Goal: Task Accomplishment & Management: Manage account settings

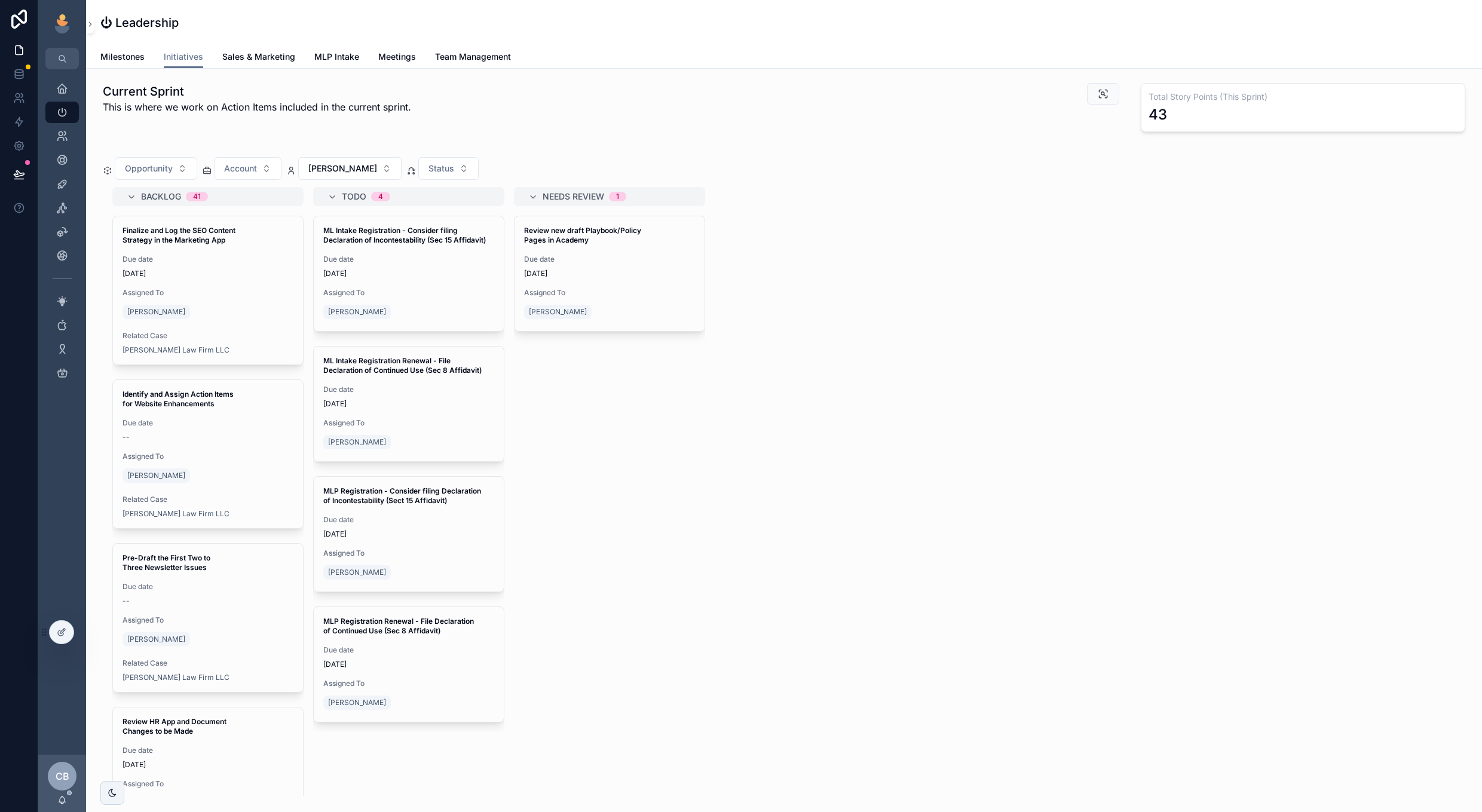
scroll to position [0, 1272]
click at [320, 173] on span "[PERSON_NAME]" at bounding box center [343, 168] width 69 height 12
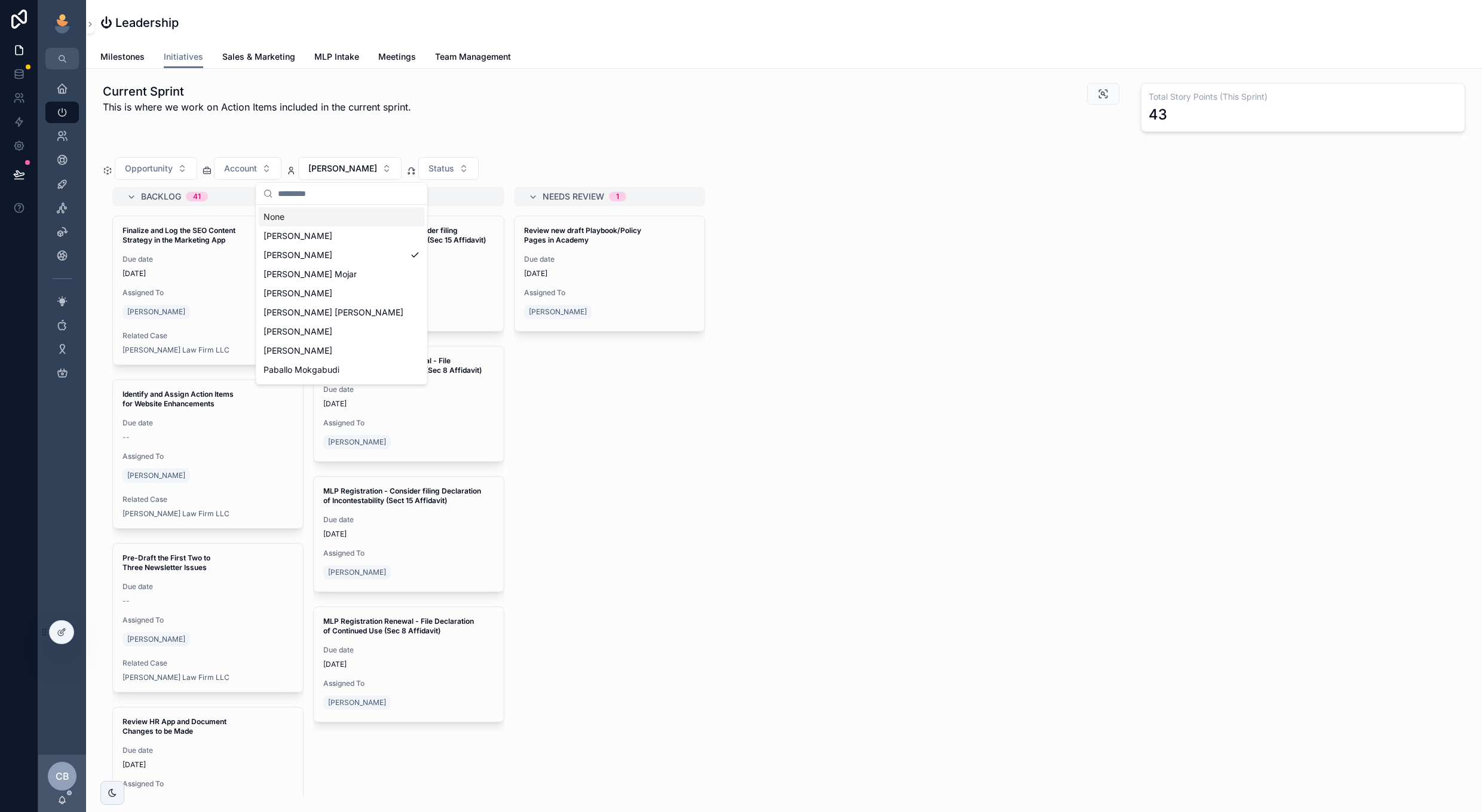
click at [321, 221] on div "None" at bounding box center [342, 217] width 167 height 19
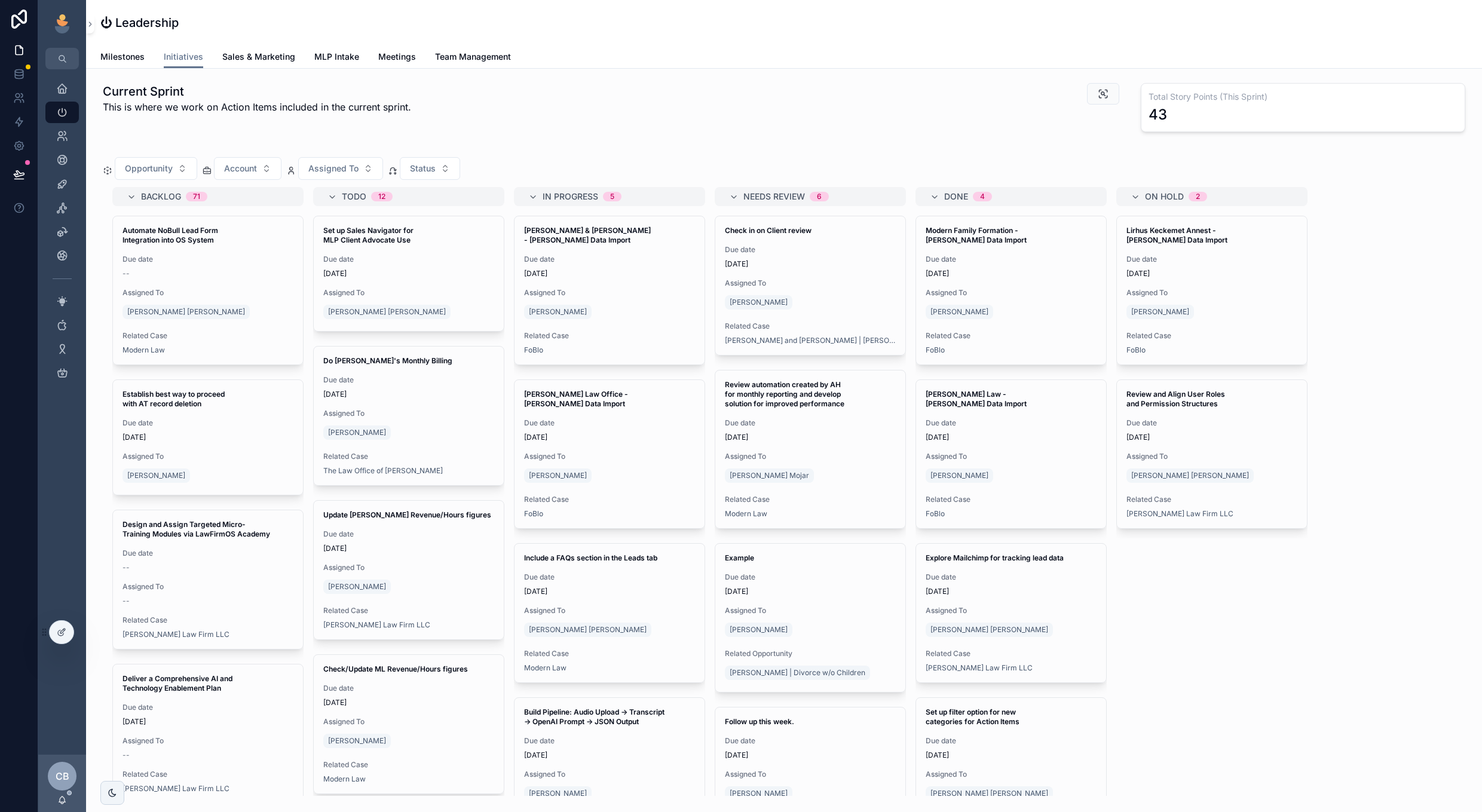
click at [282, 213] on div "Backlog 71 Automate NoBull Lead Form Integration into OS System Due date -- Ass…" at bounding box center [208, 492] width 191 height 609
click at [249, 170] on span "Account" at bounding box center [240, 168] width 33 height 12
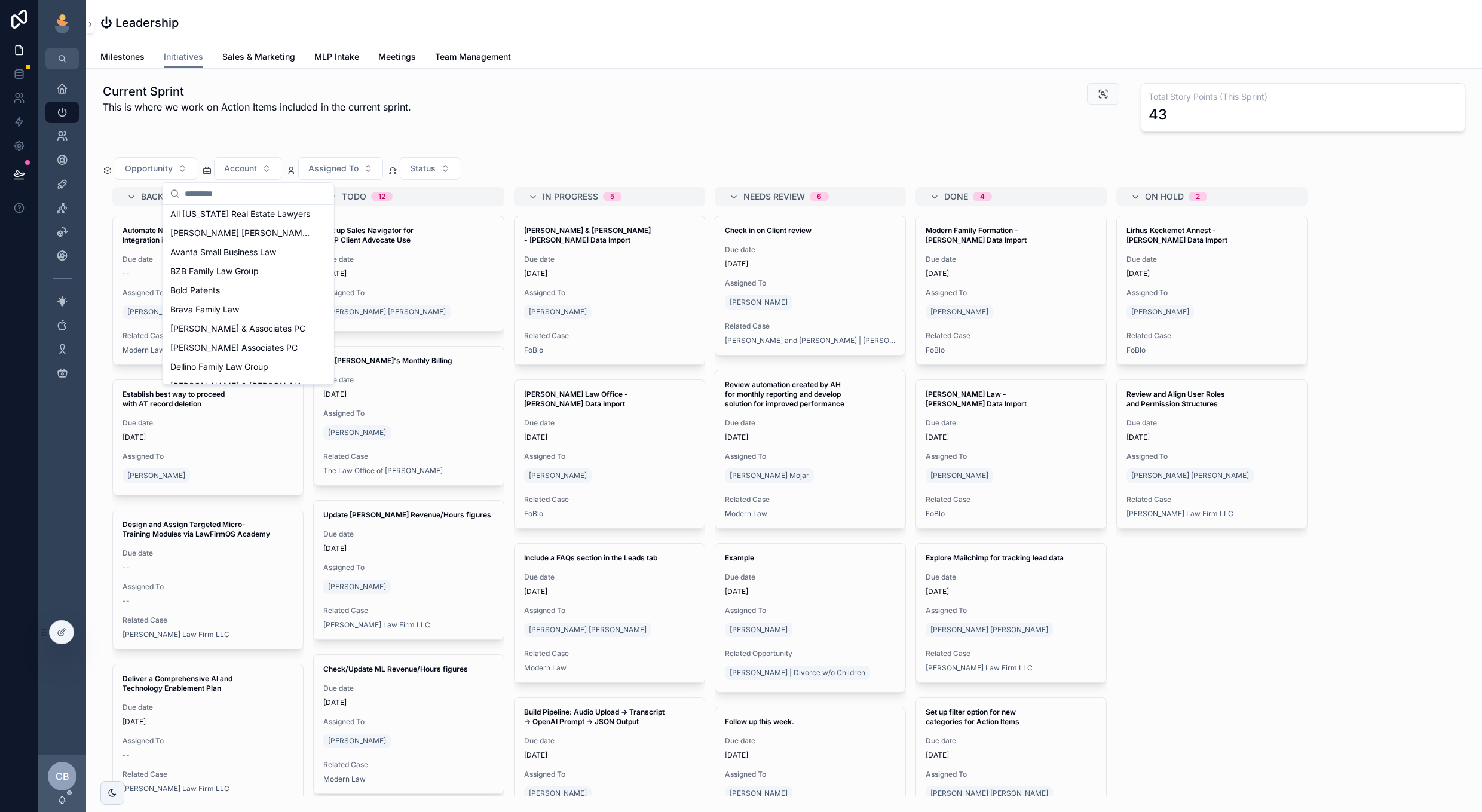
scroll to position [35, 0]
click at [199, 125] on div "Current Sprint This is where we work on Action Items included in the current sp…" at bounding box center [438, 108] width 685 height 59
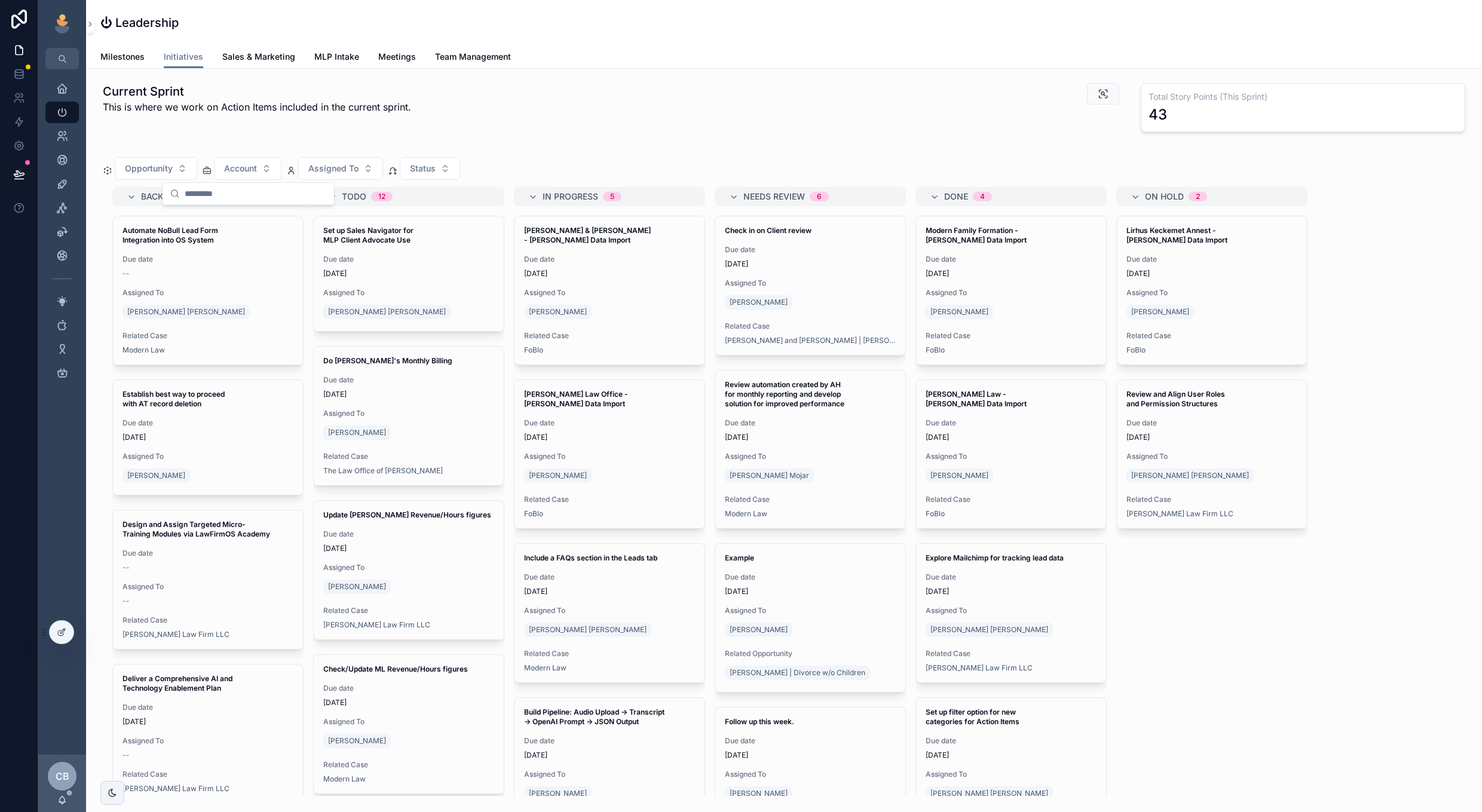
scroll to position [0, 0]
click at [250, 171] on span "Account" at bounding box center [240, 168] width 33 height 12
click at [585, 117] on div "Current Sprint This is where we work on Action Items included in the current sp…" at bounding box center [438, 108] width 685 height 59
click at [261, 167] on button "Account" at bounding box center [247, 168] width 67 height 23
type input "******"
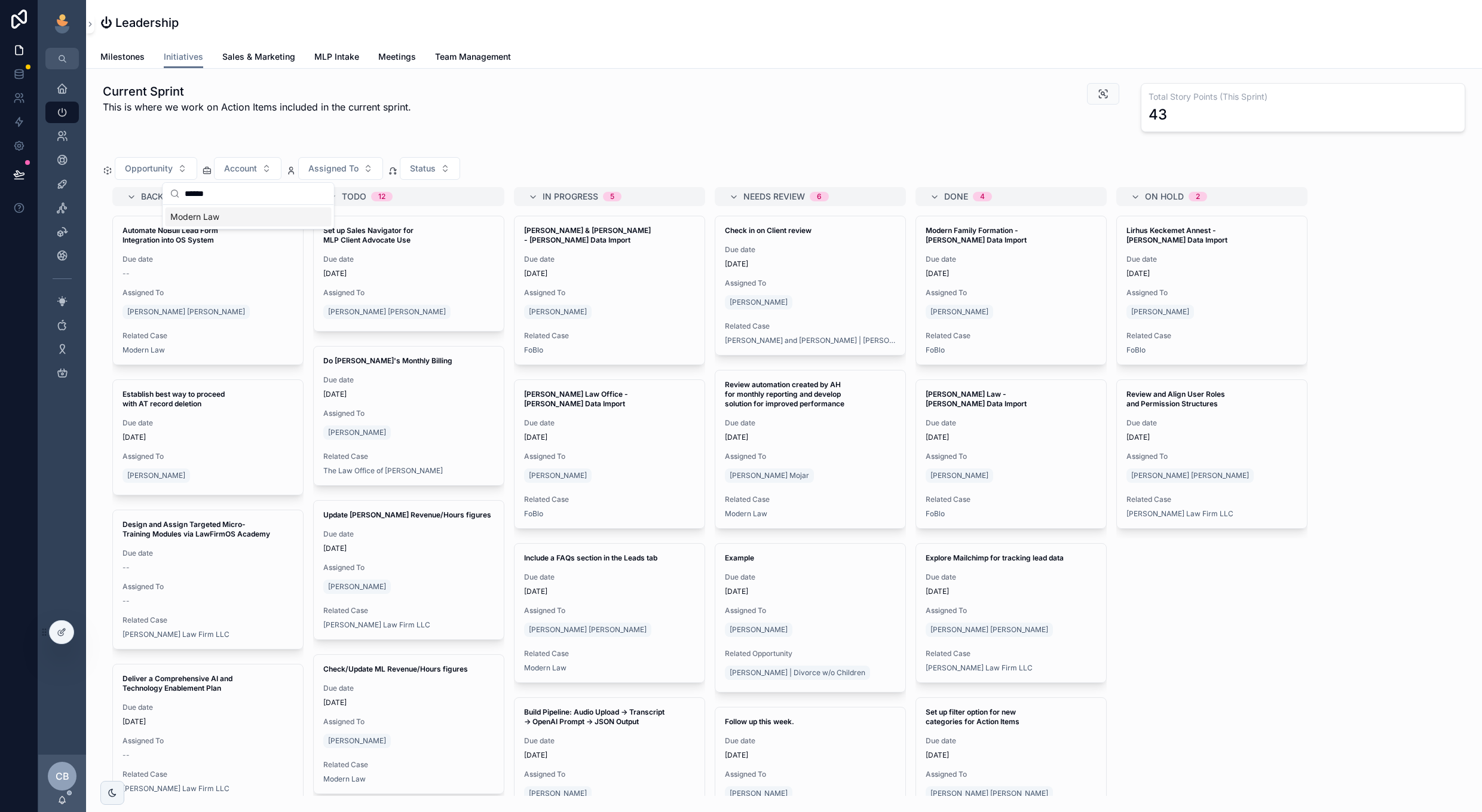
click at [239, 220] on div "Modern Law" at bounding box center [249, 217] width 167 height 19
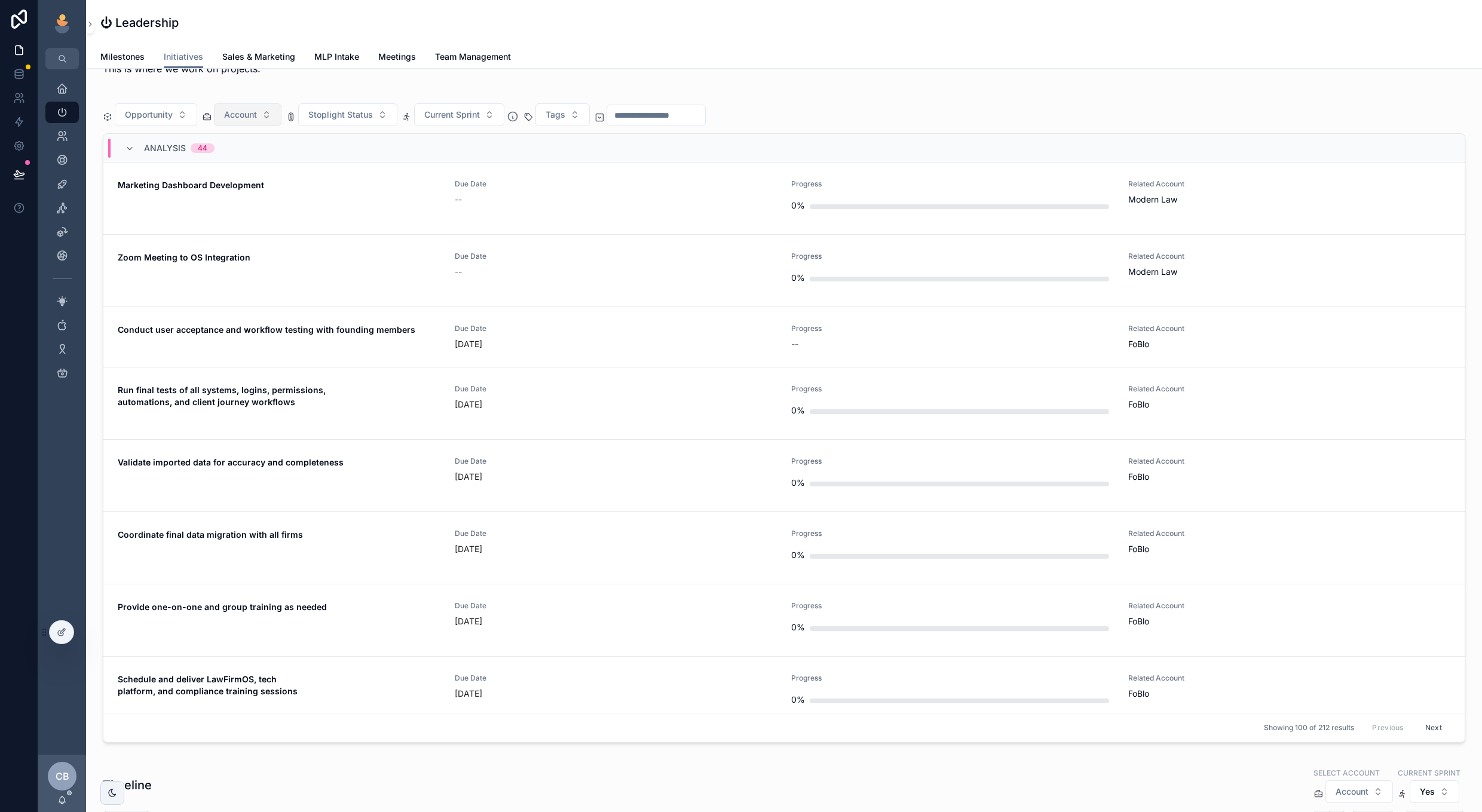
click at [261, 117] on button "Account" at bounding box center [247, 114] width 67 height 23
type input "******"
click at [217, 158] on span "Modern Law" at bounding box center [195, 163] width 49 height 12
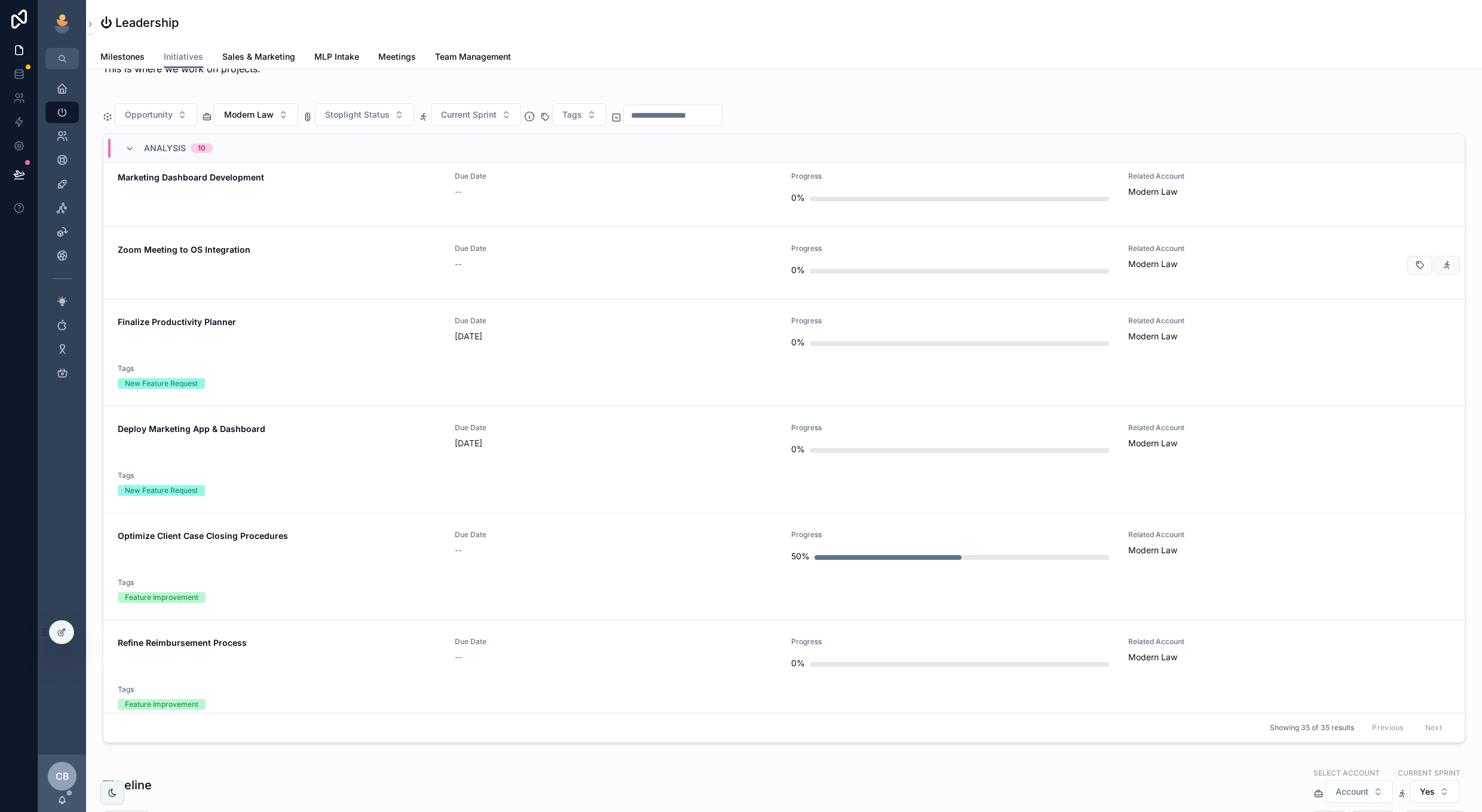
scroll to position [2, 0]
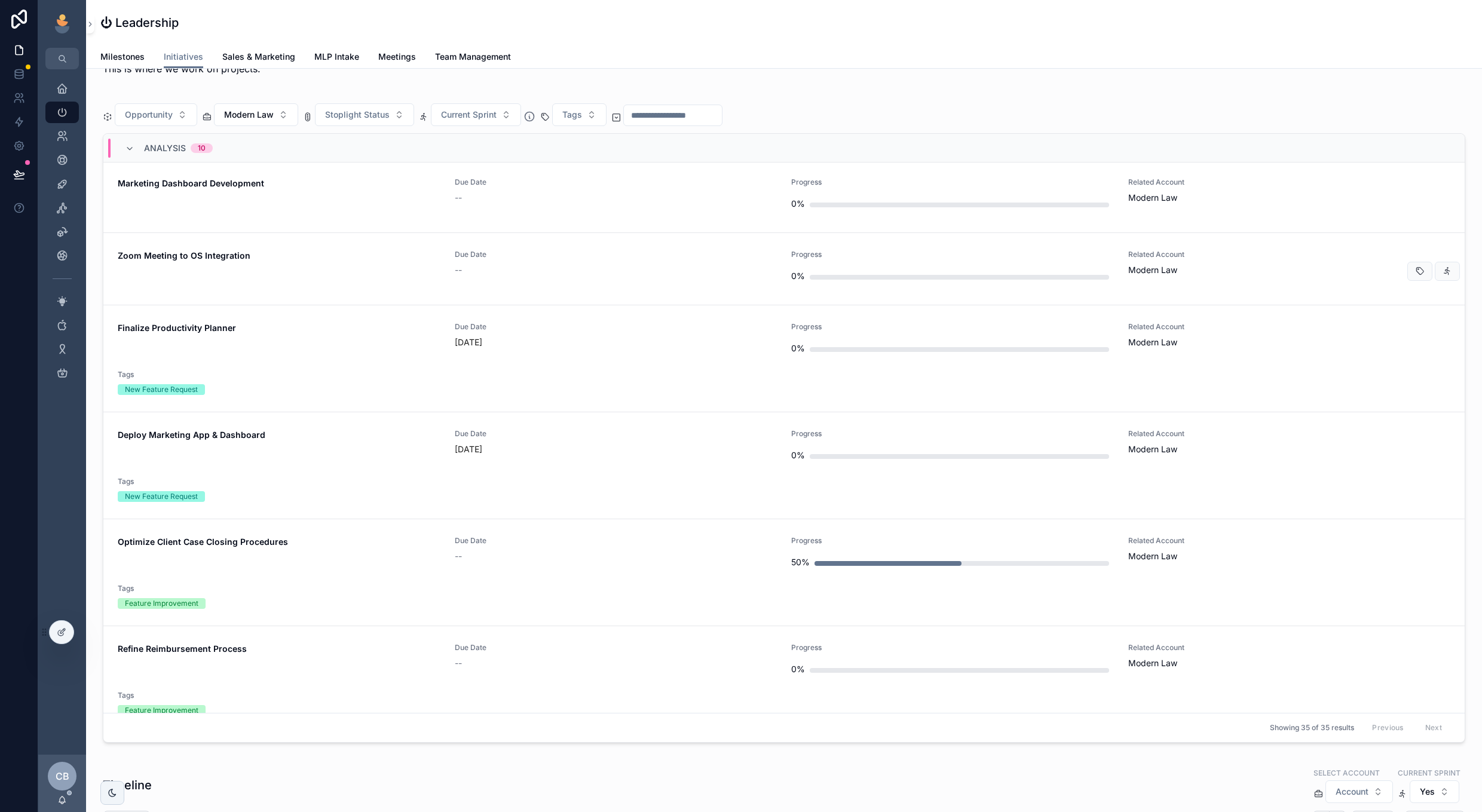
click at [637, 270] on div "--" at bounding box center [616, 270] width 323 height 12
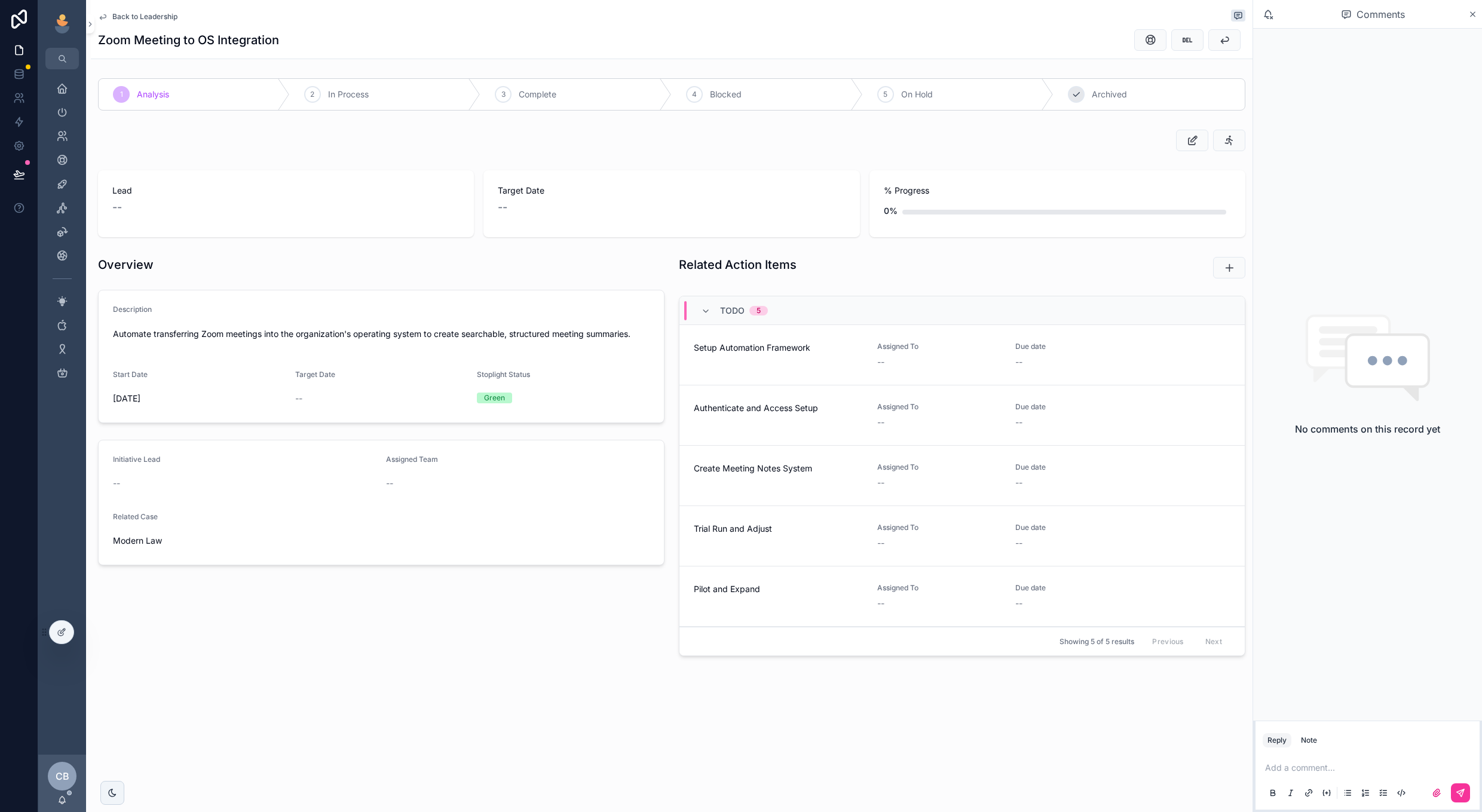
click at [1063, 94] on div "6 Archived" at bounding box center [1149, 94] width 191 height 31
click at [132, 16] on span "Back to Leadership" at bounding box center [145, 17] width 65 height 10
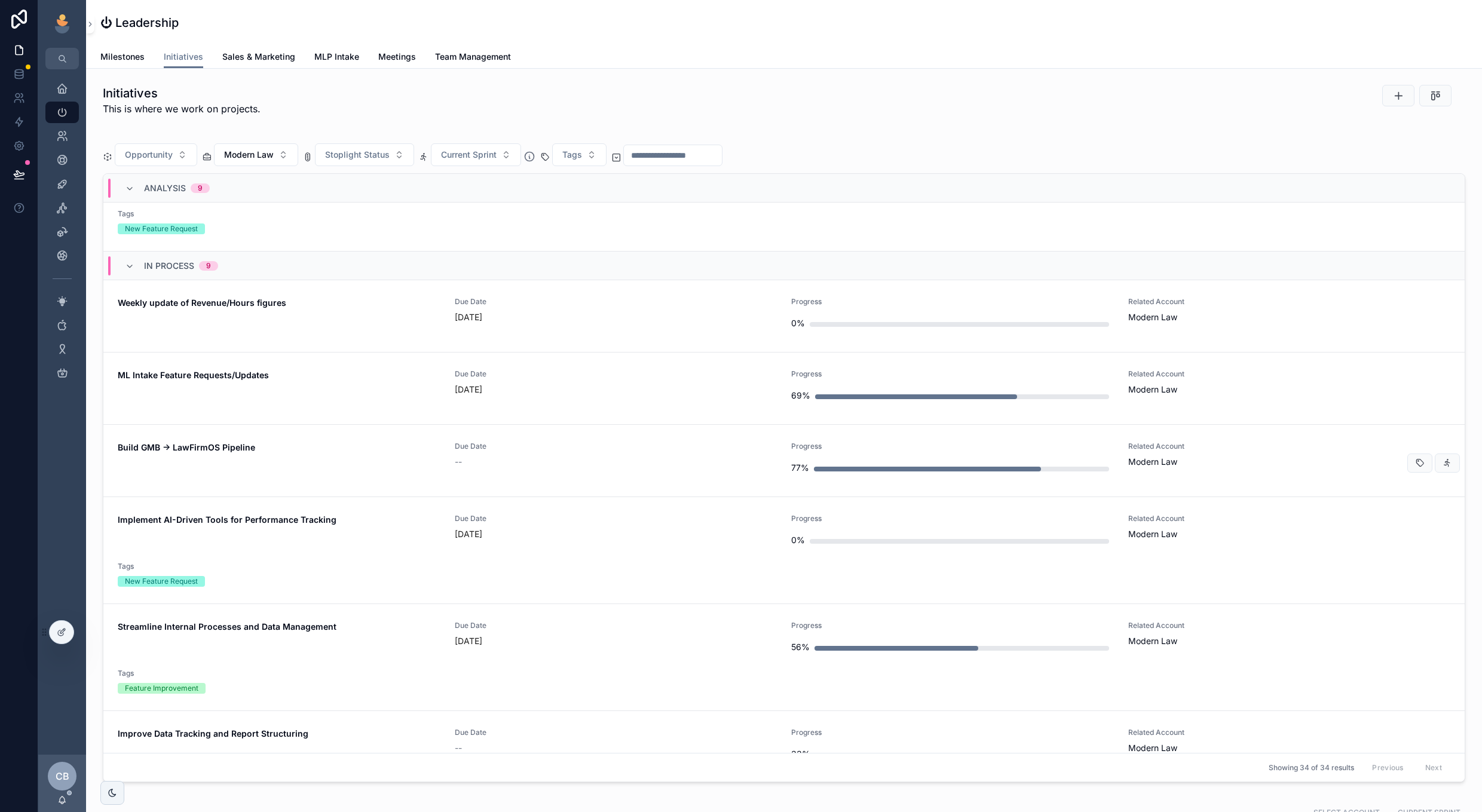
scroll to position [882, 0]
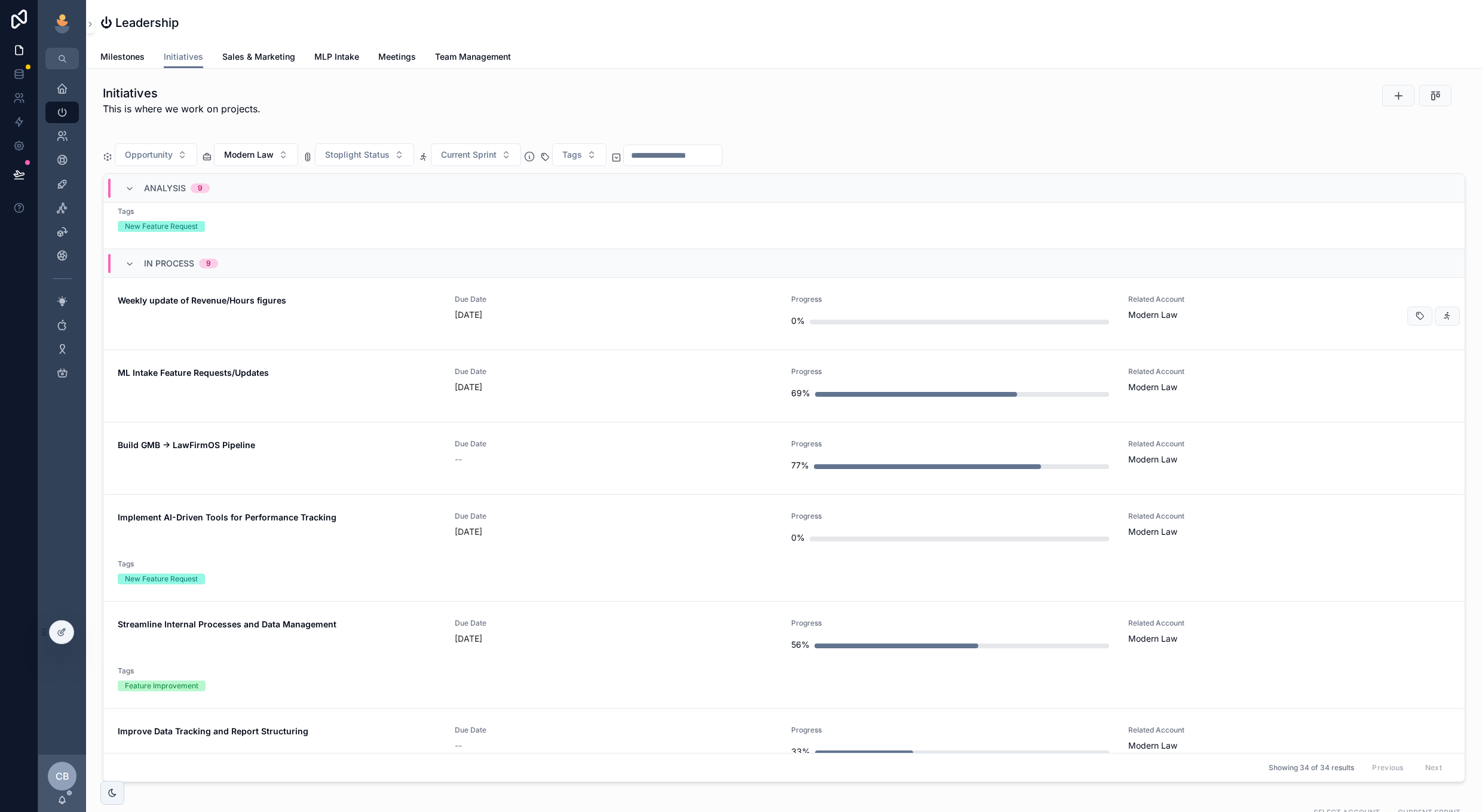
click at [599, 329] on div "Due Date [DATE]" at bounding box center [616, 314] width 323 height 38
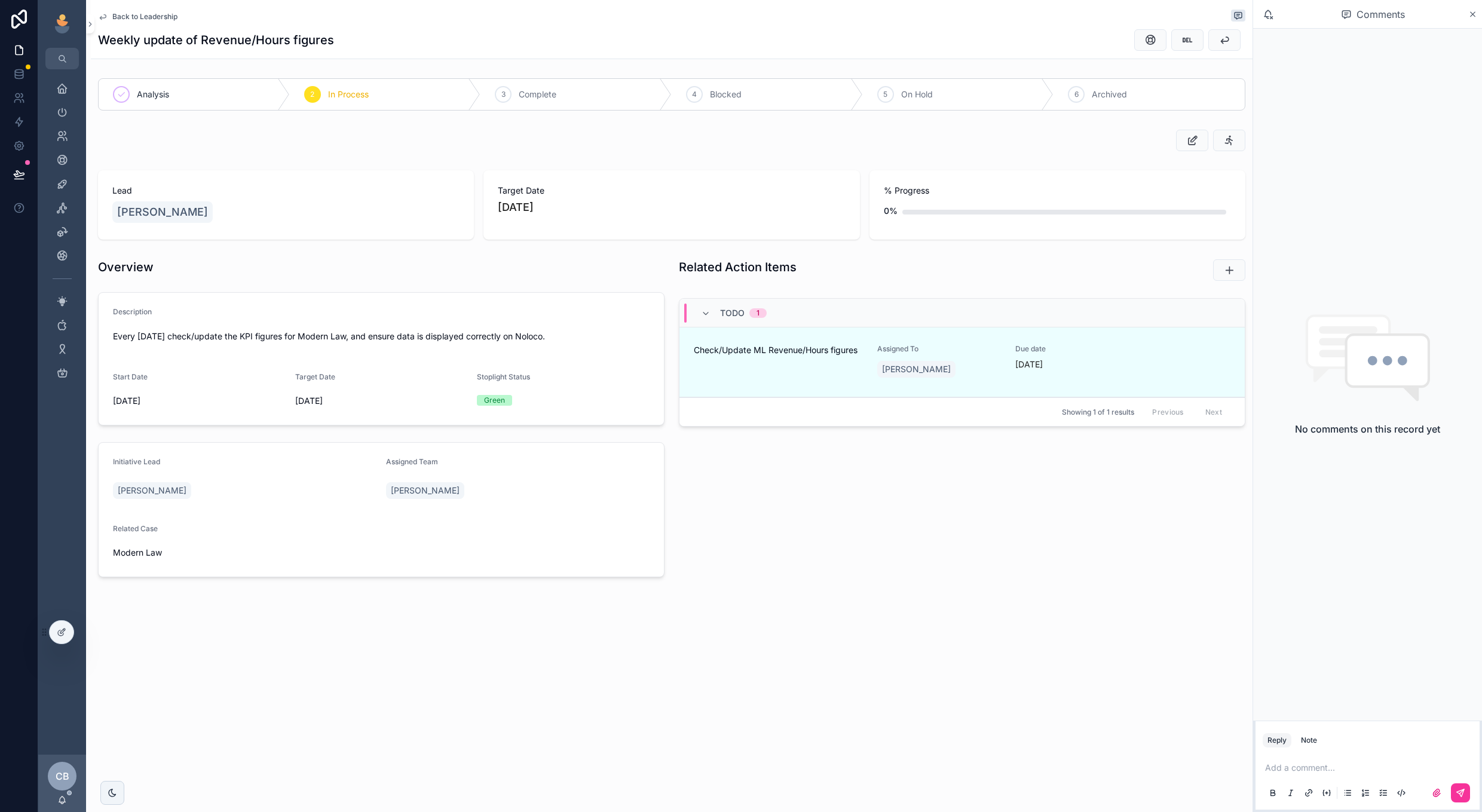
click at [778, 383] on link "Check/Update ML Revenue/Hours figures Assigned To [PERSON_NAME] Due date [DATE]" at bounding box center [962, 362] width 565 height 70
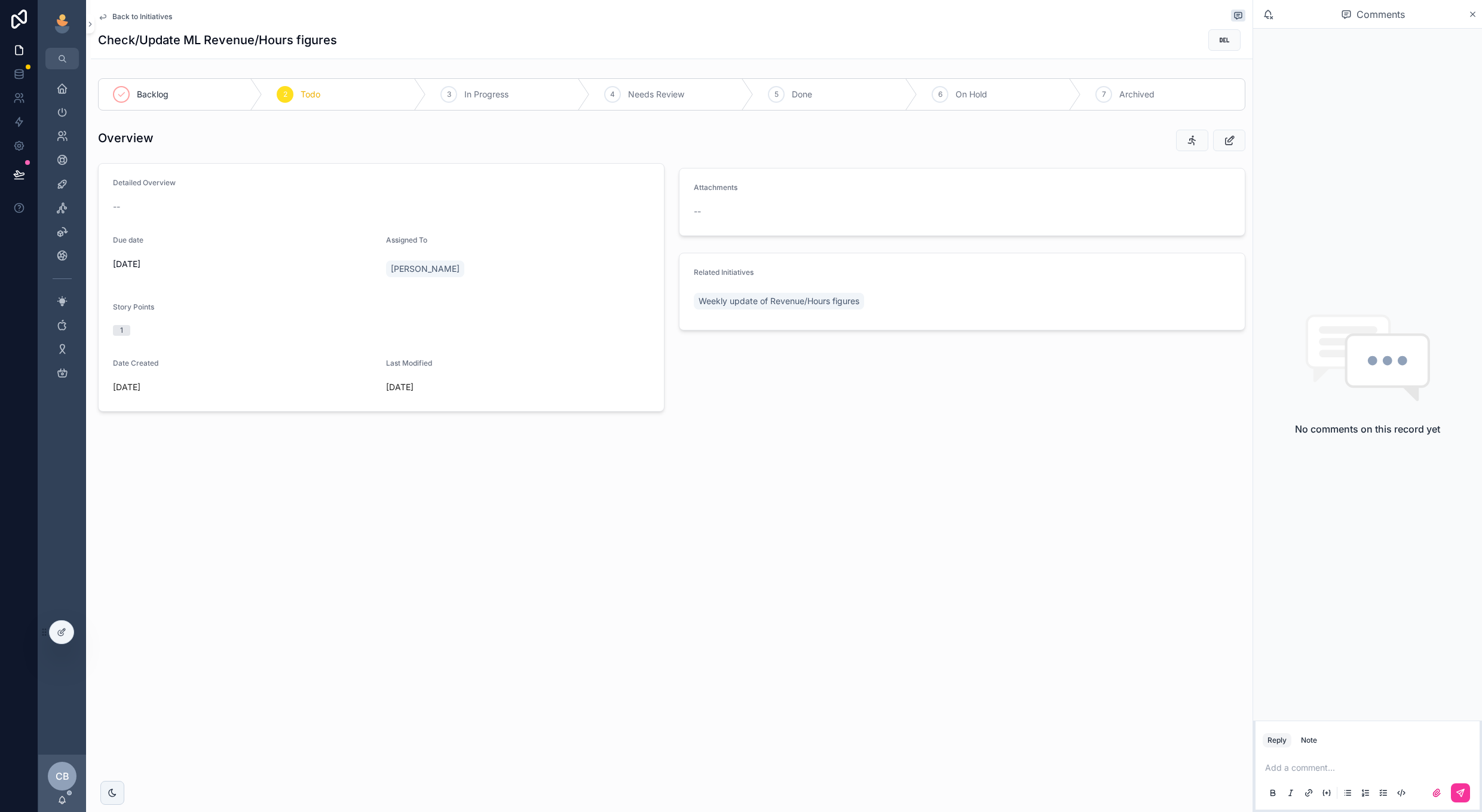
click at [140, 16] on span "Back to Initiatives" at bounding box center [142, 17] width 59 height 10
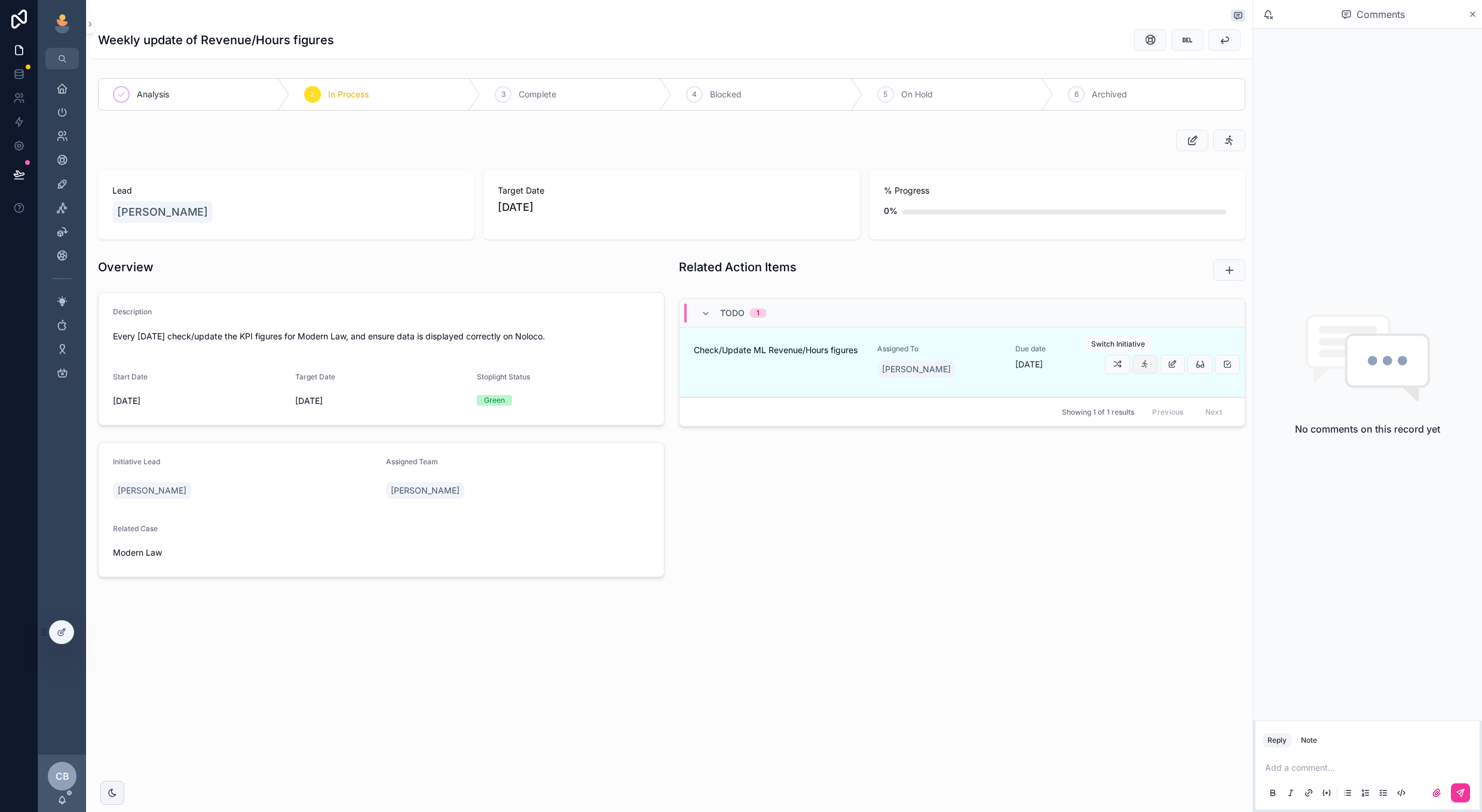
click at [1142, 365] on icon "scrollable content" at bounding box center [1145, 365] width 10 height 10
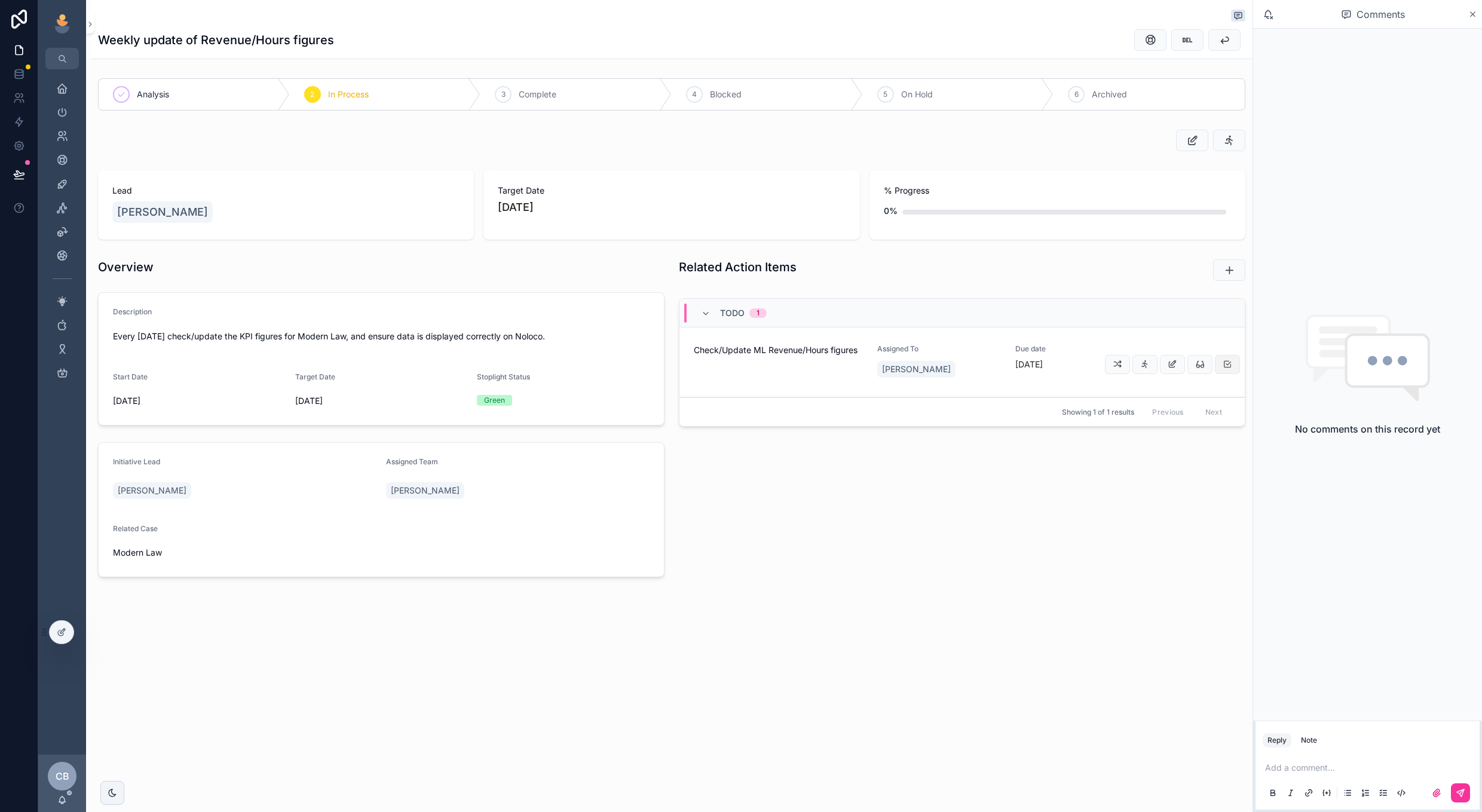
click at [1235, 362] on button "scrollable content" at bounding box center [1227, 365] width 25 height 19
click at [1120, 92] on span "Archived" at bounding box center [1109, 94] width 35 height 12
click at [1218, 45] on button "scrollable content" at bounding box center [1224, 40] width 33 height 21
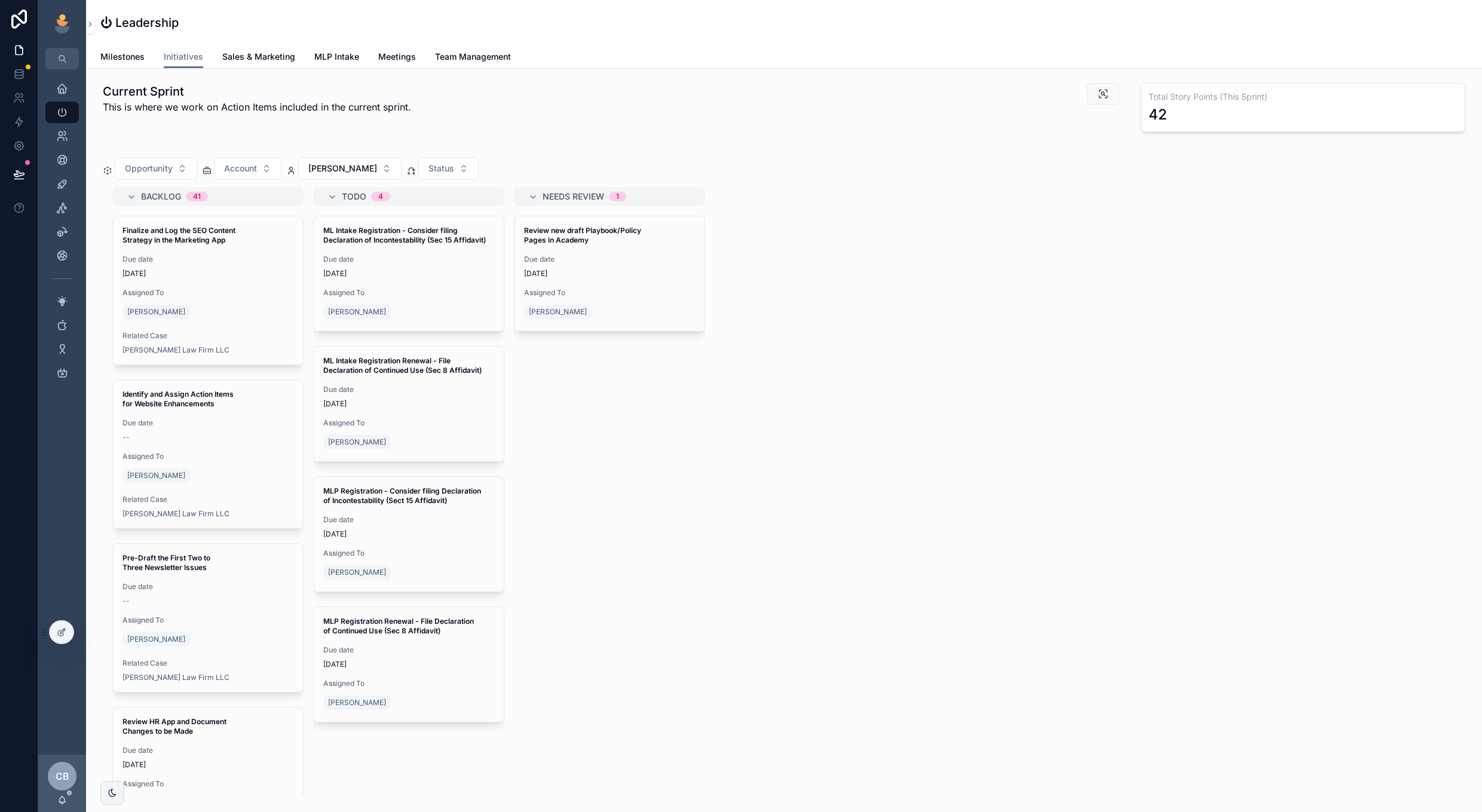
scroll to position [690, 0]
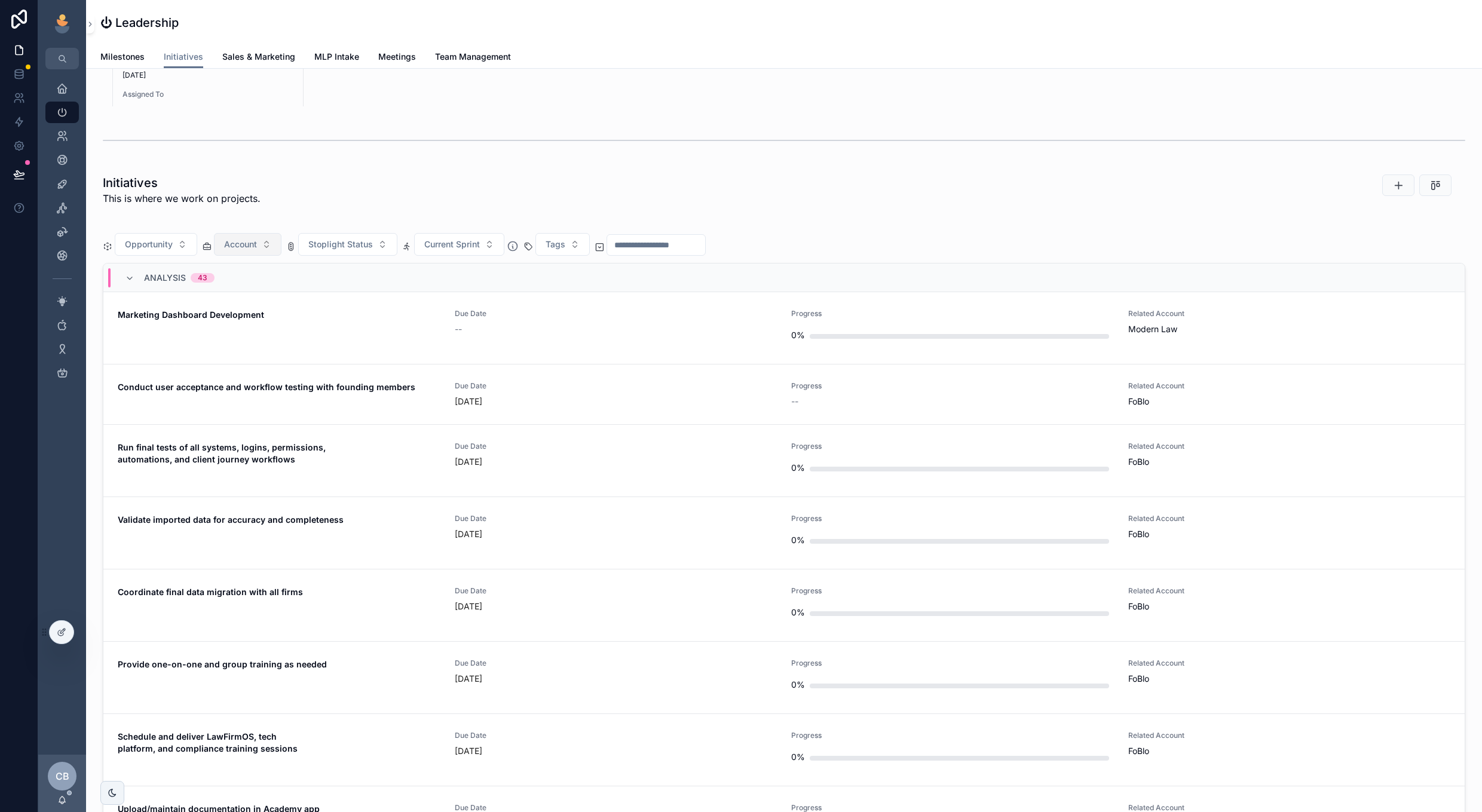
click at [265, 233] on button "Account" at bounding box center [247, 244] width 67 height 23
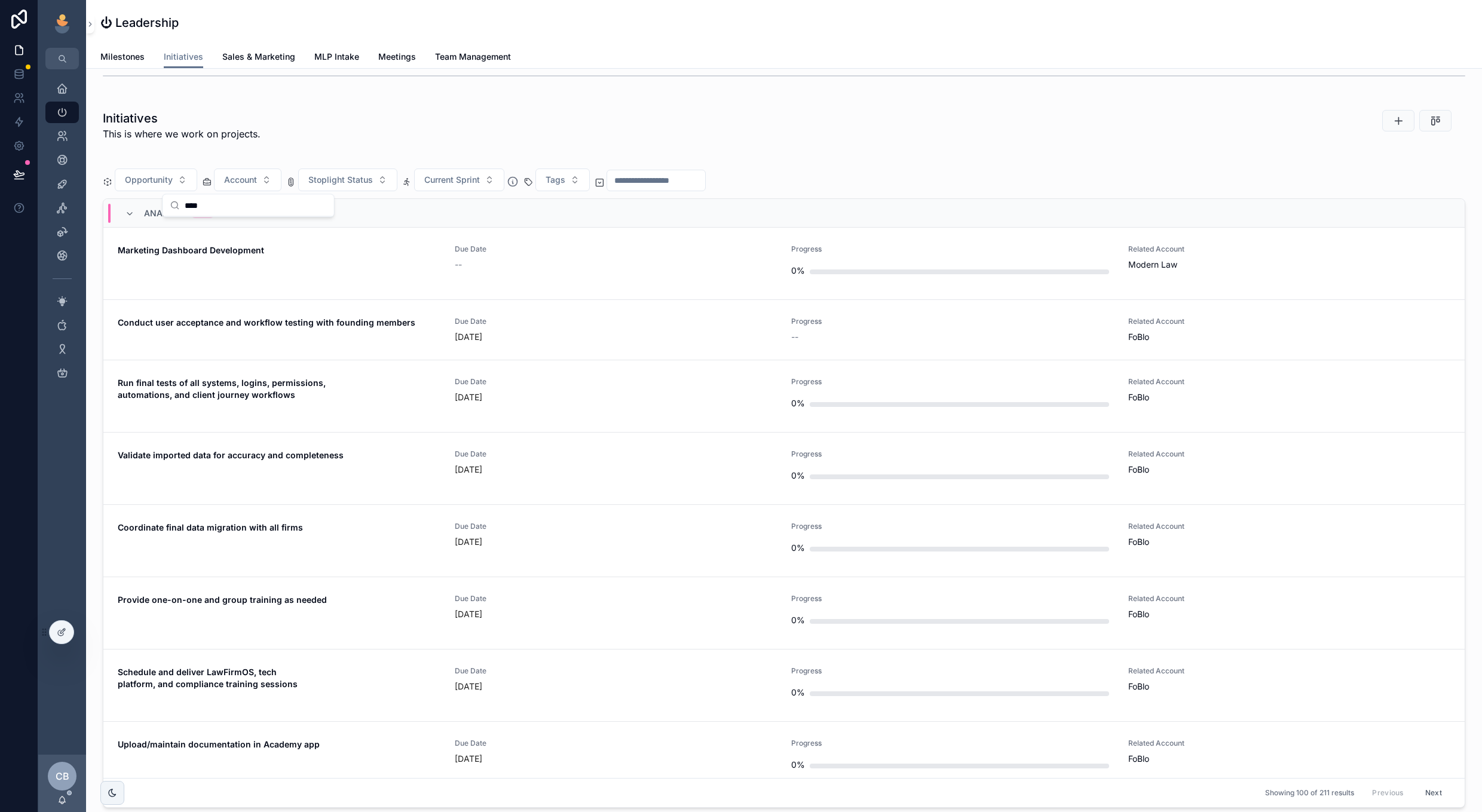
type input "*****"
click at [259, 232] on div "Modern Law" at bounding box center [249, 229] width 167 height 19
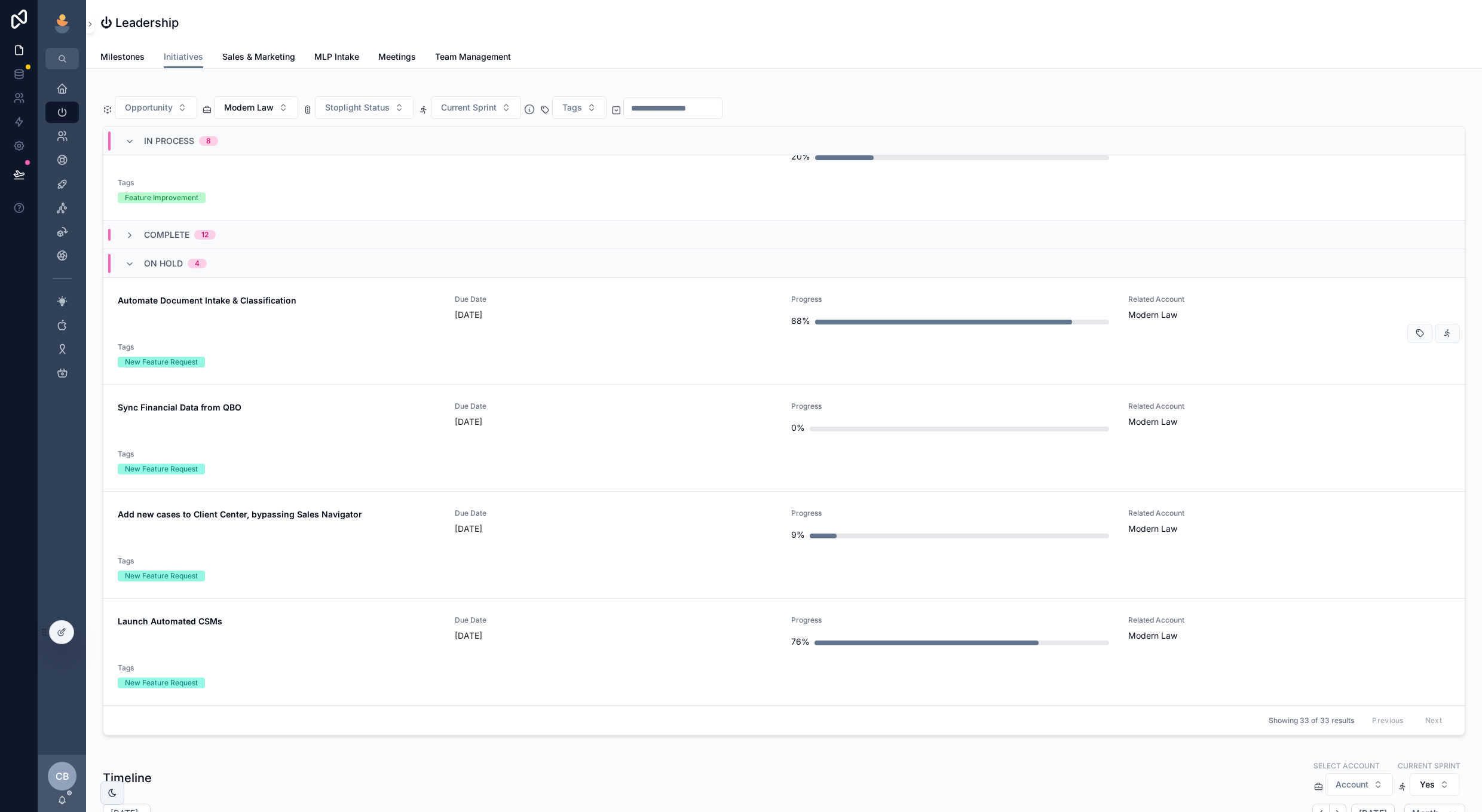
scroll to position [839, 0]
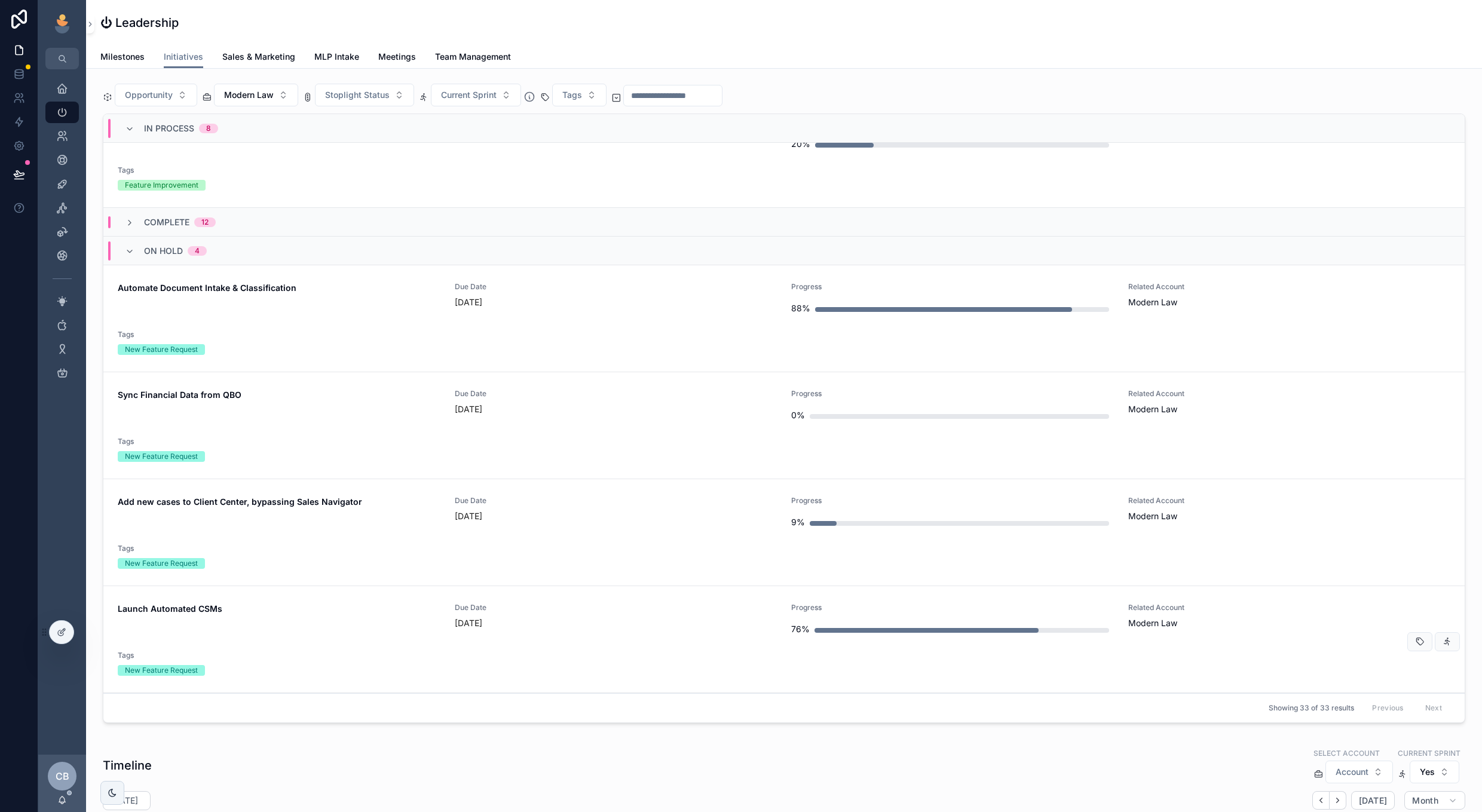
click at [592, 612] on span "Due Date" at bounding box center [616, 608] width 323 height 10
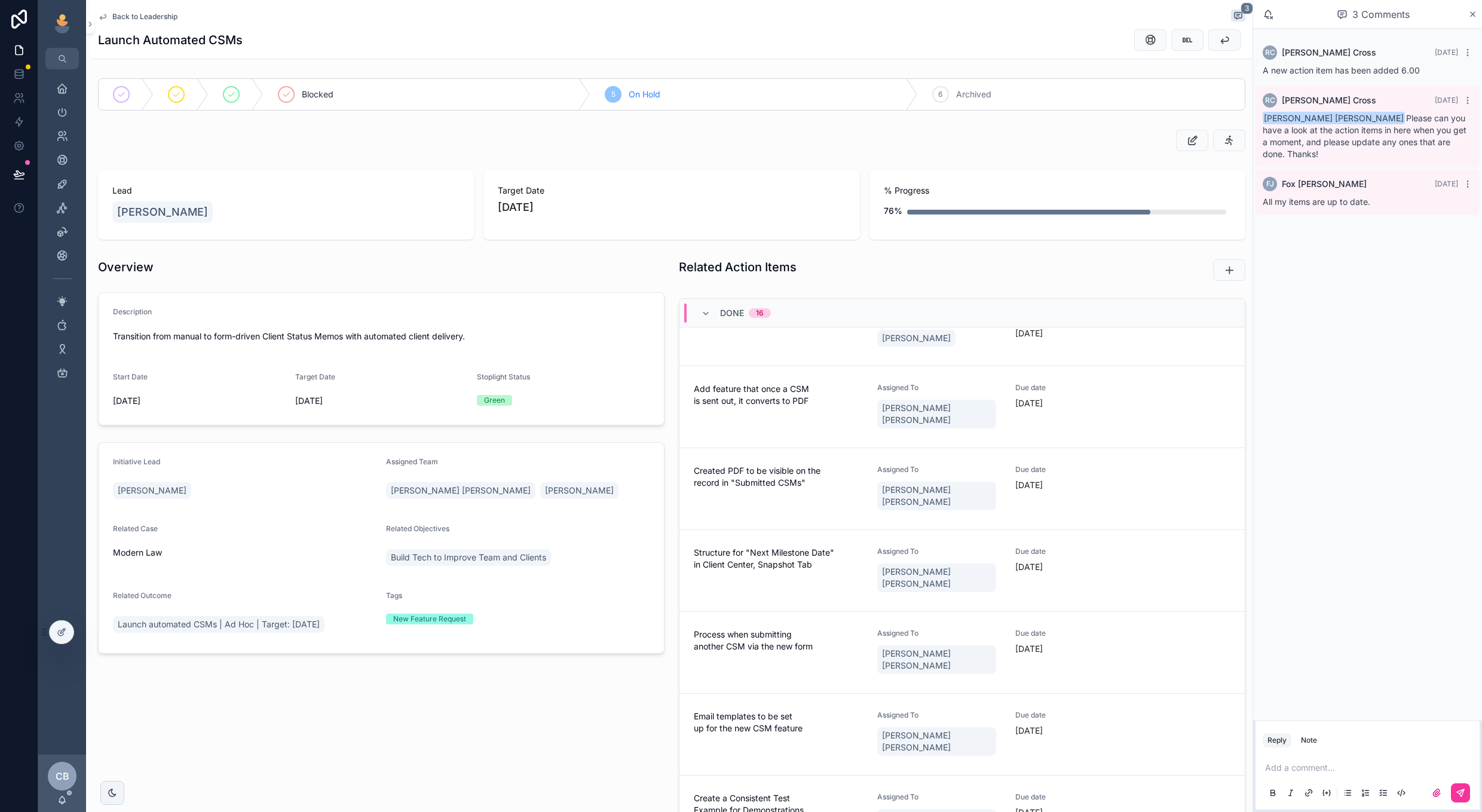
click at [157, 16] on span "Back to Leadership" at bounding box center [145, 17] width 65 height 10
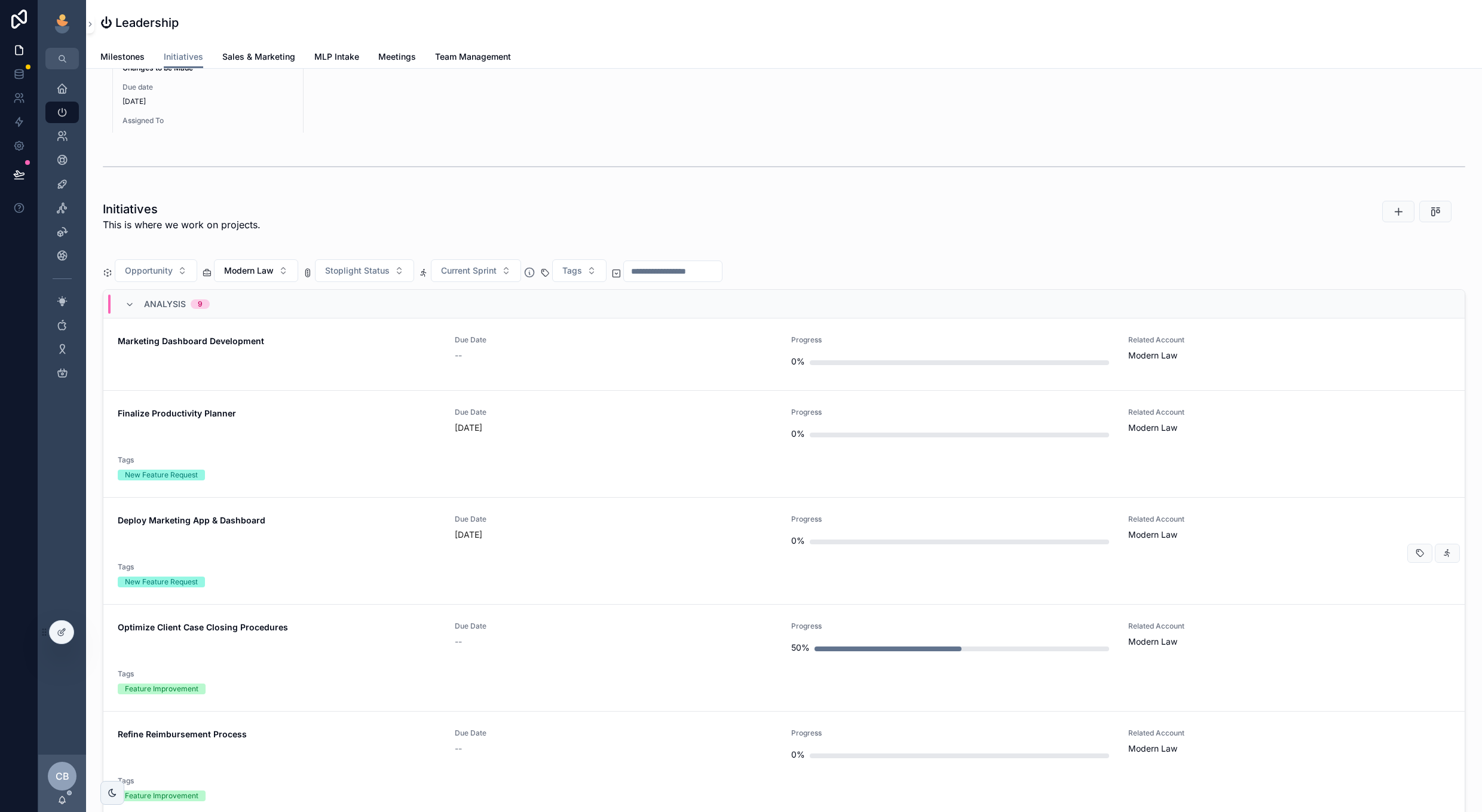
scroll to position [662, 0]
click at [270, 272] on span "Modern Law" at bounding box center [249, 271] width 50 height 12
click at [270, 315] on div "None" at bounding box center [257, 321] width 167 height 19
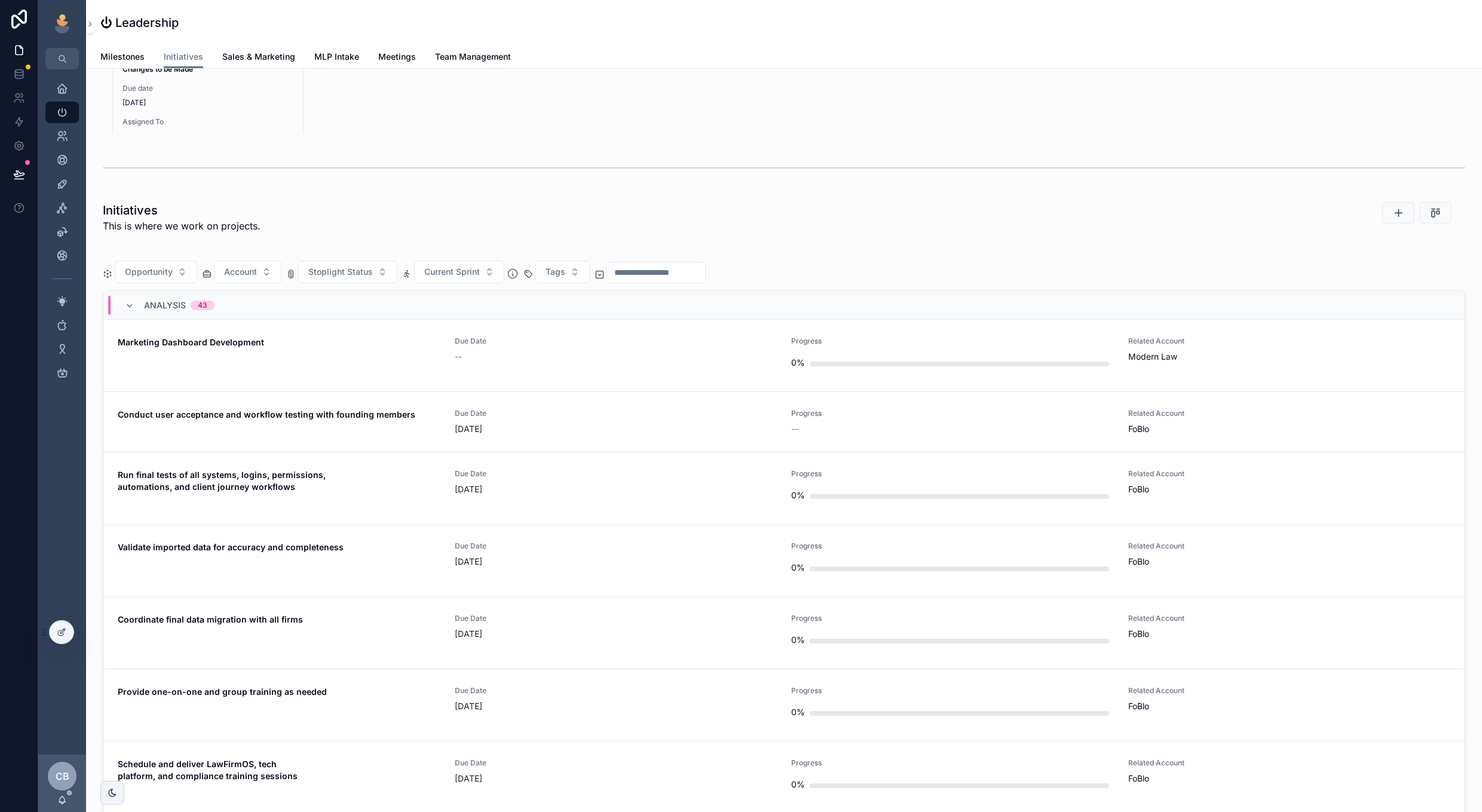
click at [307, 320] on div "Analysis 43" at bounding box center [783, 305] width 1361 height 29
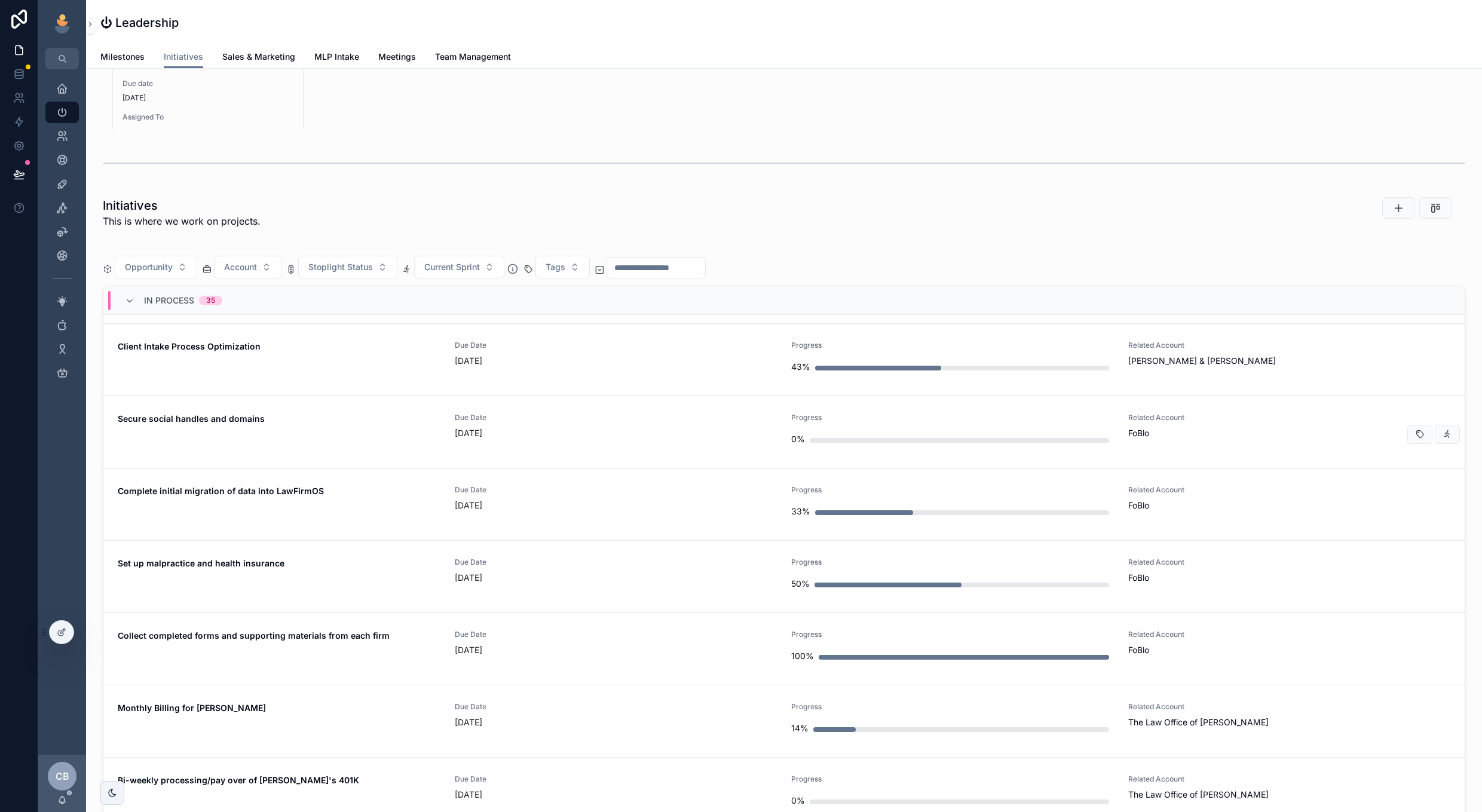
scroll to position [526, 0]
click at [652, 446] on div "Due Date [DATE]" at bounding box center [616, 433] width 323 height 38
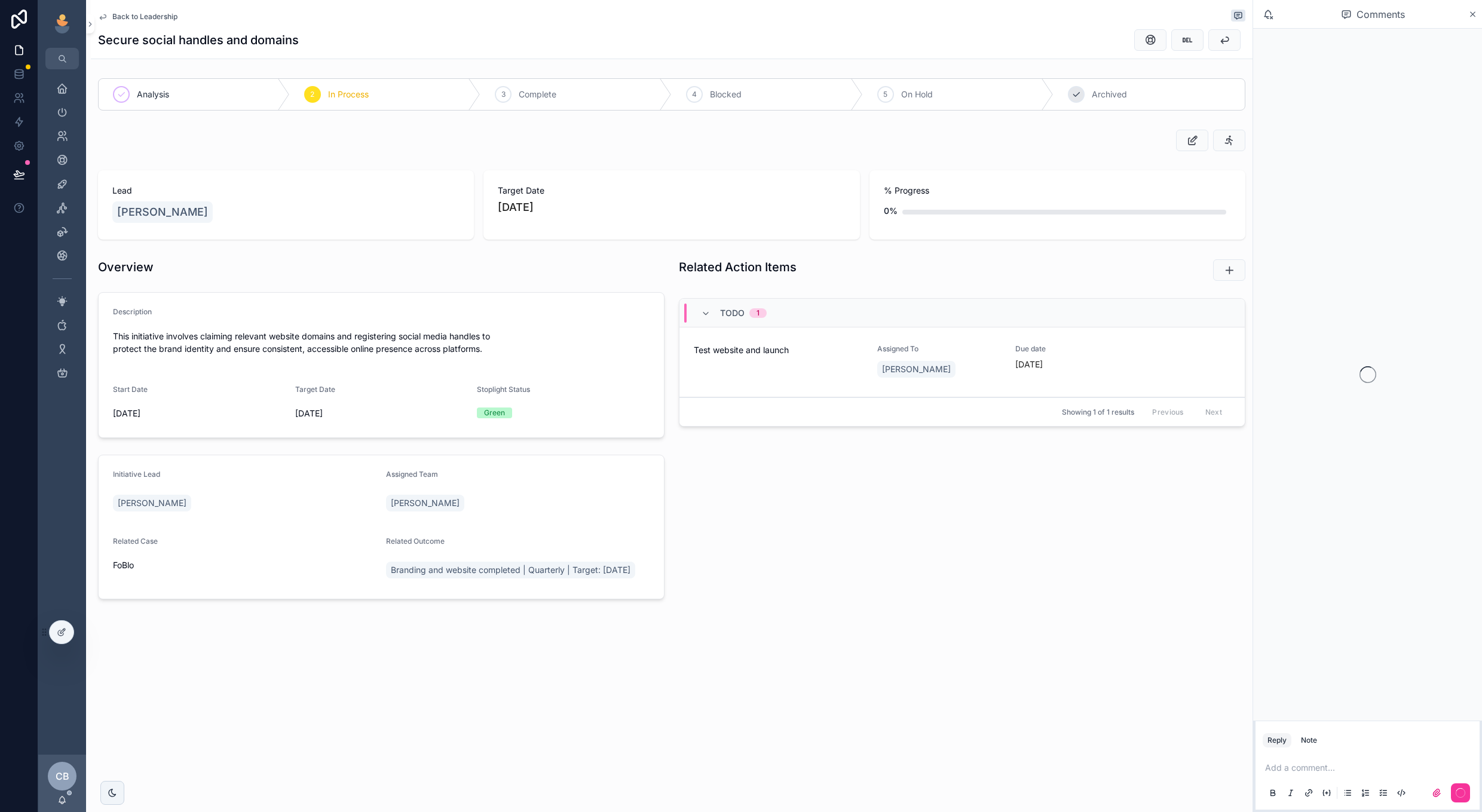
click at [1075, 98] on icon "scrollable content" at bounding box center [1077, 94] width 10 height 10
click at [1220, 364] on button "scrollable content" at bounding box center [1227, 365] width 25 height 19
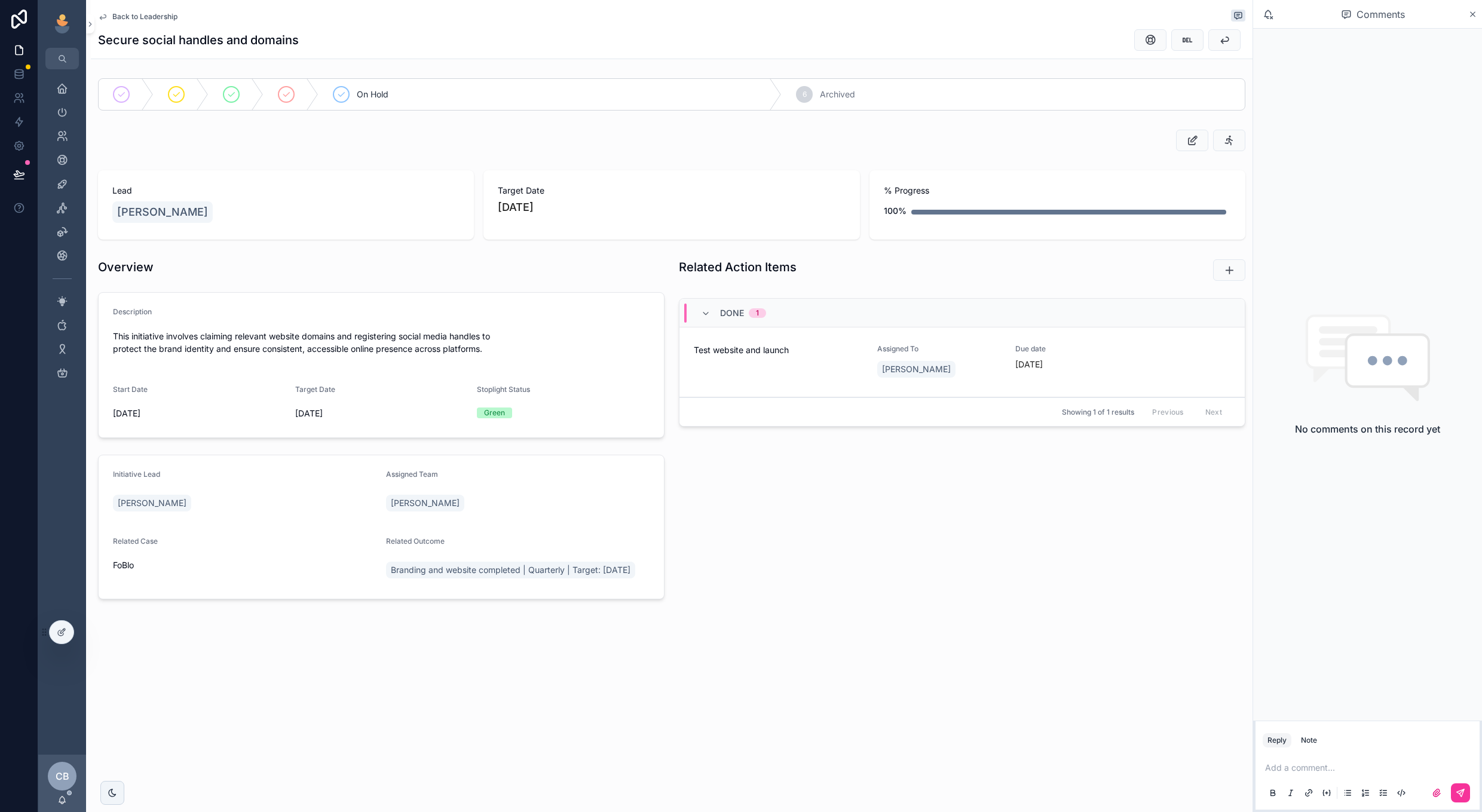
click at [169, 17] on span "Back to Leadership" at bounding box center [145, 17] width 65 height 10
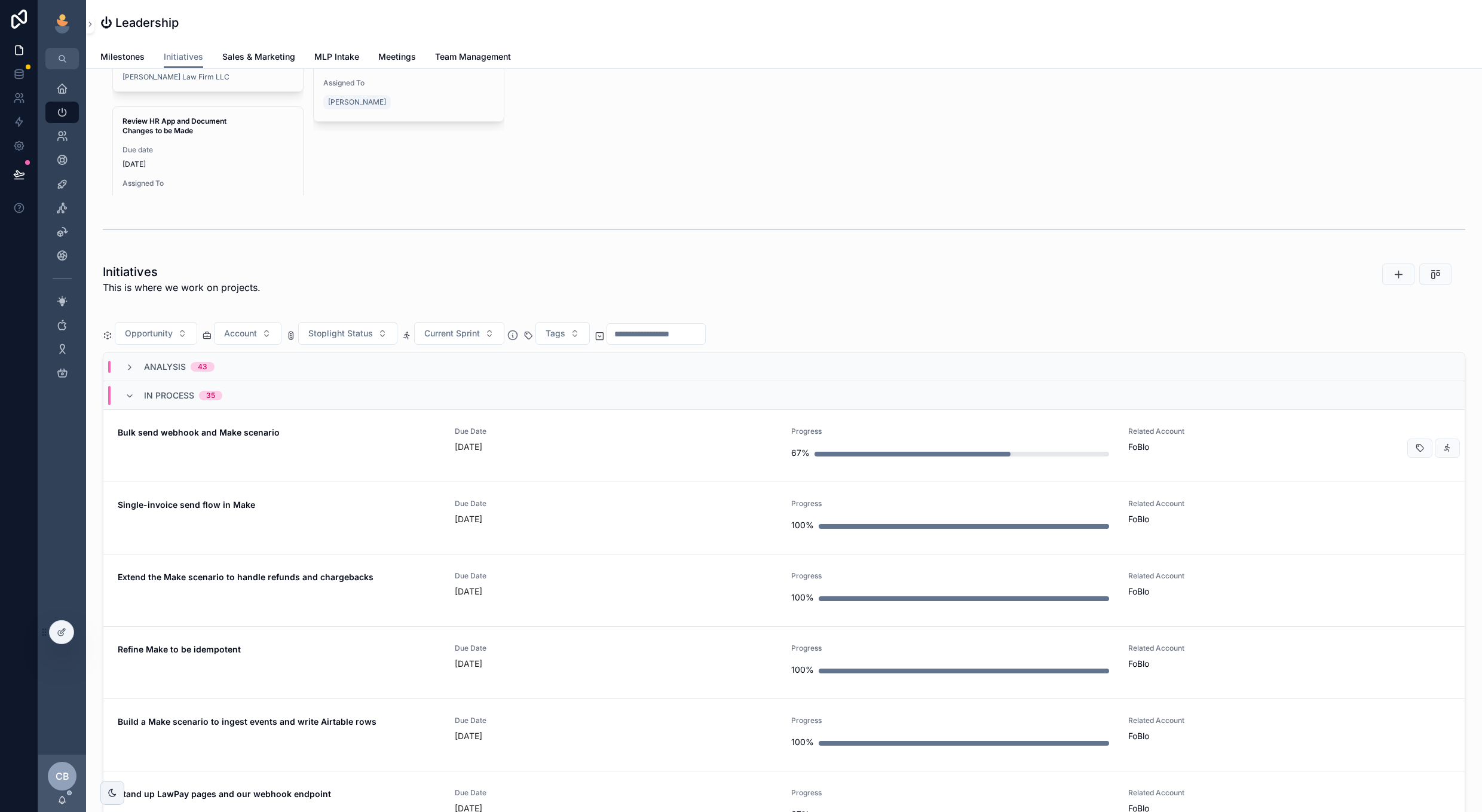
scroll to position [599, 0]
click at [682, 437] on span "Due Date" at bounding box center [616, 433] width 323 height 10
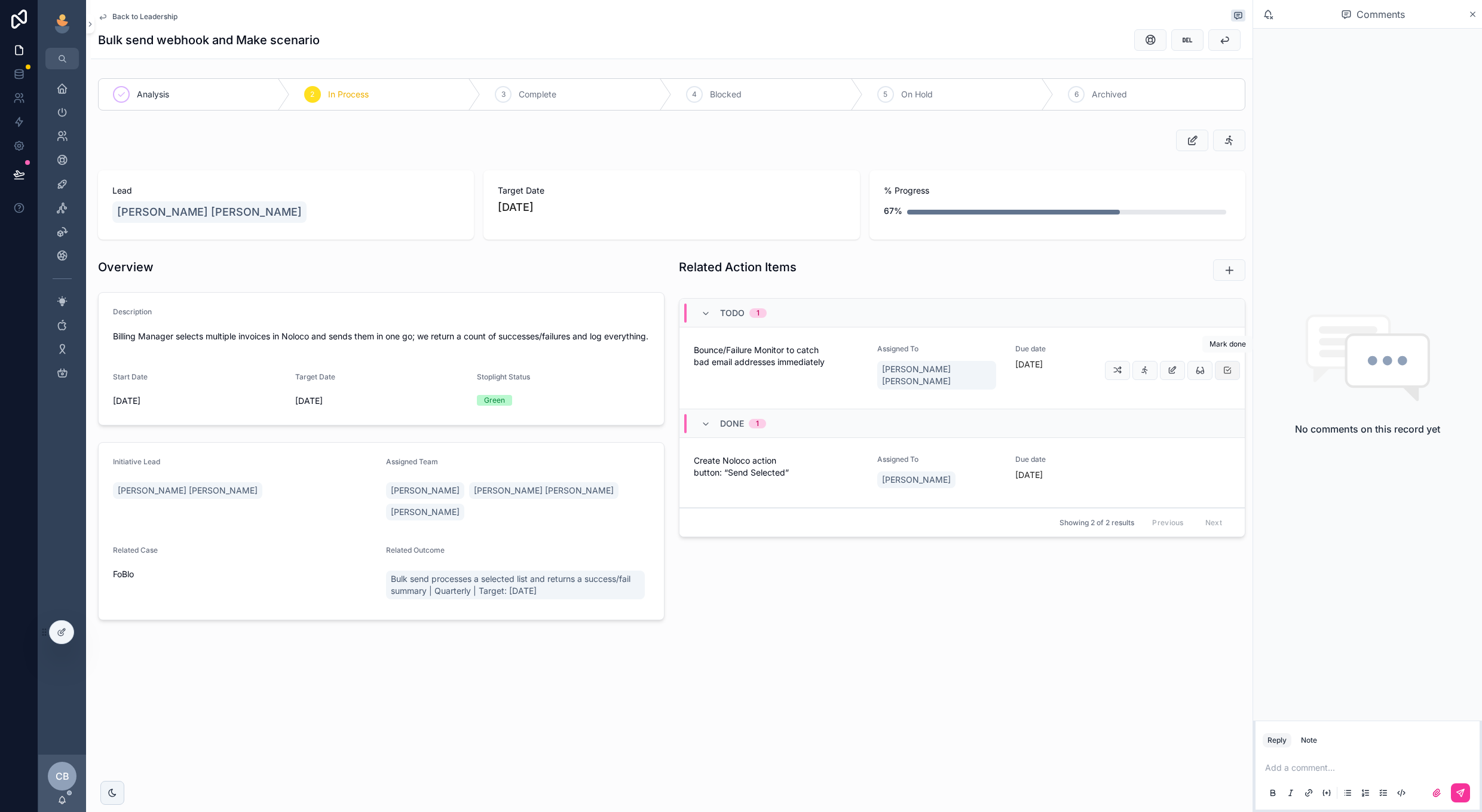
click at [1235, 366] on button "scrollable content" at bounding box center [1227, 370] width 25 height 19
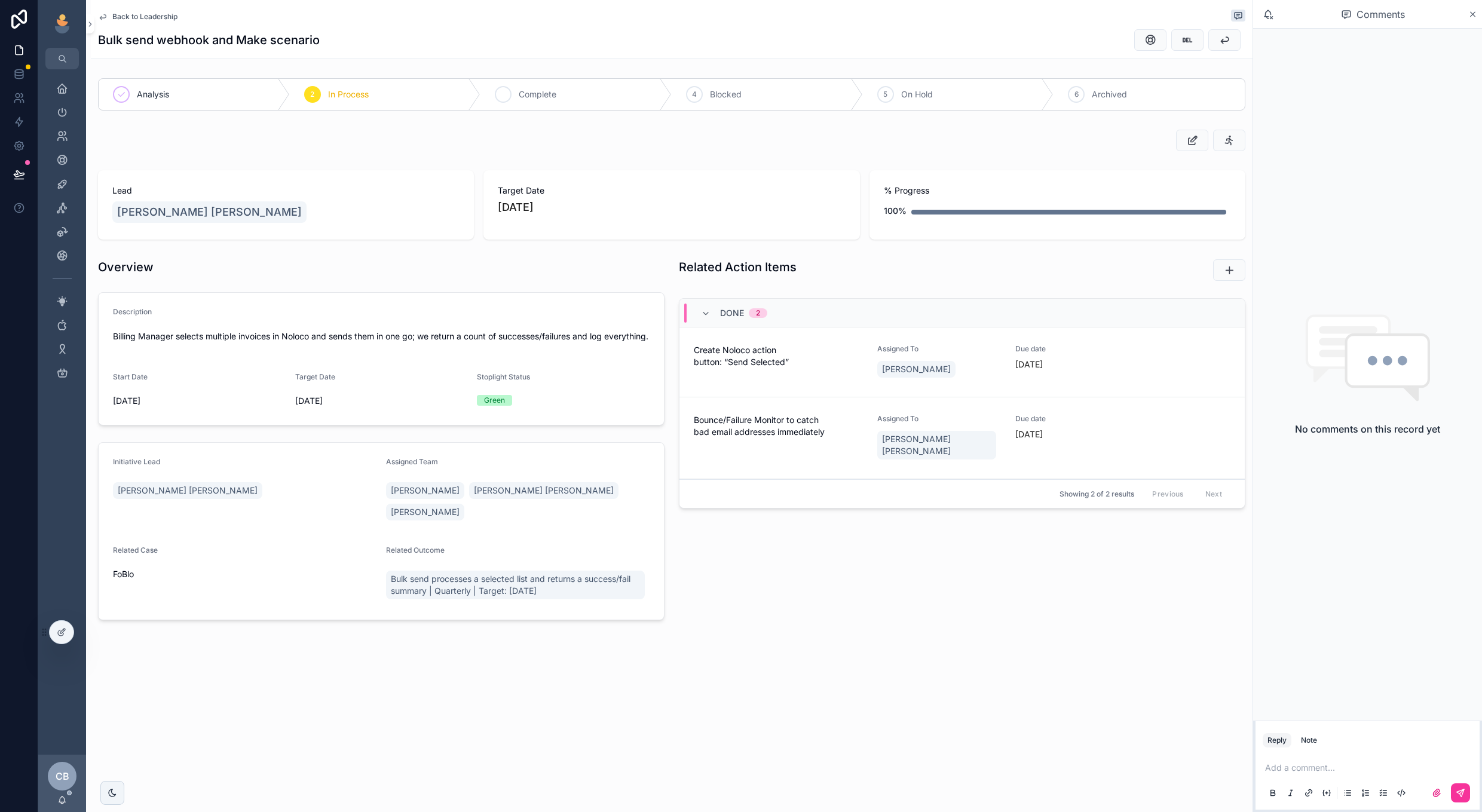
click at [552, 93] on span "Complete" at bounding box center [537, 94] width 37 height 12
click at [1296, 779] on div "Add a comment..." at bounding box center [1368, 779] width 210 height 50
click at [1299, 772] on p "scrollable content" at bounding box center [1370, 768] width 210 height 12
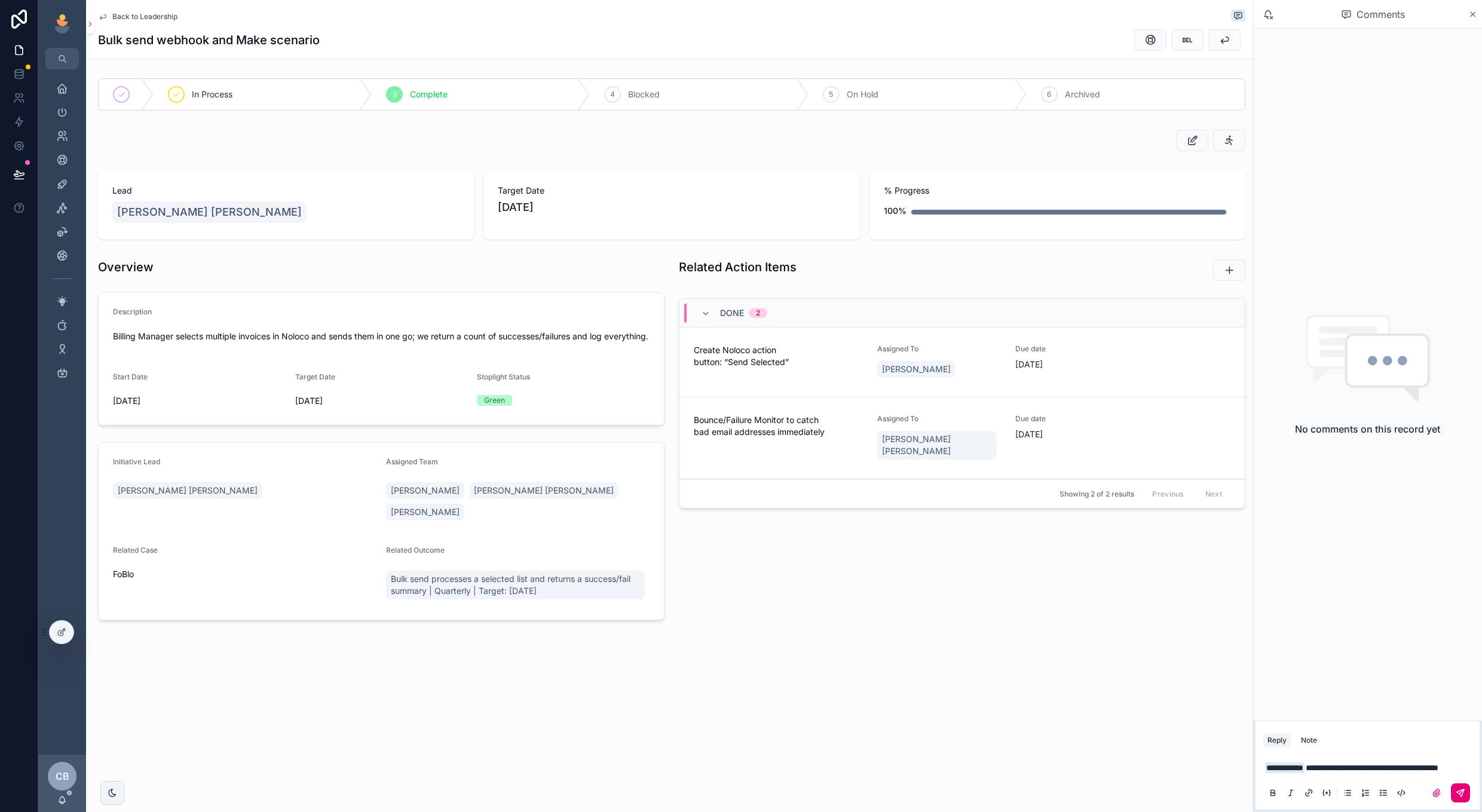
click at [1462, 800] on button "scrollable content" at bounding box center [1461, 793] width 19 height 19
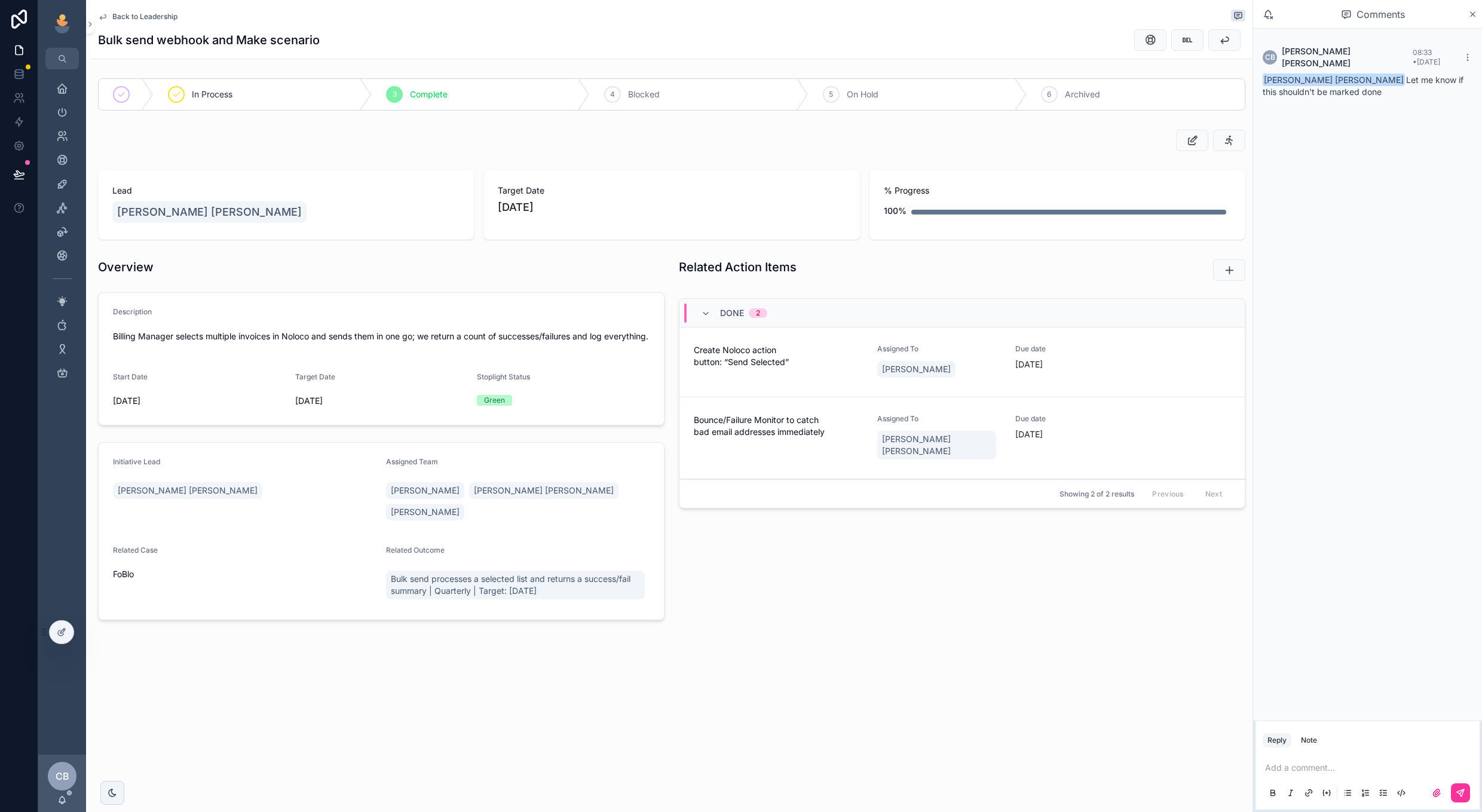
click at [146, 17] on span "Back to Leadership" at bounding box center [145, 17] width 65 height 10
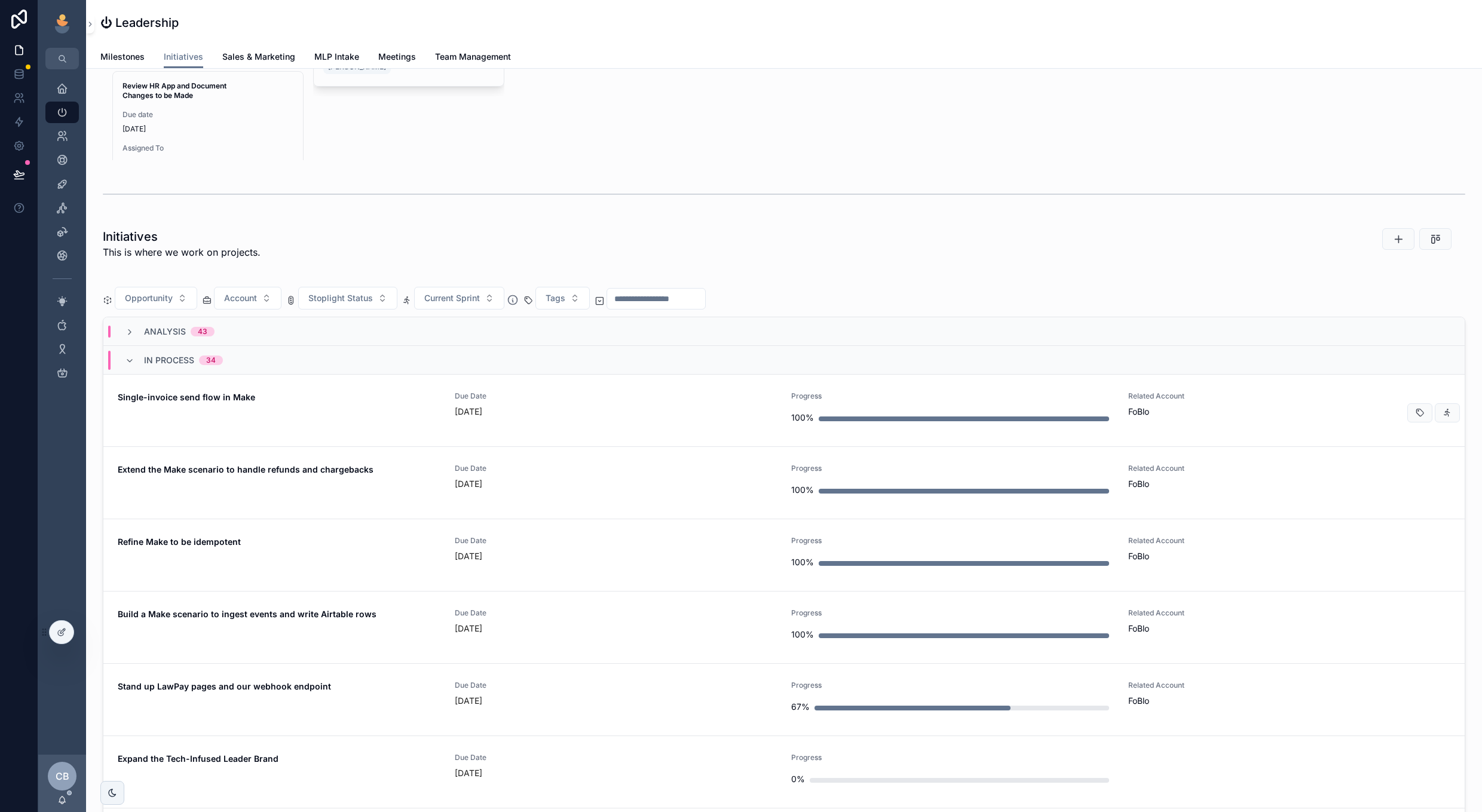
scroll to position [0, 1272]
click at [591, 402] on div "Due Date [DATE]" at bounding box center [616, 404] width 323 height 26
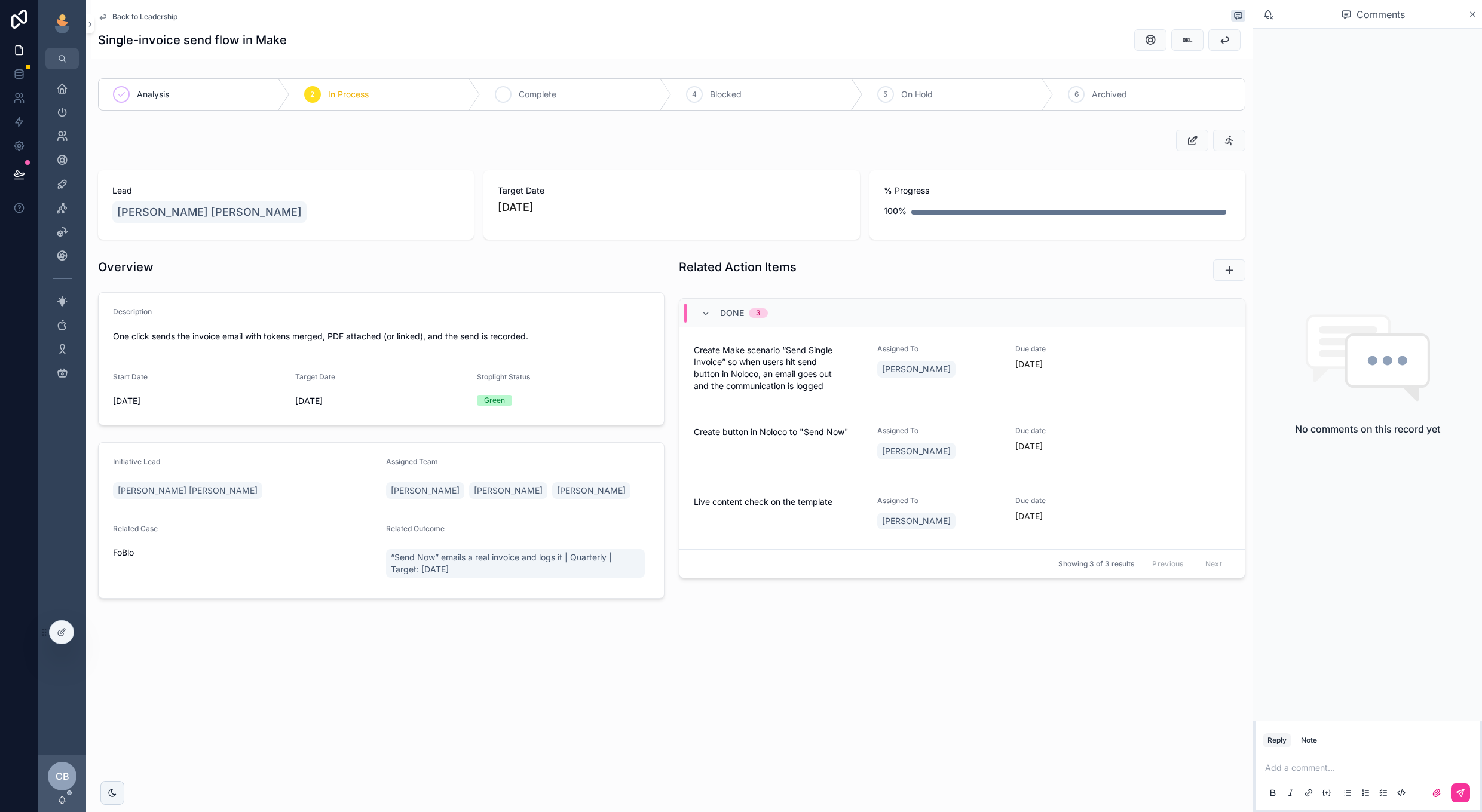
click at [504, 95] on icon "scrollable content" at bounding box center [504, 94] width 6 height 4
click at [147, 18] on span "Back to Leadership" at bounding box center [145, 17] width 65 height 10
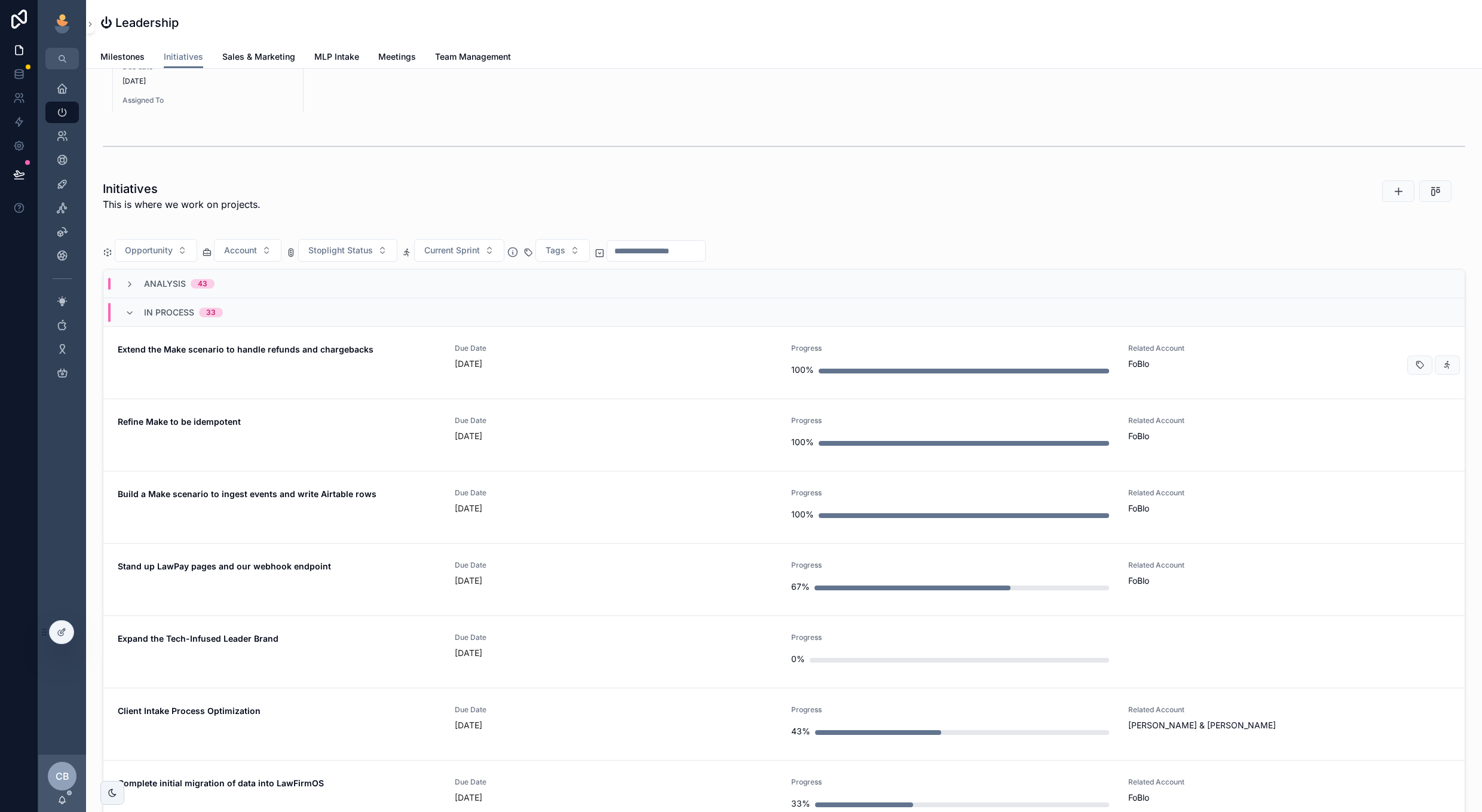
scroll to position [689, 0]
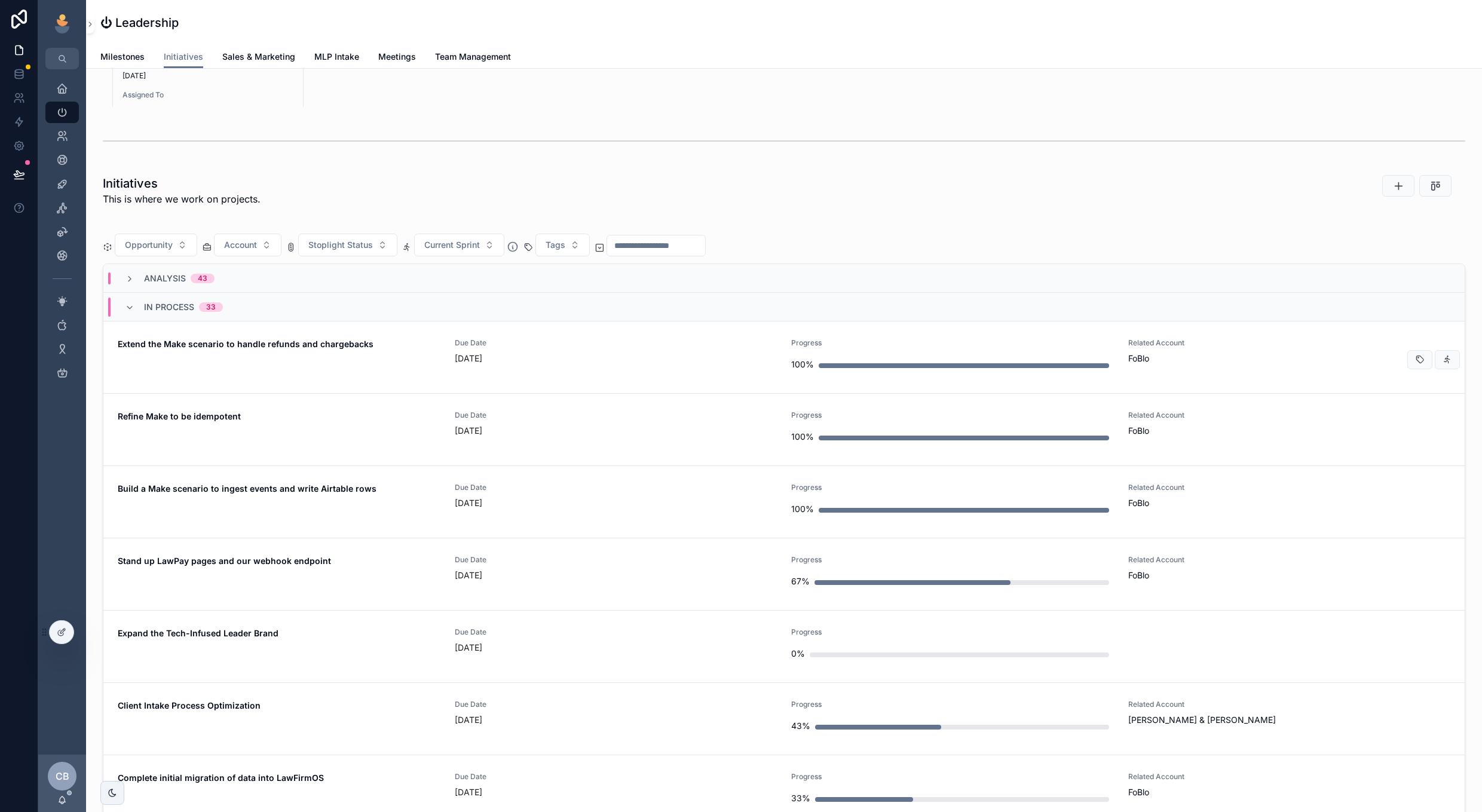
click at [585, 339] on span "Due Date" at bounding box center [616, 343] width 323 height 10
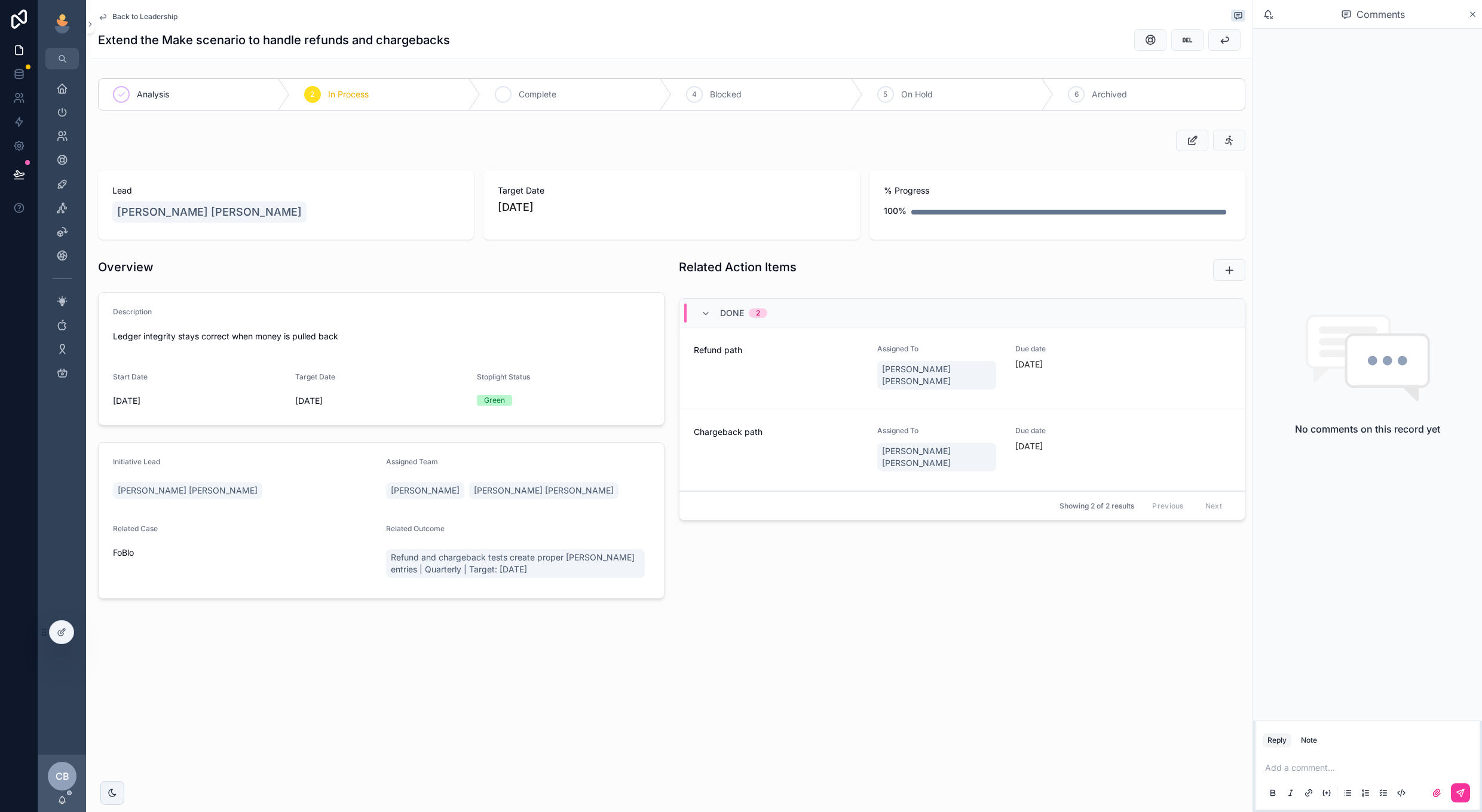
click at [584, 102] on div "3 Complete" at bounding box center [576, 94] width 191 height 31
click at [162, 18] on span "Back to Leadership" at bounding box center [145, 17] width 65 height 10
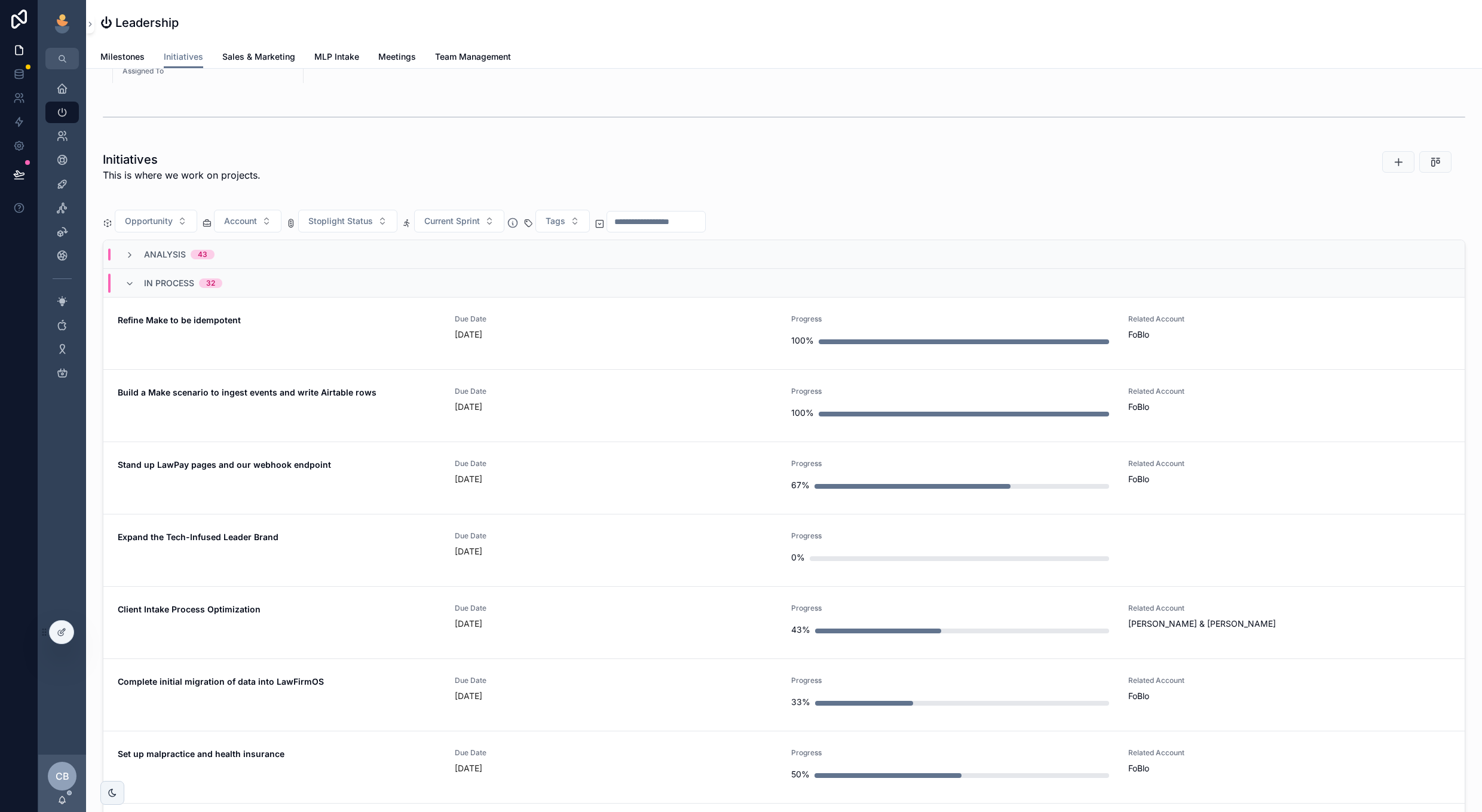
scroll to position [0, 1272]
click at [551, 352] on div "Due Date [DATE]" at bounding box center [616, 333] width 323 height 38
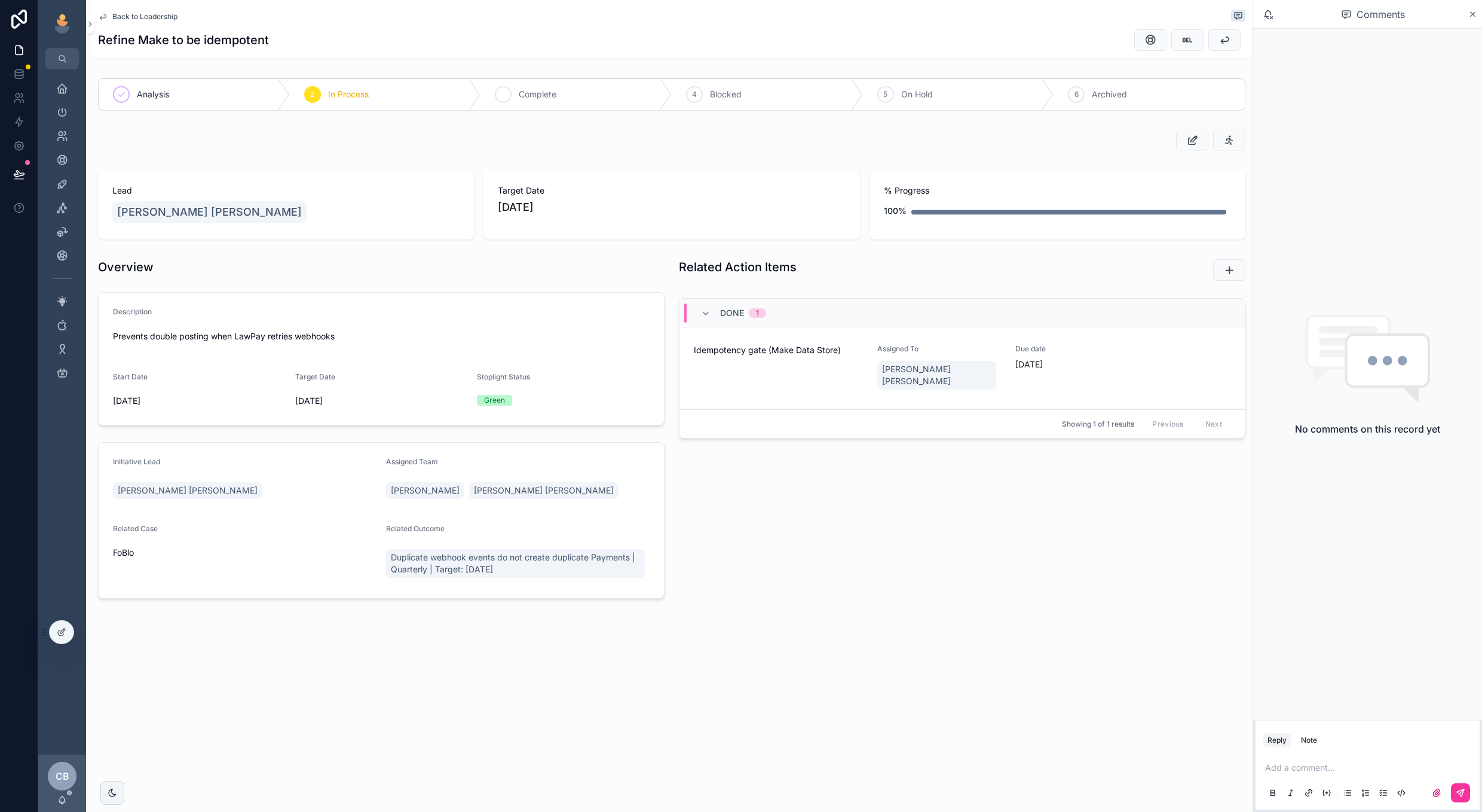
click at [592, 83] on div "3 Complete" at bounding box center [576, 94] width 191 height 31
click at [144, 15] on span "Back to Leadership" at bounding box center [145, 17] width 65 height 10
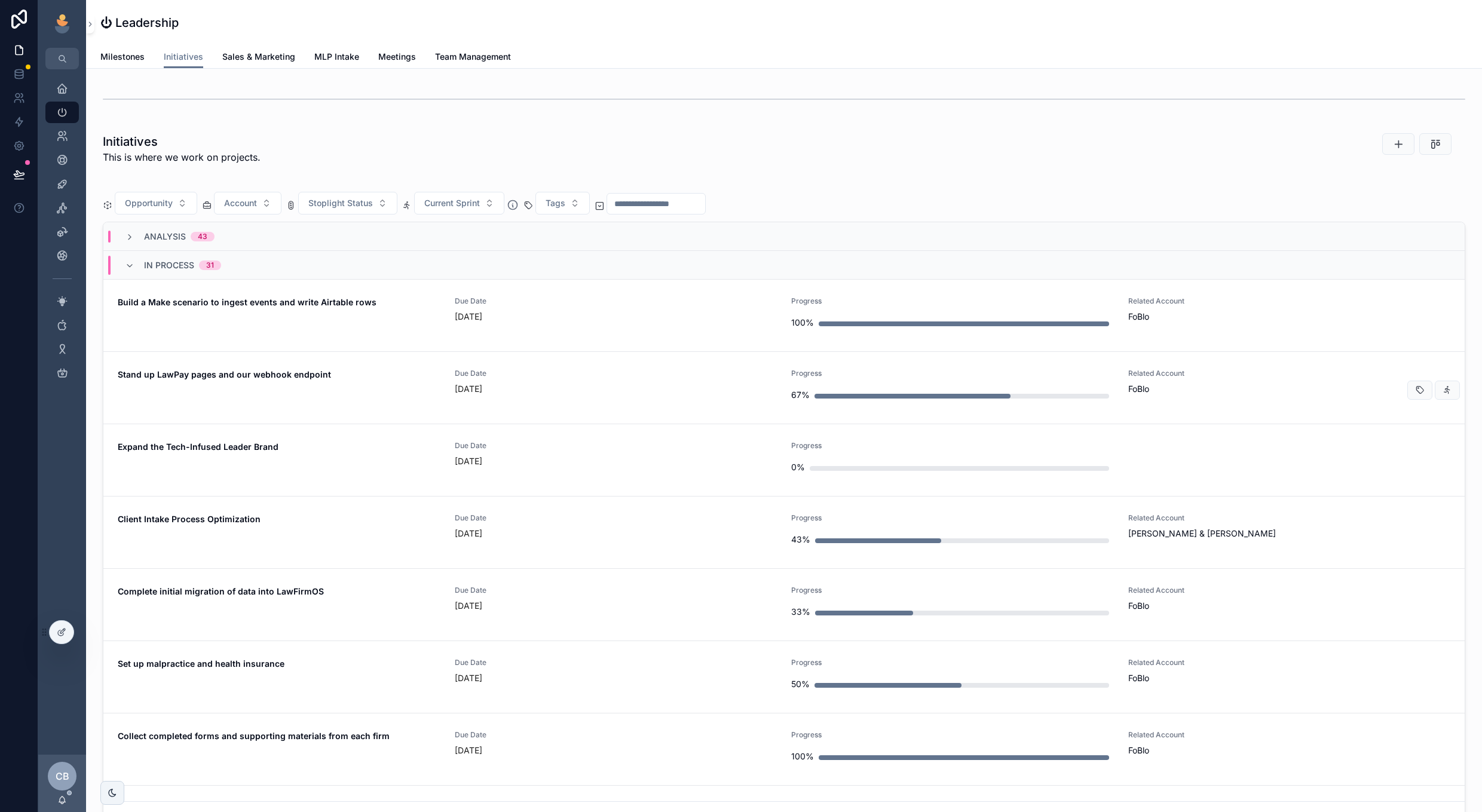
scroll to position [0, 1272]
click at [551, 325] on div "Due Date [DATE]" at bounding box center [616, 316] width 323 height 38
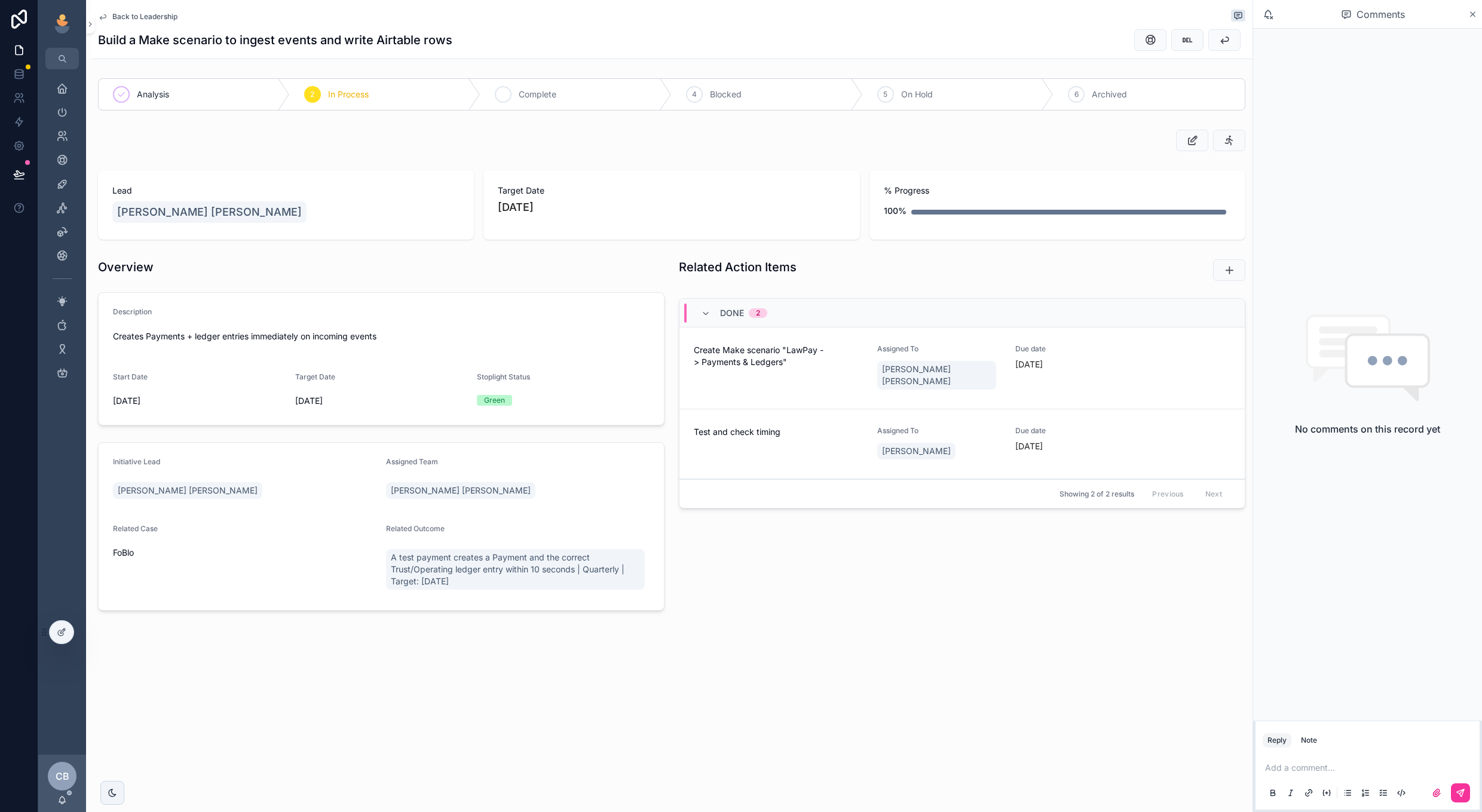
click at [514, 88] on div "3 Complete" at bounding box center [576, 94] width 191 height 31
click at [162, 16] on span "Back to Leadership" at bounding box center [145, 17] width 65 height 10
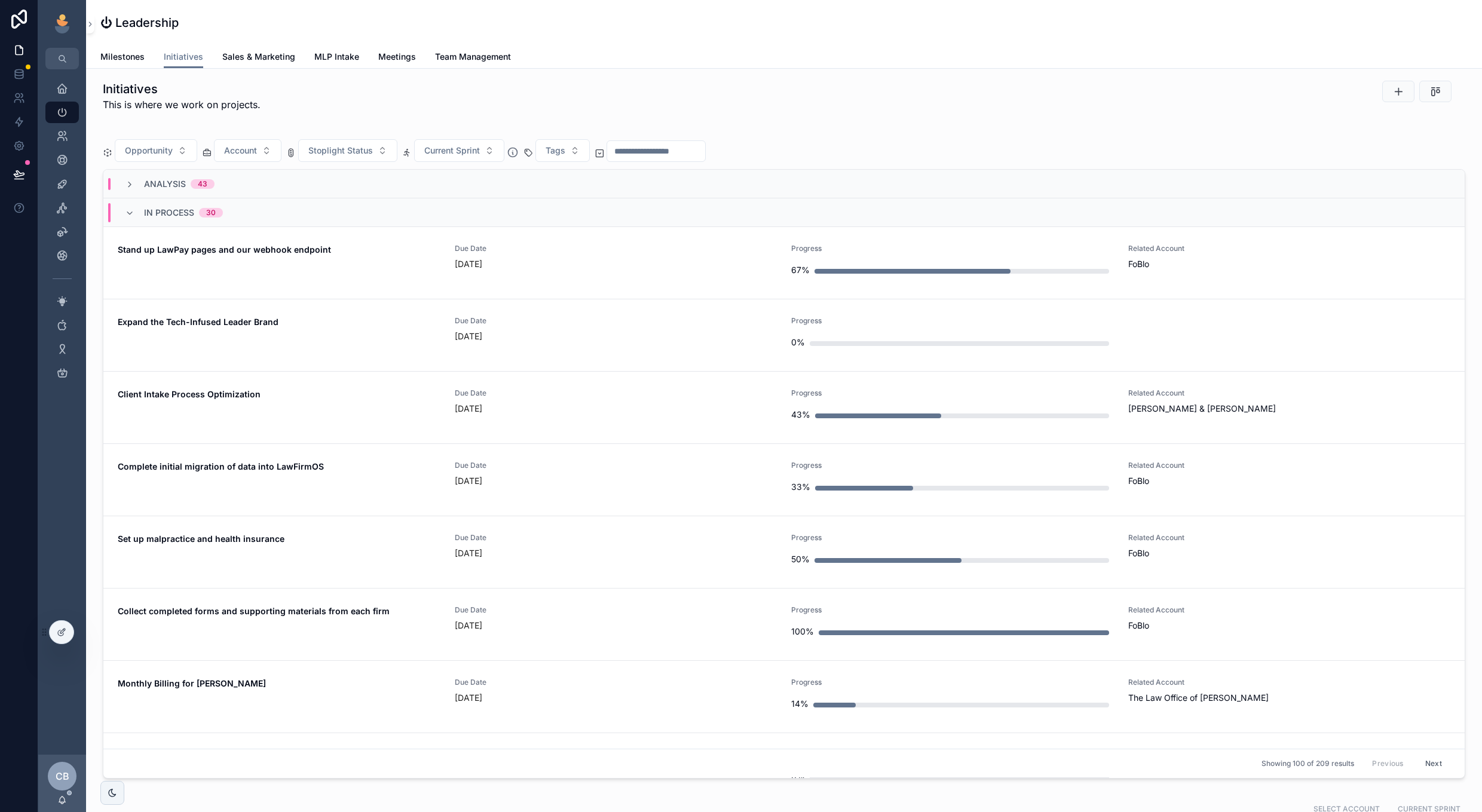
scroll to position [789, 0]
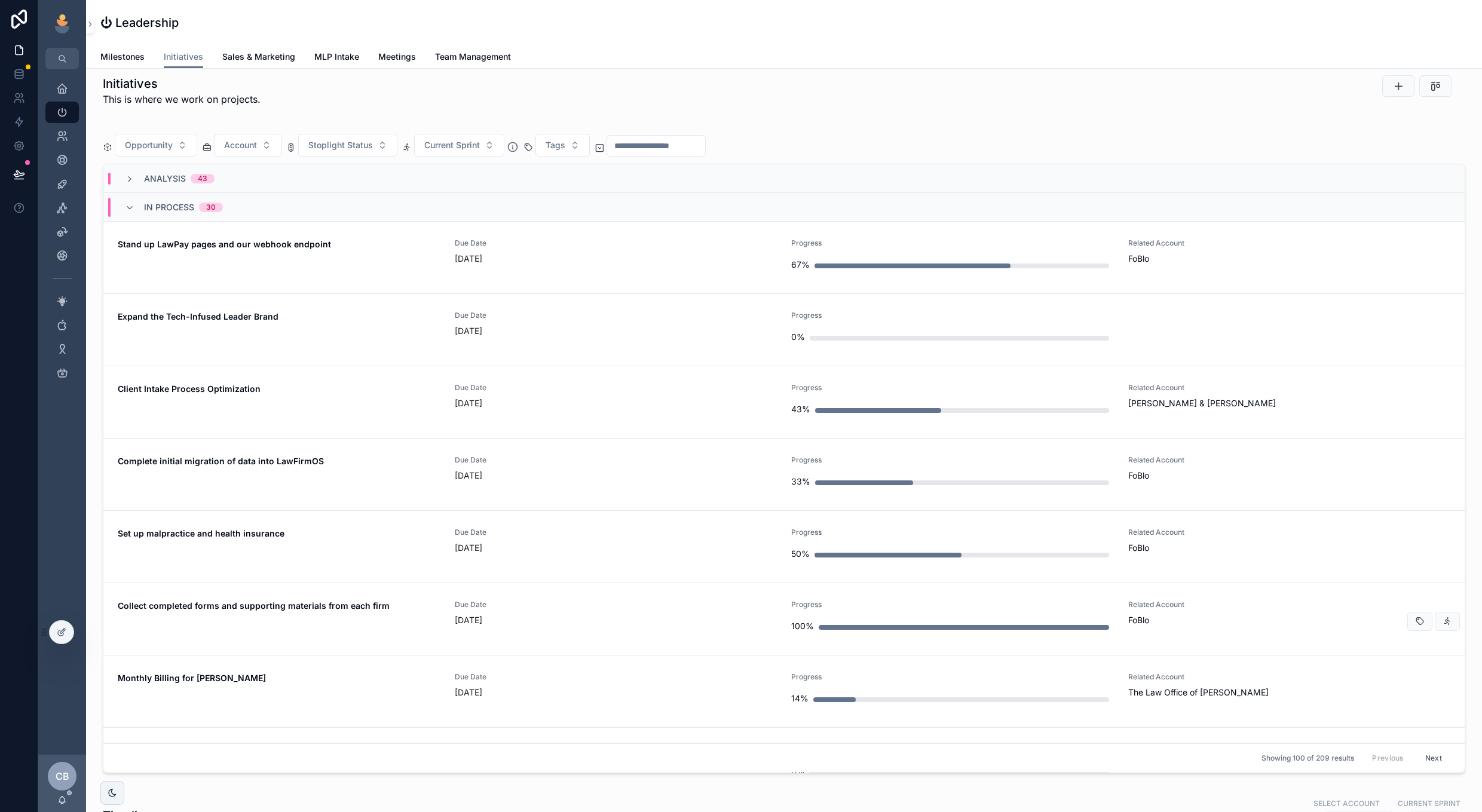
click at [594, 615] on div "[DATE]" at bounding box center [616, 620] width 323 height 12
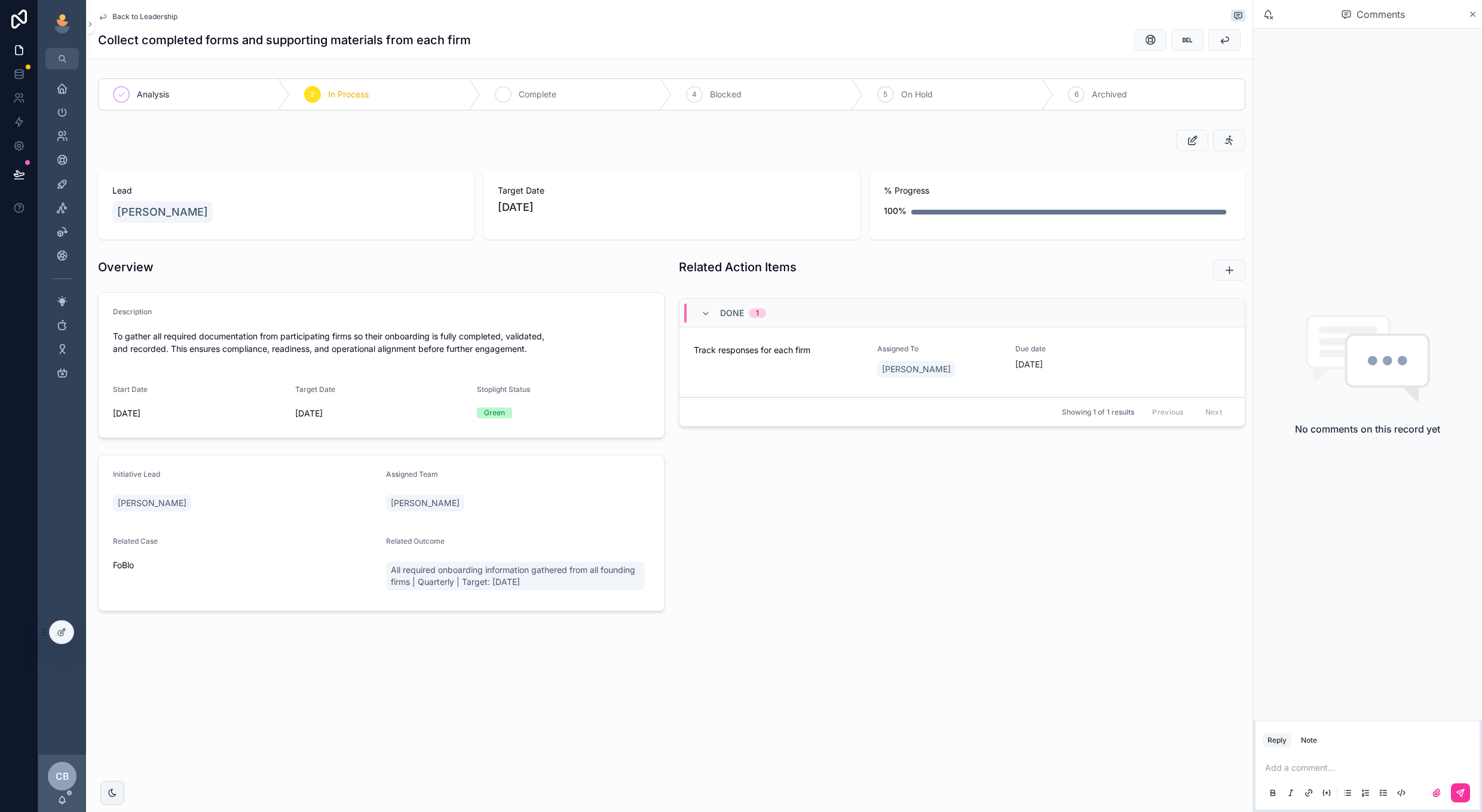
click at [603, 93] on div "3 Complete" at bounding box center [576, 94] width 191 height 31
click at [164, 19] on span "Back to Leadership" at bounding box center [145, 17] width 65 height 10
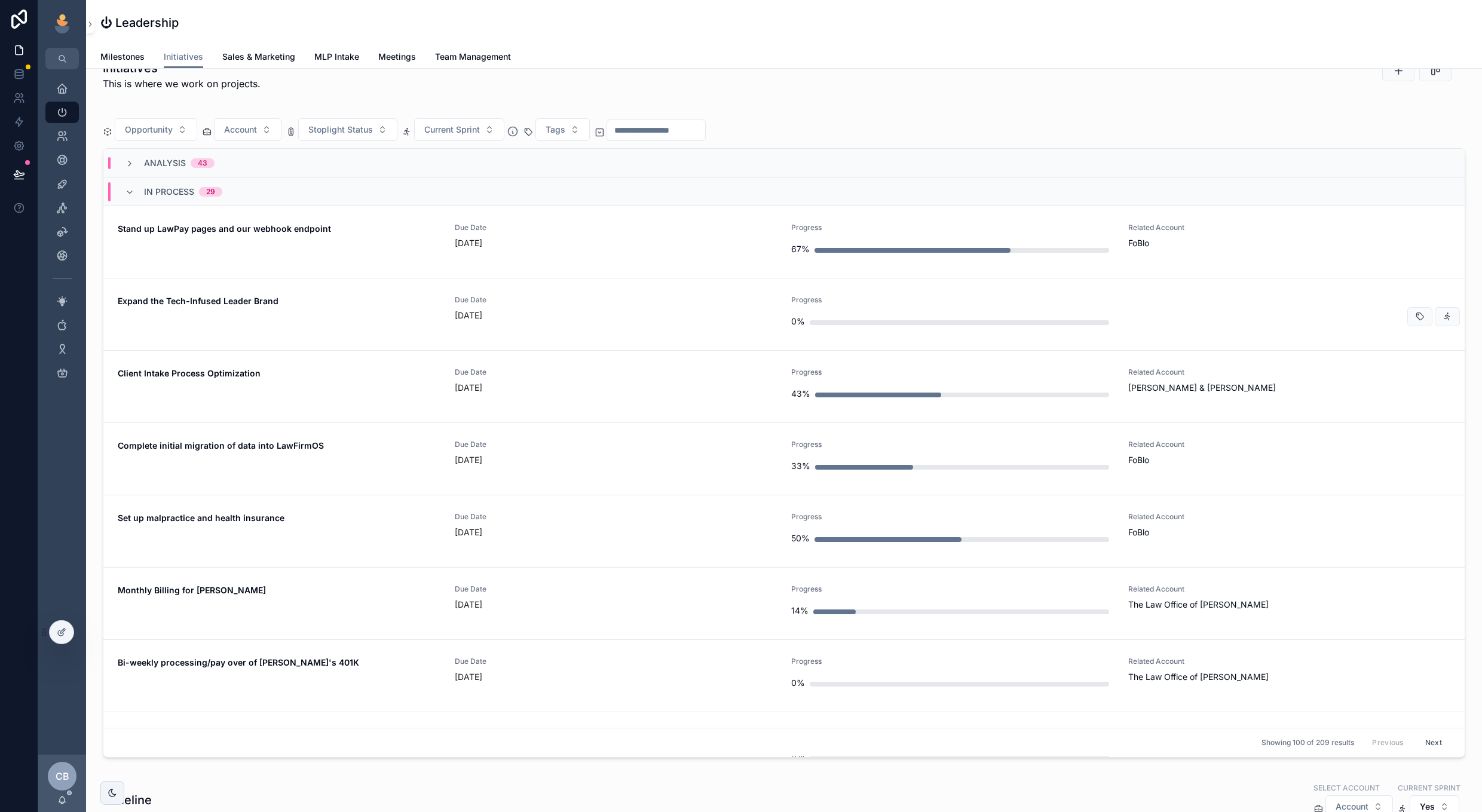
scroll to position [802, 0]
click at [611, 601] on div "[DATE]" at bounding box center [616, 607] width 323 height 12
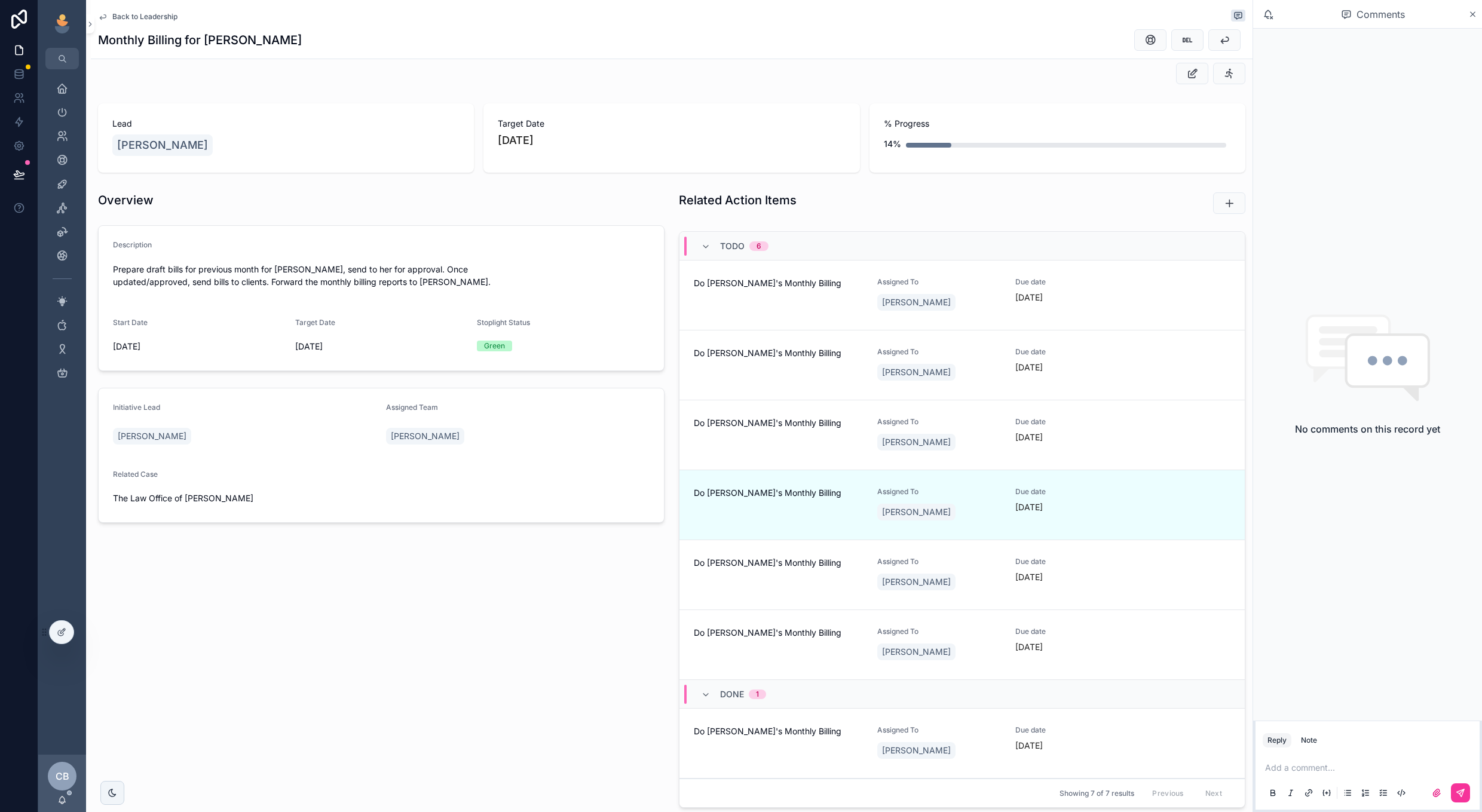
scroll to position [69, 0]
click at [1139, 502] on button "scrollable content" at bounding box center [1145, 506] width 25 height 19
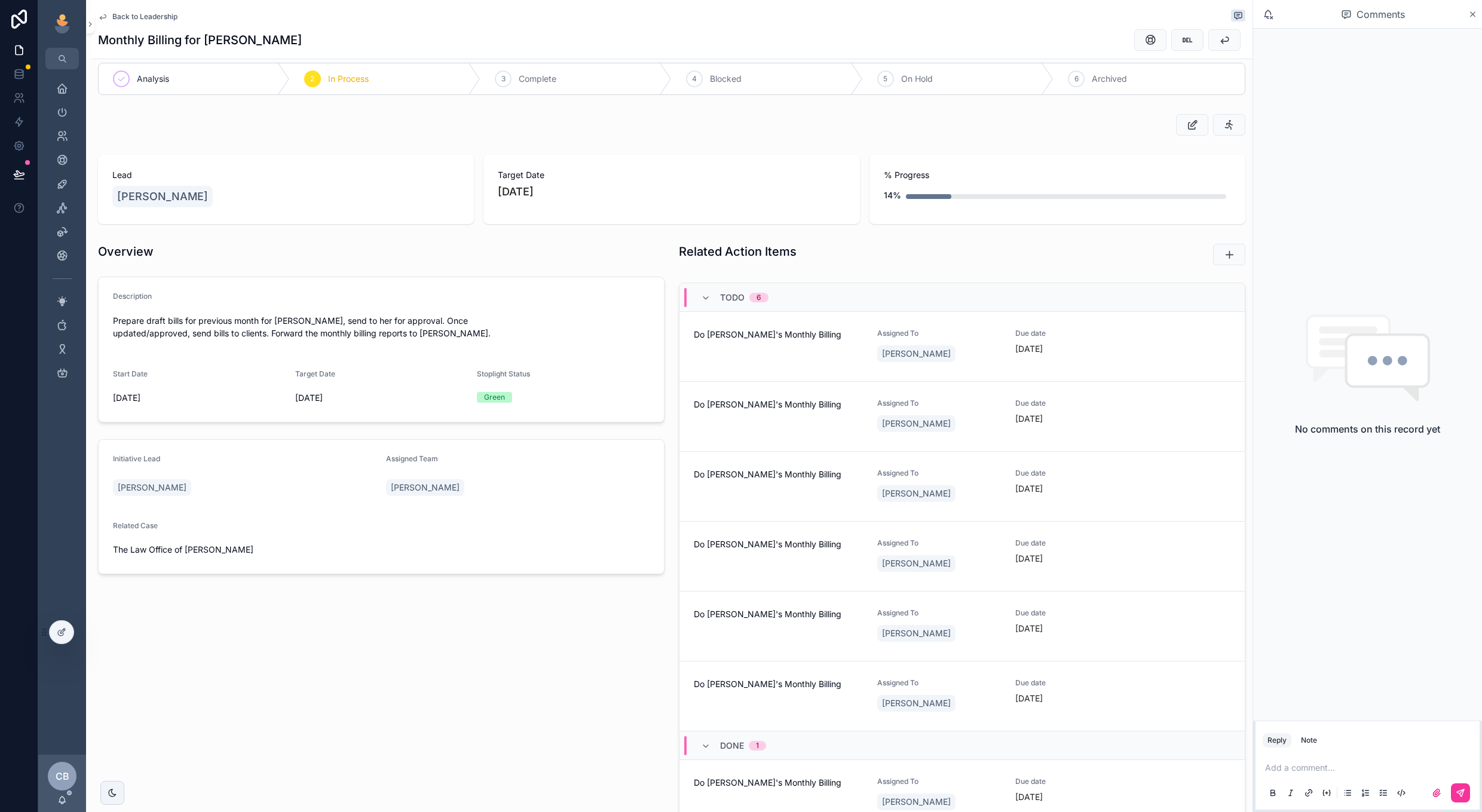
scroll to position [17, 0]
click at [784, 360] on div "Do [PERSON_NAME]'s Monthly Billing" at bounding box center [778, 344] width 169 height 36
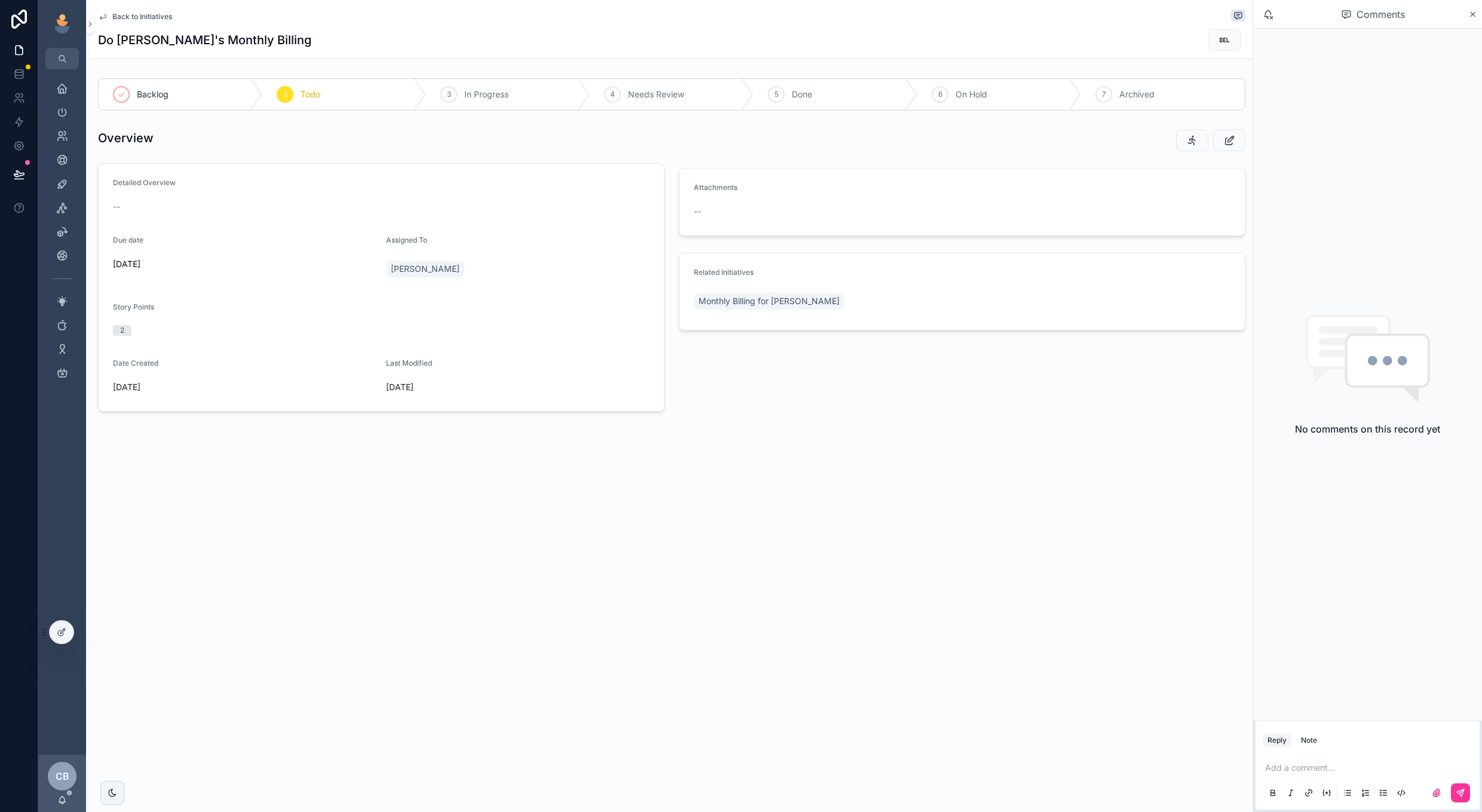
click at [147, 16] on span "Back to Initiatives" at bounding box center [142, 17] width 59 height 10
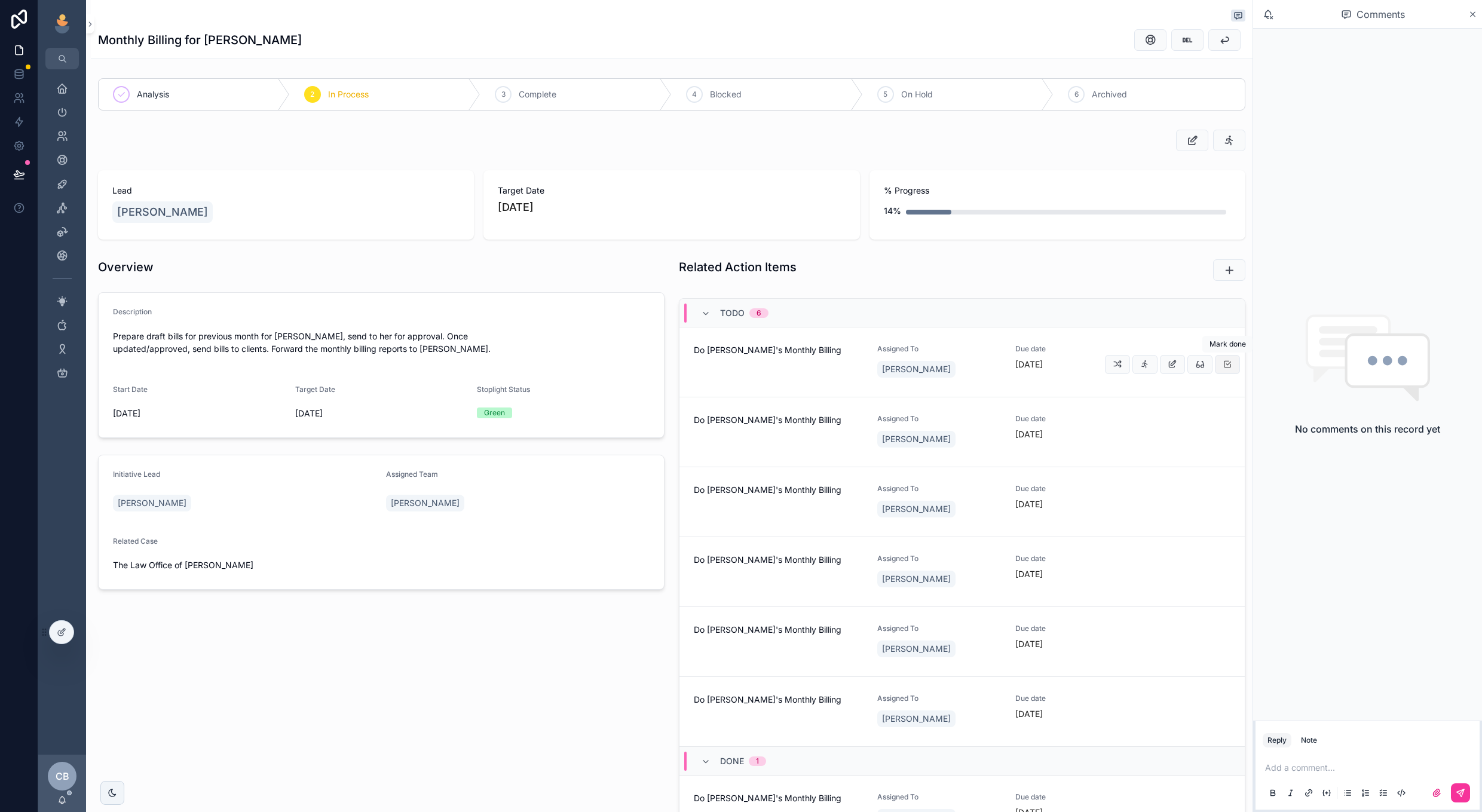
click at [1227, 365] on icon "scrollable content" at bounding box center [1227, 365] width 10 height 10
click at [1076, 96] on icon "scrollable content" at bounding box center [1077, 94] width 10 height 10
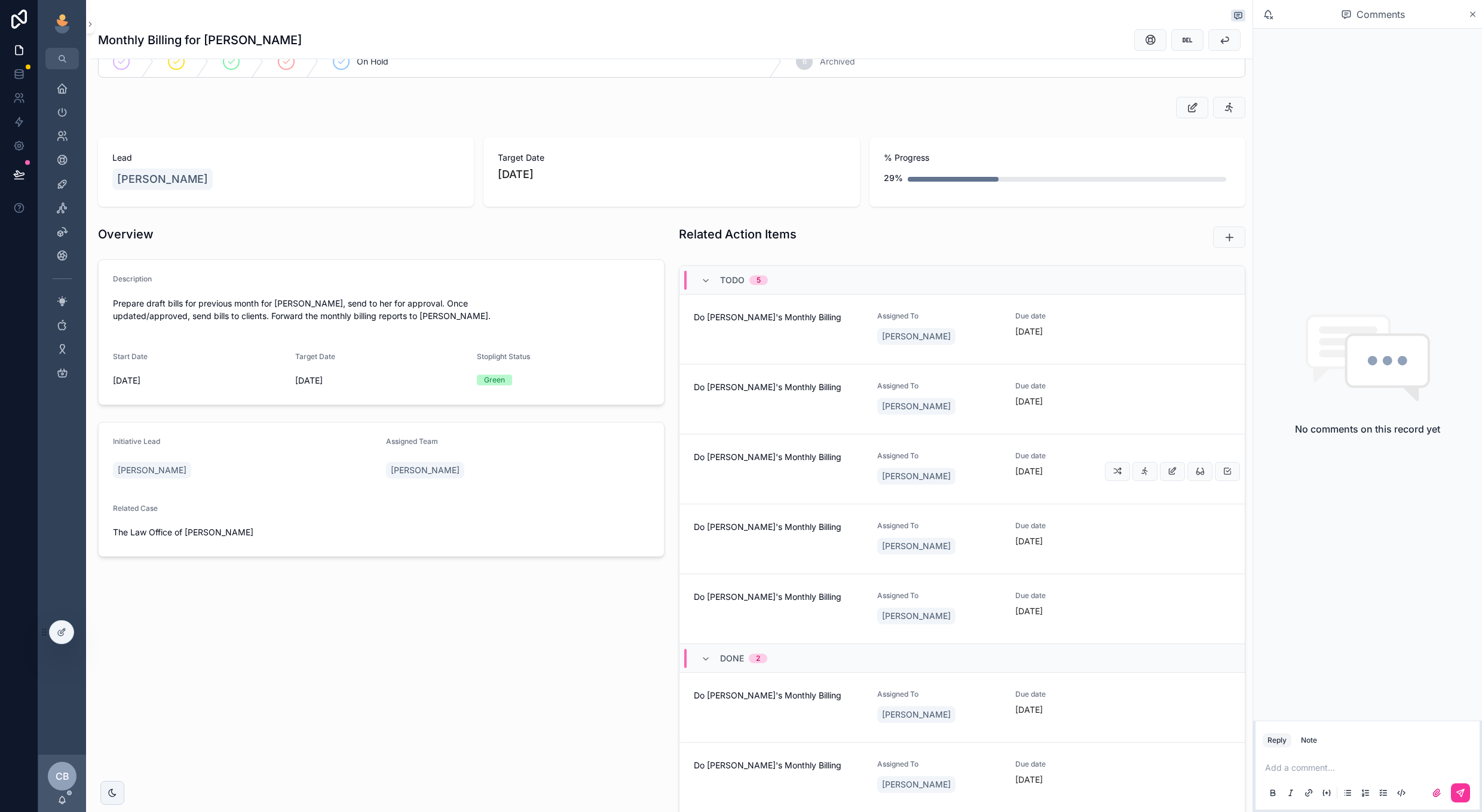
scroll to position [36, 0]
click at [1227, 604] on icon "scrollable content" at bounding box center [1227, 608] width 10 height 10
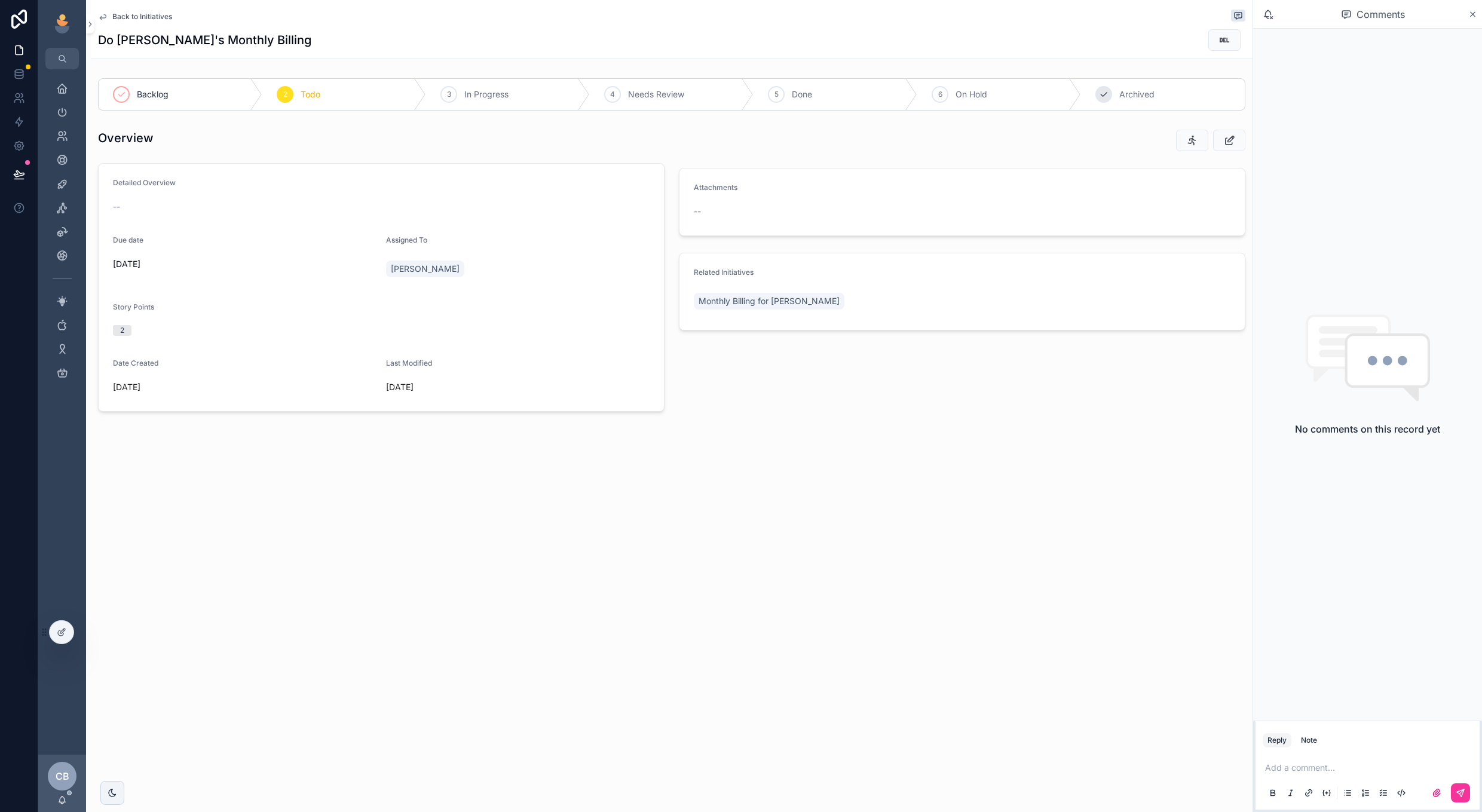
click at [1137, 108] on div "7 Archived" at bounding box center [1163, 94] width 164 height 31
click at [146, 19] on span "Back to Initiatives" at bounding box center [142, 17] width 59 height 10
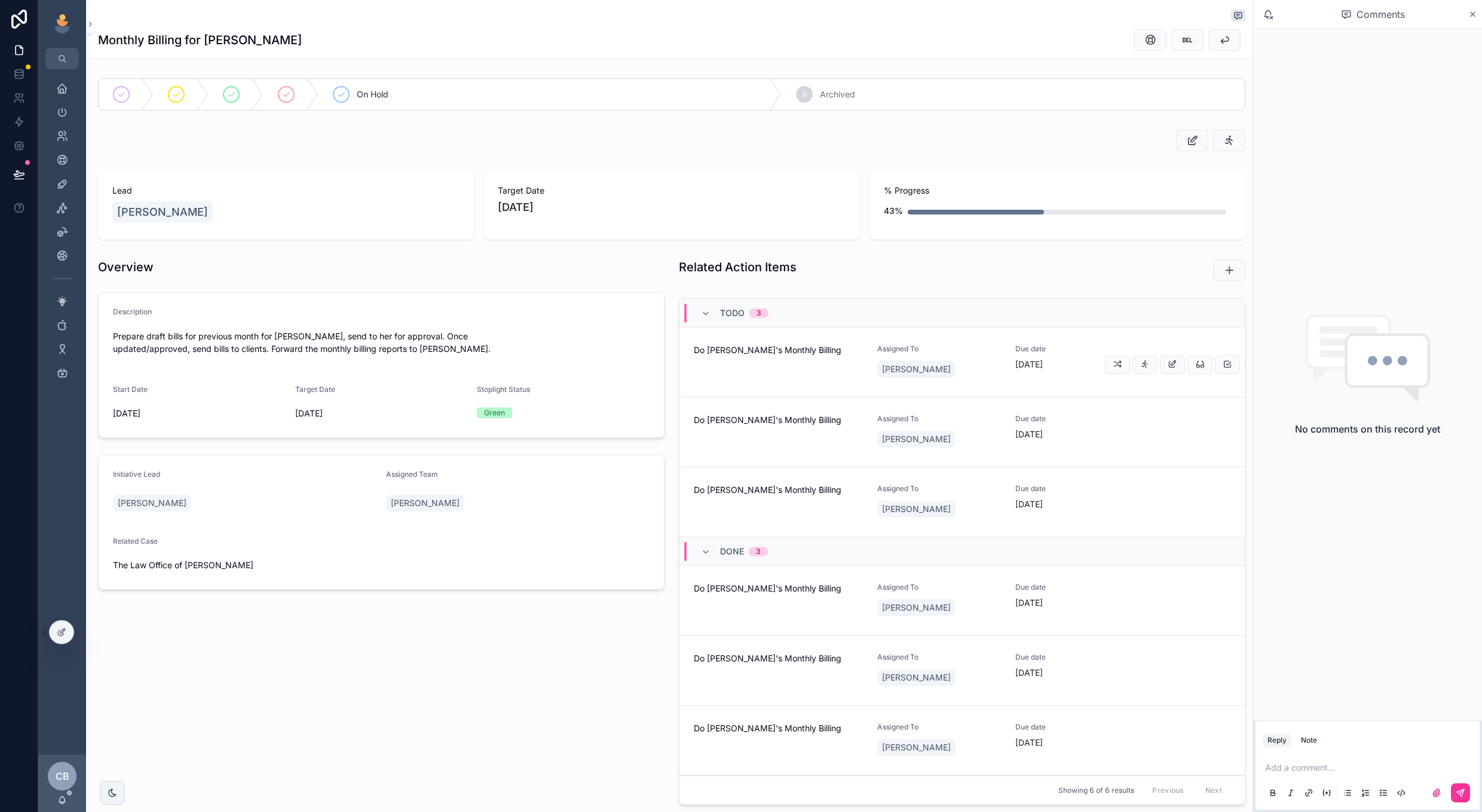
click at [1062, 345] on span "Due date" at bounding box center [1078, 349] width 124 height 10
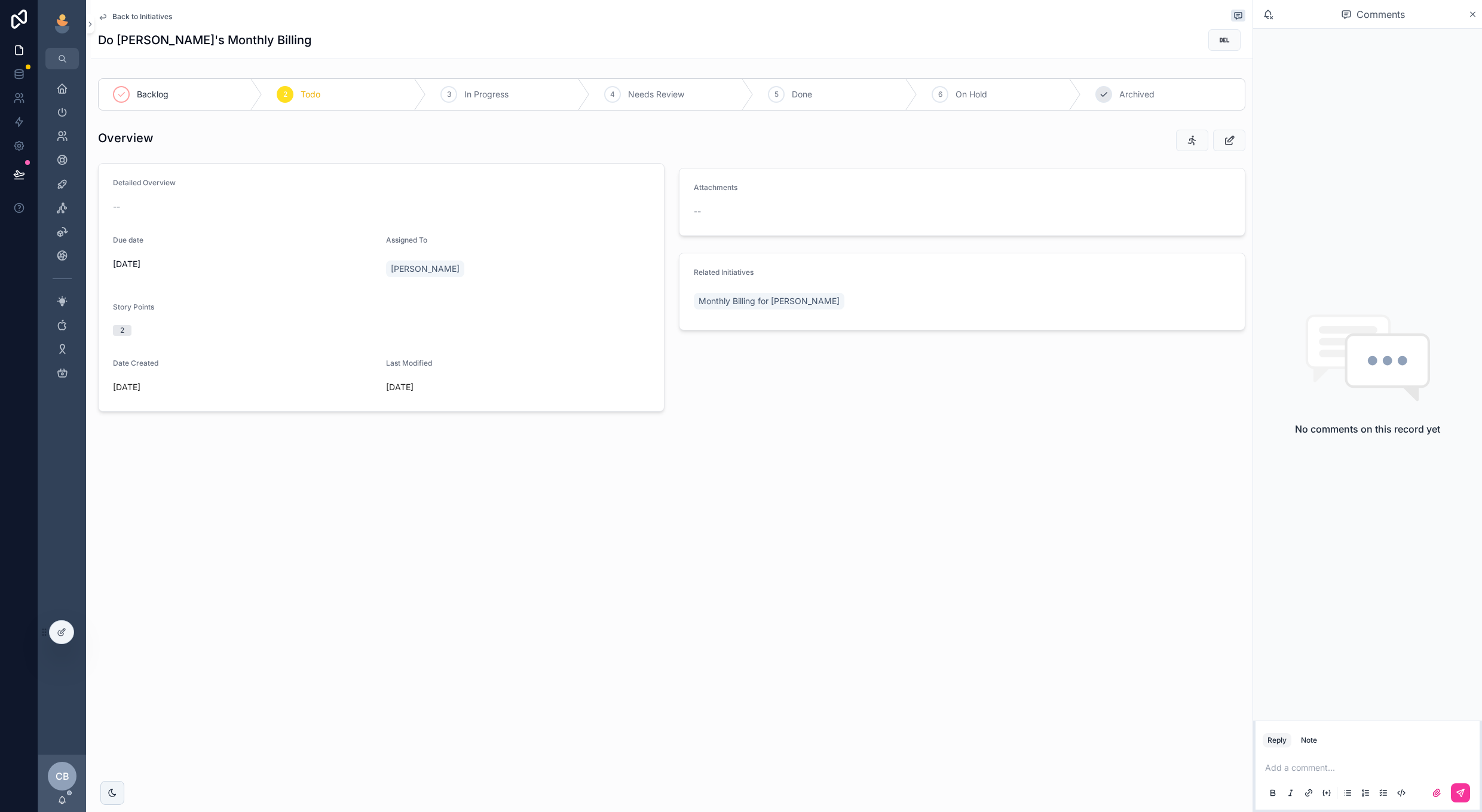
click at [1094, 100] on div "7 Archived" at bounding box center [1163, 94] width 164 height 31
click at [133, 13] on span "Back to Initiatives" at bounding box center [142, 17] width 59 height 10
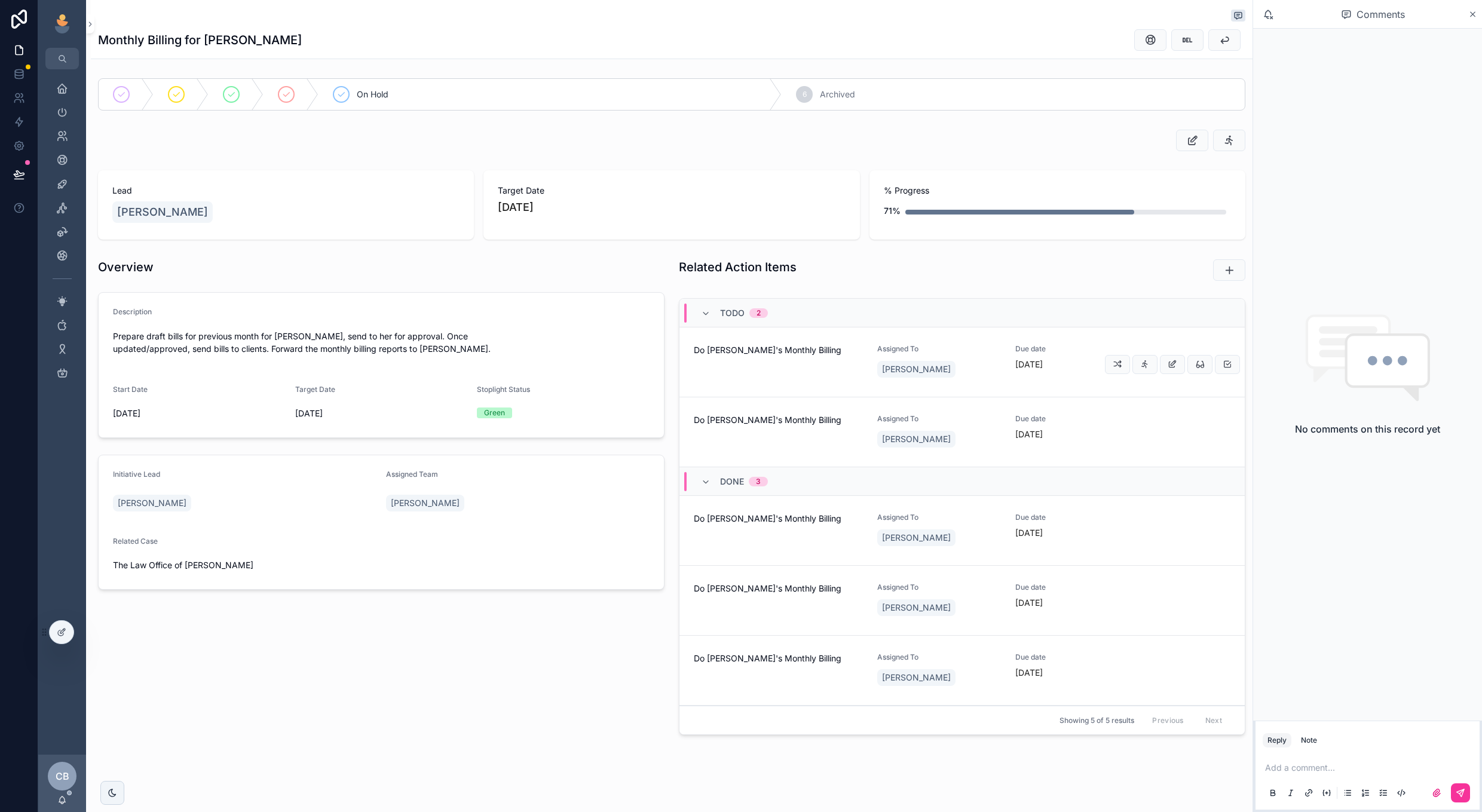
click at [936, 353] on span "Assigned To" at bounding box center [940, 349] width 124 height 10
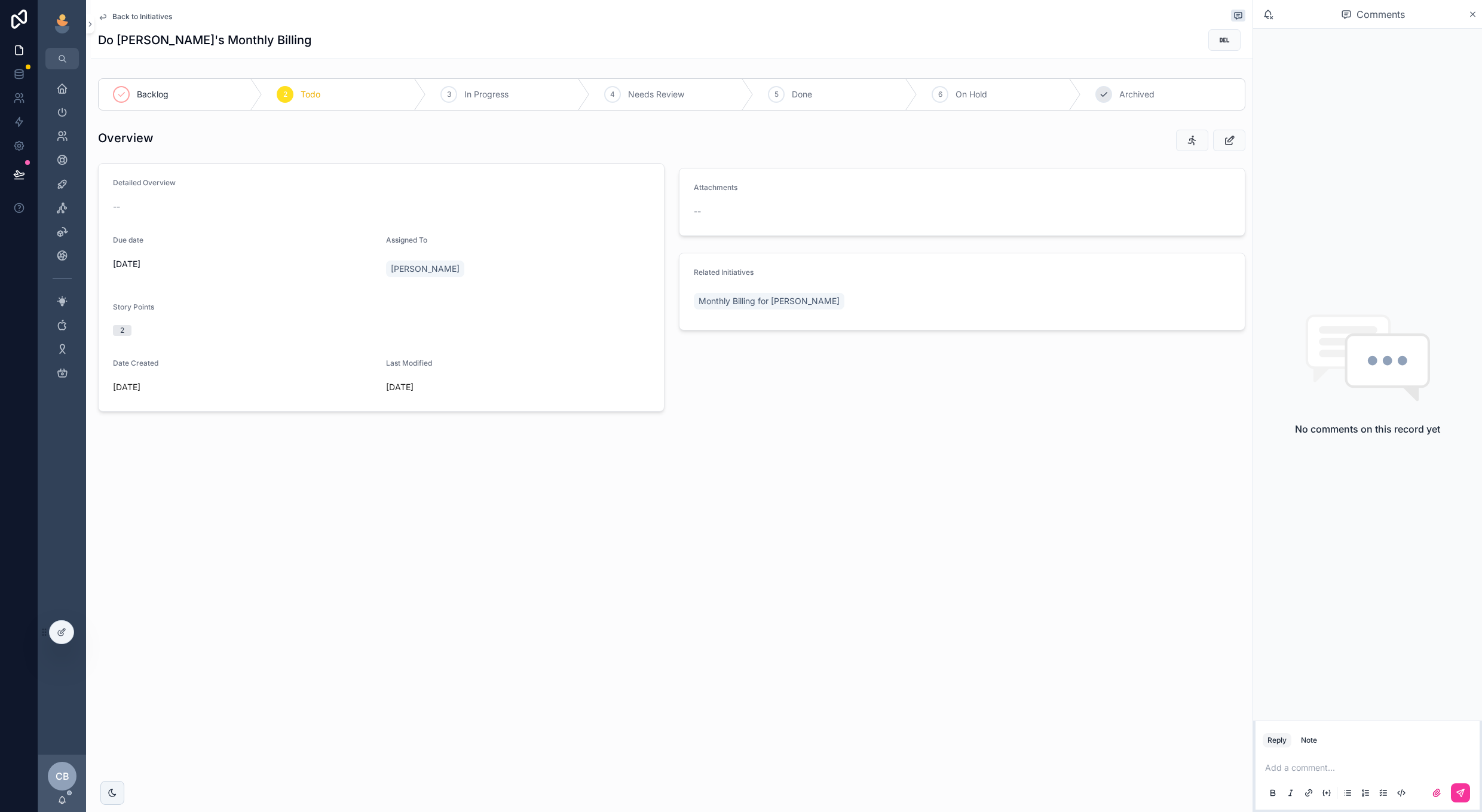
click at [1104, 87] on div "7" at bounding box center [1104, 94] width 17 height 17
click at [149, 15] on span "Back to Initiatives" at bounding box center [142, 17] width 59 height 10
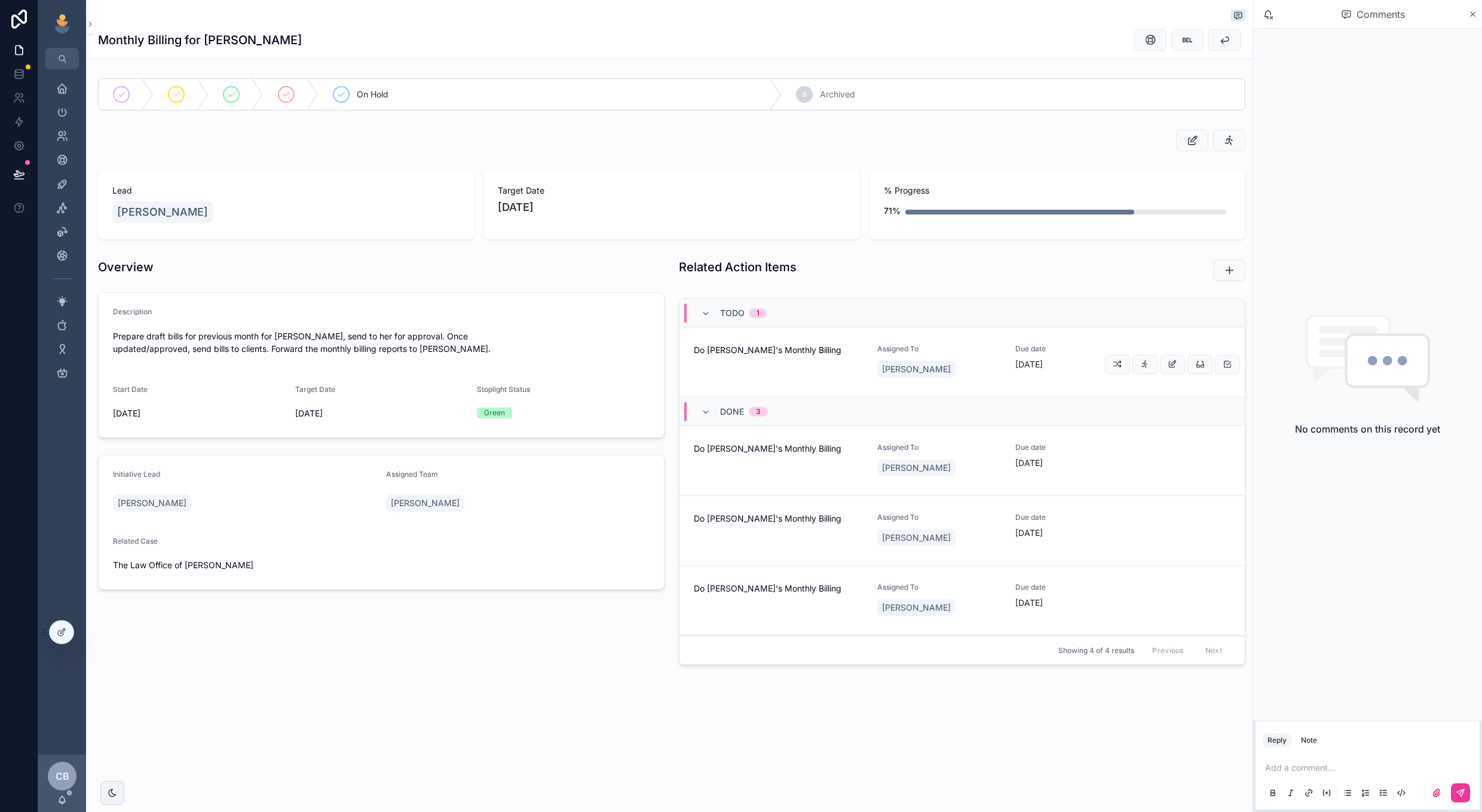
click at [972, 373] on div "[PERSON_NAME]" at bounding box center [940, 369] width 124 height 21
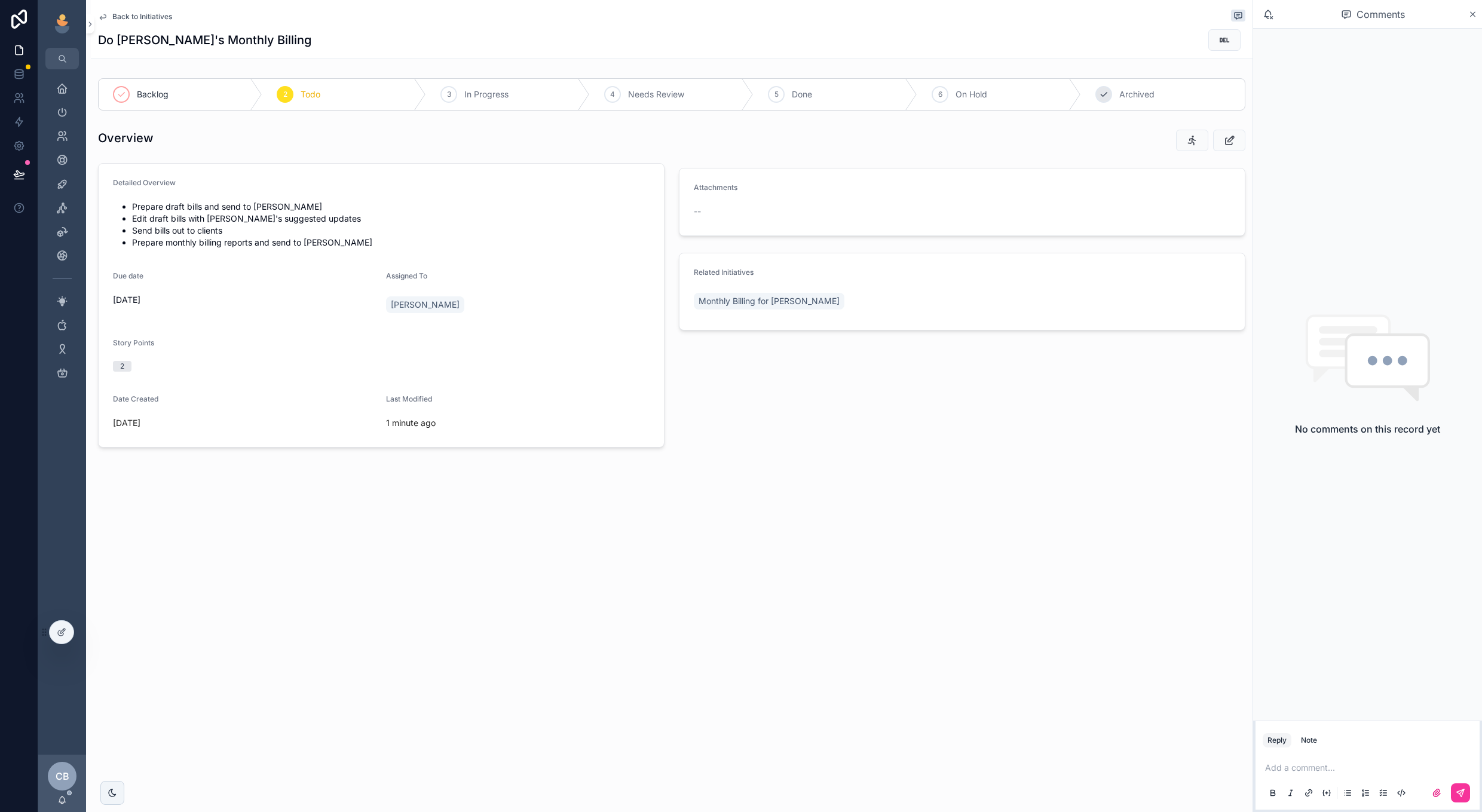
click at [1141, 86] on div "7 Archived" at bounding box center [1163, 94] width 164 height 31
click at [159, 11] on div "Back to Initiatives" at bounding box center [672, 17] width 1147 height 14
click at [159, 13] on span "Back to Initiatives" at bounding box center [142, 17] width 59 height 10
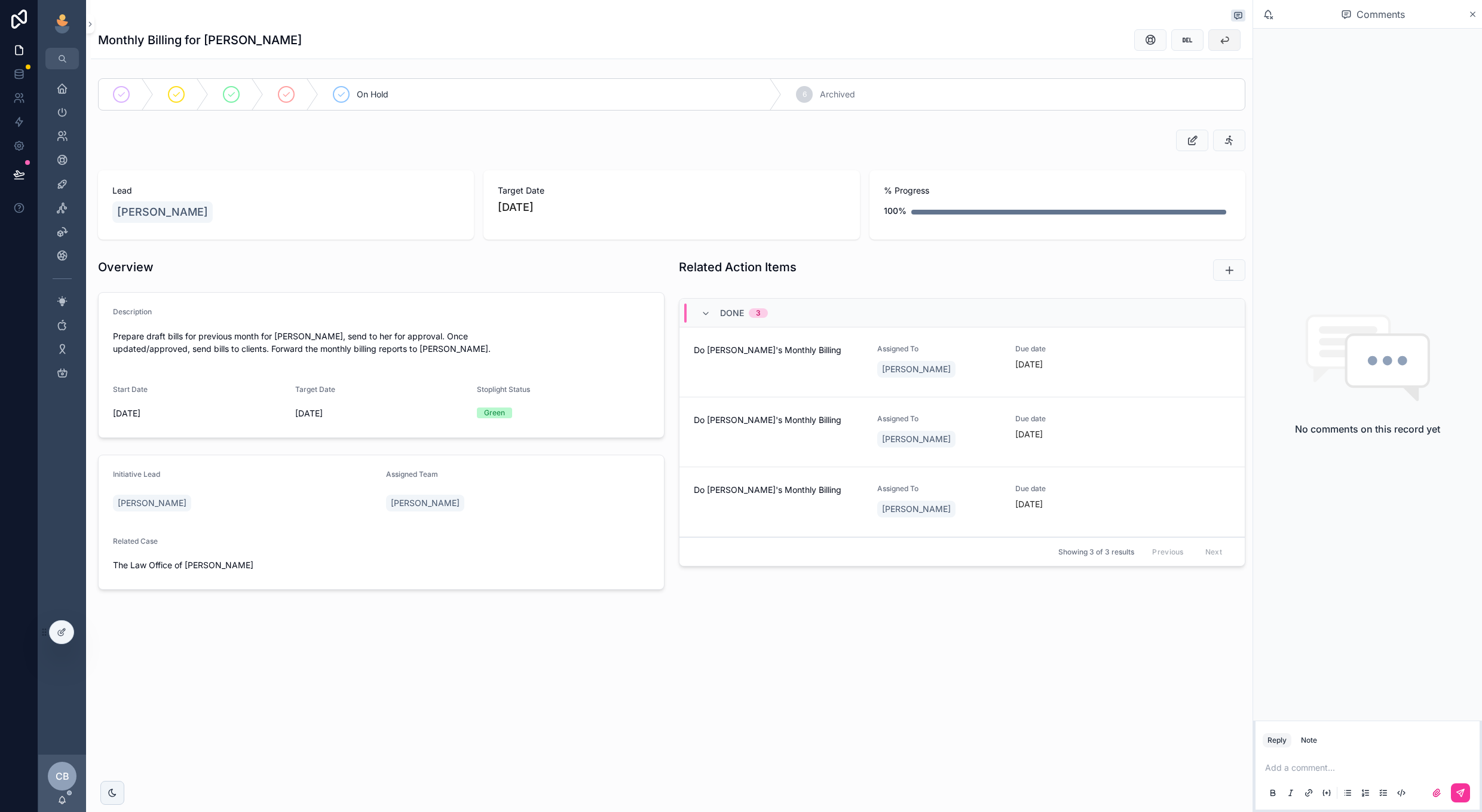
click at [1238, 41] on button "scrollable content" at bounding box center [1224, 40] width 33 height 21
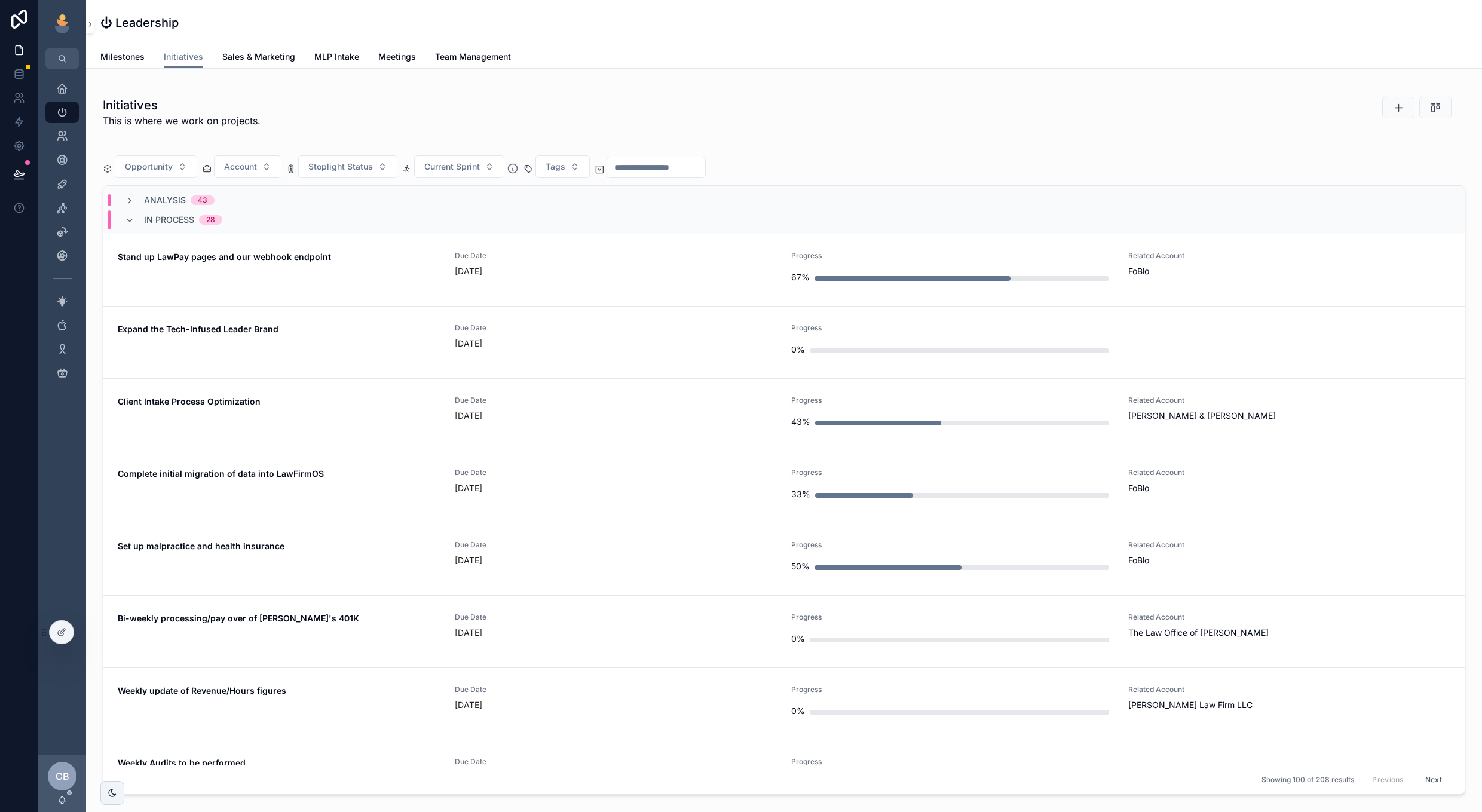
scroll to position [770, 0]
click at [657, 249] on span "Due Date" at bounding box center [616, 254] width 323 height 10
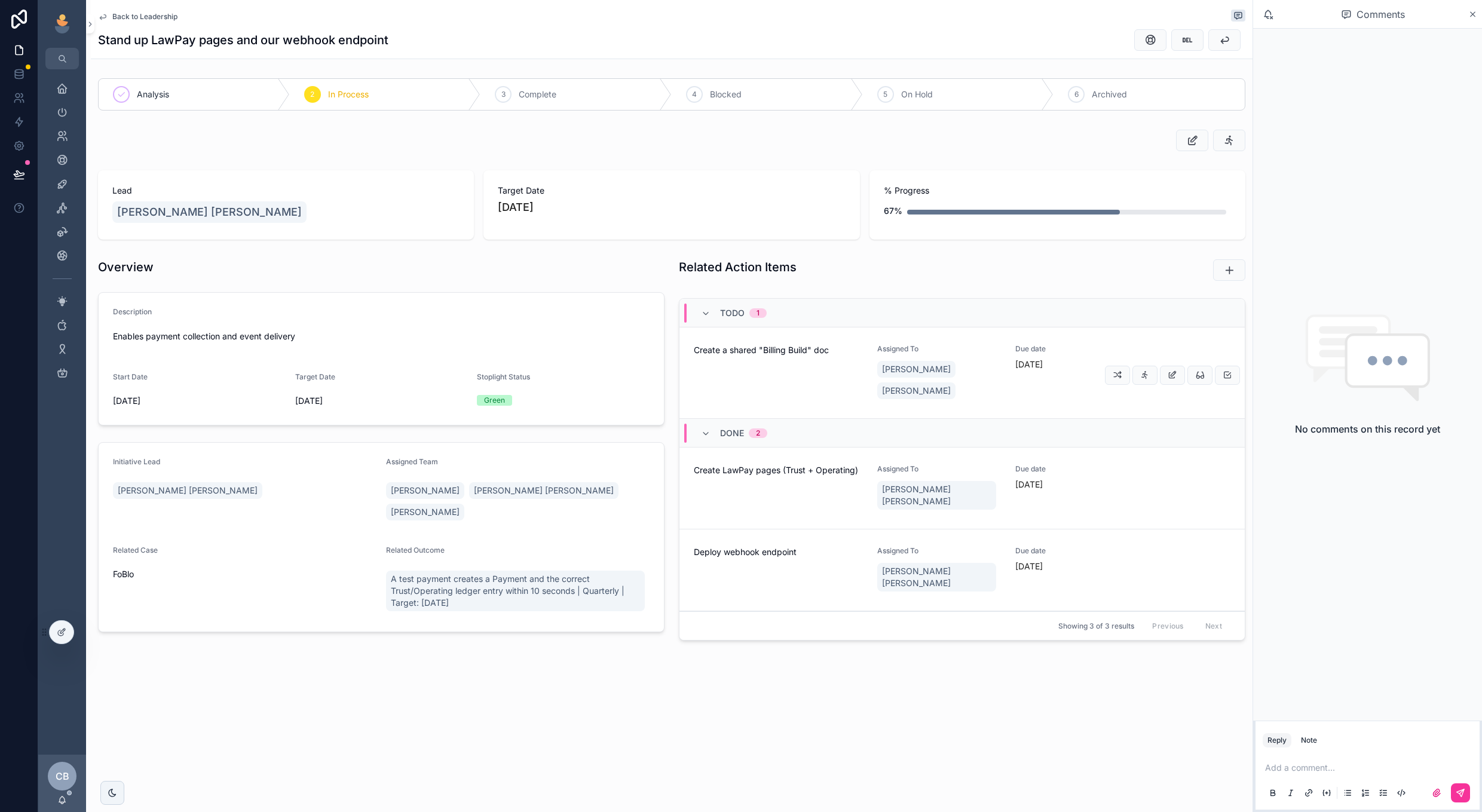
click at [764, 373] on div "Create a shared "Billing Build" doc" at bounding box center [778, 373] width 169 height 57
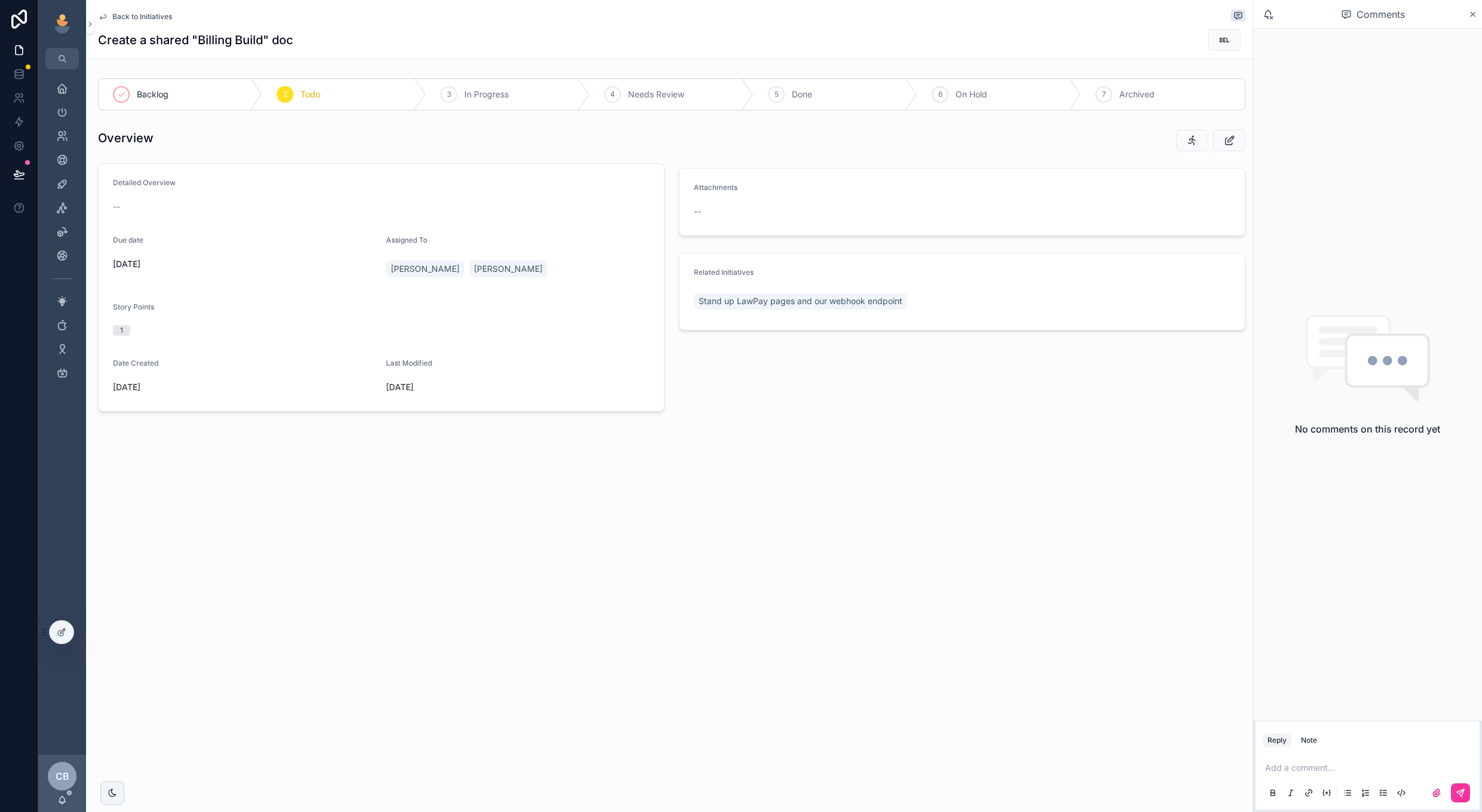
click at [155, 15] on span "Back to Initiatives" at bounding box center [142, 17] width 59 height 10
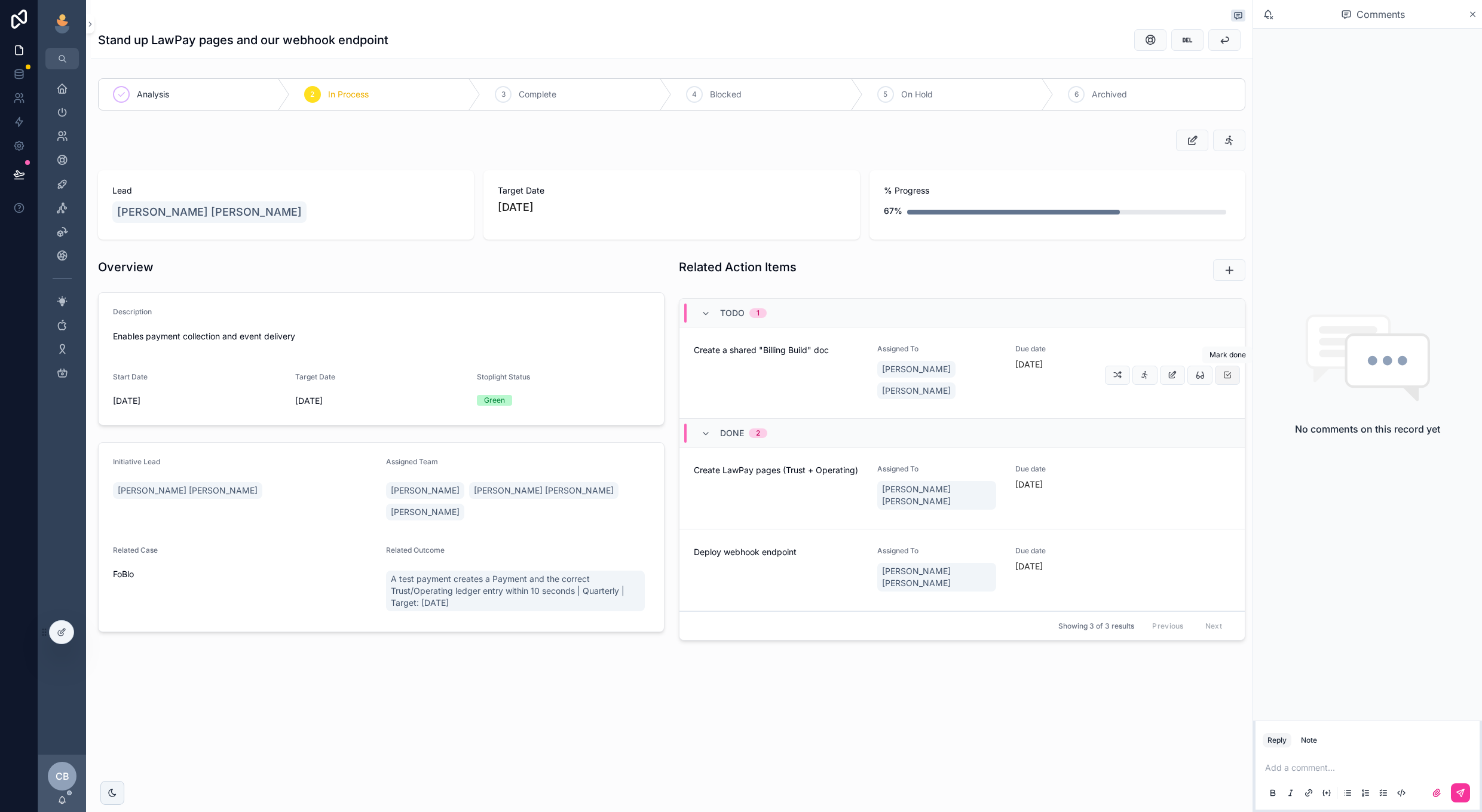
click at [1234, 378] on button "scrollable content" at bounding box center [1227, 375] width 25 height 19
click at [572, 107] on div "3 Complete" at bounding box center [576, 94] width 191 height 31
click at [1232, 30] on button "scrollable content" at bounding box center [1224, 40] width 33 height 21
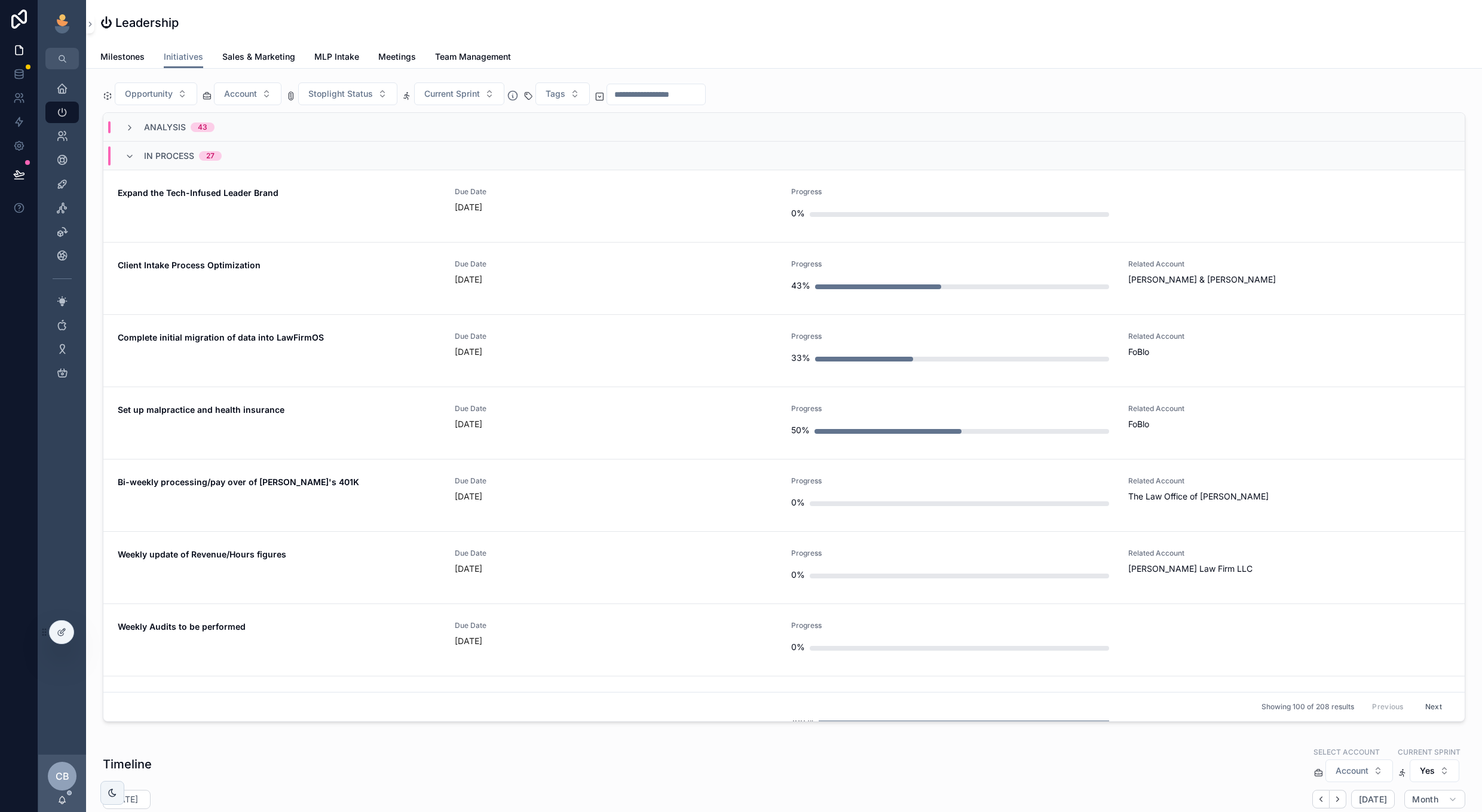
scroll to position [849, 0]
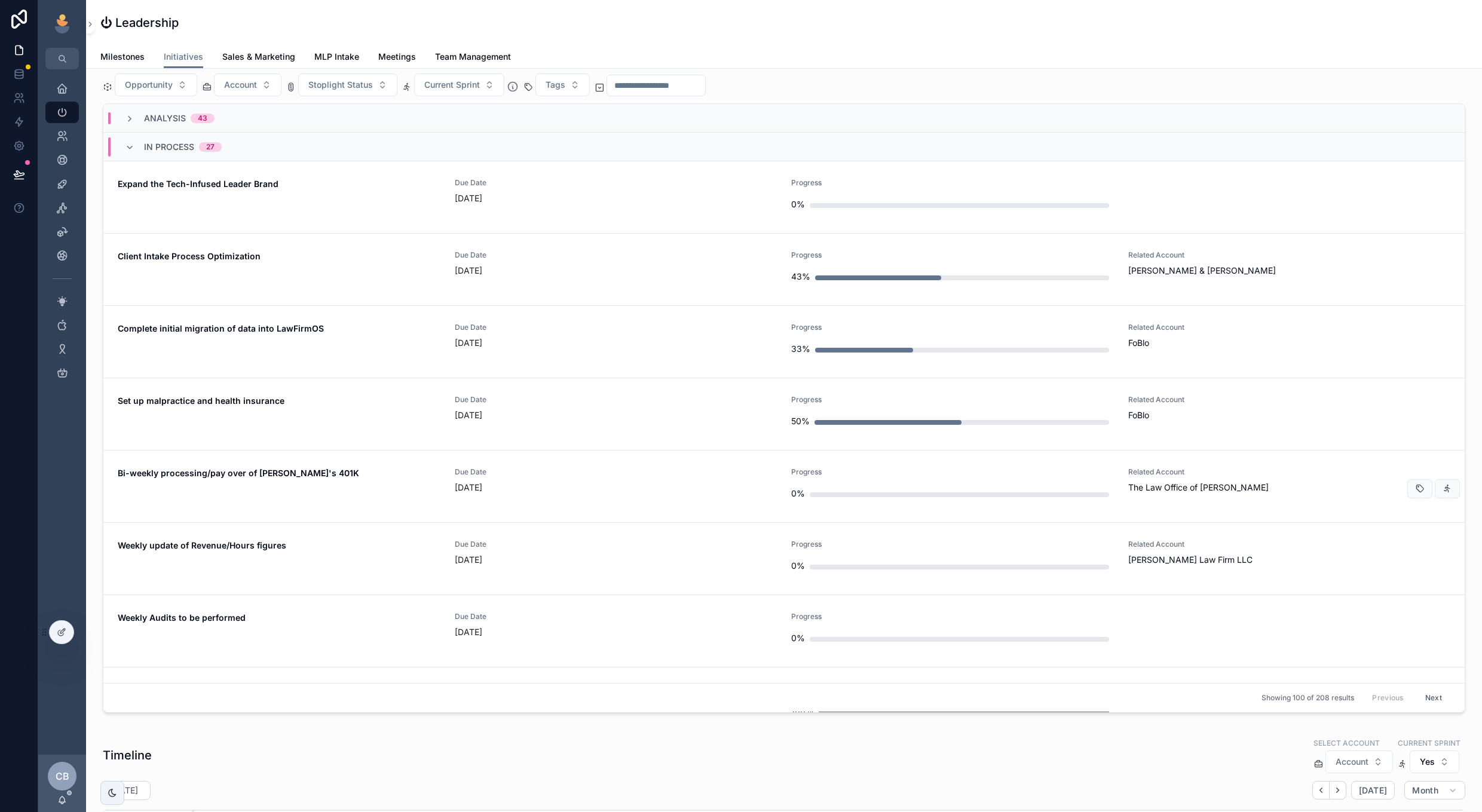
click at [704, 473] on span "Due Date" at bounding box center [616, 472] width 323 height 10
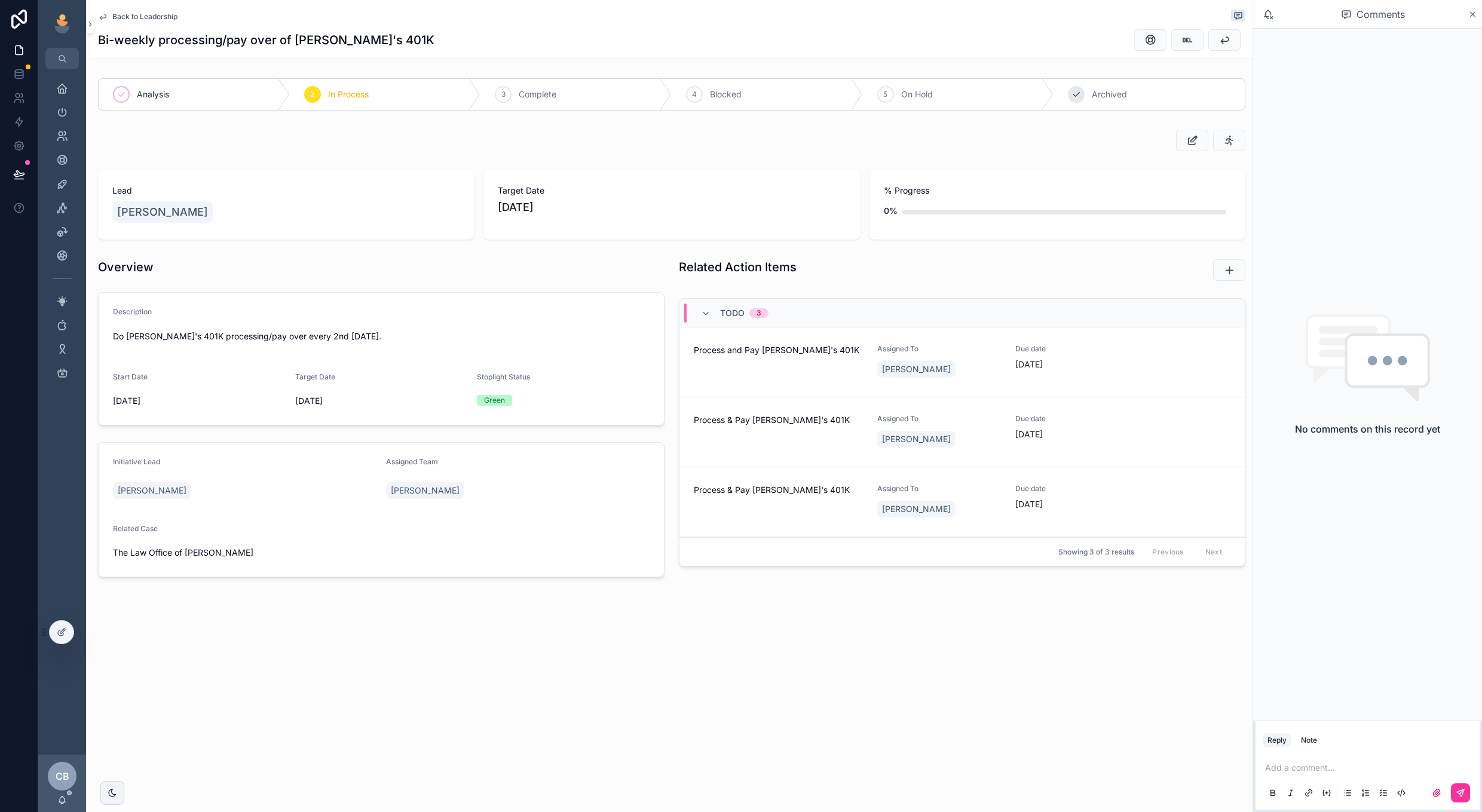
click at [1121, 92] on span "Archived" at bounding box center [1109, 94] width 35 height 12
click at [147, 18] on span "Back to Leadership" at bounding box center [145, 17] width 65 height 10
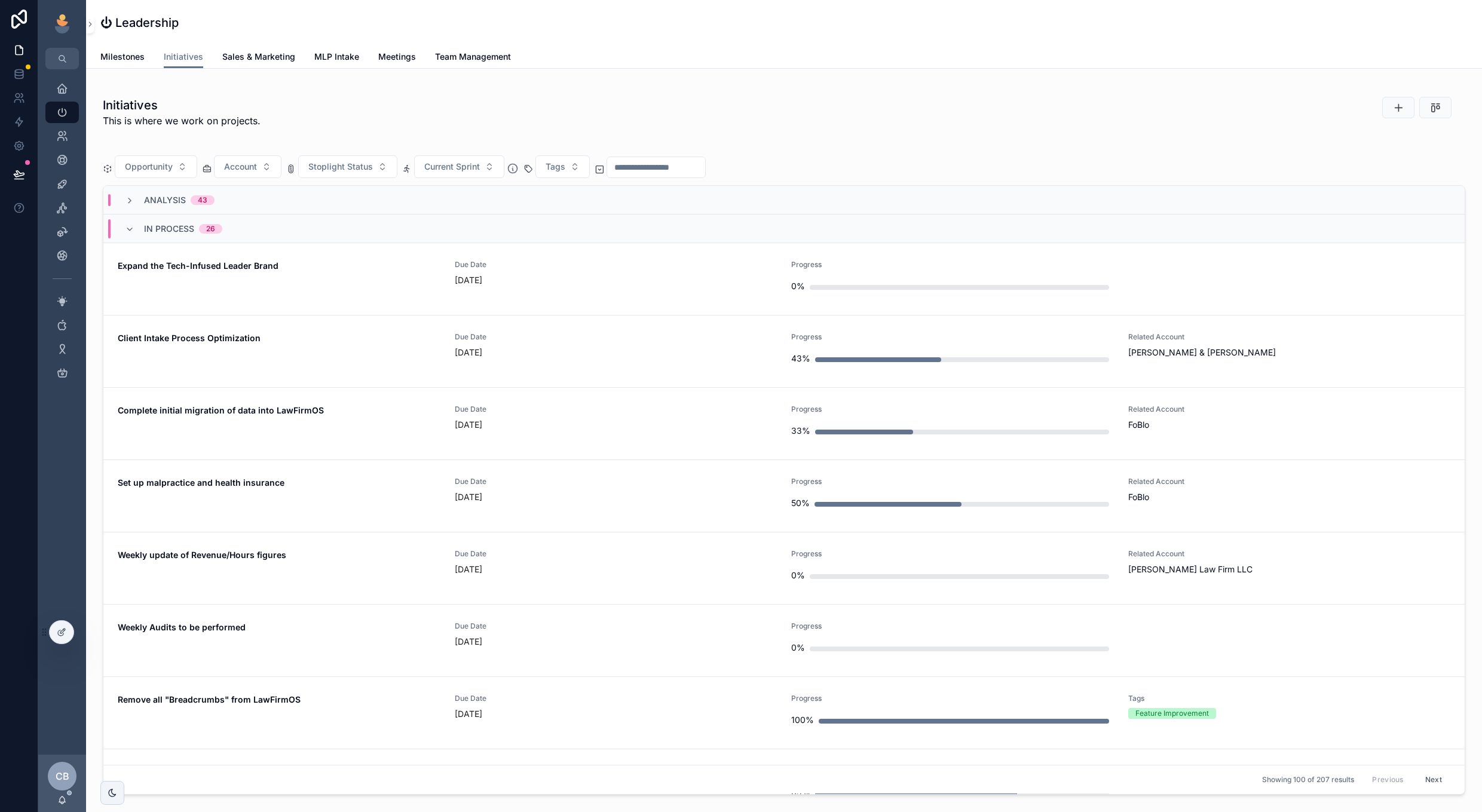
scroll to position [773, 0]
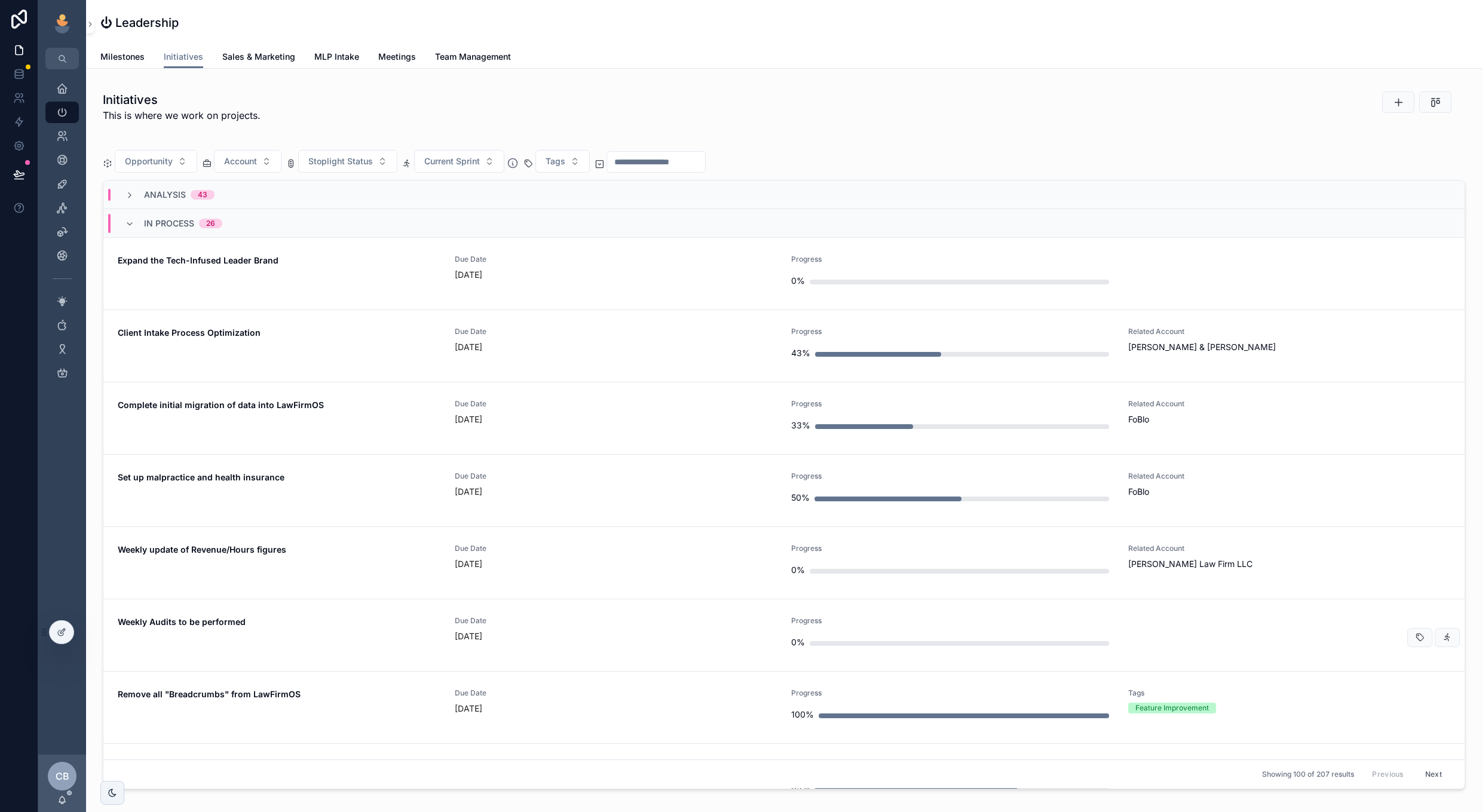
click at [741, 635] on div "[DATE]" at bounding box center [616, 636] width 323 height 12
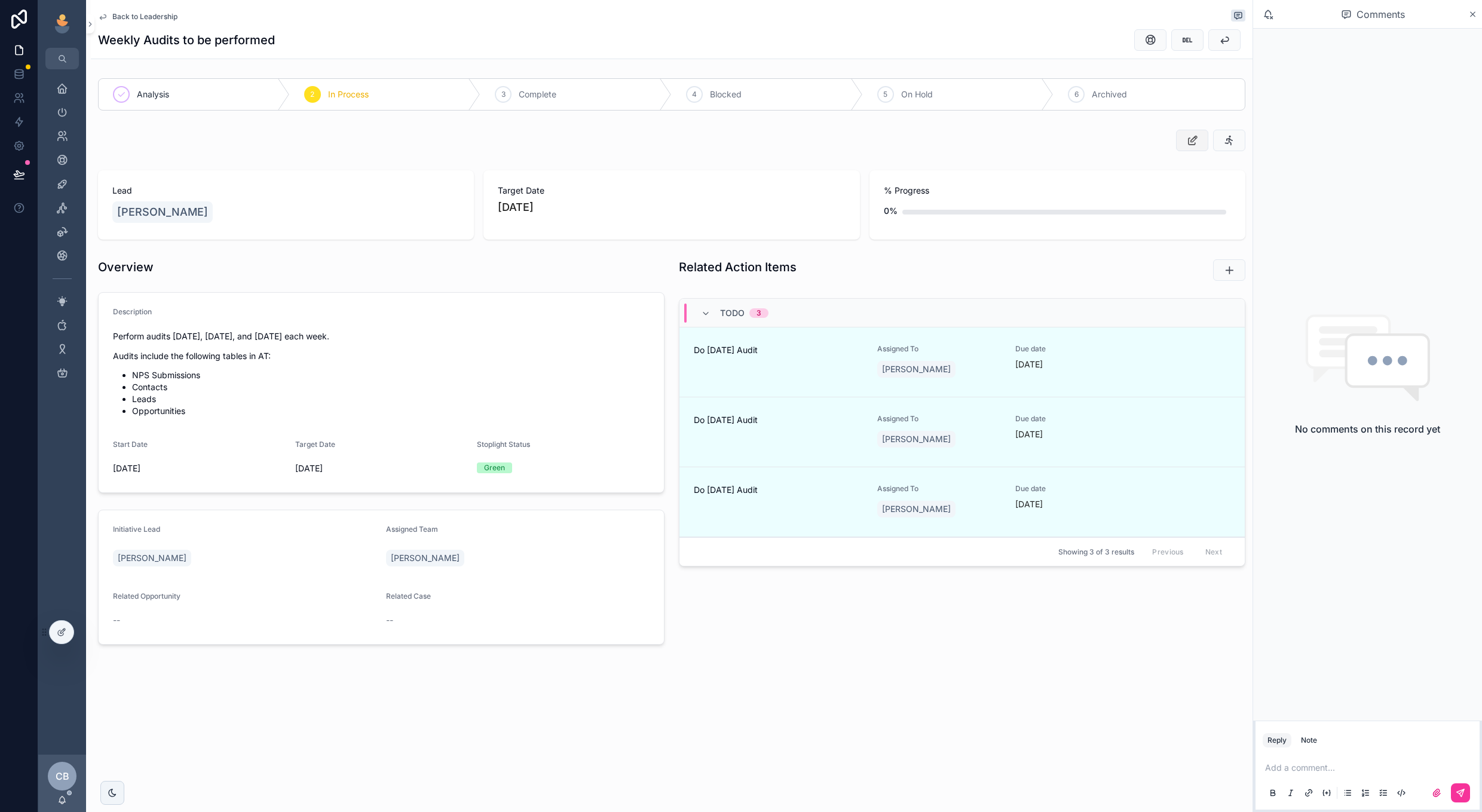
click at [1194, 144] on icon "scrollable content" at bounding box center [1193, 140] width 13 height 12
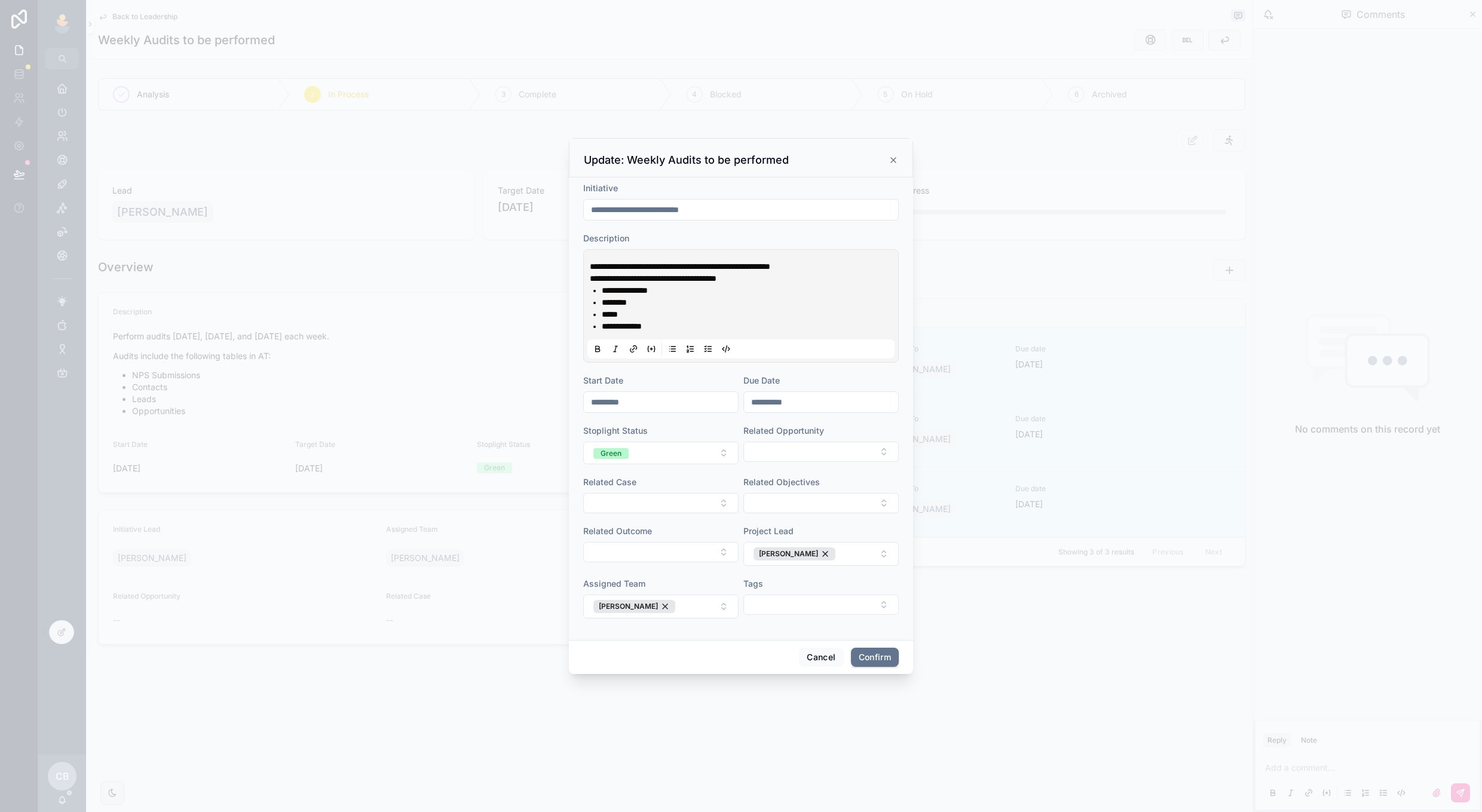
click at [698, 323] on li "**********" at bounding box center [749, 326] width 295 height 12
click at [815, 657] on button "Cancel" at bounding box center [821, 657] width 44 height 19
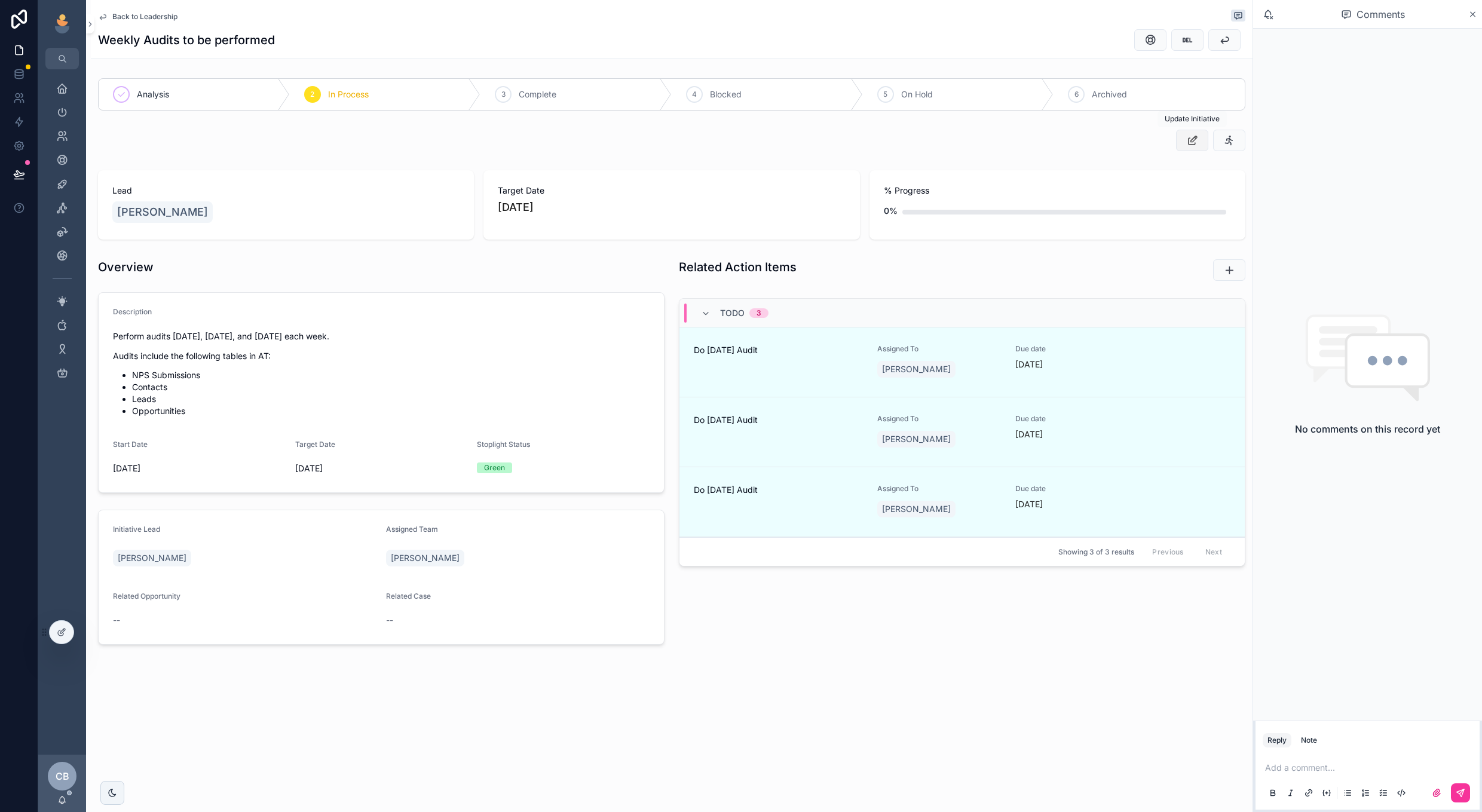
click at [1189, 139] on icon "scrollable content" at bounding box center [1193, 140] width 13 height 12
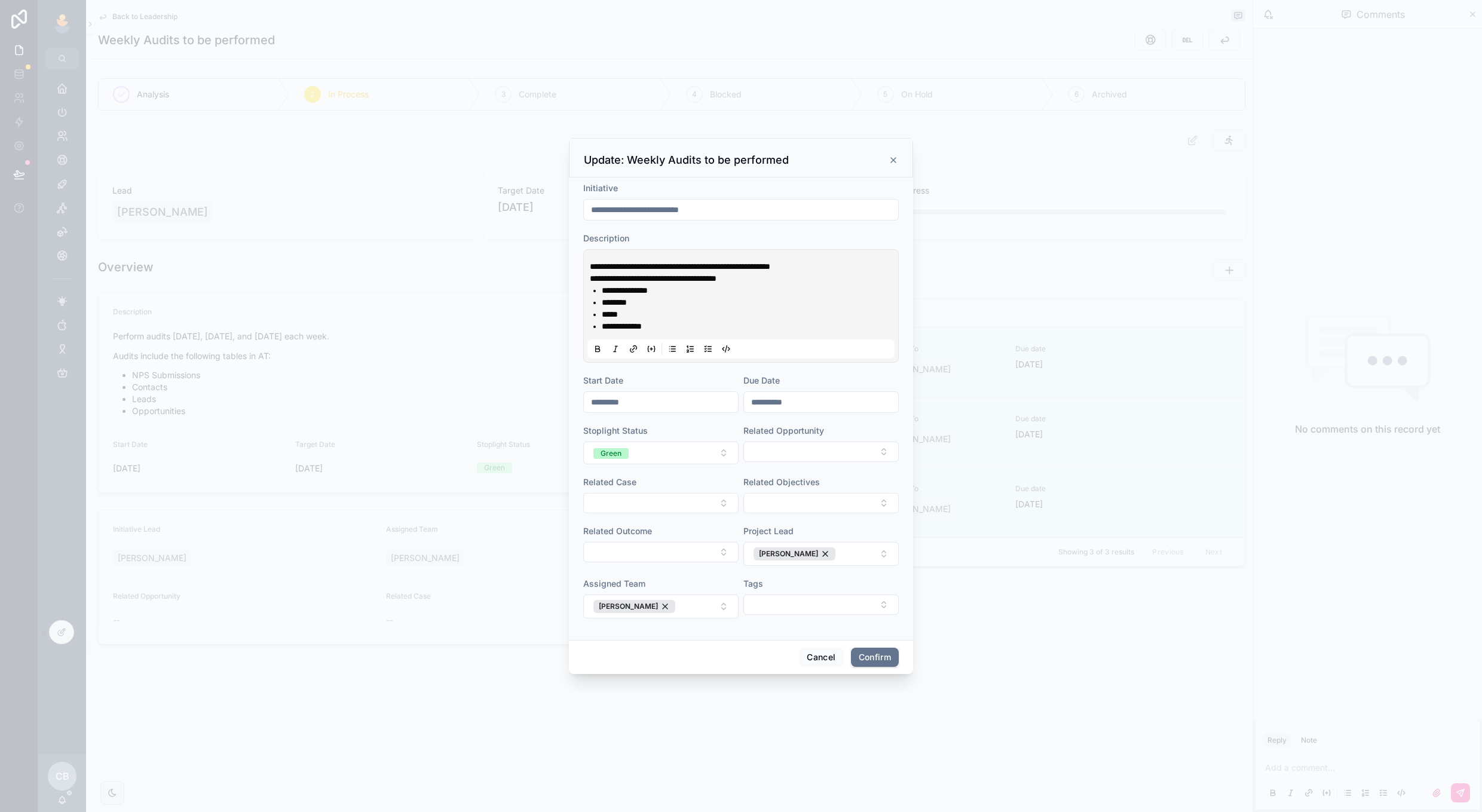
click at [626, 159] on h3 "Update: Weekly Audits to be performed" at bounding box center [686, 160] width 205 height 14
click at [589, 208] on input "**********" at bounding box center [741, 209] width 314 height 17
drag, startPoint x: 697, startPoint y: 211, endPoint x: 824, endPoint y: 213, distance: 127.0
click at [824, 213] on input "**********" at bounding box center [741, 209] width 314 height 17
type input "**********"
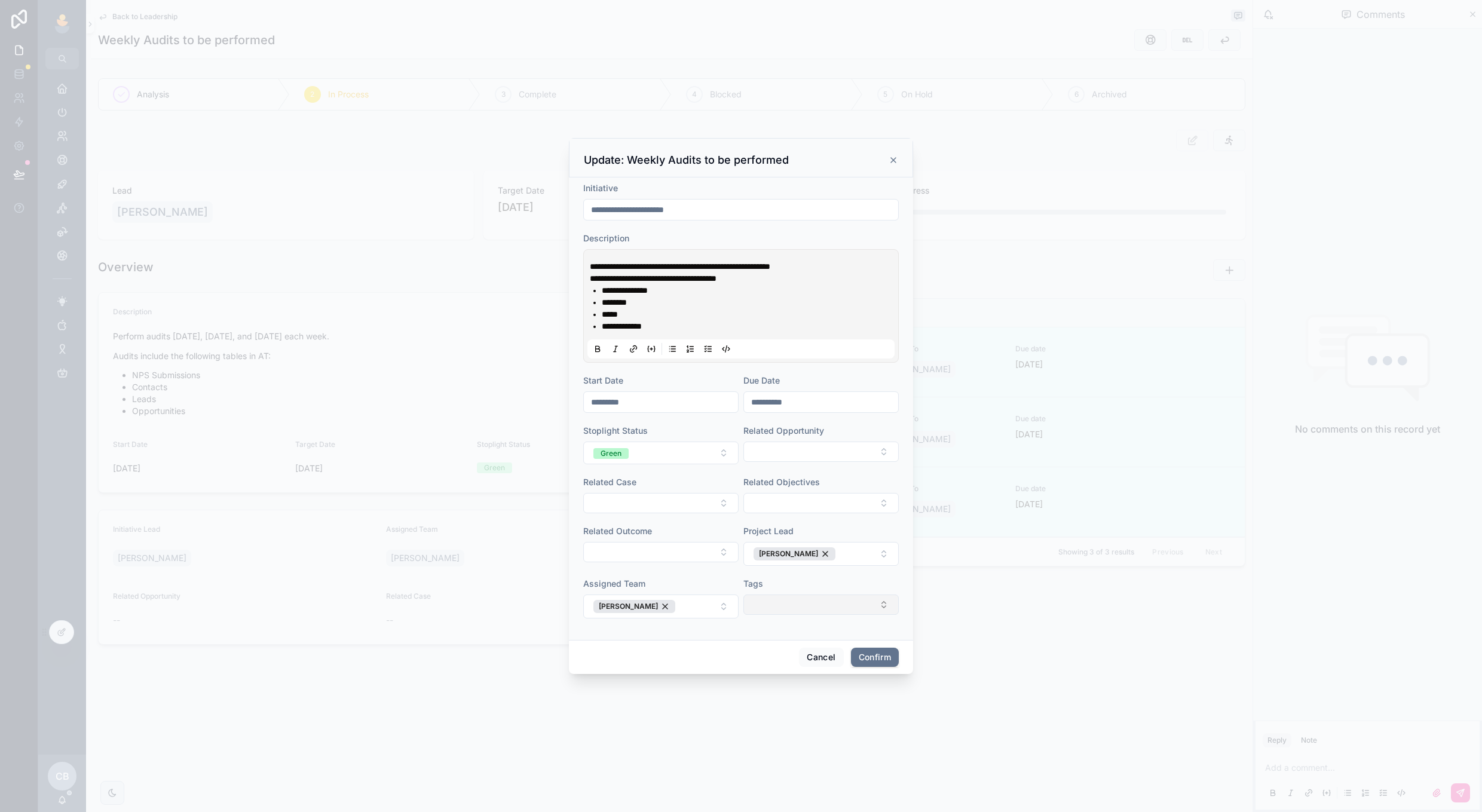
click at [758, 598] on button "Select Button" at bounding box center [821, 605] width 155 height 21
click at [718, 659] on div "Cancel Confirm" at bounding box center [741, 657] width 344 height 34
click at [875, 652] on button "Confirm" at bounding box center [875, 657] width 48 height 19
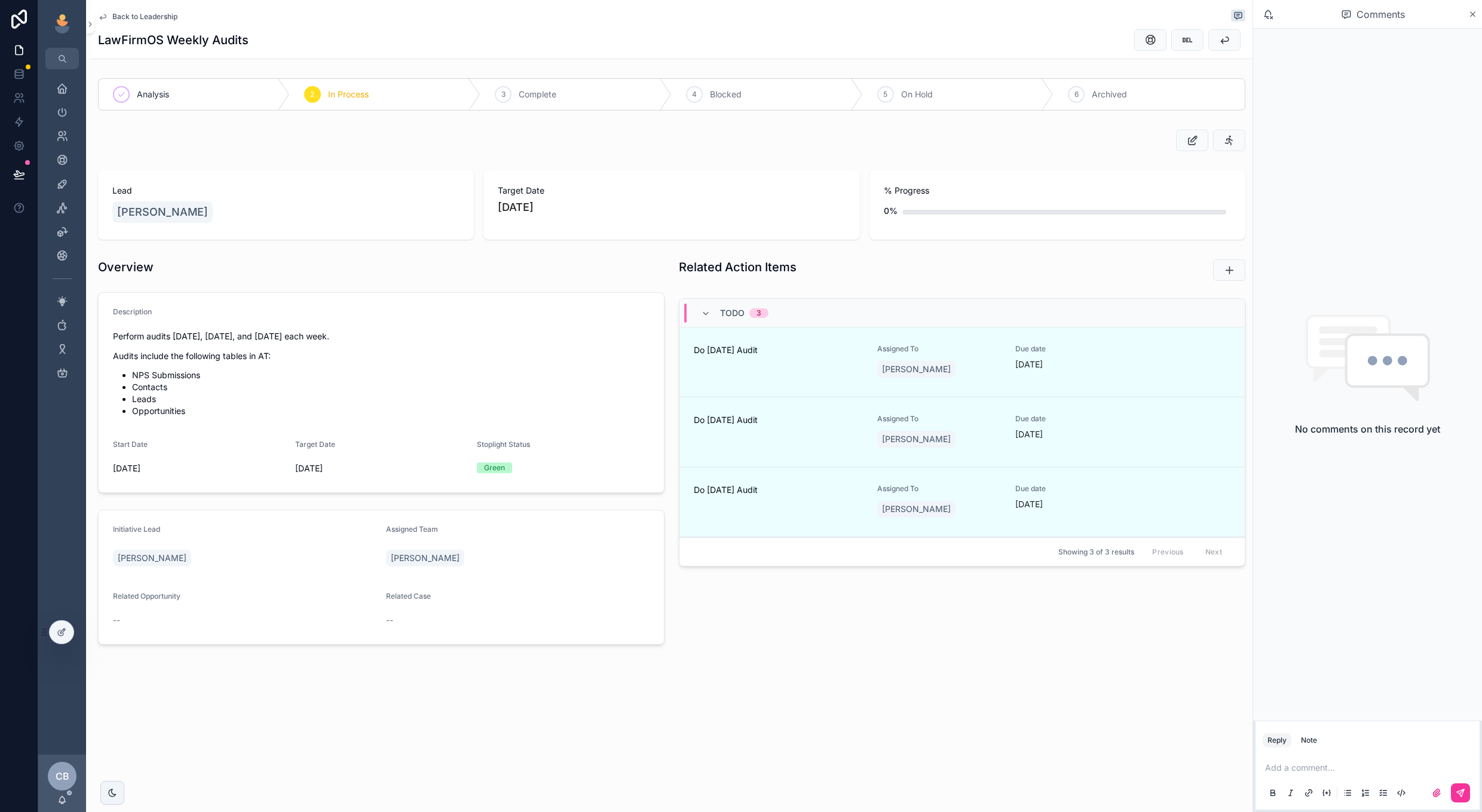
click at [124, 13] on span "Back to Leadership" at bounding box center [145, 17] width 65 height 10
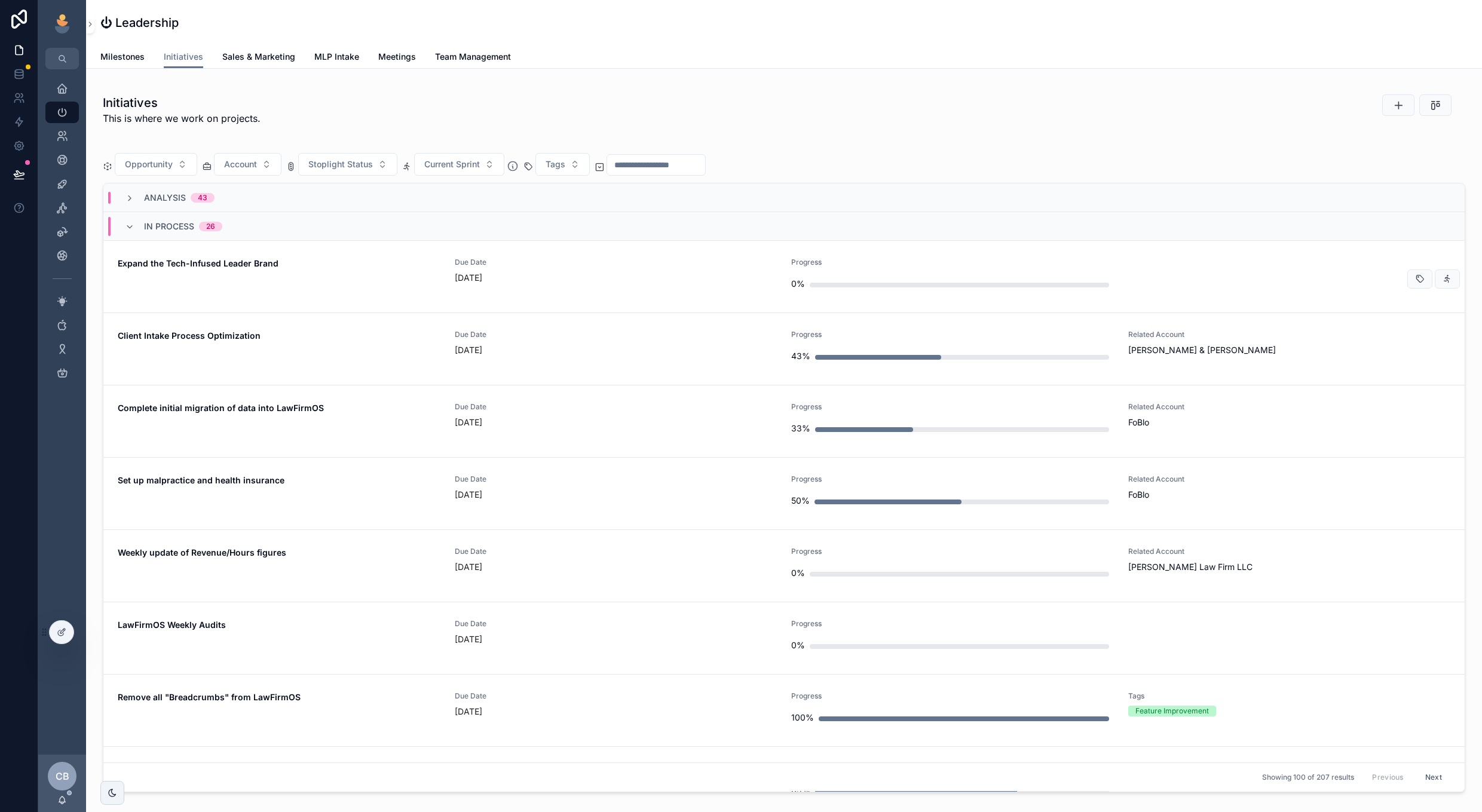
scroll to position [768, 0]
click at [599, 393] on link "Complete initial migration of data into LawFirmOS Due Date [DATE] Progress 33% …" at bounding box center [783, 423] width 1361 height 72
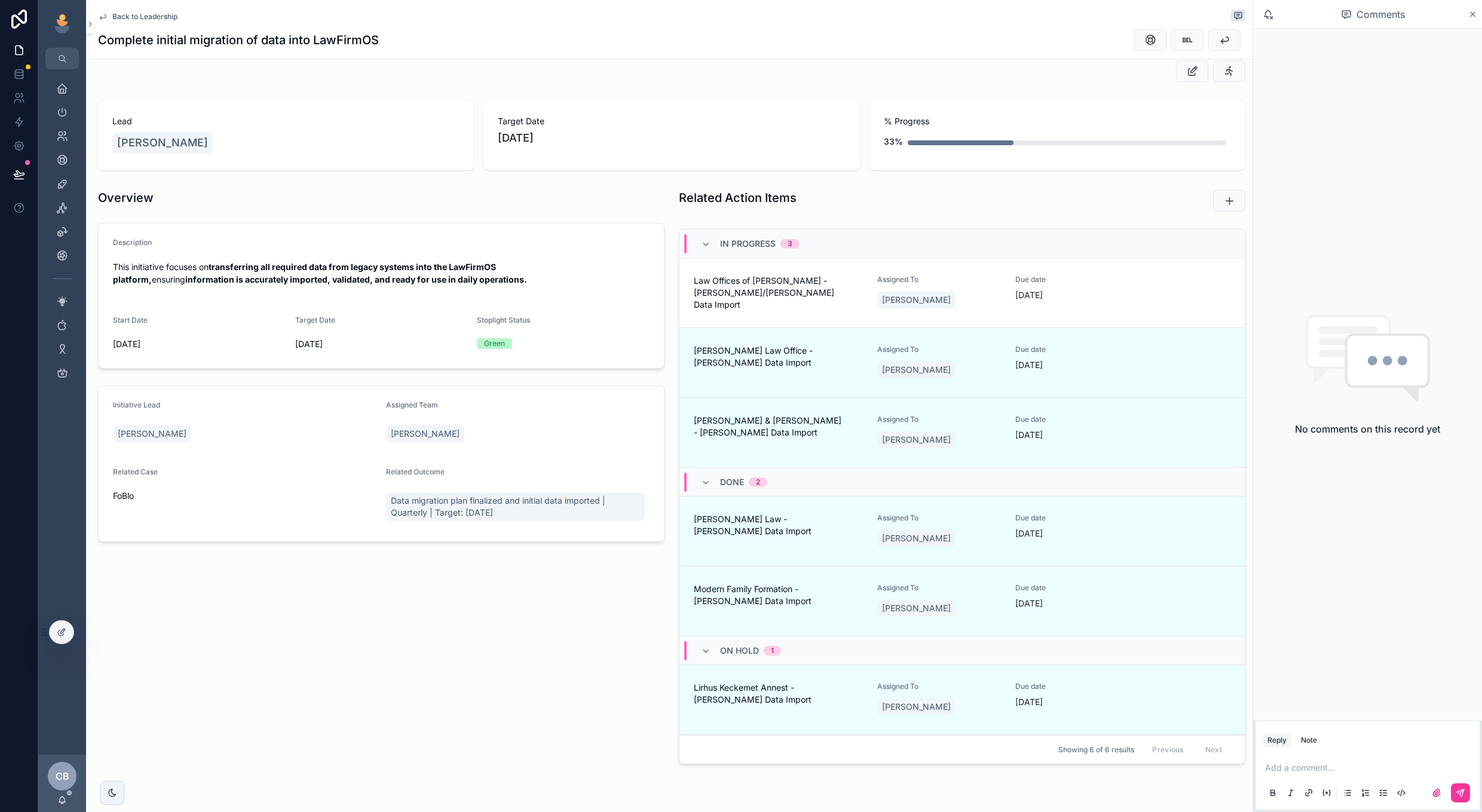
scroll to position [70, 0]
click at [1141, 433] on icon "scrollable content" at bounding box center [1145, 435] width 10 height 10
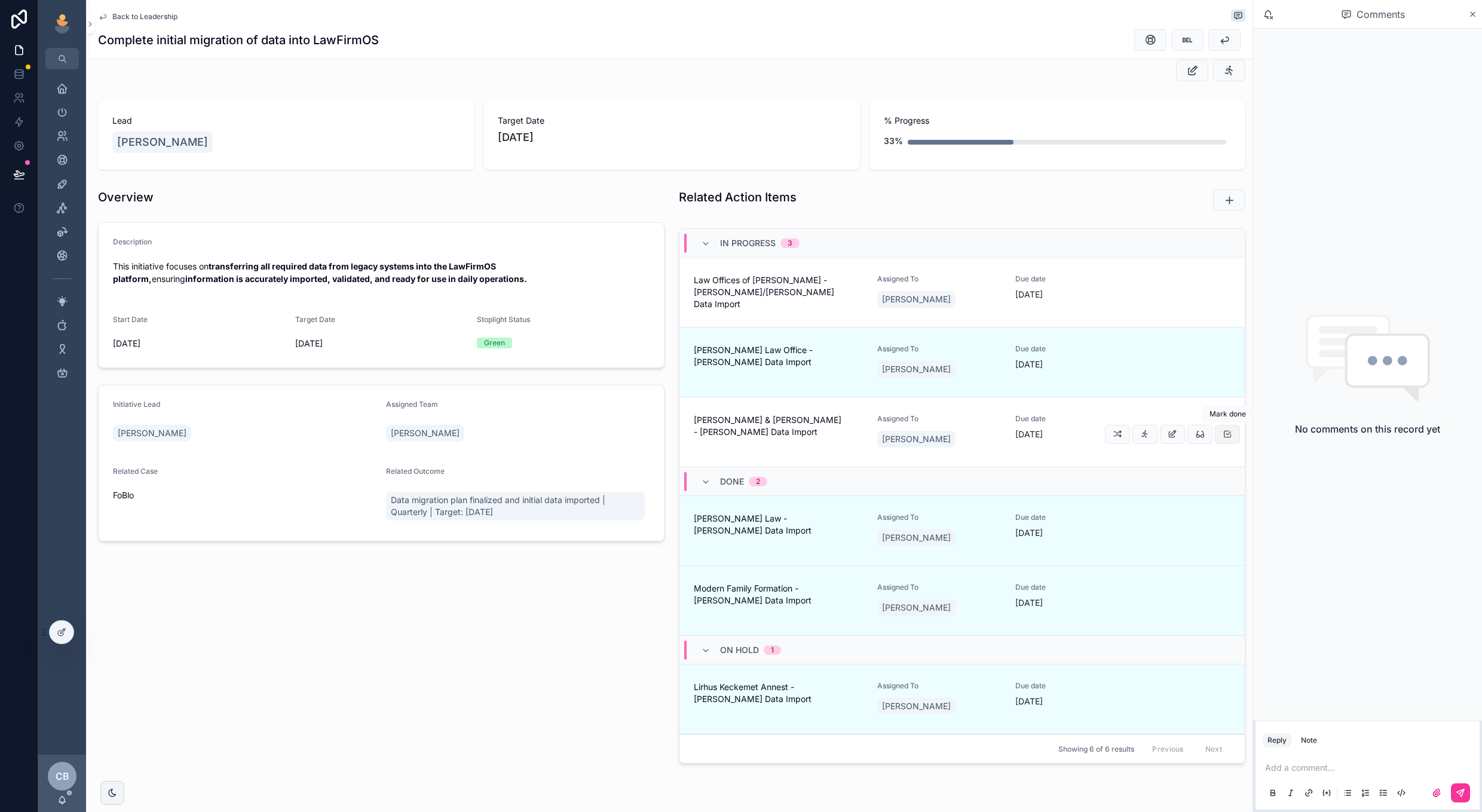
click at [1230, 436] on icon "scrollable content" at bounding box center [1227, 435] width 10 height 10
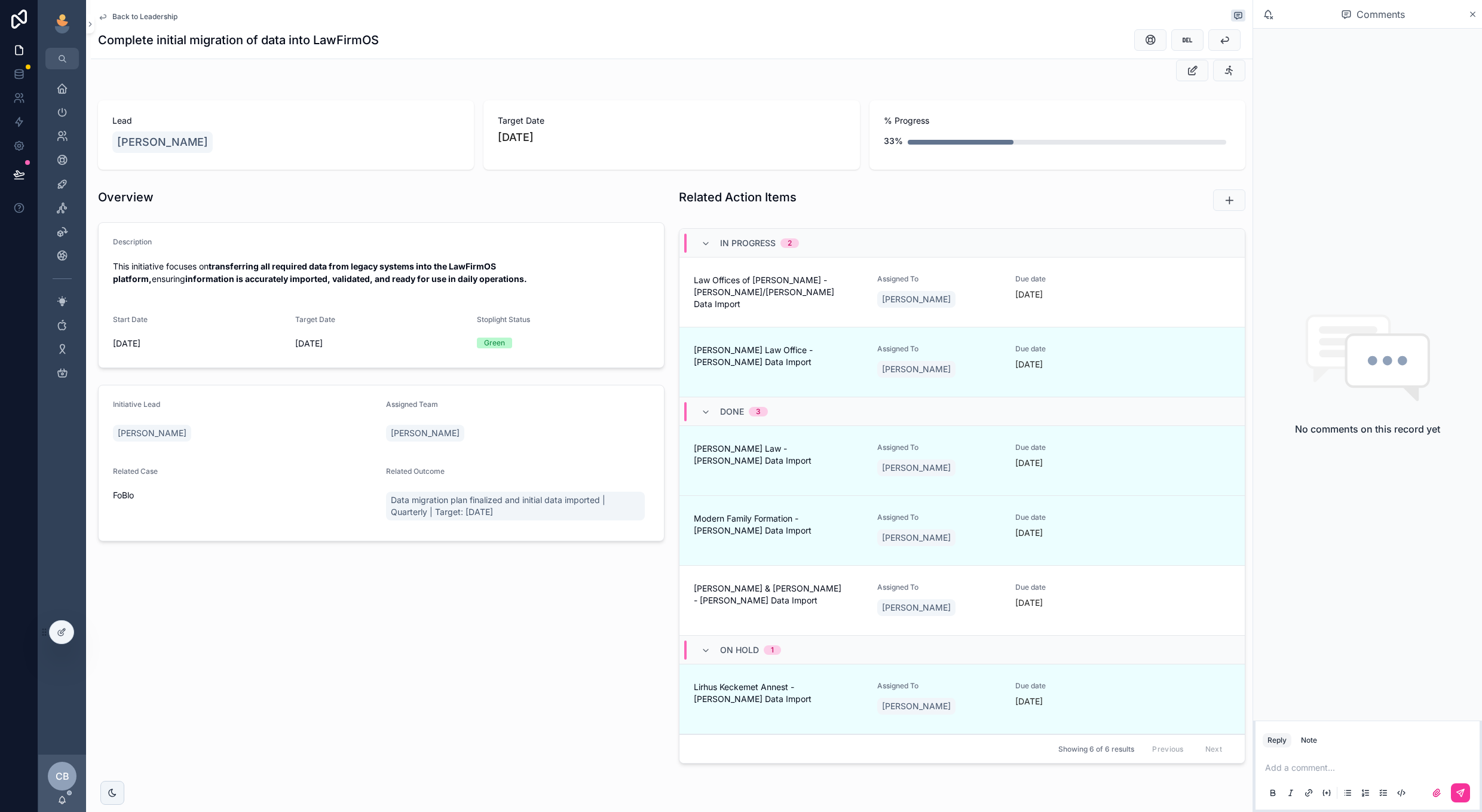
click at [844, 368] on span "[PERSON_NAME] Law Office - [PERSON_NAME] Data Import" at bounding box center [778, 356] width 169 height 24
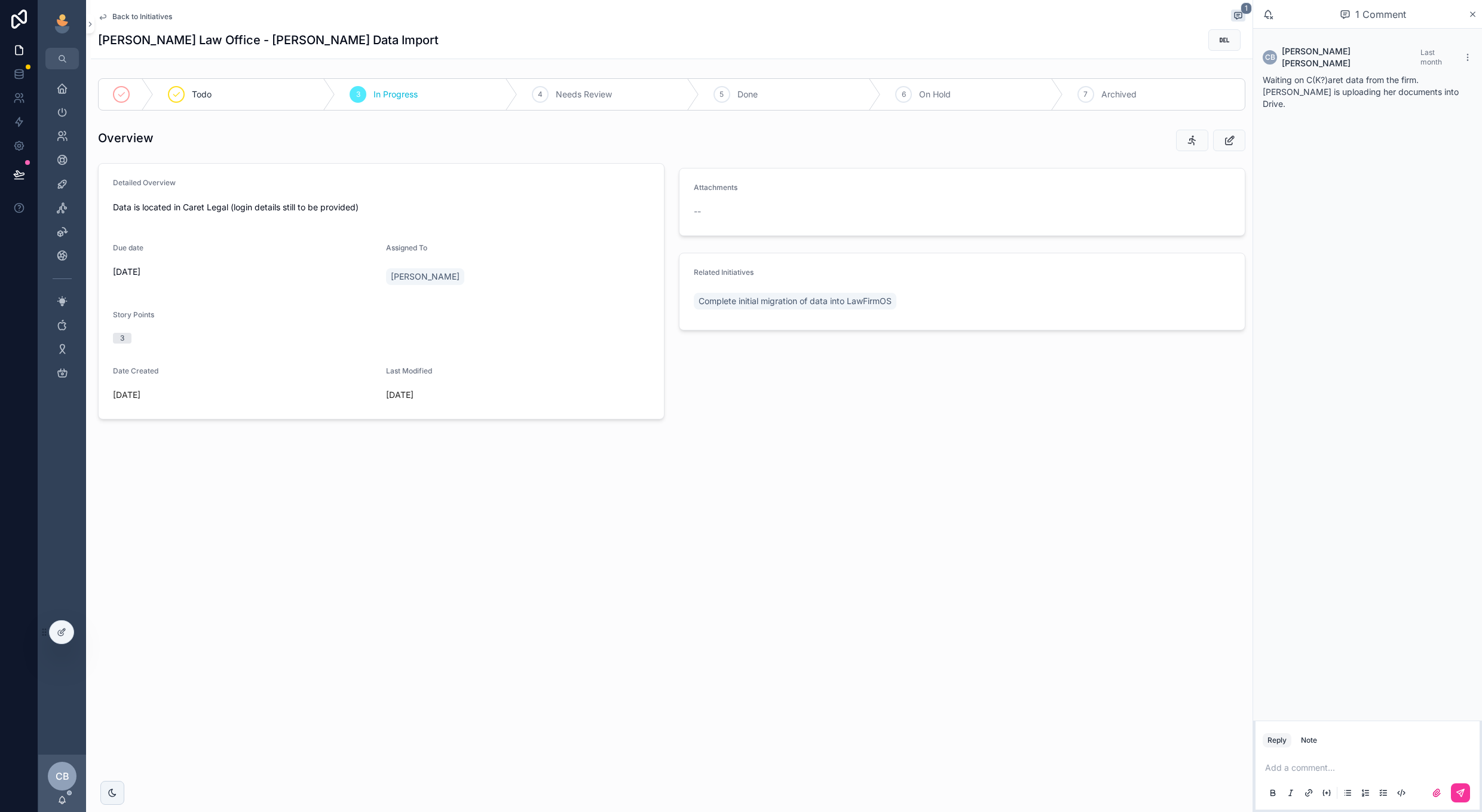
click at [1271, 233] on div "CB [PERSON_NAME] Last month Waiting on C(K?)aret data from the firm. [PERSON_NA…" at bounding box center [1368, 374] width 229 height 692
click at [1299, 768] on p "scrollable content" at bounding box center [1370, 768] width 210 height 12
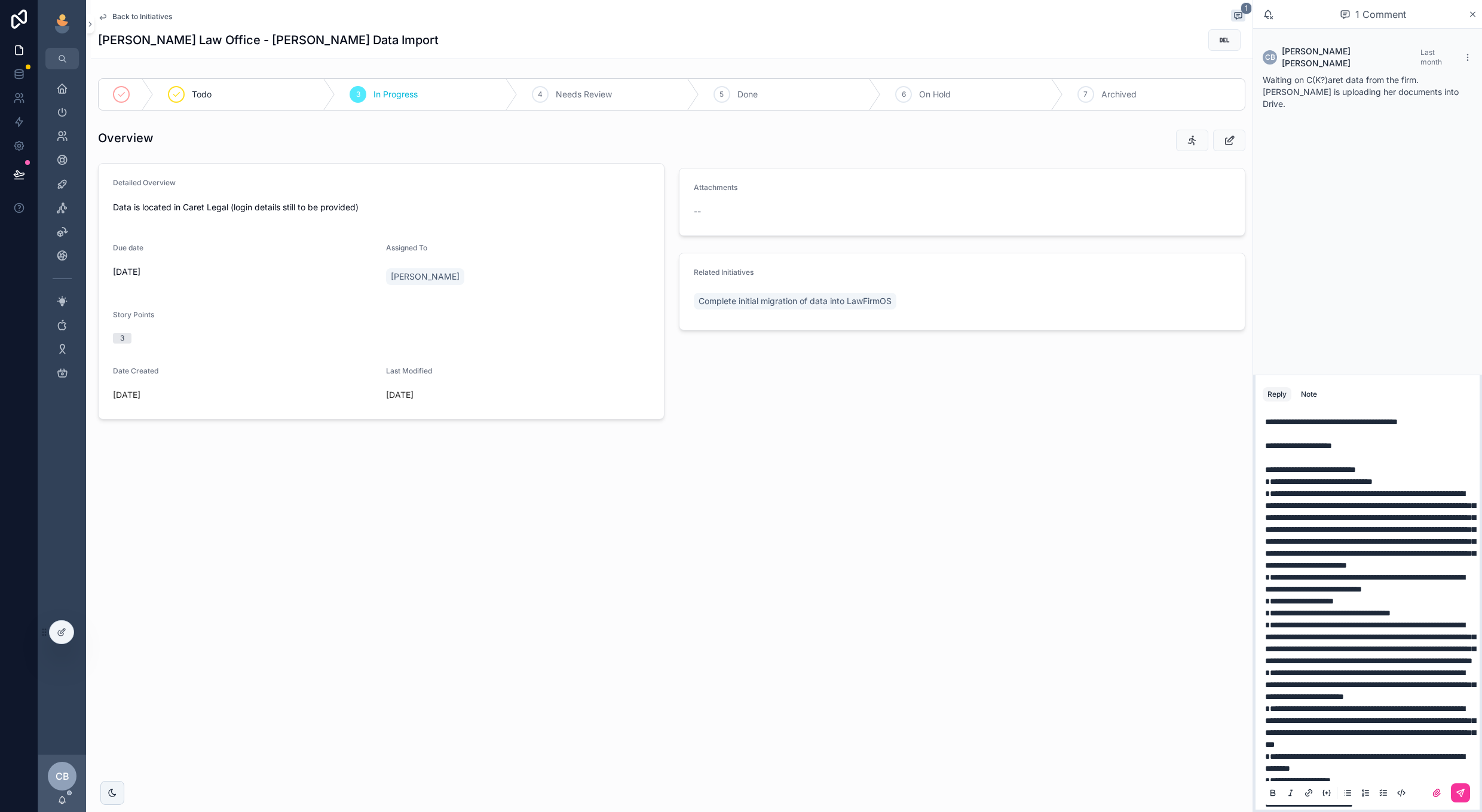
click at [1455, 419] on p "**********" at bounding box center [1370, 446] width 210 height 59
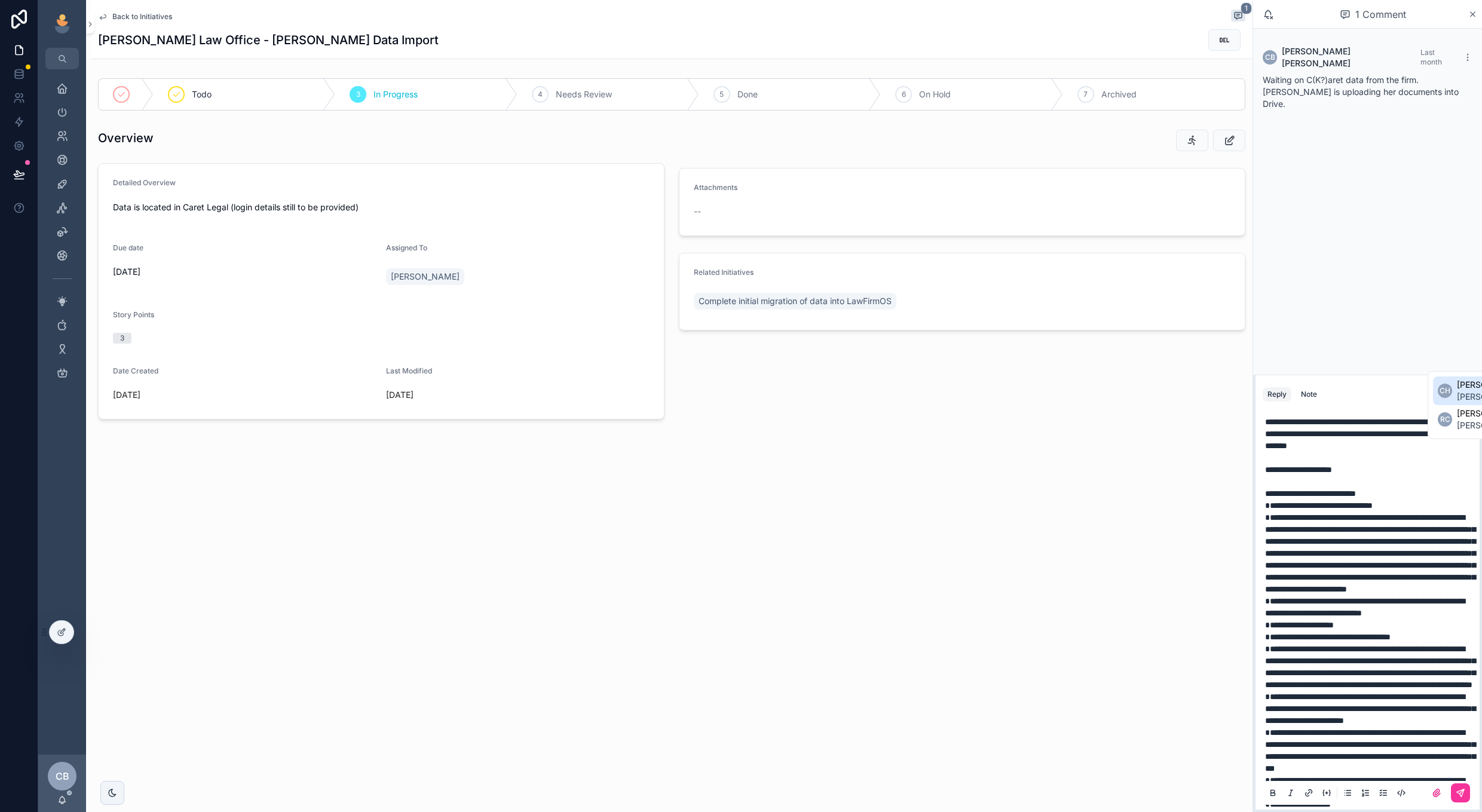
drag, startPoint x: 1455, startPoint y: 377, endPoint x: 1449, endPoint y: 409, distance: 32.6
click at [1449, 409] on div "**********" at bounding box center [1368, 721] width 210 height 624
click at [1433, 459] on p "**********" at bounding box center [1370, 458] width 210 height 84
click at [1383, 455] on p "**********" at bounding box center [1370, 458] width 210 height 84
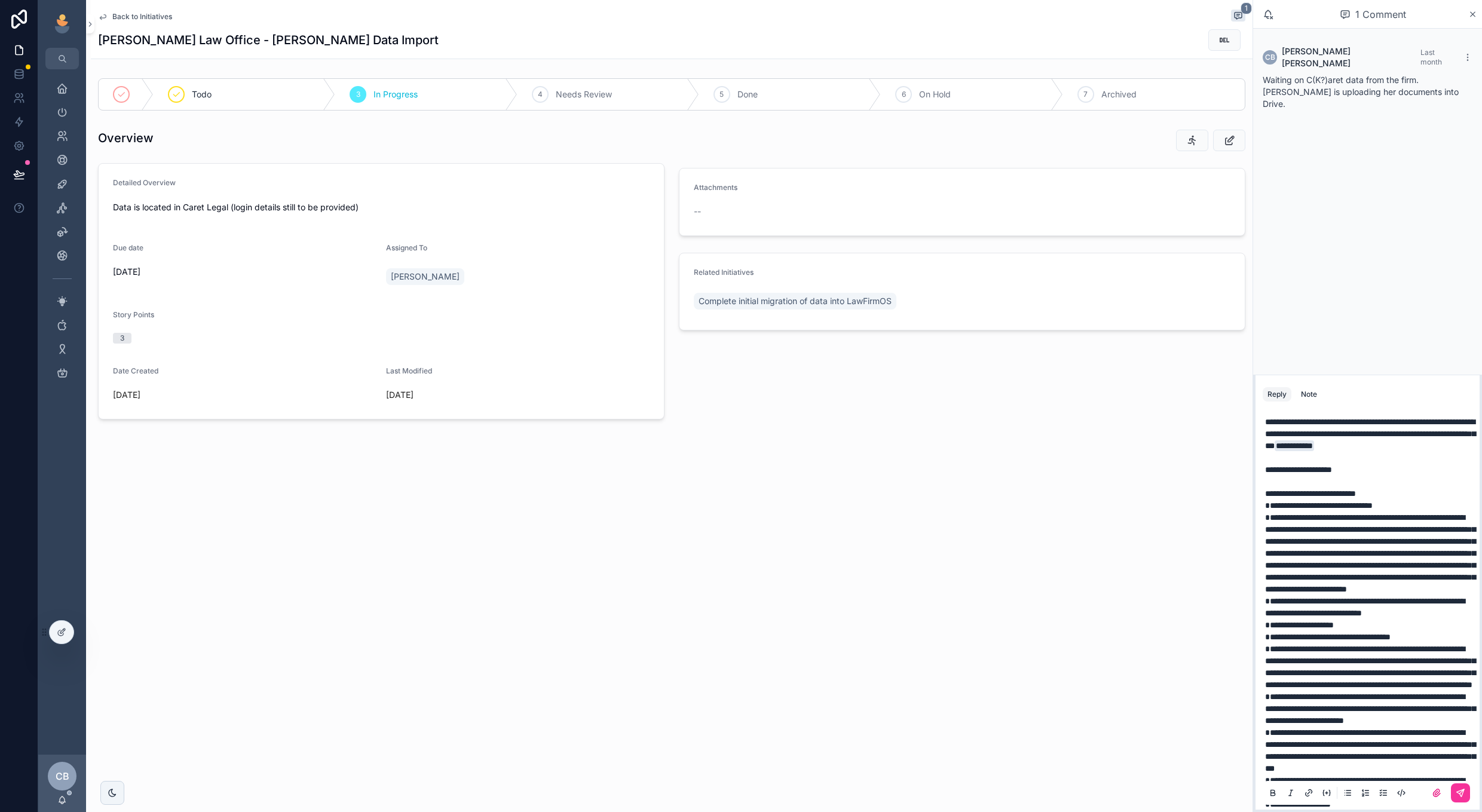
click at [1346, 462] on p "**********" at bounding box center [1370, 458] width 210 height 84
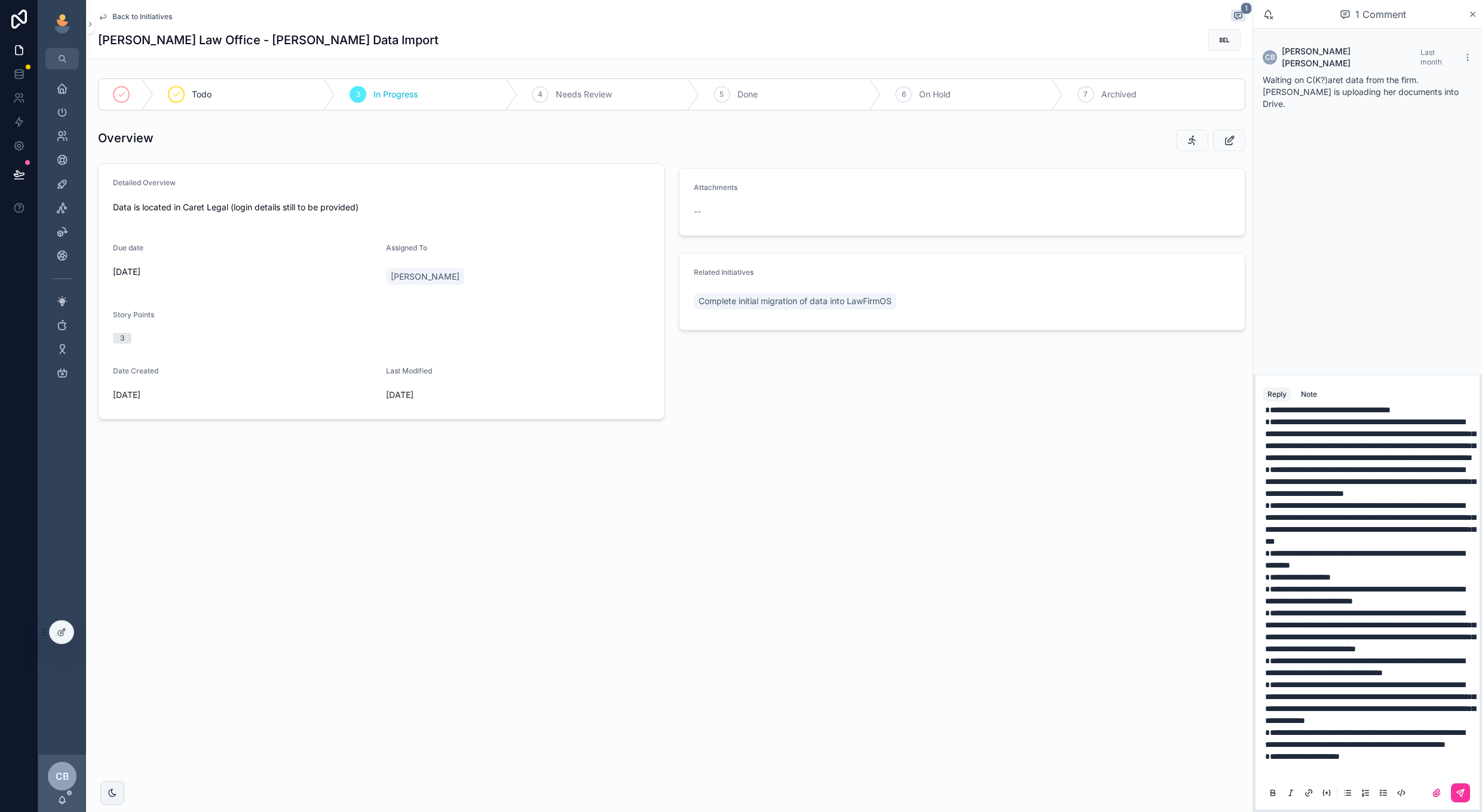
scroll to position [343, 0]
click at [1453, 791] on button "scrollable content" at bounding box center [1461, 793] width 19 height 19
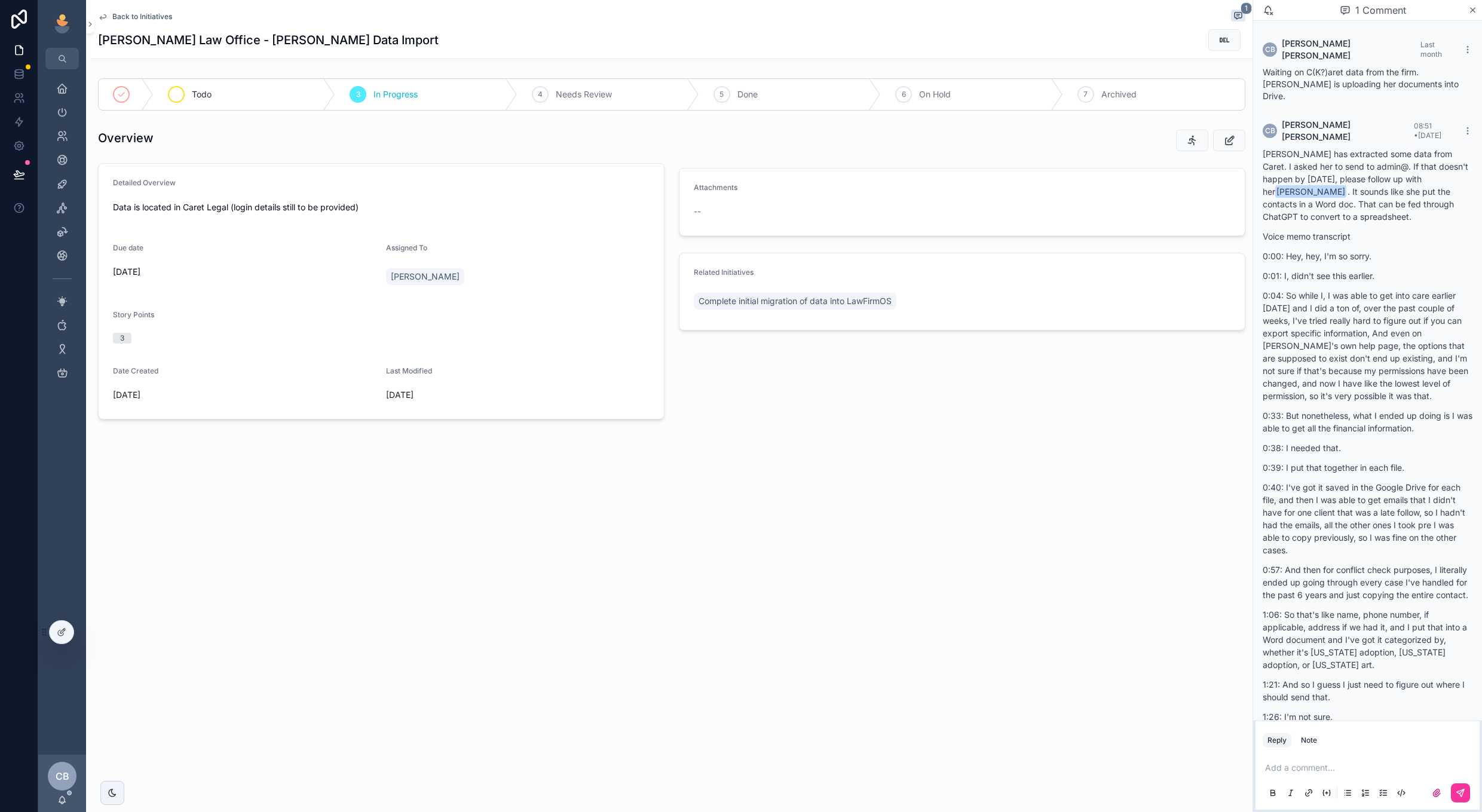
scroll to position [0, 0]
click at [146, 15] on span "Back to Initiatives" at bounding box center [142, 17] width 59 height 10
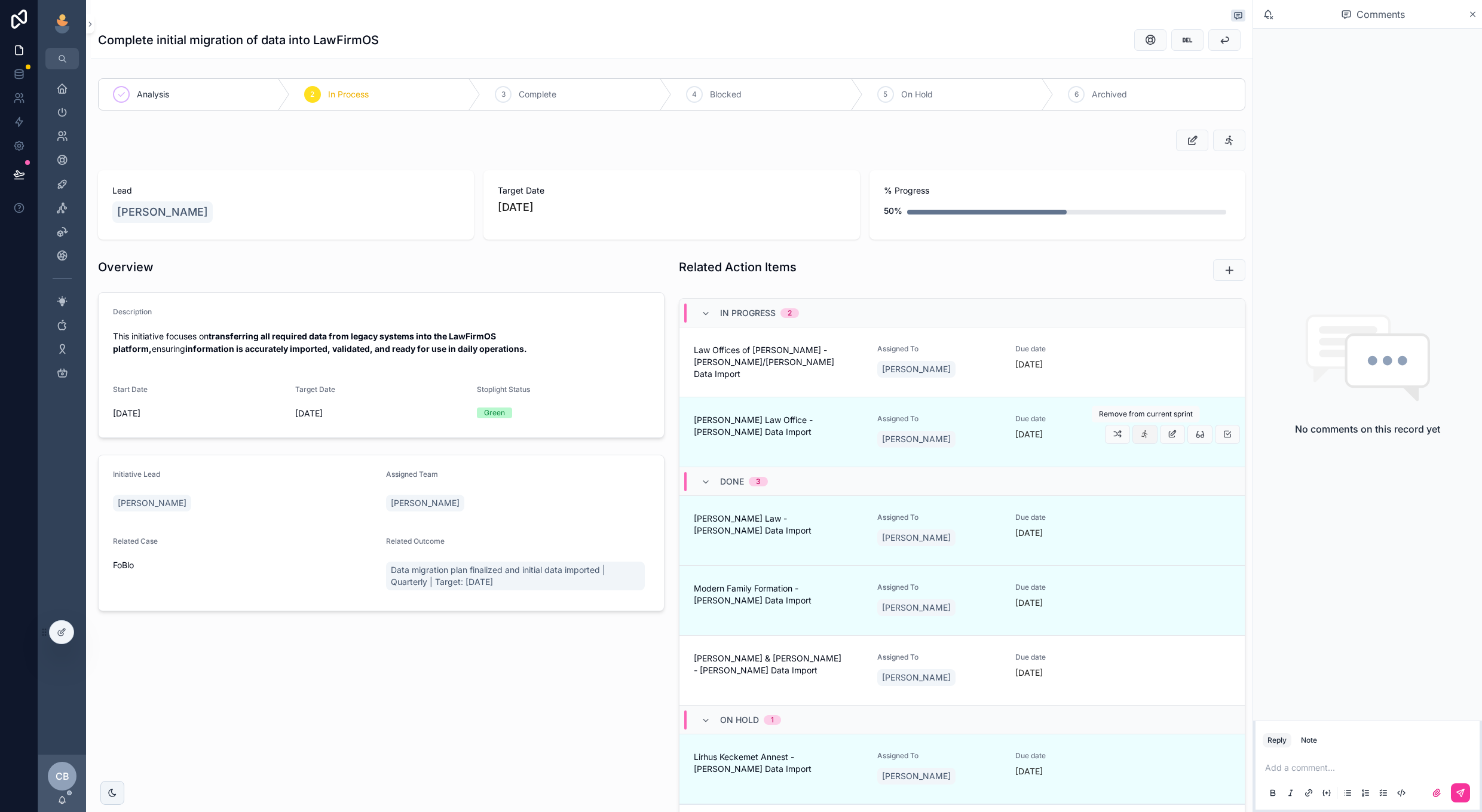
click at [1141, 440] on button "scrollable content" at bounding box center [1145, 435] width 25 height 19
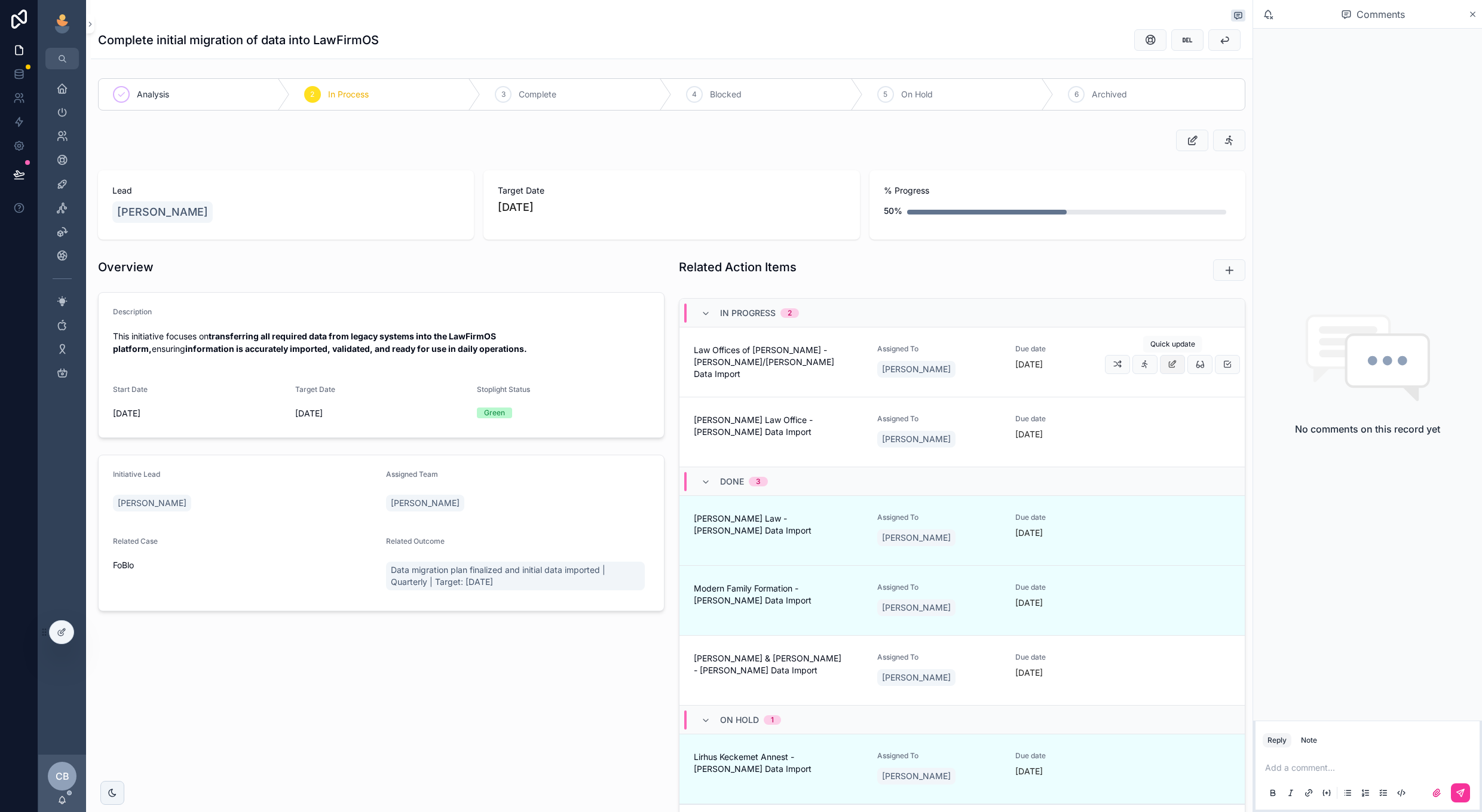
click at [1174, 369] on icon "scrollable content" at bounding box center [1173, 365] width 10 height 10
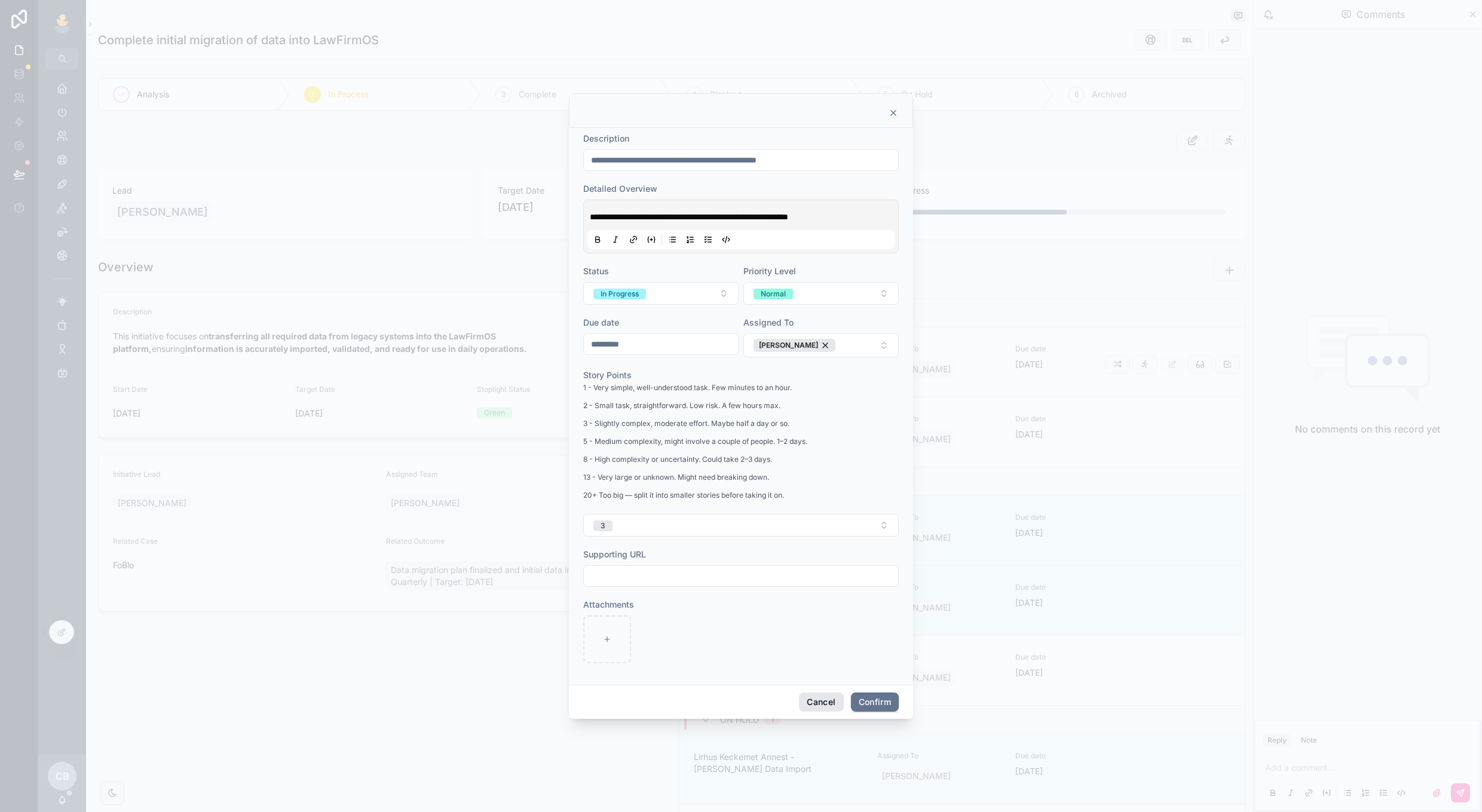
click at [807, 696] on button "Cancel" at bounding box center [821, 703] width 44 height 19
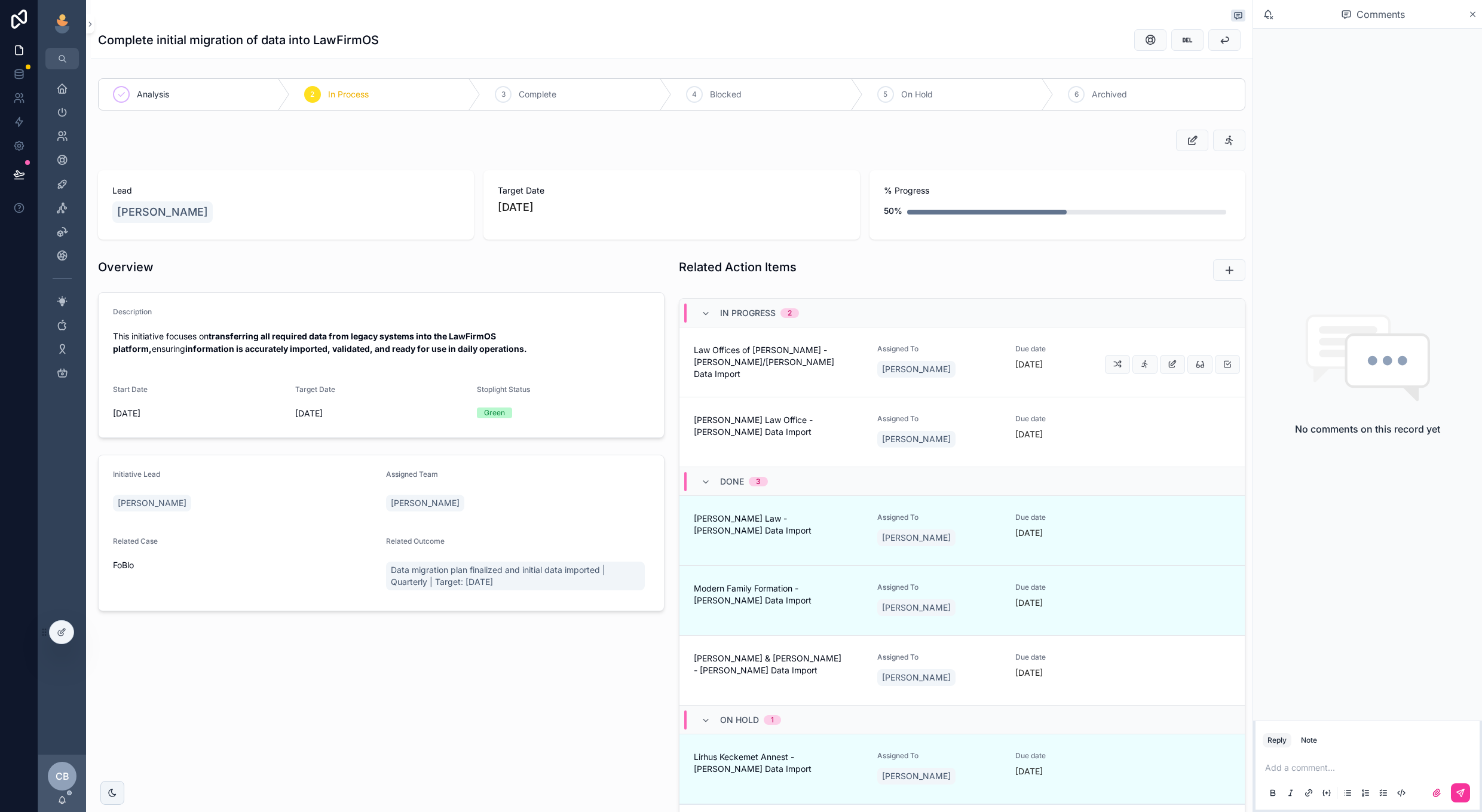
click at [983, 343] on link "Law Offices of [PERSON_NAME] - [PERSON_NAME]/[PERSON_NAME] Data Import Assigned…" at bounding box center [962, 362] width 565 height 70
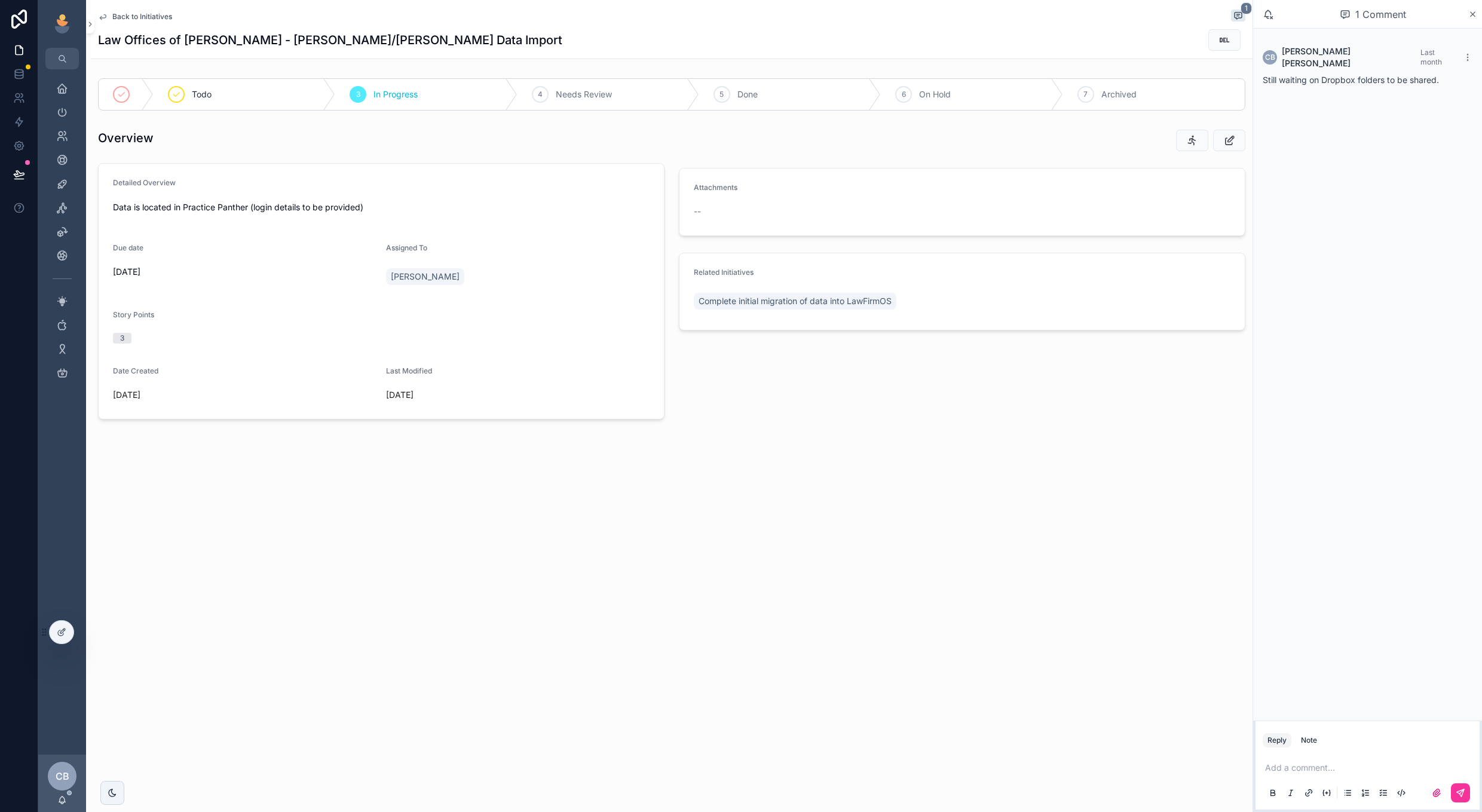
click at [1308, 760] on div "Add a comment..." at bounding box center [1368, 779] width 210 height 50
click at [1305, 771] on p "scrollable content" at bounding box center [1370, 768] width 210 height 12
drag, startPoint x: 1312, startPoint y: 785, endPoint x: 1377, endPoint y: 756, distance: 71.2
click at [1377, 756] on span "**********" at bounding box center [1370, 762] width 210 height 21
click at [1375, 768] on p "**********" at bounding box center [1370, 762] width 210 height 24
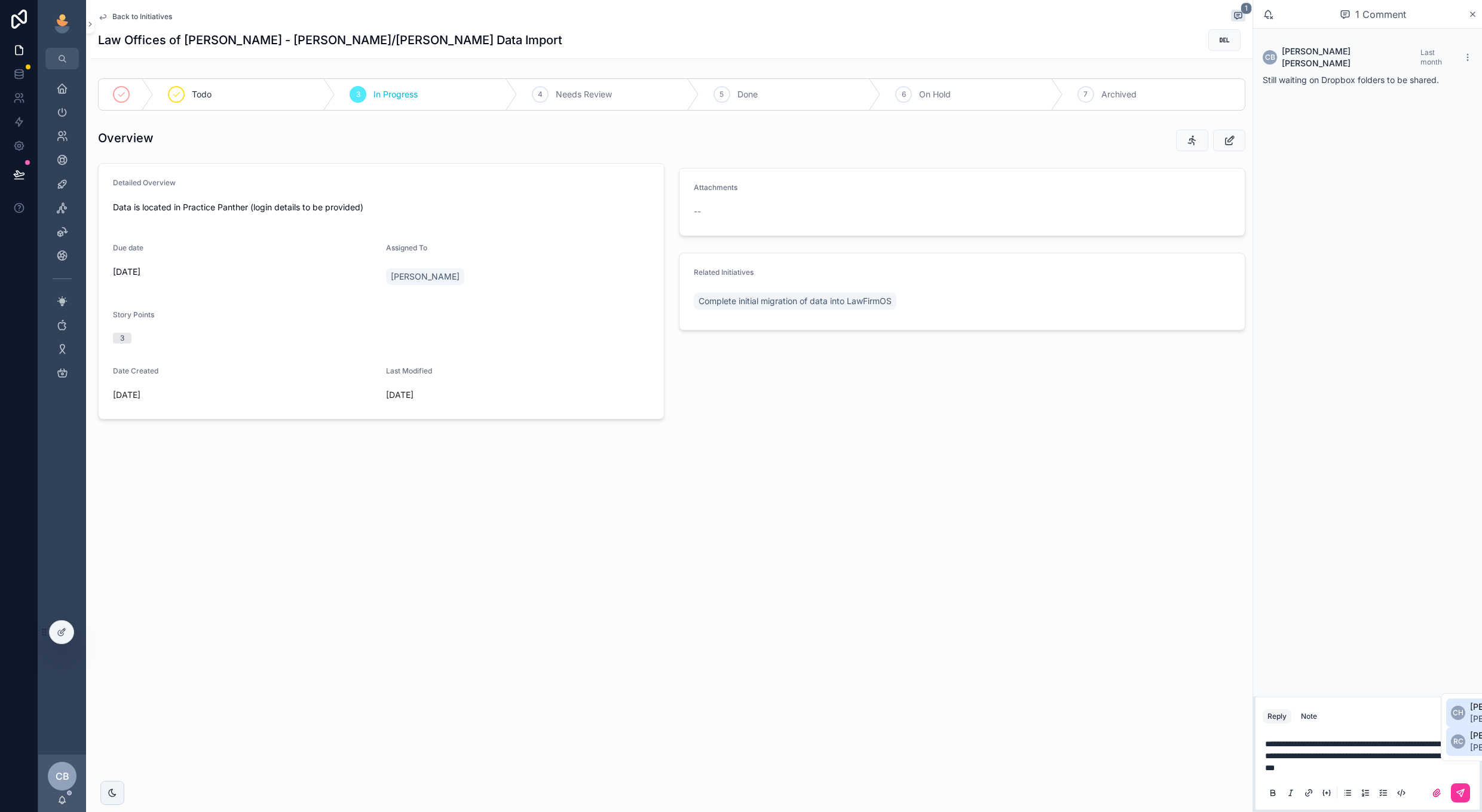
drag, startPoint x: 1375, startPoint y: 768, endPoint x: 1465, endPoint y: 752, distance: 91.4
click at [1465, 792] on icon "scrollable content" at bounding box center [1461, 793] width 10 height 10
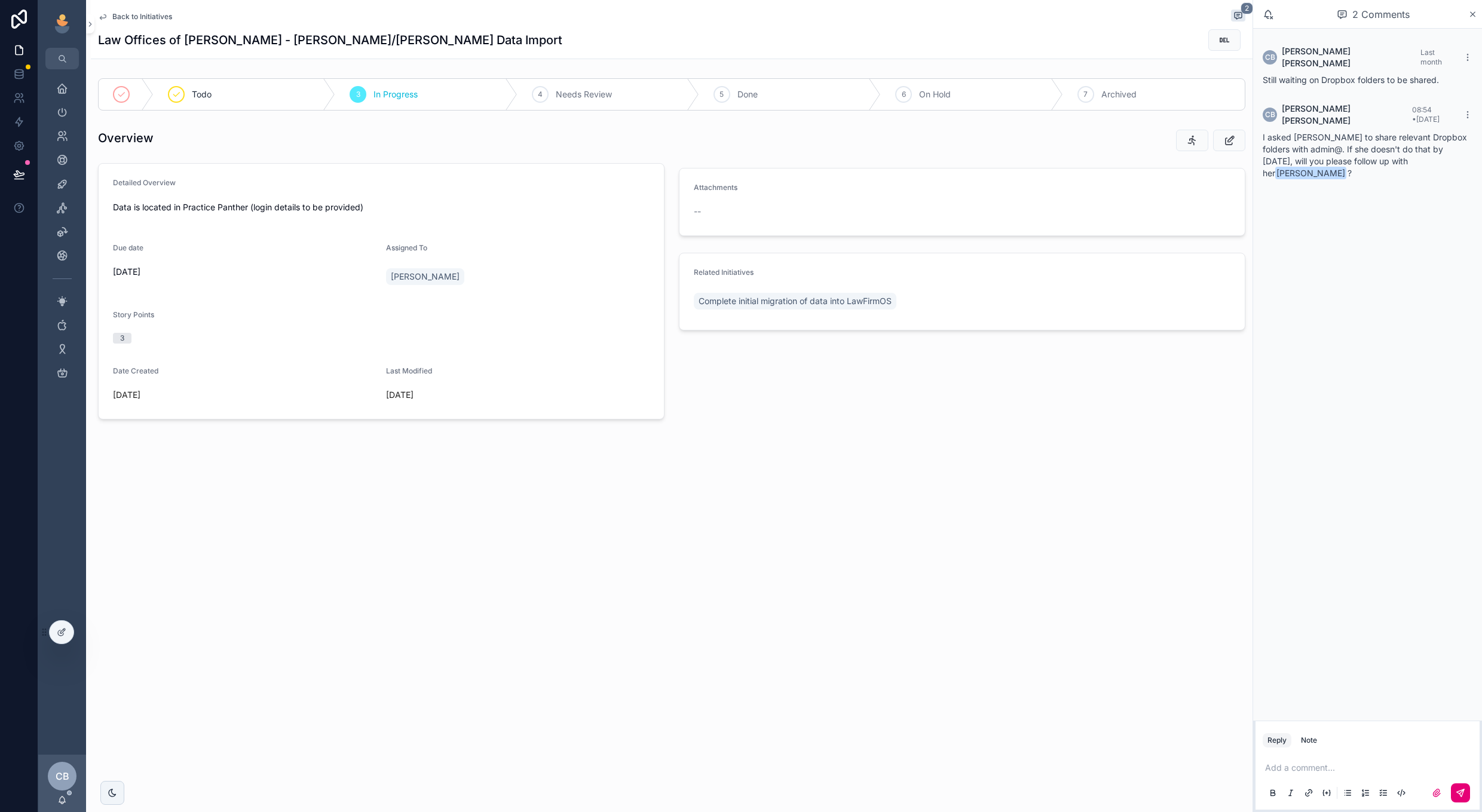
click at [757, 217] on div "--" at bounding box center [757, 212] width 128 height 19
click at [1234, 140] on icon "scrollable content" at bounding box center [1230, 140] width 13 height 12
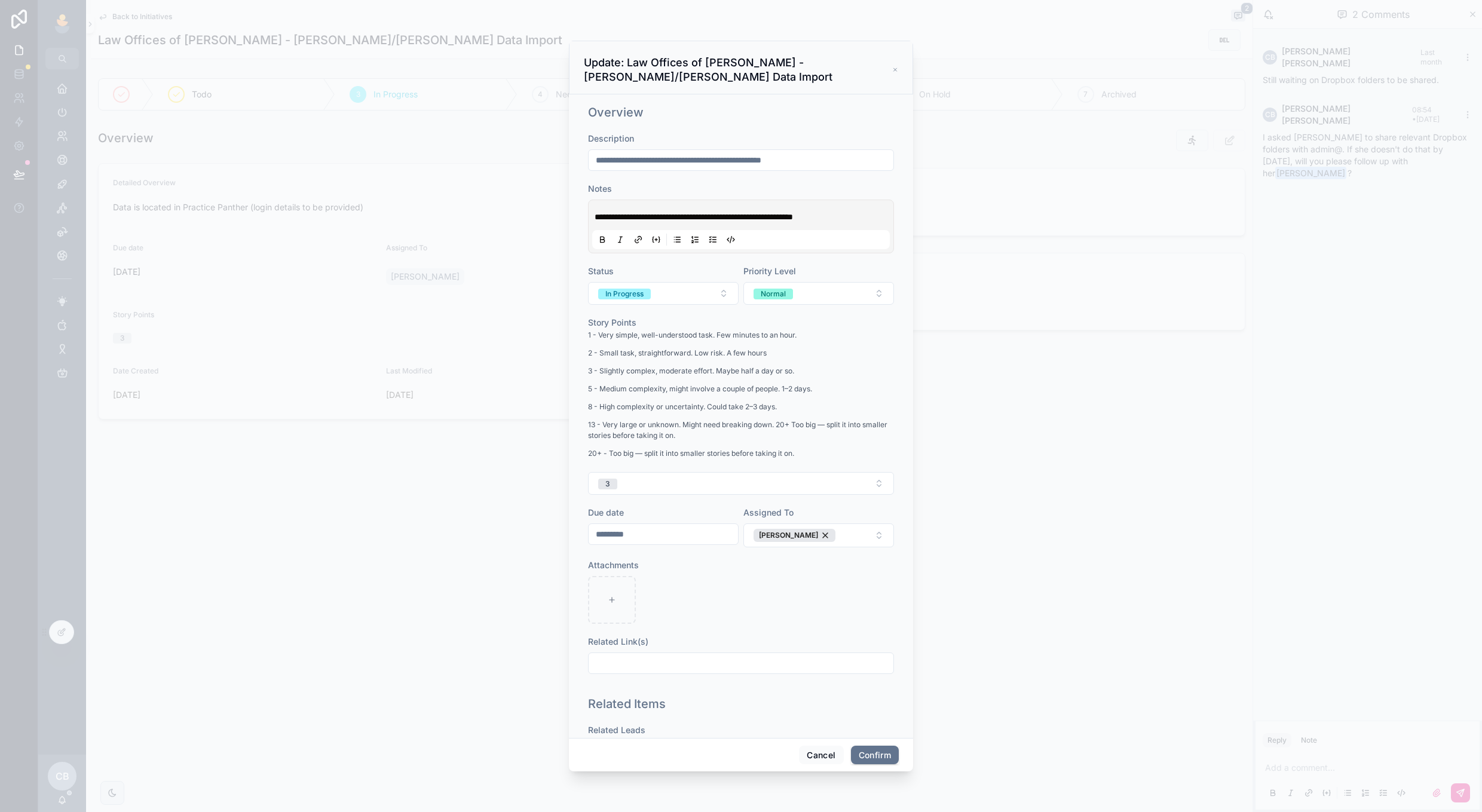
click at [658, 538] on input "*********" at bounding box center [663, 534] width 149 height 17
click at [726, 565] on button at bounding box center [728, 563] width 21 height 21
click at [707, 678] on button "17" at bounding box center [706, 684] width 21 height 21
type input "**********"
click at [777, 611] on div at bounding box center [741, 600] width 306 height 48
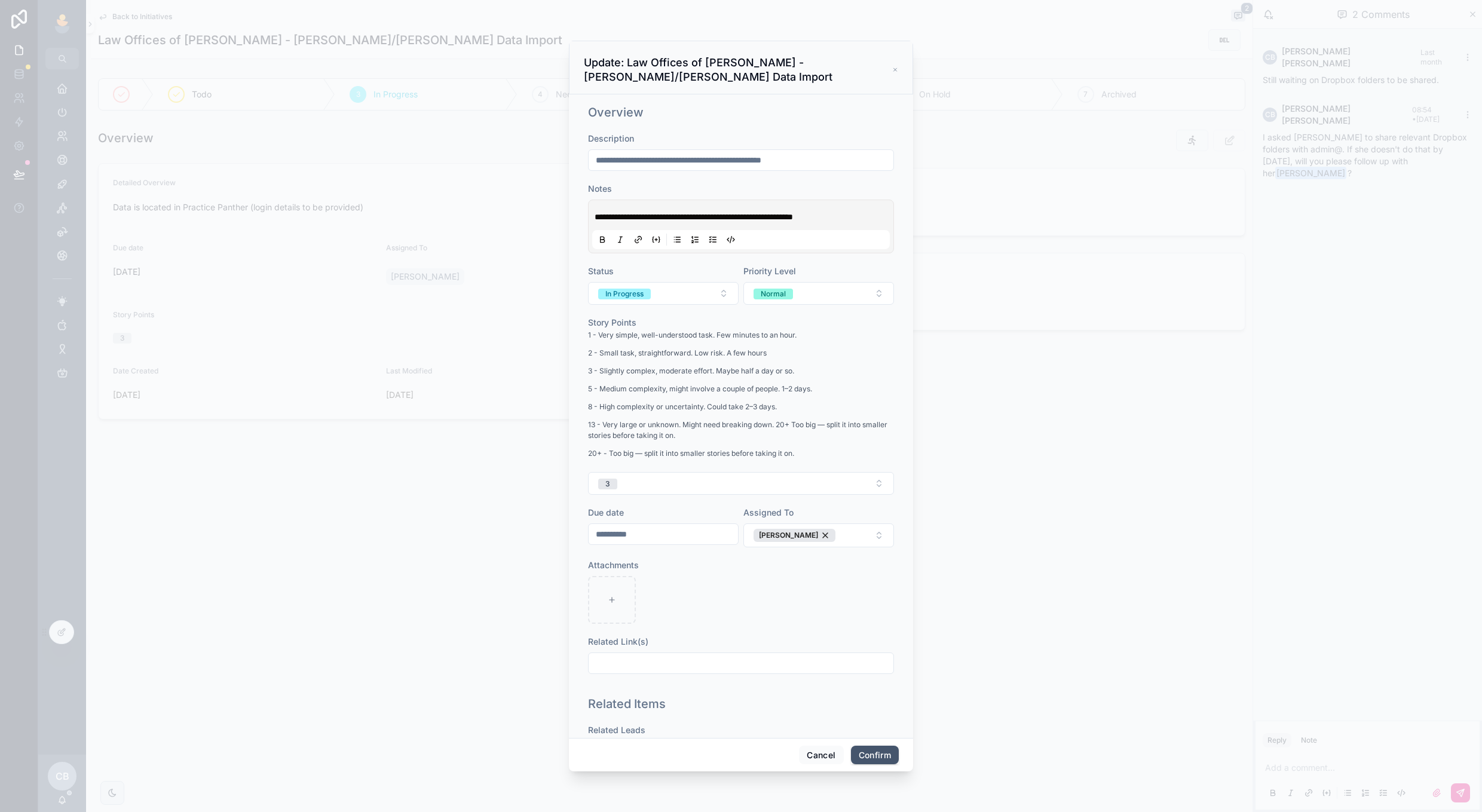
click at [863, 753] on button "Confirm" at bounding box center [875, 756] width 48 height 19
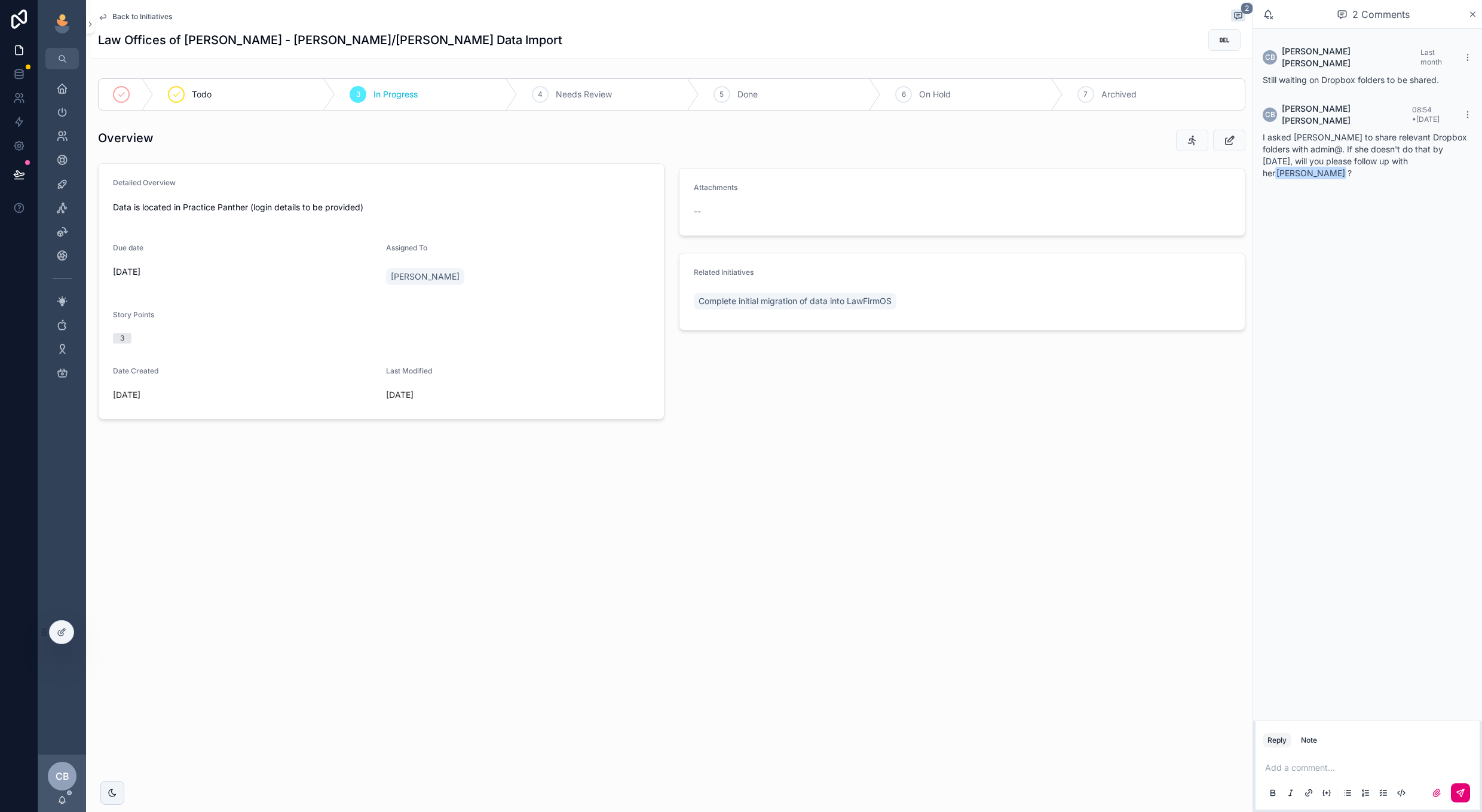
click at [167, 17] on span "Back to Initiatives" at bounding box center [142, 17] width 59 height 10
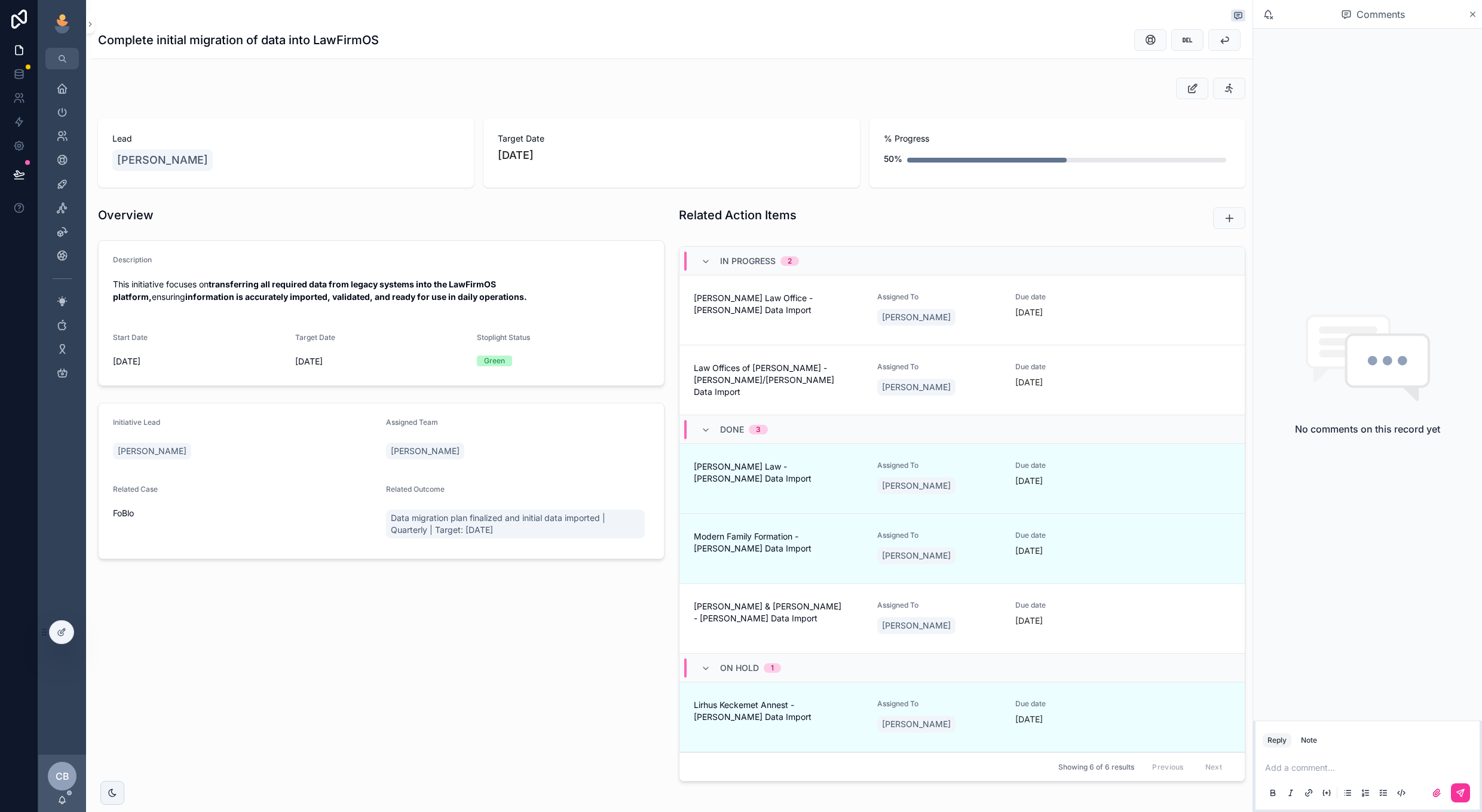
scroll to position [57, 0]
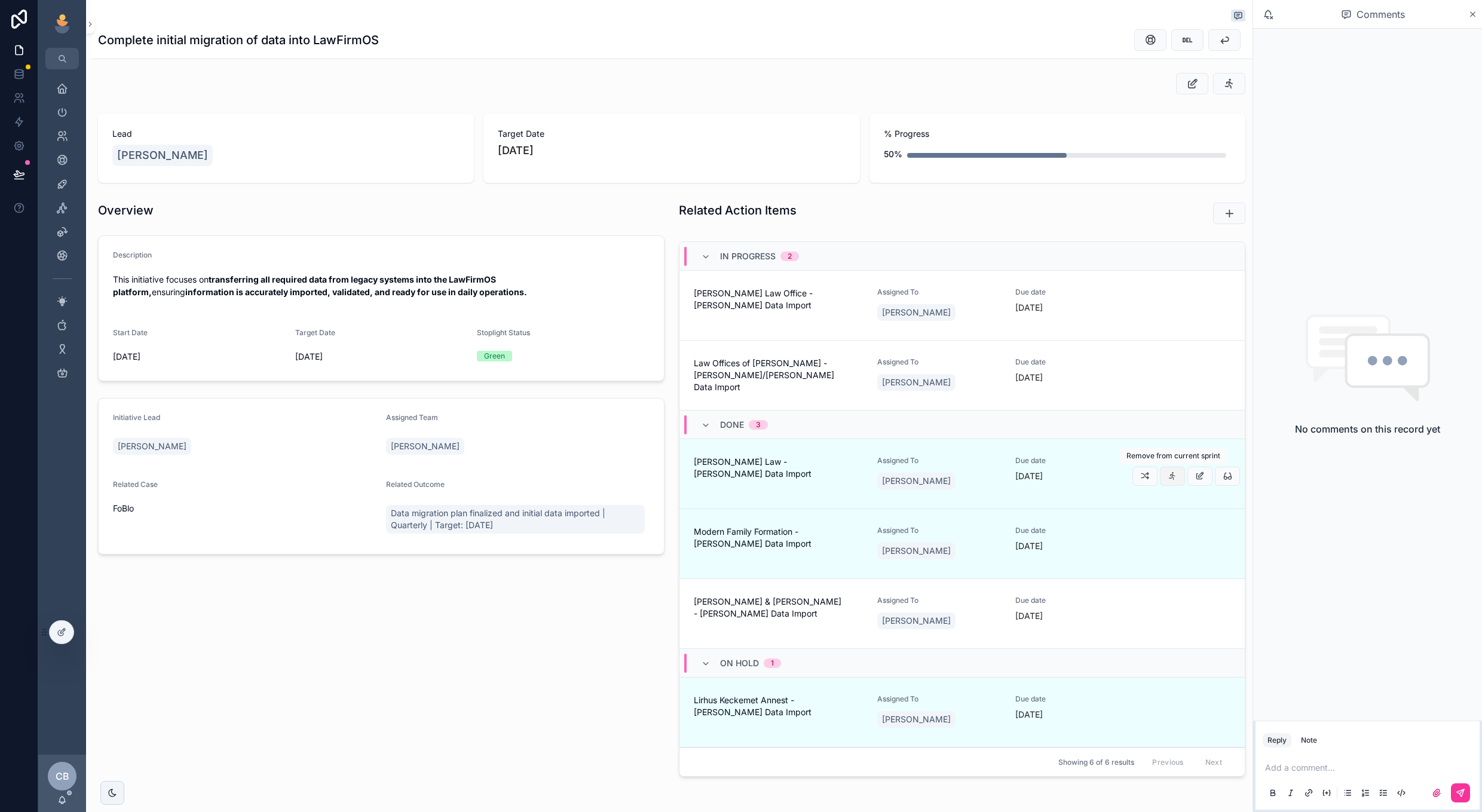
click at [1166, 477] on button "scrollable content" at bounding box center [1173, 477] width 25 height 19
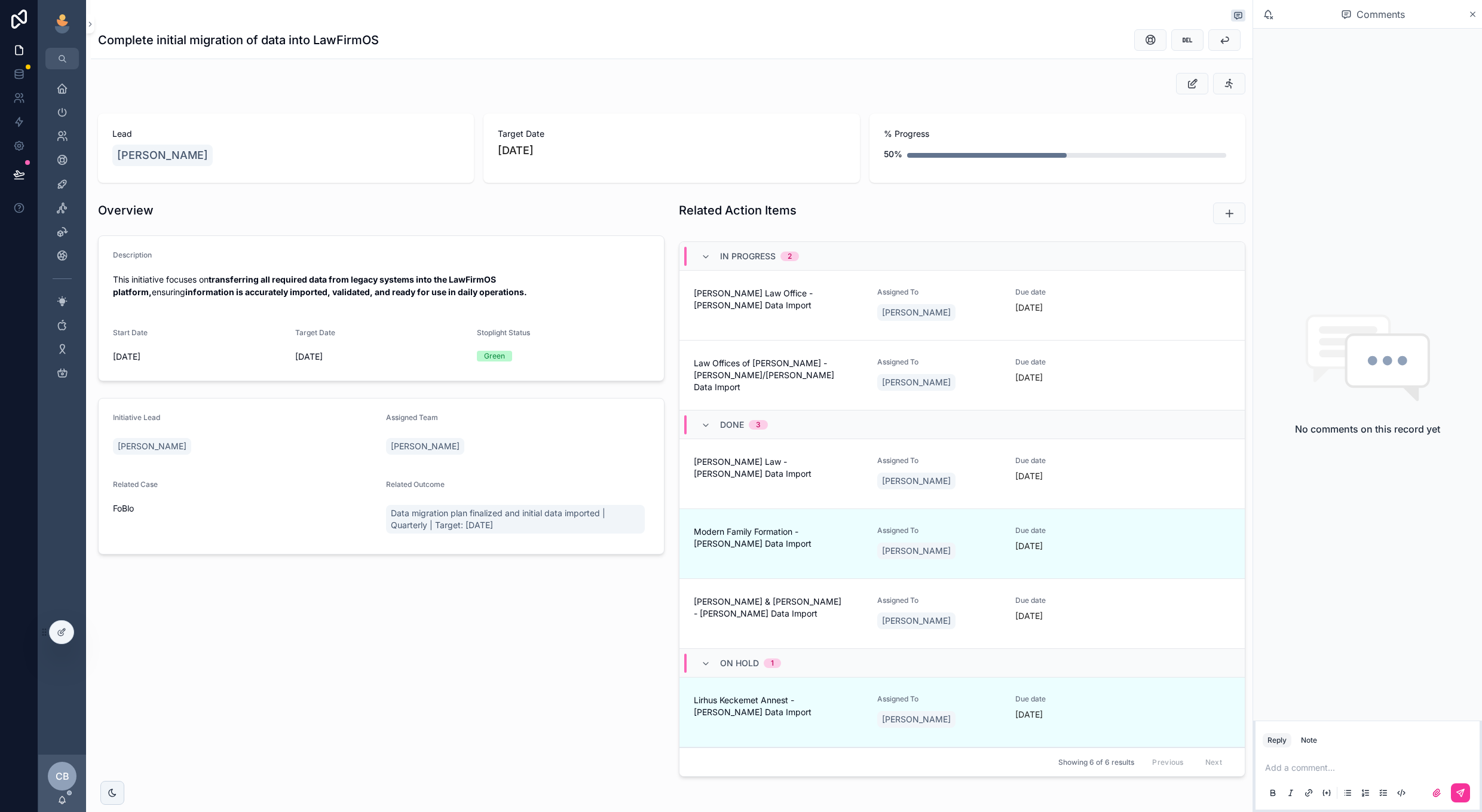
click at [0, 0] on icon "scrollable content" at bounding box center [0, 0] width 0 height 0
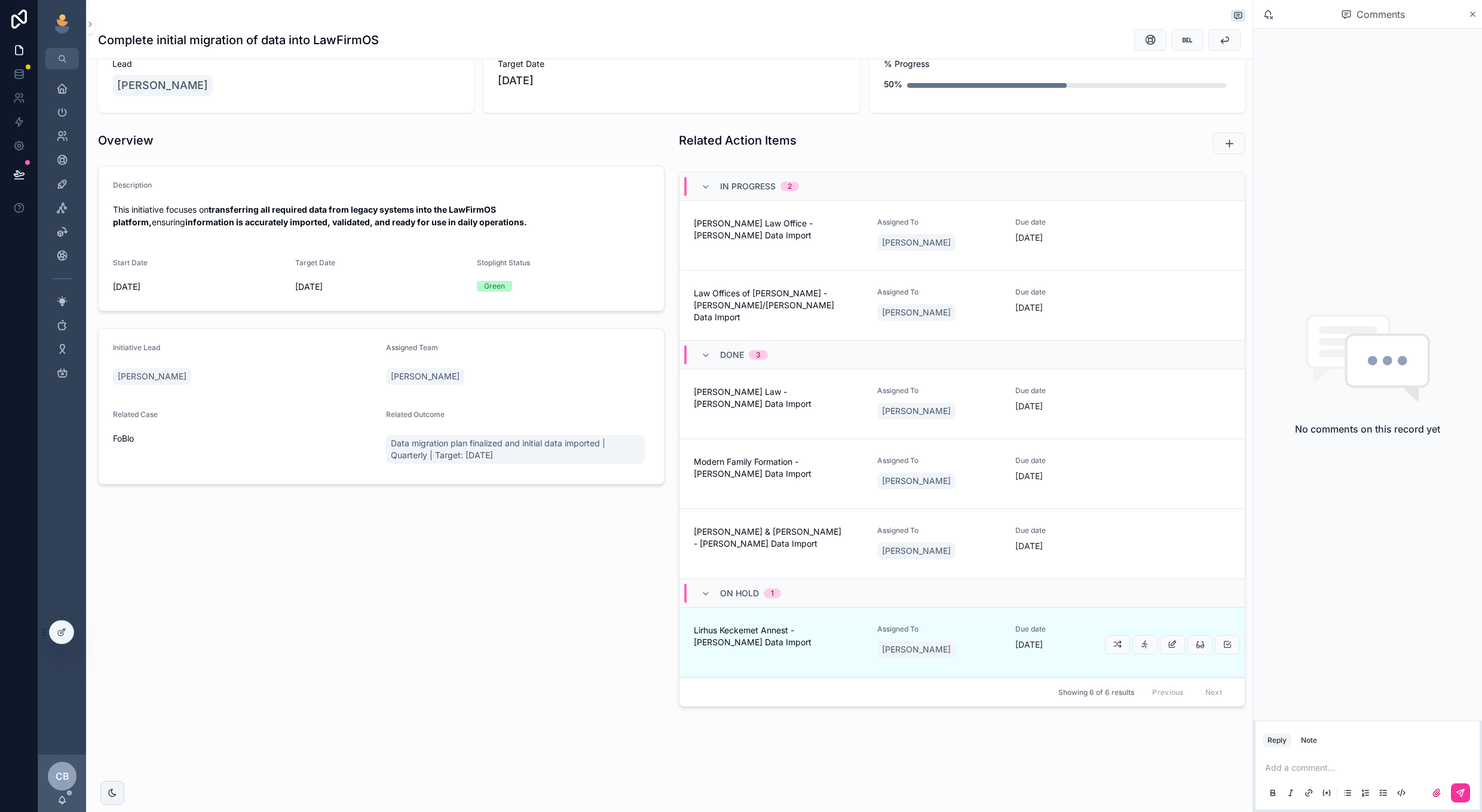
scroll to position [127, 0]
click at [1142, 646] on icon "scrollable content" at bounding box center [1145, 645] width 10 height 10
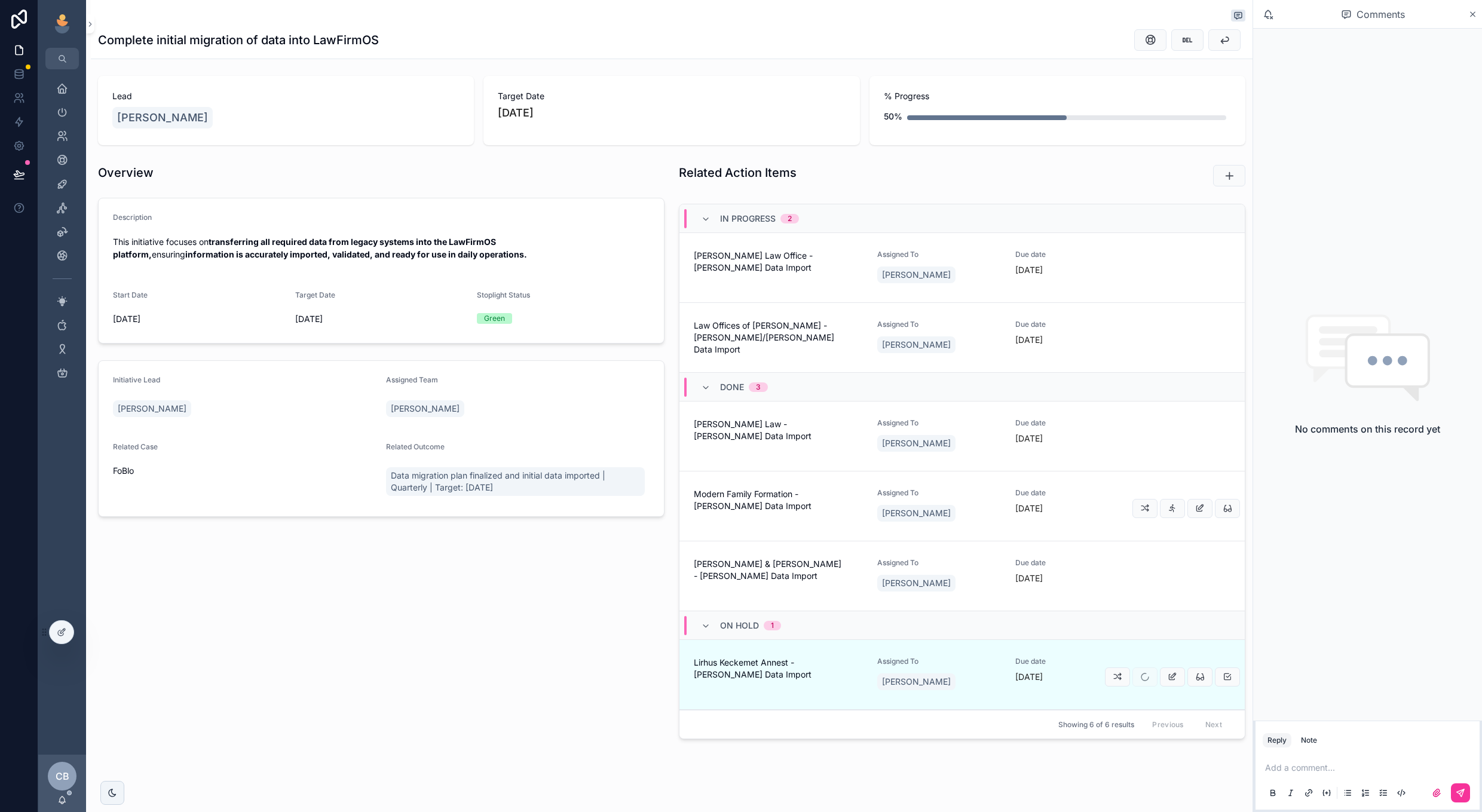
scroll to position [96, 0]
click at [1178, 268] on button "scrollable content" at bounding box center [1173, 269] width 25 height 19
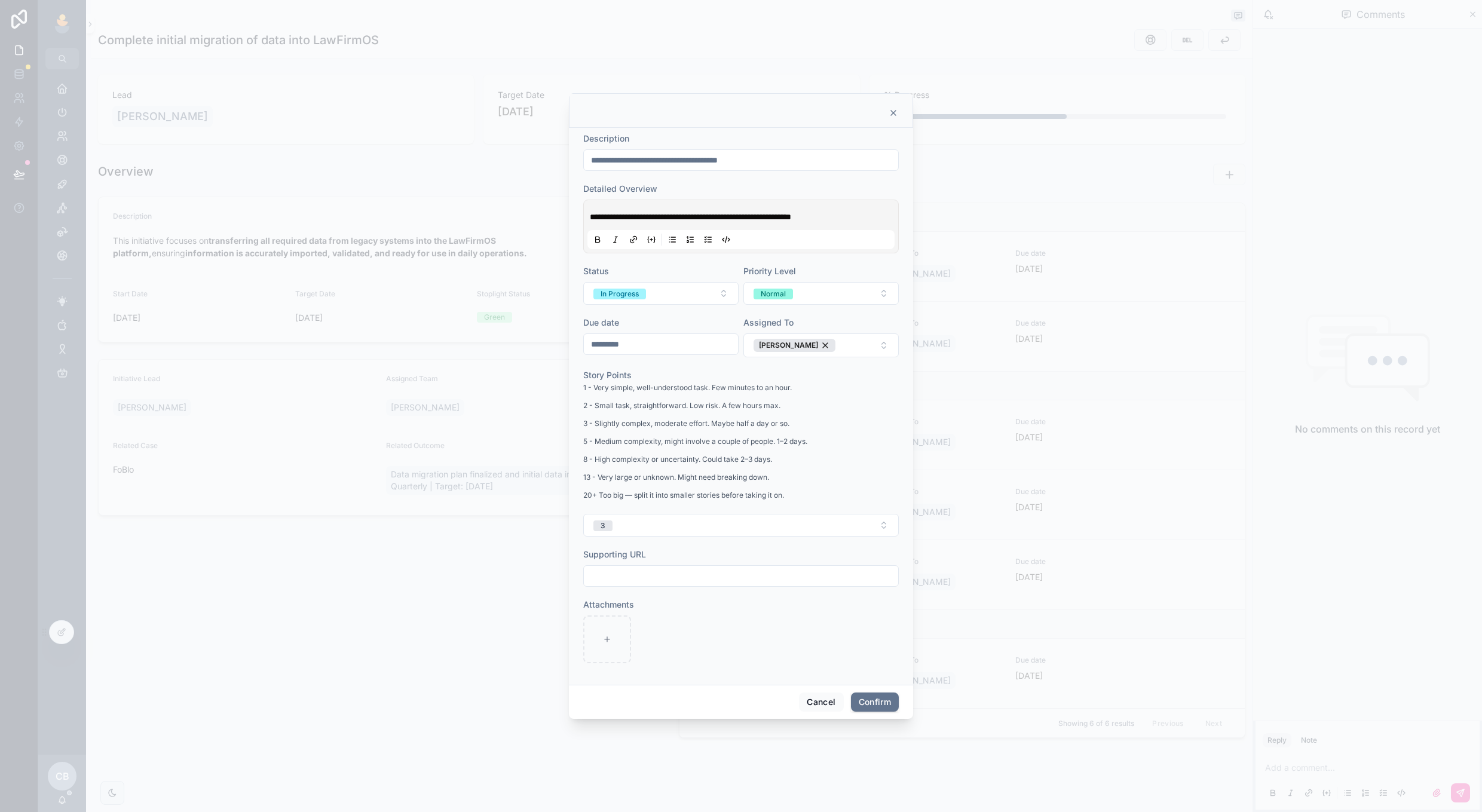
click at [685, 340] on input "*********" at bounding box center [661, 344] width 154 height 17
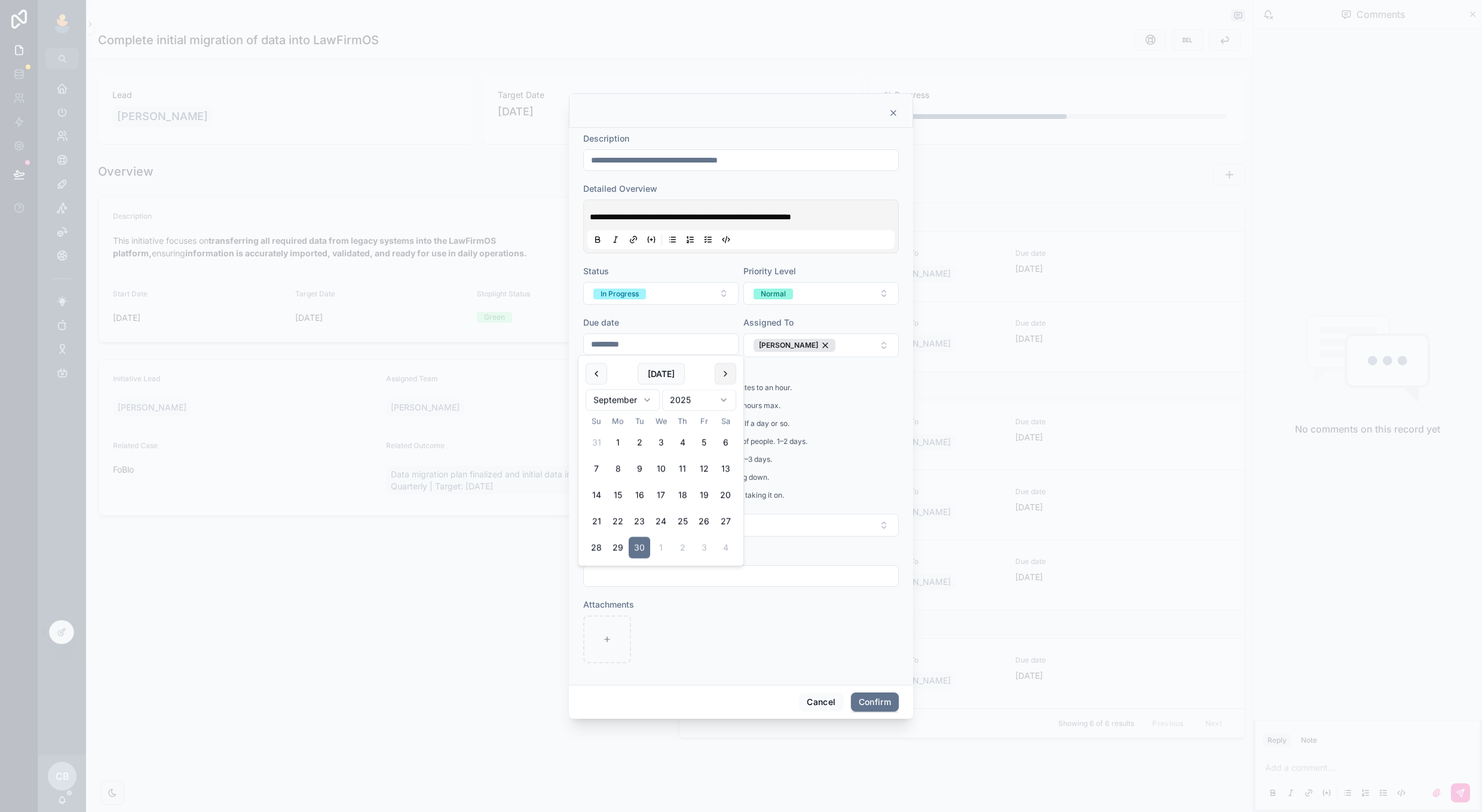
click at [727, 375] on button at bounding box center [726, 373] width 21 height 21
click at [705, 465] on button "10" at bounding box center [703, 469] width 21 height 21
type input "**********"
click at [852, 698] on button "Confirm" at bounding box center [875, 703] width 48 height 19
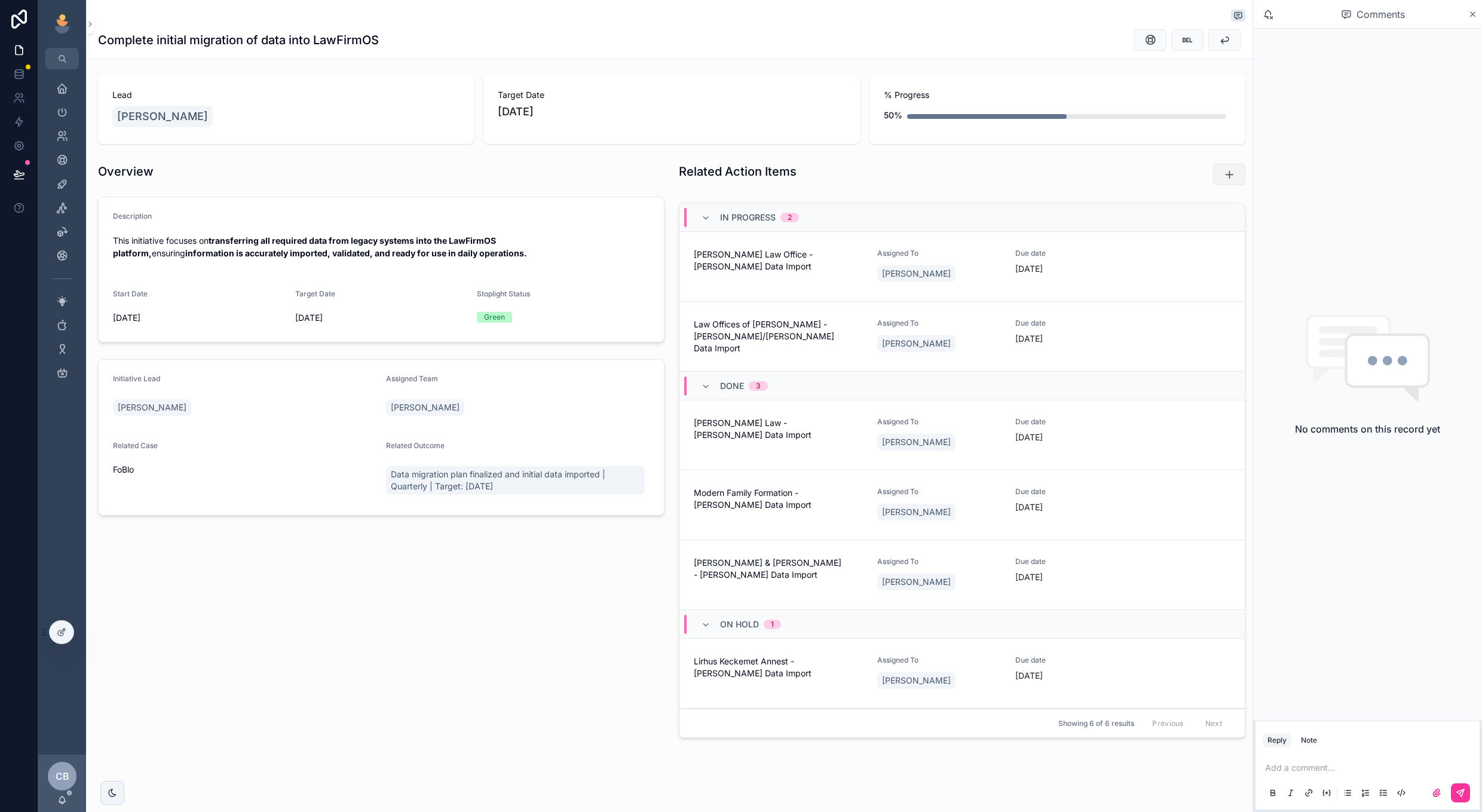
click at [1227, 164] on button "scrollable content" at bounding box center [1229, 174] width 33 height 21
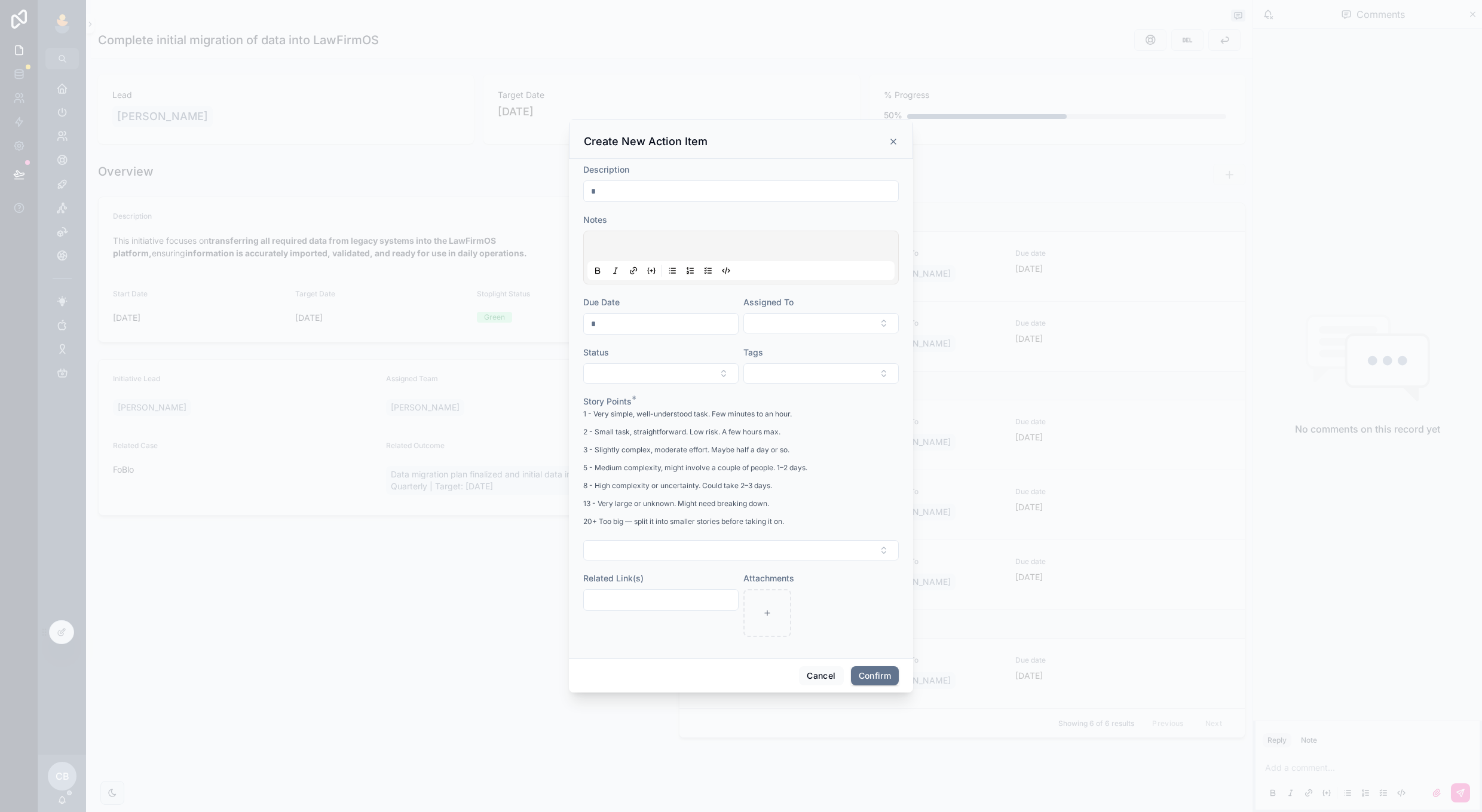
click at [761, 193] on input "text" at bounding box center [741, 191] width 314 height 17
type input "**********"
click at [670, 243] on p at bounding box center [743, 247] width 307 height 12
click at [626, 320] on div at bounding box center [661, 324] width 155 height 21
click at [641, 332] on input "text" at bounding box center [661, 324] width 154 height 17
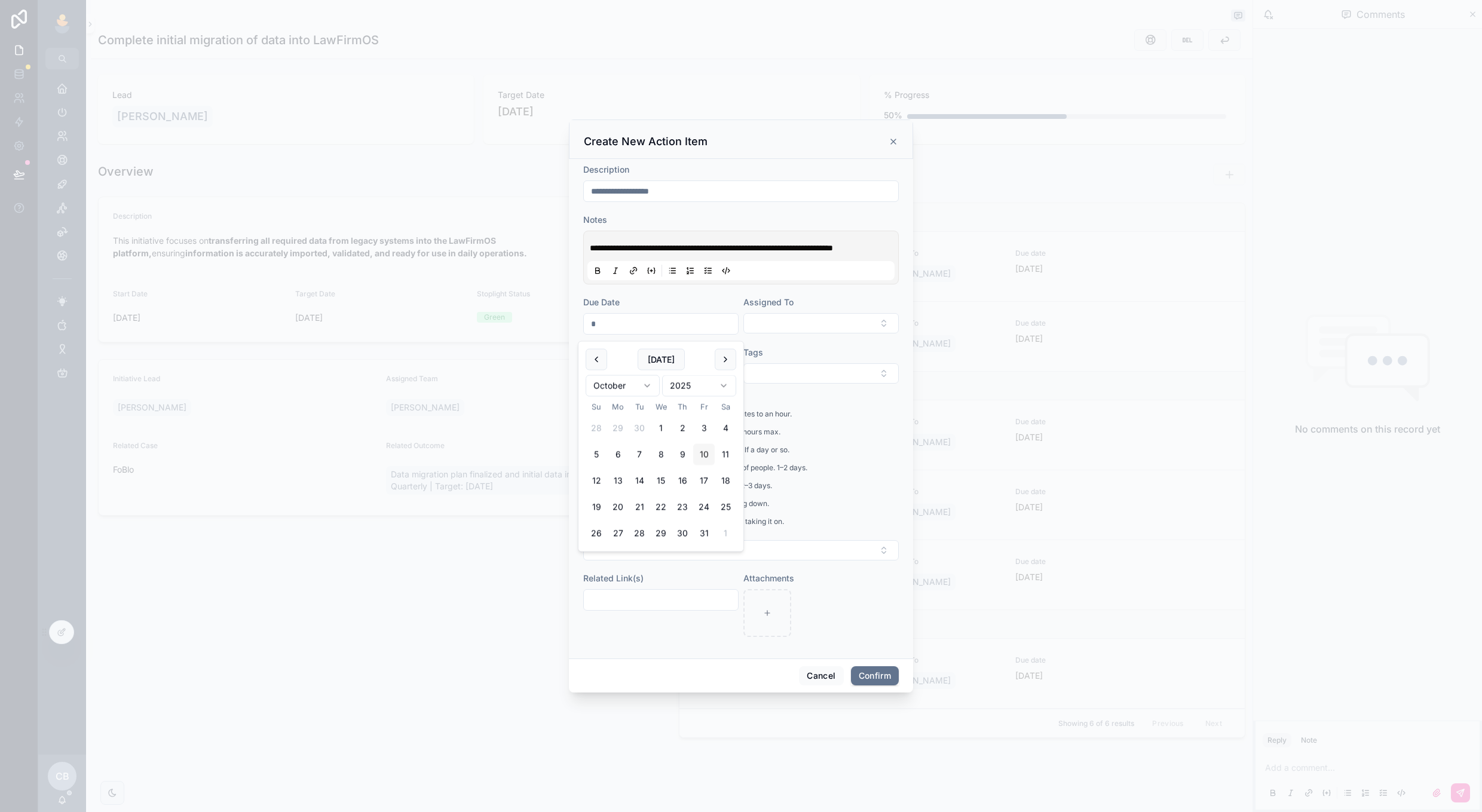
click at [706, 460] on button "10" at bounding box center [703, 454] width 21 height 21
click at [703, 481] on button "17" at bounding box center [703, 481] width 21 height 21
type input "**********"
click at [795, 419] on p "1 - Very simple, well-understood task. Few minutes to an hour." at bounding box center [695, 415] width 224 height 11
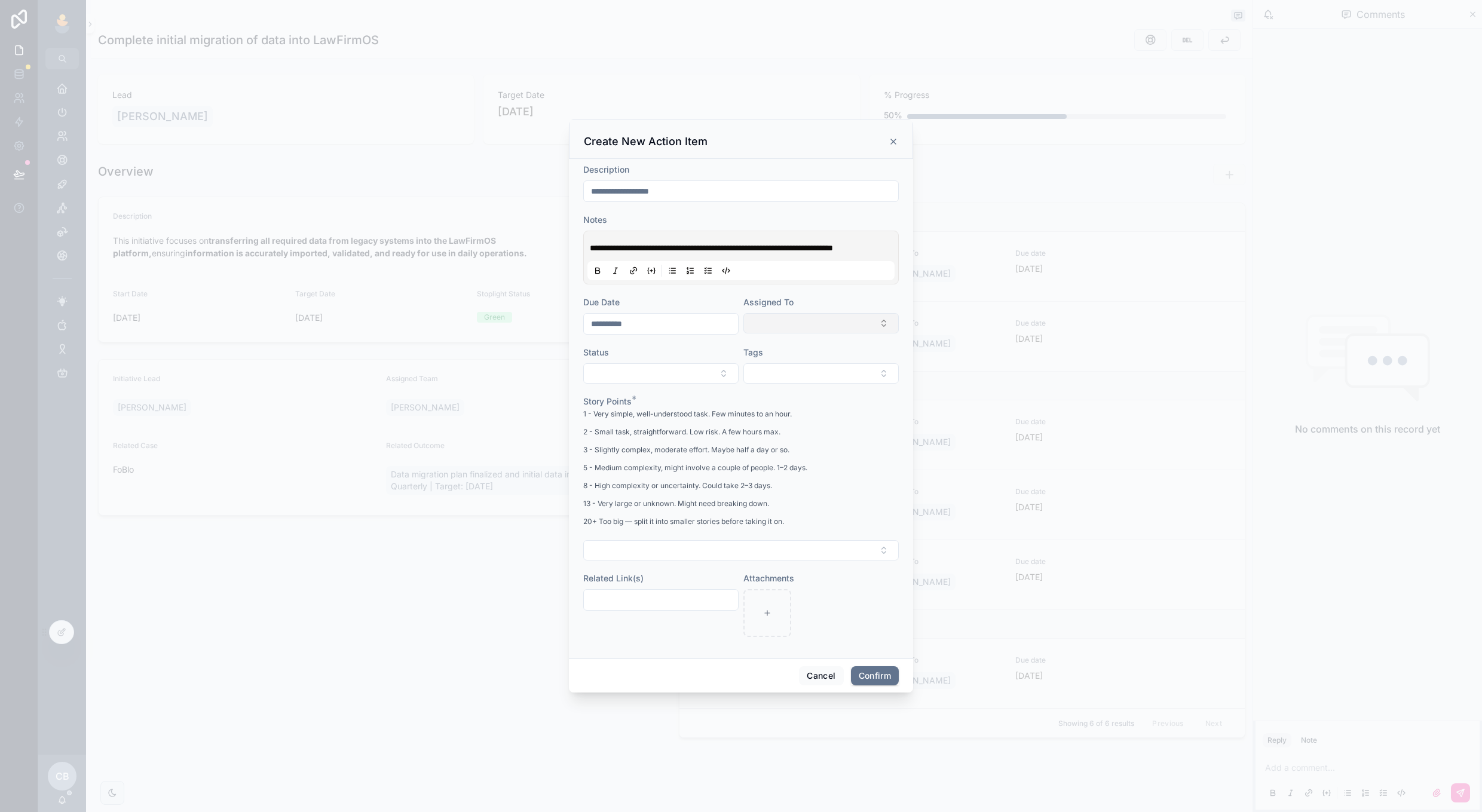
click at [803, 334] on button "Select Button" at bounding box center [821, 324] width 155 height 21
type input "*****"
click at [795, 377] on div "[PERSON_NAME]" at bounding box center [821, 377] width 167 height 19
click at [714, 348] on form "**********" at bounding box center [741, 406] width 316 height 488
click at [702, 385] on button "Select Button" at bounding box center [661, 375] width 155 height 21
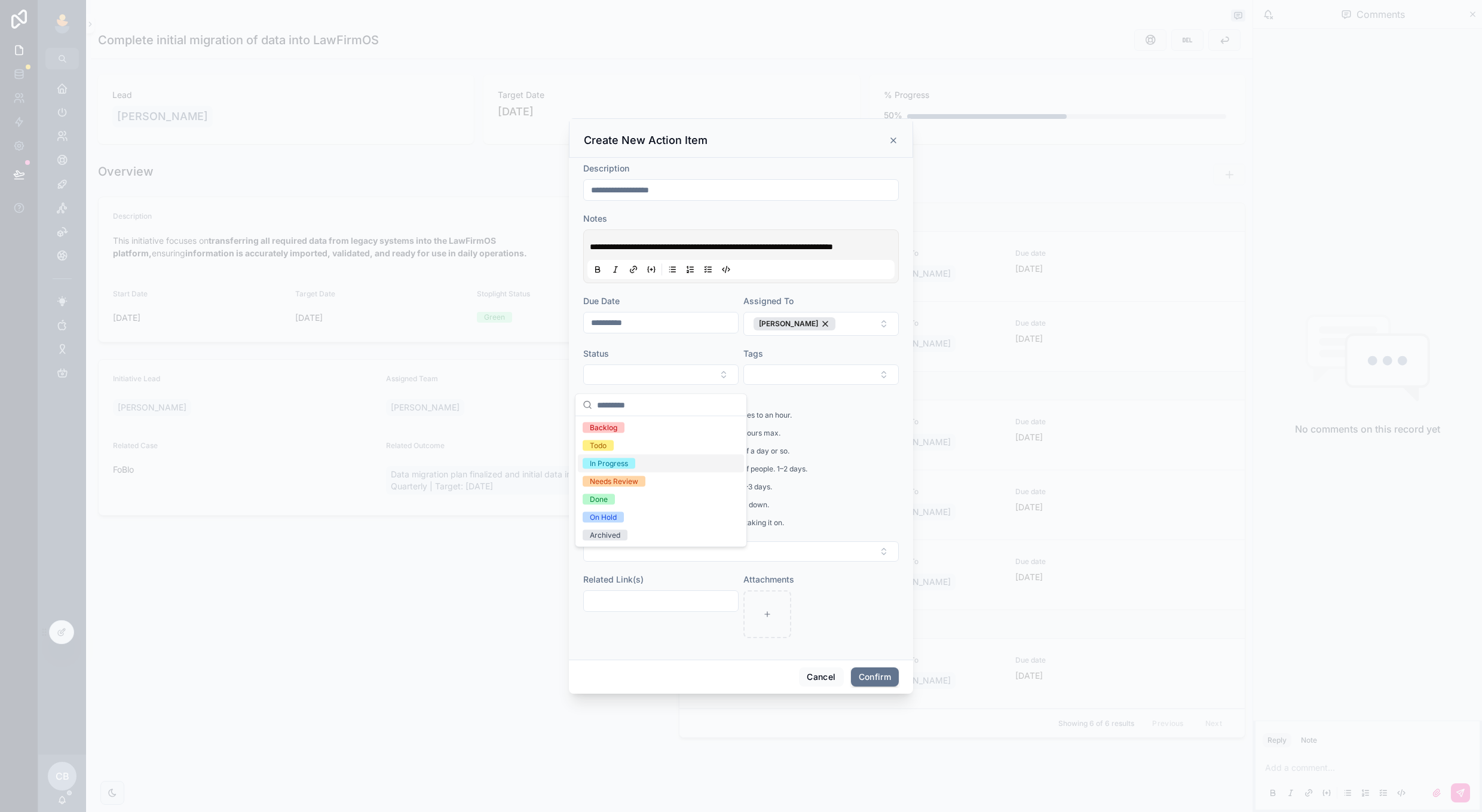
click at [680, 458] on div "In Progress" at bounding box center [661, 464] width 167 height 18
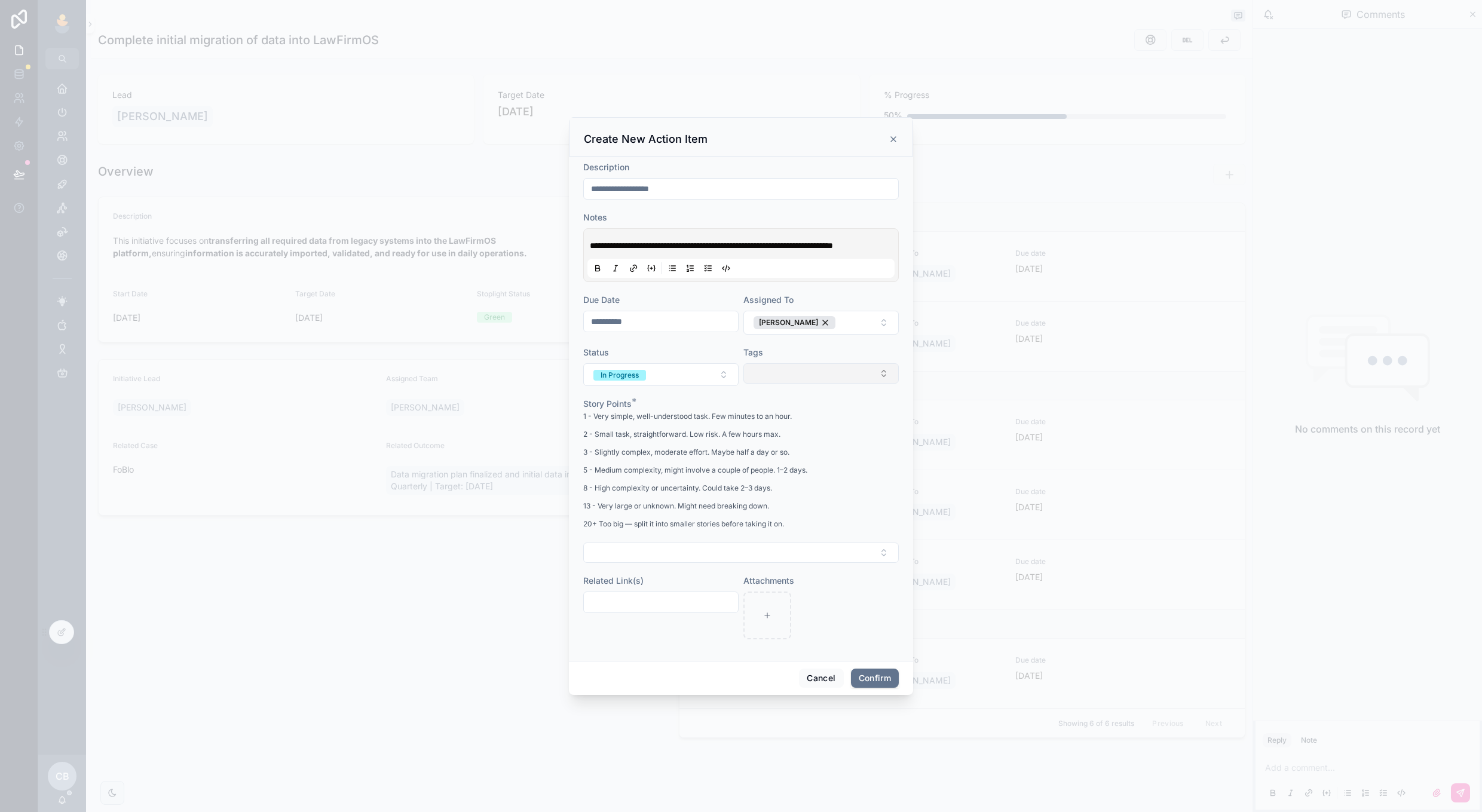
click at [802, 382] on button "Select Button" at bounding box center [821, 373] width 155 height 21
click at [703, 563] on button "Select Button" at bounding box center [741, 553] width 316 height 21
click at [693, 642] on div "3" at bounding box center [741, 642] width 167 height 18
click at [864, 684] on button "Confirm" at bounding box center [875, 680] width 48 height 19
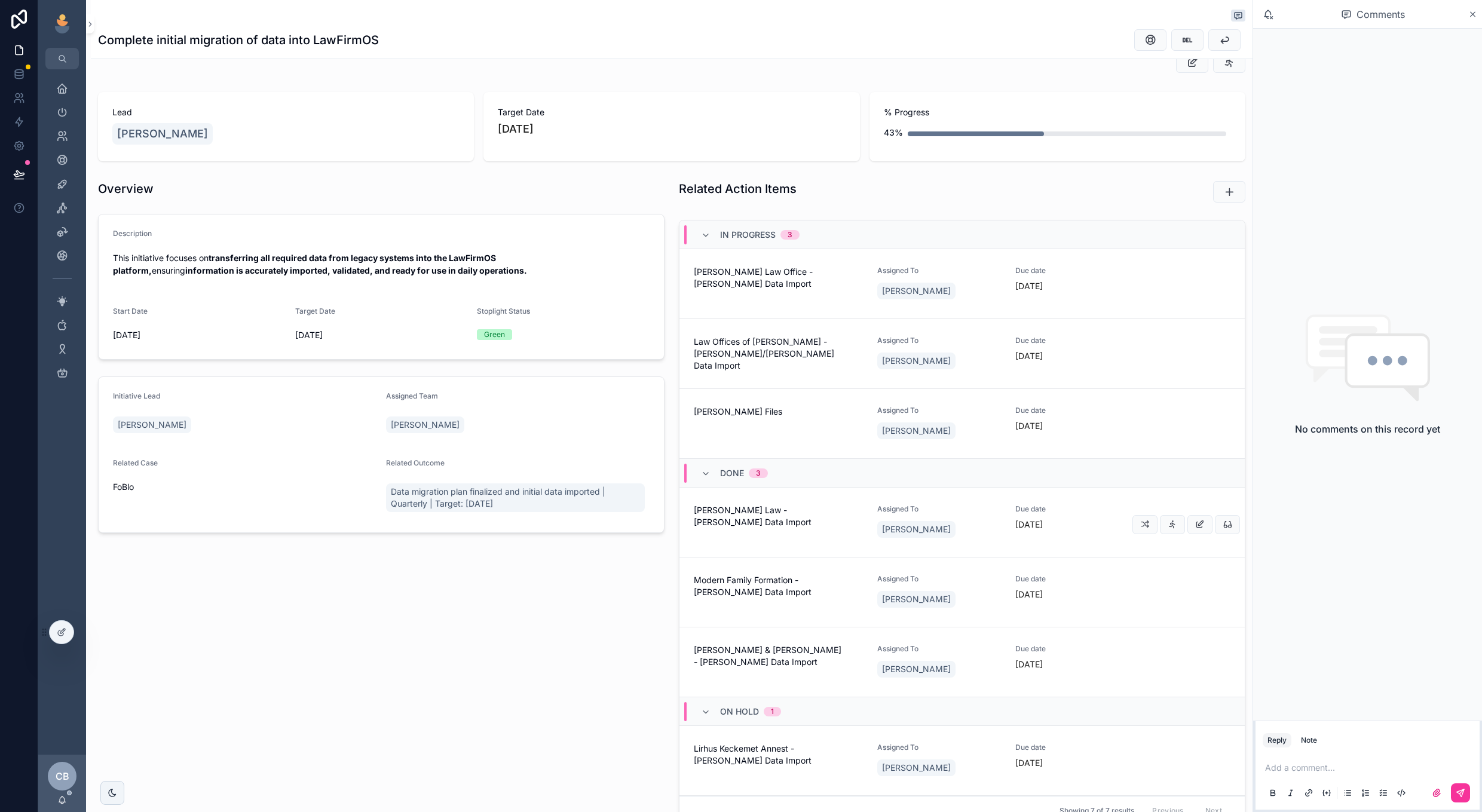
scroll to position [69, 0]
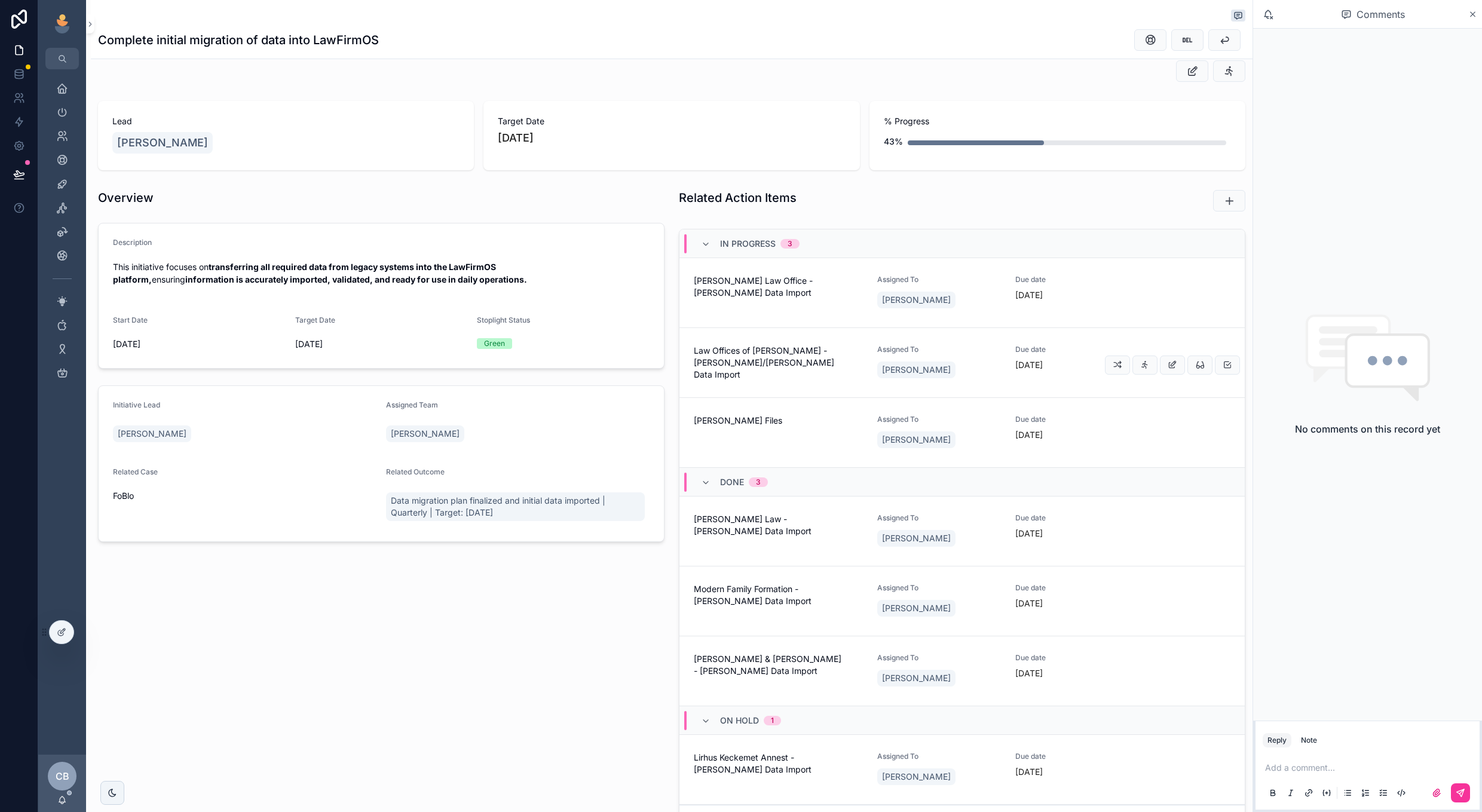
click at [1069, 387] on link "Law Offices of [PERSON_NAME] - [PERSON_NAME]/[PERSON_NAME] Data Import Assigned…" at bounding box center [962, 363] width 565 height 70
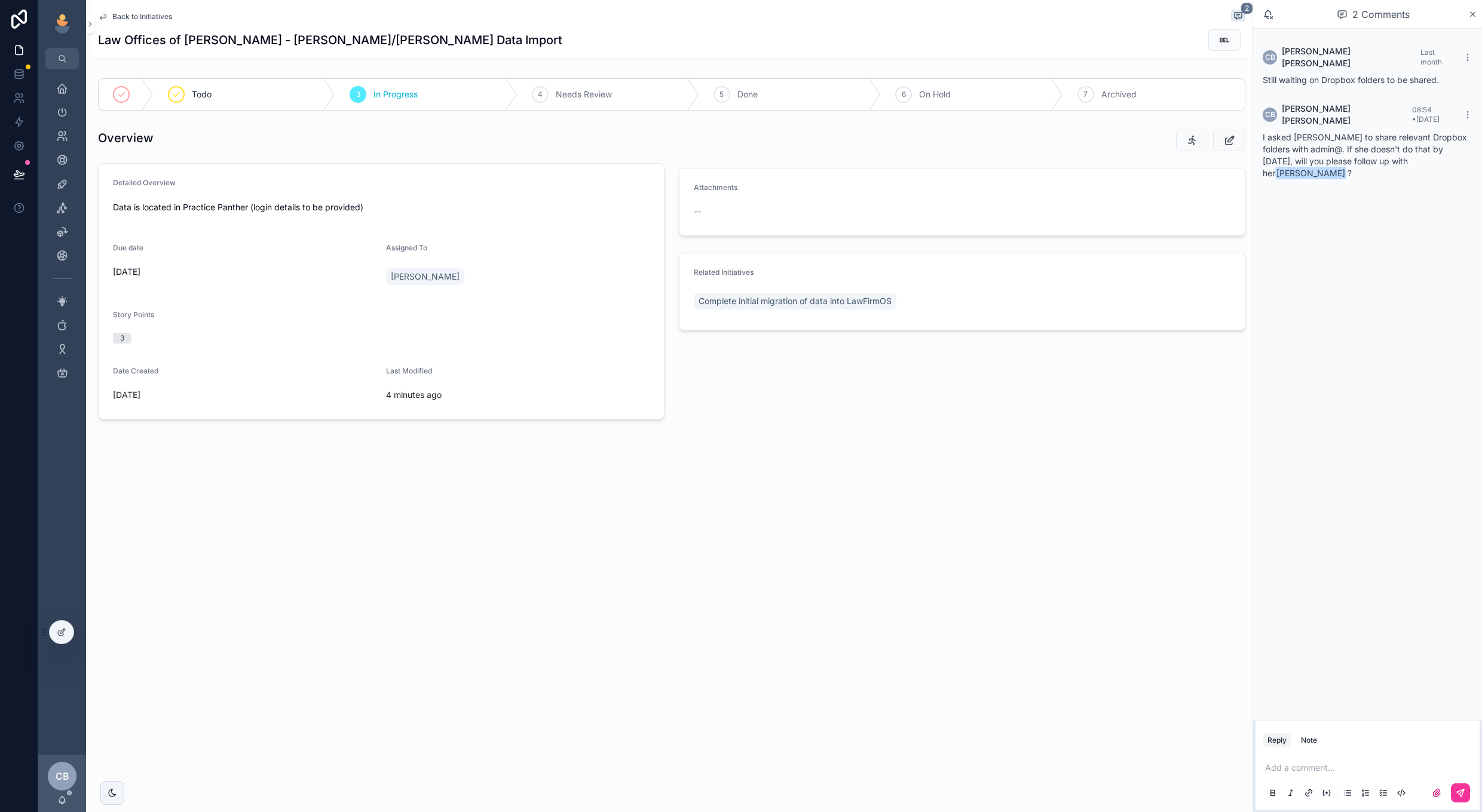
click at [1354, 764] on p "scrollable content" at bounding box center [1370, 768] width 210 height 12
click at [1385, 768] on p "**********" at bounding box center [1370, 762] width 210 height 24
click at [1457, 787] on button "scrollable content" at bounding box center [1461, 793] width 19 height 19
click at [148, 17] on span "Back to Initiatives" at bounding box center [142, 17] width 59 height 10
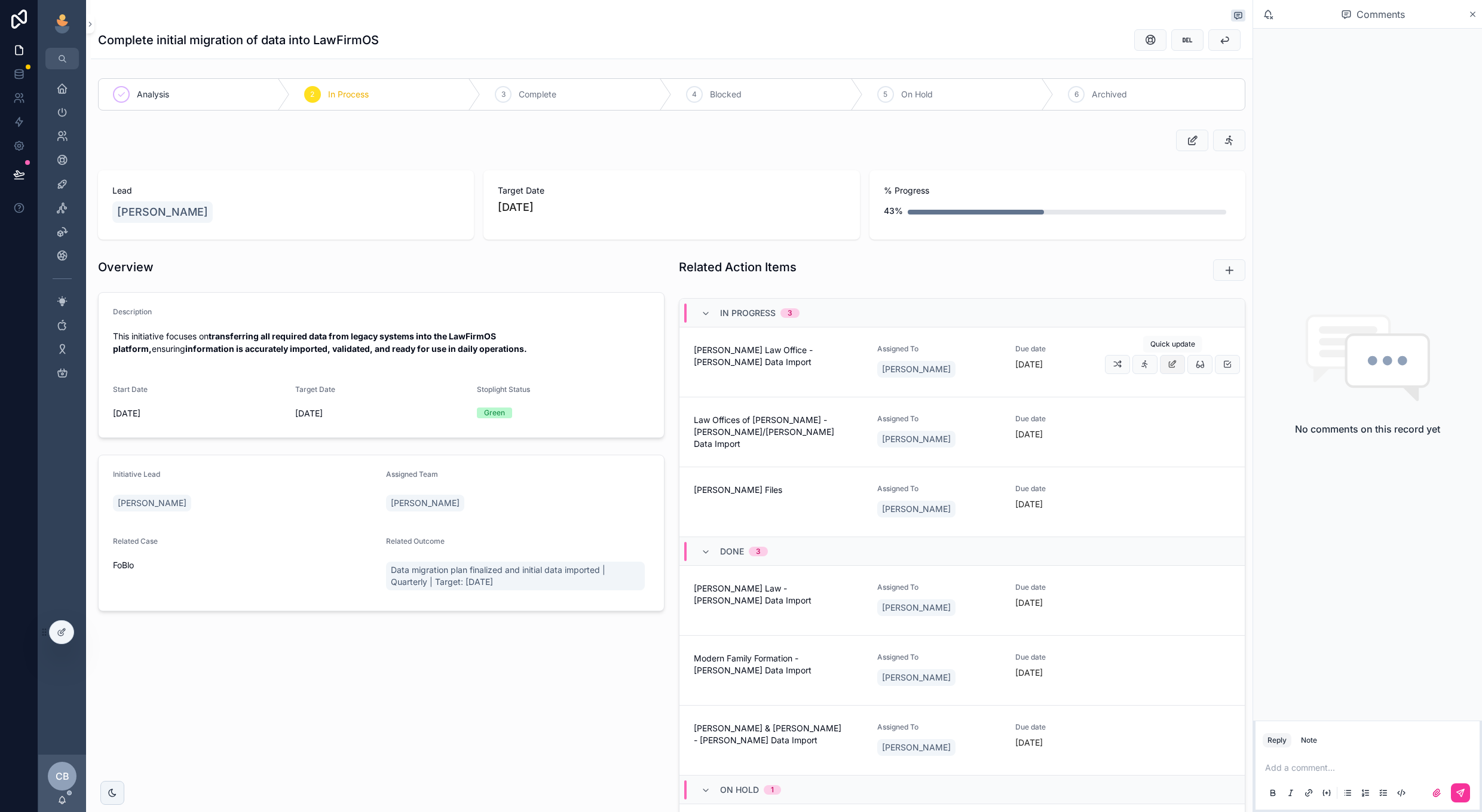
click at [1164, 363] on button "scrollable content" at bounding box center [1173, 365] width 25 height 19
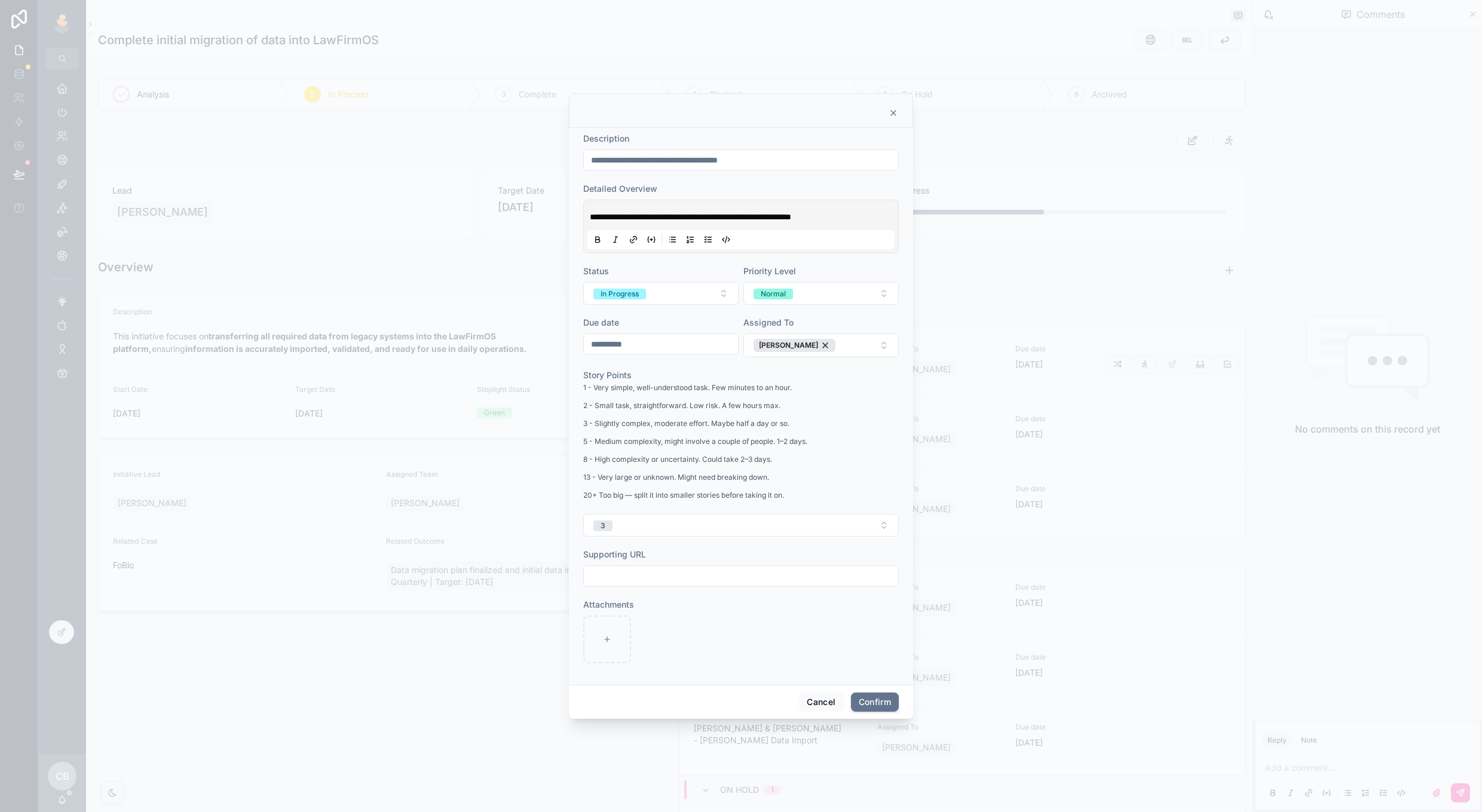
click at [671, 353] on div "**********" at bounding box center [661, 344] width 155 height 21
click at [678, 347] on input "**********" at bounding box center [661, 344] width 154 height 17
click at [703, 495] on button "17" at bounding box center [703, 495] width 21 height 21
type input "**********"
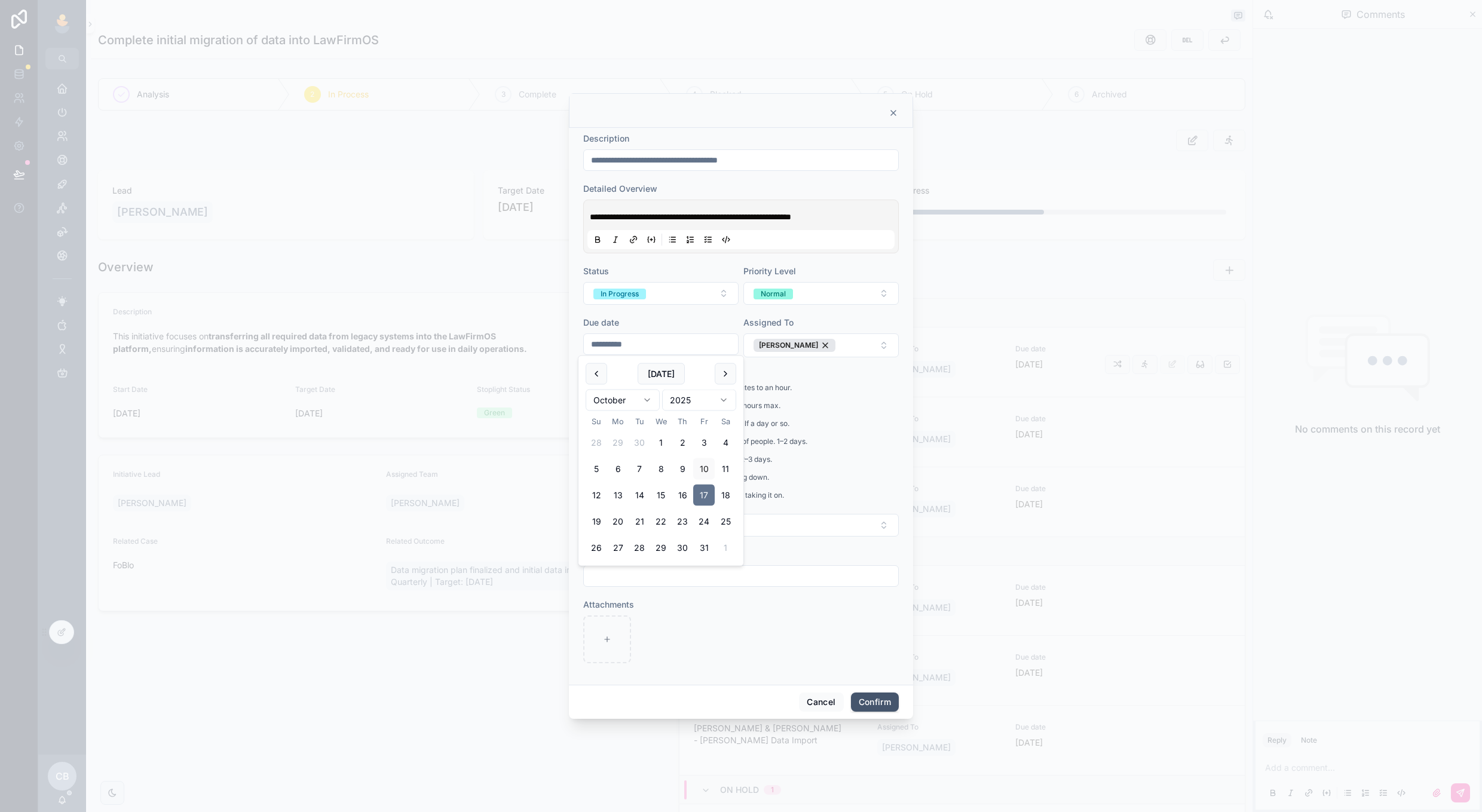
click at [867, 693] on button "Confirm" at bounding box center [875, 703] width 48 height 19
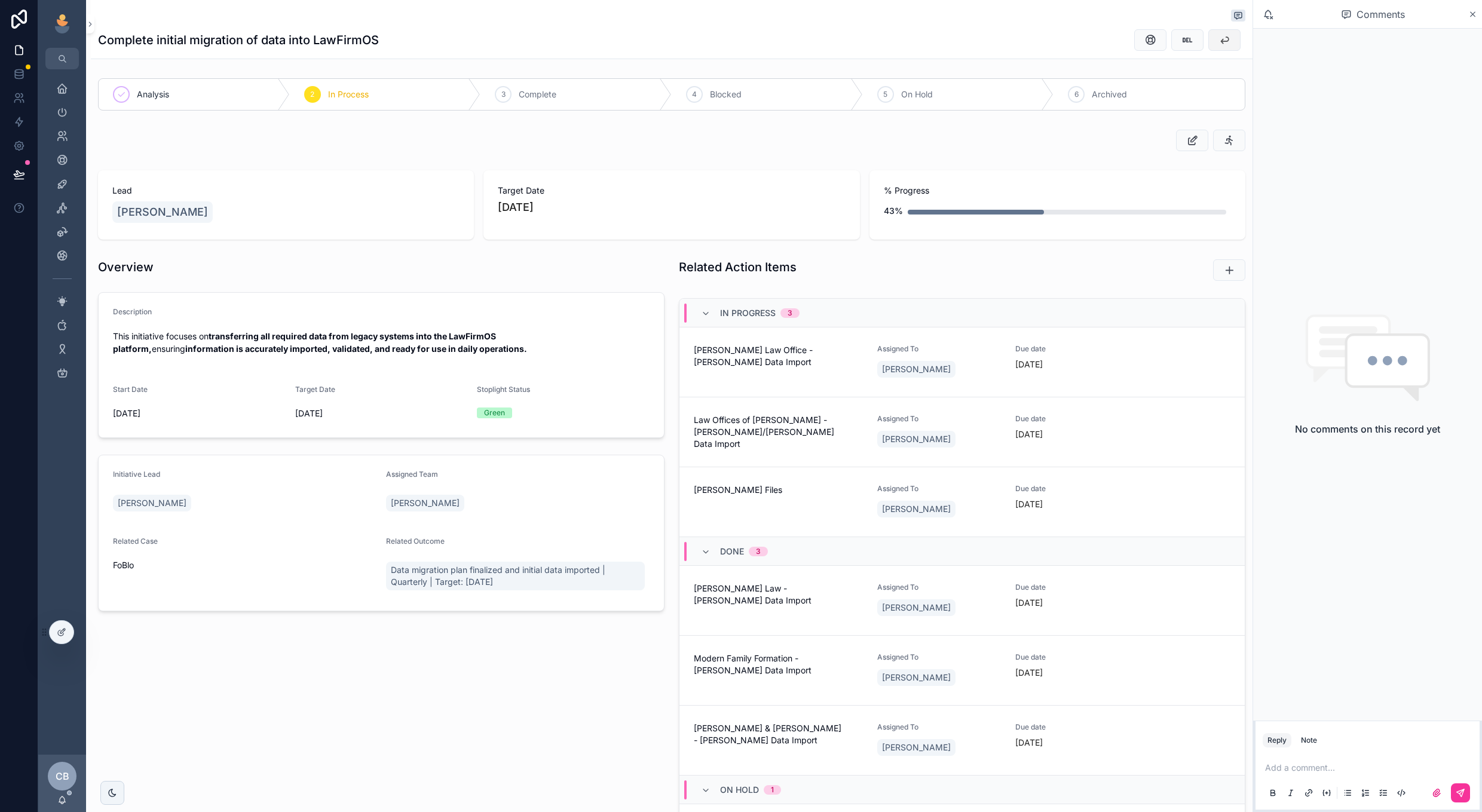
click at [1221, 40] on icon "scrollable content" at bounding box center [1224, 40] width 12 height 12
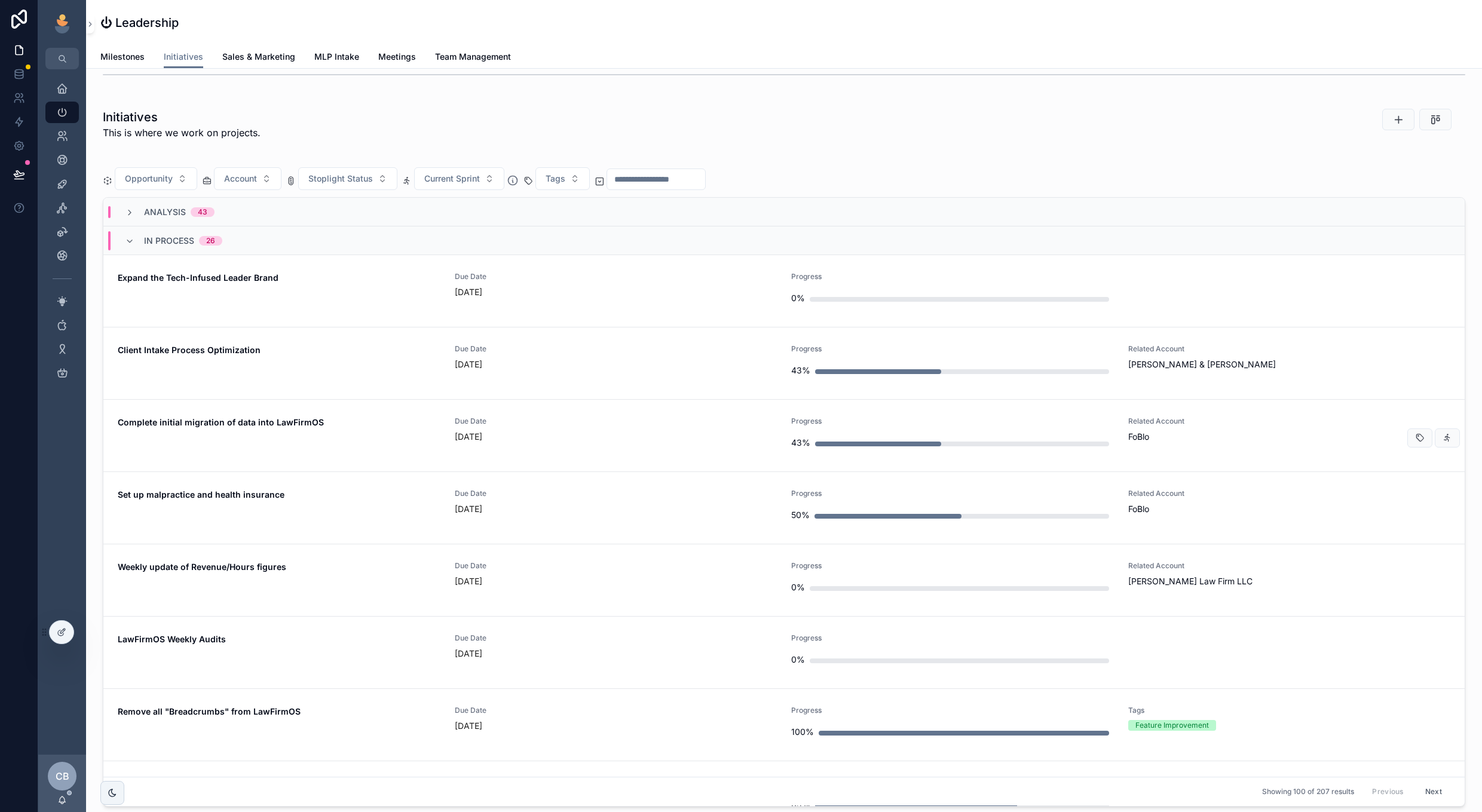
scroll to position [0, 1272]
click at [409, 446] on div "Complete initial migration of data into LawFirmOS" at bounding box center [278, 435] width 323 height 38
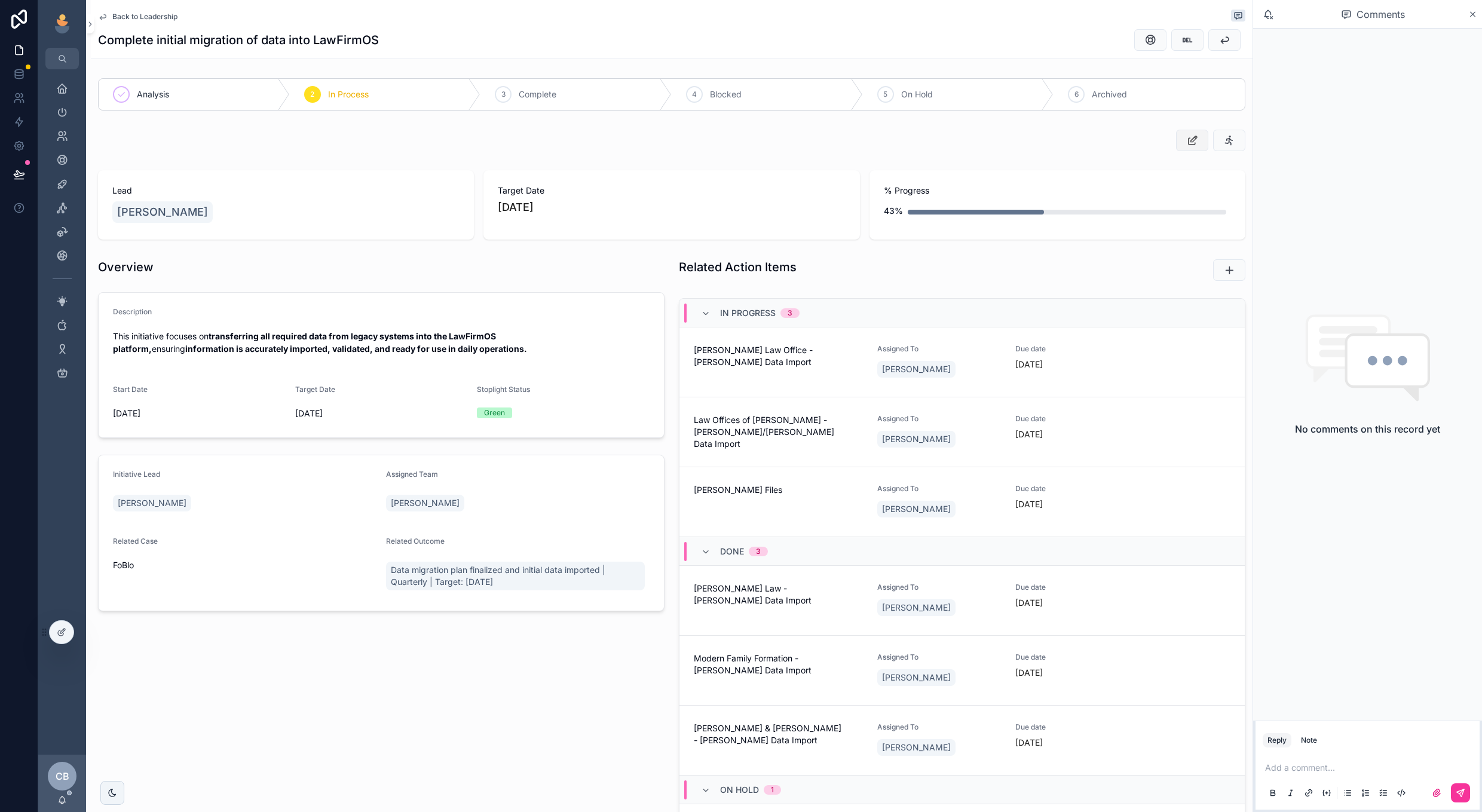
click at [1186, 140] on icon "scrollable content" at bounding box center [1193, 140] width 13 height 12
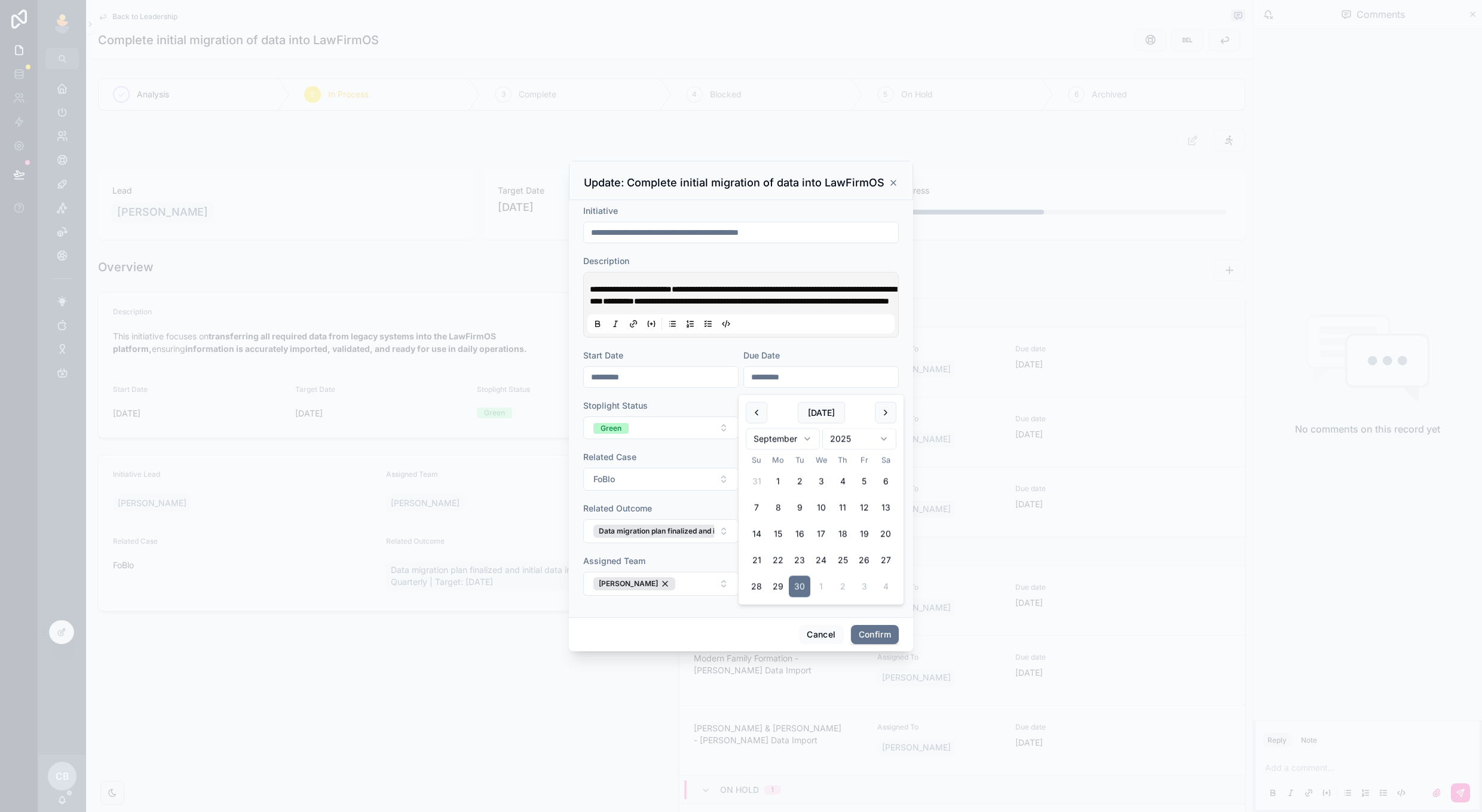
click at [805, 384] on input "*********" at bounding box center [821, 377] width 154 height 17
click at [884, 414] on button at bounding box center [886, 412] width 21 height 21
click at [858, 531] on button "17" at bounding box center [864, 534] width 21 height 21
type input "**********"
click at [856, 641] on button "Confirm" at bounding box center [875, 634] width 48 height 19
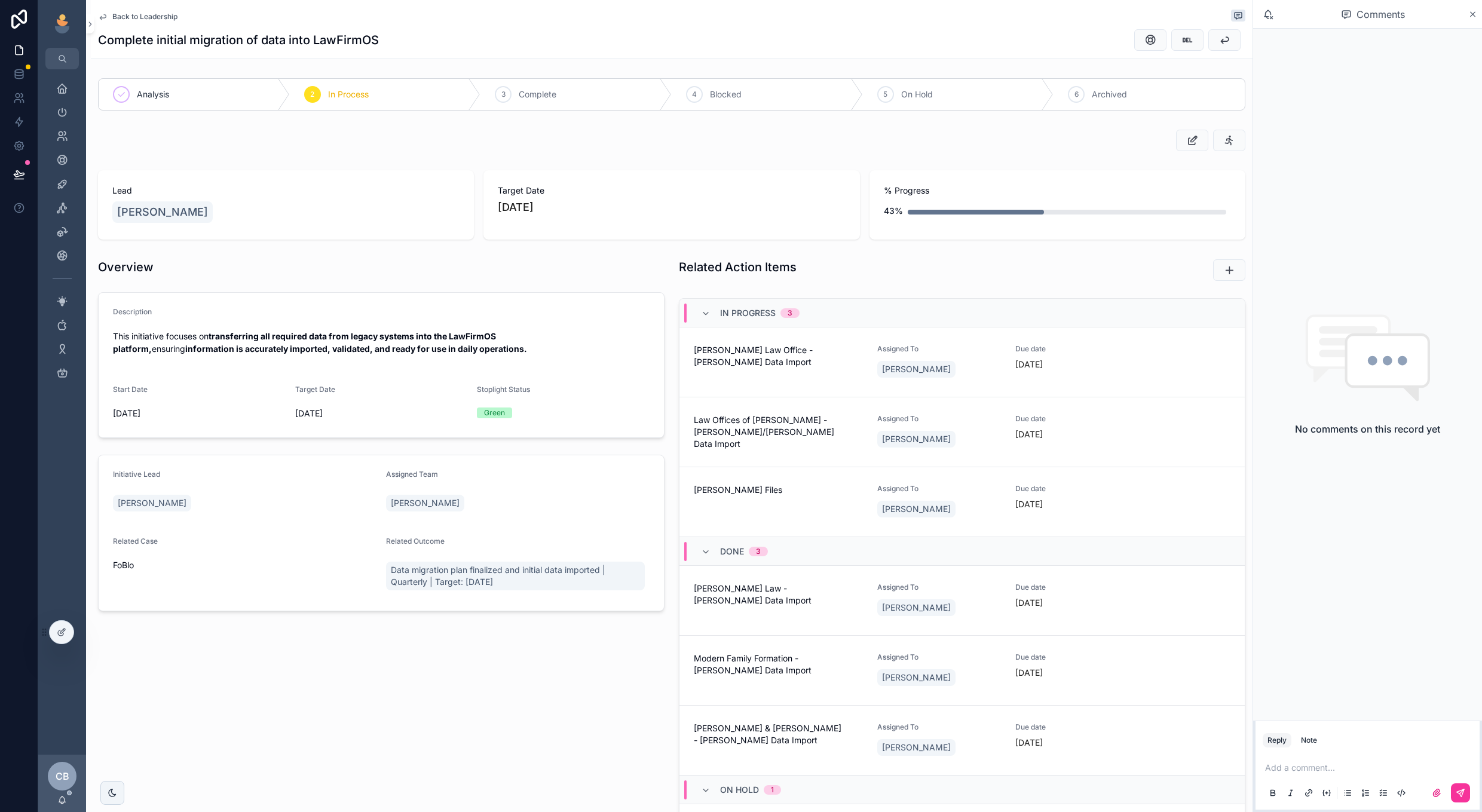
click at [130, 18] on span "Back to Leadership" at bounding box center [145, 17] width 65 height 10
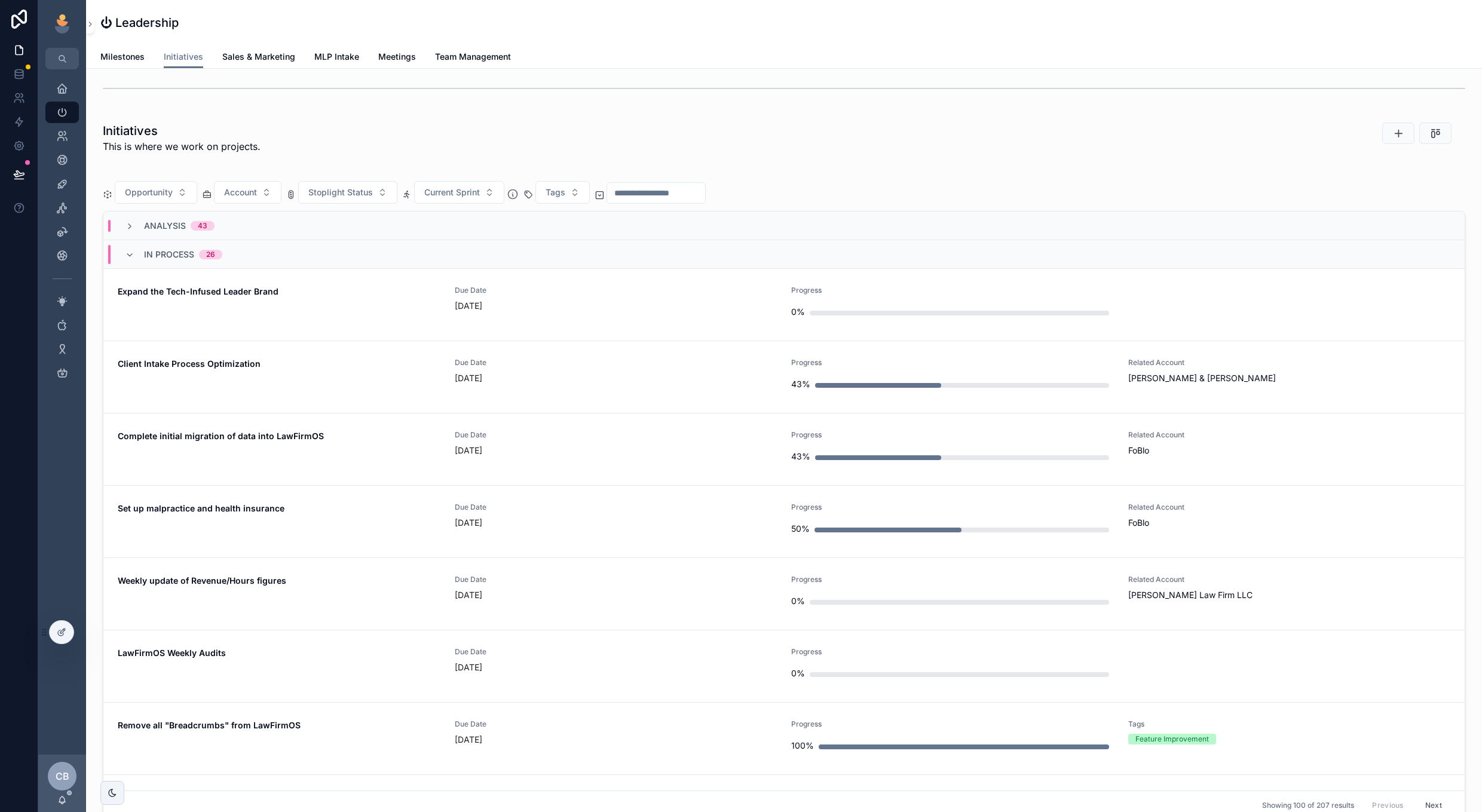
scroll to position [0, 1272]
click at [662, 591] on div "[DATE]" at bounding box center [616, 595] width 323 height 12
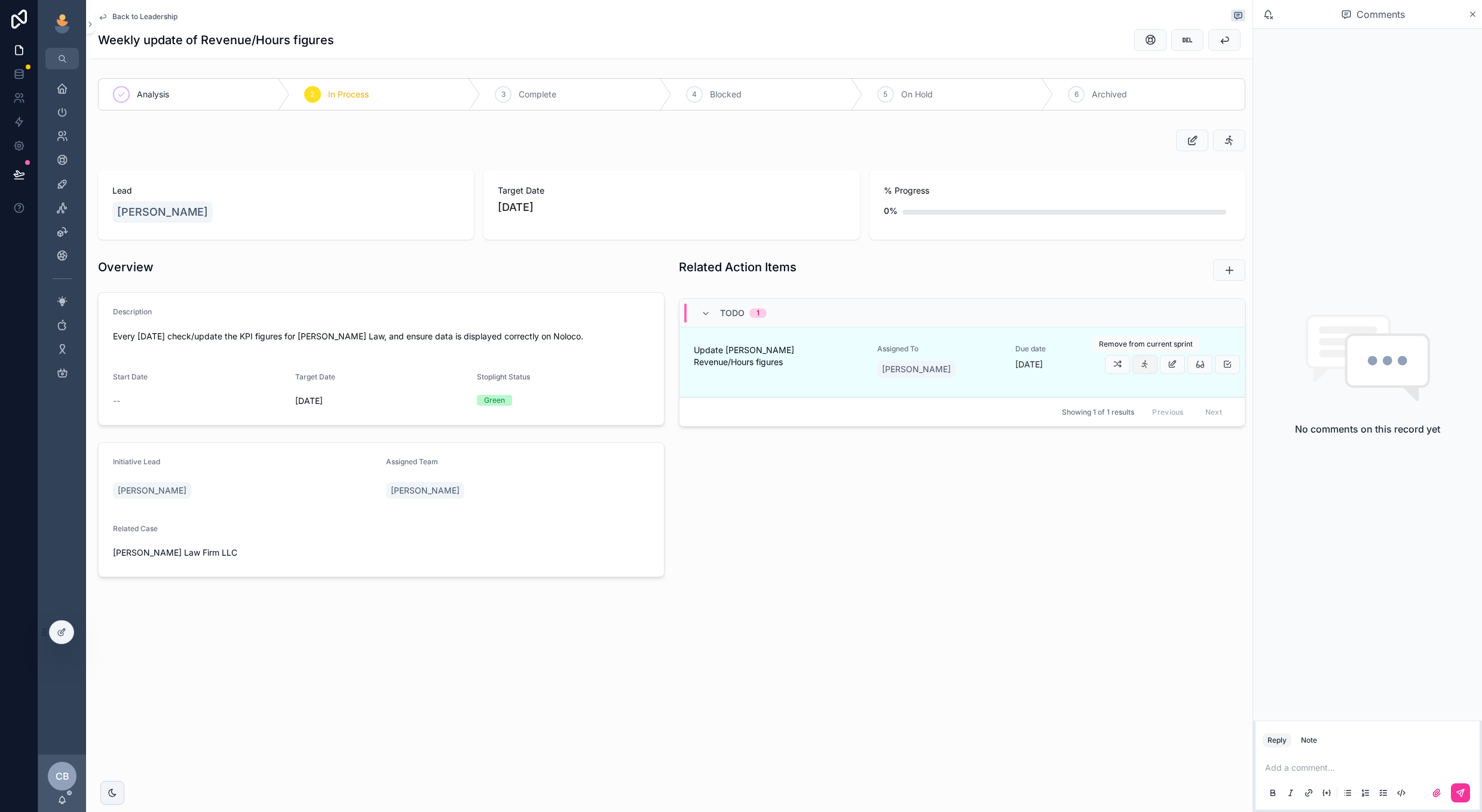
click at [1150, 366] on button "scrollable content" at bounding box center [1145, 365] width 25 height 19
click at [1229, 370] on span "scrollable content" at bounding box center [1227, 365] width 10 height 10
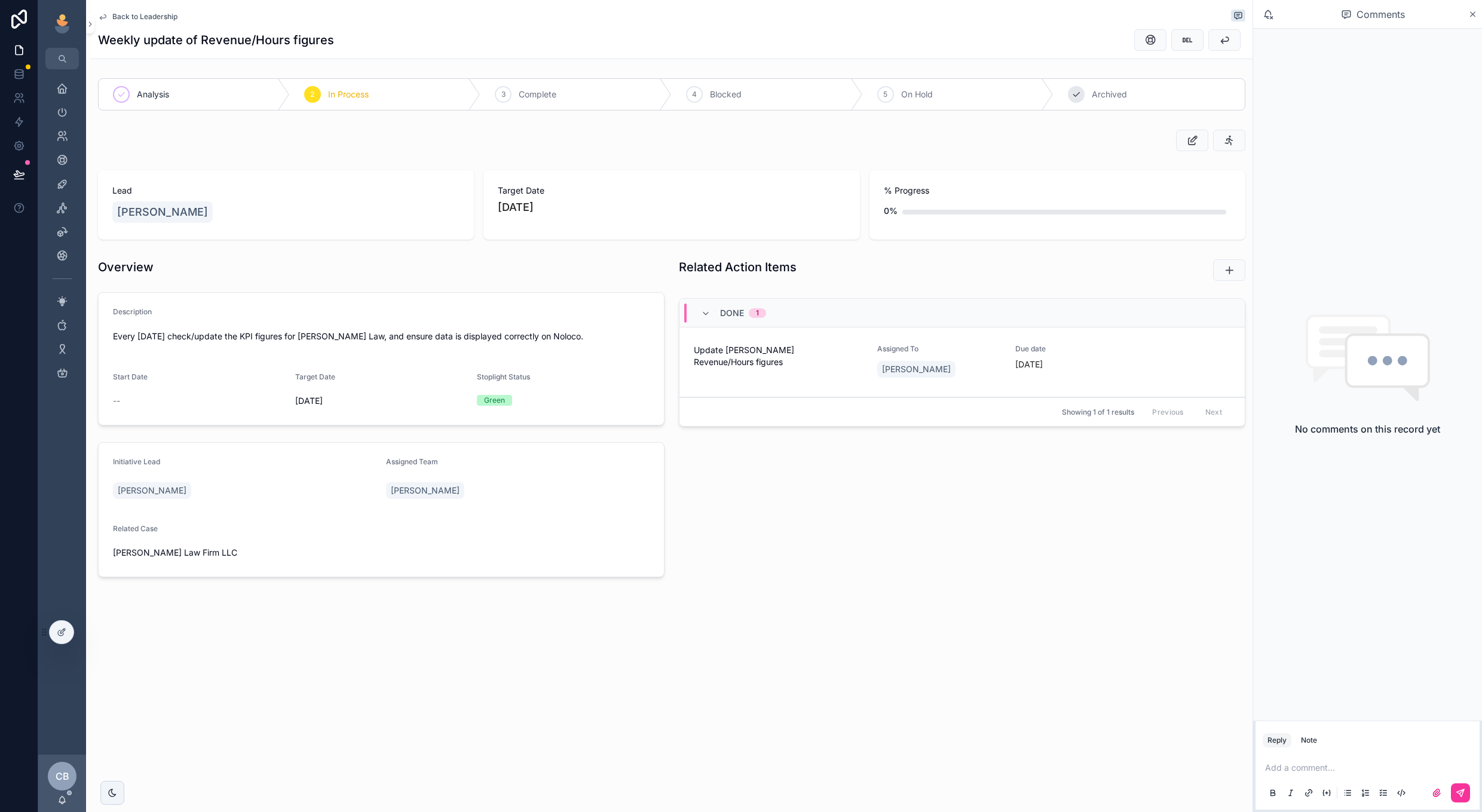
click at [1089, 102] on div "6 Archived" at bounding box center [1149, 94] width 191 height 31
click at [151, 19] on span "Back to Leadership" at bounding box center [145, 17] width 65 height 10
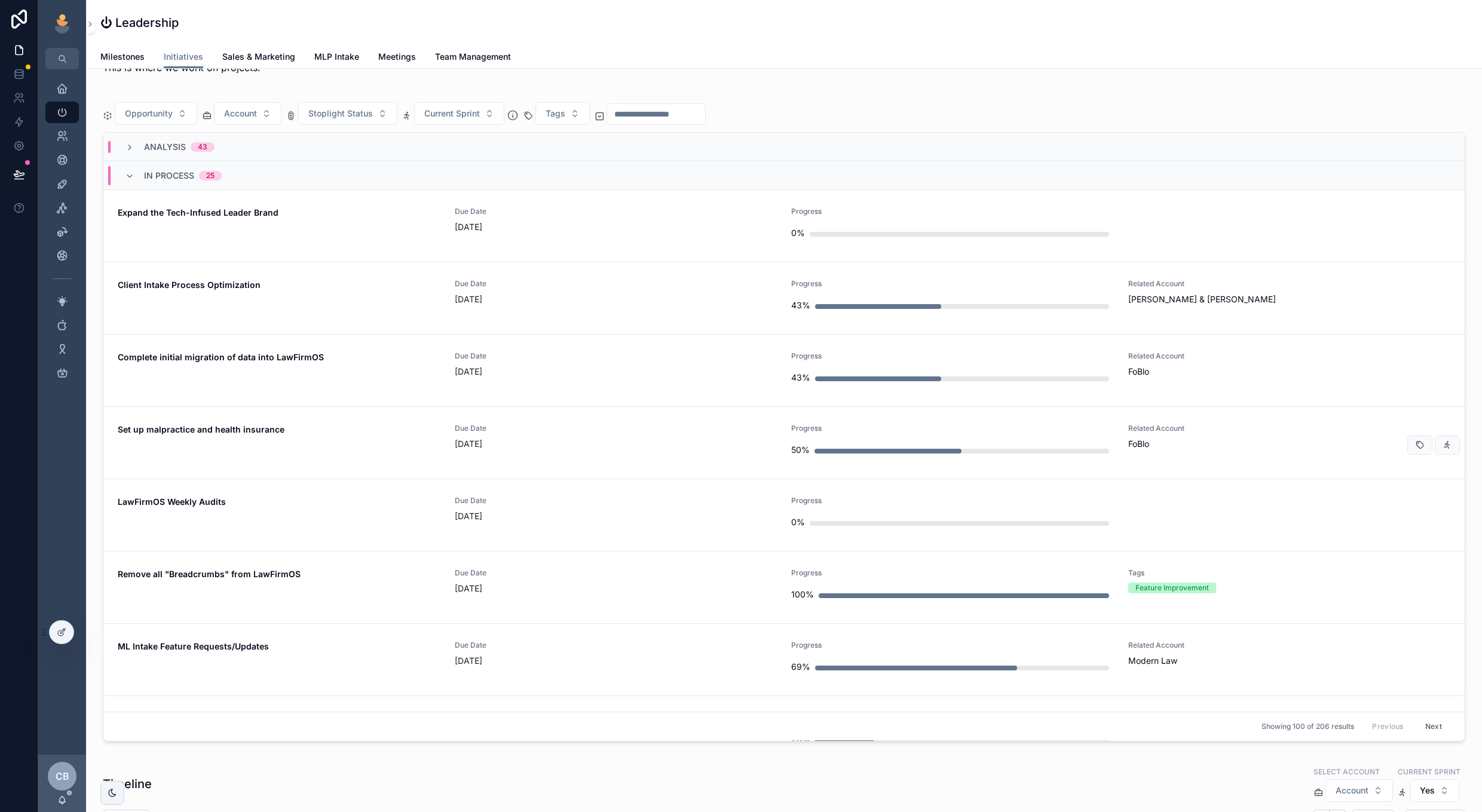
click at [389, 430] on span "Set up malpractice and health insurance" at bounding box center [278, 429] width 323 height 12
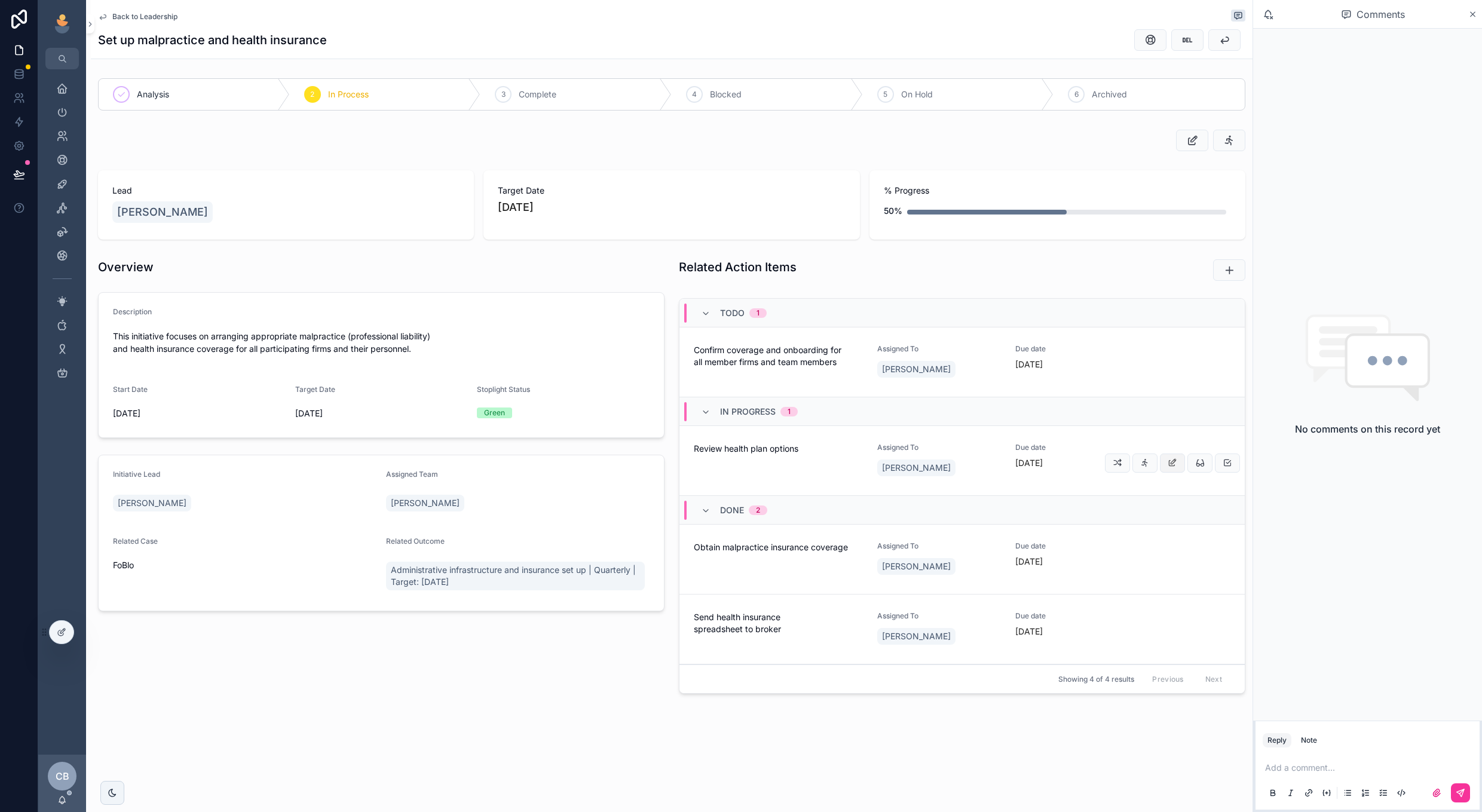
click at [1174, 467] on icon "scrollable content" at bounding box center [1173, 463] width 10 height 10
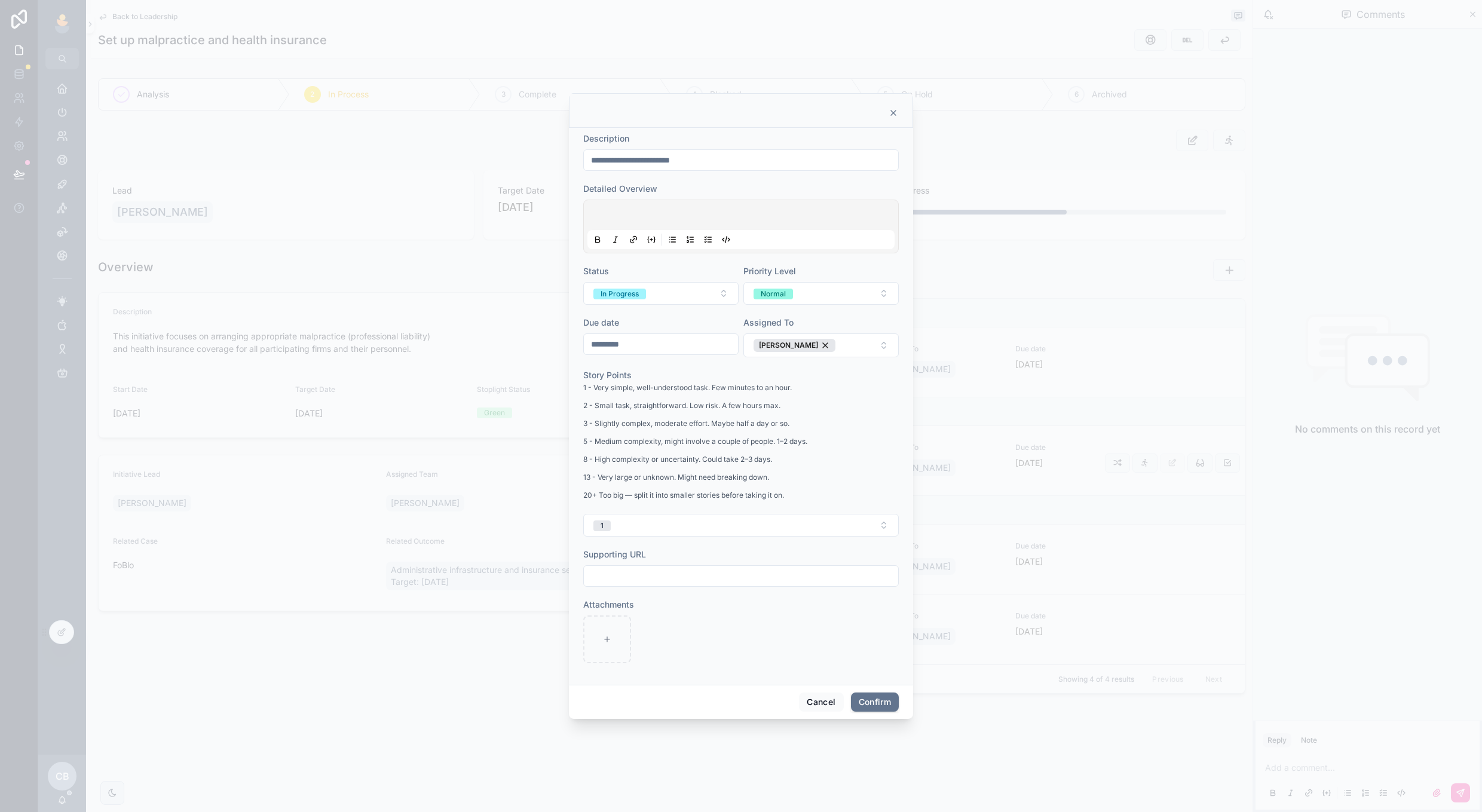
click at [668, 342] on input "*********" at bounding box center [661, 344] width 154 height 17
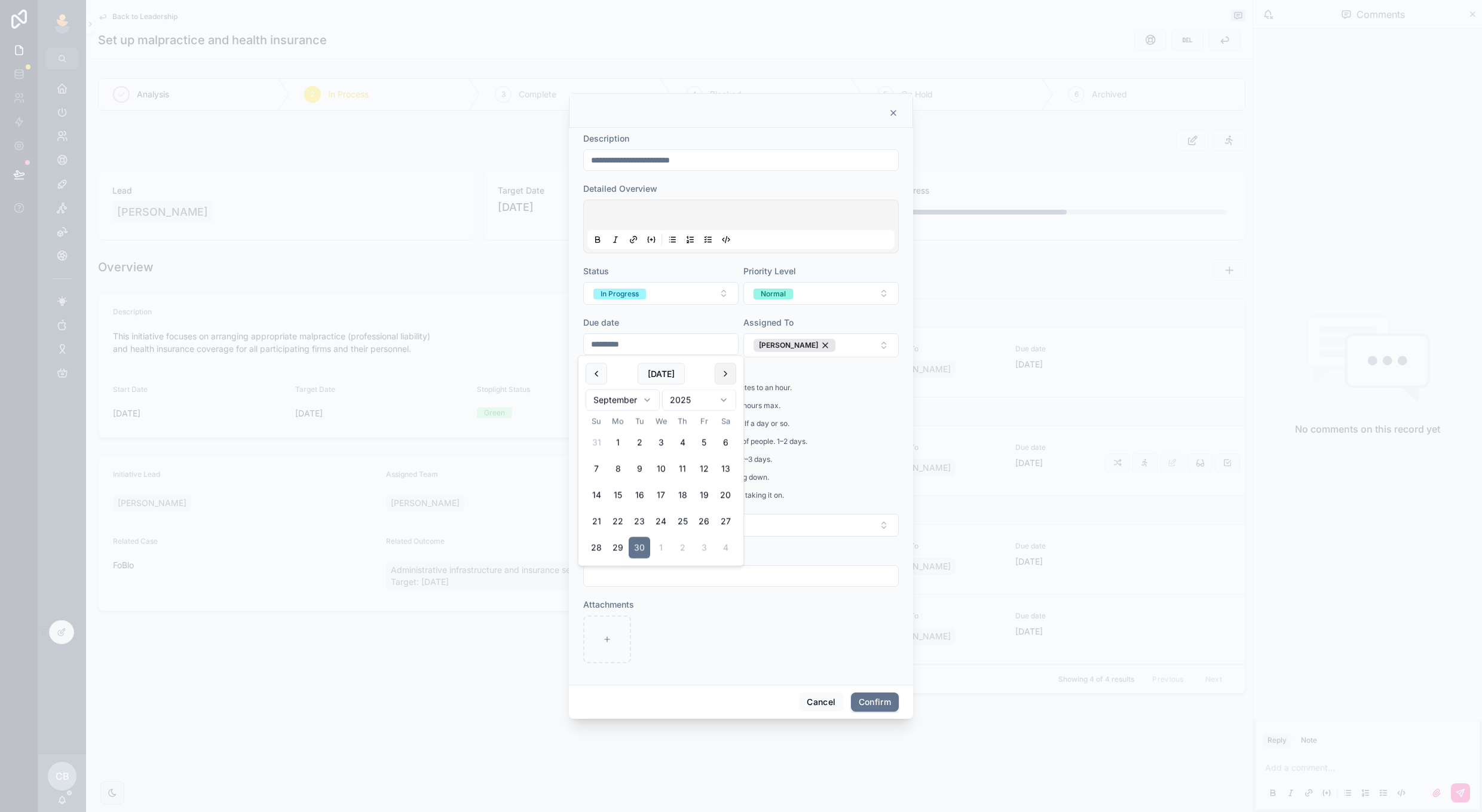
click at [727, 375] on button at bounding box center [726, 373] width 21 height 21
click at [702, 489] on button "17" at bounding box center [703, 495] width 21 height 21
click at [659, 486] on button "15" at bounding box center [661, 495] width 21 height 21
type input "**********"
click at [718, 317] on div "Due date" at bounding box center [661, 323] width 155 height 12
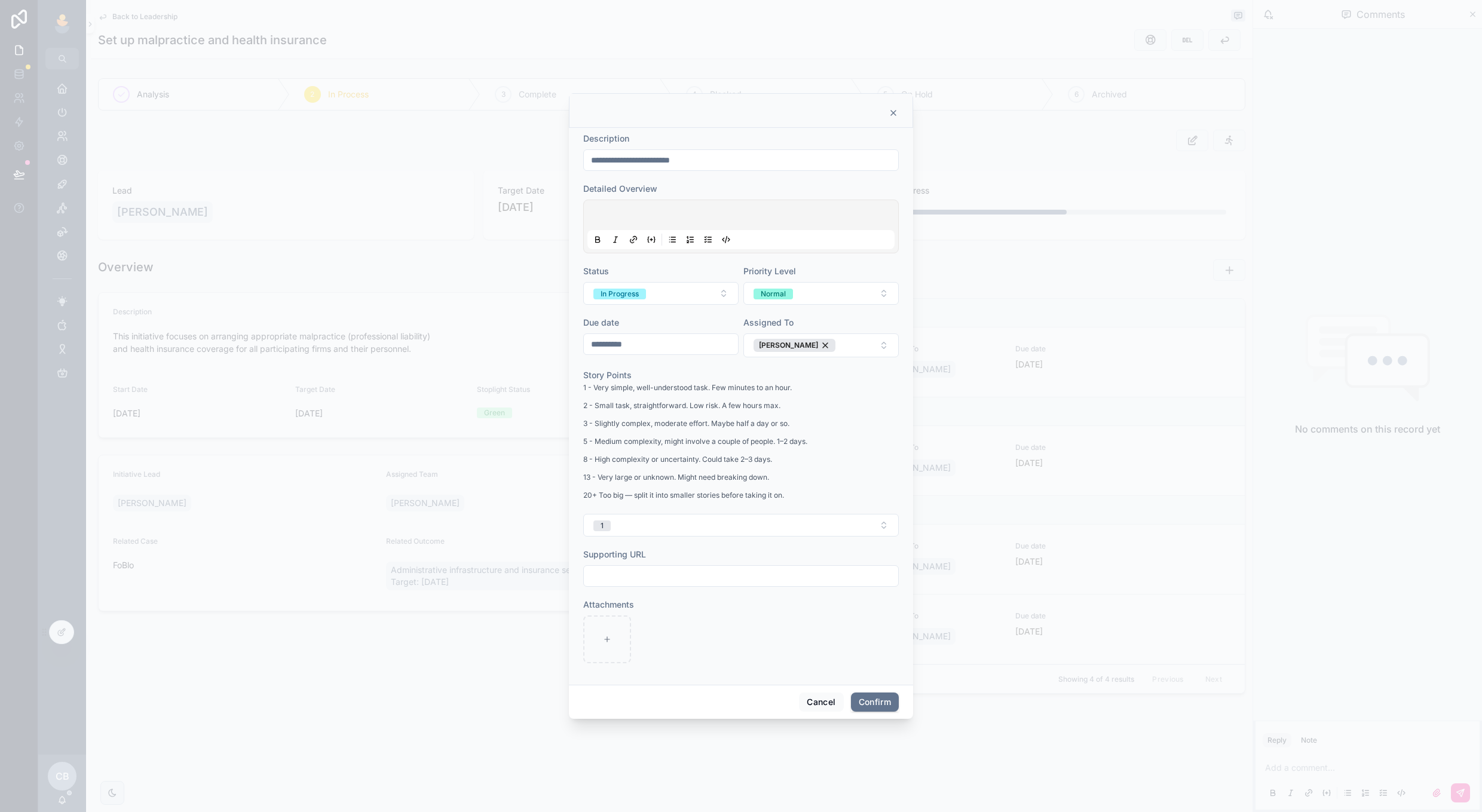
click at [732, 216] on p at bounding box center [743, 216] width 307 height 12
click at [863, 703] on button "Confirm" at bounding box center [875, 703] width 48 height 19
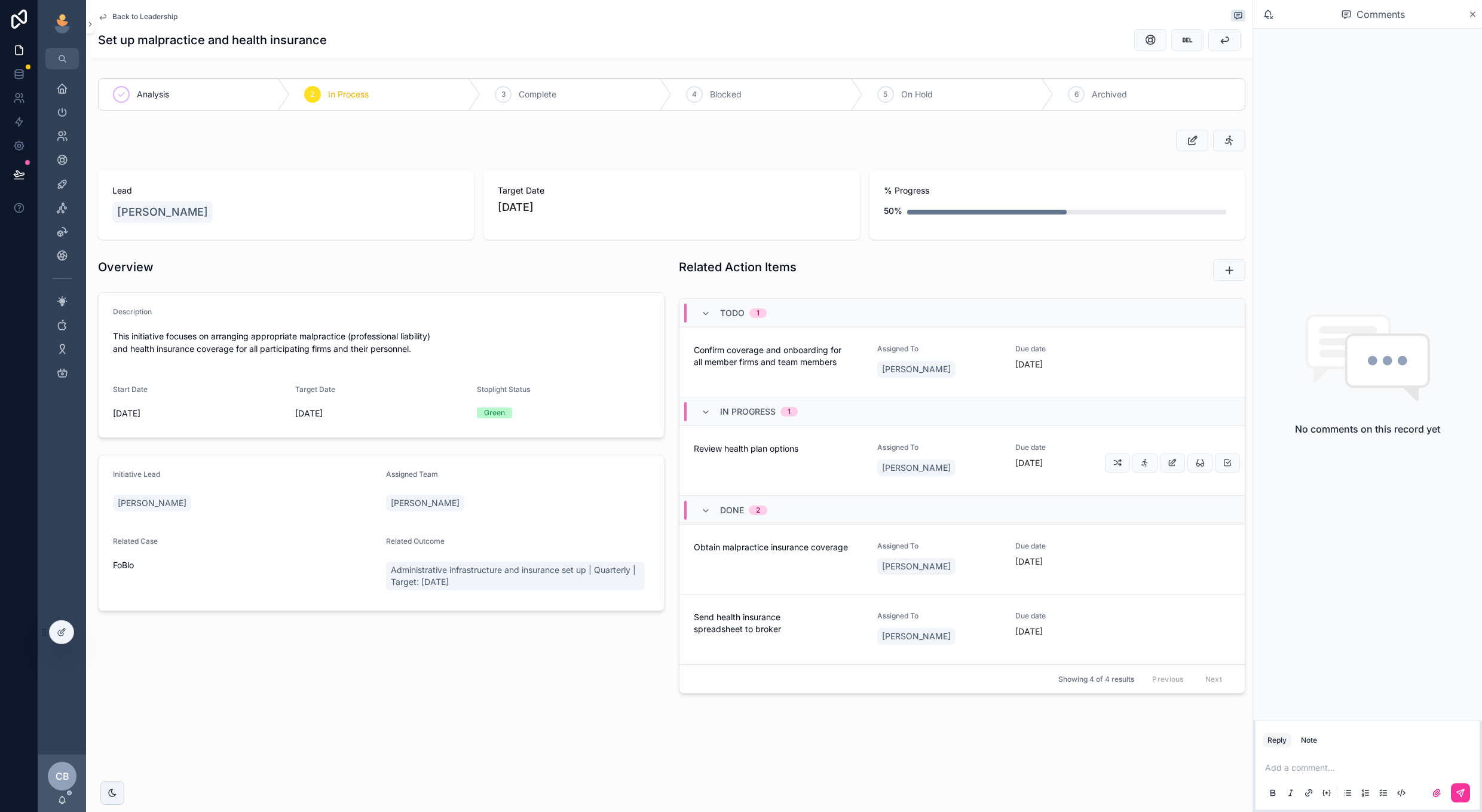
click at [1072, 446] on span "Due date" at bounding box center [1078, 448] width 124 height 10
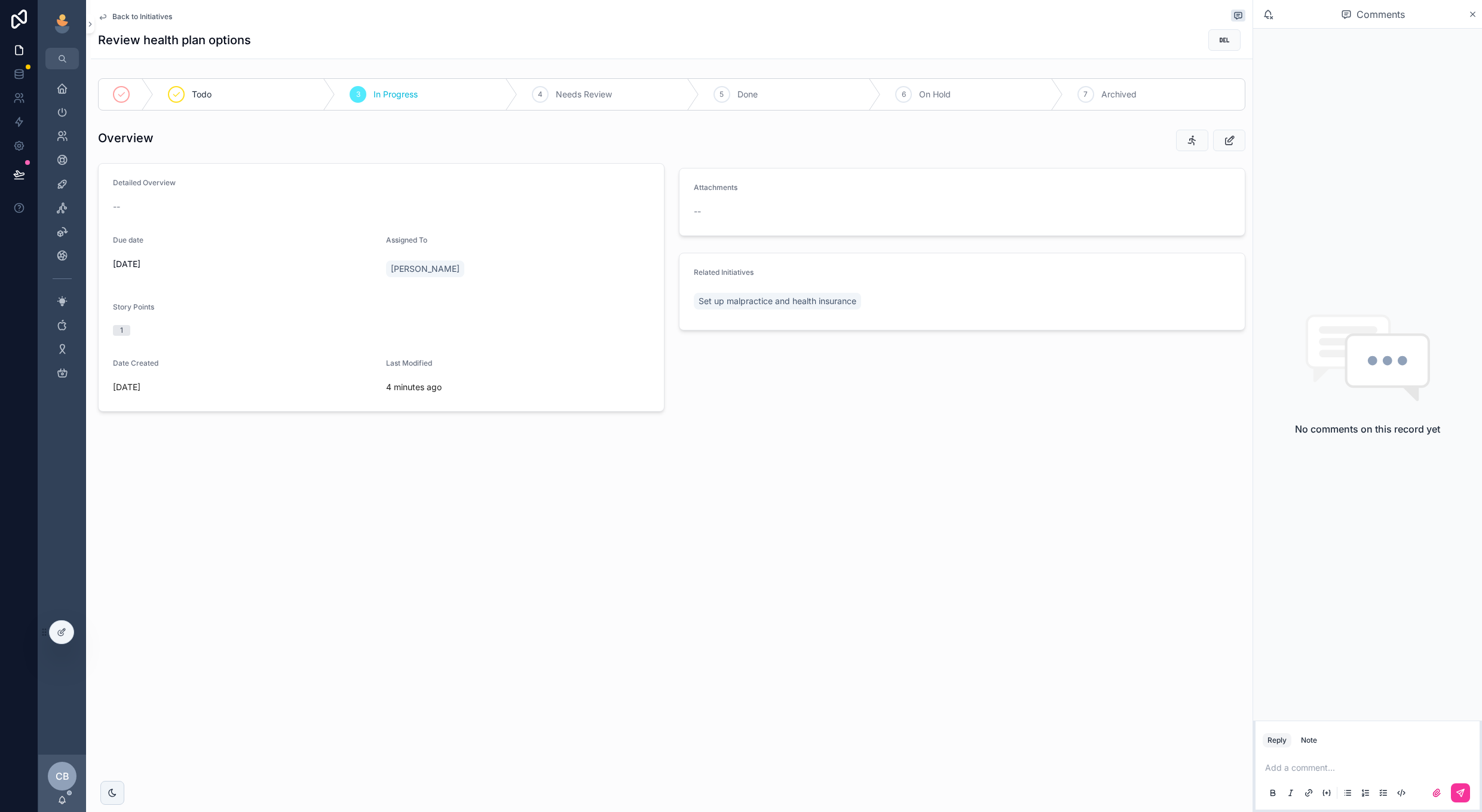
click at [1283, 766] on p "scrollable content" at bounding box center [1370, 768] width 210 height 12
click at [1434, 792] on icon "scrollable content" at bounding box center [1437, 793] width 10 height 10
click at [0, 0] on input "scrollable content" at bounding box center [0, 0] width 0 height 0
click at [1435, 764] on icon "scrollable content" at bounding box center [1437, 760] width 7 height 7
click at [0, 0] on input "scrollable content" at bounding box center [0, 0] width 0 height 0
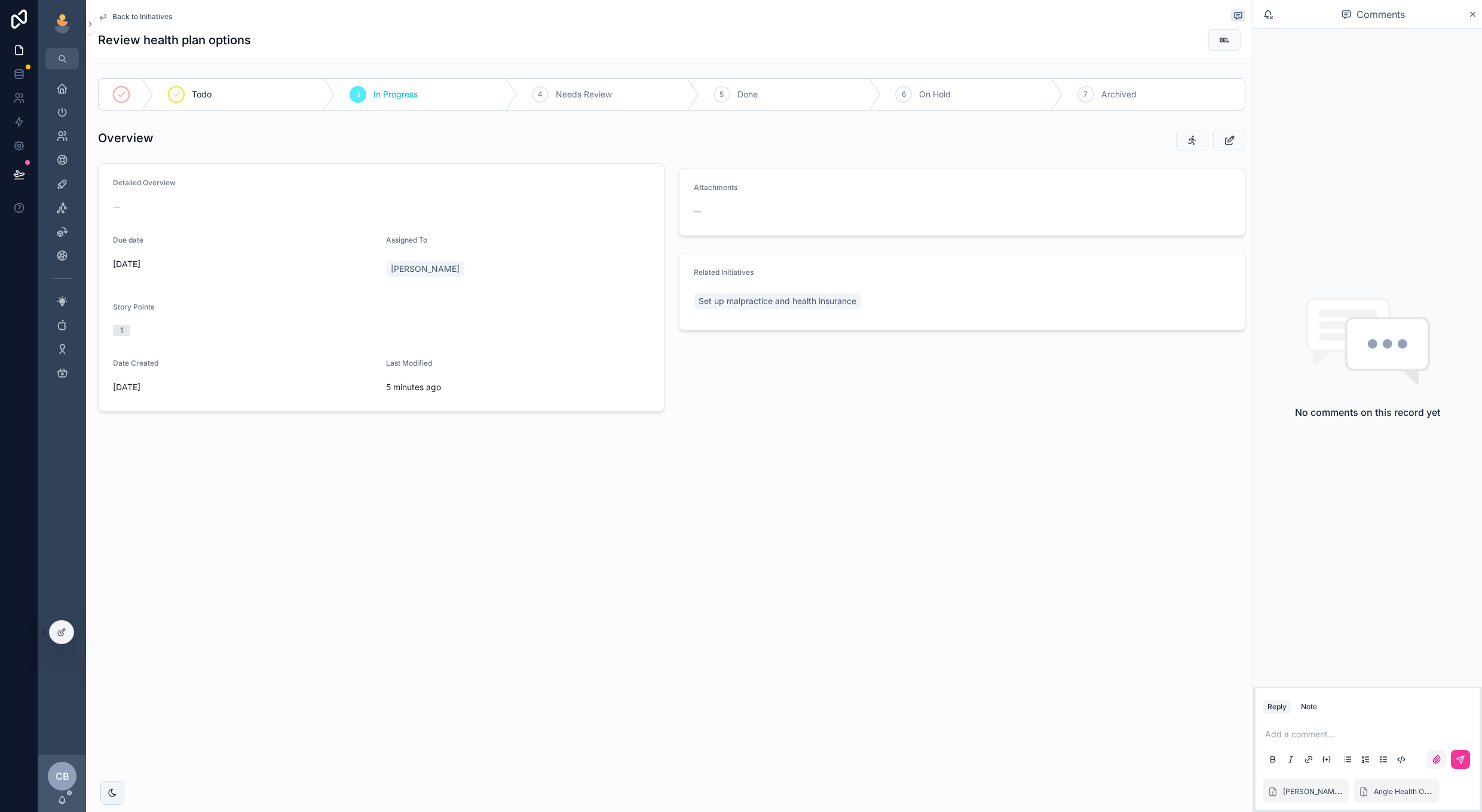
click at [1438, 761] on icon "scrollable content" at bounding box center [1437, 760] width 10 height 10
click at [0, 0] on input "scrollable content" at bounding box center [0, 0] width 0 height 0
click at [1338, 697] on div "Add a comment..." at bounding box center [1368, 718] width 210 height 50
click at [1334, 703] on p "scrollable content" at bounding box center [1370, 706] width 210 height 12
click at [1461, 730] on icon "scrollable content" at bounding box center [1461, 731] width 10 height 10
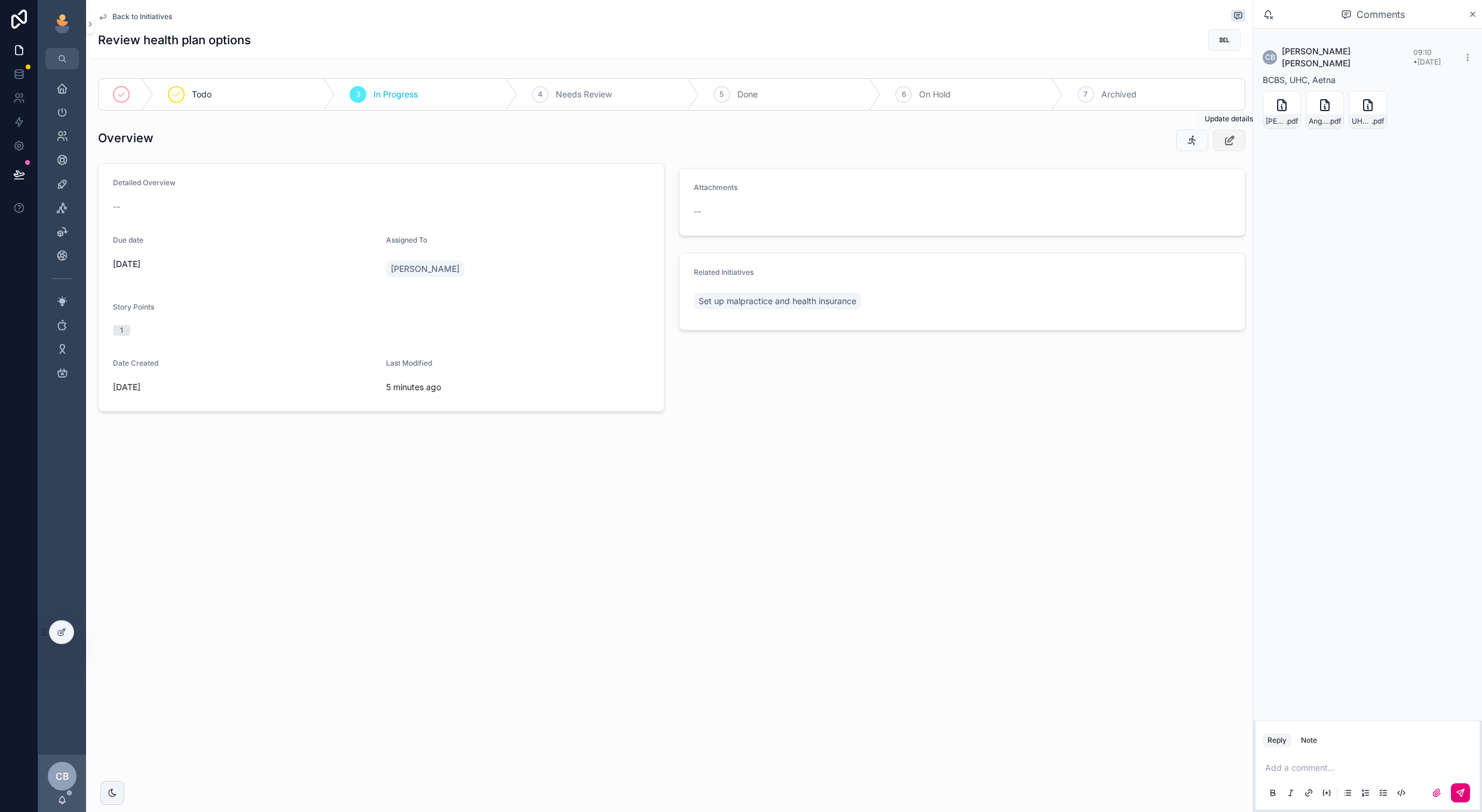
click at [1224, 140] on icon "scrollable content" at bounding box center [1230, 140] width 13 height 12
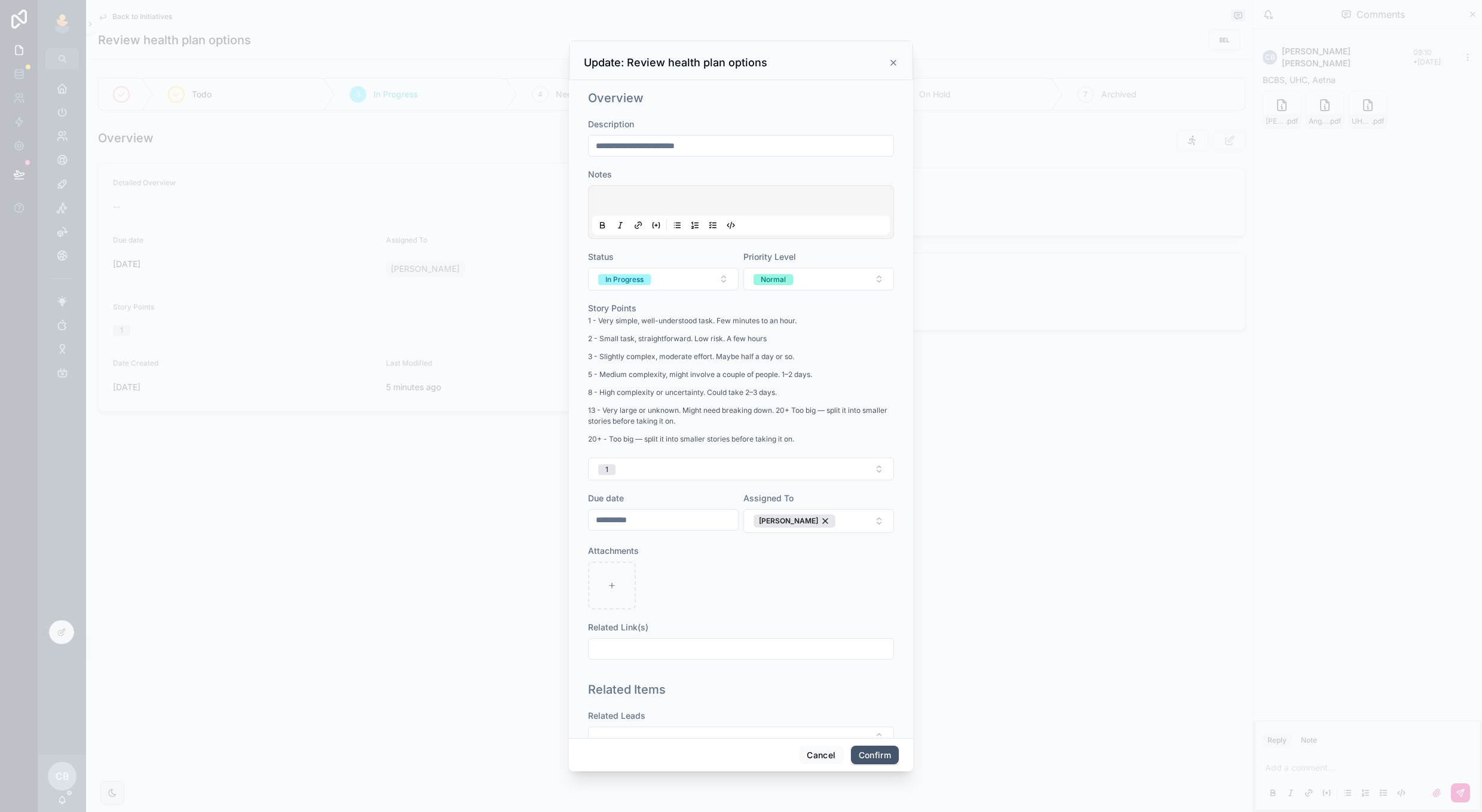
click at [862, 753] on button "Confirm" at bounding box center [875, 756] width 48 height 19
click at [815, 756] on button "Cancel" at bounding box center [821, 756] width 44 height 19
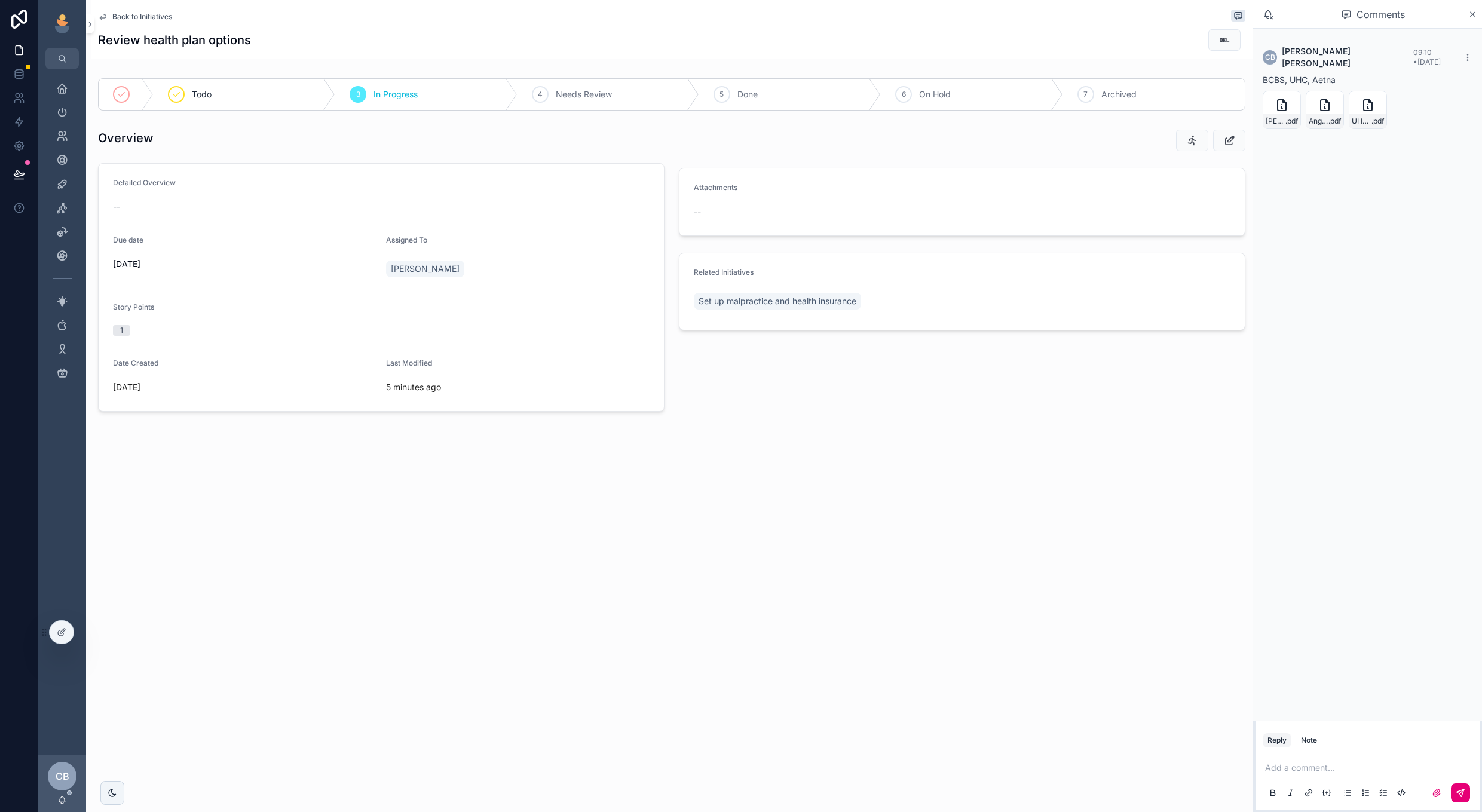
click at [144, 14] on span "Back to Initiatives" at bounding box center [142, 17] width 59 height 10
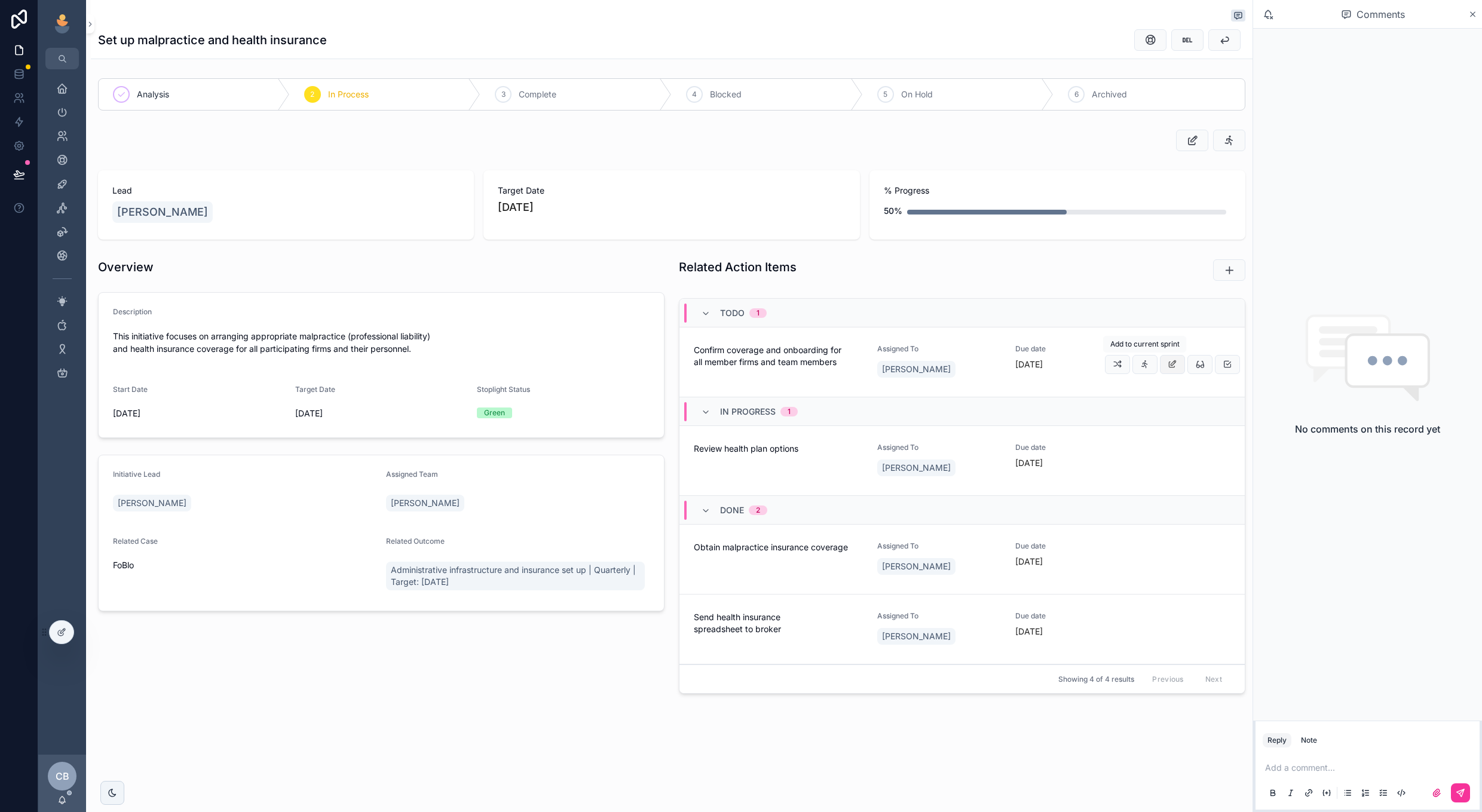
click at [1173, 366] on icon "scrollable content" at bounding box center [1173, 365] width 10 height 10
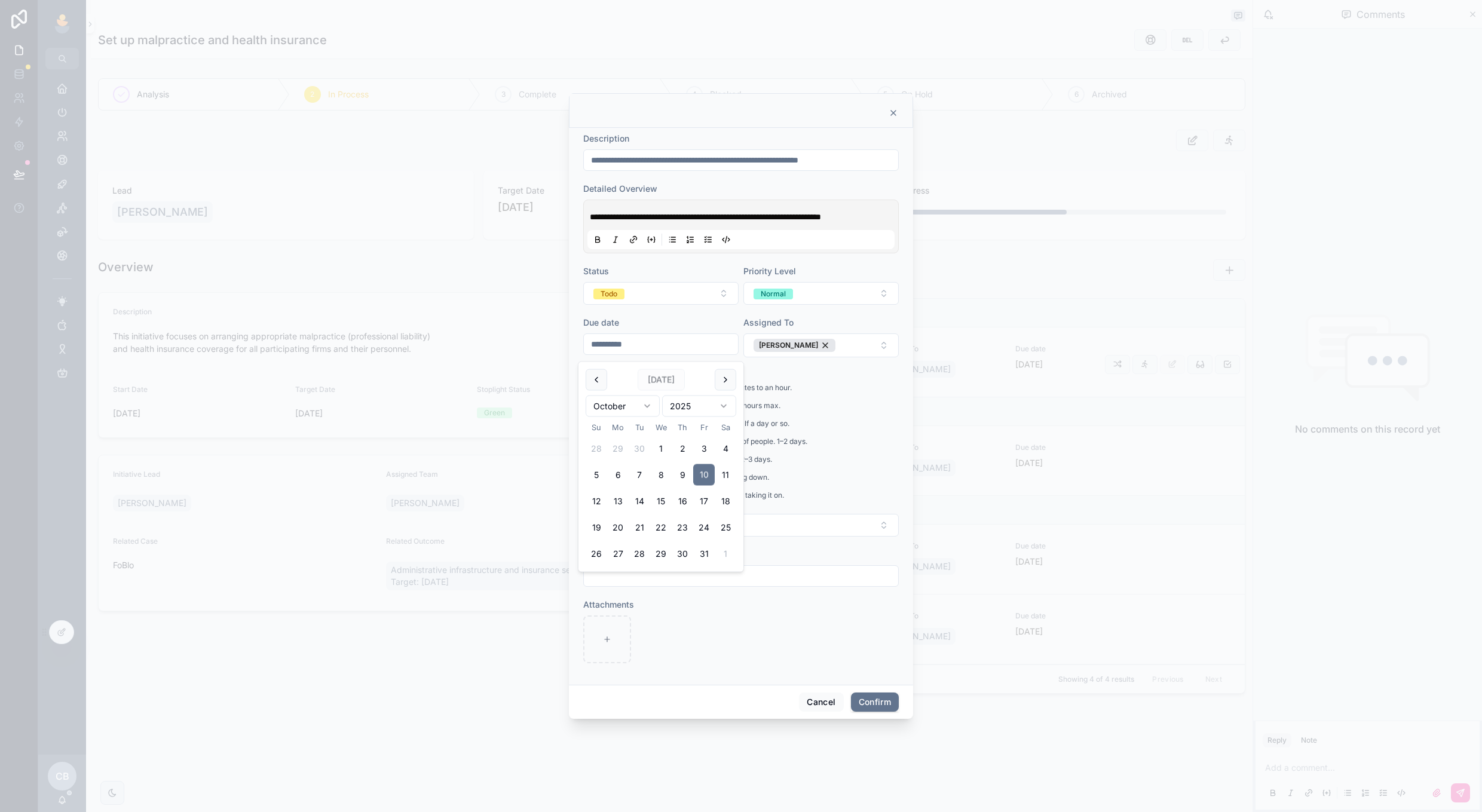
click at [691, 349] on input "**********" at bounding box center [661, 344] width 154 height 17
click at [712, 499] on button "17" at bounding box center [703, 501] width 21 height 21
type input "**********"
click at [867, 707] on button "Confirm" at bounding box center [875, 703] width 48 height 19
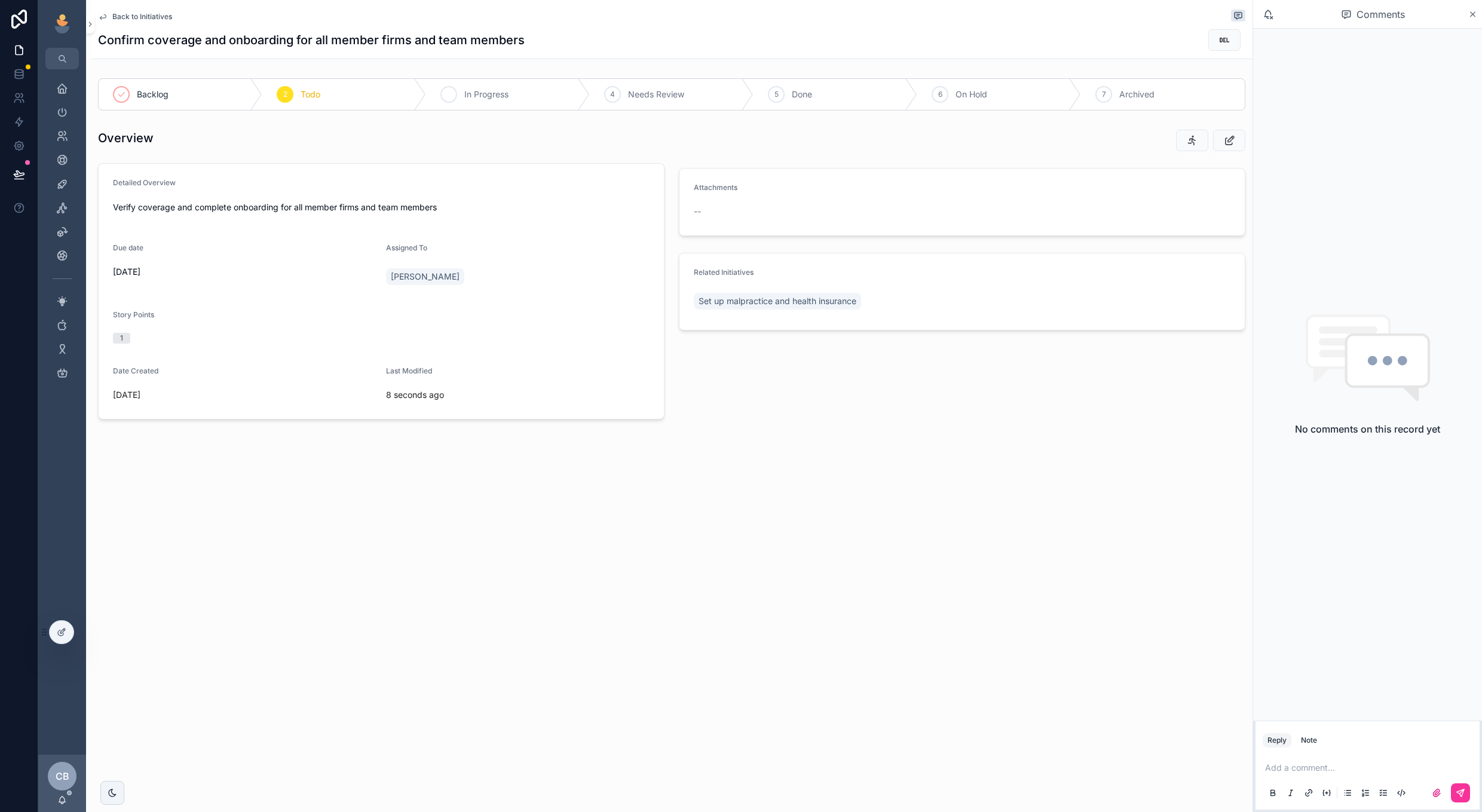
click at [458, 97] on div "3 In Progress" at bounding box center [507, 94] width 164 height 31
click at [222, 89] on div "Todo" at bounding box center [244, 94] width 182 height 31
click at [151, 17] on span "Back to Initiatives" at bounding box center [142, 17] width 59 height 10
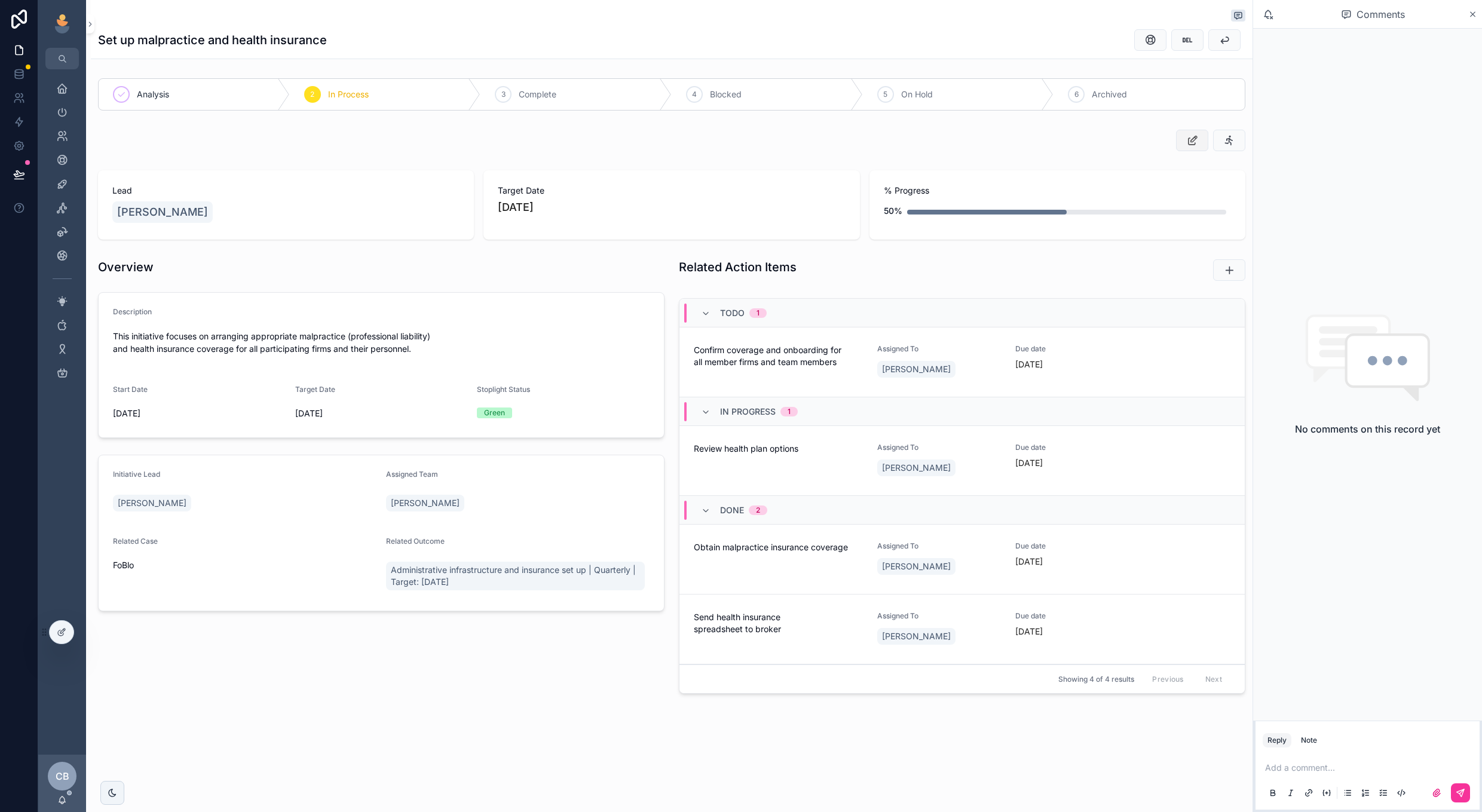
click at [1182, 146] on button "scrollable content" at bounding box center [1192, 140] width 33 height 21
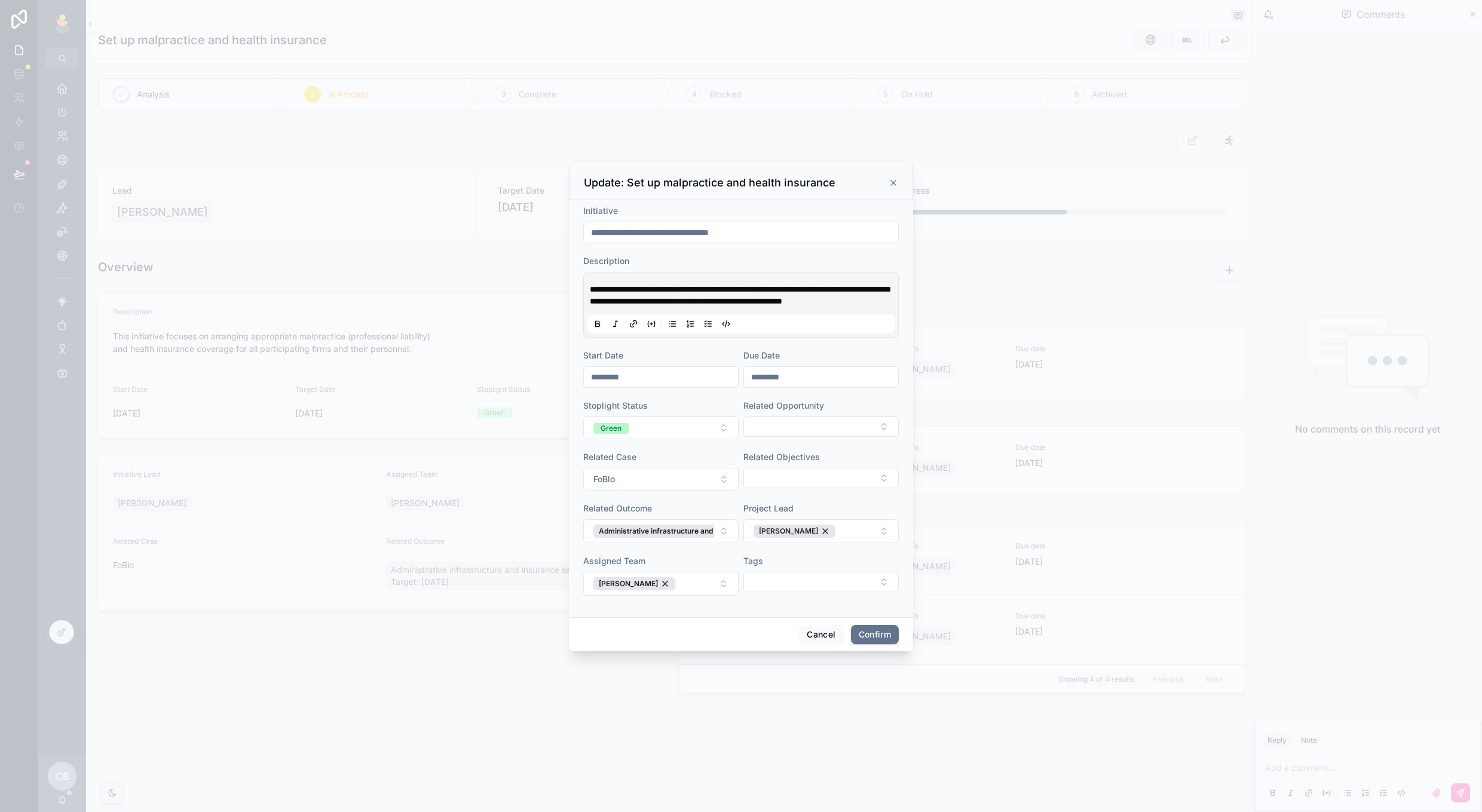
drag, startPoint x: 681, startPoint y: 227, endPoint x: 615, endPoint y: 224, distance: 66.1
click at [615, 224] on input "**********" at bounding box center [741, 232] width 314 height 17
click at [754, 230] on input "**********" at bounding box center [741, 232] width 314 height 17
type input "**********"
click at [864, 632] on button "Confirm" at bounding box center [875, 634] width 48 height 19
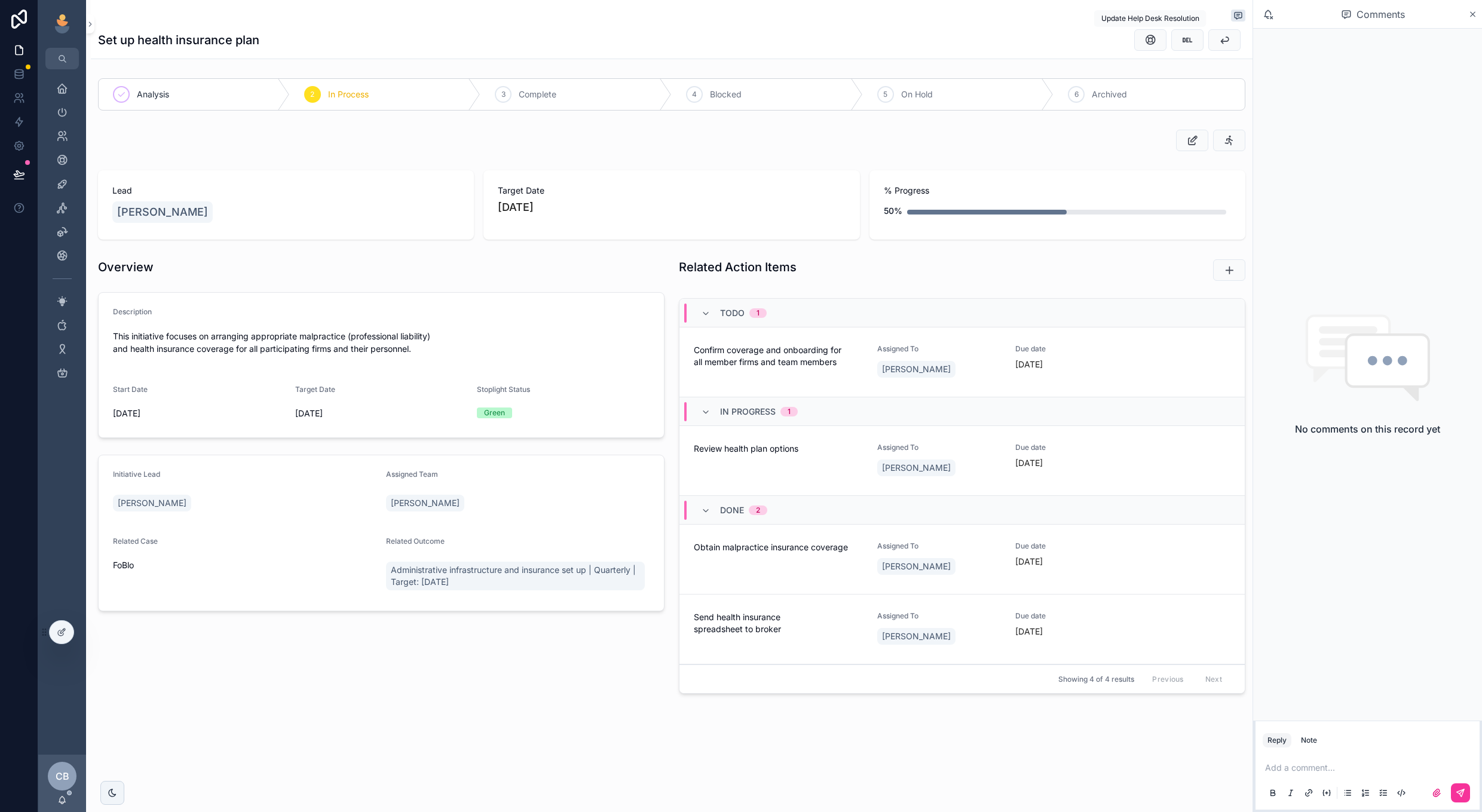
click at [1217, 52] on div "Set up health insurance plan" at bounding box center [672, 29] width 1147 height 59
click at [1220, 45] on icon "scrollable content" at bounding box center [1224, 40] width 12 height 12
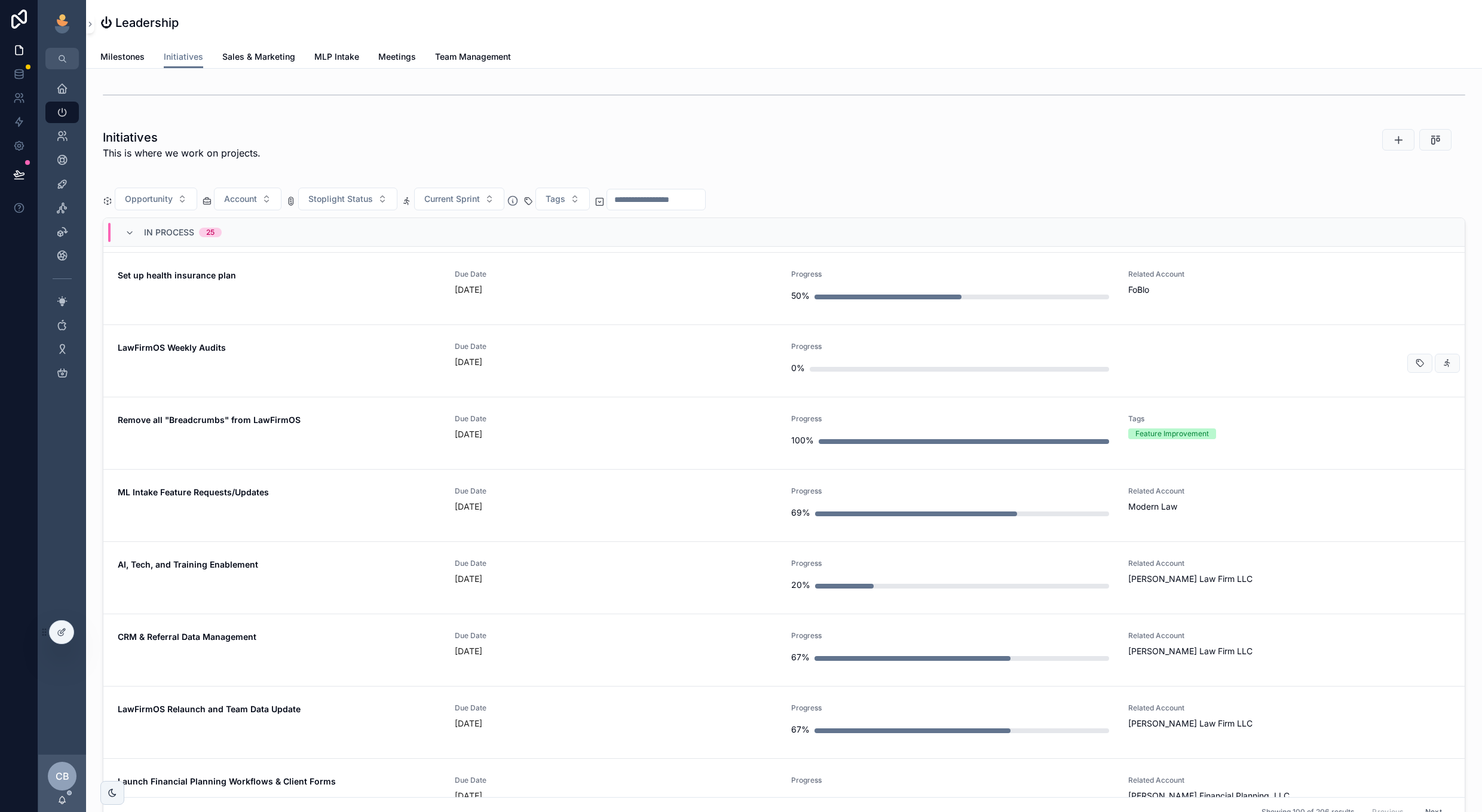
scroll to position [242, 0]
click at [725, 439] on div "Due Date [DATE]" at bounding box center [616, 431] width 323 height 38
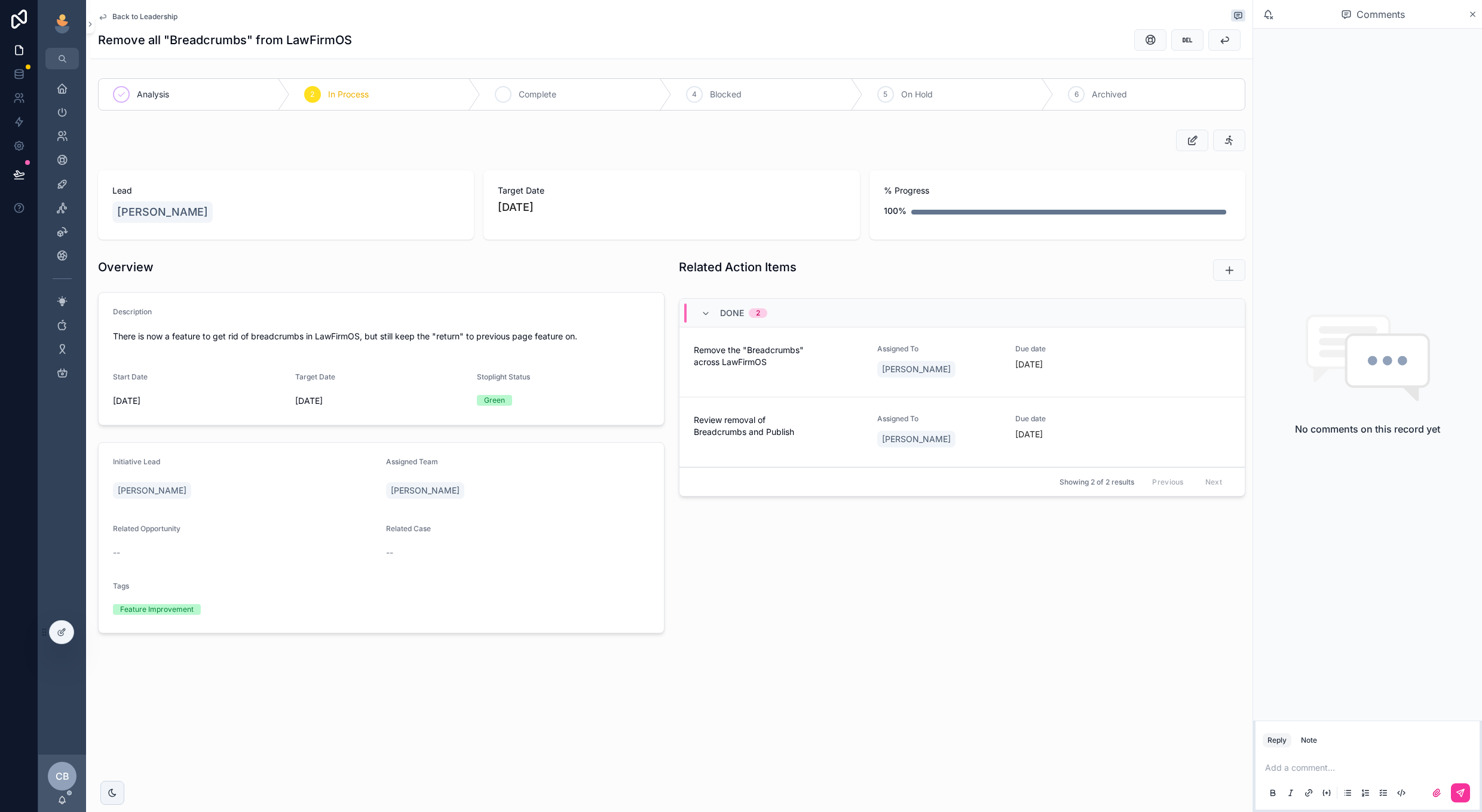
click at [576, 101] on div "3 Complete" at bounding box center [576, 94] width 191 height 31
click at [156, 19] on span "Back to Leadership" at bounding box center [145, 17] width 65 height 10
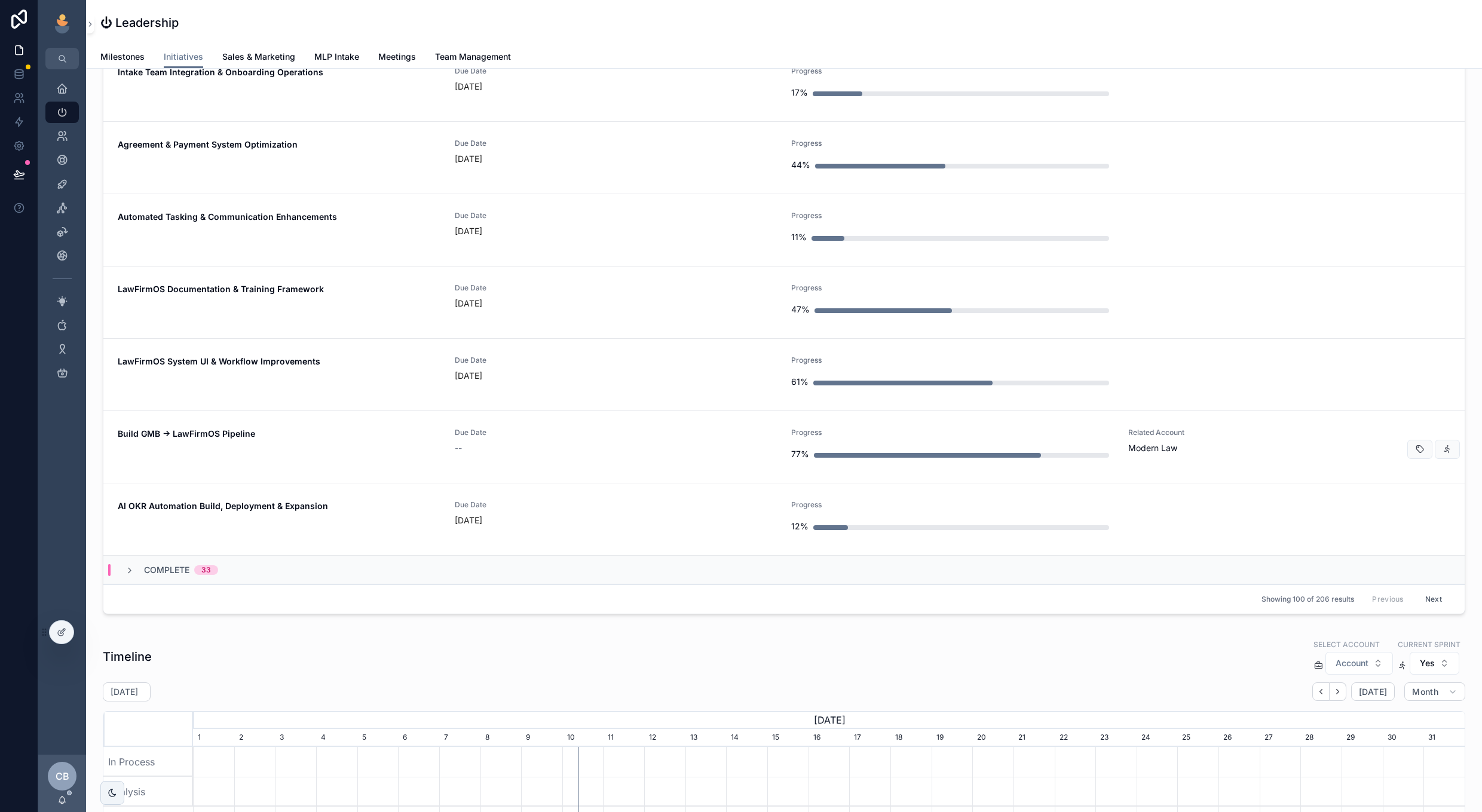
scroll to position [972, 0]
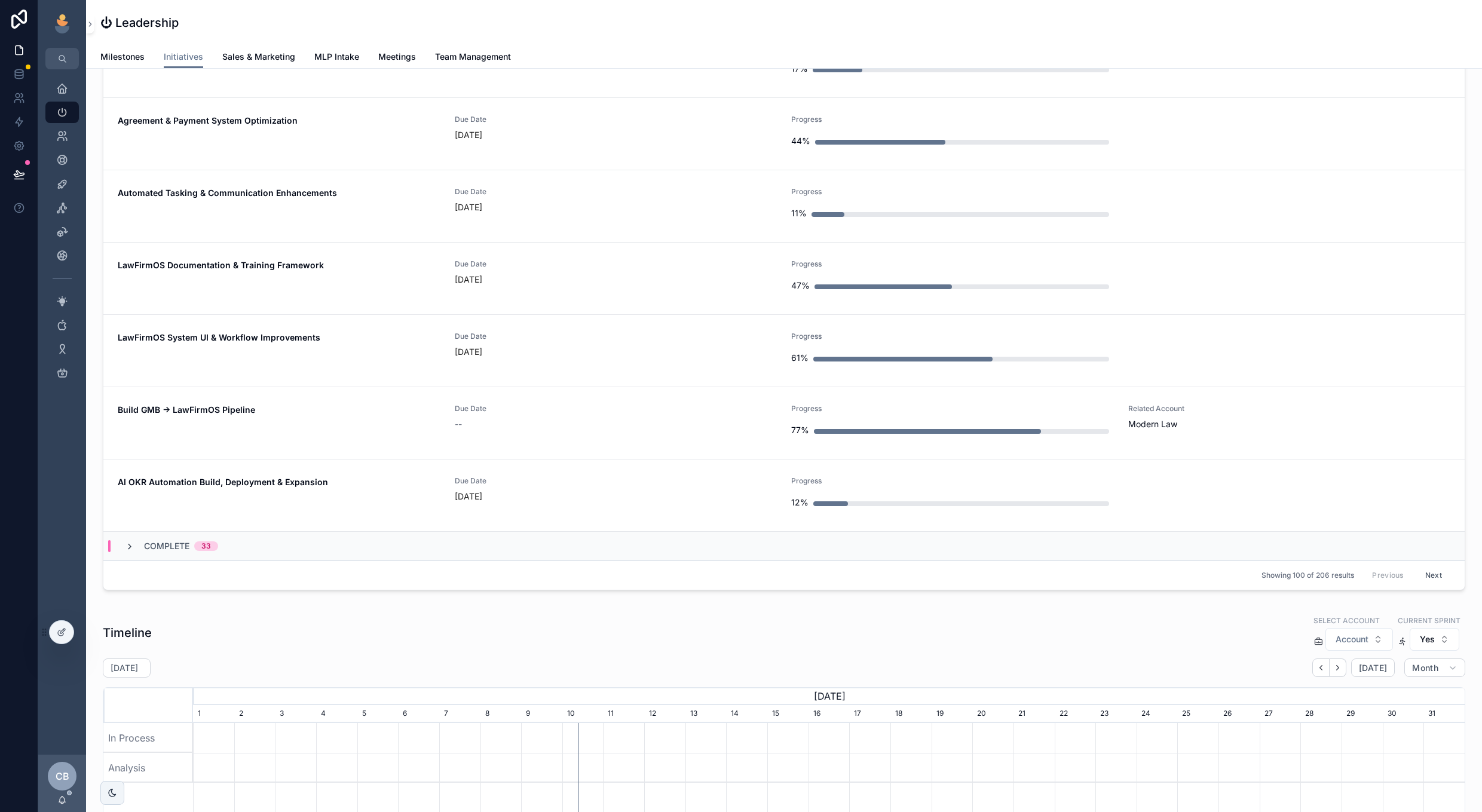
click at [130, 547] on icon "scrollable content" at bounding box center [130, 547] width 10 height 10
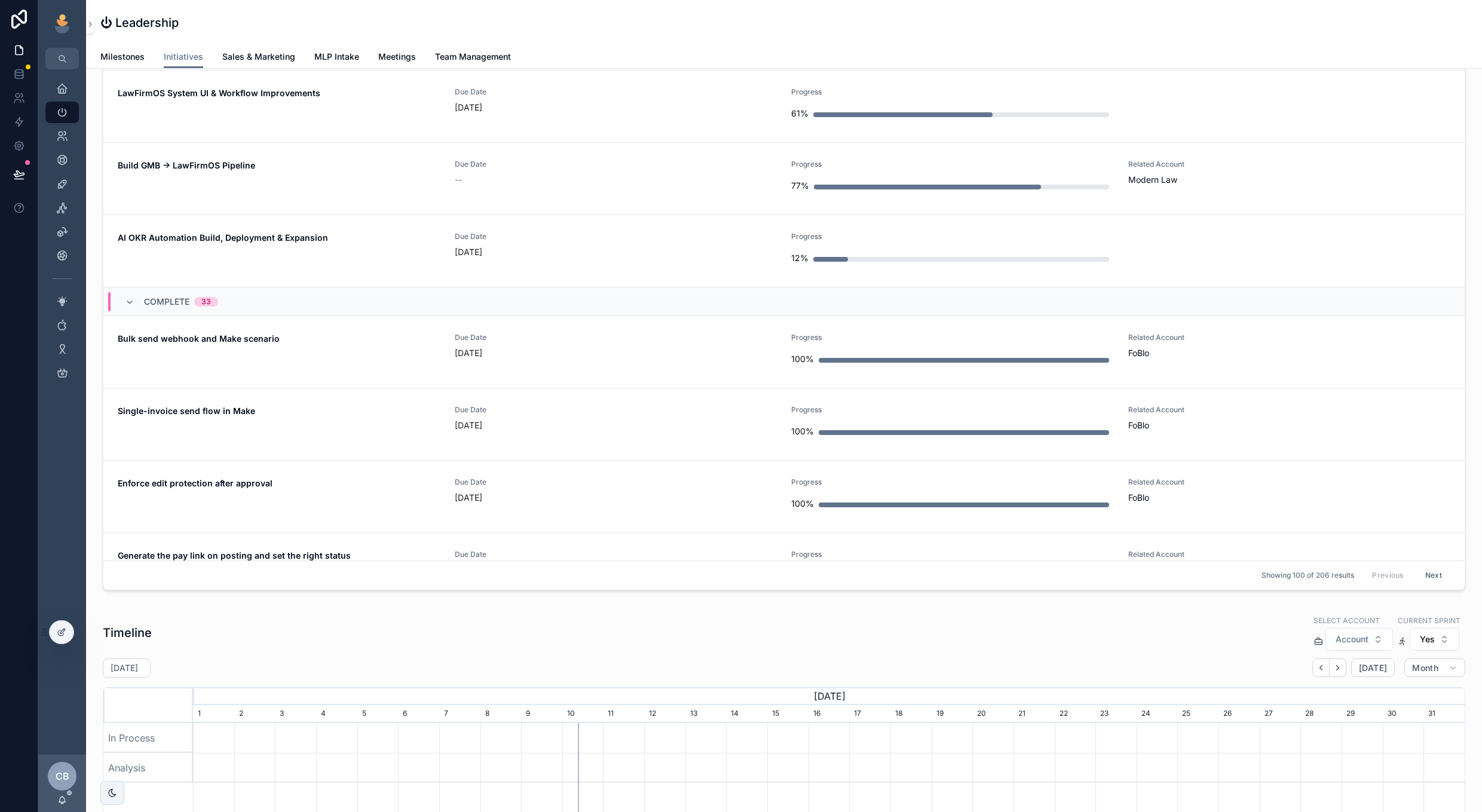
scroll to position [1475, 0]
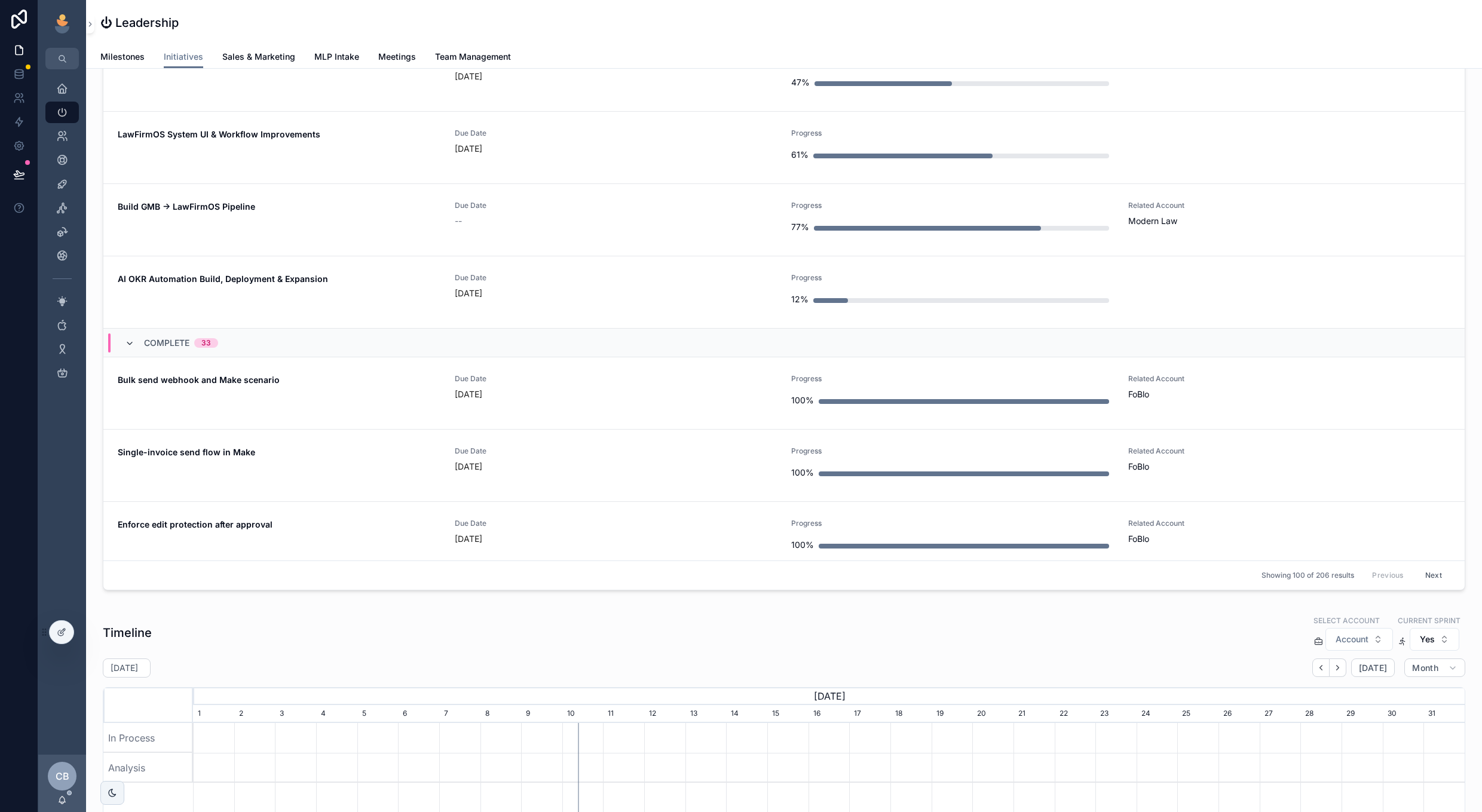
click at [128, 340] on icon "scrollable content" at bounding box center [130, 343] width 10 height 10
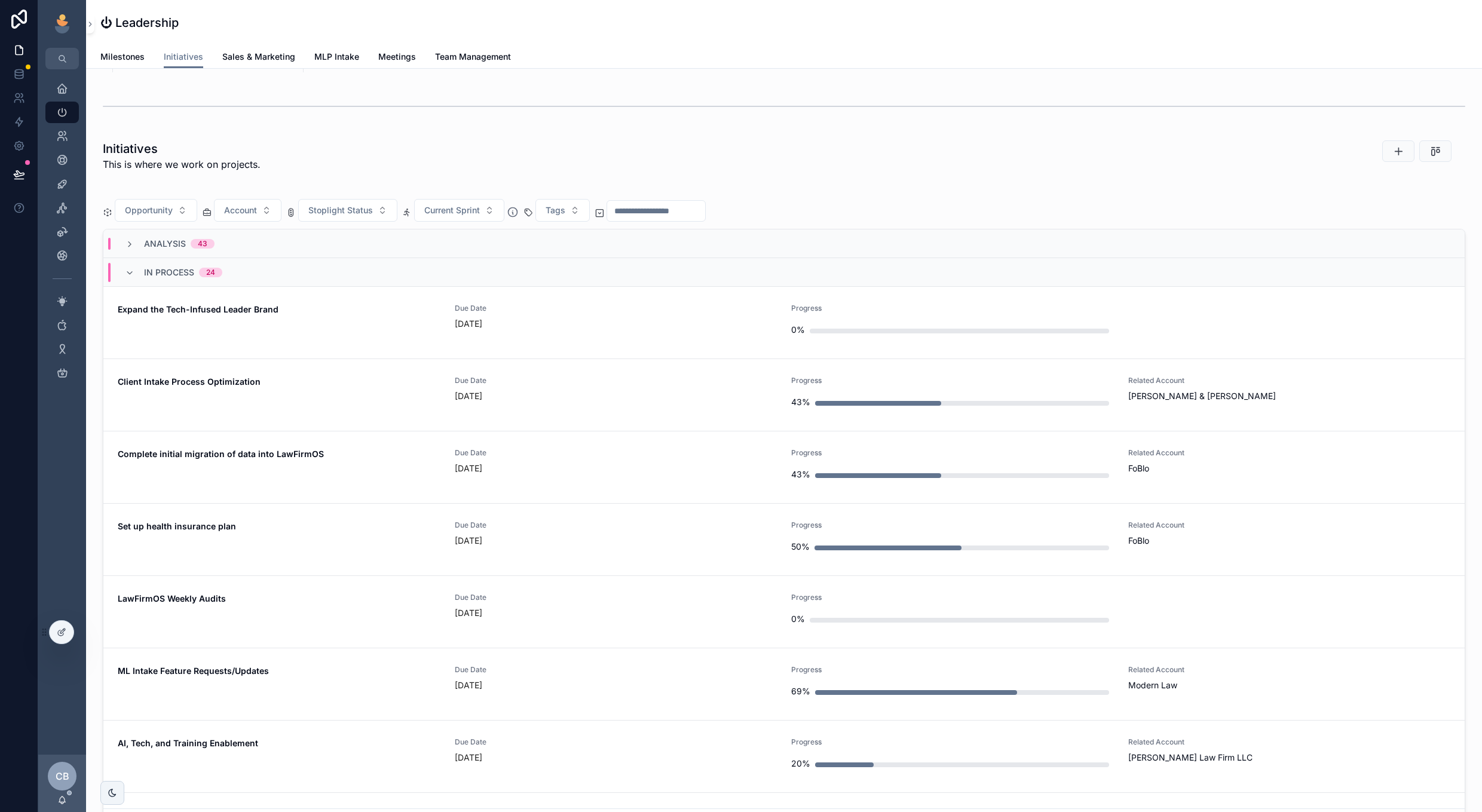
scroll to position [695, 0]
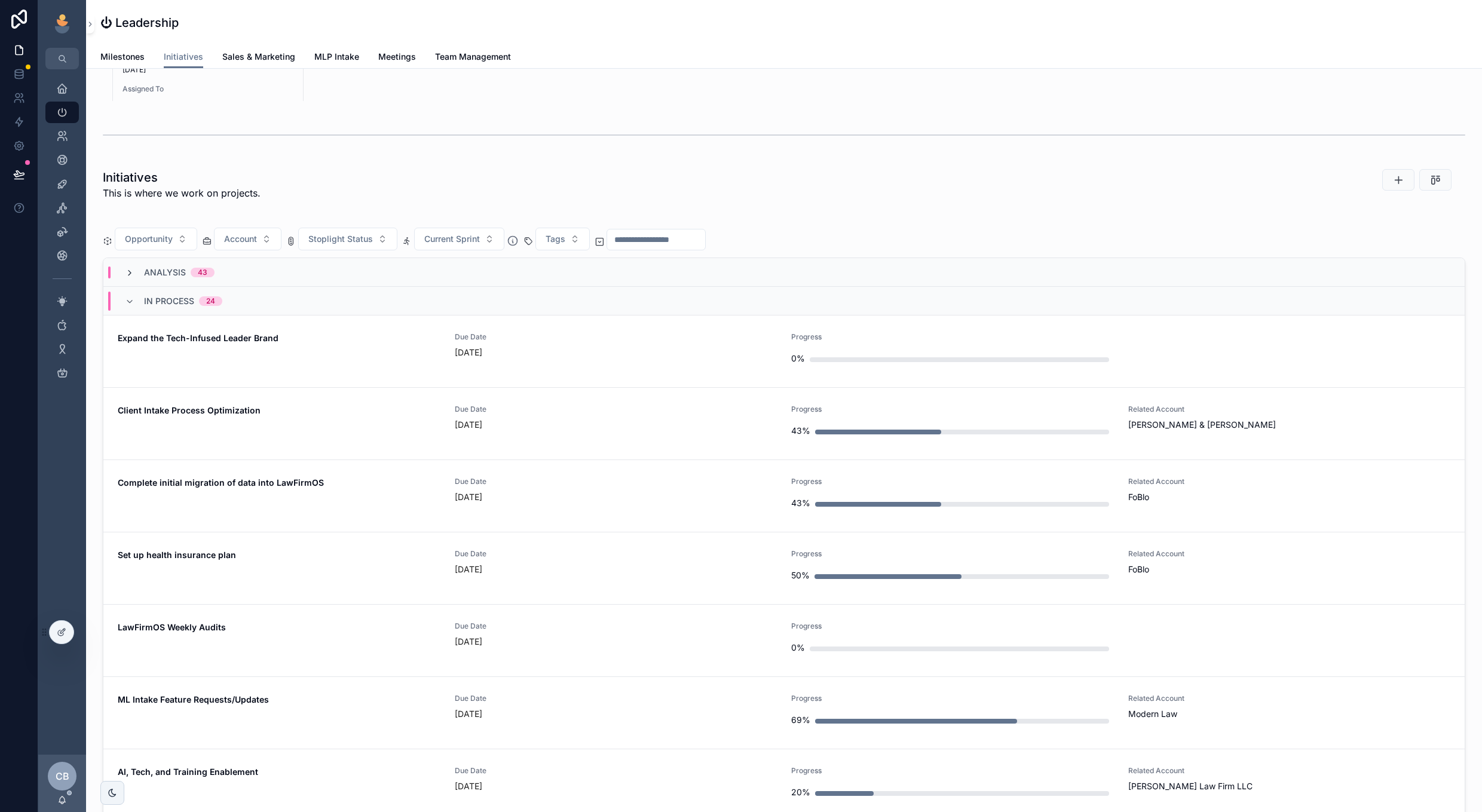
click at [132, 269] on icon "scrollable content" at bounding box center [130, 273] width 10 height 10
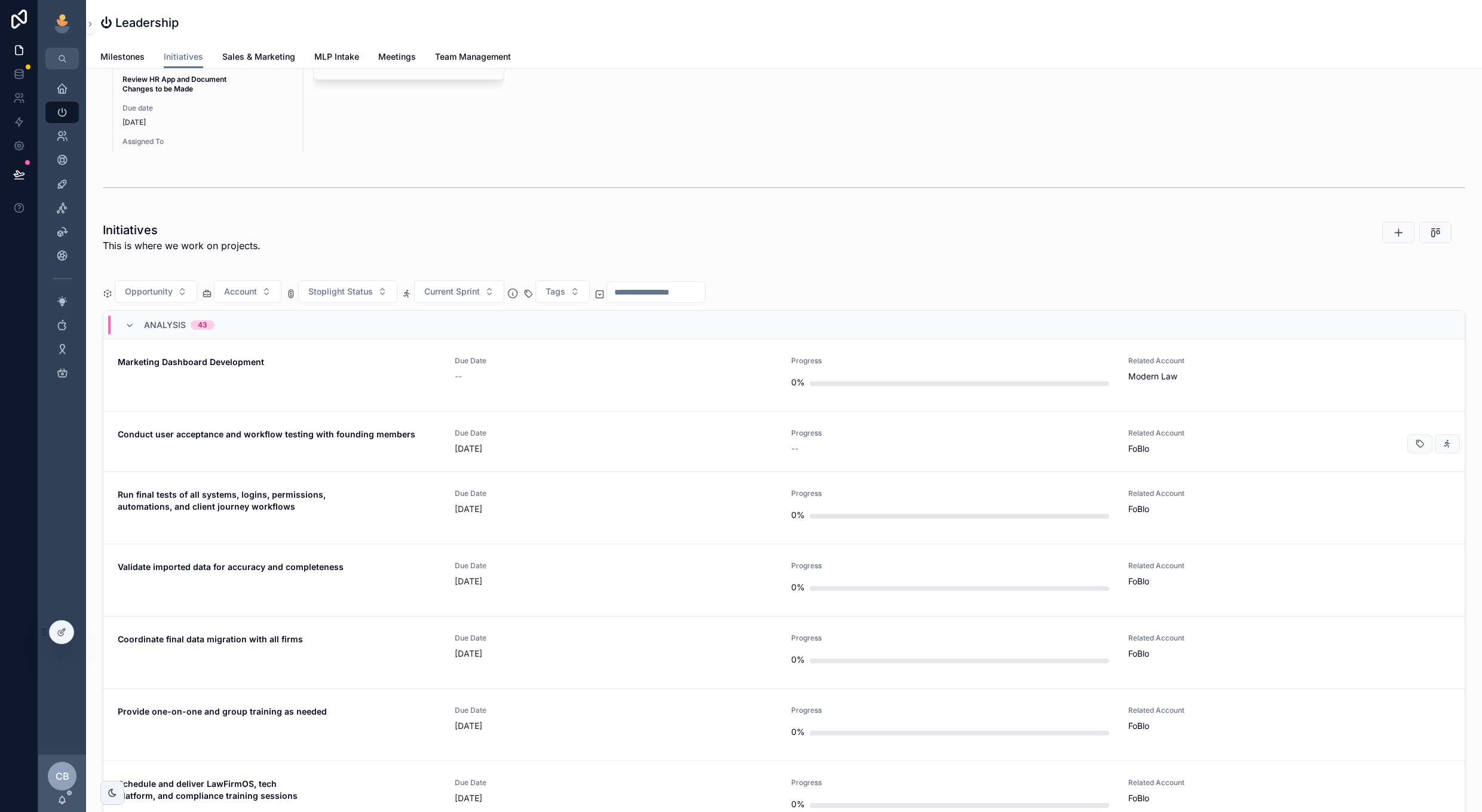
scroll to position [633, 0]
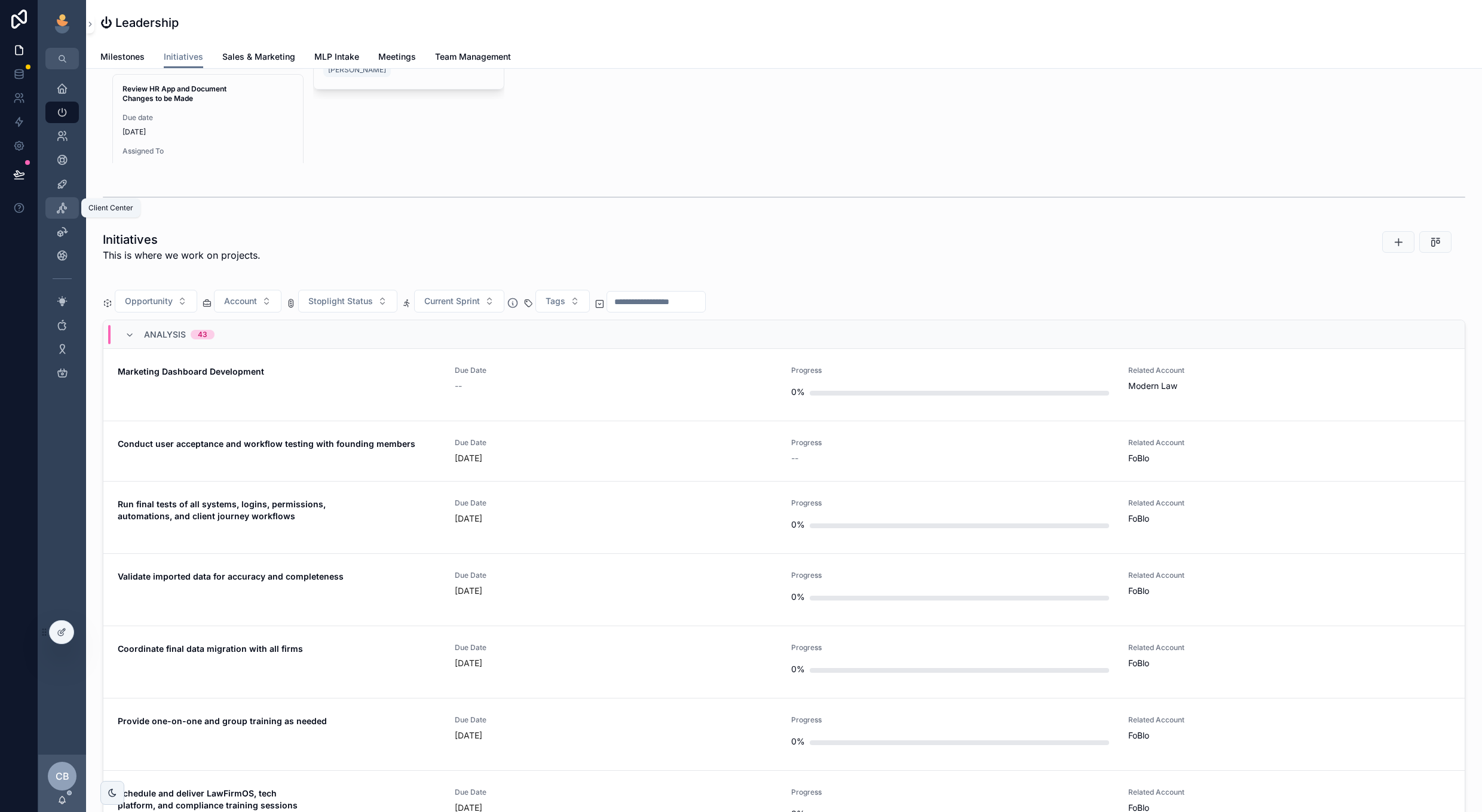
click at [59, 205] on icon "scrollable content" at bounding box center [62, 208] width 12 height 12
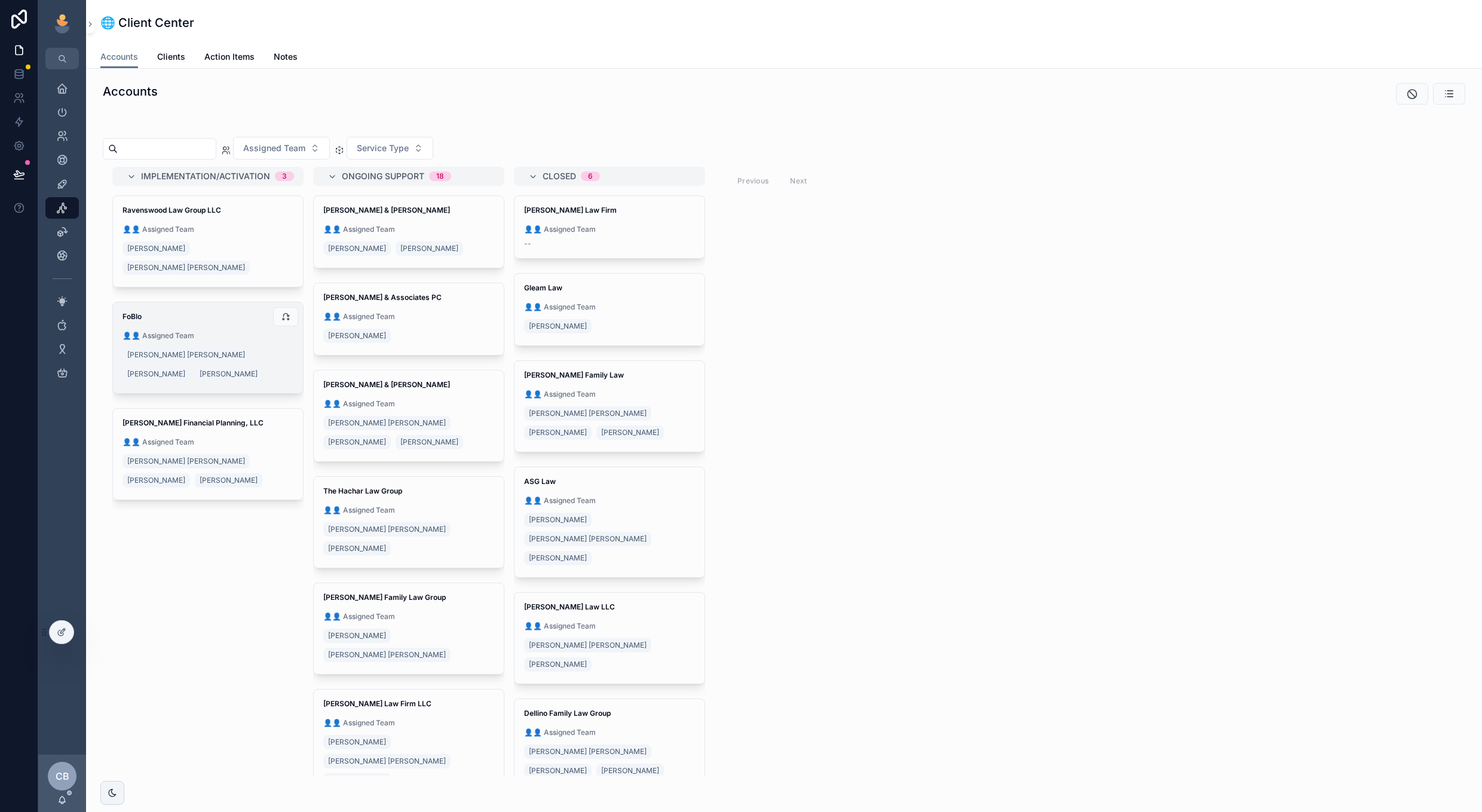
click at [242, 362] on div "[PERSON_NAME] [PERSON_NAME] [PERSON_NAME]" at bounding box center [209, 365] width 171 height 38
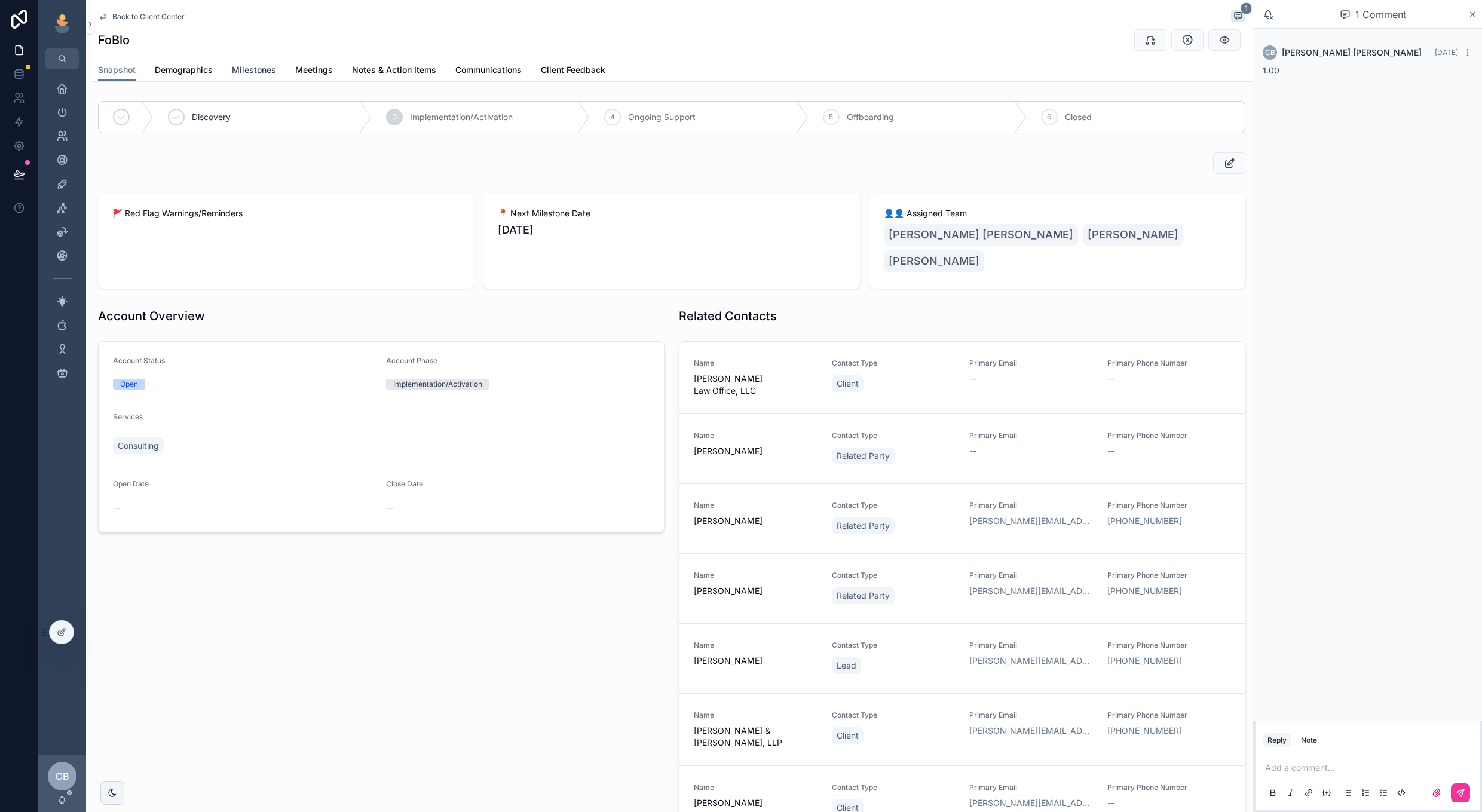
click at [232, 71] on span "Milestones" at bounding box center [254, 70] width 44 height 12
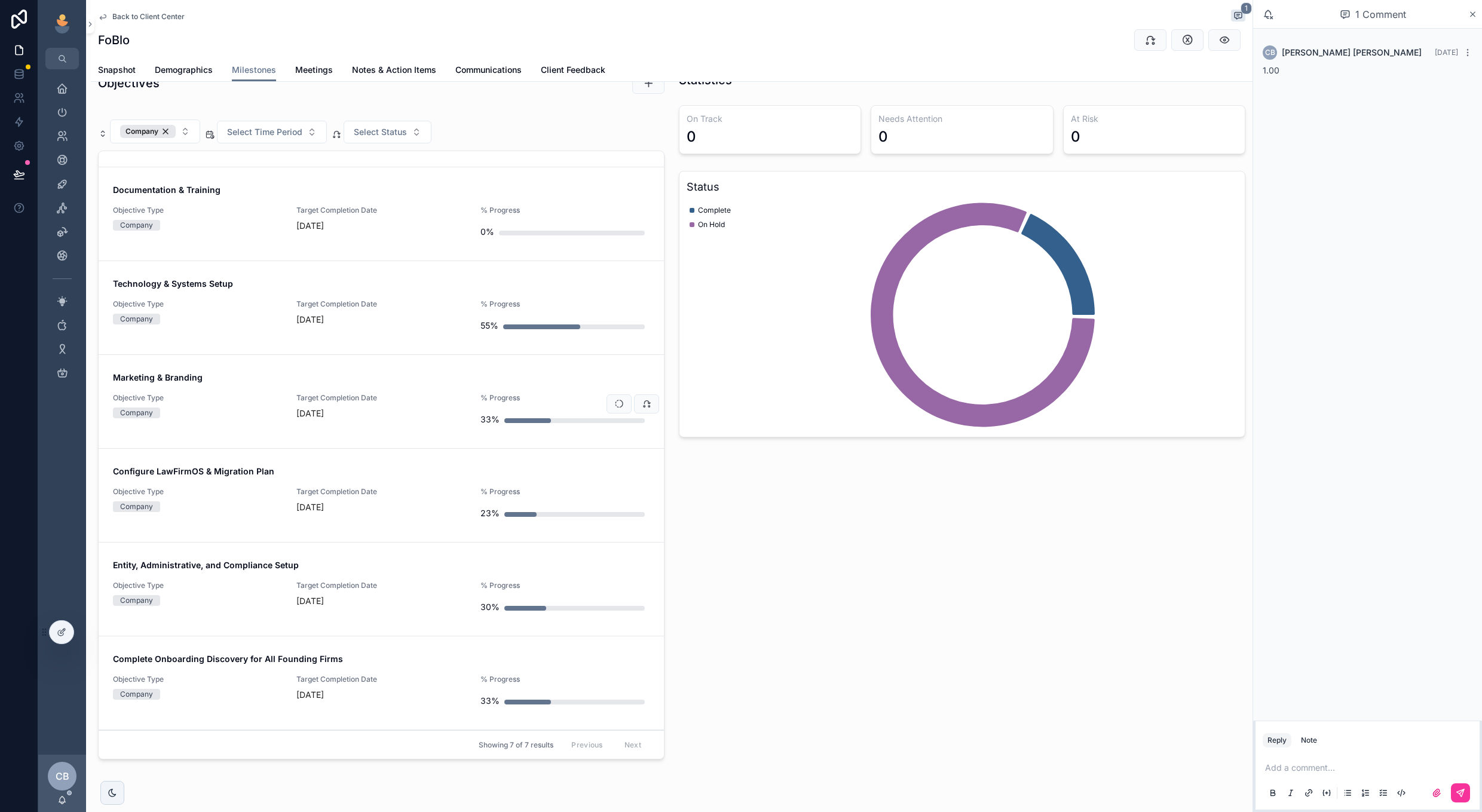
scroll to position [80, 0]
click at [419, 681] on span "Target Completion Date" at bounding box center [381, 679] width 169 height 10
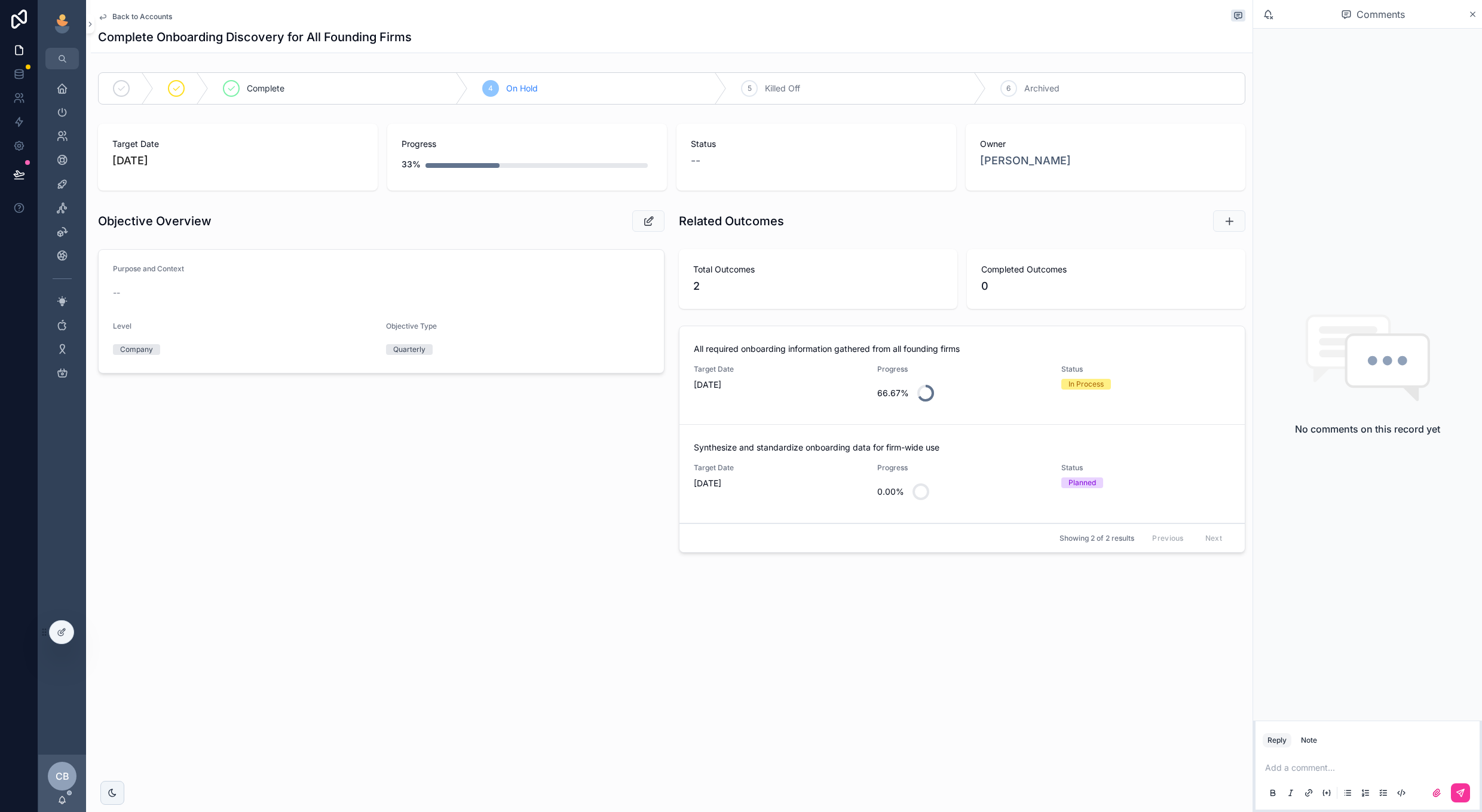
click at [786, 476] on div "Target Date [DATE]" at bounding box center [778, 476] width 169 height 26
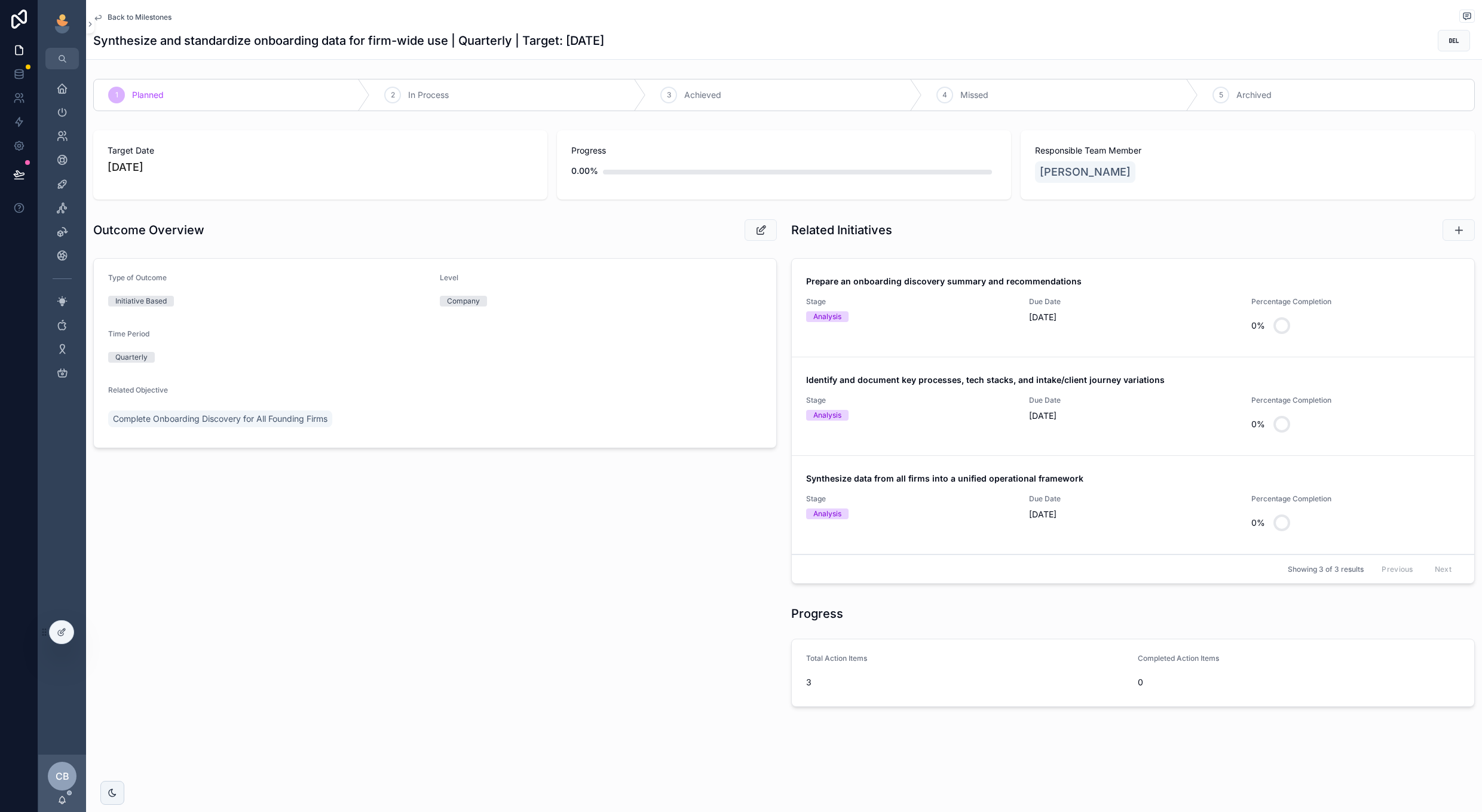
click at [1011, 316] on div "Analysis" at bounding box center [910, 317] width 209 height 11
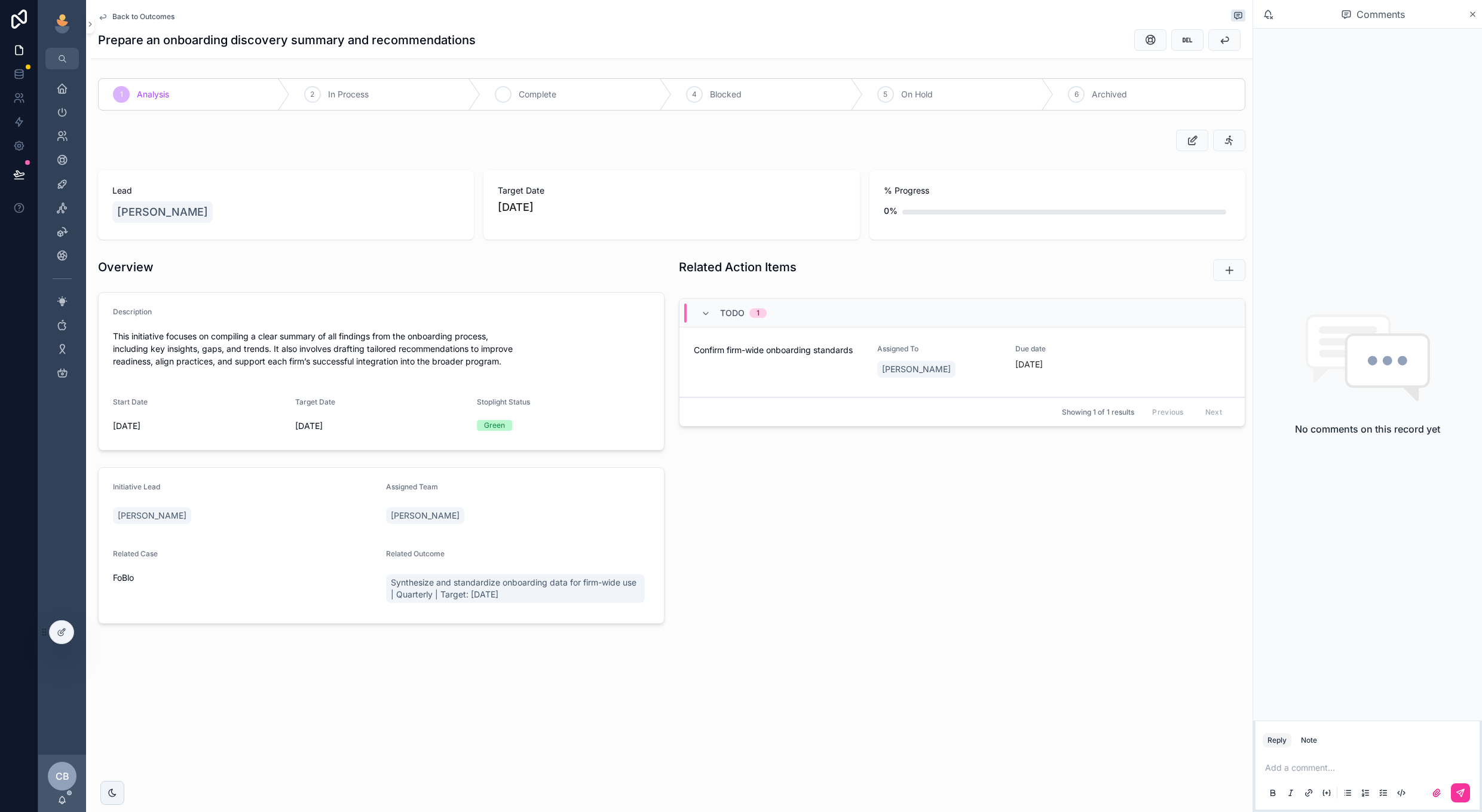
click at [599, 93] on div "3 Complete" at bounding box center [576, 94] width 191 height 31
click at [1227, 372] on button "scrollable content" at bounding box center [1227, 365] width 25 height 19
click at [154, 20] on span "Back to Outcomes" at bounding box center [144, 17] width 62 height 10
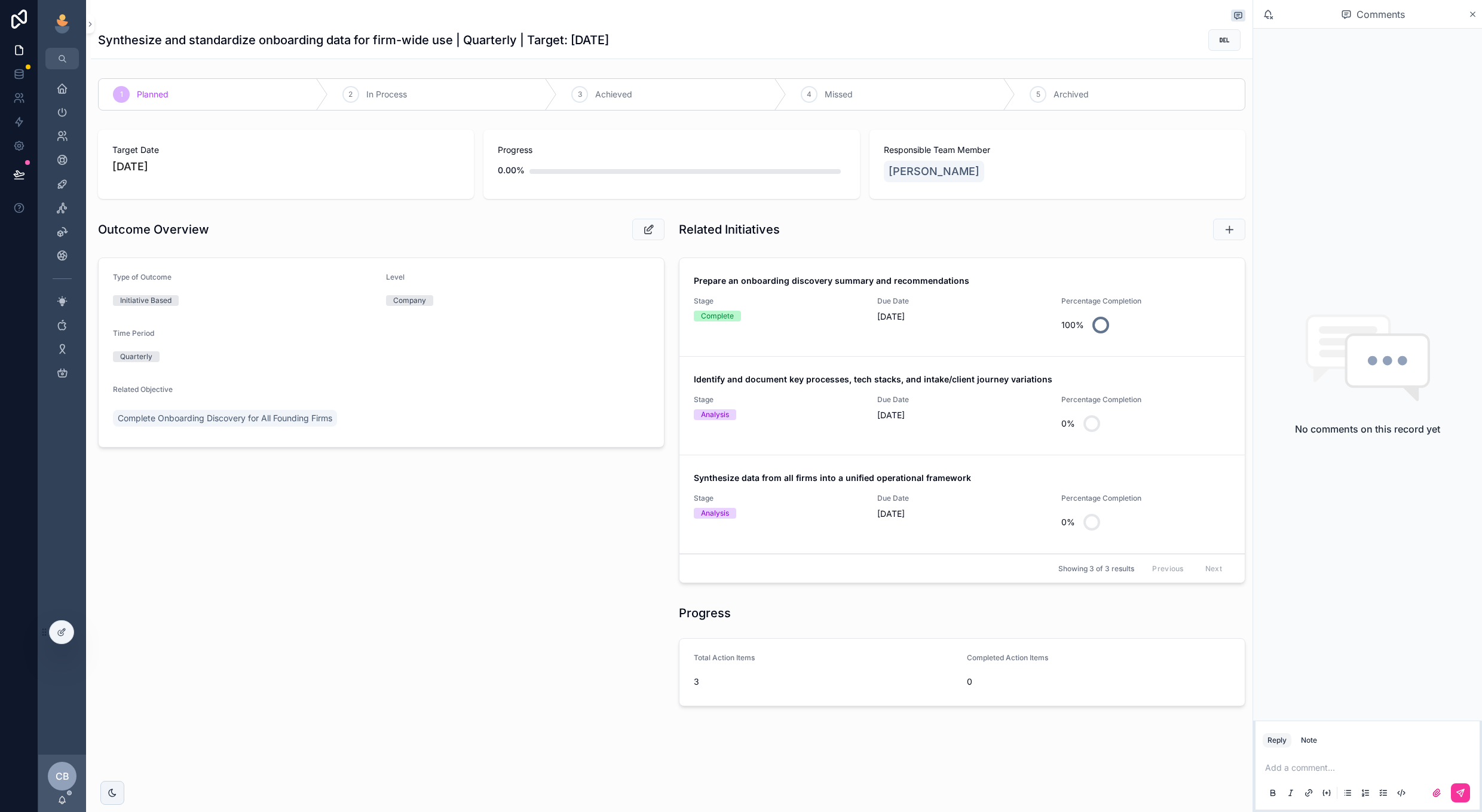
click at [861, 441] on link "Identify and document key processes, tech stacks, and intake/client journey var…" at bounding box center [962, 406] width 565 height 98
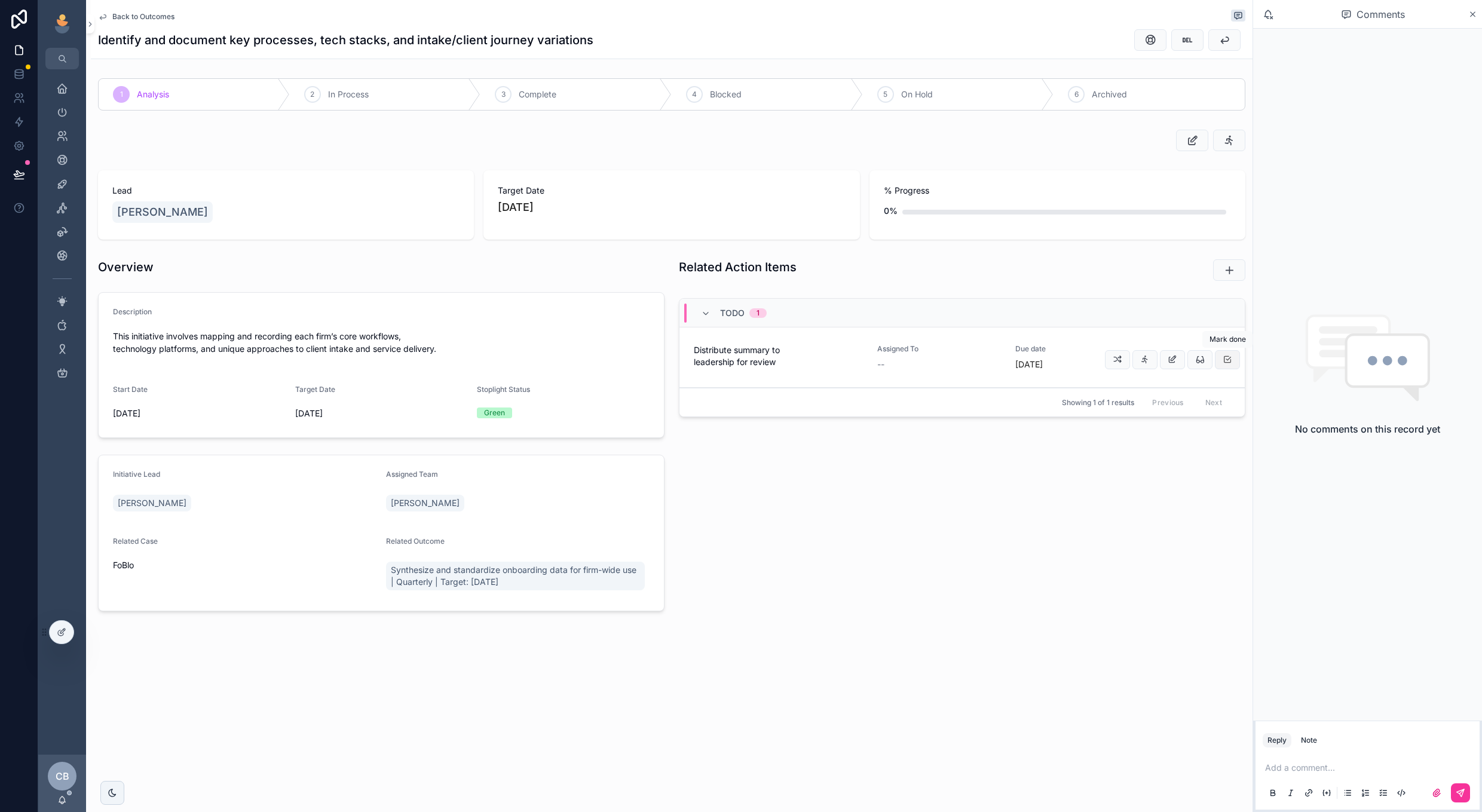
click at [1227, 355] on icon "scrollable content" at bounding box center [1227, 360] width 10 height 10
click at [540, 91] on span "Complete" at bounding box center [537, 94] width 37 height 12
click at [151, 18] on span "Back to Outcomes" at bounding box center [144, 17] width 62 height 10
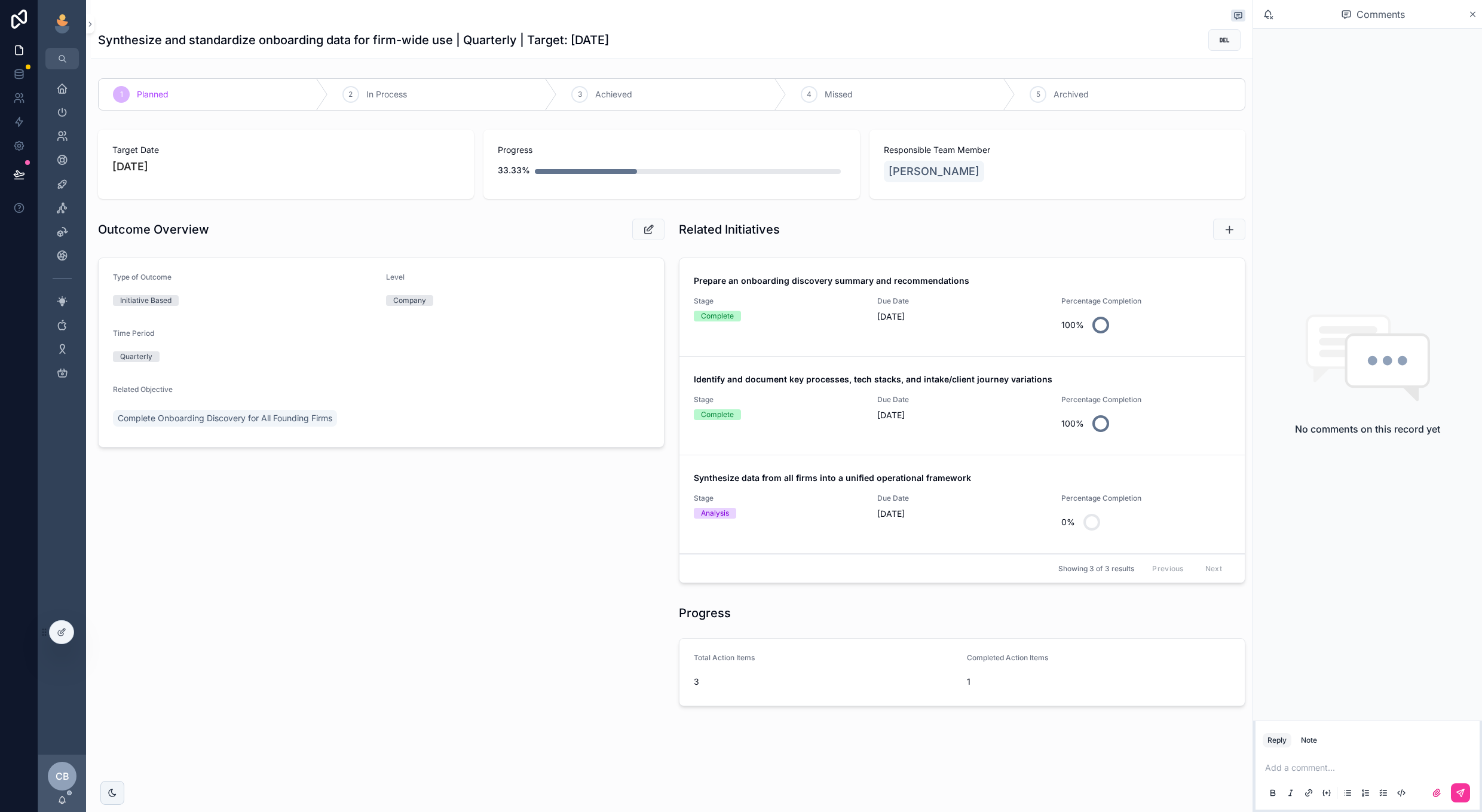
click at [820, 498] on span "Stage" at bounding box center [778, 499] width 169 height 10
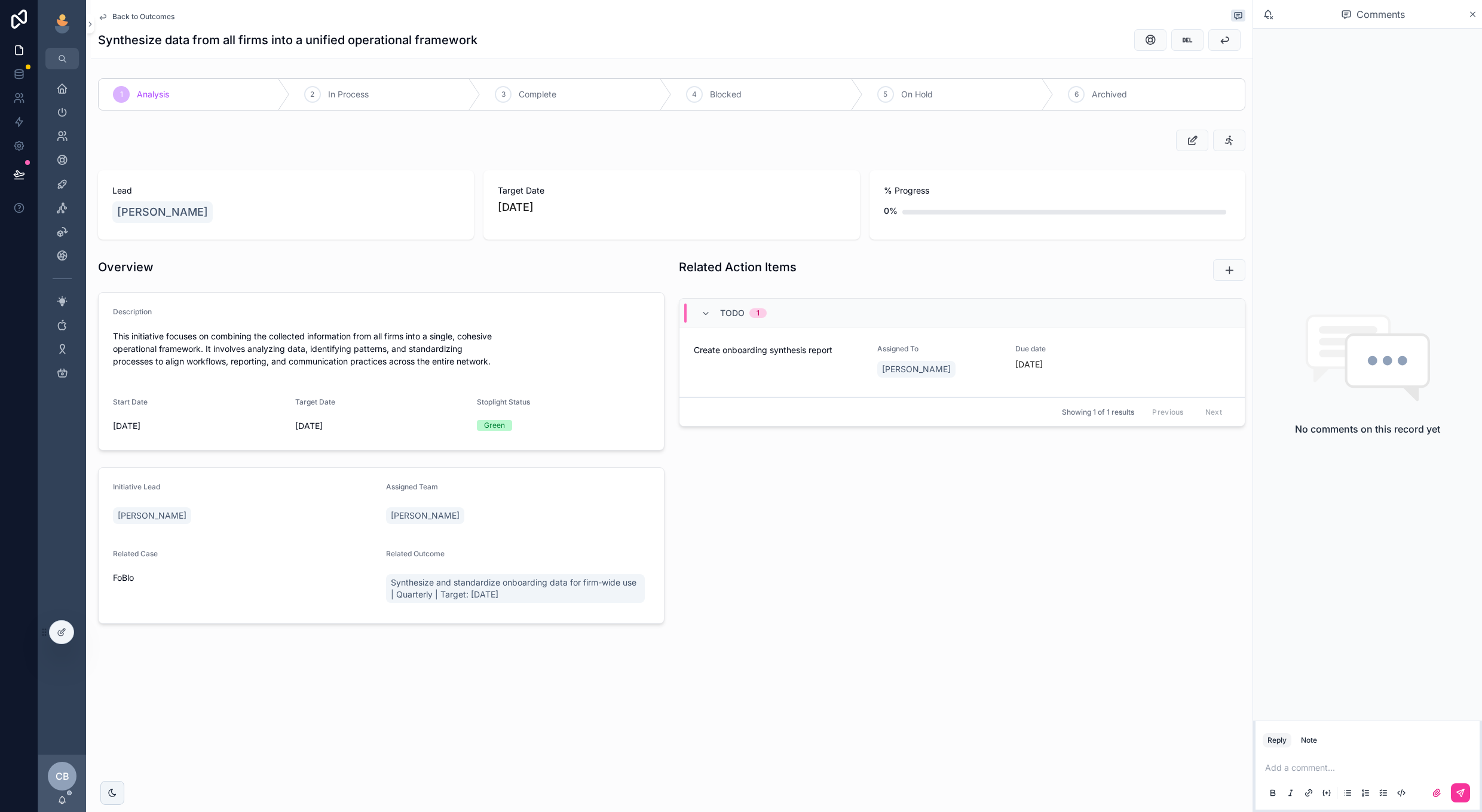
click at [0, 0] on button "scrollable content" at bounding box center [0, 0] width 0 height 0
click at [572, 105] on div "3 Complete" at bounding box center [576, 94] width 191 height 31
click at [143, 25] on div "Back to Outcomes Synthesize data from all firms into a unified operational fram…" at bounding box center [672, 29] width 1147 height 59
click at [144, 17] on span "Back to Outcomes" at bounding box center [144, 17] width 62 height 10
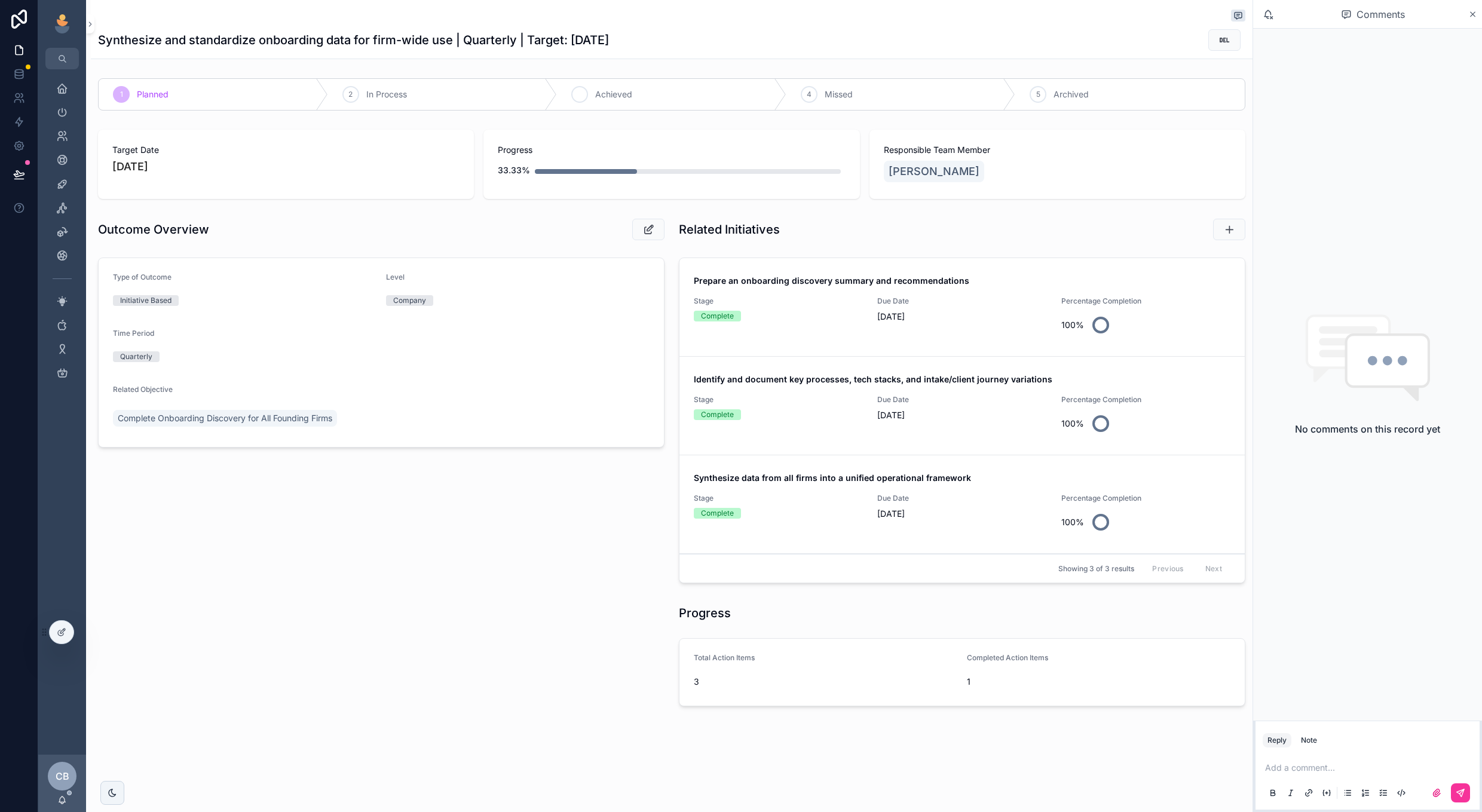
click at [582, 101] on div "3" at bounding box center [580, 94] width 17 height 17
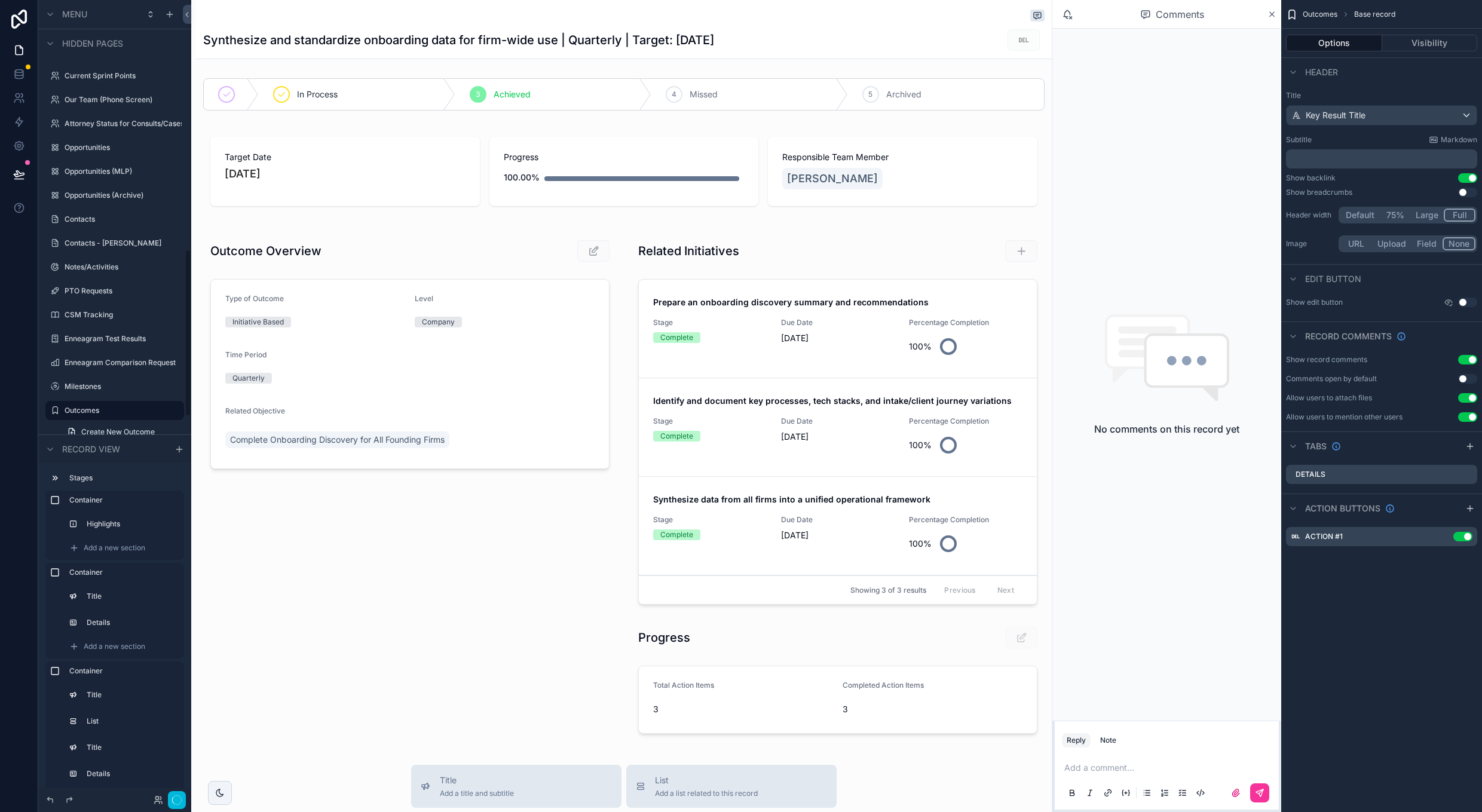
scroll to position [1186, 0]
click at [825, 27] on div "Synthesize and standardize onboarding data for firm-wide use | Quarterly | Targ…" at bounding box center [623, 29] width 841 height 59
click at [966, 21] on div "scrollable content" at bounding box center [623, 17] width 841 height 14
click at [931, 82] on div "scrollable content" at bounding box center [623, 94] width 856 height 42
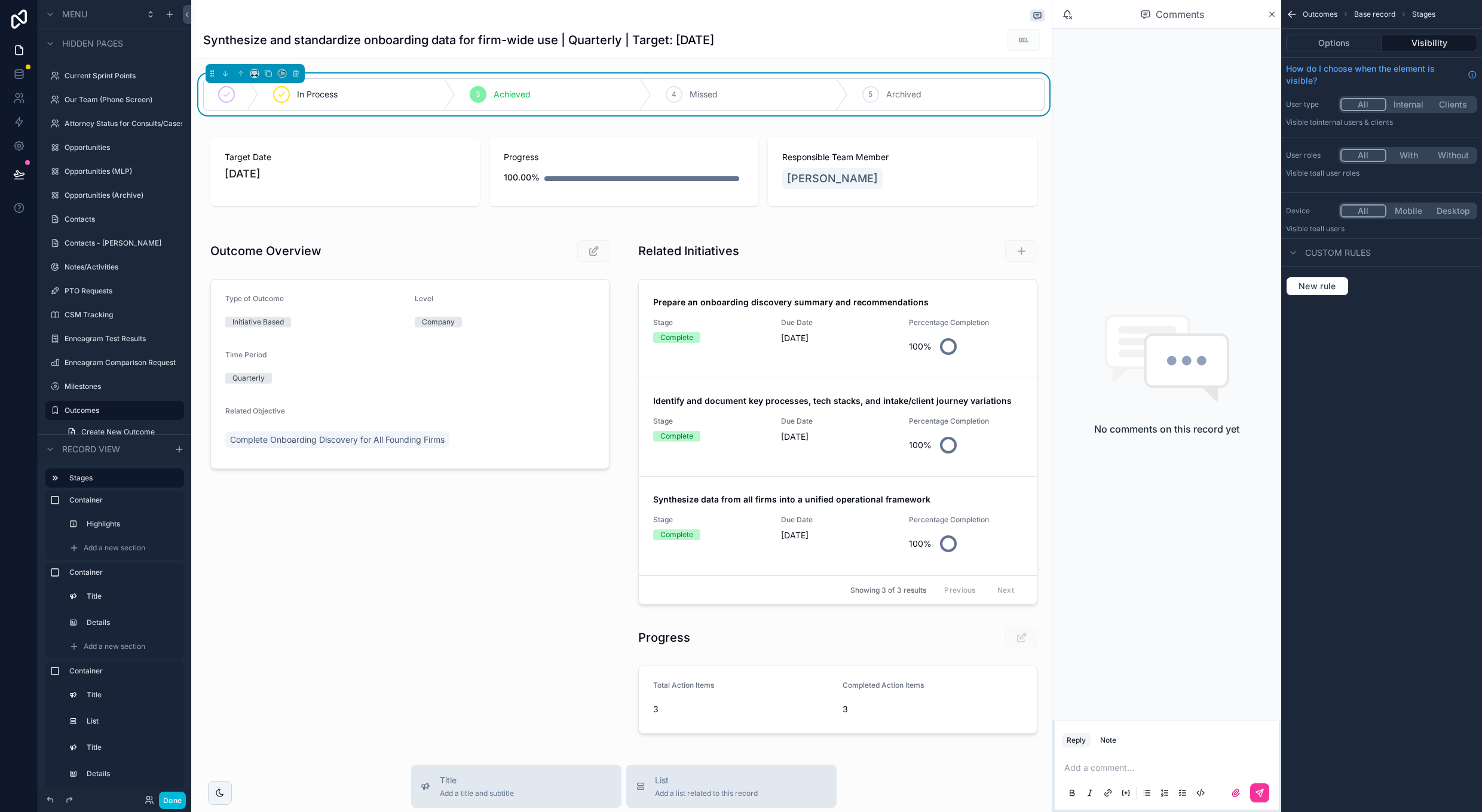
click at [902, 43] on div "Synthesize and standardize onboarding data for firm-wide use | Quarterly | Targ…" at bounding box center [623, 40] width 841 height 23
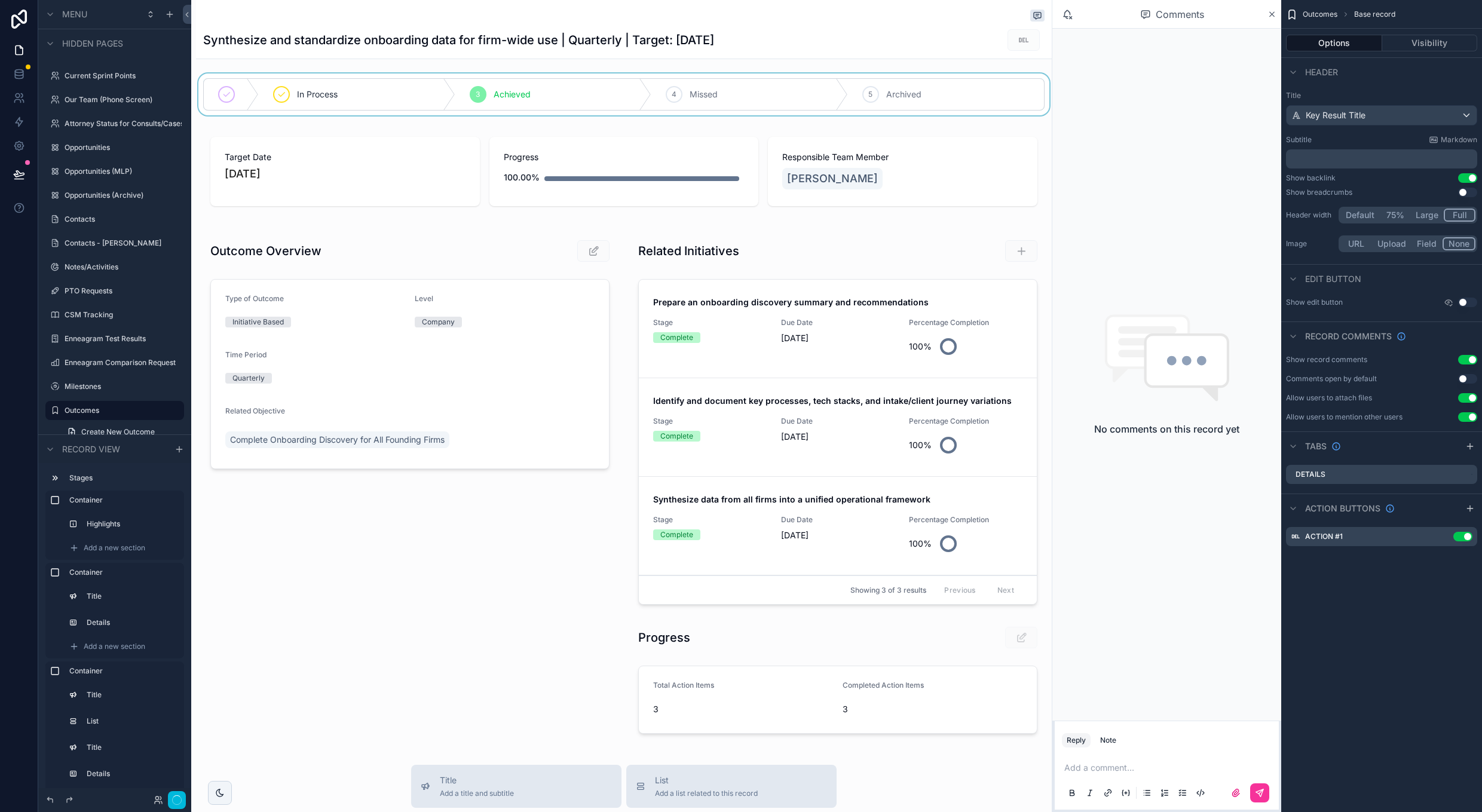
click at [902, 45] on div "Synthesize and standardize onboarding data for firm-wide use | Quarterly | Targ…" at bounding box center [623, 40] width 841 height 23
click at [594, 608] on div "scrollable content" at bounding box center [410, 487] width 428 height 519
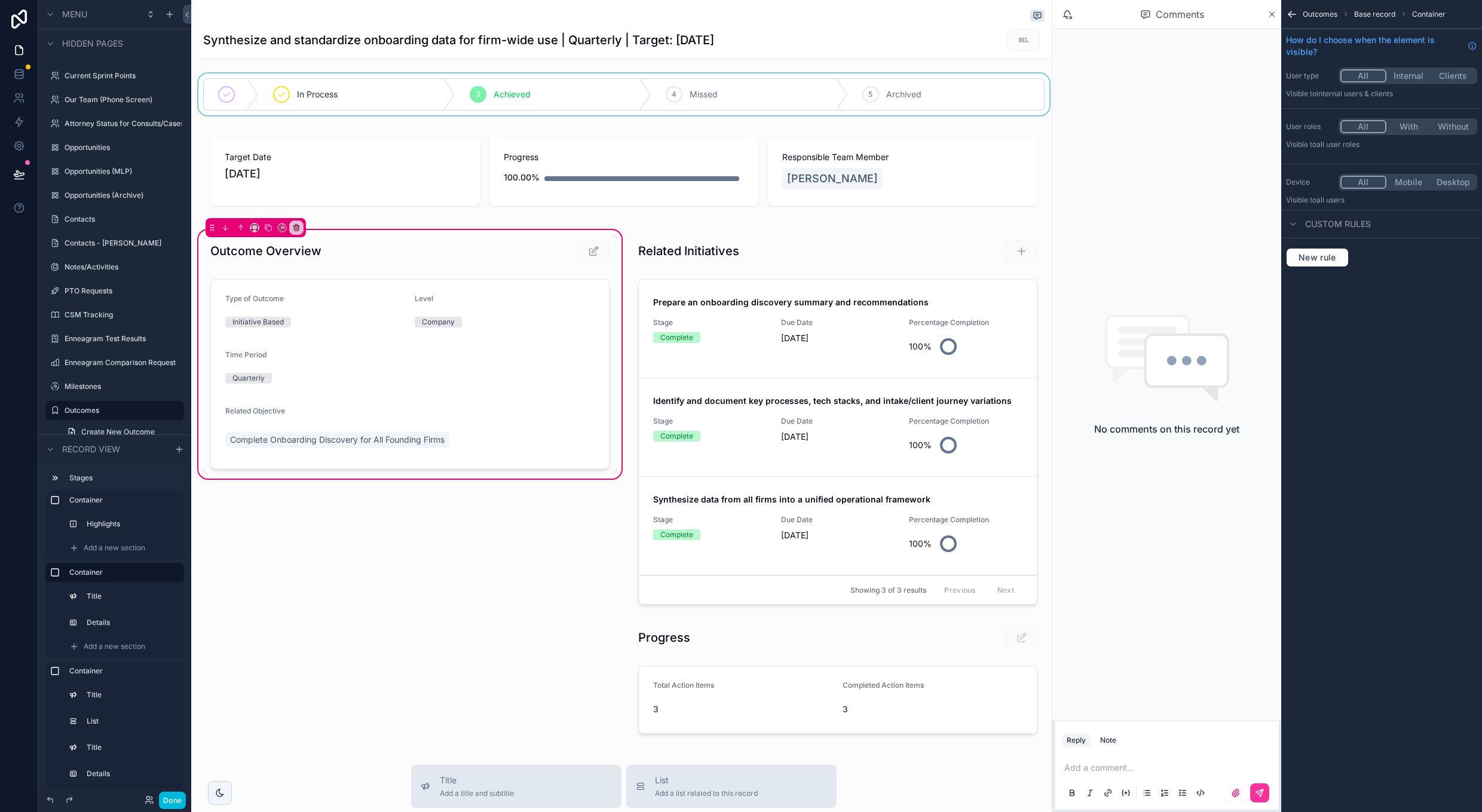
click at [1292, 13] on icon "scrollable content" at bounding box center [1292, 14] width 12 height 12
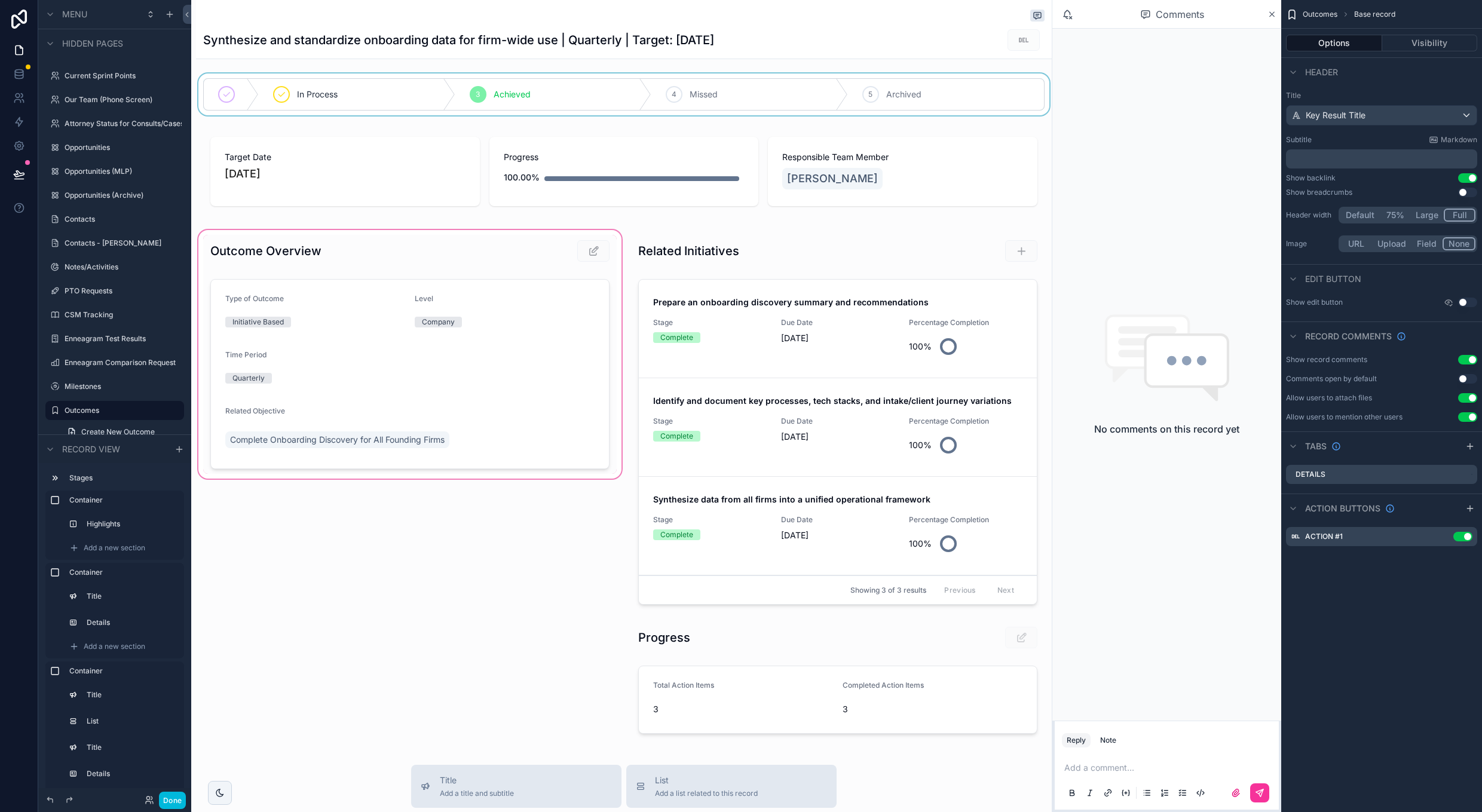
click at [798, 28] on div "Synthesize and standardize onboarding data for firm-wide use | Quarterly | Targ…" at bounding box center [623, 29] width 841 height 59
click at [1466, 179] on button "Use setting" at bounding box center [1468, 178] width 19 height 10
click at [1466, 188] on button "Use setting" at bounding box center [1468, 193] width 19 height 10
click at [1468, 190] on button "Use setting" at bounding box center [1468, 193] width 19 height 10
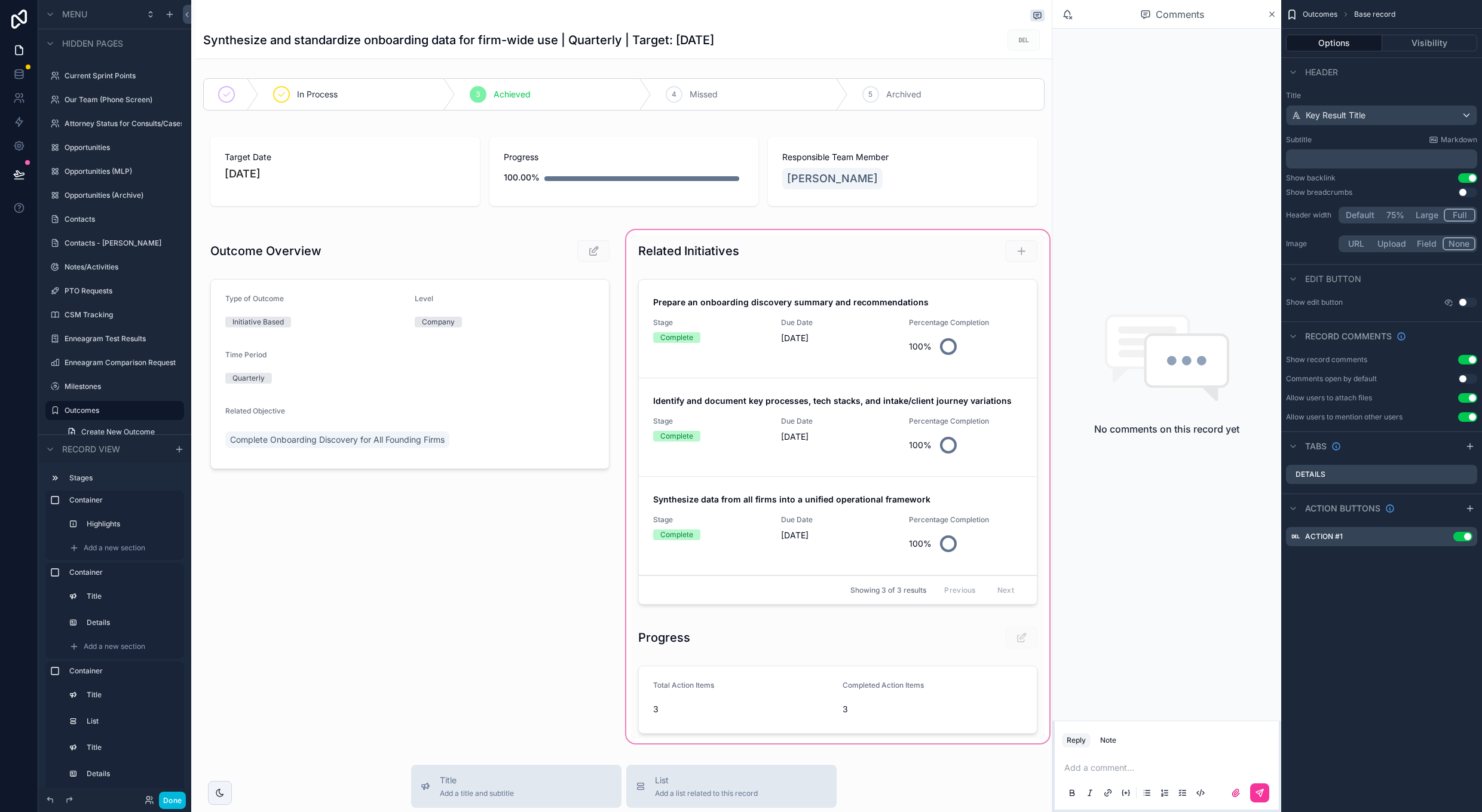
click at [815, 254] on div "scrollable content" at bounding box center [838, 487] width 428 height 519
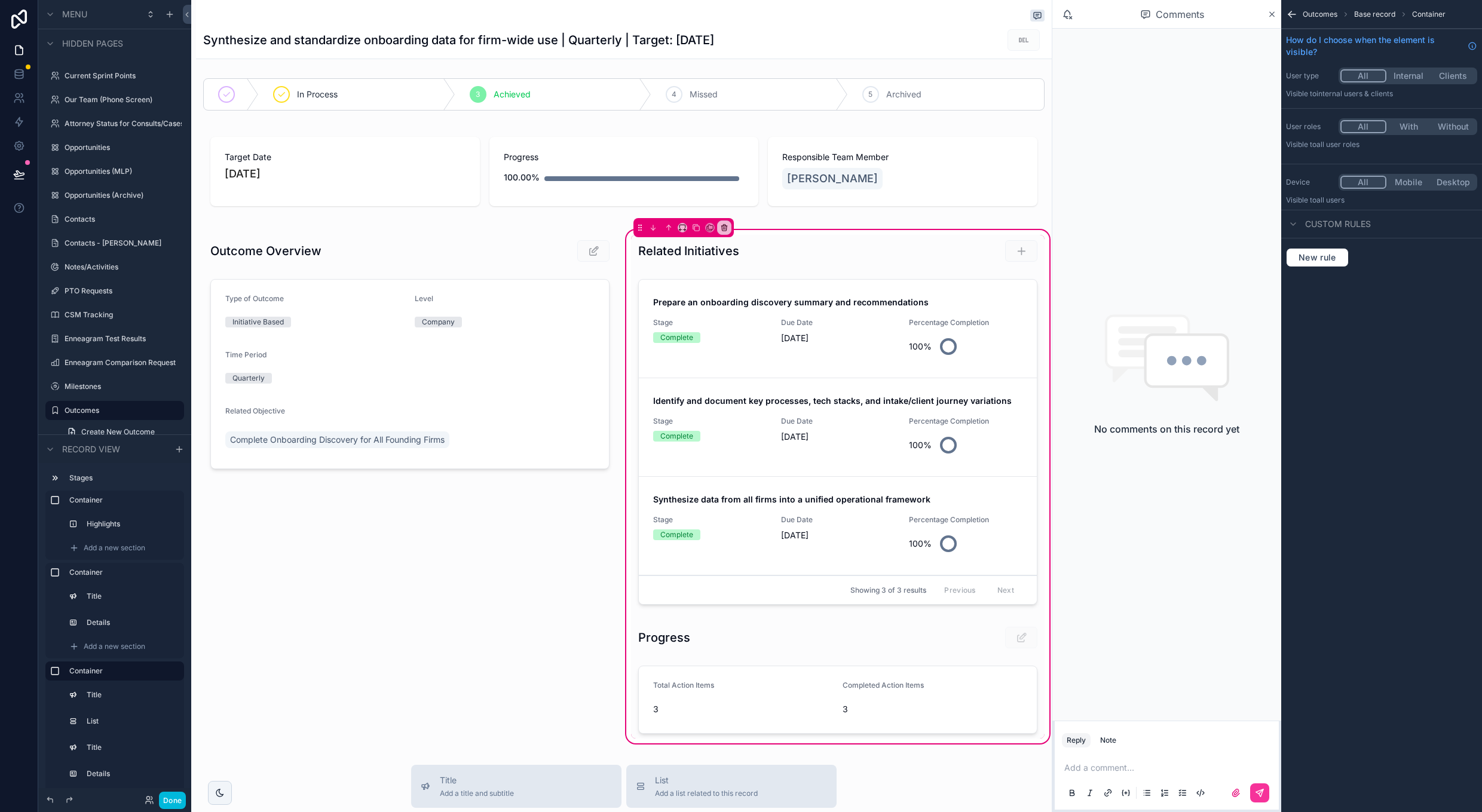
click at [453, 37] on h1 "Synthesize and standardize onboarding data for firm-wide use | Quarterly | Targ…" at bounding box center [458, 40] width 511 height 17
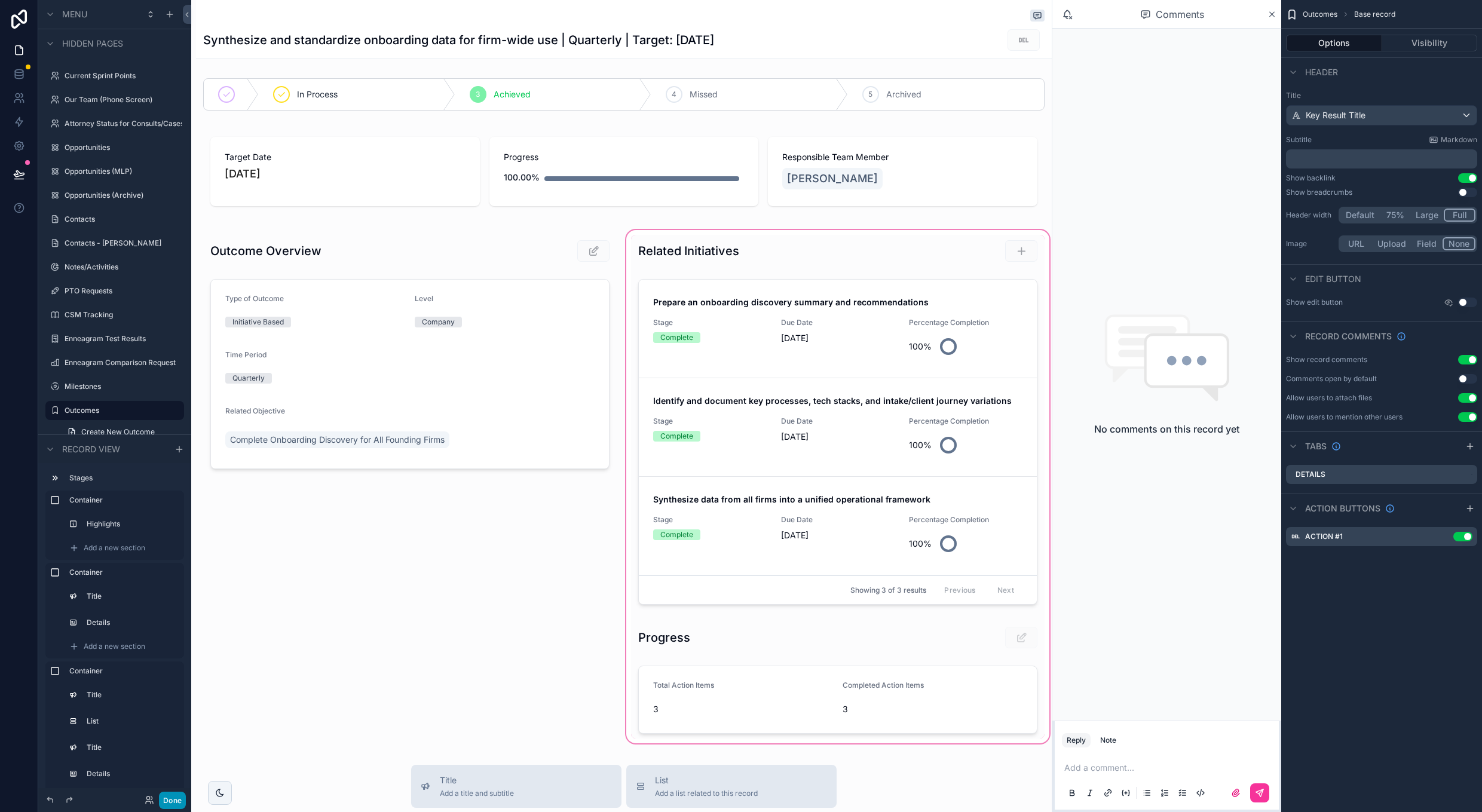
click at [174, 804] on button "Done" at bounding box center [173, 801] width 27 height 17
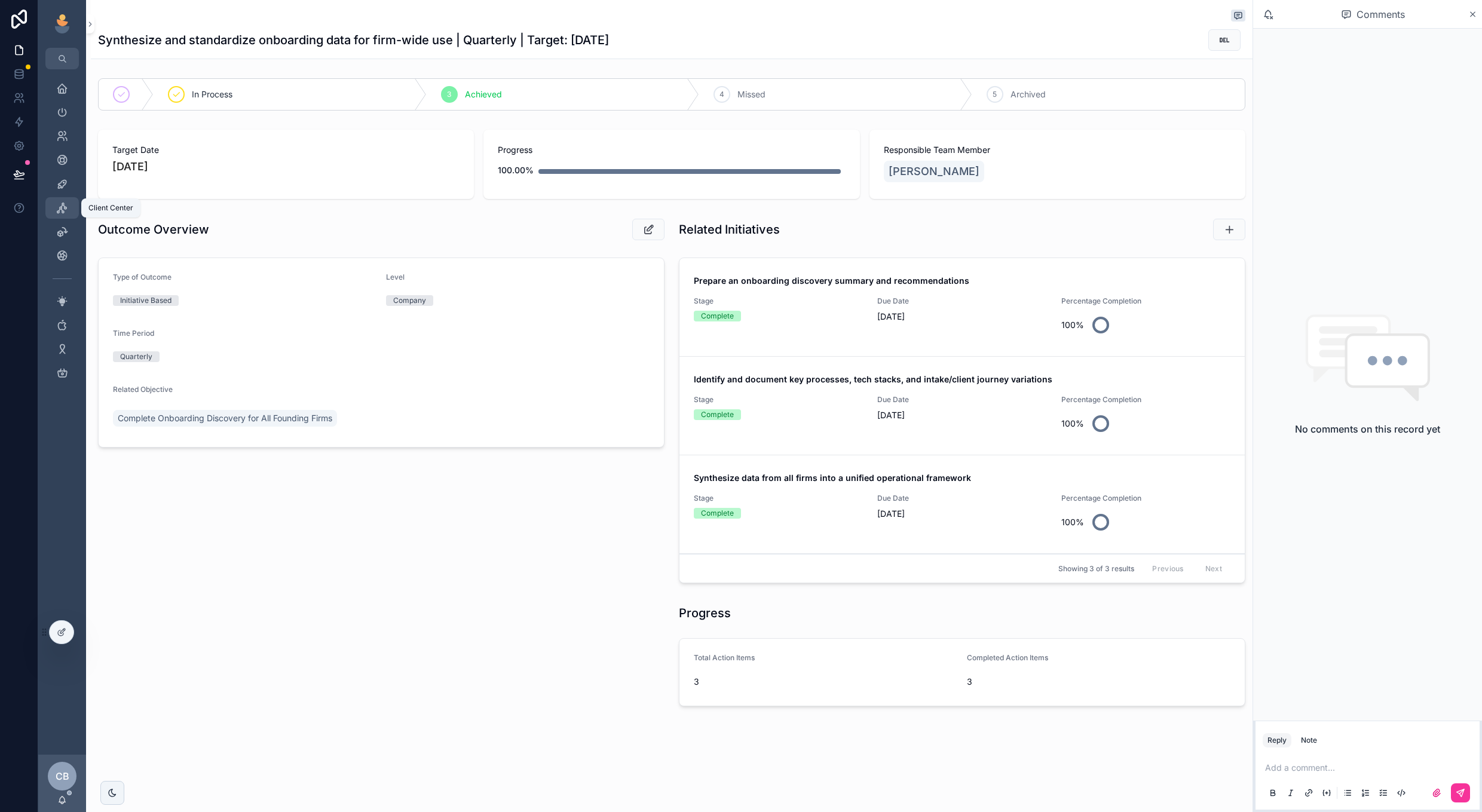
click at [61, 210] on icon "scrollable content" at bounding box center [62, 208] width 12 height 12
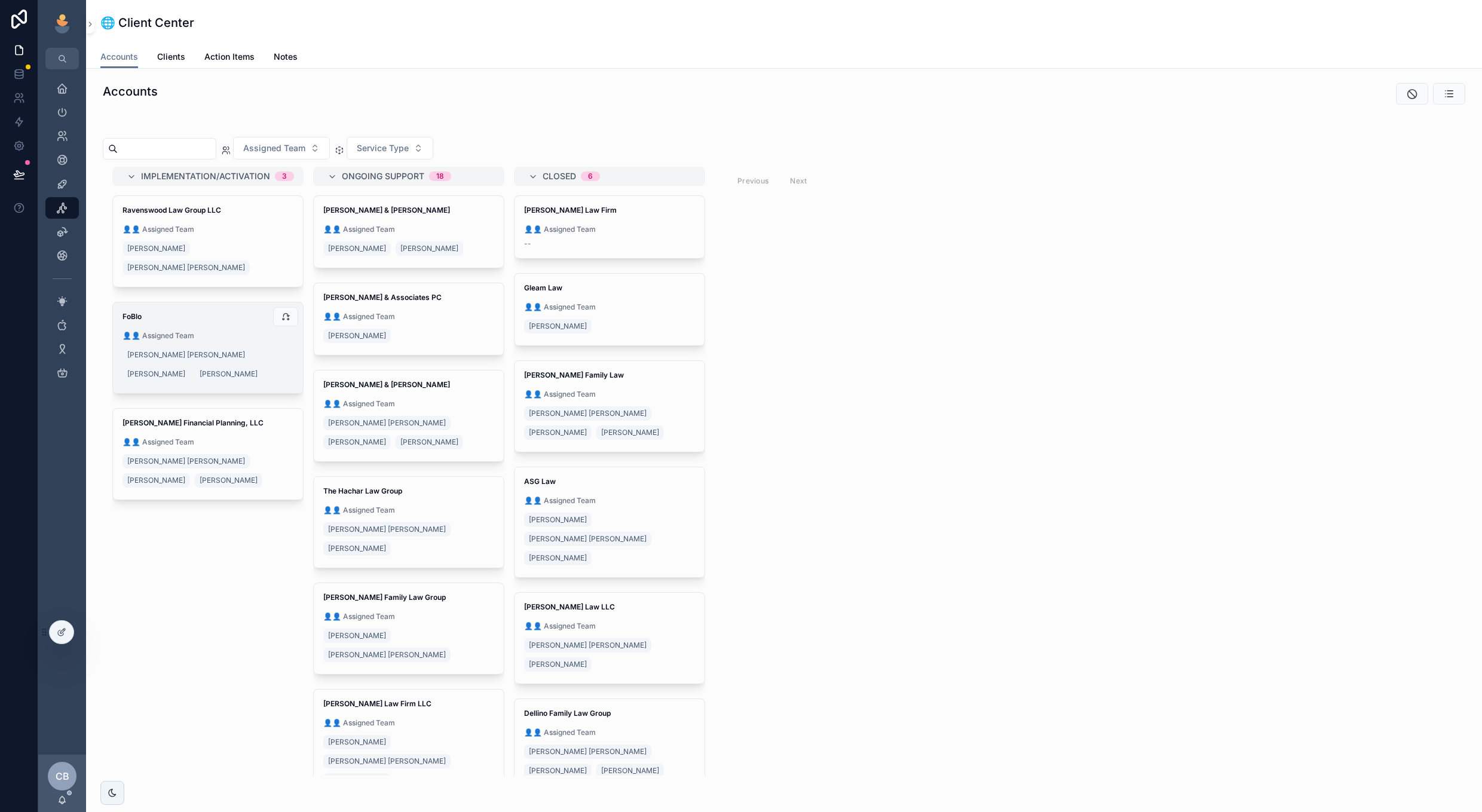
click at [243, 352] on div "[PERSON_NAME] [PERSON_NAME] [PERSON_NAME]" at bounding box center [209, 365] width 171 height 38
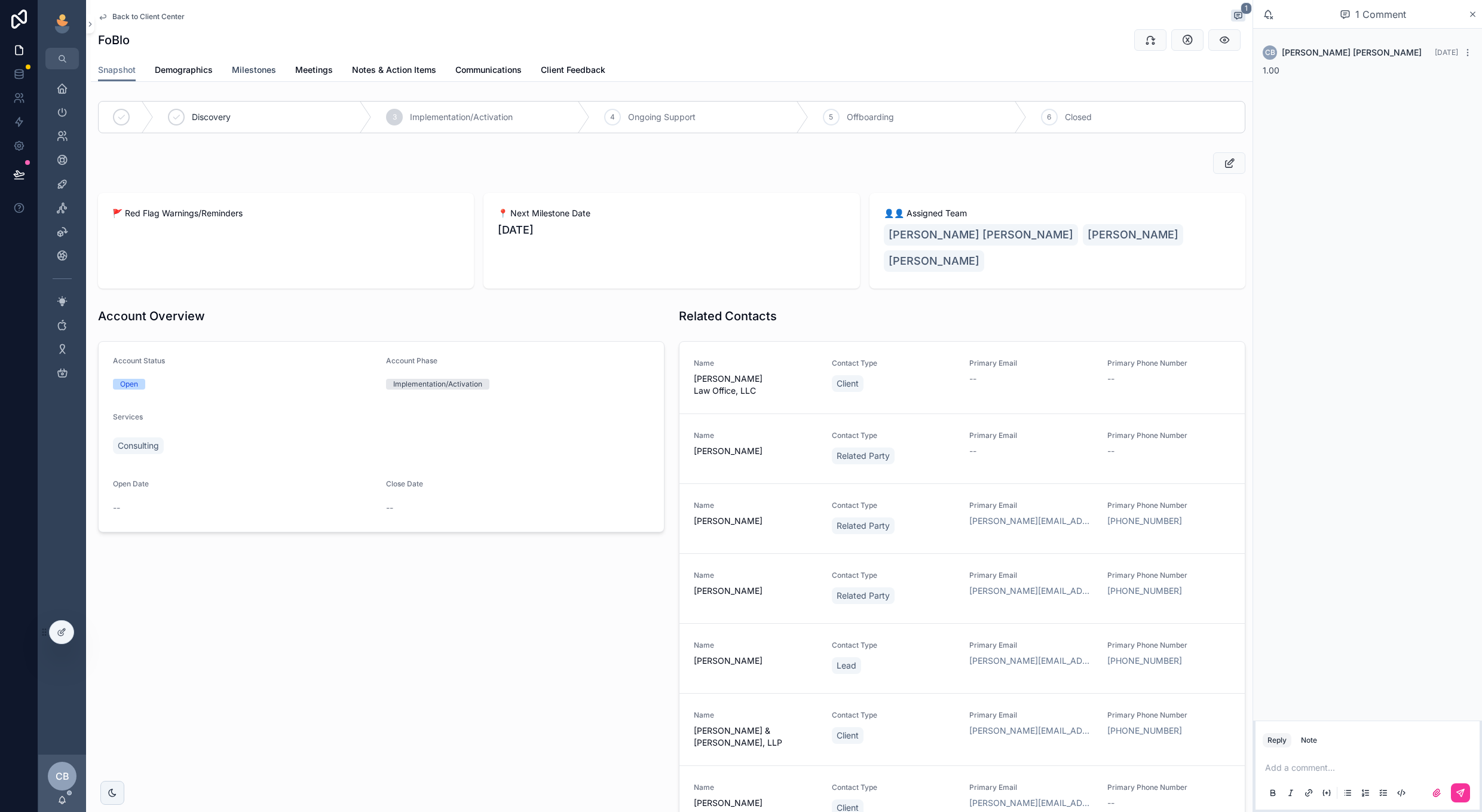
click at [237, 68] on span "Milestones" at bounding box center [254, 70] width 44 height 12
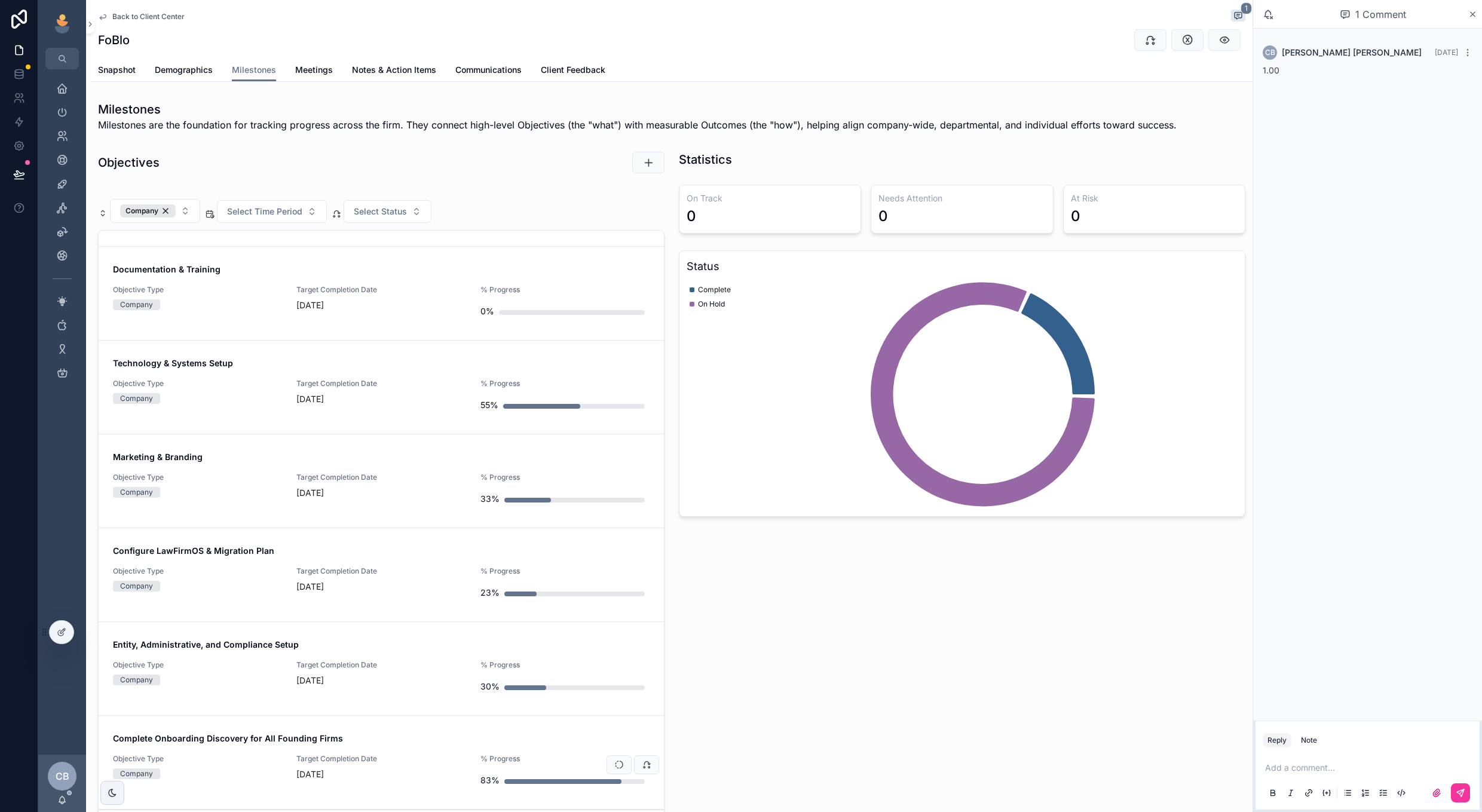
scroll to position [78, 0]
click at [428, 749] on div "Complete Onboarding Discovery for All Founding Firms Objective Type Company Tar…" at bounding box center [381, 762] width 537 height 59
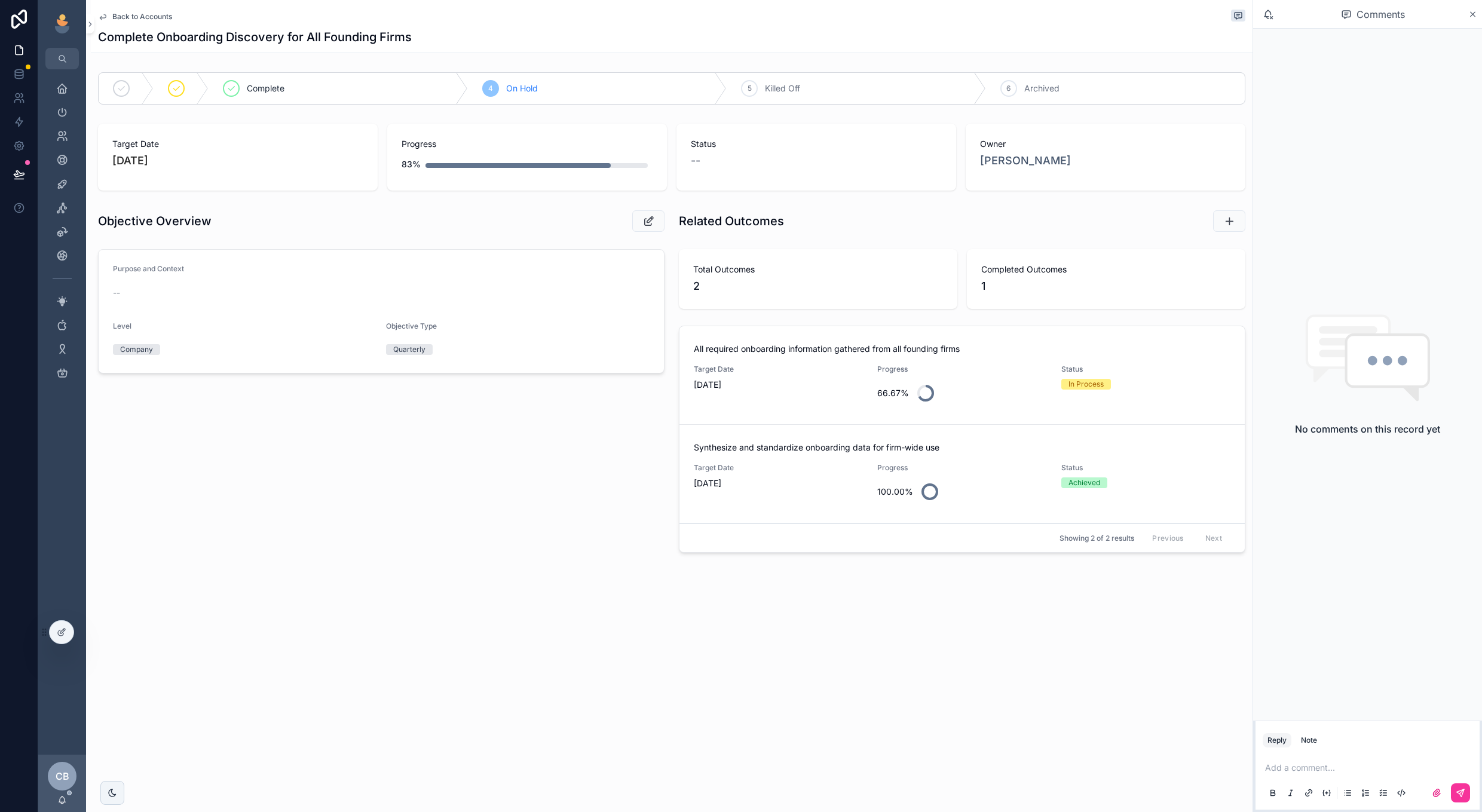
click at [841, 386] on span "[DATE]" at bounding box center [778, 385] width 169 height 12
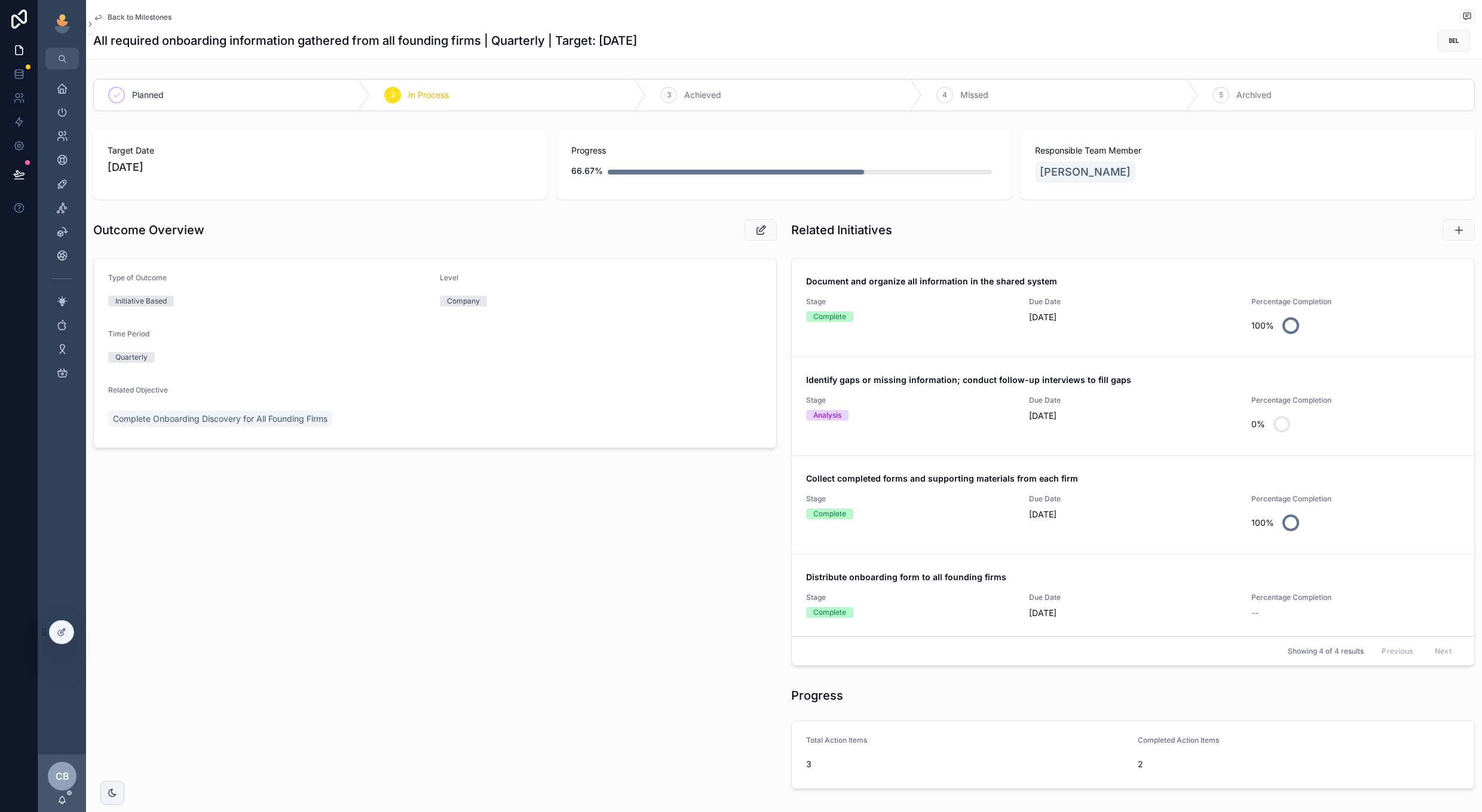
click at [1356, 416] on div "0%" at bounding box center [1355, 424] width 209 height 29
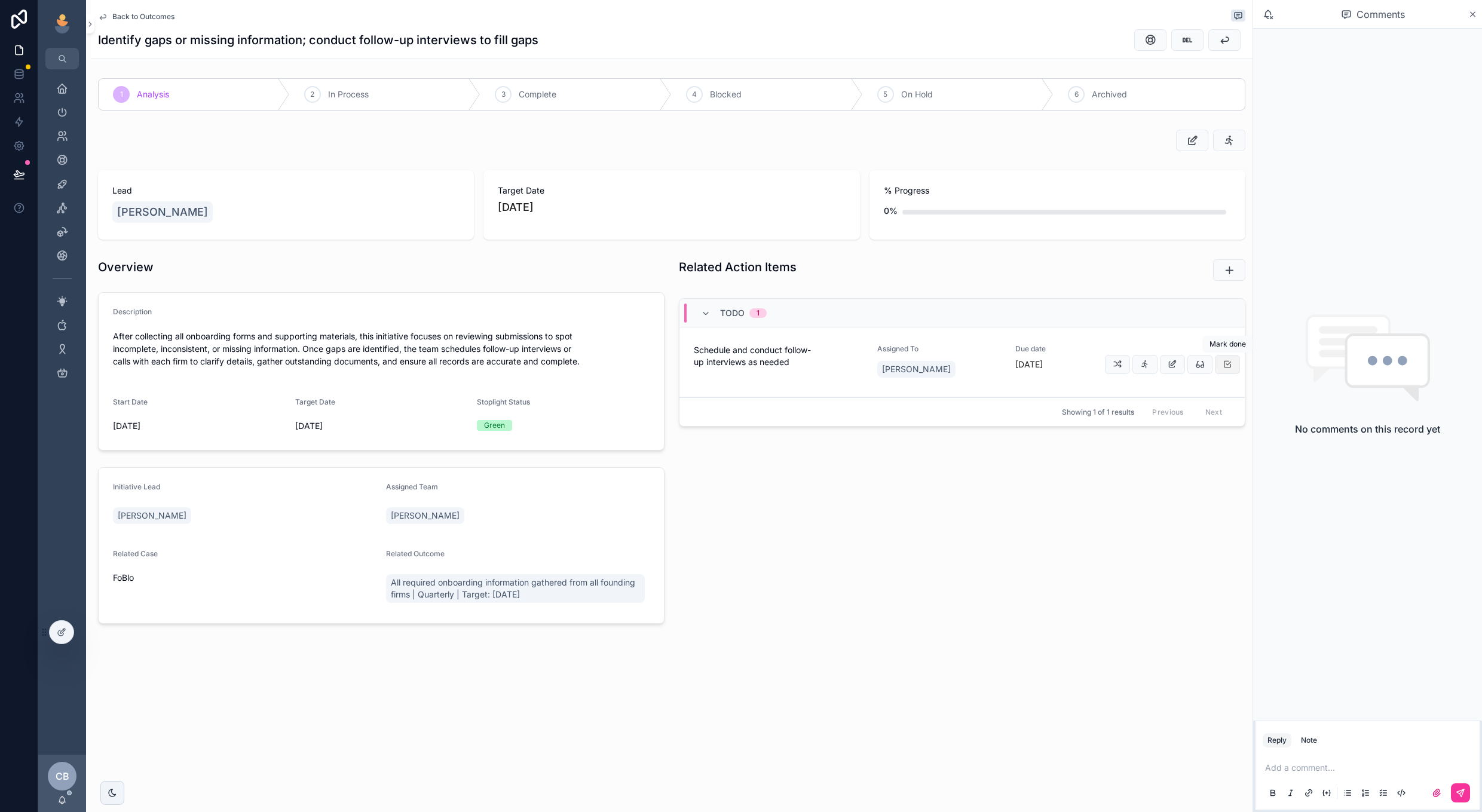
click at [1230, 361] on icon "scrollable content" at bounding box center [1227, 365] width 10 height 10
click at [579, 109] on div "3 Complete" at bounding box center [576, 94] width 191 height 31
click at [157, 13] on span "Back to Outcomes" at bounding box center [144, 17] width 62 height 10
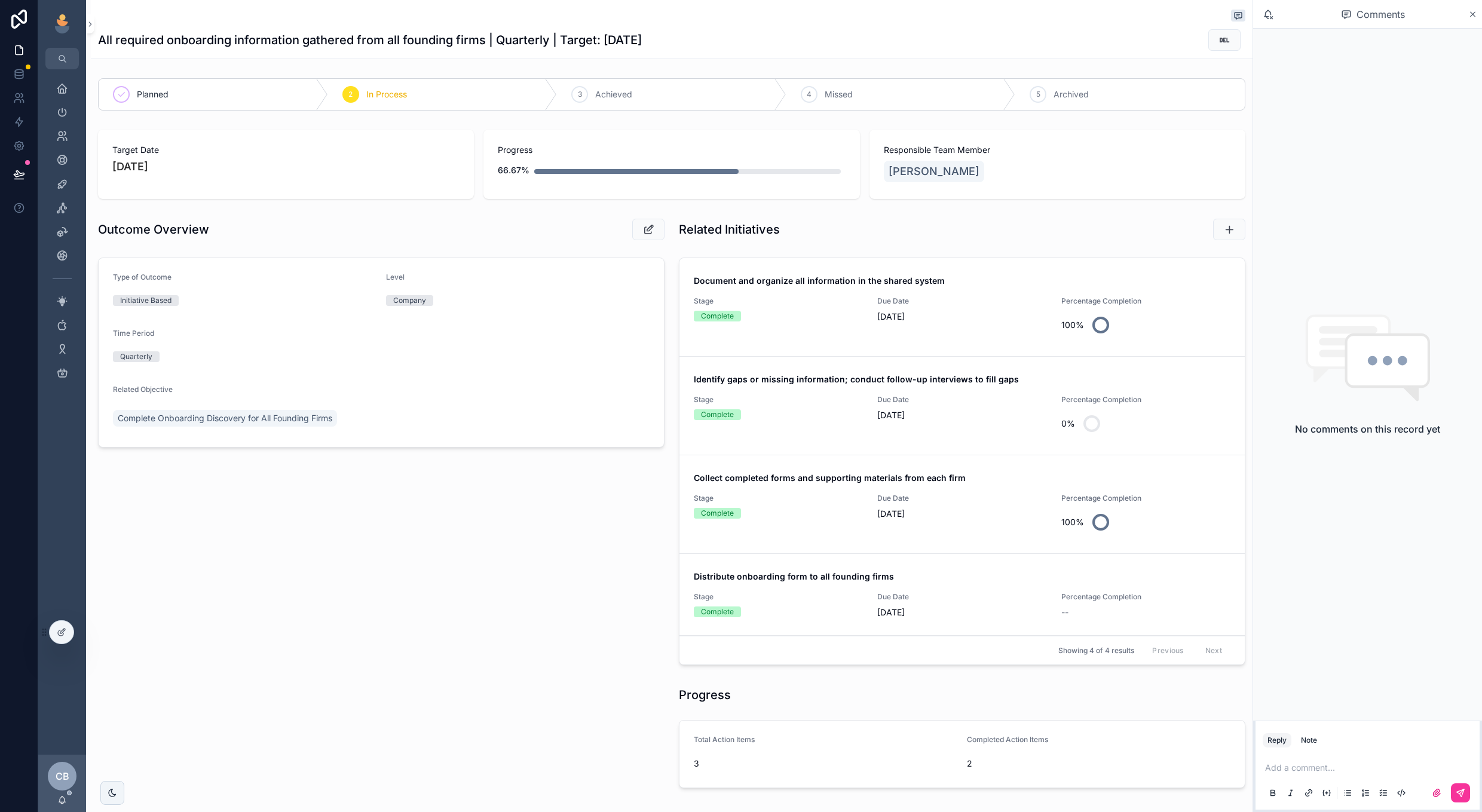
click at [217, 425] on link "Complete Onboarding Discovery for All Founding Firms" at bounding box center [224, 418] width 224 height 17
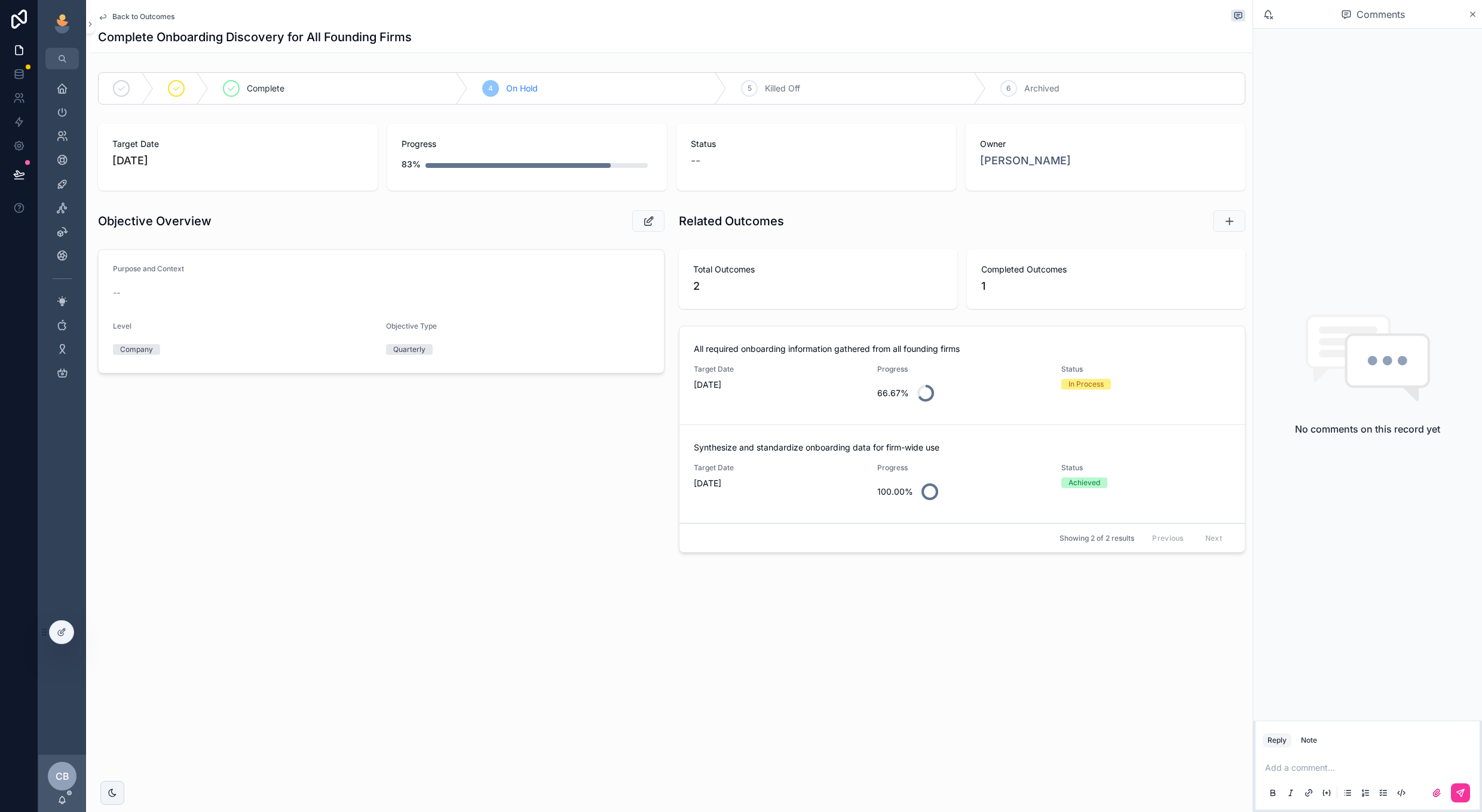
click at [852, 425] on link "Synthesize and standardize onboarding data for firm-wide use Target Date 7/31/2…" at bounding box center [962, 474] width 565 height 98
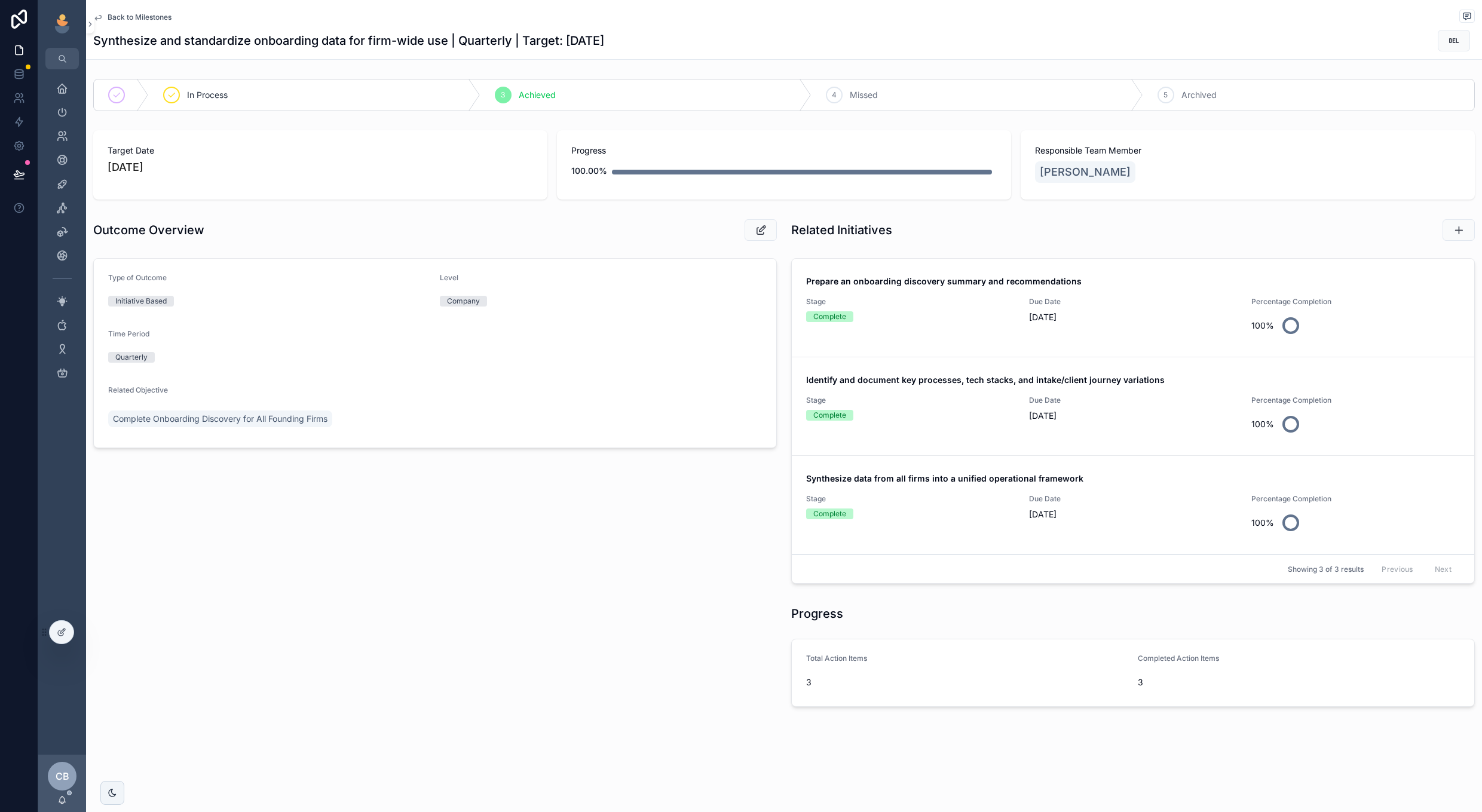
click at [842, 397] on span "Stage" at bounding box center [910, 400] width 209 height 10
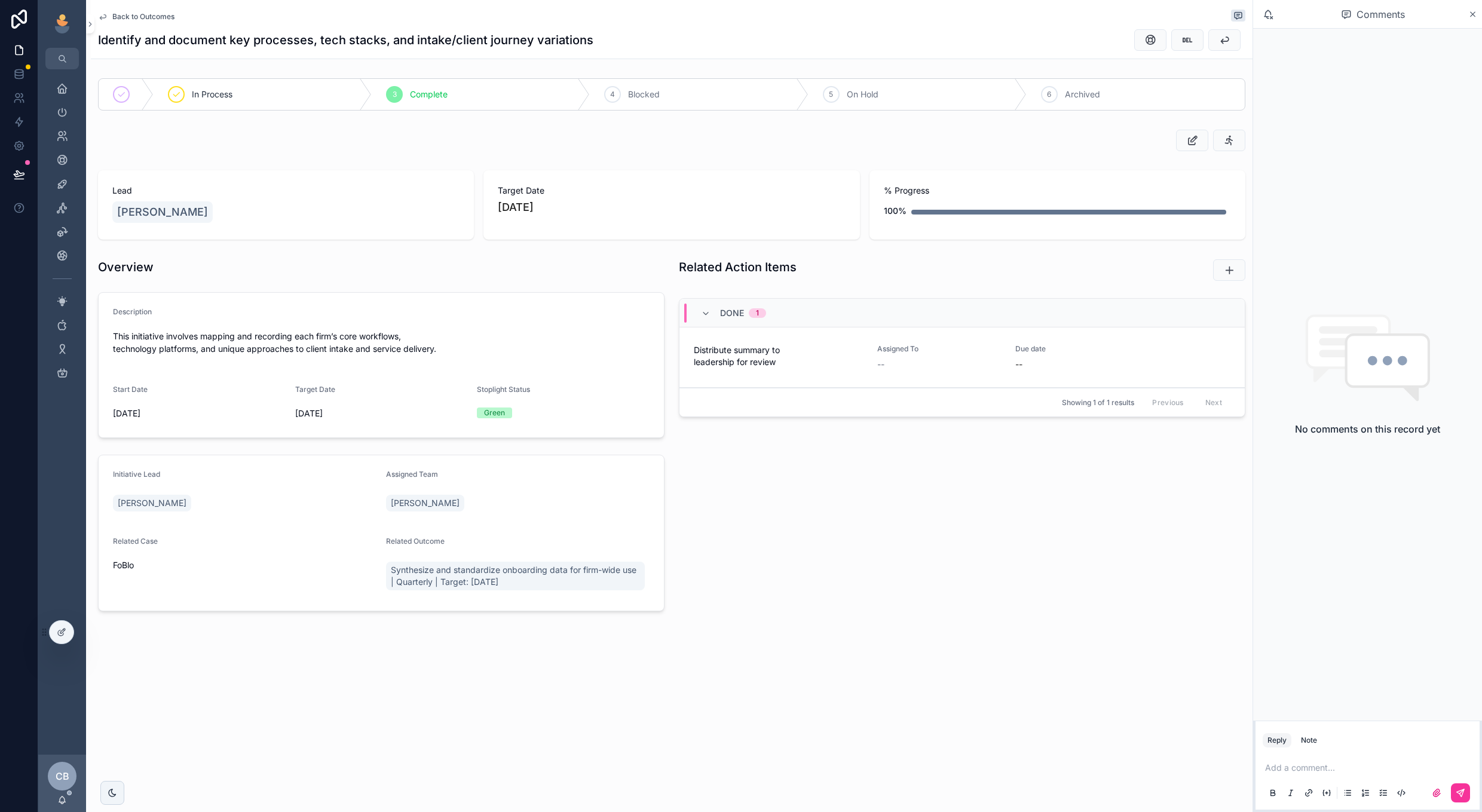
click at [159, 15] on span "Back to Outcomes" at bounding box center [144, 17] width 62 height 10
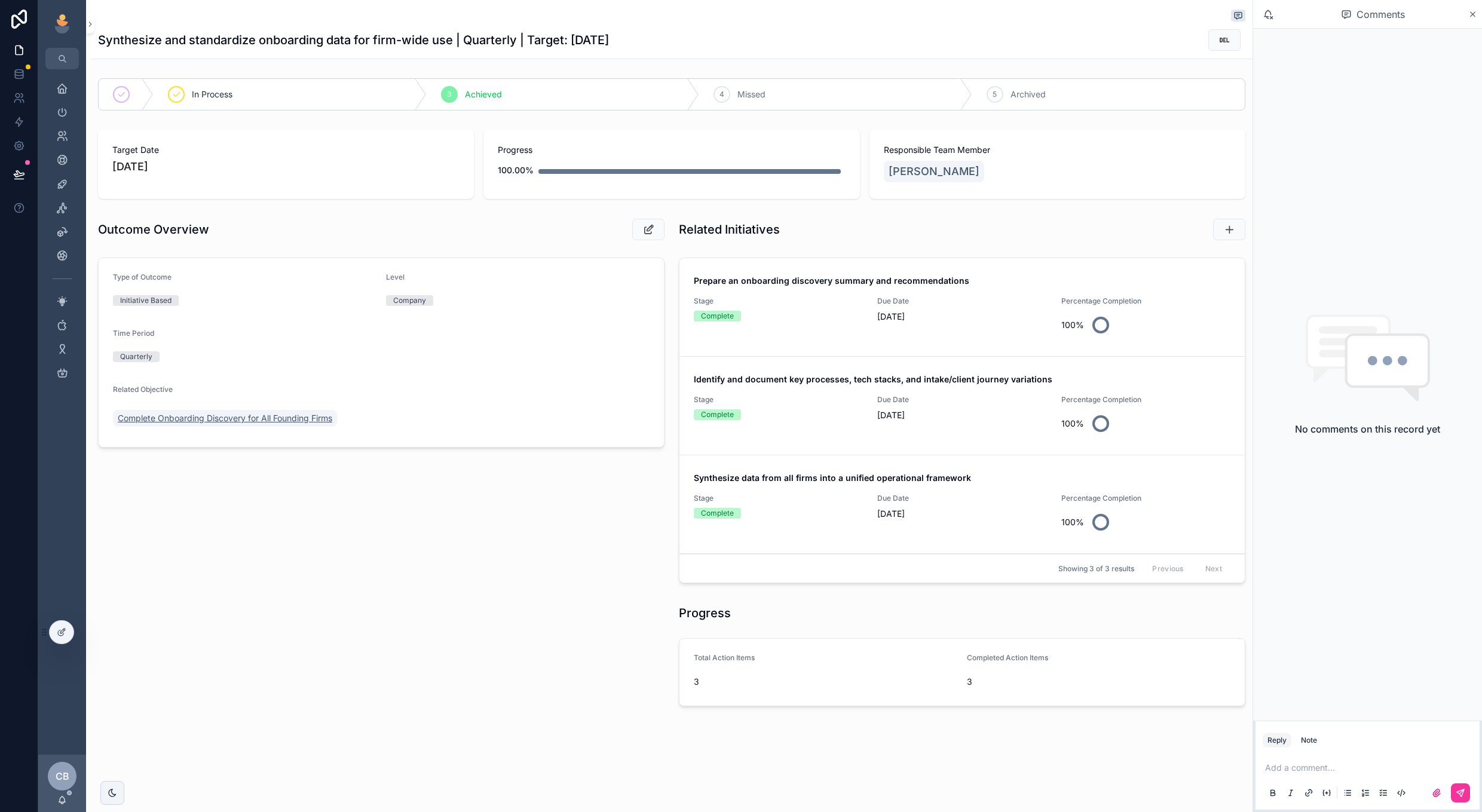
click at [317, 423] on span "Complete Onboarding Discovery for All Founding Firms" at bounding box center [224, 418] width 215 height 12
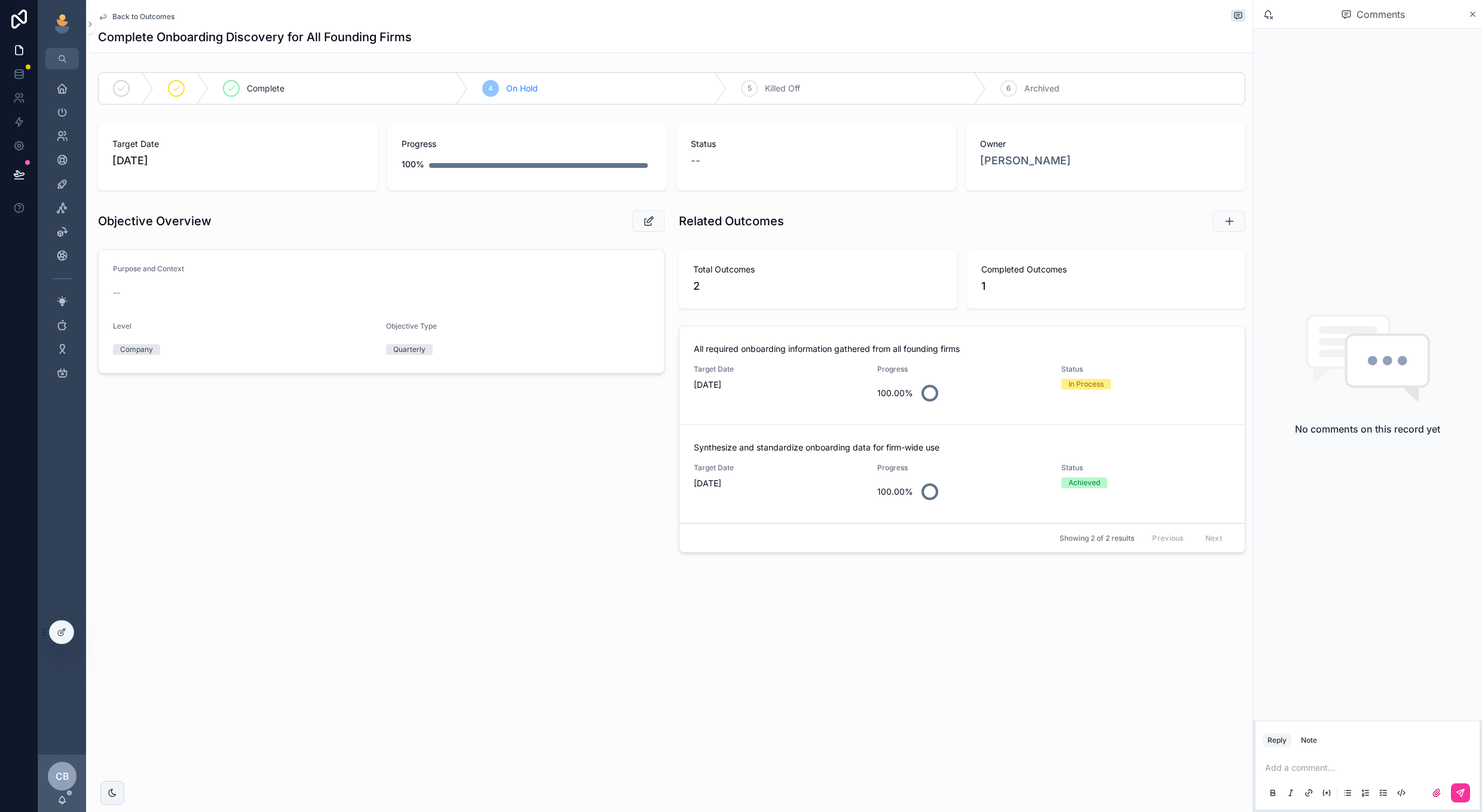
click at [779, 370] on span "Target Date" at bounding box center [778, 370] width 169 height 10
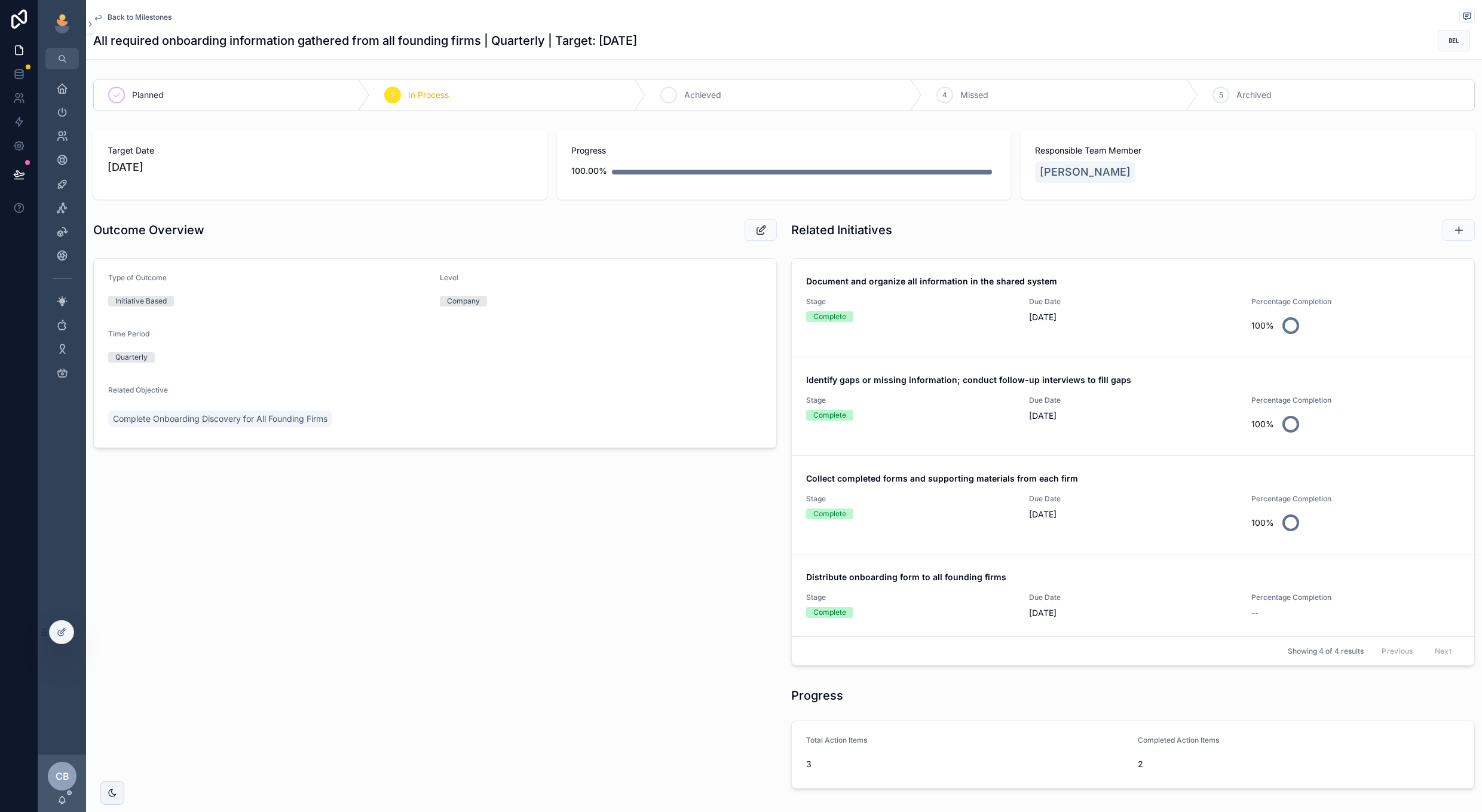
click at [731, 100] on div "3 Achieved" at bounding box center [784, 94] width 276 height 31
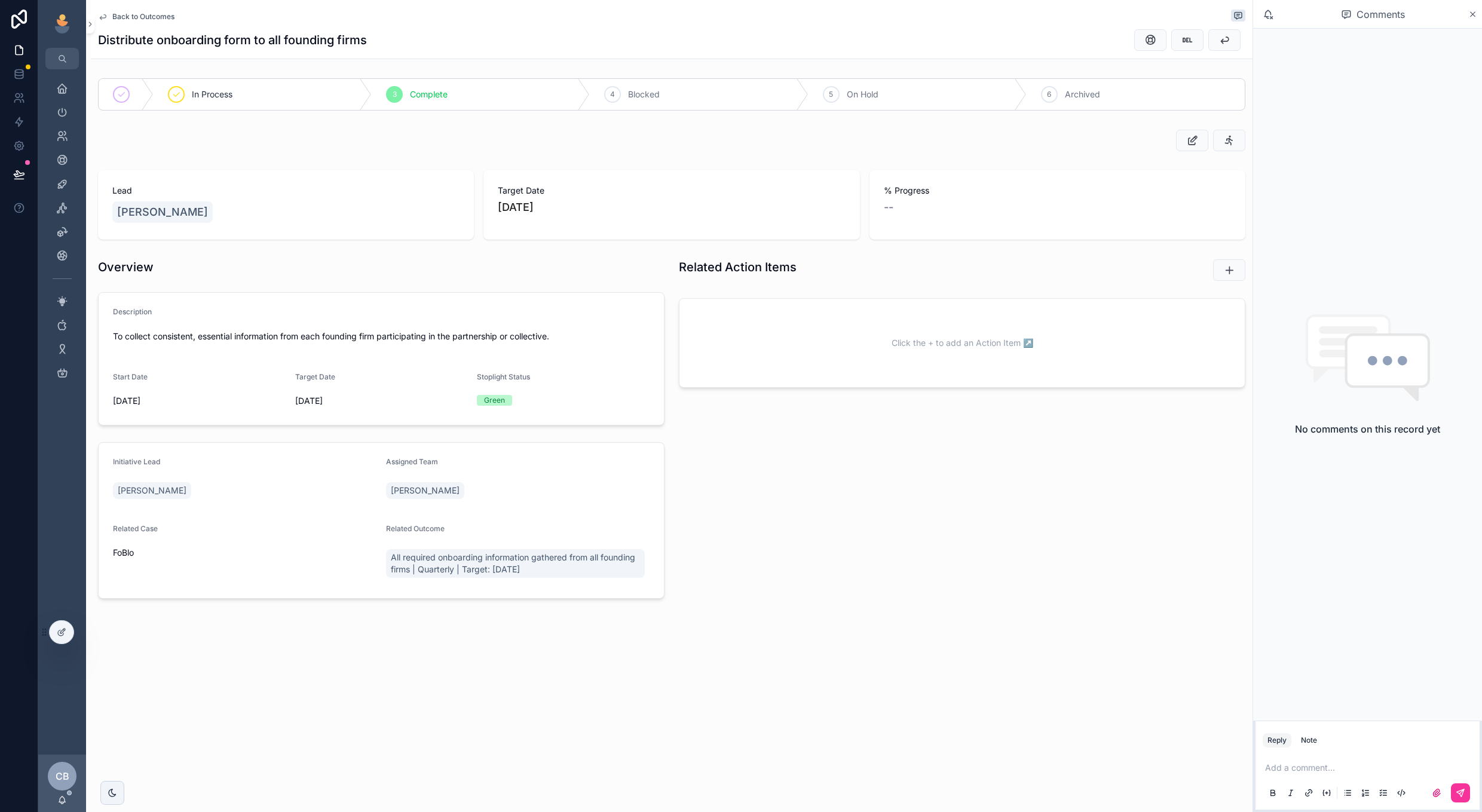
click at [162, 18] on span "Back to Outcomes" at bounding box center [144, 17] width 62 height 10
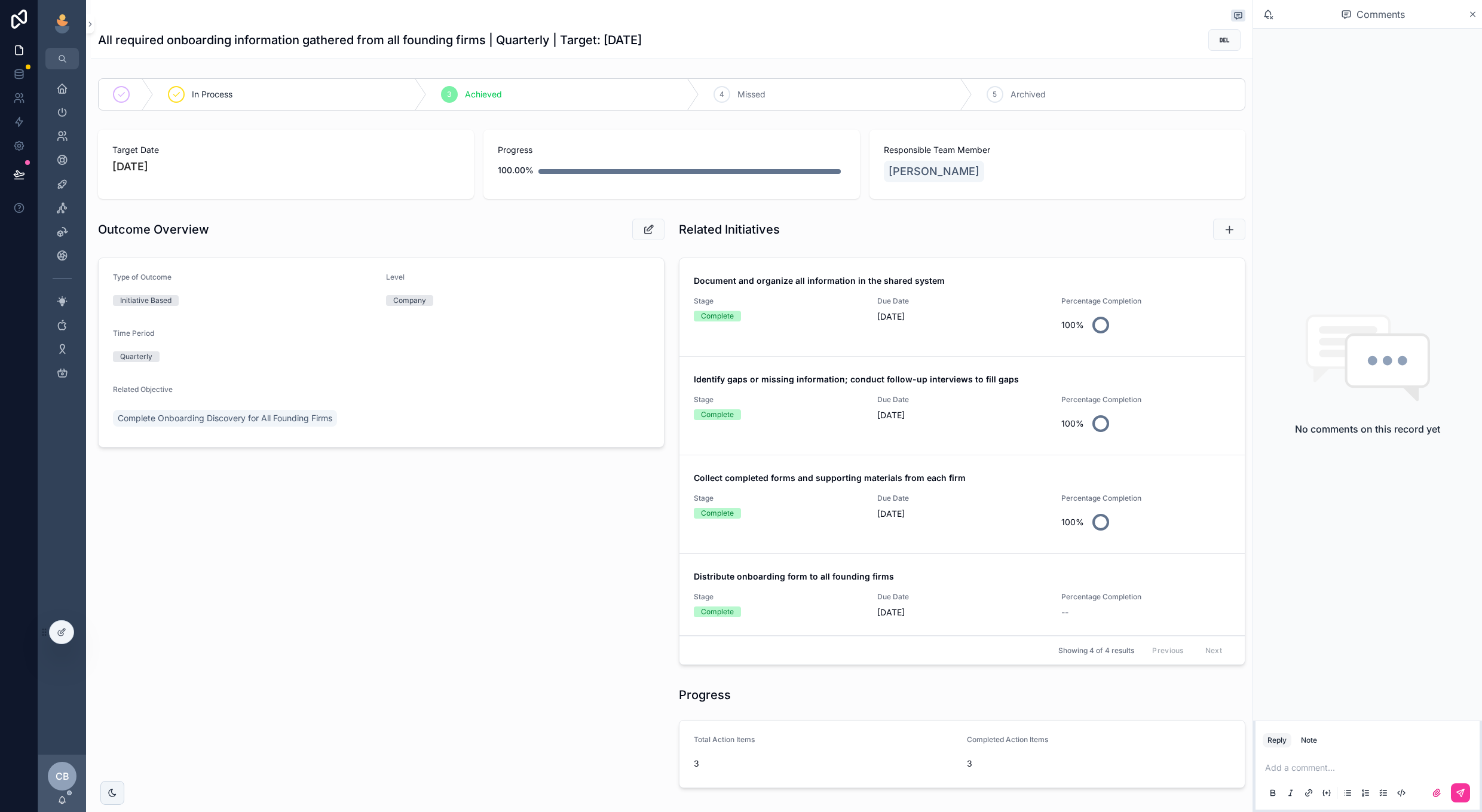
click at [997, 615] on span "[DATE]" at bounding box center [962, 612] width 169 height 12
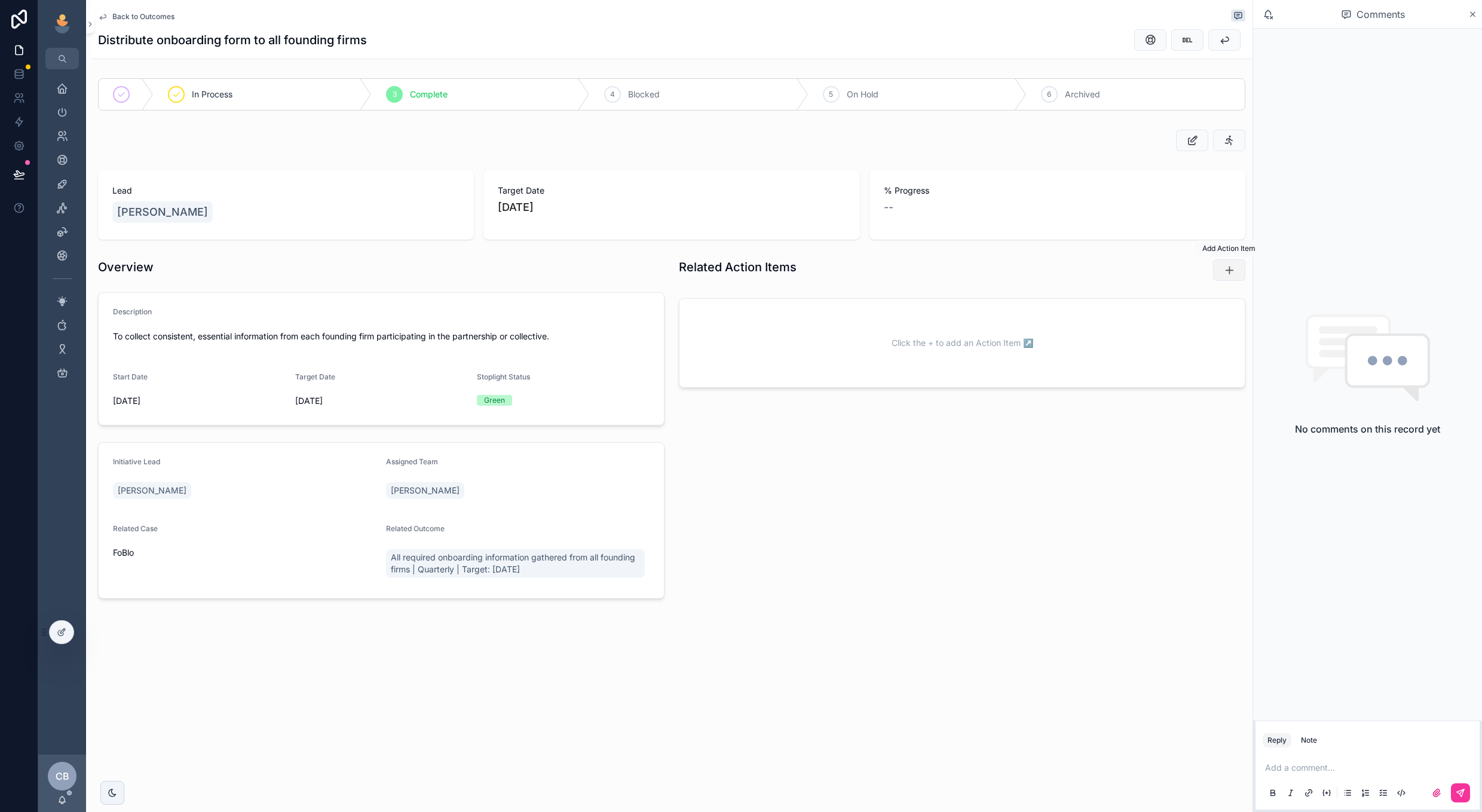
click at [1233, 268] on icon "scrollable content" at bounding box center [1229, 270] width 12 height 12
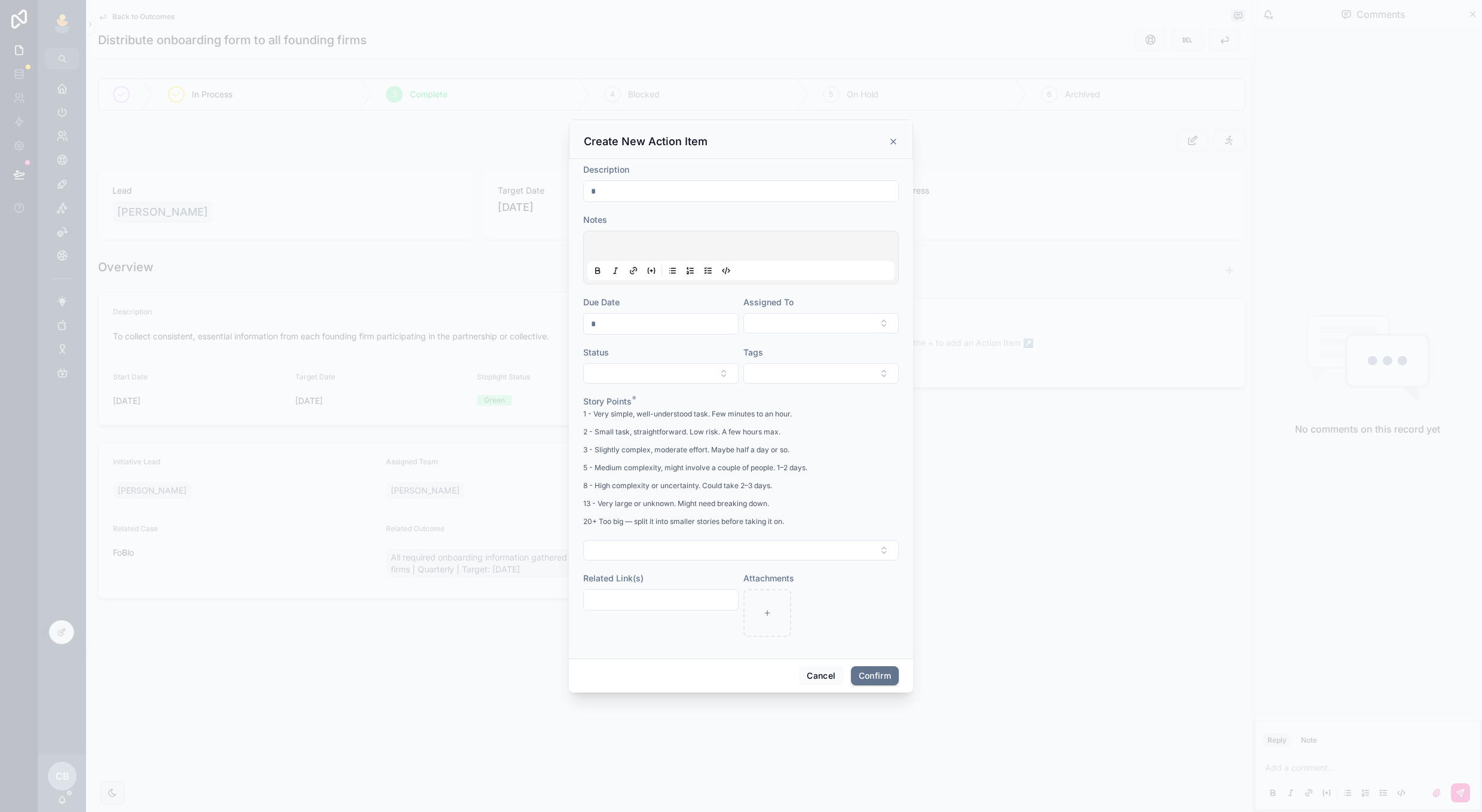
click at [785, 195] on input "text" at bounding box center [741, 191] width 314 height 17
type input "*********"
click at [813, 336] on form "Description ********* Notes Due Date Assigned To Status Tags Story Points * 1 -…" at bounding box center [741, 407] width 316 height 485
click at [709, 377] on button "Select Button" at bounding box center [661, 373] width 155 height 21
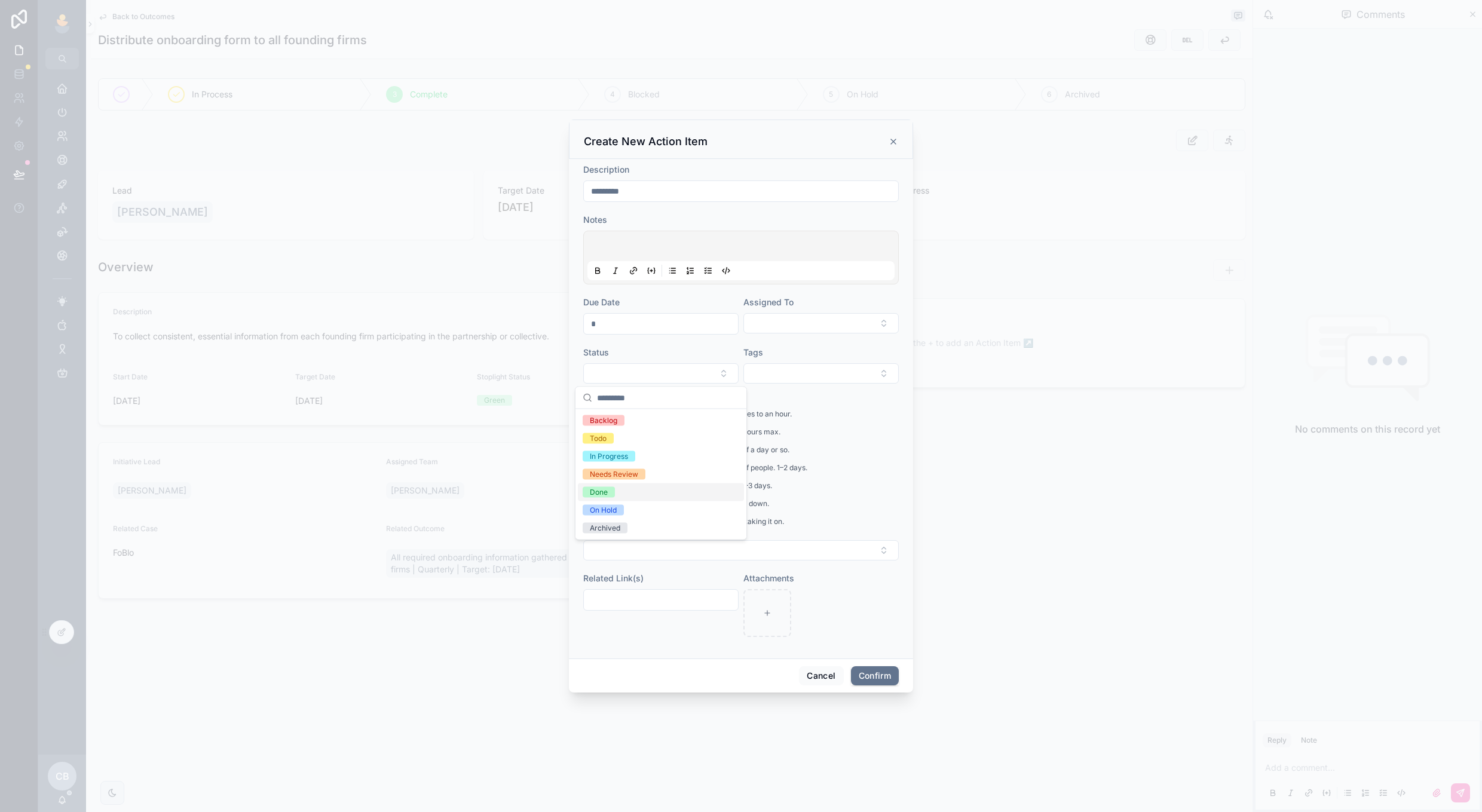
click at [681, 493] on div "Done" at bounding box center [661, 492] width 167 height 18
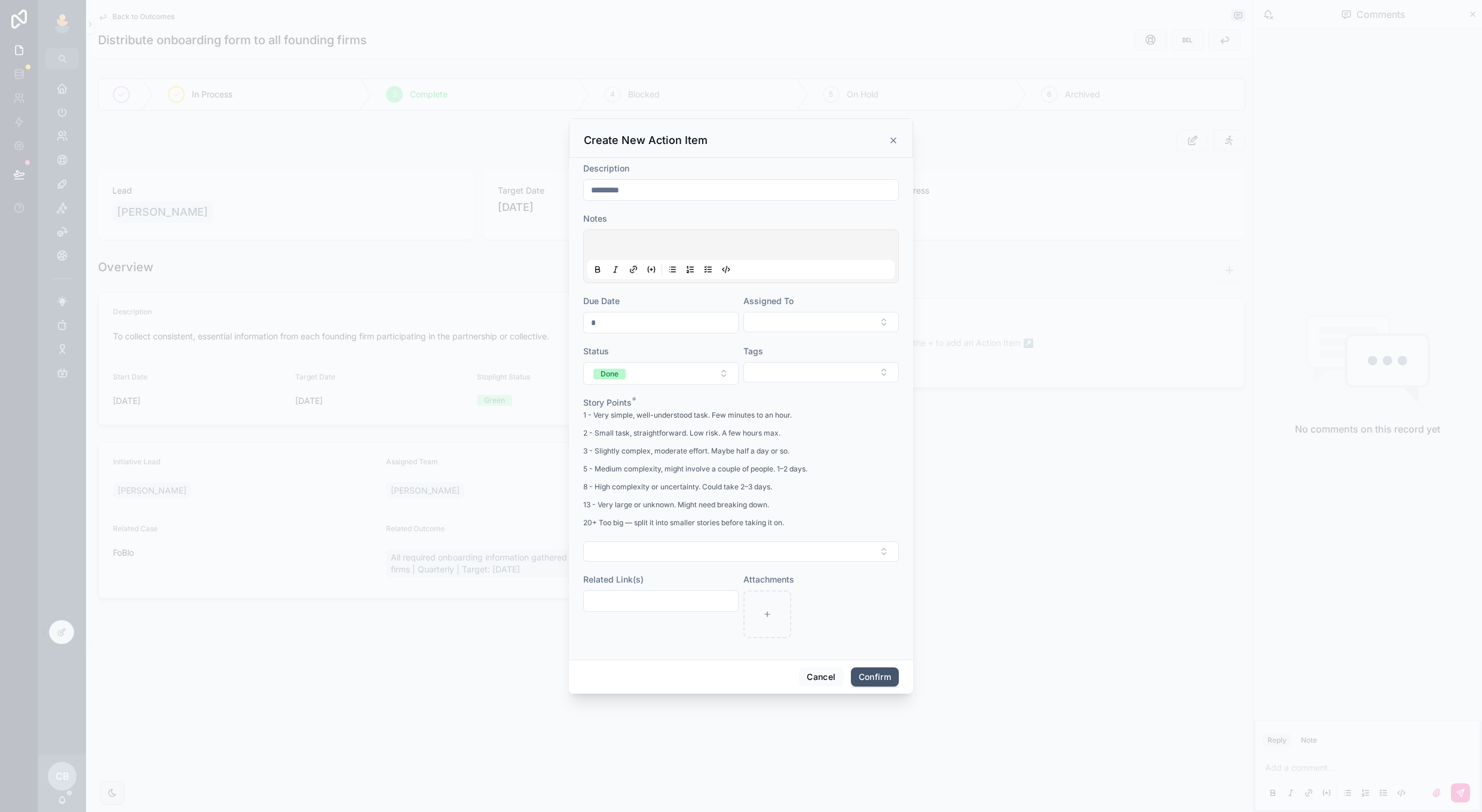
click at [858, 675] on button "Confirm" at bounding box center [875, 677] width 48 height 19
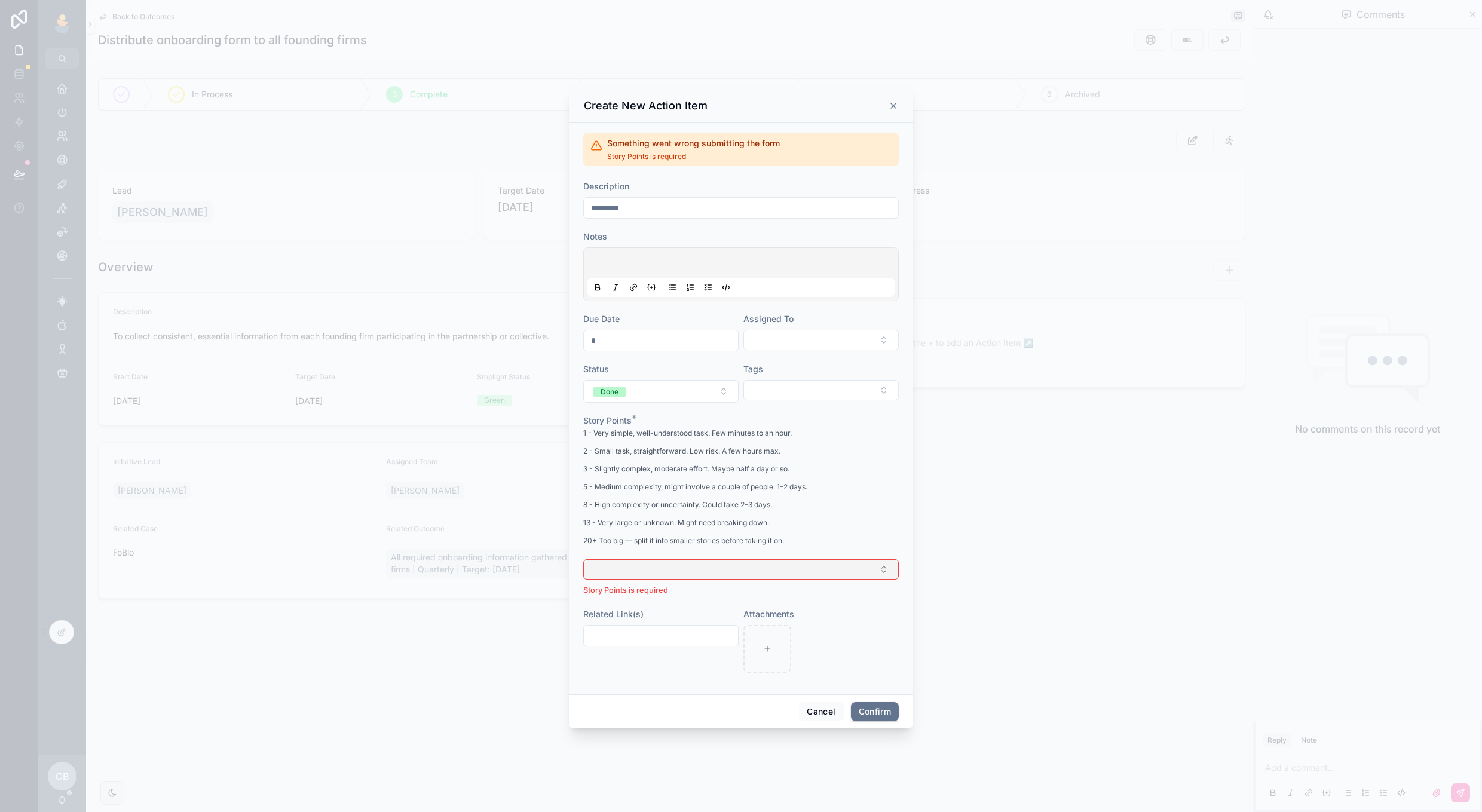
click at [793, 561] on button "Select Button" at bounding box center [741, 570] width 316 height 21
click at [777, 610] on div "1" at bounding box center [741, 617] width 167 height 18
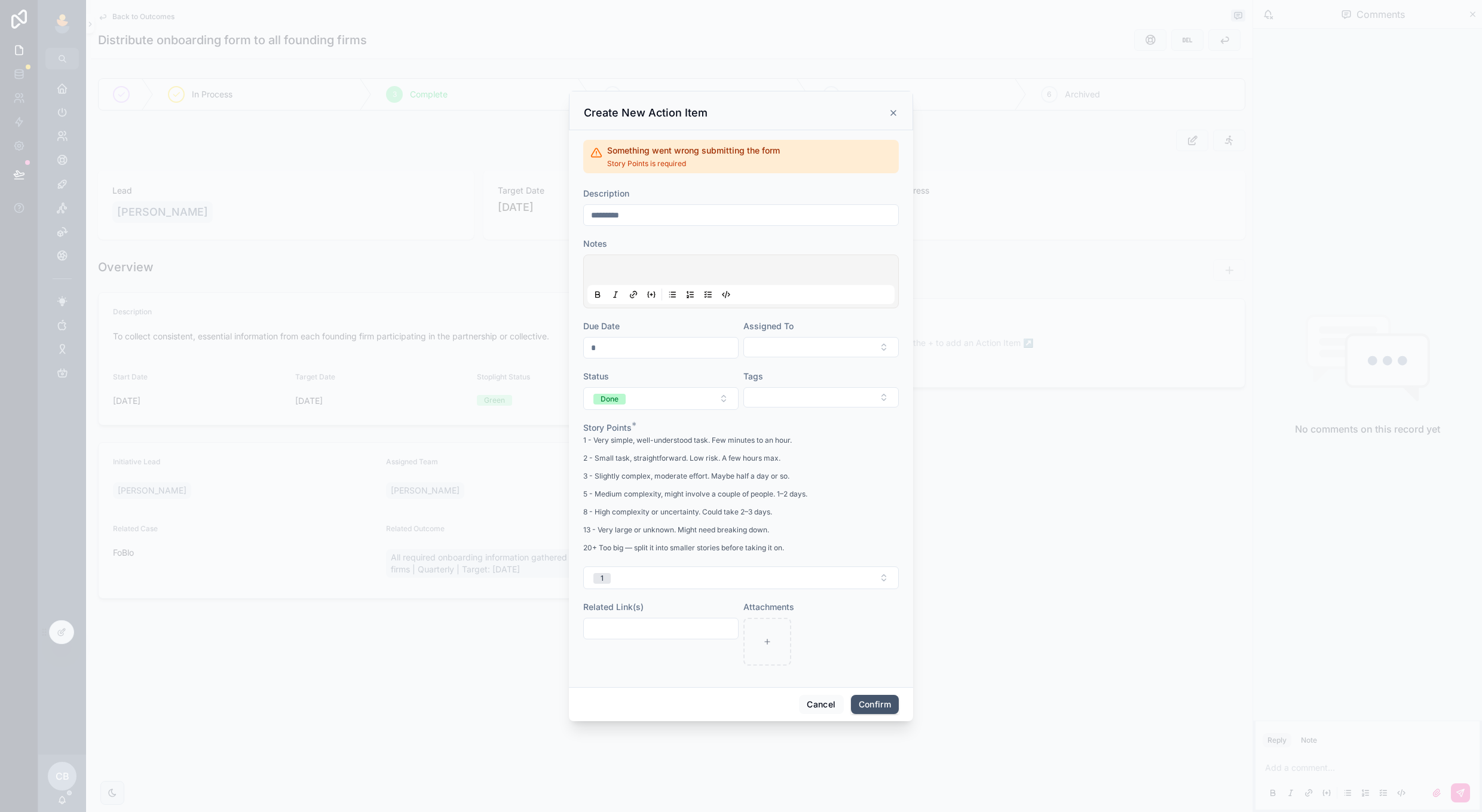
click at [860, 710] on button "Confirm" at bounding box center [875, 705] width 48 height 19
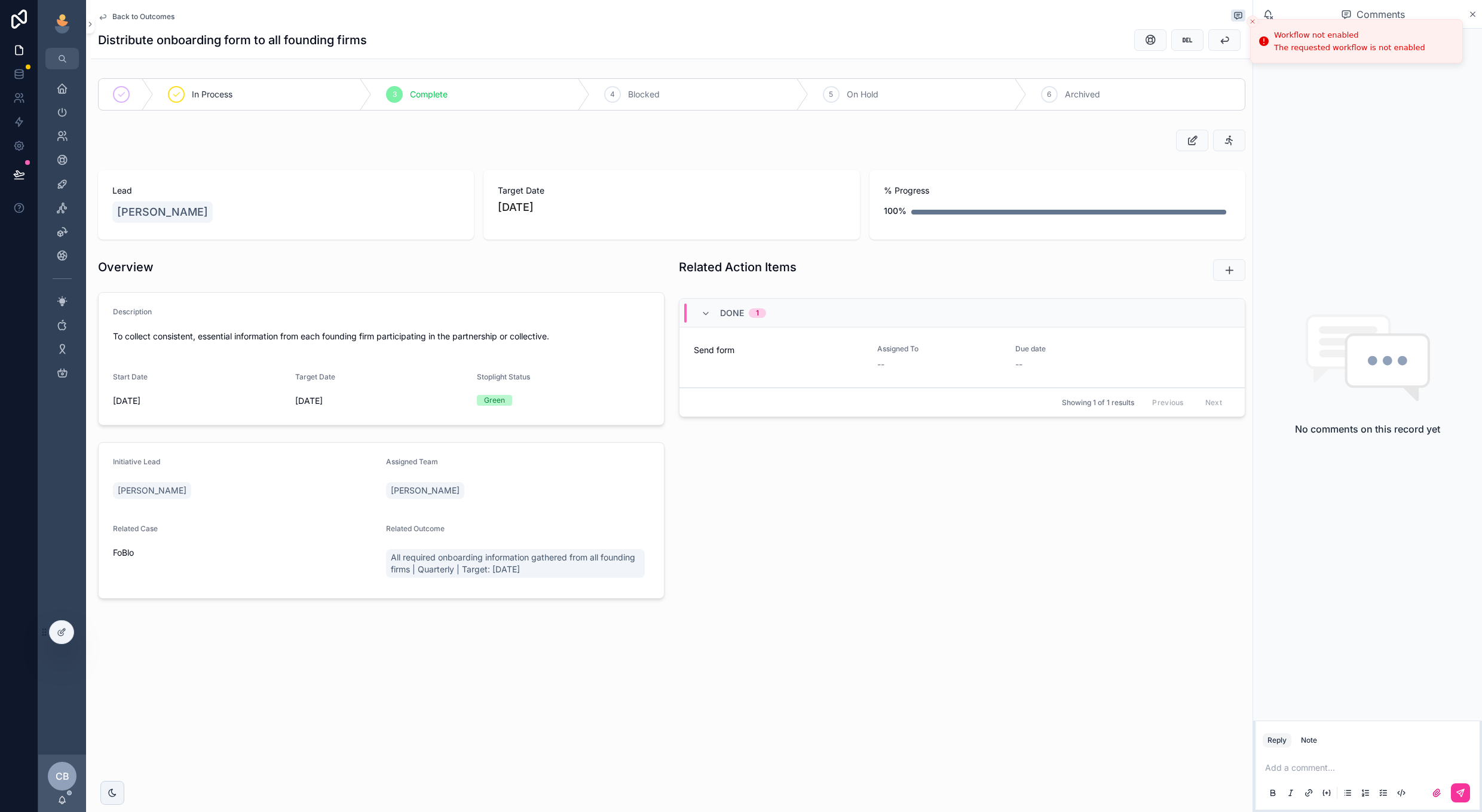
click at [151, 18] on span "Back to Outcomes" at bounding box center [144, 17] width 62 height 10
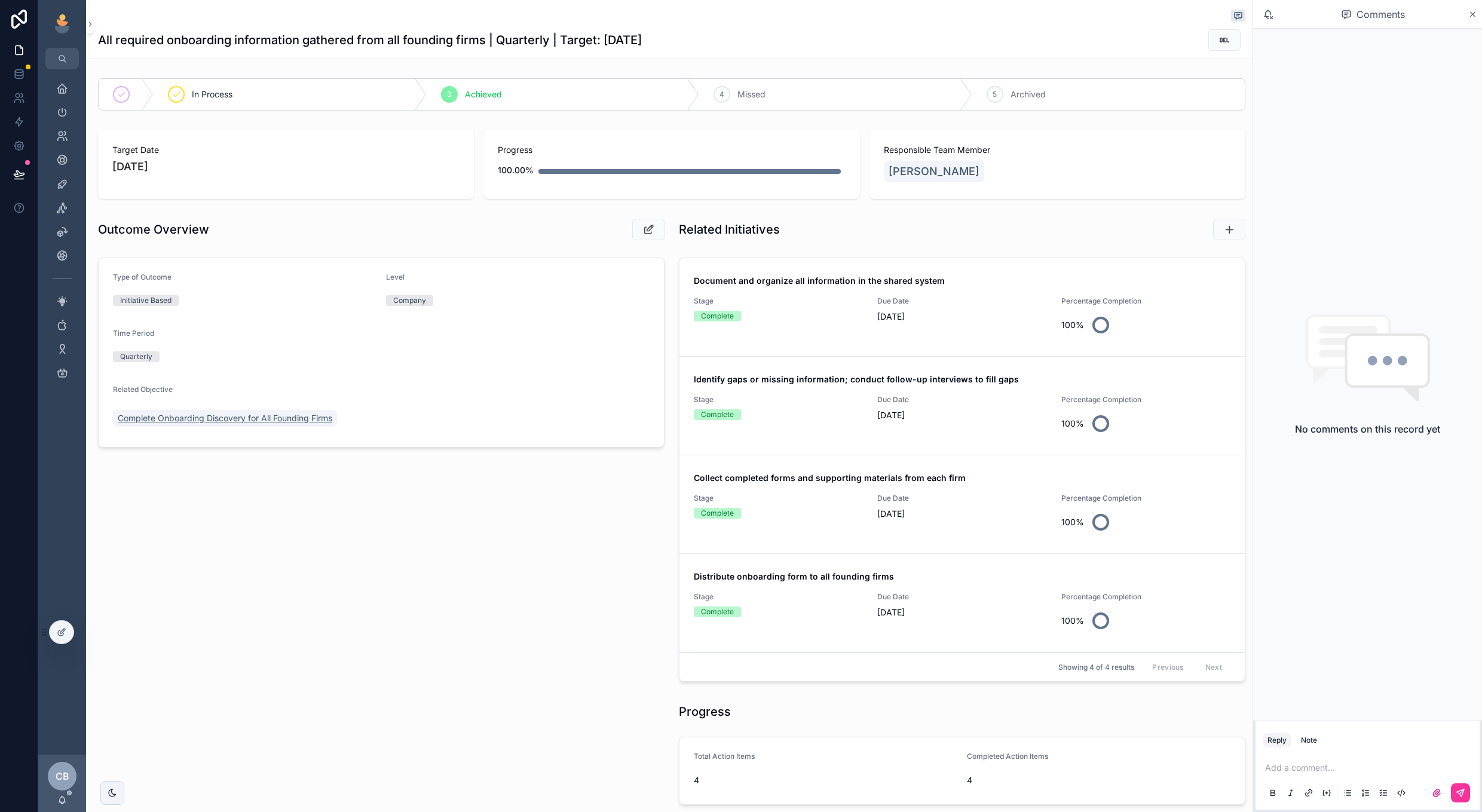
click at [286, 412] on span "Complete Onboarding Discovery for All Founding Firms" at bounding box center [224, 418] width 215 height 12
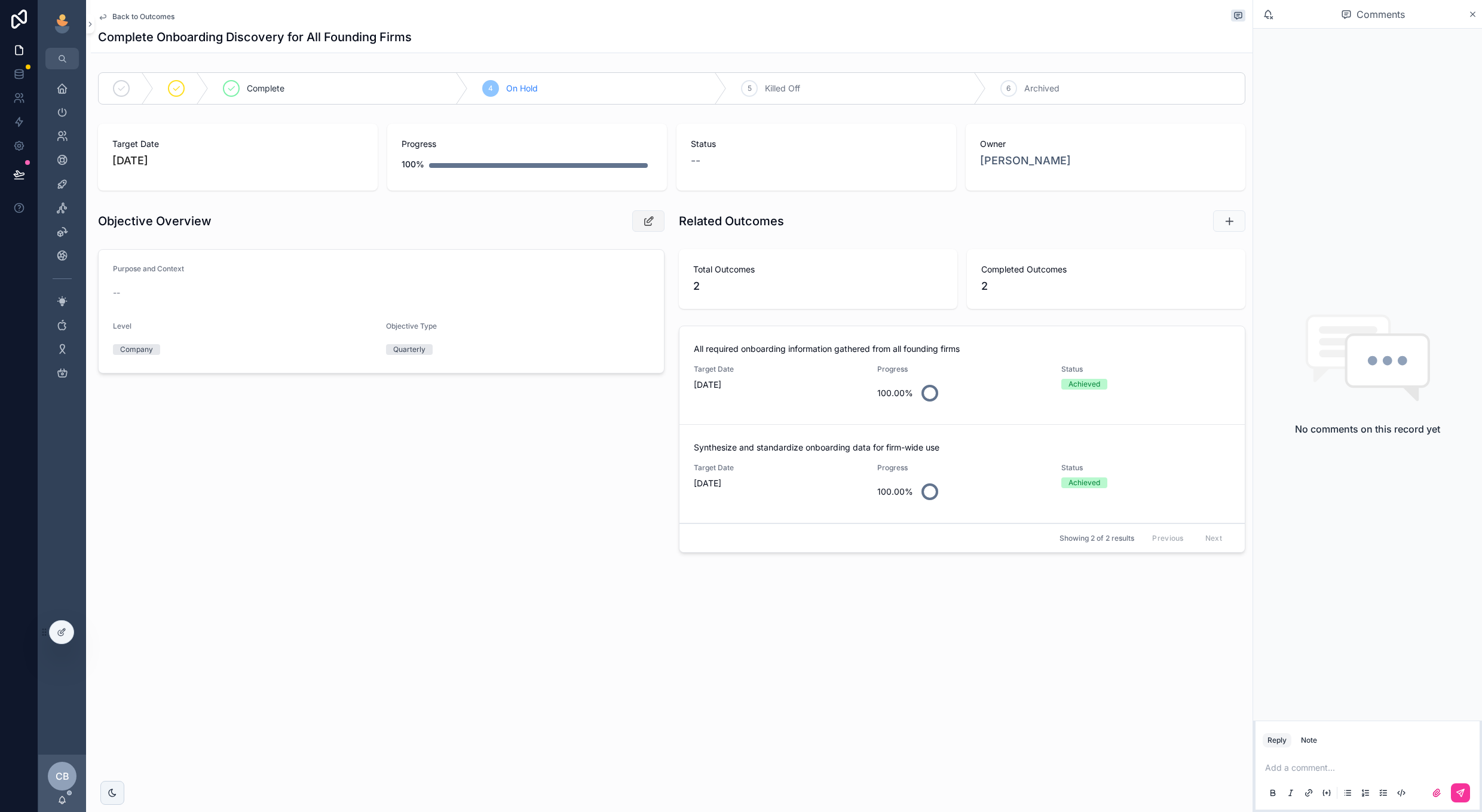
click at [642, 217] on icon "scrollable content" at bounding box center [649, 220] width 13 height 12
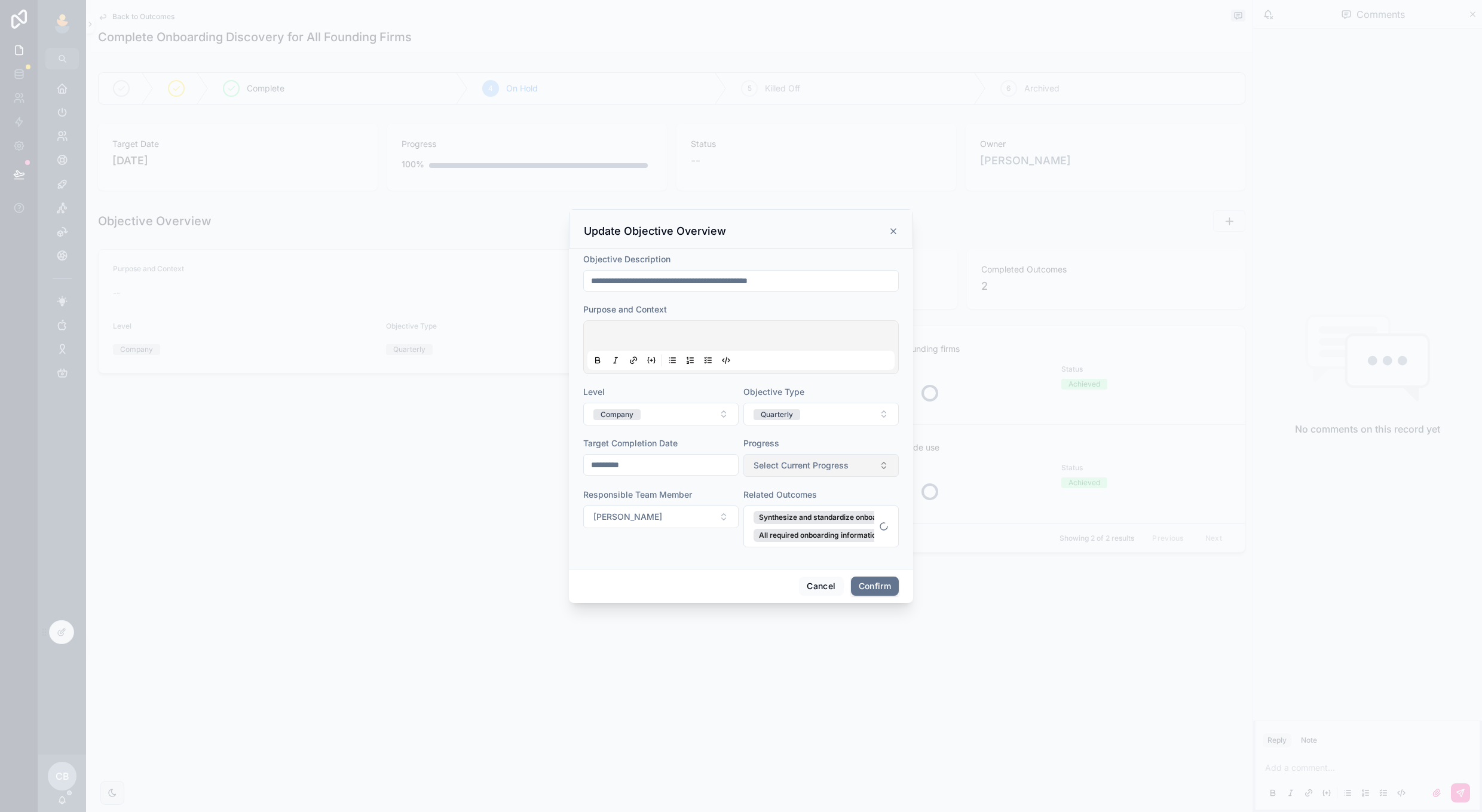
click at [803, 465] on span "Select Current Progress" at bounding box center [802, 465] width 95 height 12
click at [768, 508] on div "On Track" at bounding box center [765, 514] width 31 height 11
click at [727, 494] on div "Responsible Team Member" at bounding box center [661, 495] width 155 height 12
click at [862, 584] on button "Confirm" at bounding box center [875, 586] width 48 height 19
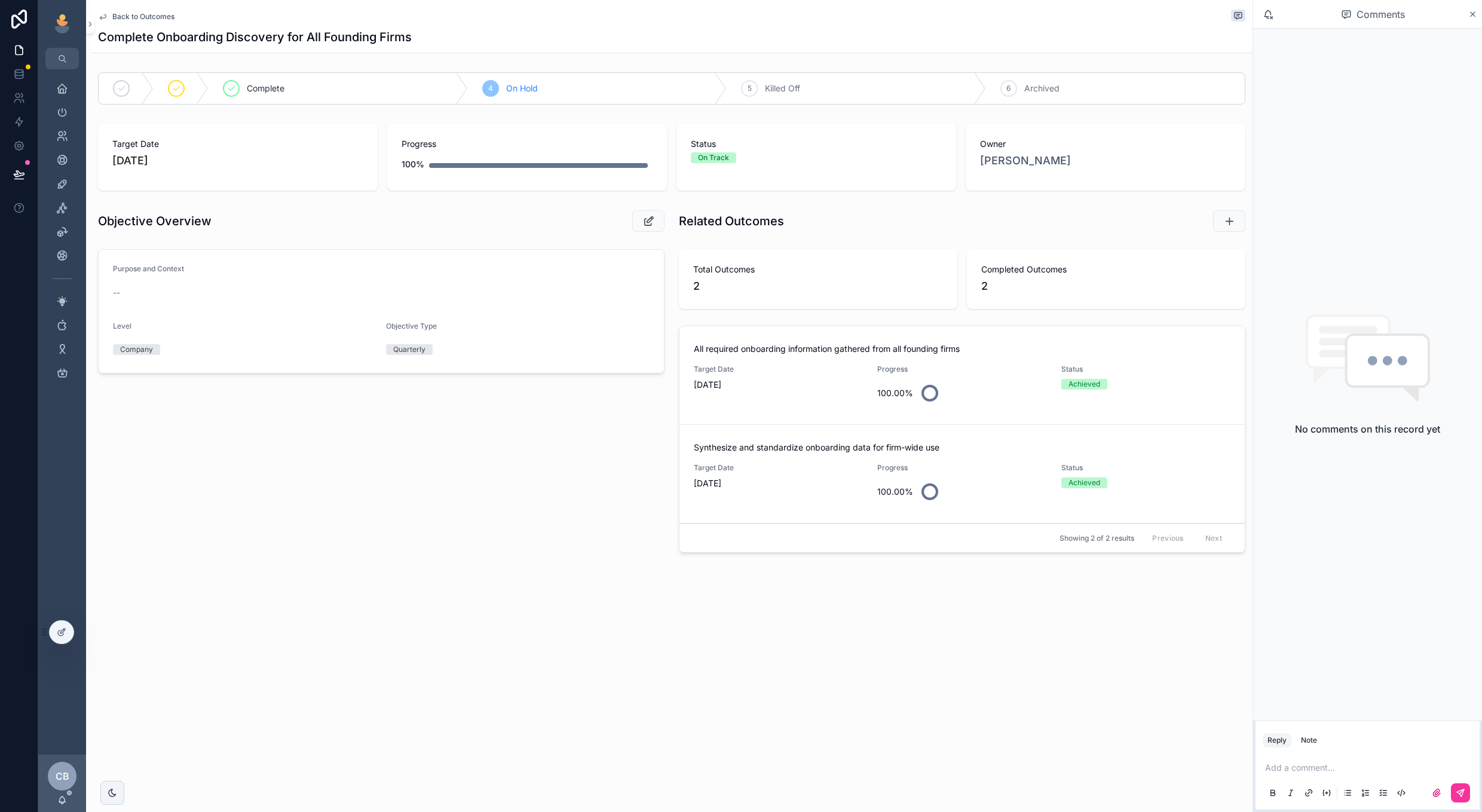
click at [140, 13] on span "Back to Outcomes" at bounding box center [144, 17] width 62 height 10
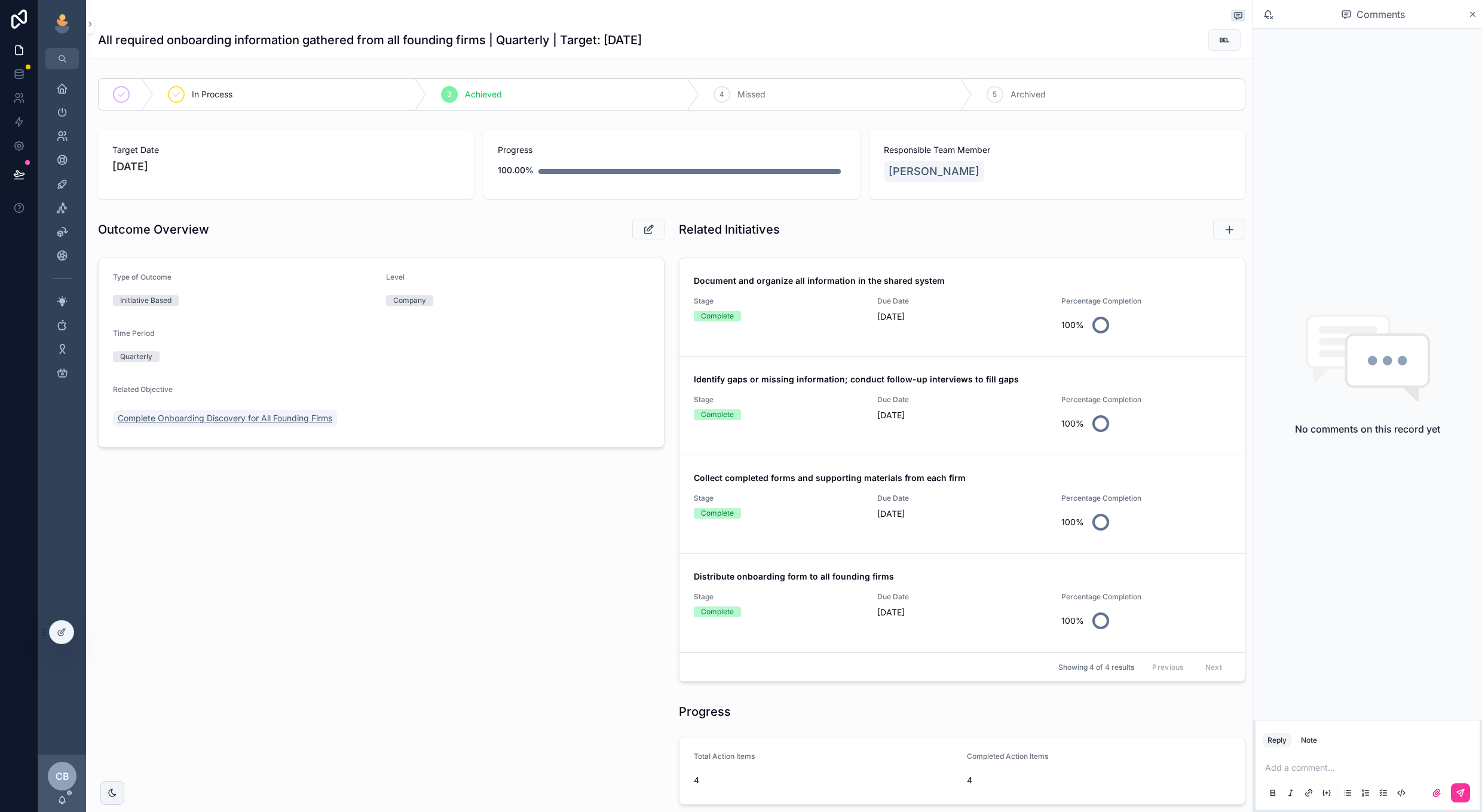
click at [293, 414] on span "Complete Onboarding Discovery for All Founding Firms" at bounding box center [224, 418] width 215 height 12
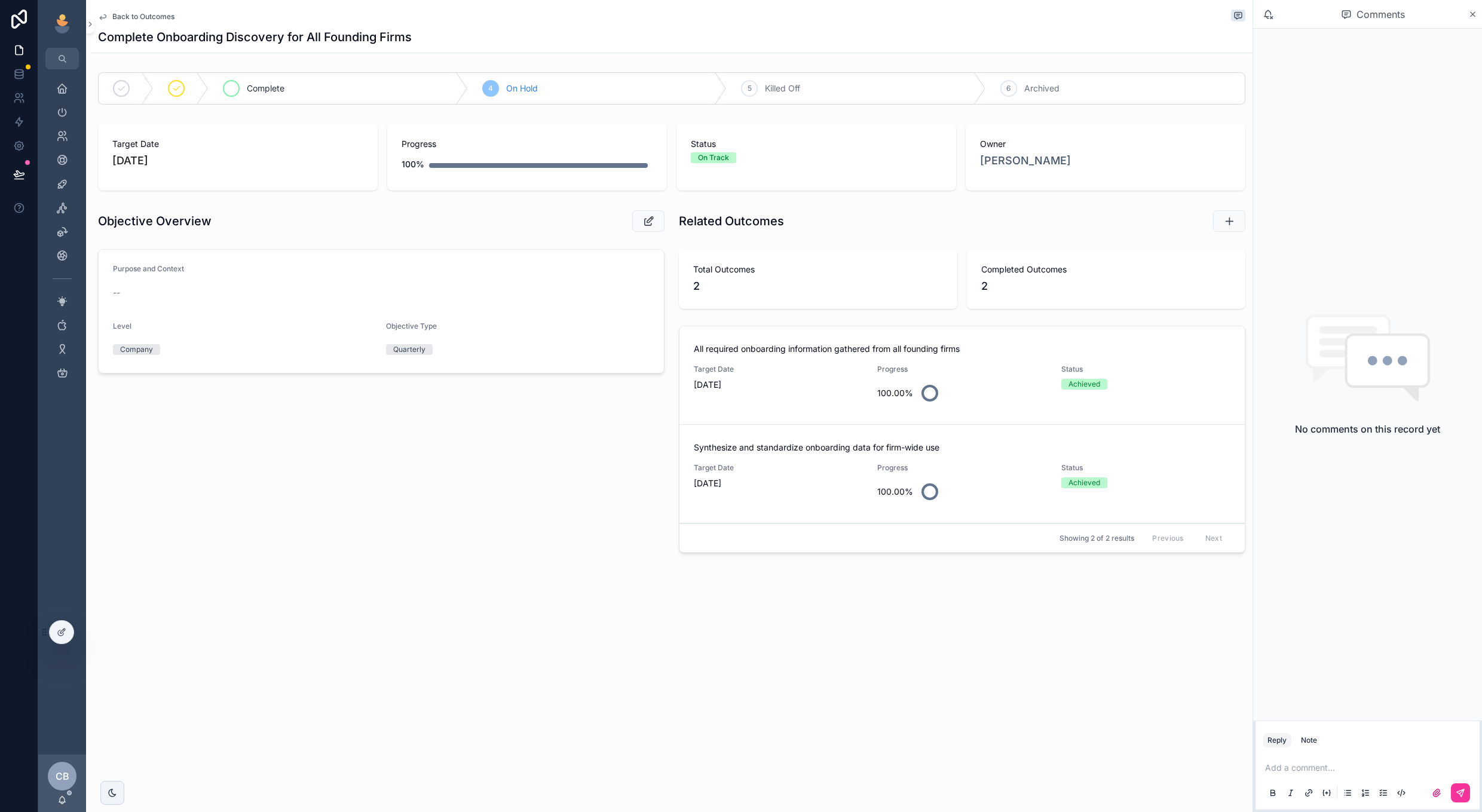
click at [316, 94] on div "Complete" at bounding box center [338, 88] width 259 height 31
click at [135, 17] on span "Back to Outcomes" at bounding box center [144, 17] width 62 height 10
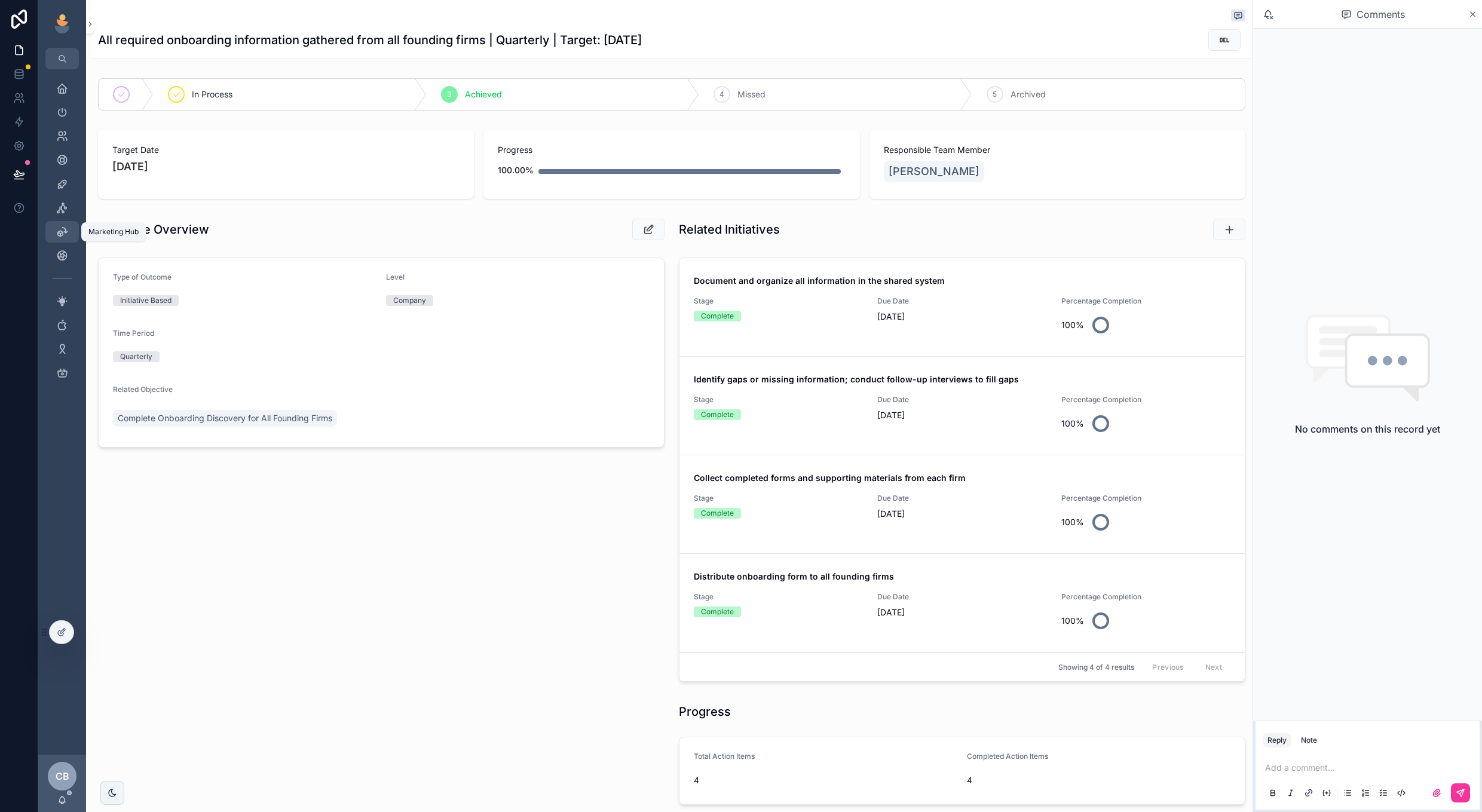
click at [71, 229] on div "Marketing Hub" at bounding box center [62, 232] width 19 height 19
click at [62, 211] on icon "scrollable content" at bounding box center [62, 208] width 12 height 12
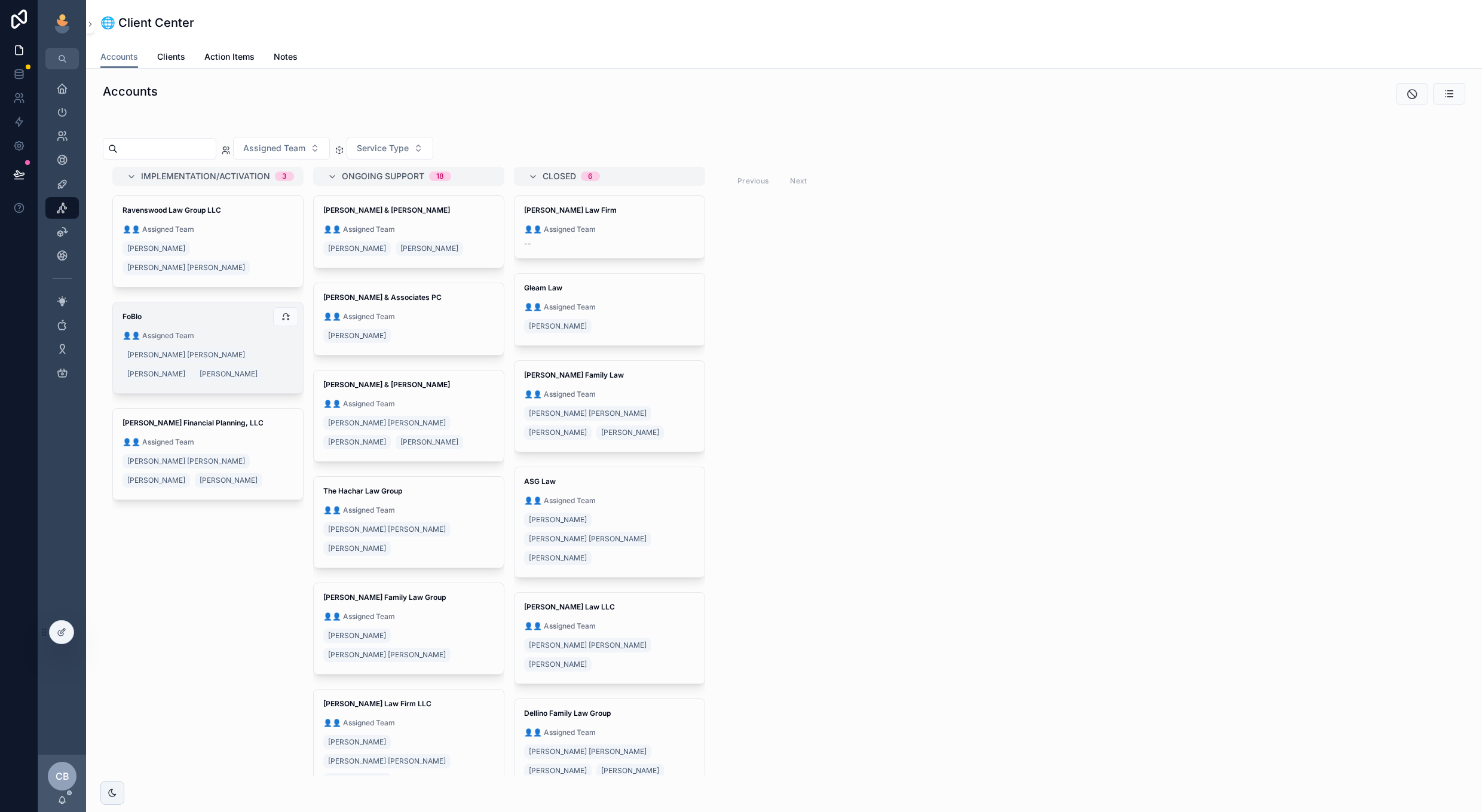
click at [249, 331] on span "👤👤 Assigned Team" at bounding box center [209, 336] width 171 height 10
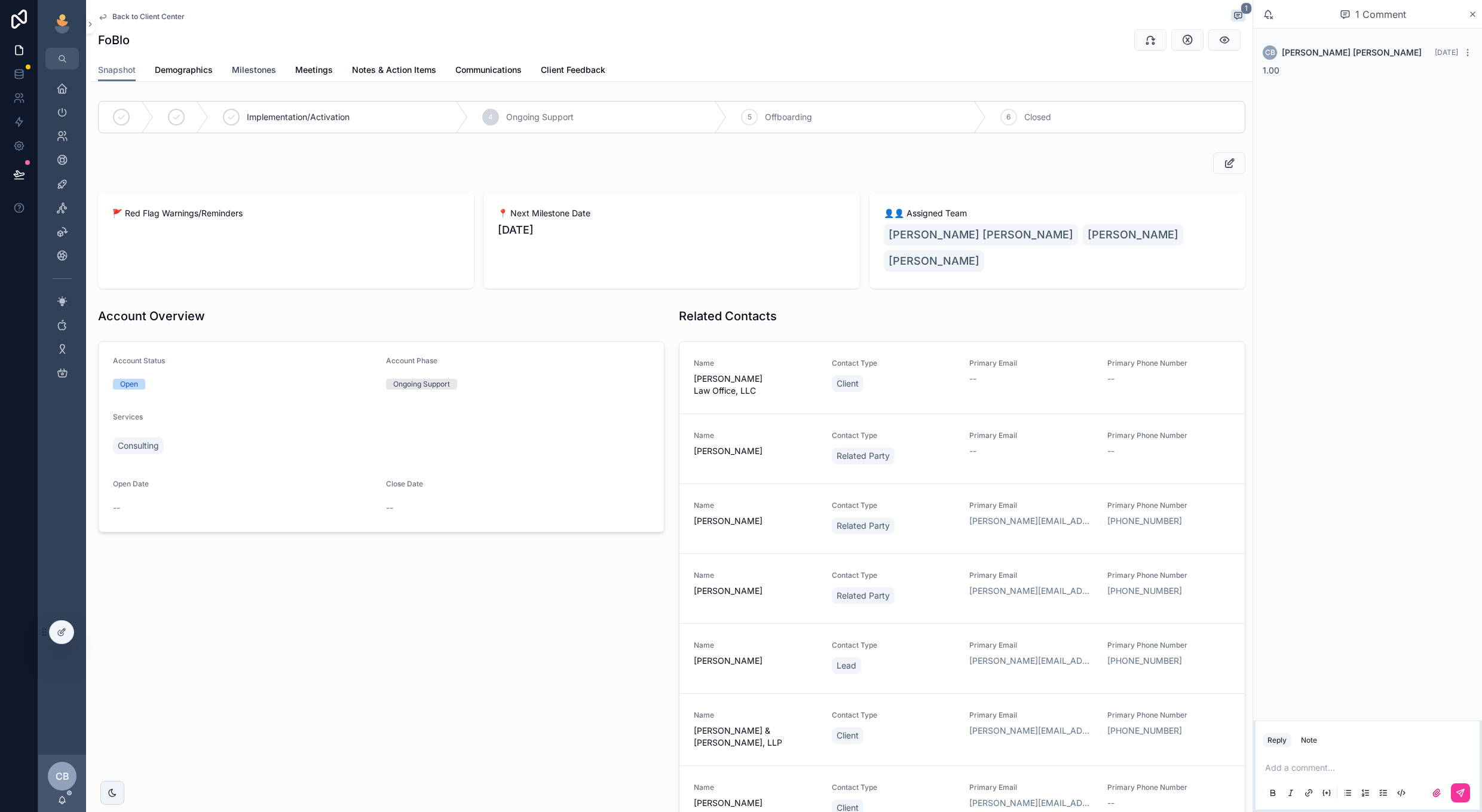
click at [239, 67] on span "Milestones" at bounding box center [254, 70] width 44 height 12
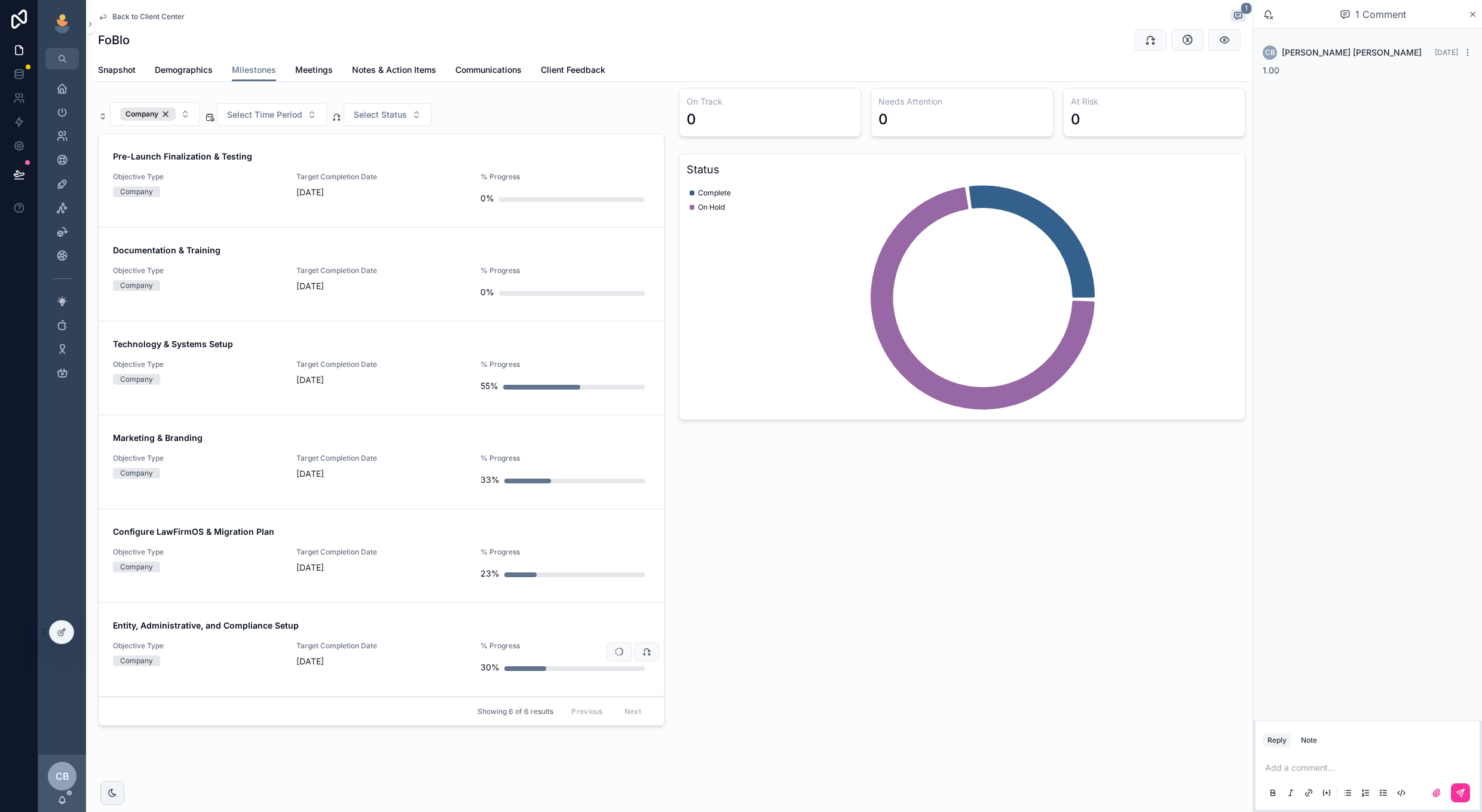
click at [413, 640] on div "Entity, Administrative, and Compliance Setup Objective Type Company Target Comp…" at bounding box center [381, 649] width 537 height 59
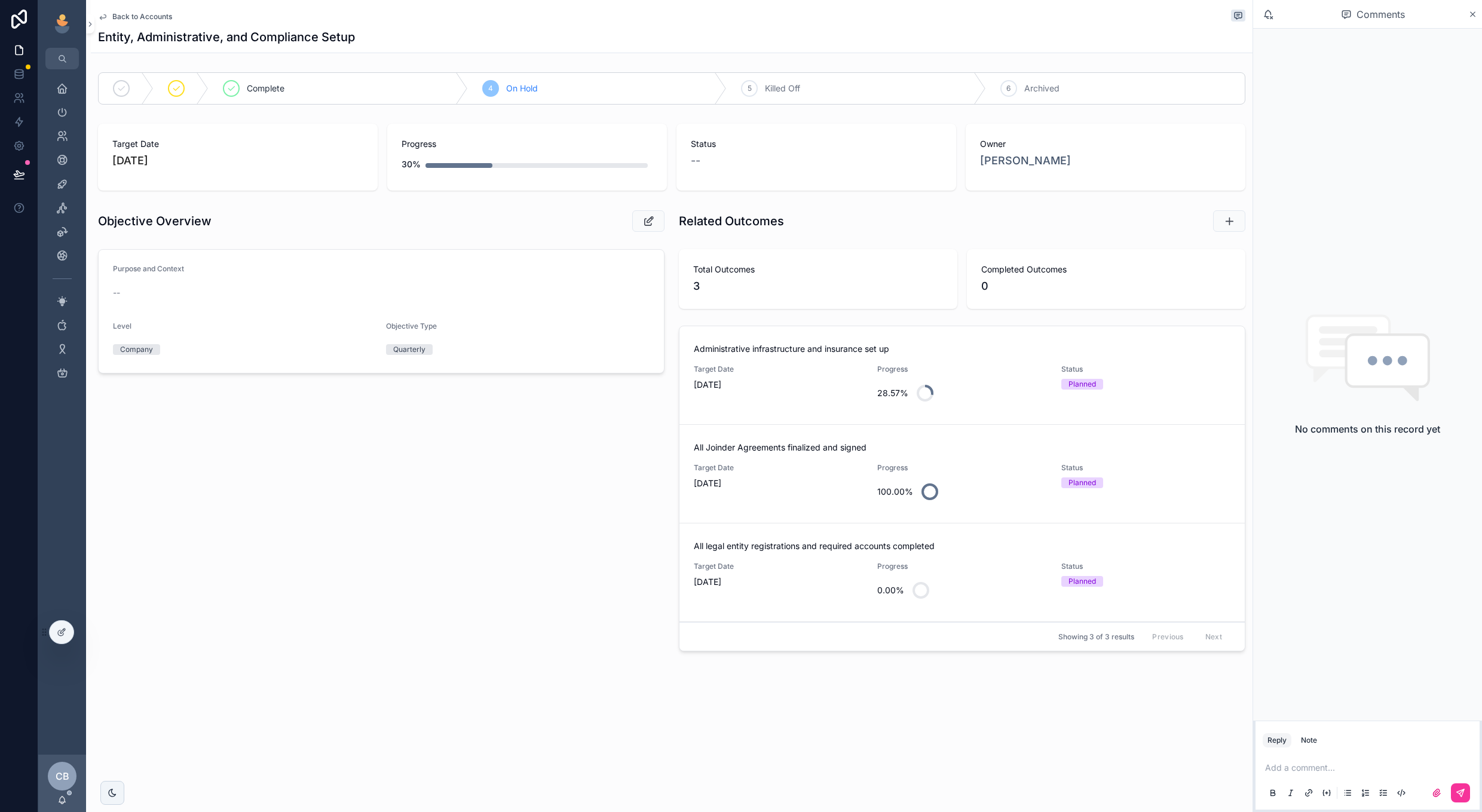
click at [791, 584] on span "[DATE]" at bounding box center [778, 582] width 169 height 12
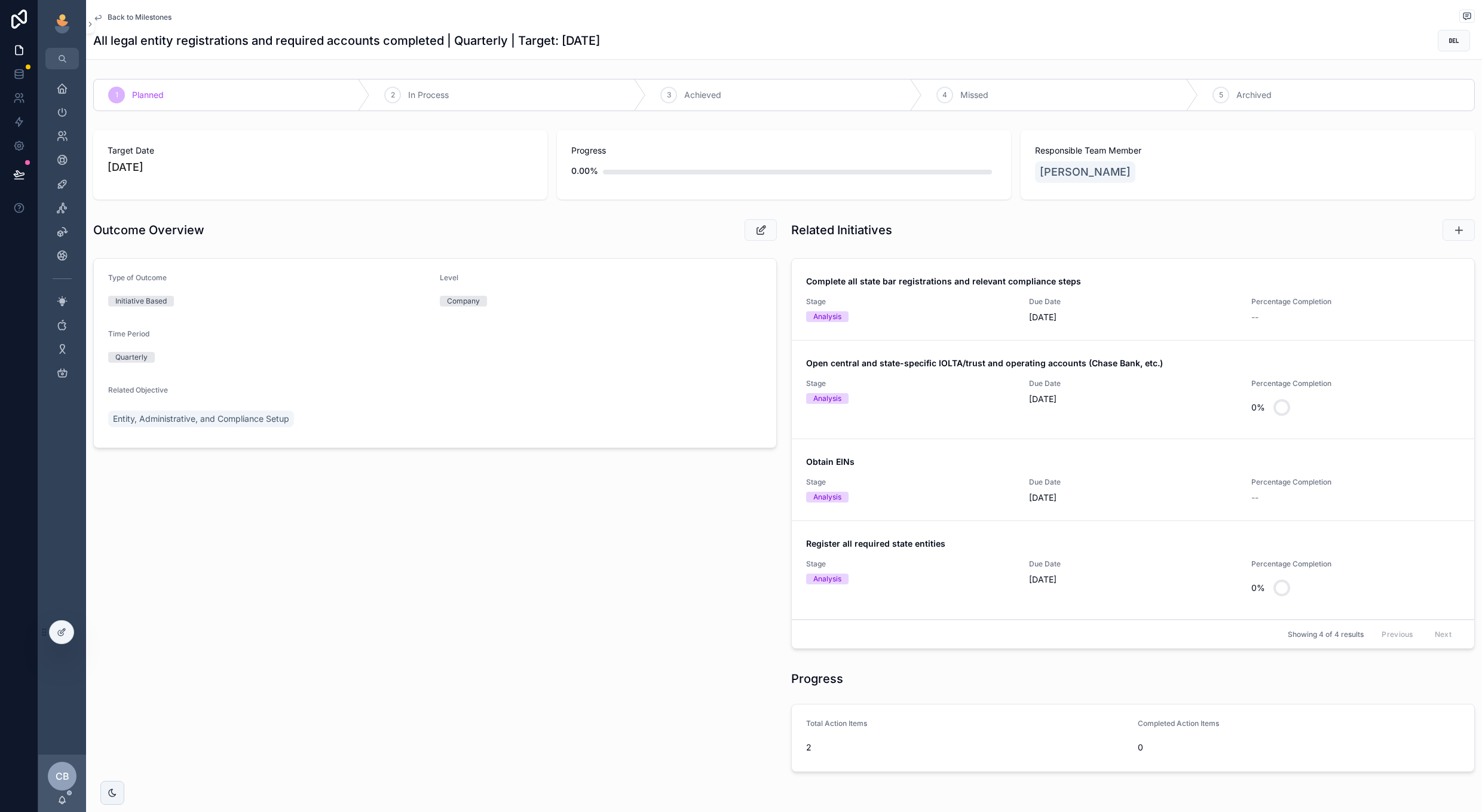
click at [1193, 479] on span "Due Date" at bounding box center [1133, 482] width 209 height 10
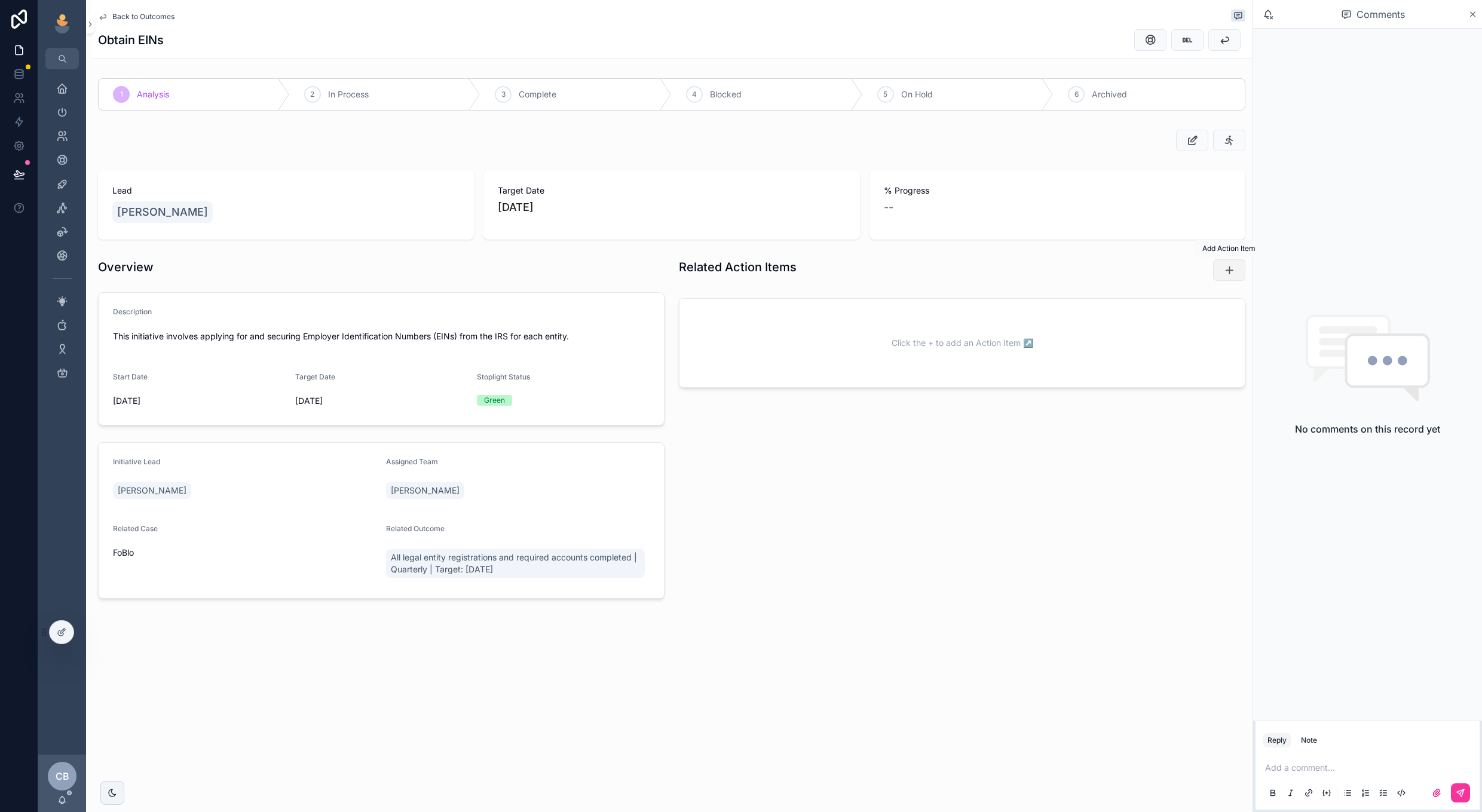
click at [1232, 277] on button "scrollable content" at bounding box center [1229, 270] width 33 height 21
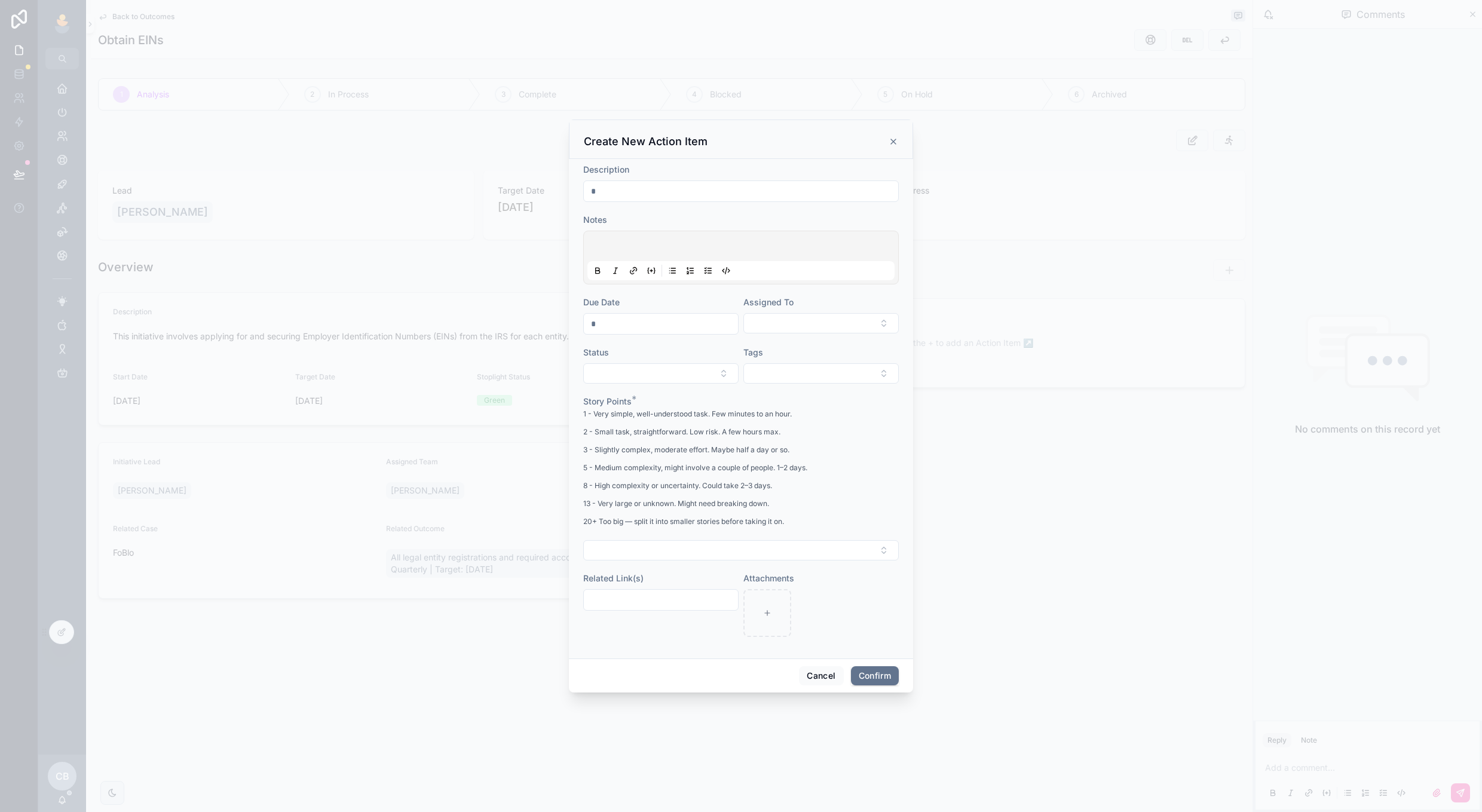
click at [773, 183] on input "text" at bounding box center [741, 191] width 314 height 17
type input "********"
click at [647, 552] on button "Select Button" at bounding box center [741, 550] width 316 height 21
click at [665, 592] on span "1" at bounding box center [672, 598] width 17 height 11
click at [859, 672] on button "Confirm" at bounding box center [875, 677] width 48 height 19
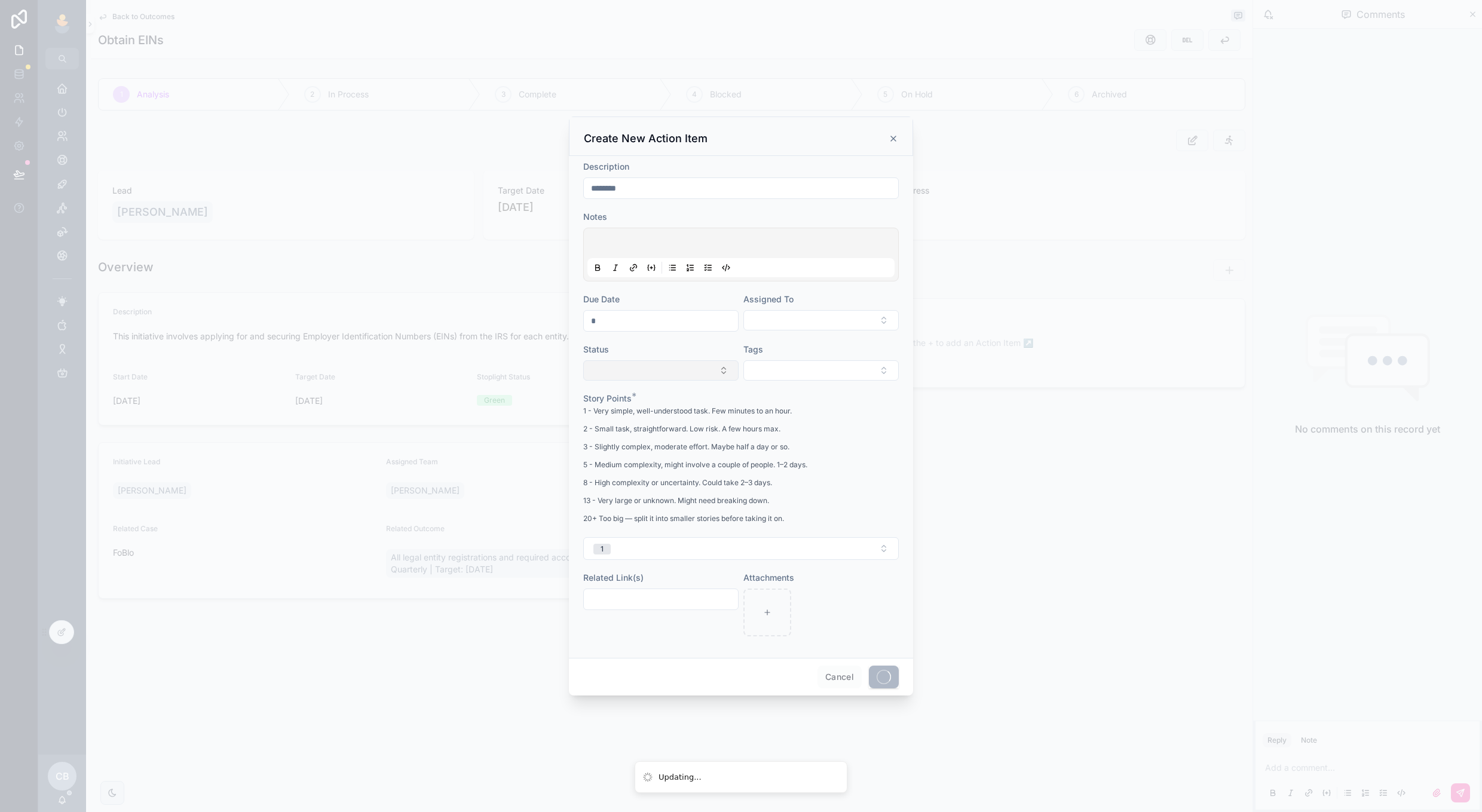
click at [653, 374] on button "Select Button" at bounding box center [661, 371] width 155 height 21
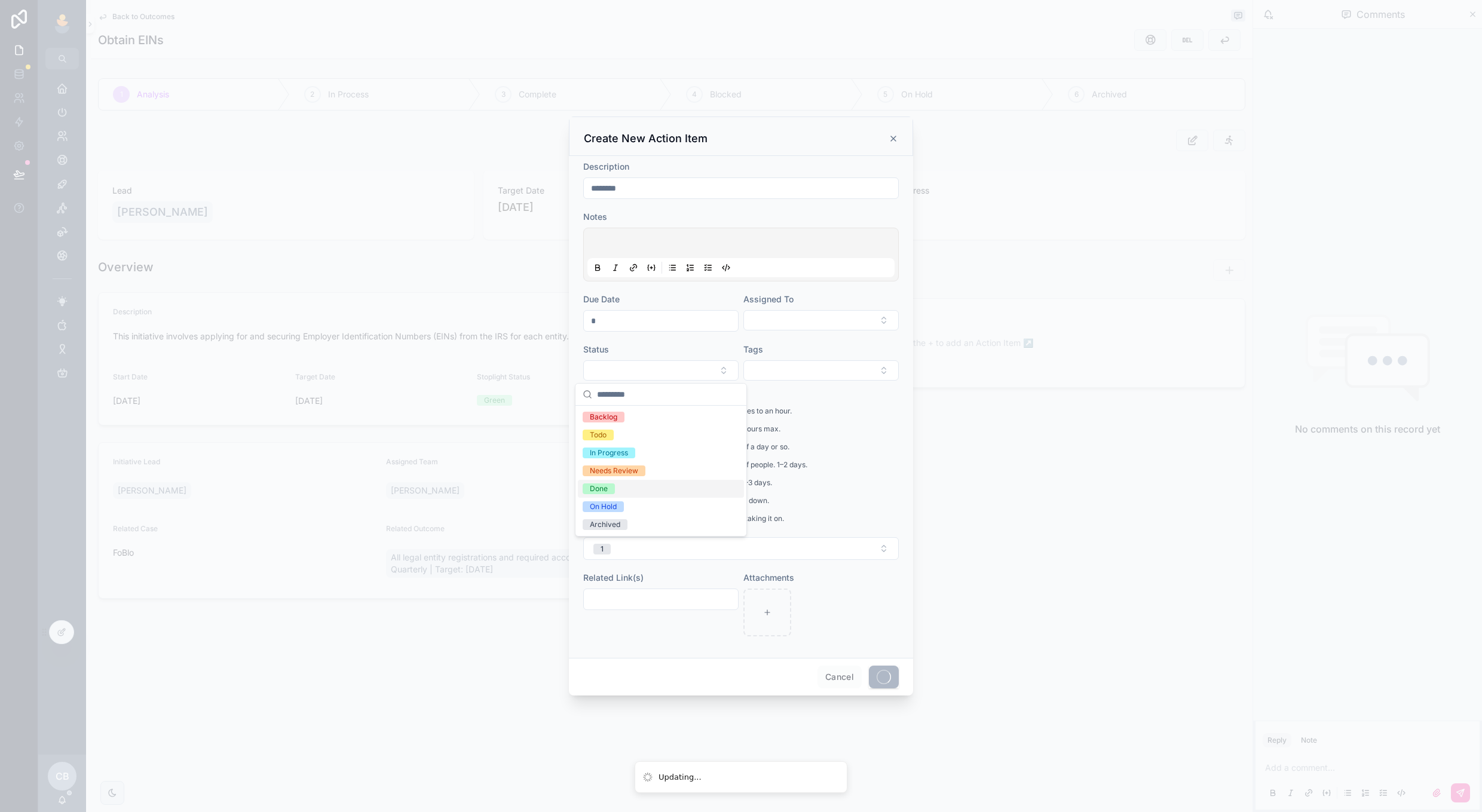
click at [645, 482] on div "Done" at bounding box center [661, 488] width 167 height 18
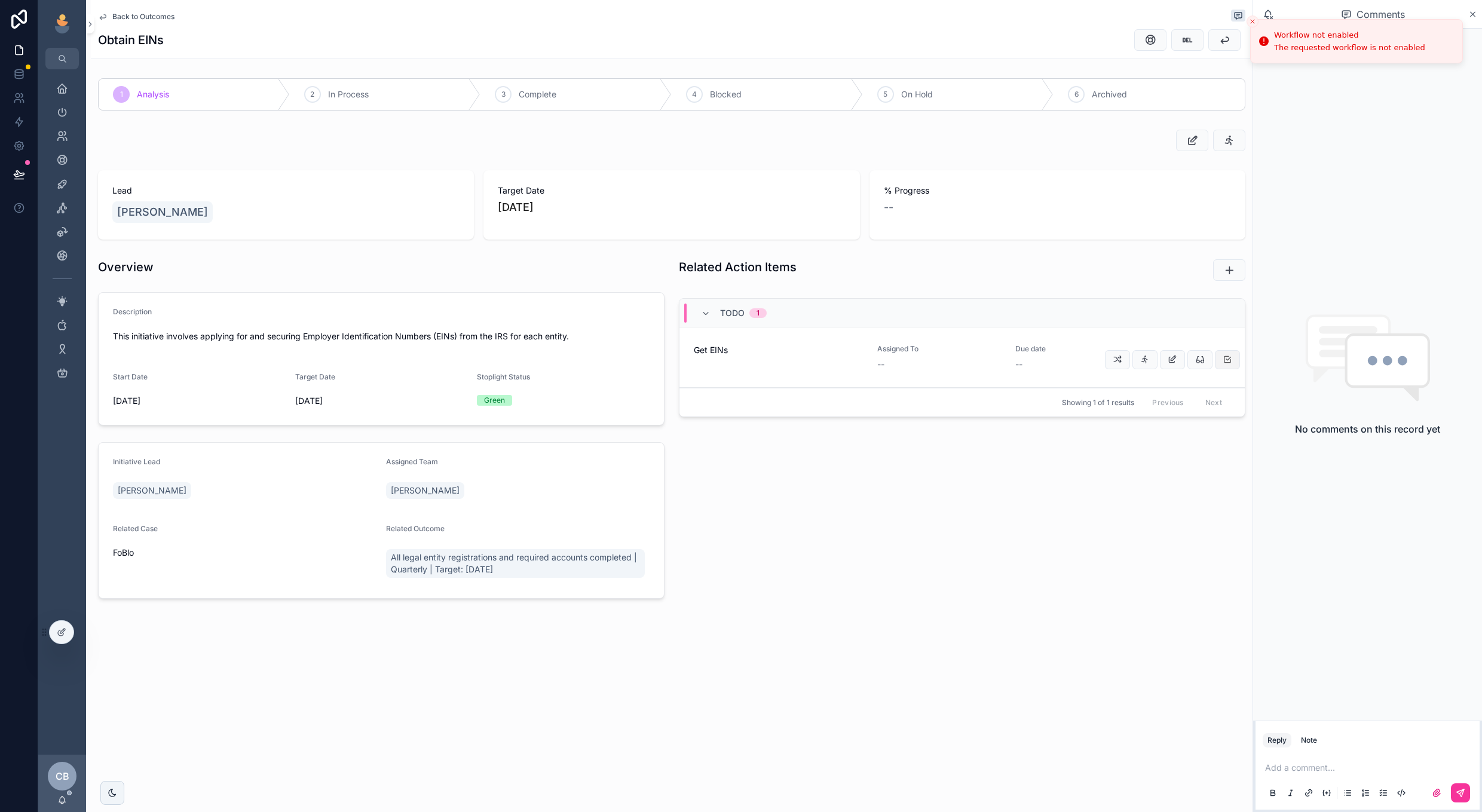
click at [1232, 362] on button "scrollable content" at bounding box center [1227, 360] width 25 height 19
click at [553, 95] on span "Complete" at bounding box center [537, 94] width 37 height 12
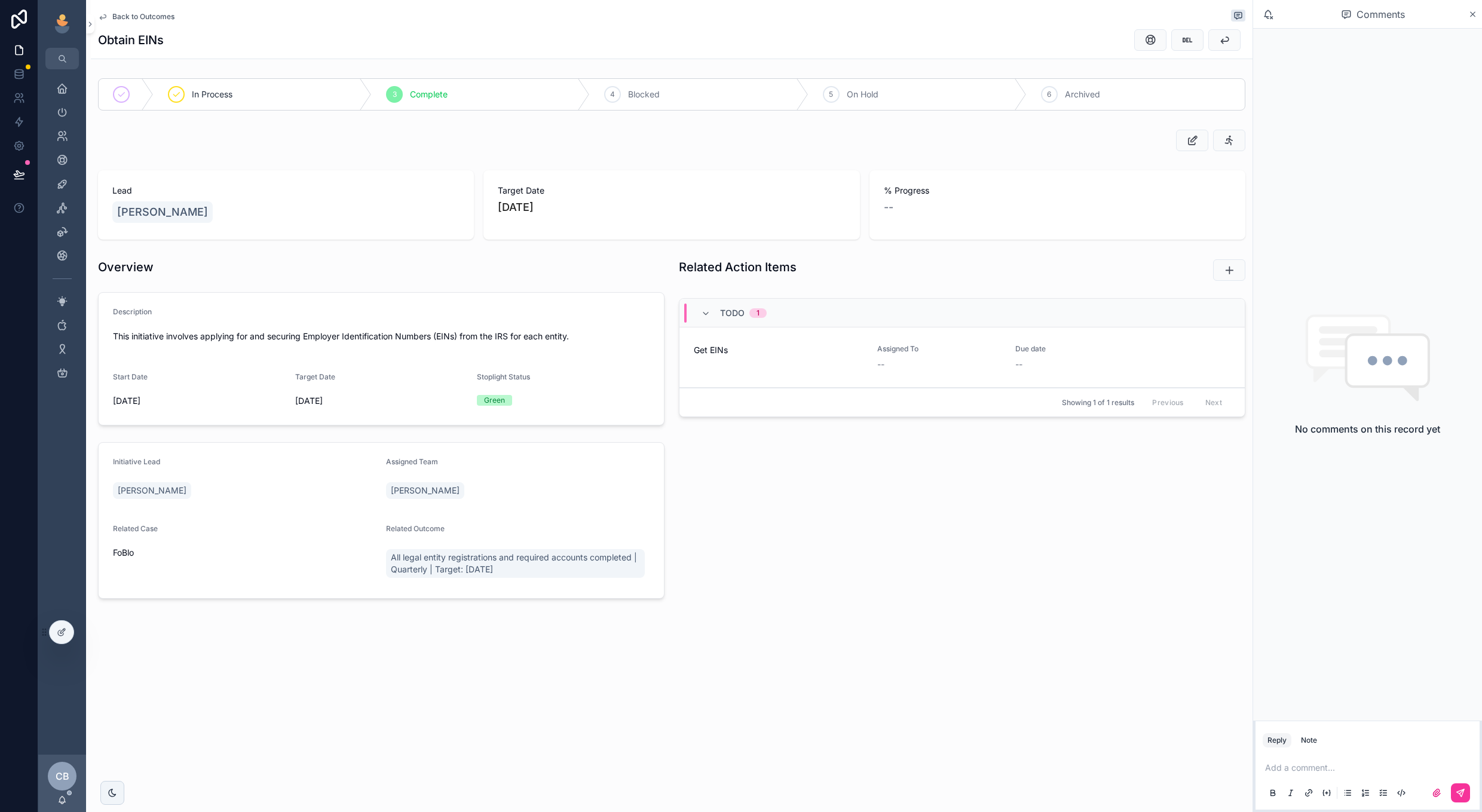
click at [154, 16] on span "Back to Outcomes" at bounding box center [144, 17] width 62 height 10
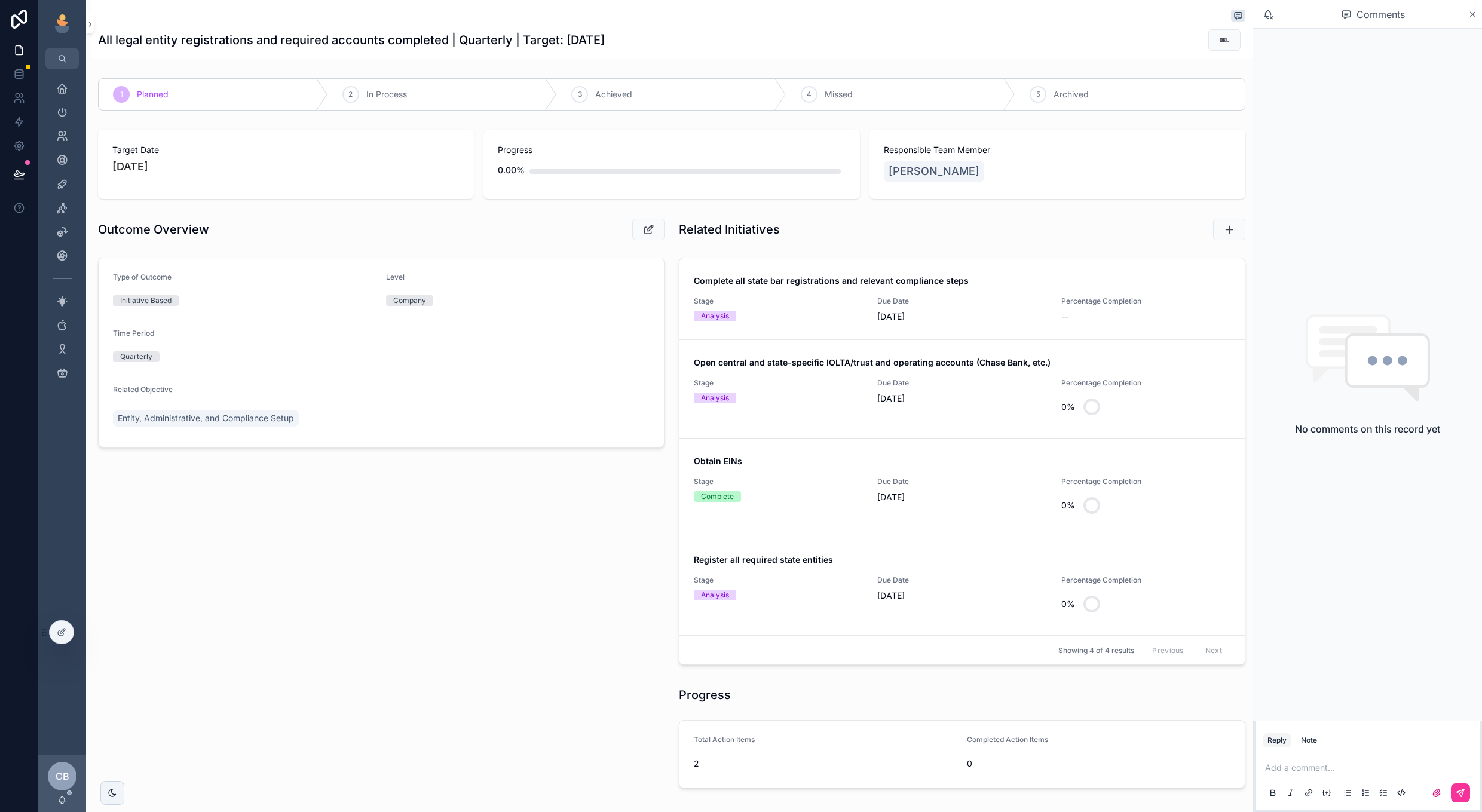
click at [775, 307] on div "Stage Analysis" at bounding box center [778, 309] width 169 height 25
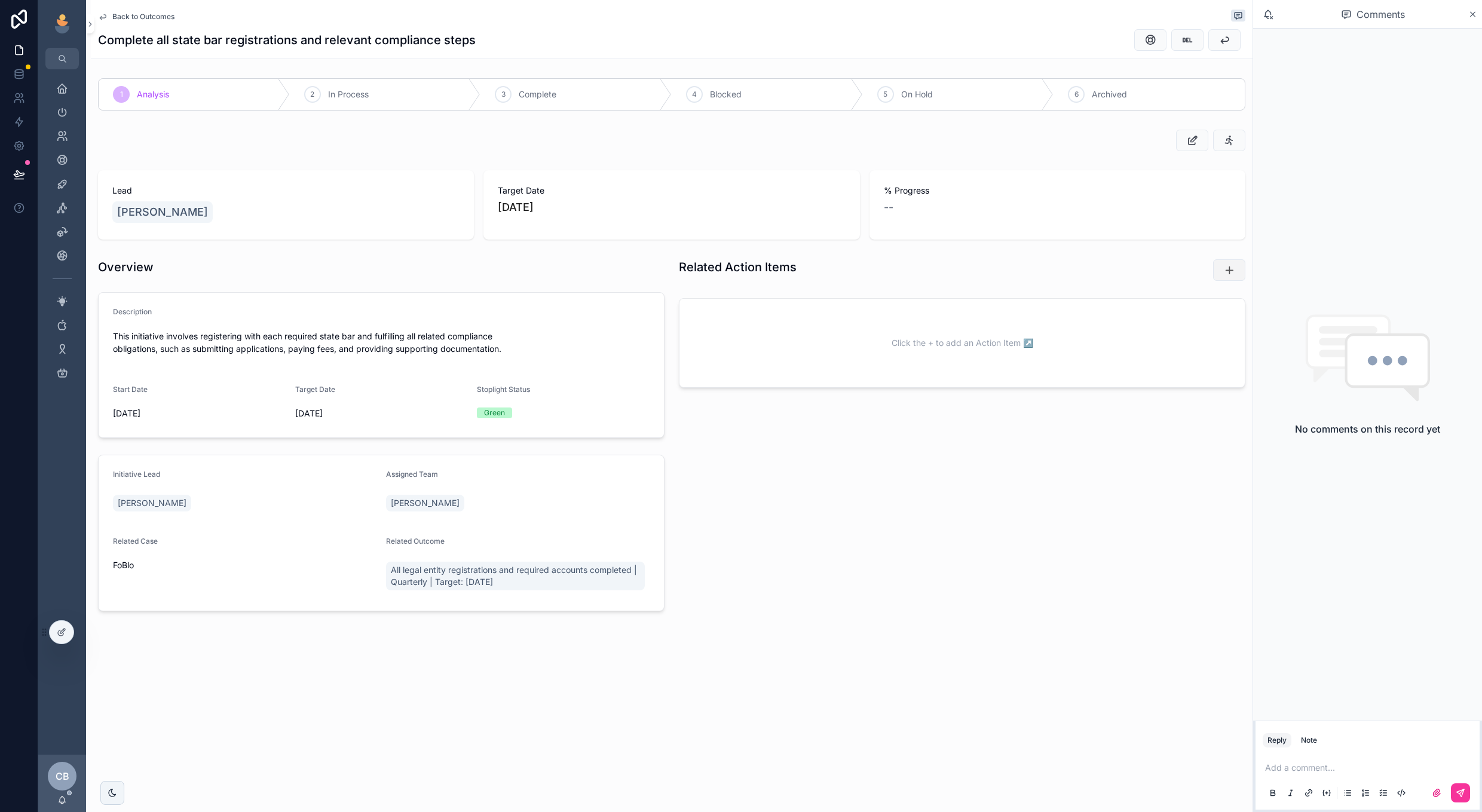
click at [1224, 273] on icon "scrollable content" at bounding box center [1229, 270] width 12 height 12
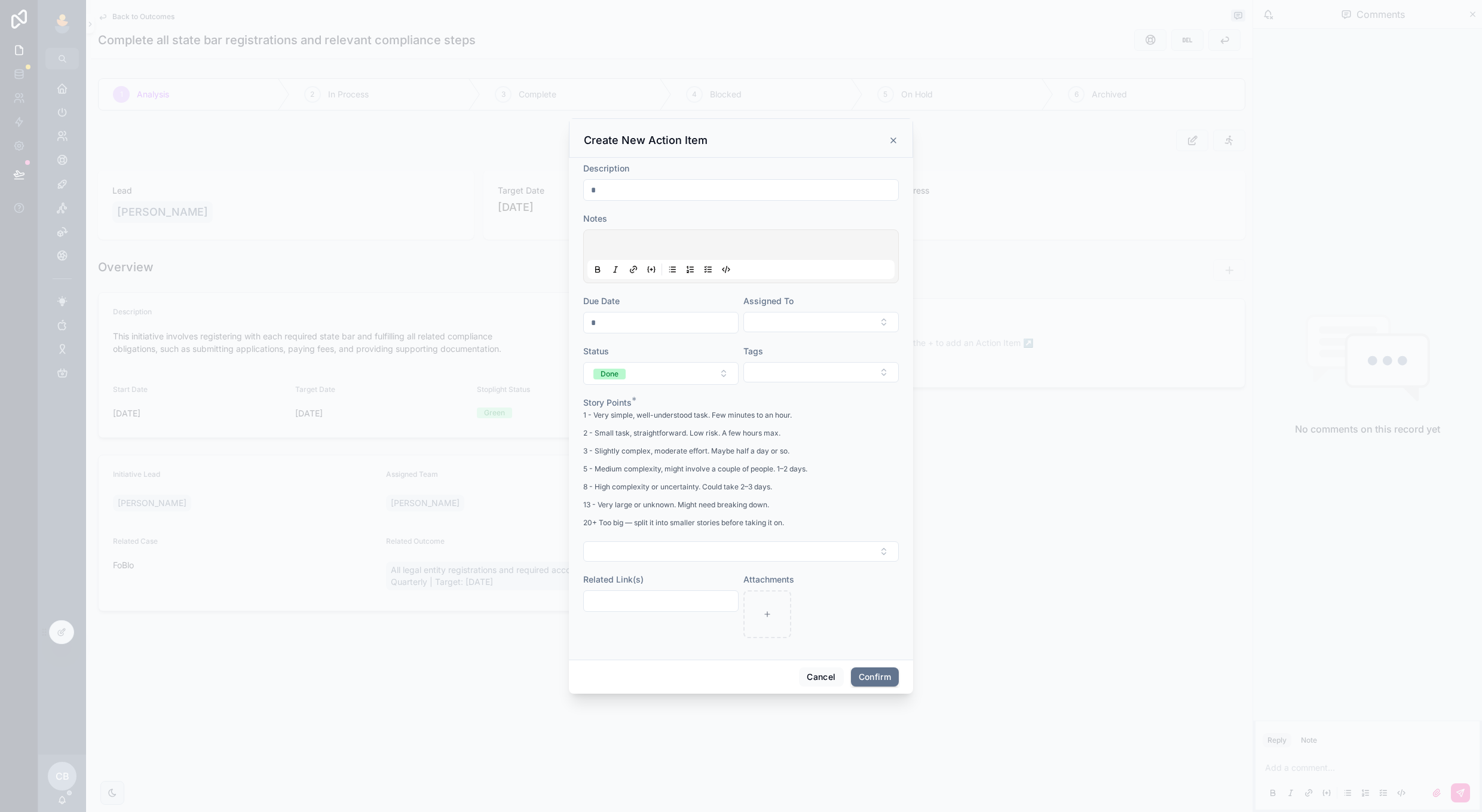
click at [723, 185] on input "text" at bounding box center [741, 190] width 314 height 17
type input "**********"
click at [677, 556] on button "Select Button" at bounding box center [741, 552] width 316 height 21
click at [676, 591] on div "1" at bounding box center [741, 599] width 167 height 18
click at [862, 679] on button "Confirm" at bounding box center [875, 678] width 48 height 19
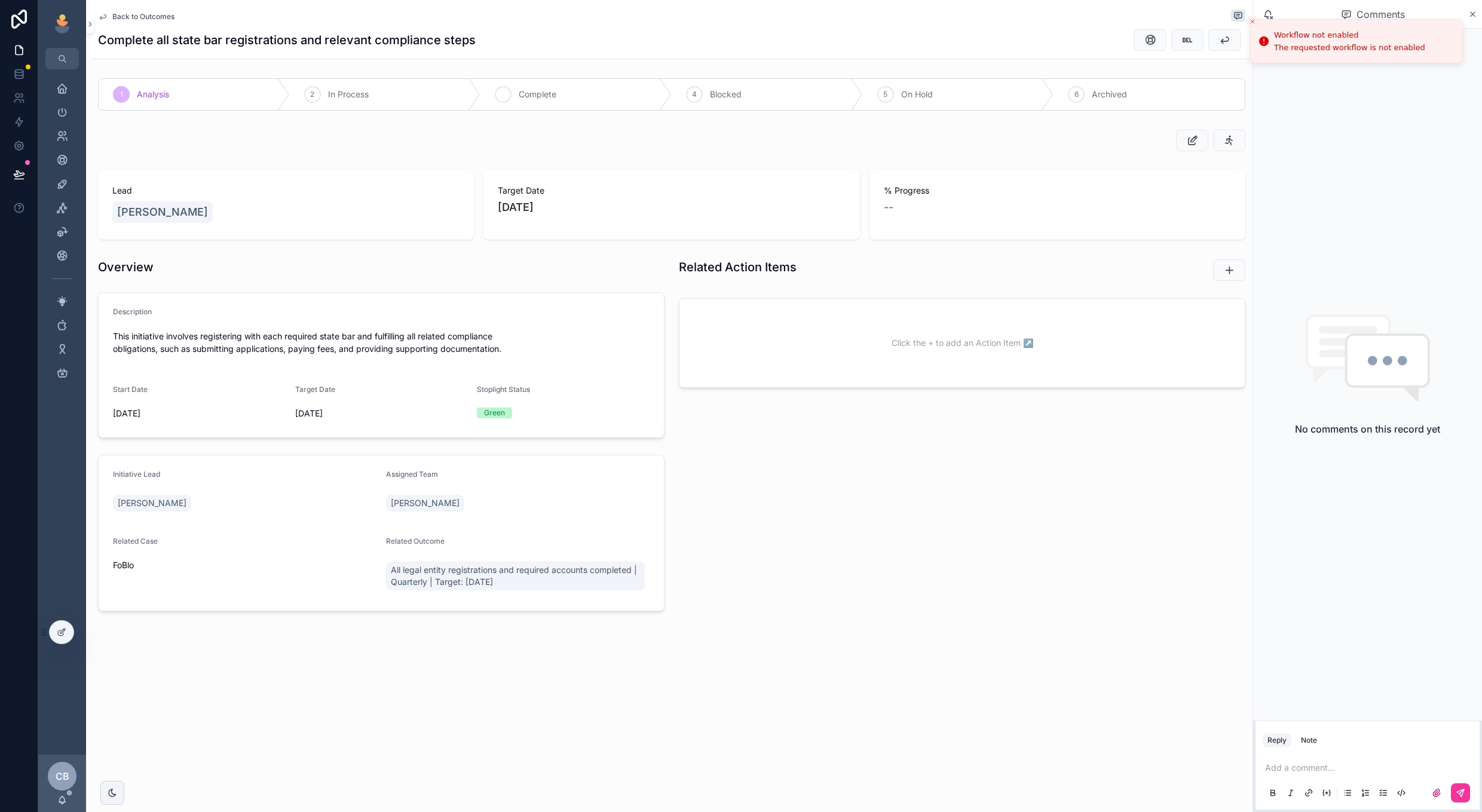
click at [547, 101] on div "3 Complete" at bounding box center [576, 94] width 191 height 31
click at [161, 21] on span "Back to Outcomes" at bounding box center [144, 17] width 62 height 10
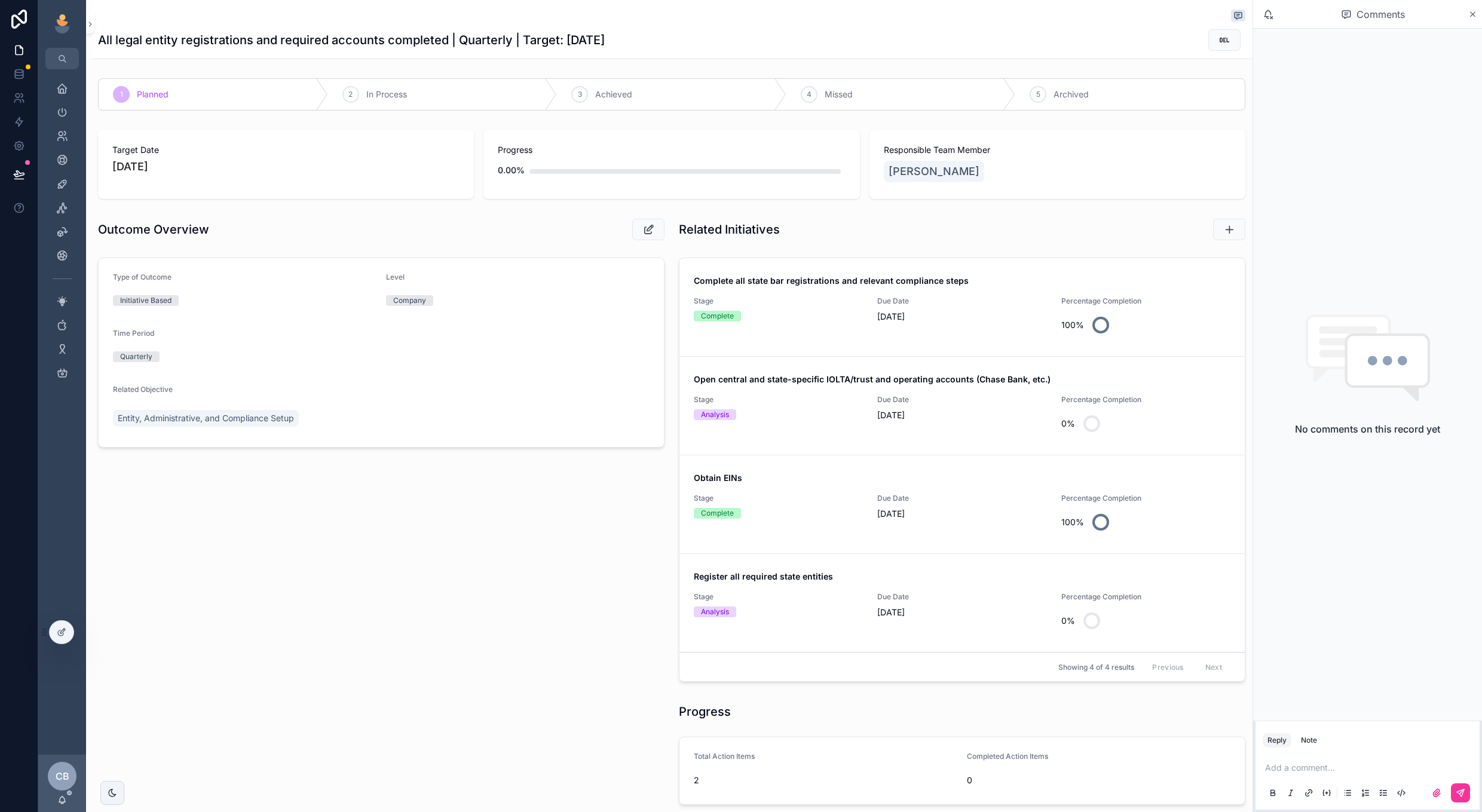
click at [801, 339] on link "Complete all state bar registrations and relevant compliance steps Stage Comple…" at bounding box center [962, 308] width 565 height 98
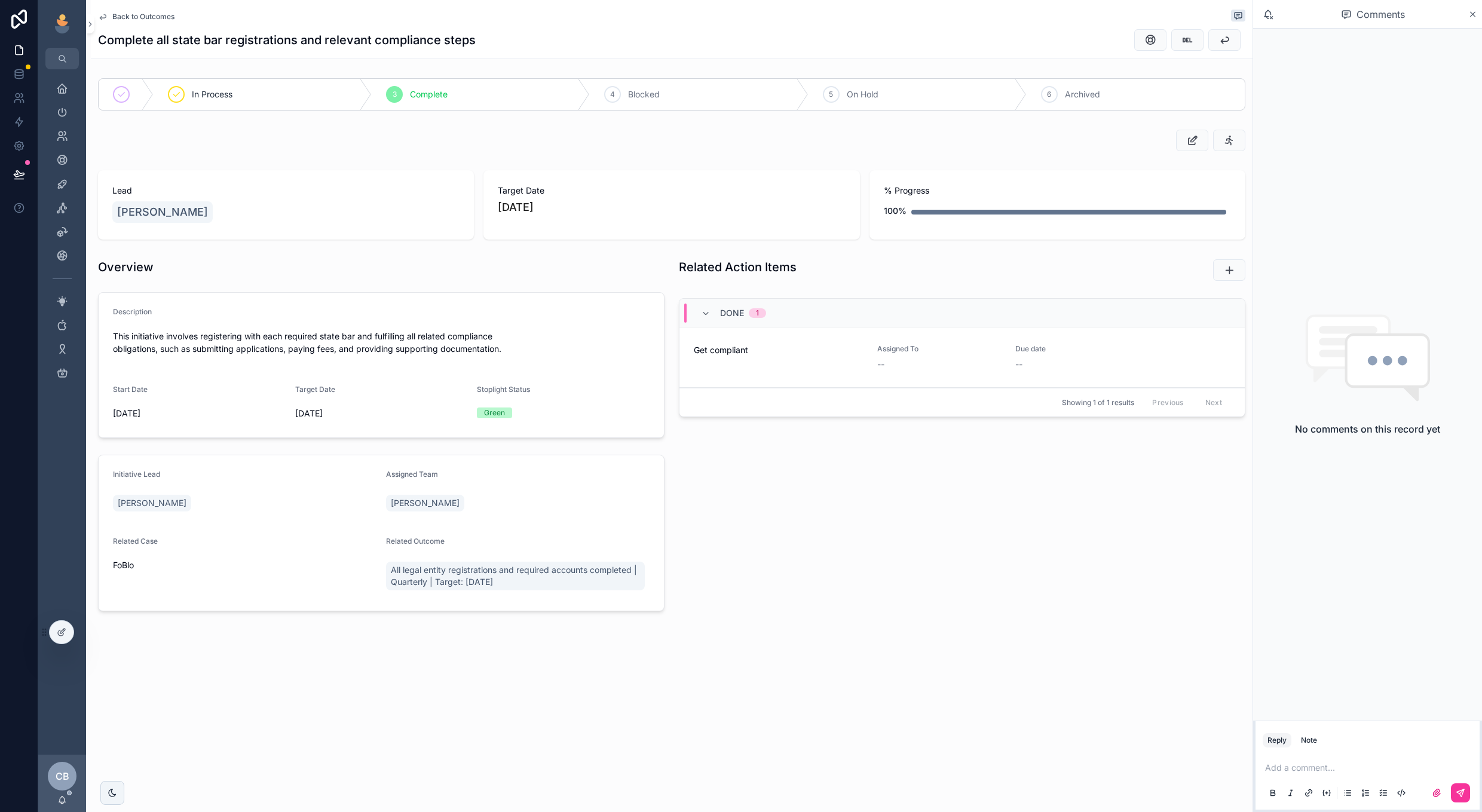
click at [154, 16] on span "Back to Outcomes" at bounding box center [144, 17] width 62 height 10
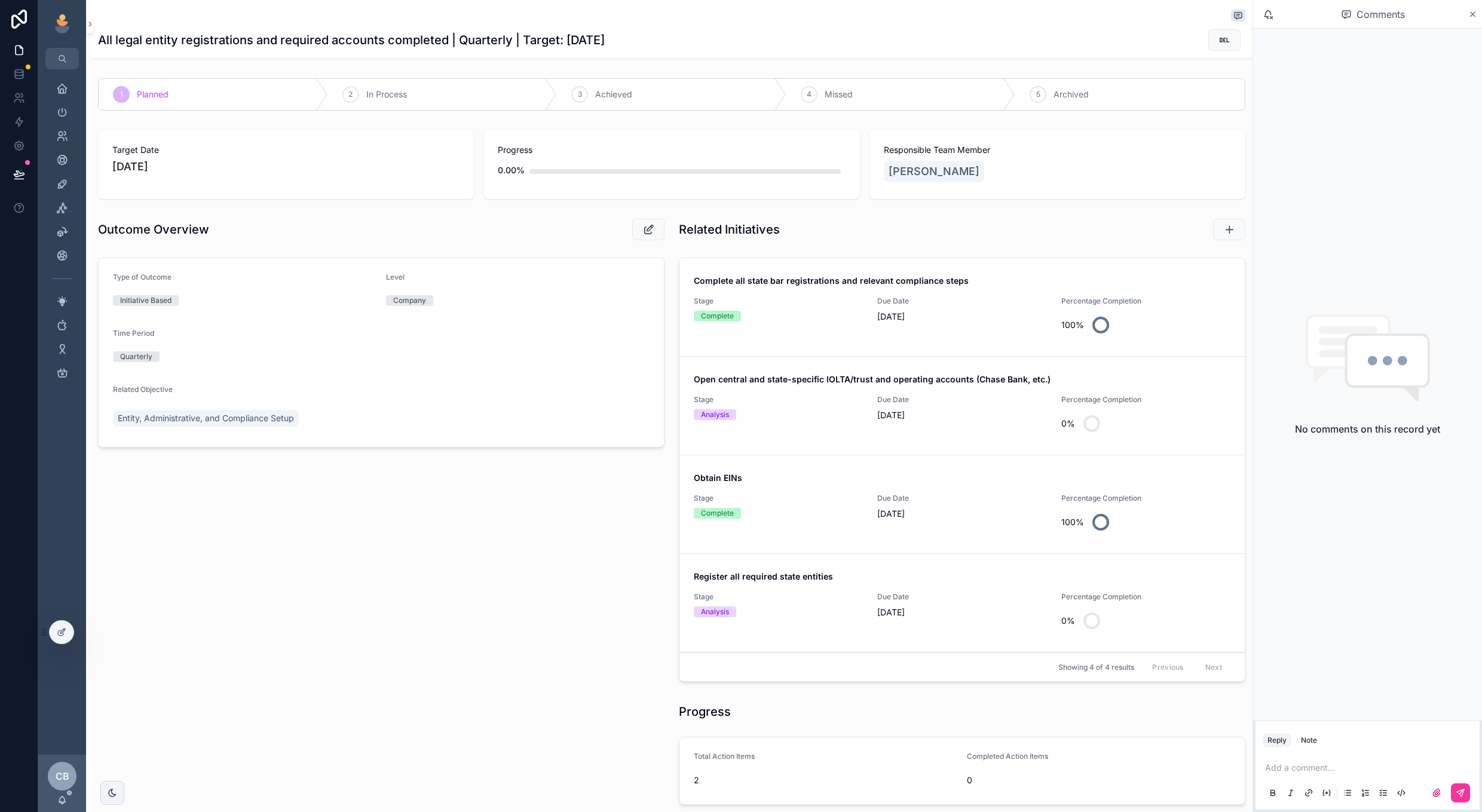
click at [829, 388] on div "Open central and state-specific IOLTA/trust and operating accounts (Chase Bank,…" at bounding box center [962, 405] width 537 height 64
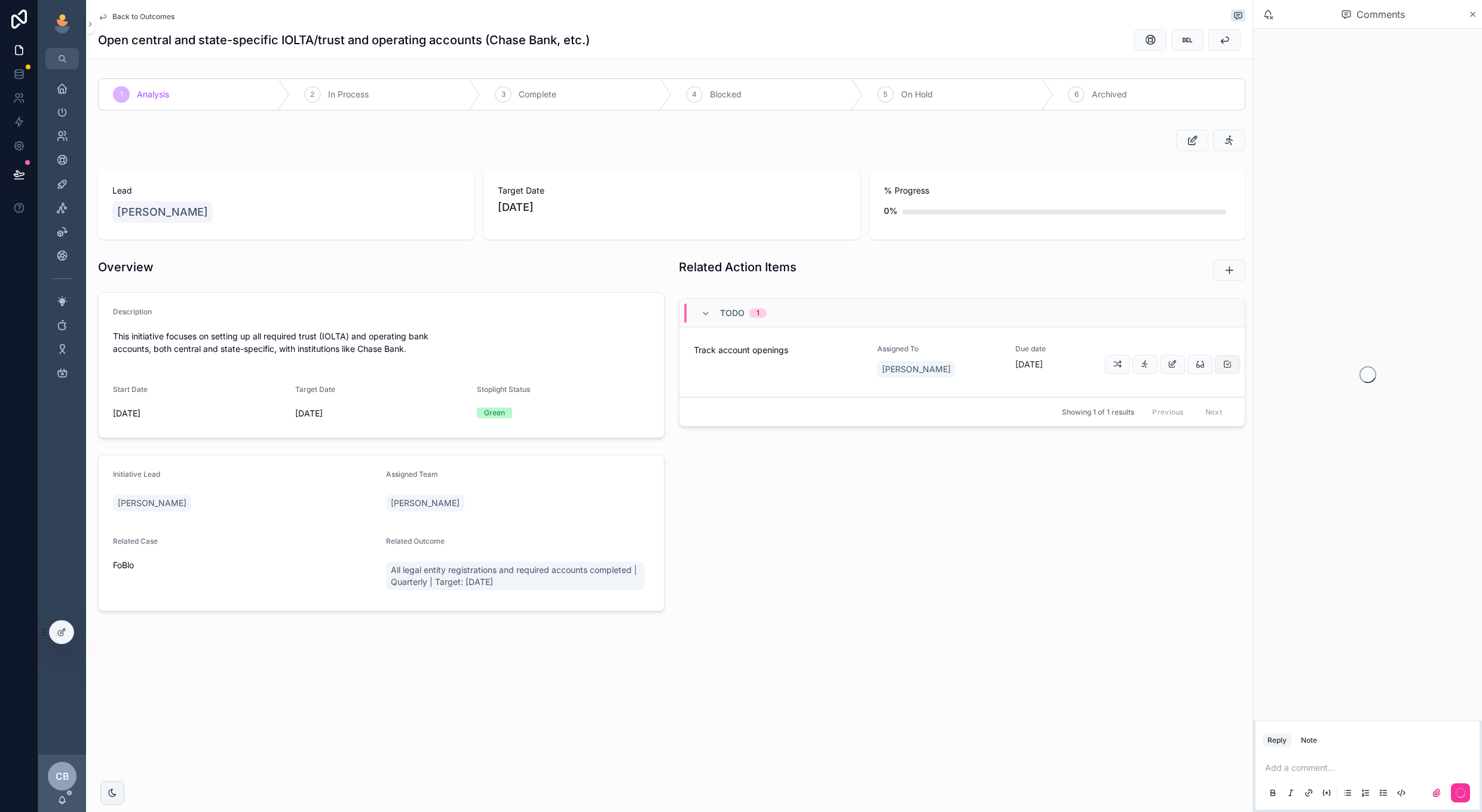
click at [1231, 366] on icon "scrollable content" at bounding box center [1227, 365] width 10 height 10
click at [595, 96] on div "3 Complete" at bounding box center [576, 94] width 191 height 31
click at [155, 18] on span "Back to Outcomes" at bounding box center [144, 17] width 62 height 10
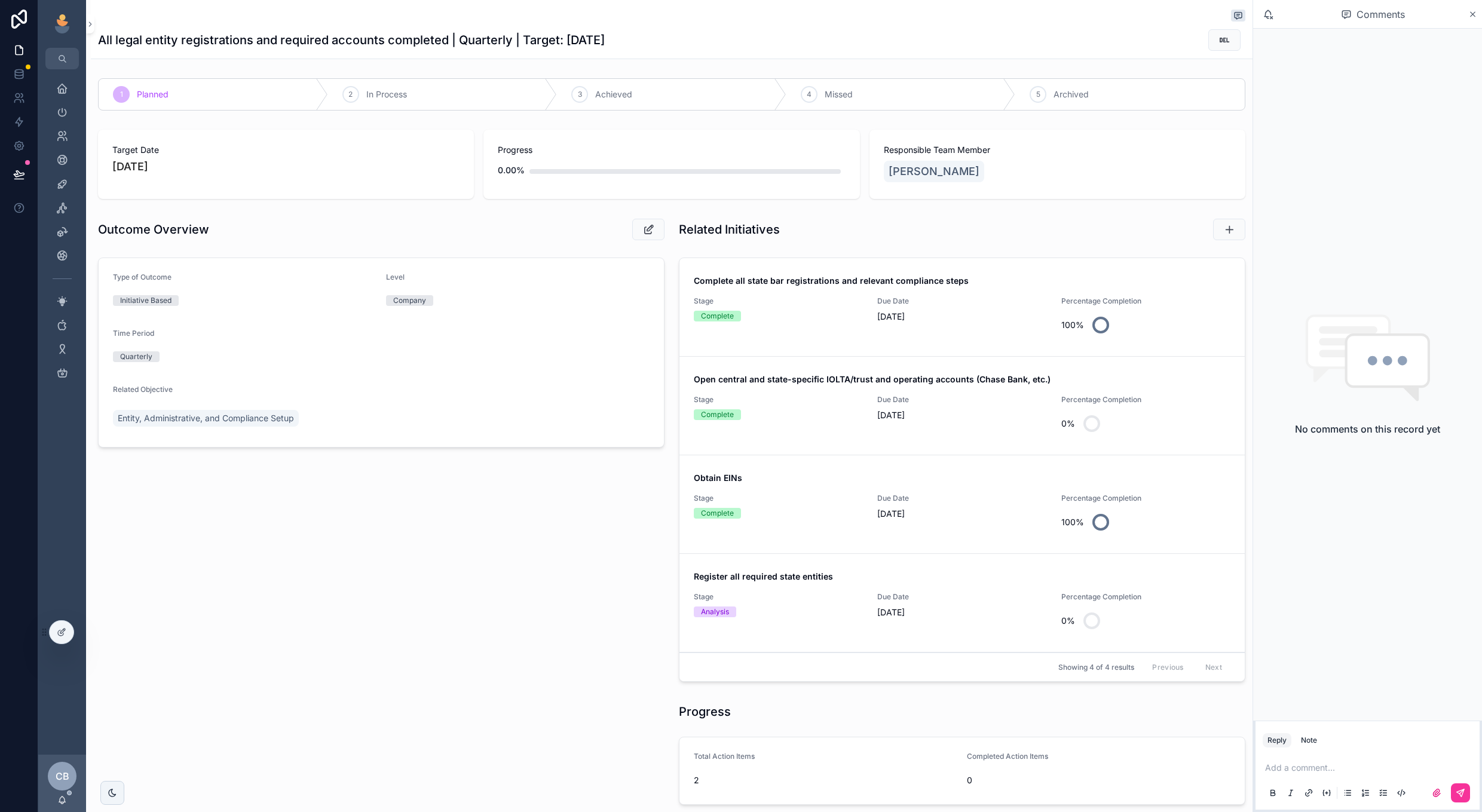
click at [985, 615] on span "[DATE]" at bounding box center [962, 612] width 169 height 12
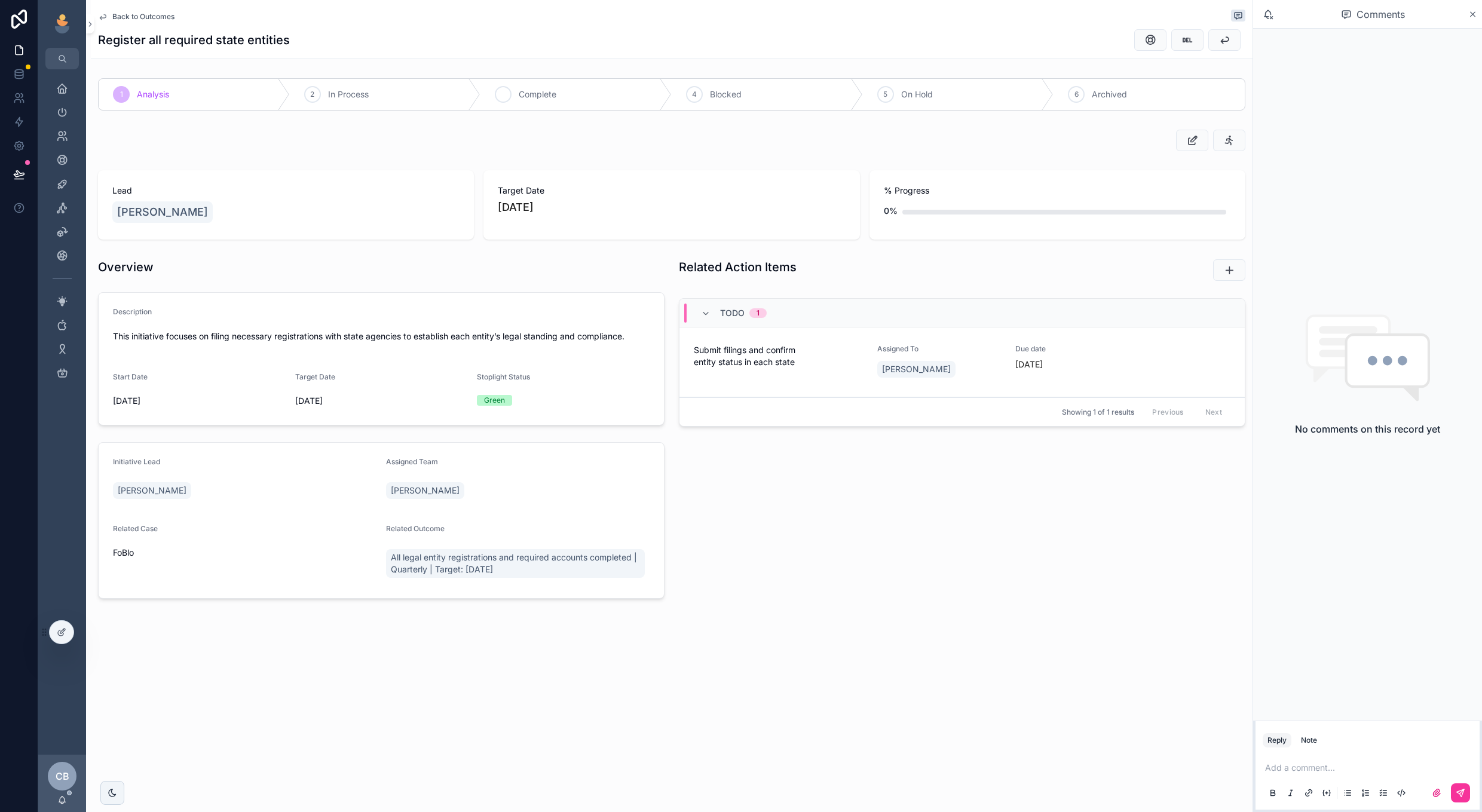
click at [527, 92] on span "Complete" at bounding box center [537, 94] width 37 height 12
click at [1220, 363] on button "scrollable content" at bounding box center [1227, 365] width 25 height 19
click at [135, 13] on span "Back to Outcomes" at bounding box center [144, 17] width 62 height 10
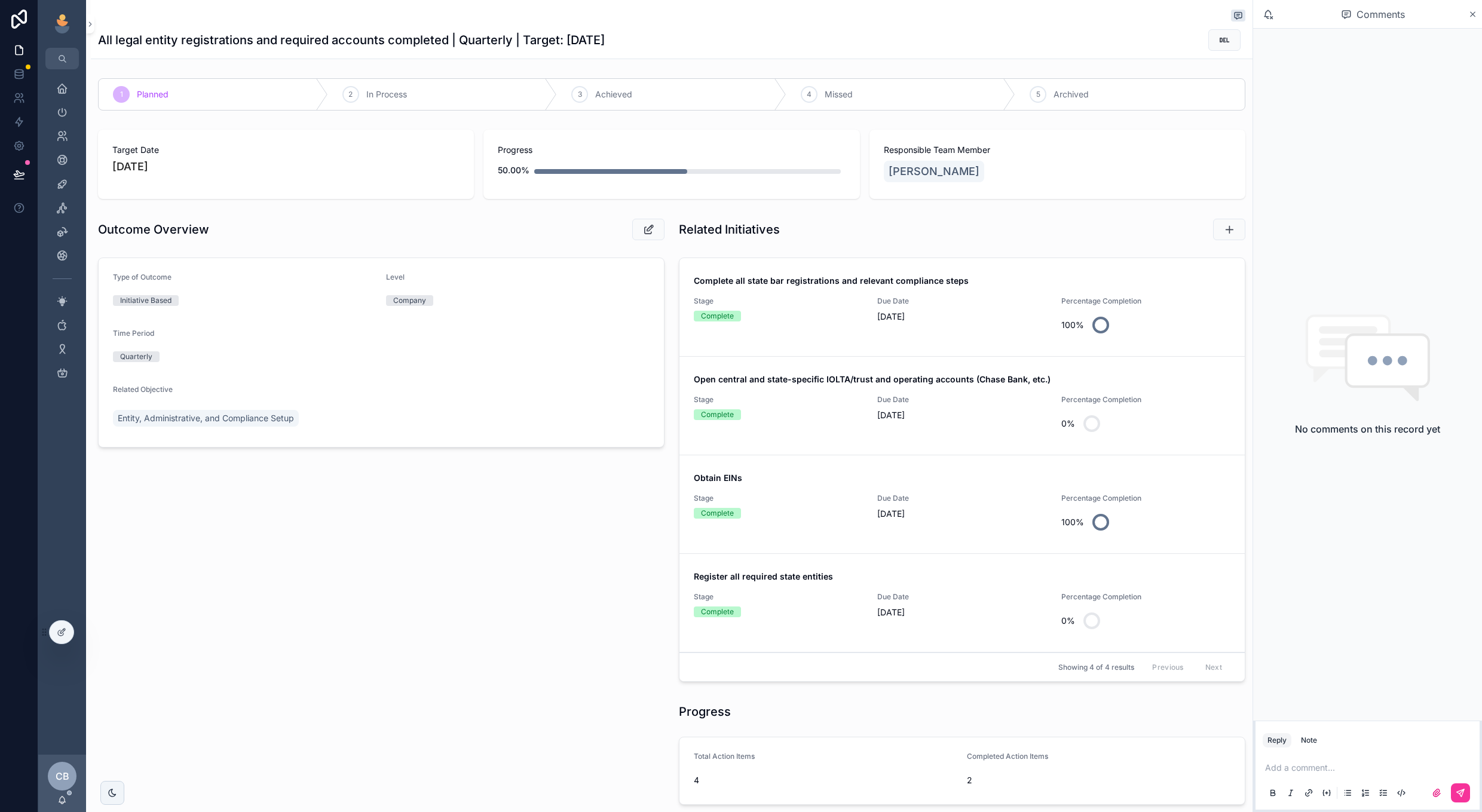
click at [834, 427] on div "Stage Complete" at bounding box center [778, 416] width 169 height 43
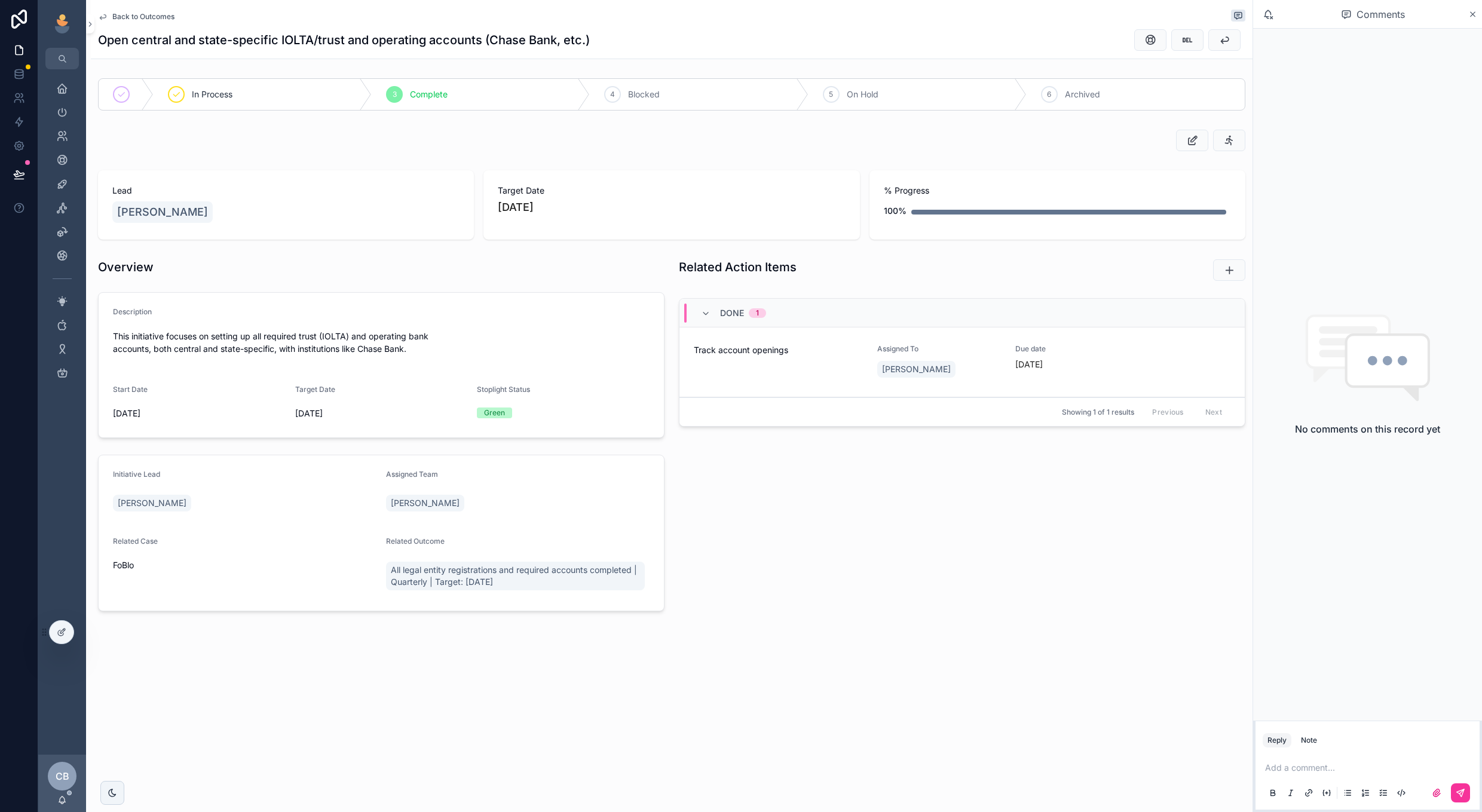
click at [140, 19] on span "Back to Outcomes" at bounding box center [144, 17] width 62 height 10
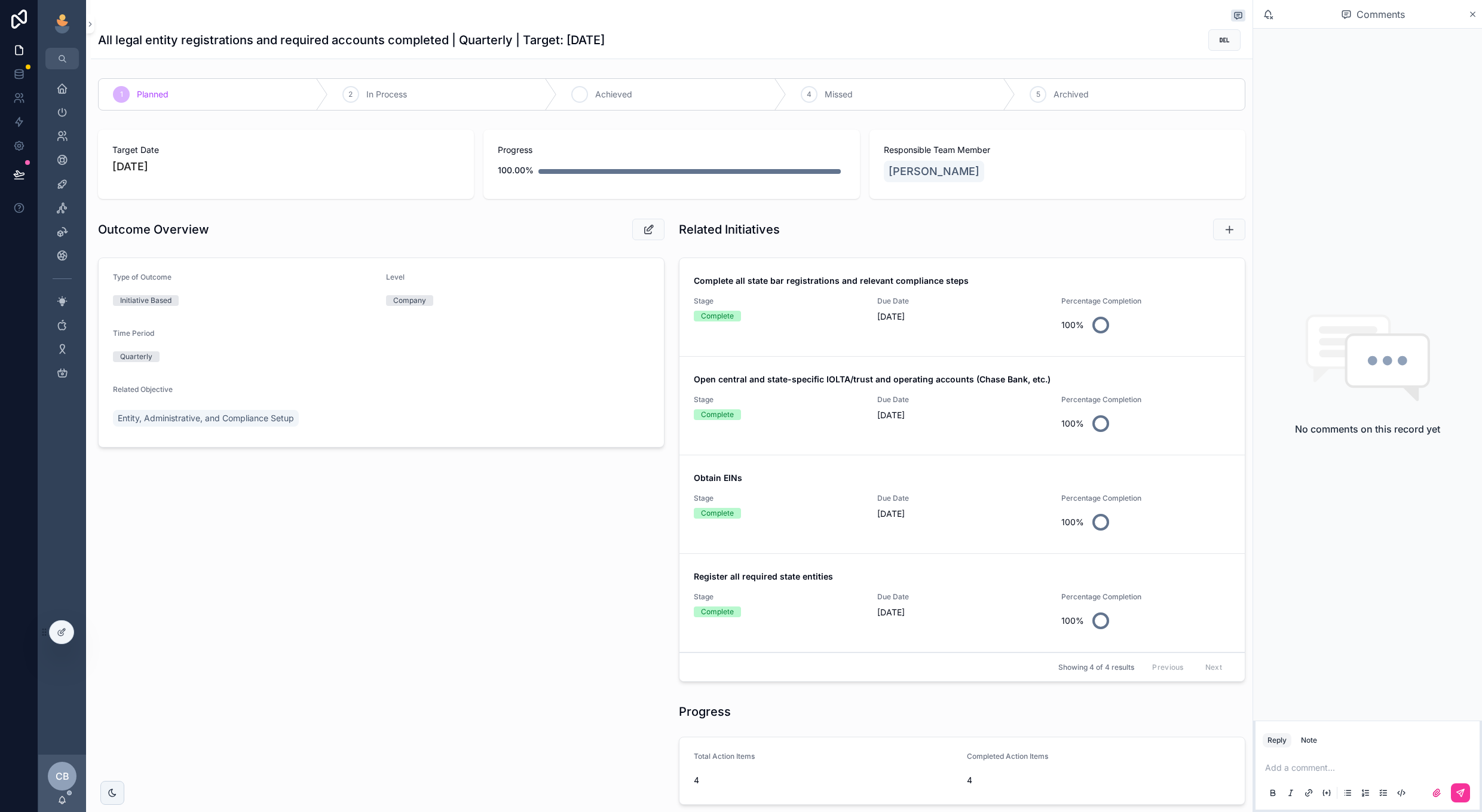
click at [573, 86] on div "3 Achieved" at bounding box center [672, 94] width 229 height 31
click at [171, 414] on span "Entity, Administrative, and Compliance Setup" at bounding box center [205, 418] width 176 height 12
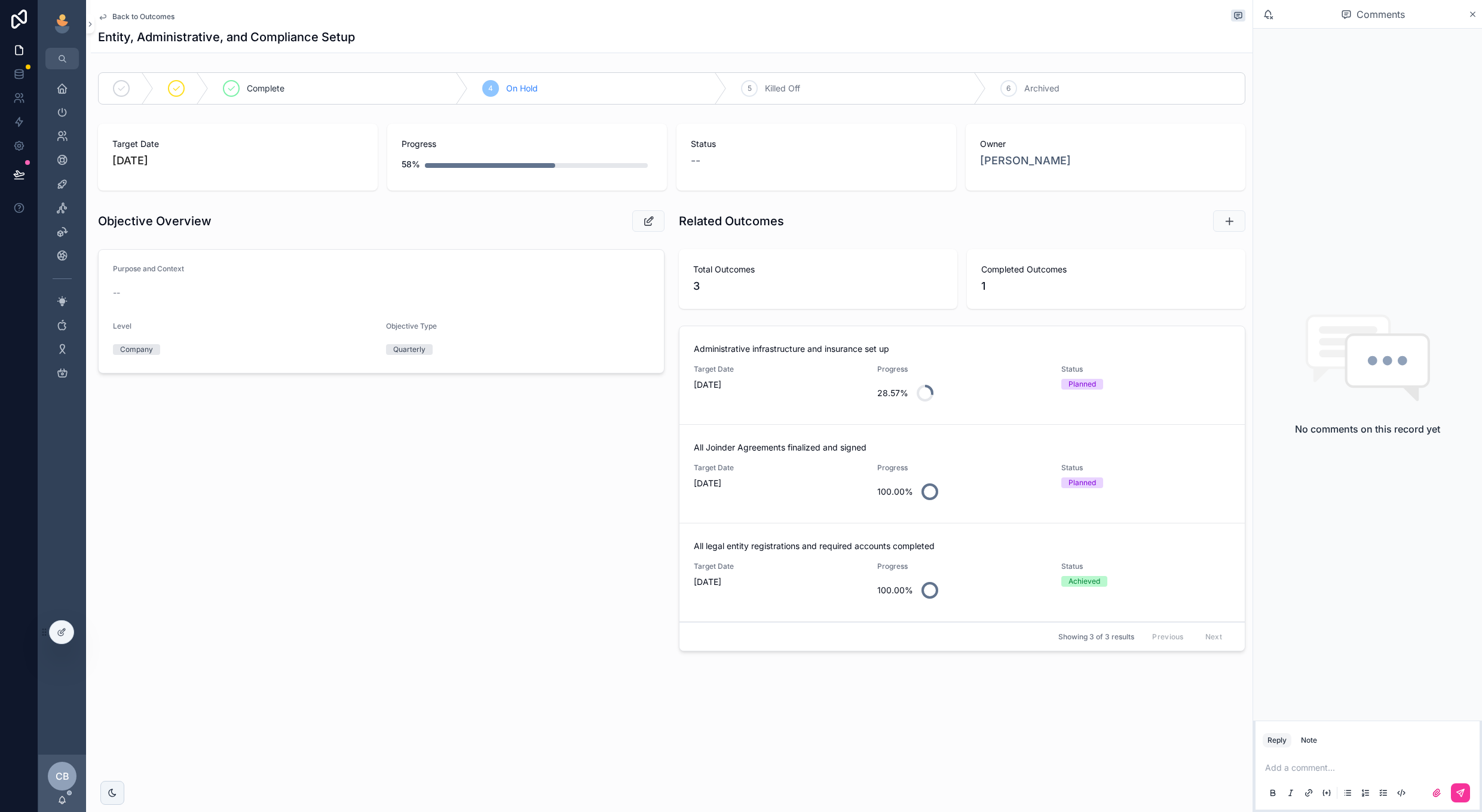
click at [1017, 462] on div "All Joinder Agreements finalized and signed Target Date 7/3/2025 Progress 100.0…" at bounding box center [962, 473] width 537 height 64
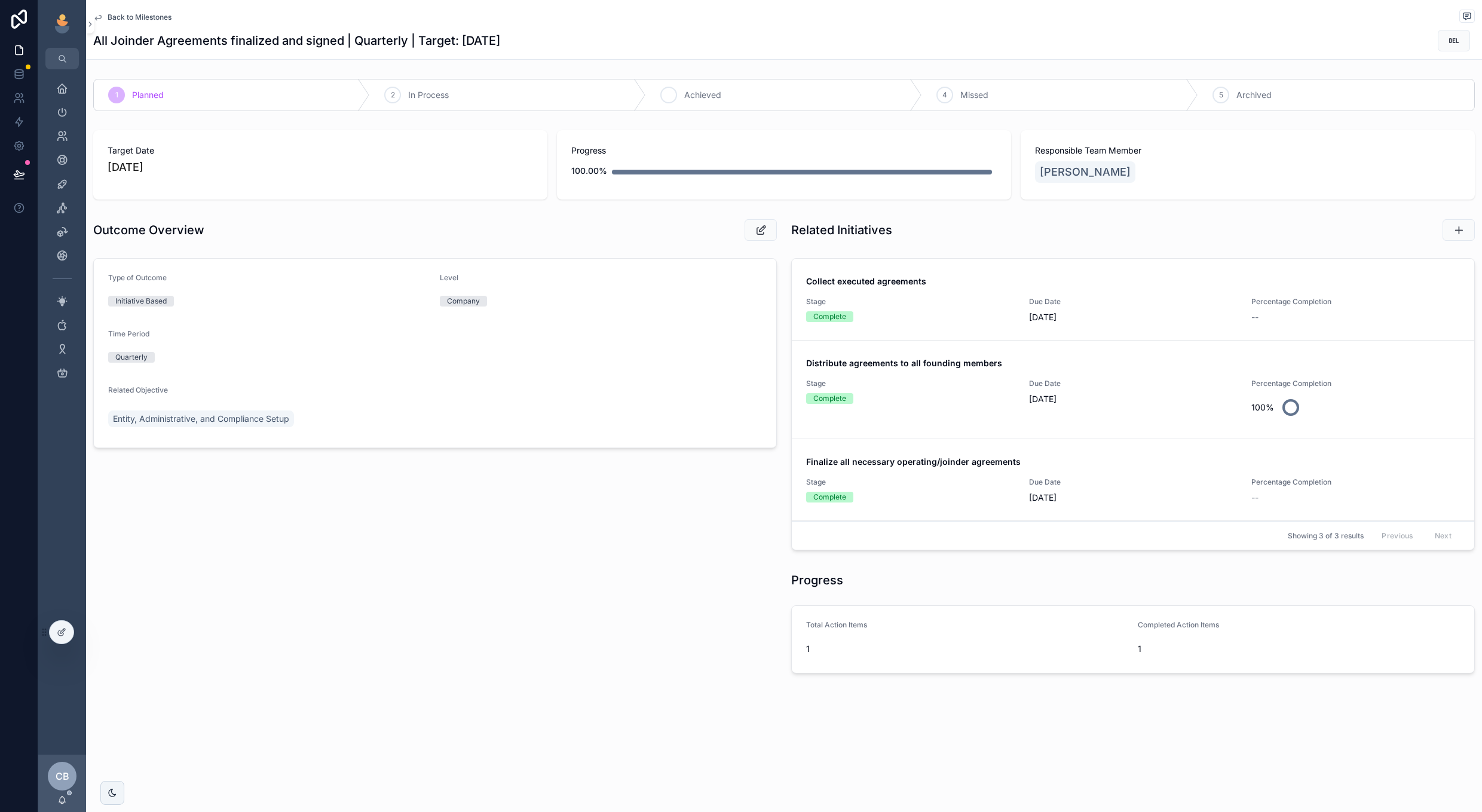
click at [679, 99] on div "3 Achieved" at bounding box center [784, 94] width 276 height 31
click at [156, 18] on span "Back to Milestones" at bounding box center [140, 17] width 64 height 10
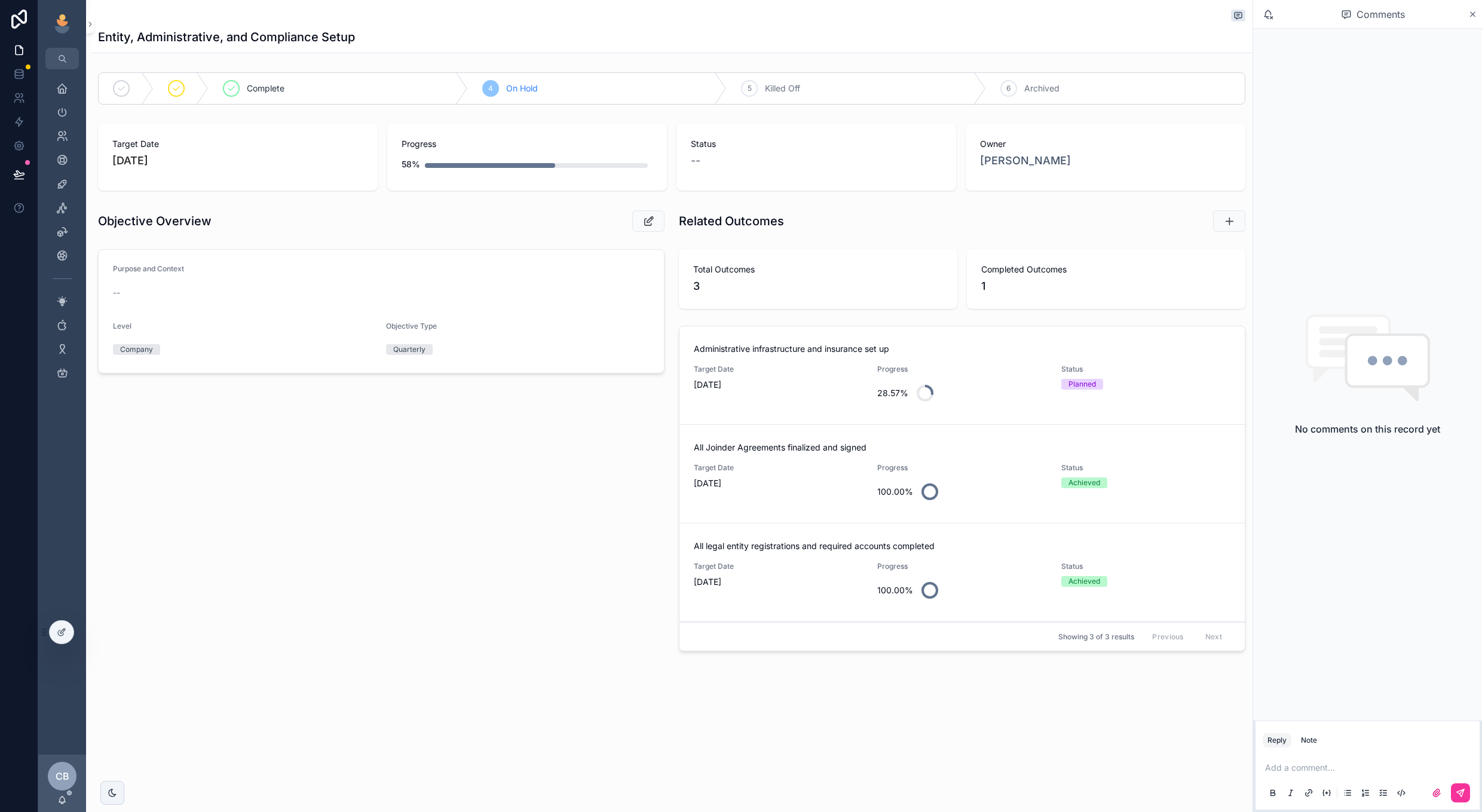
click at [973, 380] on div "28.57%" at bounding box center [962, 393] width 169 height 29
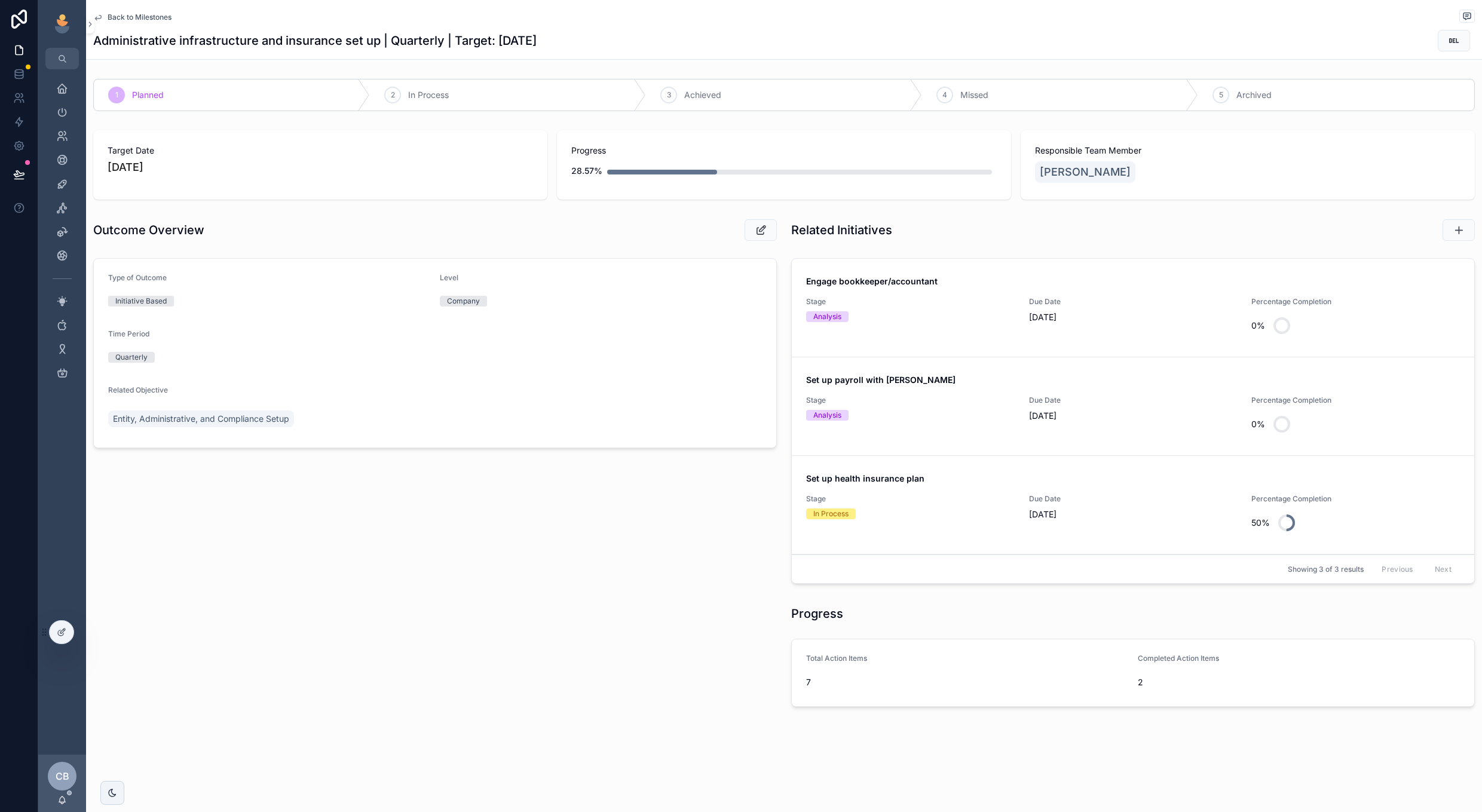
click at [978, 381] on span "Set up payroll with Gusto" at bounding box center [1133, 380] width 654 height 12
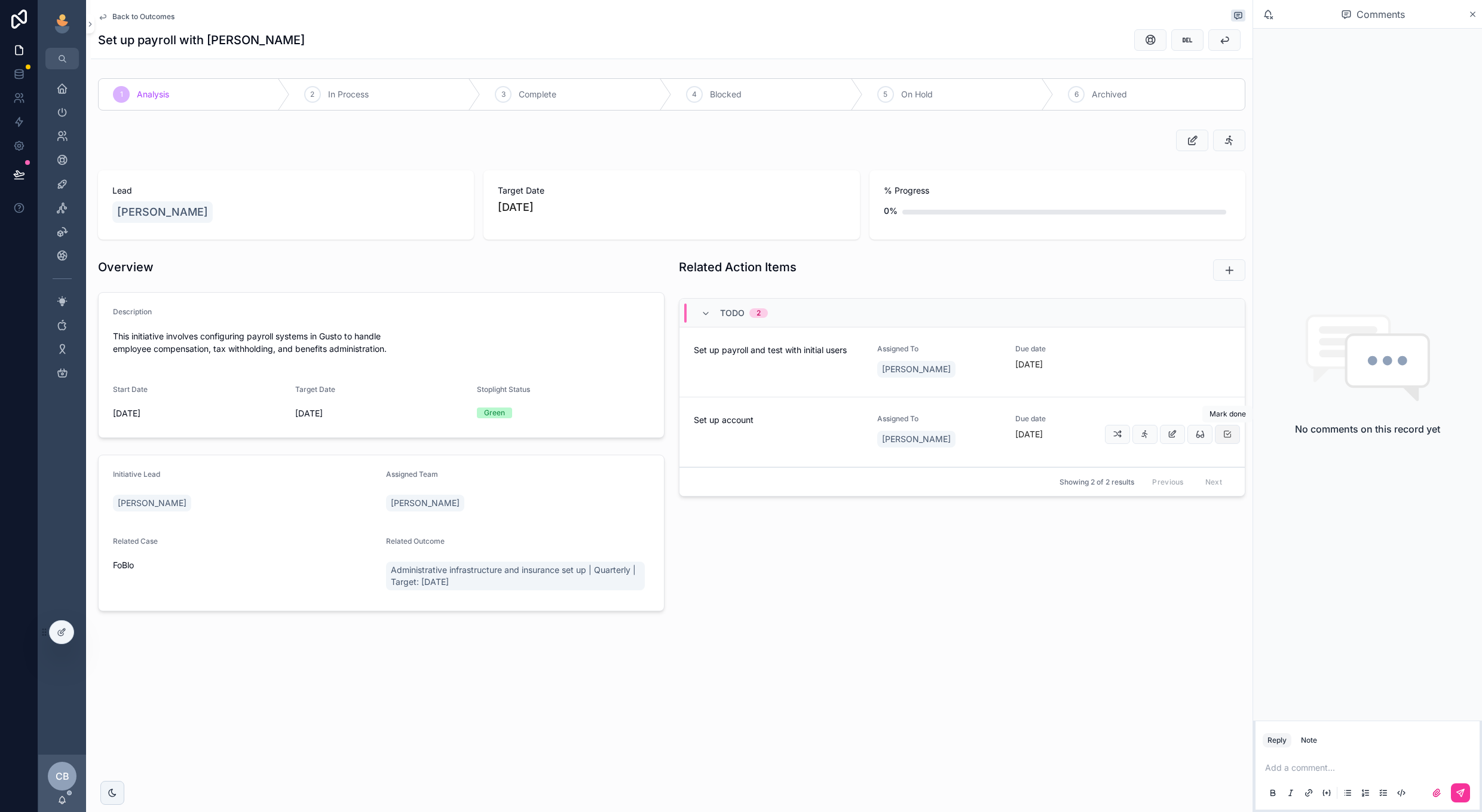
click at [1223, 432] on icon "scrollable content" at bounding box center [1227, 435] width 10 height 10
click at [1178, 365] on button "scrollable content" at bounding box center [1173, 365] width 25 height 19
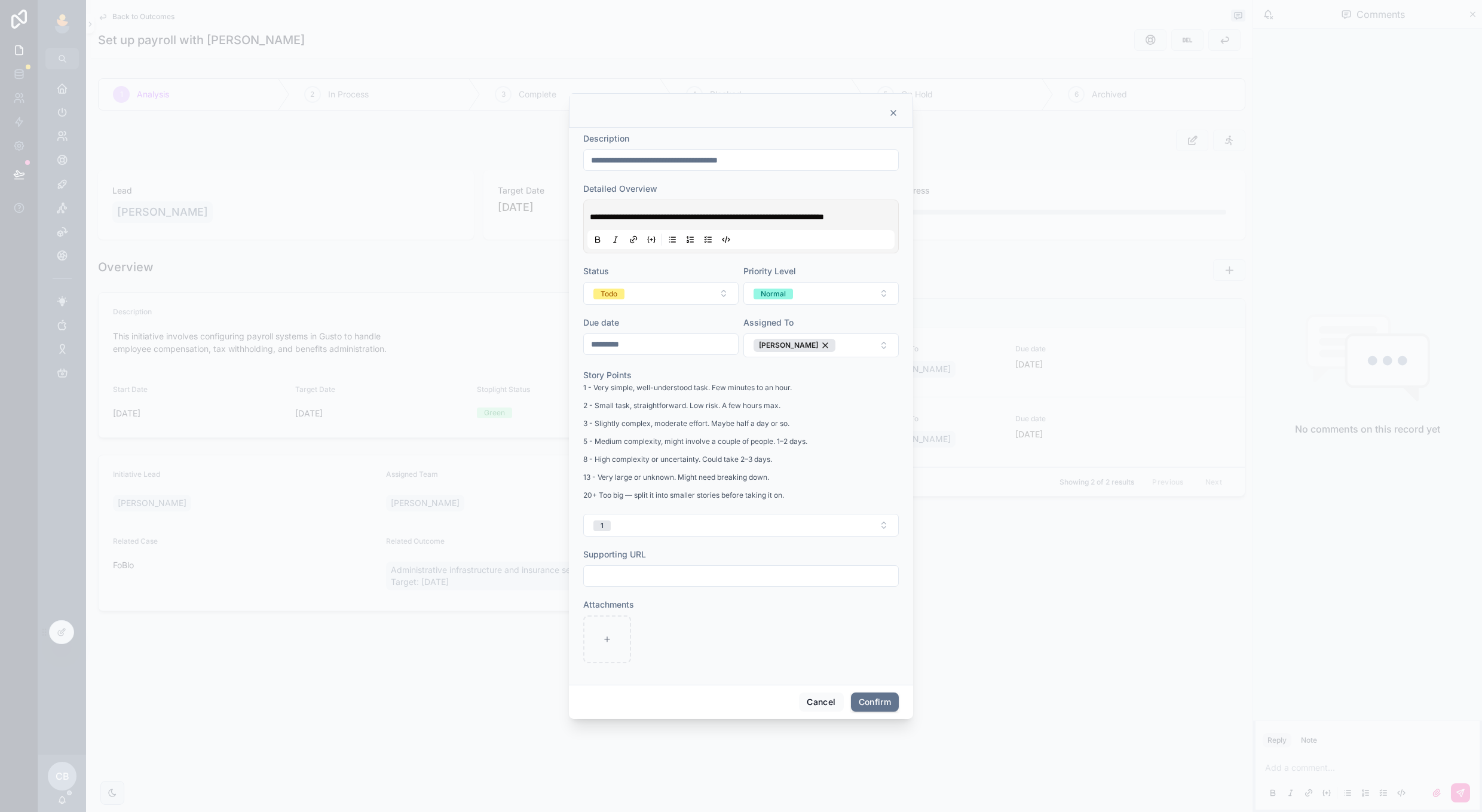
drag, startPoint x: 767, startPoint y: 158, endPoint x: 569, endPoint y: 131, distance: 199.8
click at [569, 131] on div "**********" at bounding box center [741, 406] width 1482 height 812
type input "**********"
drag, startPoint x: 707, startPoint y: 210, endPoint x: 727, endPoint y: 237, distance: 33.6
click at [727, 237] on div "**********" at bounding box center [741, 226] width 307 height 45
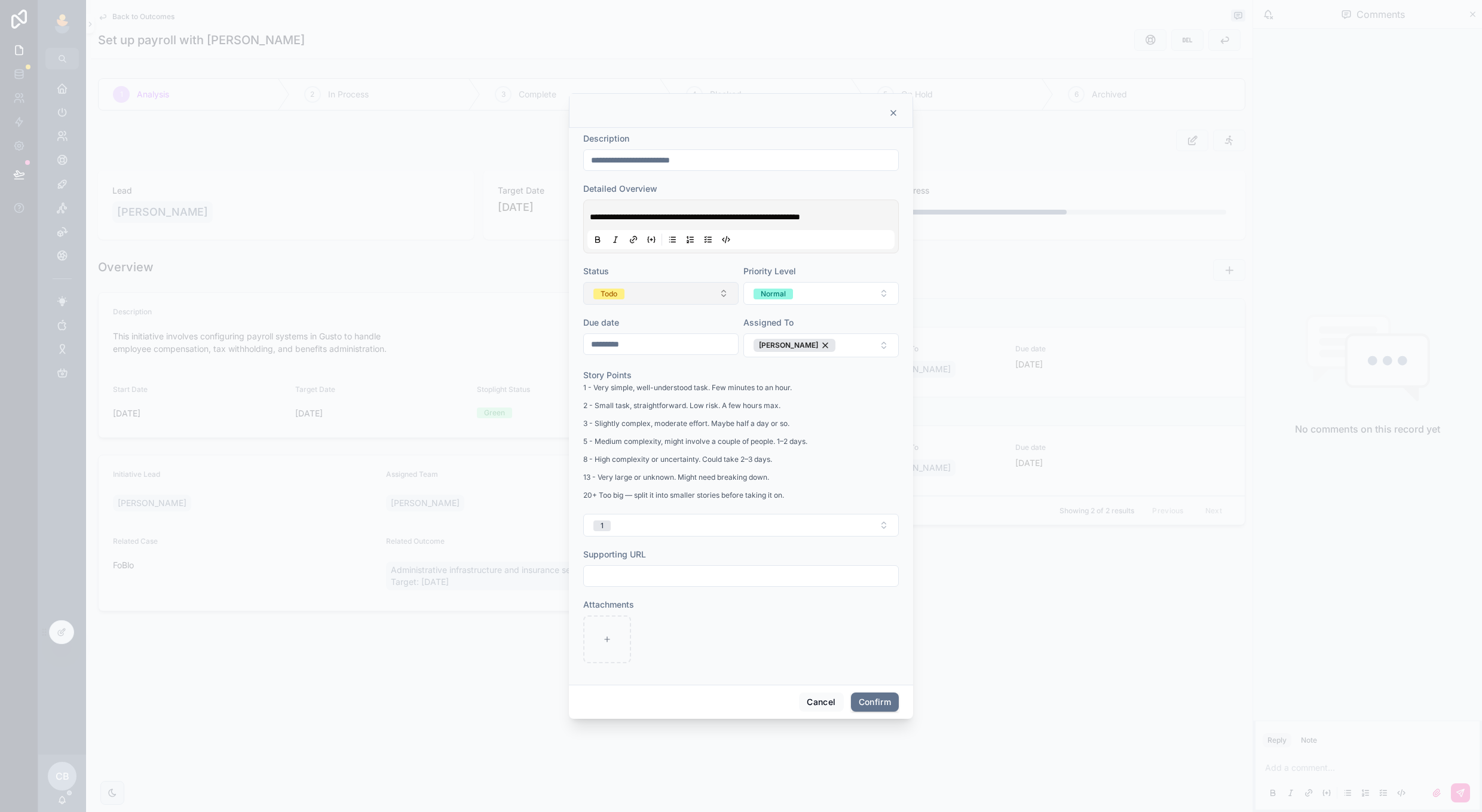
click at [642, 300] on button "Todo" at bounding box center [661, 293] width 155 height 23
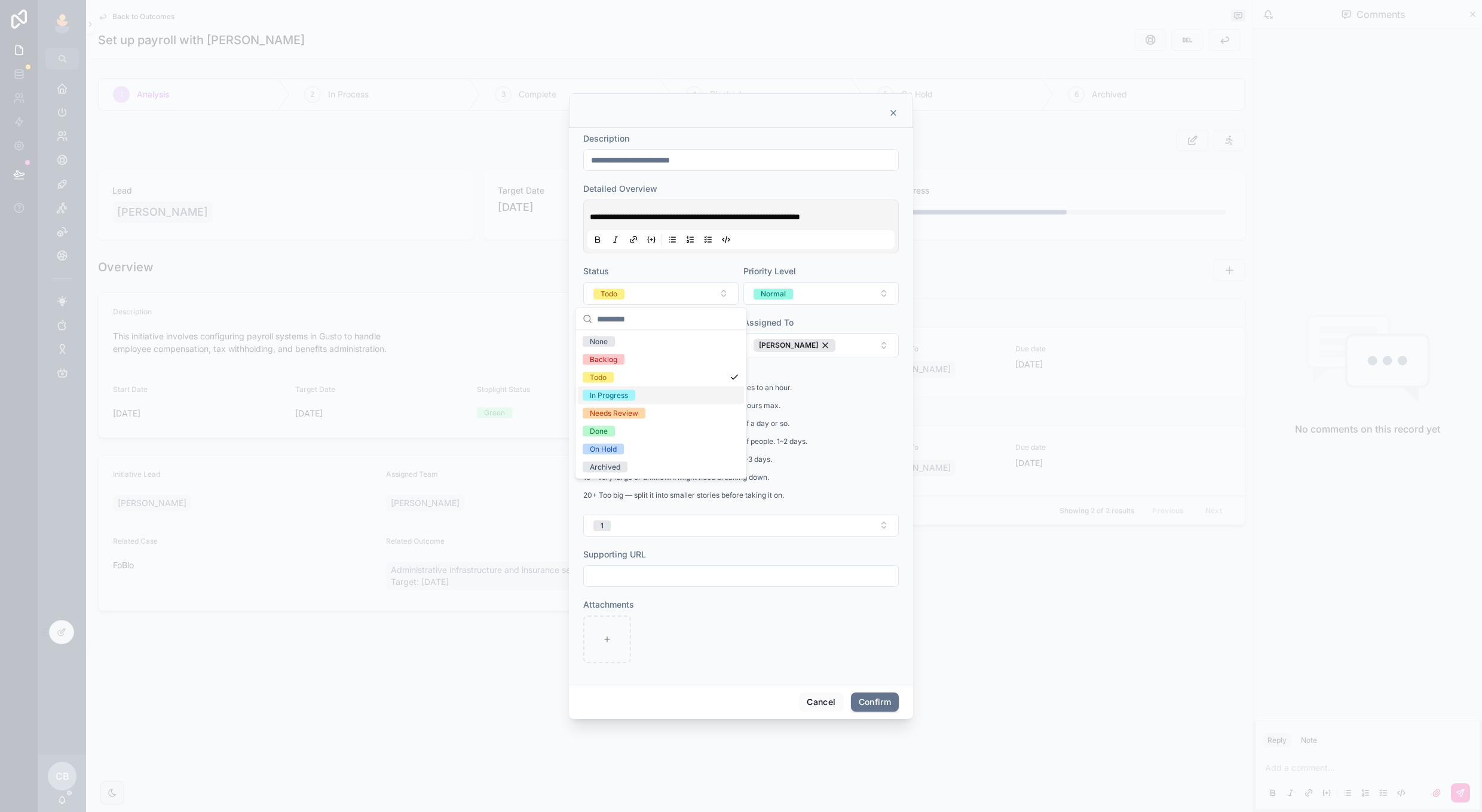
click at [625, 390] on div "In Progress" at bounding box center [609, 396] width 38 height 11
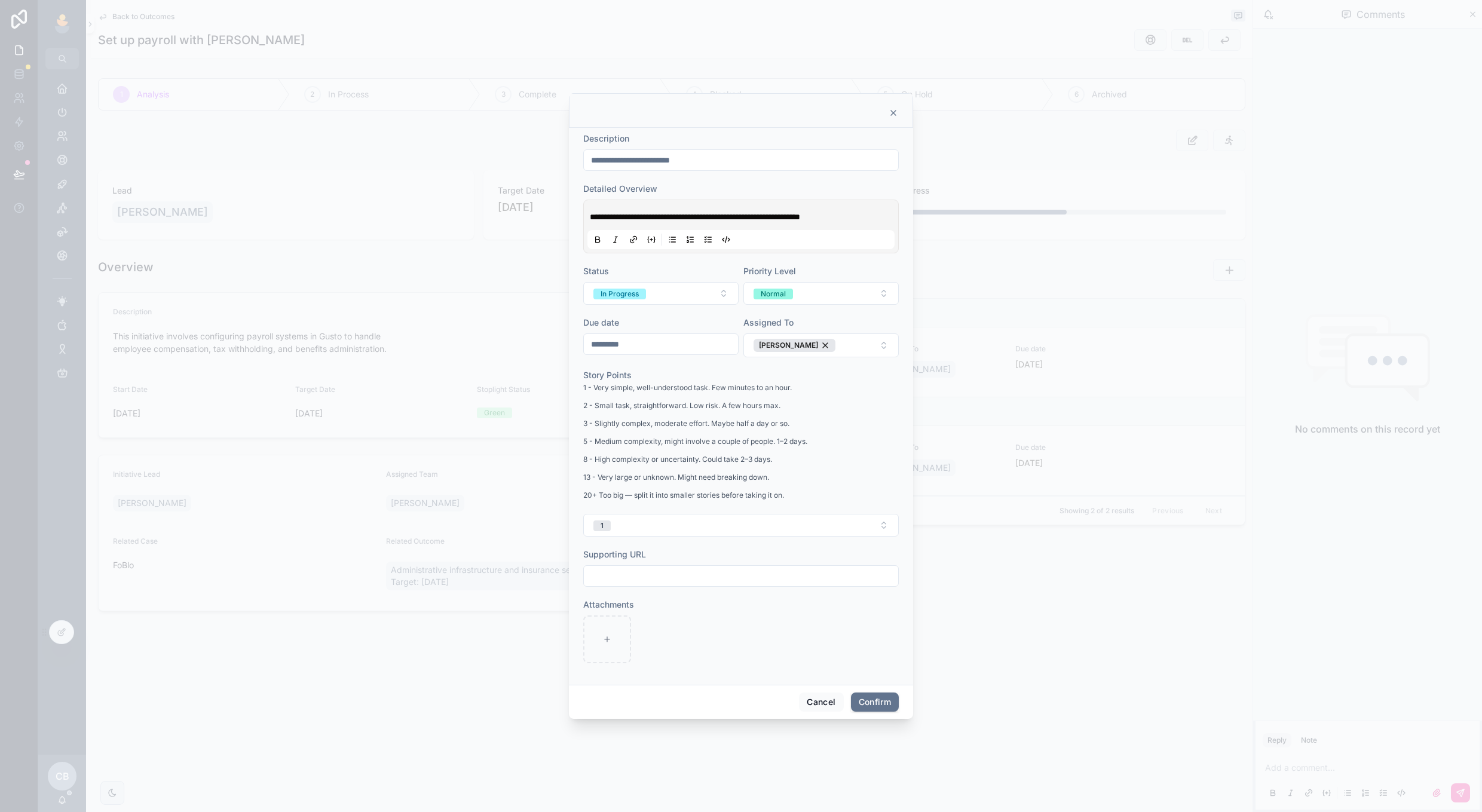
click at [715, 353] on input "*********" at bounding box center [661, 344] width 154 height 17
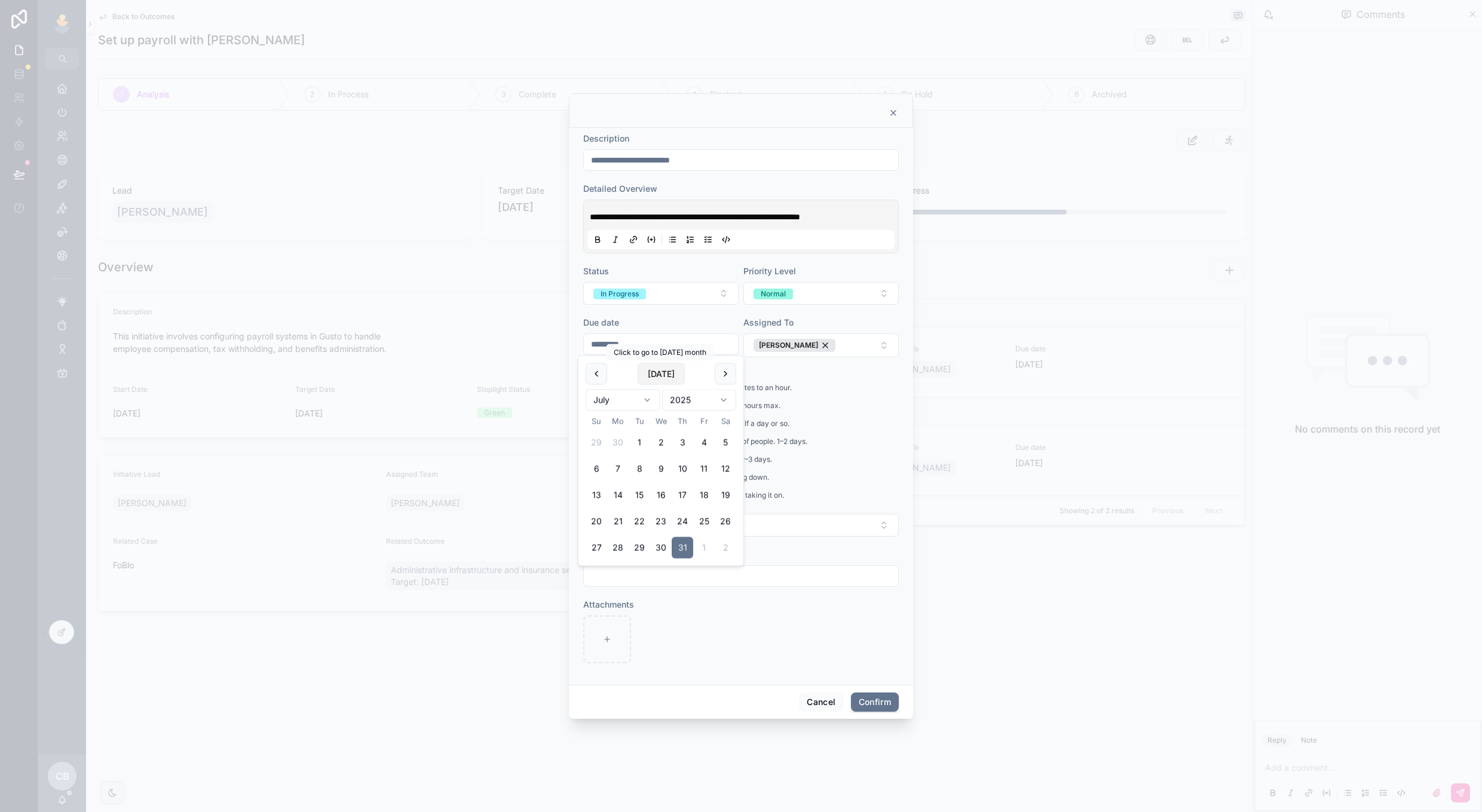
click at [664, 370] on button "[DATE]" at bounding box center [661, 373] width 48 height 21
click at [645, 496] on button "14" at bounding box center [639, 495] width 21 height 21
type input "**********"
click at [768, 502] on div "1 - Very simple, well-understood task. Few minutes to an hour. 2 - Small task, …" at bounding box center [695, 445] width 224 height 125
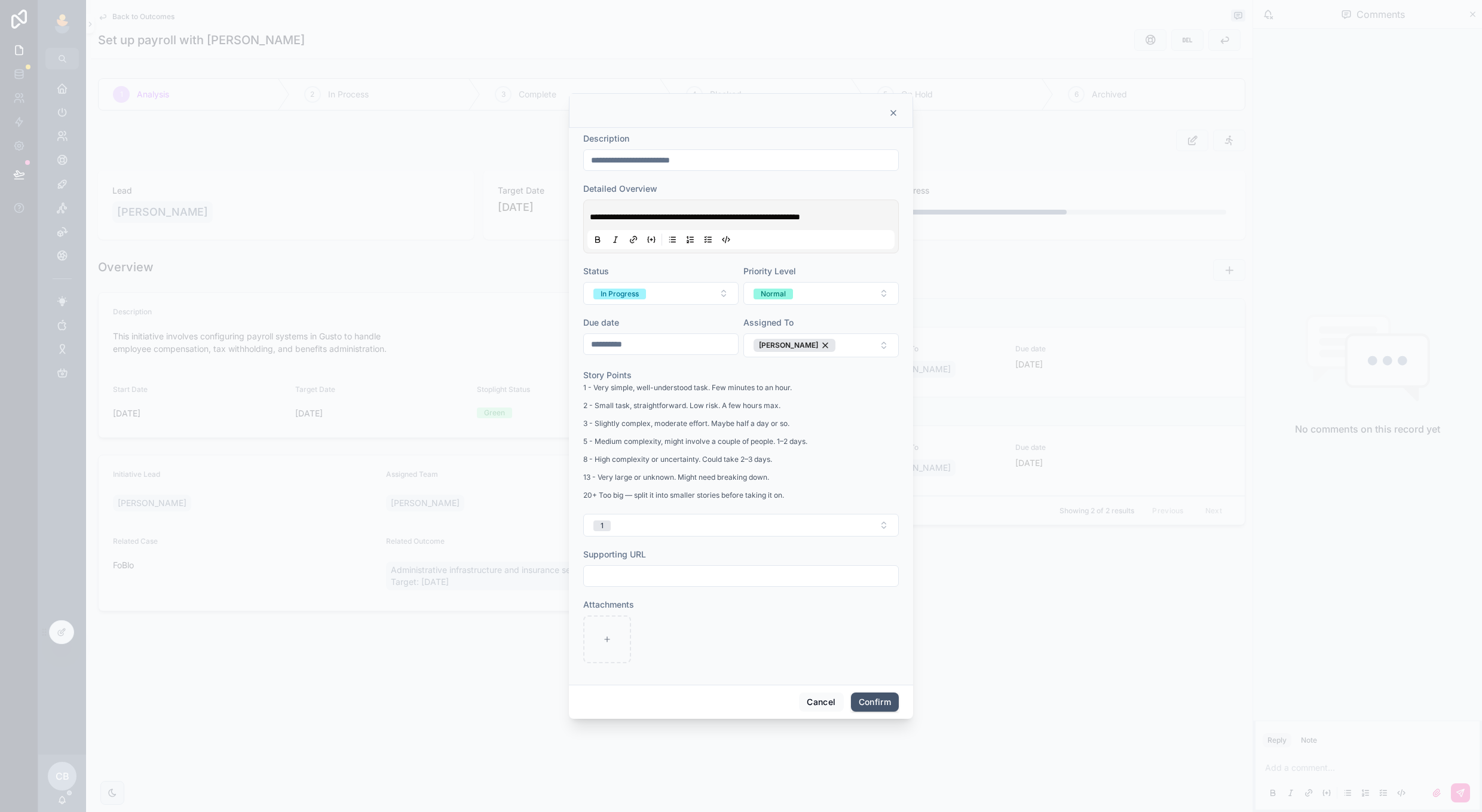
click at [863, 702] on button "Confirm" at bounding box center [875, 703] width 48 height 19
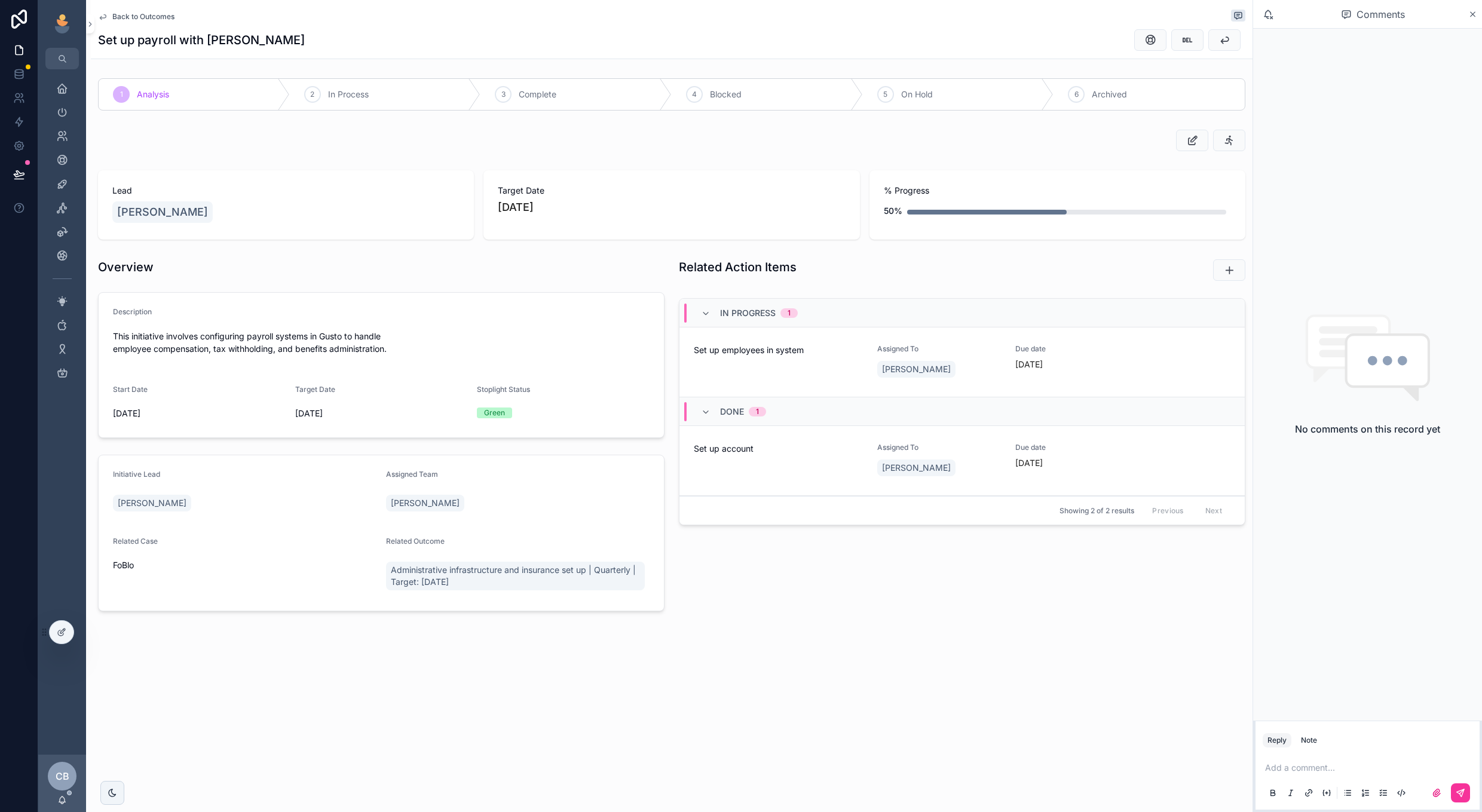
click at [1322, 762] on p "scrollable content" at bounding box center [1370, 768] width 210 height 12
click at [1458, 796] on icon "scrollable content" at bounding box center [1461, 793] width 10 height 10
click at [1227, 274] on icon "scrollable content" at bounding box center [1229, 270] width 12 height 12
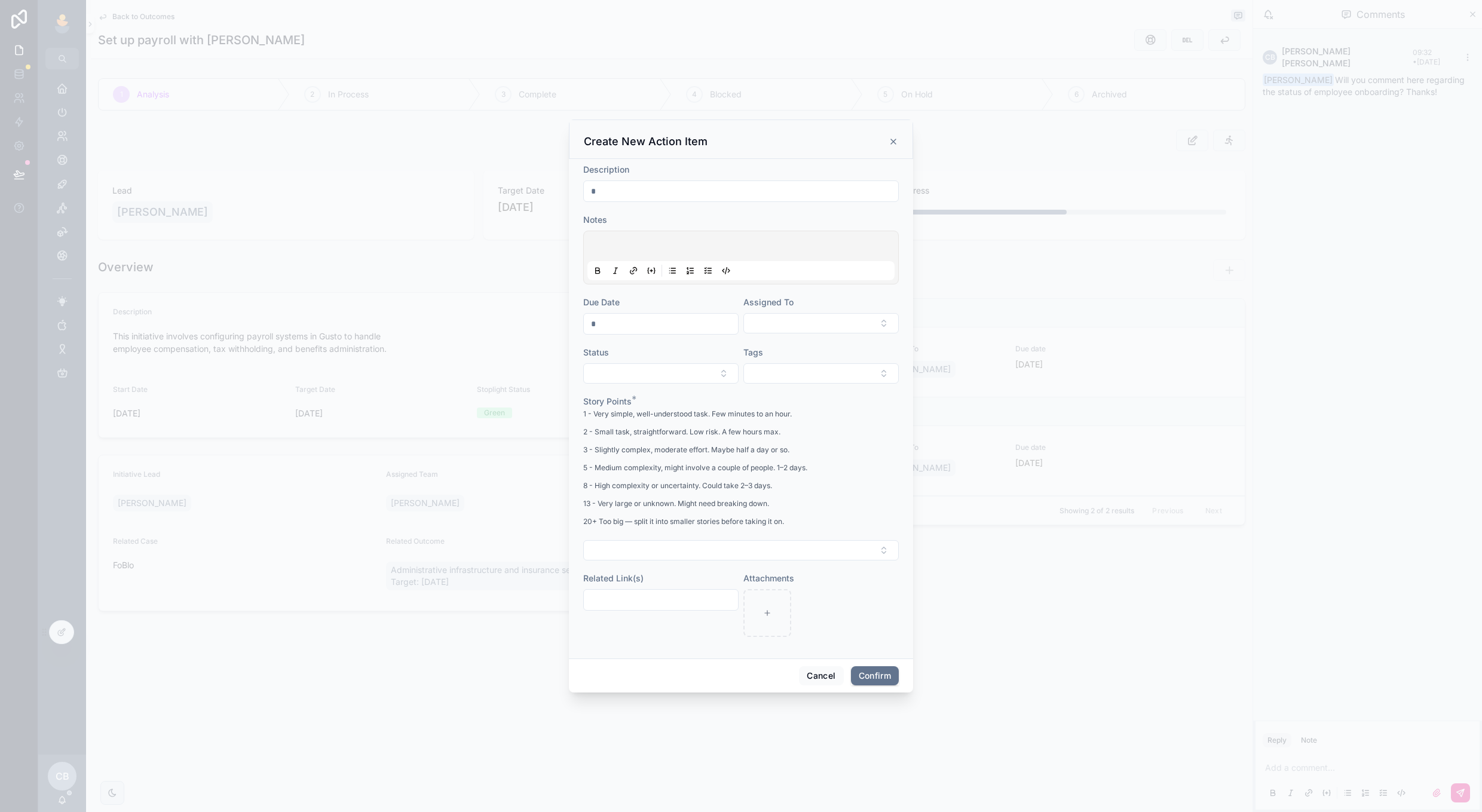
click at [775, 198] on input "text" at bounding box center [741, 191] width 314 height 17
type input "**********"
click at [704, 317] on input "text" at bounding box center [661, 324] width 154 height 17
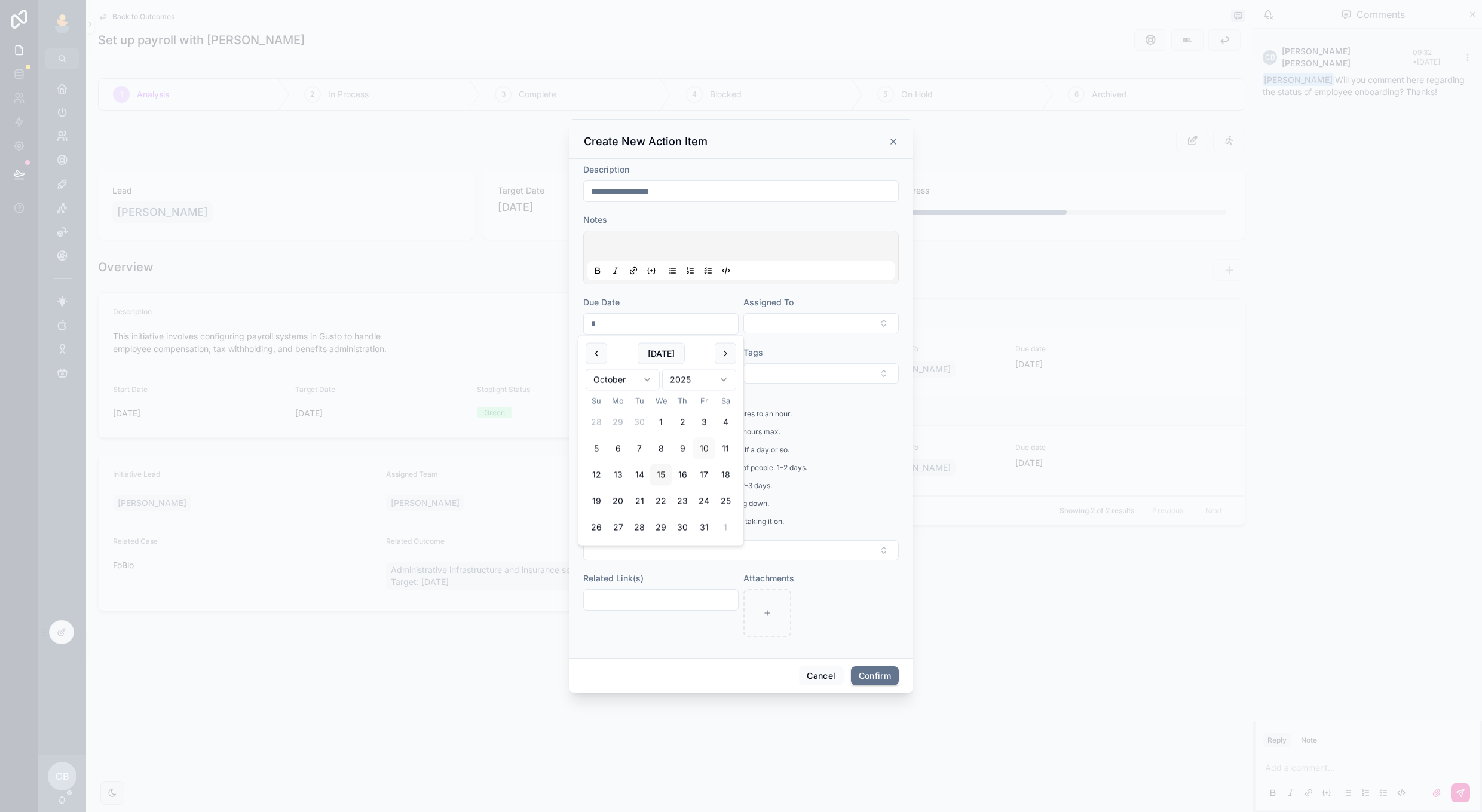
click at [657, 468] on button "15" at bounding box center [661, 475] width 21 height 21
type input "**********"
click at [782, 329] on button "Select Button" at bounding box center [821, 324] width 155 height 21
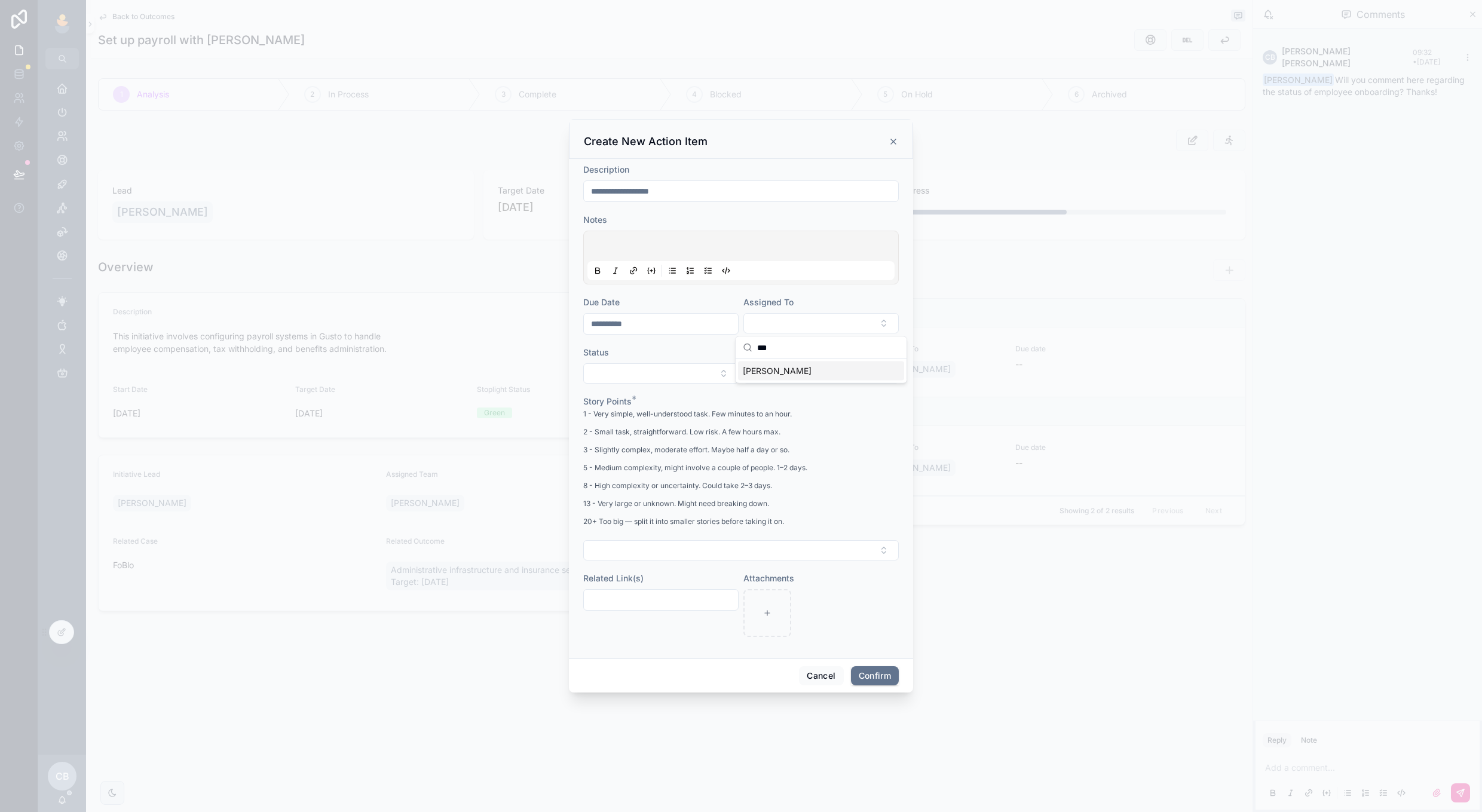
type input "***"
click at [772, 370] on span "[PERSON_NAME]" at bounding box center [777, 371] width 69 height 12
click at [715, 377] on button "Select Button" at bounding box center [661, 375] width 155 height 21
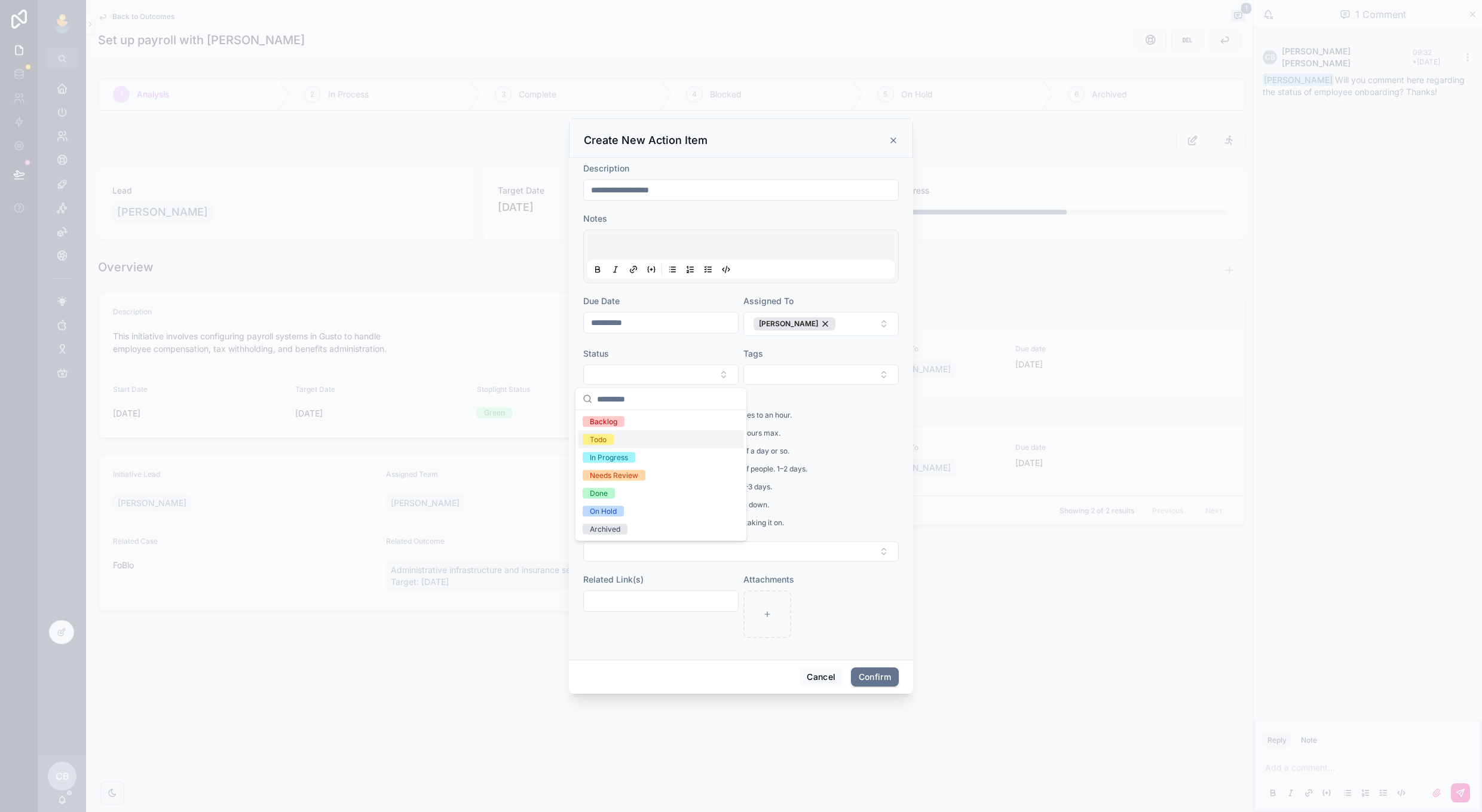
click at [679, 441] on div "Todo" at bounding box center [661, 439] width 167 height 18
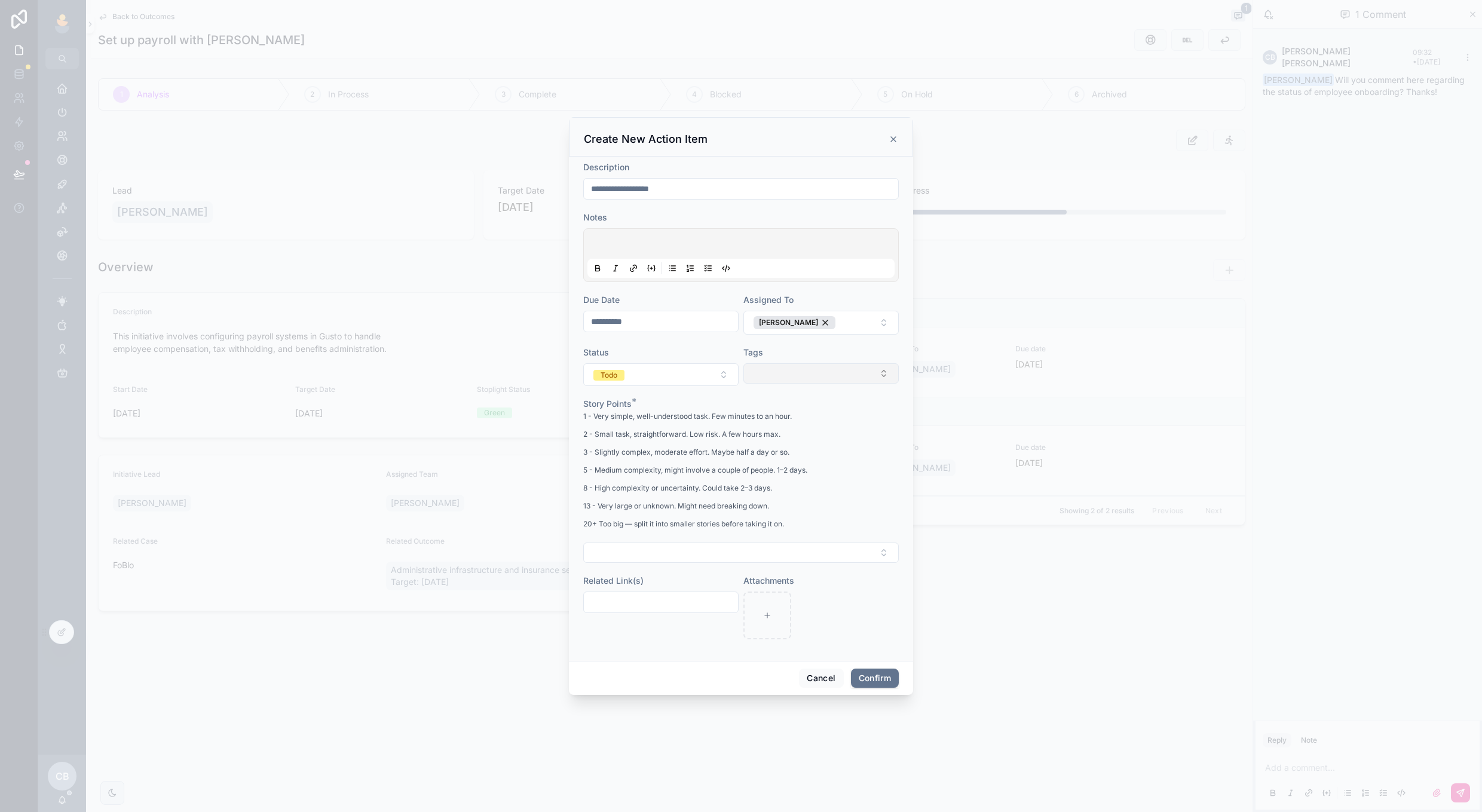
click at [787, 378] on button "Select Button" at bounding box center [821, 373] width 155 height 21
click at [758, 357] on span "Tags" at bounding box center [753, 352] width 20 height 10
click at [839, 561] on button "Select Button" at bounding box center [741, 553] width 316 height 21
click at [791, 611] on div "2" at bounding box center [741, 618] width 167 height 18
click at [864, 676] on button "Confirm" at bounding box center [875, 680] width 48 height 19
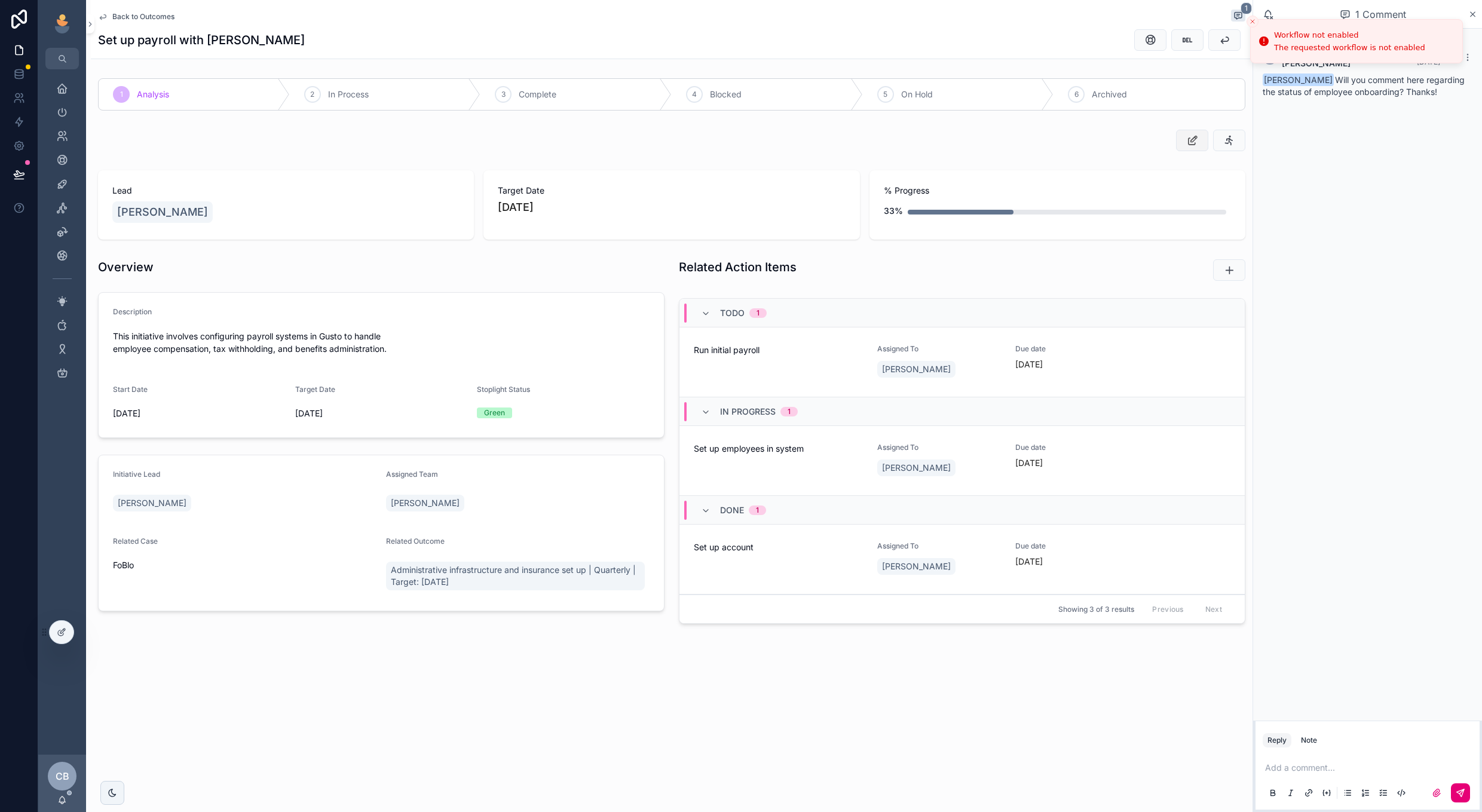
click at [1187, 133] on button "scrollable content" at bounding box center [1192, 140] width 33 height 21
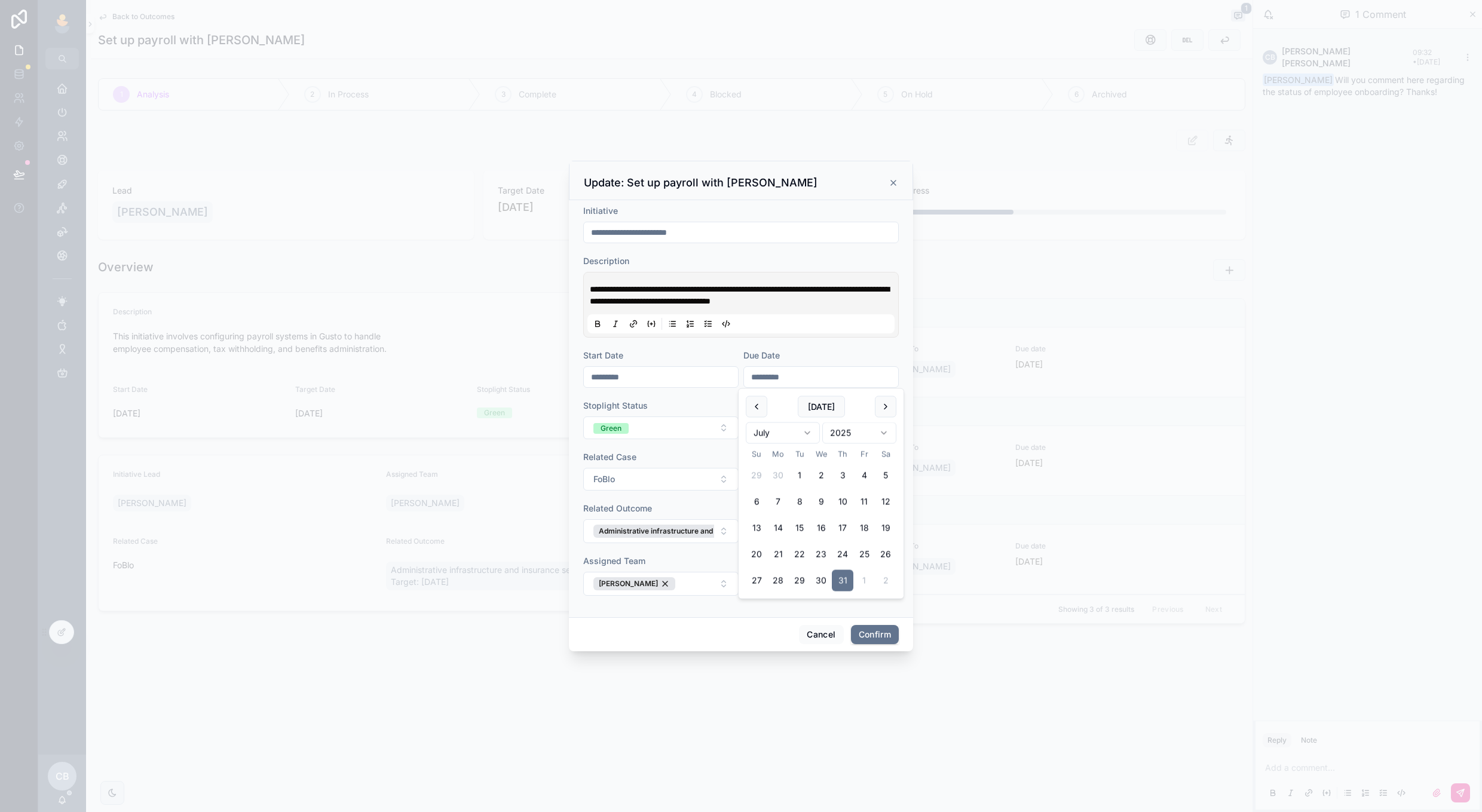
click at [779, 371] on input "*********" at bounding box center [821, 377] width 154 height 17
click at [818, 409] on button "[DATE]" at bounding box center [821, 407] width 48 height 21
click at [863, 529] on button "17" at bounding box center [864, 528] width 21 height 21
type input "**********"
click at [863, 626] on button "Confirm" at bounding box center [875, 634] width 48 height 19
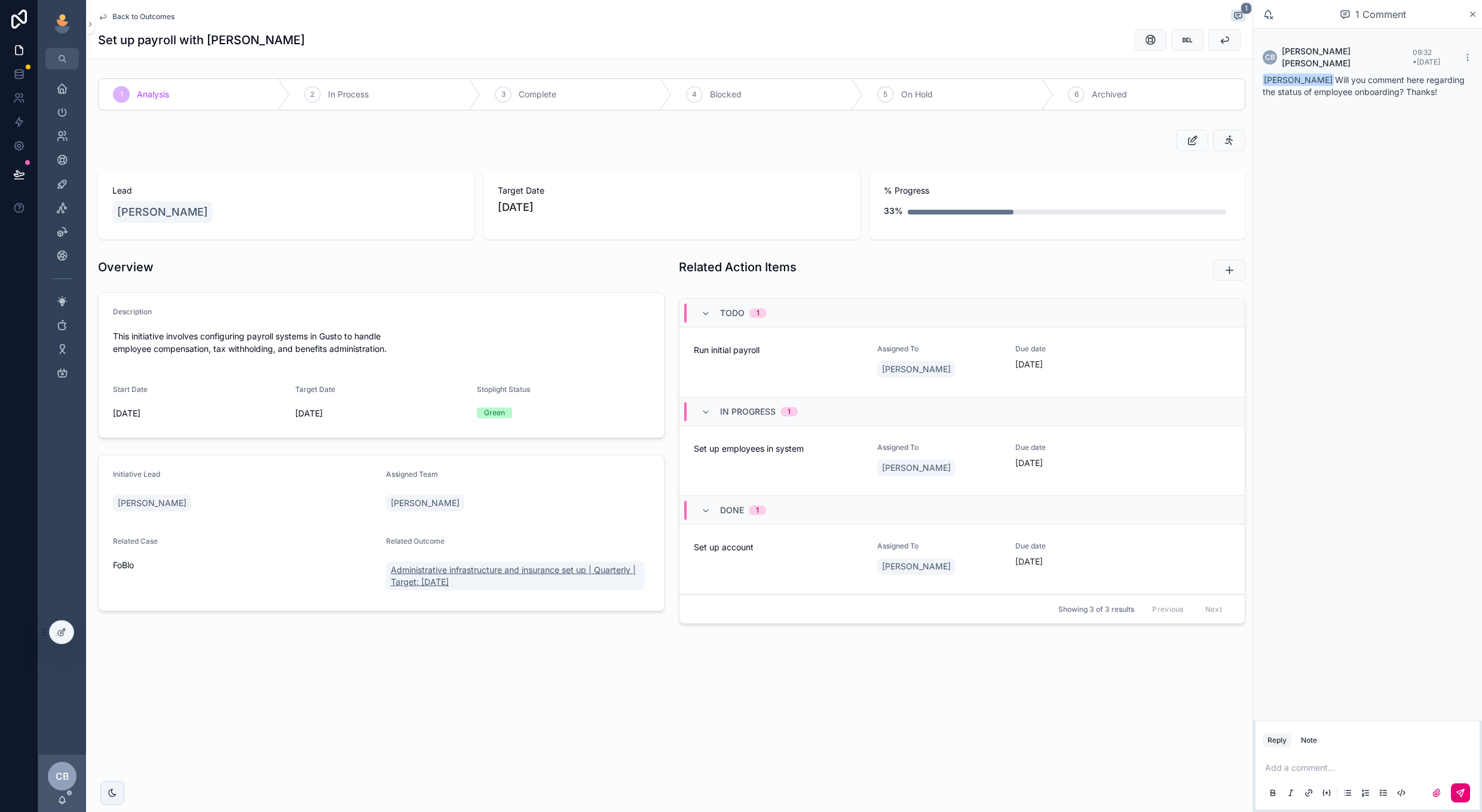
click at [516, 574] on span "Administrative infrastructure and insurance set up | Quarterly | Target: [DATE]" at bounding box center [515, 576] width 249 height 24
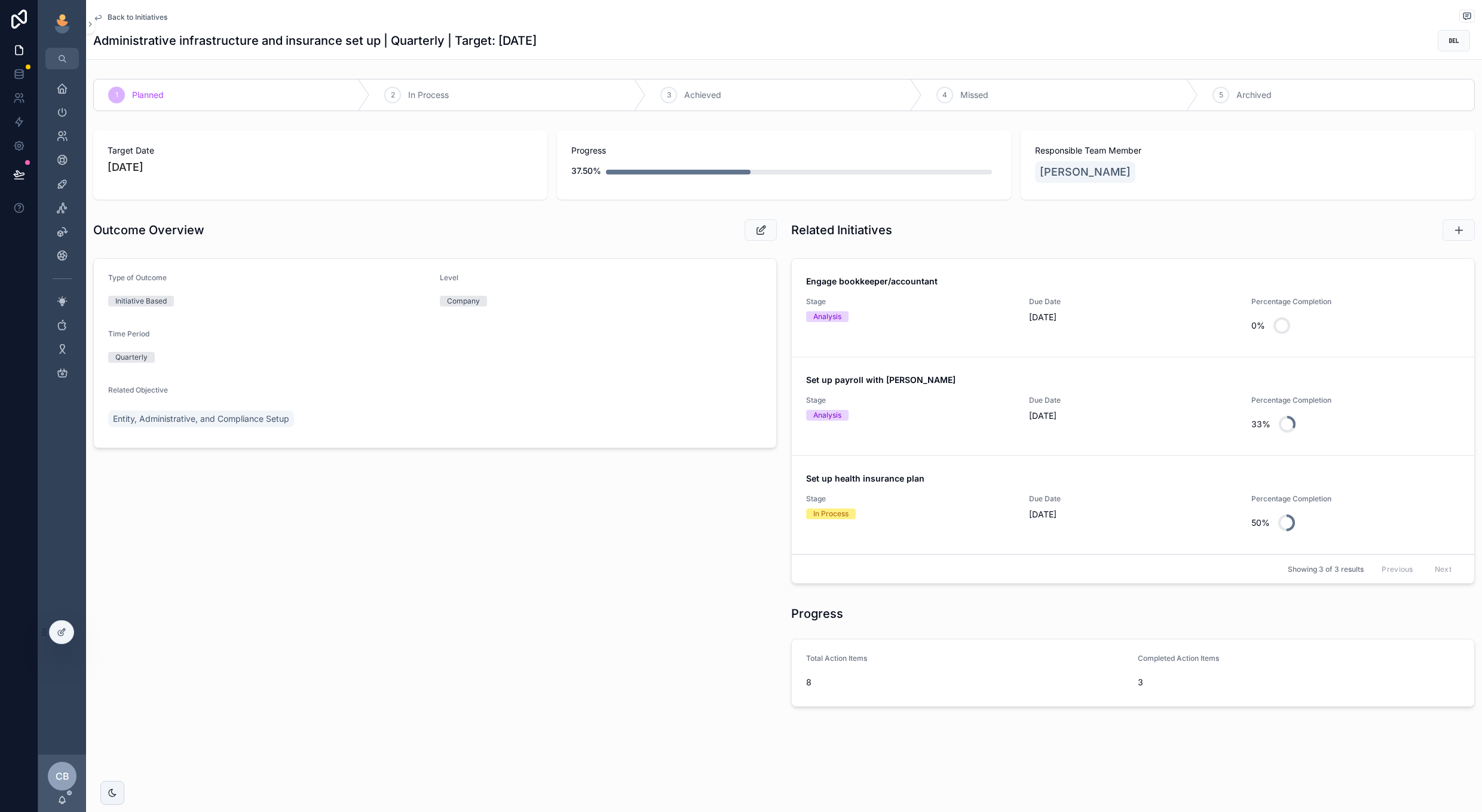
click at [903, 397] on span "Stage" at bounding box center [910, 400] width 209 height 10
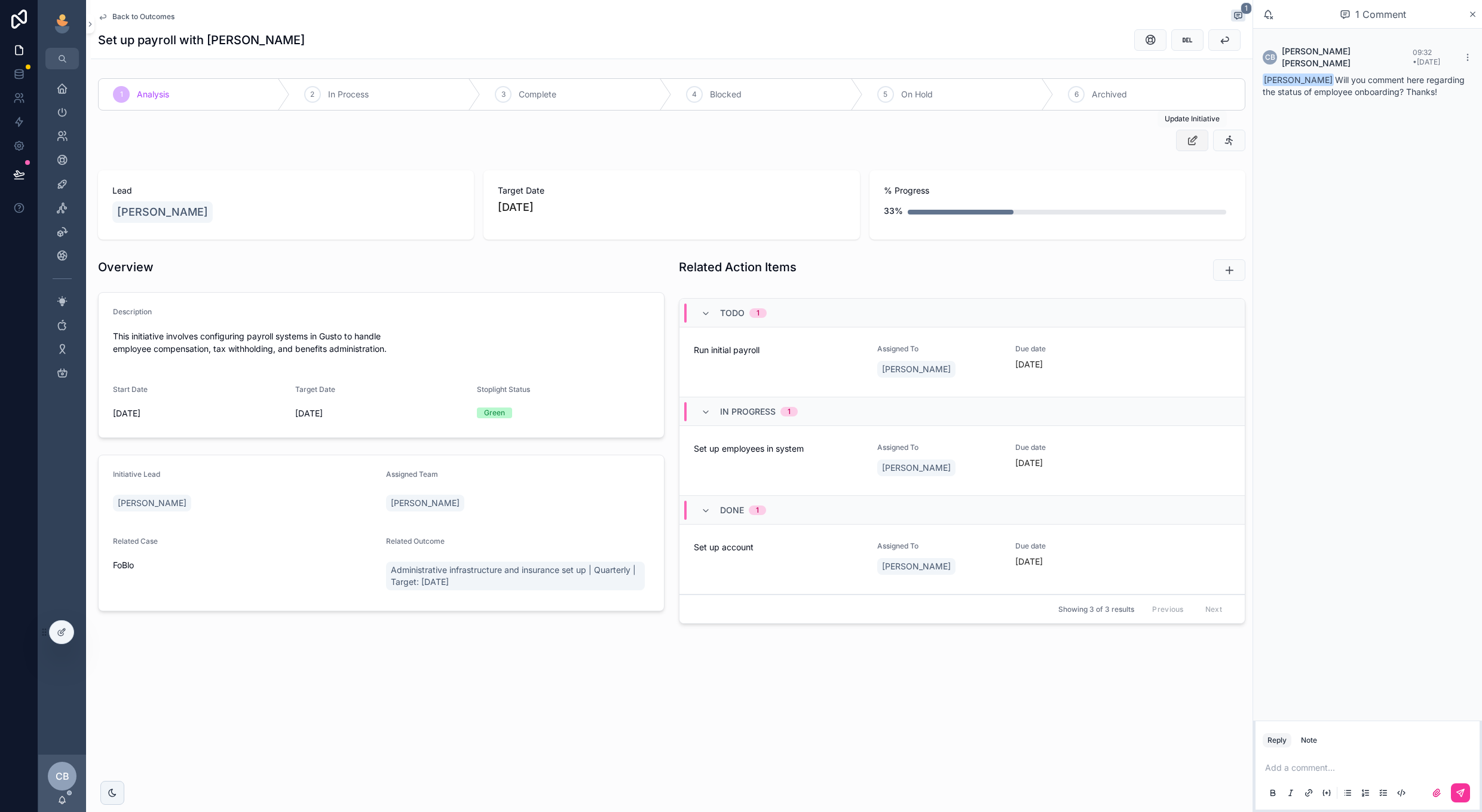
click at [1196, 133] on button "scrollable content" at bounding box center [1192, 140] width 33 height 21
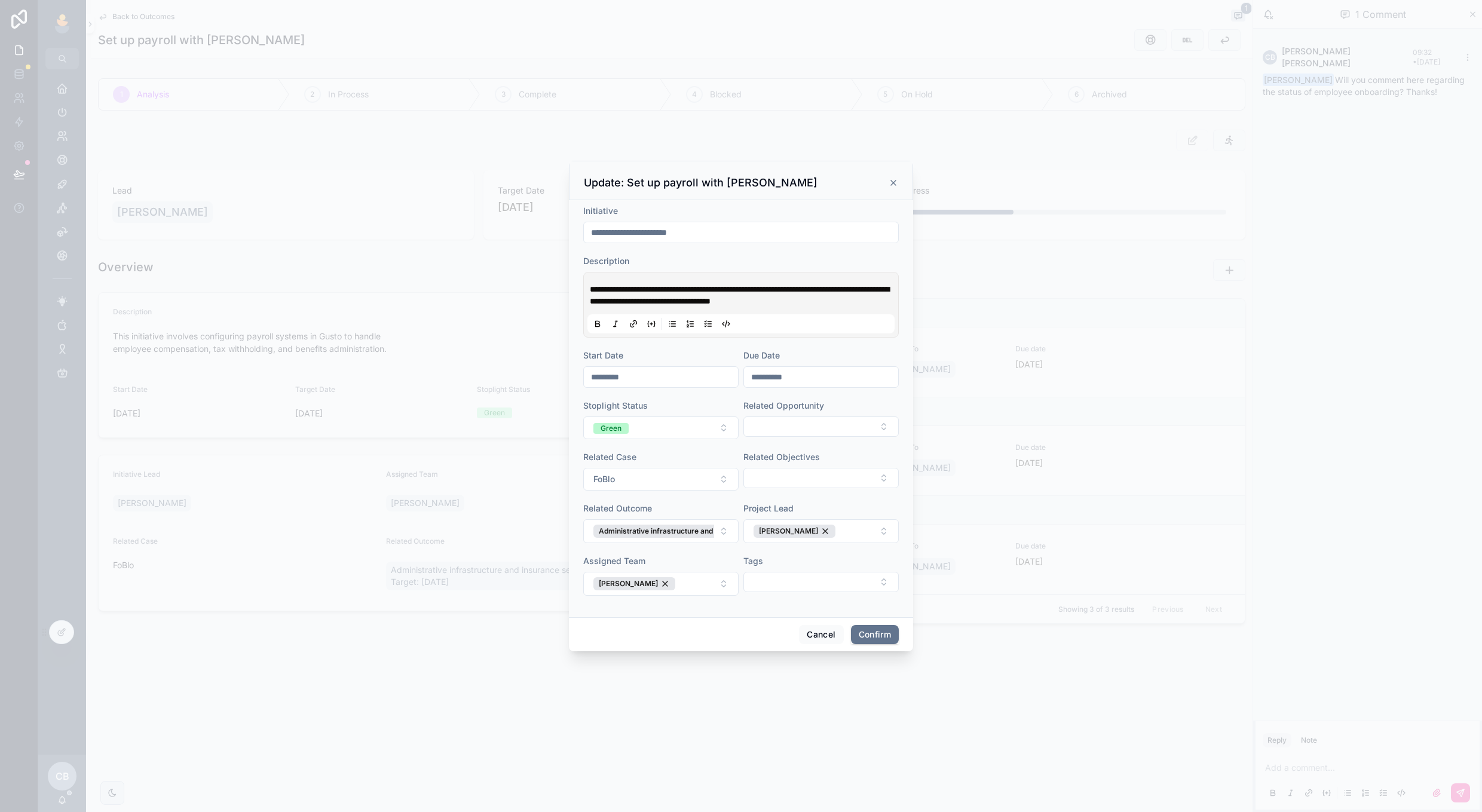
click at [884, 196] on div "Update: Set up payroll with Gusto" at bounding box center [741, 181] width 344 height 40
click at [889, 185] on icon at bounding box center [894, 183] width 10 height 10
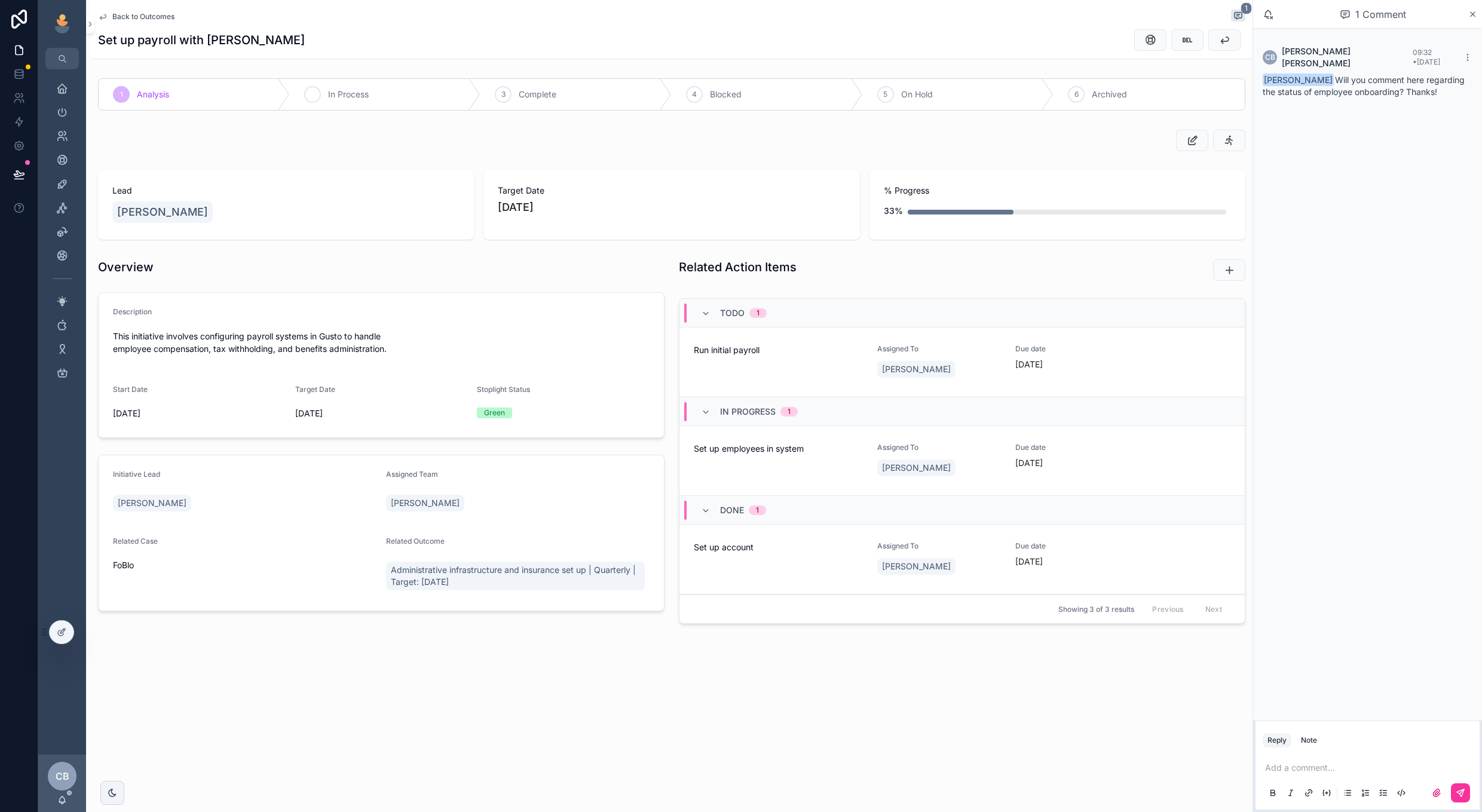
click at [433, 105] on div "2 In Process" at bounding box center [385, 94] width 191 height 31
click at [164, 16] on span "Back to Outcomes" at bounding box center [144, 17] width 62 height 10
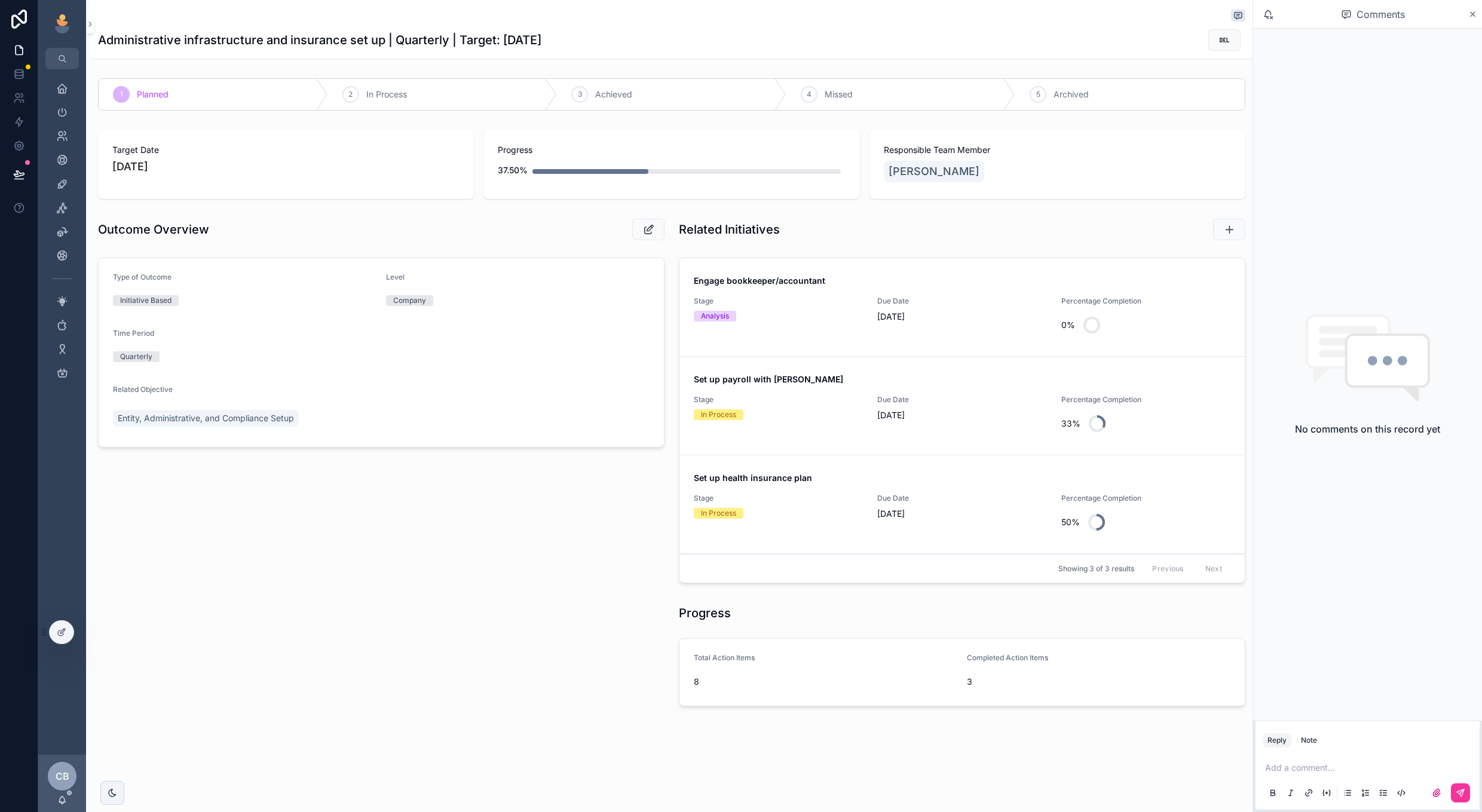
click at [806, 318] on div "Analysis" at bounding box center [778, 316] width 169 height 11
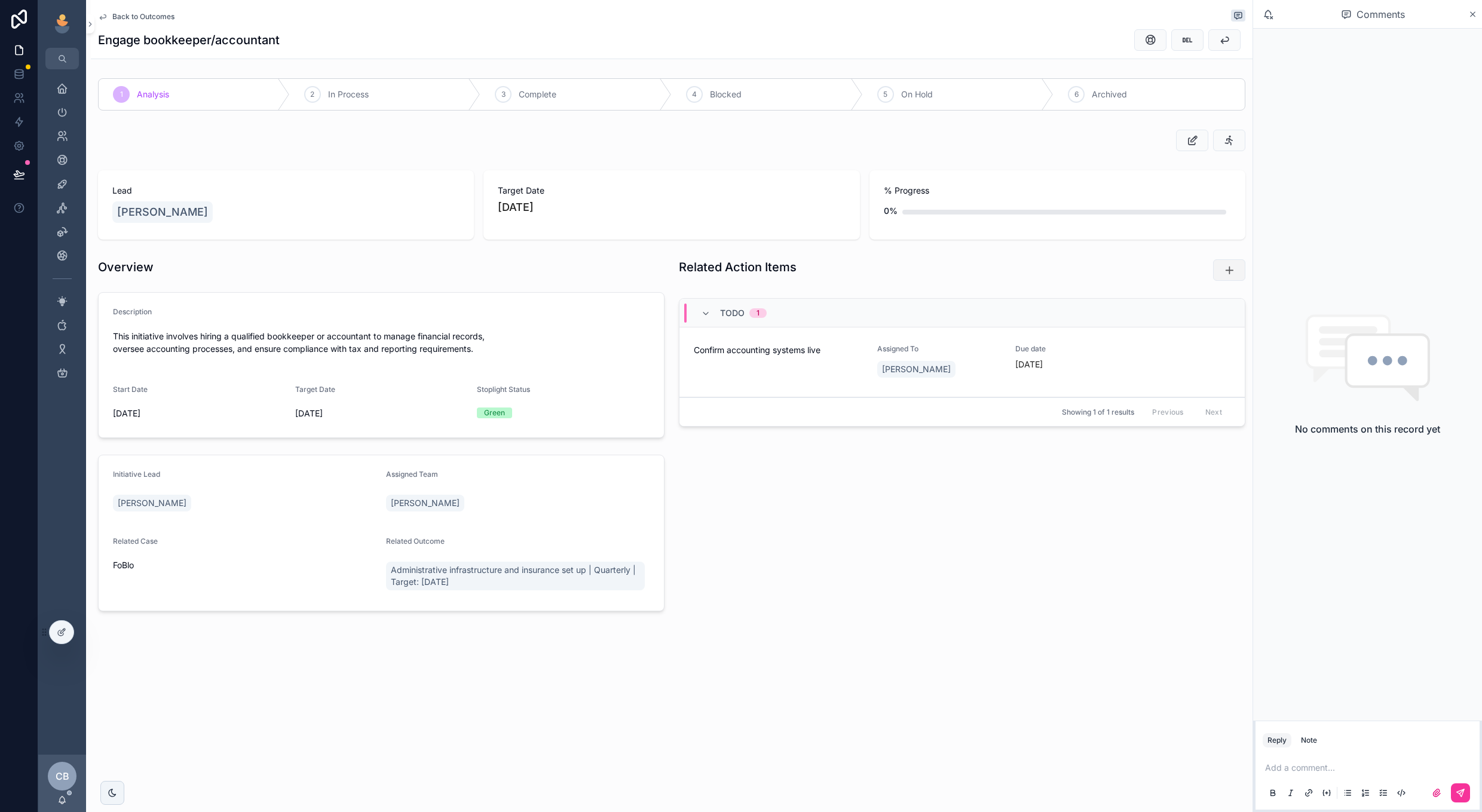
click at [1220, 271] on button "scrollable content" at bounding box center [1229, 270] width 33 height 21
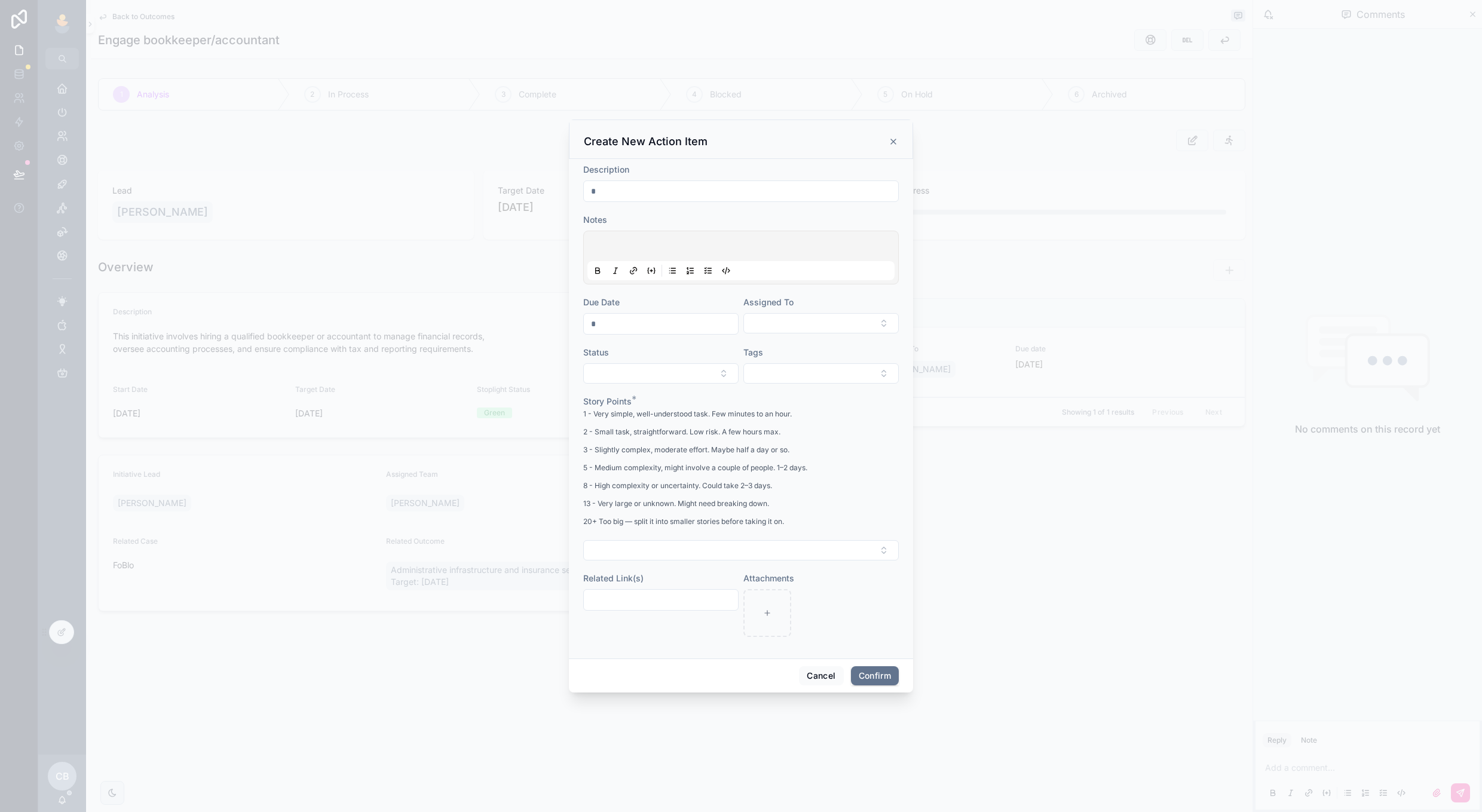
click at [806, 188] on input "text" at bounding box center [741, 191] width 314 height 17
type input "**********"
click at [804, 318] on button "Select Button" at bounding box center [821, 324] width 155 height 21
type input "**"
click at [785, 366] on span "[PERSON_NAME]" at bounding box center [777, 371] width 69 height 12
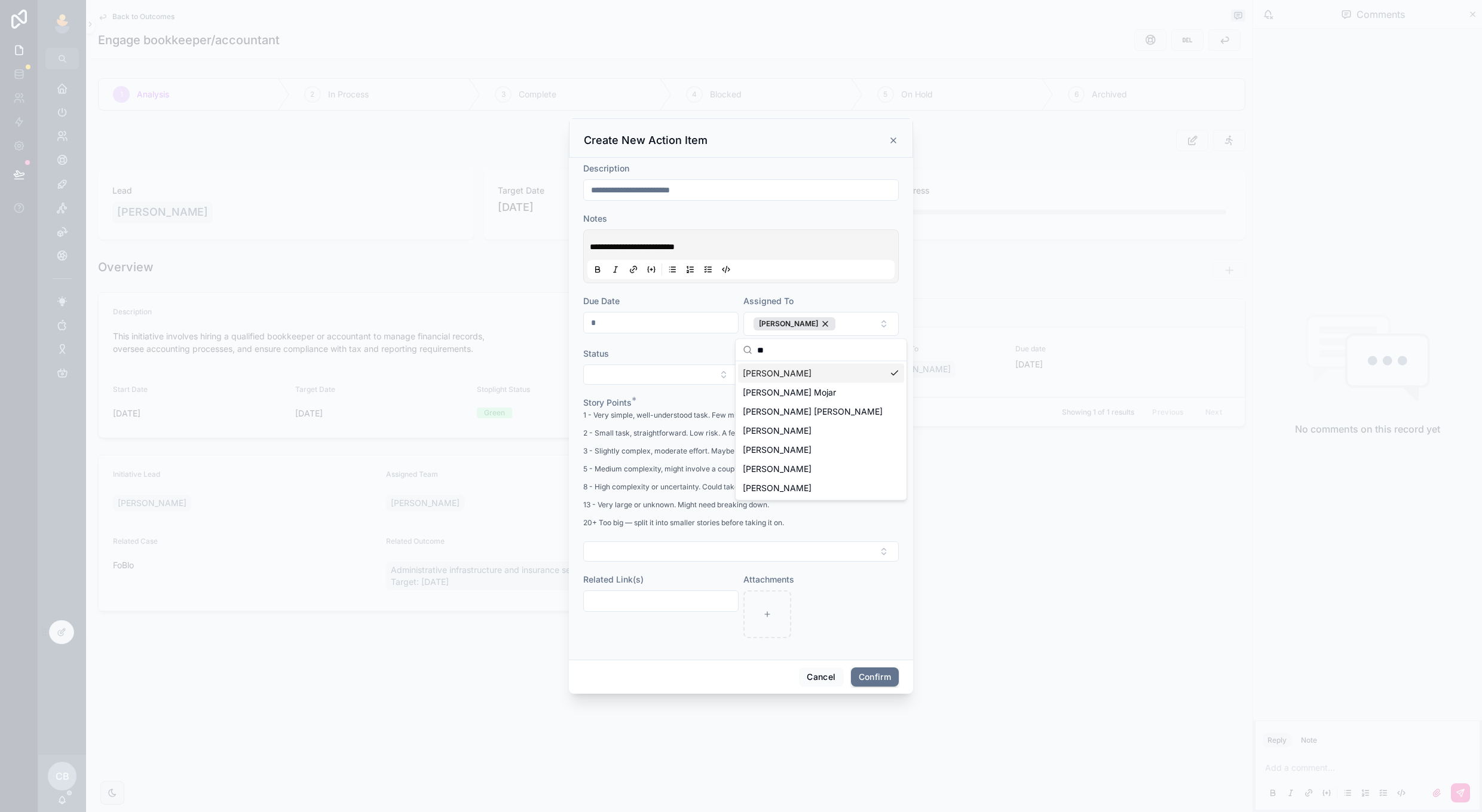
click at [785, 251] on p "**********" at bounding box center [743, 247] width 307 height 12
click at [688, 317] on input "text" at bounding box center [661, 322] width 154 height 17
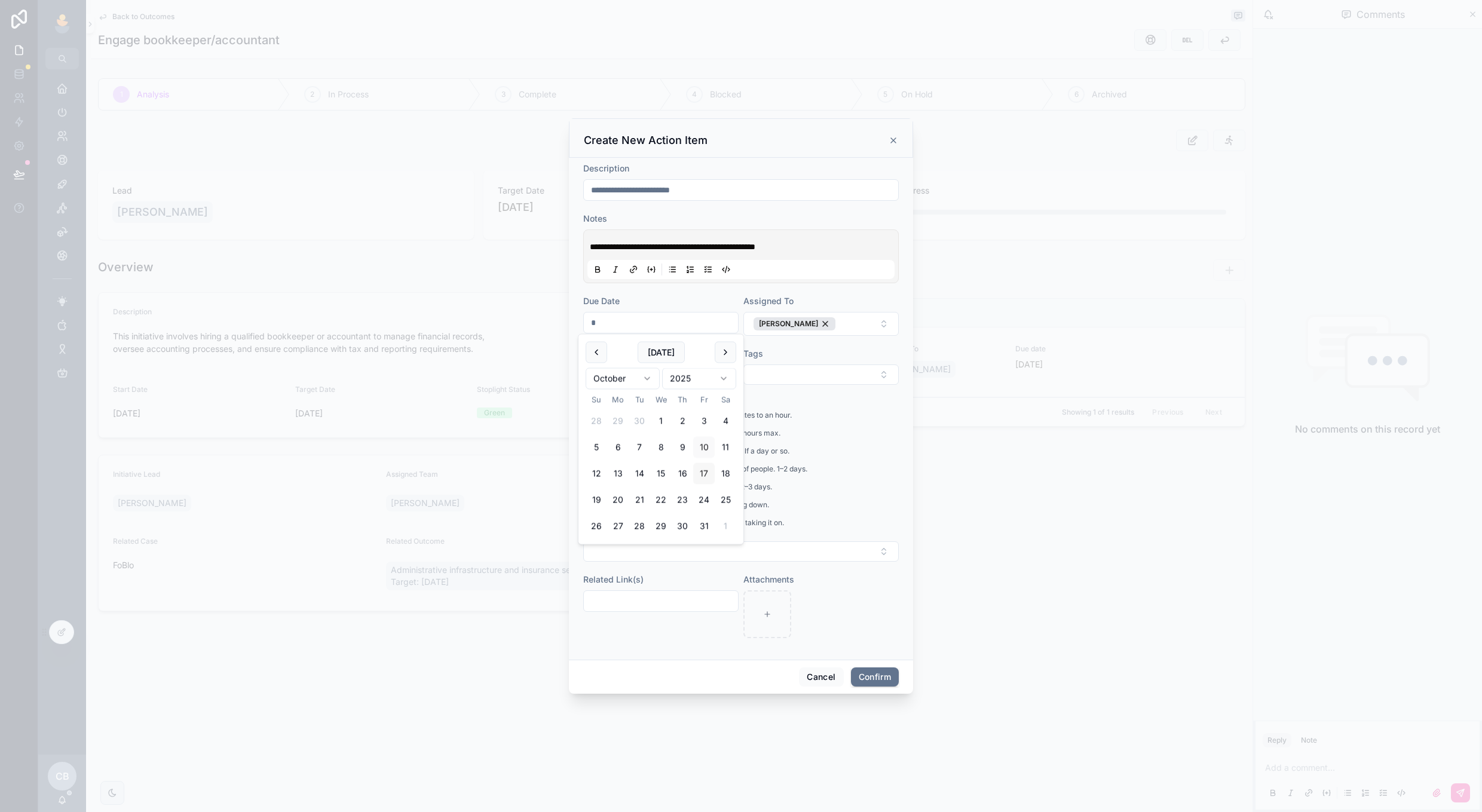
click at [705, 464] on button "17" at bounding box center [703, 473] width 21 height 21
type input "**********"
click at [824, 425] on div "1 - Very simple, well-understood task. Few minutes to an hour. 2 - Small task, …" at bounding box center [741, 473] width 316 height 128
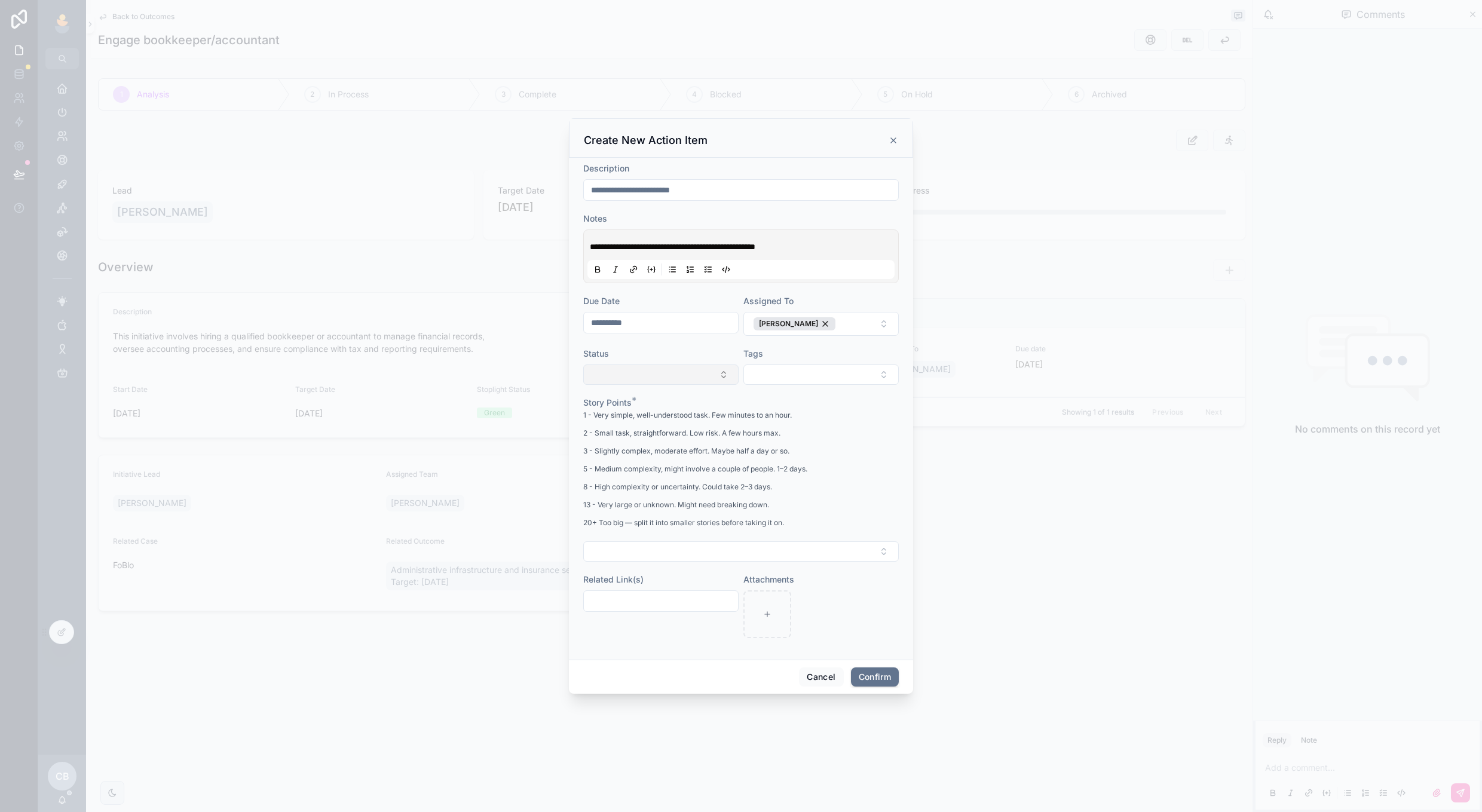
click at [722, 370] on button "Select Button" at bounding box center [661, 375] width 155 height 21
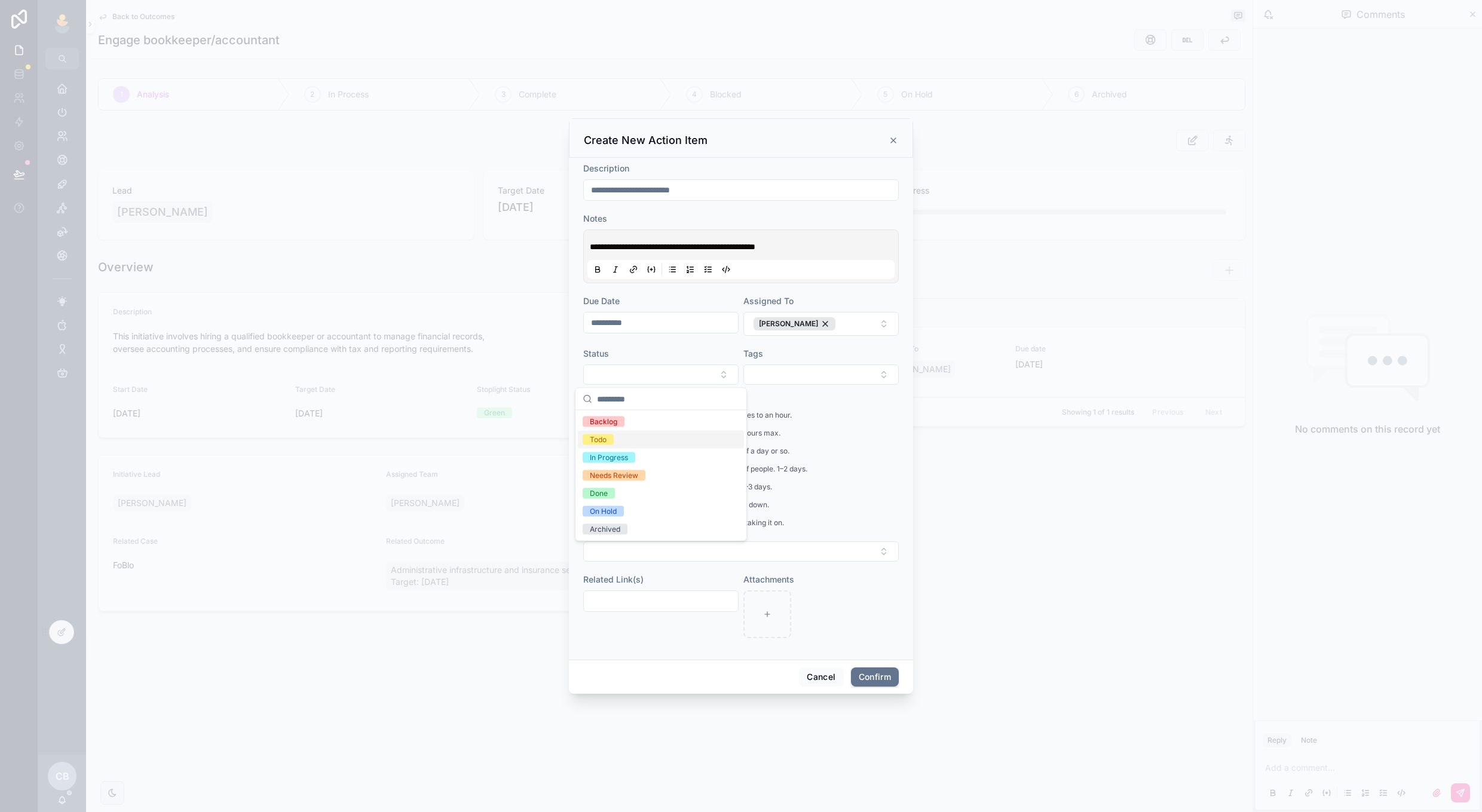
click at [681, 444] on div "Todo" at bounding box center [661, 439] width 167 height 18
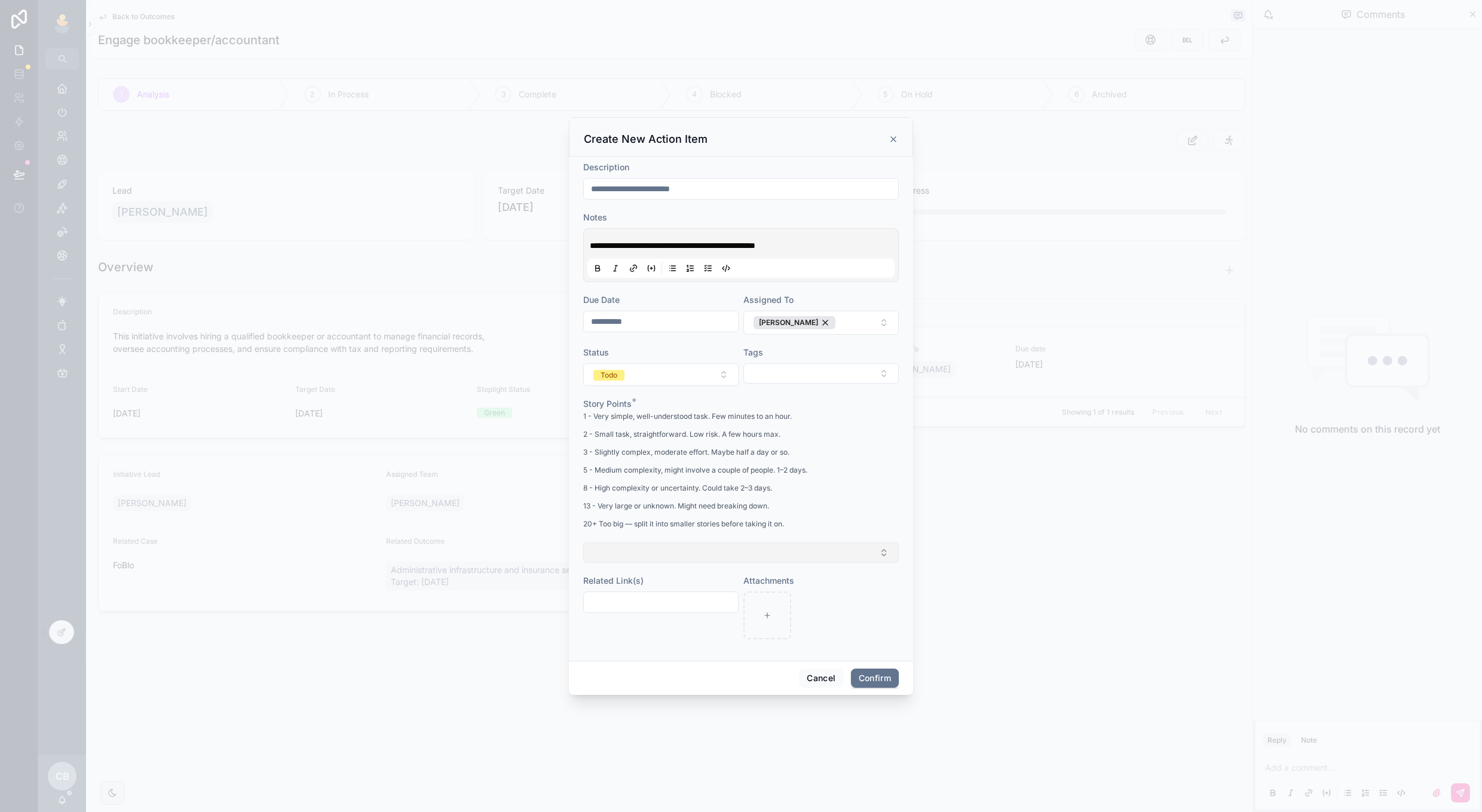
click at [807, 553] on button "Select Button" at bounding box center [741, 553] width 316 height 21
click at [756, 610] on div "2" at bounding box center [741, 618] width 167 height 18
click at [853, 679] on button "Confirm" at bounding box center [875, 680] width 48 height 19
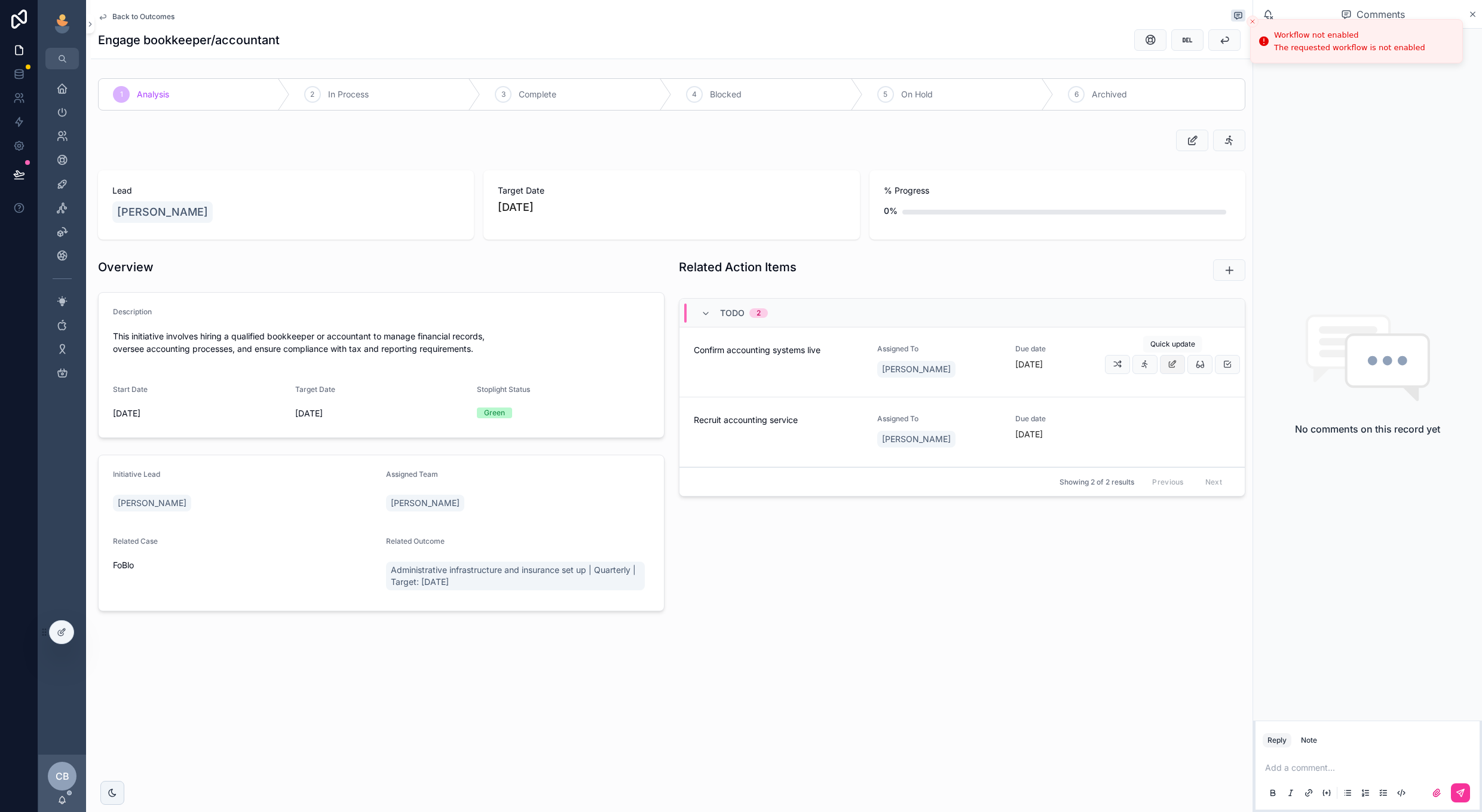
click at [1173, 368] on icon "scrollable content" at bounding box center [1173, 365] width 10 height 10
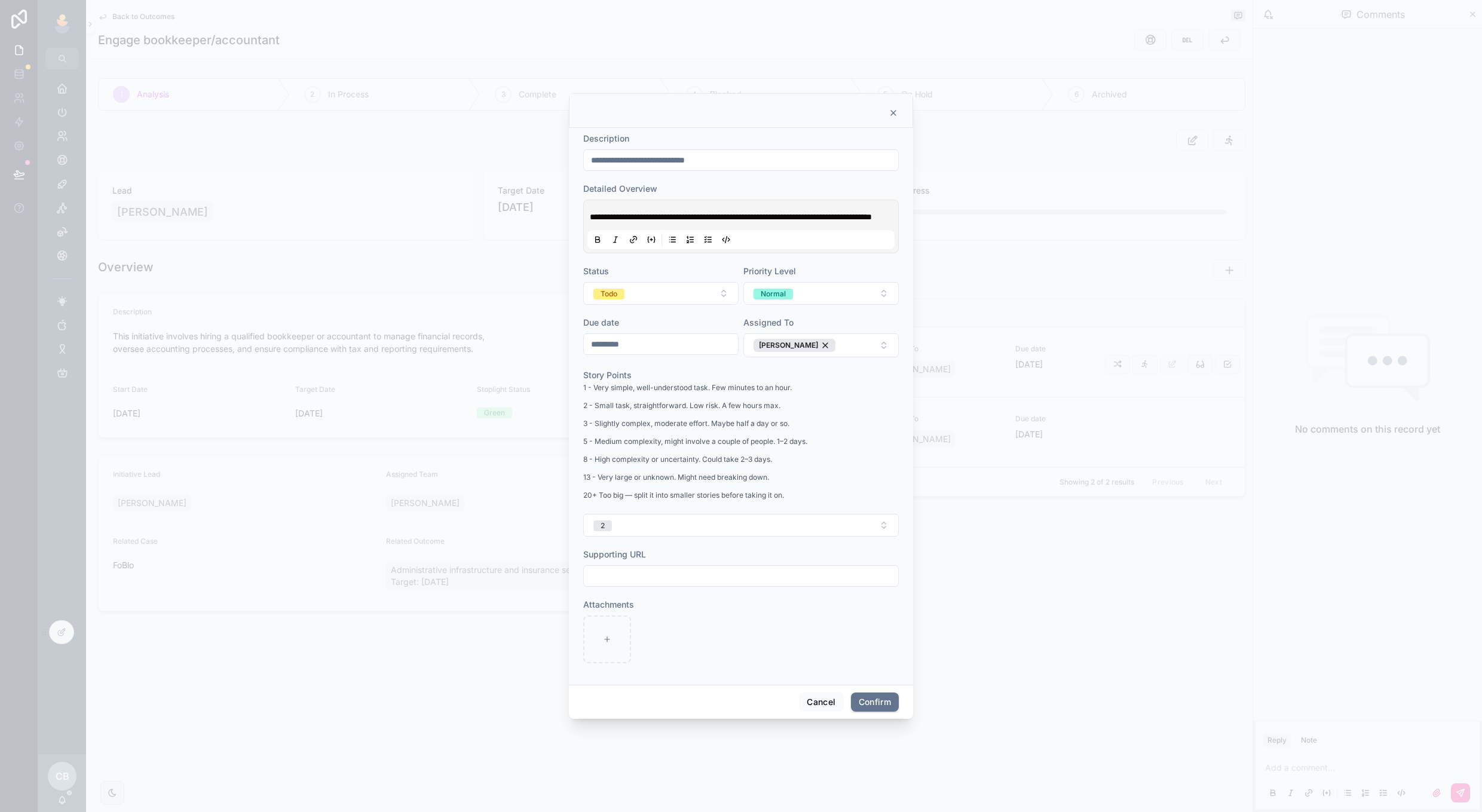
click at [676, 352] on input "*********" at bounding box center [661, 344] width 154 height 17
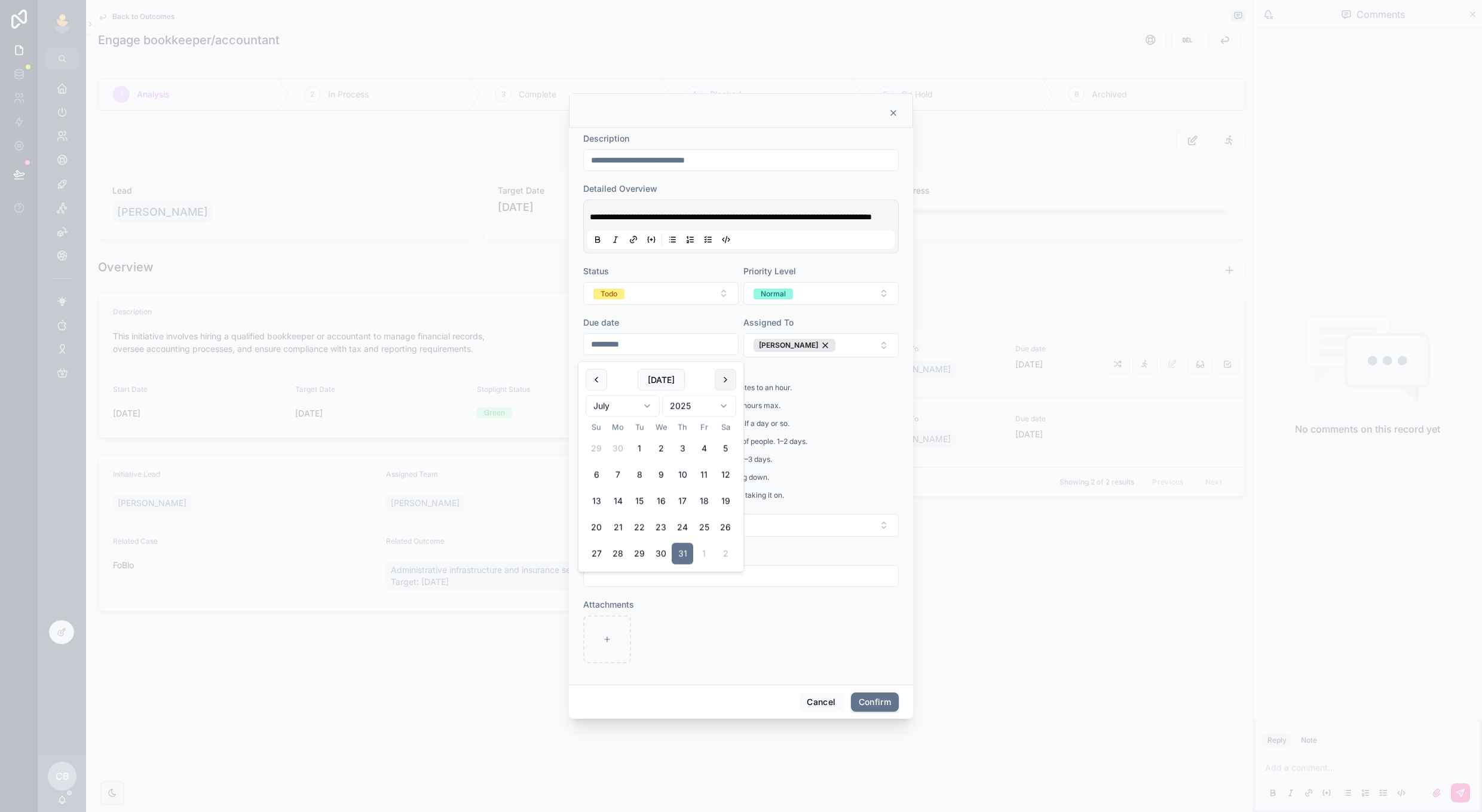
click at [730, 375] on button at bounding box center [726, 380] width 21 height 21
click at [667, 373] on button "[DATE]" at bounding box center [661, 380] width 48 height 21
click at [705, 545] on button "31" at bounding box center [703, 553] width 21 height 21
type input "**********"
click at [834, 443] on div "1 - Very simple, well-understood task. Few minutes to an hour. 2 - Small task, …" at bounding box center [741, 445] width 316 height 128
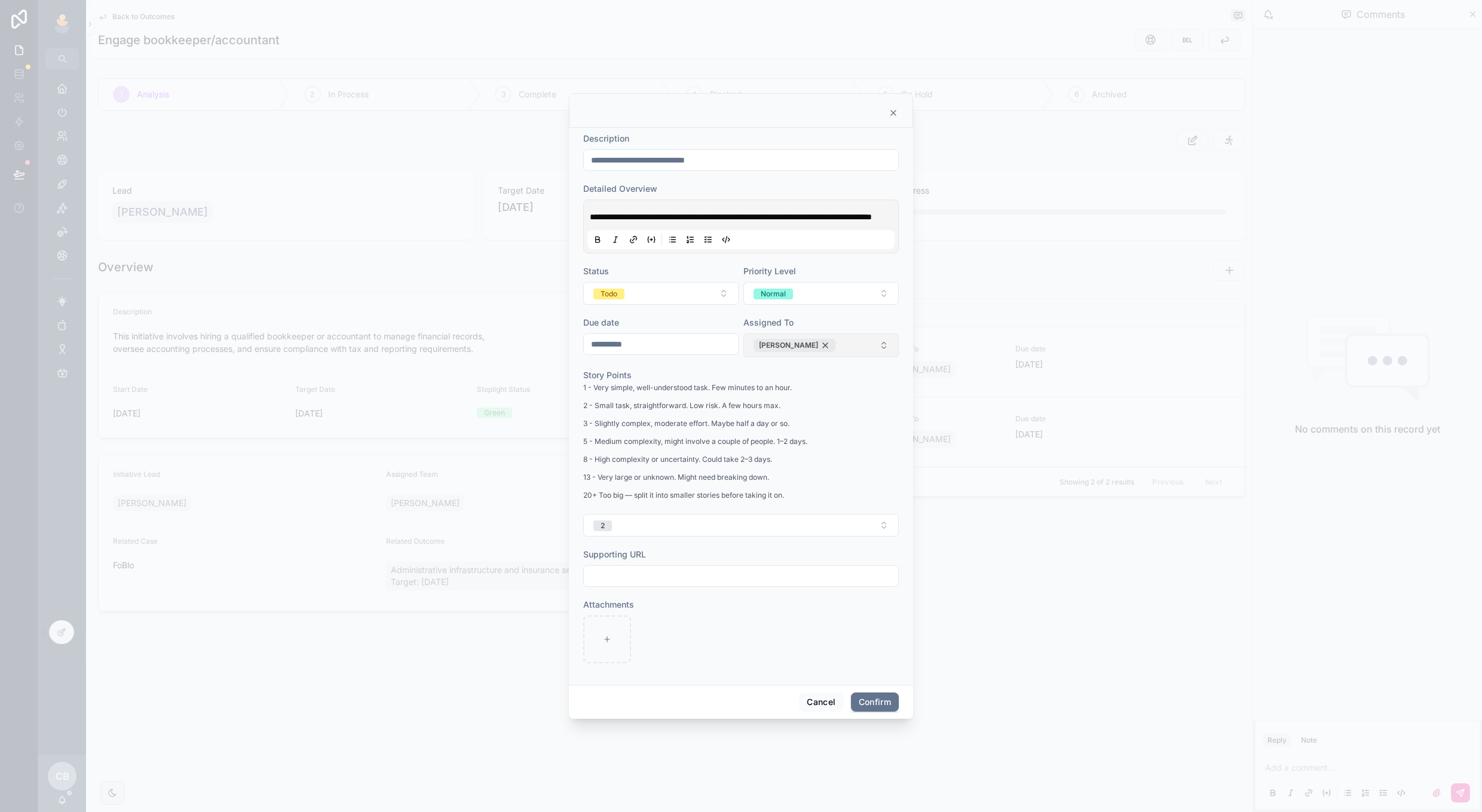
click at [811, 350] on div "[PERSON_NAME]" at bounding box center [795, 345] width 82 height 13
click at [825, 353] on button "Select Button" at bounding box center [821, 345] width 155 height 21
click at [781, 516] on span "[PERSON_NAME]" at bounding box center [777, 515] width 69 height 12
click at [858, 707] on button "Confirm" at bounding box center [875, 703] width 48 height 19
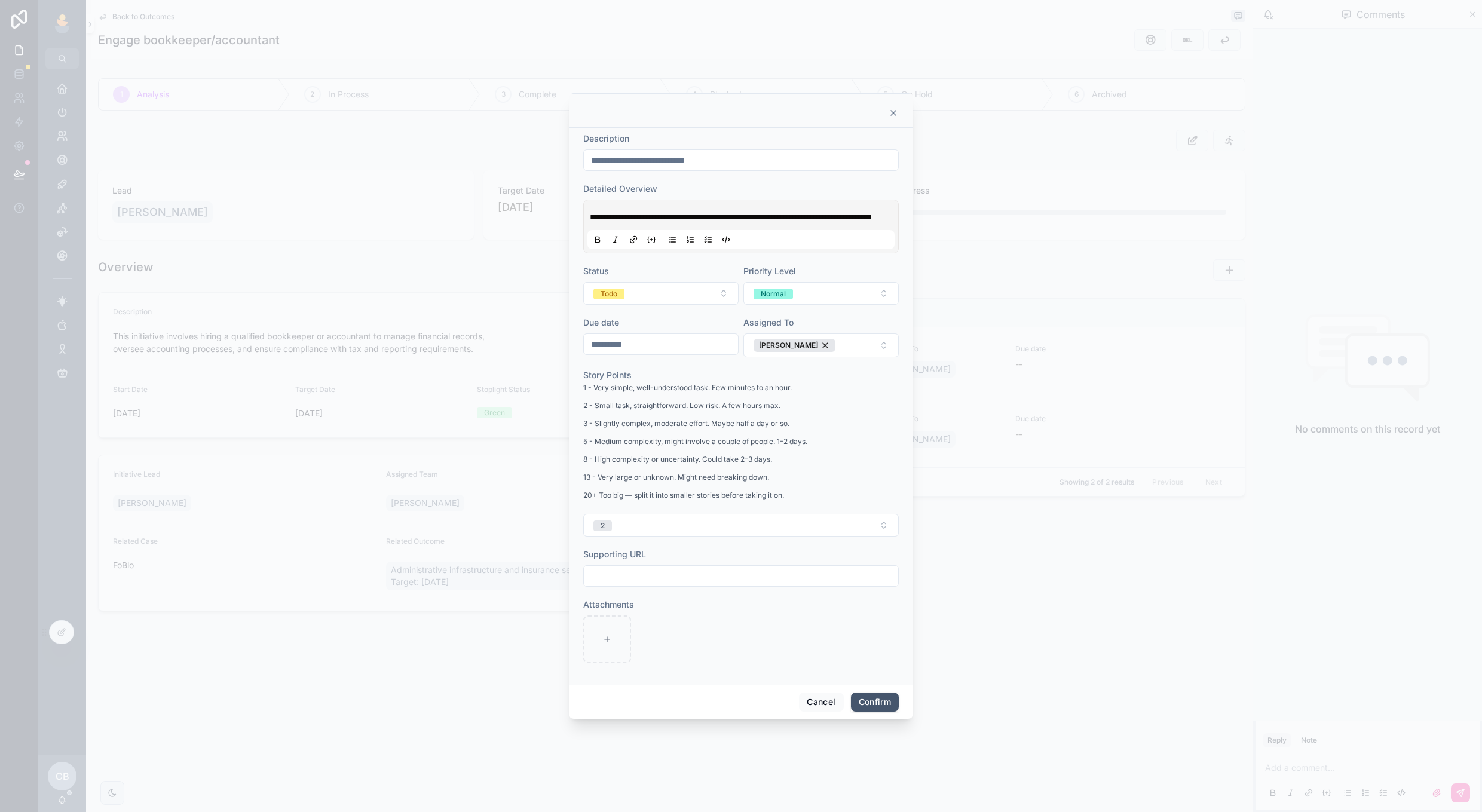
scroll to position [0, 0]
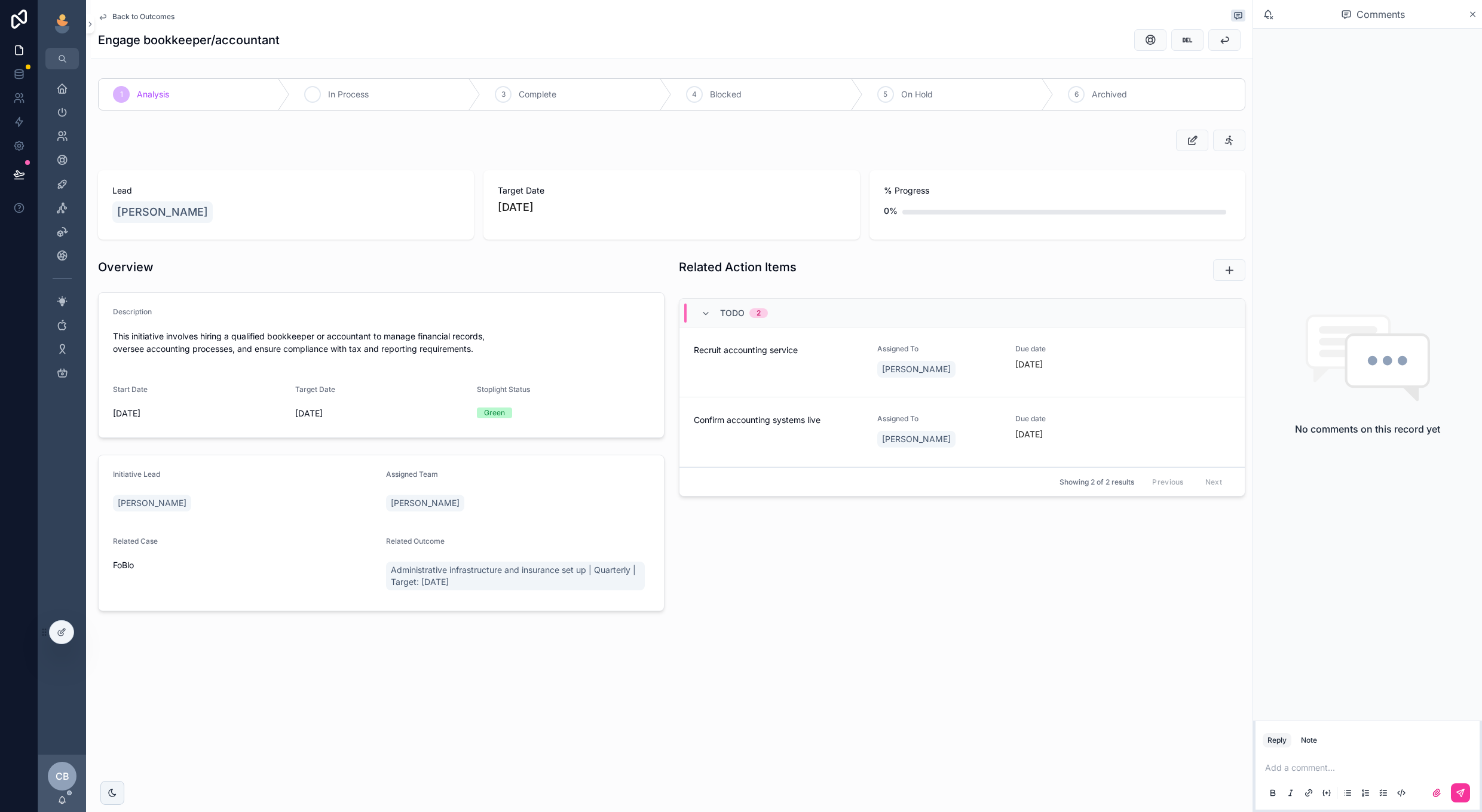
click at [329, 89] on span "In Process" at bounding box center [348, 94] width 40 height 12
click at [155, 17] on span "Back to Outcomes" at bounding box center [144, 17] width 62 height 10
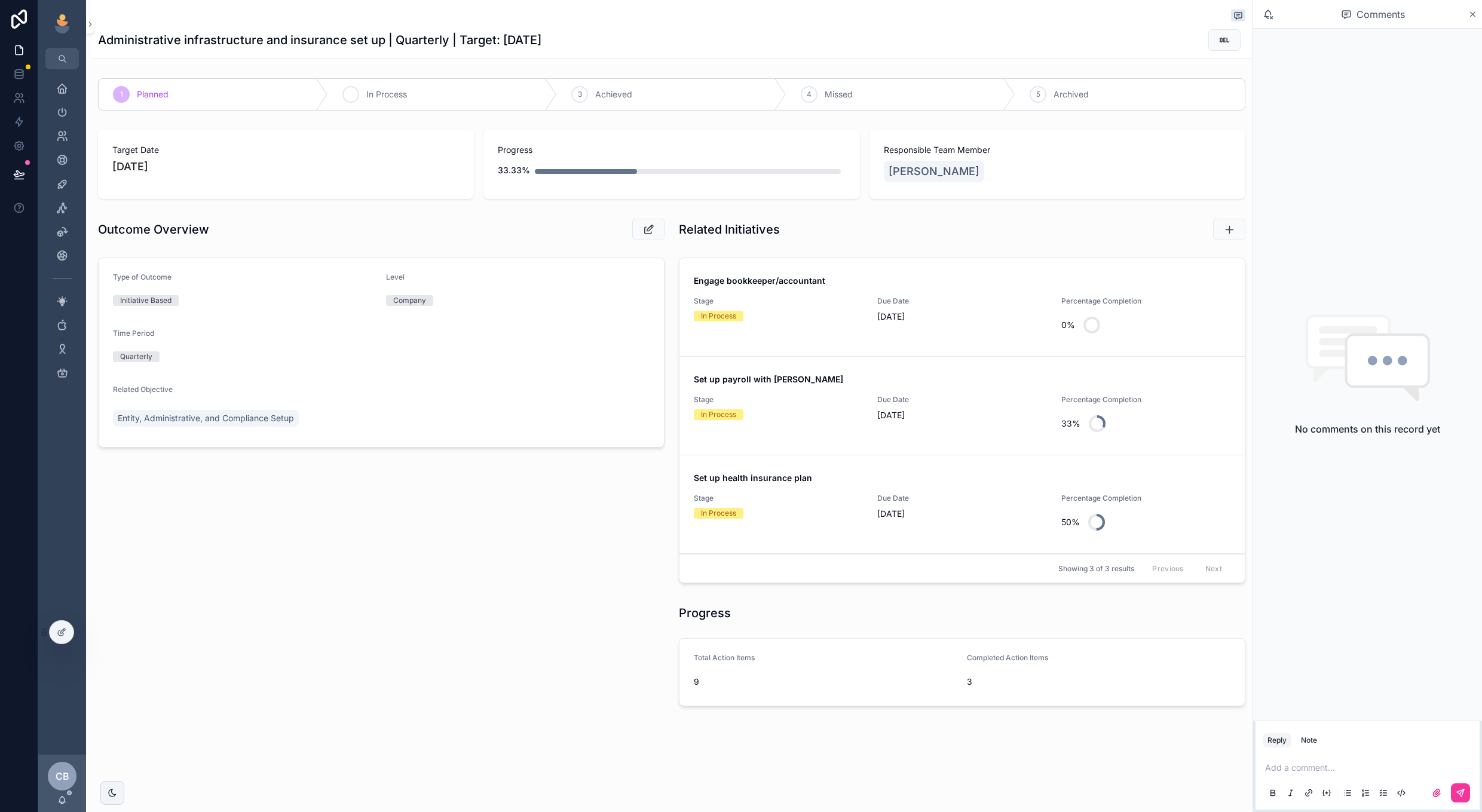
click at [340, 101] on div "2 In Process" at bounding box center [442, 94] width 229 height 31
click at [257, 411] on link "Entity, Administrative, and Compliance Setup" at bounding box center [205, 418] width 186 height 17
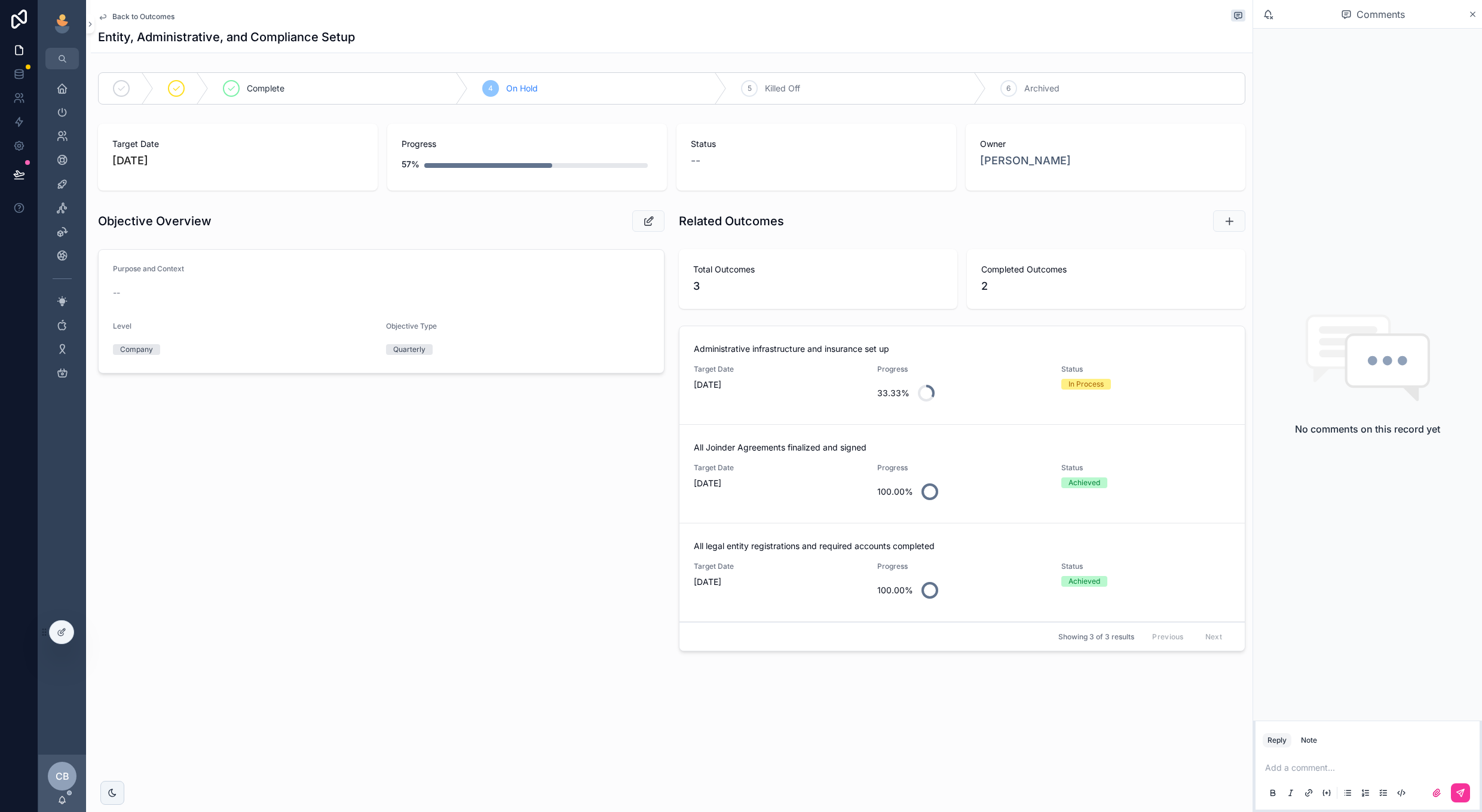
click at [168, 18] on span "Back to Outcomes" at bounding box center [144, 17] width 62 height 10
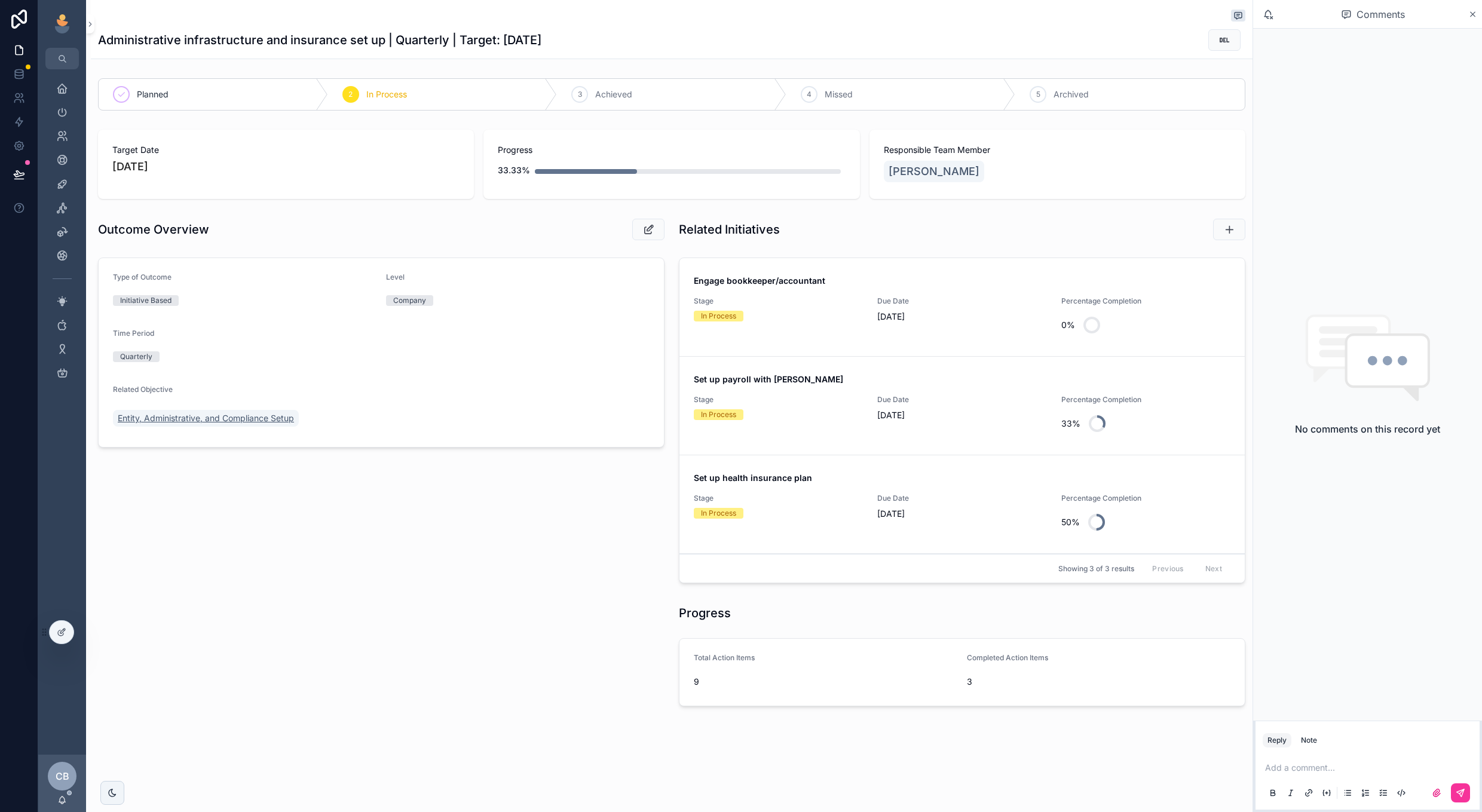
click at [239, 419] on span "Entity, Administrative, and Compliance Setup" at bounding box center [205, 418] width 176 height 12
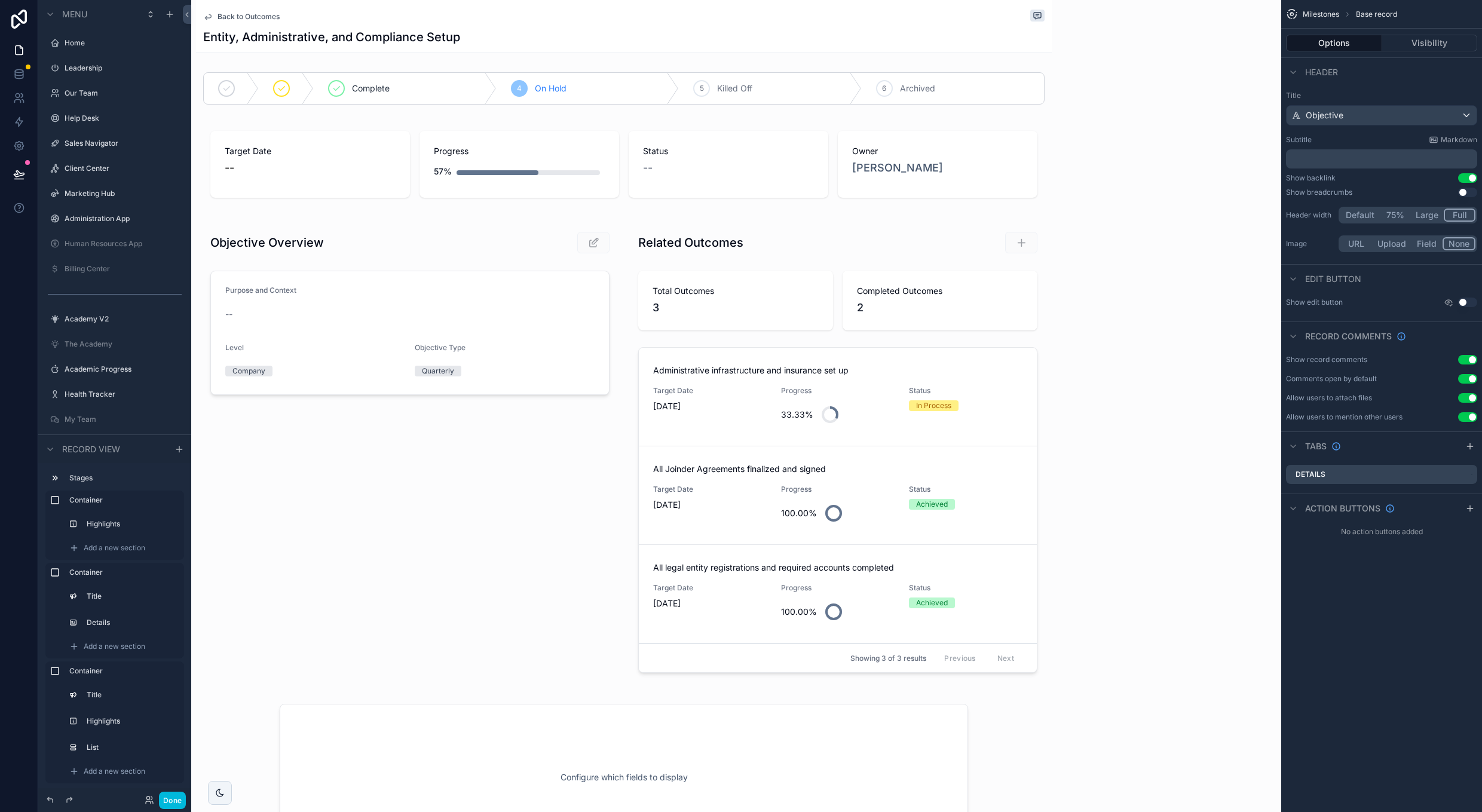
scroll to position [1162, 0]
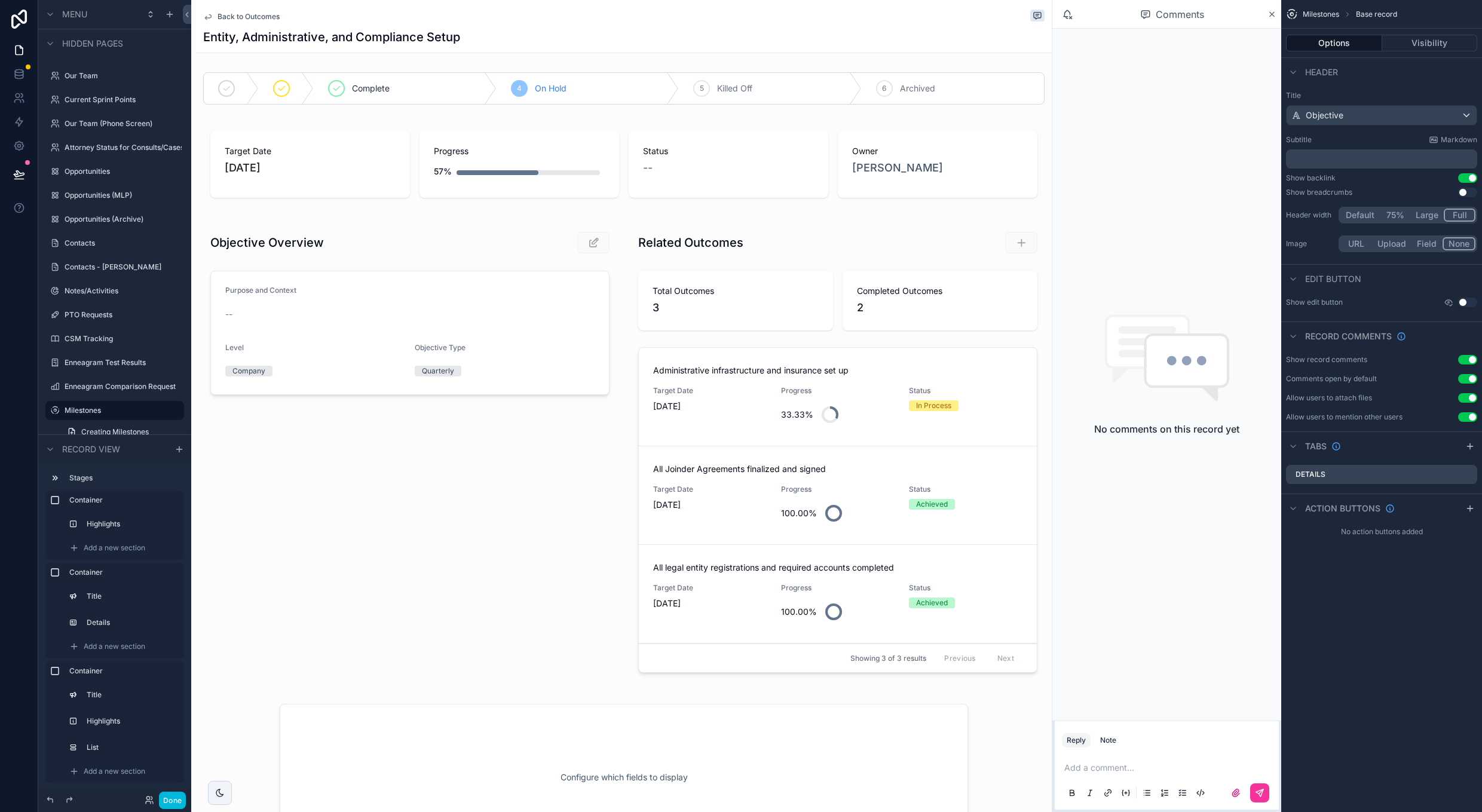
click at [582, 367] on div "scrollable content" at bounding box center [410, 454] width 428 height 470
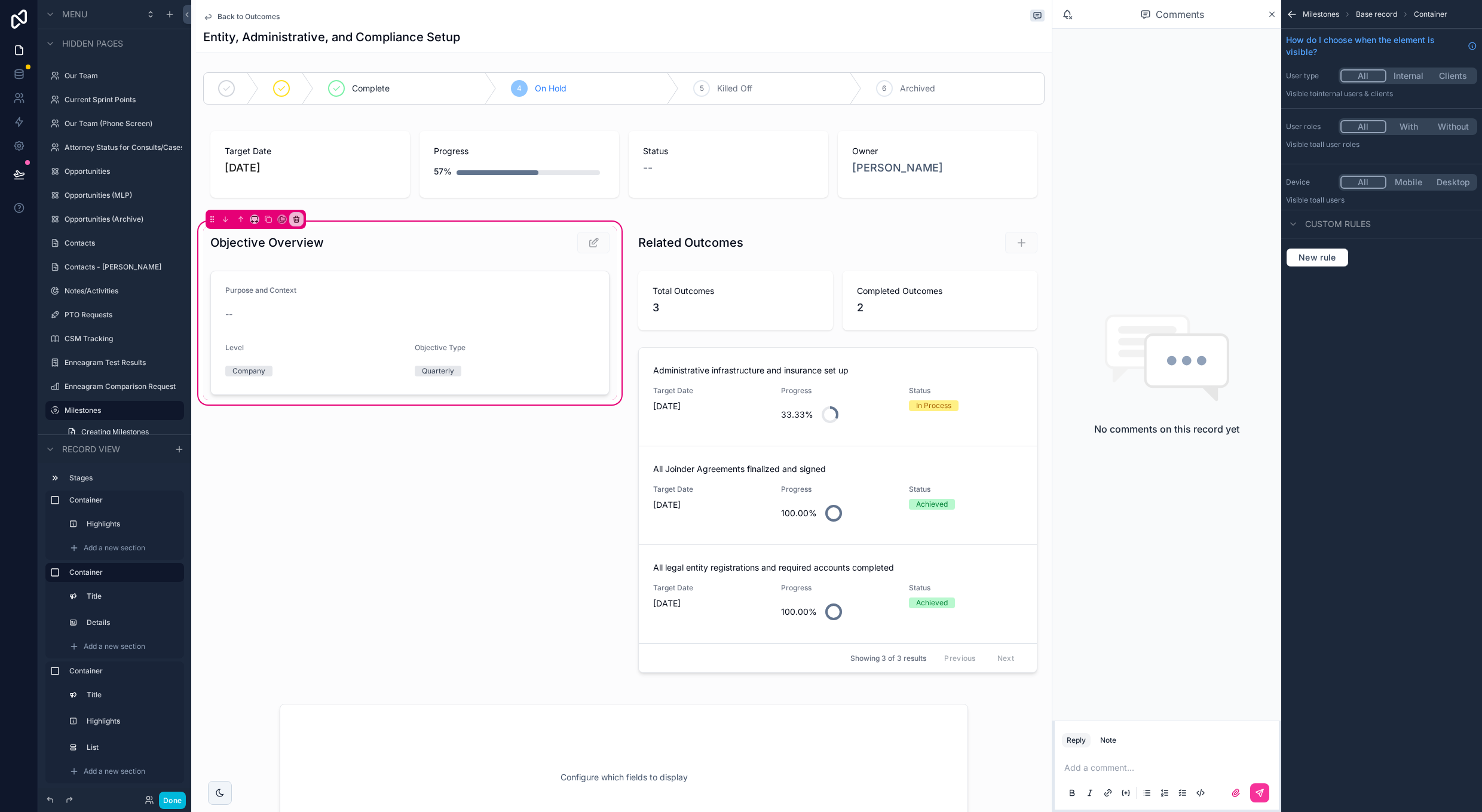
click at [582, 367] on div "scrollable content" at bounding box center [410, 332] width 414 height 134
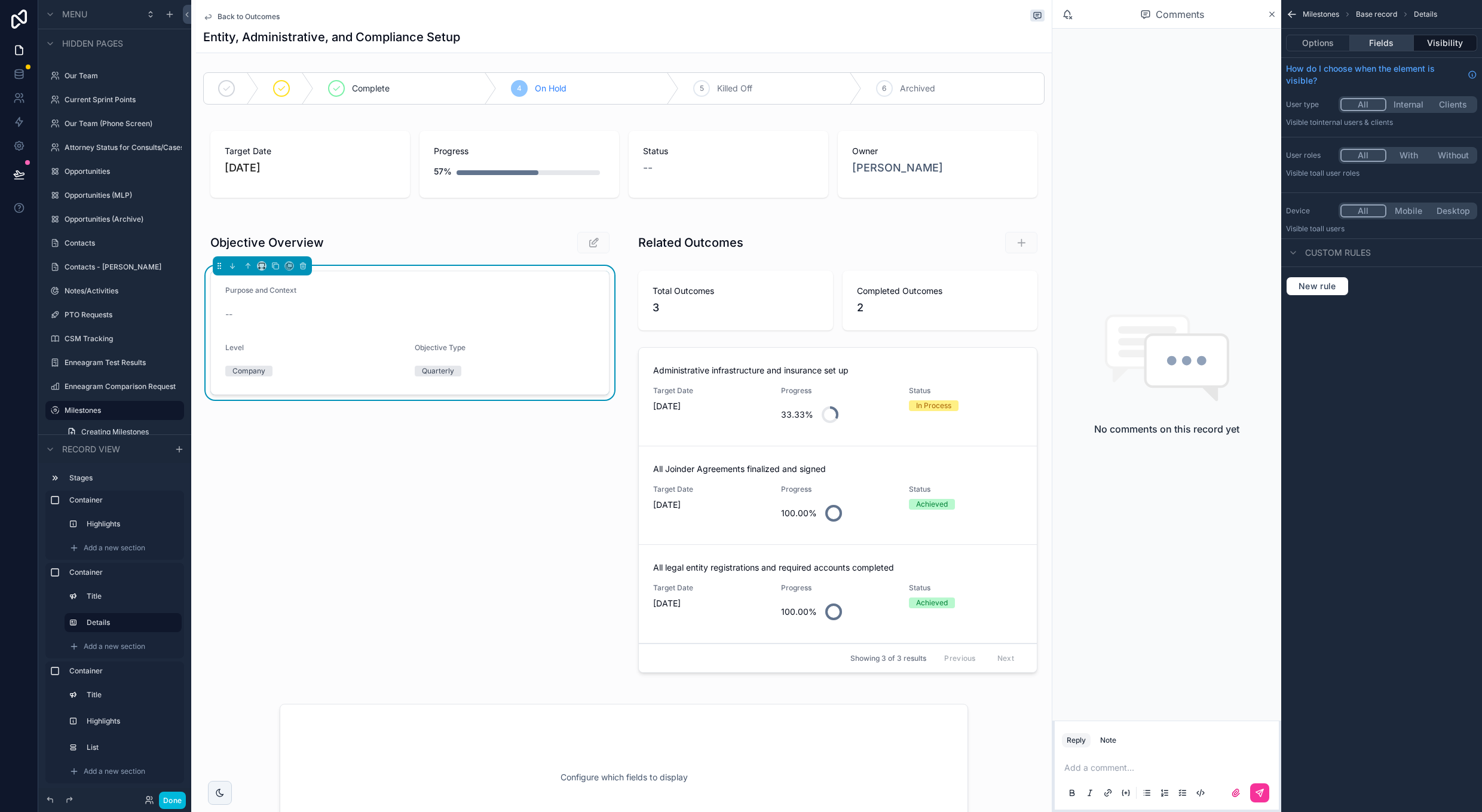
click at [1362, 44] on button "Fields" at bounding box center [1382, 43] width 63 height 17
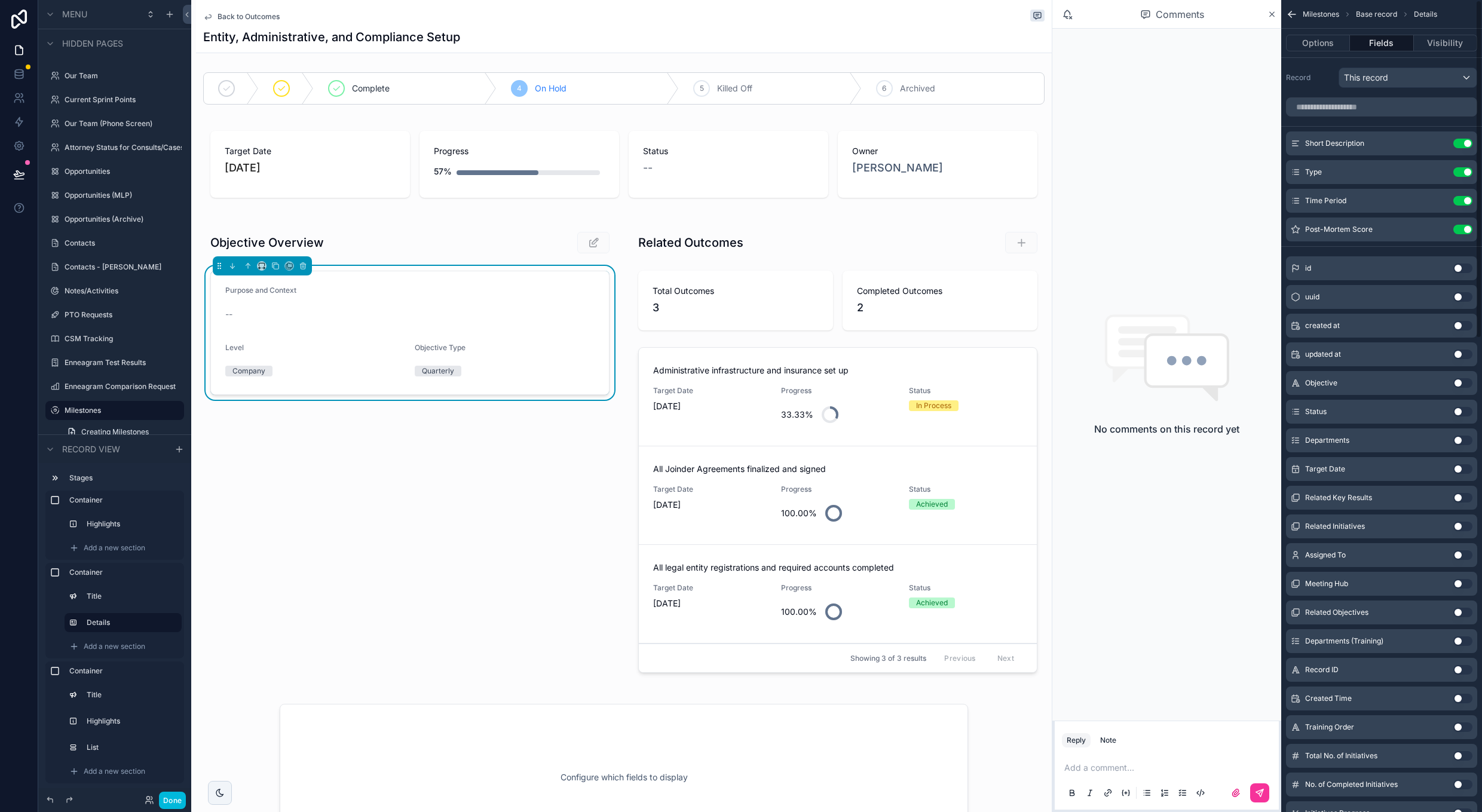
scroll to position [0, 0]
click at [1364, 108] on input "scrollable content" at bounding box center [1381, 107] width 191 height 19
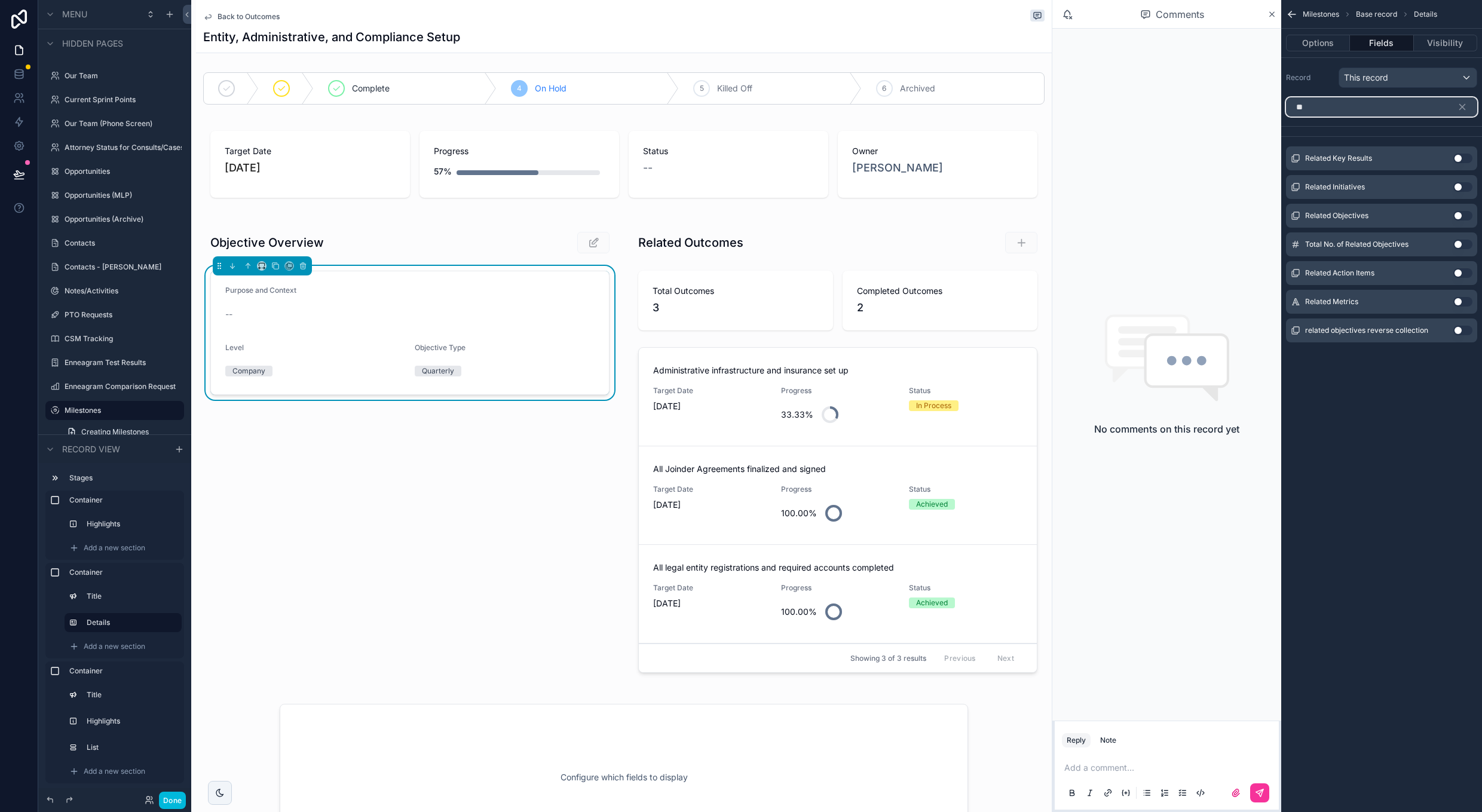
type input "*"
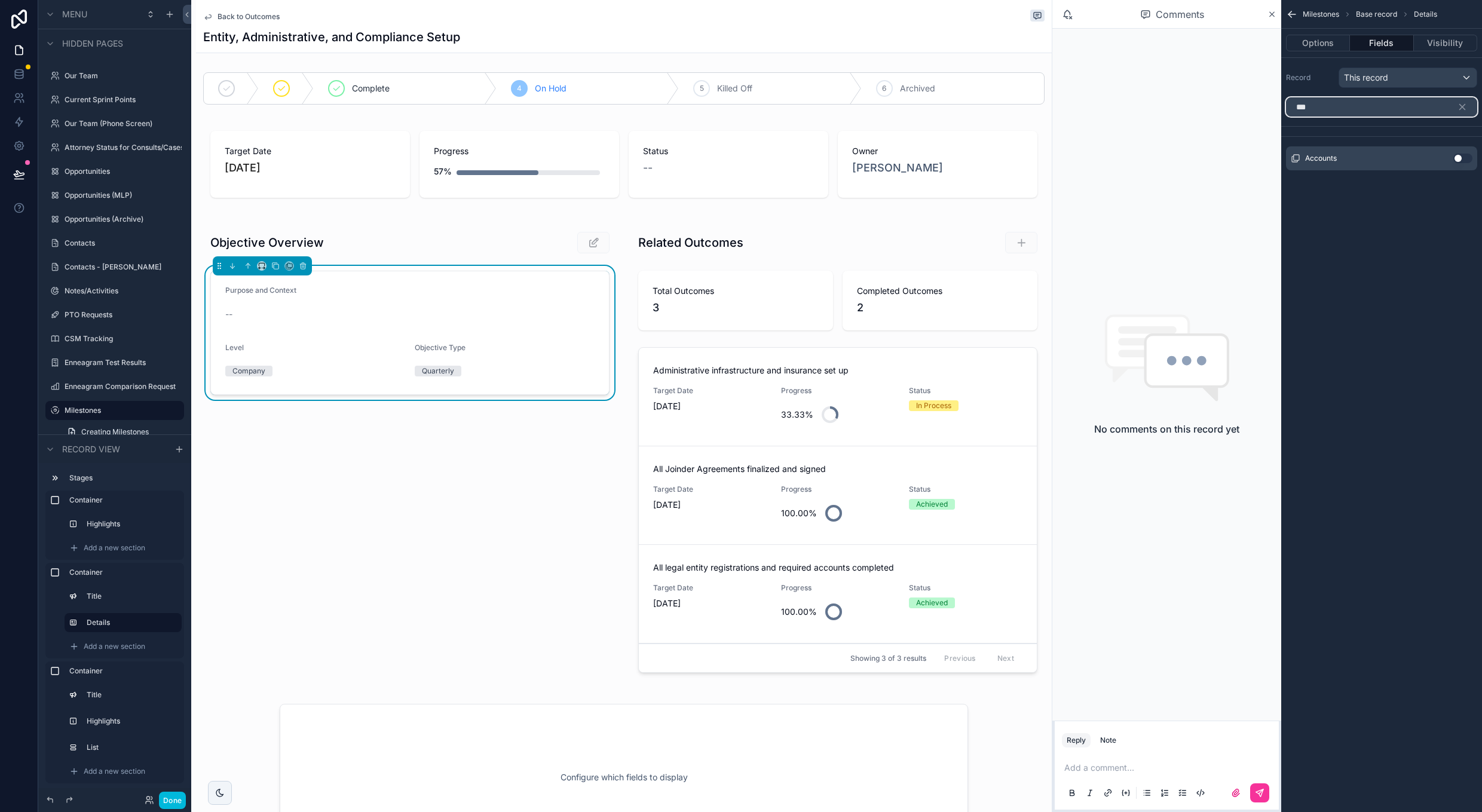
type input "***"
click at [1465, 155] on button "Use setting" at bounding box center [1463, 159] width 19 height 10
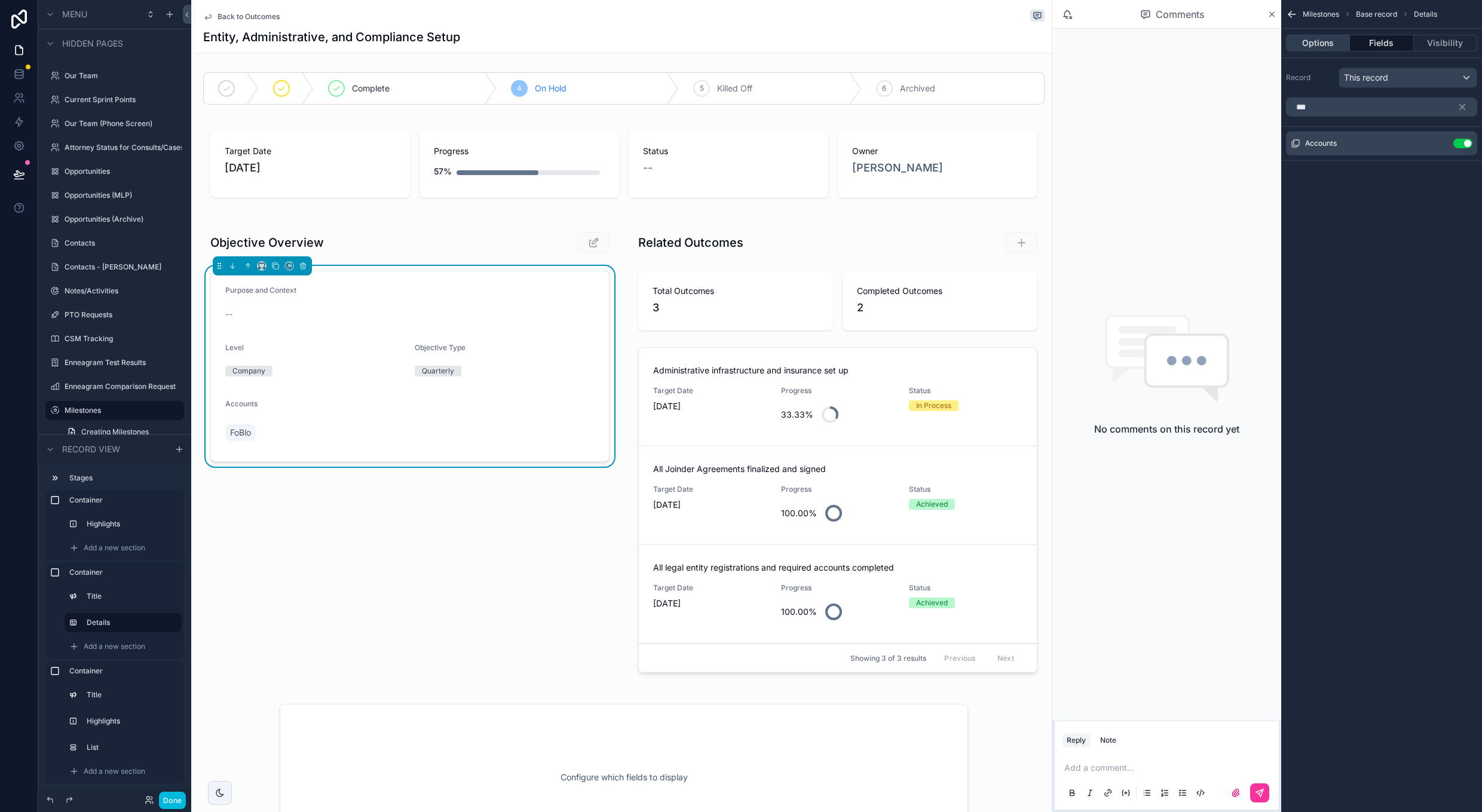
click at [1300, 47] on button "Options" at bounding box center [1318, 43] width 64 height 17
click at [1311, 86] on p "﻿" at bounding box center [1383, 86] width 184 height 10
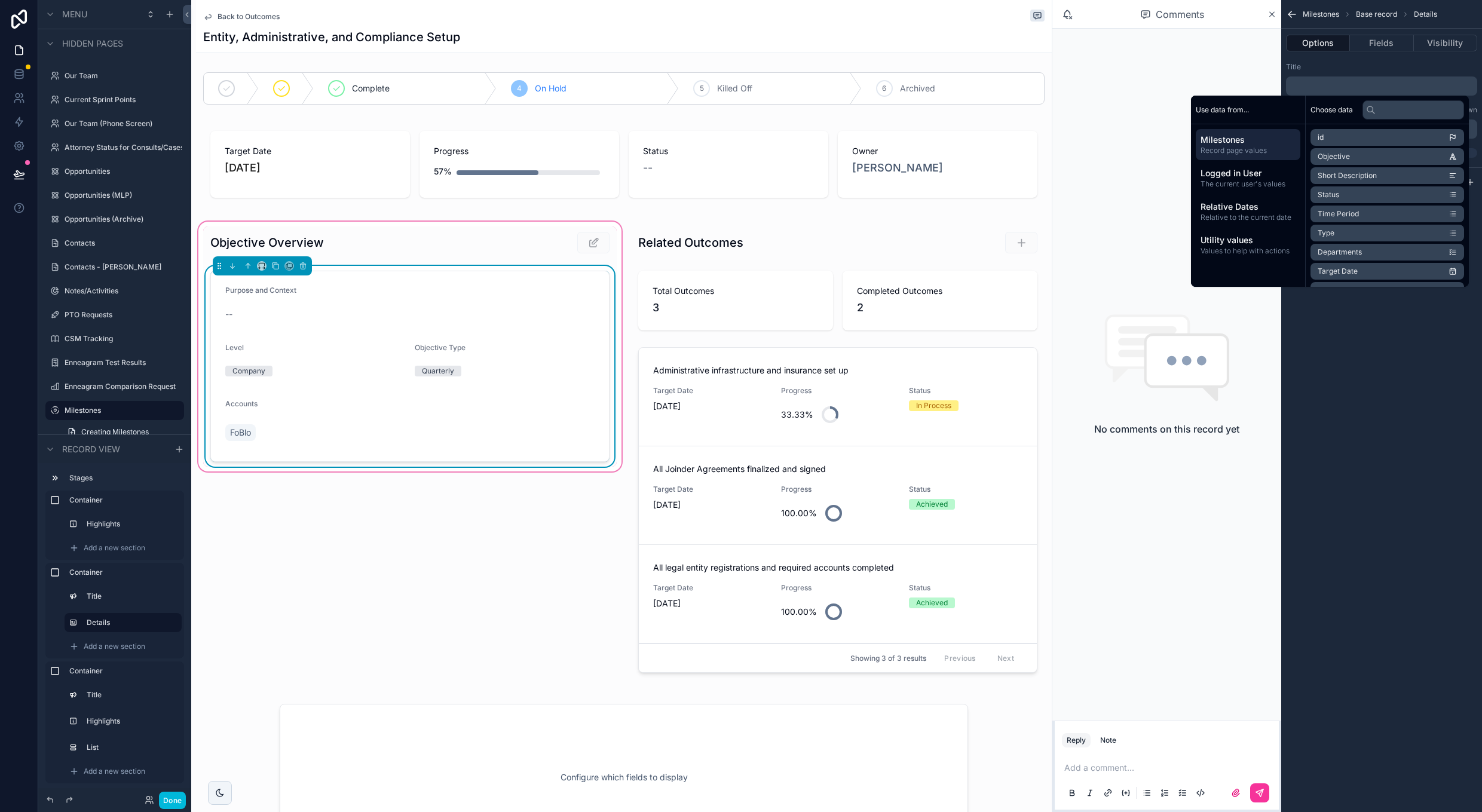
click at [613, 428] on div "Purpose and Context -- Level Company Objective Type Quarterly Accounts FoBlo" at bounding box center [410, 366] width 414 height 201
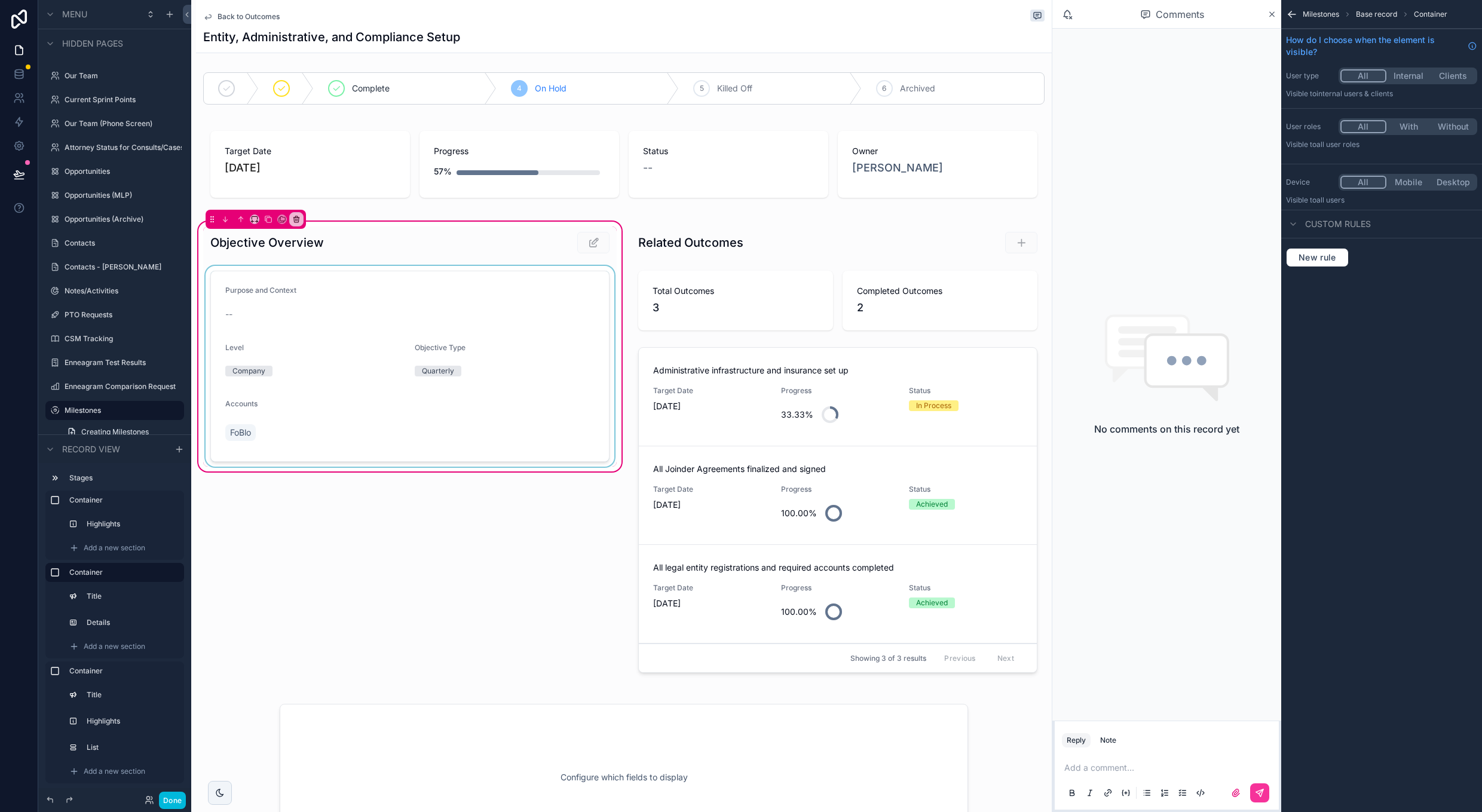
click at [592, 423] on div "scrollable content" at bounding box center [410, 366] width 414 height 201
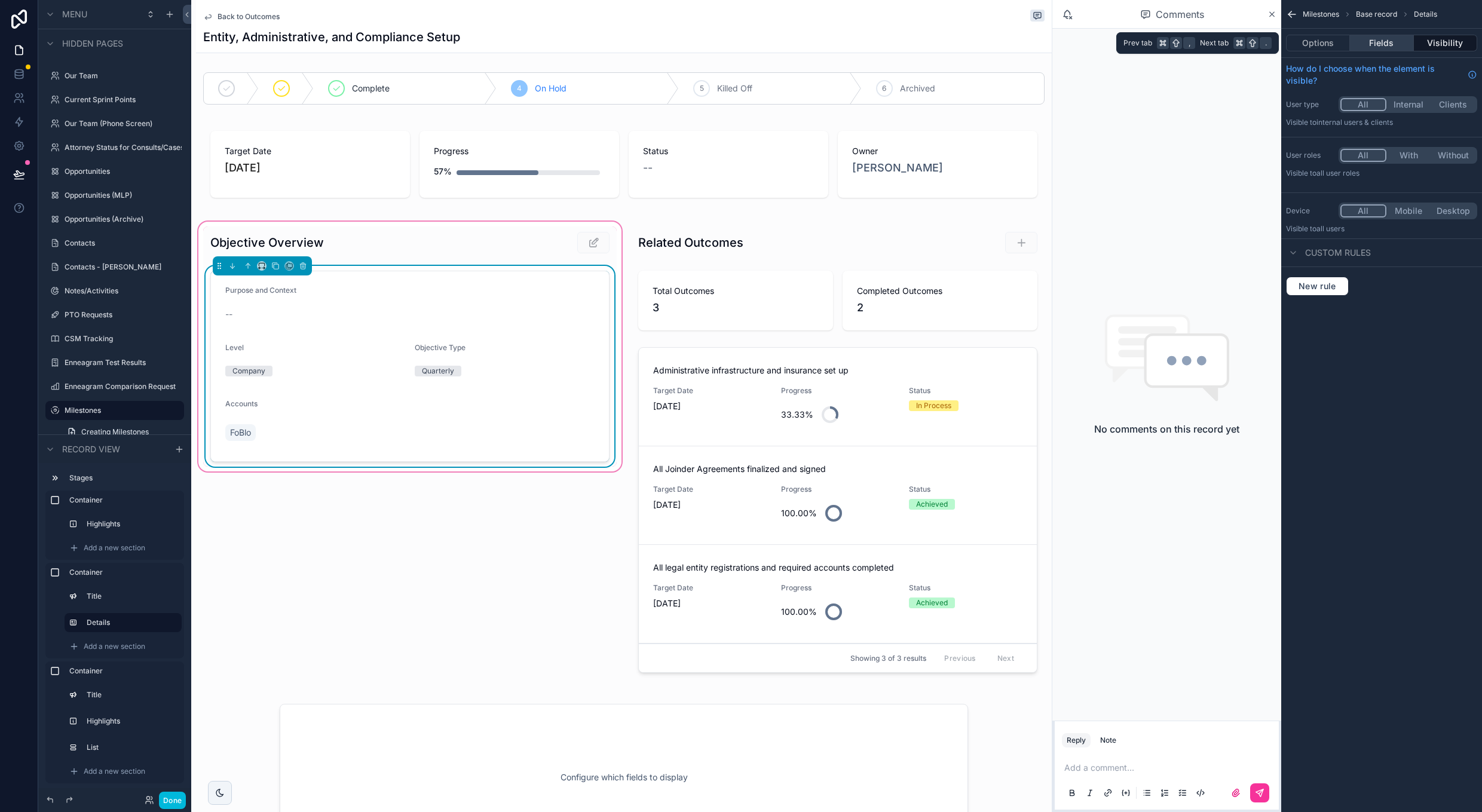
click at [1381, 45] on button "Fields" at bounding box center [1382, 43] width 63 height 17
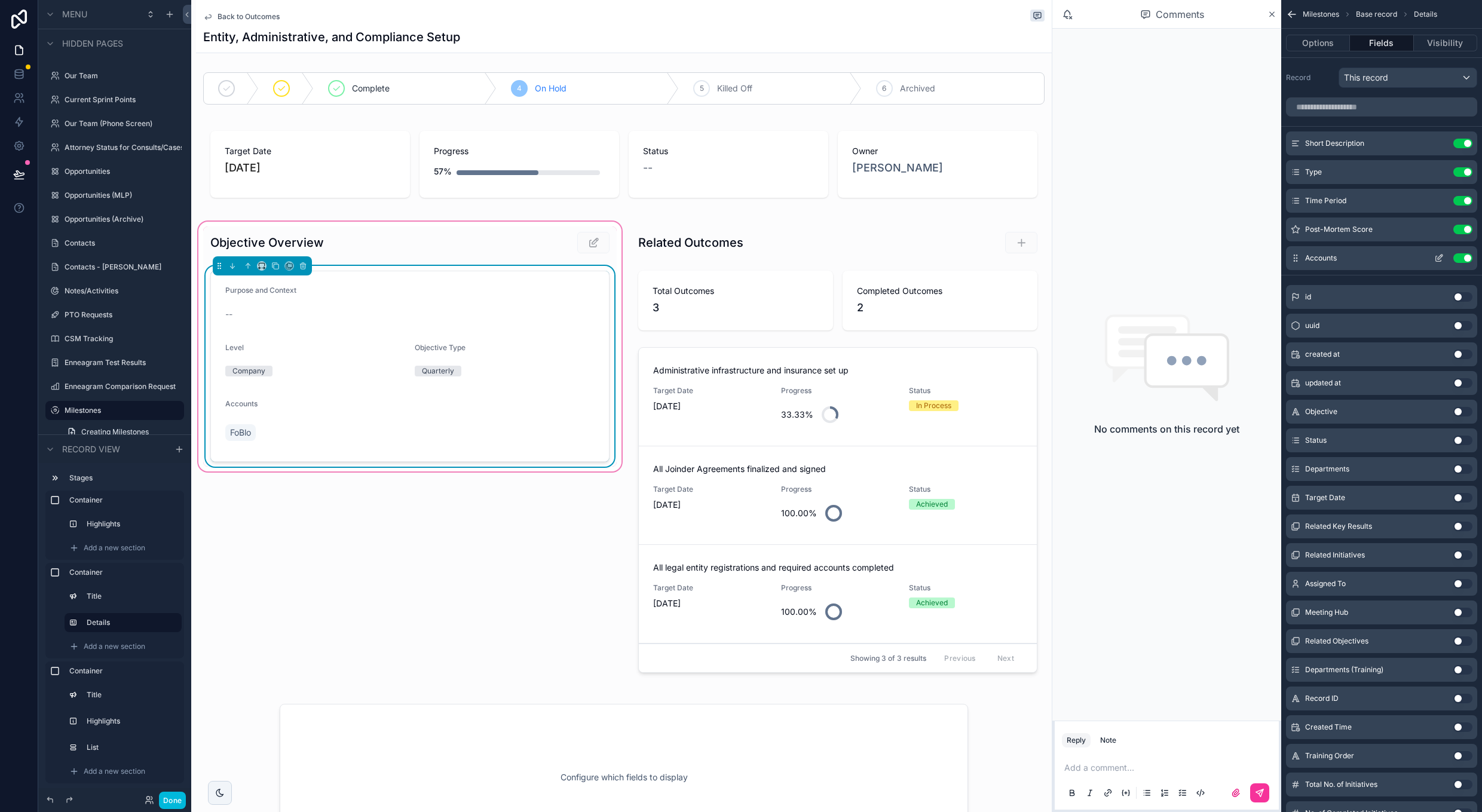
click at [1441, 261] on icon "scrollable content" at bounding box center [1439, 259] width 10 height 10
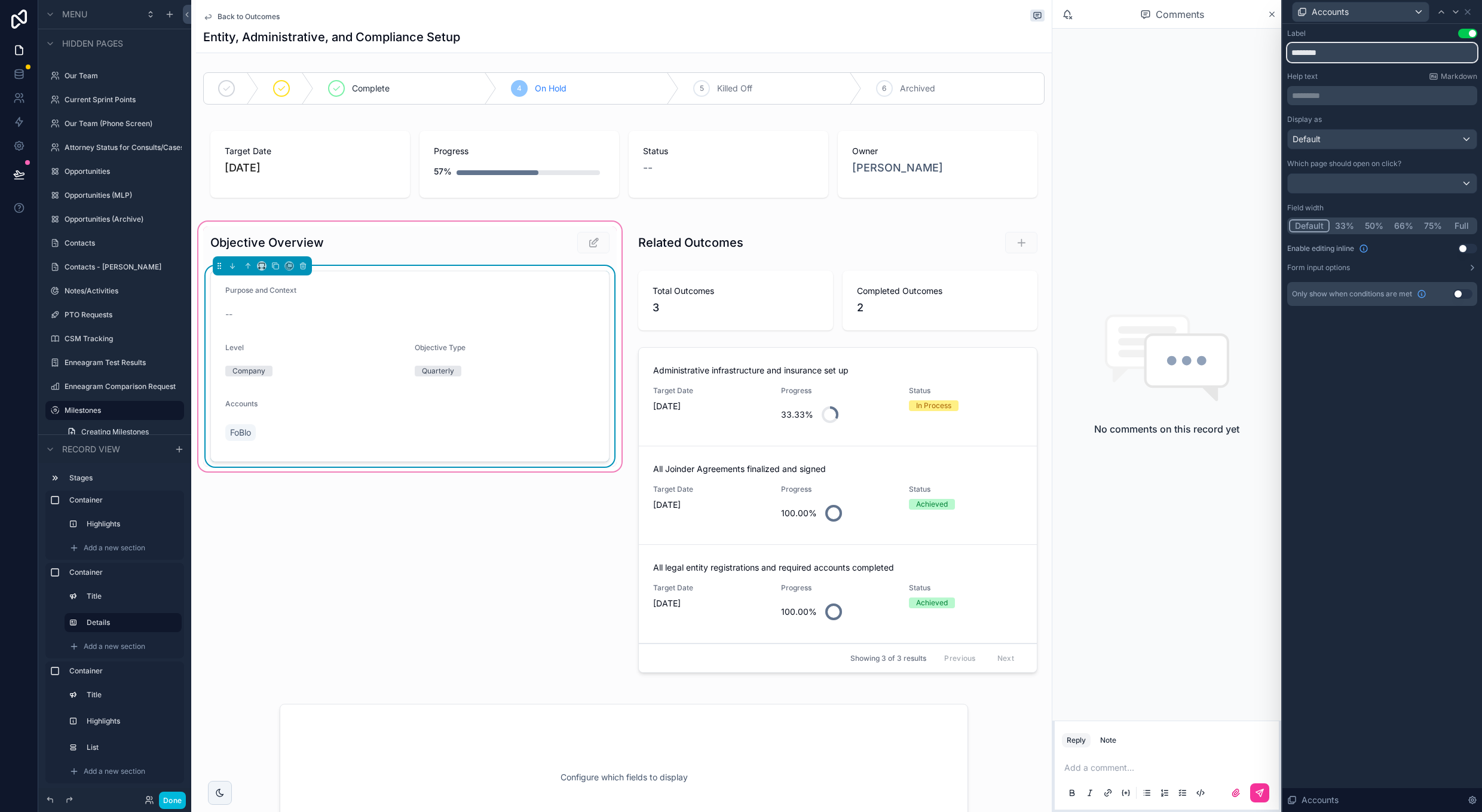
click at [1354, 57] on input "********" at bounding box center [1383, 52] width 190 height 19
type input "*******"
click at [1361, 138] on div "Default" at bounding box center [1382, 140] width 189 height 19
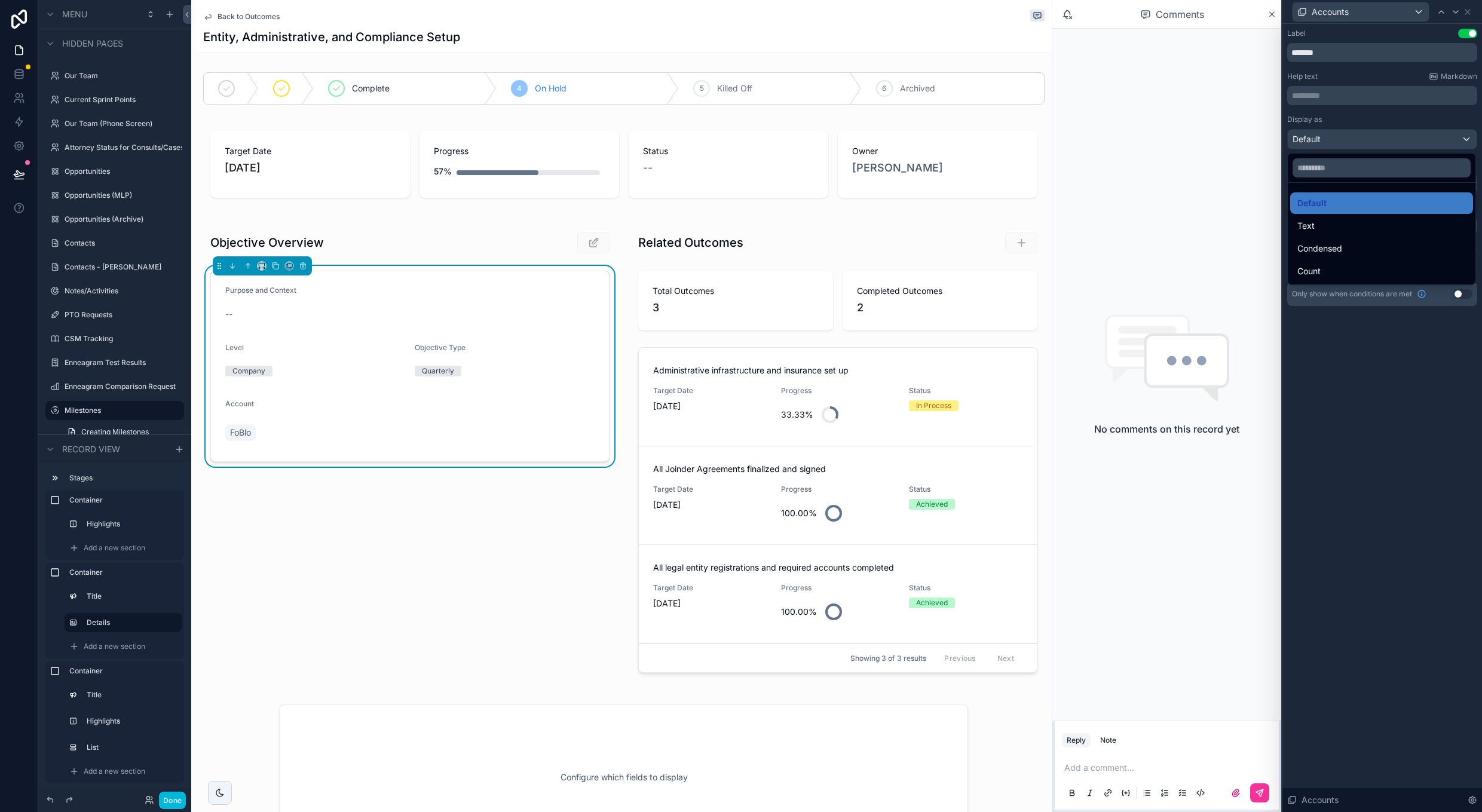
click at [1338, 379] on div at bounding box center [1383, 406] width 200 height 812
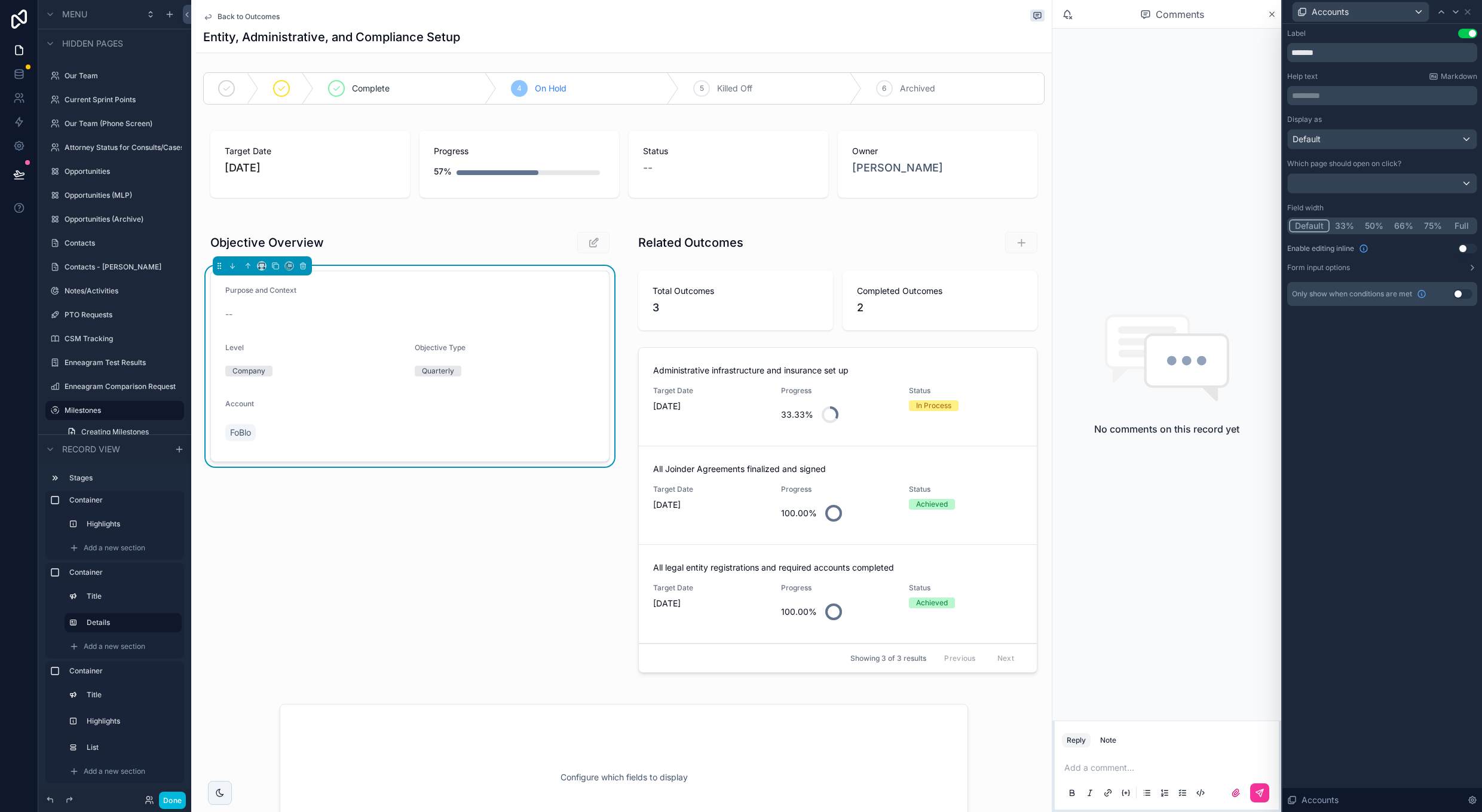
click at [1344, 183] on div at bounding box center [1382, 183] width 189 height 19
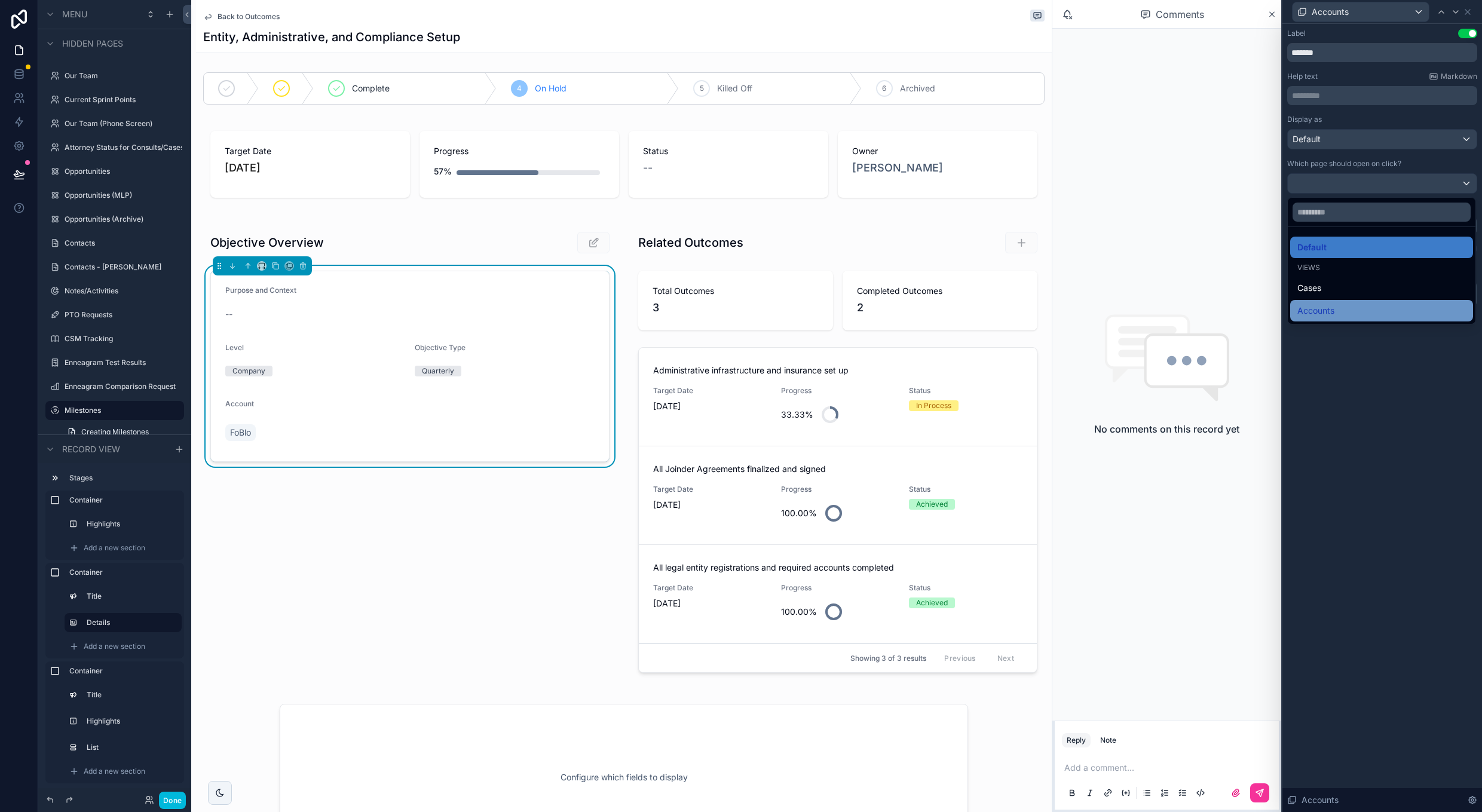
click at [1331, 303] on div "Accounts" at bounding box center [1381, 310] width 183 height 21
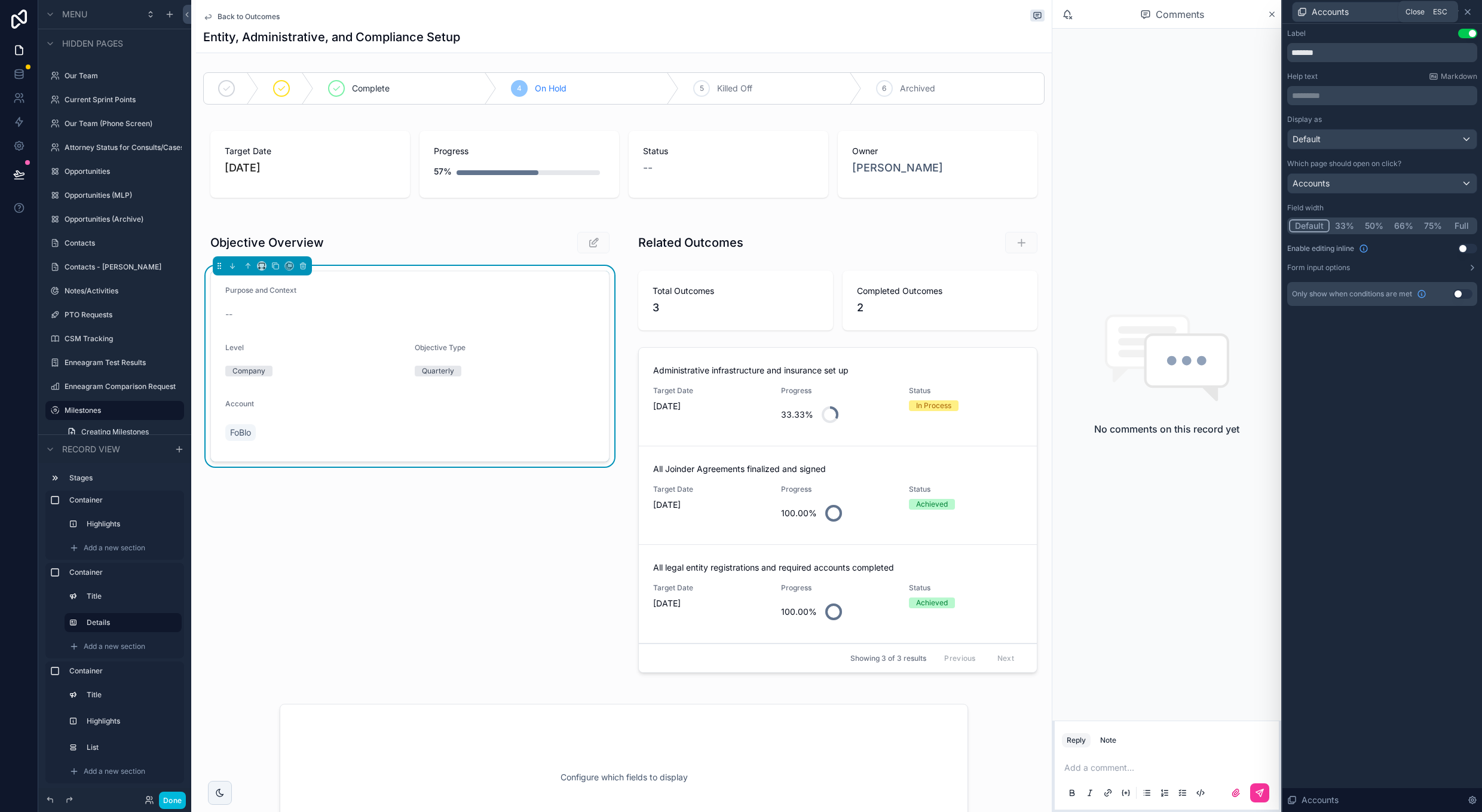
click at [1468, 11] on icon at bounding box center [1468, 12] width 5 height 5
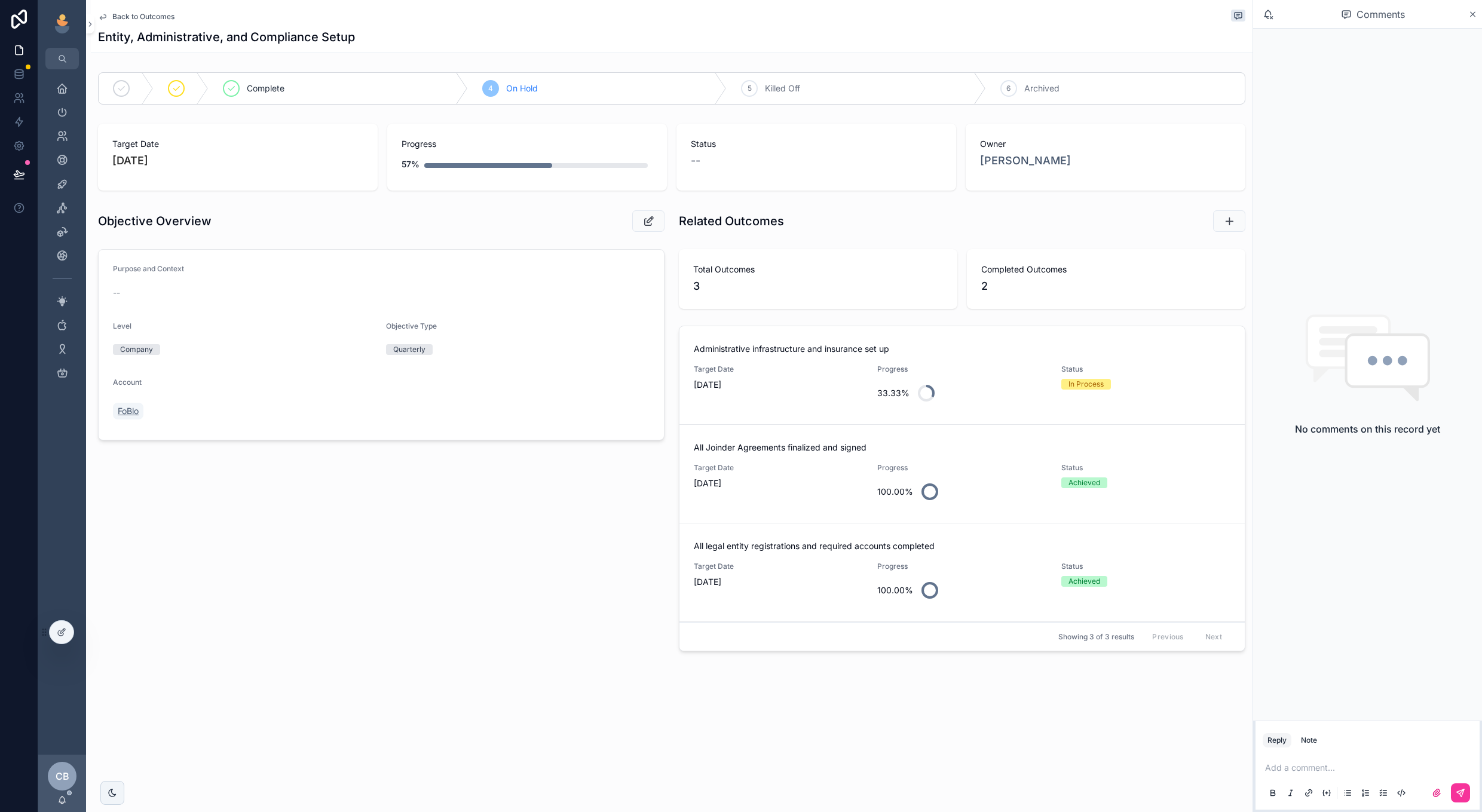
click at [125, 416] on span "FoBlo" at bounding box center [128, 411] width 21 height 12
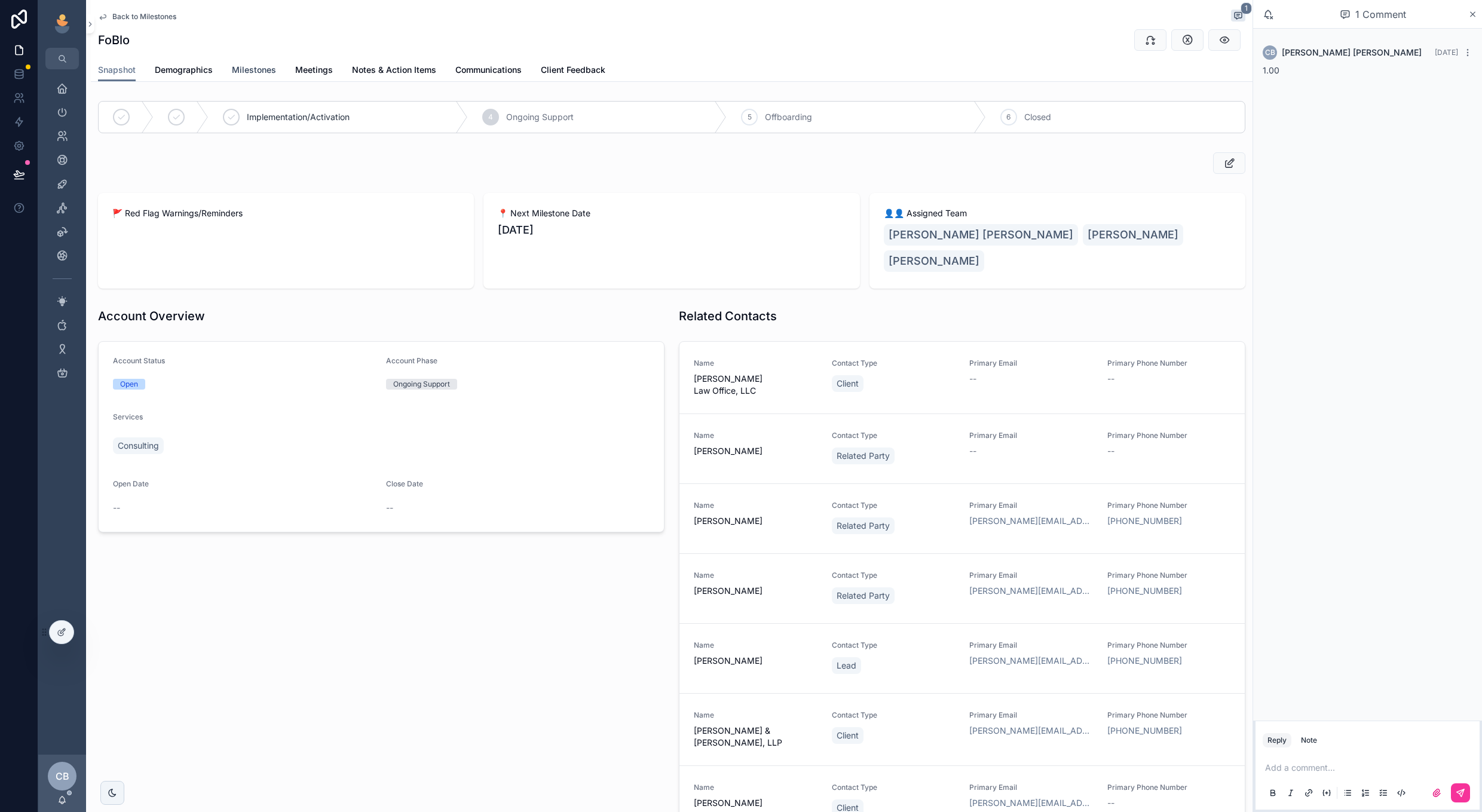
click at [261, 66] on span "Milestones" at bounding box center [254, 70] width 44 height 12
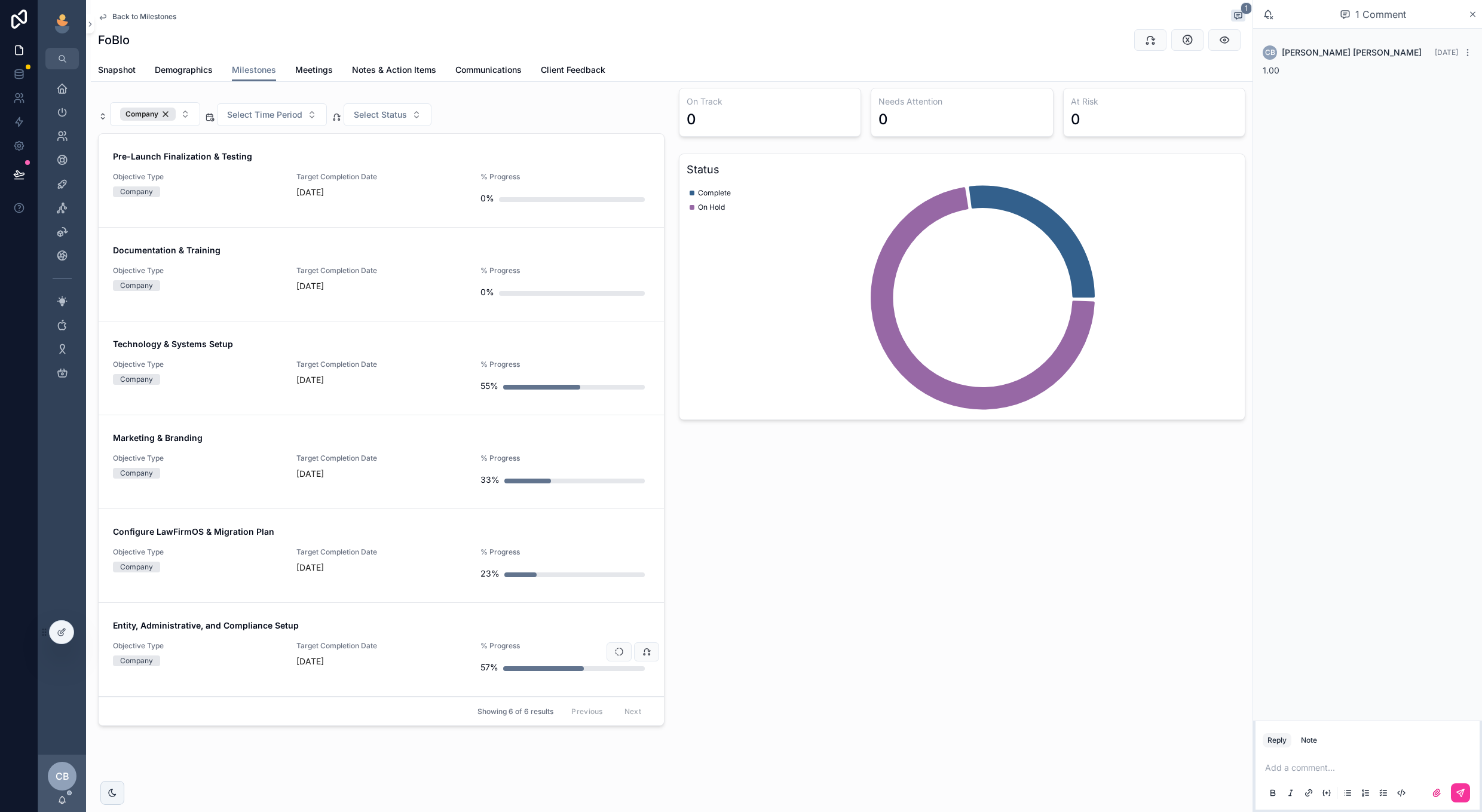
scroll to position [97, 0]
click at [411, 645] on span "Target Completion Date" at bounding box center [381, 646] width 169 height 10
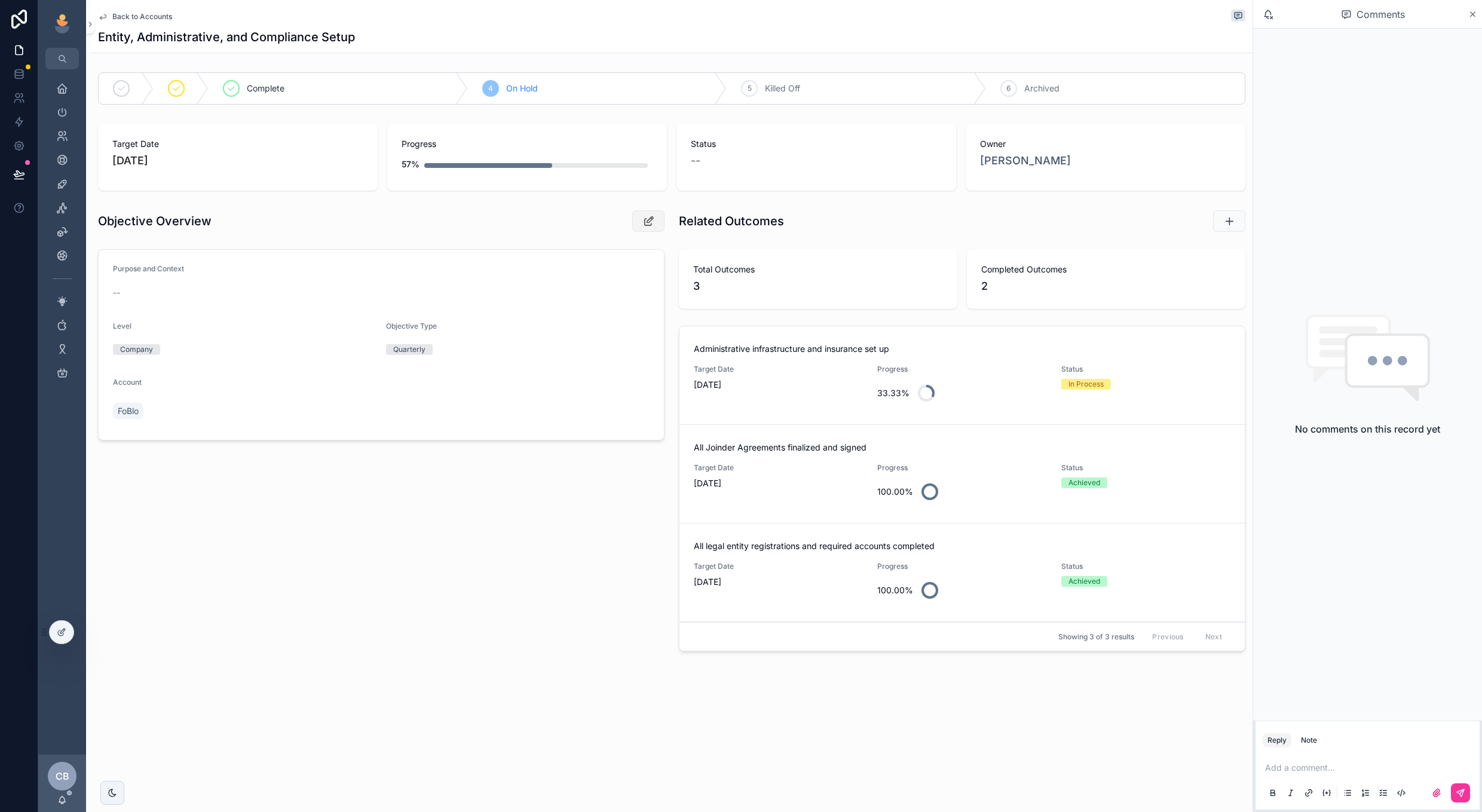
click at [635, 224] on button "scrollable content" at bounding box center [649, 220] width 33 height 21
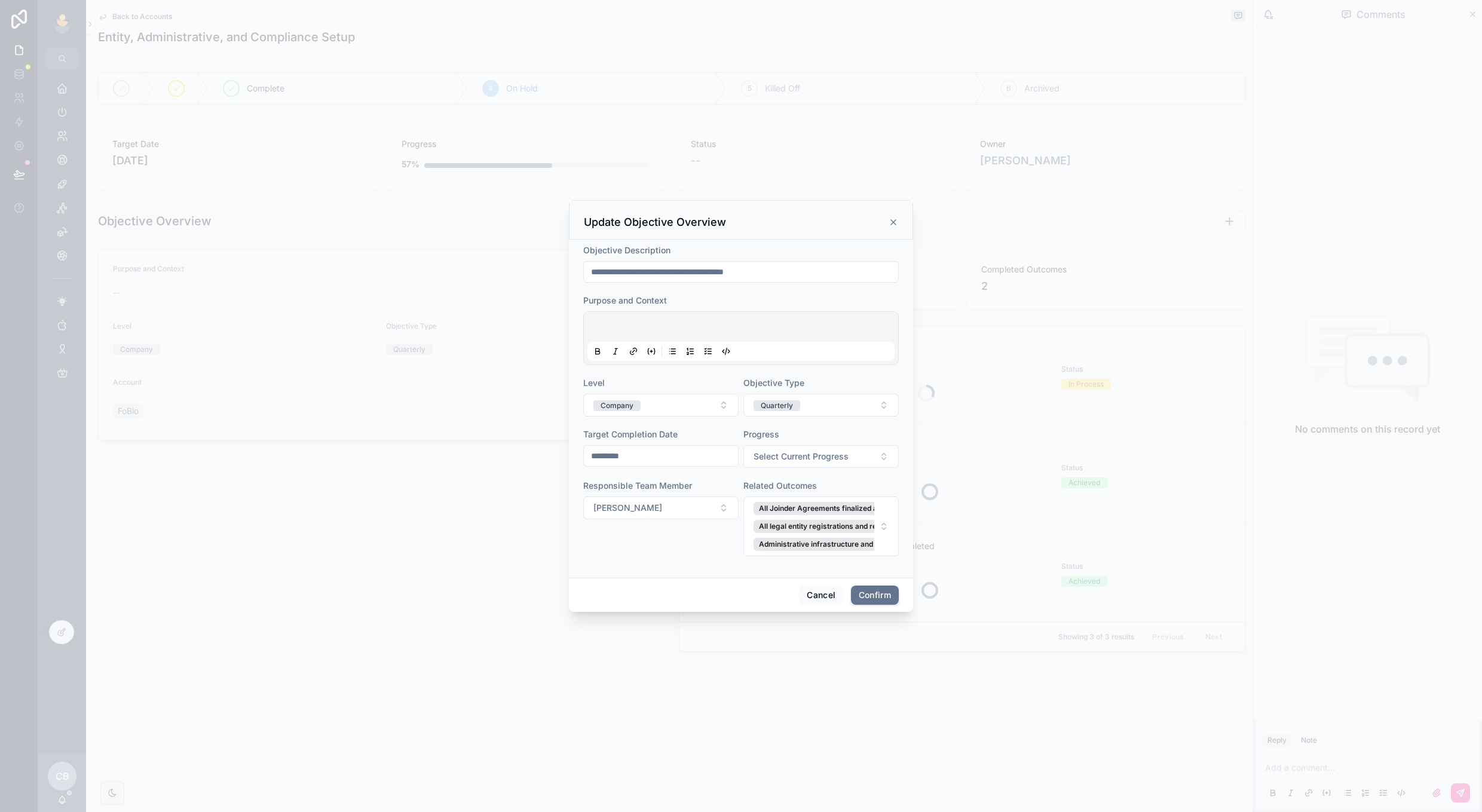
click at [694, 458] on input "*********" at bounding box center [661, 456] width 154 height 17
click at [720, 489] on button at bounding box center [726, 485] width 21 height 21
click at [677, 492] on button "[DATE]" at bounding box center [661, 485] width 48 height 21
click at [723, 491] on button at bounding box center [726, 485] width 21 height 21
click at [666, 489] on button "[DATE]" at bounding box center [661, 485] width 48 height 21
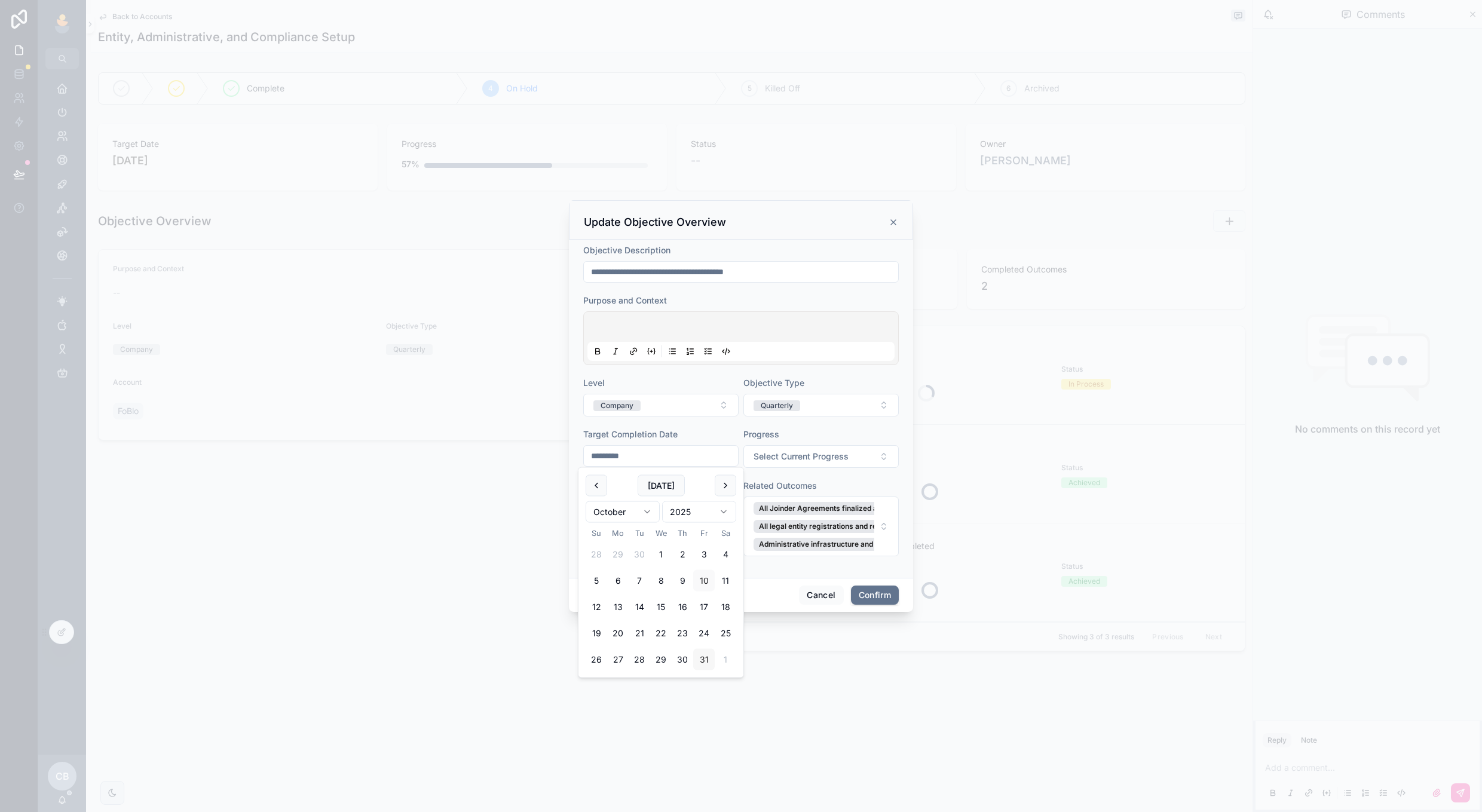
click at [702, 655] on button "31" at bounding box center [703, 660] width 21 height 21
type input "**********"
click at [862, 596] on button "Confirm" at bounding box center [875, 596] width 48 height 19
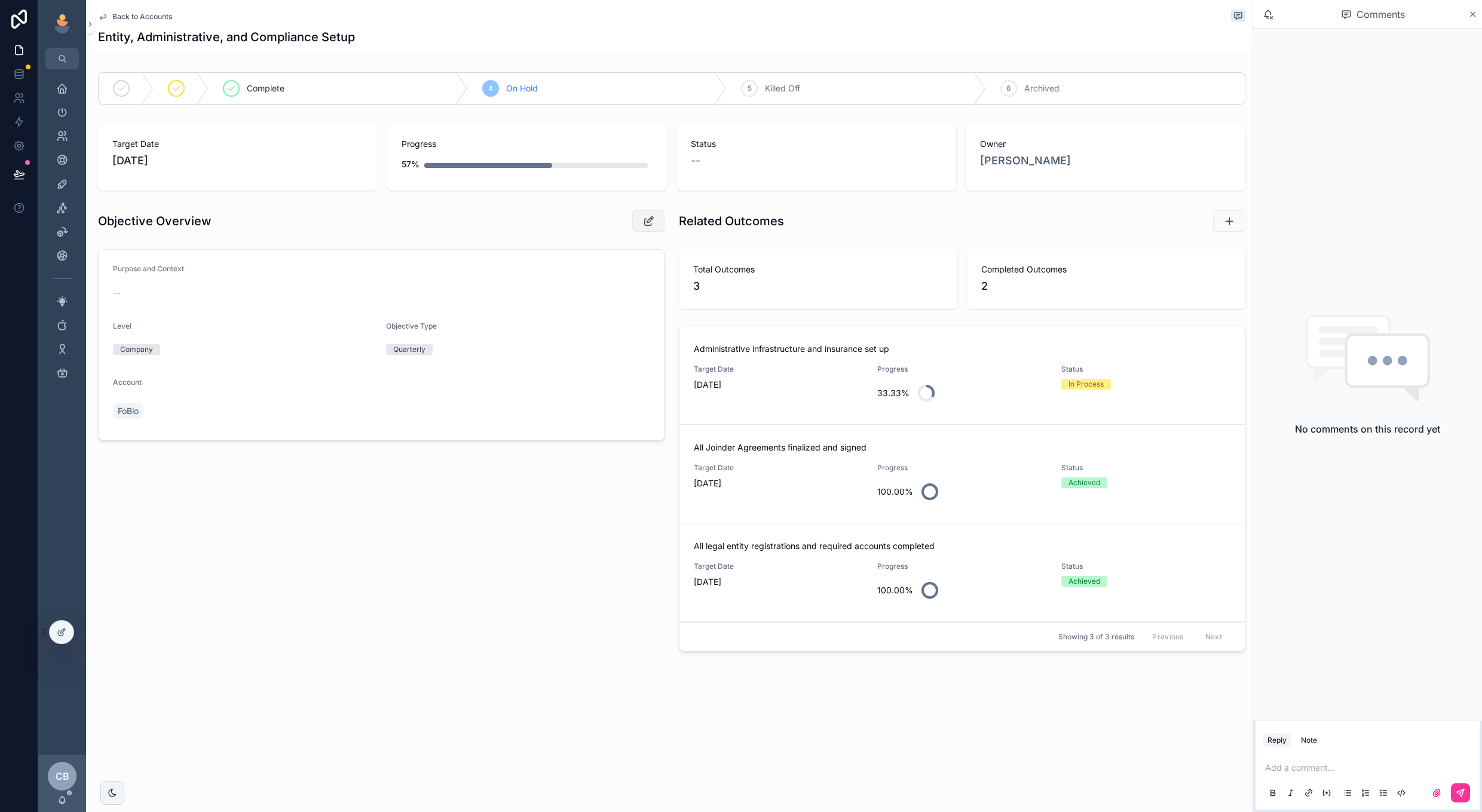
click at [641, 222] on button "scrollable content" at bounding box center [649, 220] width 33 height 21
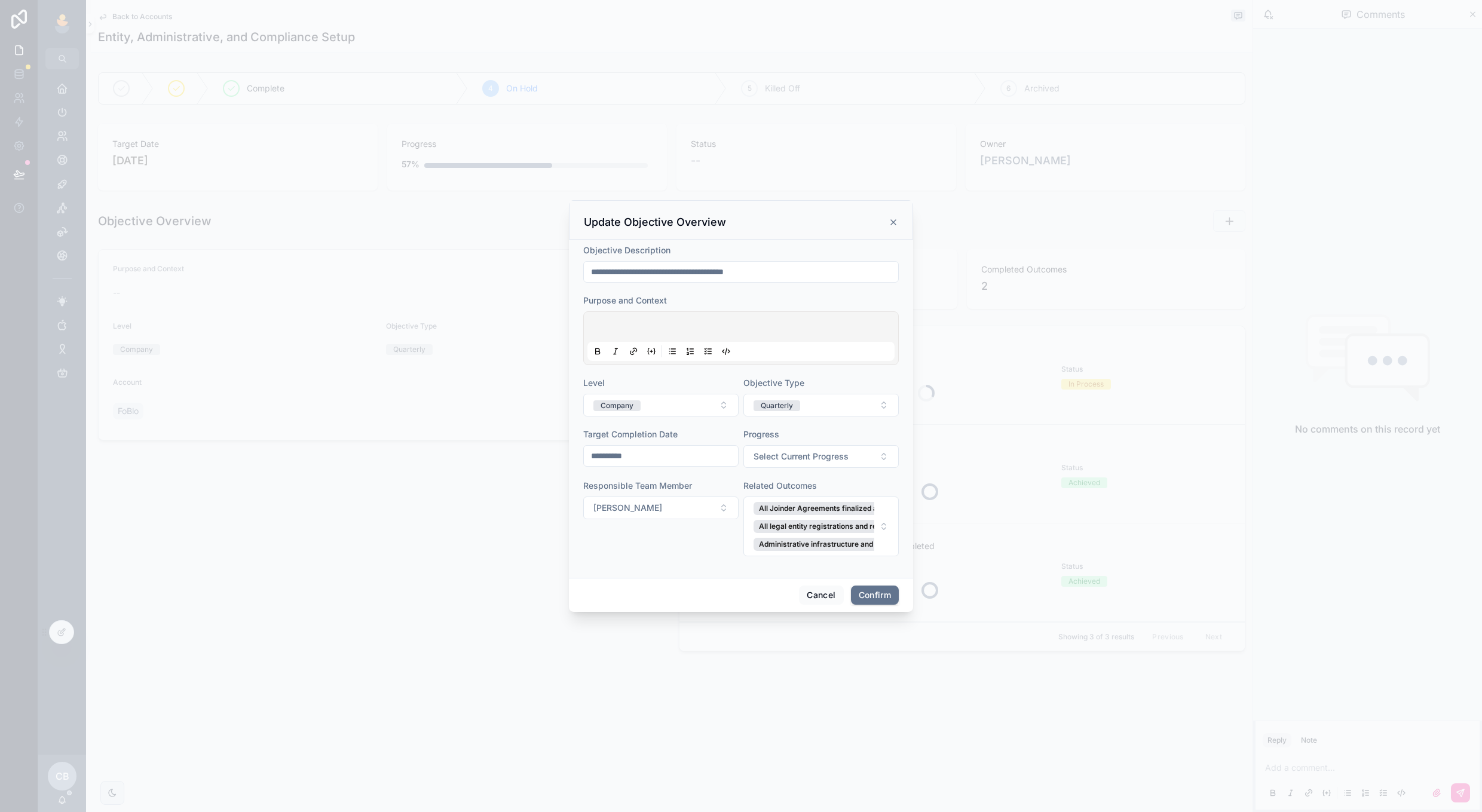
click at [667, 320] on div at bounding box center [741, 338] width 307 height 45
click at [667, 326] on p at bounding box center [743, 328] width 307 height 12
click at [818, 463] on button "Select Current Progress" at bounding box center [821, 457] width 155 height 23
click at [811, 508] on div "On Track" at bounding box center [821, 505] width 167 height 18
click at [871, 598] on button "Confirm" at bounding box center [875, 596] width 48 height 19
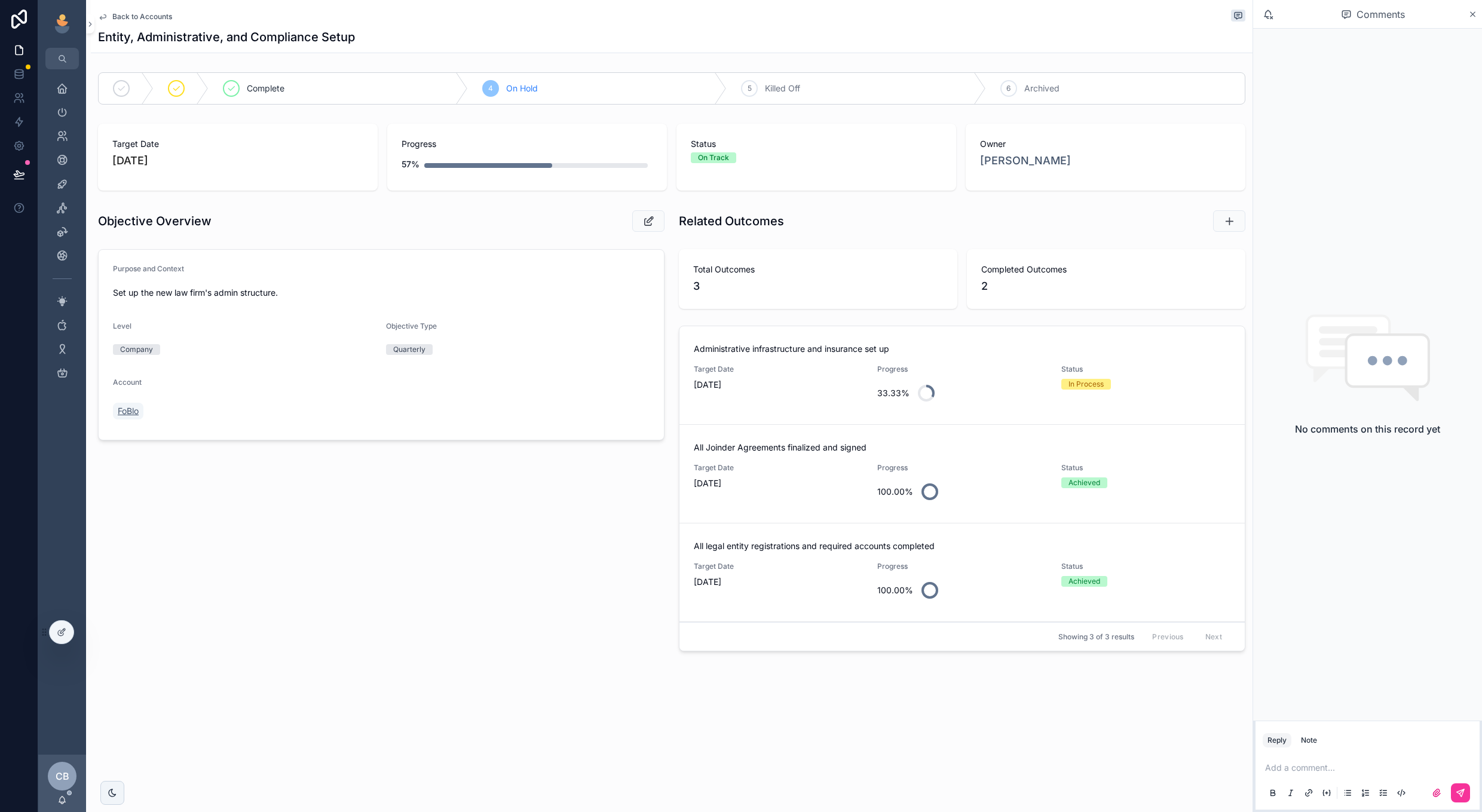
click at [135, 415] on span "FoBlo" at bounding box center [128, 411] width 21 height 12
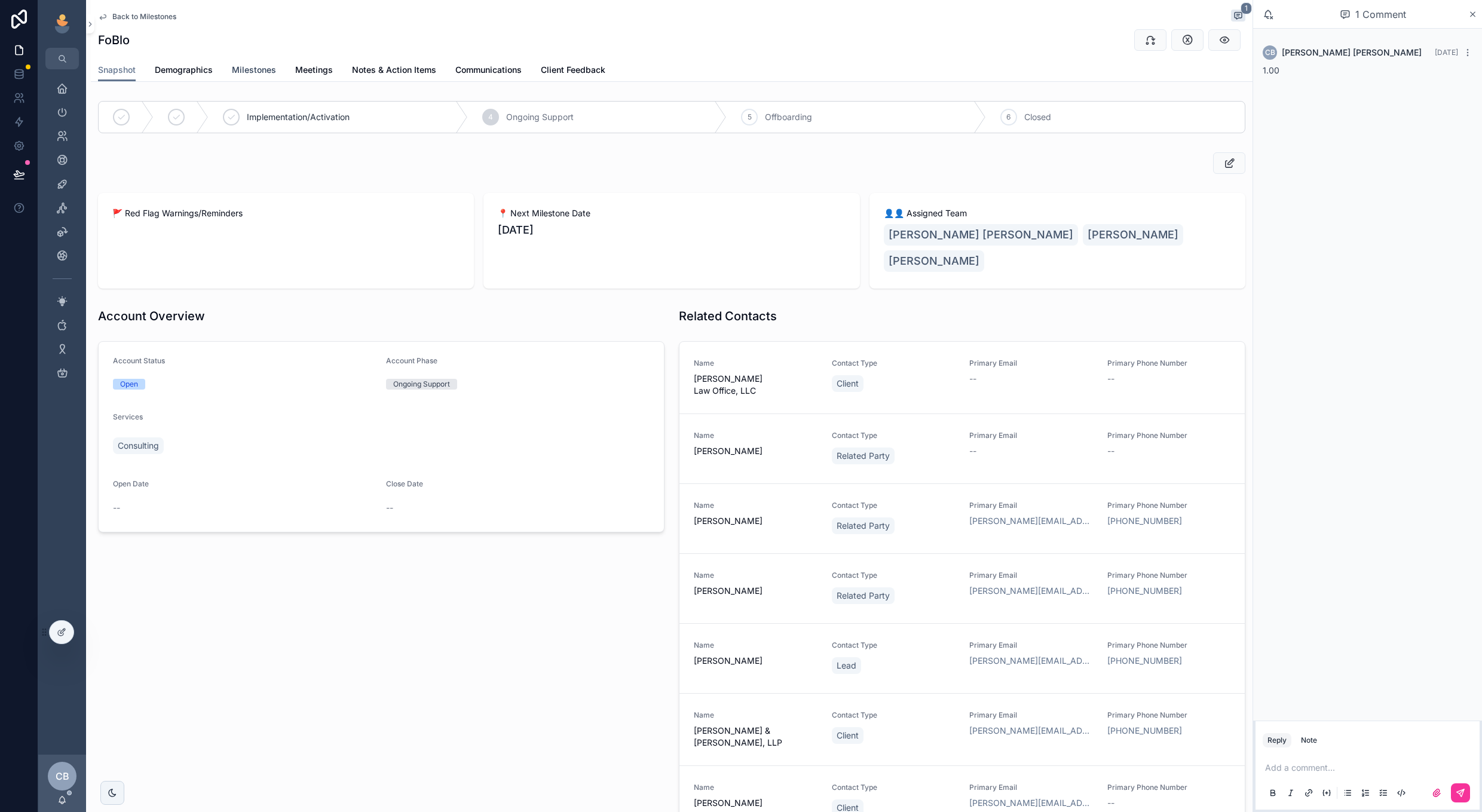
click at [244, 69] on span "Milestones" at bounding box center [254, 70] width 44 height 12
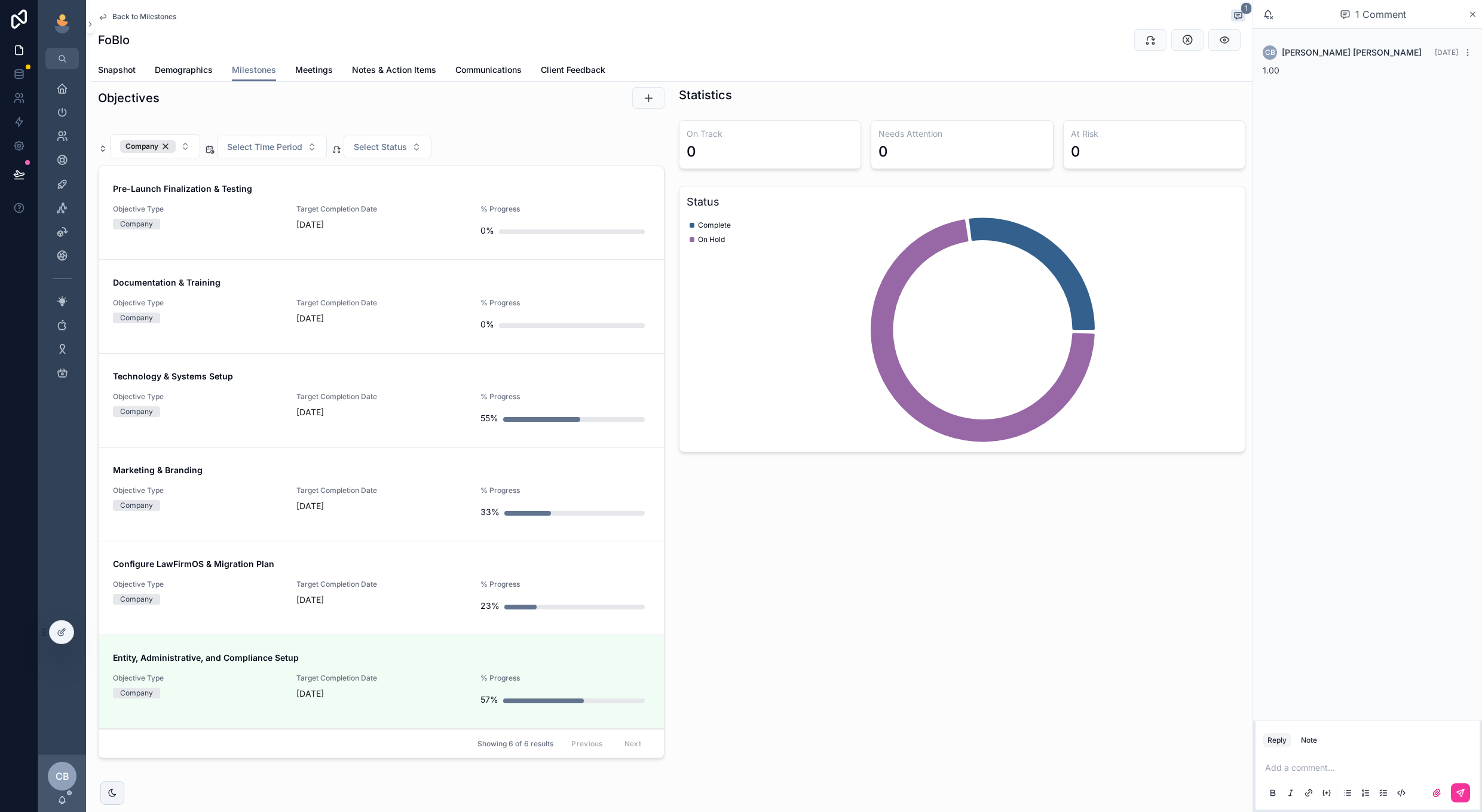
scroll to position [67, 0]
click at [404, 592] on div "[DATE]" at bounding box center [381, 598] width 169 height 12
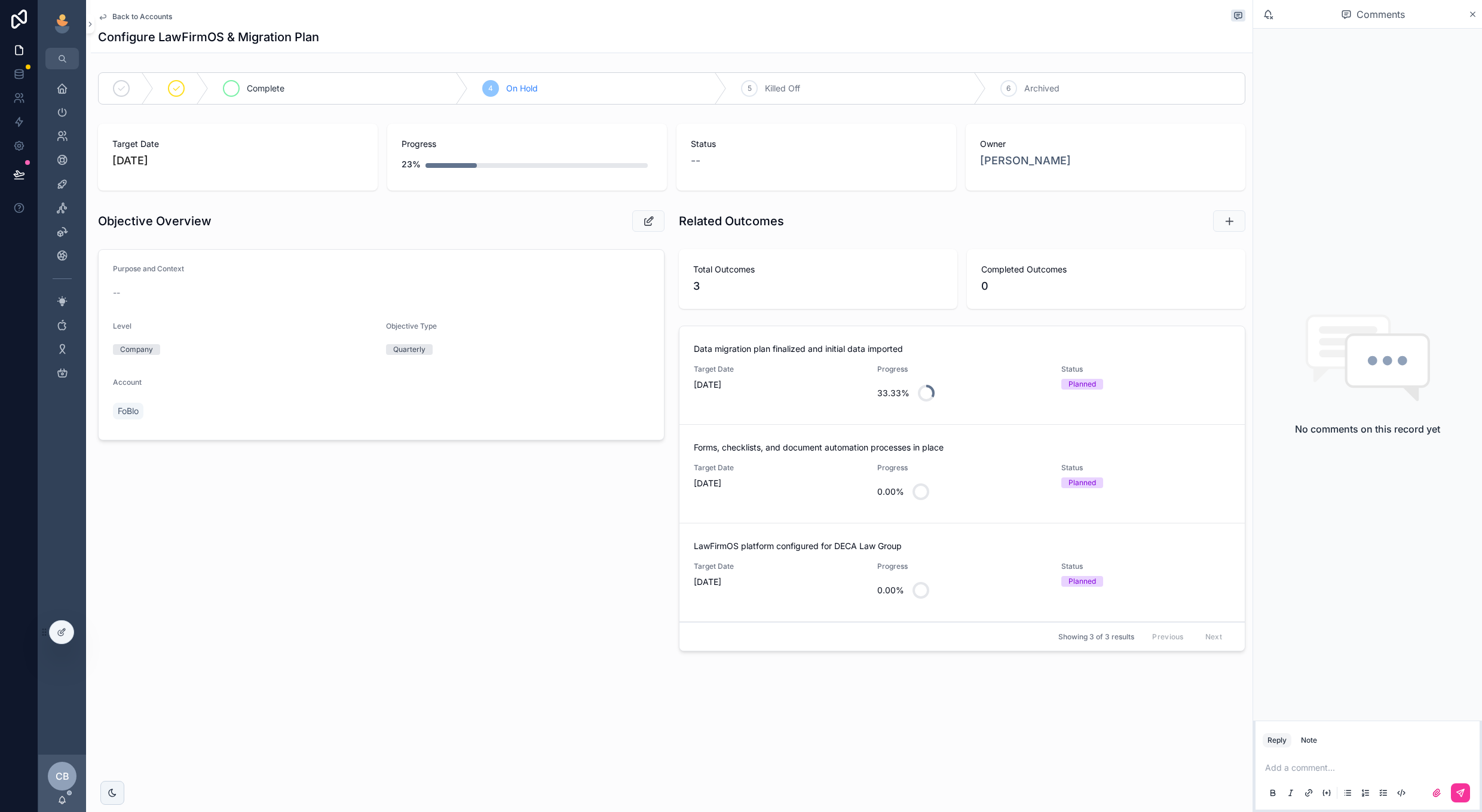
click at [319, 79] on div "Complete" at bounding box center [338, 88] width 259 height 31
click at [284, 81] on div "In Progress" at bounding box center [262, 88] width 218 height 31
click at [817, 404] on div "Target Date 8/31/2025" at bounding box center [778, 386] width 169 height 43
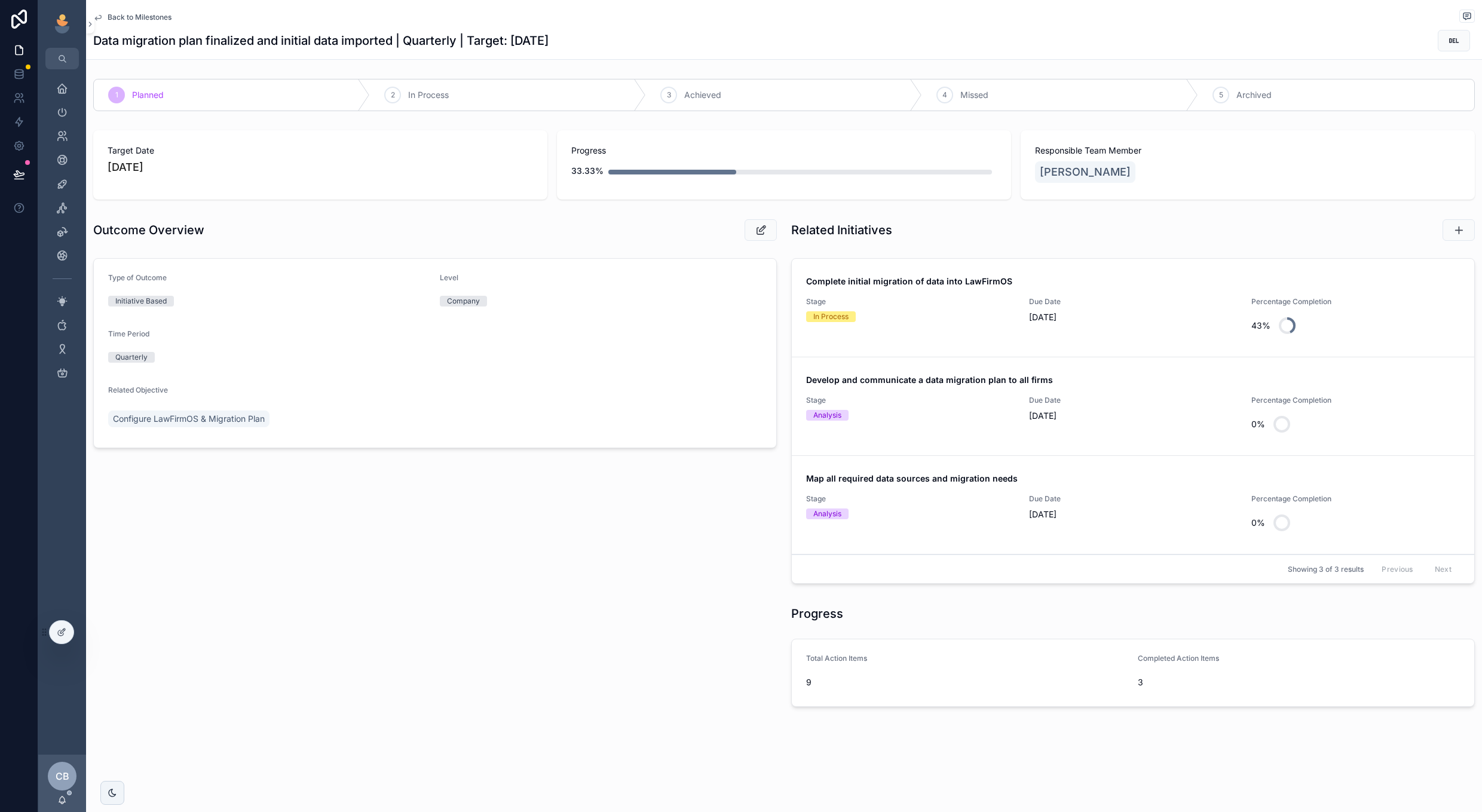
click at [912, 331] on div "Stage In Process" at bounding box center [910, 319] width 209 height 43
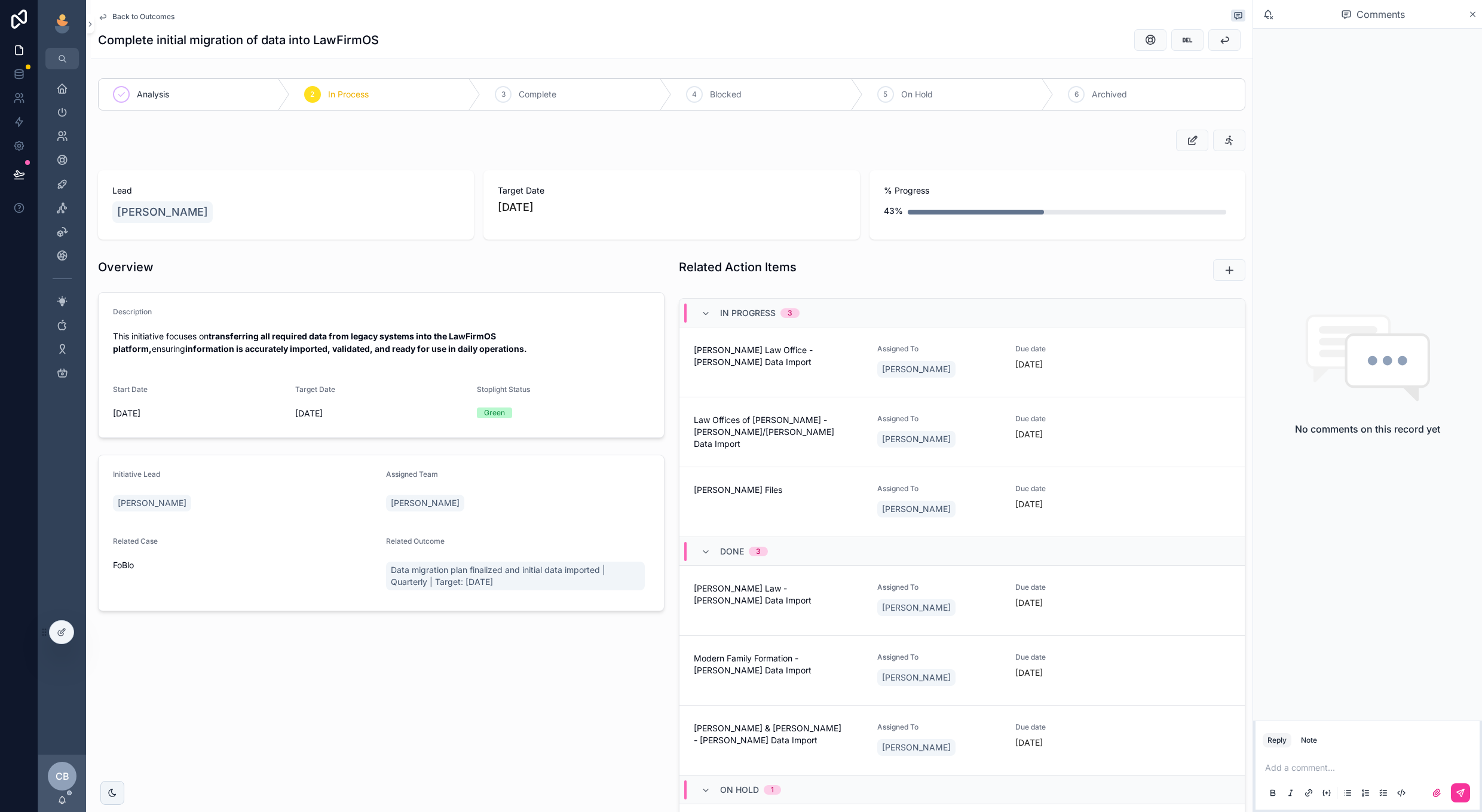
click at [579, 186] on span "Target Date" at bounding box center [672, 190] width 347 height 12
click at [1183, 137] on button "scrollable content" at bounding box center [1192, 140] width 33 height 21
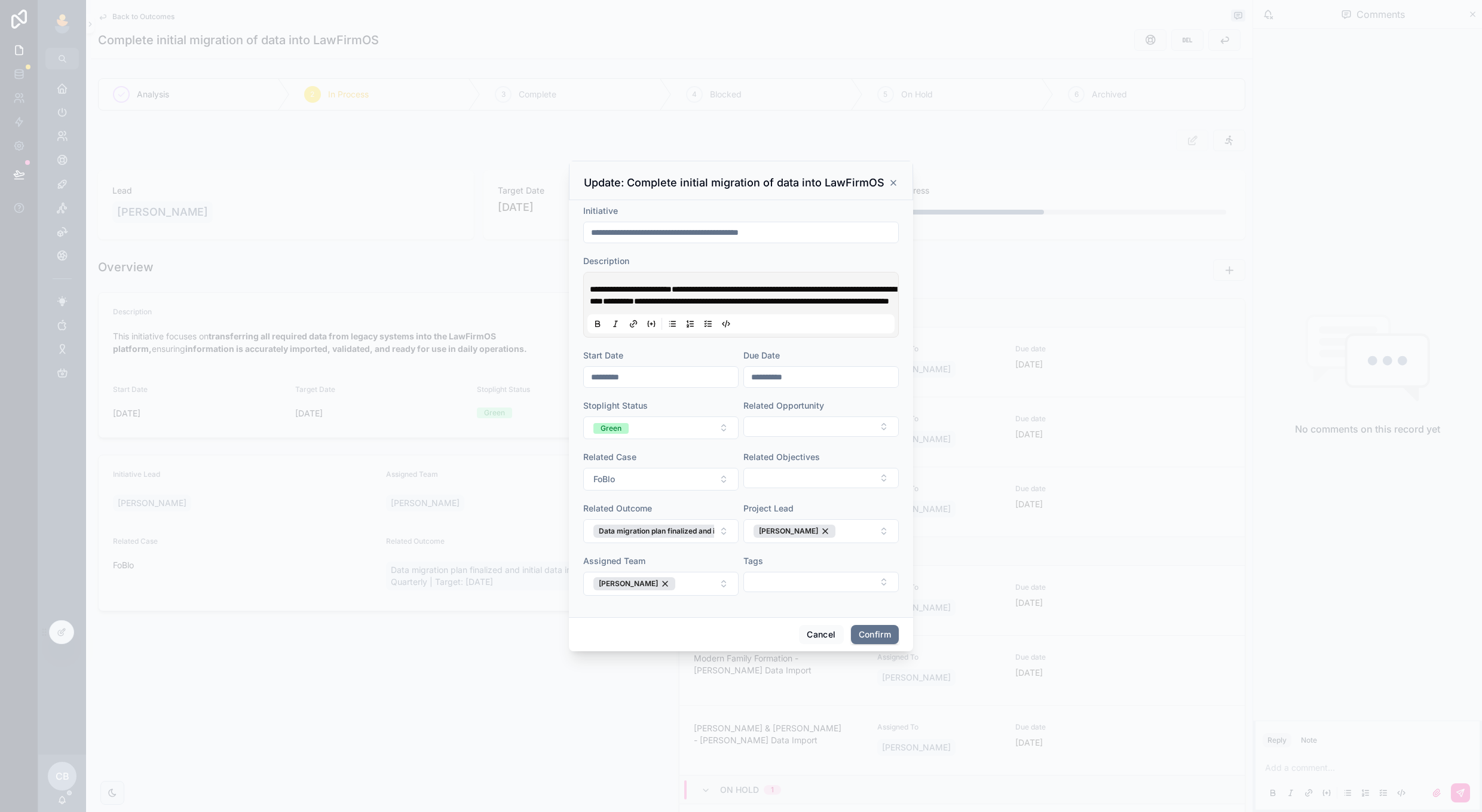
click at [767, 384] on input "**********" at bounding box center [821, 377] width 154 height 17
click at [889, 402] on button at bounding box center [886, 412] width 21 height 21
click at [814, 592] on button "31" at bounding box center [821, 587] width 21 height 21
type input "**********"
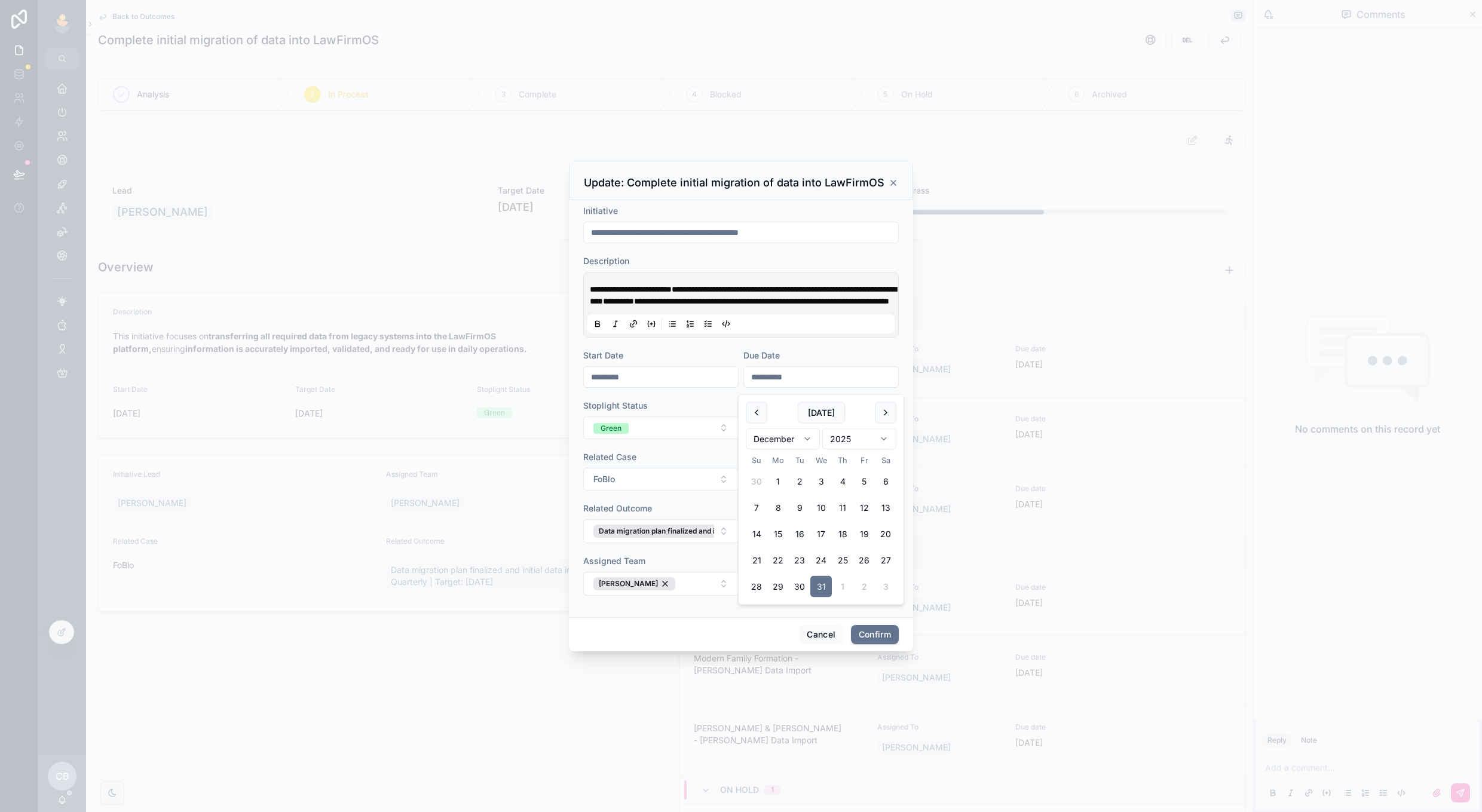
click at [814, 592] on button "31" at bounding box center [821, 587] width 21 height 21
click at [829, 618] on div "**********" at bounding box center [741, 409] width 344 height 417
click at [867, 645] on button "Confirm" at bounding box center [875, 634] width 48 height 19
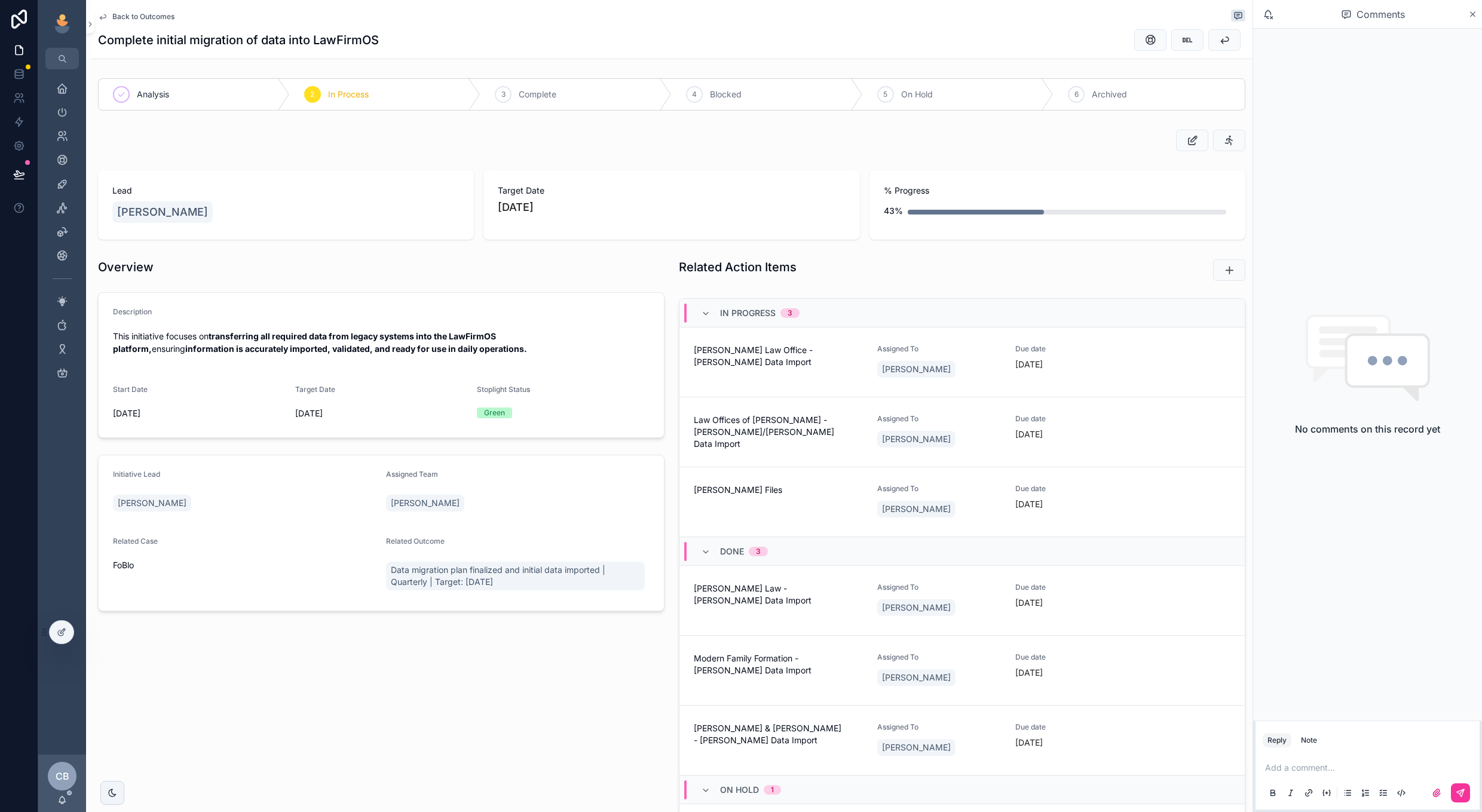
click at [152, 14] on span "Back to Outcomes" at bounding box center [144, 17] width 62 height 10
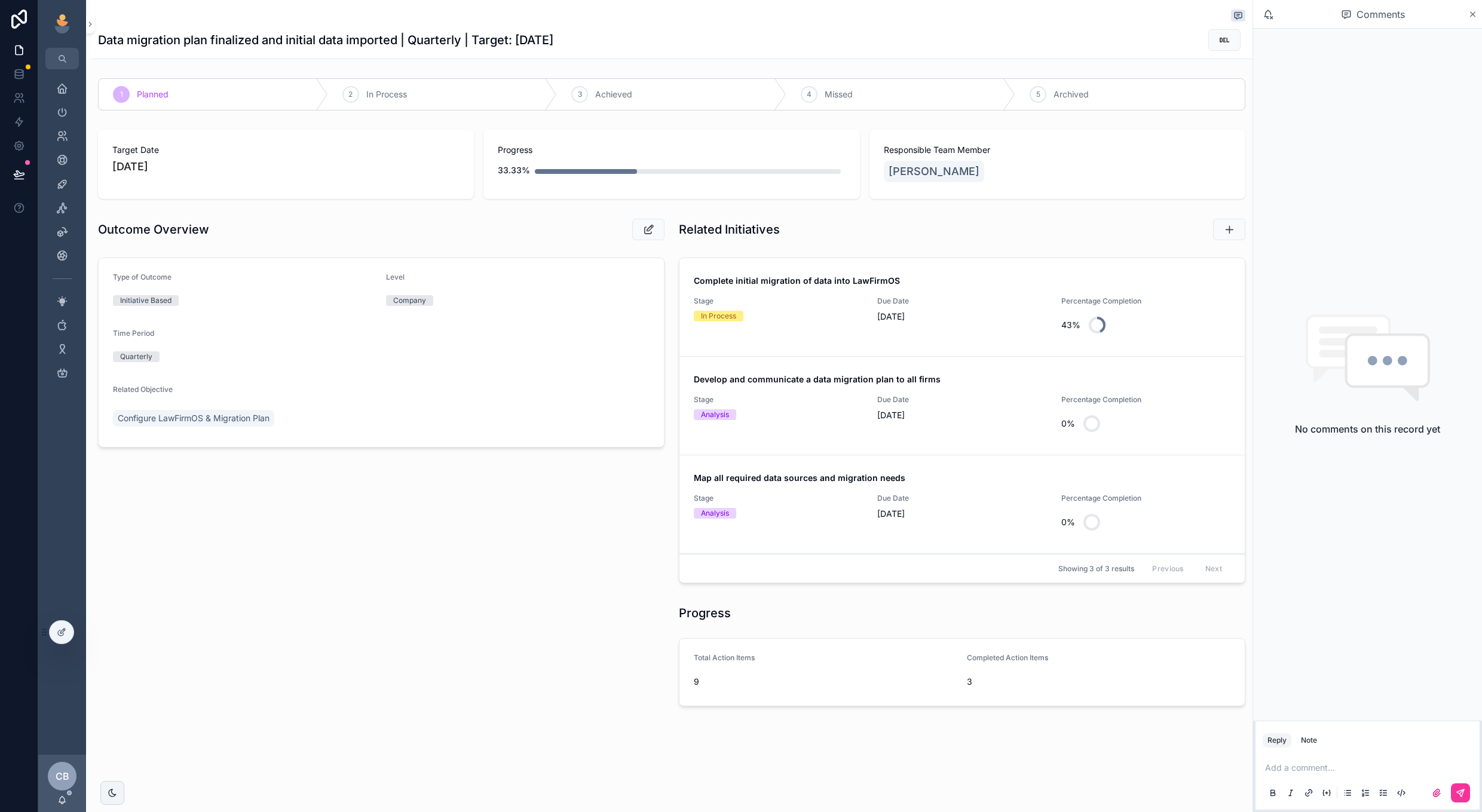
click at [781, 343] on link "Complete initial migration of data into LawFirmOS Stage In Process Due Date 12/…" at bounding box center [962, 308] width 565 height 98
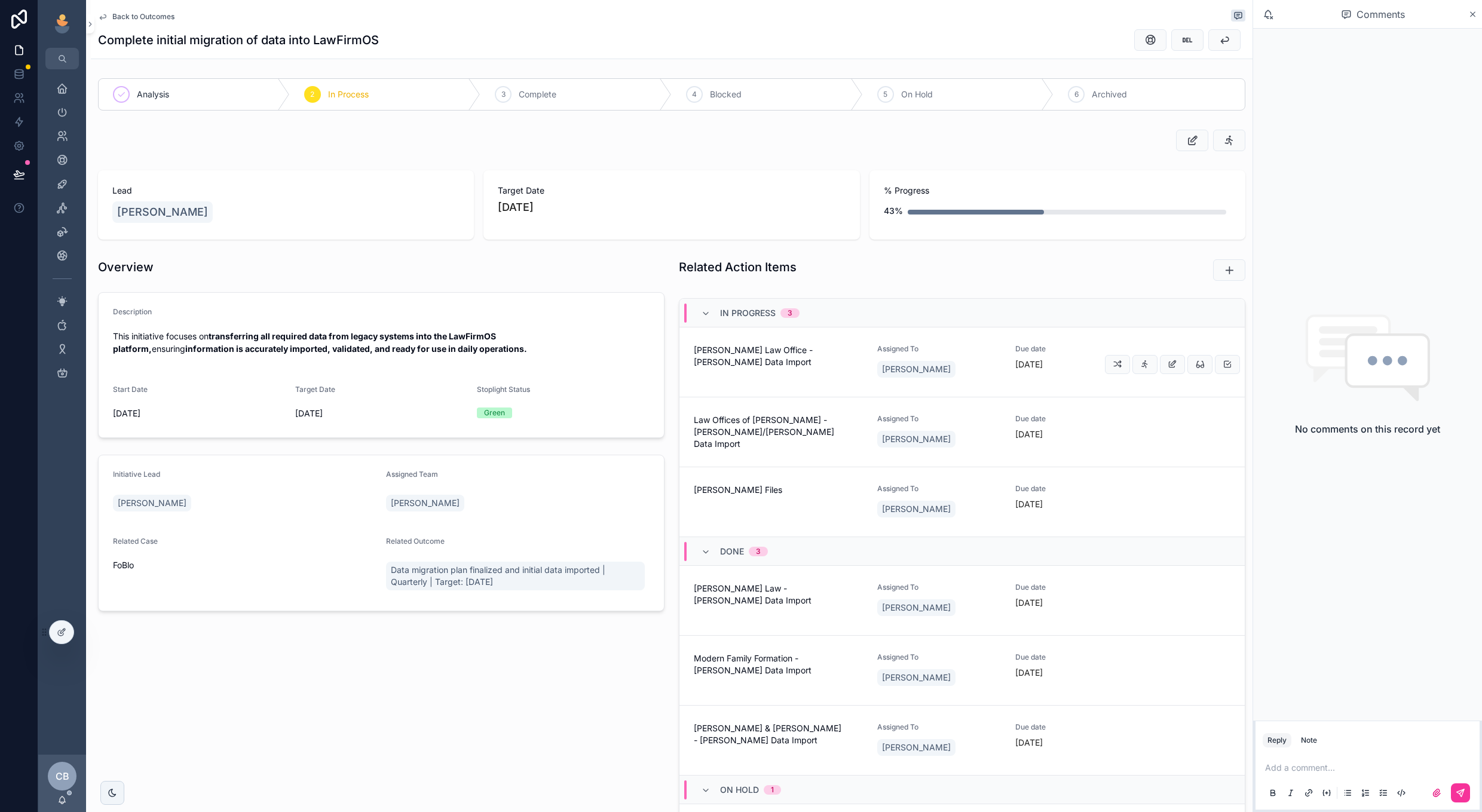
click at [802, 376] on div "[PERSON_NAME] Law Office - [PERSON_NAME] Data Import" at bounding box center [778, 362] width 169 height 36
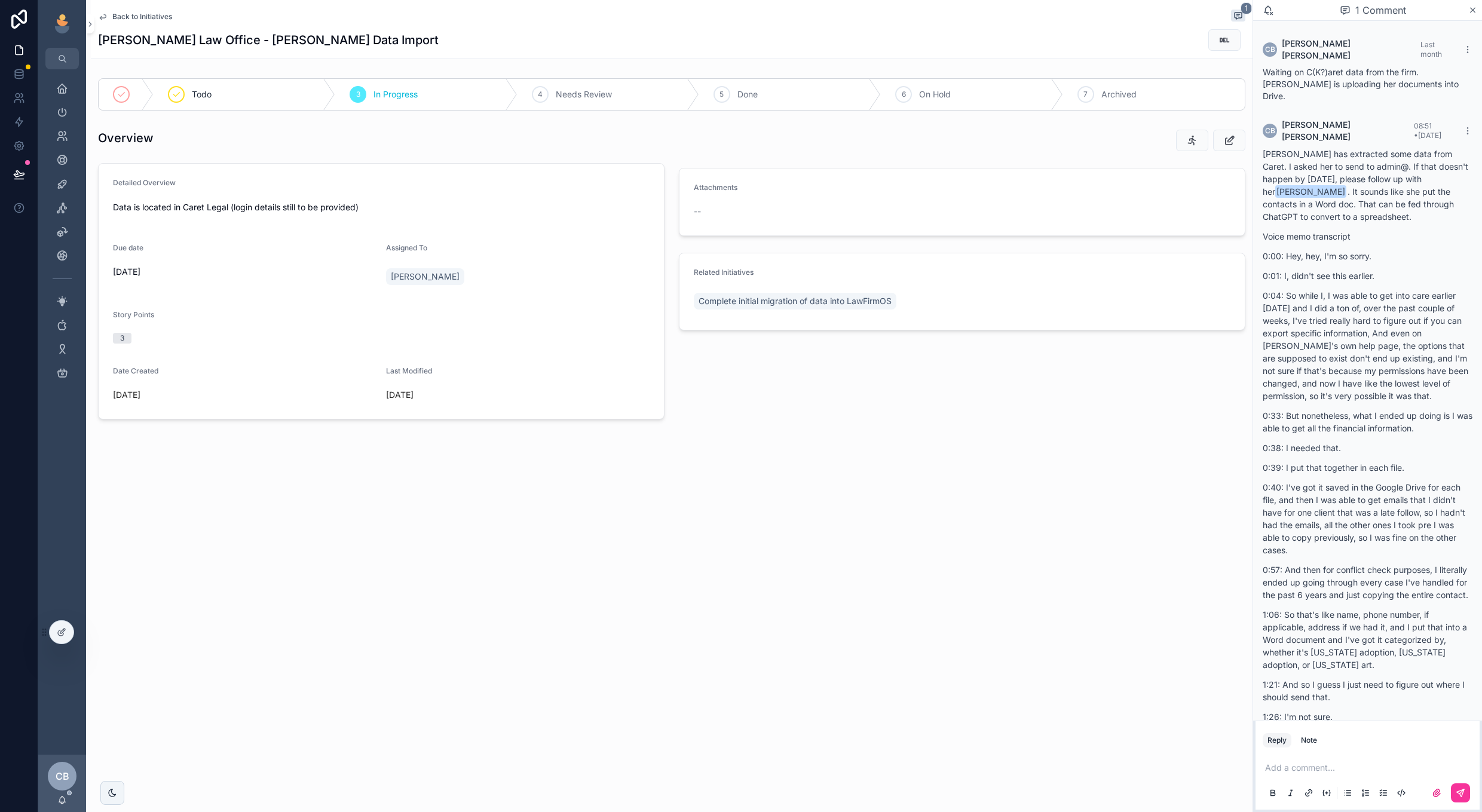
scroll to position [264, 0]
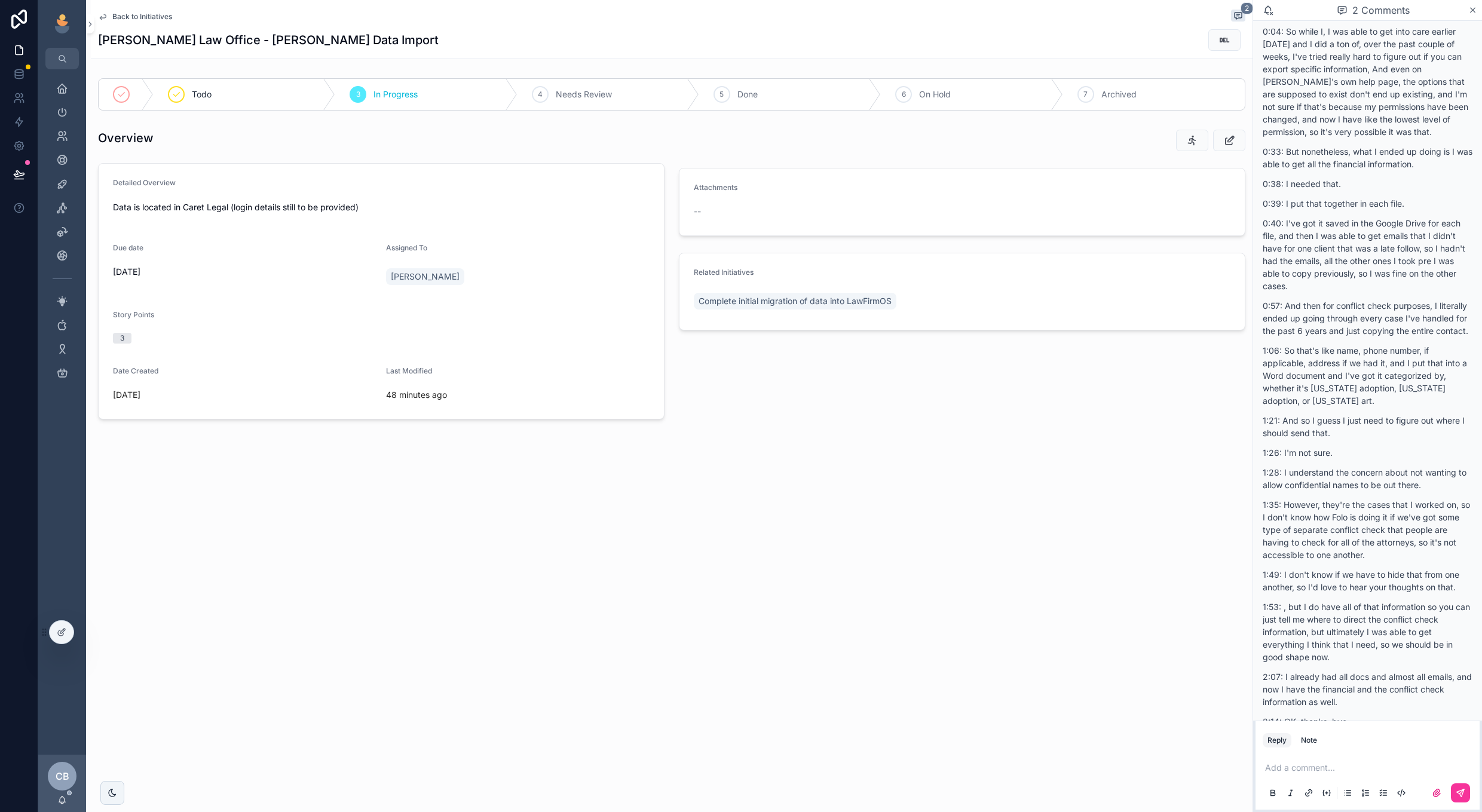
click at [152, 14] on span "Back to Initiatives" at bounding box center [142, 17] width 59 height 10
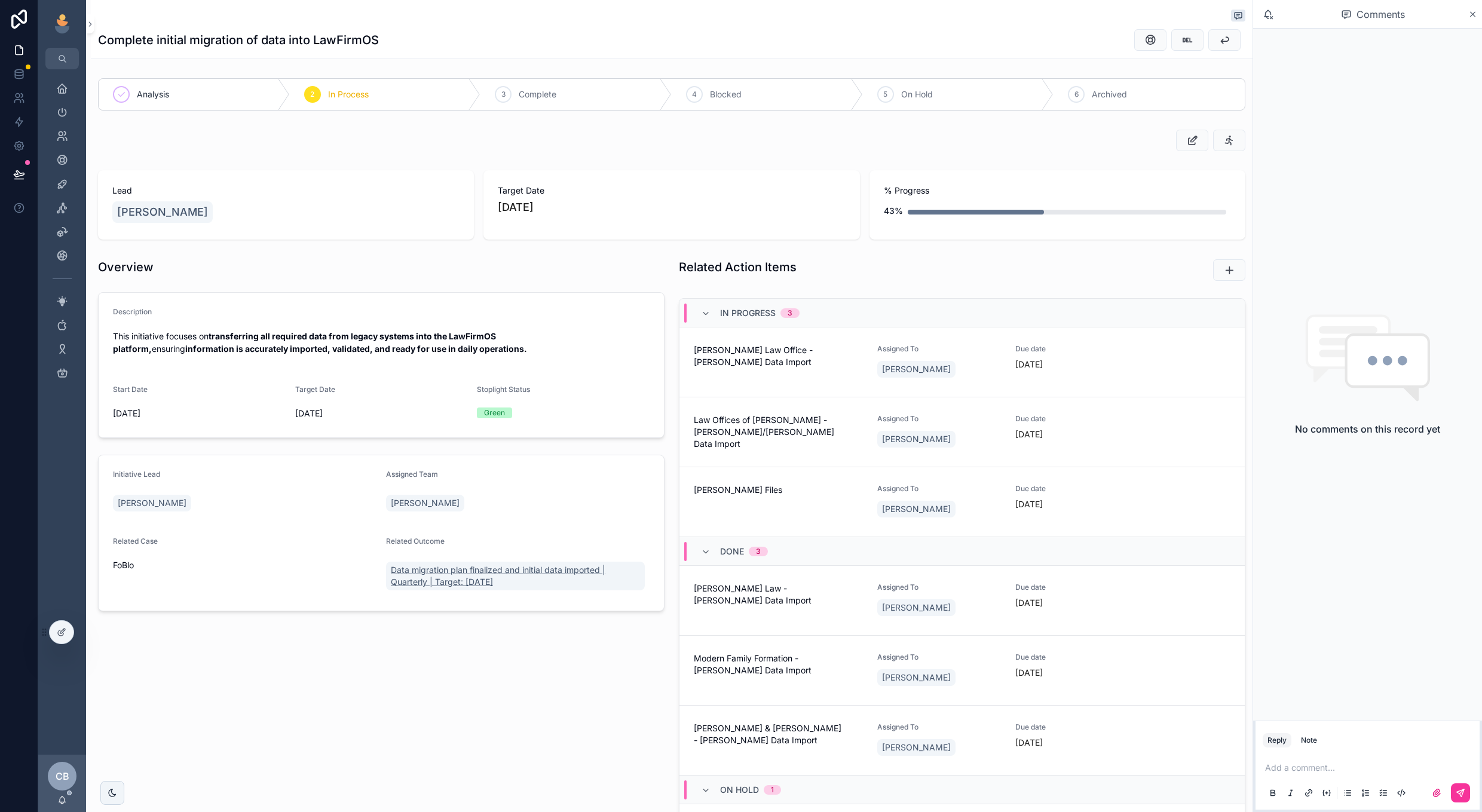
click at [475, 581] on span "Data migration plan finalized and initial data imported | Quarterly | Target: […" at bounding box center [515, 576] width 249 height 24
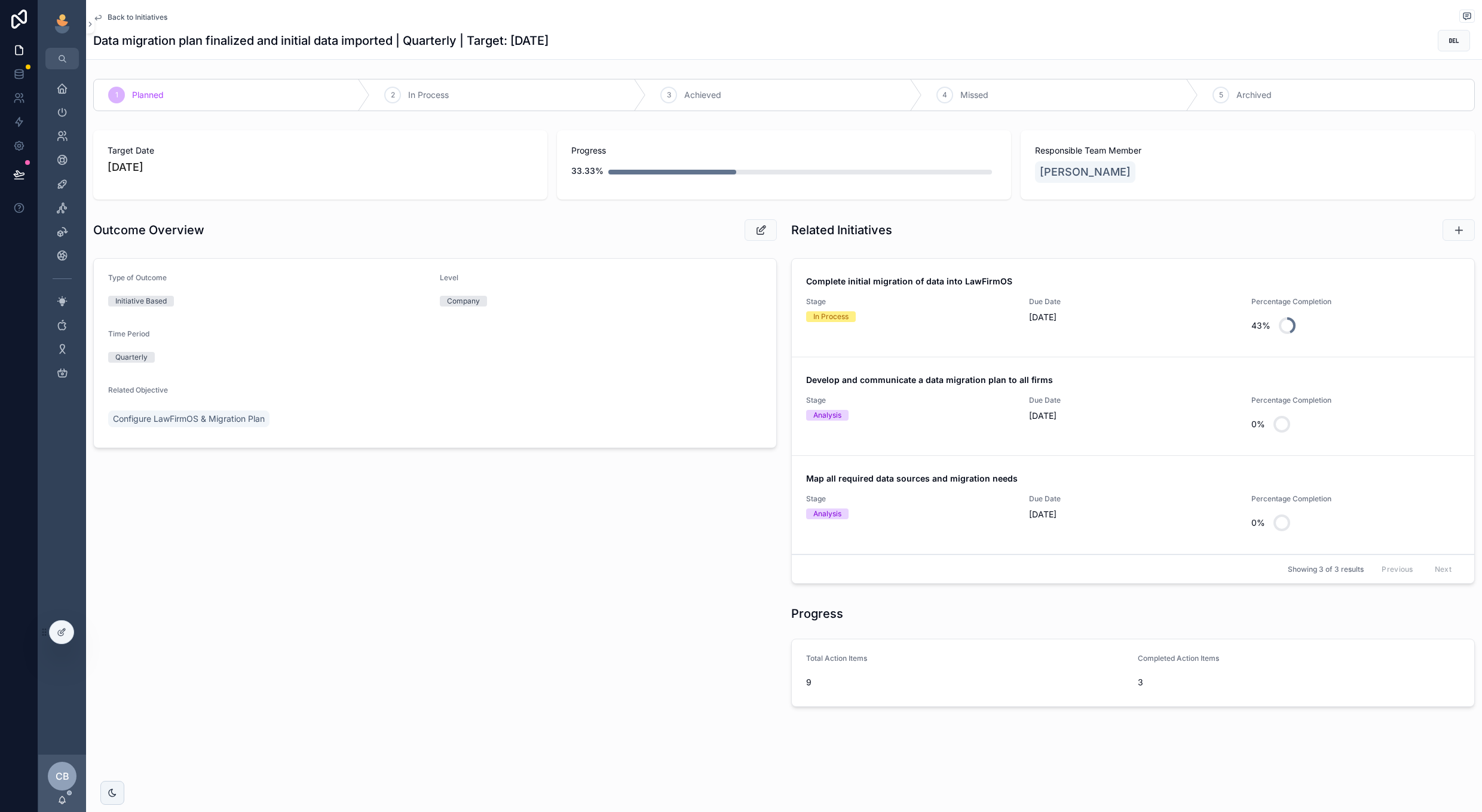
click at [899, 410] on div "Analysis" at bounding box center [910, 416] width 209 height 11
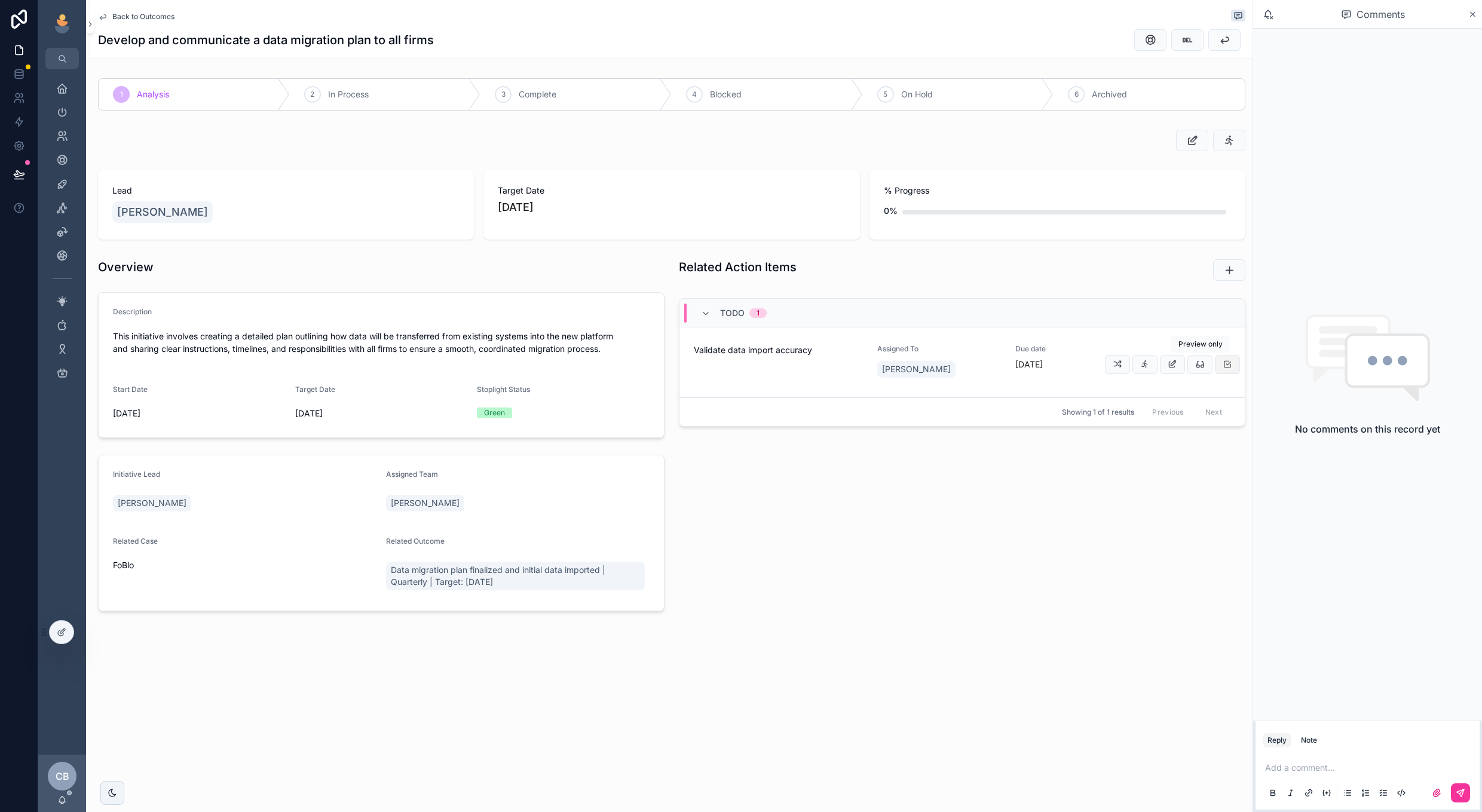
click at [1230, 368] on icon "scrollable content" at bounding box center [1227, 365] width 10 height 10
click at [589, 80] on div "3 Complete" at bounding box center [576, 94] width 191 height 31
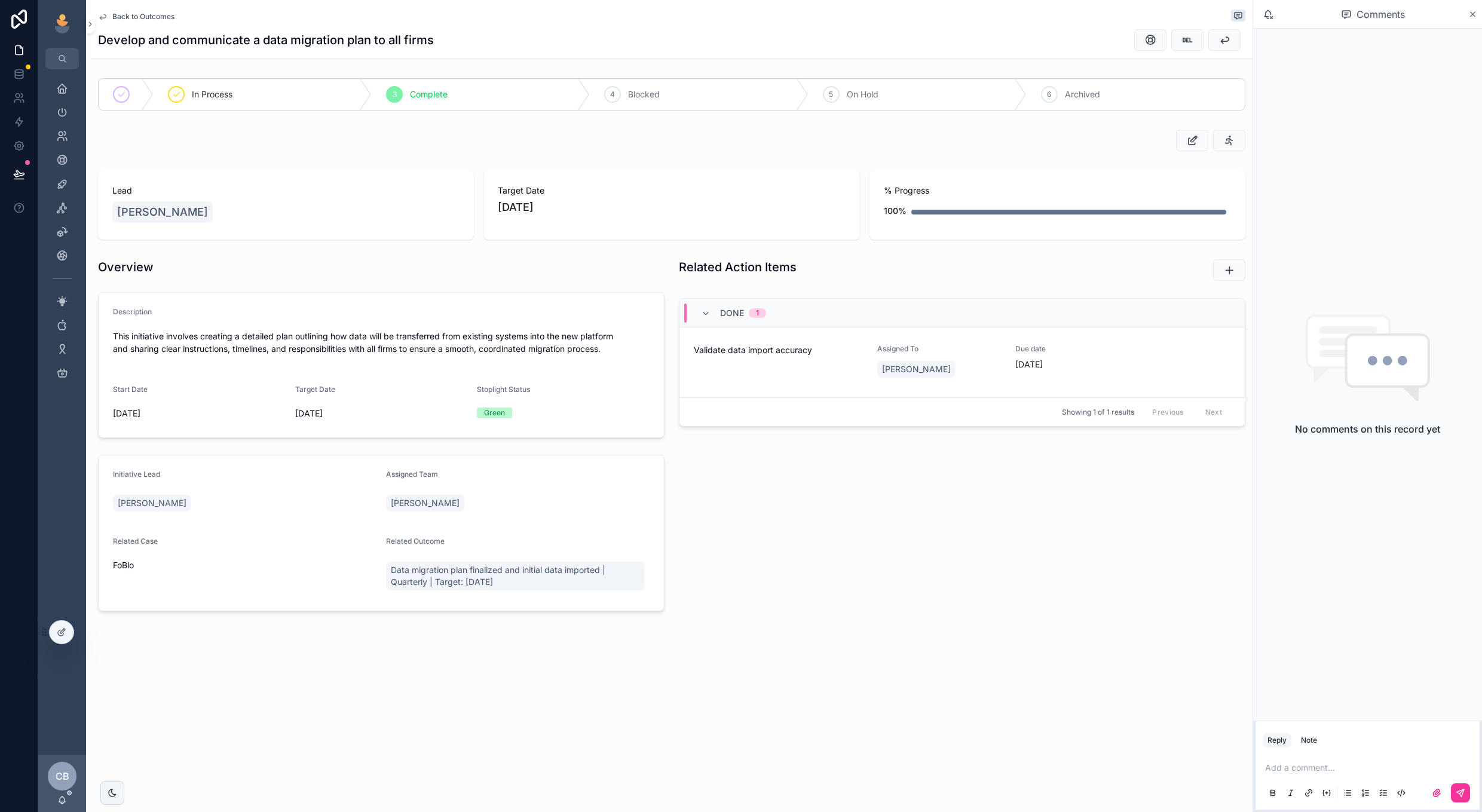
click at [143, 13] on span "Back to Outcomes" at bounding box center [144, 17] width 62 height 10
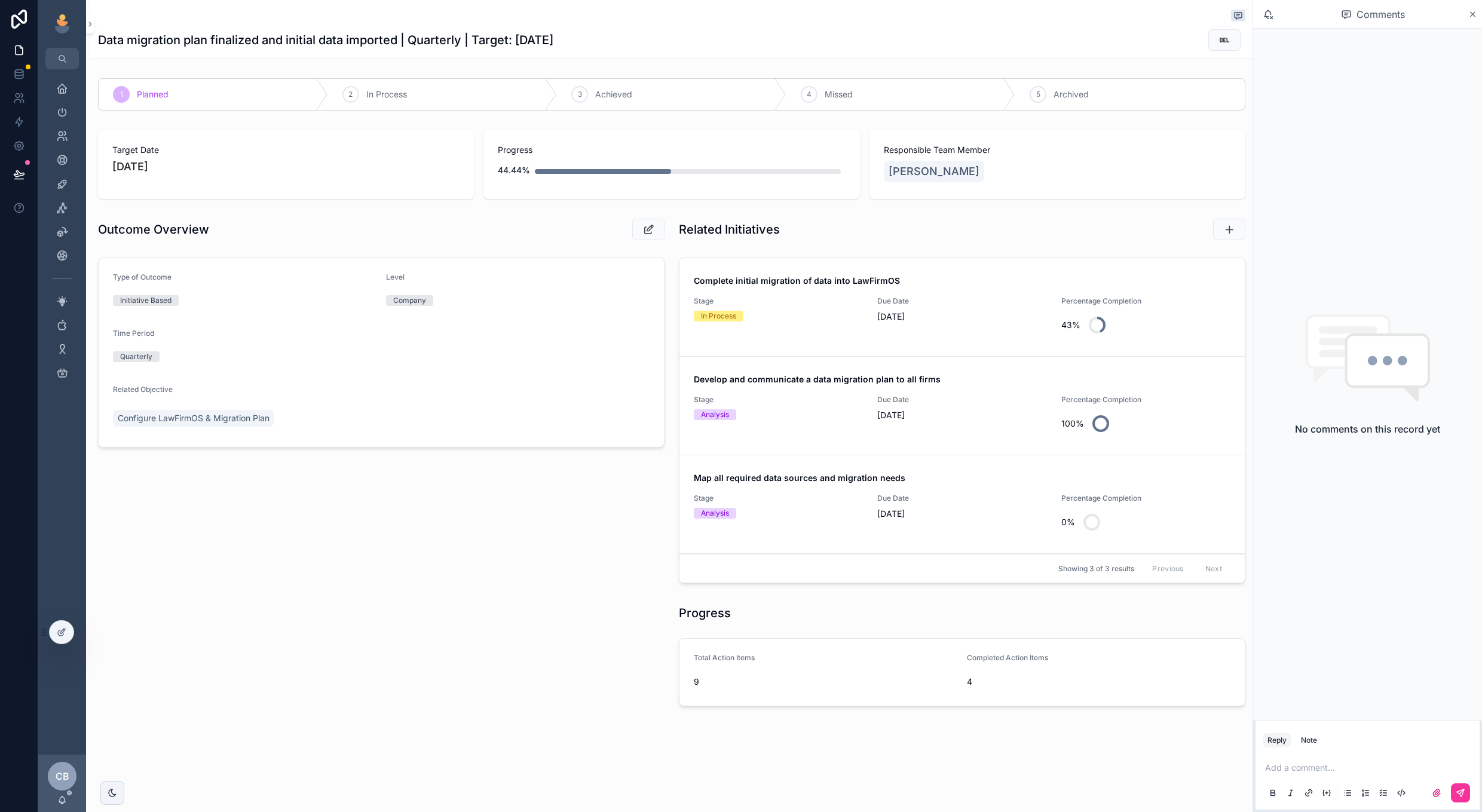
click at [814, 500] on span "Stage" at bounding box center [778, 499] width 169 height 10
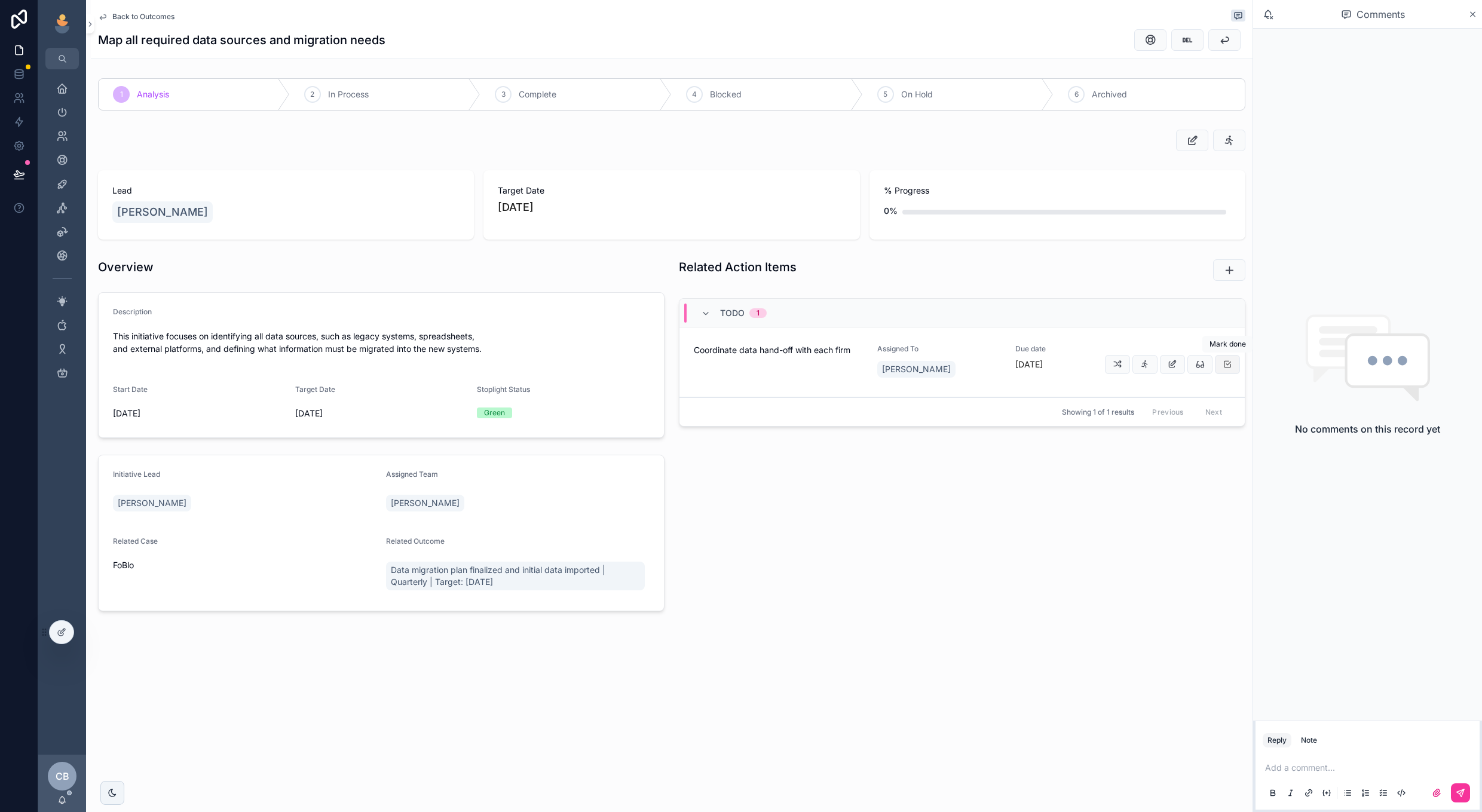
click at [1220, 370] on button "scrollable content" at bounding box center [1227, 365] width 25 height 19
click at [542, 87] on div "3 Complete" at bounding box center [576, 94] width 191 height 31
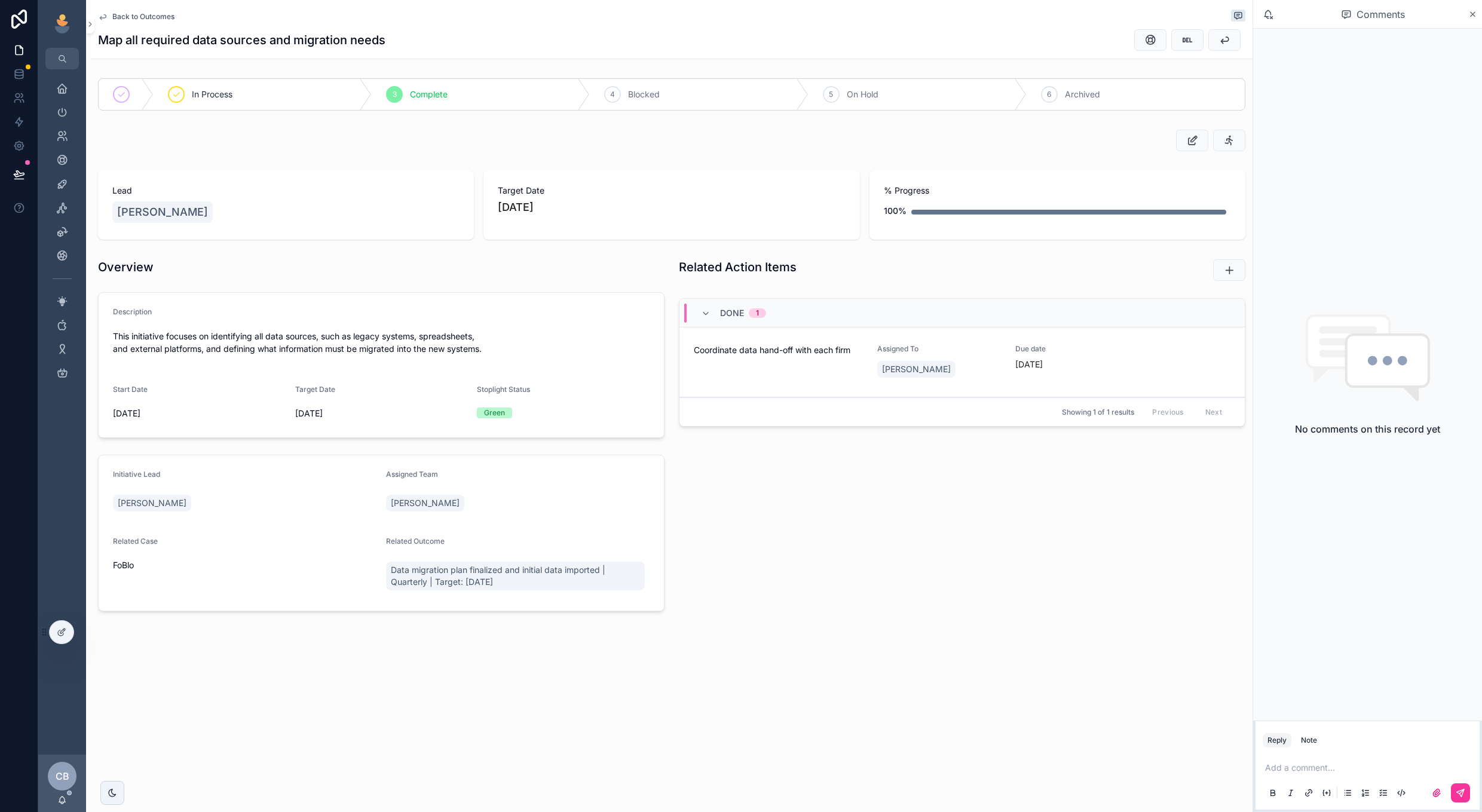
click at [163, 16] on span "Back to Outcomes" at bounding box center [144, 17] width 62 height 10
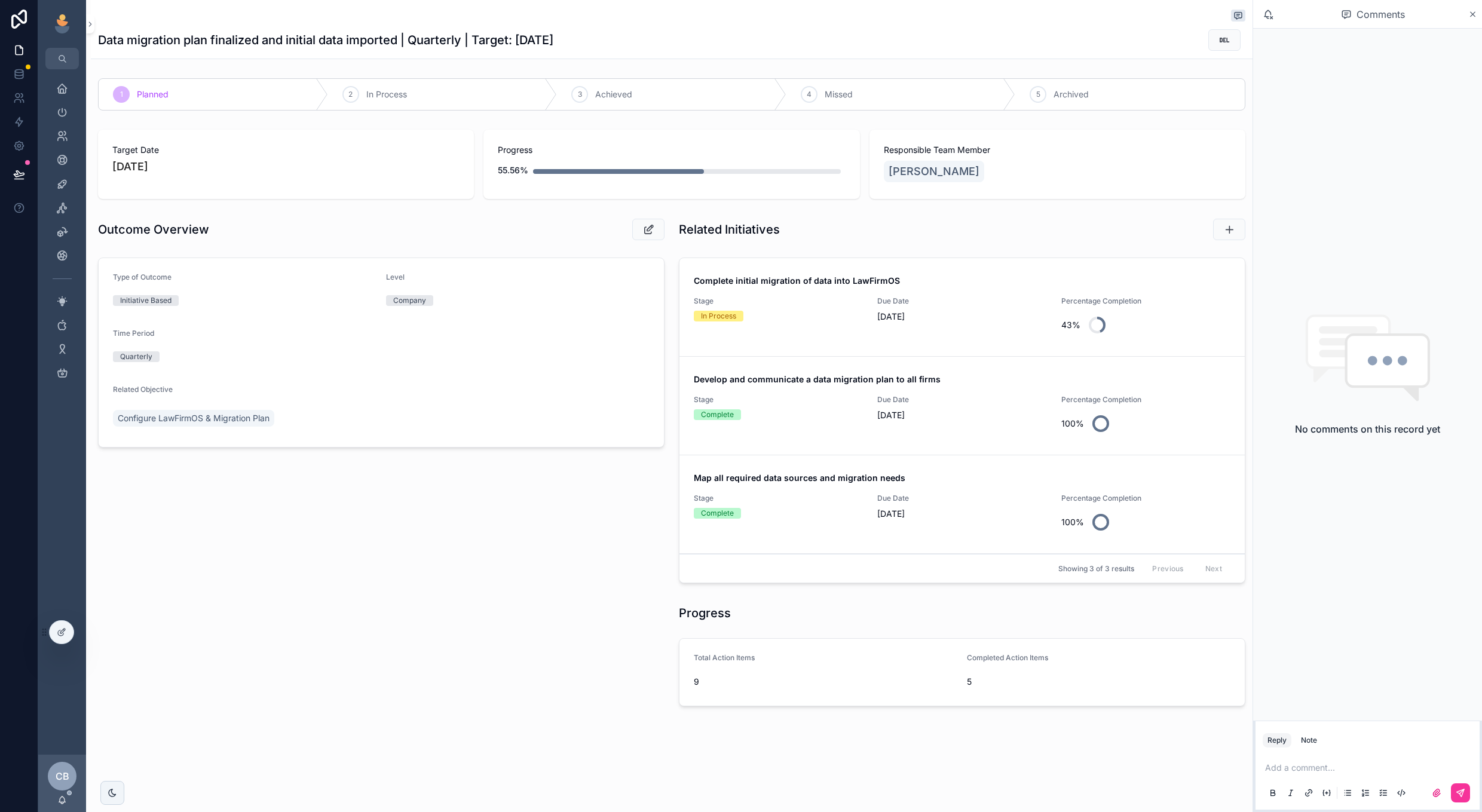
click at [1013, 416] on span "[DATE]" at bounding box center [962, 415] width 169 height 12
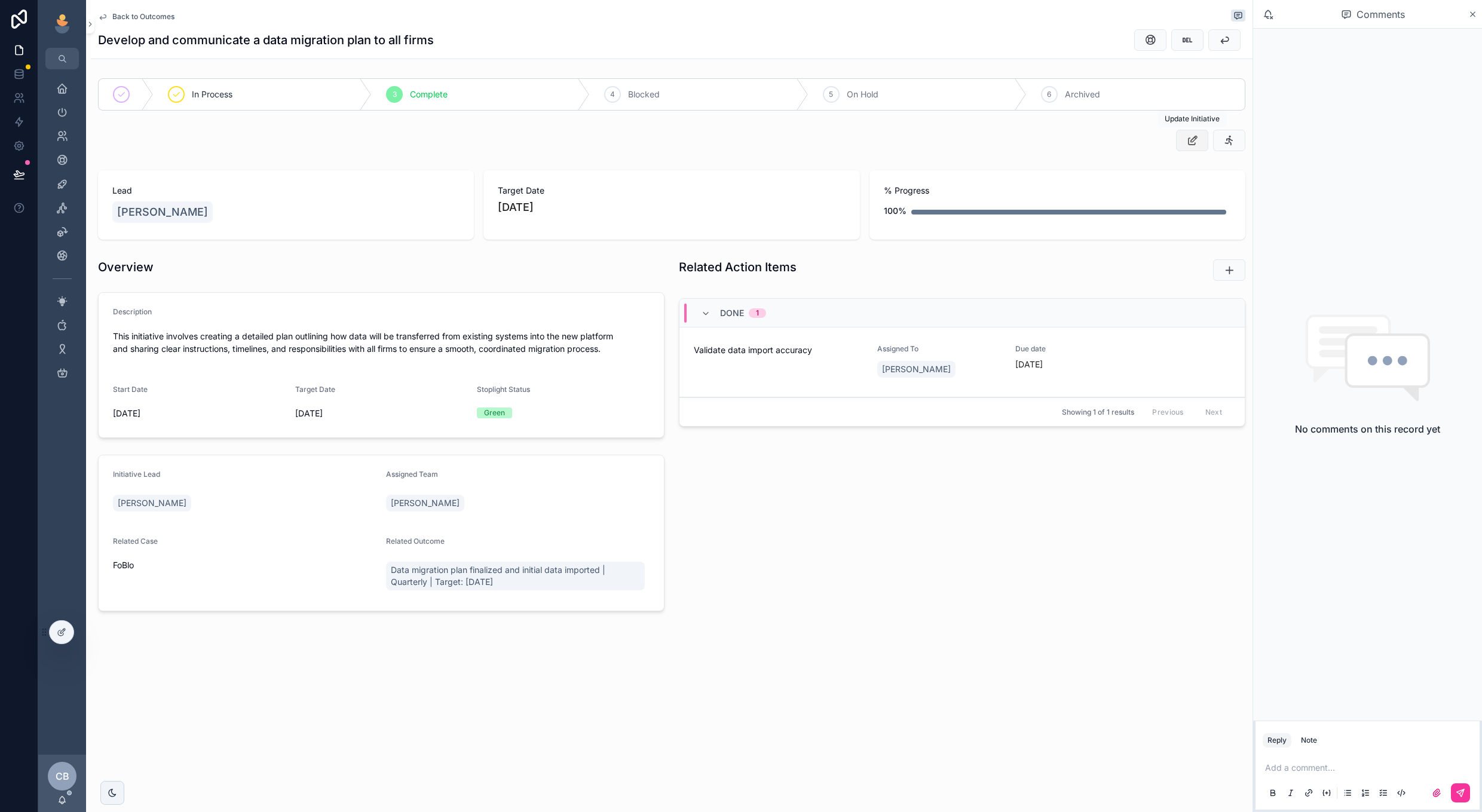
click at [1196, 145] on icon "scrollable content" at bounding box center [1193, 140] width 13 height 12
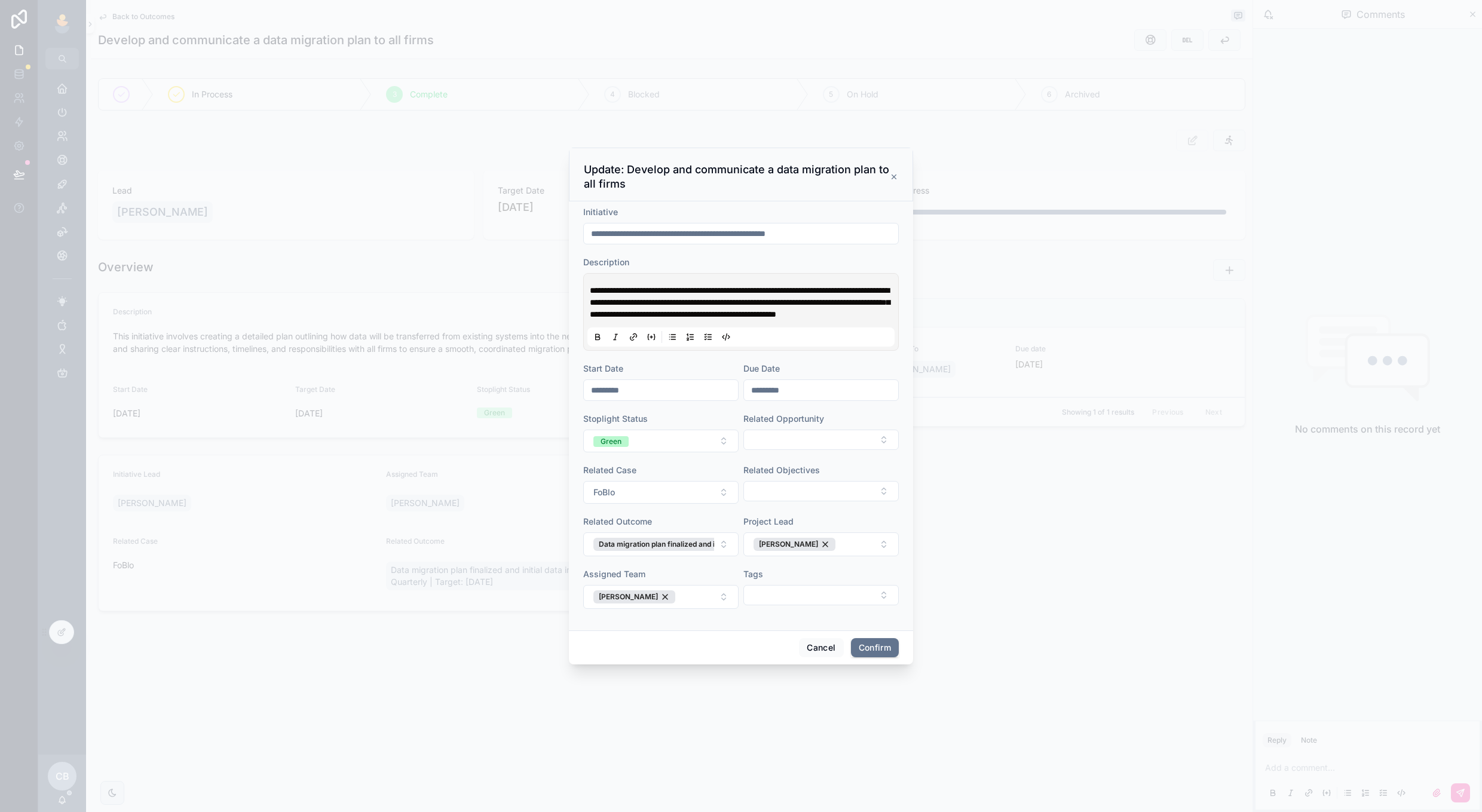
click at [764, 399] on input "*********" at bounding box center [821, 390] width 154 height 17
click at [883, 431] on button at bounding box center [886, 426] width 21 height 21
click at [800, 599] on button "30" at bounding box center [799, 599] width 21 height 21
type input "*********"
click at [867, 654] on button "Confirm" at bounding box center [875, 648] width 48 height 19
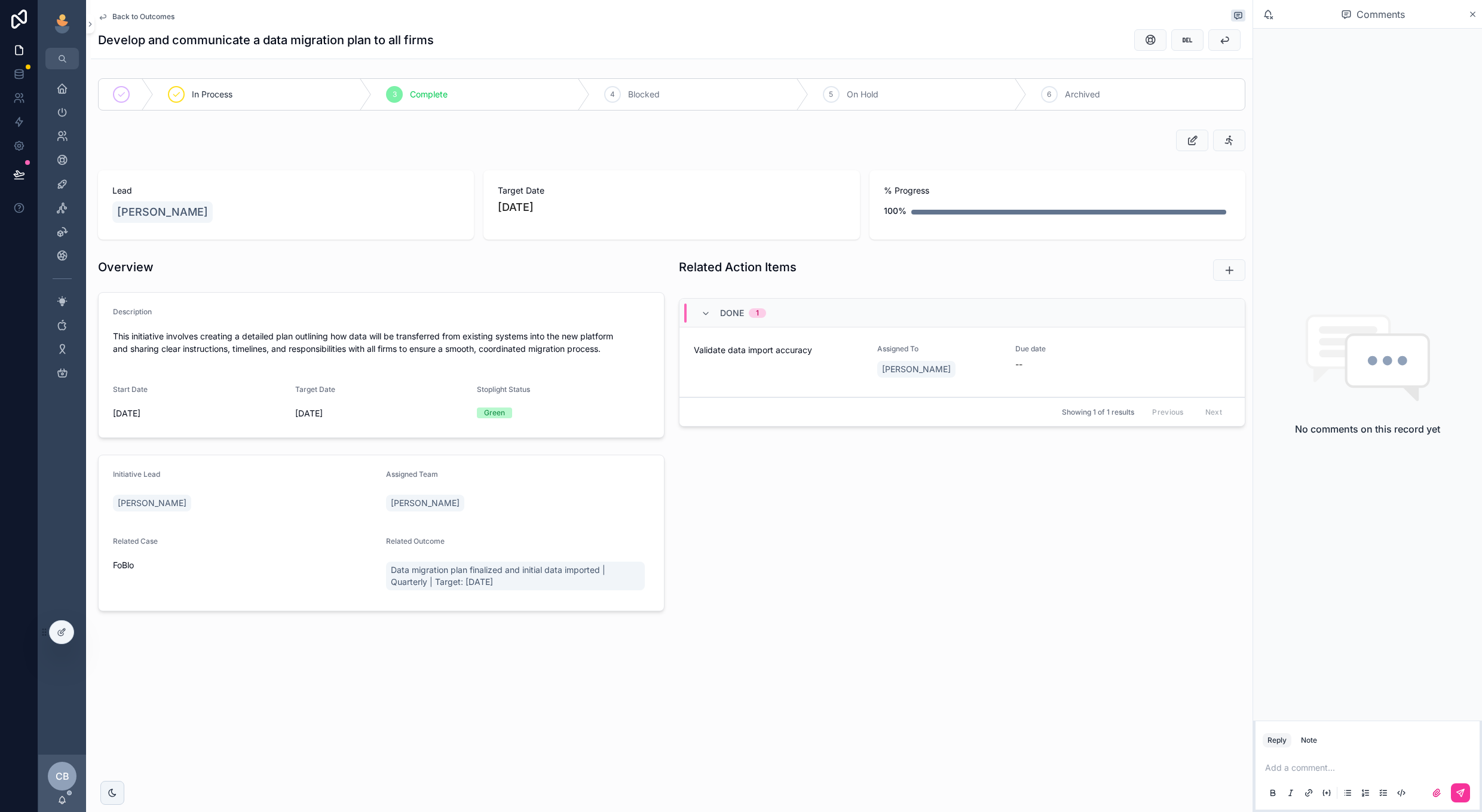
click at [159, 22] on div "Back to Outcomes" at bounding box center [672, 17] width 1147 height 14
click at [159, 19] on span "Back to Outcomes" at bounding box center [144, 17] width 62 height 10
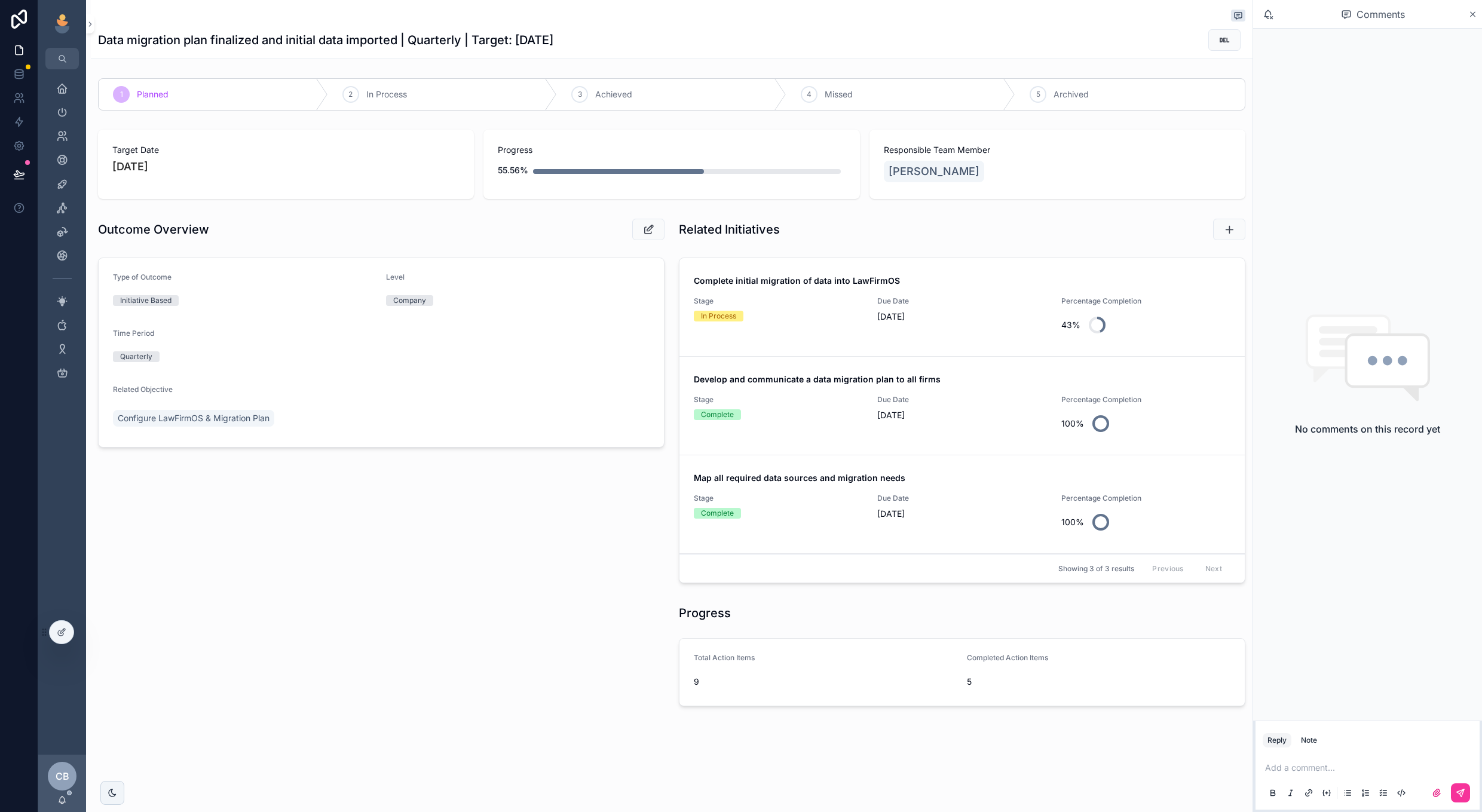
click at [970, 406] on div "Due Date 9/30/2025" at bounding box center [962, 408] width 169 height 26
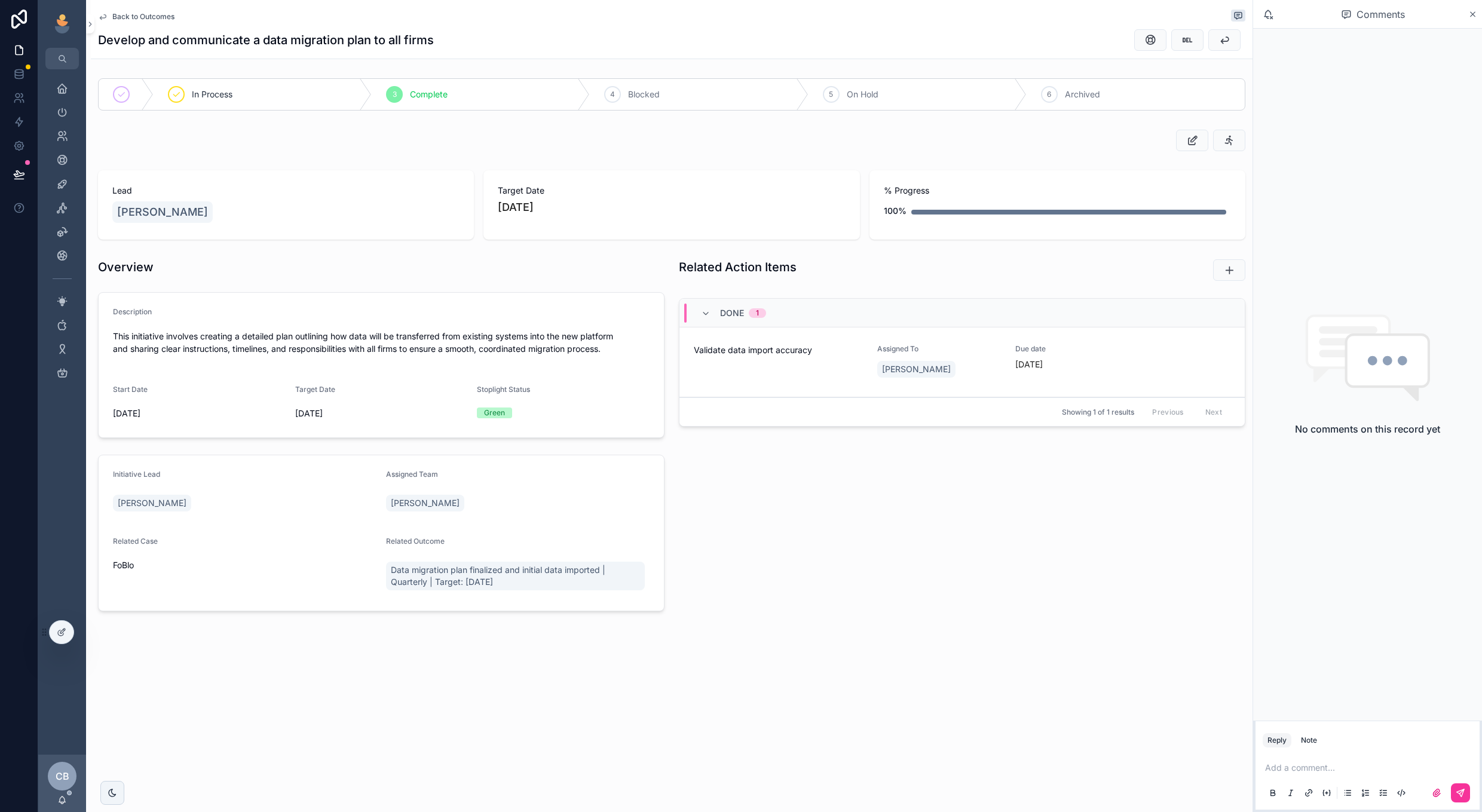
click at [163, 21] on span "Back to Outcomes" at bounding box center [144, 17] width 62 height 10
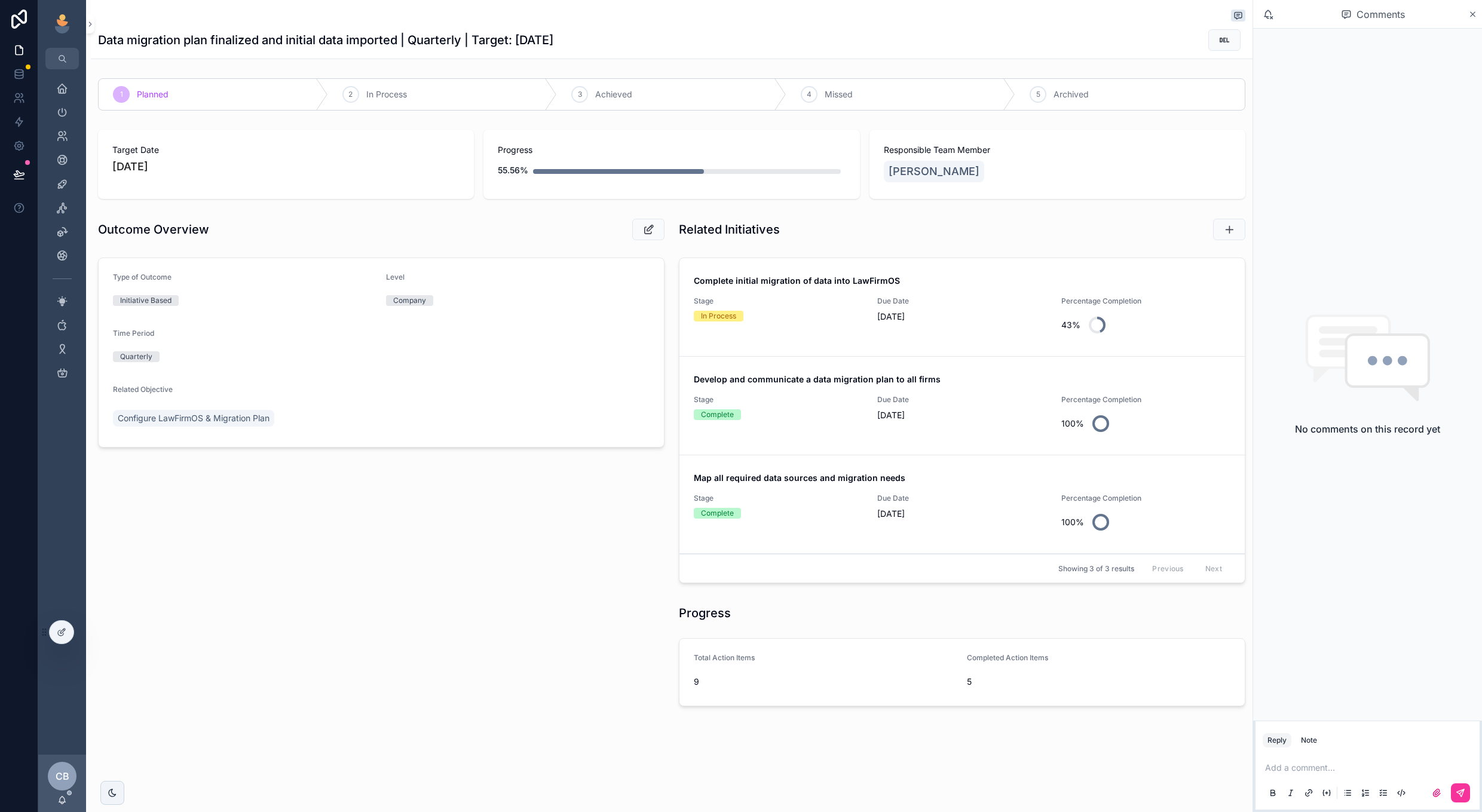
click at [982, 489] on div "Map all required data sources and migration needs Stage Complete Due Date 8/31/…" at bounding box center [962, 504] width 537 height 64
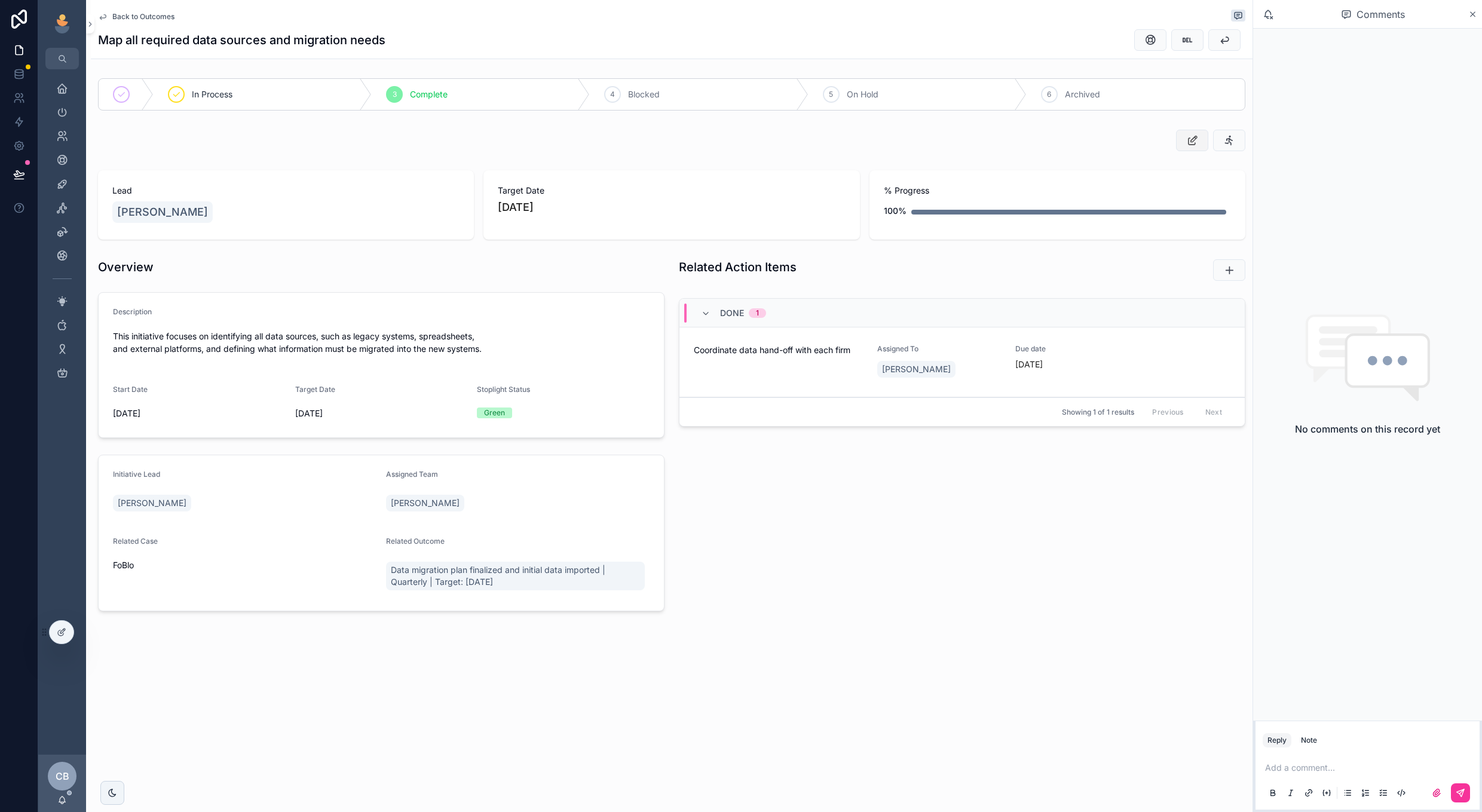
click at [1191, 149] on button "scrollable content" at bounding box center [1192, 140] width 33 height 21
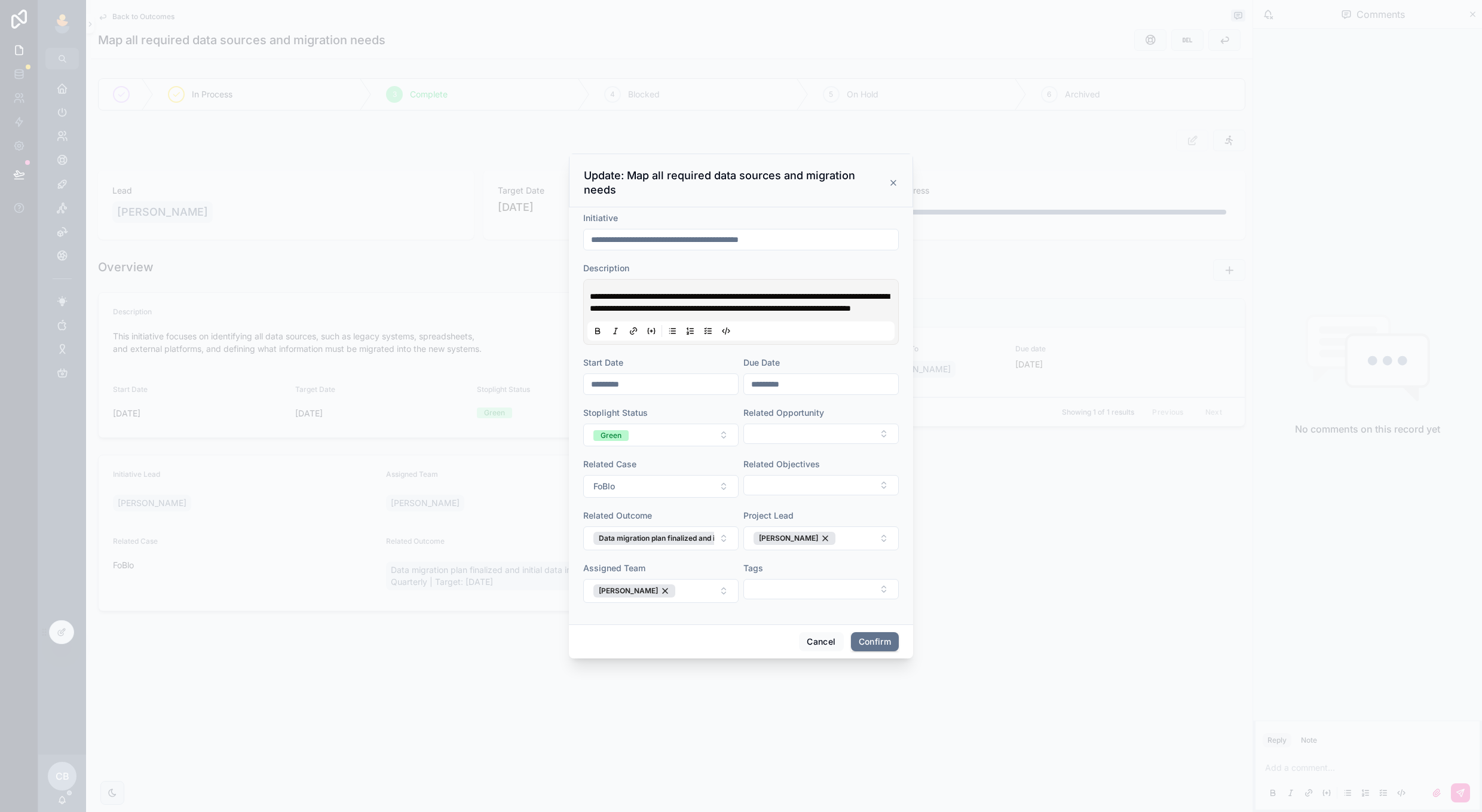
click at [671, 387] on input "*********" at bounding box center [661, 384] width 154 height 17
click at [768, 385] on input "*********" at bounding box center [821, 384] width 154 height 17
click at [815, 414] on button "[DATE]" at bounding box center [821, 412] width 48 height 21
click at [802, 480] on button "30" at bounding box center [799, 481] width 21 height 21
type input "*********"
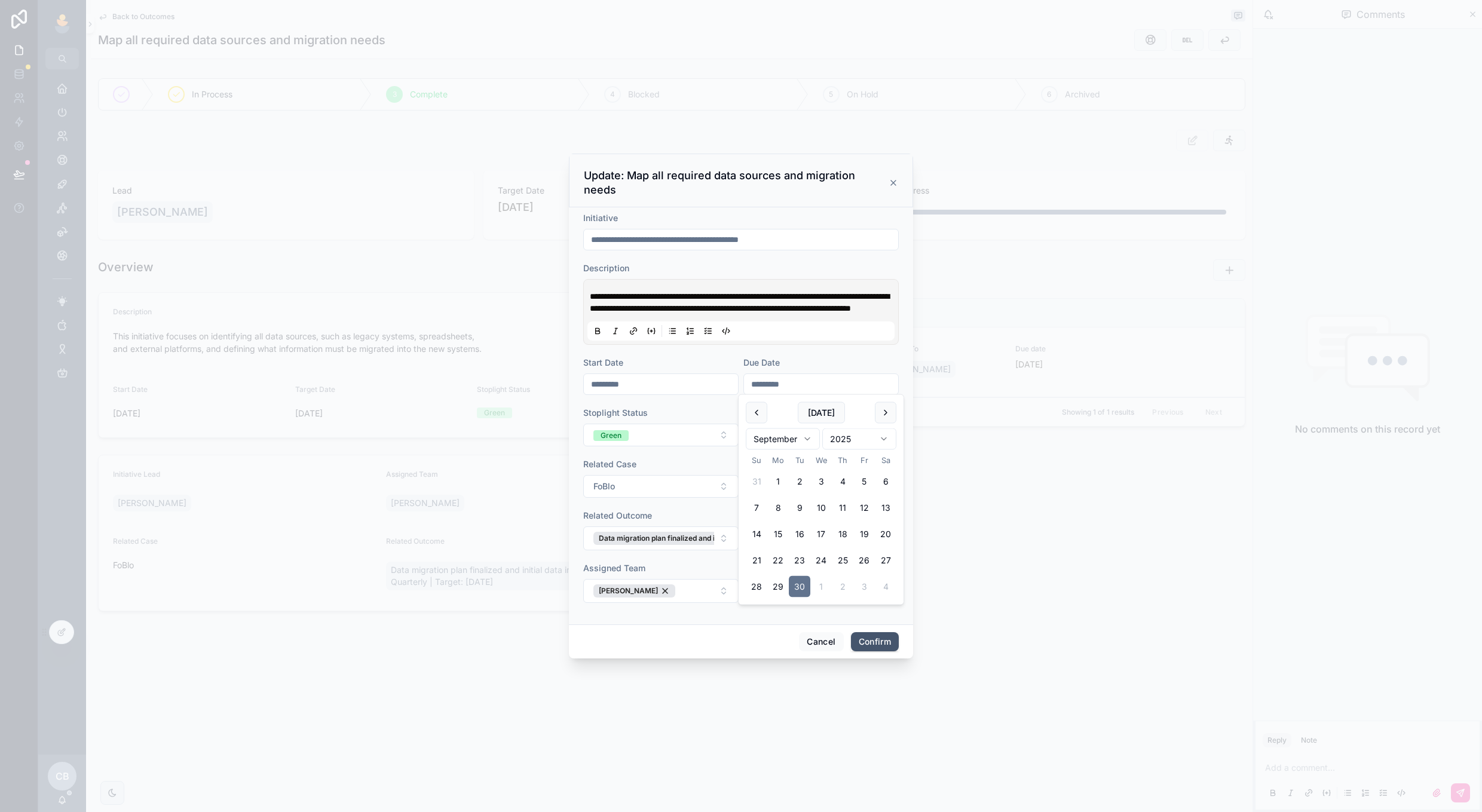
click at [860, 642] on button "Confirm" at bounding box center [875, 642] width 48 height 19
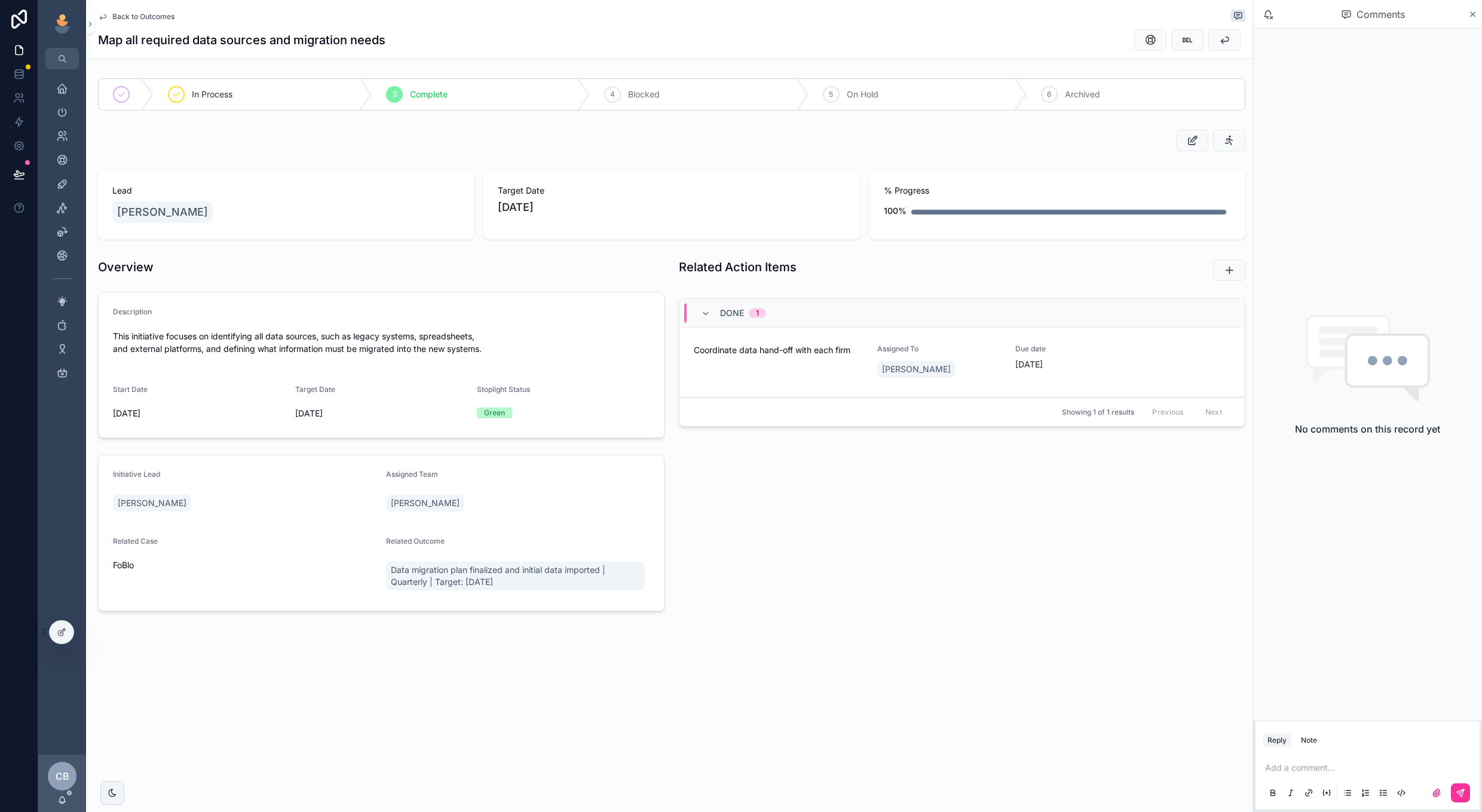
click at [144, 18] on span "Back to Outcomes" at bounding box center [144, 17] width 62 height 10
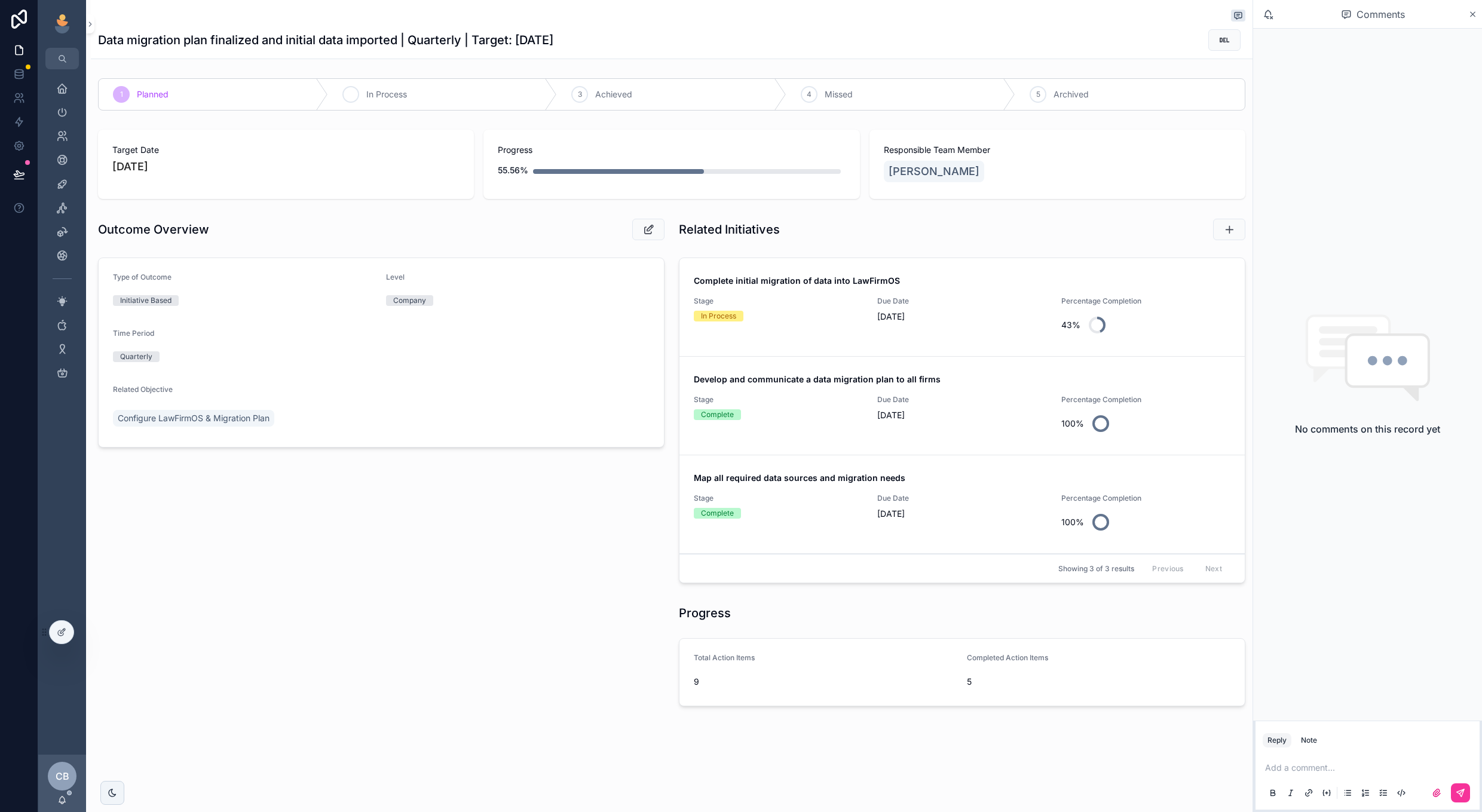
click at [393, 108] on div "2 In Process" at bounding box center [442, 94] width 229 height 31
click at [164, 419] on span "Configure LawFirmOS & Migration Plan" at bounding box center [193, 418] width 151 height 12
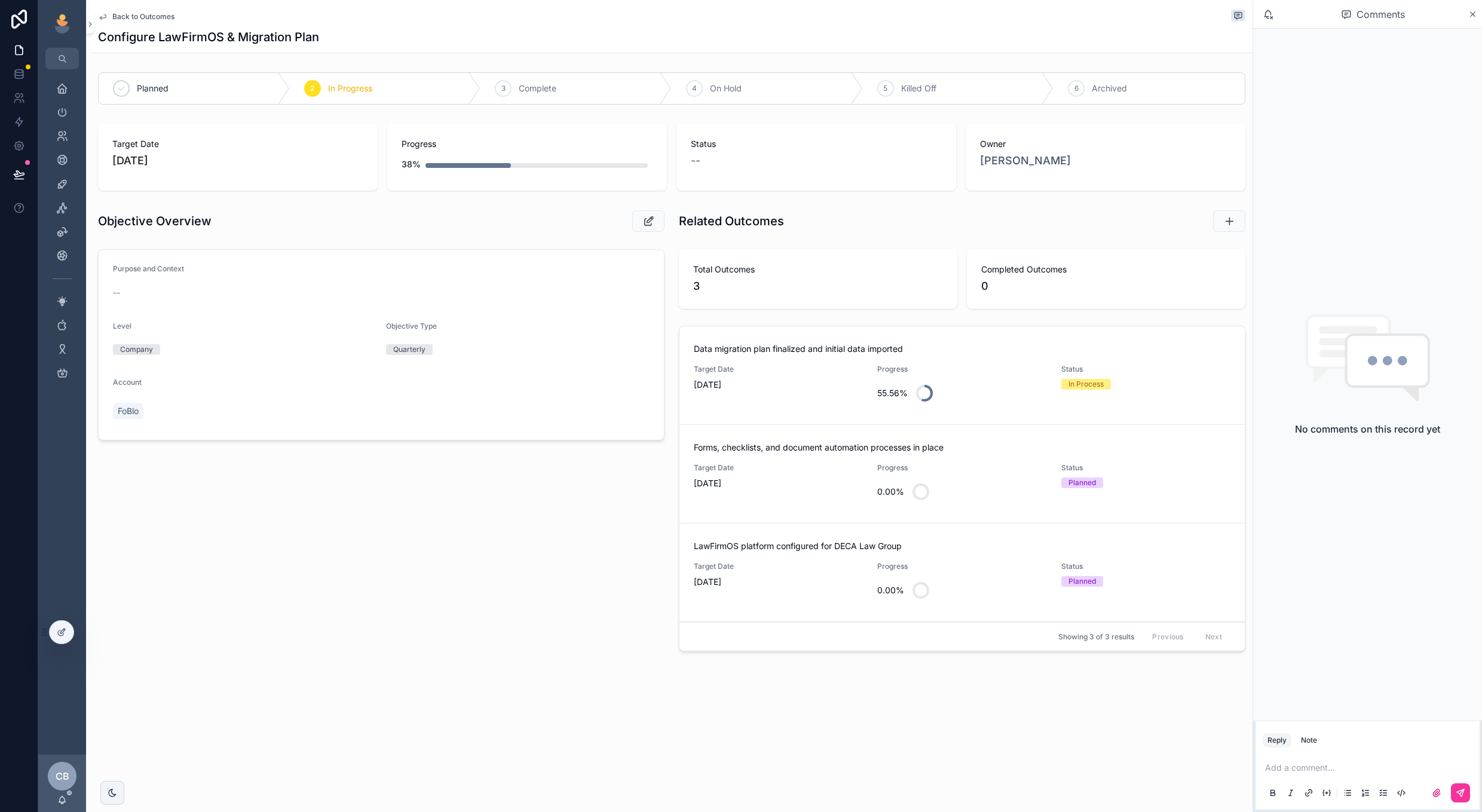
click at [829, 485] on span "[DATE]" at bounding box center [778, 483] width 169 height 12
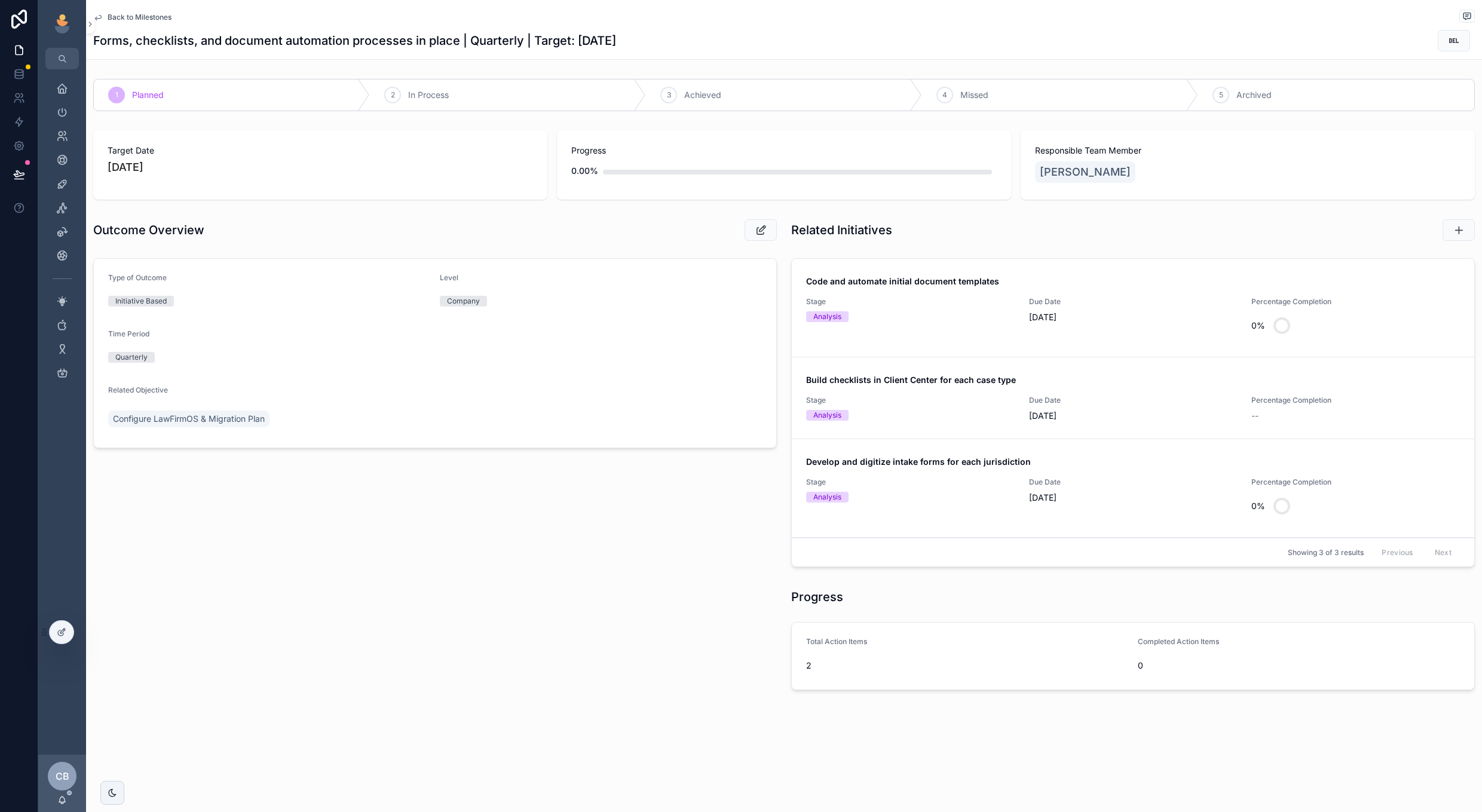
click at [1209, 476] on div "Develop and digitize intake forms for each jurisdiction Stage Analysis Due Date…" at bounding box center [1133, 488] width 654 height 64
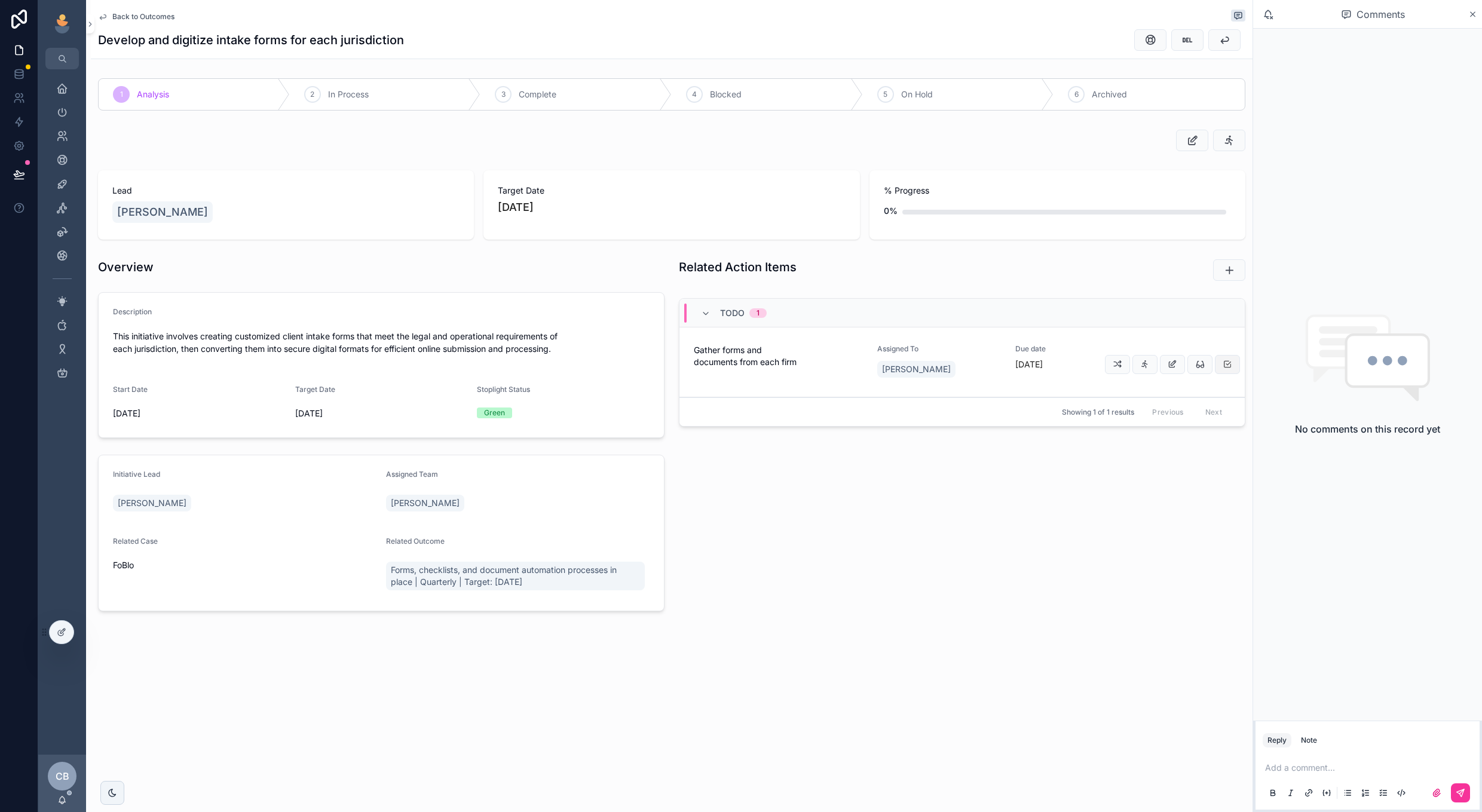
click at [1227, 359] on button "scrollable content" at bounding box center [1227, 365] width 25 height 19
click at [511, 91] on div "3" at bounding box center [503, 94] width 17 height 17
click at [129, 17] on span "Back to Outcomes" at bounding box center [144, 17] width 62 height 10
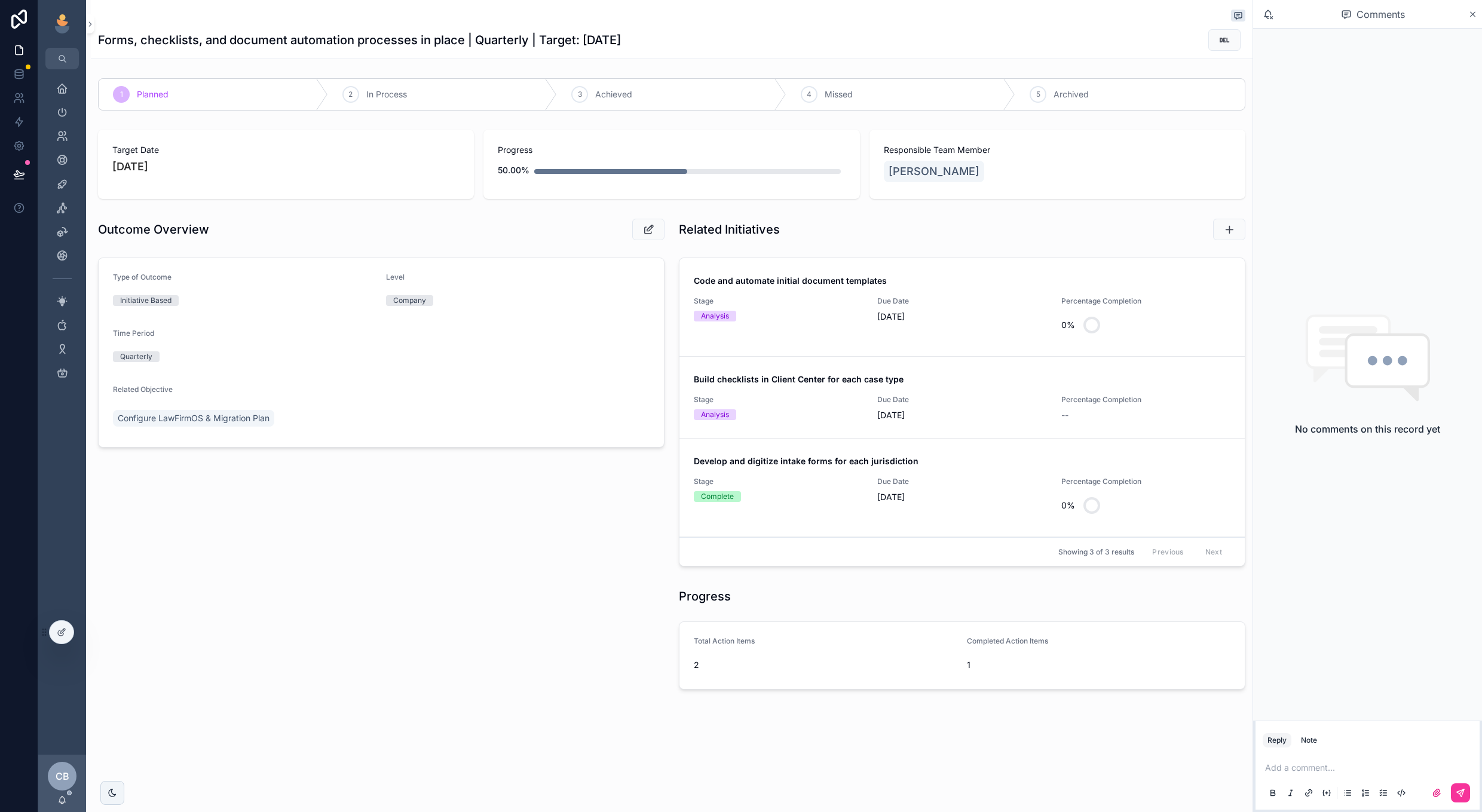
click at [1009, 407] on div "Due Date 8/31/2025" at bounding box center [962, 408] width 169 height 26
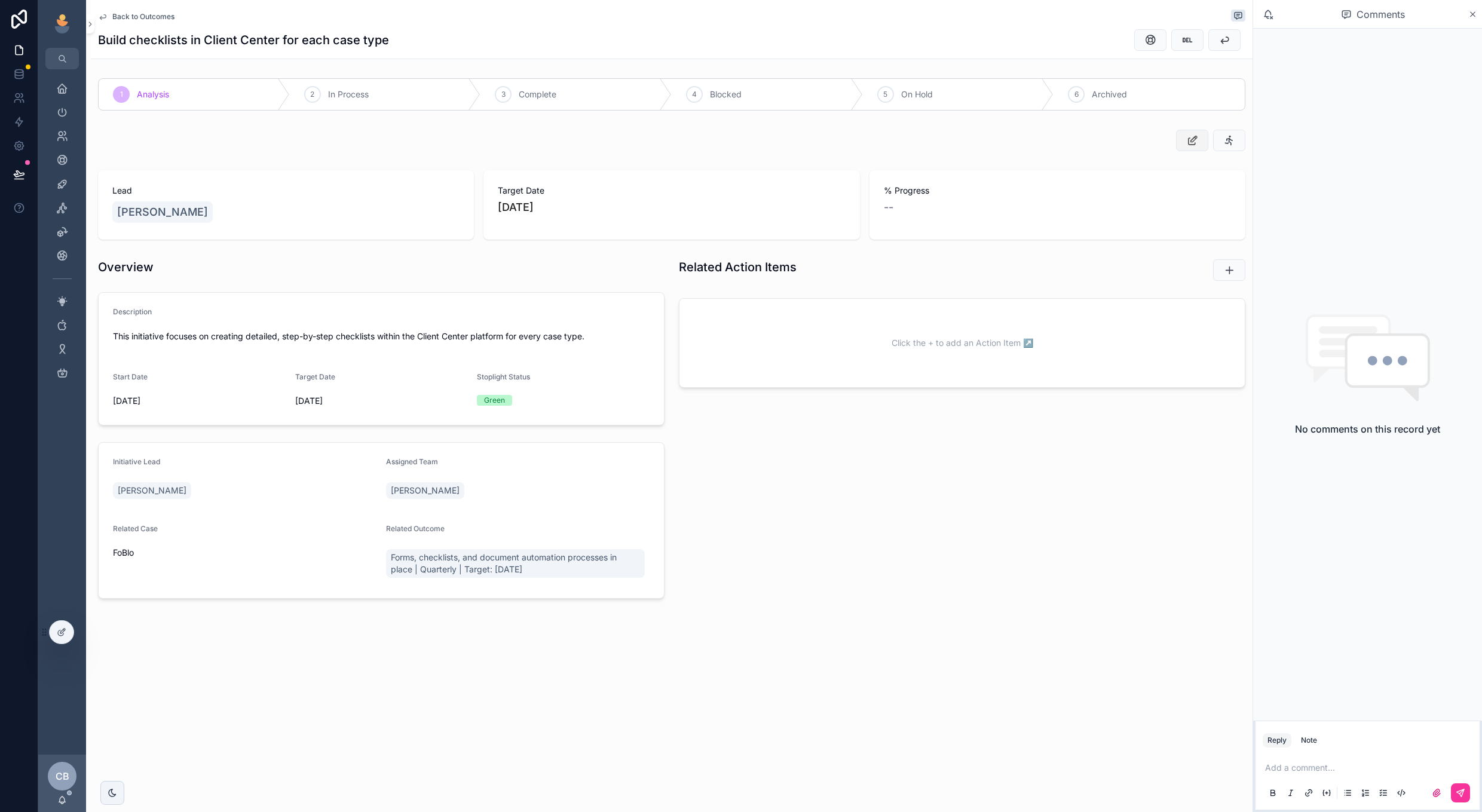
click at [1189, 135] on icon "scrollable content" at bounding box center [1193, 140] width 13 height 12
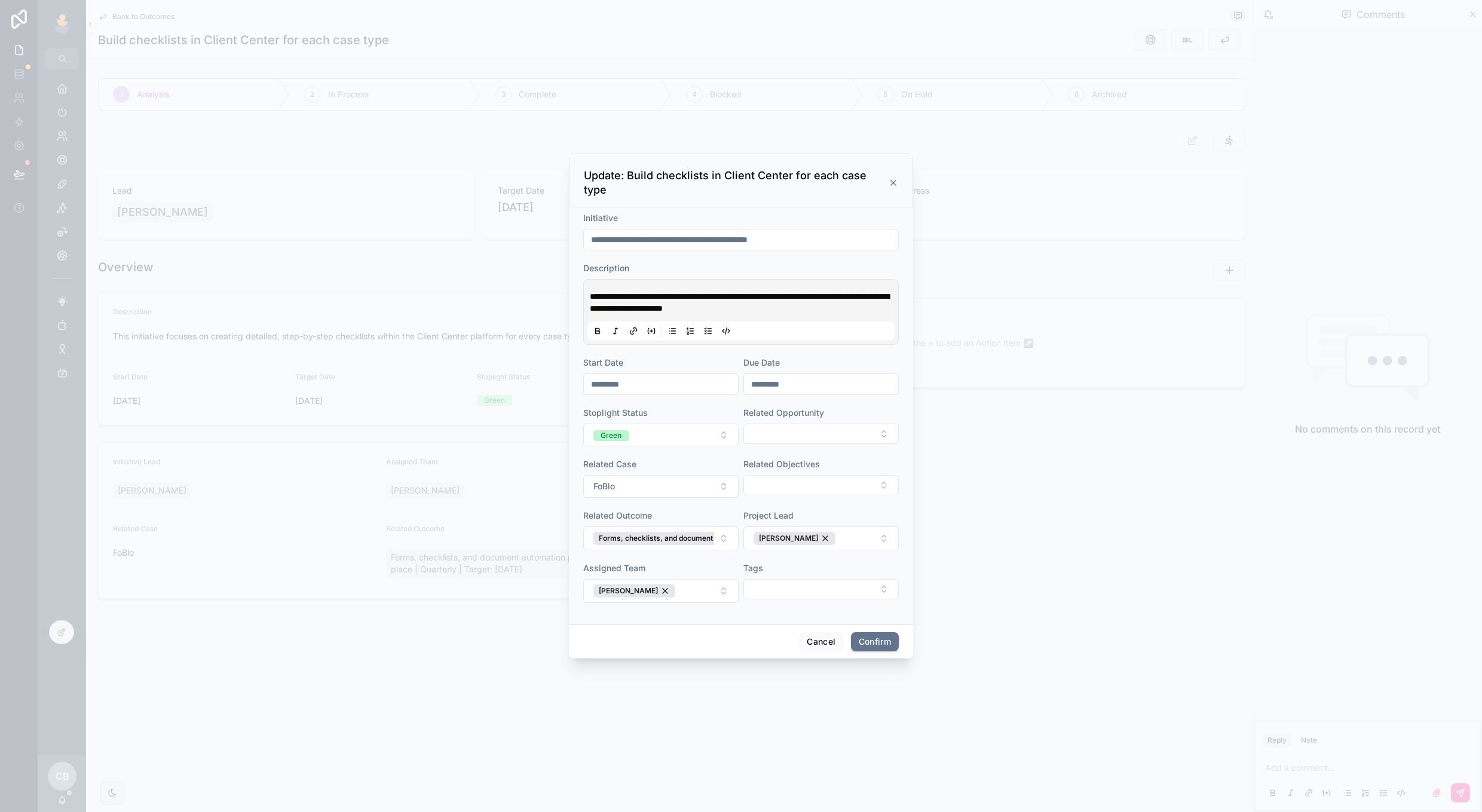
click at [778, 376] on input "*********" at bounding box center [821, 384] width 154 height 17
click at [881, 412] on button at bounding box center [886, 407] width 21 height 21
click at [823, 412] on button "[DATE]" at bounding box center [821, 407] width 48 height 21
click at [865, 582] on button "31" at bounding box center [864, 580] width 21 height 21
type input "**********"
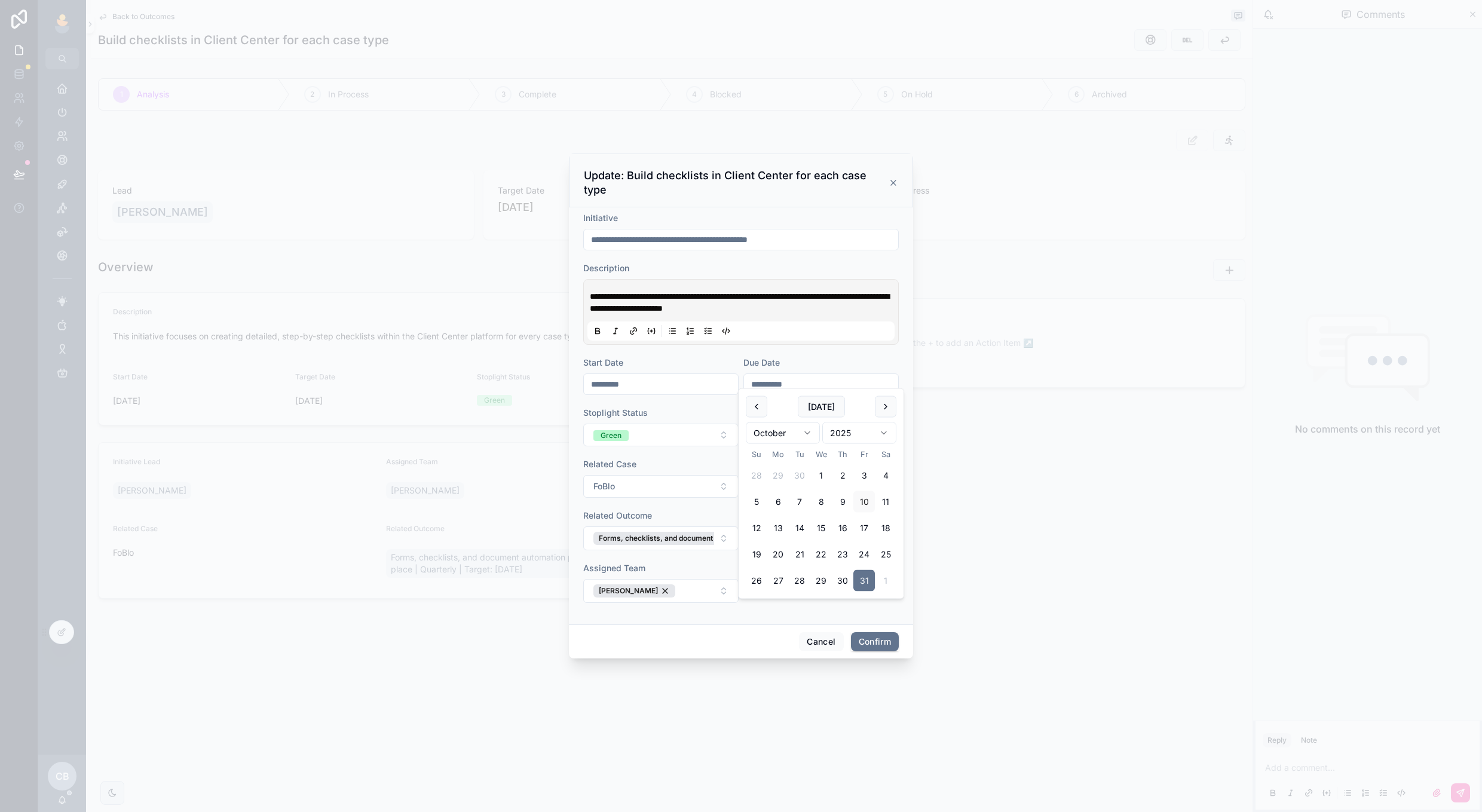
click at [834, 607] on form "**********" at bounding box center [741, 414] width 316 height 403
click at [724, 584] on button "[PERSON_NAME]" at bounding box center [661, 591] width 155 height 24
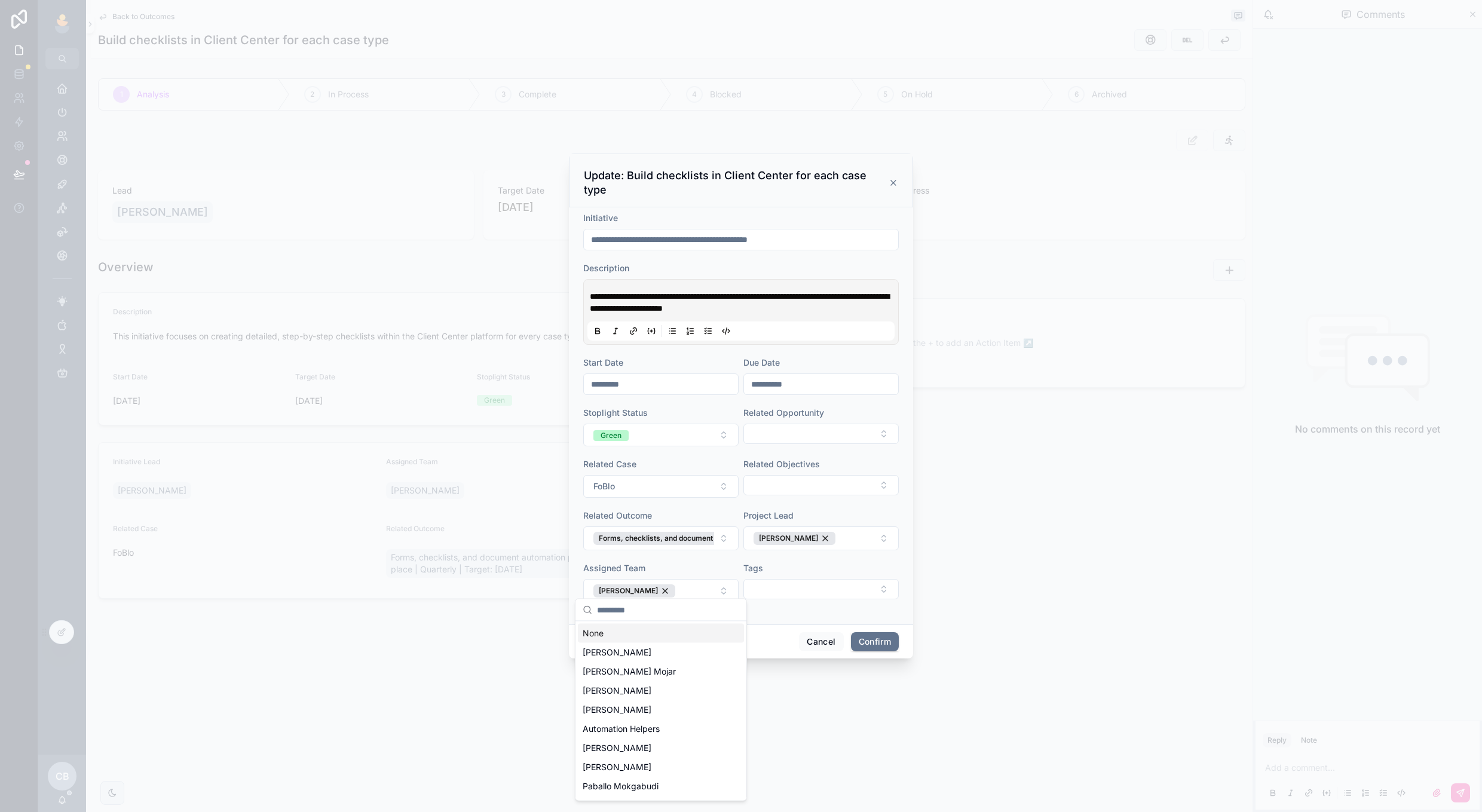
click at [744, 606] on div at bounding box center [661, 611] width 171 height 22
click at [752, 607] on form "**********" at bounding box center [741, 414] width 316 height 403
click at [867, 633] on button "Confirm" at bounding box center [875, 642] width 48 height 19
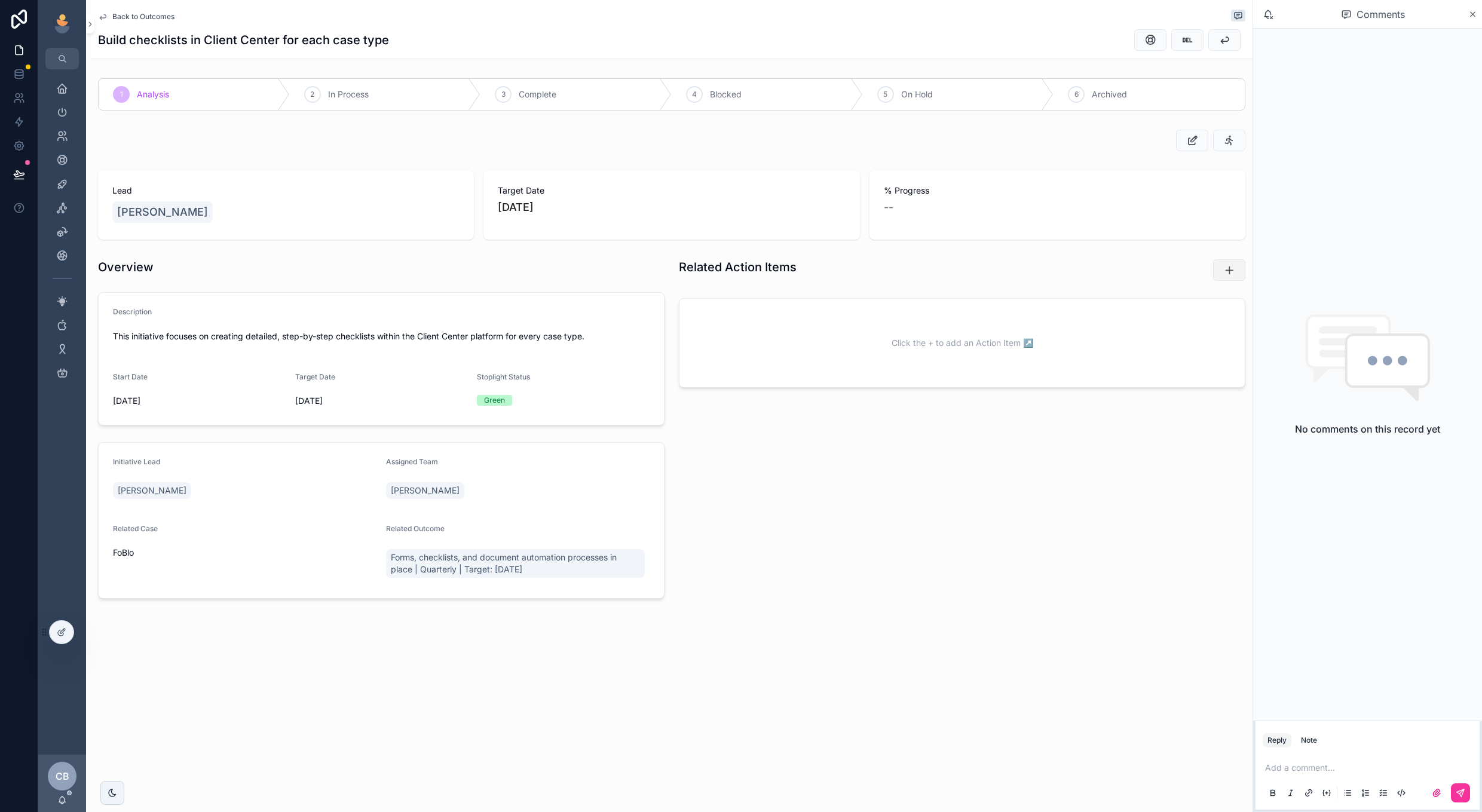
click at [1239, 270] on button "scrollable content" at bounding box center [1229, 270] width 33 height 21
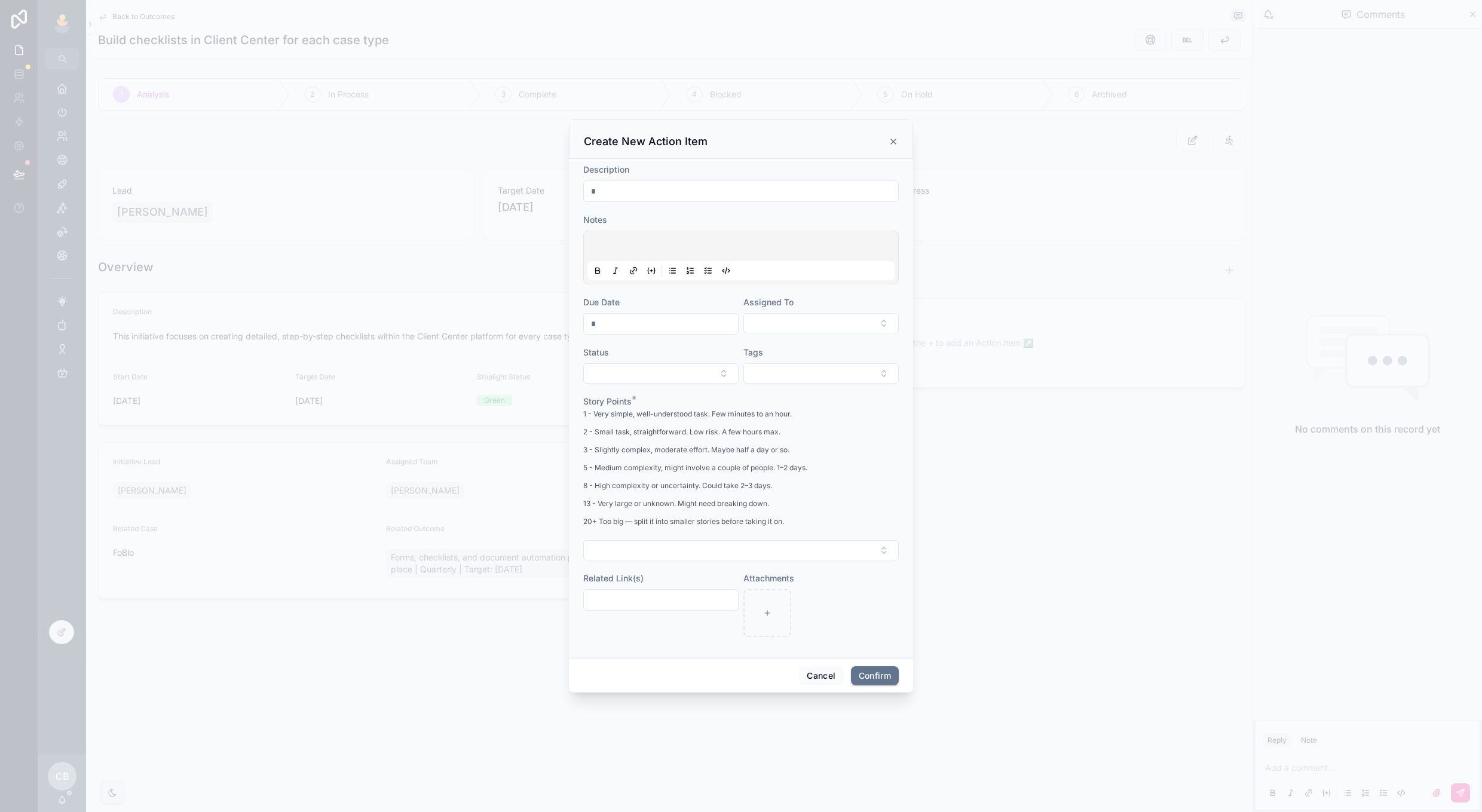
click at [710, 188] on input "text" at bounding box center [741, 191] width 314 height 17
type input "**********"
click at [671, 599] on input "text" at bounding box center [661, 599] width 154 height 17
paste input "**********"
type input "**********"
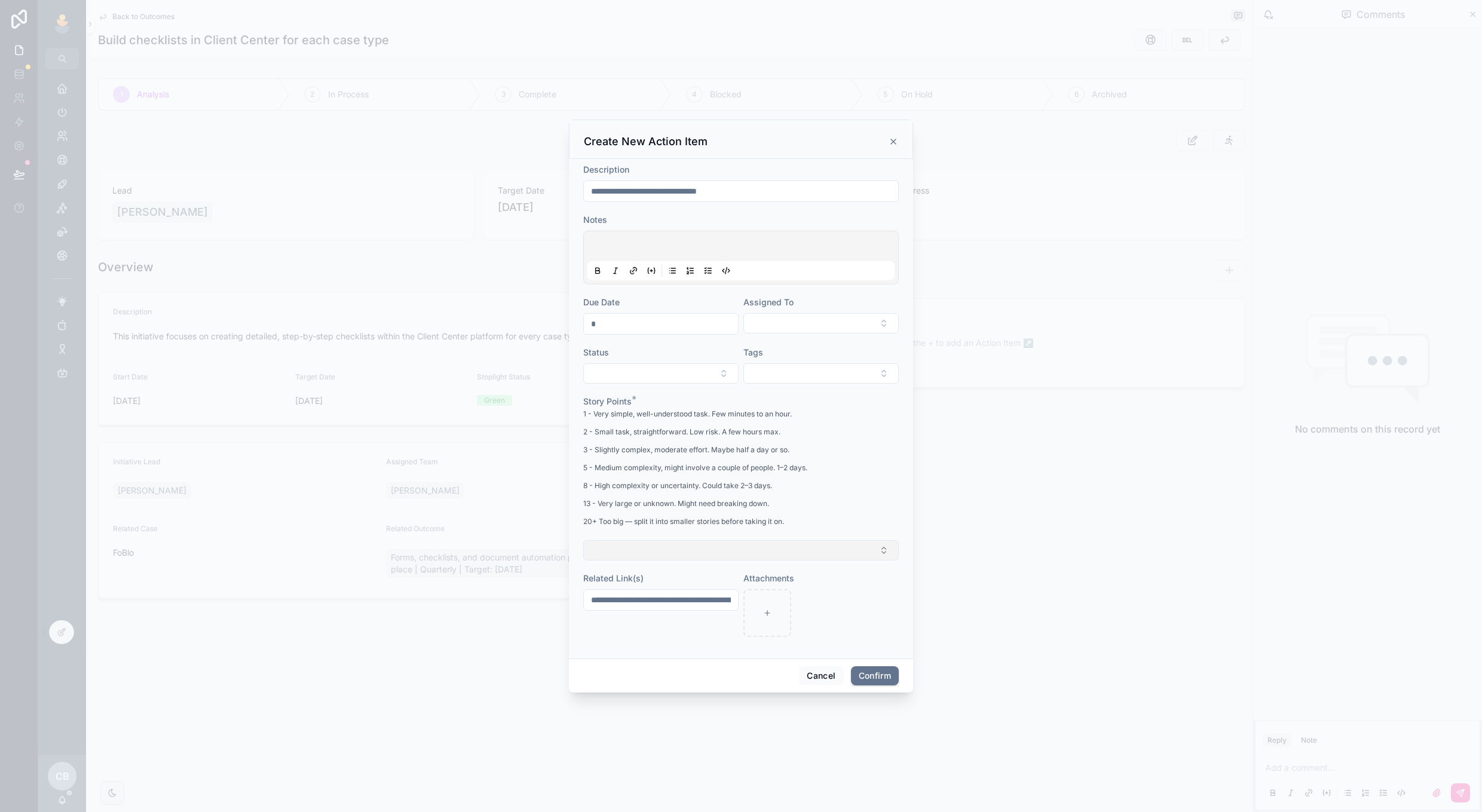
click at [709, 557] on button "Select Button" at bounding box center [741, 550] width 316 height 21
click at [691, 611] on div "2" at bounding box center [741, 615] width 167 height 18
click at [789, 324] on button "Select Button" at bounding box center [821, 322] width 155 height 21
click at [779, 404] on span "[PERSON_NAME]" at bounding box center [777, 408] width 69 height 12
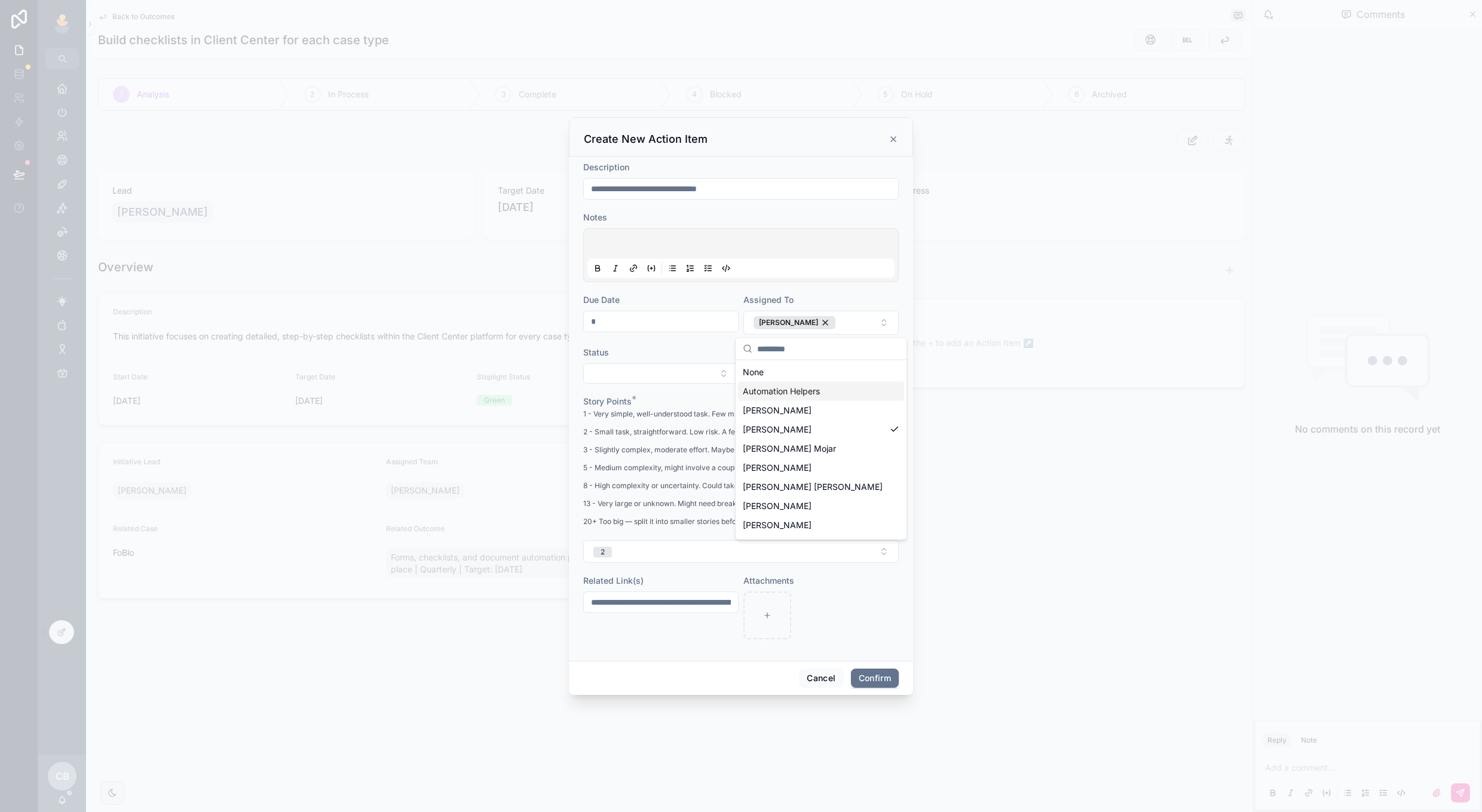
click at [688, 317] on input "text" at bounding box center [661, 321] width 154 height 17
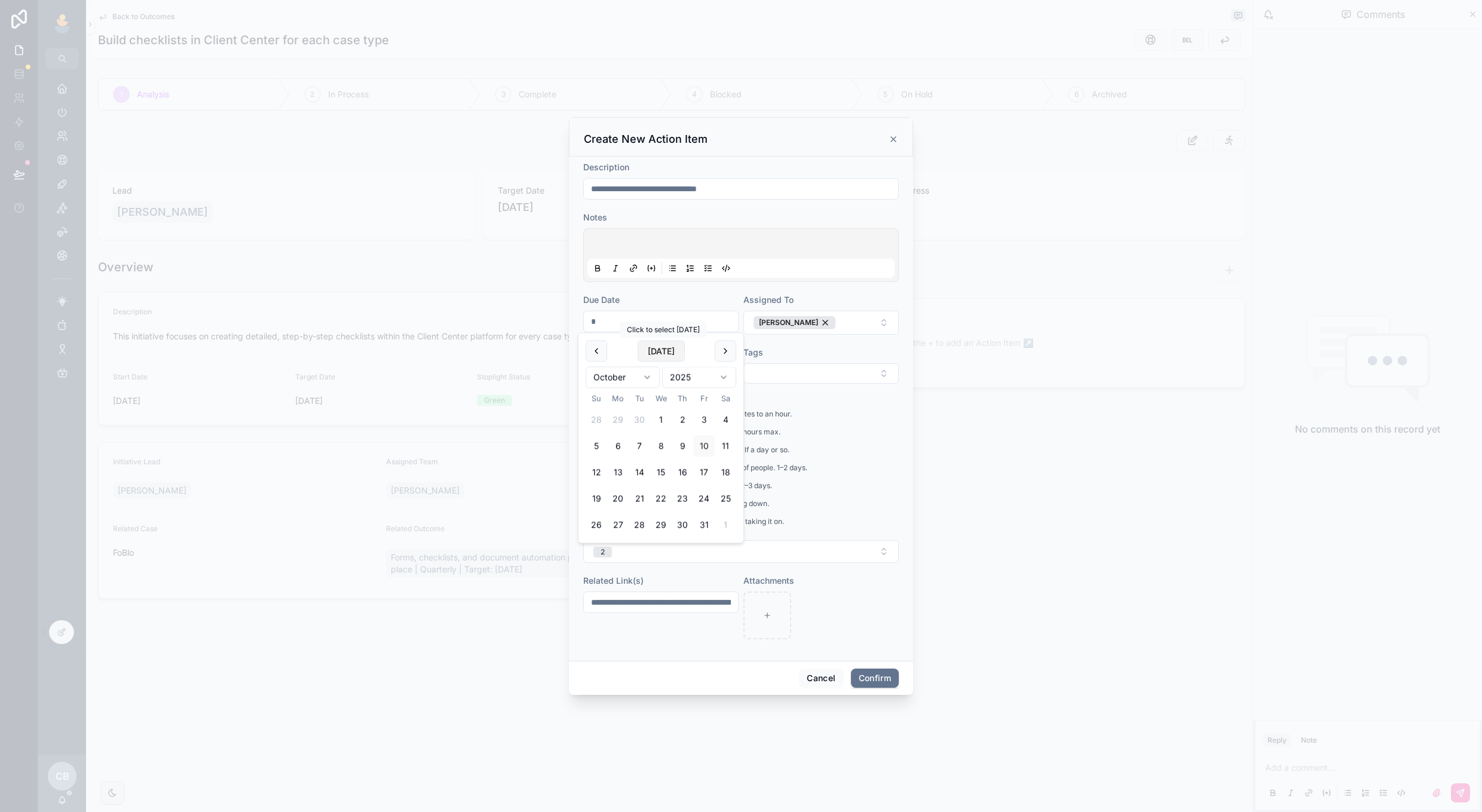
click at [668, 352] on button "[DATE]" at bounding box center [661, 351] width 48 height 21
click at [660, 443] on button "8" at bounding box center [661, 446] width 21 height 21
type input "*********"
click at [762, 350] on span "Tags" at bounding box center [753, 352] width 20 height 10
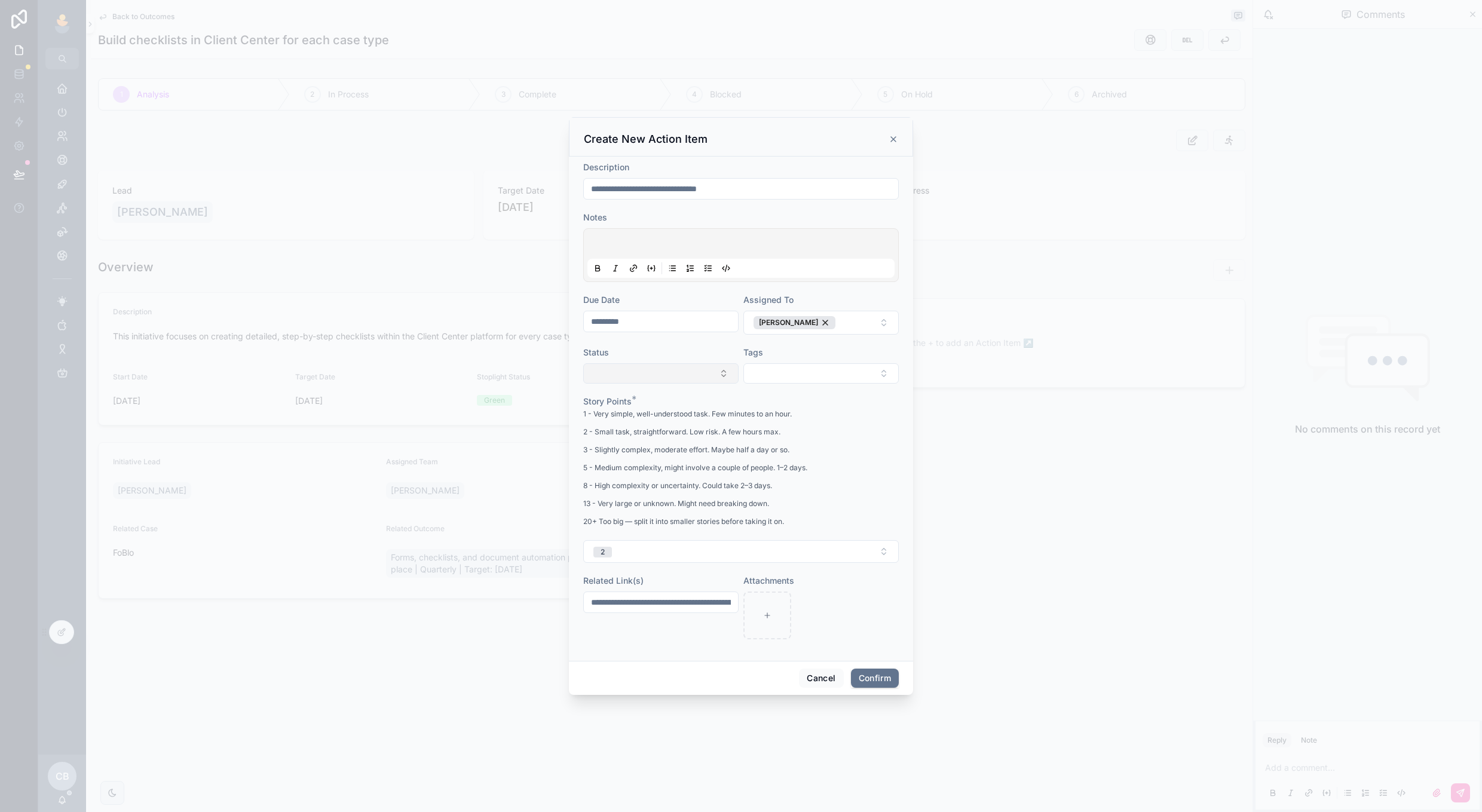
click at [684, 377] on button "Select Button" at bounding box center [661, 373] width 155 height 21
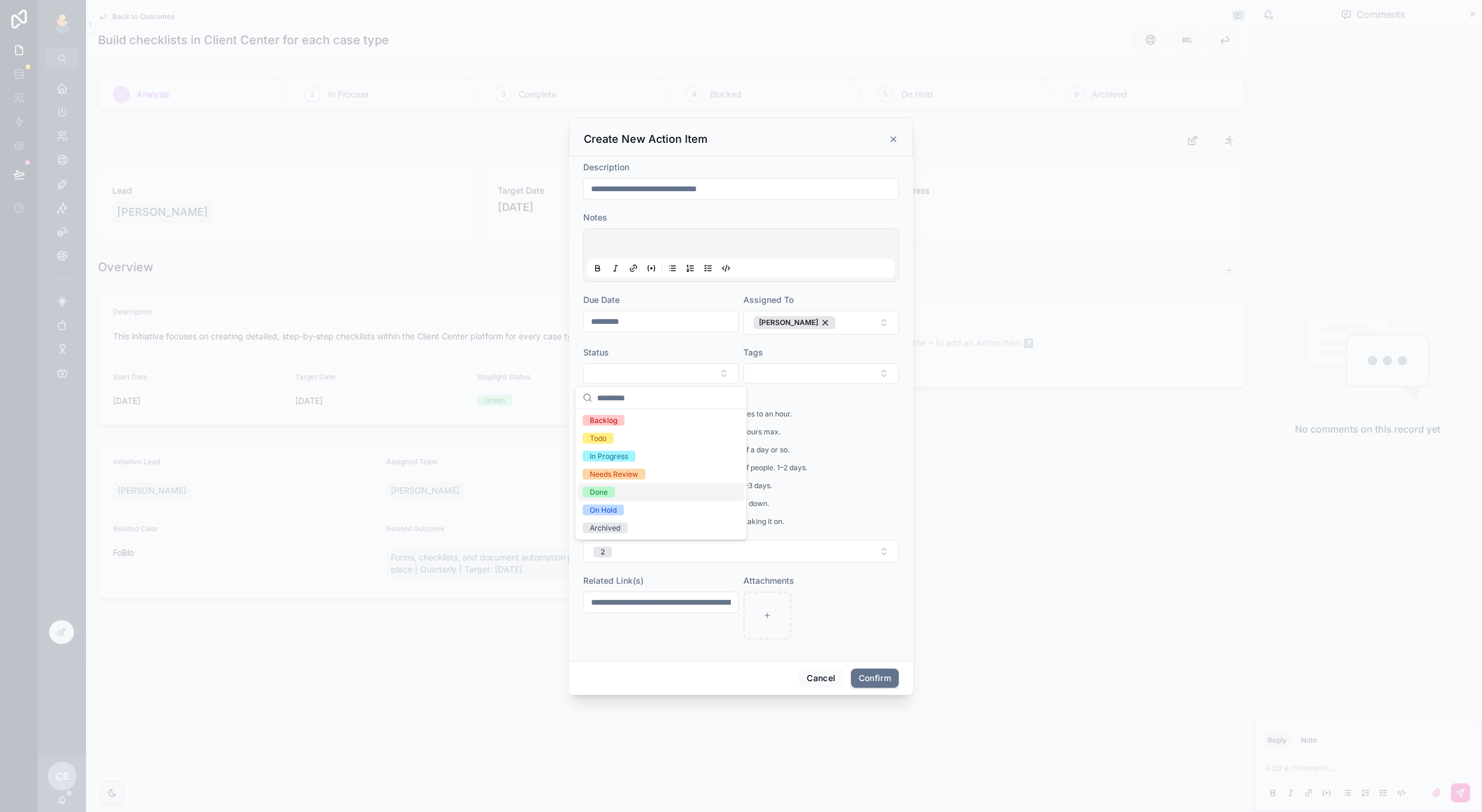
click at [668, 484] on div "Done" at bounding box center [661, 492] width 167 height 18
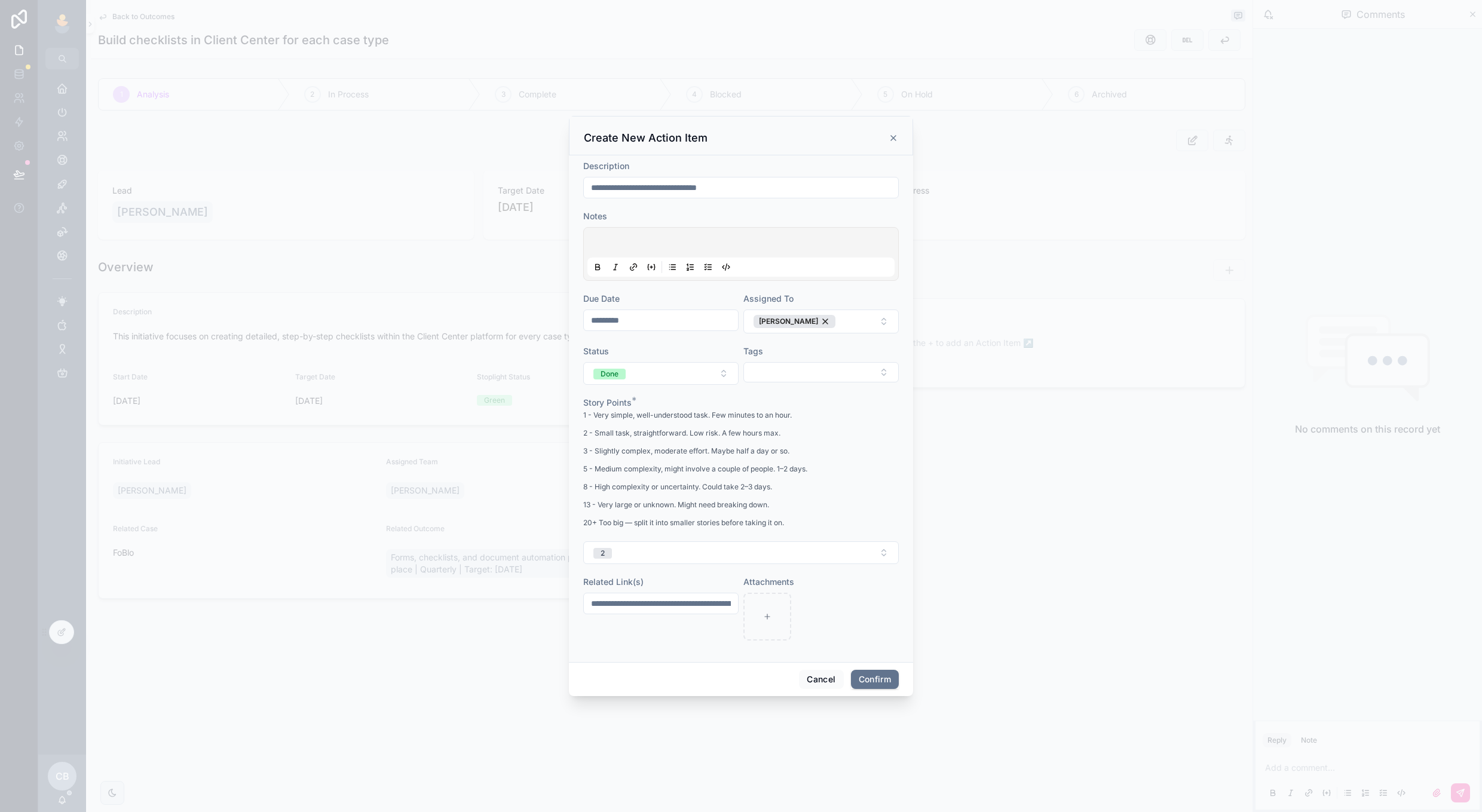
click at [845, 665] on div "Cancel Confirm" at bounding box center [741, 679] width 344 height 34
click at [854, 680] on button "Confirm" at bounding box center [875, 680] width 48 height 19
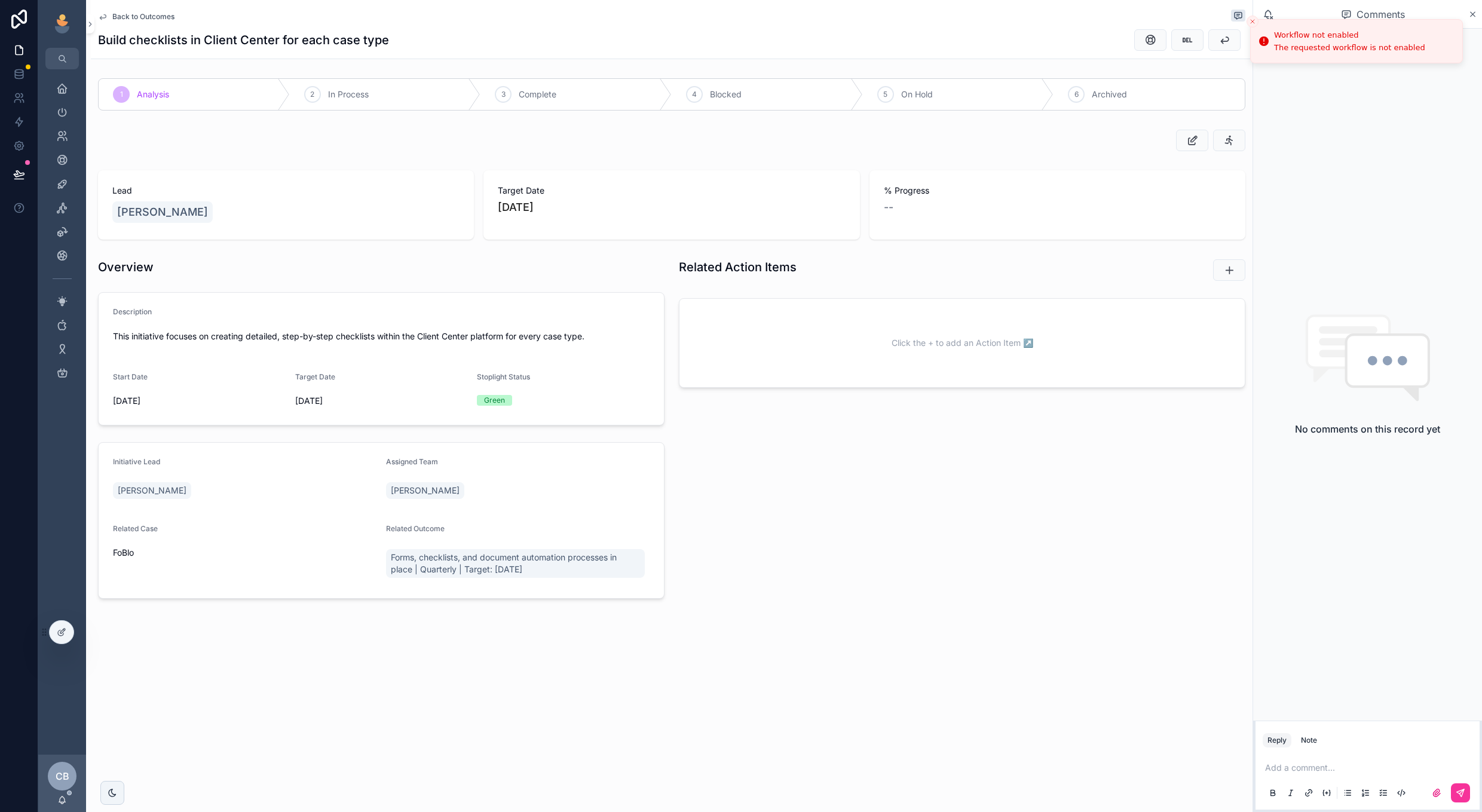
click at [1053, 266] on div "Related Action Items" at bounding box center [888, 266] width 419 height 17
click at [1223, 270] on button "scrollable content" at bounding box center [1229, 270] width 33 height 21
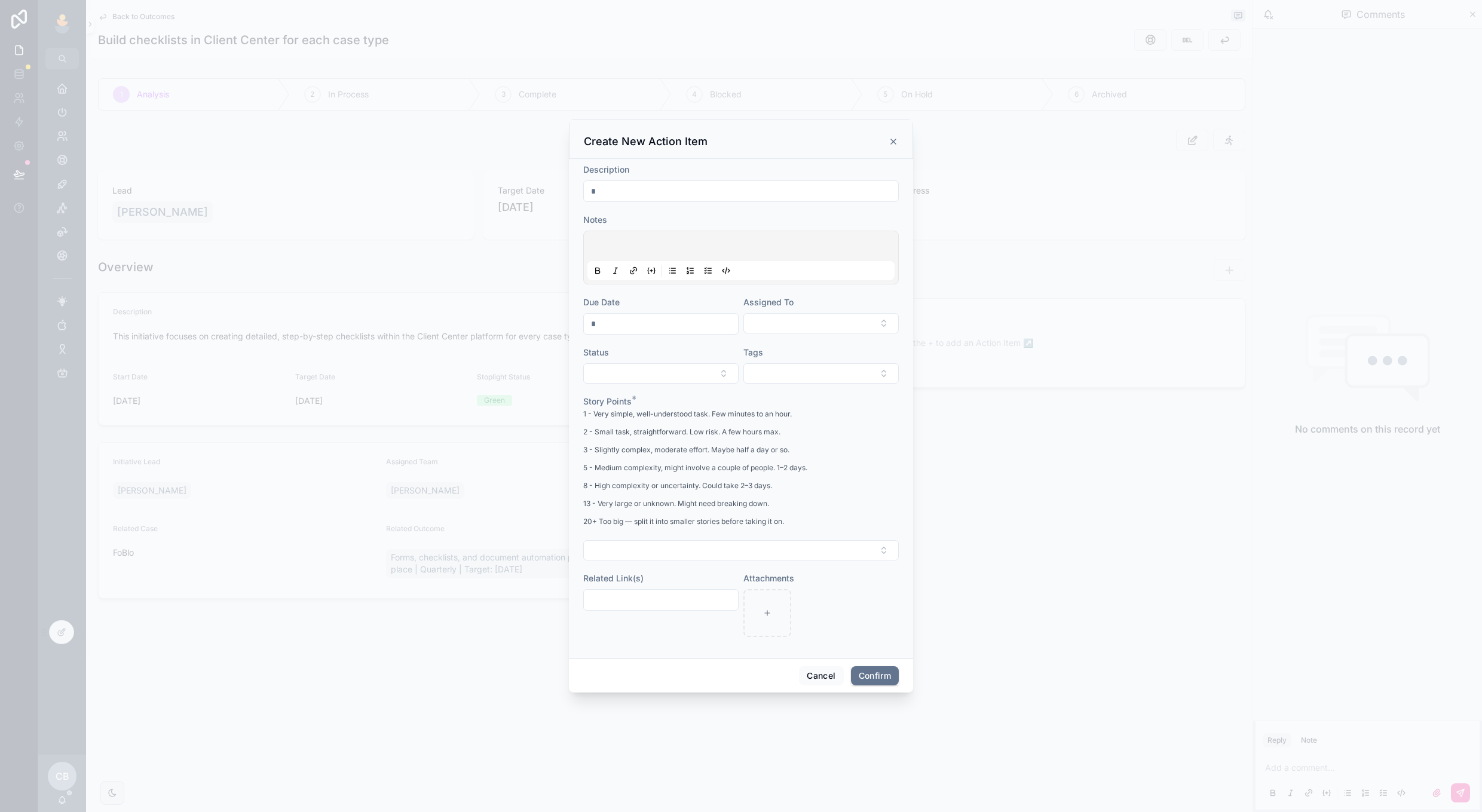
click at [814, 182] on div at bounding box center [741, 191] width 316 height 21
click at [807, 189] on input "text" at bounding box center [741, 191] width 314 height 17
type input "**********"
click at [780, 316] on button "Select Button" at bounding box center [821, 324] width 155 height 21
click at [779, 400] on div "[PERSON_NAME]" at bounding box center [821, 409] width 167 height 19
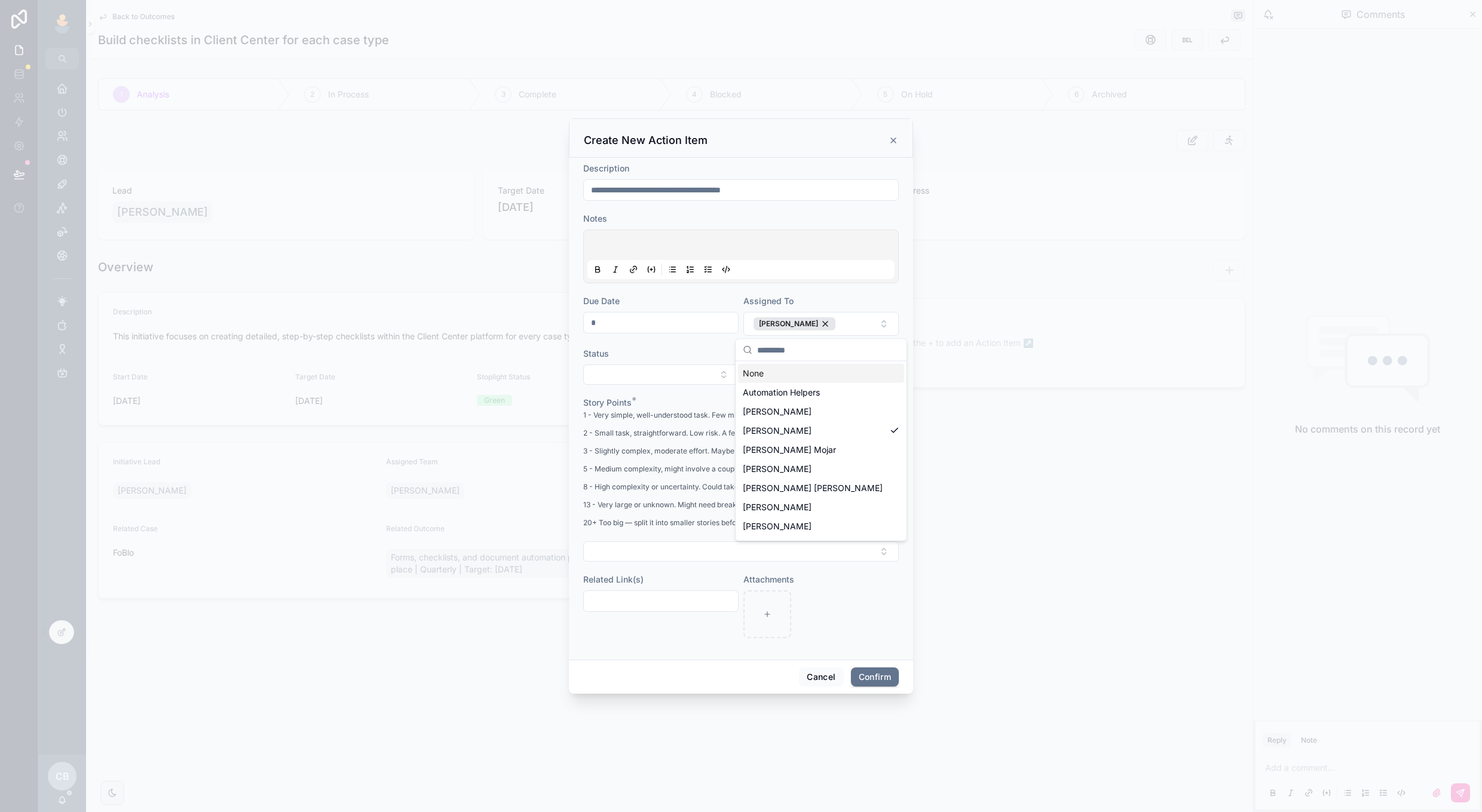
click at [700, 335] on div "Due Date" at bounding box center [661, 315] width 155 height 40
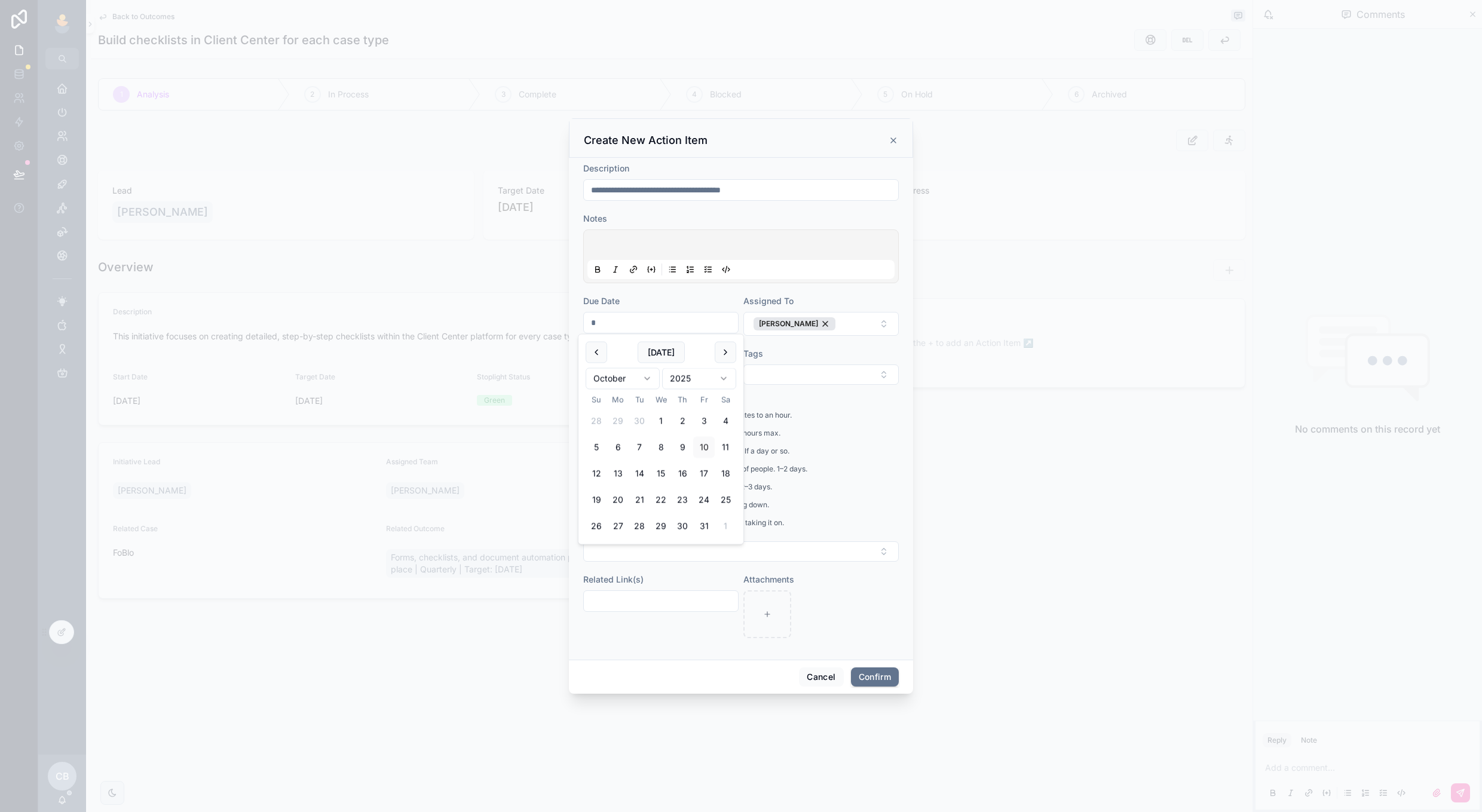
click at [698, 331] on input "text" at bounding box center [661, 322] width 154 height 17
click at [624, 506] on button "20" at bounding box center [618, 500] width 21 height 21
type input "**********"
click at [734, 303] on div "Due Date" at bounding box center [661, 301] width 155 height 12
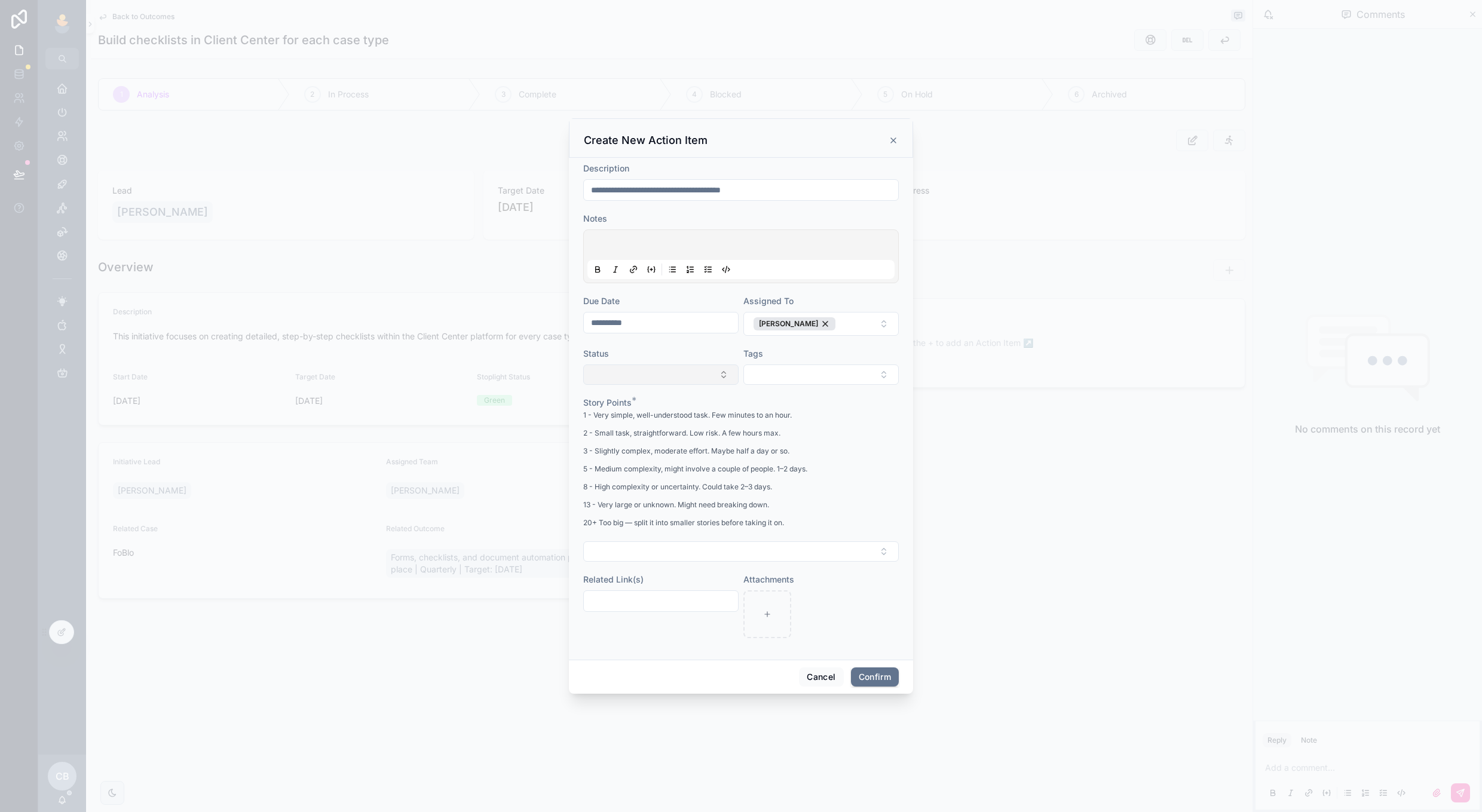
click at [696, 374] on button "Select Button" at bounding box center [661, 375] width 155 height 21
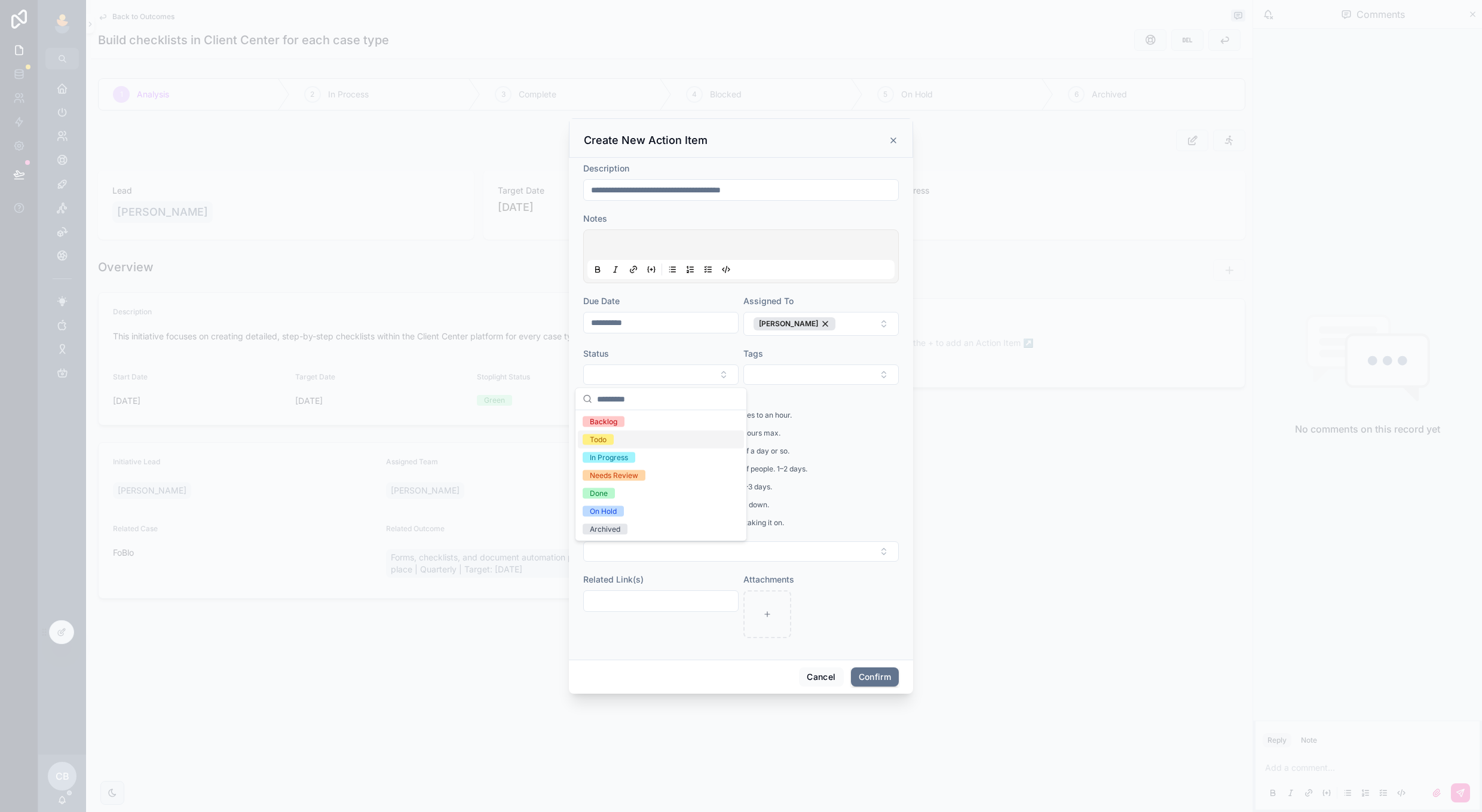
click at [667, 434] on div "Todo" at bounding box center [661, 439] width 167 height 18
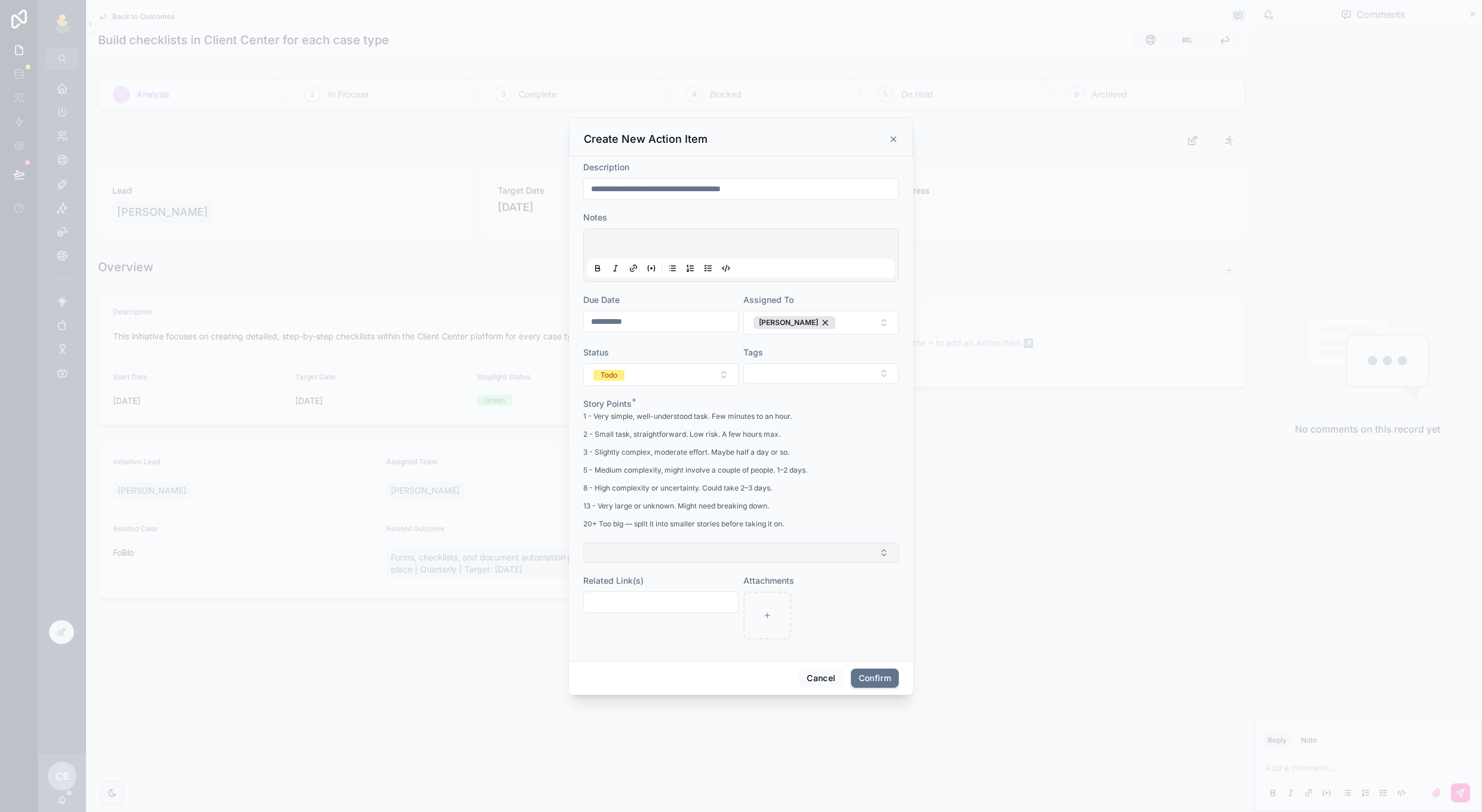
click at [694, 551] on button "Select Button" at bounding box center [741, 553] width 316 height 21
click at [680, 610] on div "2" at bounding box center [741, 618] width 167 height 18
click at [833, 496] on div "1 - Very simple, well-understood task. Few minutes to an hour. 2 - Small task, …" at bounding box center [741, 473] width 316 height 128
click at [864, 683] on button "Confirm" at bounding box center [875, 680] width 48 height 19
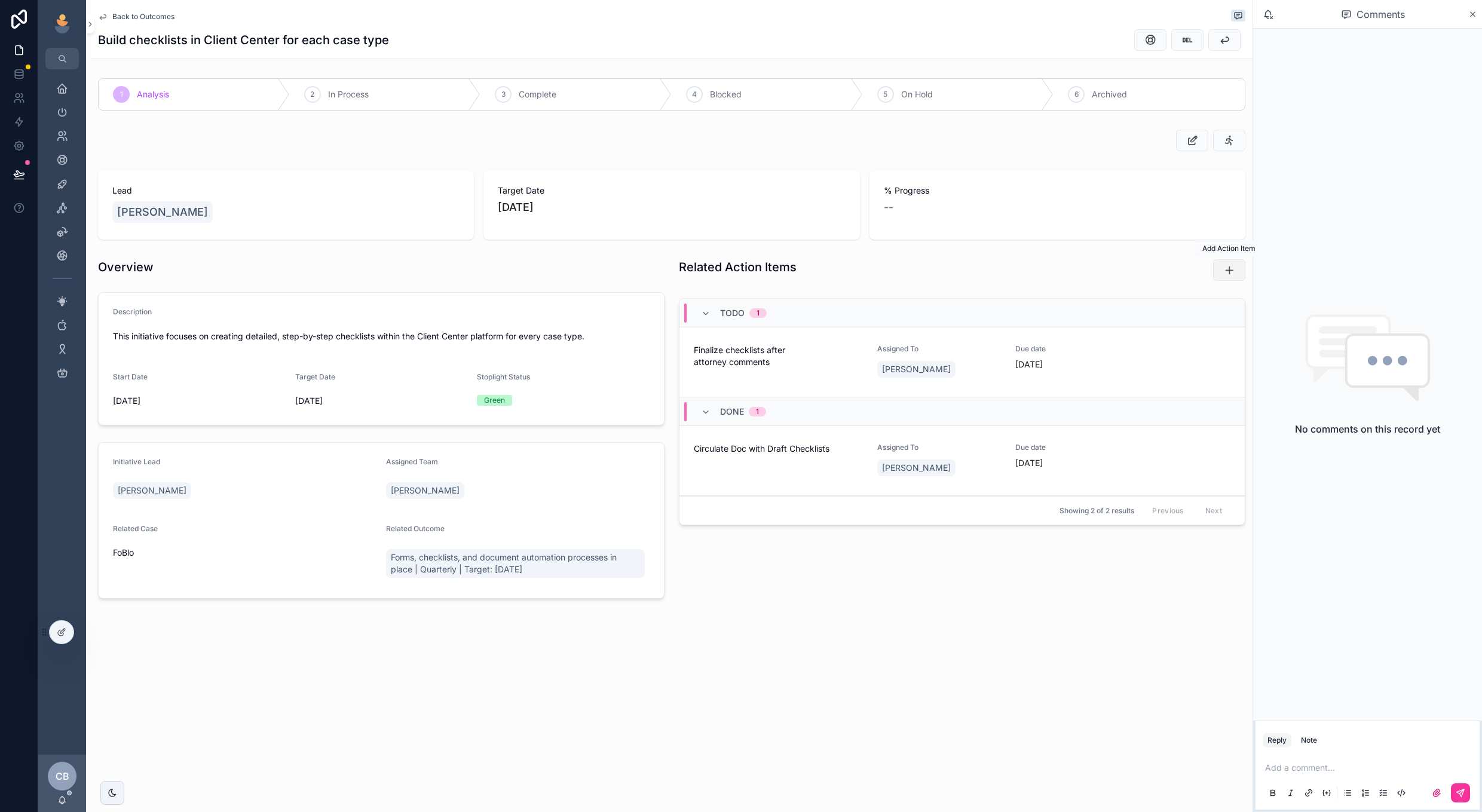
click at [1217, 273] on button "scrollable content" at bounding box center [1229, 270] width 33 height 21
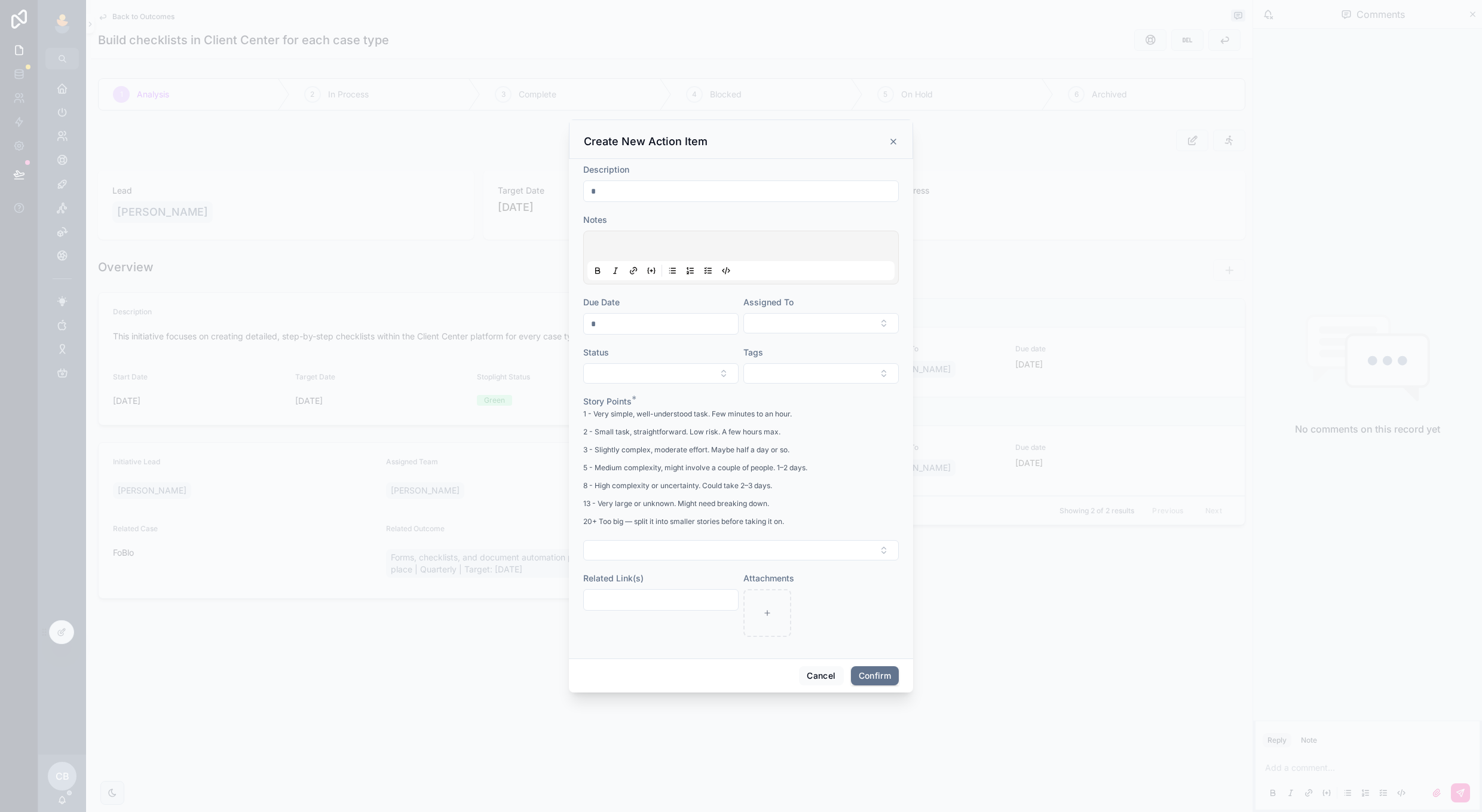
click at [731, 190] on input "text" at bounding box center [741, 191] width 314 height 17
type input "**********"
click at [674, 309] on div "Due Date" at bounding box center [661, 316] width 155 height 38
click at [729, 373] on button "Select Button" at bounding box center [661, 373] width 155 height 21
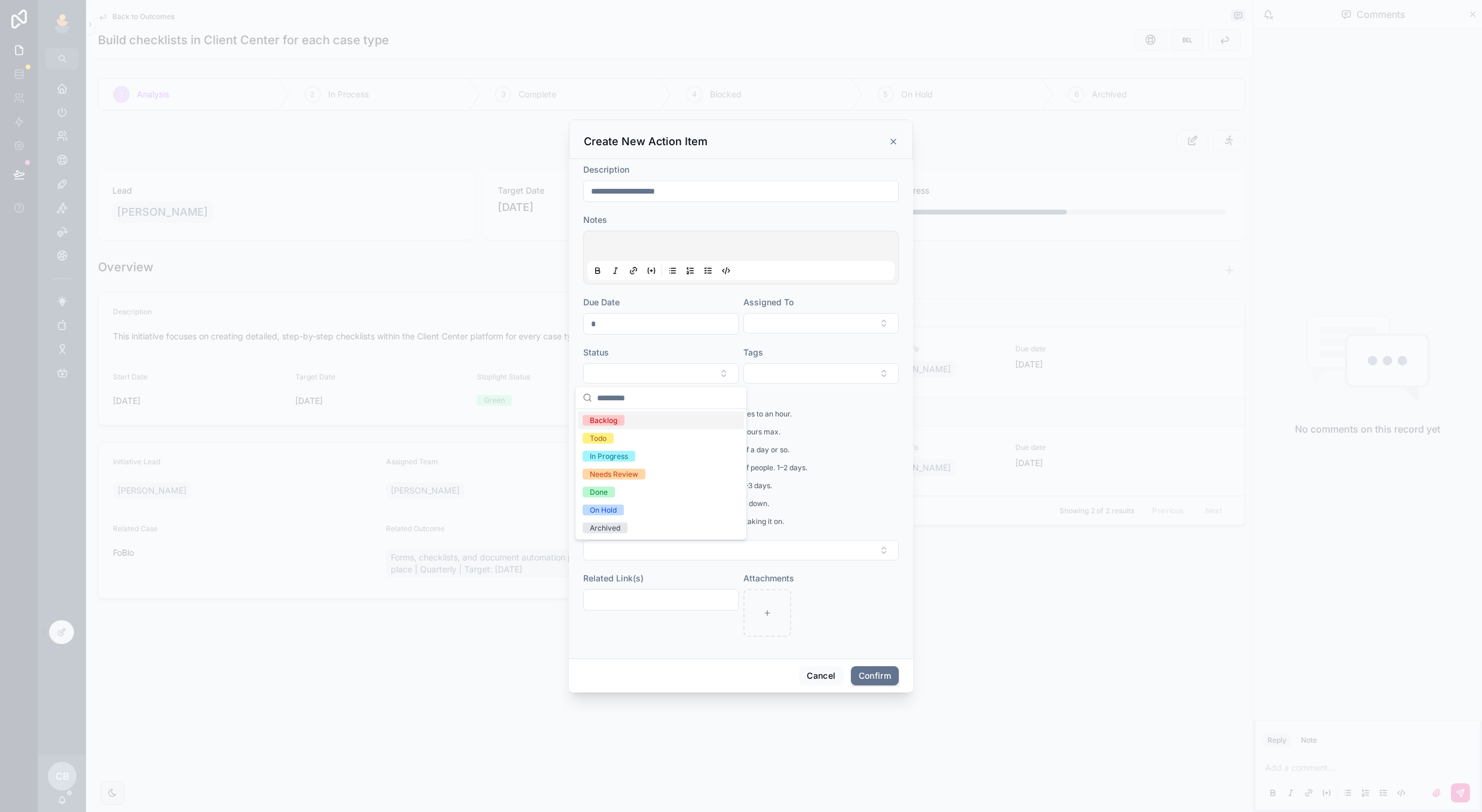
click at [712, 421] on div "Backlog" at bounding box center [661, 420] width 167 height 18
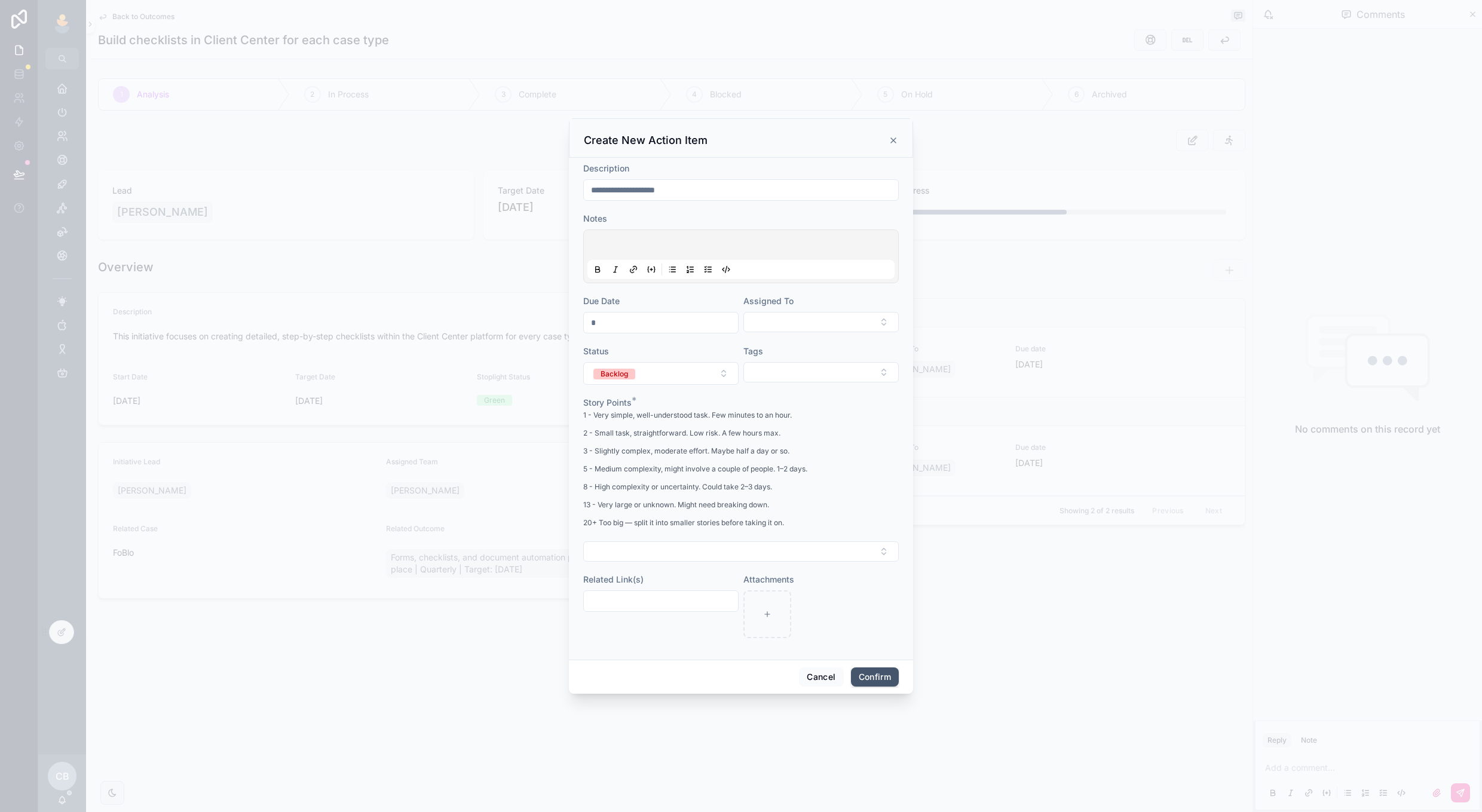
click at [857, 675] on button "Confirm" at bounding box center [875, 677] width 48 height 19
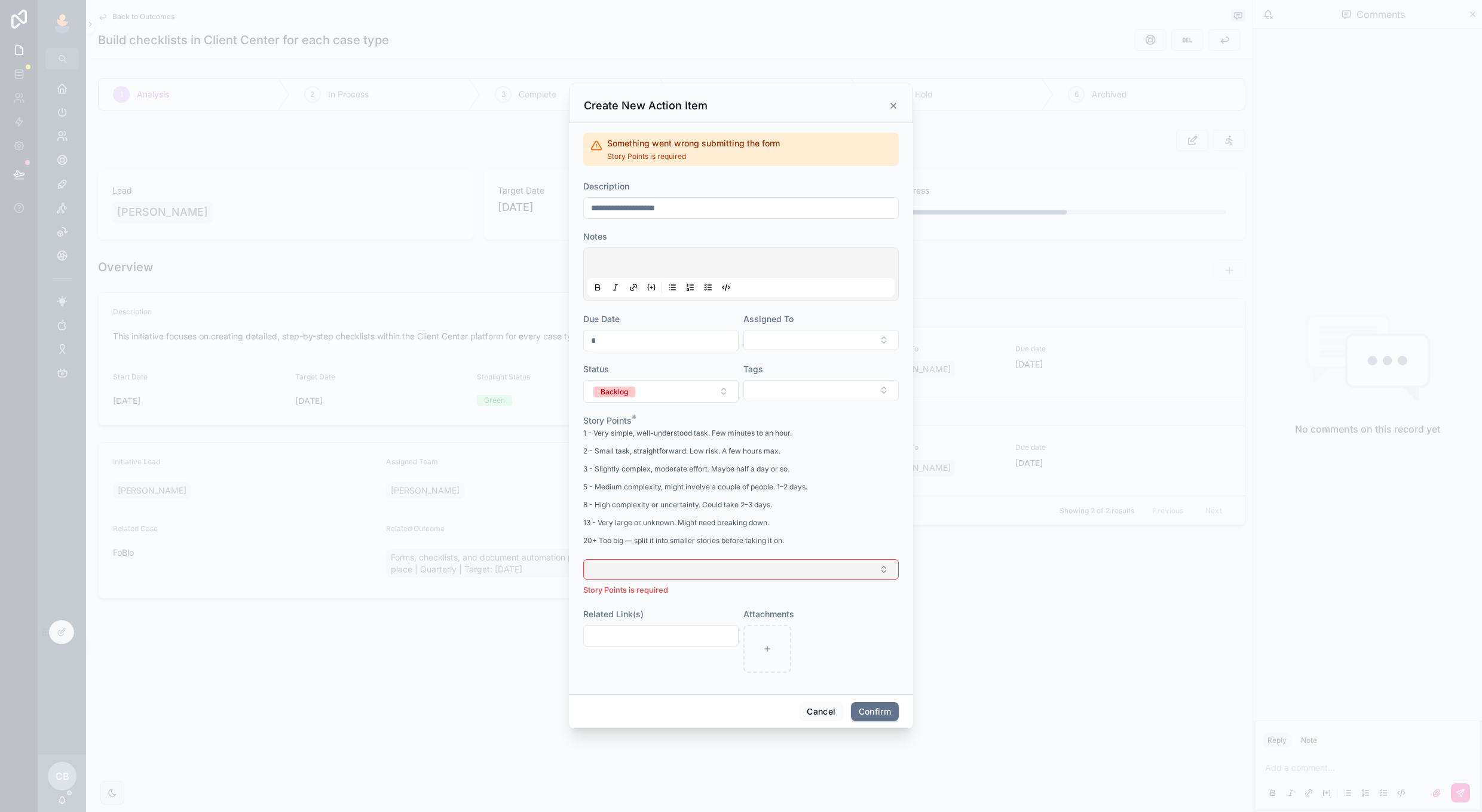
click at [803, 570] on button "Select Button" at bounding box center [741, 570] width 316 height 21
click at [754, 653] on div "3" at bounding box center [741, 653] width 167 height 18
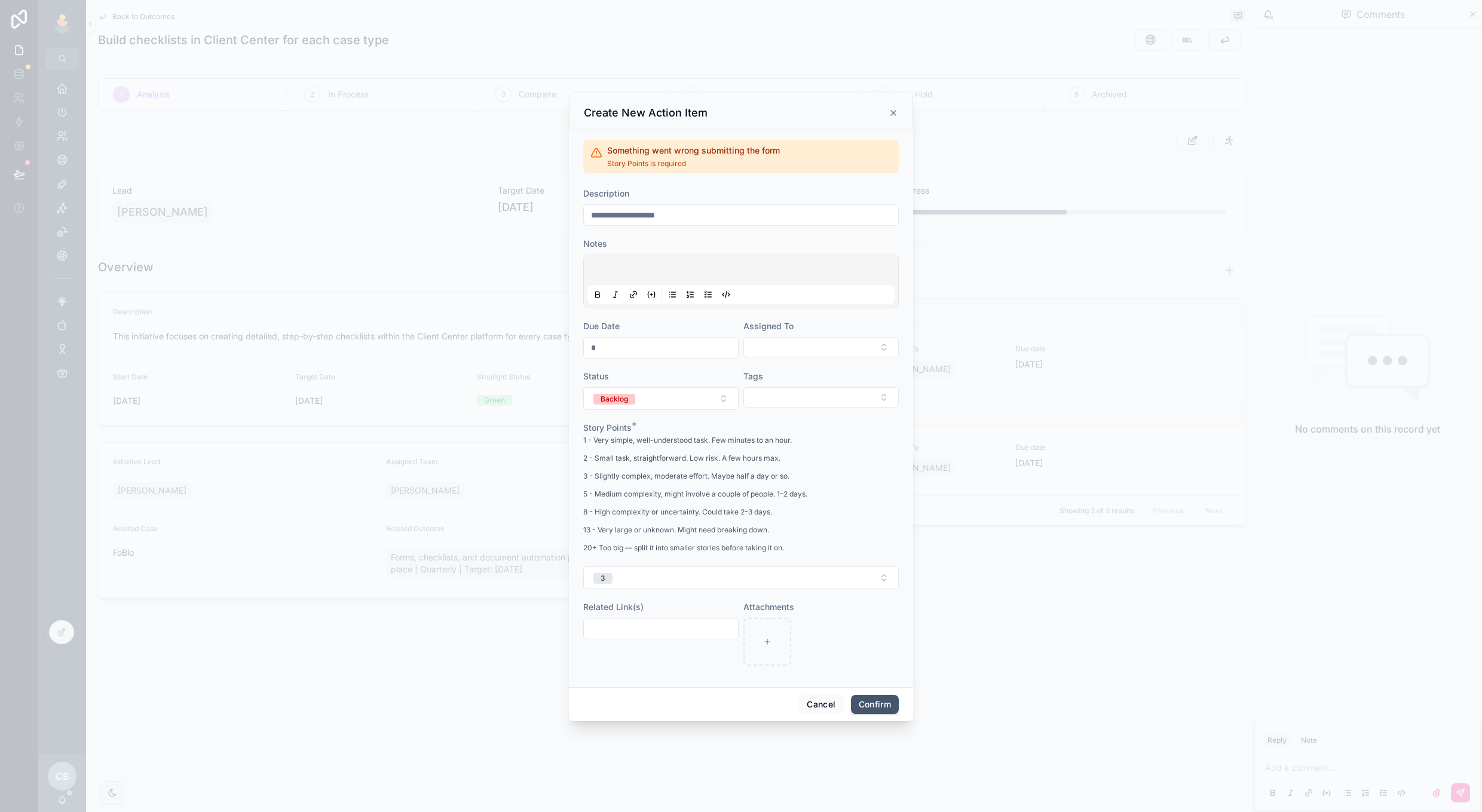
click at [888, 713] on button "Confirm" at bounding box center [875, 705] width 48 height 19
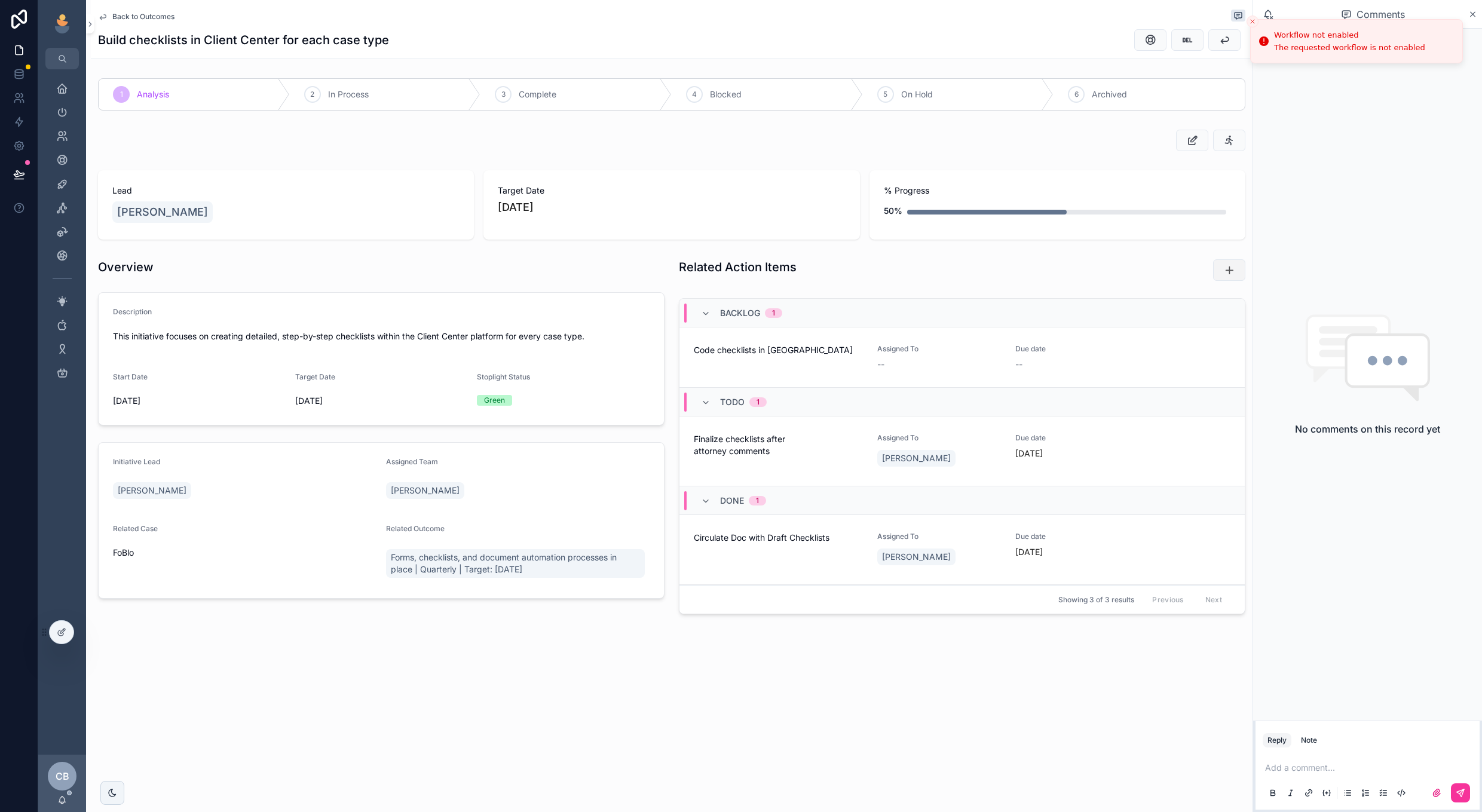
click at [1239, 269] on button "scrollable content" at bounding box center [1229, 270] width 33 height 21
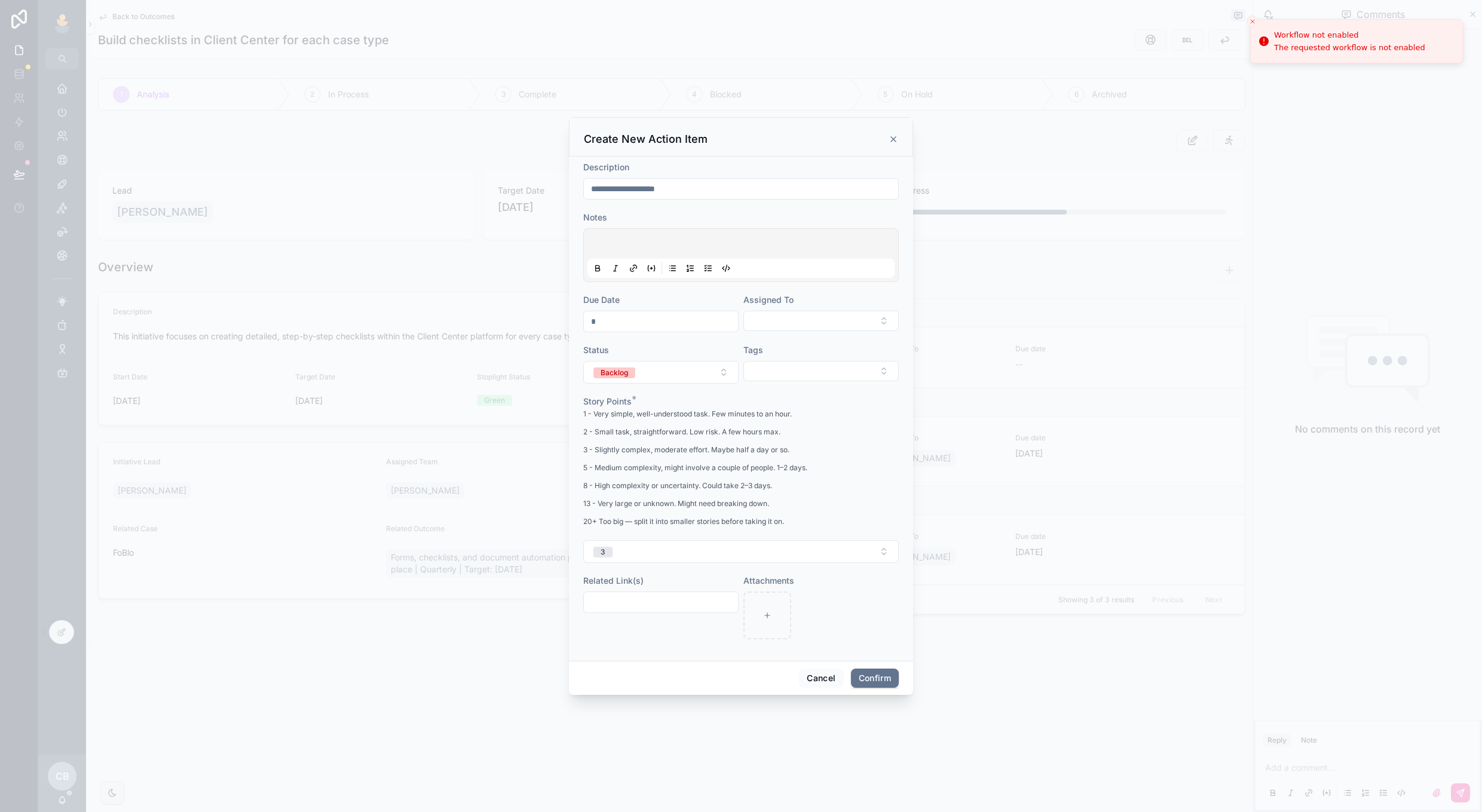
click at [684, 187] on input "**********" at bounding box center [741, 189] width 314 height 17
drag, startPoint x: 684, startPoint y: 187, endPoint x: 526, endPoint y: 185, distance: 158.0
click at [527, 186] on div "**********" at bounding box center [741, 406] width 1482 height 812
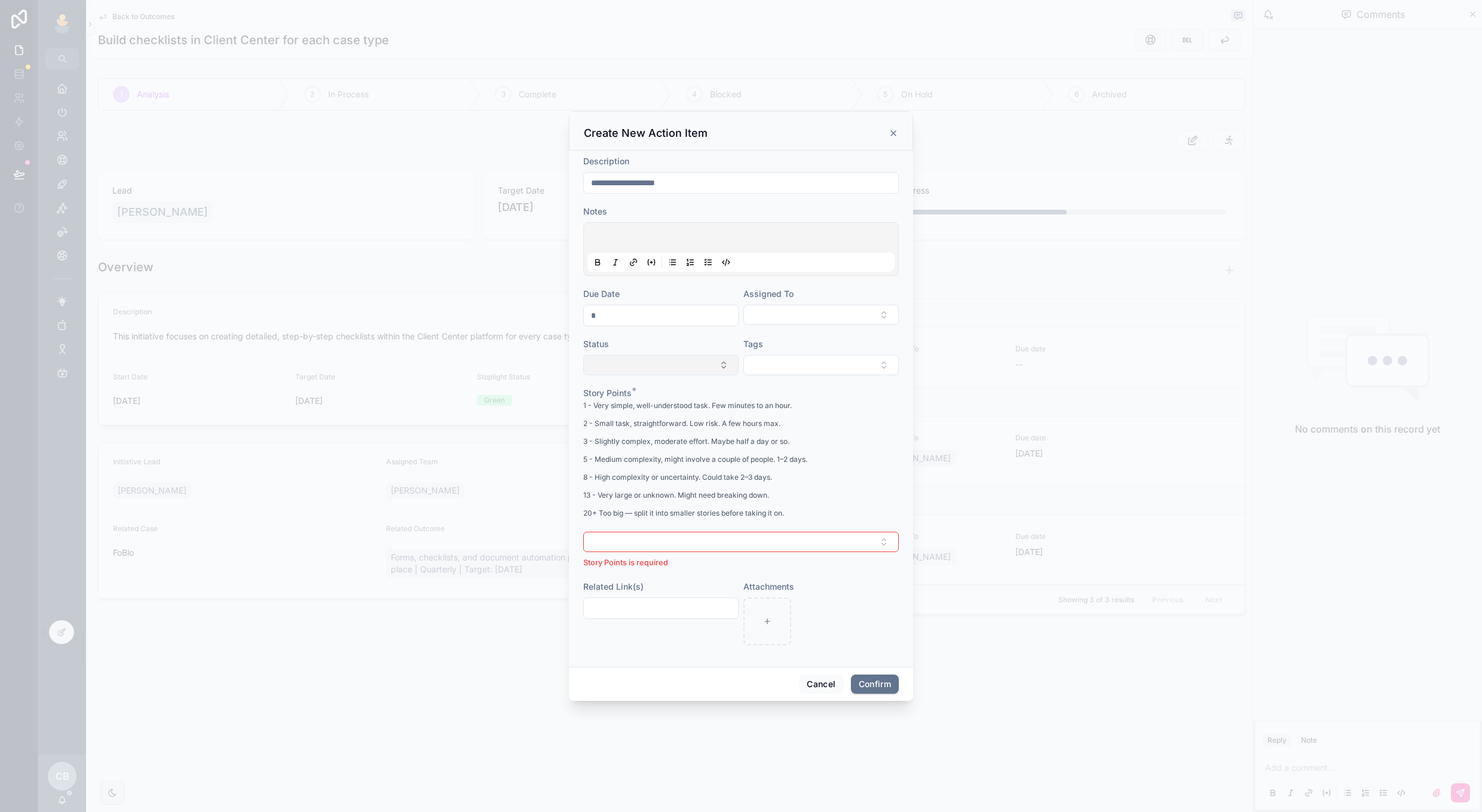
type input "**********"
click at [610, 359] on button "Select Button" at bounding box center [661, 366] width 155 height 21
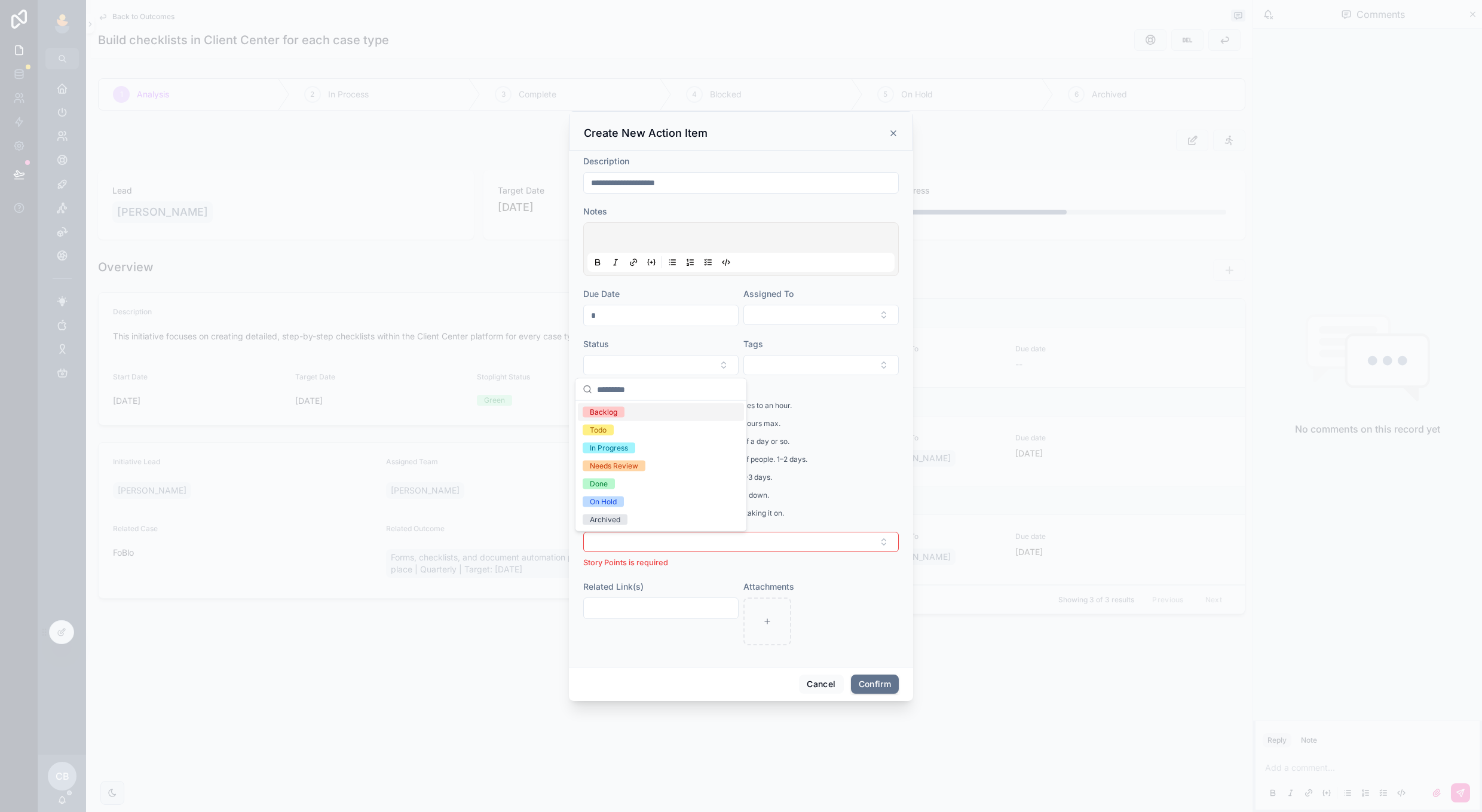
click at [618, 406] on div "Backlog" at bounding box center [661, 412] width 167 height 18
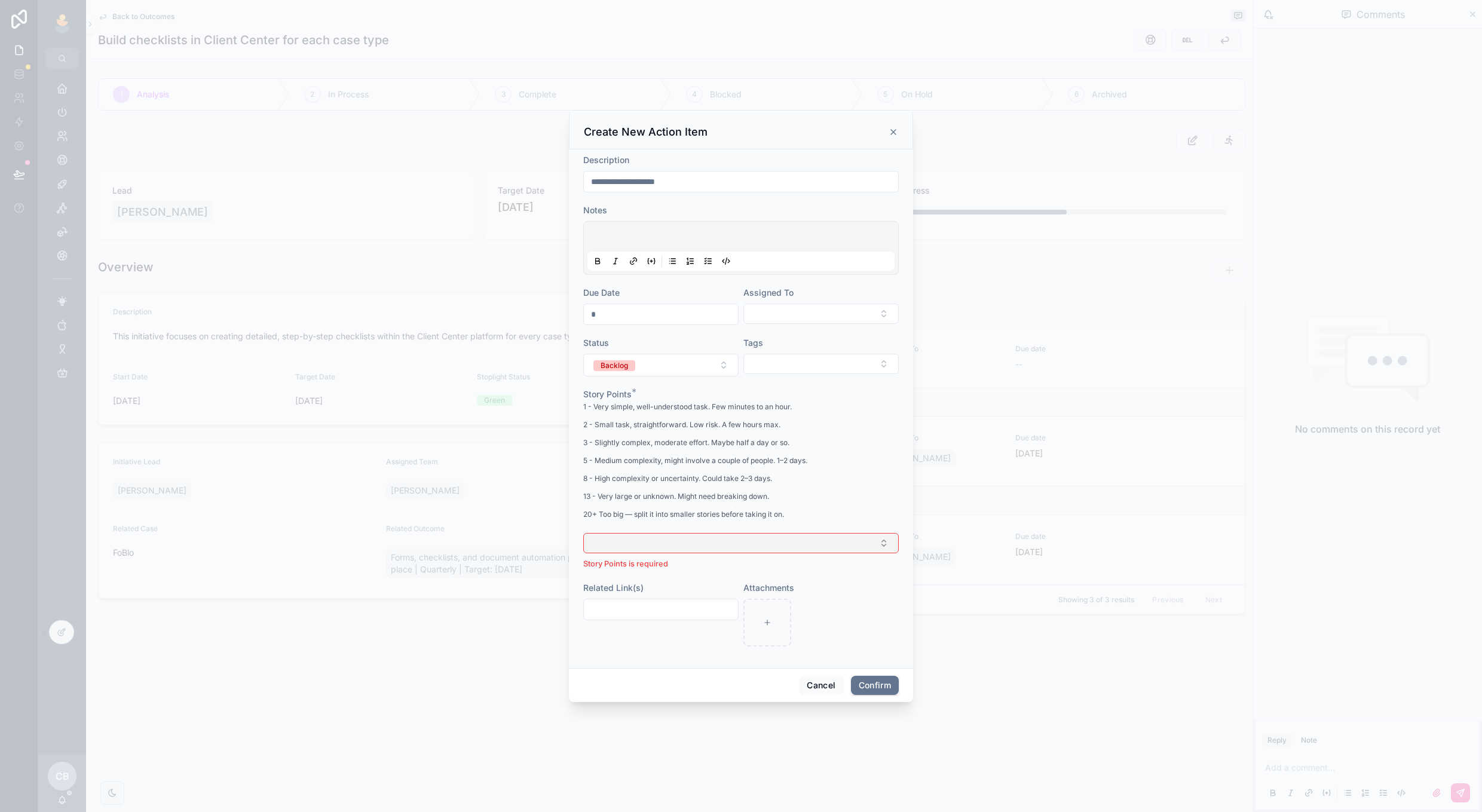
click at [689, 534] on button "Select Button" at bounding box center [741, 543] width 316 height 21
click at [674, 605] on div "2" at bounding box center [672, 609] width 4 height 11
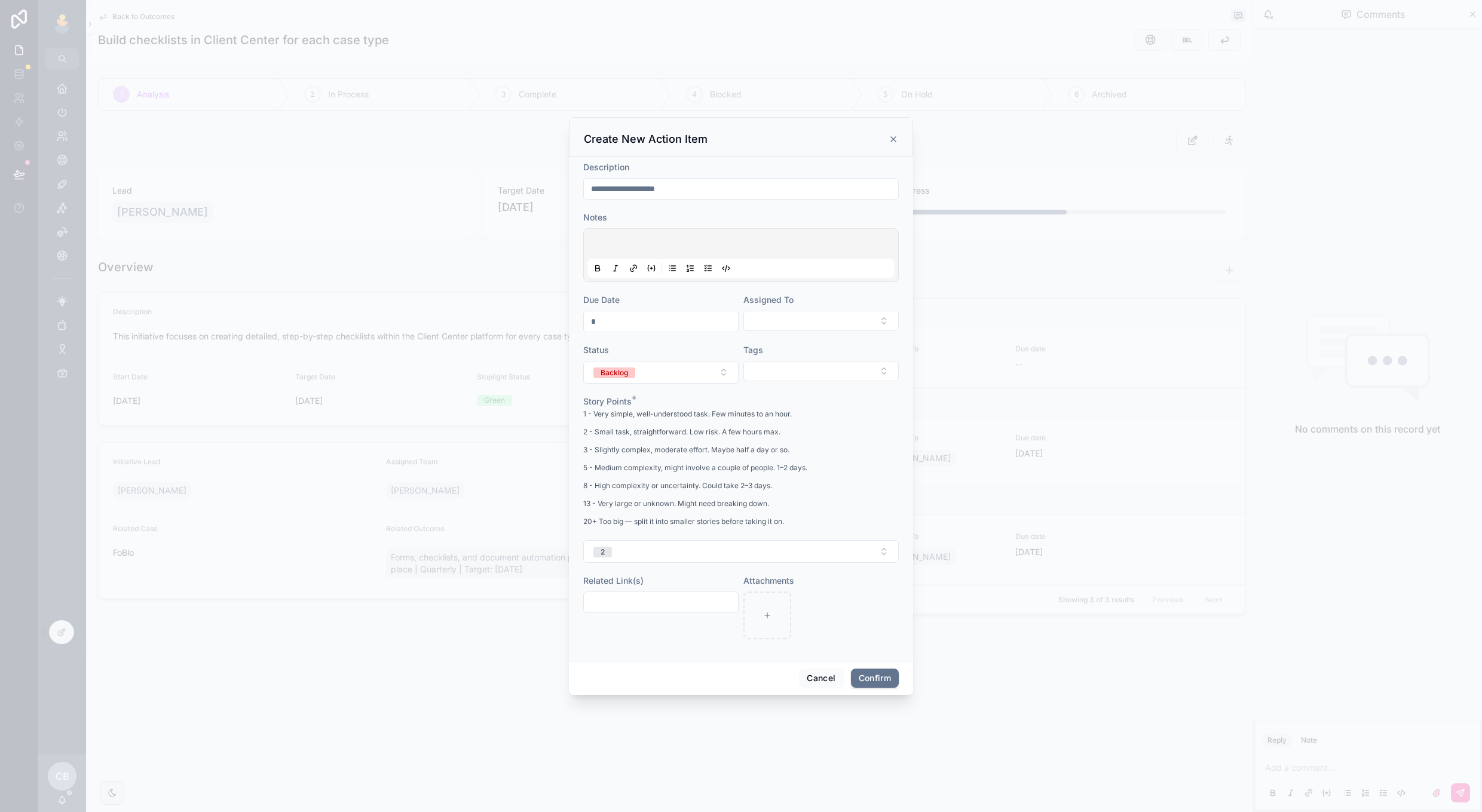
click at [858, 613] on div at bounding box center [821, 615] width 155 height 48
click at [865, 673] on button "Confirm" at bounding box center [875, 678] width 48 height 19
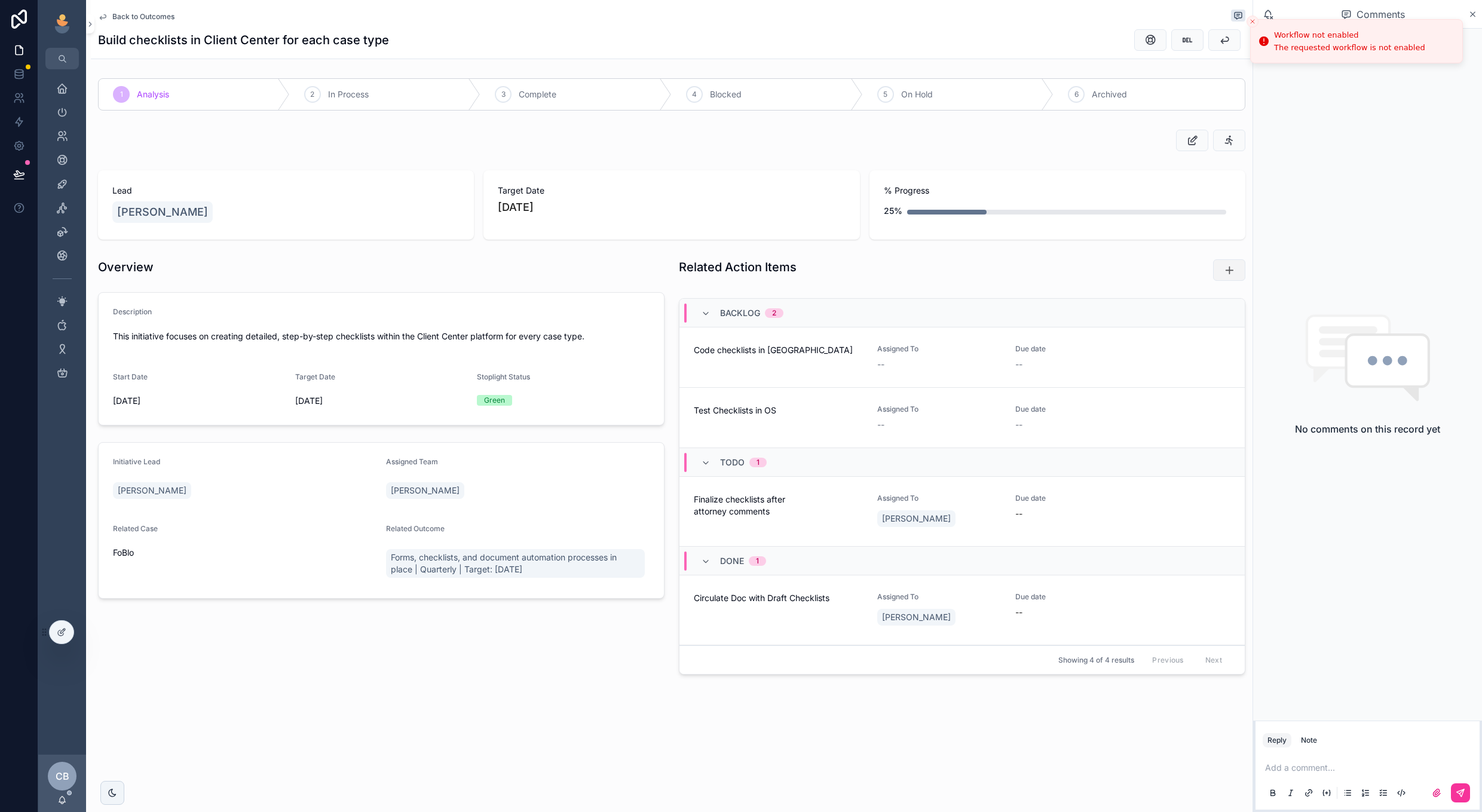
click at [1234, 274] on icon "scrollable content" at bounding box center [1229, 270] width 12 height 12
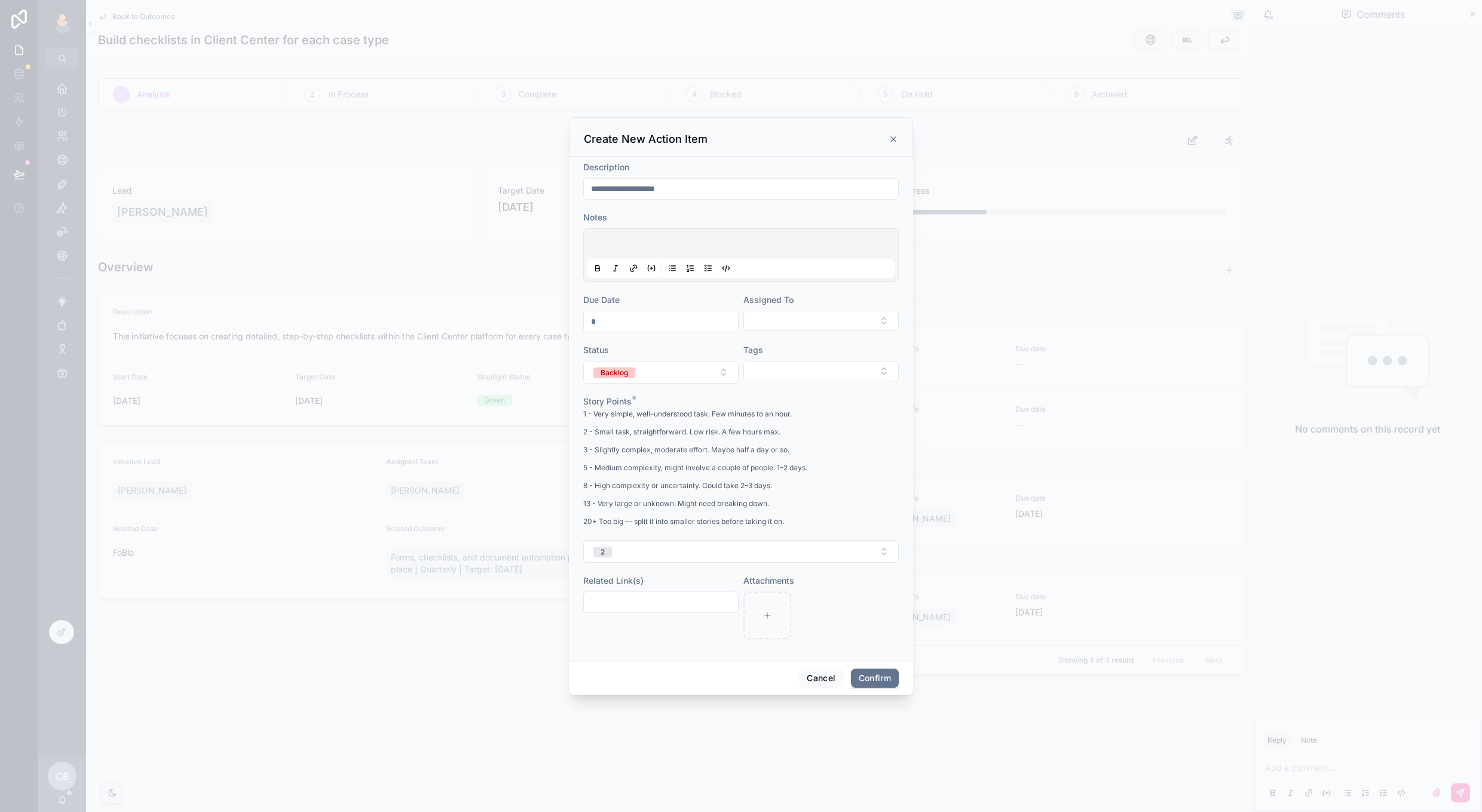
drag, startPoint x: 720, startPoint y: 195, endPoint x: 599, endPoint y: 180, distance: 121.9
click at [601, 180] on div "**********" at bounding box center [741, 189] width 316 height 21
type input "**********"
click at [591, 355] on button "Select Button" at bounding box center [661, 366] width 155 height 21
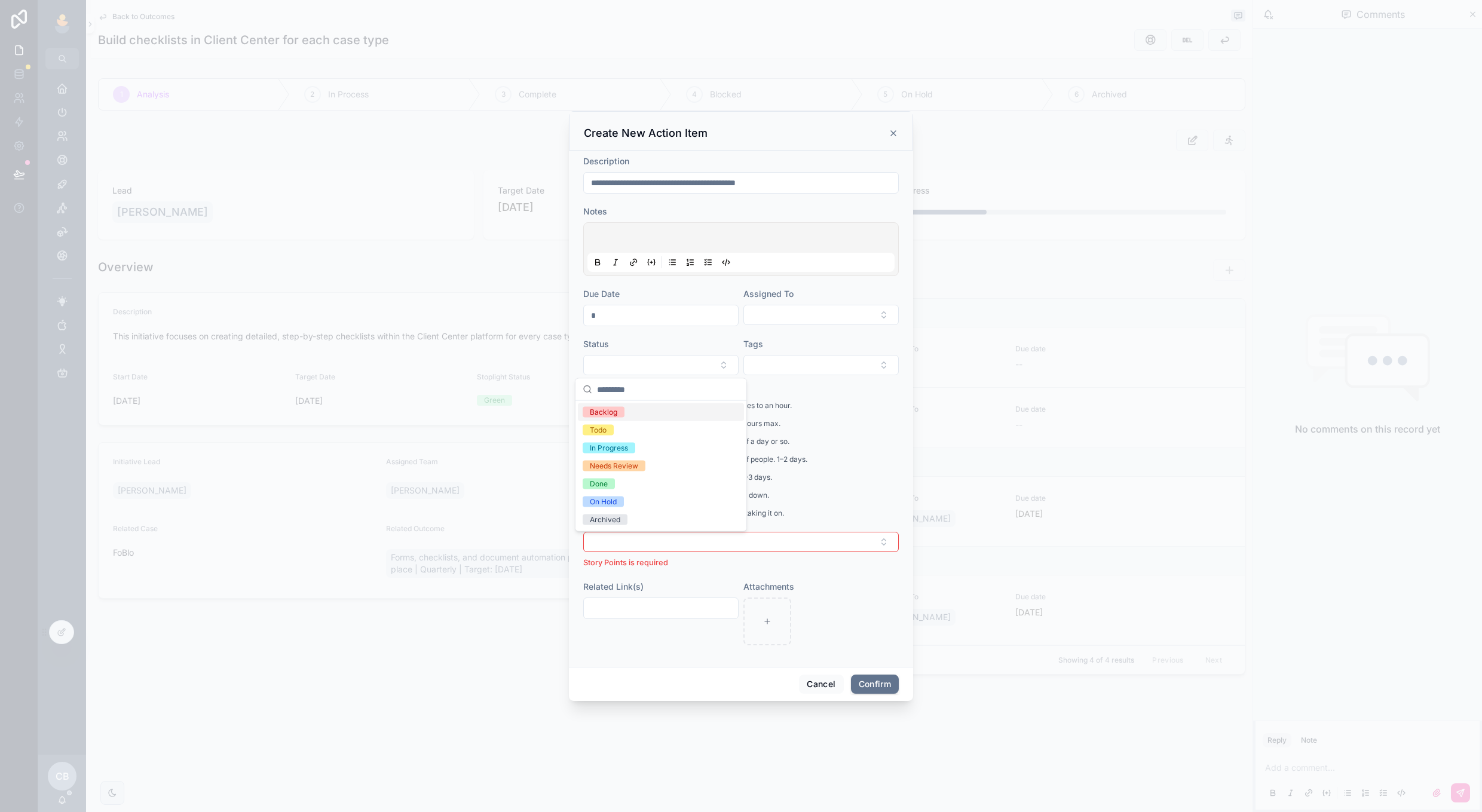
click at [598, 409] on div "Backlog" at bounding box center [603, 412] width 28 height 11
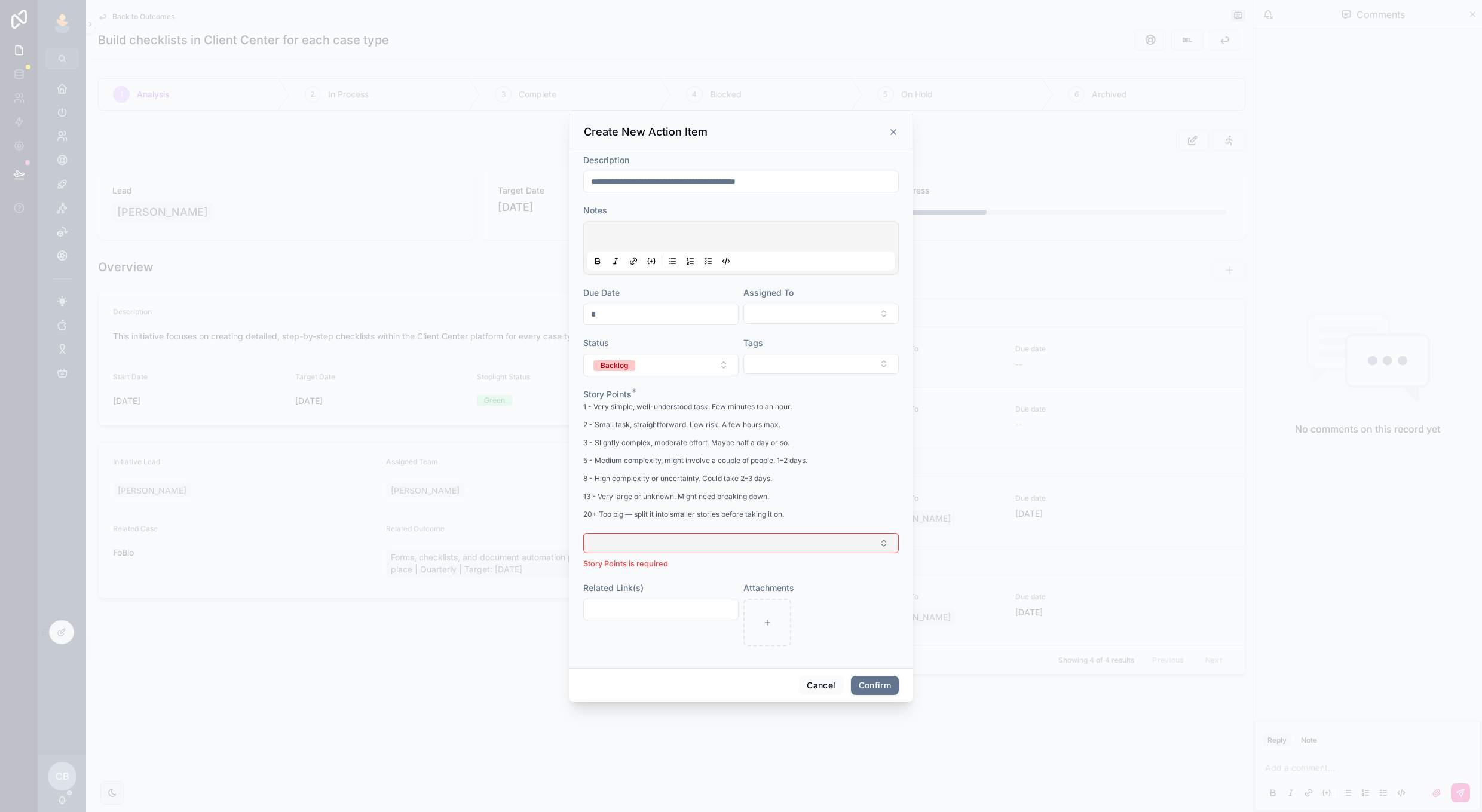
click at [757, 545] on button "Select Button" at bounding box center [741, 543] width 316 height 21
click at [722, 623] on div "3" at bounding box center [741, 626] width 167 height 18
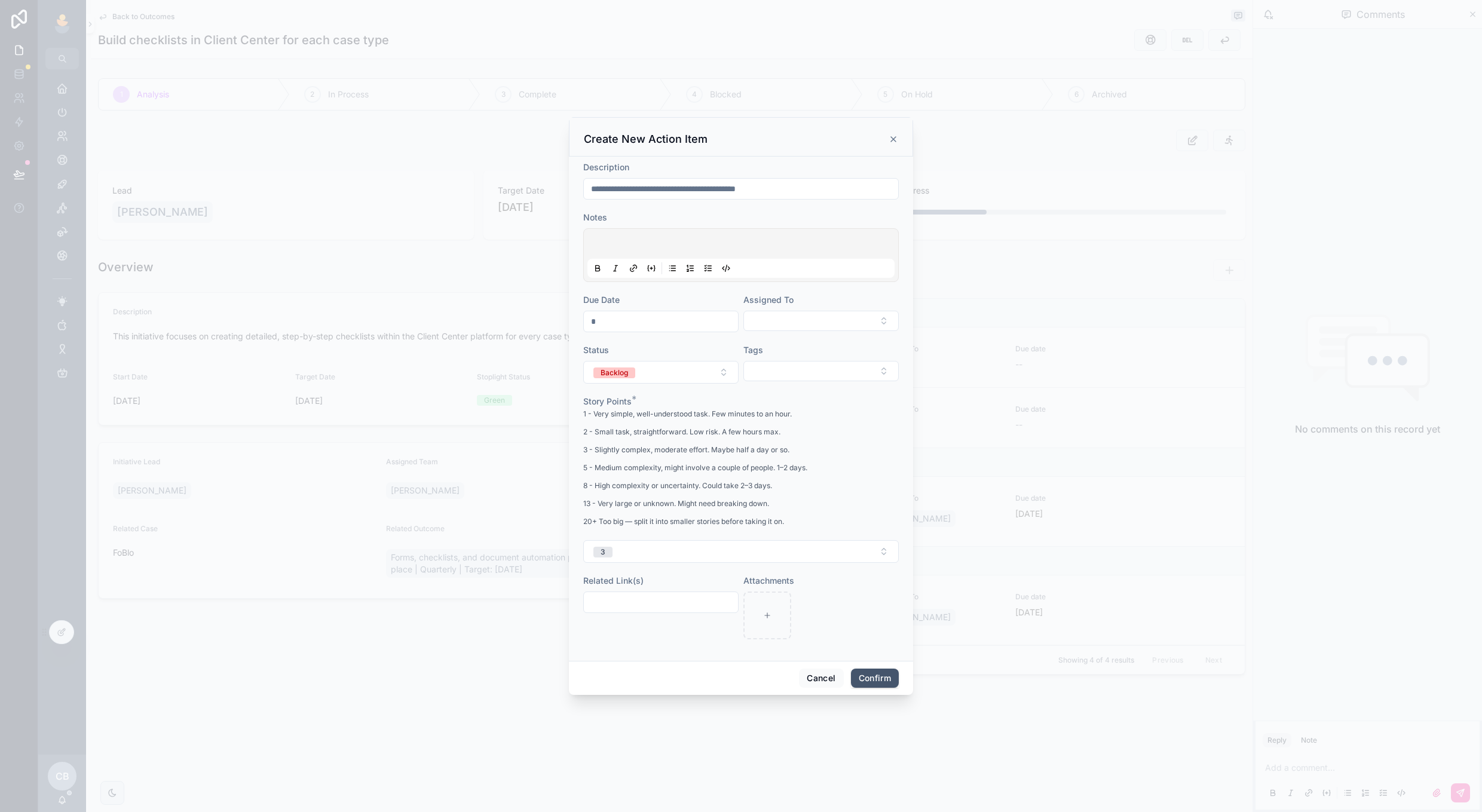
click at [875, 675] on button "Confirm" at bounding box center [875, 678] width 48 height 19
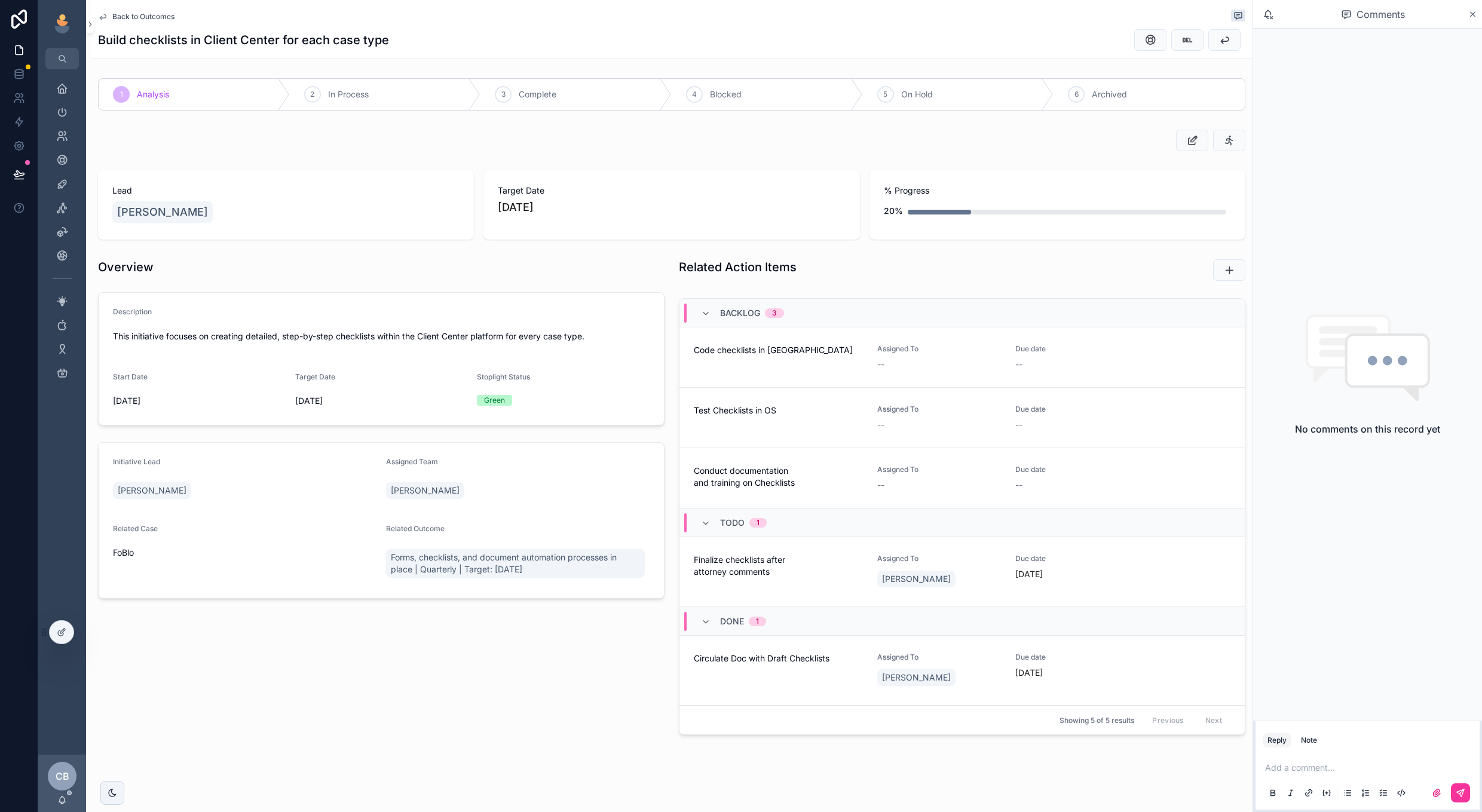
click at [156, 13] on span "Back to Outcomes" at bounding box center [144, 17] width 62 height 10
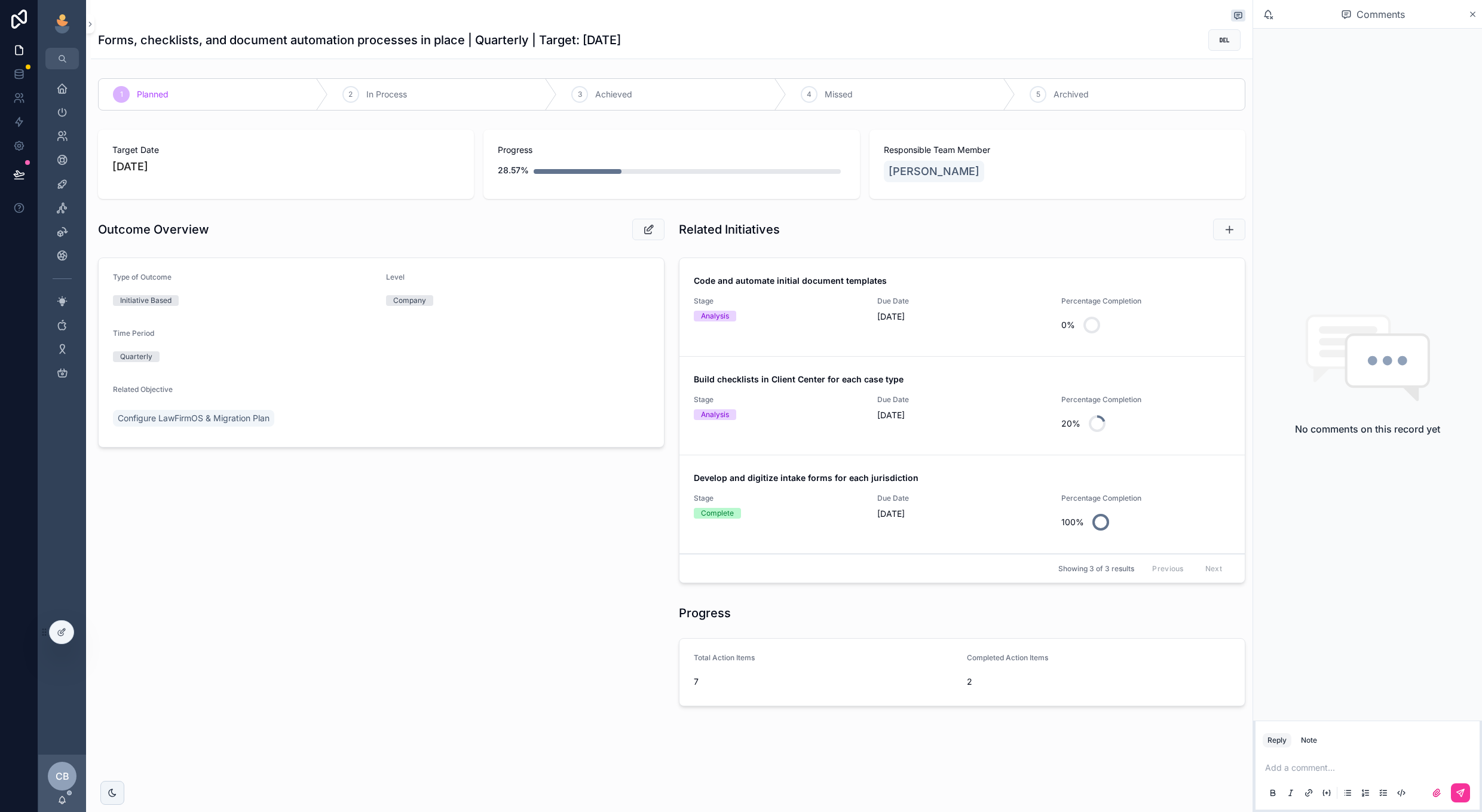
click at [979, 390] on div "Build checklists in Client Center for each case type Stage Analysis Due Date 10…" at bounding box center [962, 405] width 537 height 64
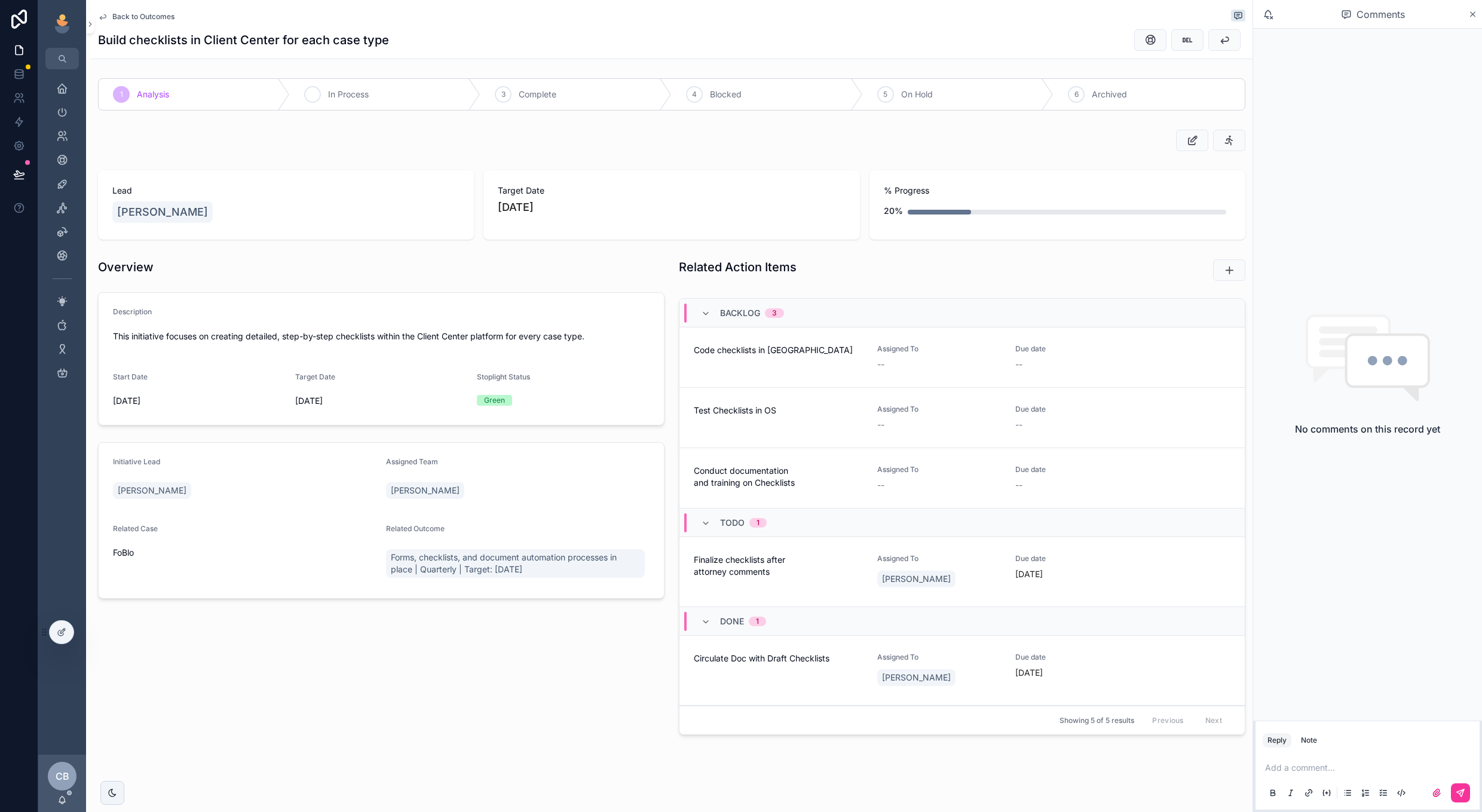
click at [414, 98] on div "2 In Process" at bounding box center [385, 94] width 191 height 31
click at [147, 20] on span "Back to Outcomes" at bounding box center [144, 17] width 62 height 10
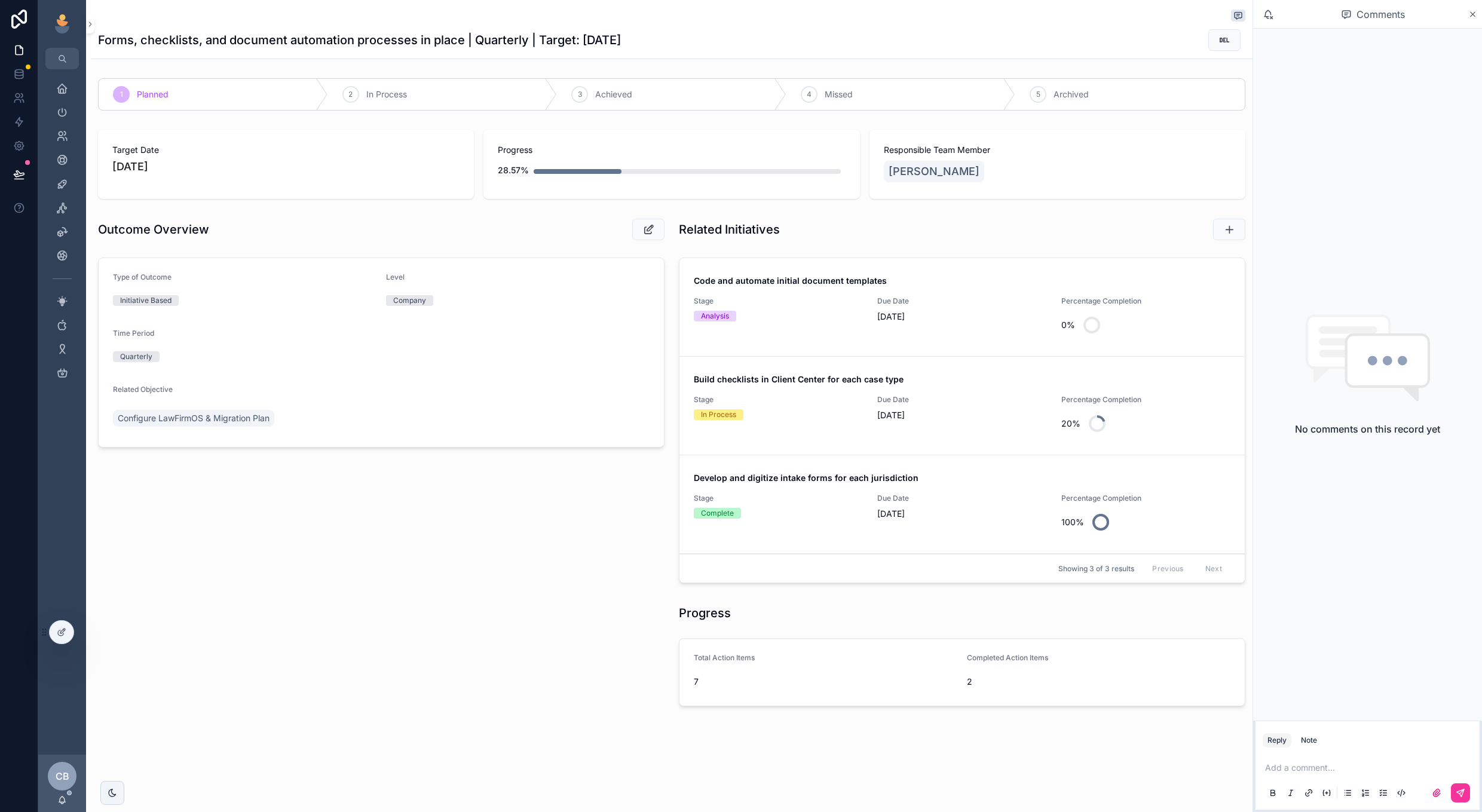
click at [866, 339] on div "Code and automate initial document templates Stage Analysis Due Date 8/31/2025 …" at bounding box center [962, 307] width 537 height 64
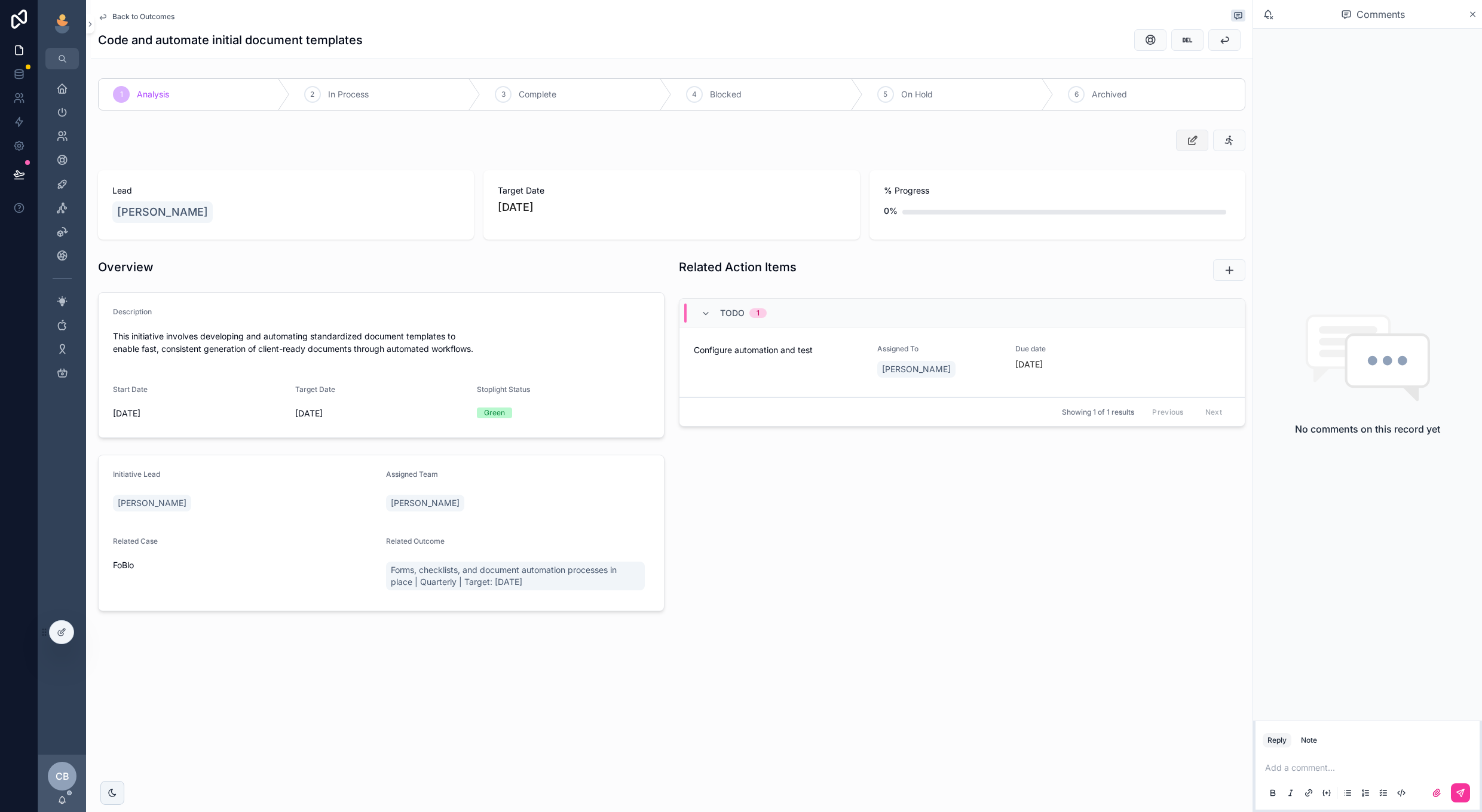
click at [1183, 140] on button "scrollable content" at bounding box center [1192, 140] width 33 height 21
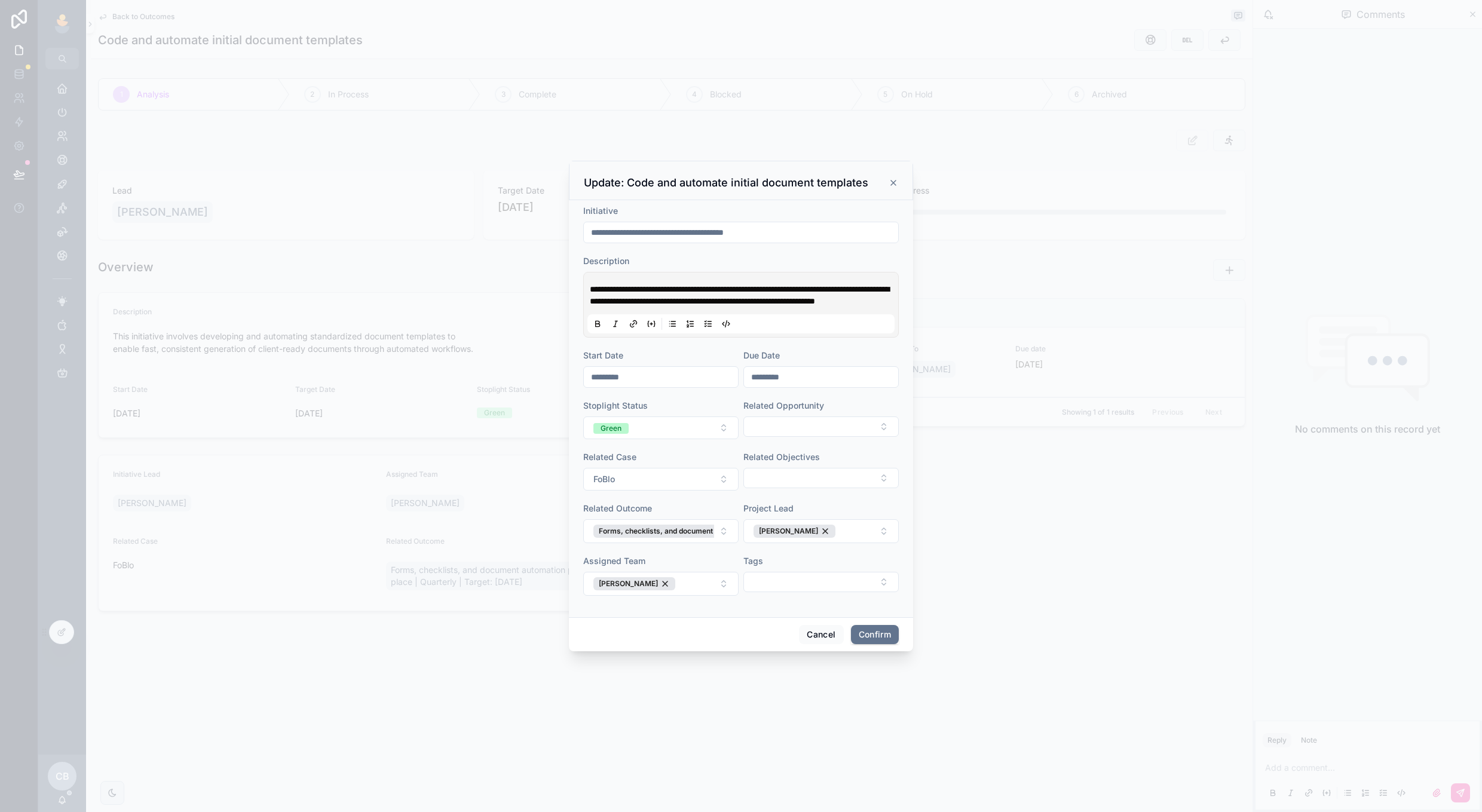
click at [789, 382] on input "*********" at bounding box center [821, 377] width 154 height 17
click at [883, 418] on button at bounding box center [886, 412] width 21 height 21
click at [887, 420] on button at bounding box center [886, 412] width 21 height 21
click at [877, 412] on button at bounding box center [886, 412] width 21 height 21
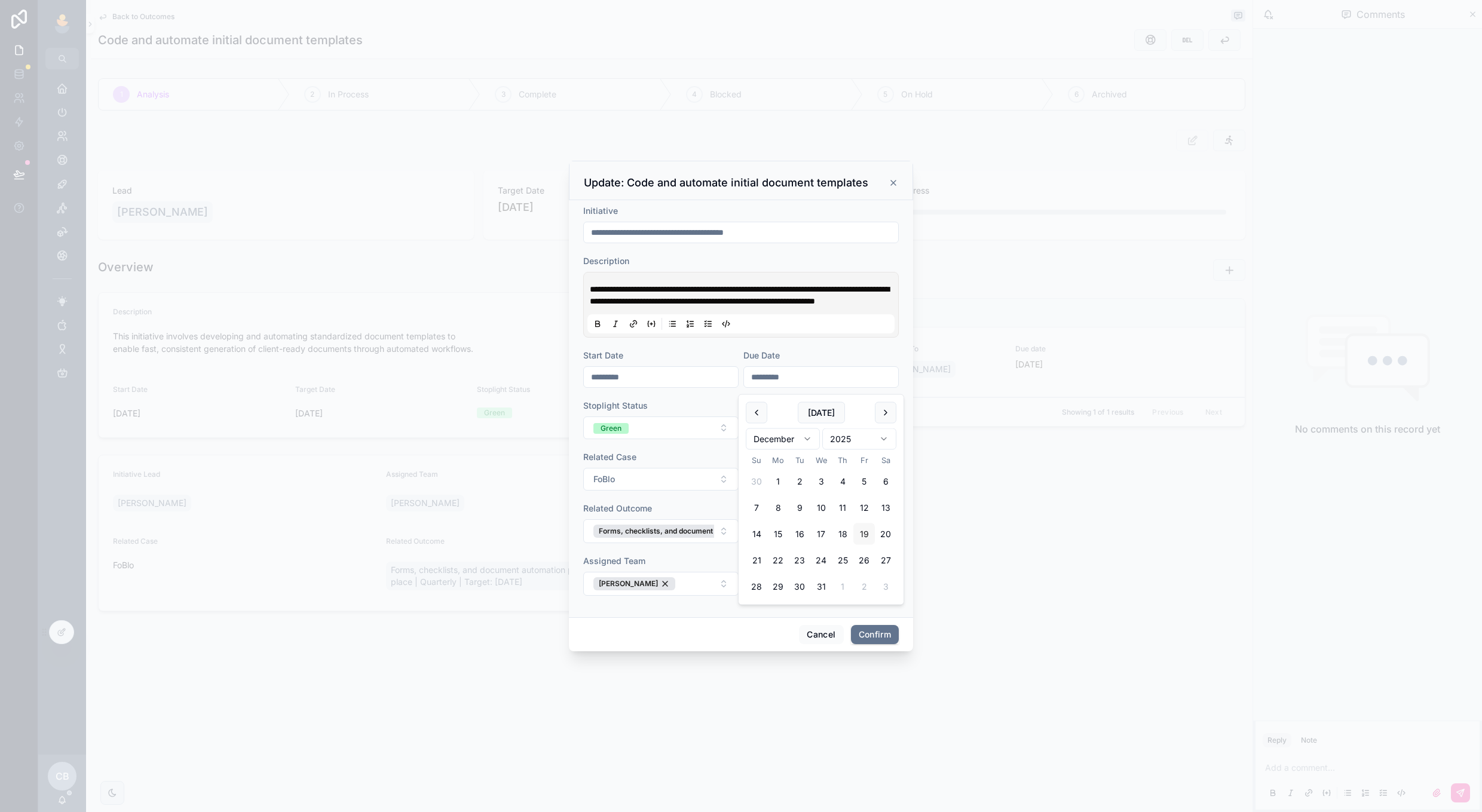
click at [857, 533] on button "19" at bounding box center [864, 534] width 21 height 21
type input "**********"
click at [700, 509] on div "Related Outcome" at bounding box center [661, 508] width 155 height 12
click at [883, 642] on button "Confirm" at bounding box center [875, 634] width 48 height 19
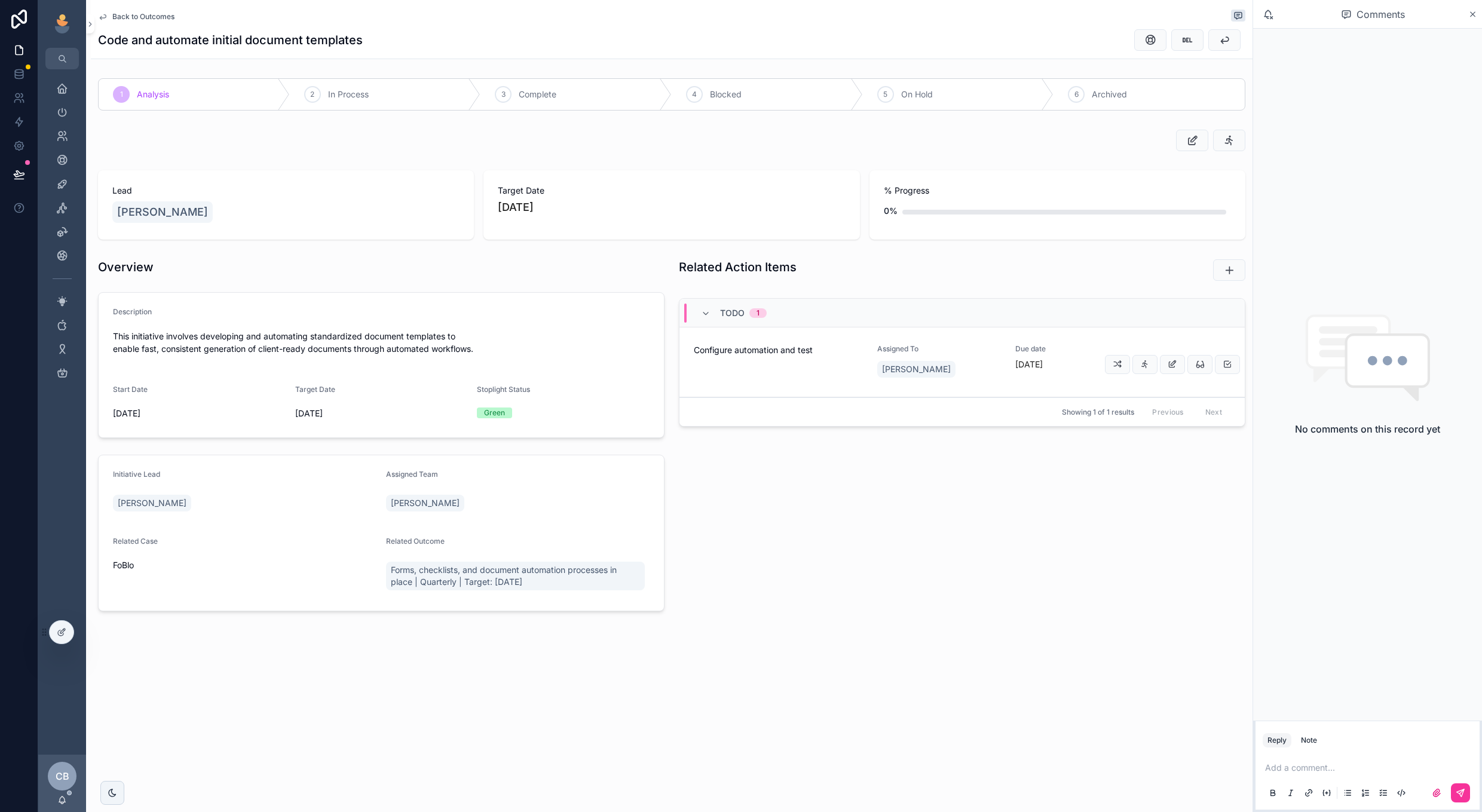
click at [997, 375] on div "[PERSON_NAME]" at bounding box center [940, 369] width 124 height 21
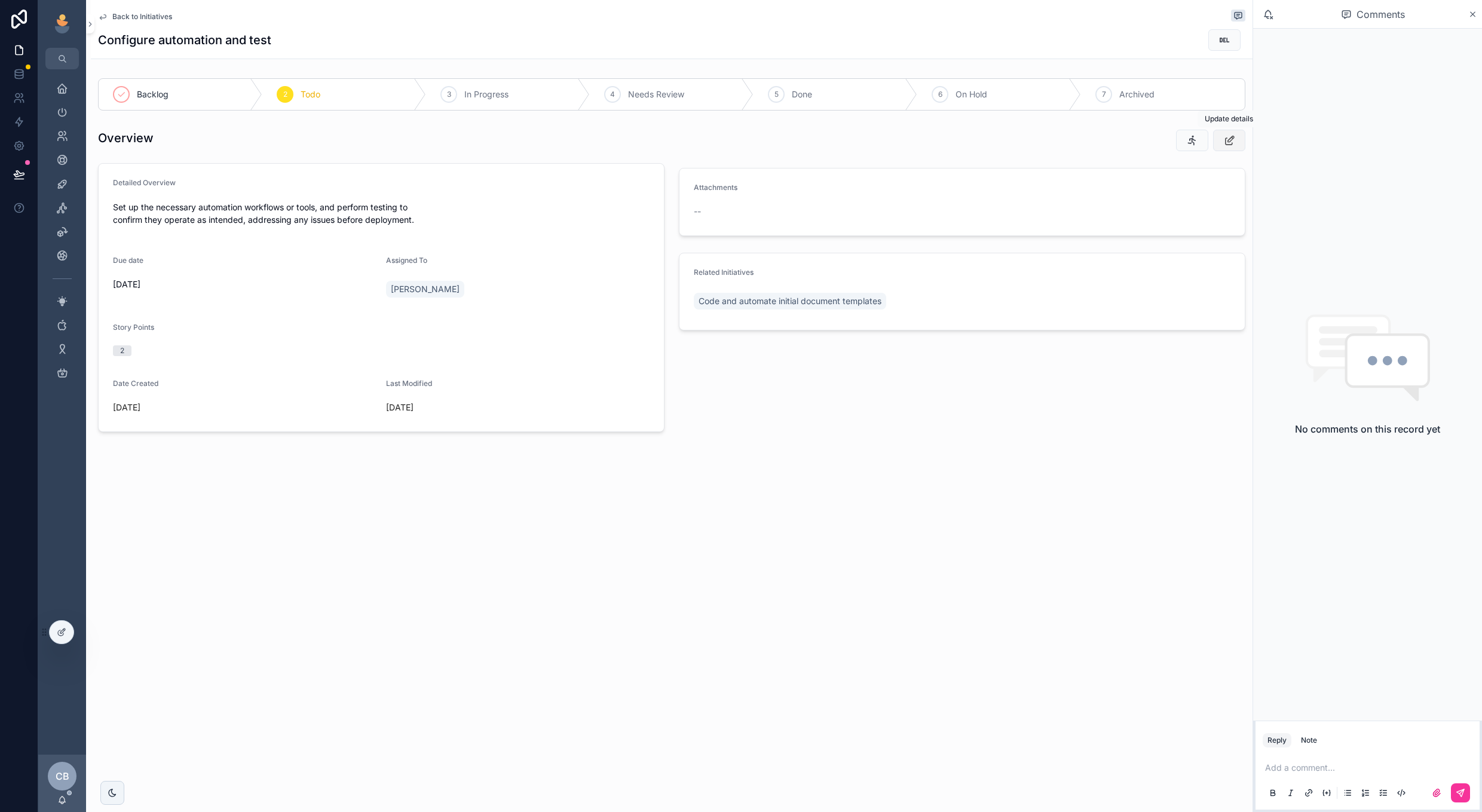
click at [1224, 144] on icon "scrollable content" at bounding box center [1230, 140] width 13 height 12
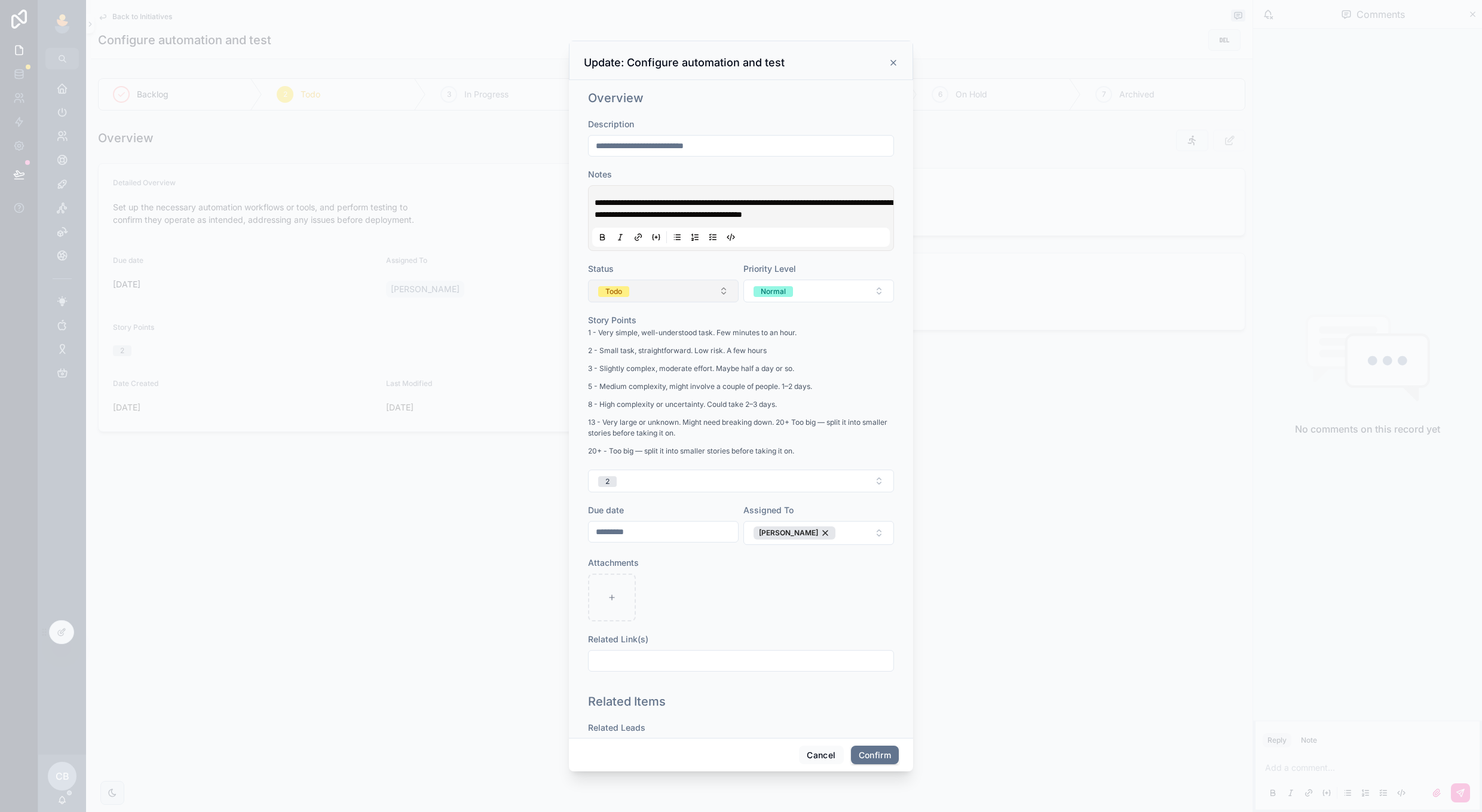
click at [690, 302] on button "Todo" at bounding box center [664, 291] width 151 height 23
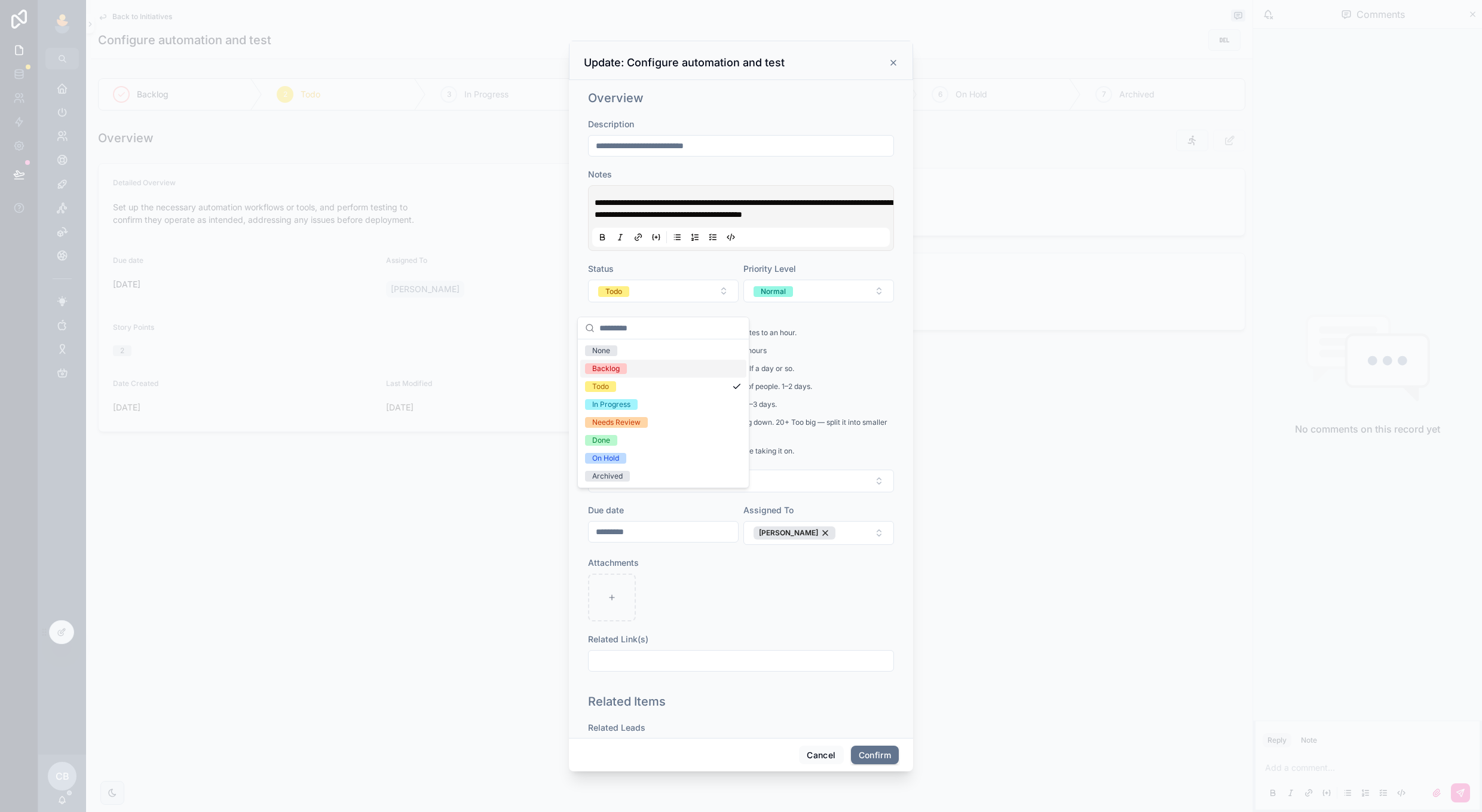
click at [660, 370] on div "Backlog" at bounding box center [664, 369] width 167 height 18
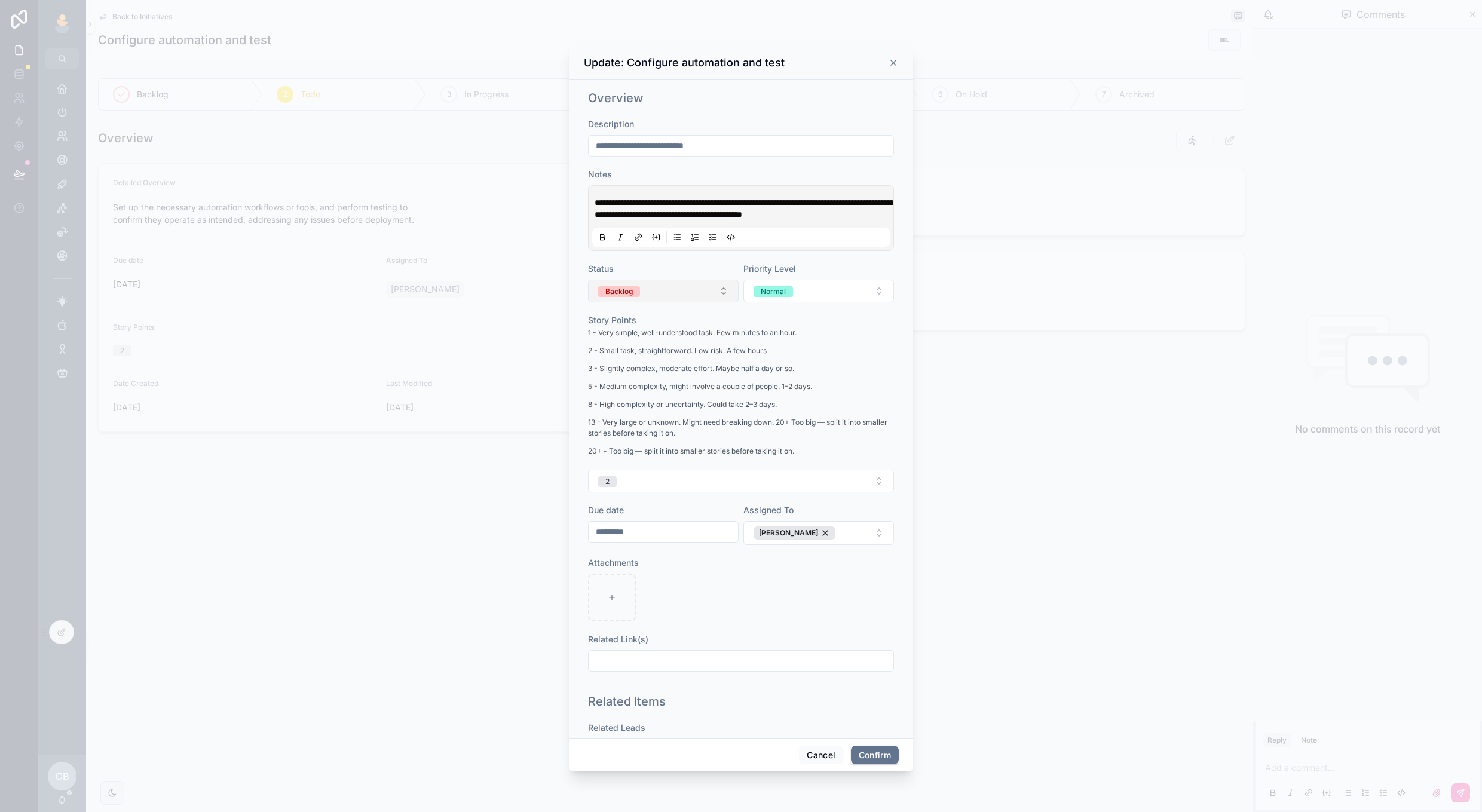
click at [677, 292] on button "Backlog" at bounding box center [664, 291] width 151 height 23
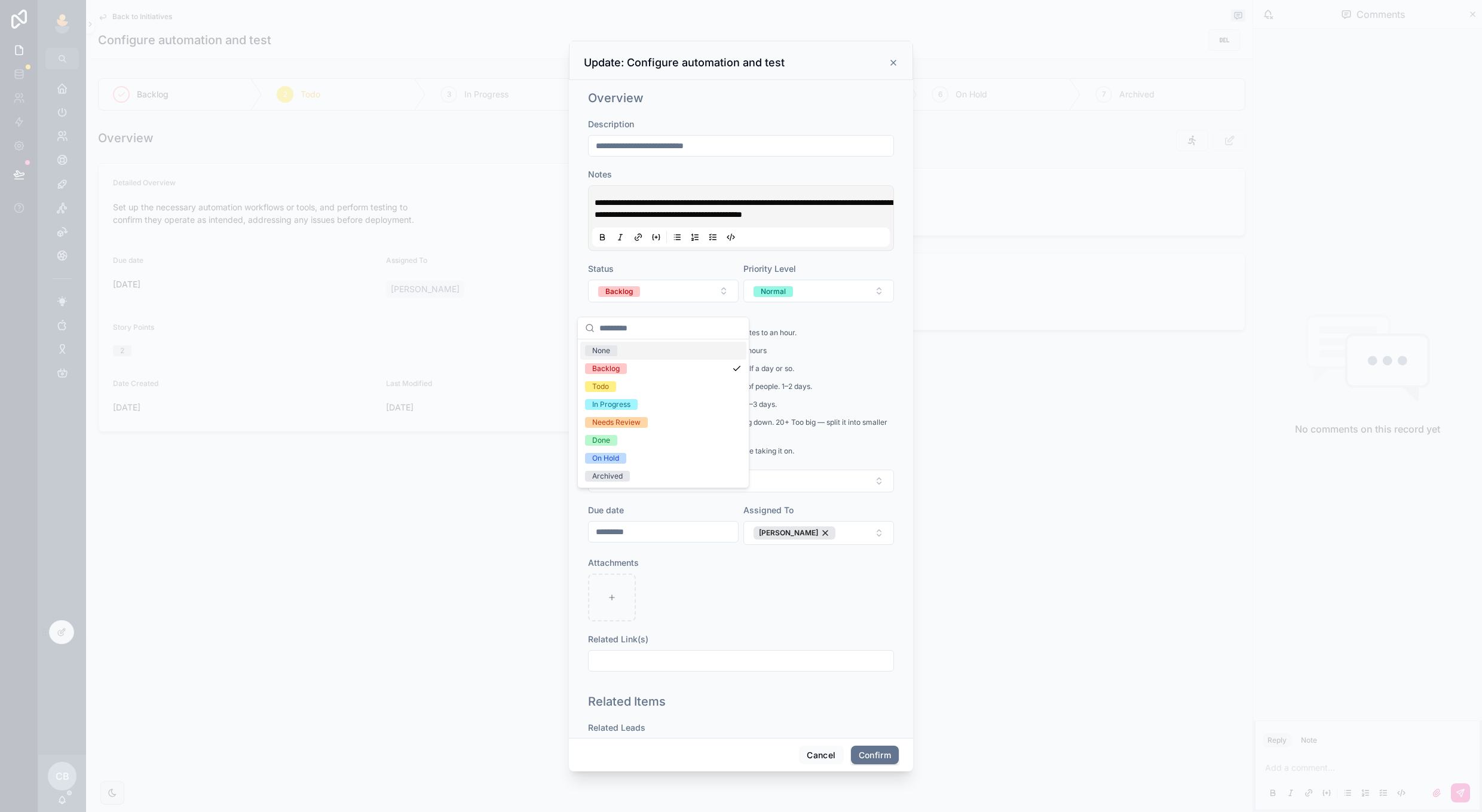
click at [674, 275] on div "Status" at bounding box center [664, 269] width 151 height 12
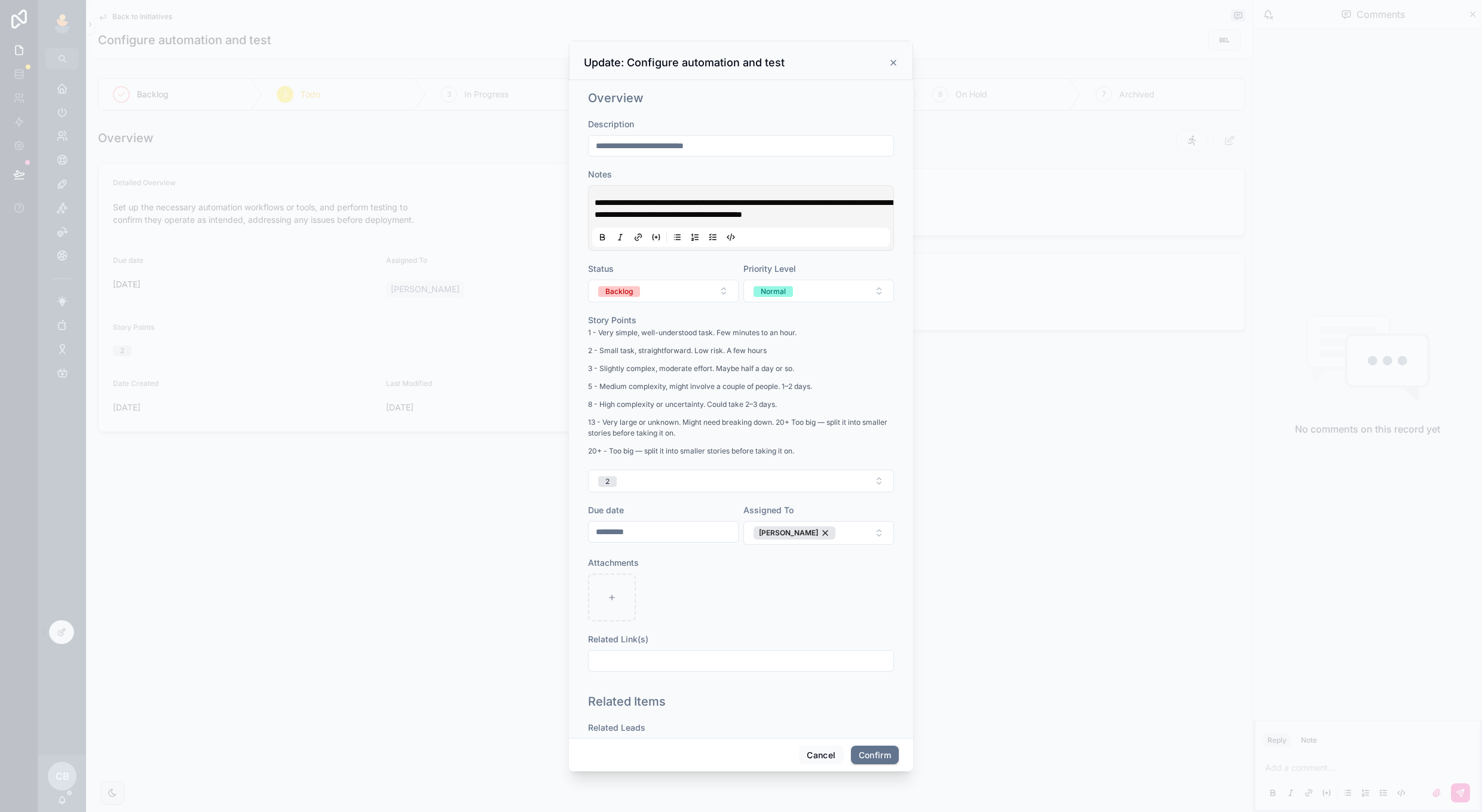
click at [680, 540] on input "*********" at bounding box center [663, 531] width 149 height 17
click at [722, 561] on div "Today August 2025 Su Mo Tu We Th Fr Sa 27 28 29 30 31 1 2 3 4 5 6 7 8 9 10 11 1…" at bounding box center [664, 673] width 165 height 236
click at [722, 572] on button at bounding box center [728, 573] width 21 height 21
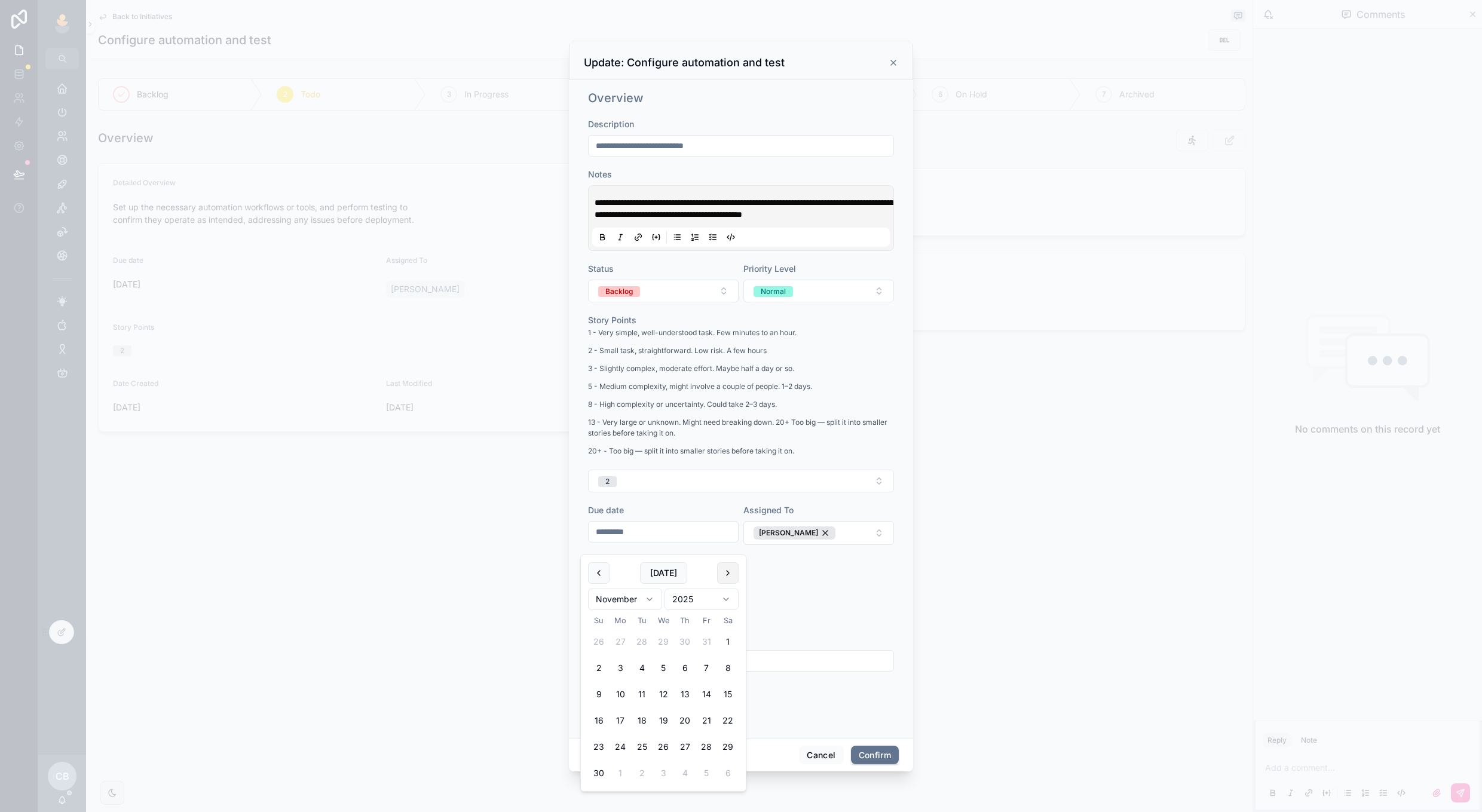
click at [727, 571] on button at bounding box center [728, 573] width 21 height 21
click at [705, 696] on button "19" at bounding box center [706, 694] width 21 height 21
type input "**********"
click at [788, 615] on div at bounding box center [741, 598] width 306 height 48
click at [858, 749] on button "Confirm" at bounding box center [875, 756] width 48 height 19
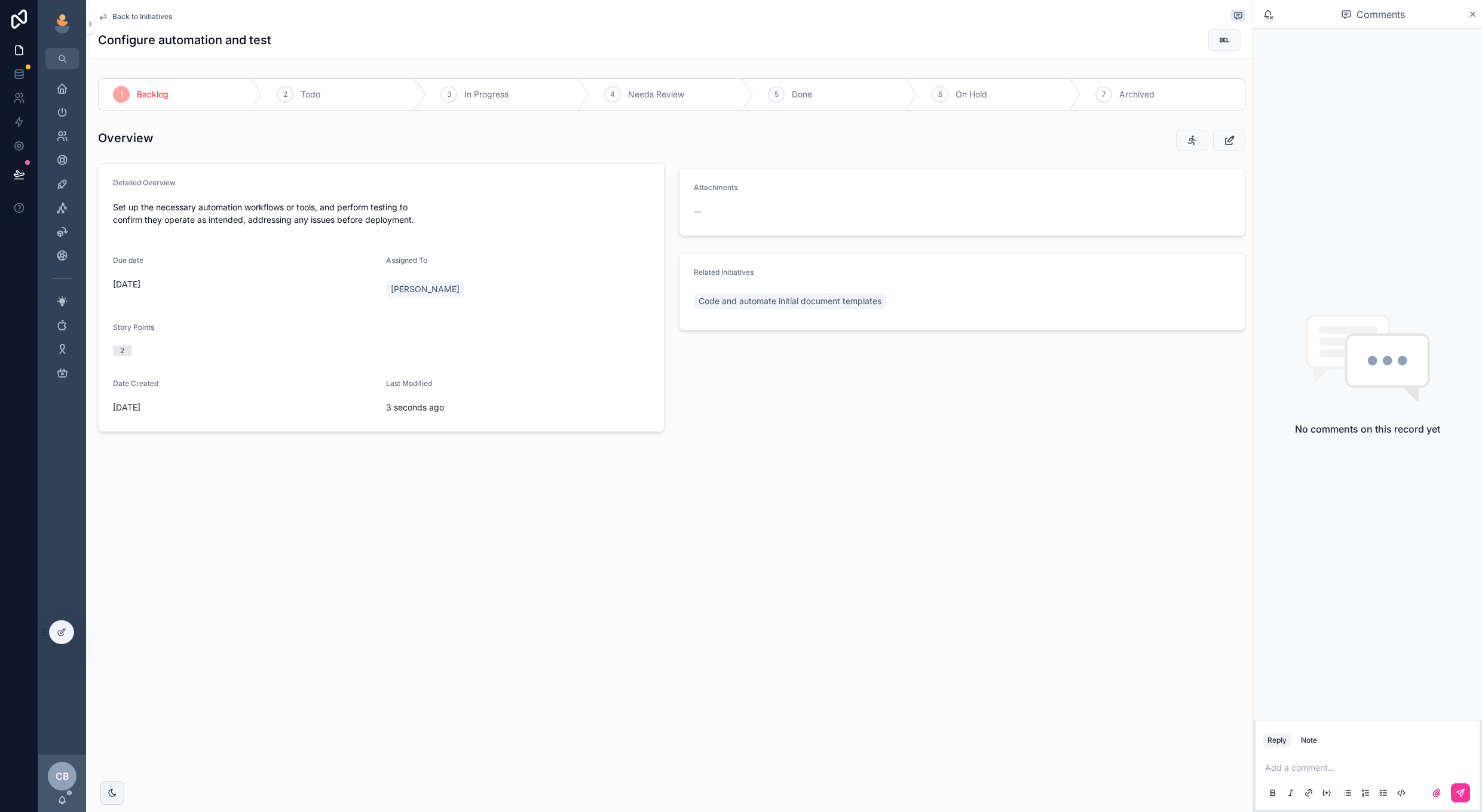
click at [163, 21] on div "Back to Initiatives" at bounding box center [672, 17] width 1147 height 14
click at [162, 17] on span "Back to Initiatives" at bounding box center [142, 17] width 59 height 10
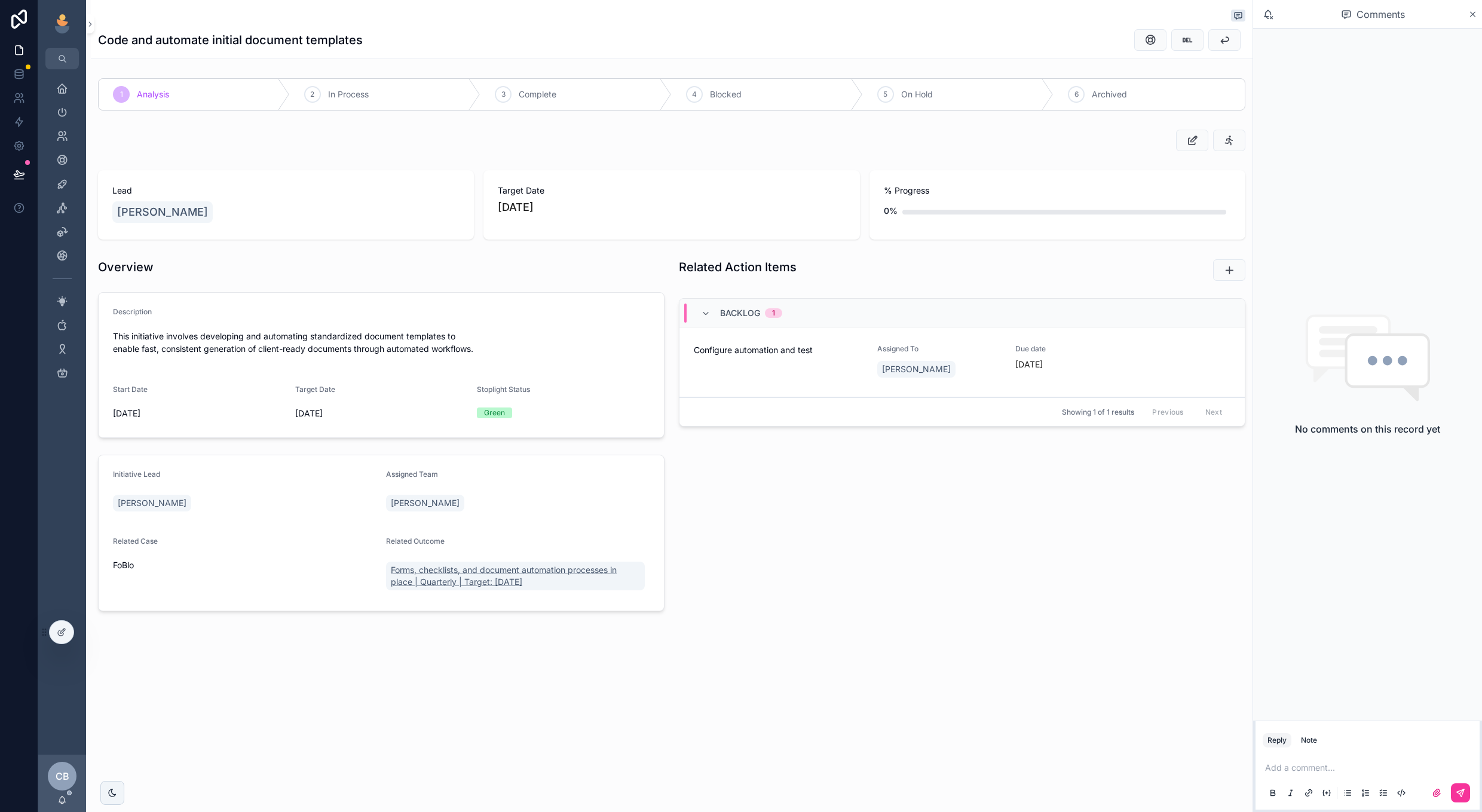
click at [419, 570] on span "Forms, checklists, and document automation processes in place | Quarterly | Tar…" at bounding box center [515, 576] width 249 height 24
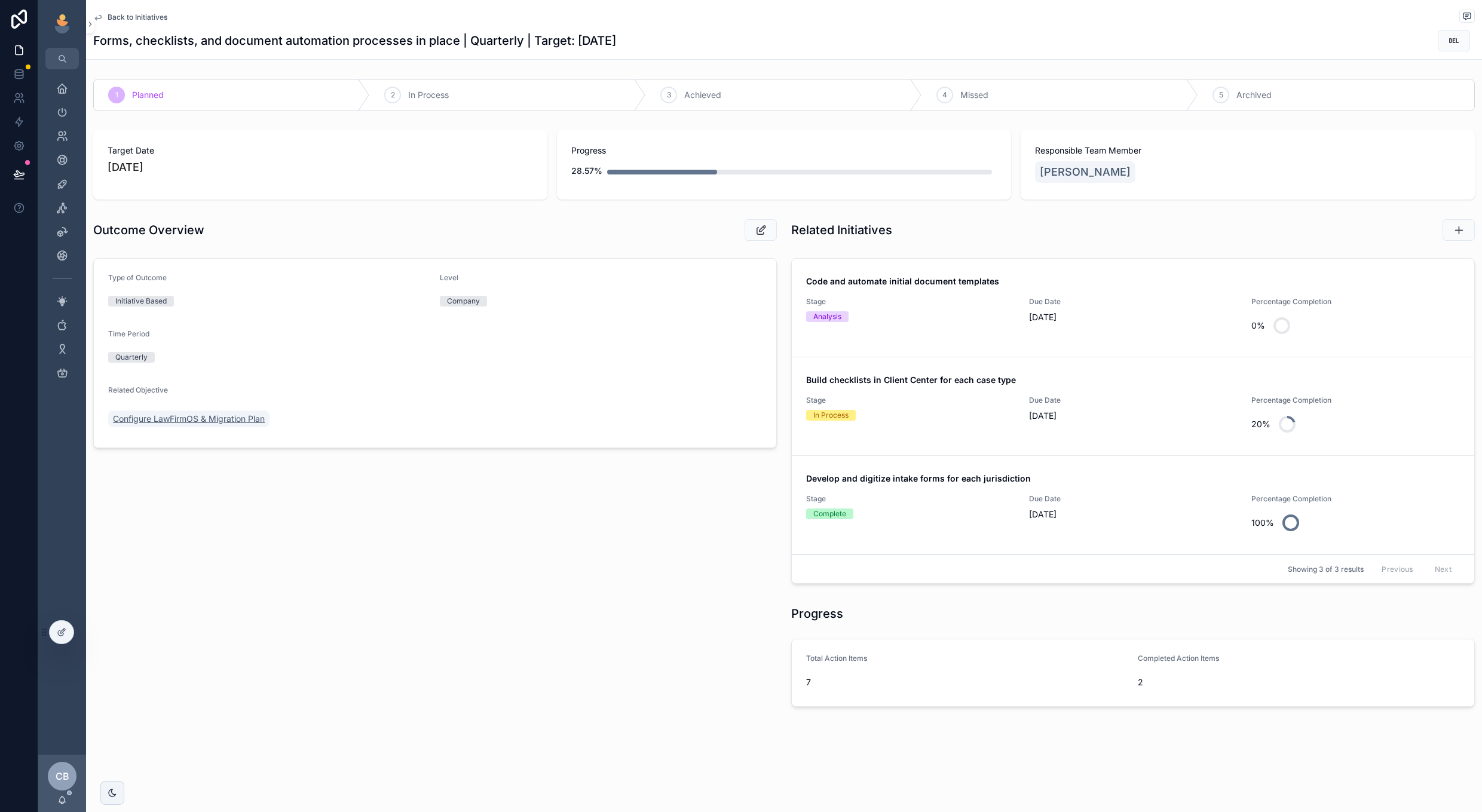
click at [234, 413] on span "Configure LawFirmOS & Migration Plan" at bounding box center [188, 419] width 151 height 12
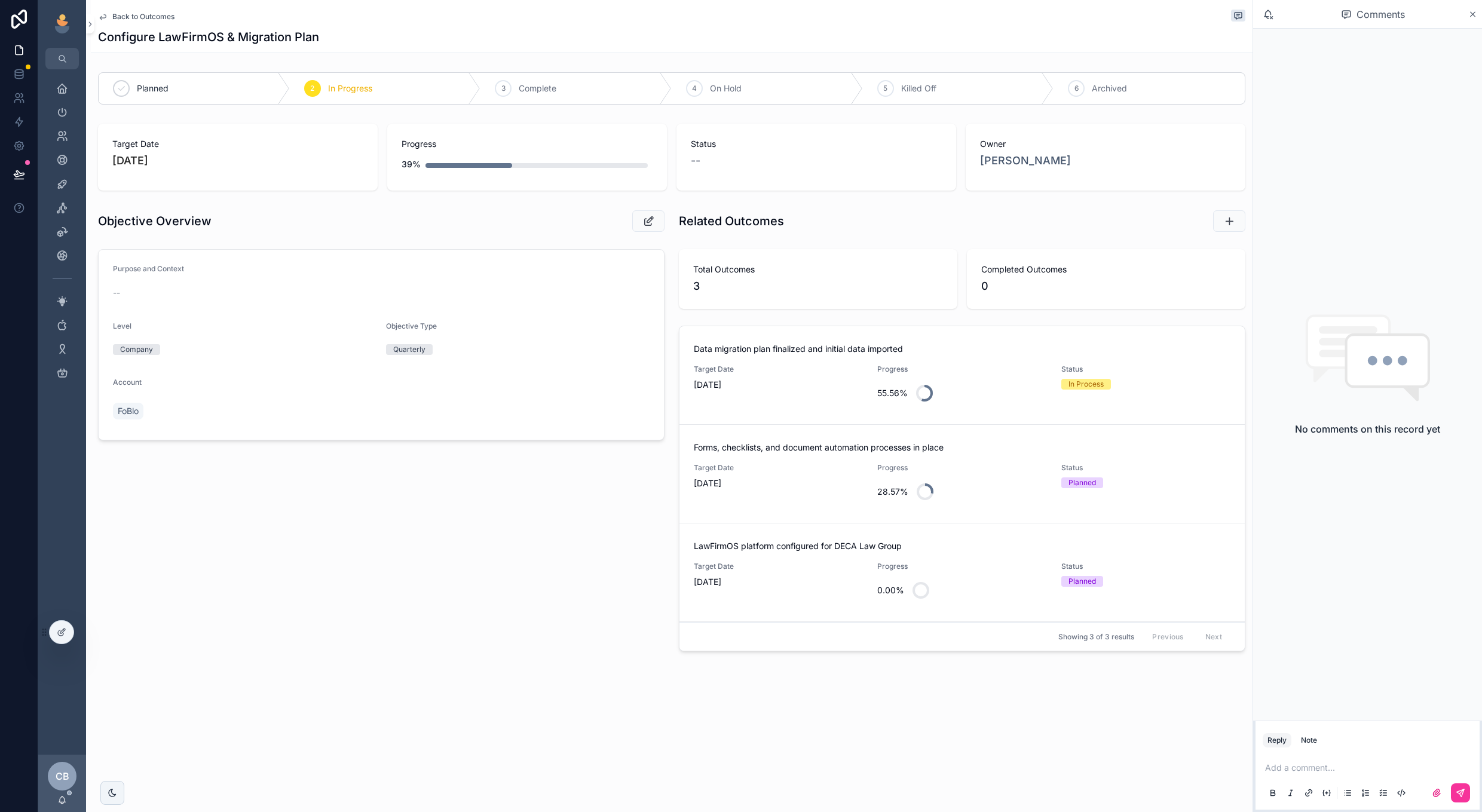
click at [804, 491] on div "Target Date 8/31/2025" at bounding box center [778, 485] width 169 height 43
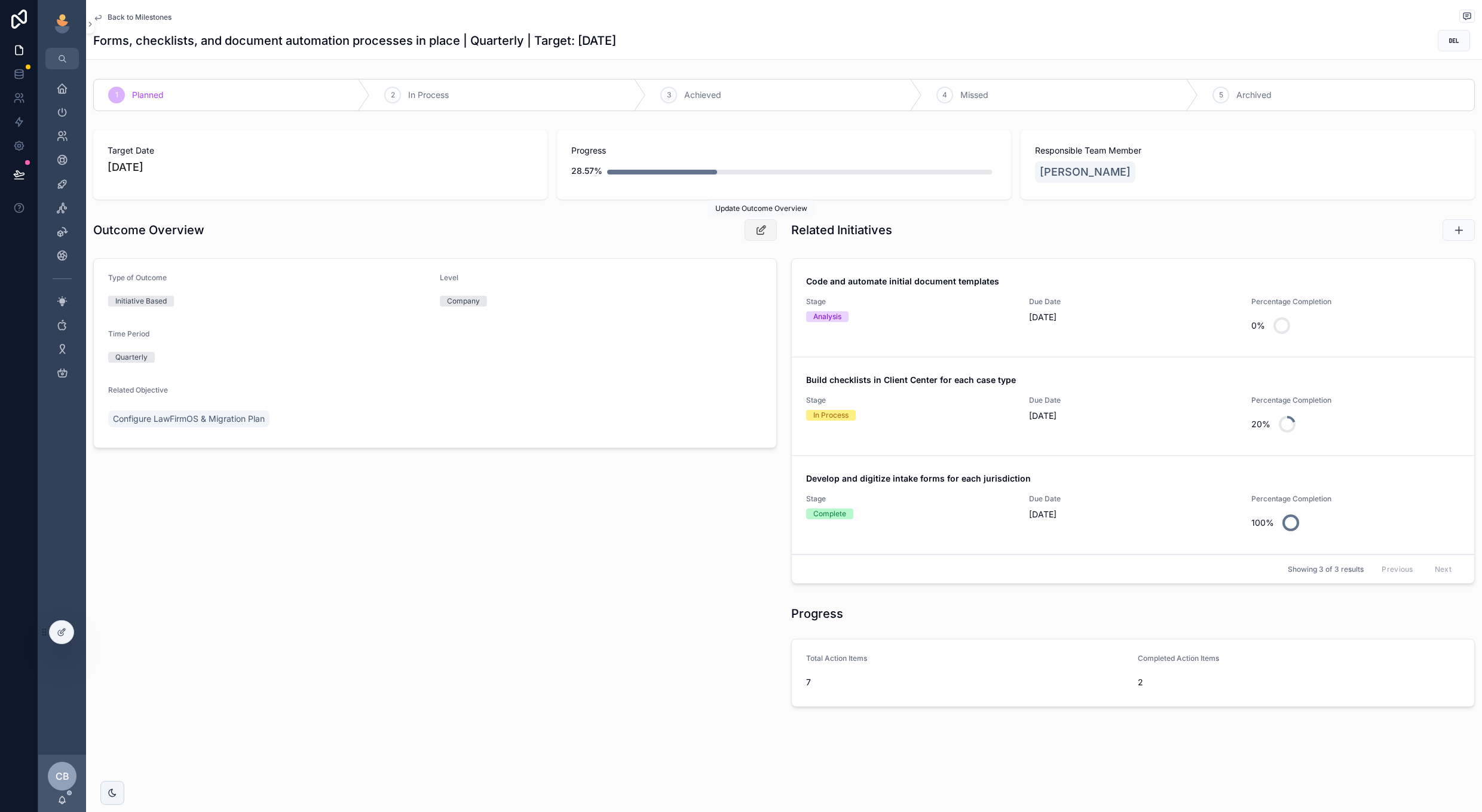
click at [752, 232] on button "scrollable content" at bounding box center [760, 230] width 33 height 21
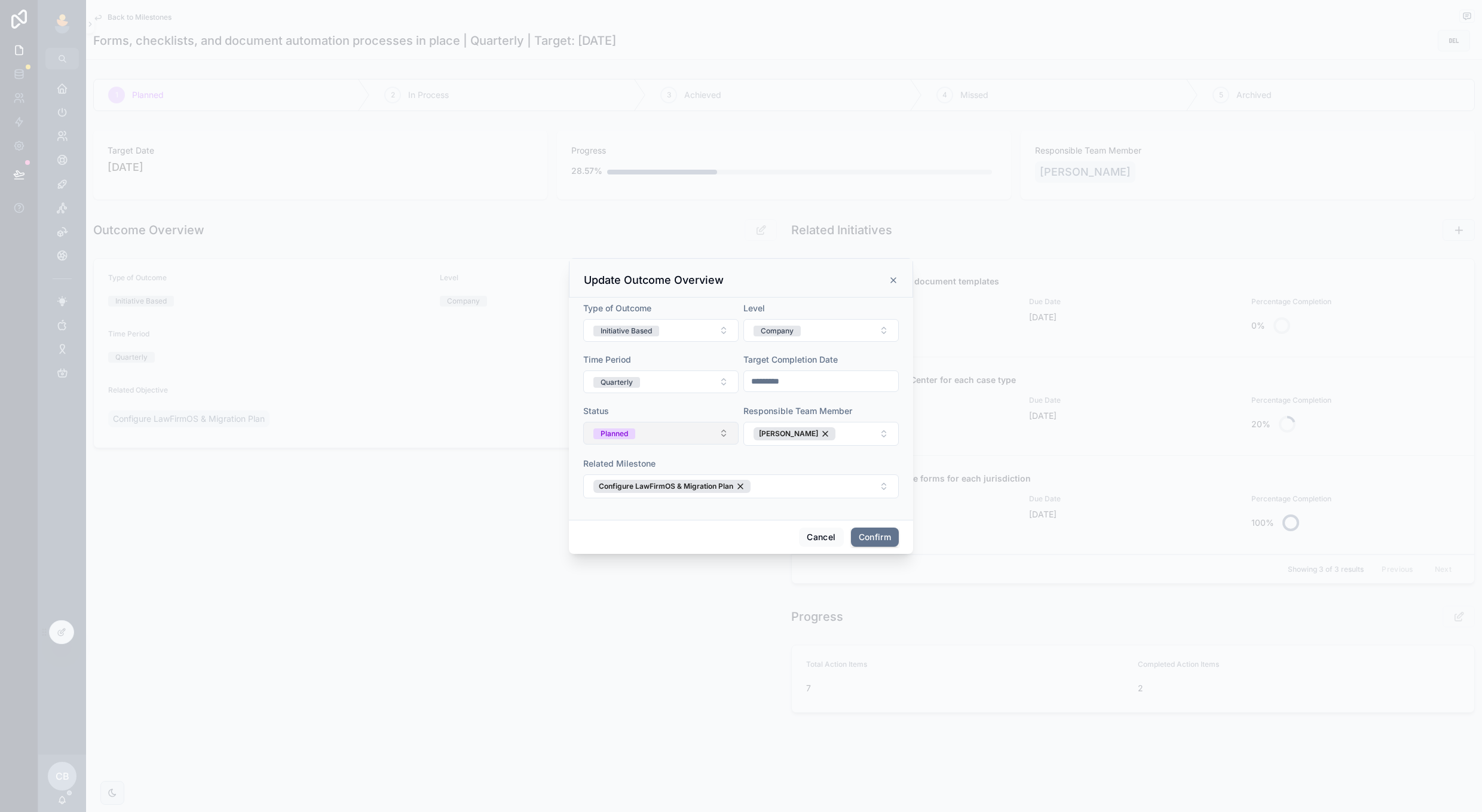
click at [638, 430] on button "Planned" at bounding box center [661, 433] width 155 height 23
click at [638, 511] on div "In Process" at bounding box center [661, 517] width 167 height 18
click at [866, 530] on button "Confirm" at bounding box center [875, 538] width 48 height 19
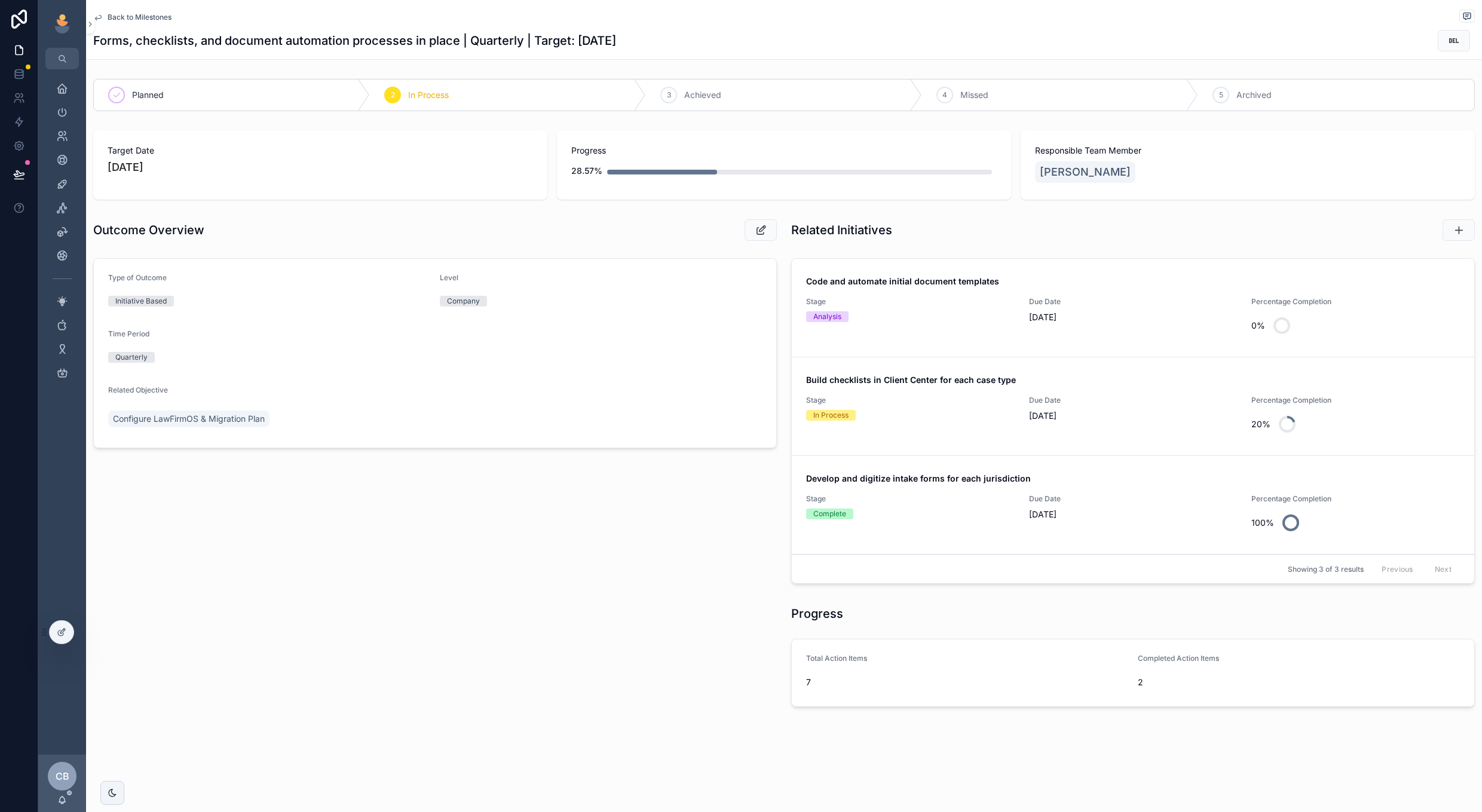
click at [133, 17] on span "Back to Milestones" at bounding box center [140, 17] width 64 height 10
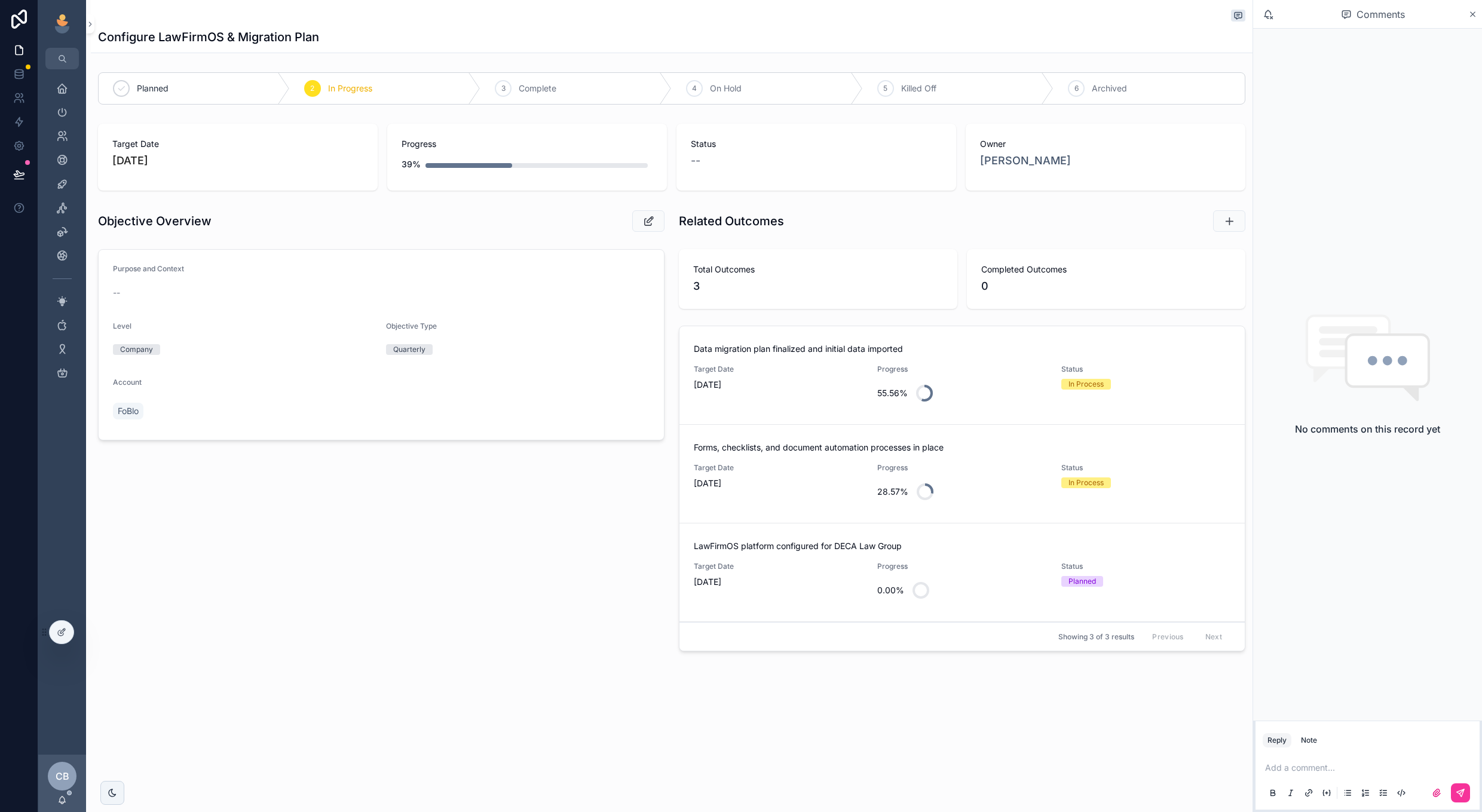
click at [821, 576] on div "Target Date 8/15/2025" at bounding box center [778, 575] width 169 height 26
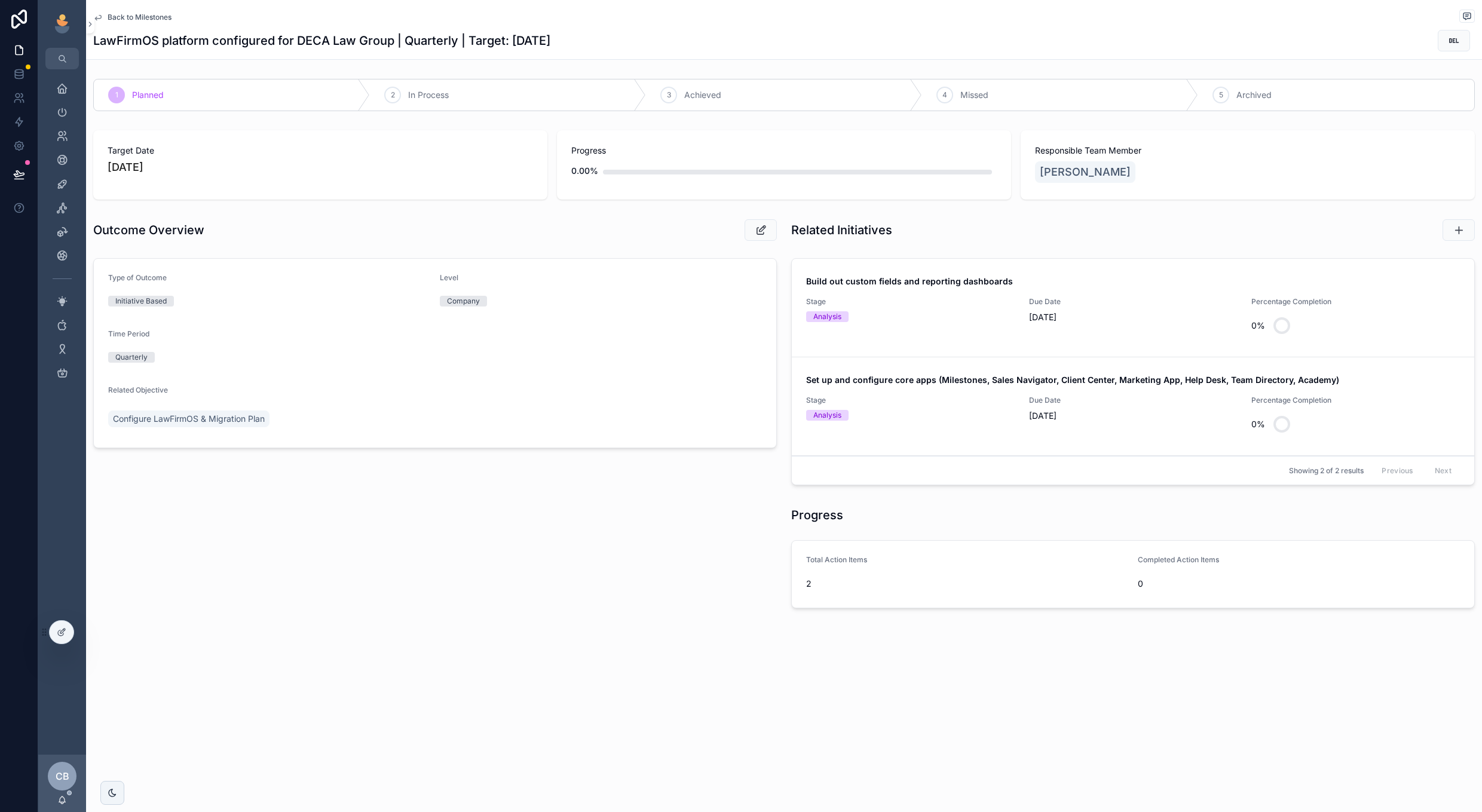
click at [957, 342] on link "Build out custom fields and reporting dashboards Stage Analysis Due Date 8/15/2…" at bounding box center [1133, 308] width 683 height 98
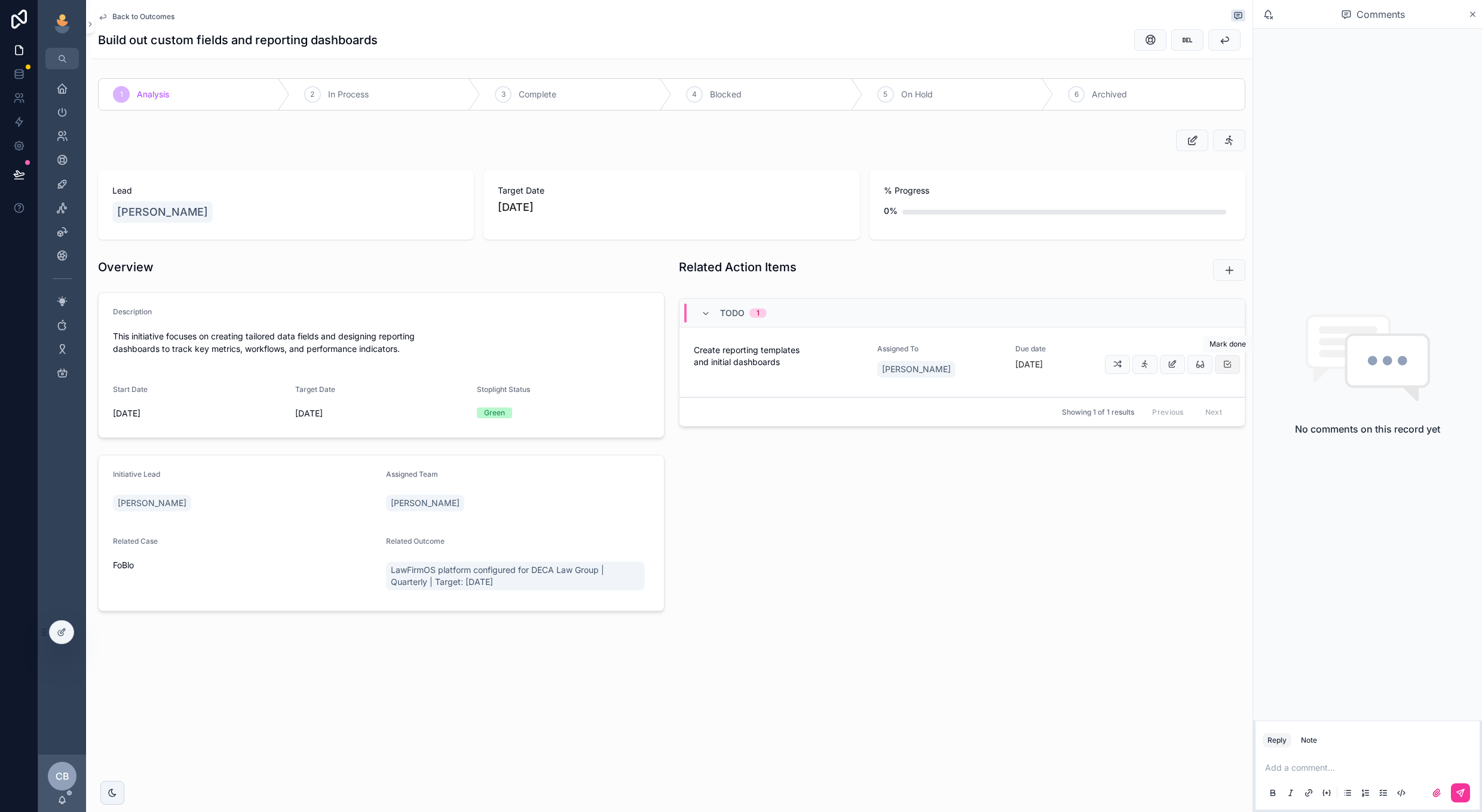
click at [1220, 366] on button "scrollable content" at bounding box center [1227, 365] width 25 height 19
click at [1224, 275] on icon "scrollable content" at bounding box center [1229, 270] width 12 height 12
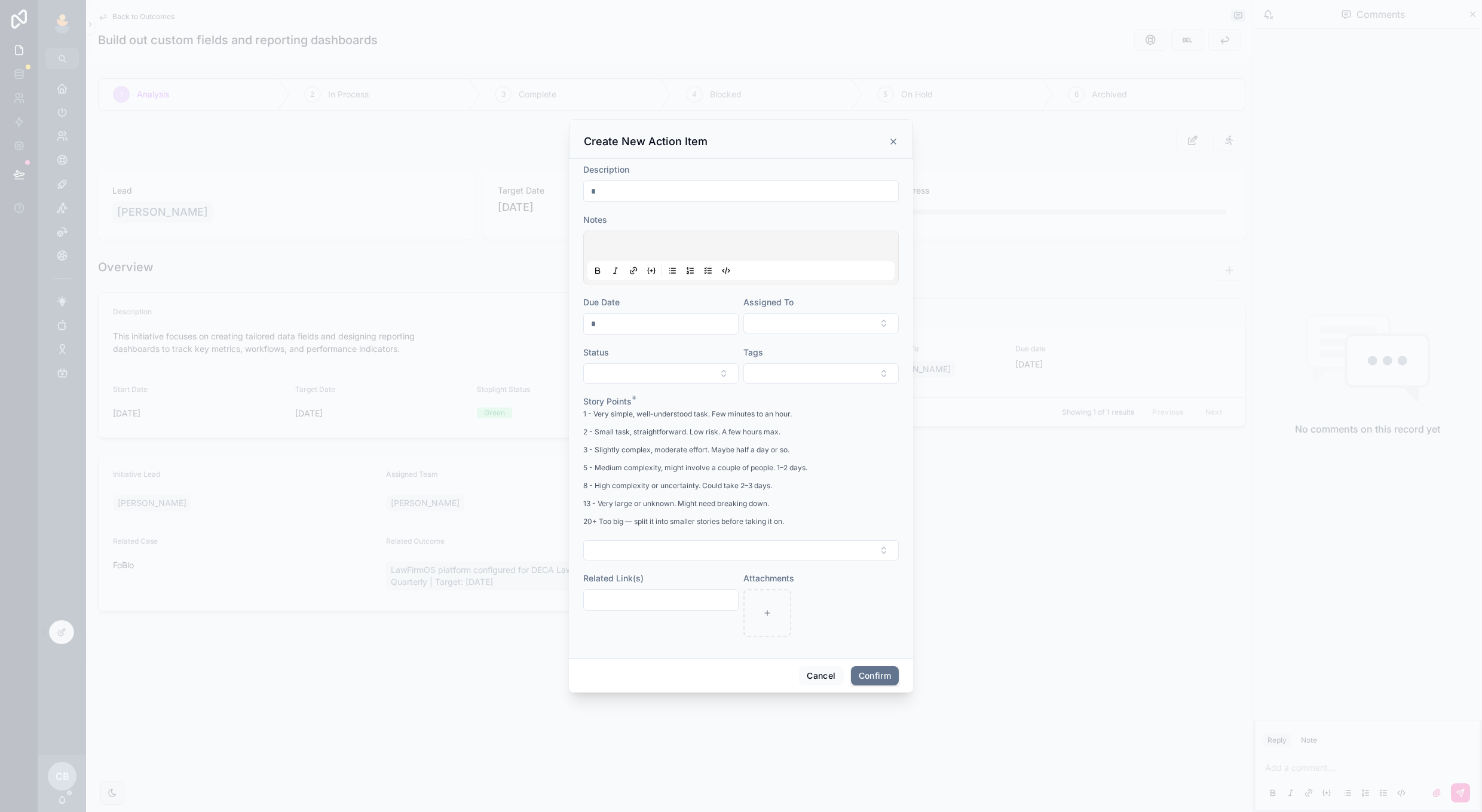
click at [1227, 262] on div at bounding box center [741, 406] width 1482 height 812
click at [728, 180] on div "Description" at bounding box center [741, 183] width 316 height 38
click at [722, 193] on input "text" at bounding box center [741, 191] width 314 height 17
type input "**********"
click at [746, 316] on button "Select Button" at bounding box center [821, 324] width 155 height 21
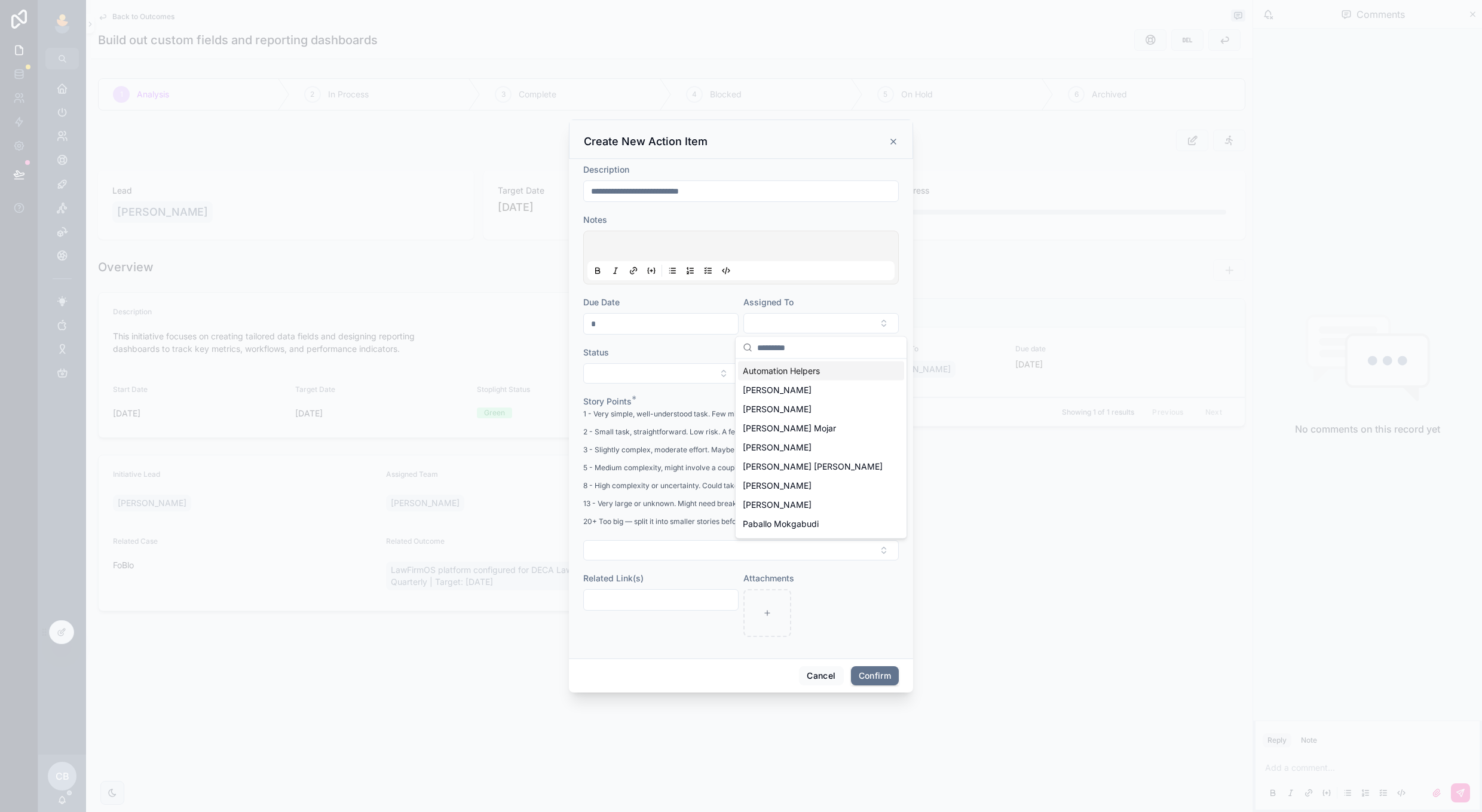
click at [714, 353] on div "Status" at bounding box center [661, 352] width 155 height 12
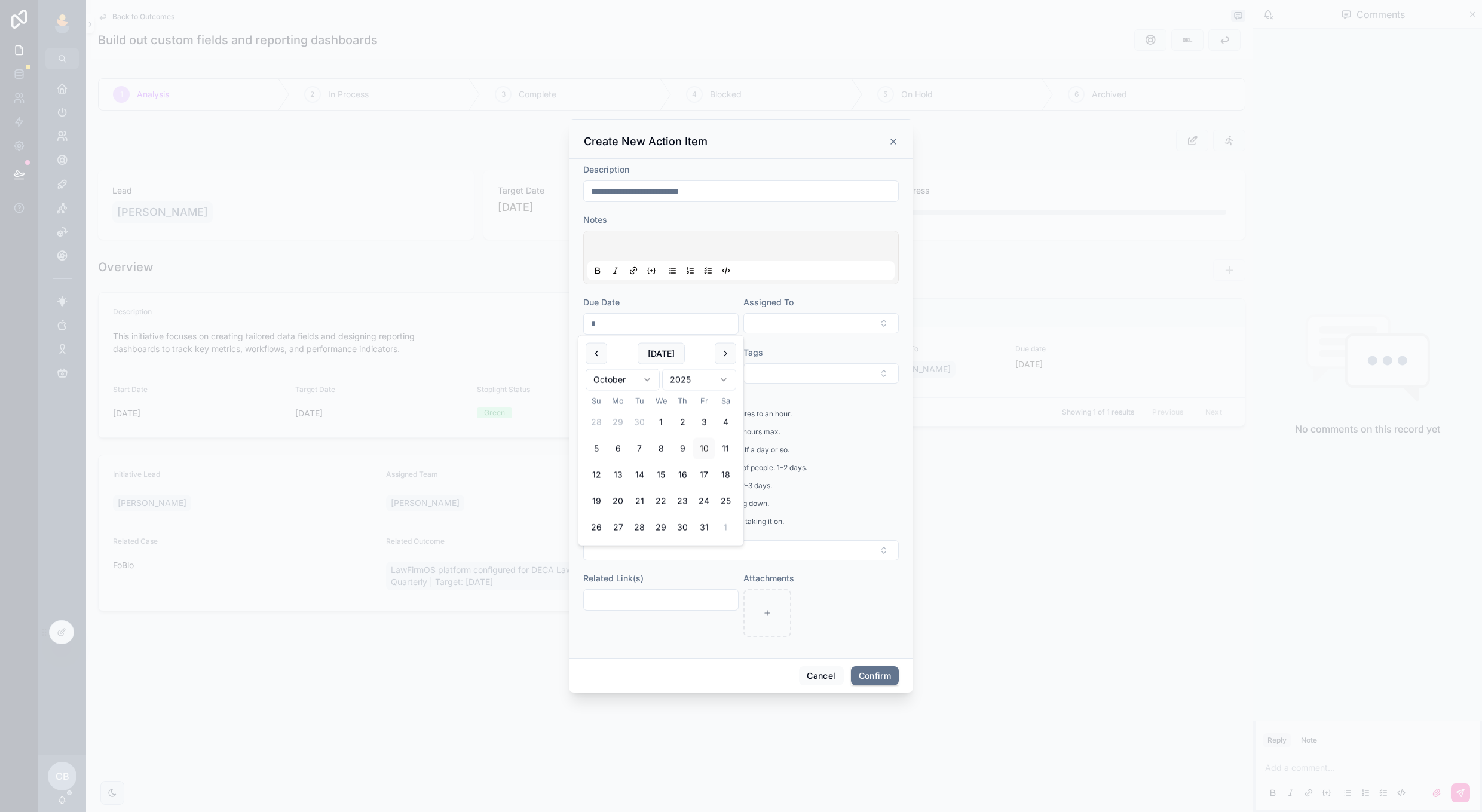
click at [718, 325] on input "text" at bounding box center [661, 324] width 154 height 17
click at [697, 473] on button "17" at bounding box center [703, 475] width 21 height 21
type input "**********"
click at [725, 304] on div "Due Date" at bounding box center [661, 302] width 155 height 12
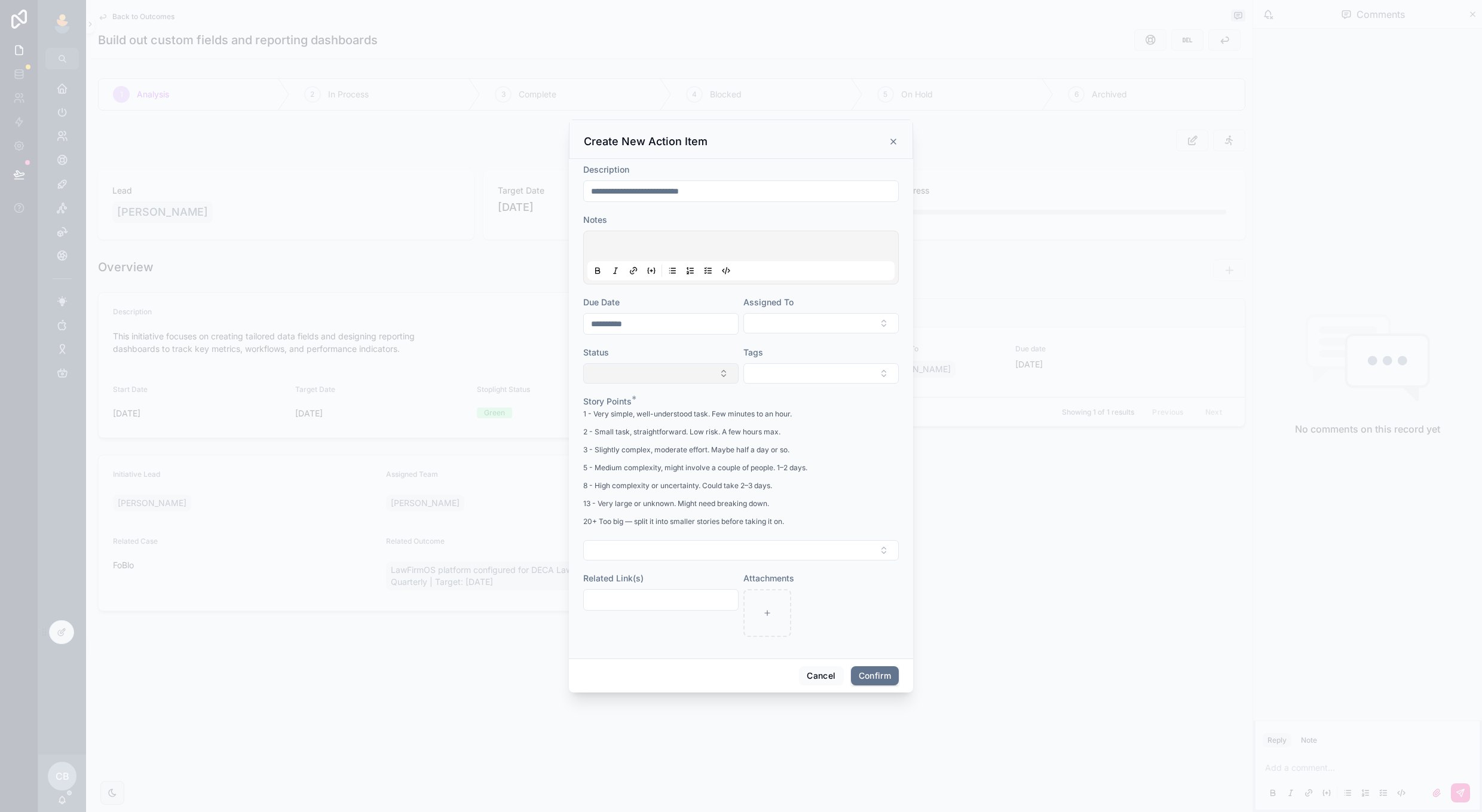
click at [709, 369] on button "Select Button" at bounding box center [661, 373] width 155 height 21
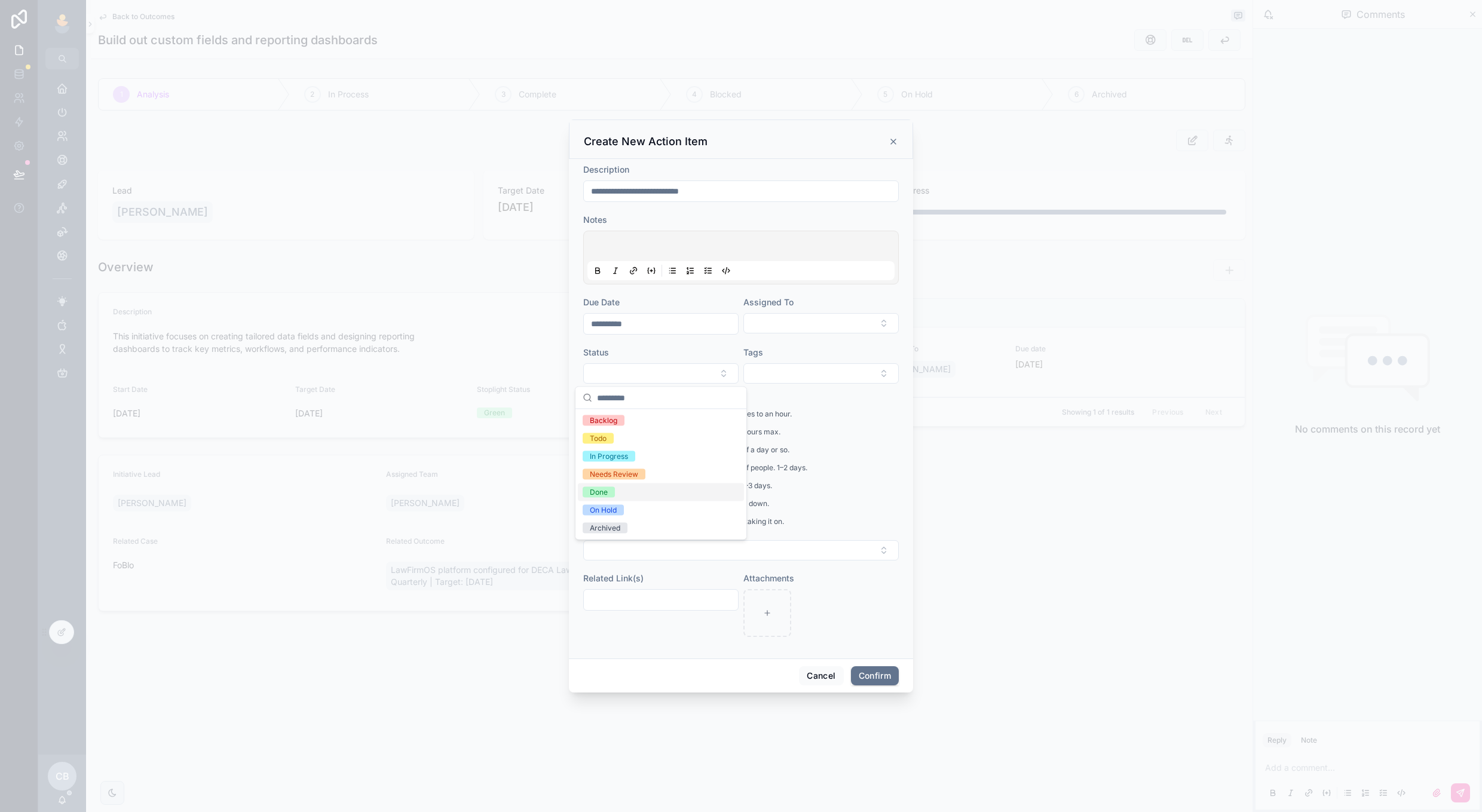
click at [493, 688] on div at bounding box center [741, 406] width 1482 height 812
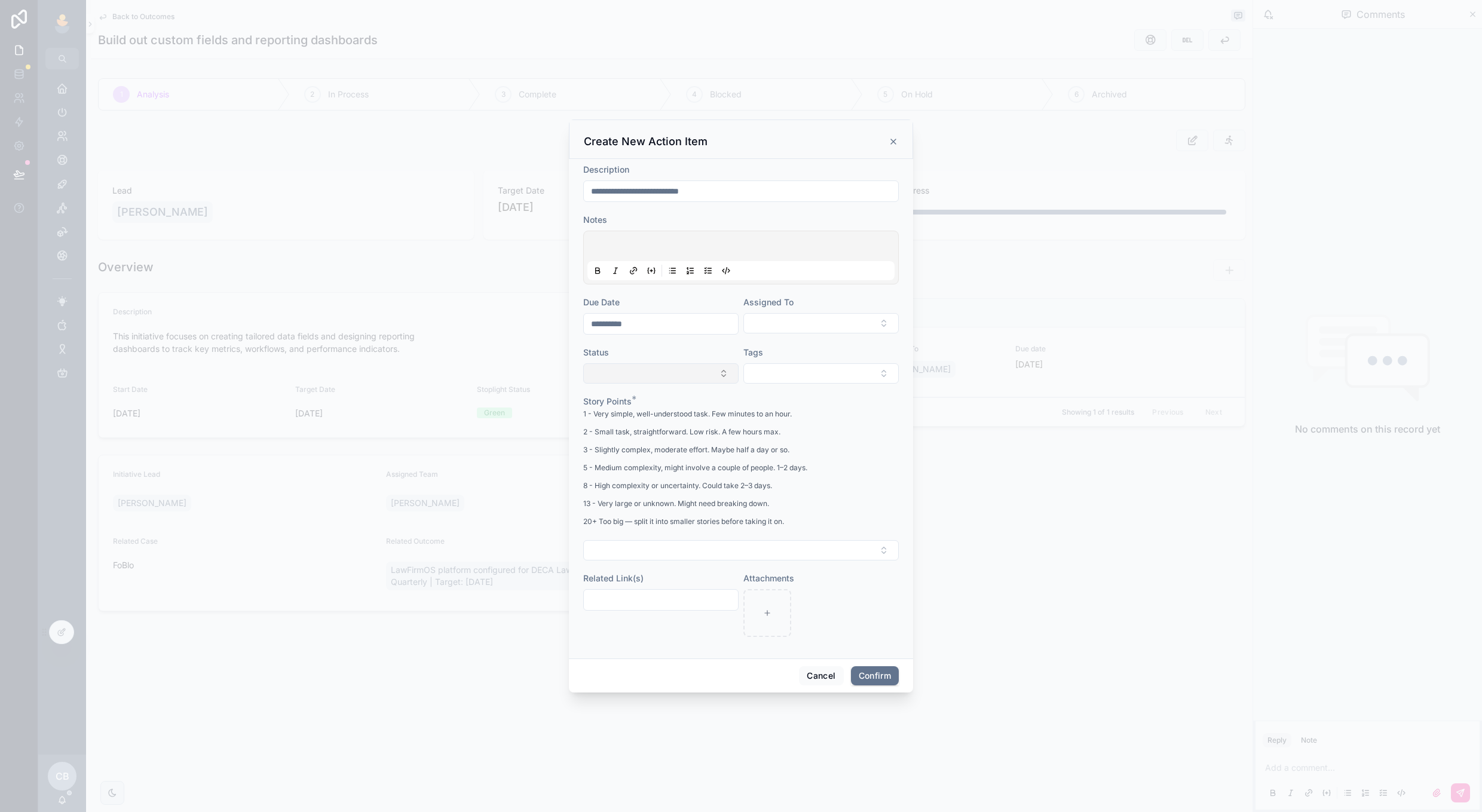
click at [617, 380] on button "Select Button" at bounding box center [661, 373] width 155 height 21
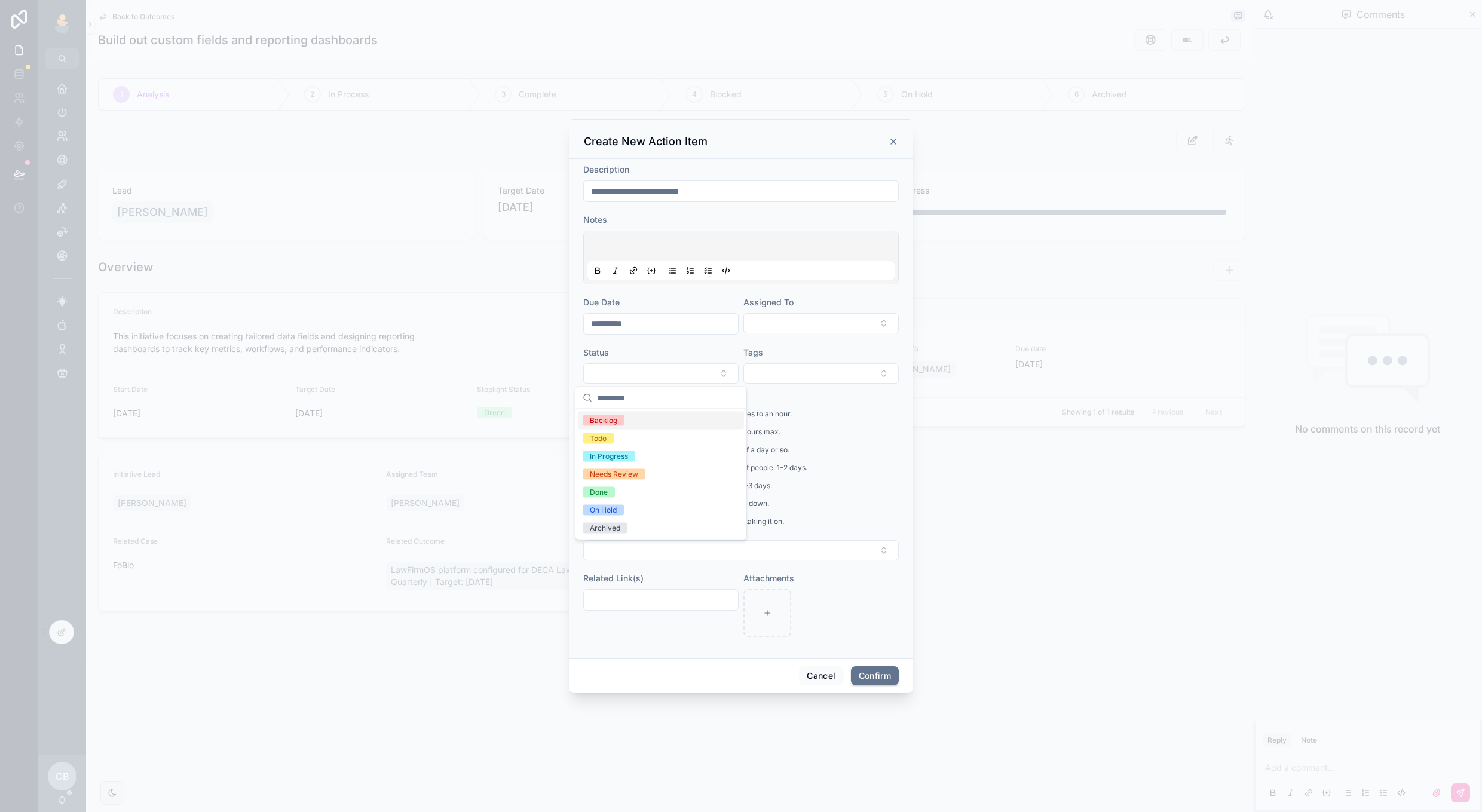
click at [618, 416] on span "Backlog" at bounding box center [603, 421] width 42 height 11
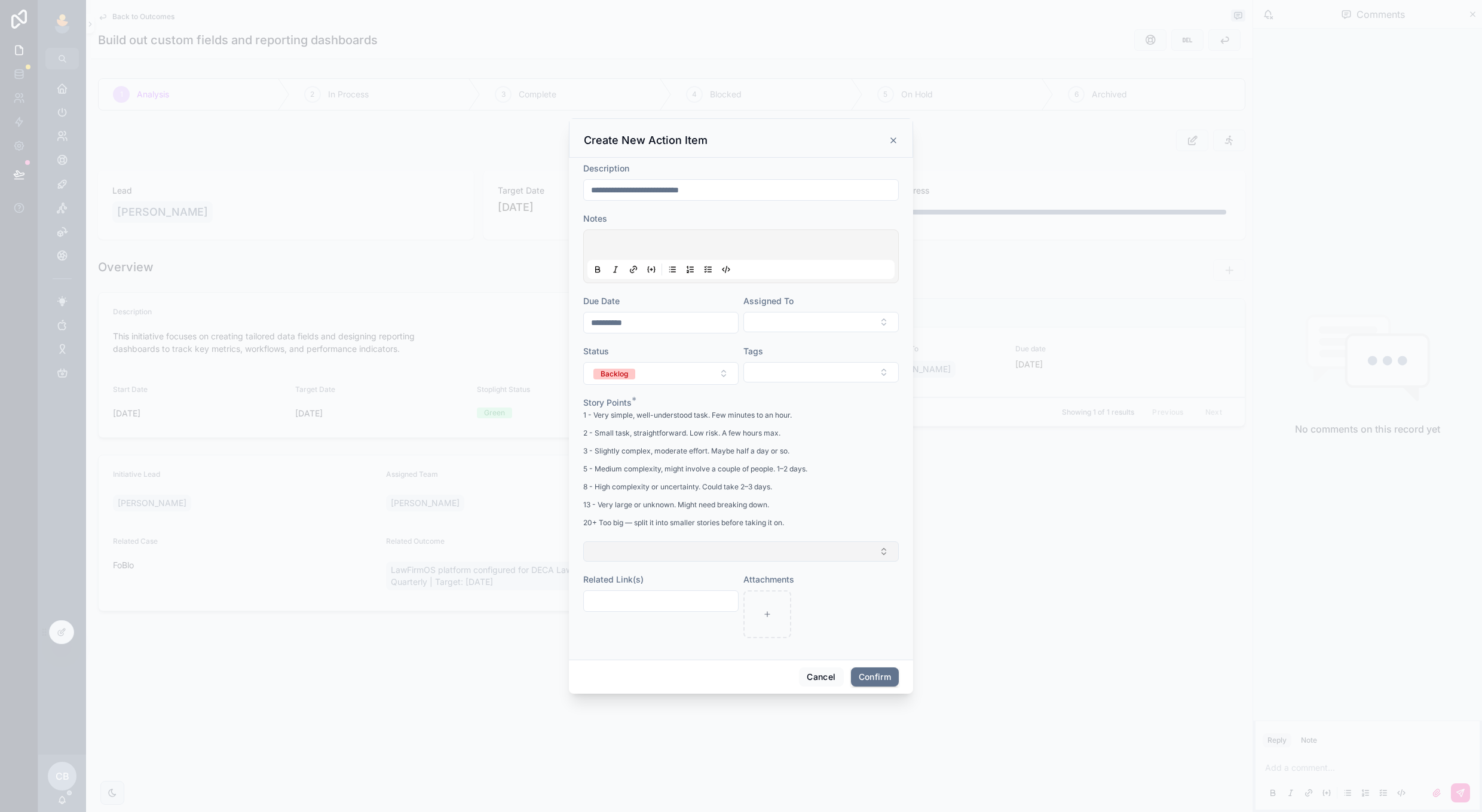
click at [693, 559] on button "Select Button" at bounding box center [741, 552] width 316 height 21
click at [688, 611] on div "2" at bounding box center [741, 617] width 167 height 18
click at [852, 672] on button "Confirm" at bounding box center [875, 678] width 48 height 19
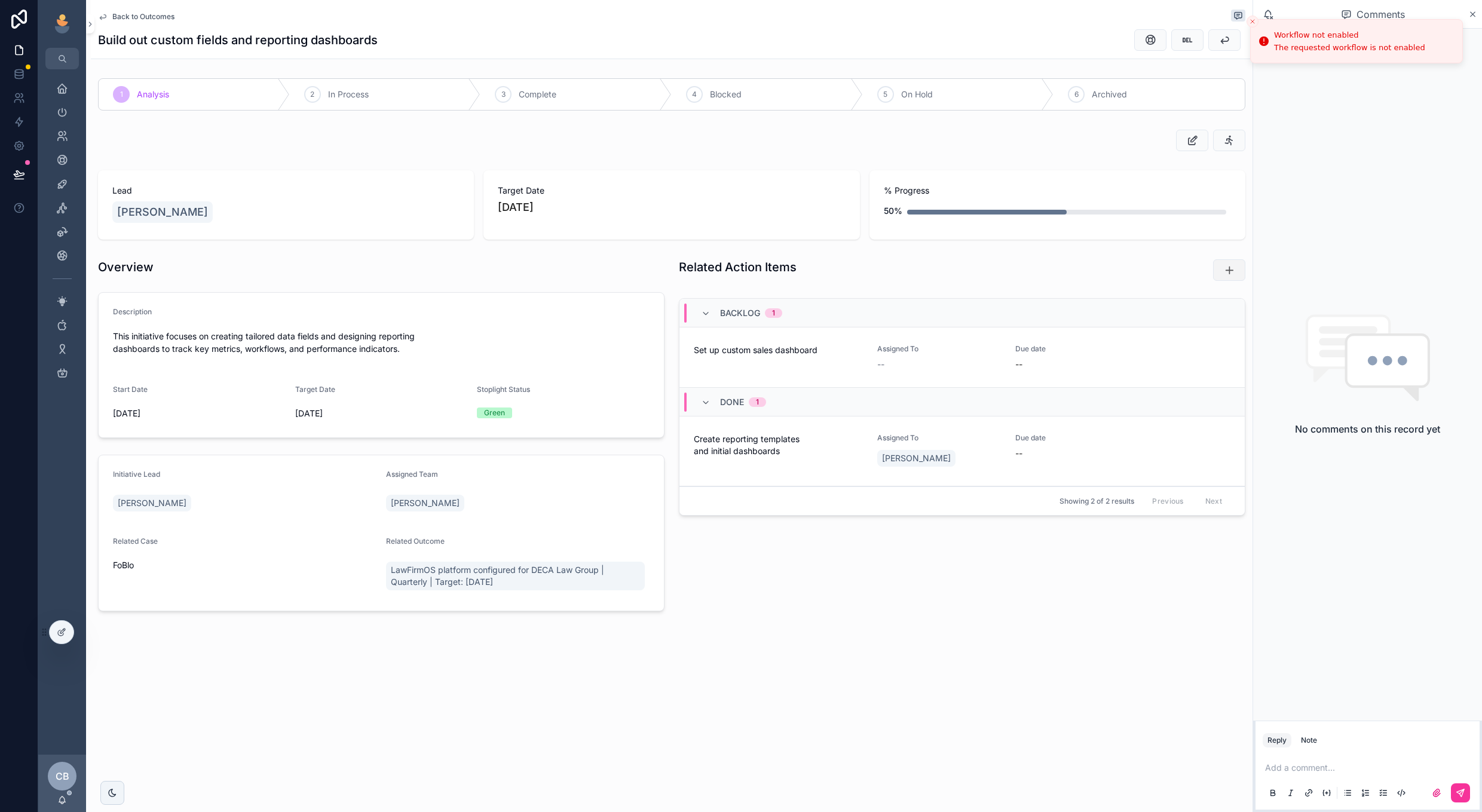
click at [1231, 266] on icon "scrollable content" at bounding box center [1229, 270] width 12 height 12
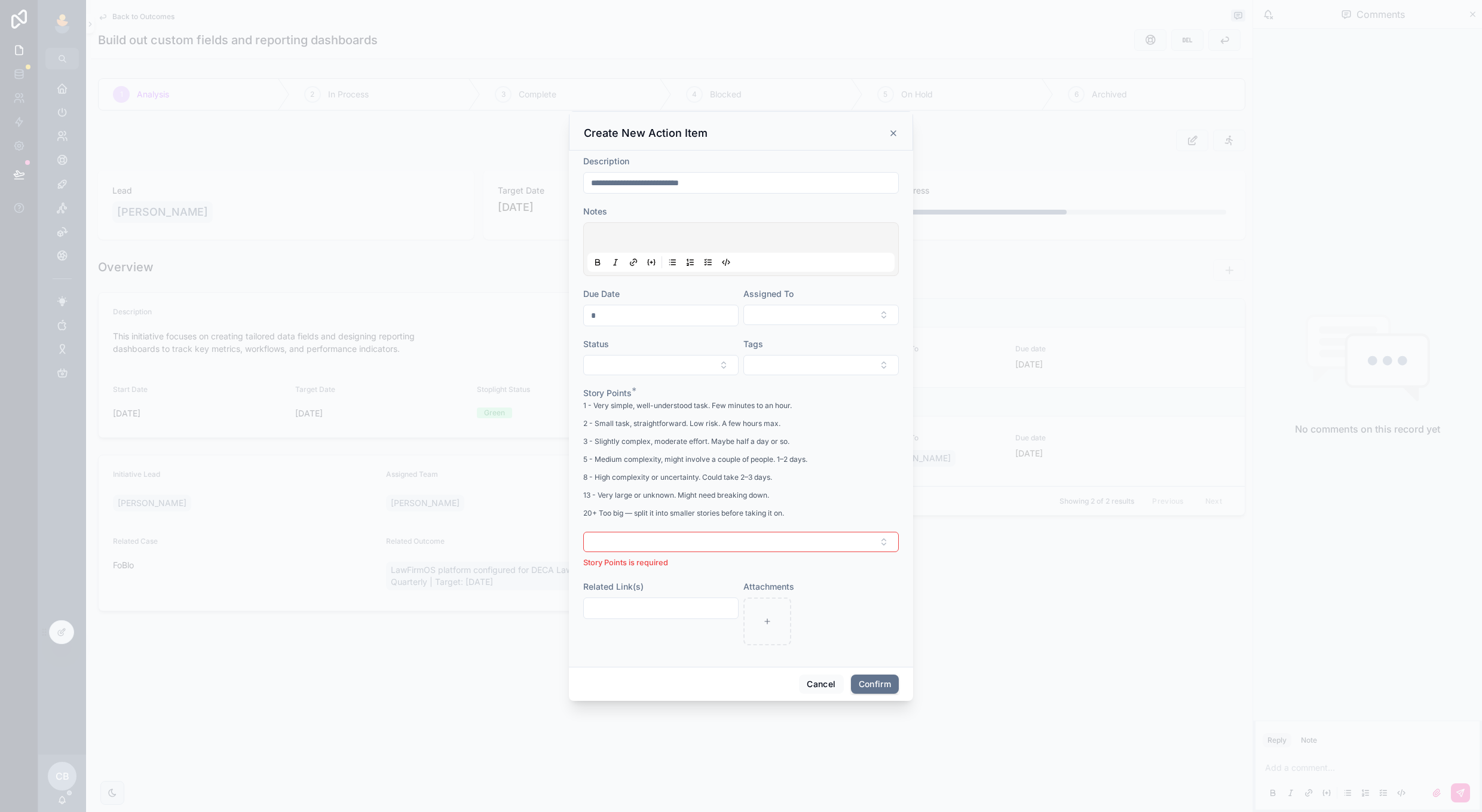
drag, startPoint x: 652, startPoint y: 183, endPoint x: 731, endPoint y: 185, distance: 79.0
click at [731, 186] on input "**********" at bounding box center [741, 182] width 314 height 17
type input "**********"
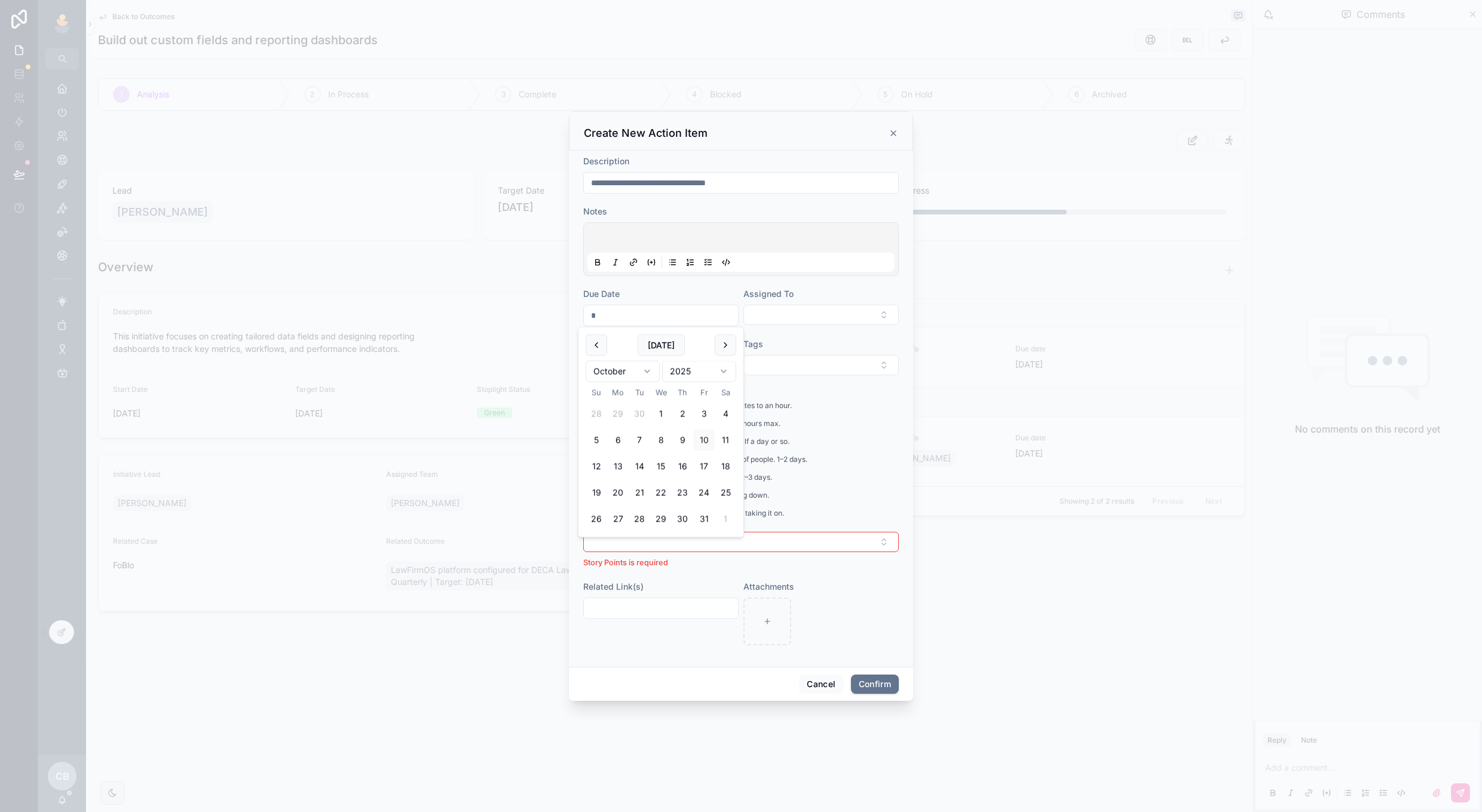
click at [696, 313] on input "text" at bounding box center [661, 315] width 154 height 17
click at [700, 480] on tbody "28 29 30 1 2 3 4 5 6 7 8 9 10 11 12 13 14 15 16 17 18 19 20 21 22 23 24 25 26 2…" at bounding box center [661, 465] width 151 height 132
click at [700, 487] on button "24" at bounding box center [703, 492] width 21 height 21
type input "**********"
click at [813, 442] on div "1 - Very simple, well-understood task. Few minutes to an hour. 2 - Small task, …" at bounding box center [741, 463] width 316 height 128
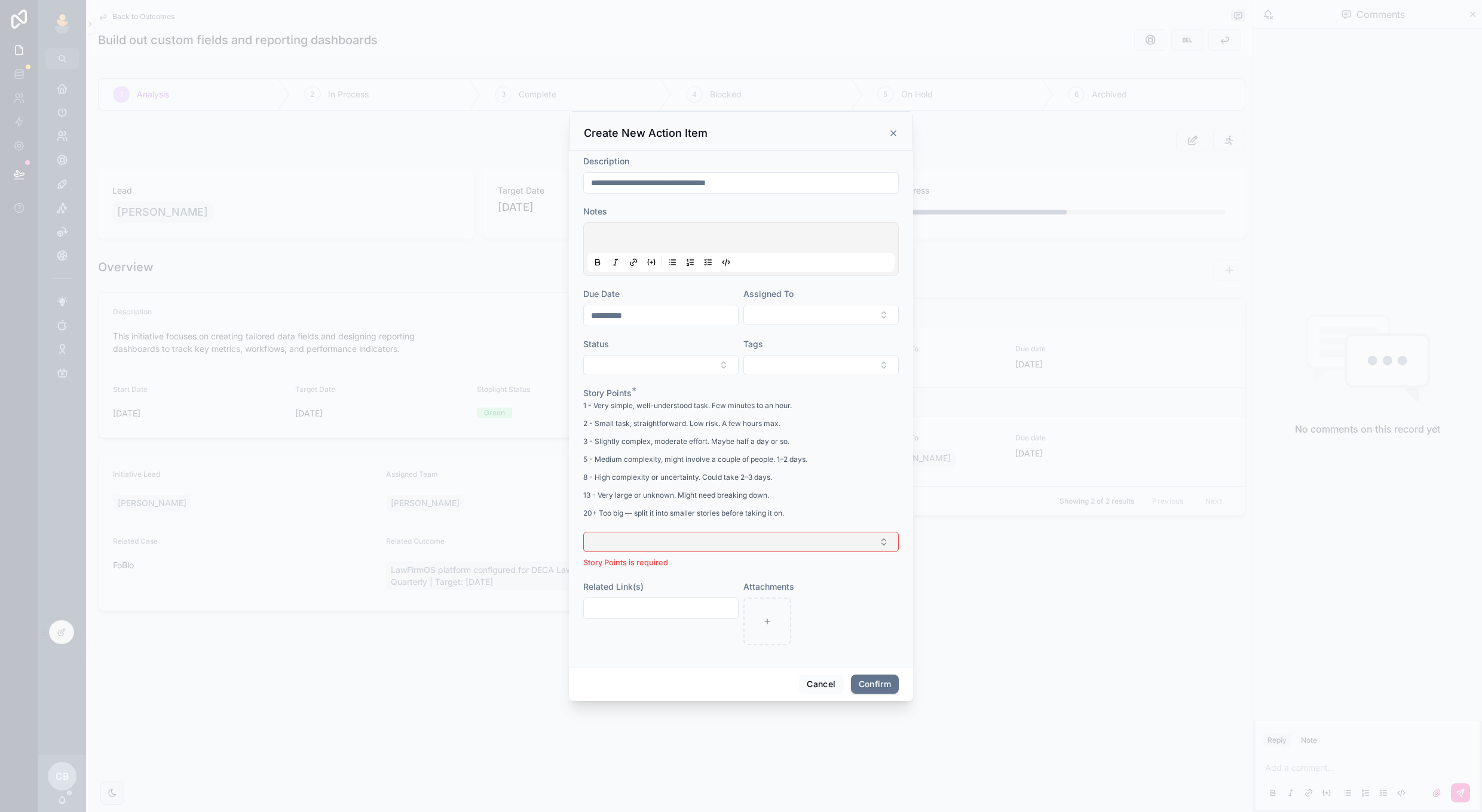
click at [752, 536] on button "Select Button" at bounding box center [741, 542] width 316 height 21
click at [717, 599] on div "2" at bounding box center [741, 607] width 167 height 18
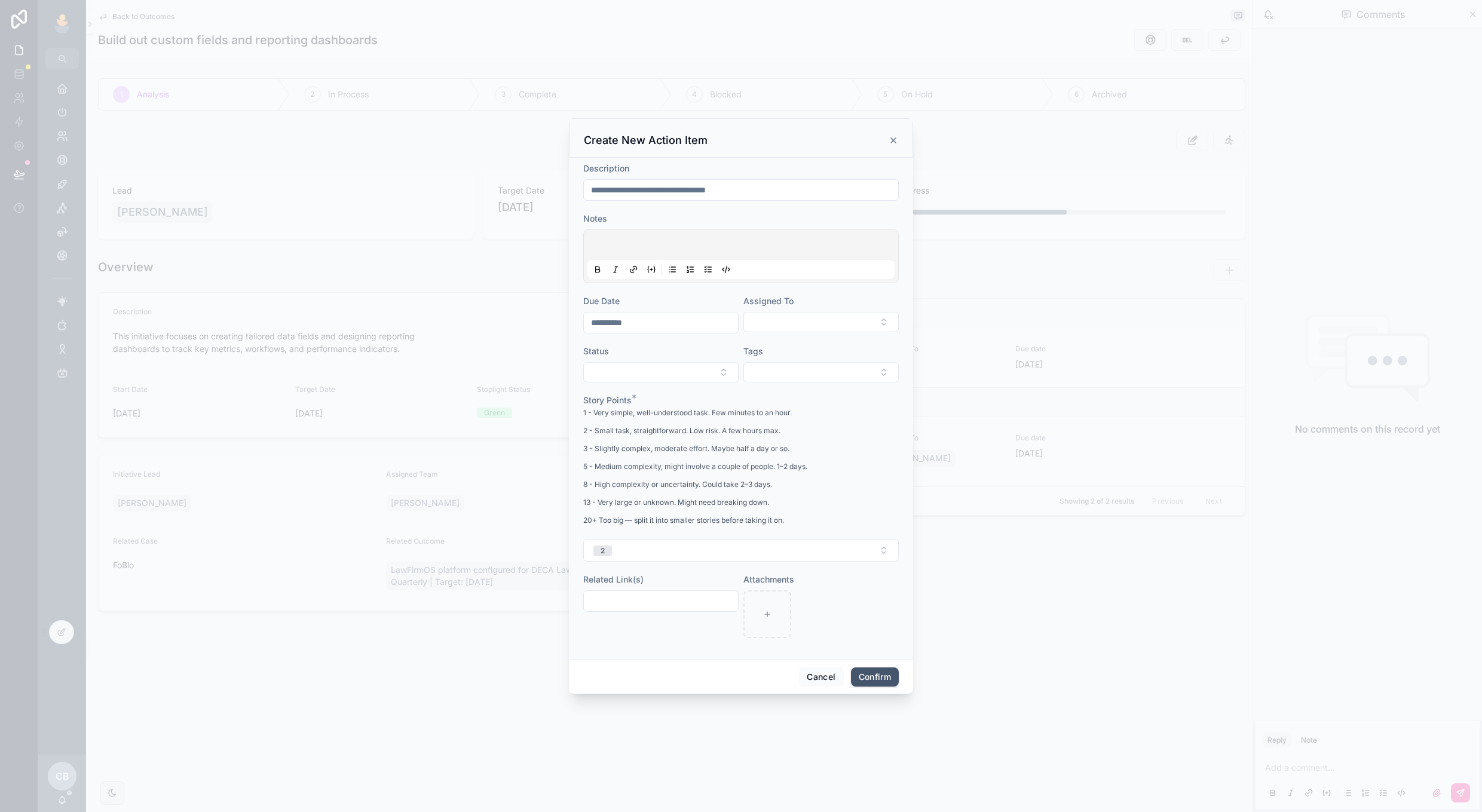
click at [866, 675] on button "Confirm" at bounding box center [875, 677] width 48 height 19
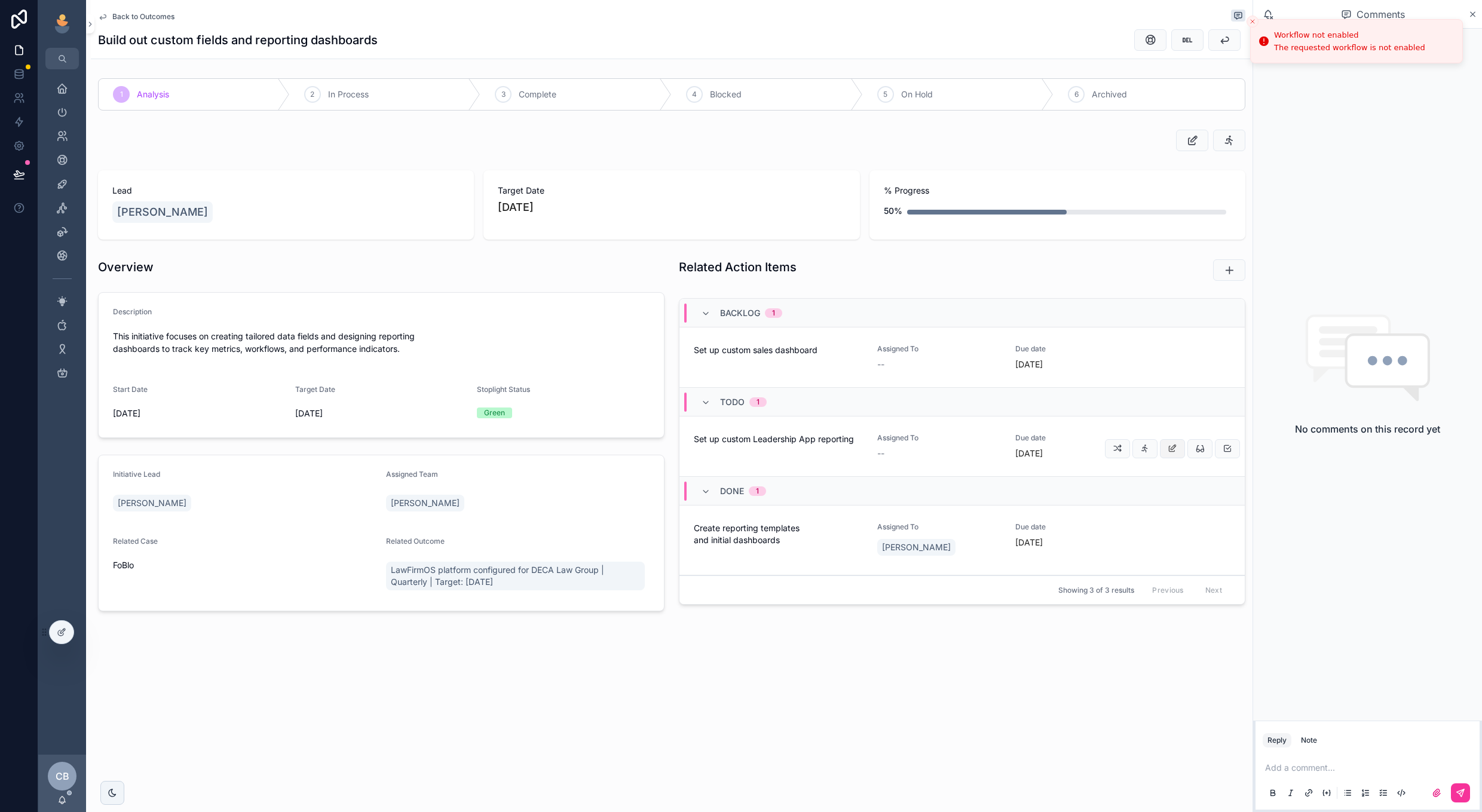
click at [1171, 443] on button "scrollable content" at bounding box center [1173, 449] width 25 height 19
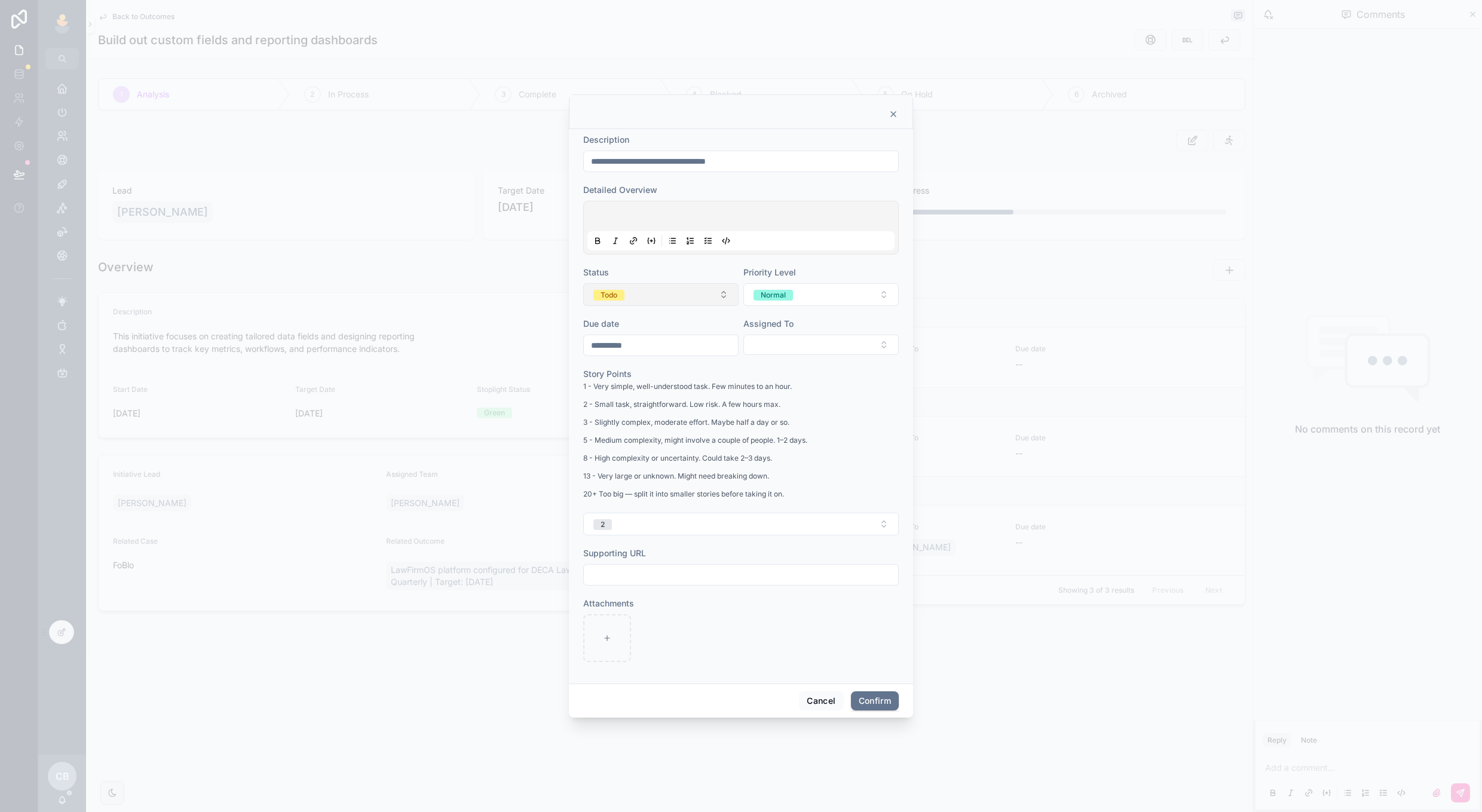
click at [666, 296] on button "Todo" at bounding box center [661, 294] width 155 height 23
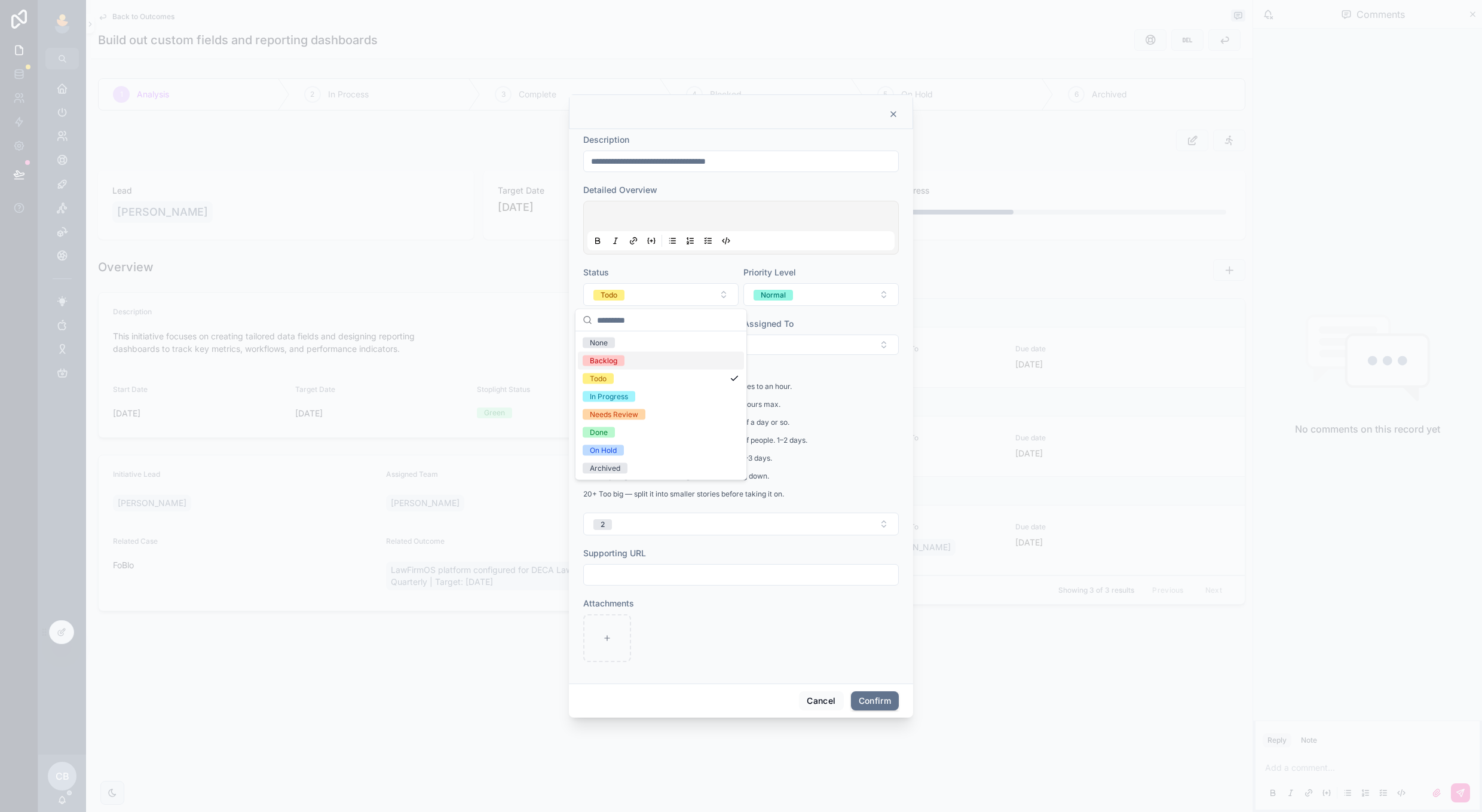
click at [652, 358] on div "Backlog" at bounding box center [661, 361] width 167 height 18
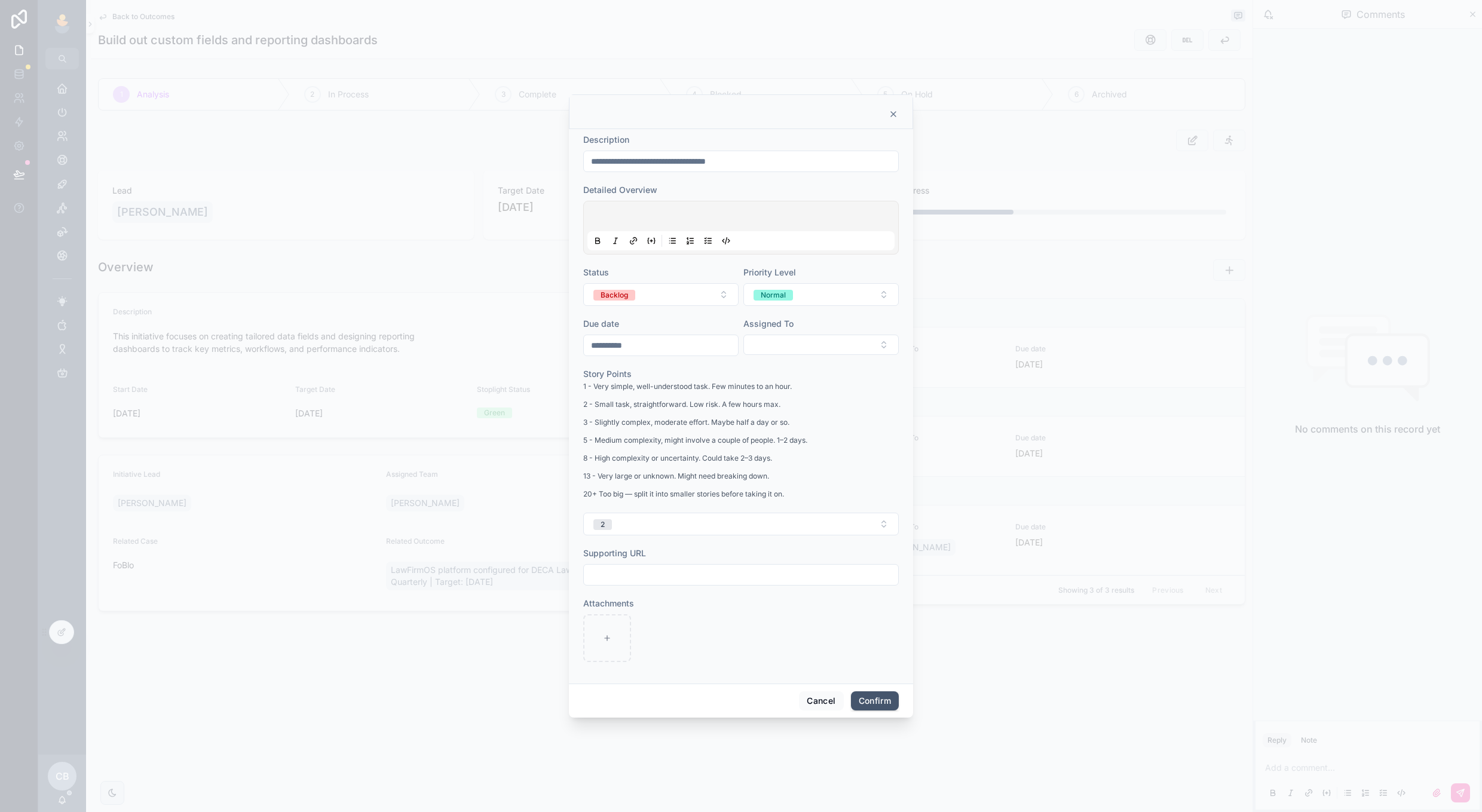
click at [855, 703] on button "Confirm" at bounding box center [875, 701] width 48 height 19
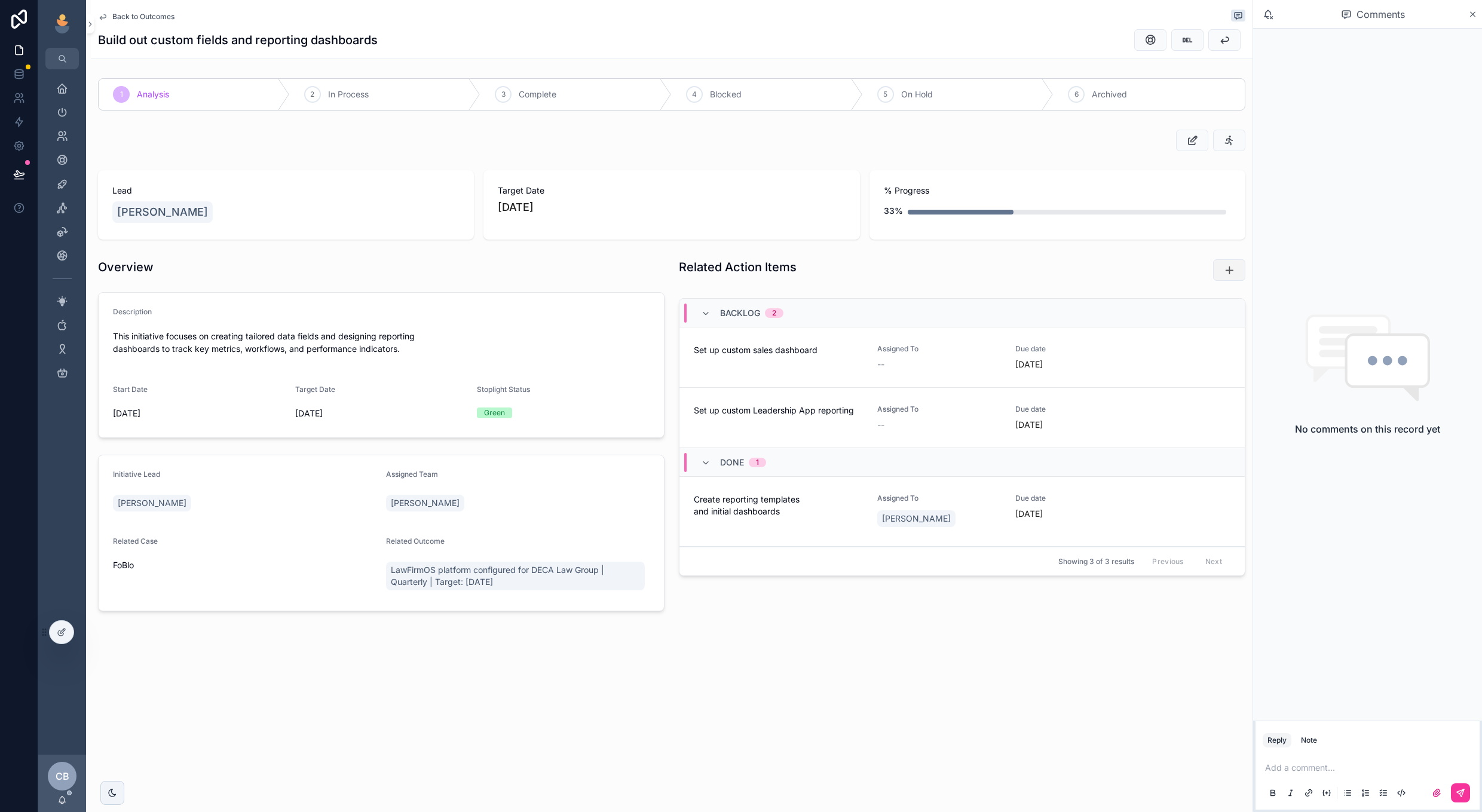
click at [1233, 274] on icon "scrollable content" at bounding box center [1229, 270] width 12 height 12
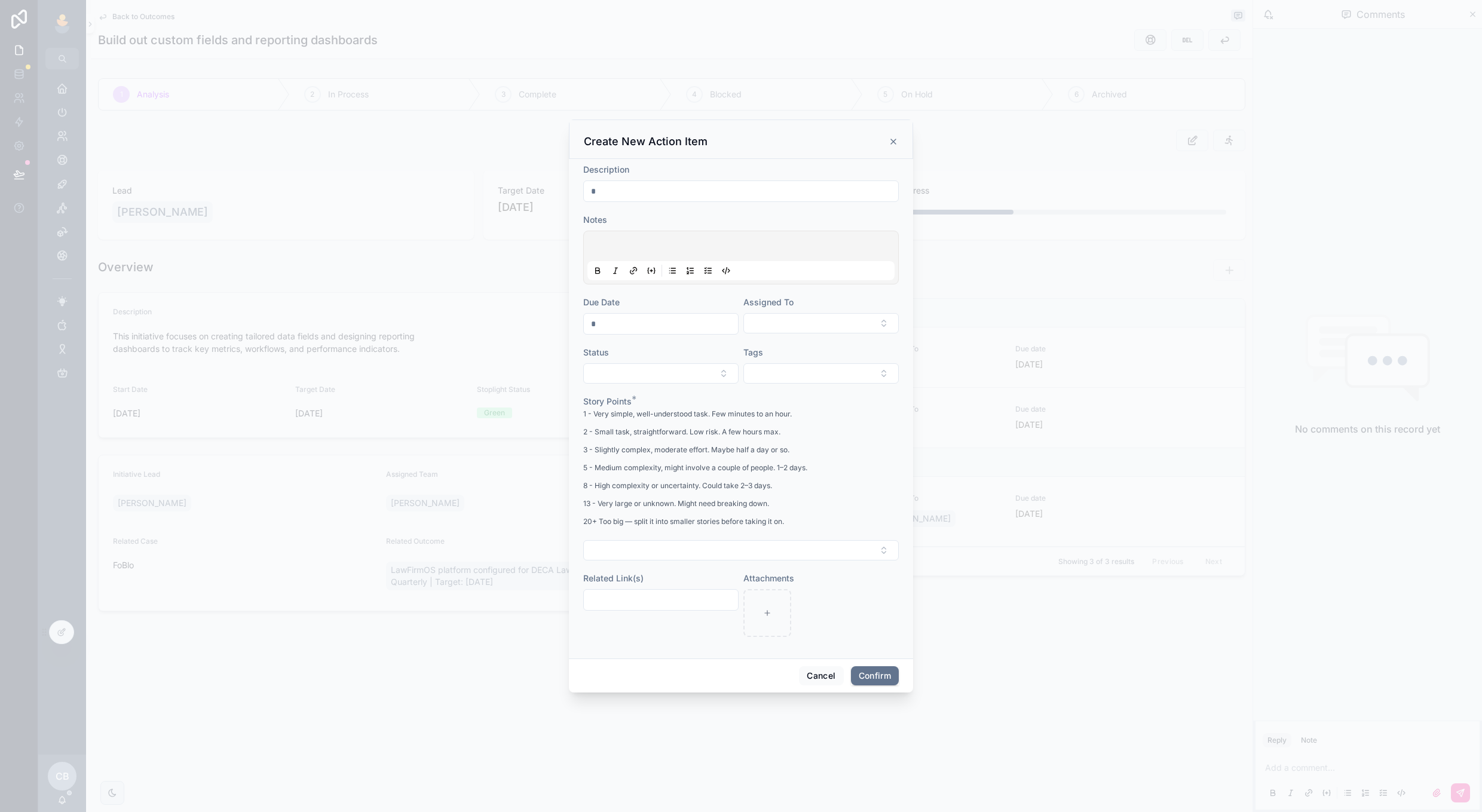
click at [768, 196] on input "text" at bounding box center [741, 191] width 314 height 17
type input "**********"
click at [674, 366] on button "Select Button" at bounding box center [661, 373] width 155 height 21
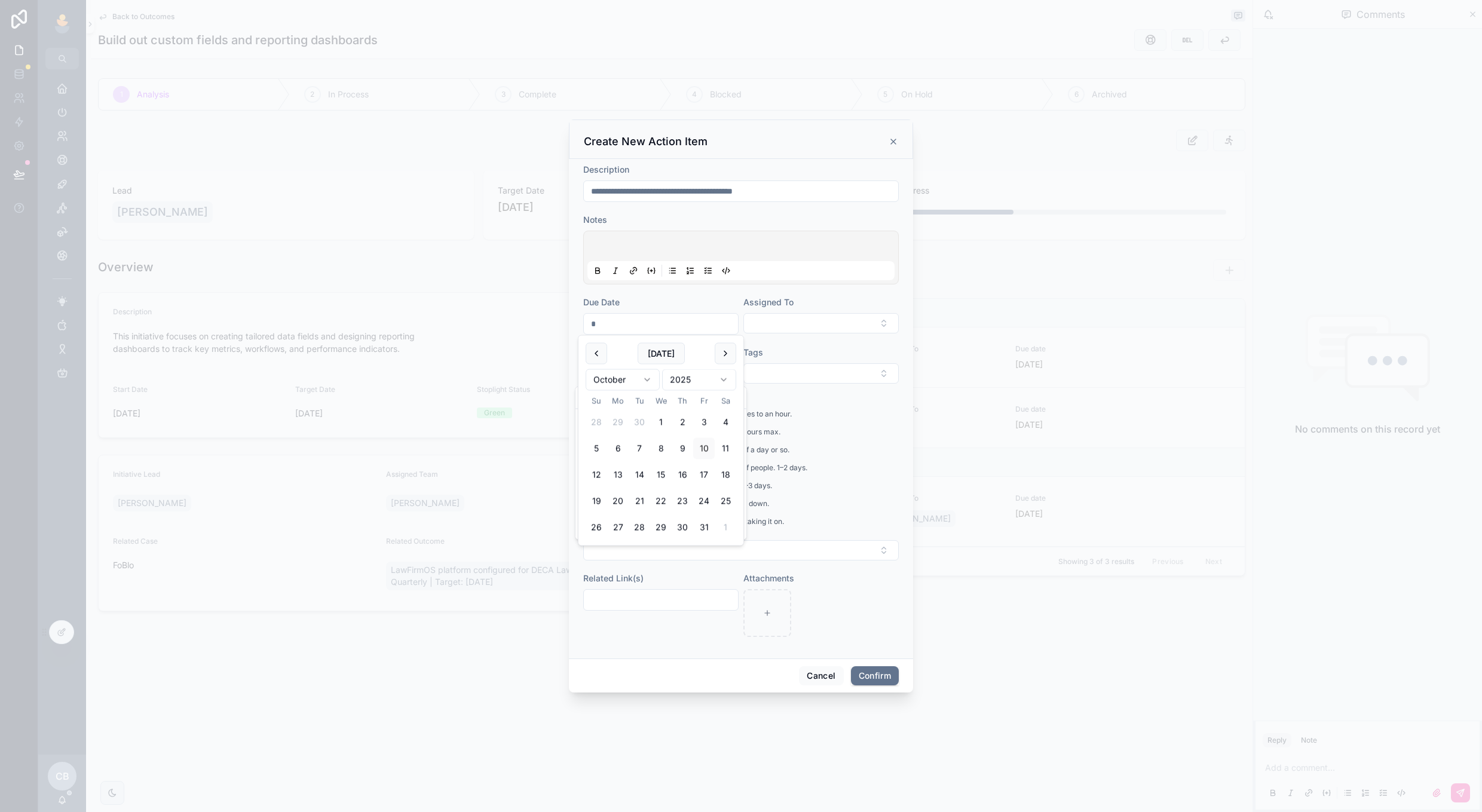
click at [660, 322] on input "text" at bounding box center [661, 324] width 154 height 17
click at [699, 483] on button "17" at bounding box center [703, 475] width 21 height 21
type input "**********"
click at [692, 309] on div "**********" at bounding box center [661, 316] width 155 height 38
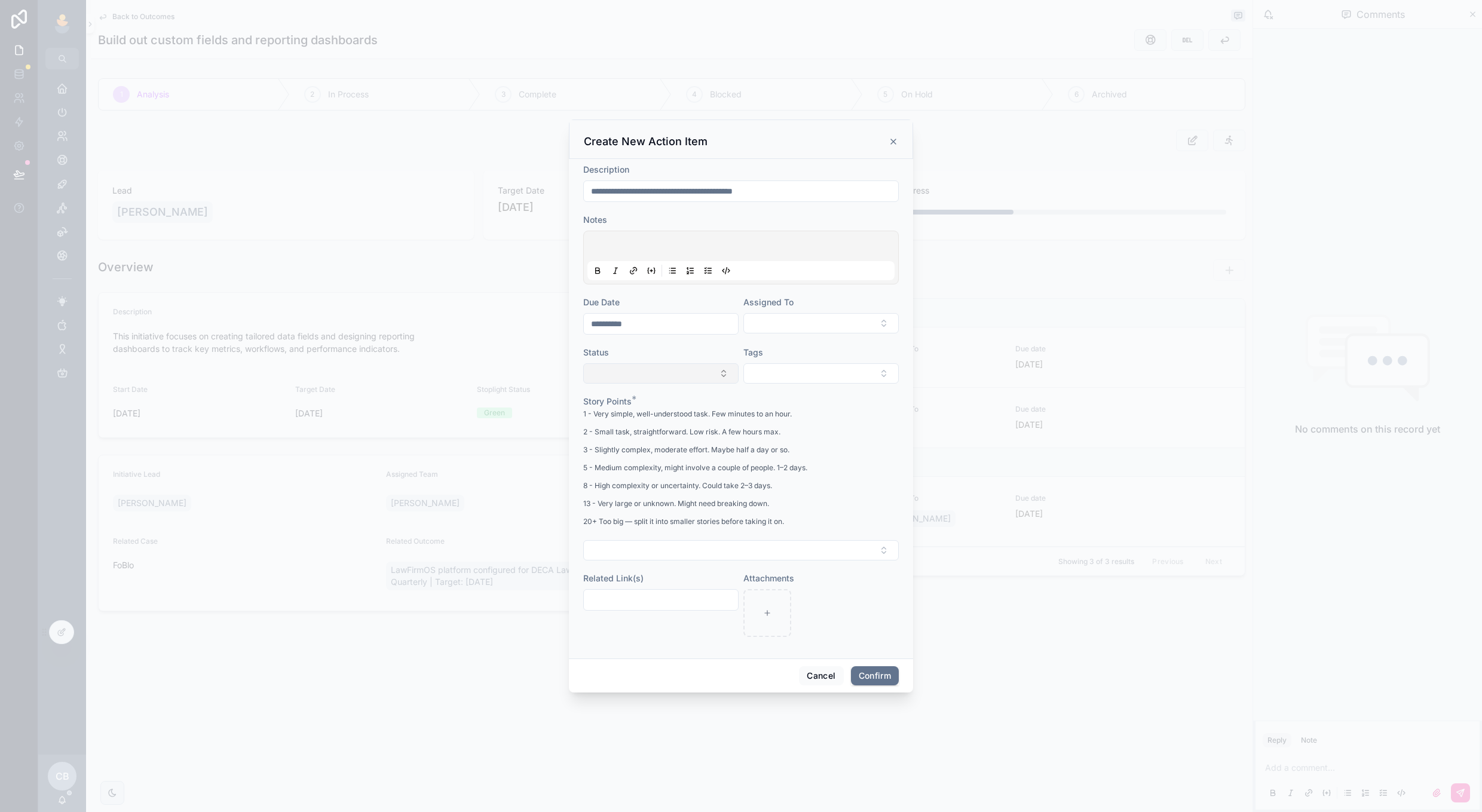
click at [670, 372] on button "Select Button" at bounding box center [661, 373] width 155 height 21
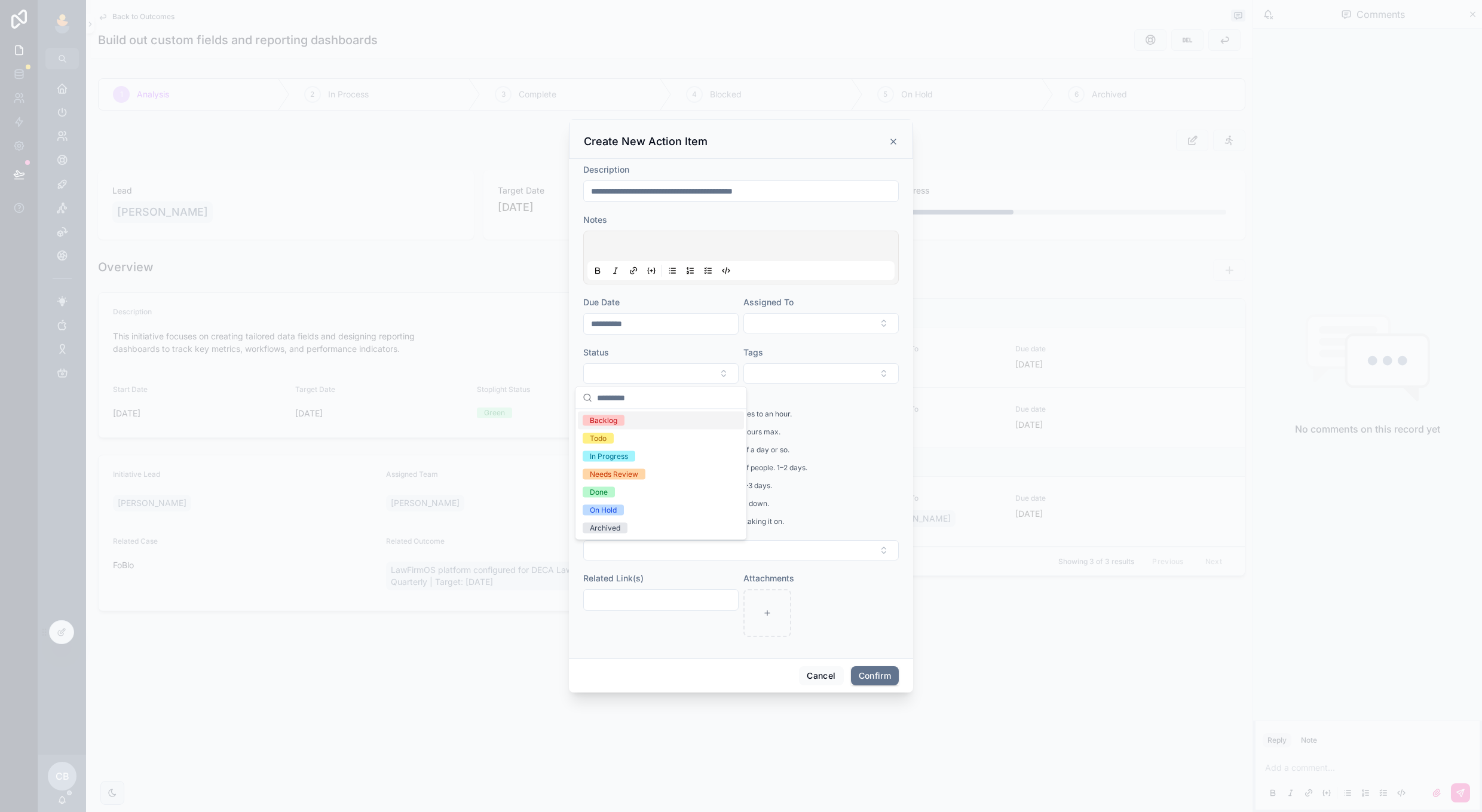
click at [659, 423] on div "Backlog" at bounding box center [661, 420] width 167 height 18
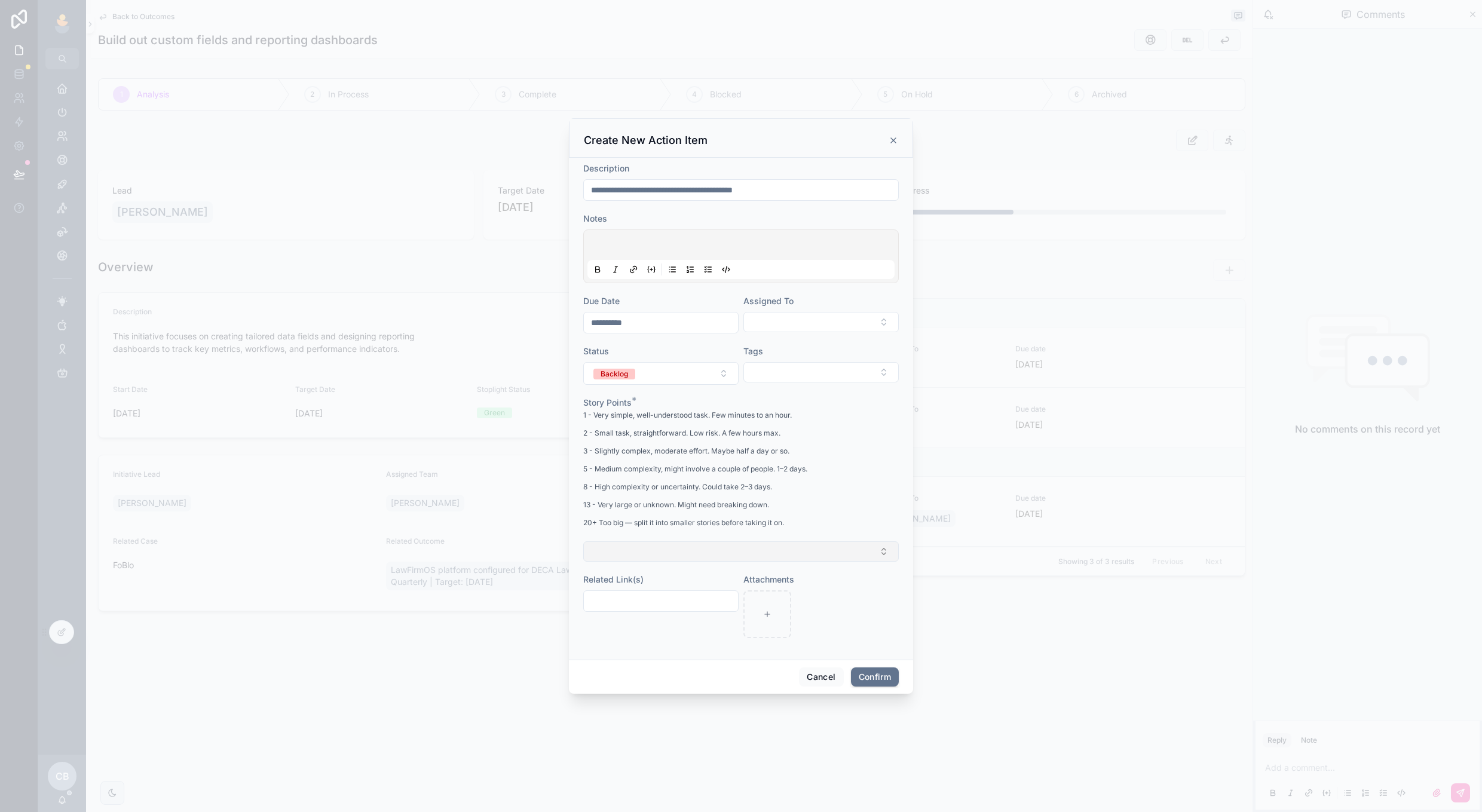
click at [812, 554] on button "Select Button" at bounding box center [741, 552] width 316 height 21
click at [780, 611] on div "2" at bounding box center [741, 617] width 167 height 18
click at [860, 679] on button "Confirm" at bounding box center [875, 678] width 48 height 19
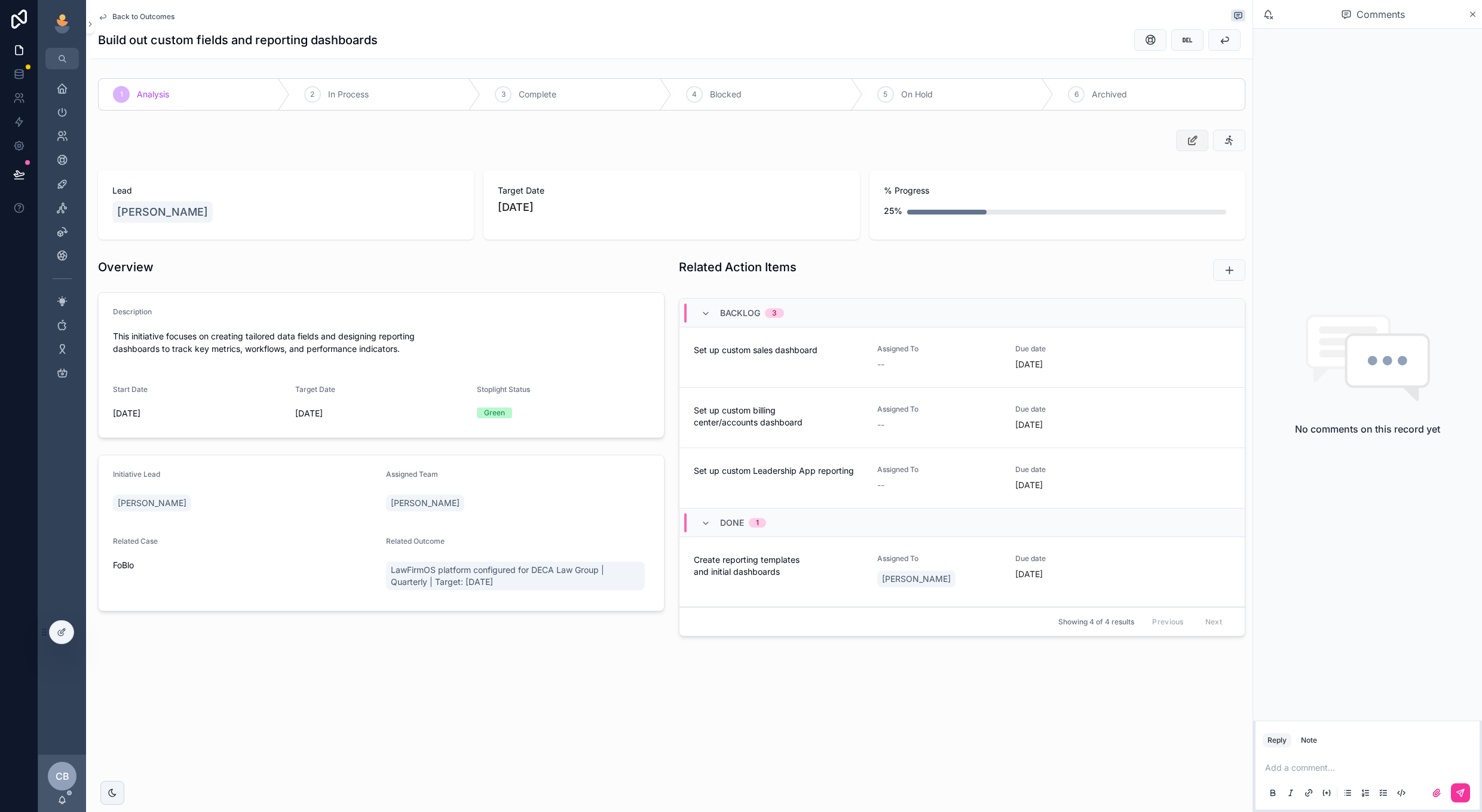
click at [1189, 133] on button "scrollable content" at bounding box center [1192, 140] width 33 height 21
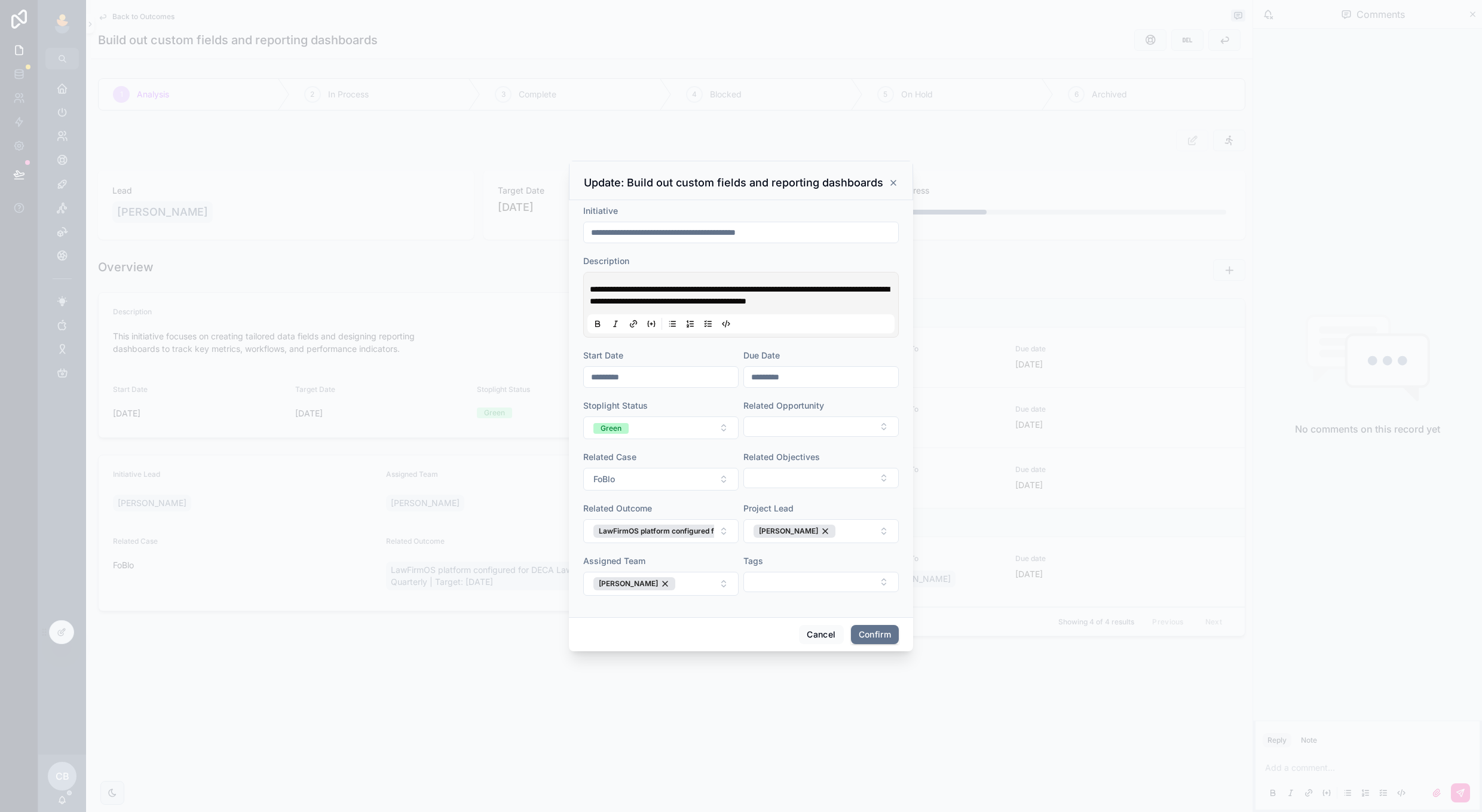
click at [795, 384] on input "*********" at bounding box center [821, 377] width 154 height 17
click at [828, 409] on button "[DATE]" at bounding box center [821, 407] width 48 height 21
click at [860, 574] on button "31" at bounding box center [864, 580] width 21 height 21
type input "**********"
click at [867, 630] on button "Confirm" at bounding box center [875, 634] width 48 height 19
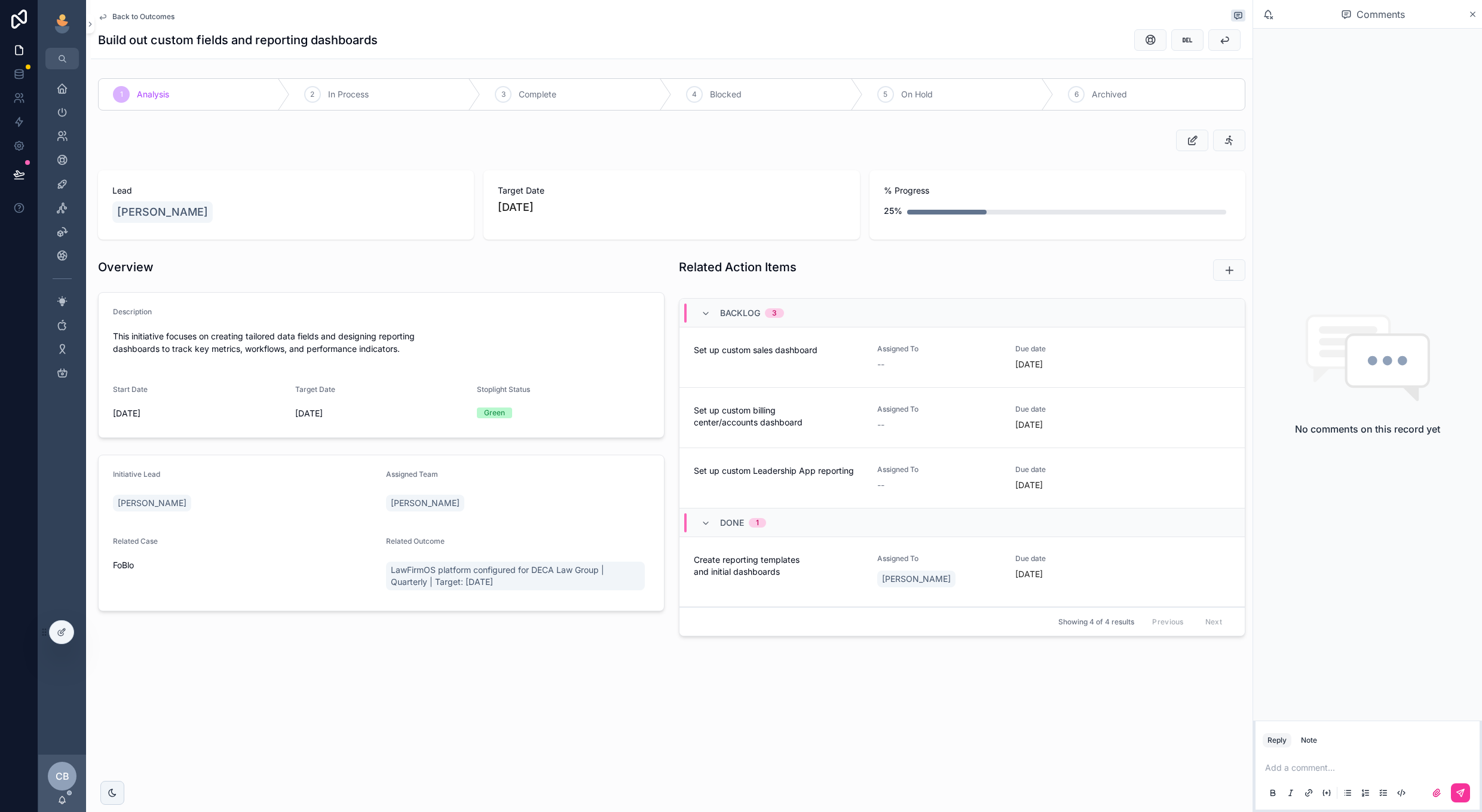
click at [155, 17] on span "Back to Outcomes" at bounding box center [144, 17] width 62 height 10
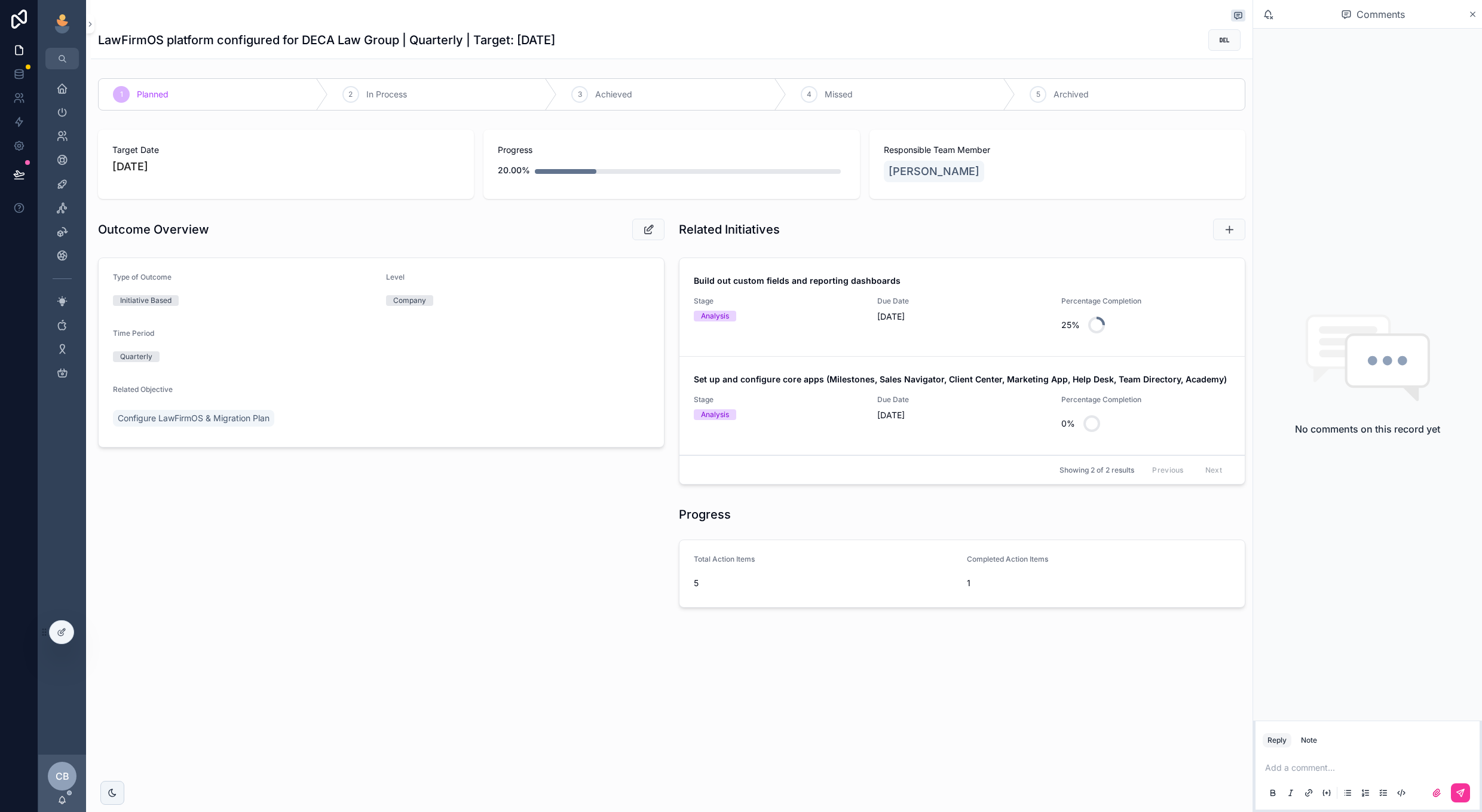
click at [831, 421] on div "Stage Analysis" at bounding box center [778, 416] width 169 height 43
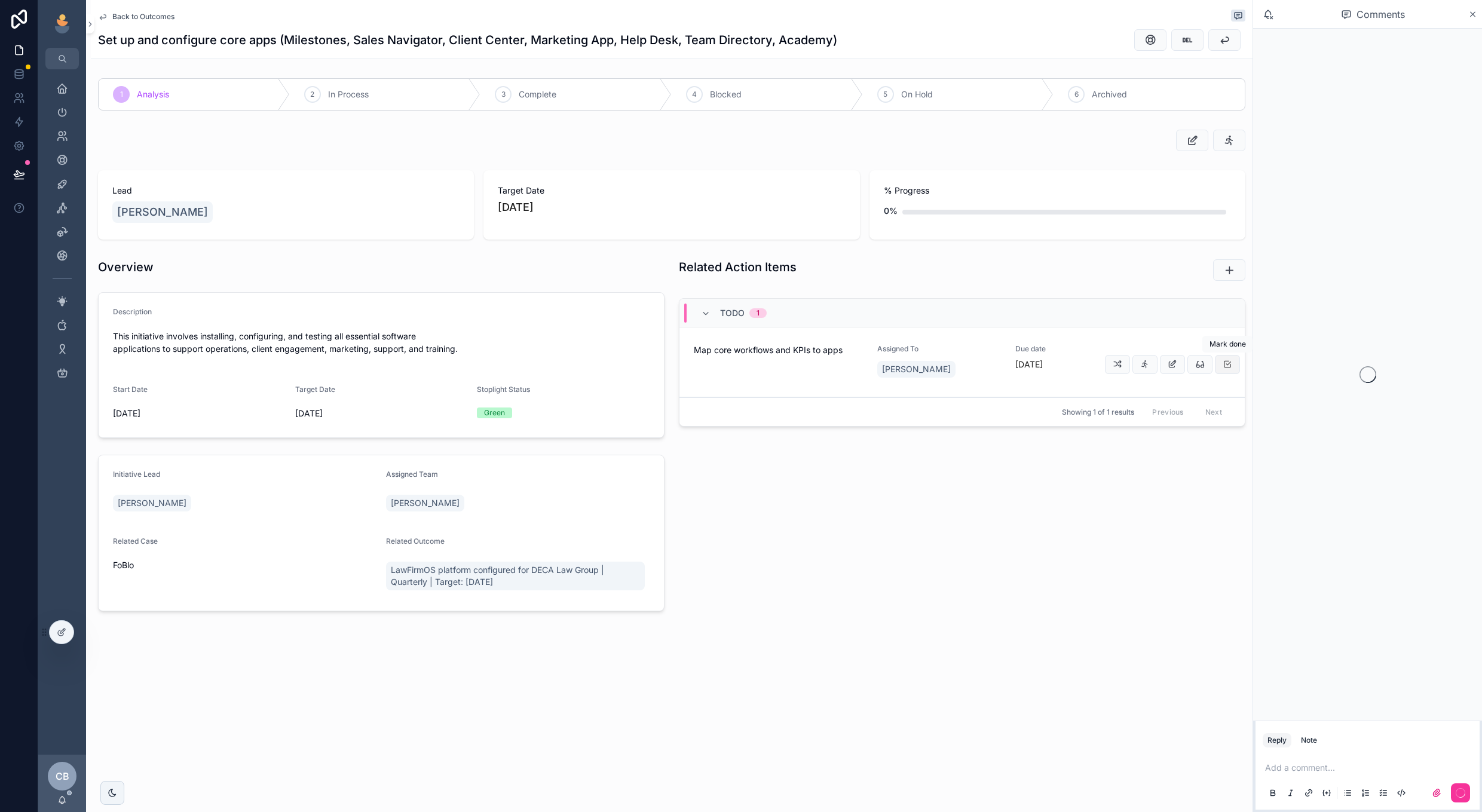
click at [1220, 367] on button "scrollable content" at bounding box center [1227, 365] width 25 height 19
click at [519, 96] on div "3 Complete" at bounding box center [576, 94] width 191 height 31
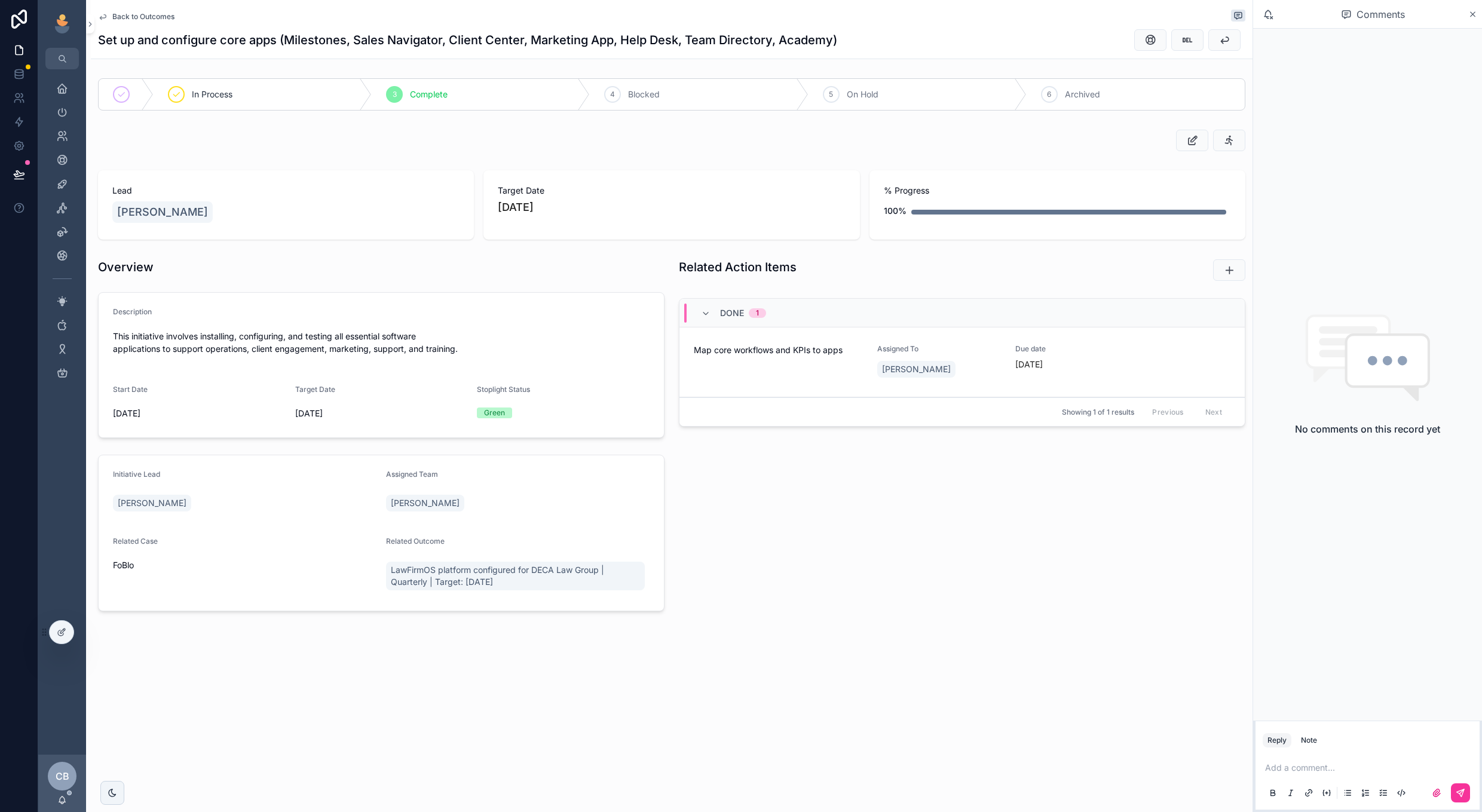
click at [167, 16] on span "Back to Outcomes" at bounding box center [144, 17] width 62 height 10
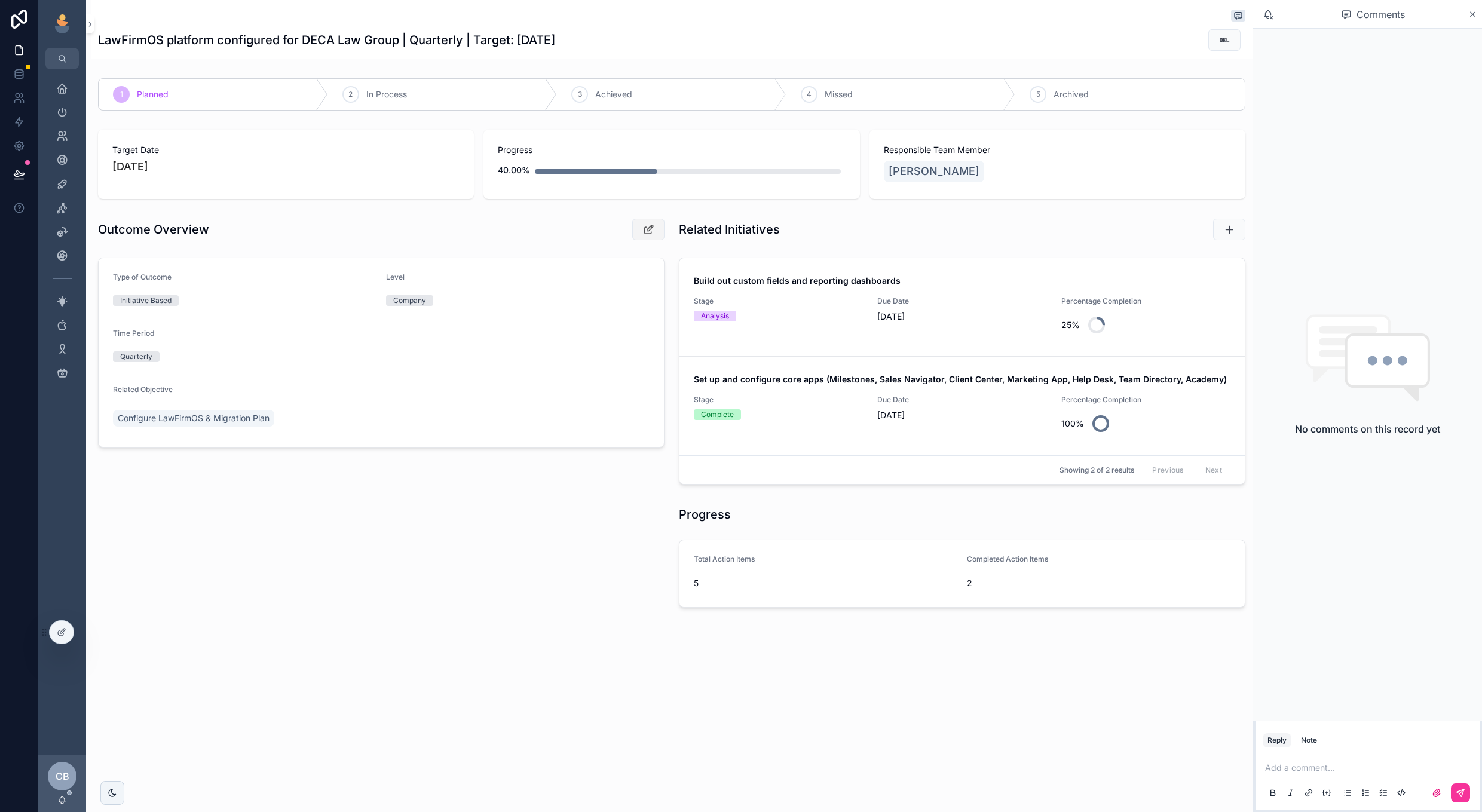
click at [649, 231] on icon "scrollable content" at bounding box center [649, 229] width 13 height 12
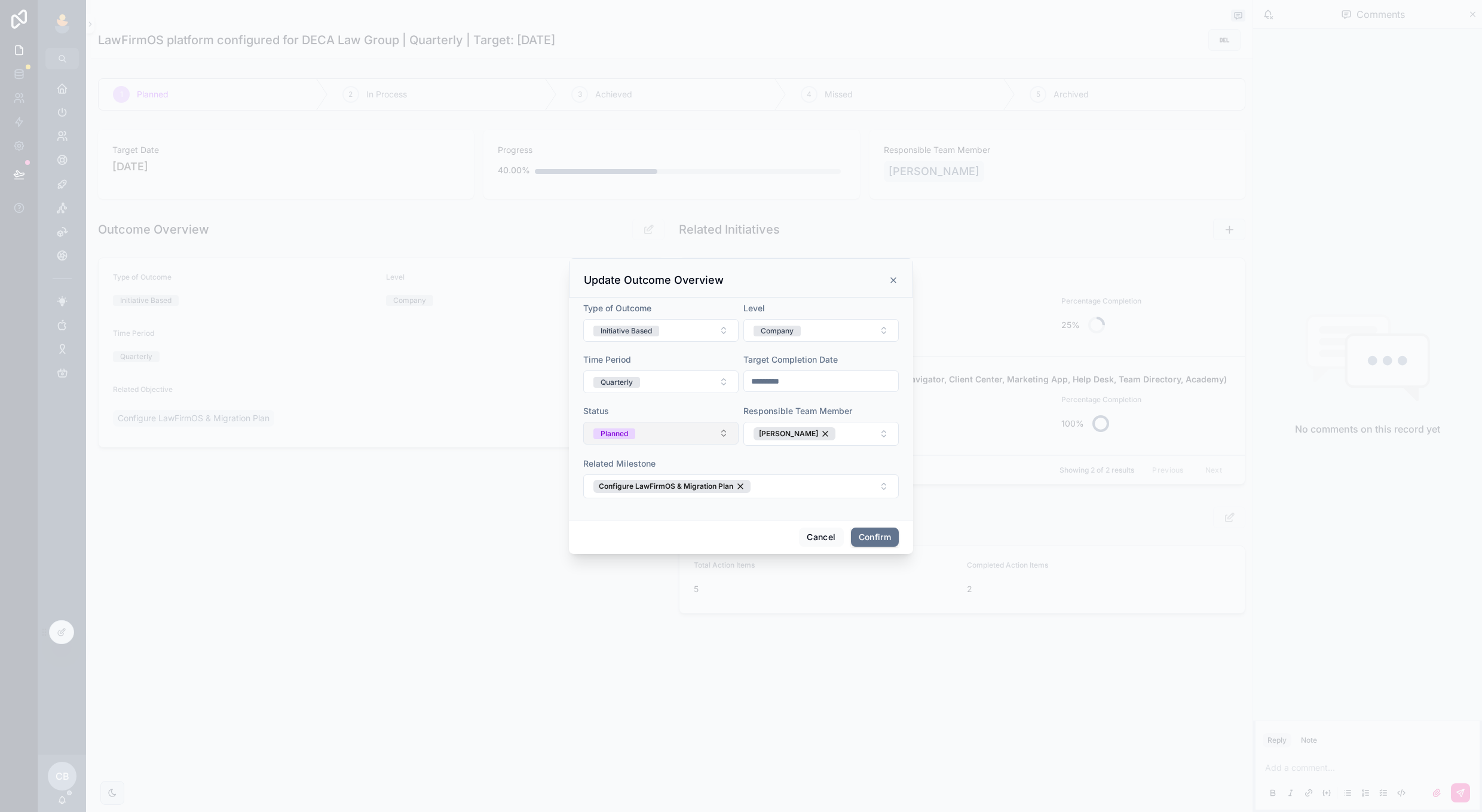
click at [668, 427] on button "Planned" at bounding box center [661, 433] width 155 height 23
click at [644, 511] on div "In Process" at bounding box center [661, 517] width 167 height 18
click at [780, 383] on input "*********" at bounding box center [821, 381] width 154 height 17
click at [826, 415] on button "[DATE]" at bounding box center [821, 411] width 48 height 21
click at [856, 582] on button "31" at bounding box center [864, 584] width 21 height 21
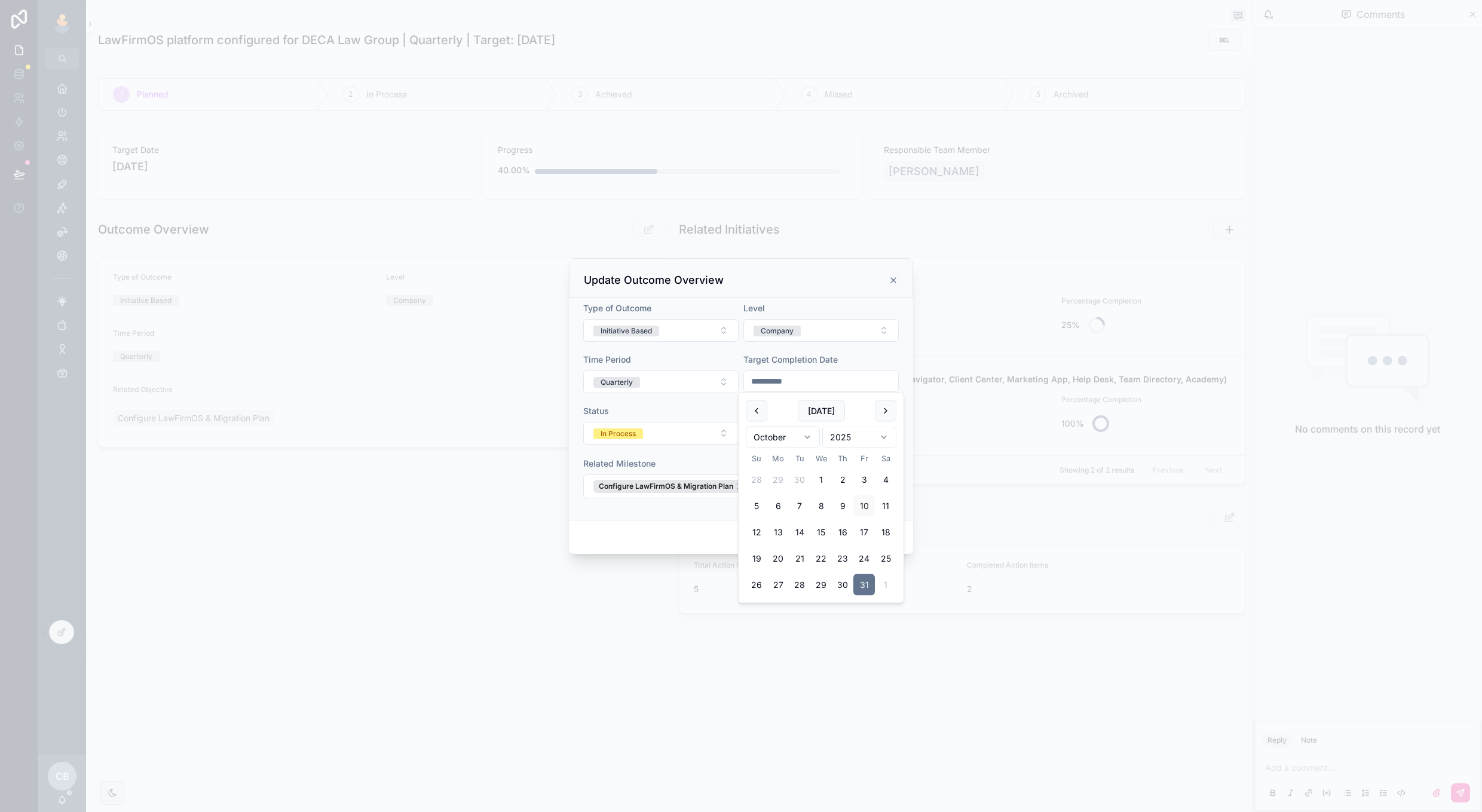
type input "**********"
click at [713, 526] on div "Cancel Confirm" at bounding box center [741, 537] width 344 height 34
click at [863, 534] on button "Confirm" at bounding box center [875, 538] width 48 height 19
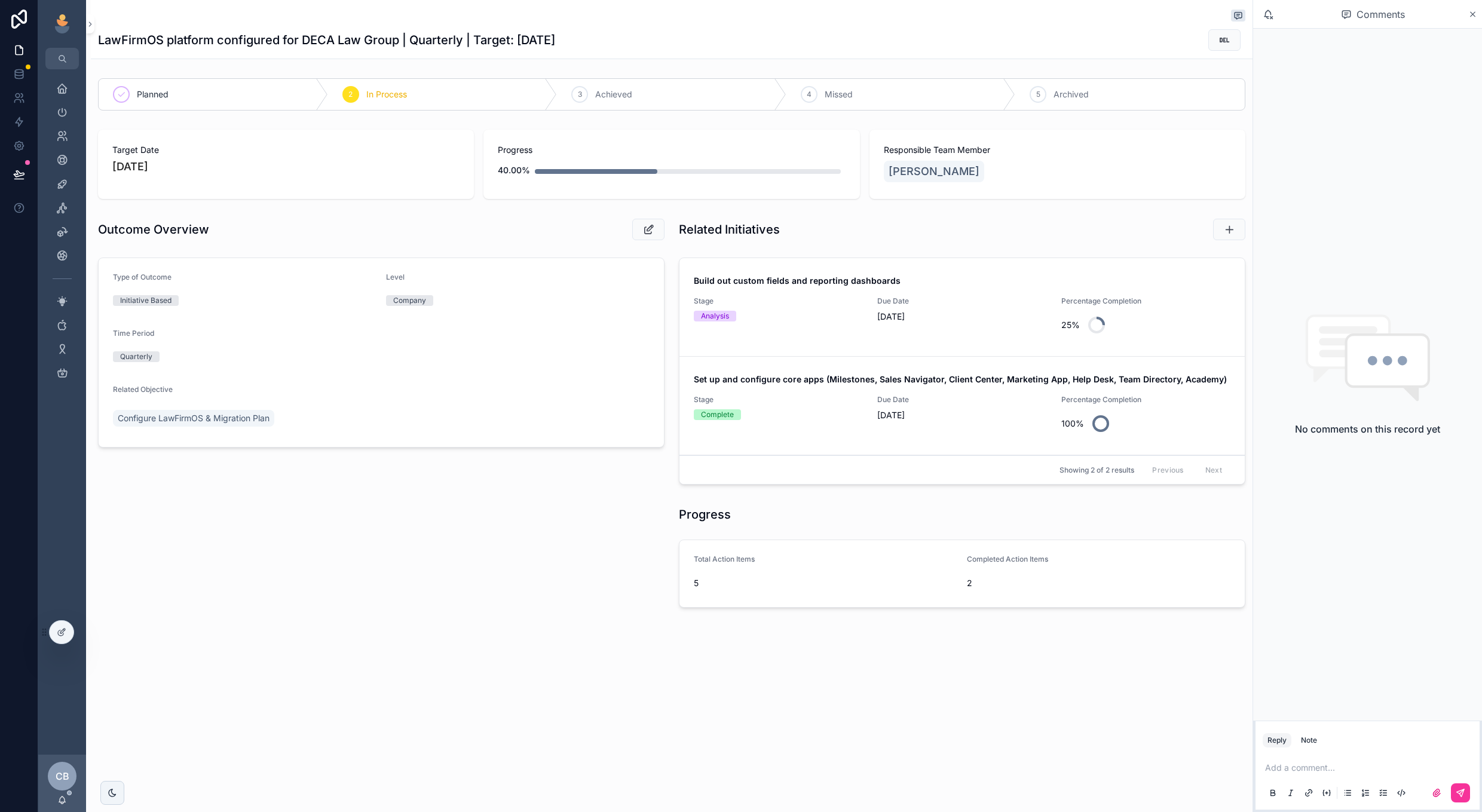
click at [461, 45] on h1 "LawFirmOS platform configured for DECA Law Group | Quarterly | Target: October …" at bounding box center [327, 40] width 458 height 17
click at [458, 46] on h1 "LawFirmOS platform configured for DECA Law Group | Quarterly | Target: October …" at bounding box center [327, 40] width 458 height 17
click at [330, 44] on h1 "LawFirmOS platform configured for DECA Law Group | Quarterly | Target: October …" at bounding box center [327, 40] width 458 height 17
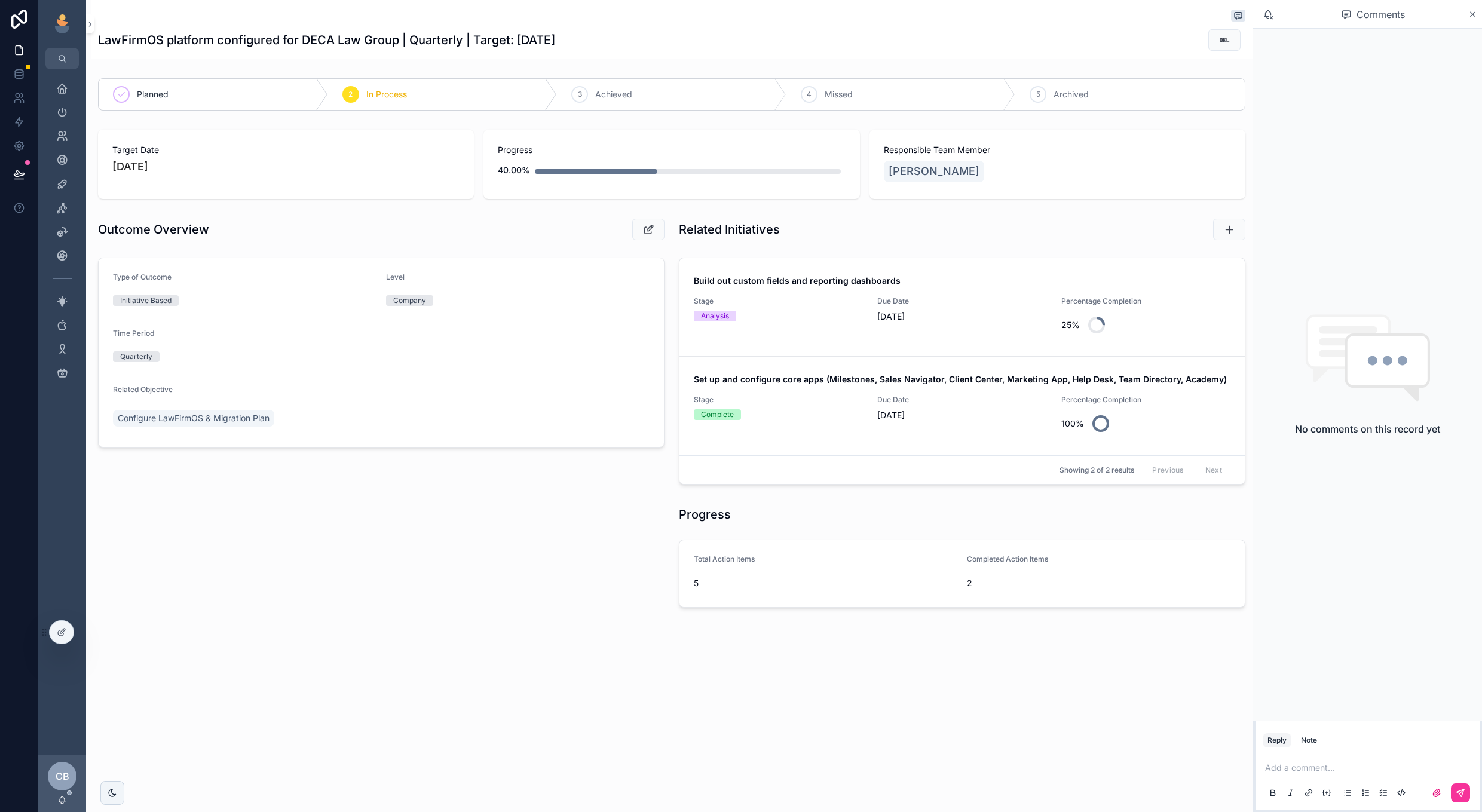
click at [237, 416] on span "Configure LawFirmOS & Migration Plan" at bounding box center [193, 418] width 151 height 12
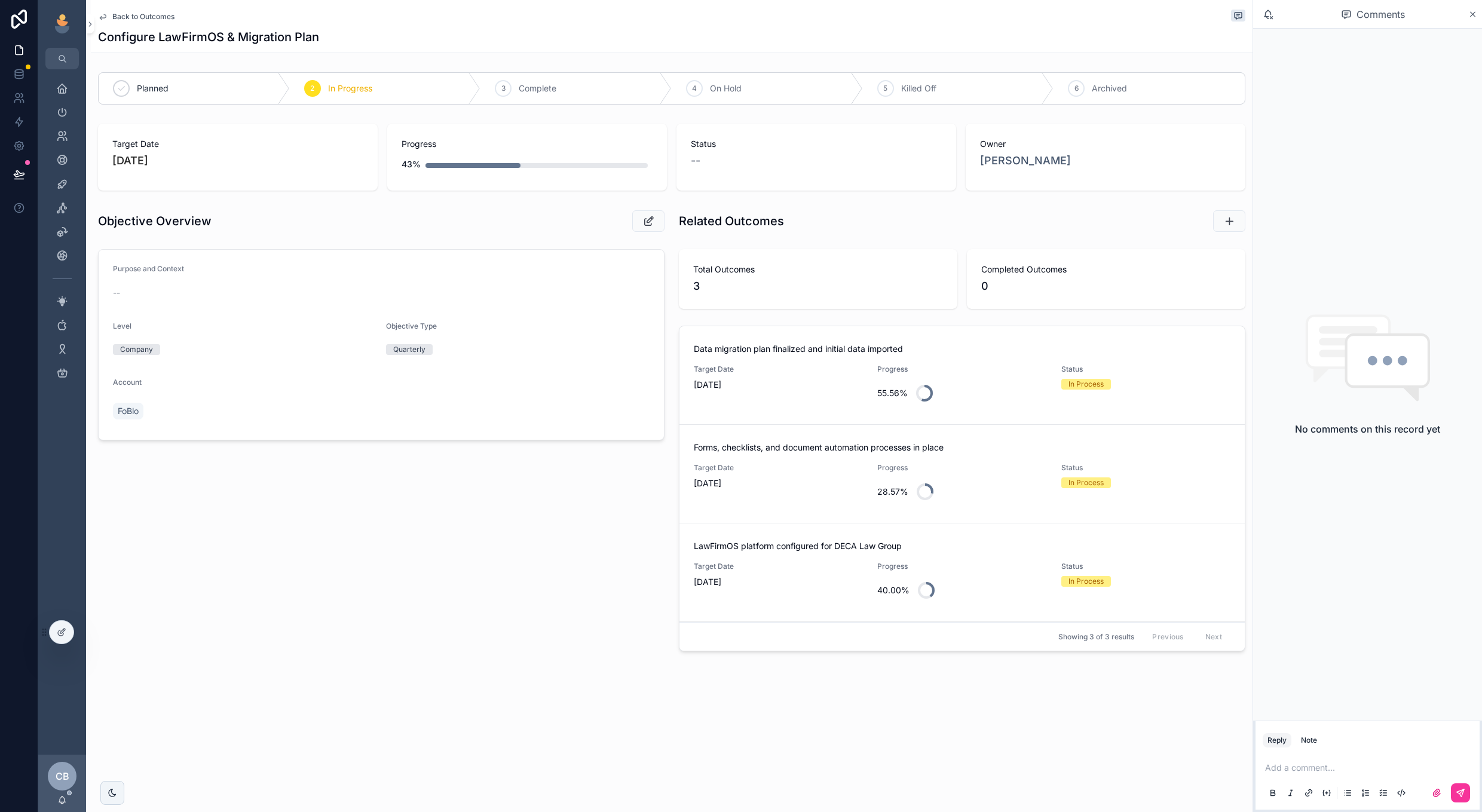
click at [798, 565] on span "Target Date" at bounding box center [778, 567] width 169 height 10
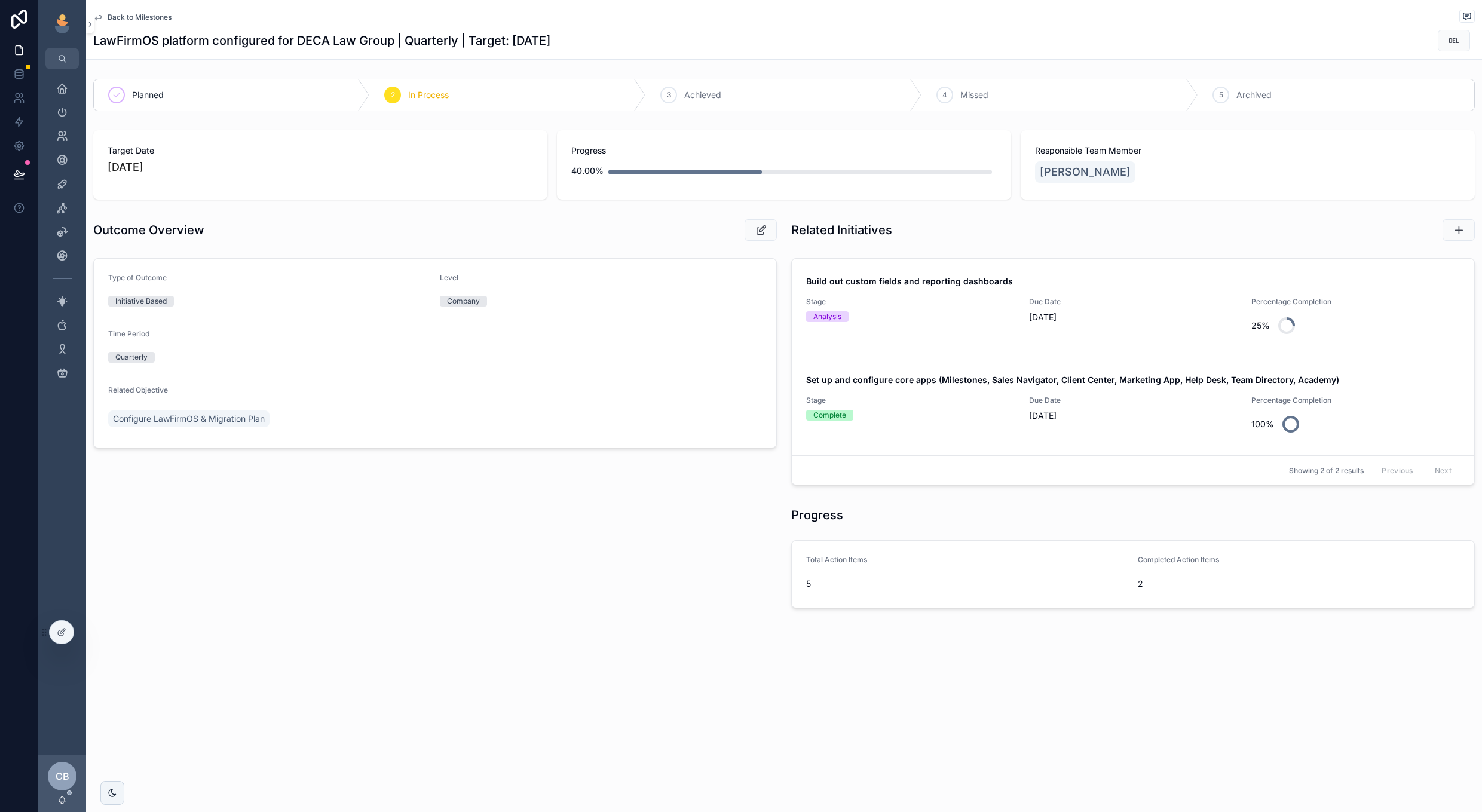
click at [534, 34] on h1 "LawFirmOS platform configured for DECA Law Group | Quarterly | Target: October …" at bounding box center [322, 40] width 458 height 17
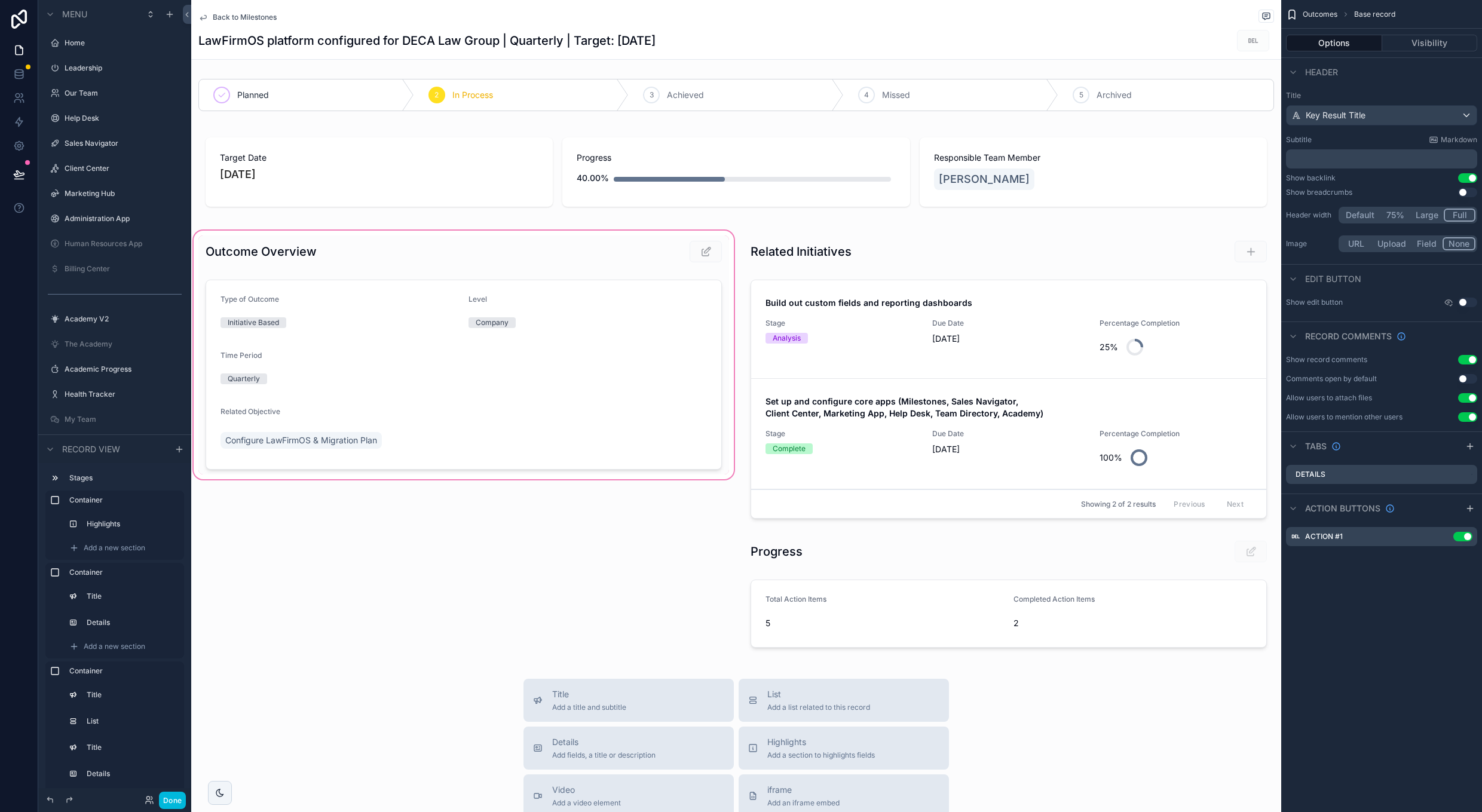
scroll to position [1186, 0]
click at [520, 52] on div "LawFirmOS platform configured for DECA Law Group | Quarterly | Target: October …" at bounding box center [736, 40] width 1076 height 23
click at [668, 254] on div "scrollable content" at bounding box center [463, 444] width 545 height 431
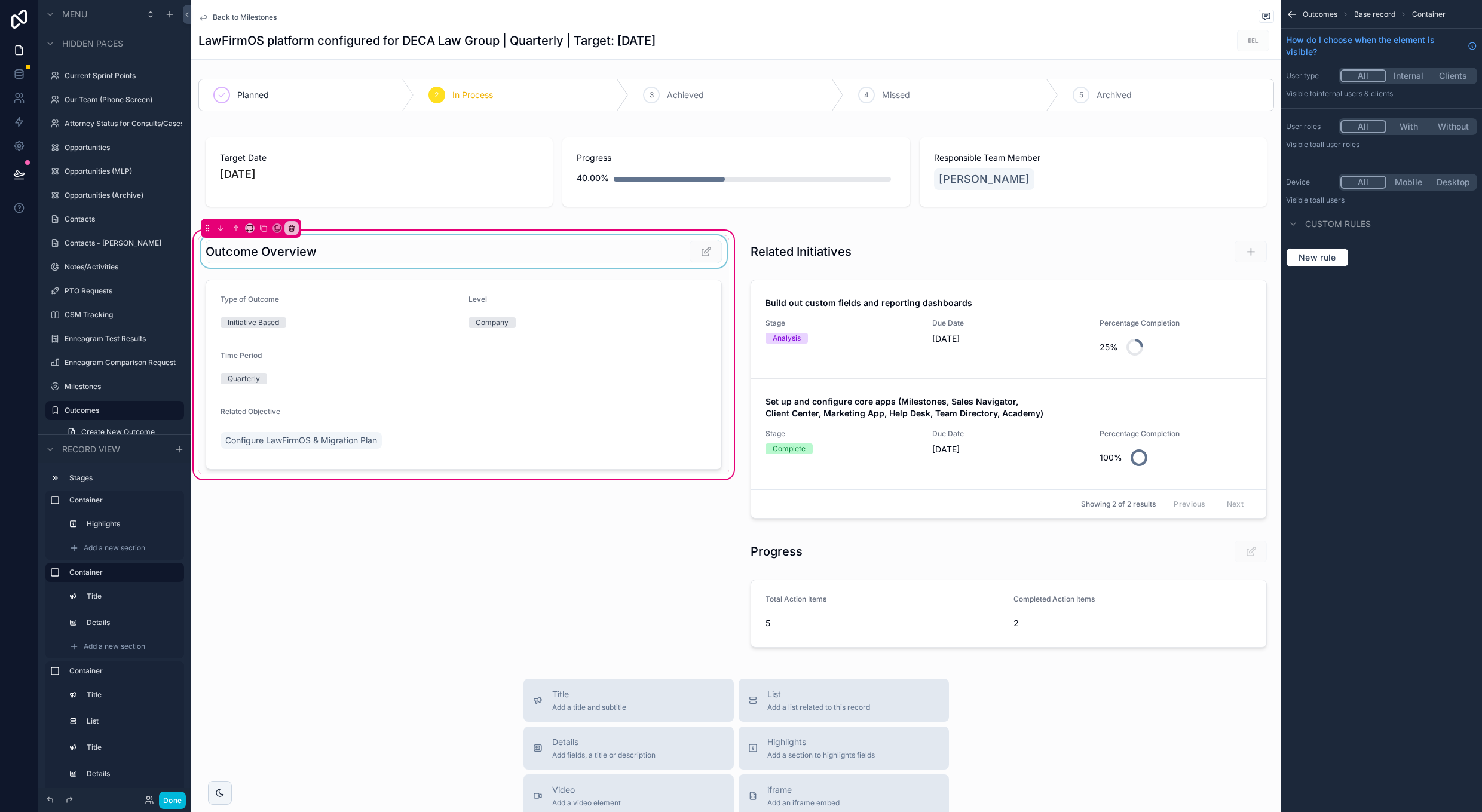
click at [668, 262] on div "scrollable content" at bounding box center [463, 251] width 530 height 33
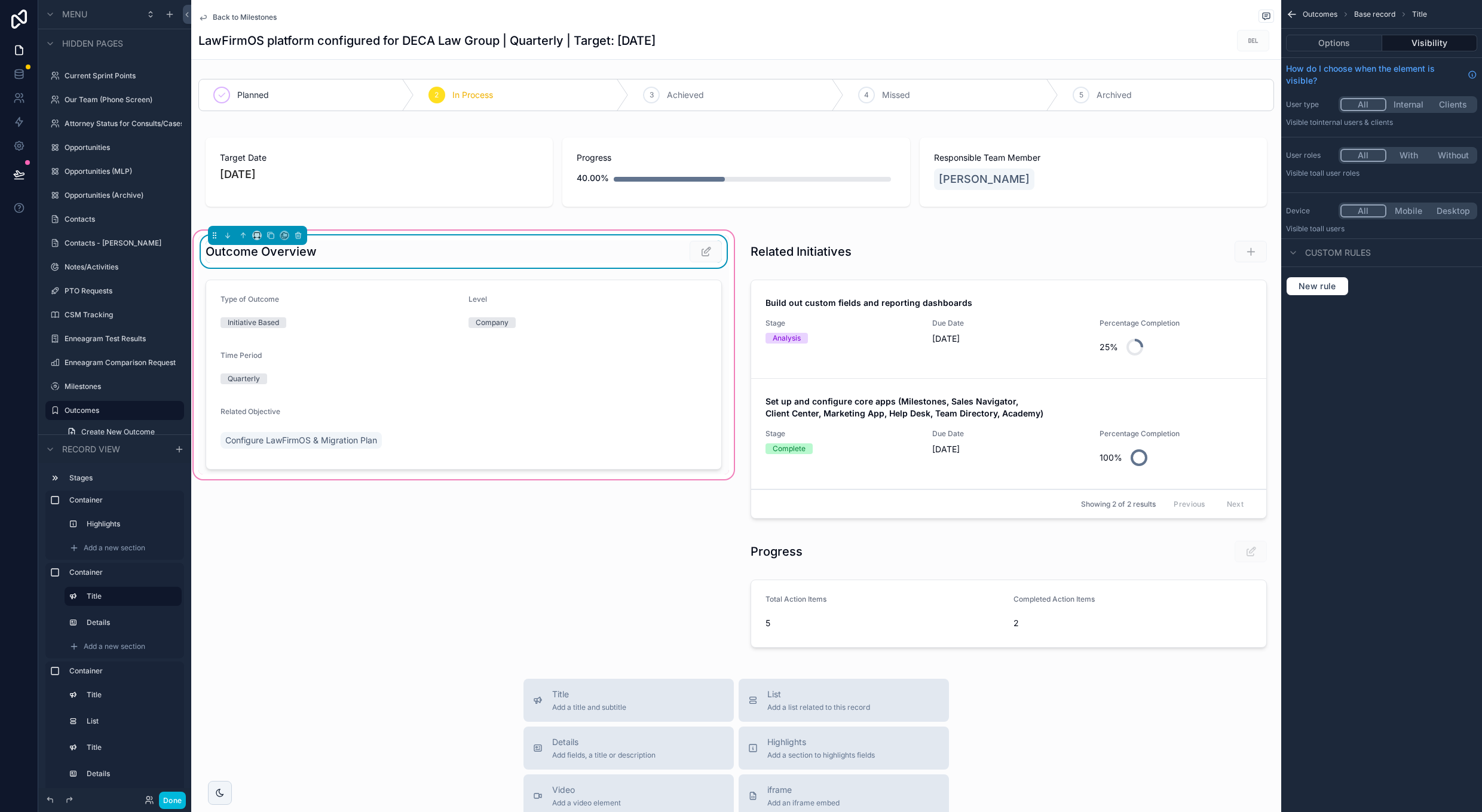
click at [668, 262] on div "scrollable content" at bounding box center [677, 251] width 90 height 23
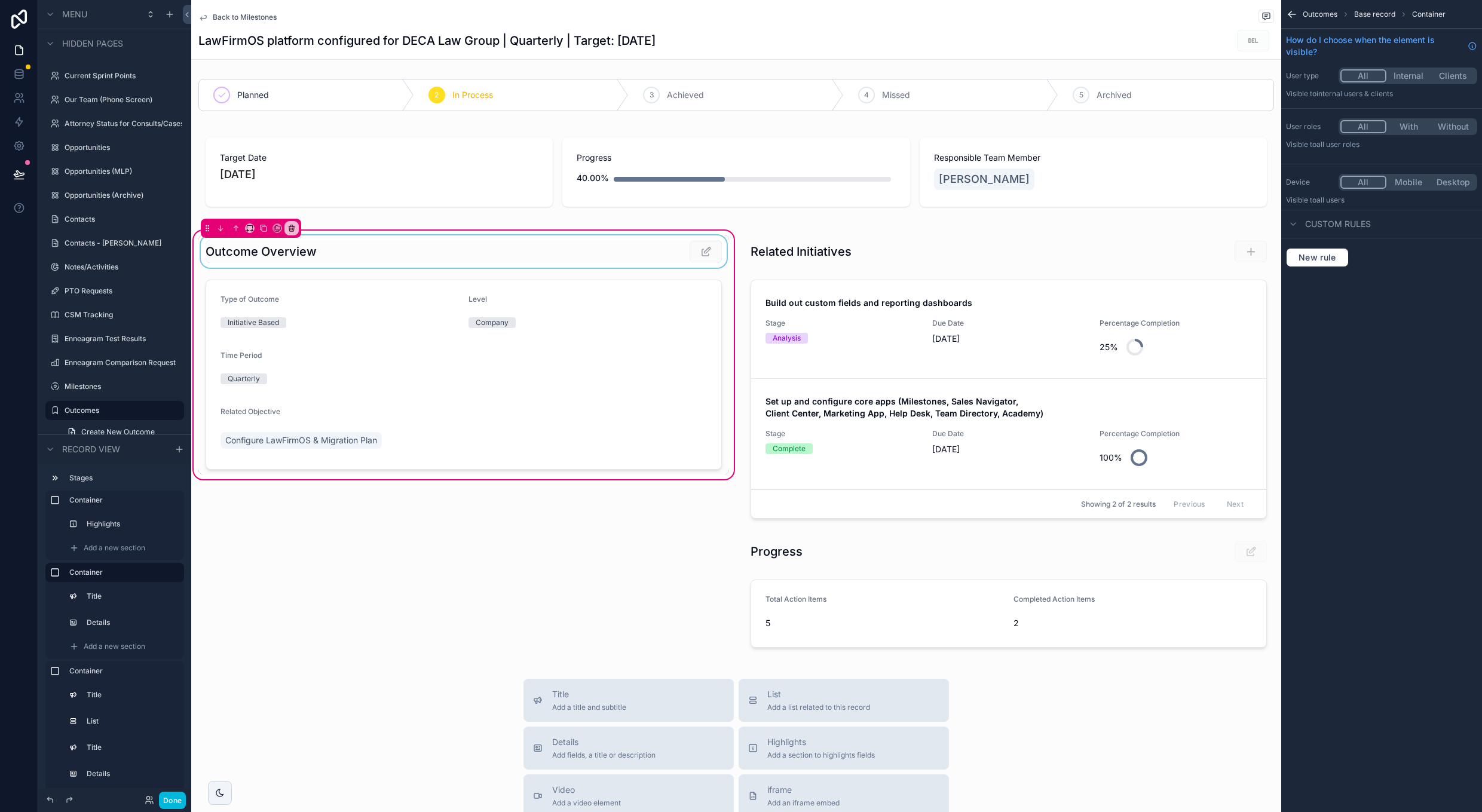
click at [668, 262] on div "scrollable content" at bounding box center [463, 251] width 530 height 33
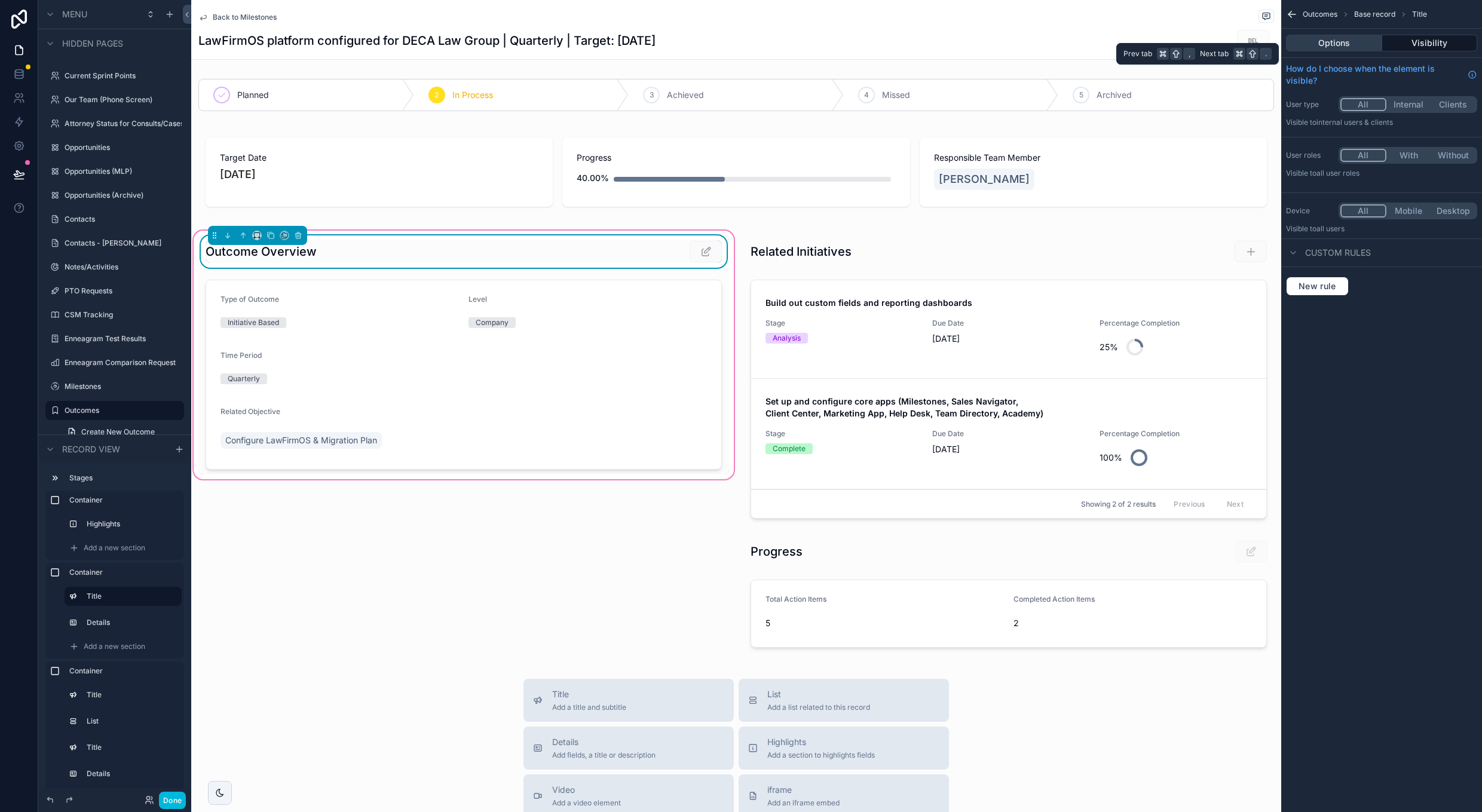
click at [1337, 48] on button "Options" at bounding box center [1334, 43] width 96 height 17
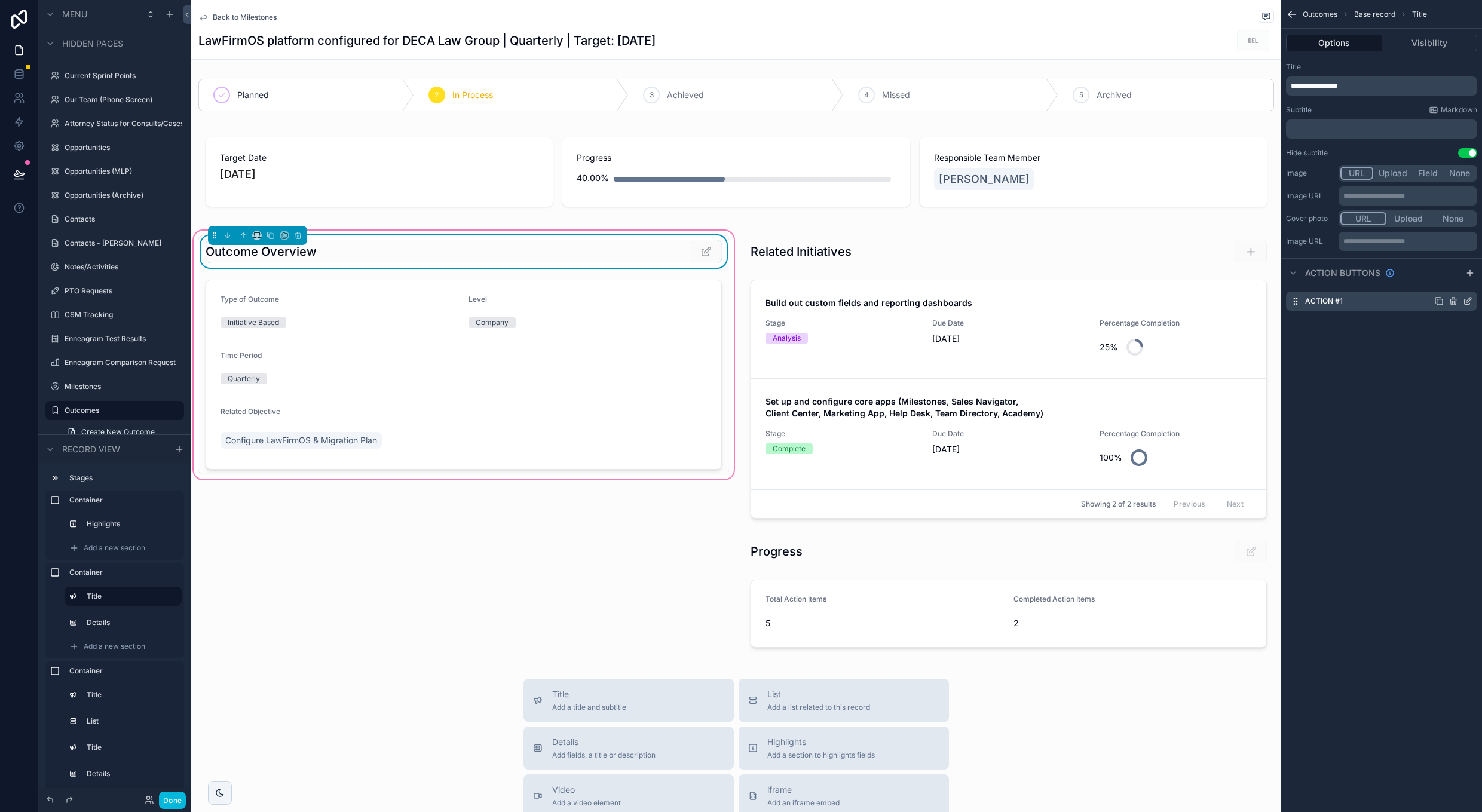
click at [1470, 300] on icon "scrollable content" at bounding box center [1468, 301] width 10 height 10
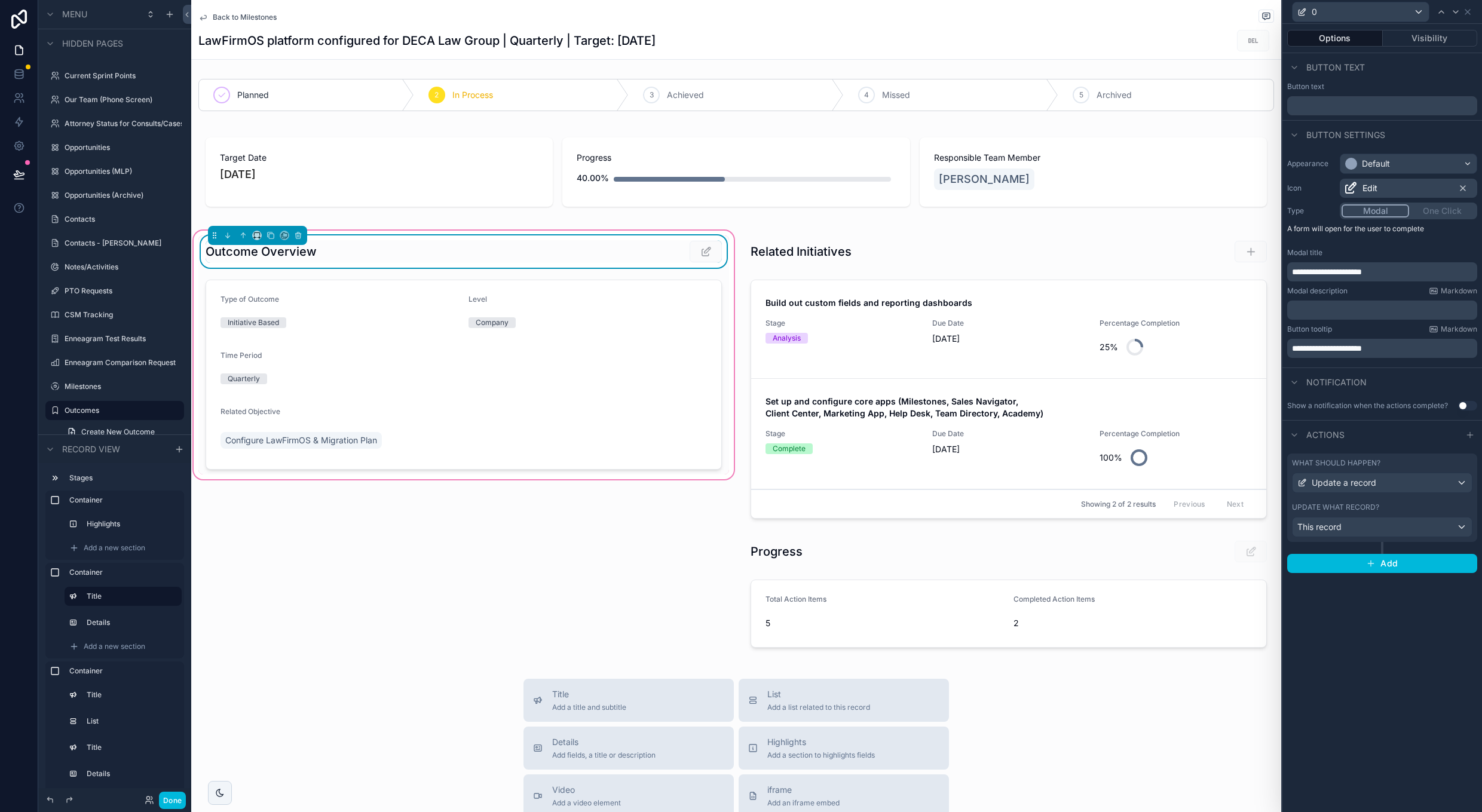
click at [1390, 527] on div "This record" at bounding box center [1382, 527] width 179 height 19
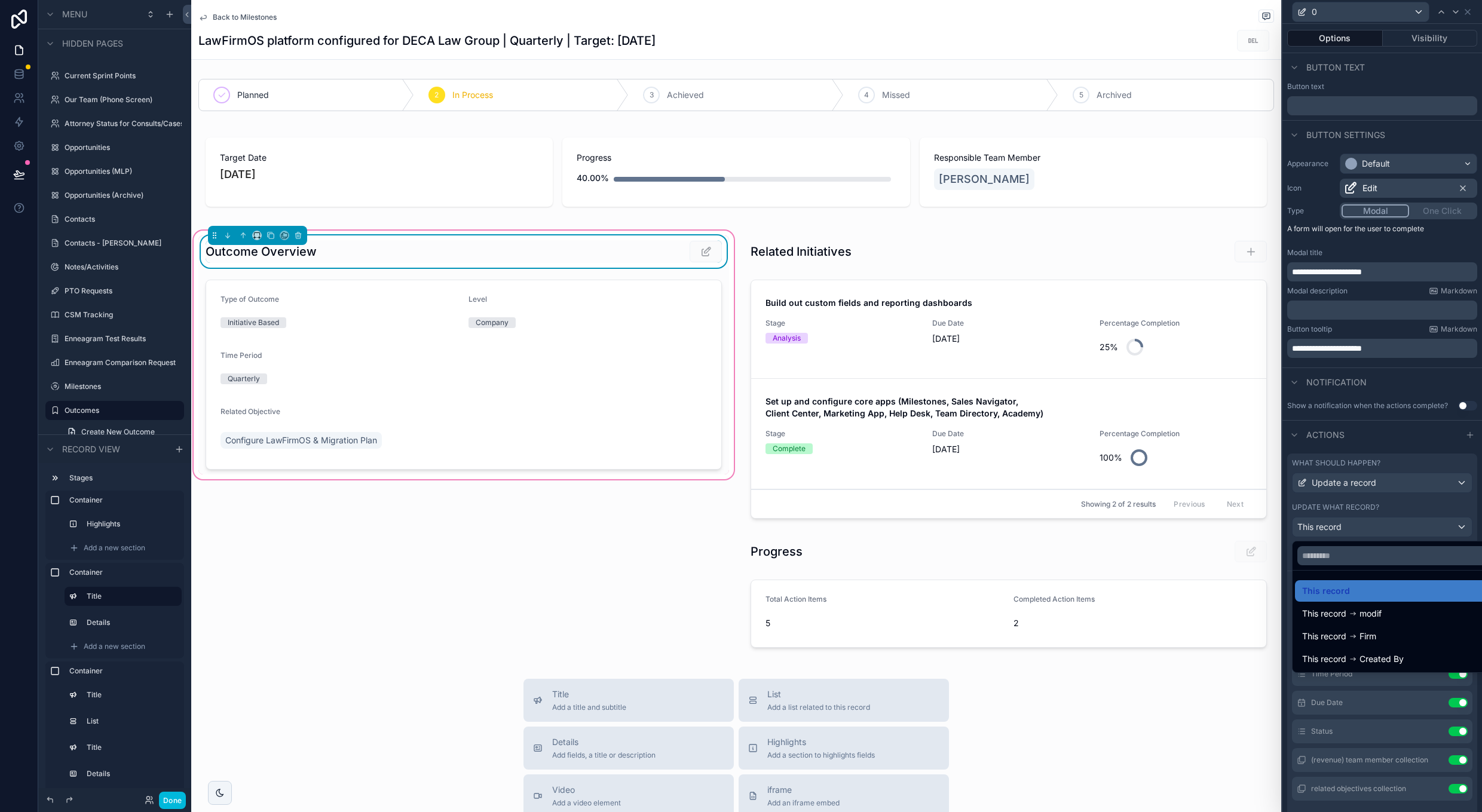
click at [1401, 506] on div at bounding box center [1383, 406] width 200 height 812
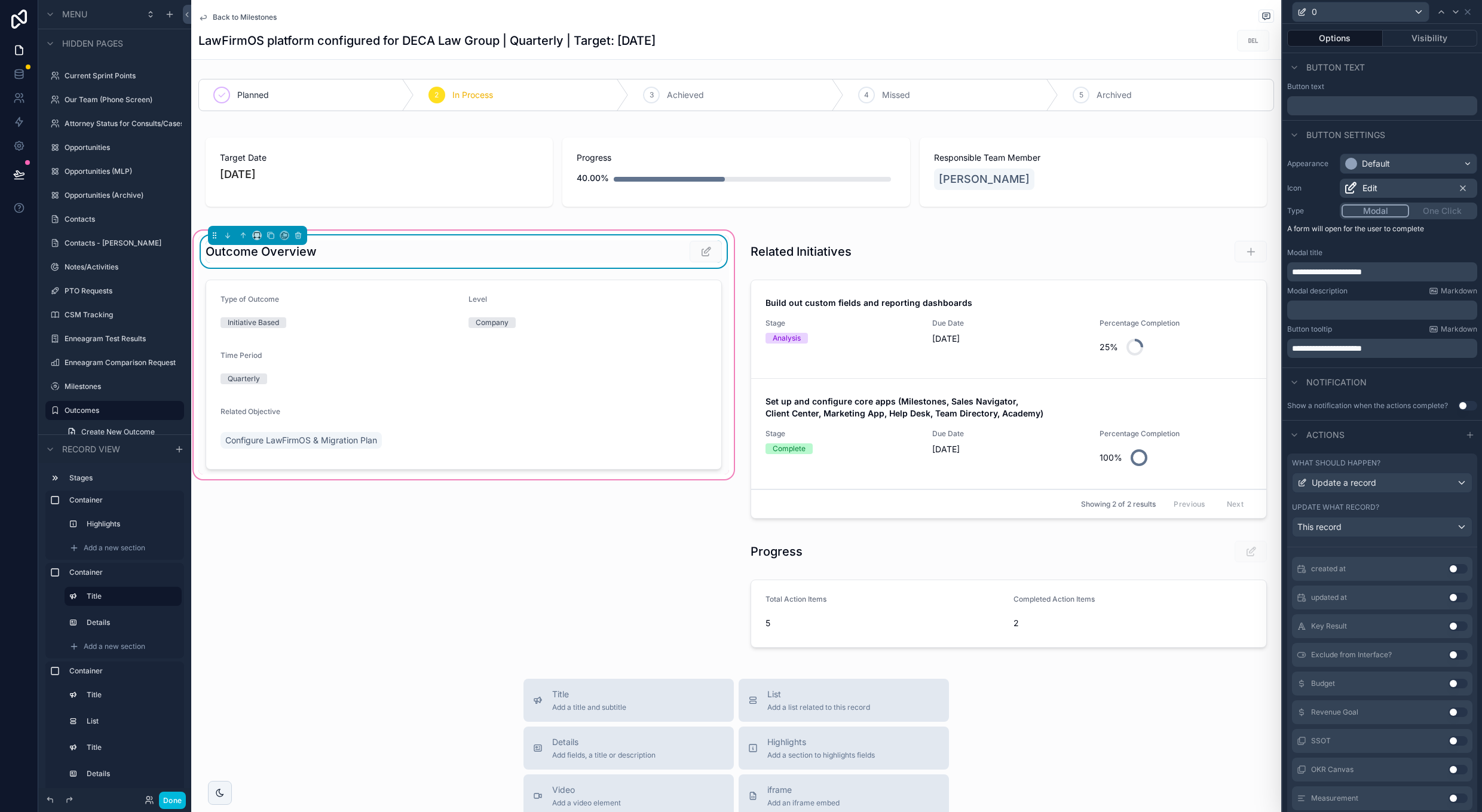
scroll to position [358, 0]
click at [1461, 617] on button "Use setting" at bounding box center [1458, 620] width 19 height 10
click at [1454, 618] on button "Use setting" at bounding box center [1458, 620] width 19 height 10
click at [1449, 628] on button "Use setting" at bounding box center [1458, 631] width 19 height 10
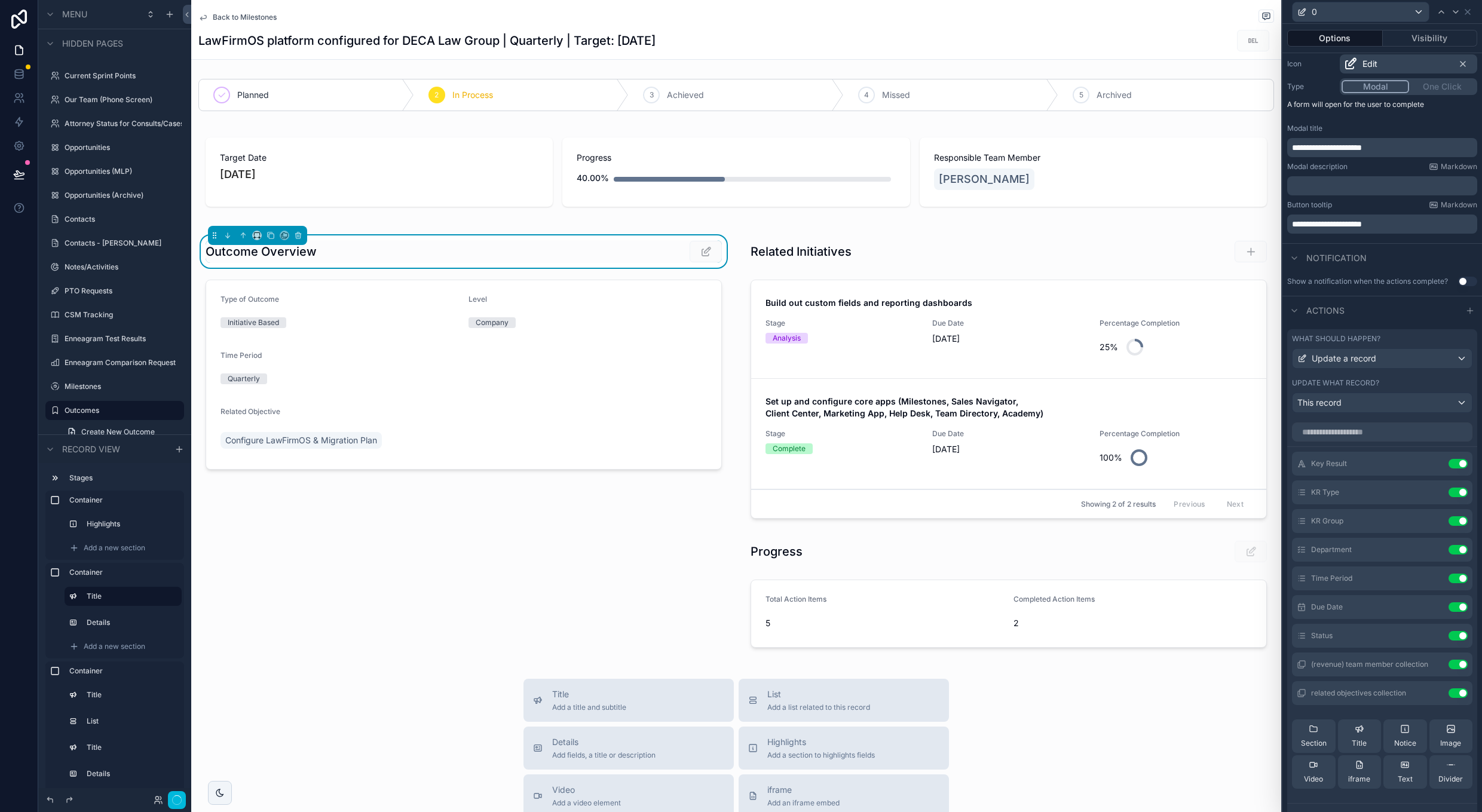
scroll to position [113, 0]
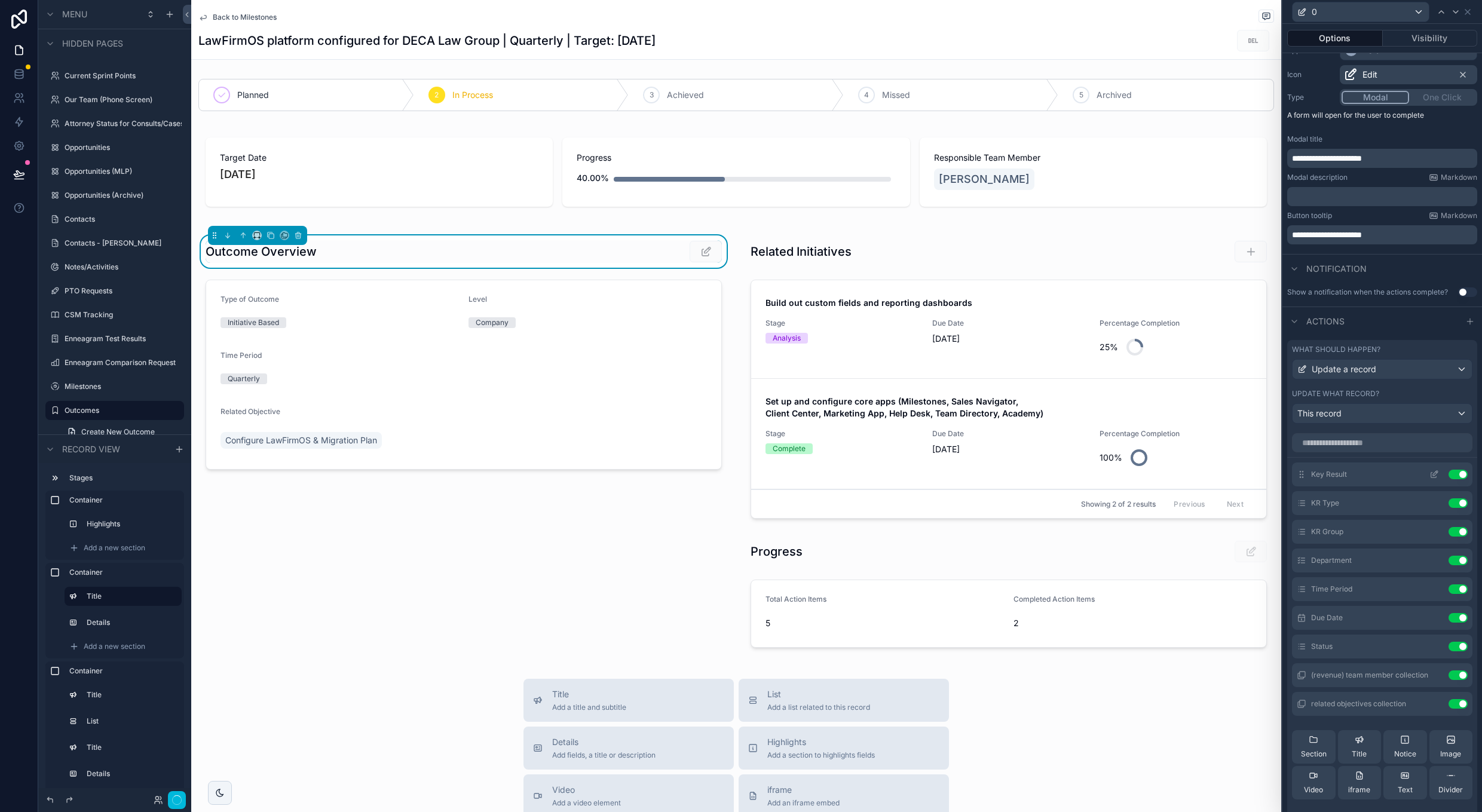
click at [1434, 477] on icon at bounding box center [1434, 474] width 10 height 10
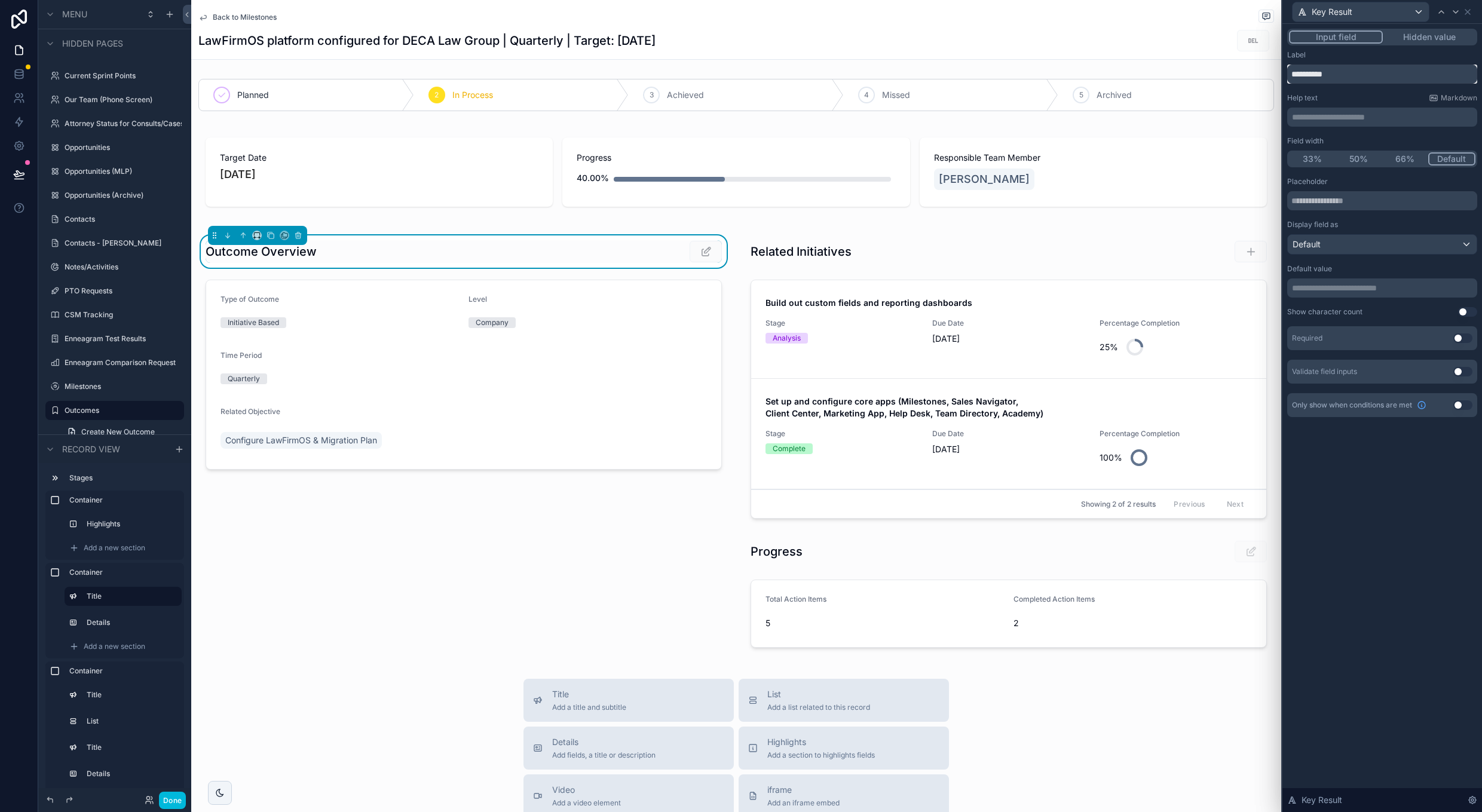
drag, startPoint x: 1352, startPoint y: 76, endPoint x: 1271, endPoint y: 67, distance: 81.5
click at [1271, 67] on div "**********" at bounding box center [741, 406] width 1482 height 812
type input "*******"
type input "**********"
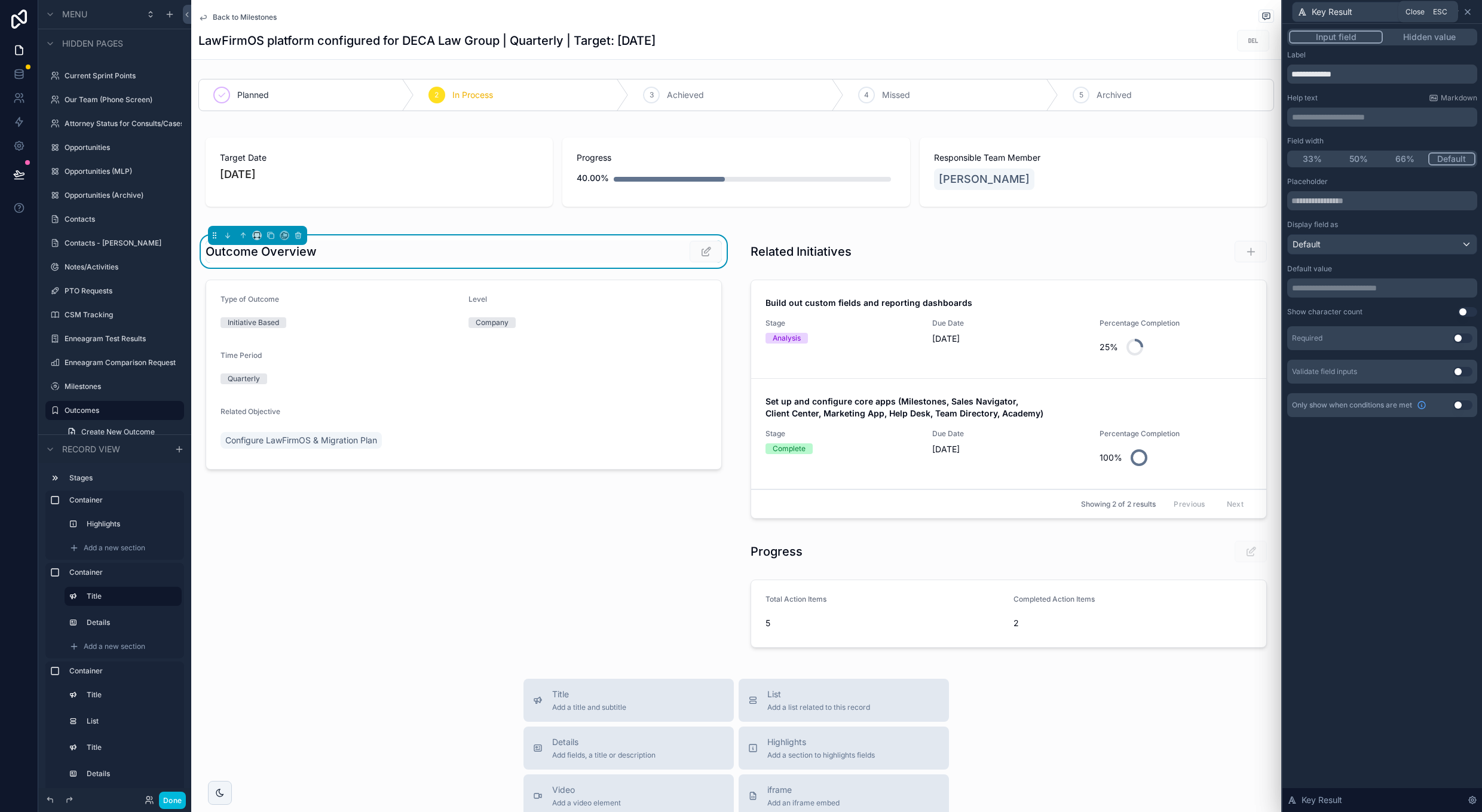
click at [1468, 9] on icon at bounding box center [1468, 12] width 10 height 10
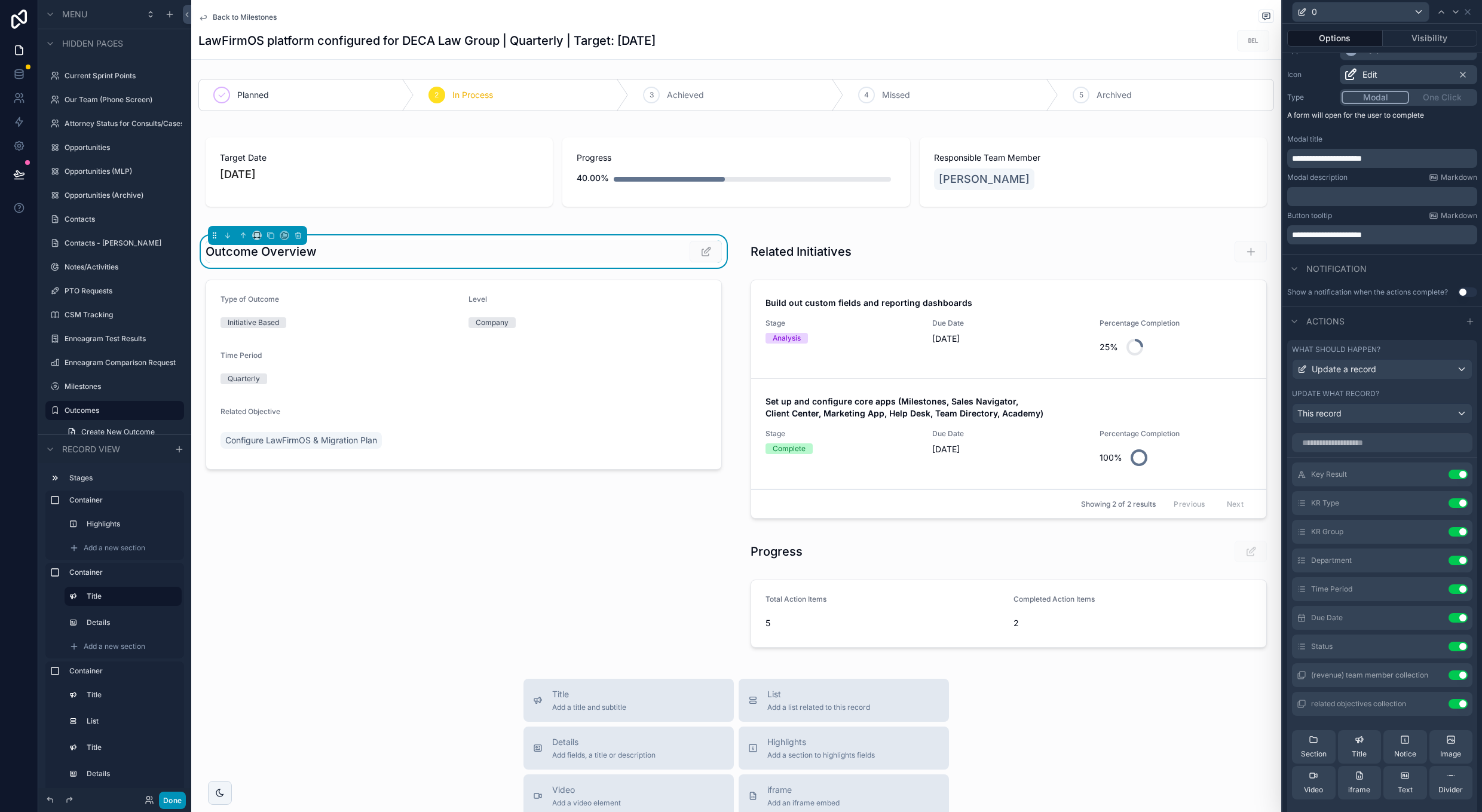
click at [170, 802] on button "Done" at bounding box center [173, 801] width 27 height 17
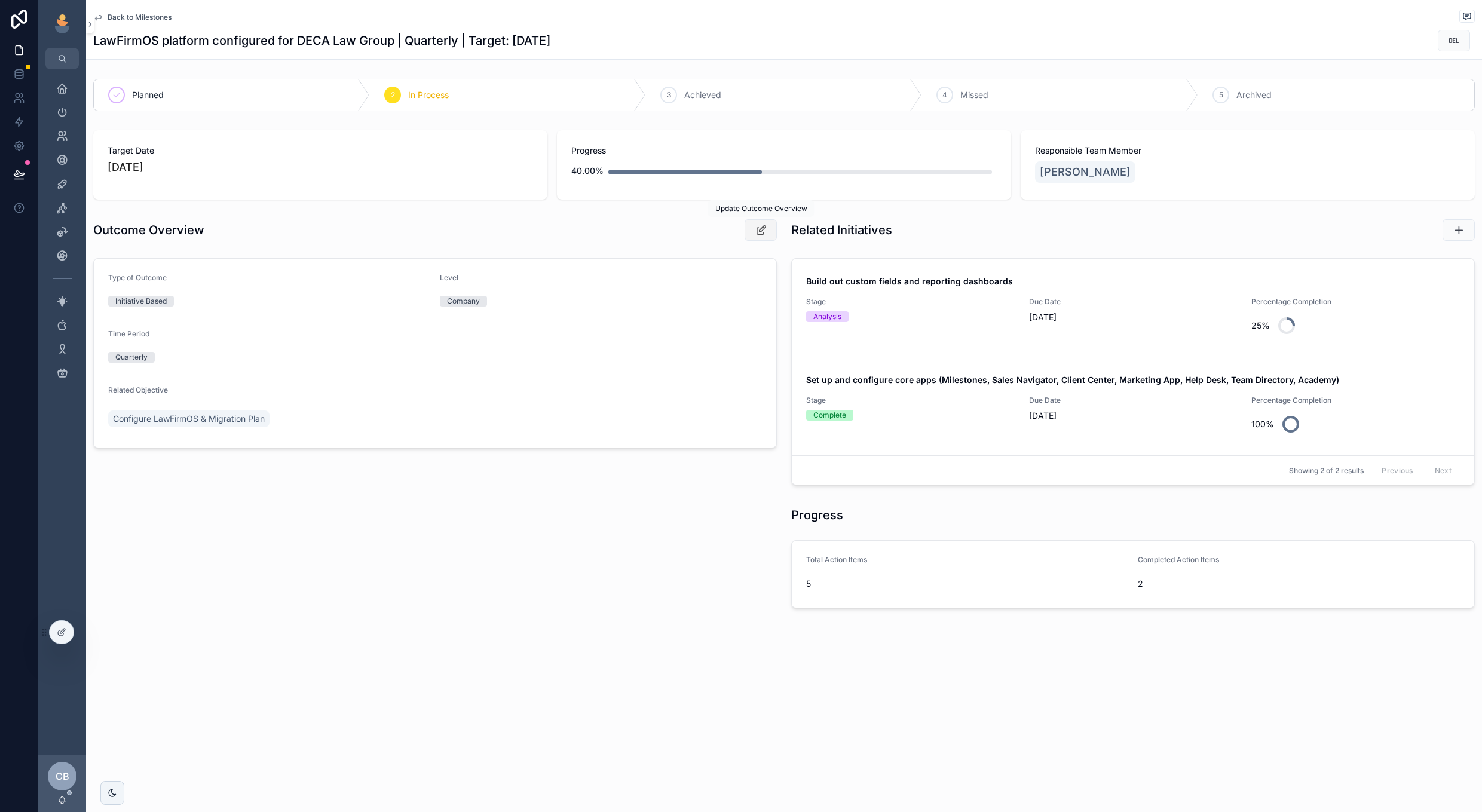
click at [752, 235] on button "scrollable content" at bounding box center [760, 230] width 33 height 21
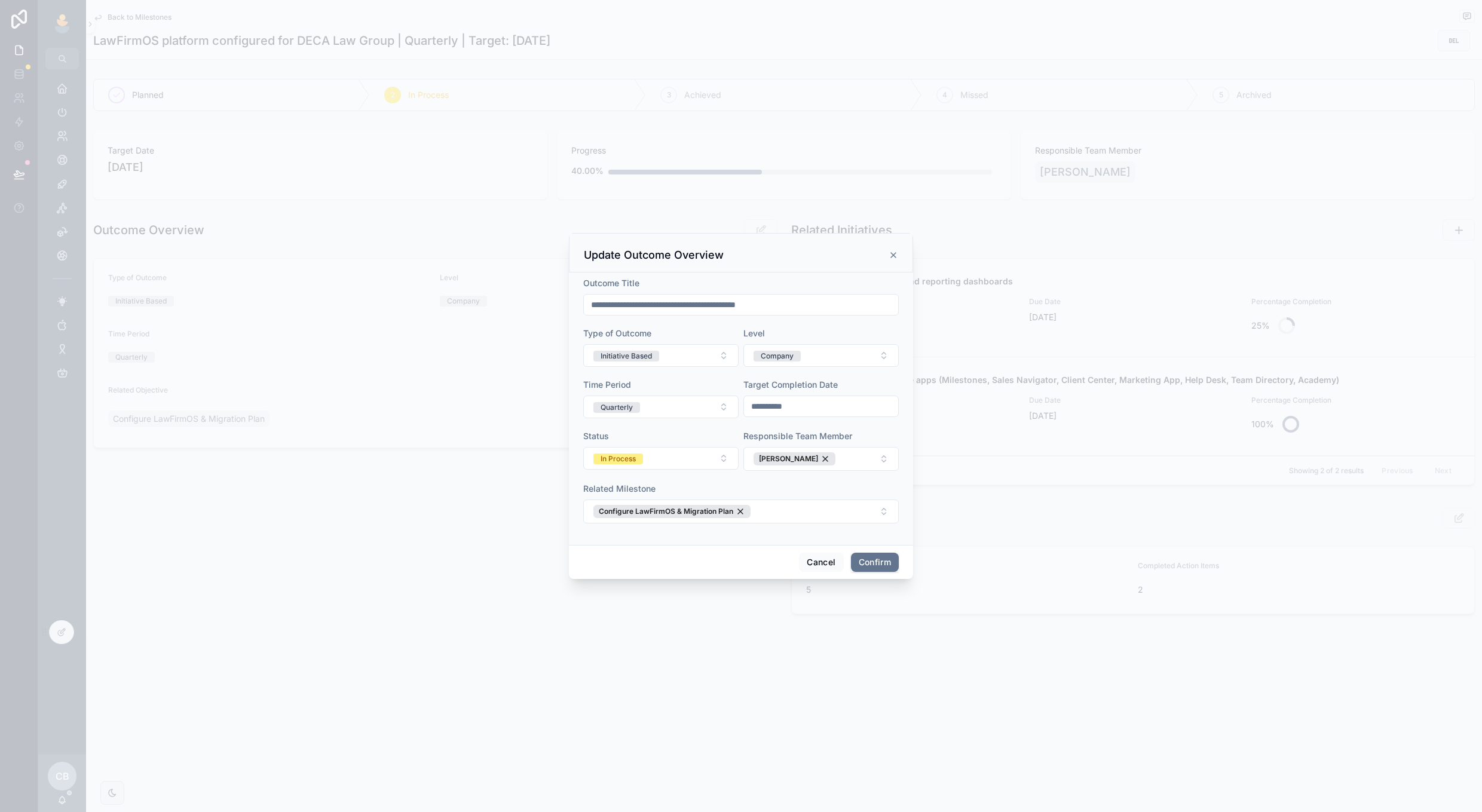
click at [680, 305] on input "**********" at bounding box center [741, 304] width 314 height 17
click at [707, 306] on input "**********" at bounding box center [741, 304] width 314 height 17
drag, startPoint x: 676, startPoint y: 304, endPoint x: 837, endPoint y: 312, distance: 161.2
click at [837, 312] on input "**********" at bounding box center [741, 304] width 314 height 17
type input "**********"
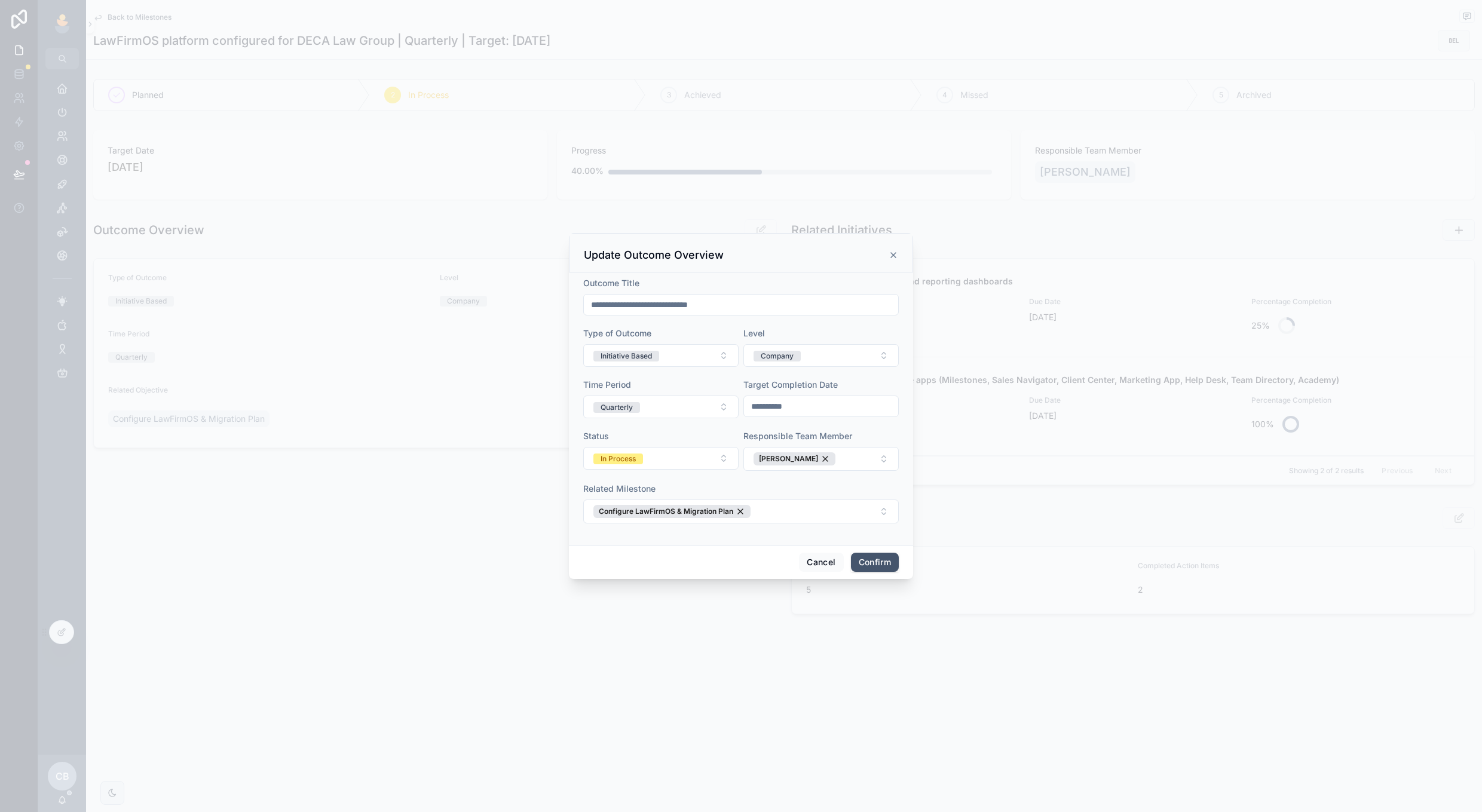
click at [880, 553] on button "Confirm" at bounding box center [875, 562] width 48 height 19
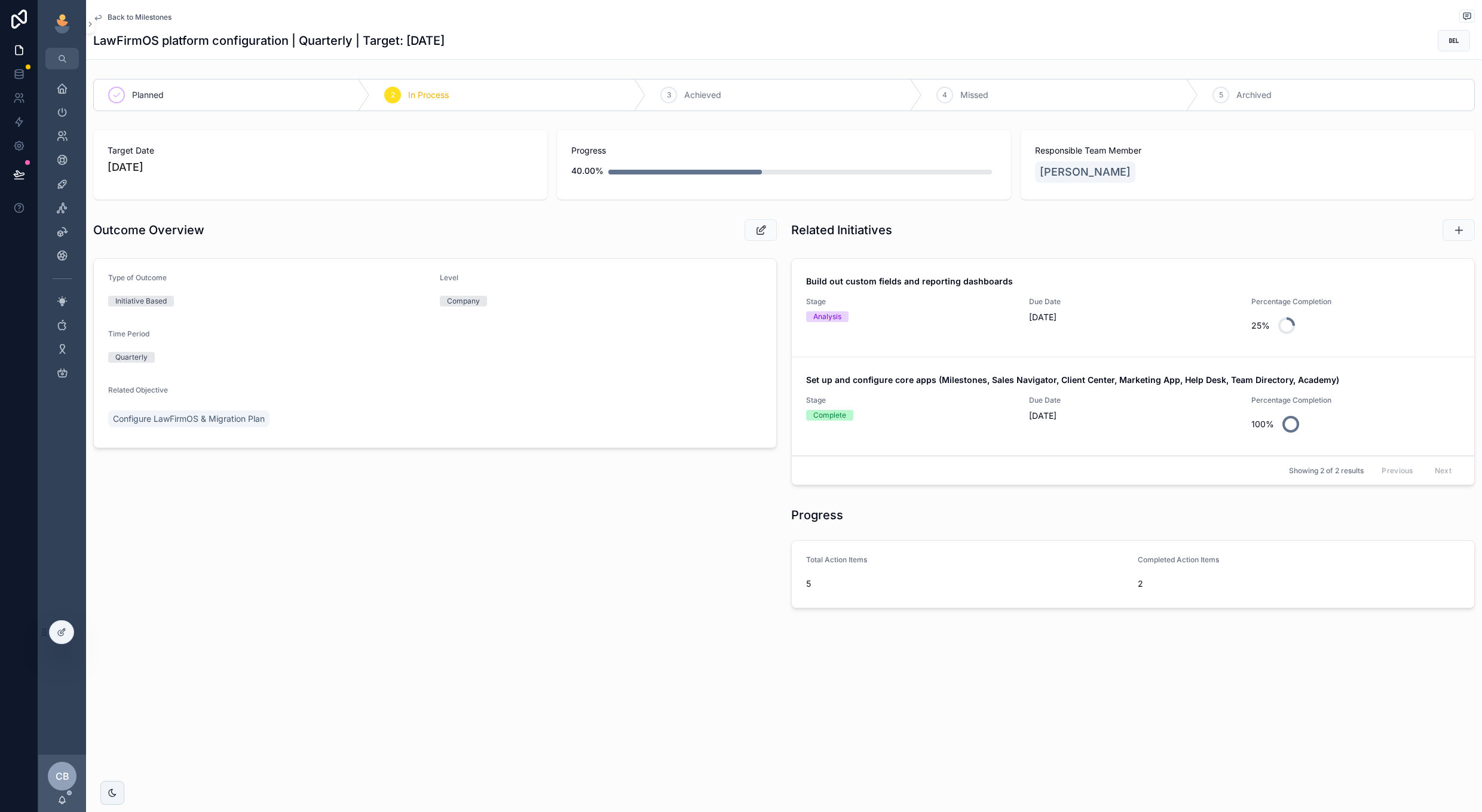
click at [1011, 302] on span "Stage" at bounding box center [910, 302] width 209 height 10
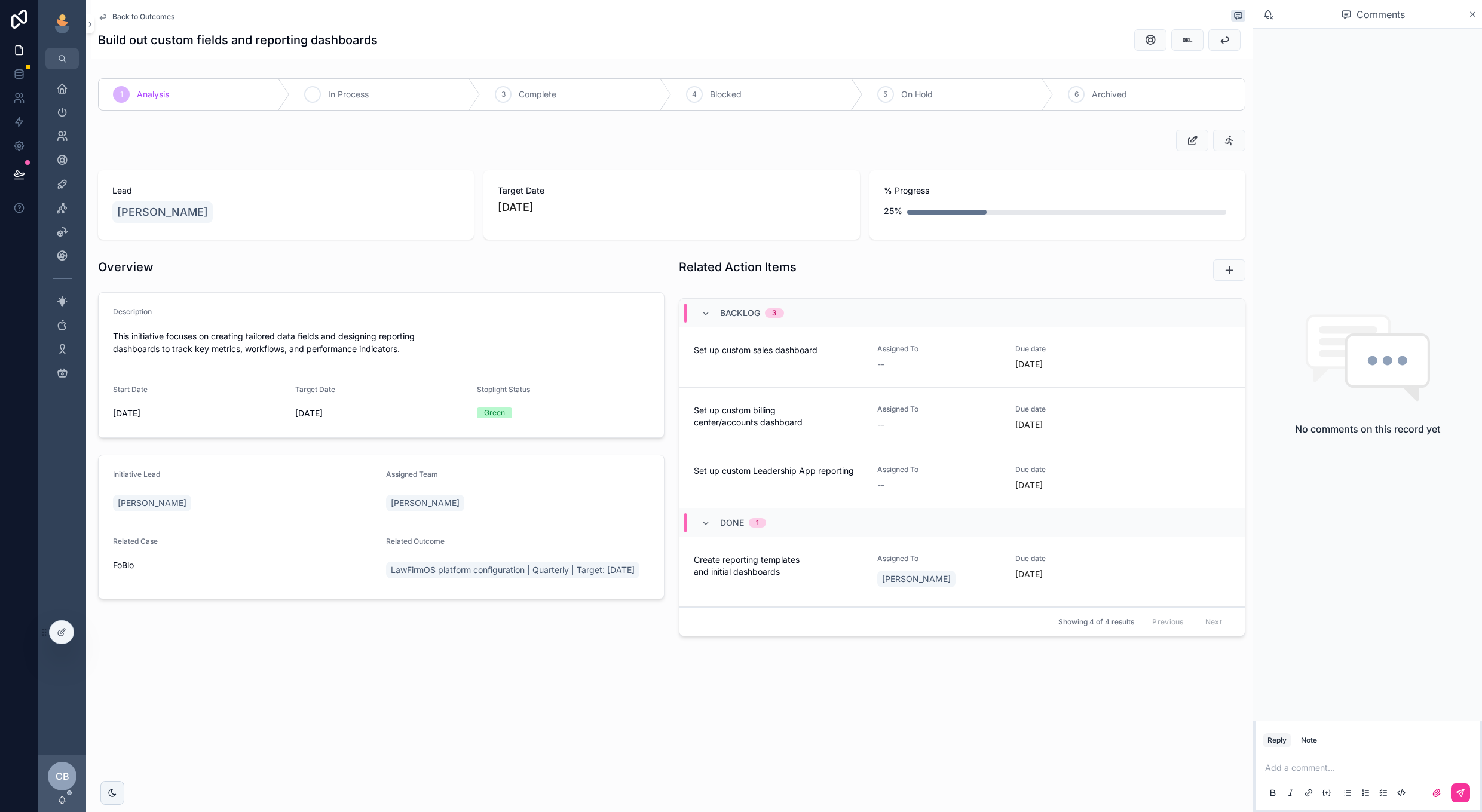
click at [411, 91] on div "2 In Process" at bounding box center [385, 94] width 191 height 31
click at [162, 18] on span "Back to Outcomes" at bounding box center [144, 17] width 62 height 10
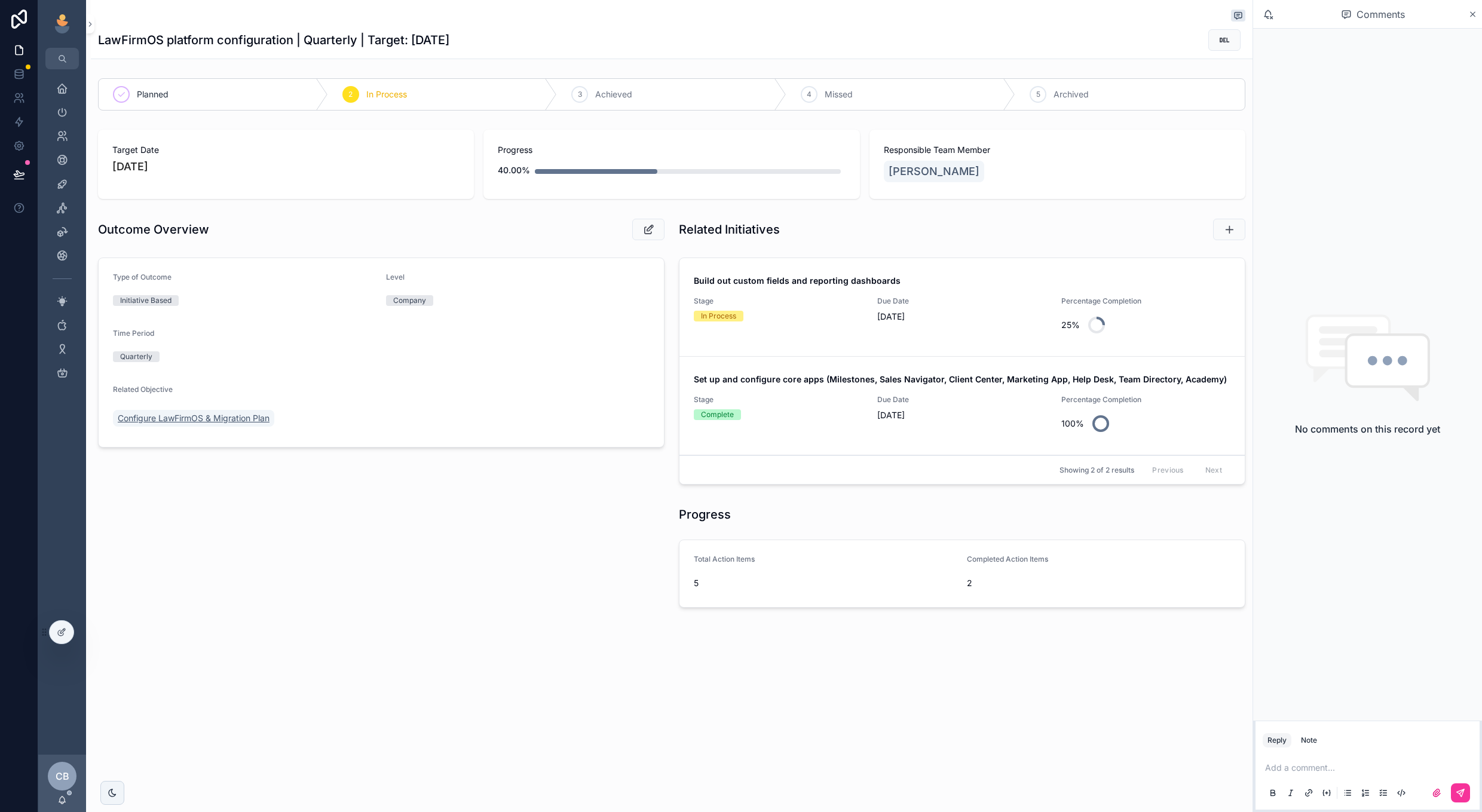
click at [186, 412] on span "Configure LawFirmOS & Migration Plan" at bounding box center [193, 418] width 151 height 12
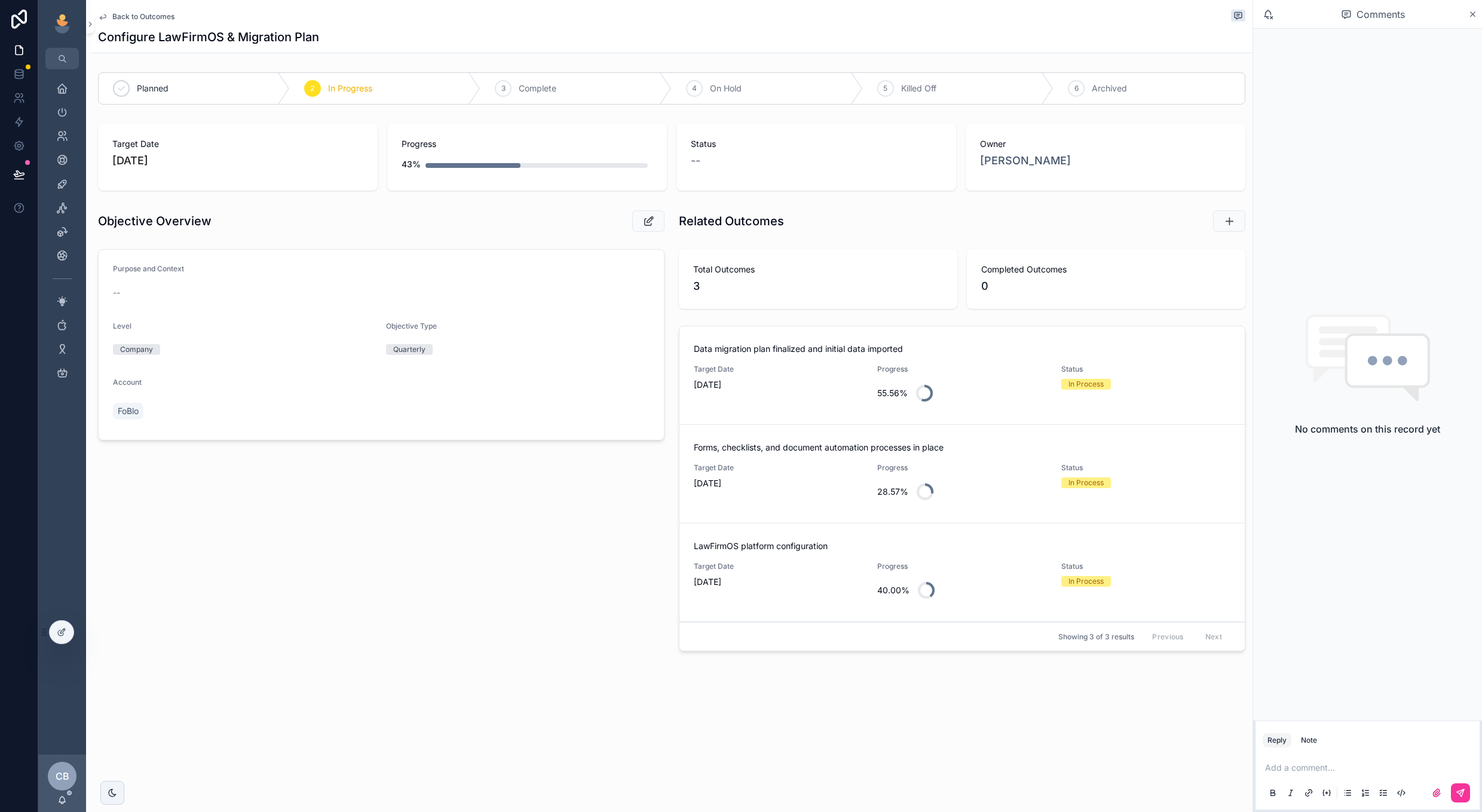
click at [806, 501] on div "Target Date 8/31/2025" at bounding box center [778, 485] width 169 height 43
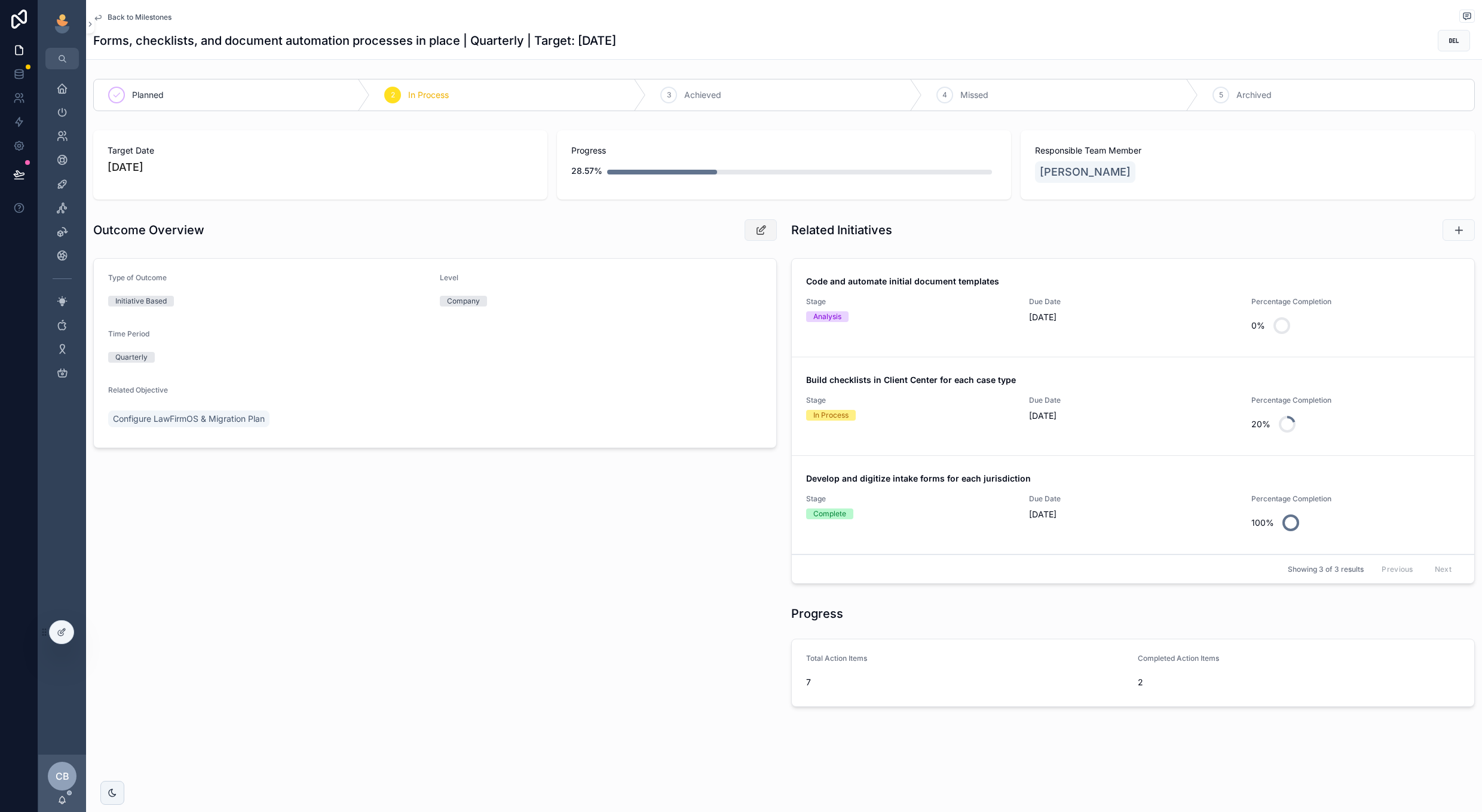
click at [756, 222] on button "scrollable content" at bounding box center [760, 230] width 33 height 21
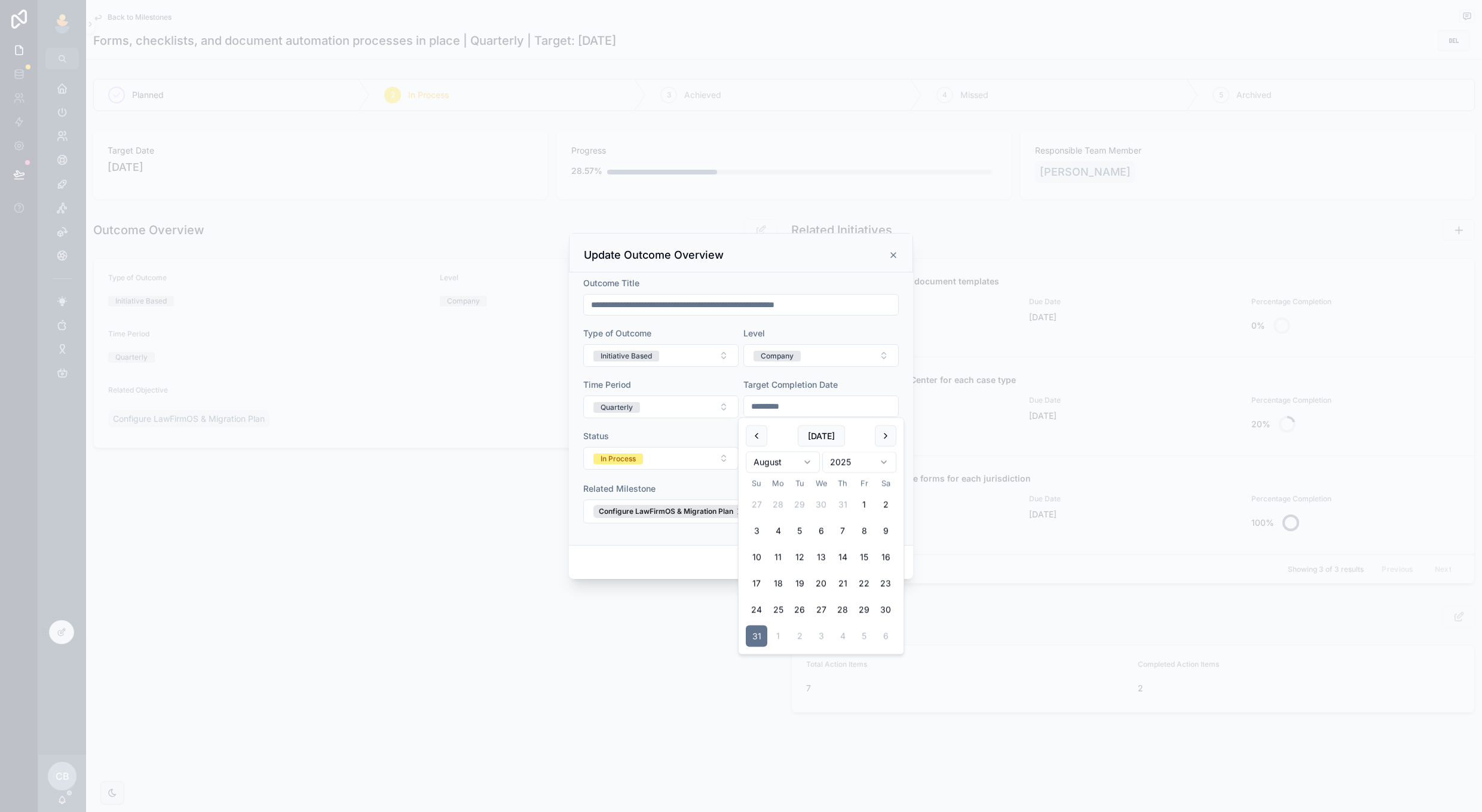
click at [790, 409] on input "*********" at bounding box center [821, 406] width 154 height 17
click at [815, 443] on button "[DATE]" at bounding box center [821, 436] width 48 height 21
click at [884, 442] on button at bounding box center [886, 436] width 21 height 21
click at [867, 552] on button "19" at bounding box center [864, 557] width 21 height 21
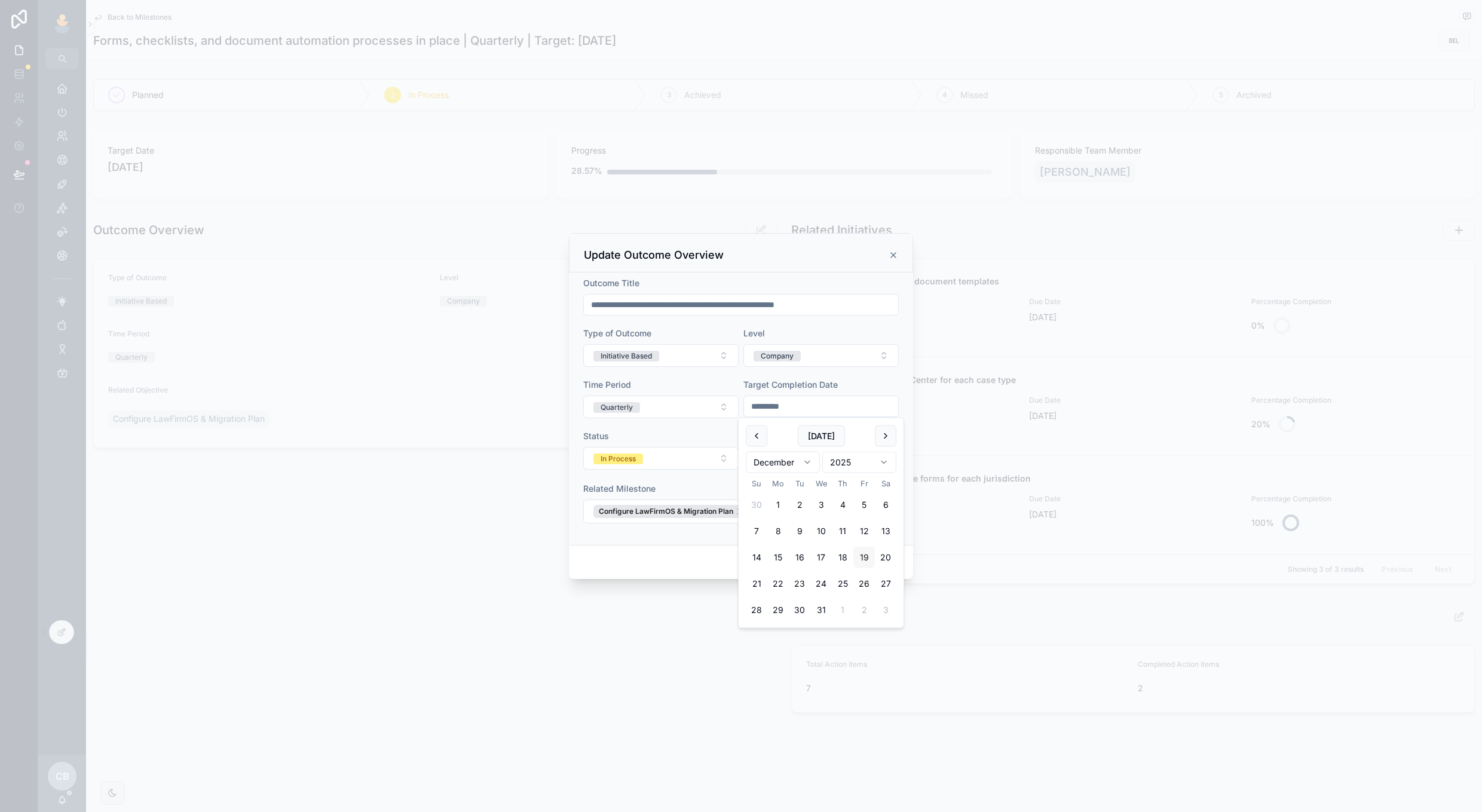
type input "**********"
click at [830, 390] on label "Target Completion Date" at bounding box center [791, 385] width 94 height 12
click at [867, 564] on button "Confirm" at bounding box center [875, 562] width 48 height 19
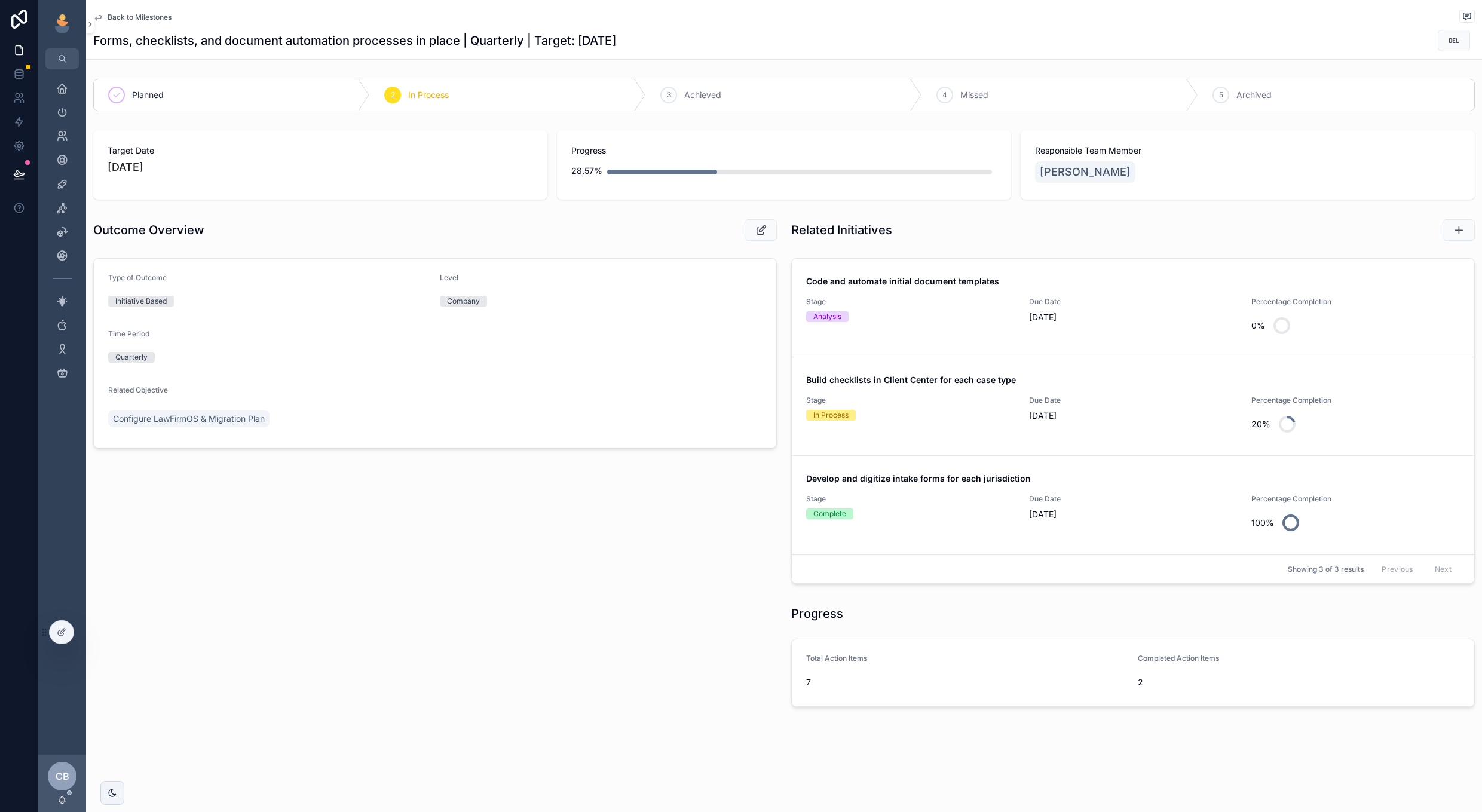
click at [148, 16] on span "Back to Milestones" at bounding box center [140, 17] width 64 height 10
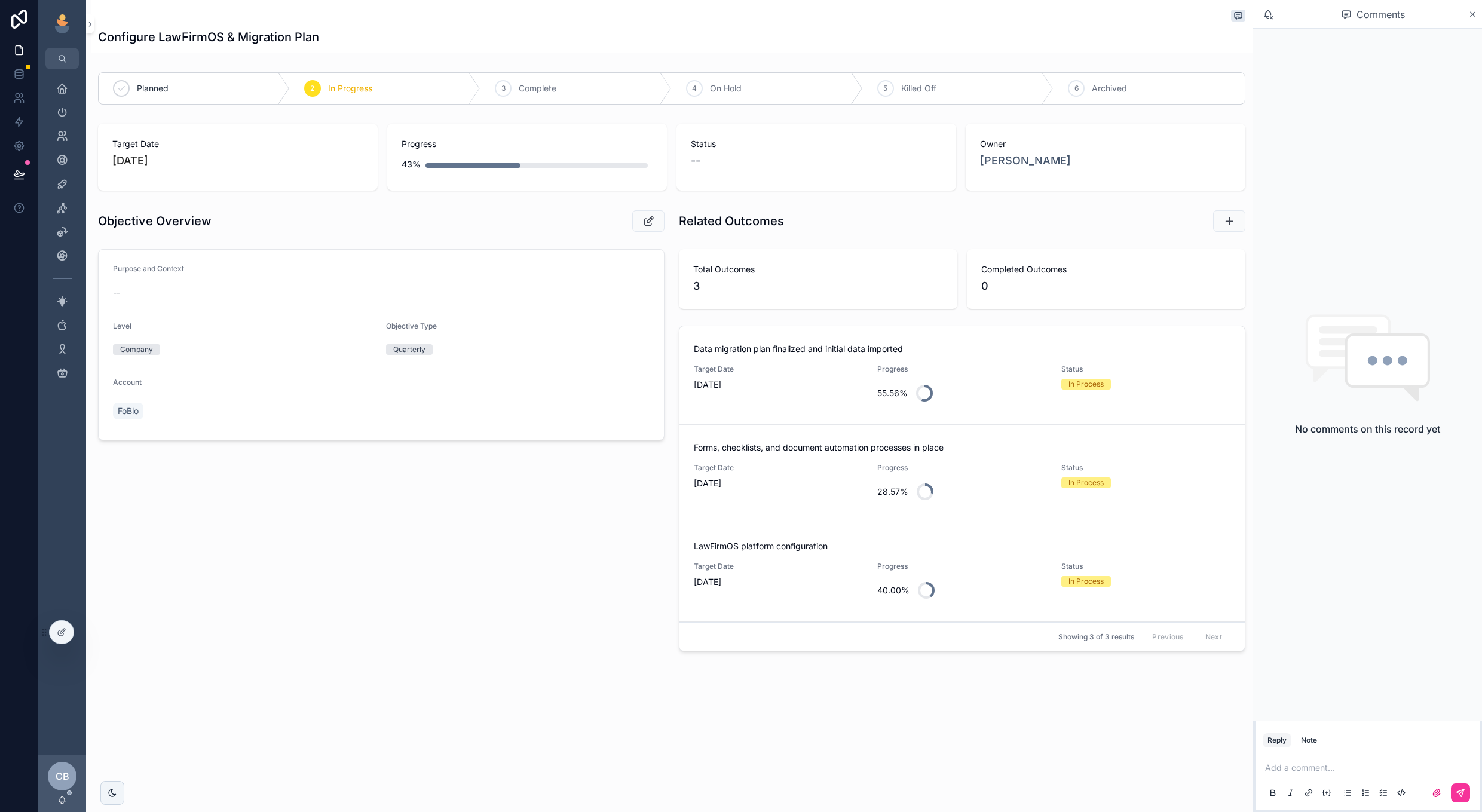
click at [132, 412] on span "FoBlo" at bounding box center [128, 411] width 21 height 12
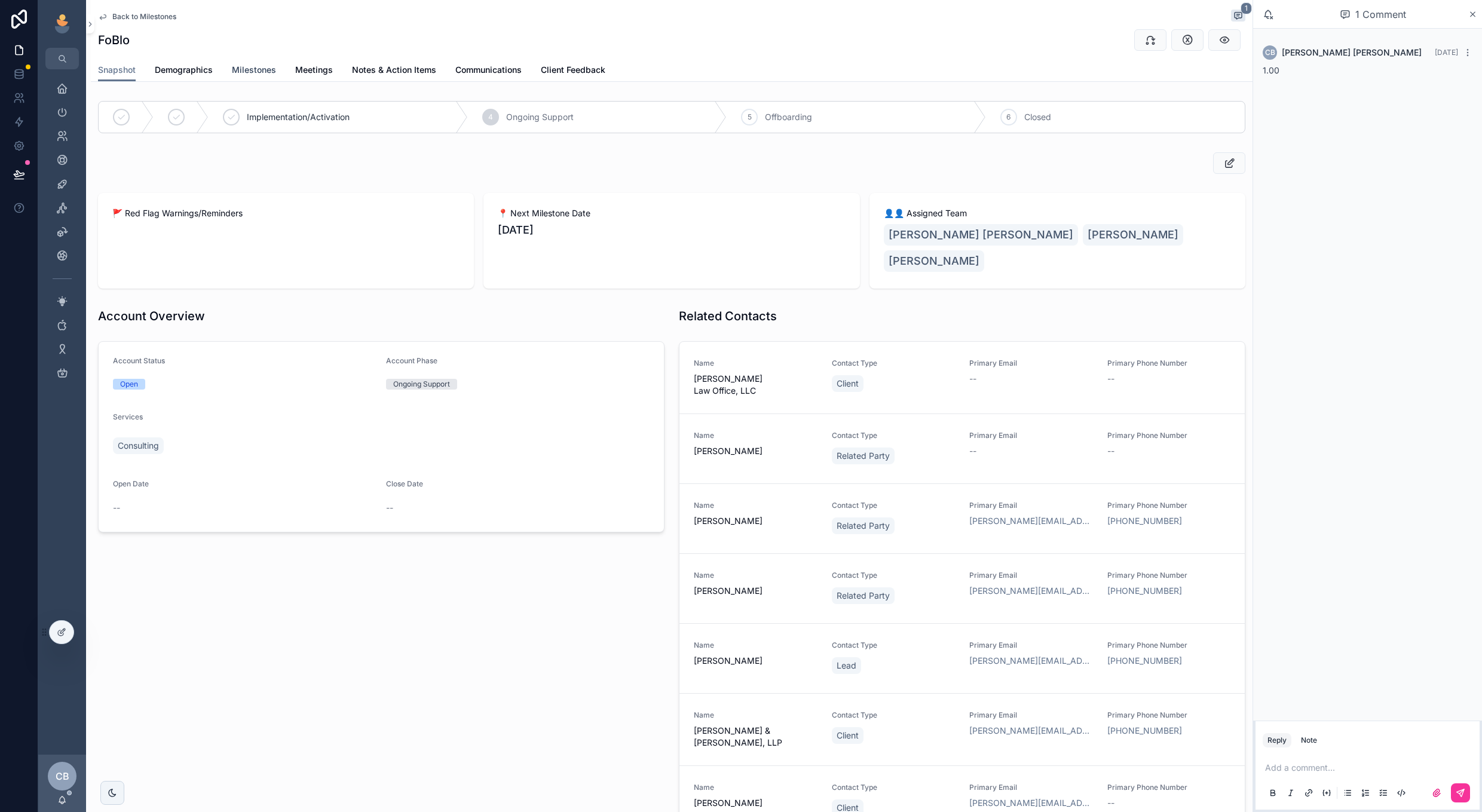
click at [263, 79] on link "Milestones" at bounding box center [254, 71] width 44 height 24
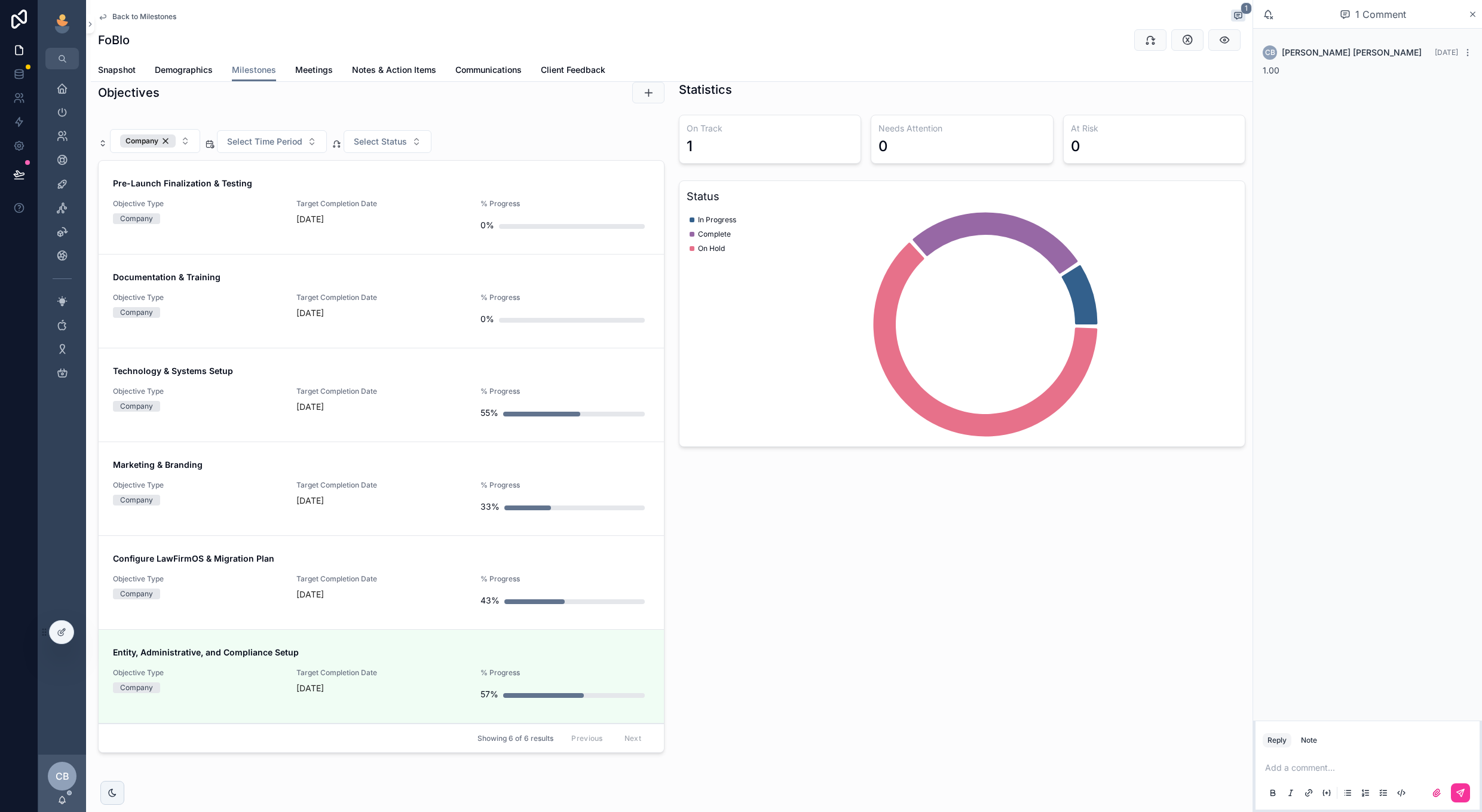
scroll to position [71, 0]
click at [616, 584] on icon "scrollable content" at bounding box center [619, 584] width 10 height 10
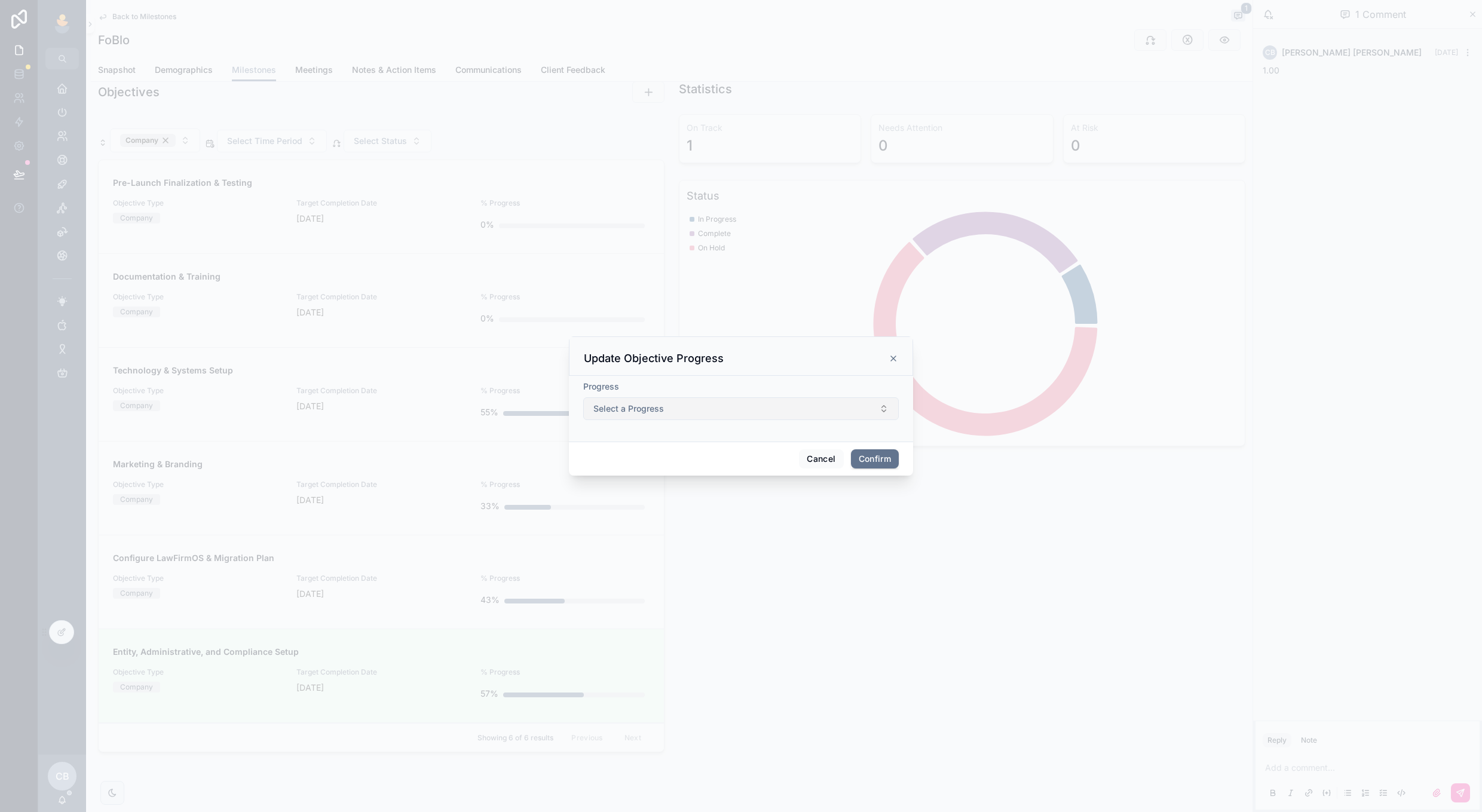
click at [681, 408] on button "Select a Progress" at bounding box center [741, 408] width 316 height 23
click at [680, 458] on div "On Track" at bounding box center [685, 458] width 31 height 11
click at [875, 462] on button "Confirm" at bounding box center [875, 459] width 48 height 19
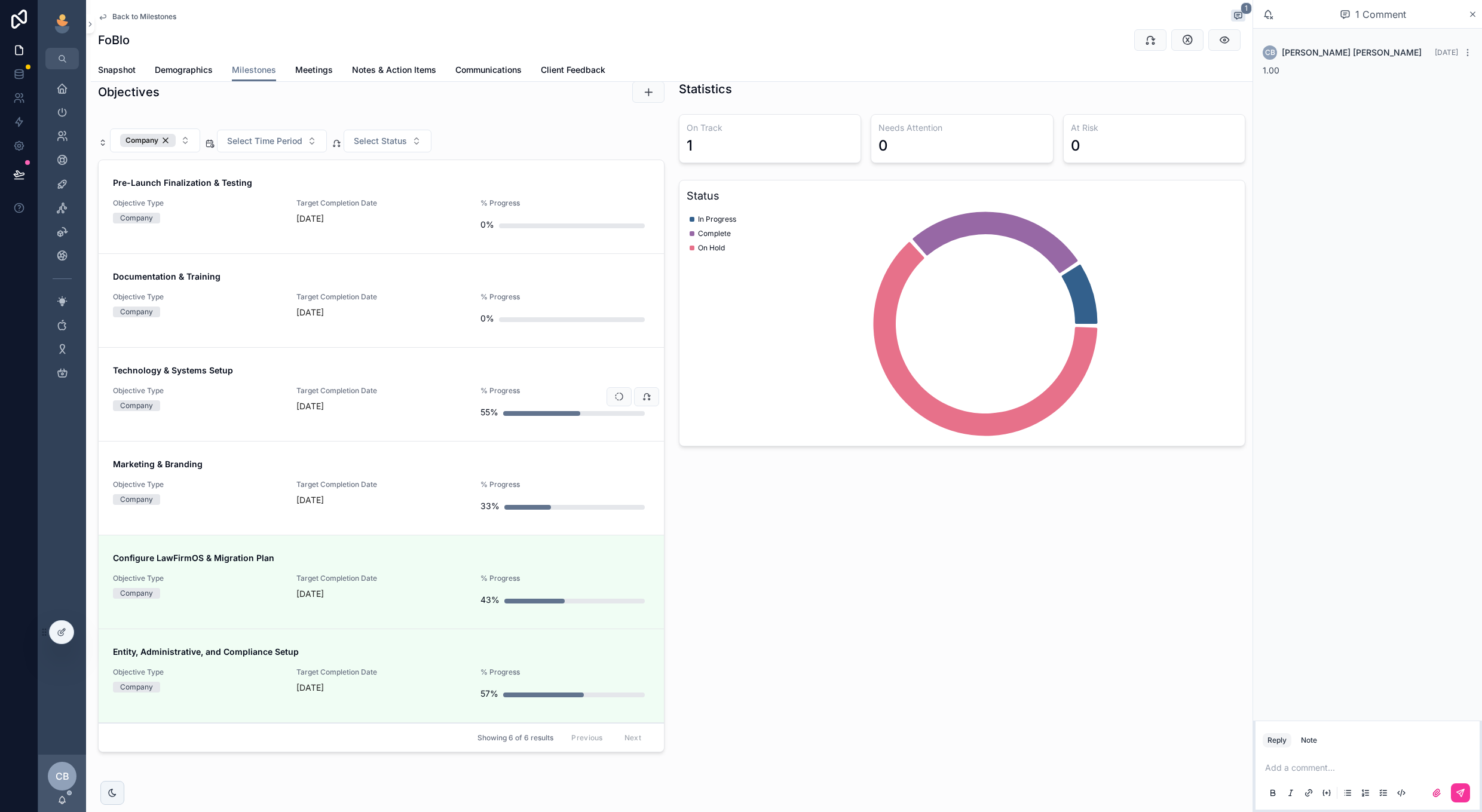
click at [419, 382] on div "Technology & Systems Setup Objective Type Company Target Completion Date 1 mont…" at bounding box center [381, 394] width 537 height 59
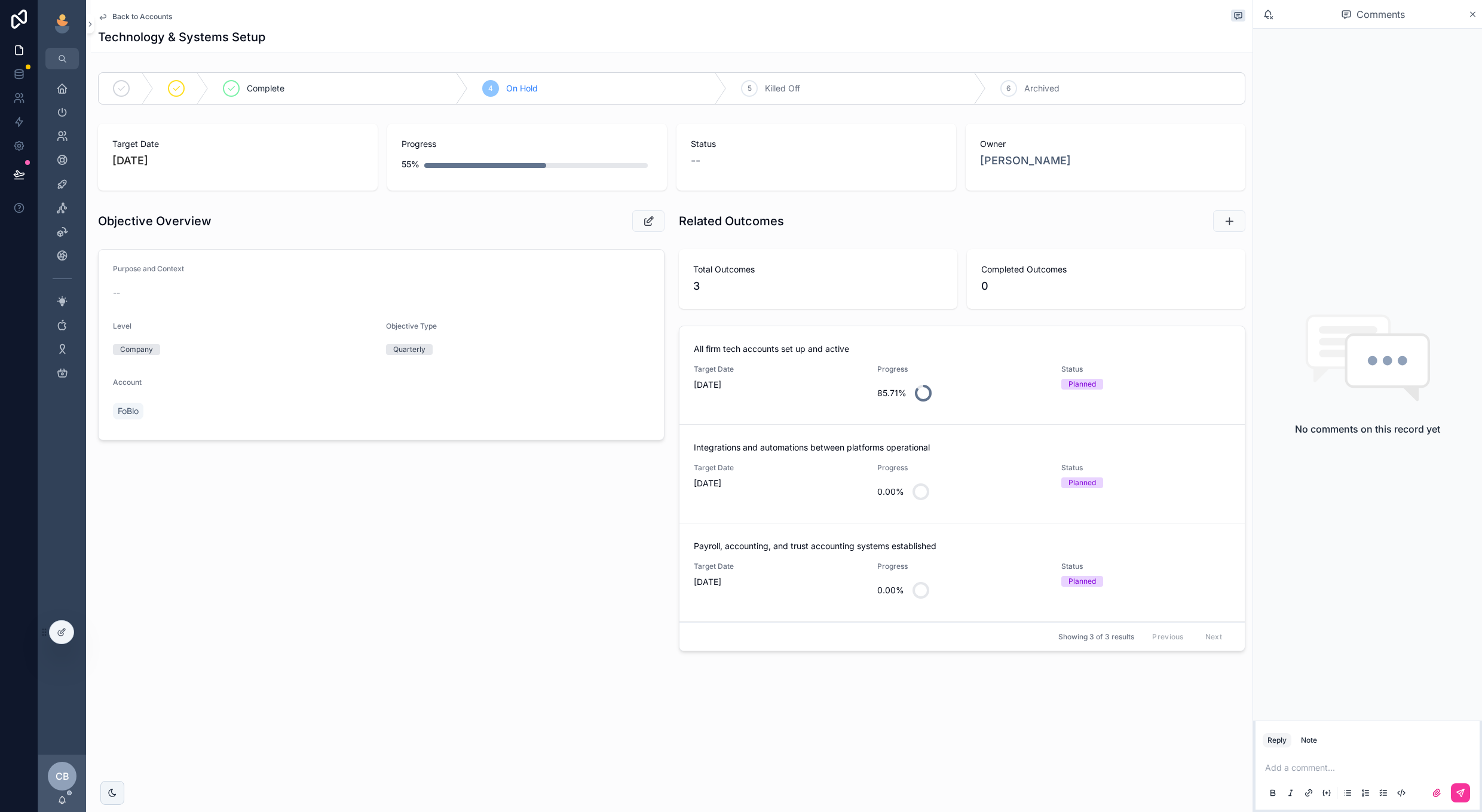
click at [814, 415] on link "All firm tech accounts set up and active Target Date 8/1/2025 Progress 85.71% S…" at bounding box center [962, 376] width 565 height 98
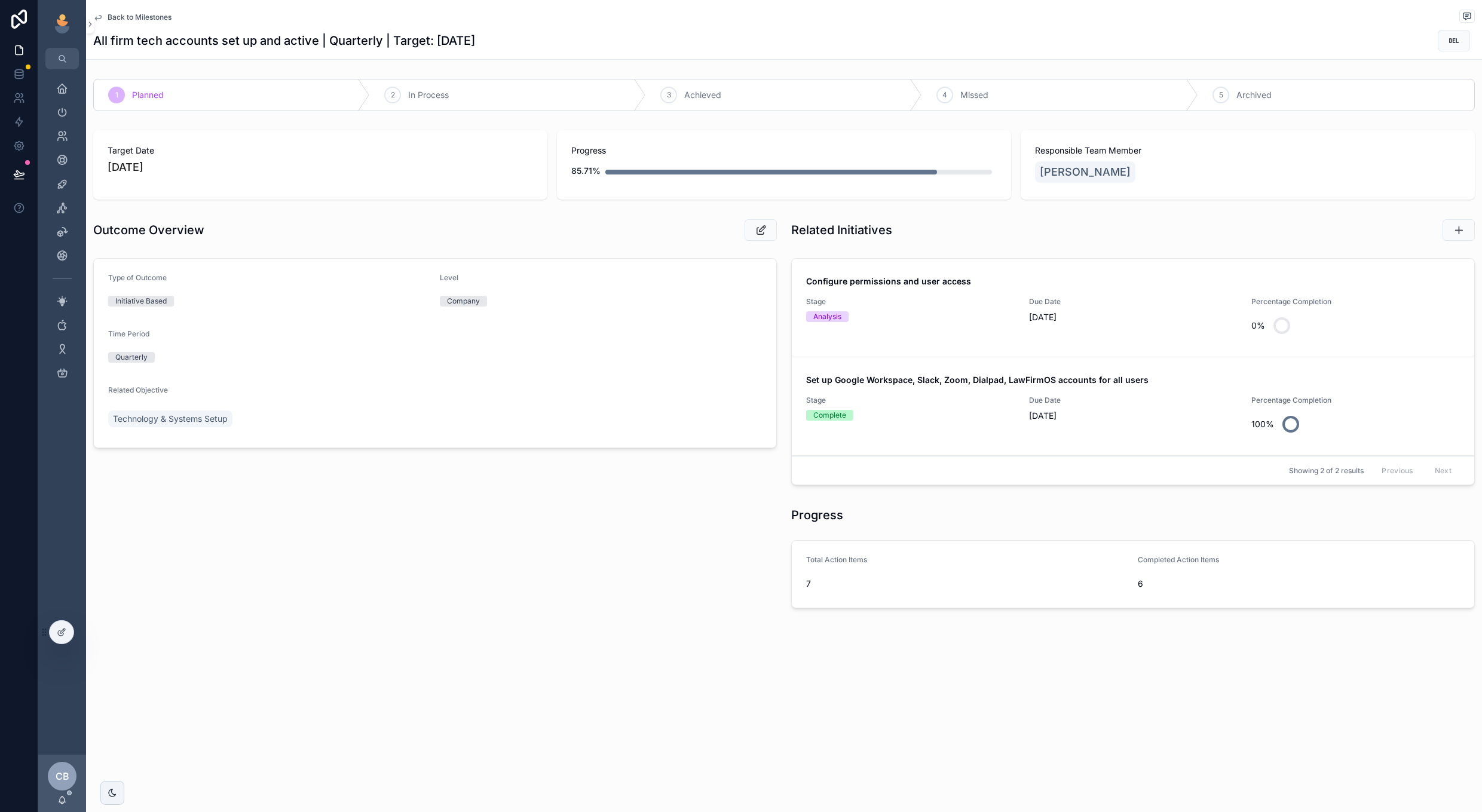
click at [1135, 329] on div "Due Date 8/1/2025" at bounding box center [1133, 319] width 209 height 43
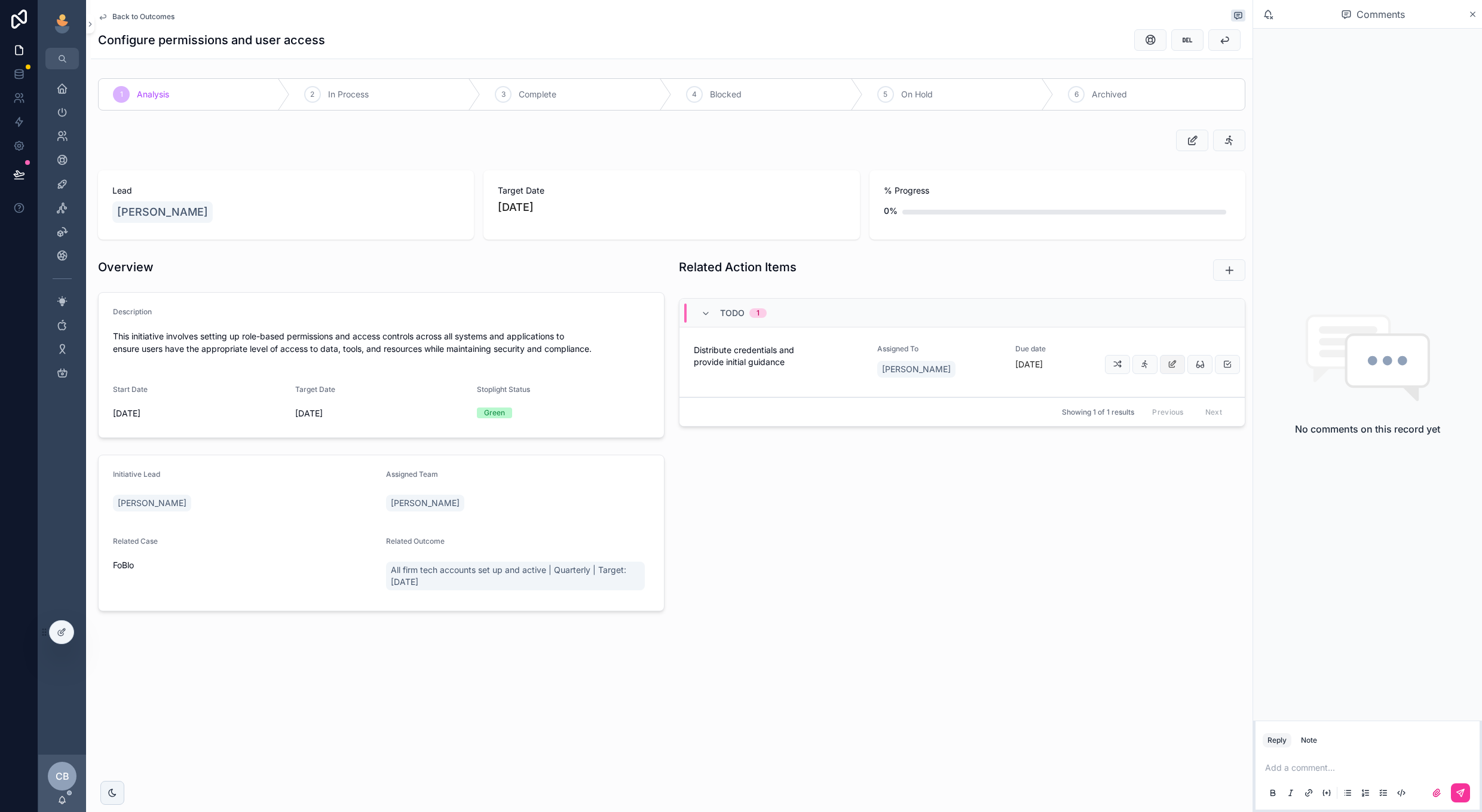
click at [1178, 370] on button "scrollable content" at bounding box center [1173, 365] width 25 height 19
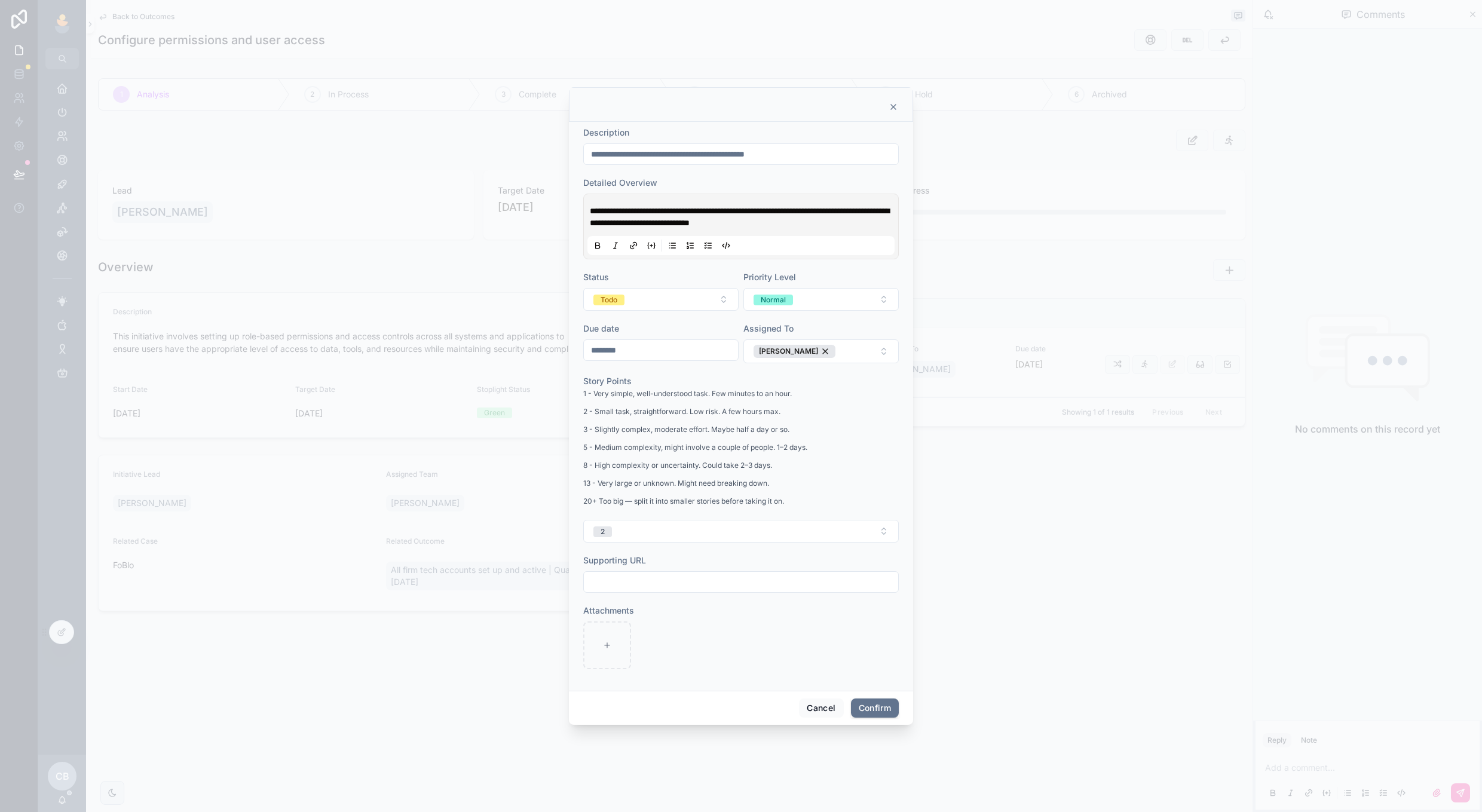
click at [658, 352] on input "********" at bounding box center [661, 350] width 154 height 17
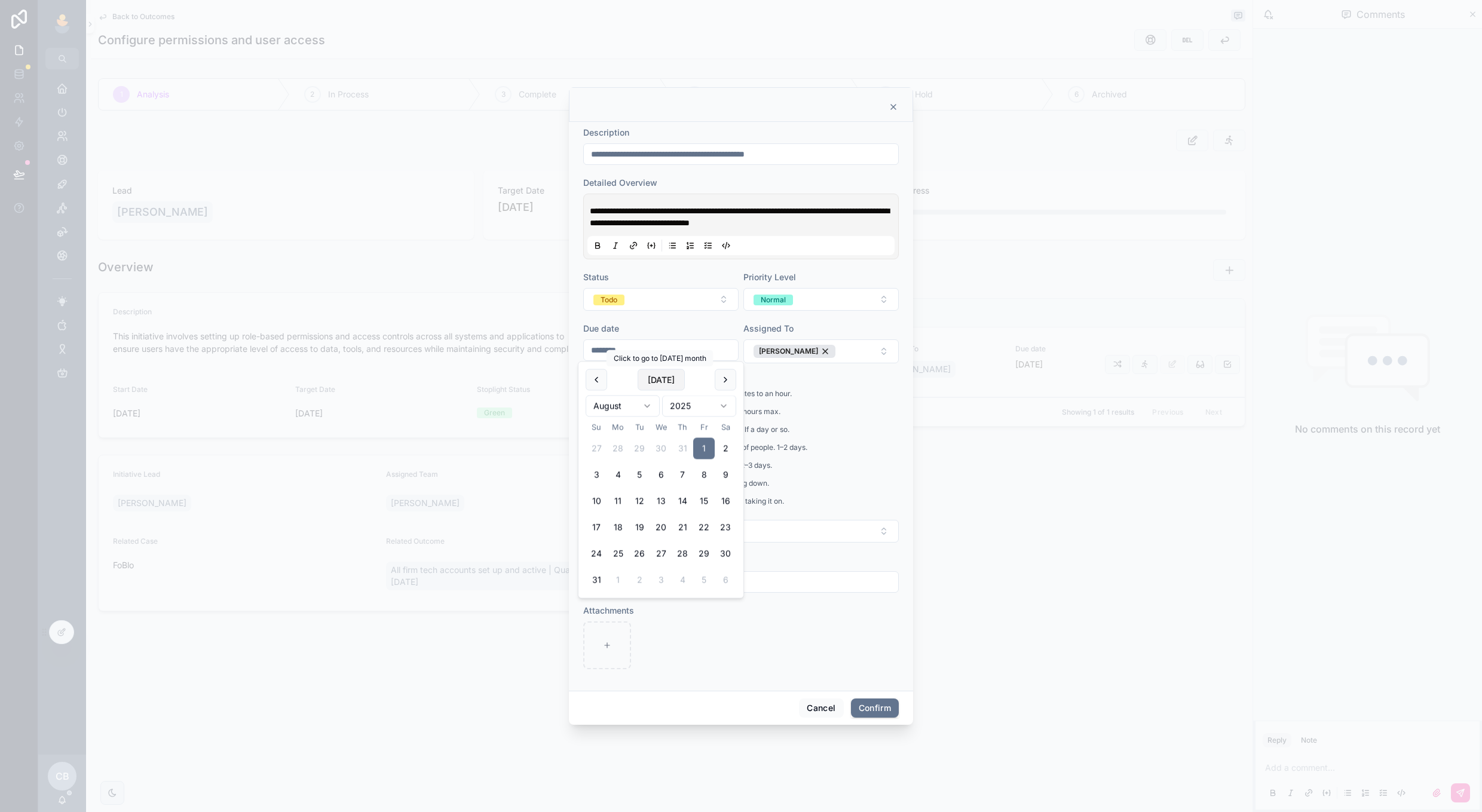
click at [647, 383] on button "[DATE]" at bounding box center [661, 380] width 48 height 21
click at [644, 450] on button "30" at bounding box center [639, 449] width 21 height 21
type input "*********"
click at [837, 495] on div "1 - Very simple, well-understood task. Few minutes to an hour. 2 - Small task, …" at bounding box center [741, 450] width 316 height 128
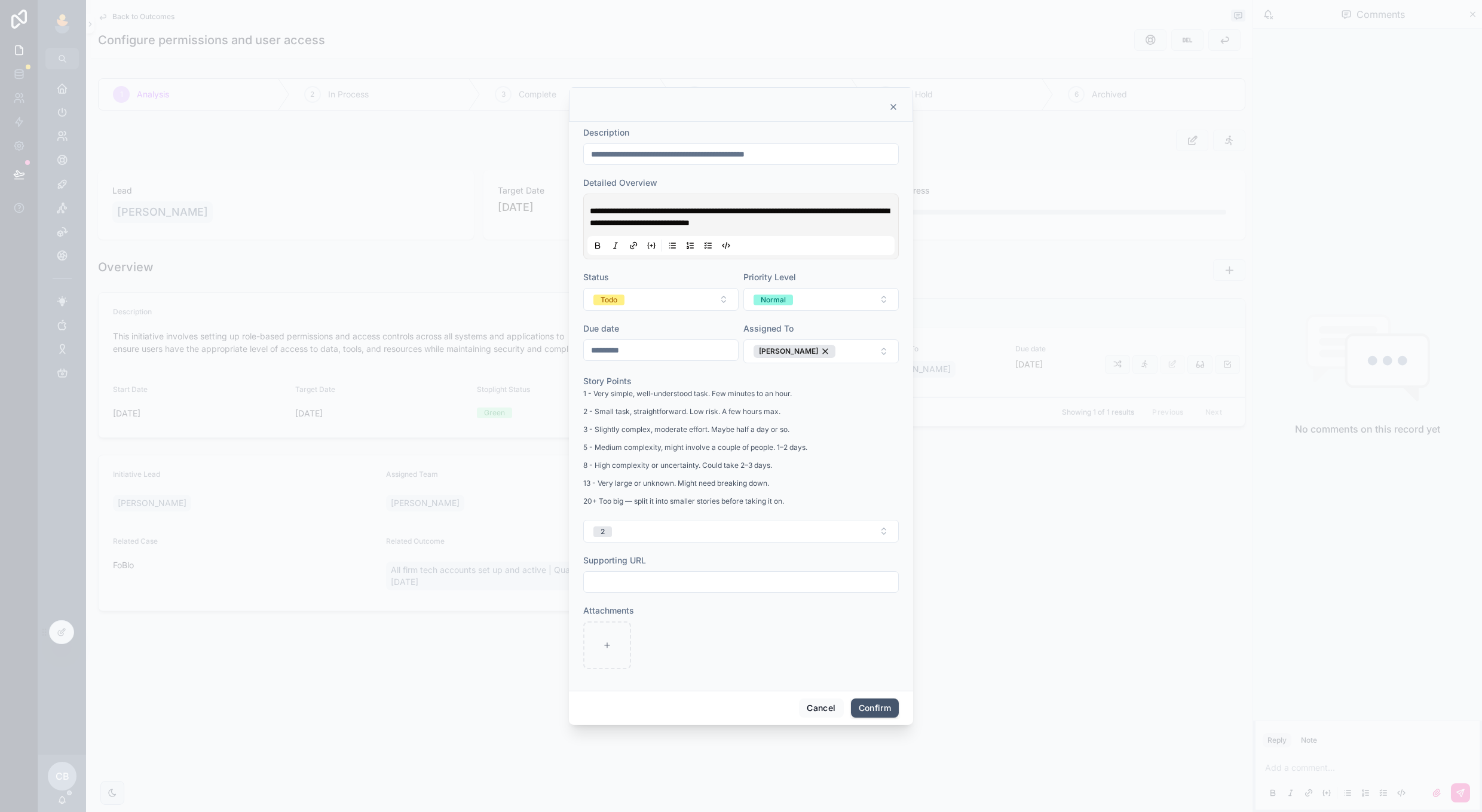
click at [875, 707] on button "Confirm" at bounding box center [875, 708] width 48 height 19
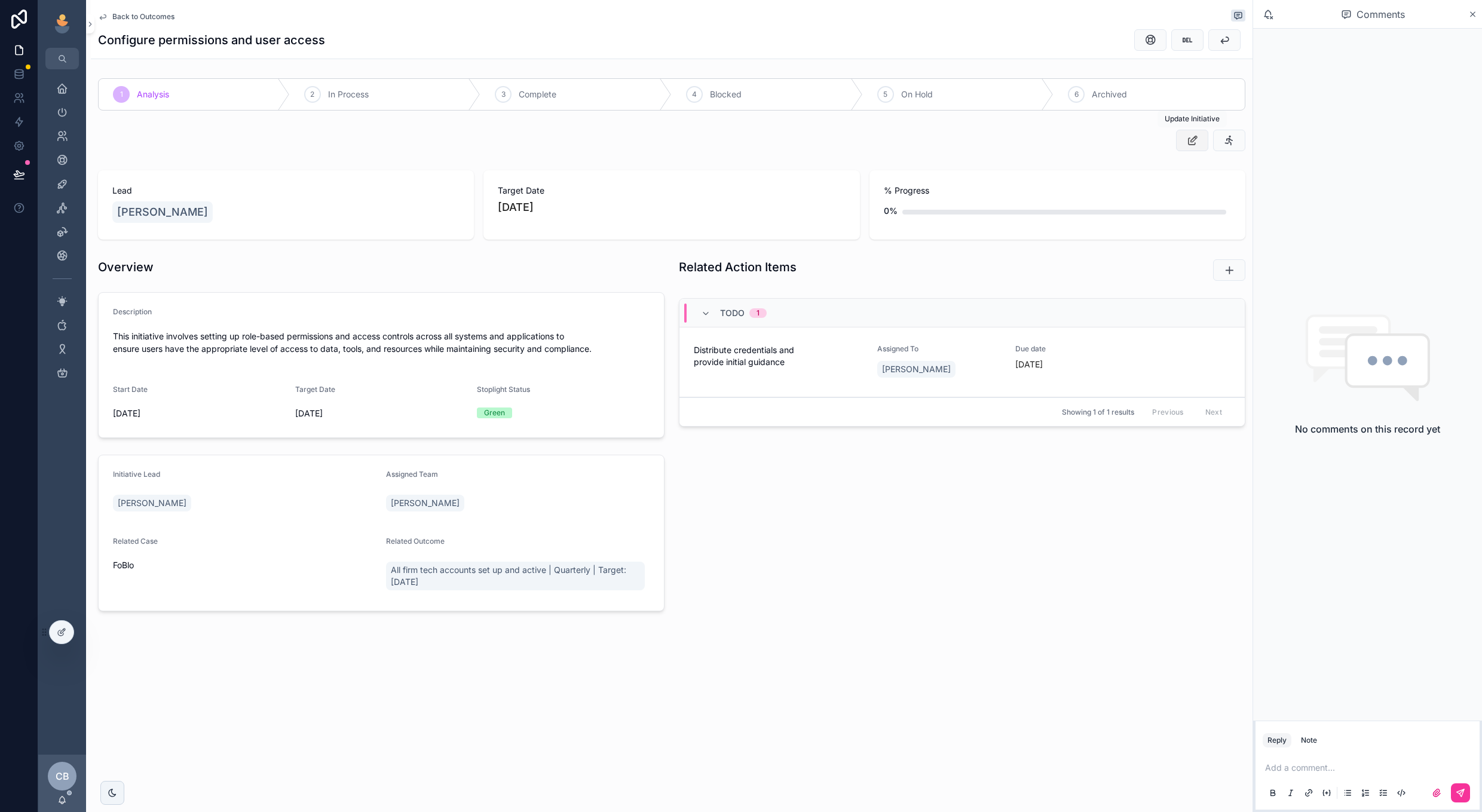
click at [1188, 151] on button "scrollable content" at bounding box center [1192, 140] width 33 height 21
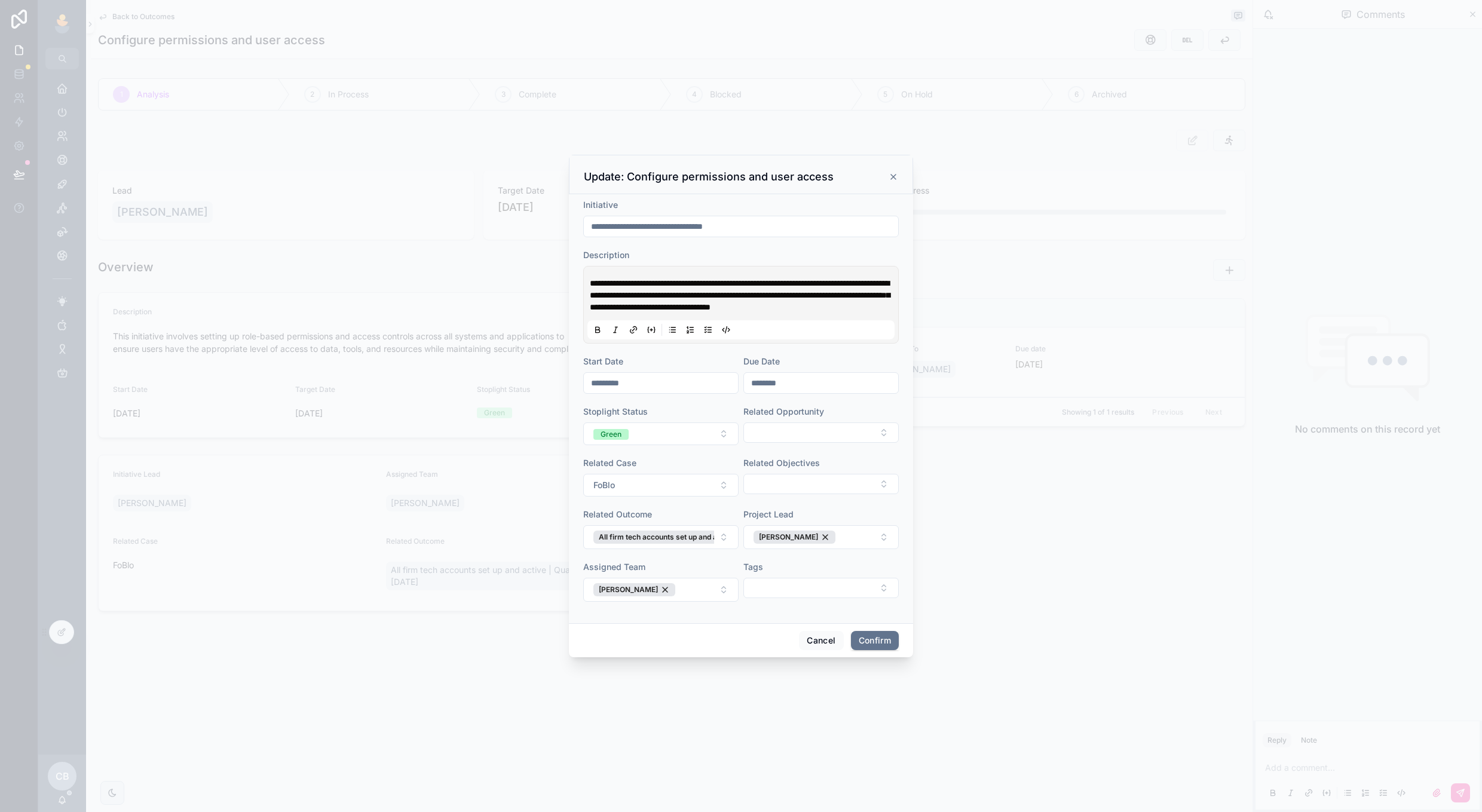
click at [798, 394] on div "********" at bounding box center [821, 383] width 155 height 21
click at [803, 392] on input "********" at bounding box center [821, 383] width 154 height 17
click at [817, 419] on button "[DATE]" at bounding box center [821, 419] width 48 height 21
click at [805, 487] on button "30" at bounding box center [799, 488] width 21 height 21
type input "*********"
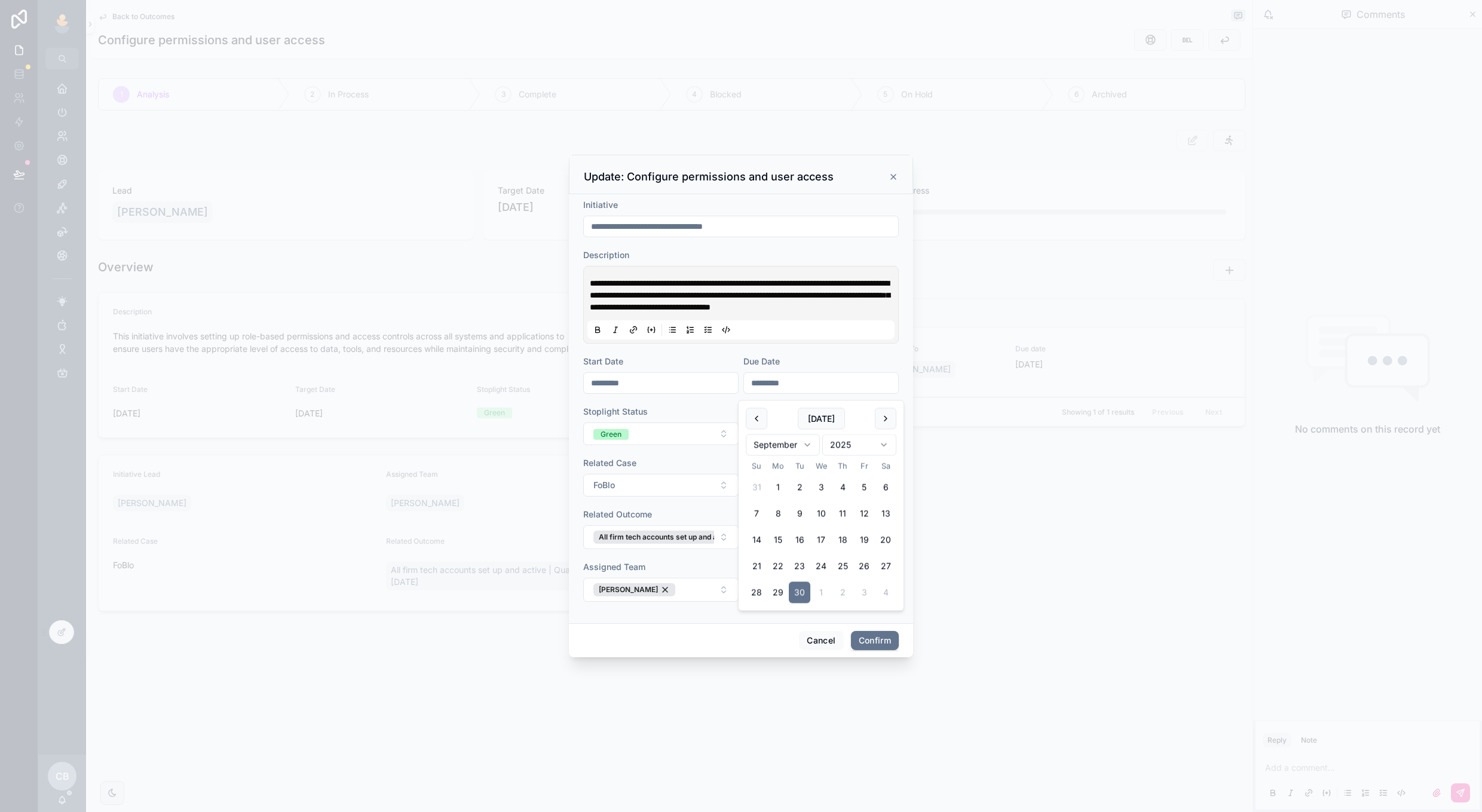
click at [737, 614] on form "**********" at bounding box center [741, 406] width 316 height 415
click at [867, 643] on button "Confirm" at bounding box center [875, 641] width 48 height 19
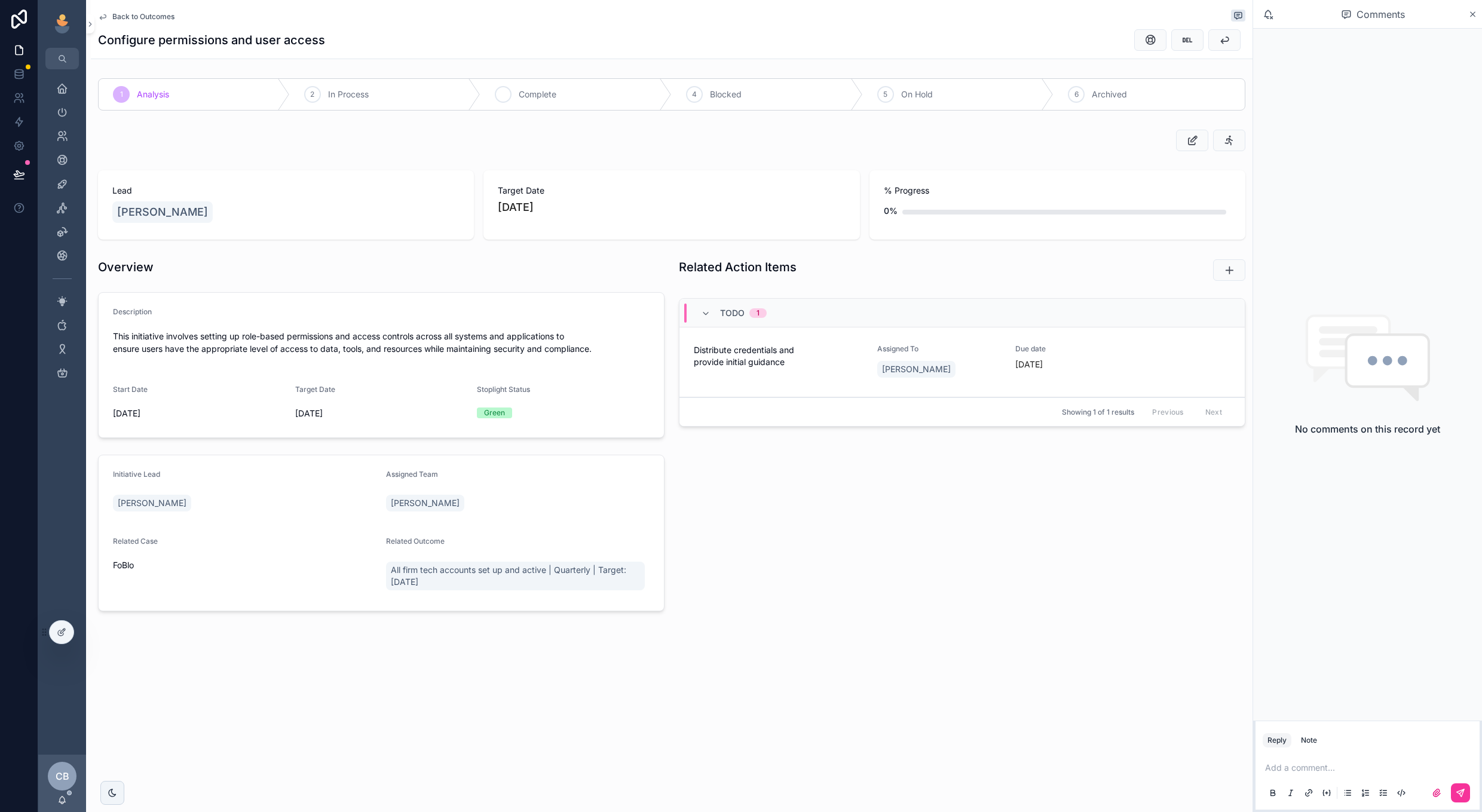
click at [584, 89] on div "3 Complete" at bounding box center [576, 94] width 191 height 31
click at [156, 20] on span "Back to Outcomes" at bounding box center [144, 17] width 62 height 10
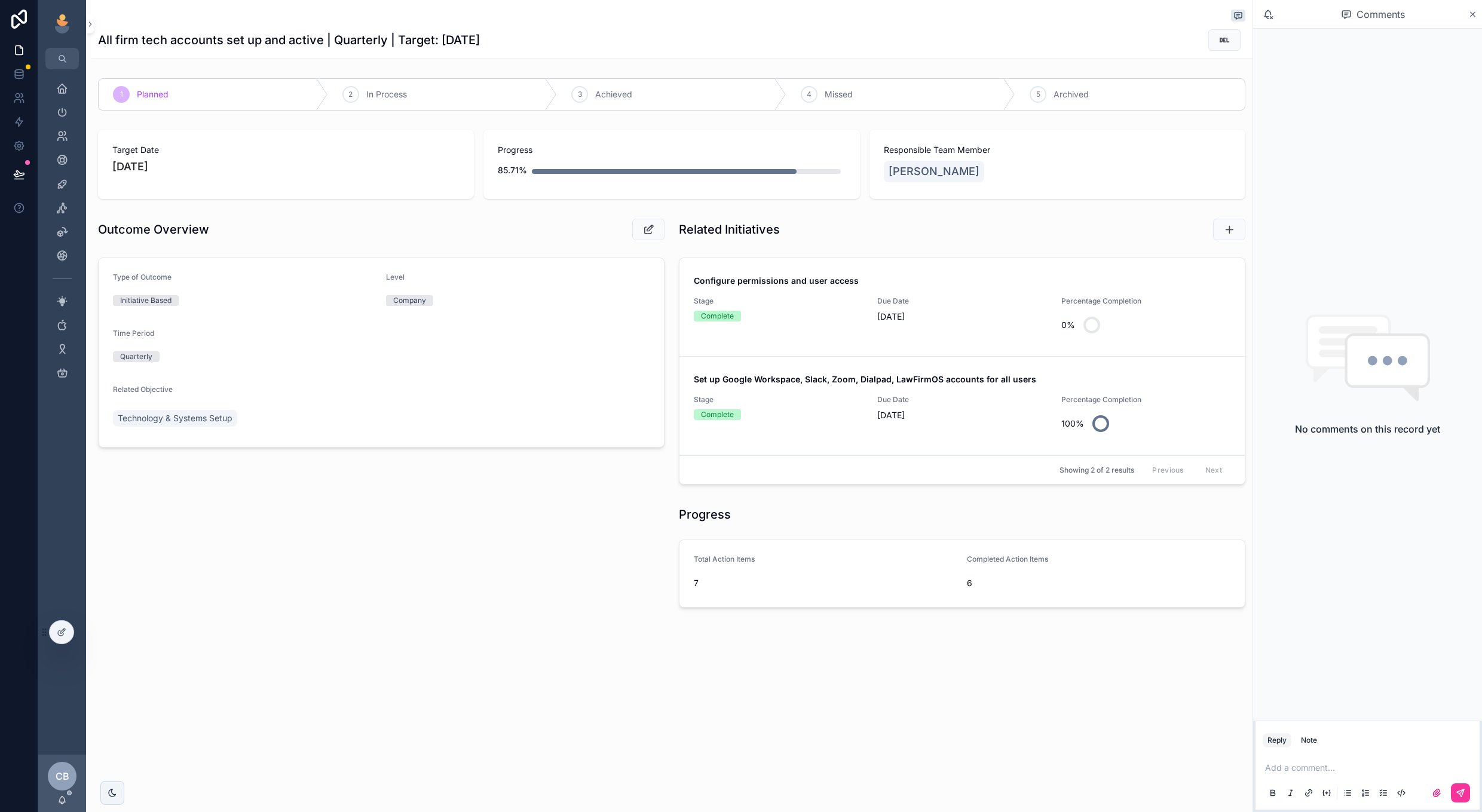
click at [826, 338] on div "Stage Complete" at bounding box center [778, 318] width 169 height 43
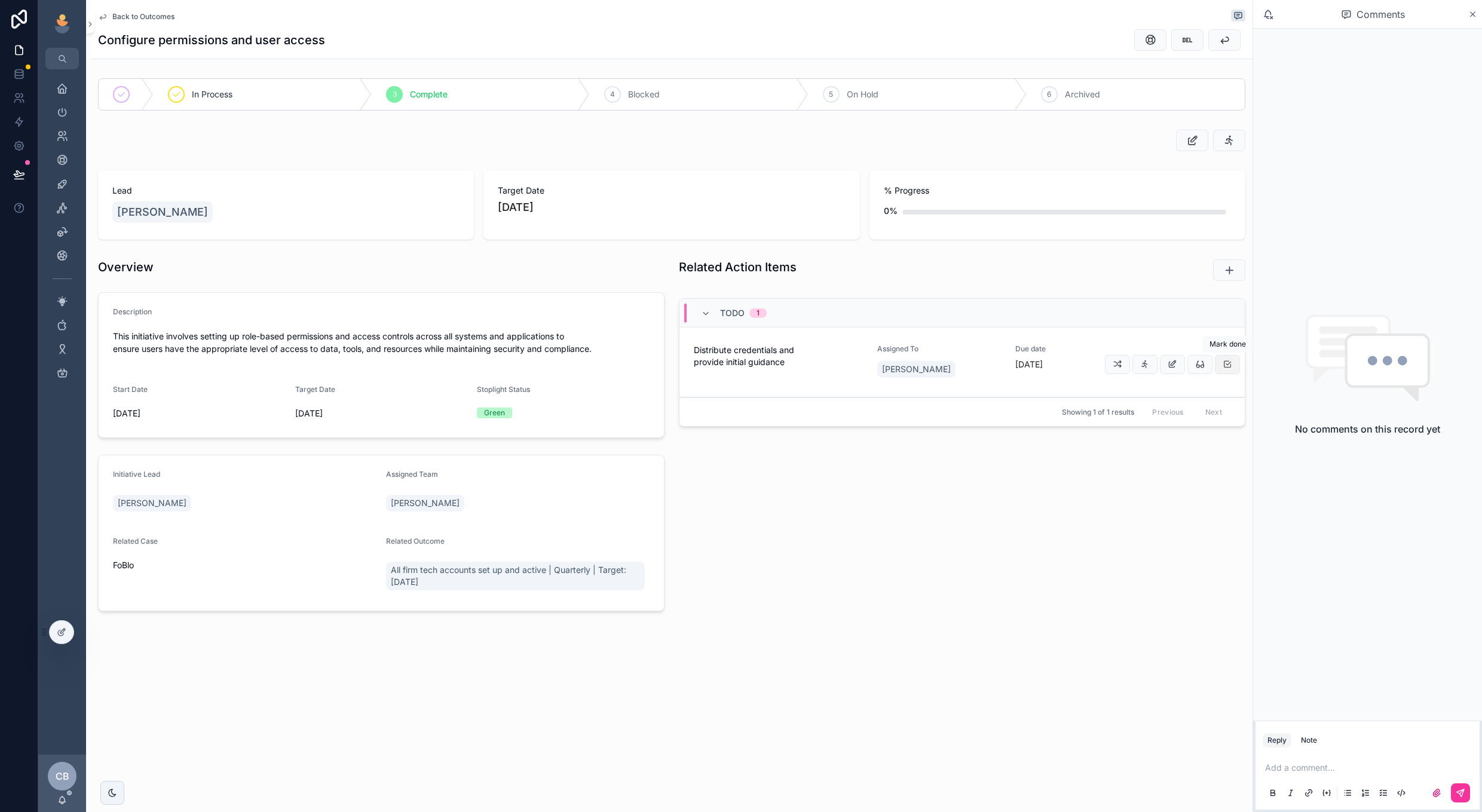
click at [1227, 367] on icon "scrollable content" at bounding box center [1227, 365] width 10 height 10
click at [149, 17] on span "Back to Outcomes" at bounding box center [144, 17] width 62 height 10
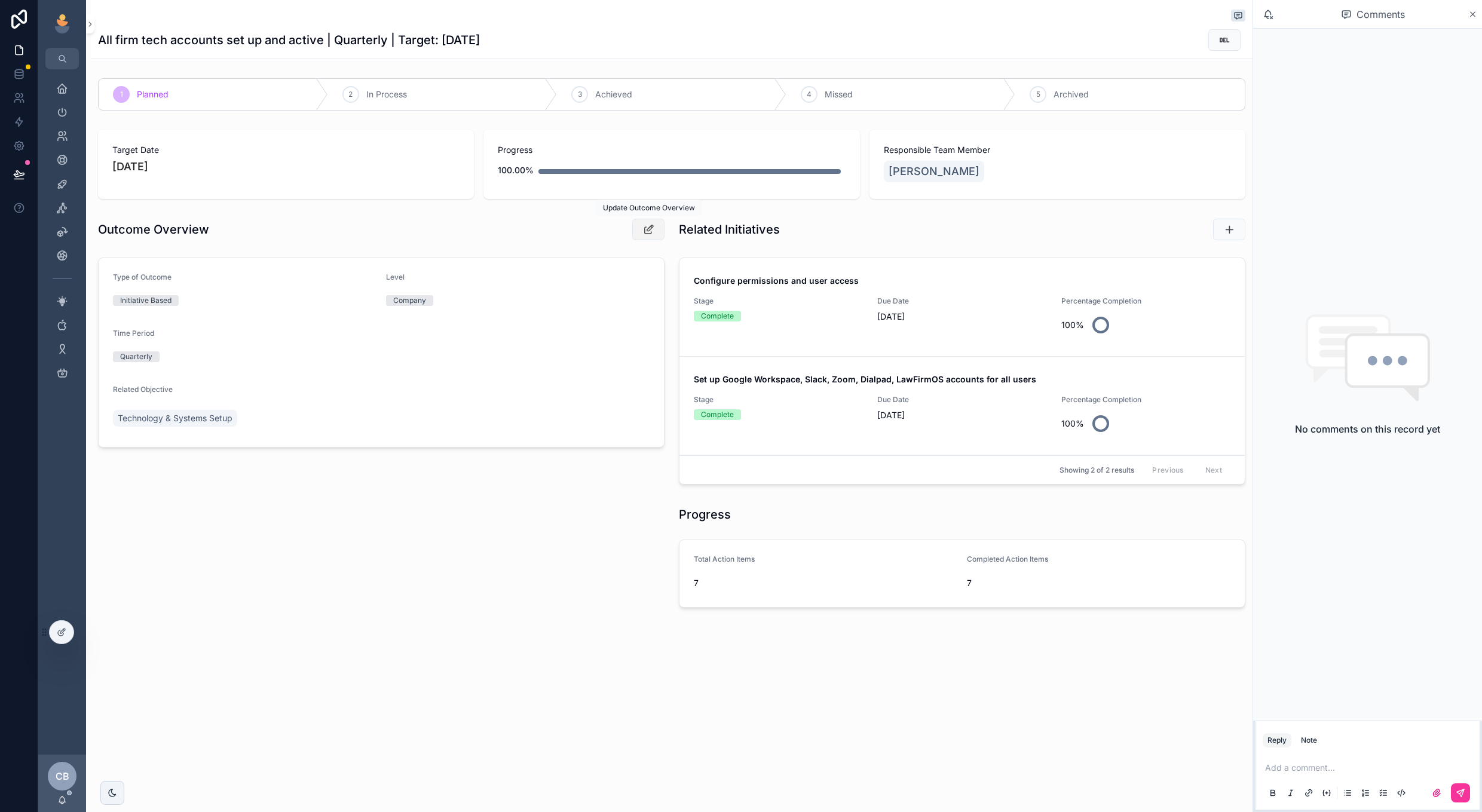
click at [649, 228] on icon "scrollable content" at bounding box center [649, 229] width 13 height 12
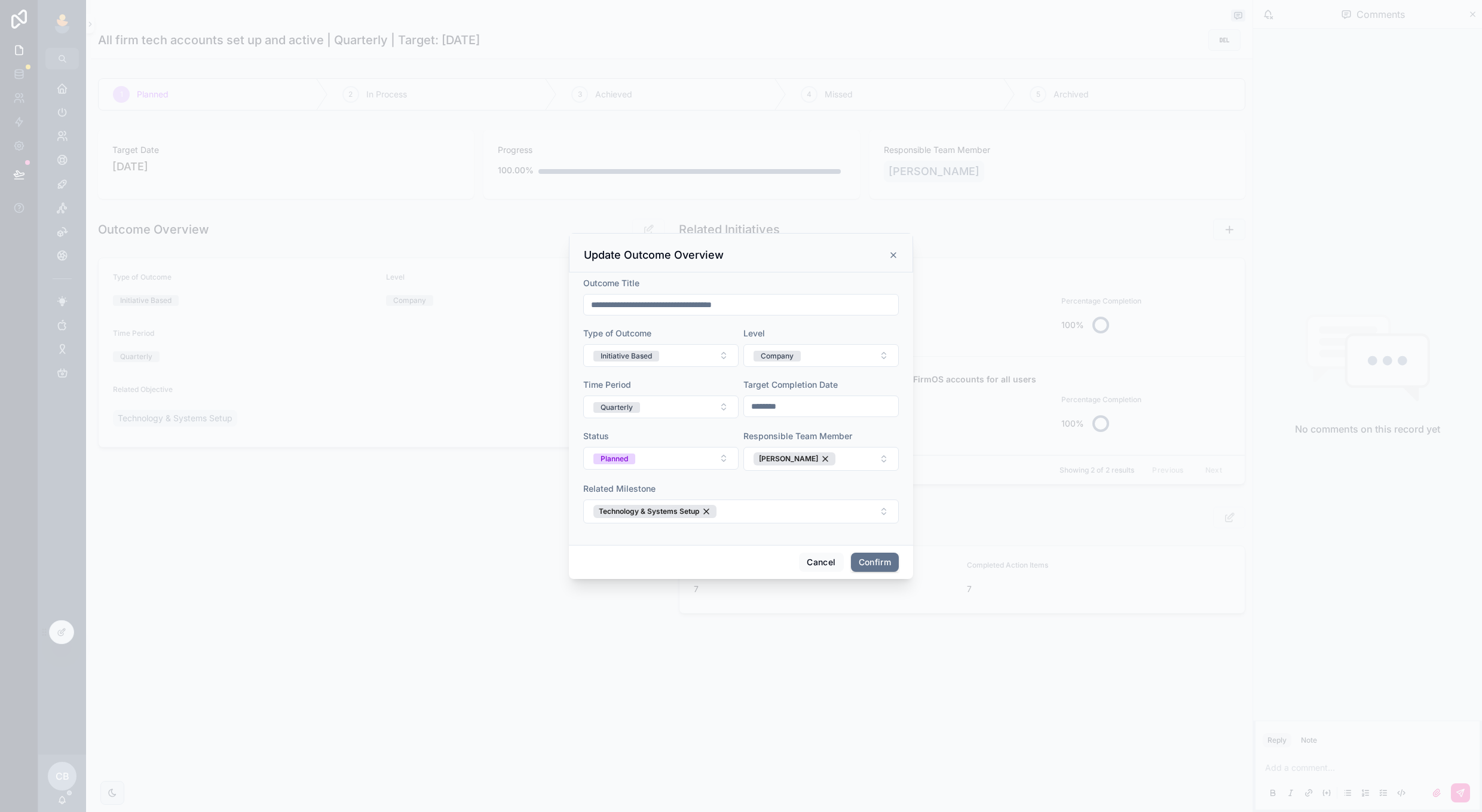
click at [635, 302] on input "**********" at bounding box center [741, 304] width 314 height 17
click at [761, 401] on input "********" at bounding box center [821, 406] width 154 height 17
click at [819, 433] on button "[DATE]" at bounding box center [821, 436] width 48 height 21
click at [800, 507] on button "30" at bounding box center [799, 504] width 21 height 21
type input "*********"
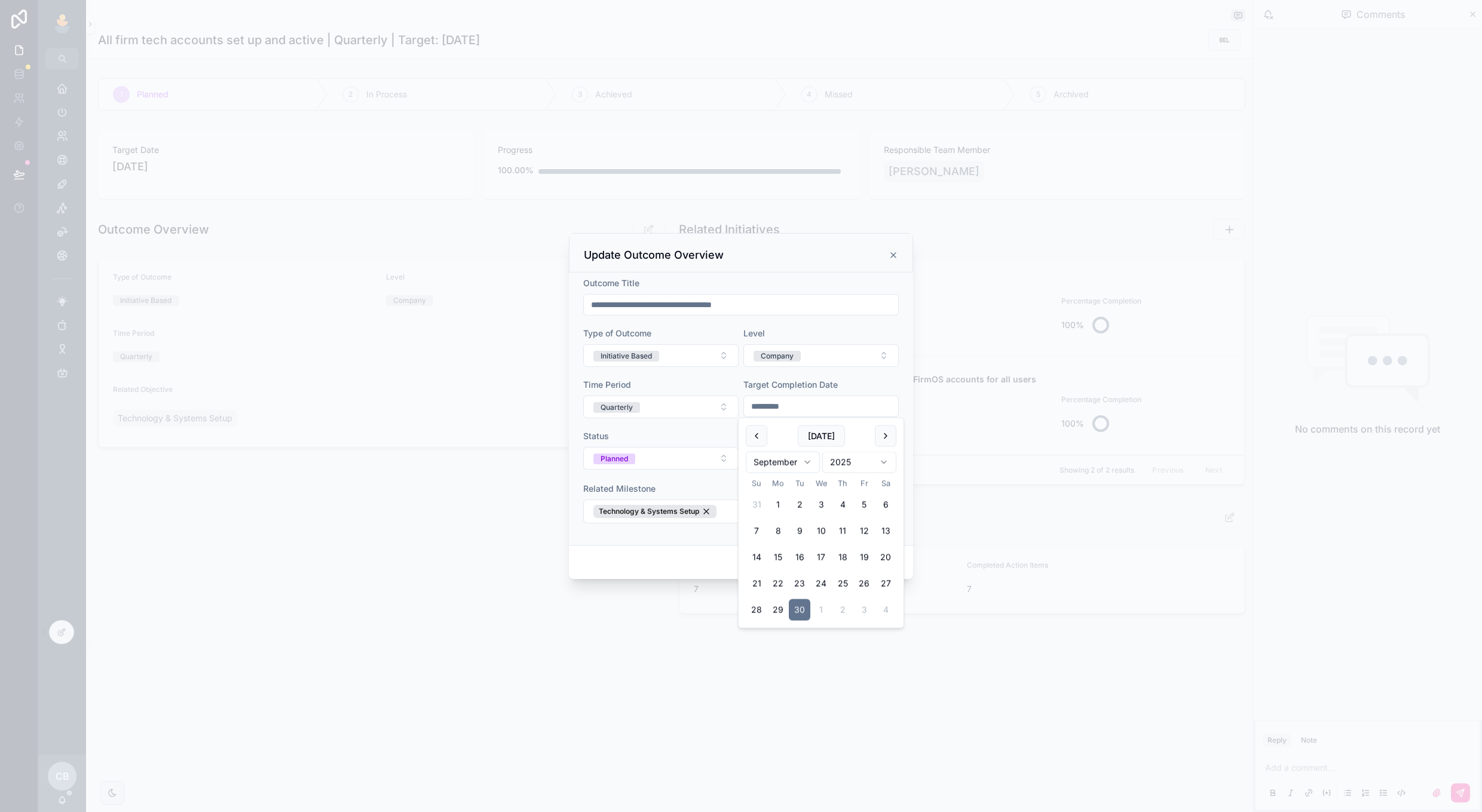
click at [712, 546] on div "Cancel Confirm" at bounding box center [741, 561] width 344 height 34
click at [883, 563] on button "Confirm" at bounding box center [875, 562] width 48 height 19
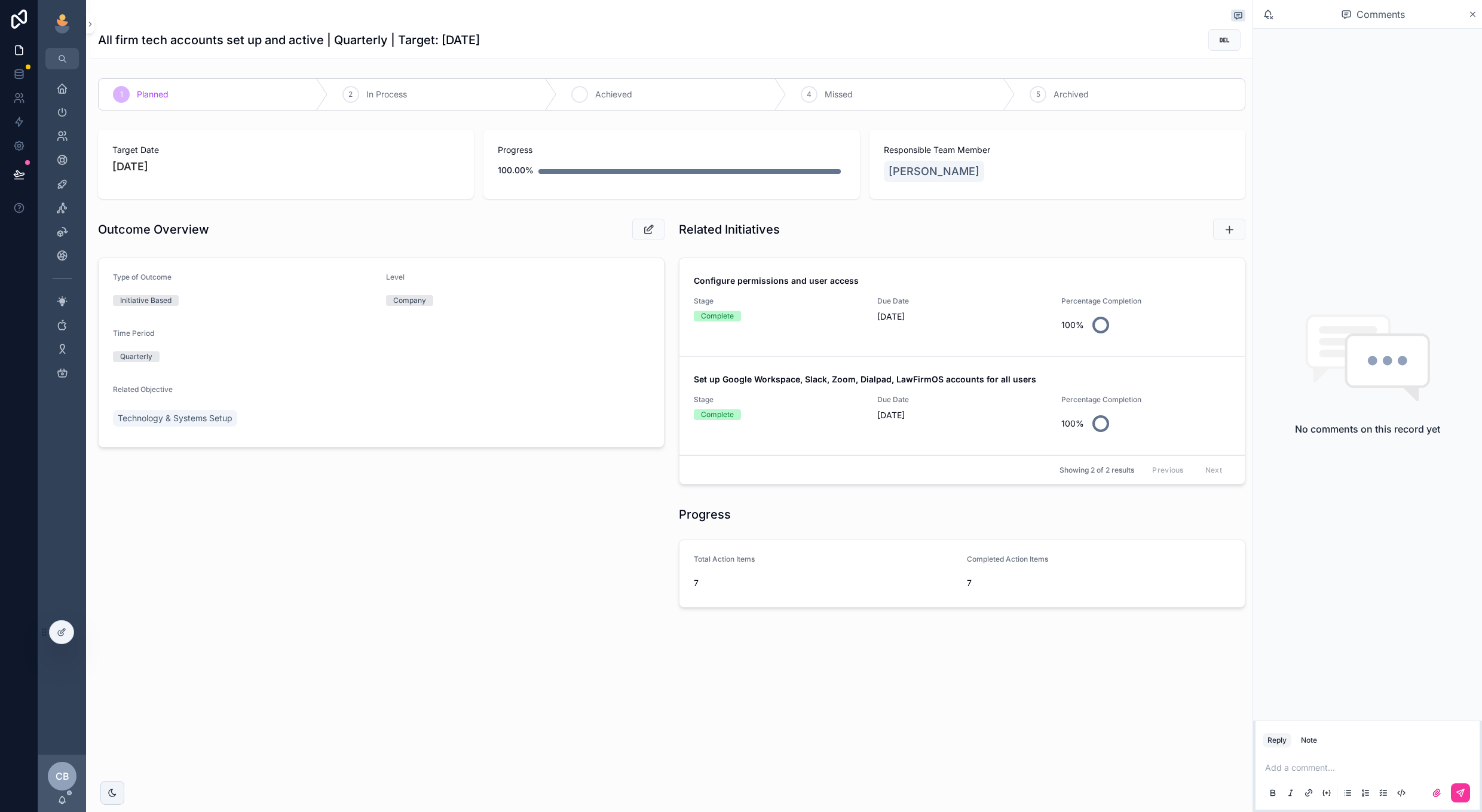
click at [723, 97] on div "3 Achieved" at bounding box center [672, 94] width 229 height 31
click at [174, 420] on span "Technology & Systems Setup" at bounding box center [174, 418] width 115 height 12
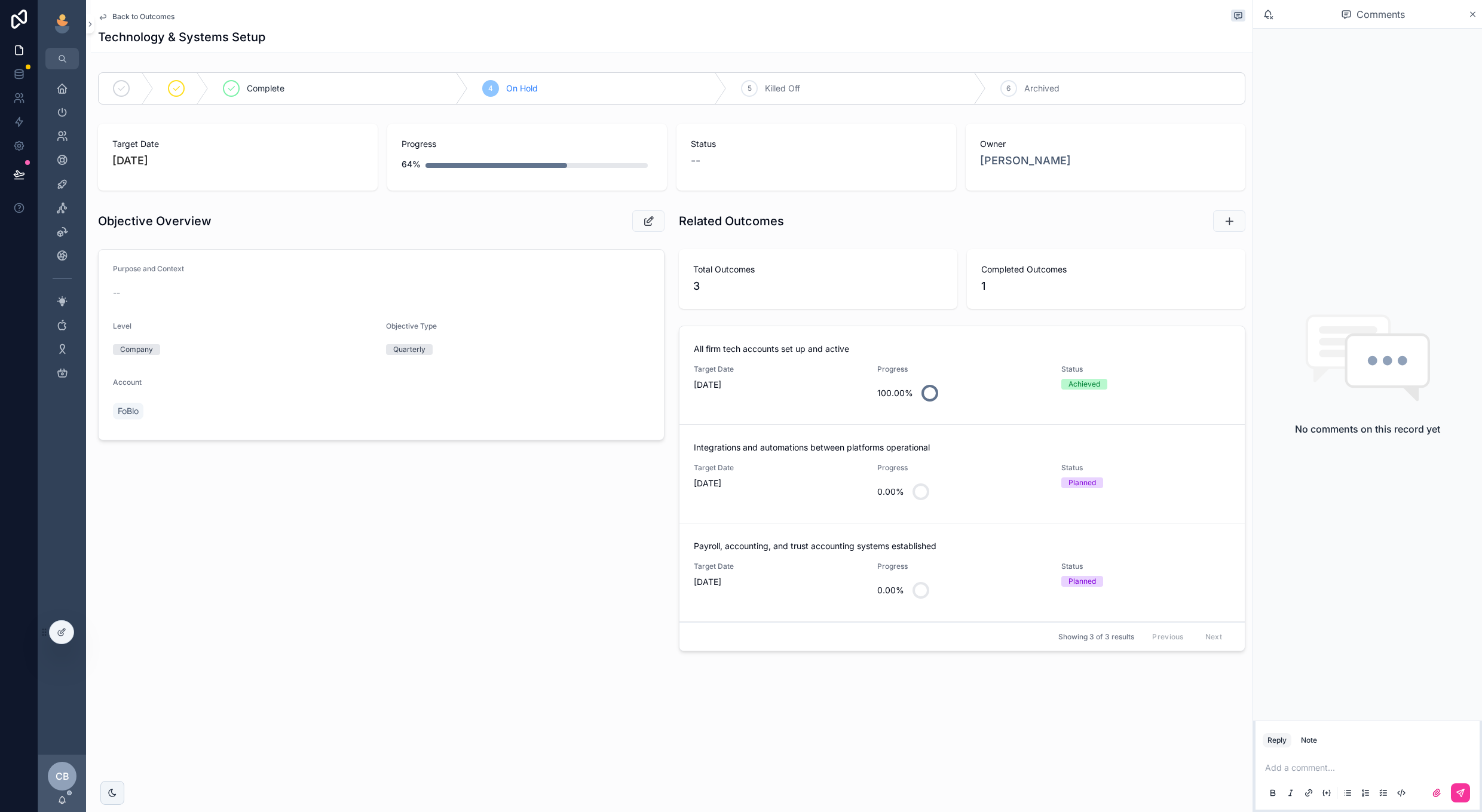
click at [808, 576] on span "[DATE]" at bounding box center [778, 582] width 169 height 12
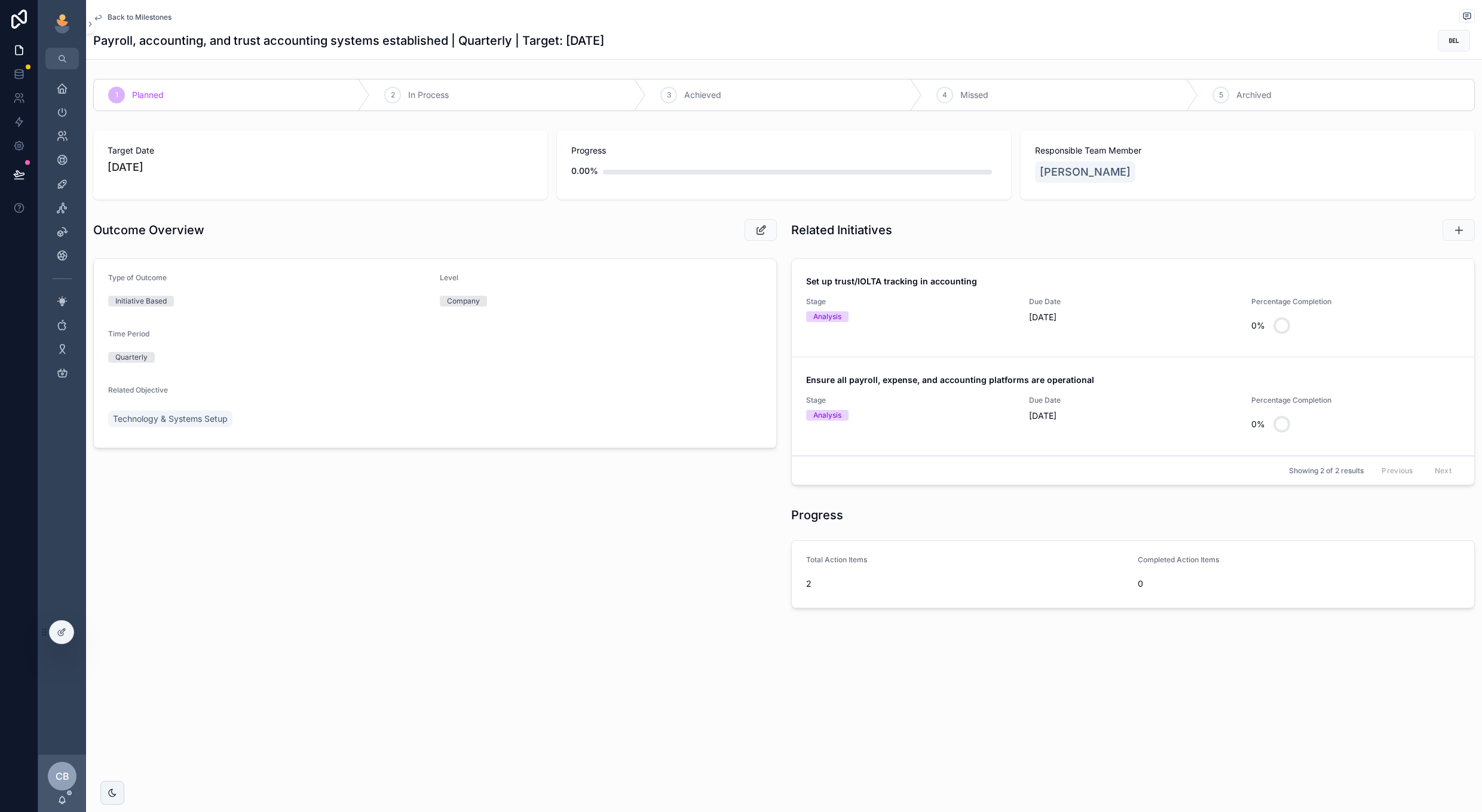
click at [1185, 312] on span "[DATE]" at bounding box center [1133, 317] width 209 height 12
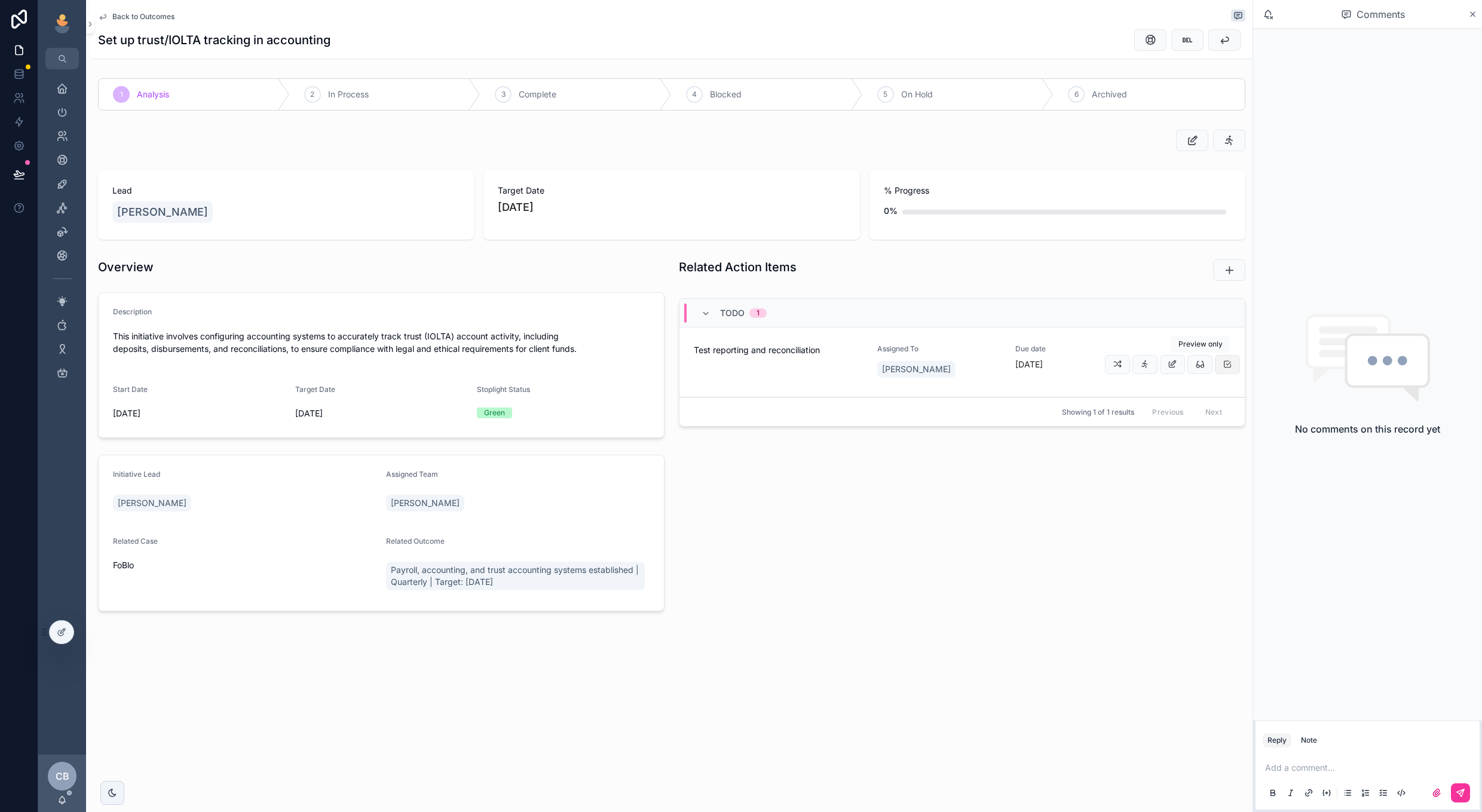
click at [1228, 358] on button "scrollable content" at bounding box center [1227, 365] width 25 height 19
click at [575, 78] on div "1 Analysis 2 In Process 3 Complete 4 Blocked 5 On Hold 6 Archived" at bounding box center [672, 94] width 1162 height 42
click at [547, 87] on div "3 Complete" at bounding box center [576, 94] width 191 height 31
click at [133, 15] on span "Back to Outcomes" at bounding box center [144, 17] width 62 height 10
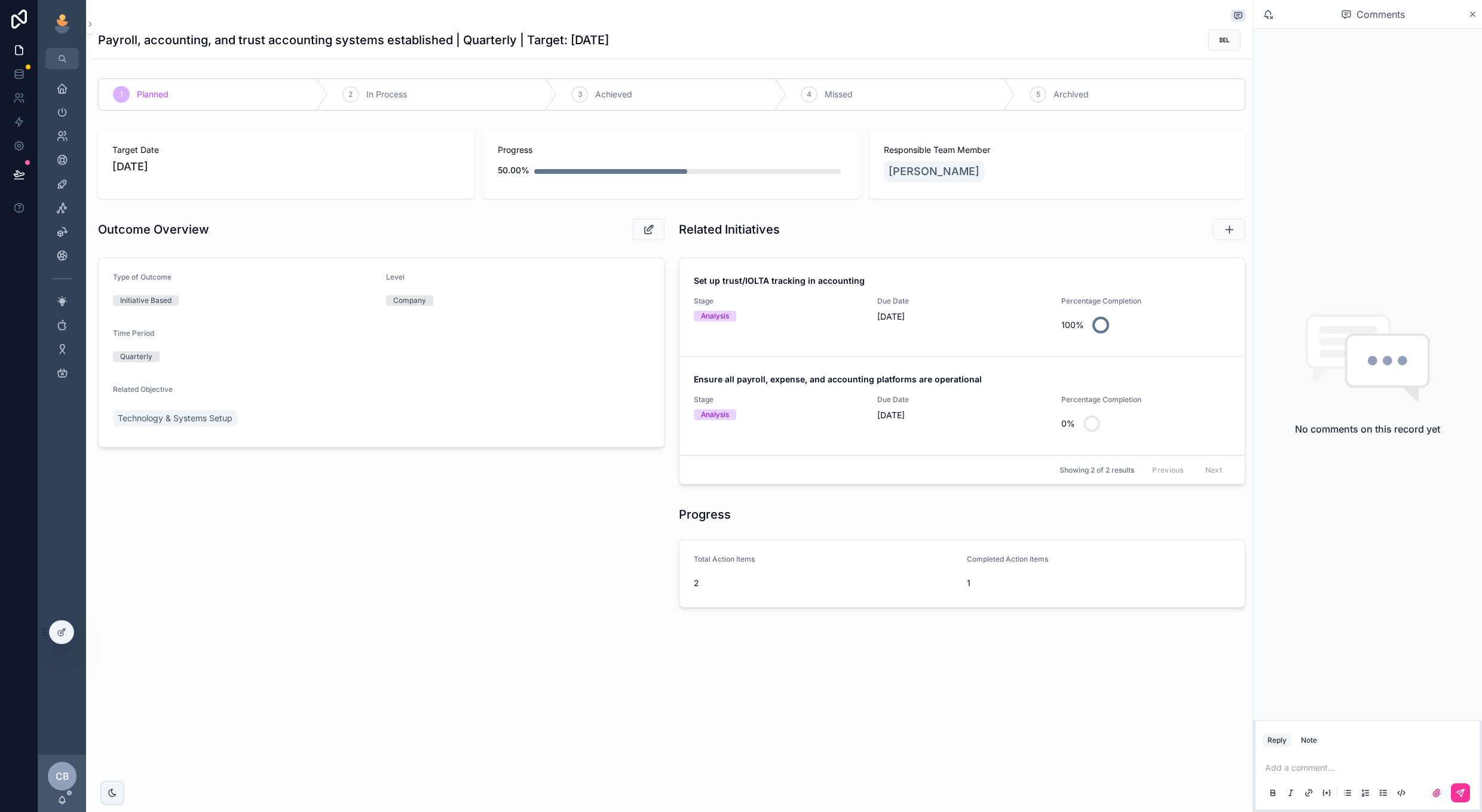
click at [1116, 401] on span "Percentage Completion" at bounding box center [1146, 400] width 169 height 10
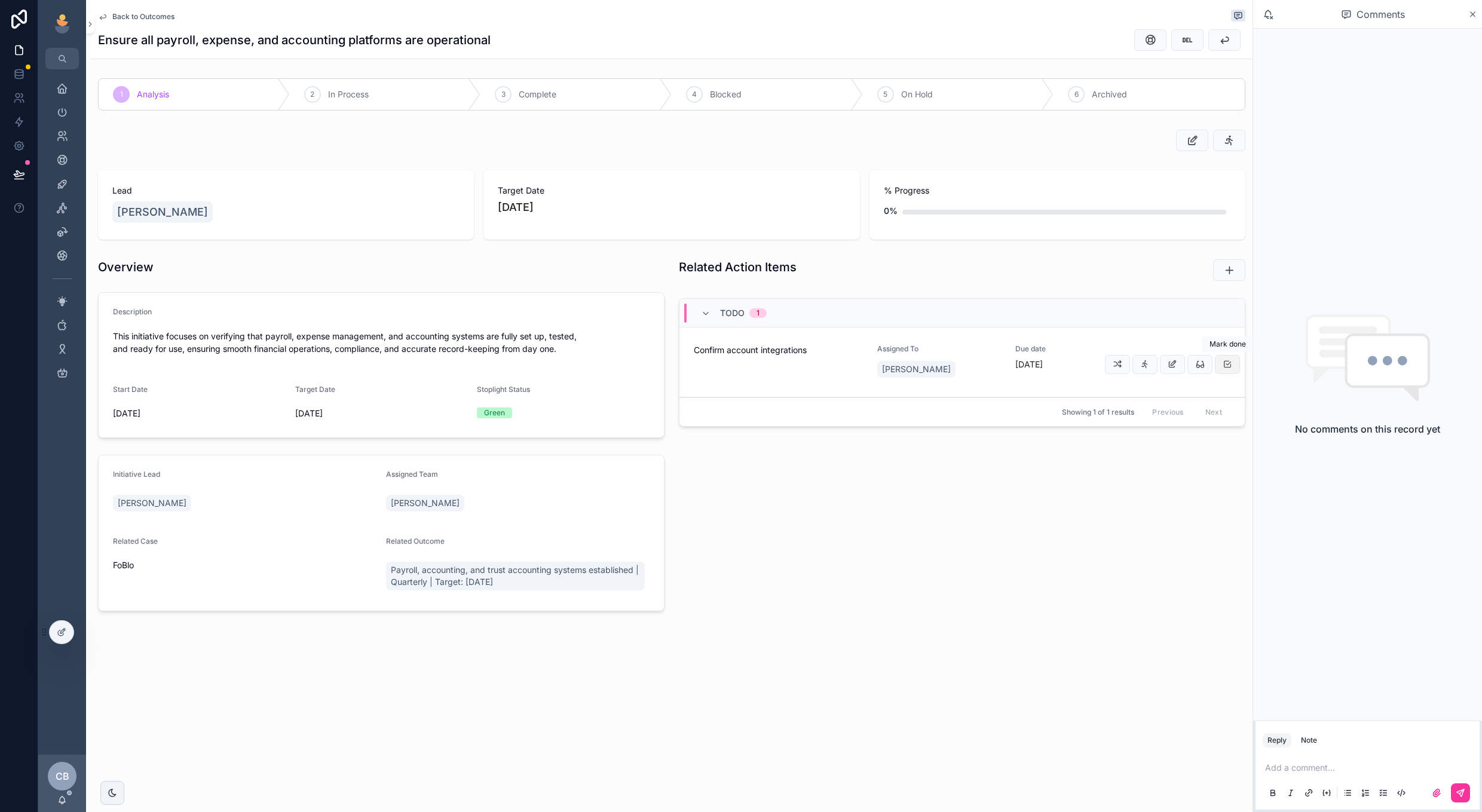
click at [1231, 361] on icon "scrollable content" at bounding box center [1227, 365] width 10 height 10
click at [531, 94] on span "Complete" at bounding box center [537, 94] width 37 height 12
click at [125, 15] on span "Back to Outcomes" at bounding box center [144, 17] width 62 height 10
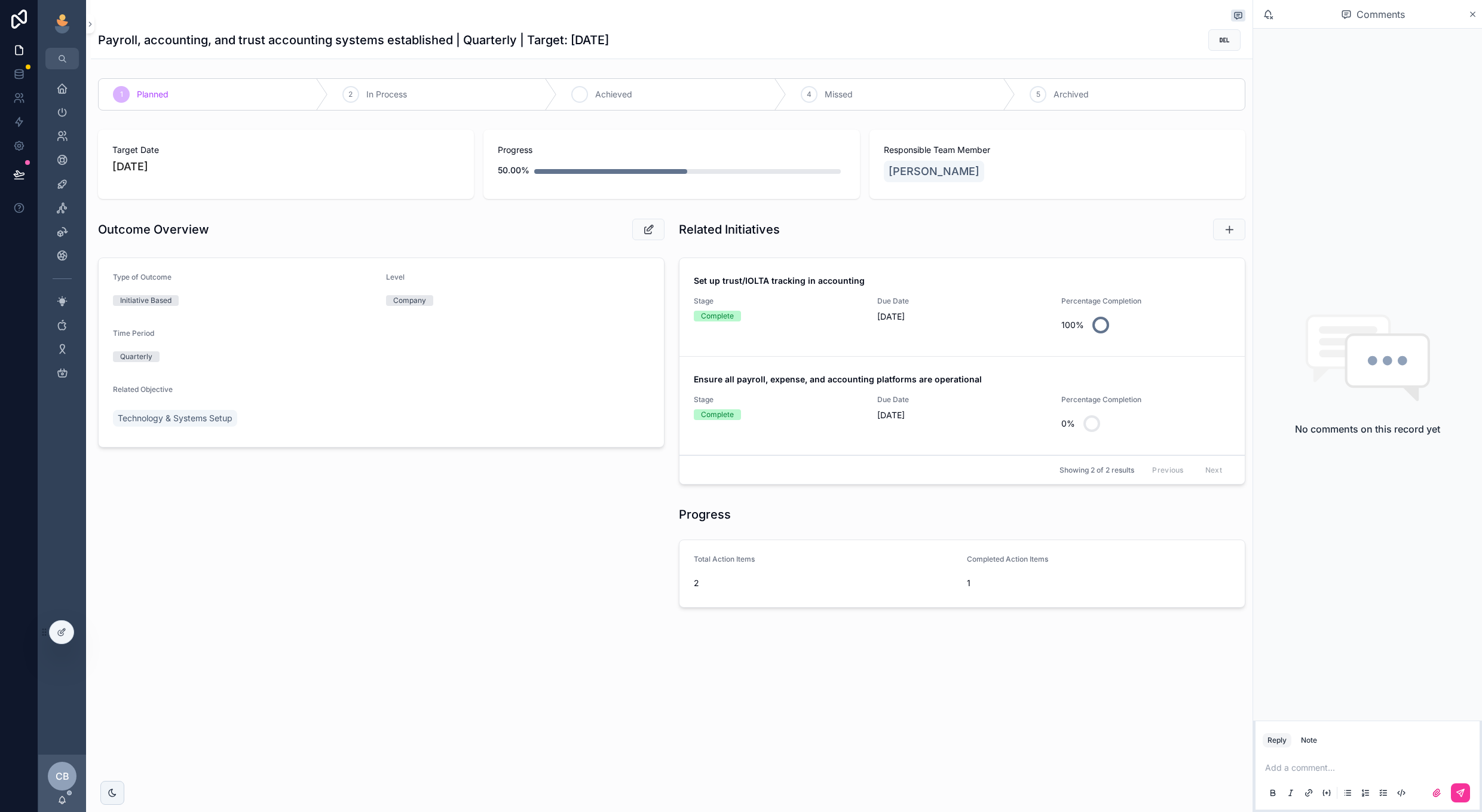
click at [710, 88] on div "3 Achieved" at bounding box center [672, 94] width 229 height 31
click at [1013, 400] on span "Due Date" at bounding box center [962, 400] width 169 height 10
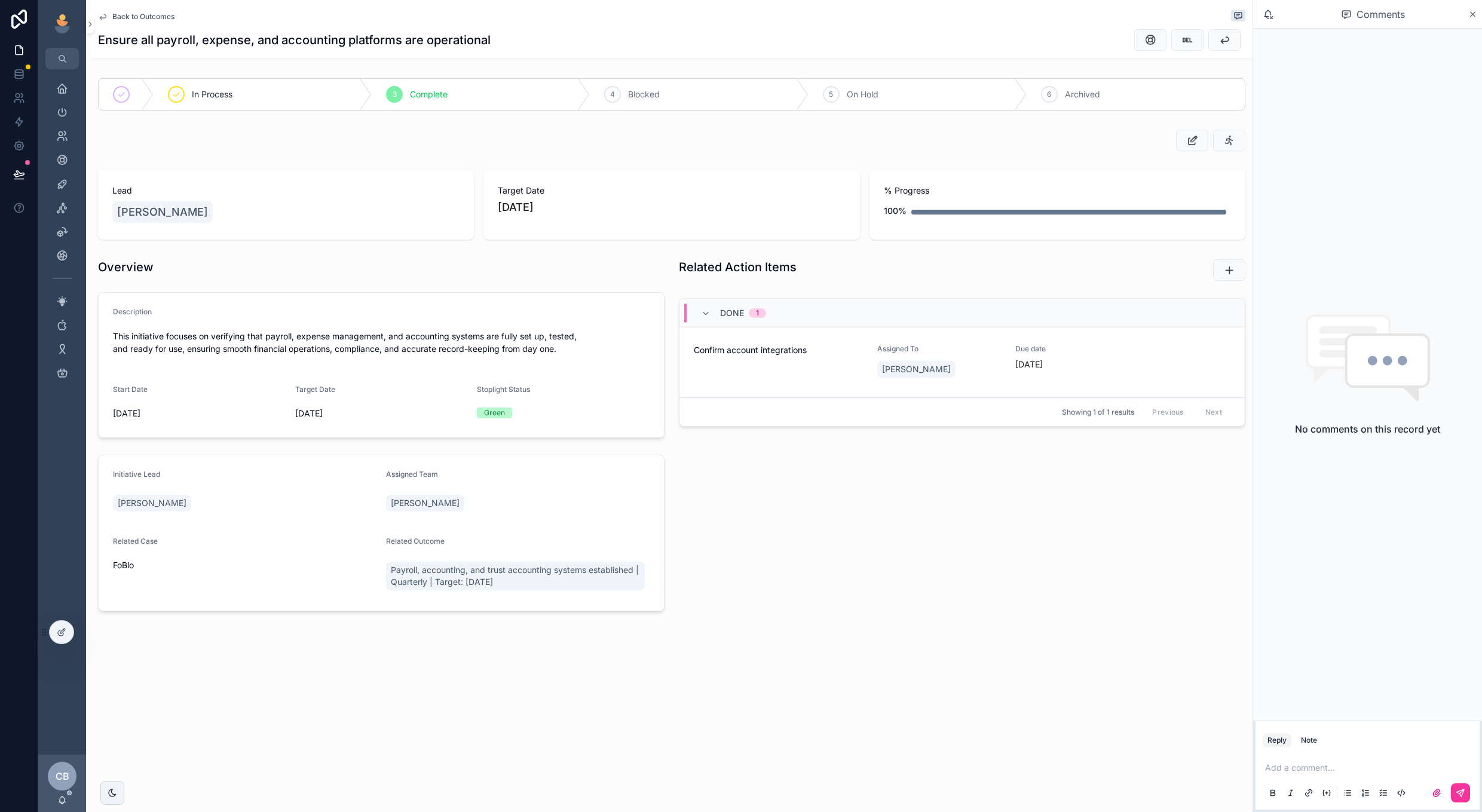
click at [1089, 370] on div "[DATE]" at bounding box center [1078, 364] width 124 height 12
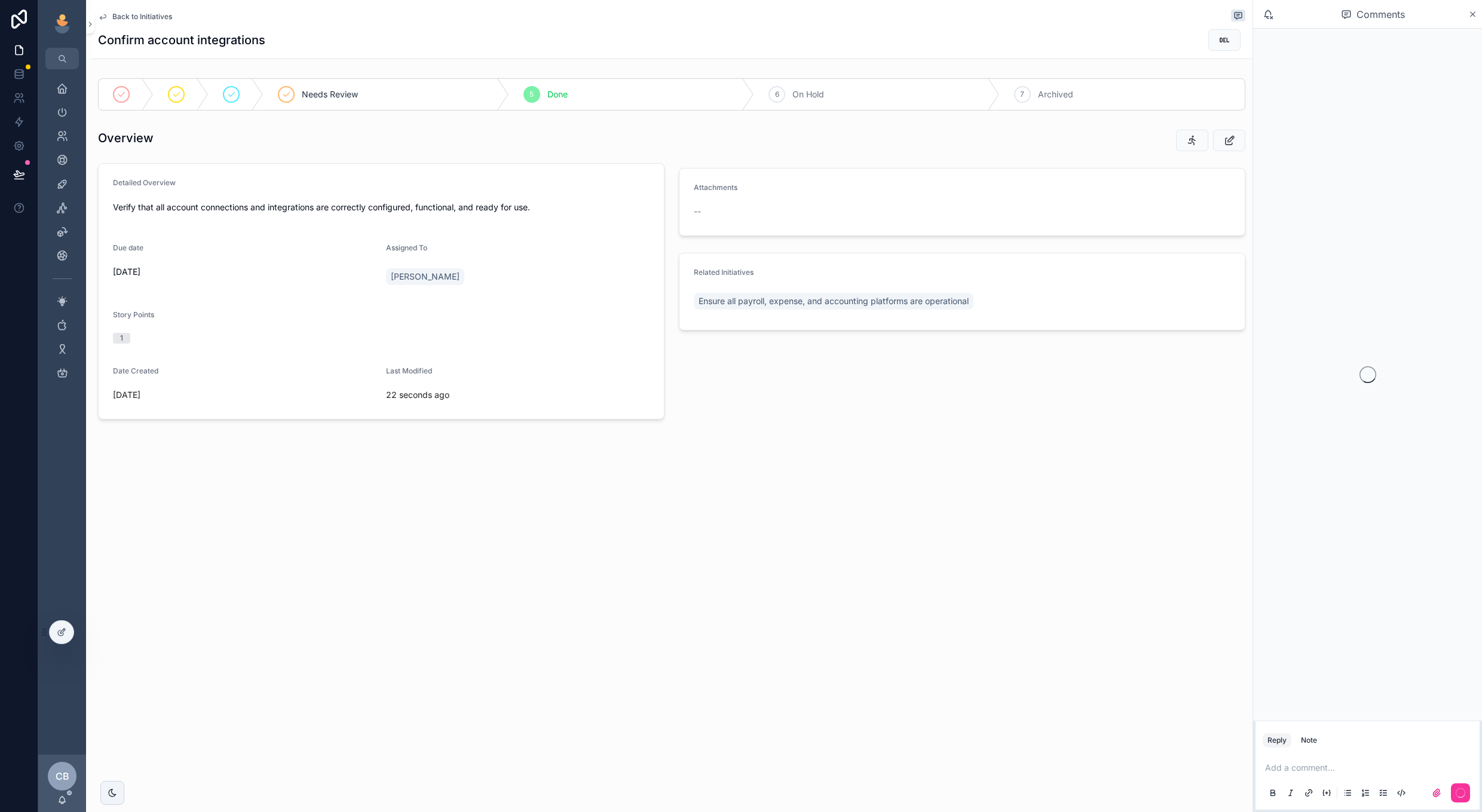
click at [165, 18] on span "Back to Initiatives" at bounding box center [142, 17] width 59 height 10
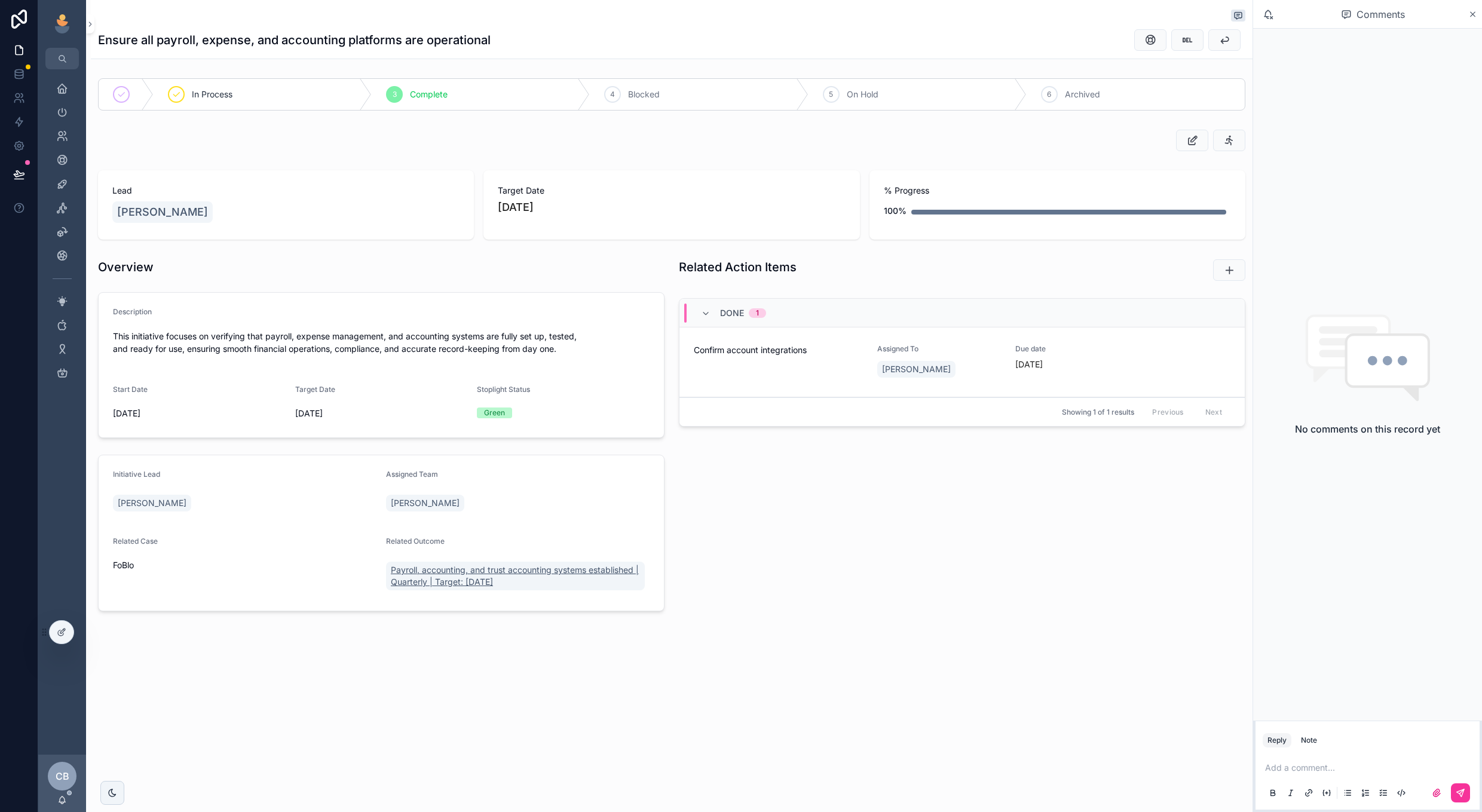
click at [464, 576] on span "Payroll, accounting, and trust accounting systems established | Quarterly | Tar…" at bounding box center [515, 576] width 249 height 24
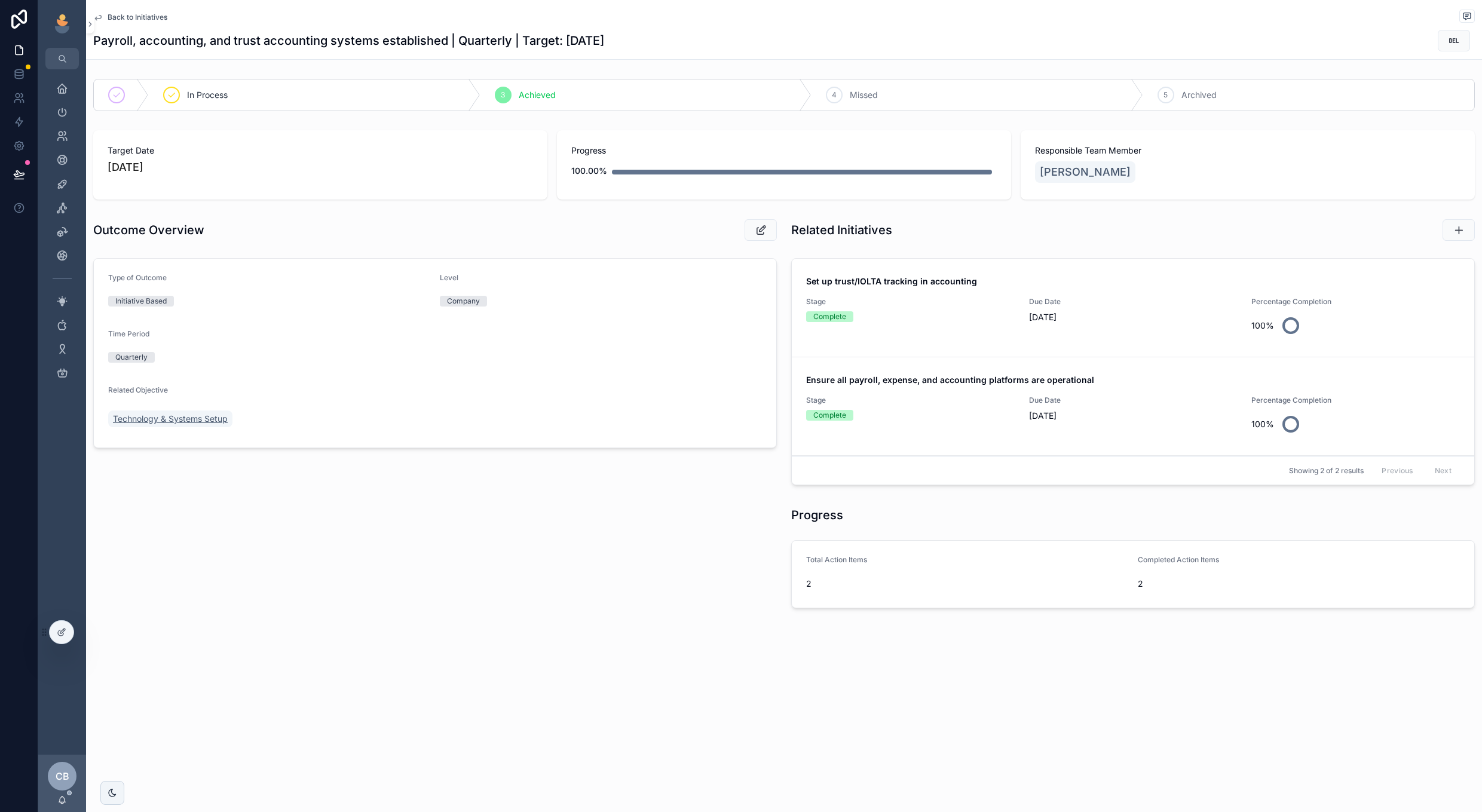
click at [209, 417] on span "Technology & Systems Setup" at bounding box center [170, 419] width 115 height 12
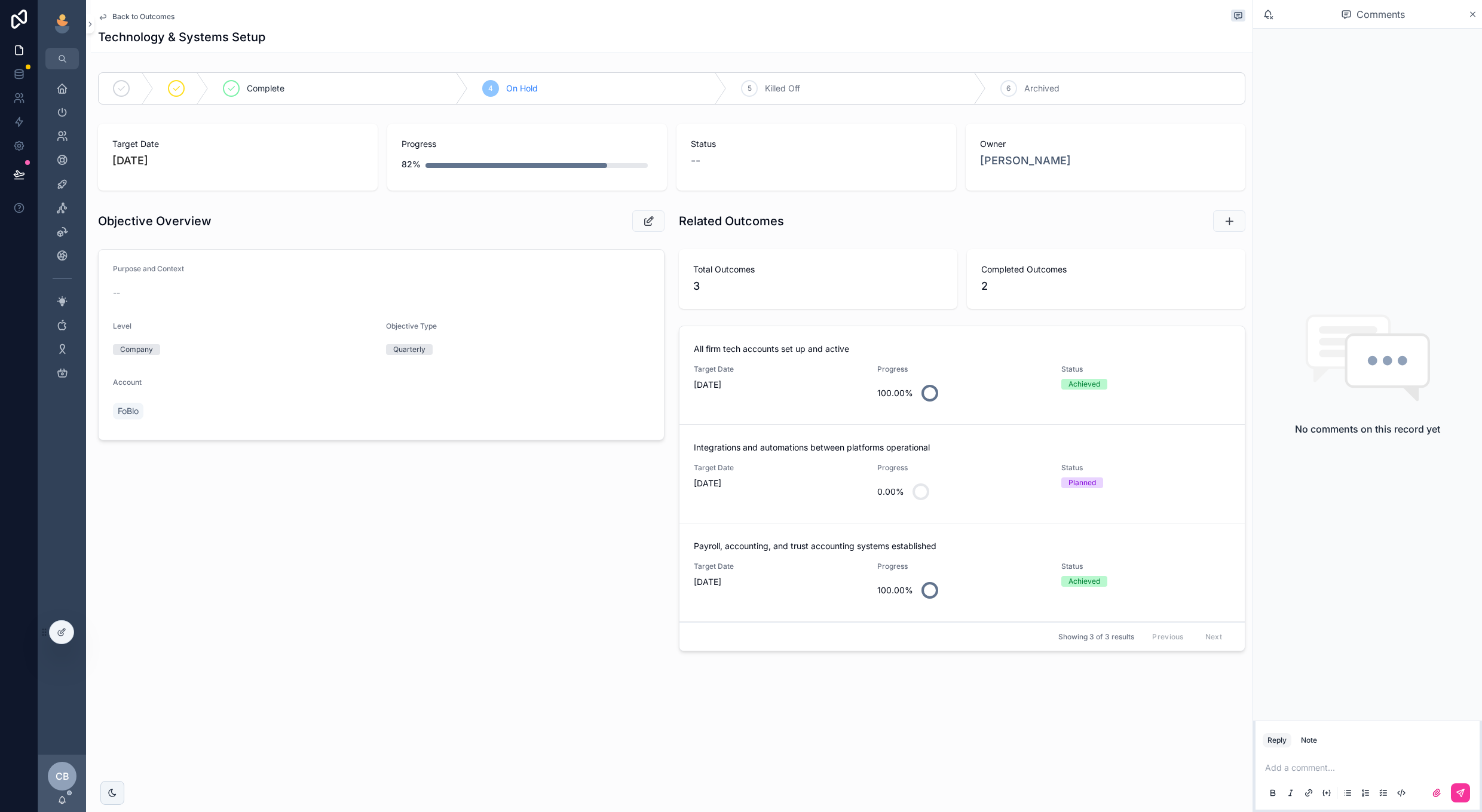
click at [810, 481] on span "[DATE]" at bounding box center [778, 483] width 169 height 12
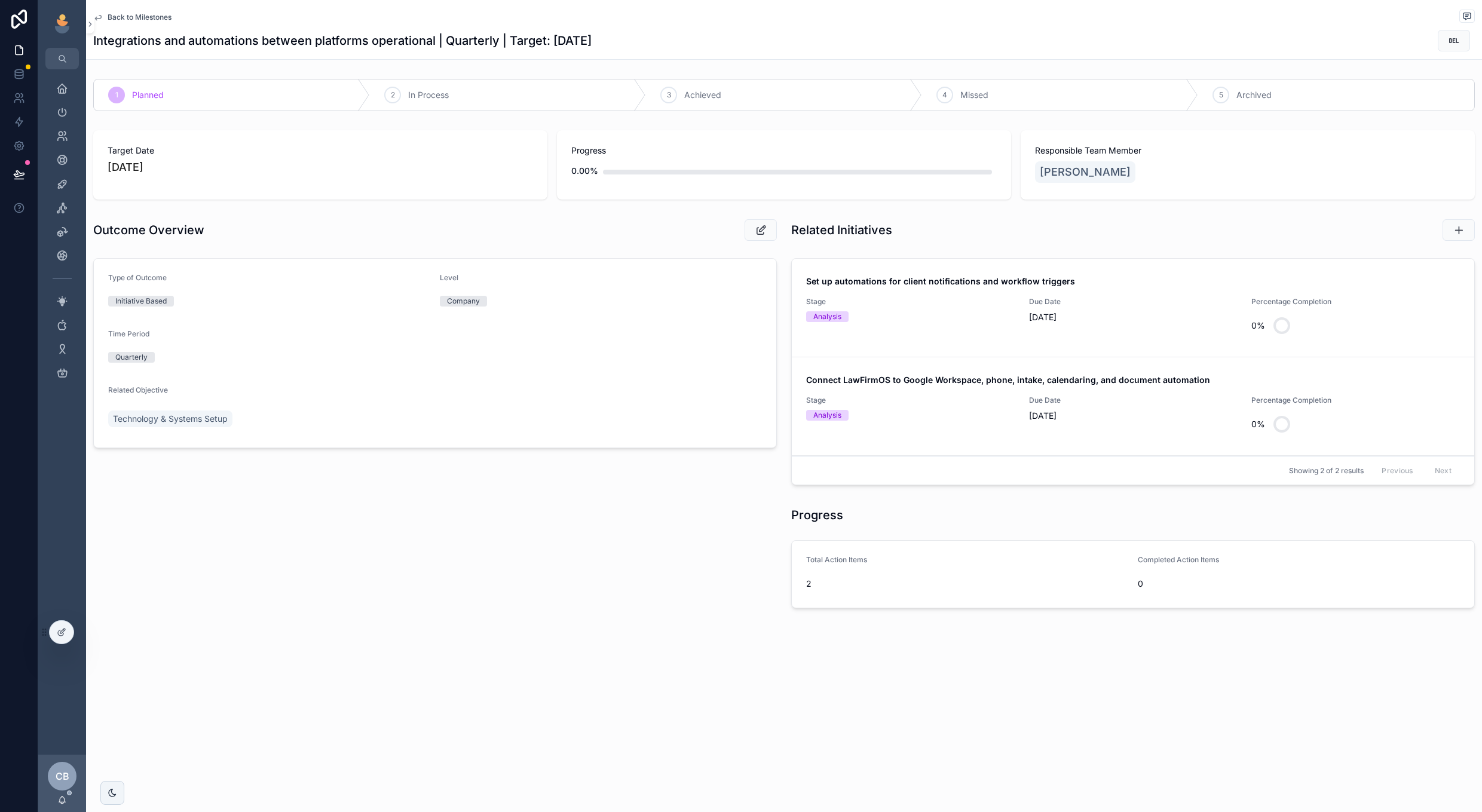
click at [990, 416] on div "Analysis" at bounding box center [910, 416] width 209 height 11
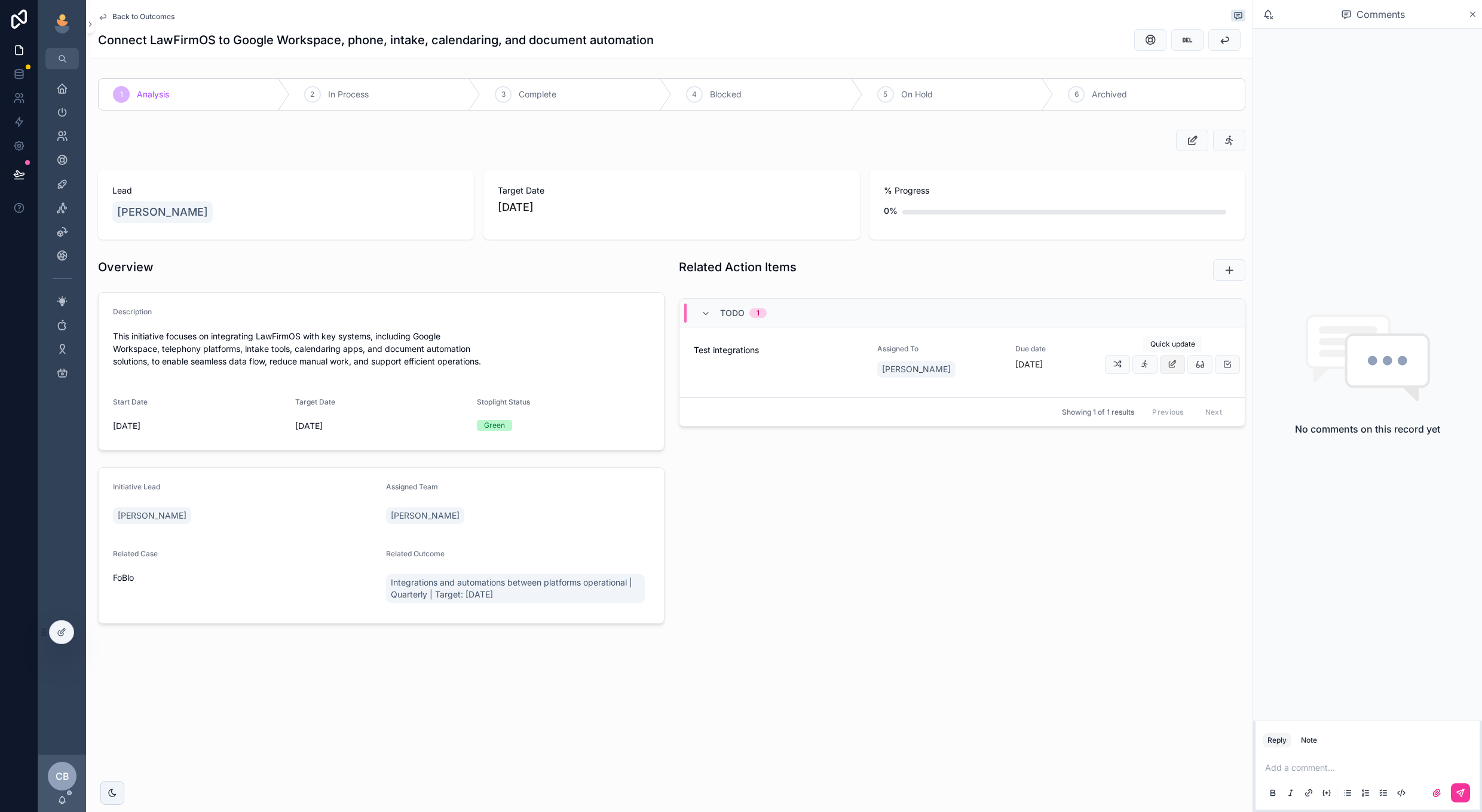
click at [1174, 366] on icon "scrollable content" at bounding box center [1173, 365] width 10 height 10
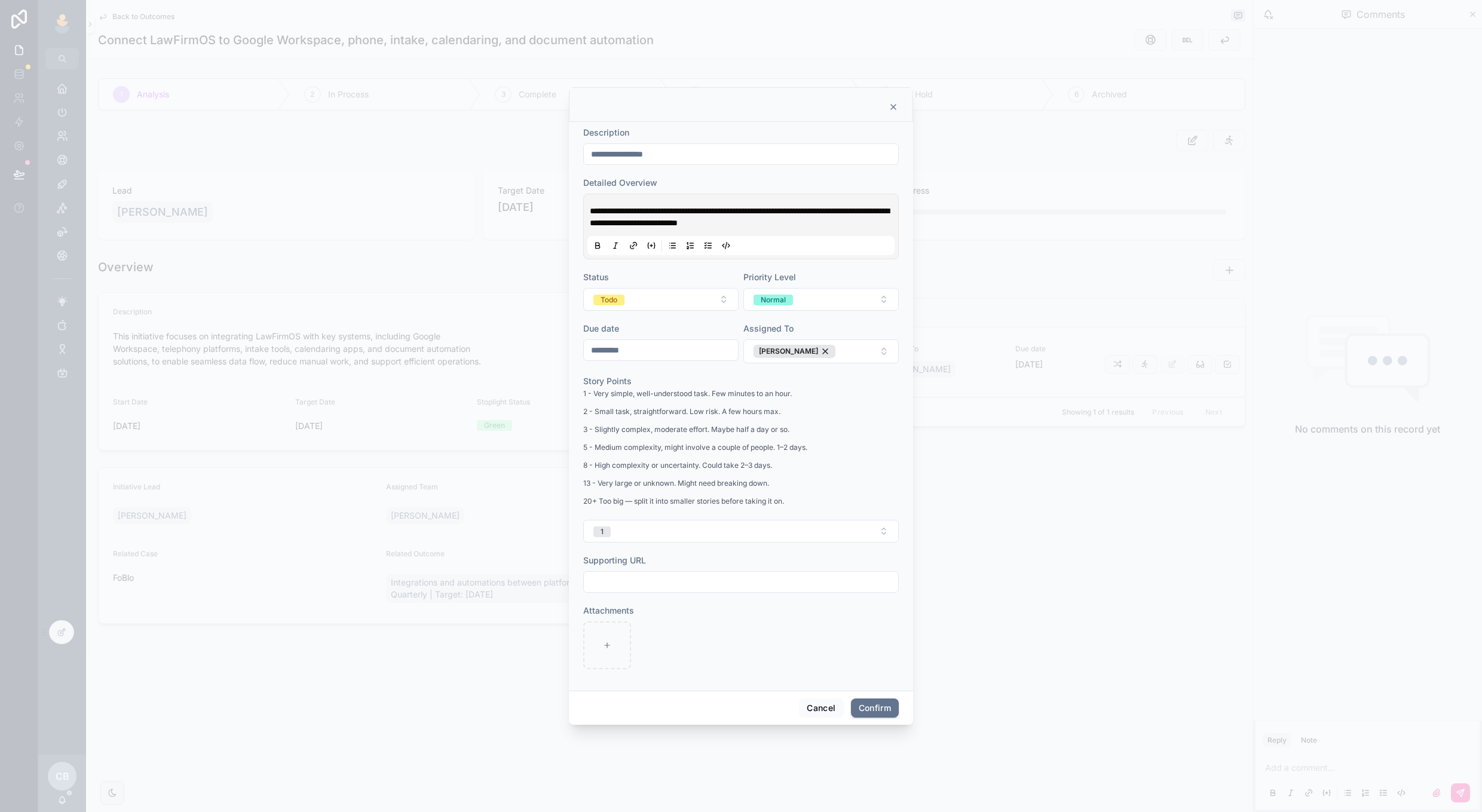
click at [892, 104] on icon at bounding box center [894, 107] width 10 height 10
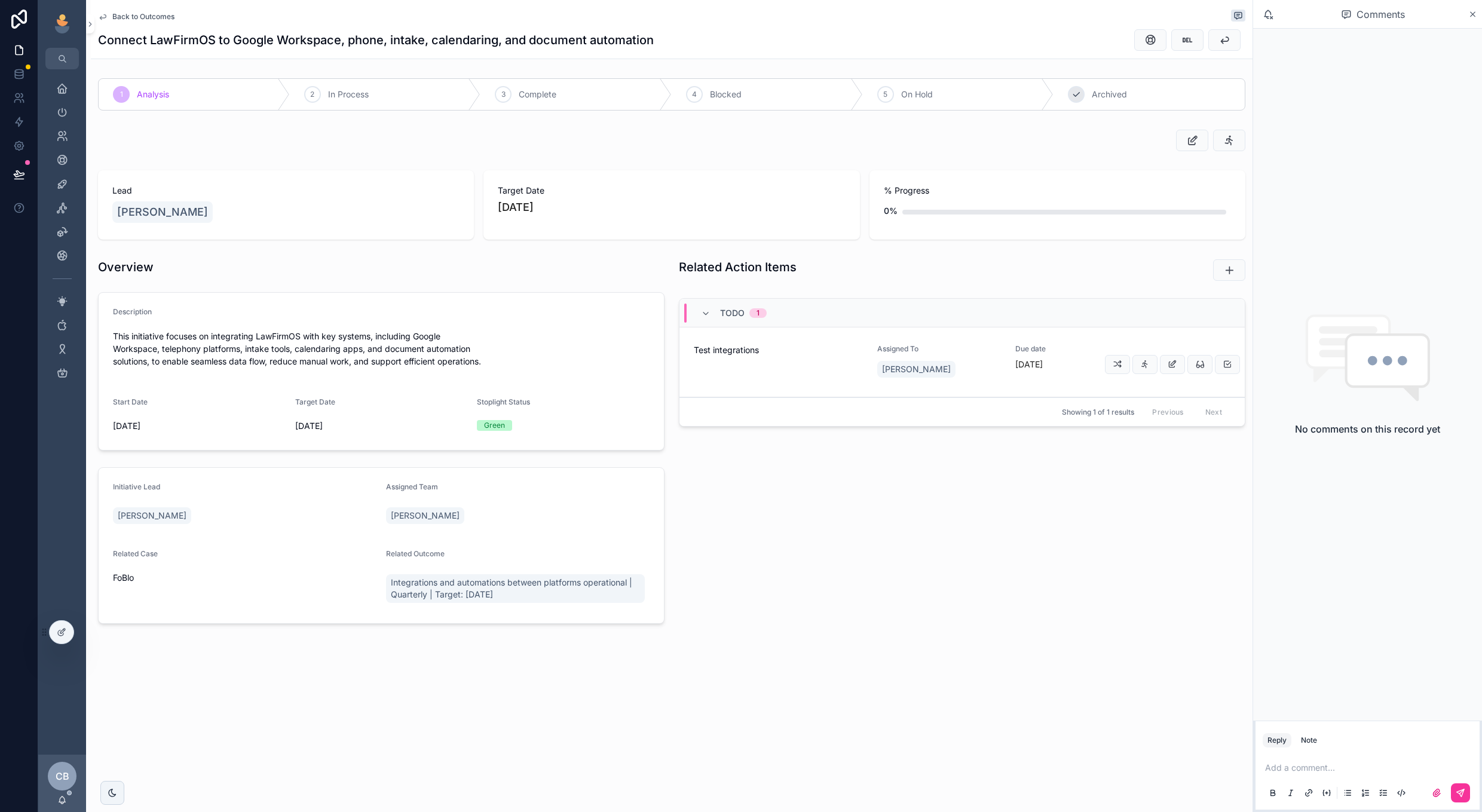
click at [1091, 96] on div "6 Archived" at bounding box center [1149, 94] width 191 height 31
click at [121, 20] on span "Back to Outcomes" at bounding box center [144, 17] width 62 height 10
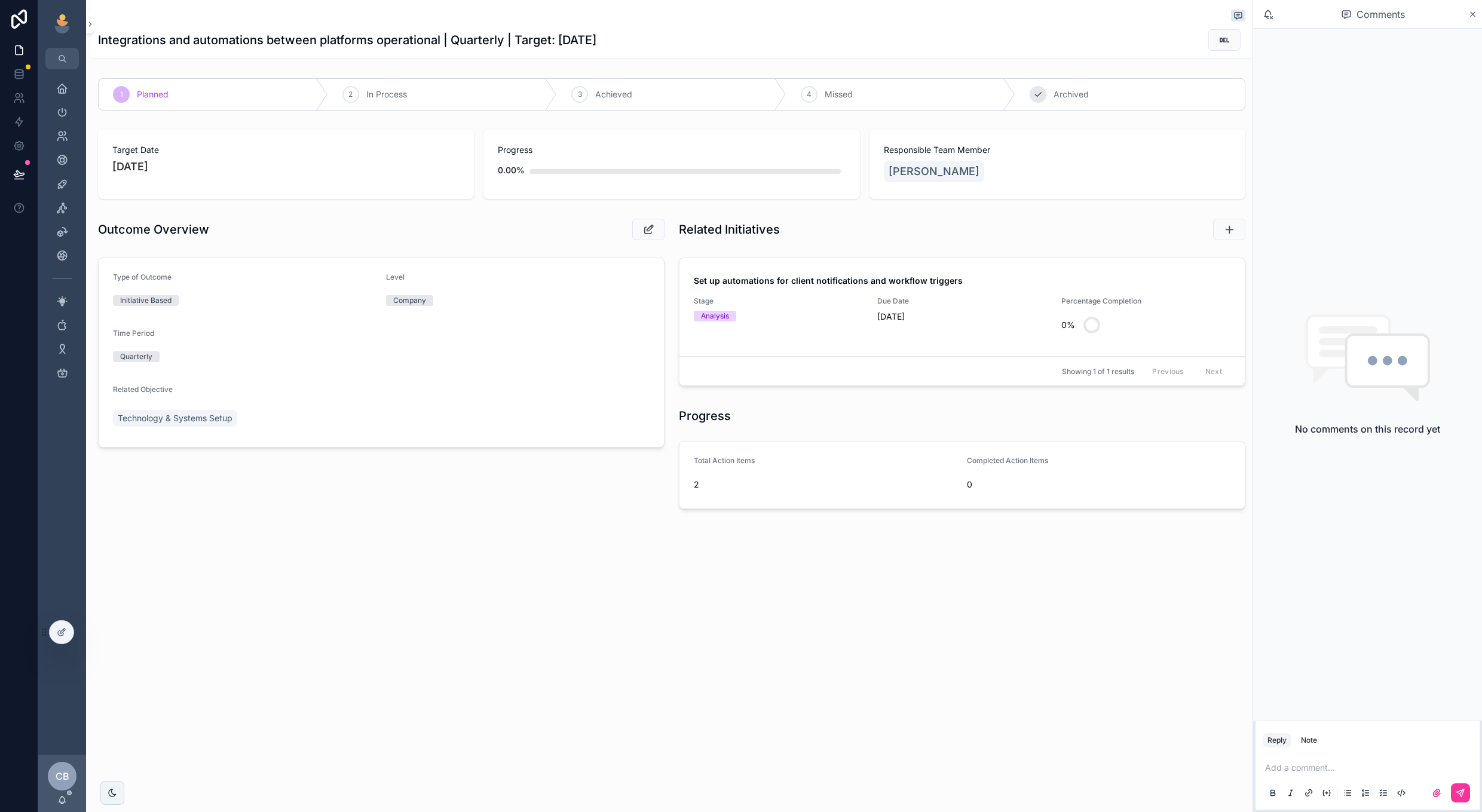
click at [1079, 105] on div "5 Archived" at bounding box center [1130, 94] width 229 height 31
click at [210, 423] on span "Technology & Systems Setup" at bounding box center [174, 418] width 115 height 12
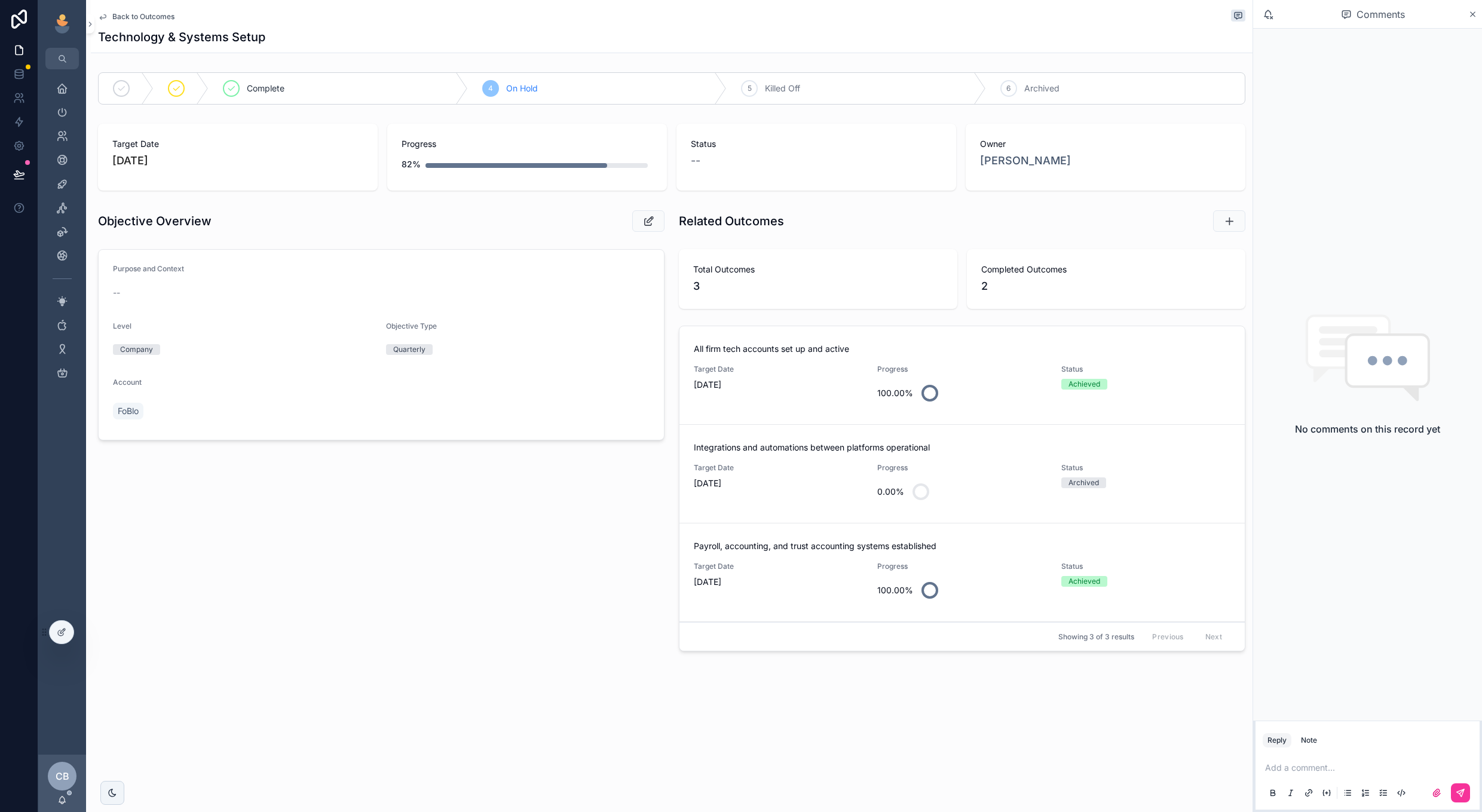
click at [640, 586] on div "Objective Overview Purpose and Context -- Level Company Objective Type Quarterl…" at bounding box center [381, 433] width 581 height 456
click at [366, 91] on div "Complete" at bounding box center [338, 88] width 259 height 31
click at [155, 17] on span "Back to Outcomes" at bounding box center [144, 17] width 62 height 10
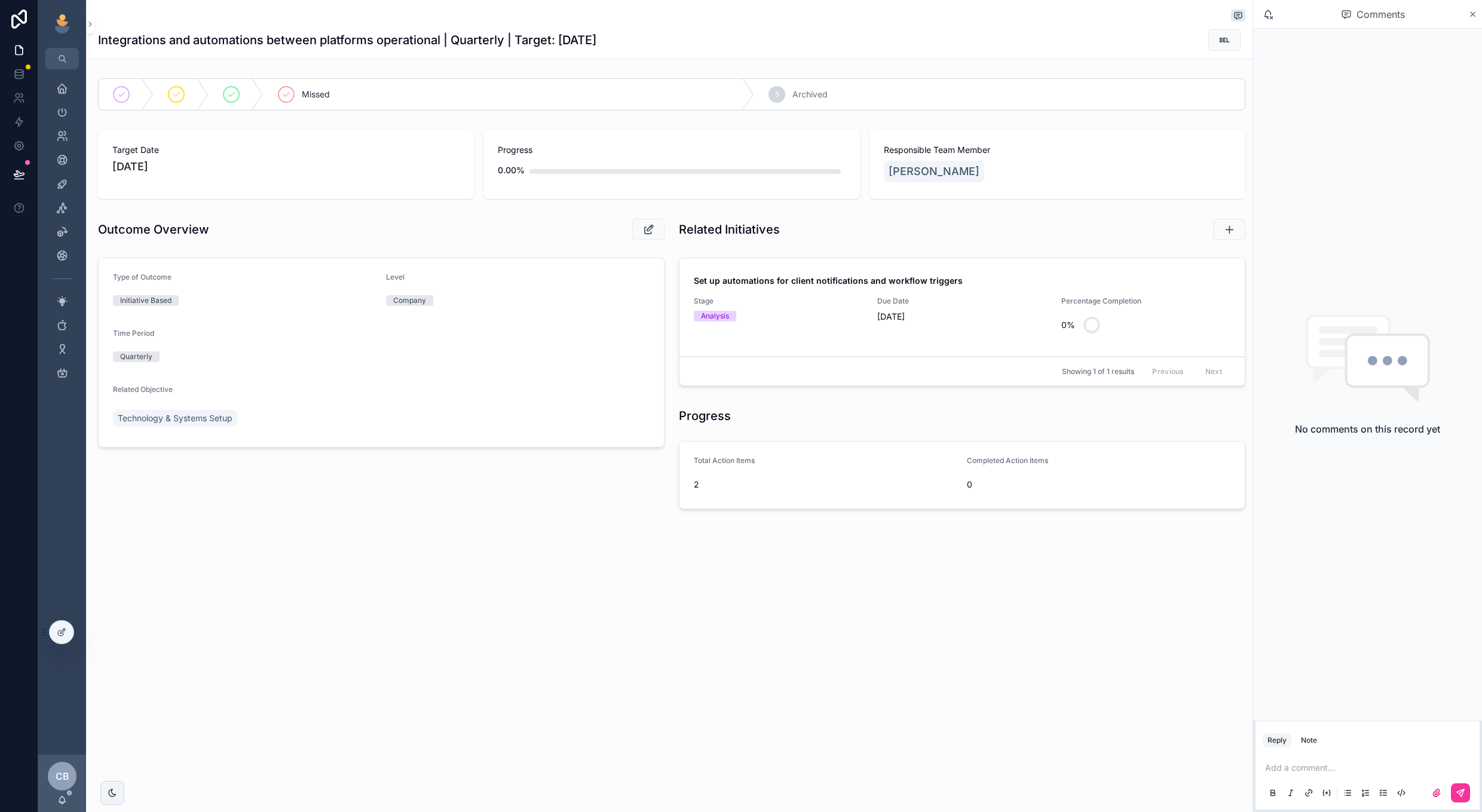
click at [825, 339] on link "Set up automations for client notifications and workflow triggers Stage Analysi…" at bounding box center [962, 308] width 565 height 98
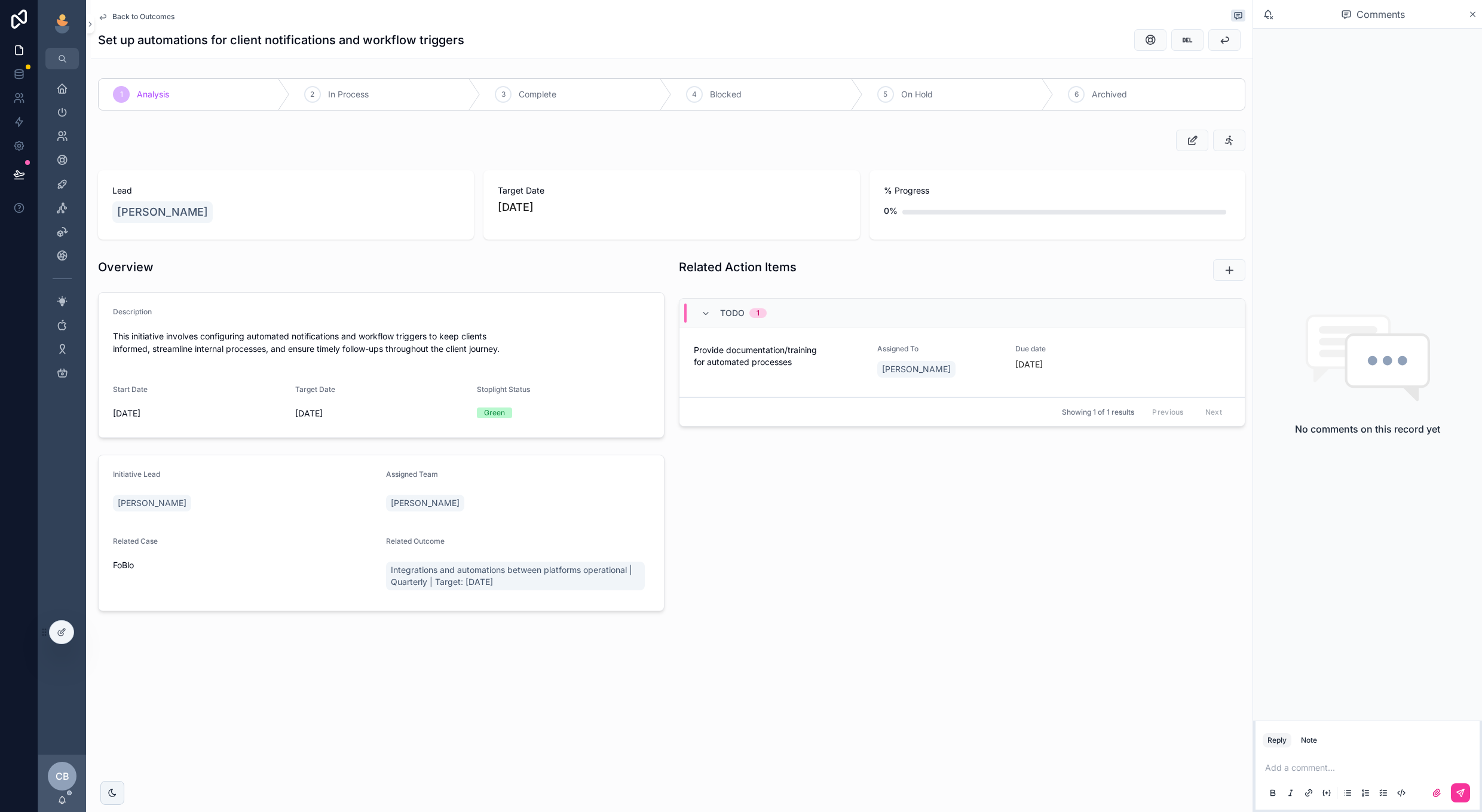
click at [1061, 114] on div "1 Analysis 2 In Process 3 Complete 4 Blocked 5 On Hold 6 Archived" at bounding box center [672, 94] width 1162 height 42
click at [1070, 101] on div "6 Archived" at bounding box center [1149, 94] width 191 height 31
click at [158, 18] on span "Back to Outcomes" at bounding box center [144, 17] width 62 height 10
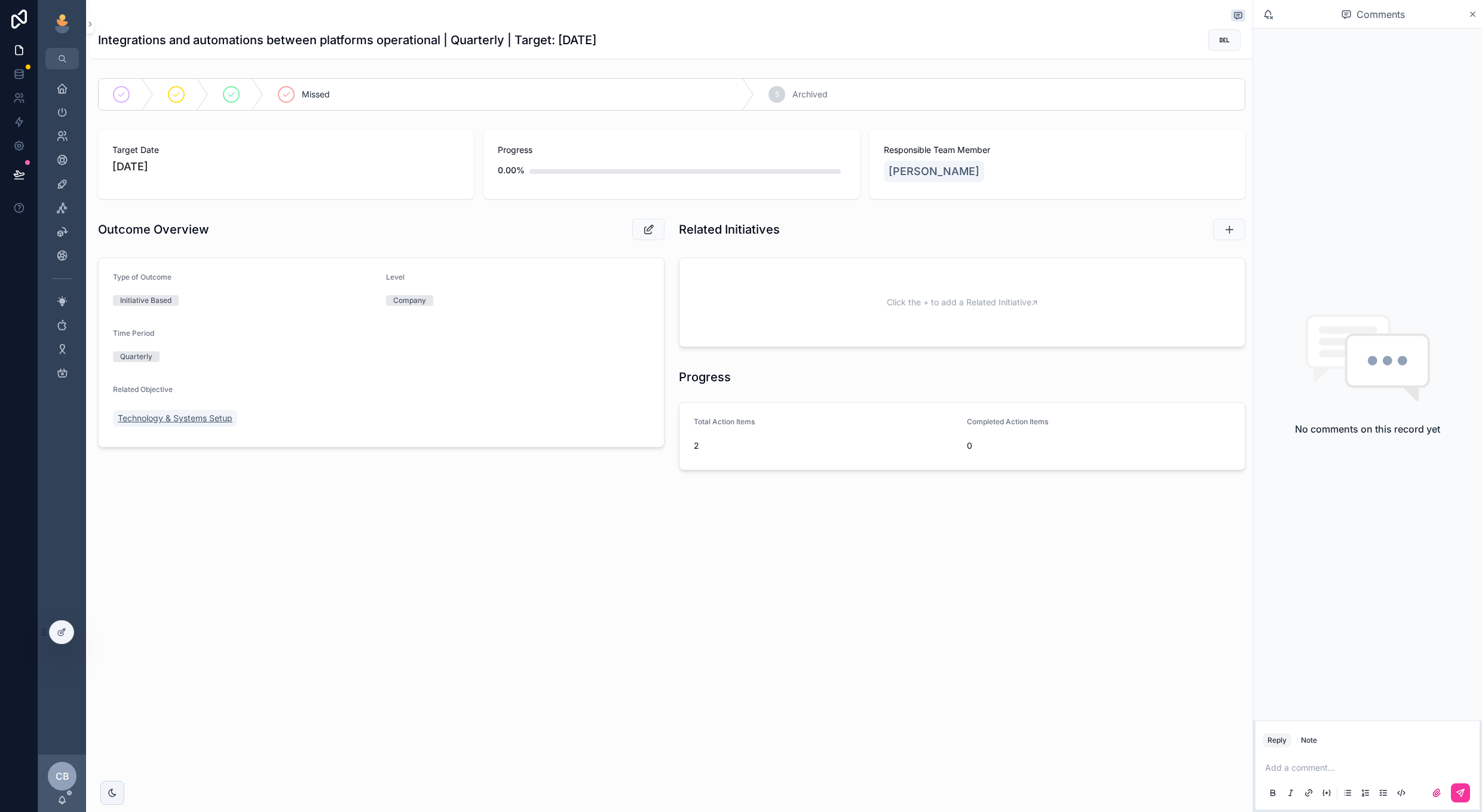
click at [209, 414] on span "Technology & Systems Setup" at bounding box center [174, 418] width 115 height 12
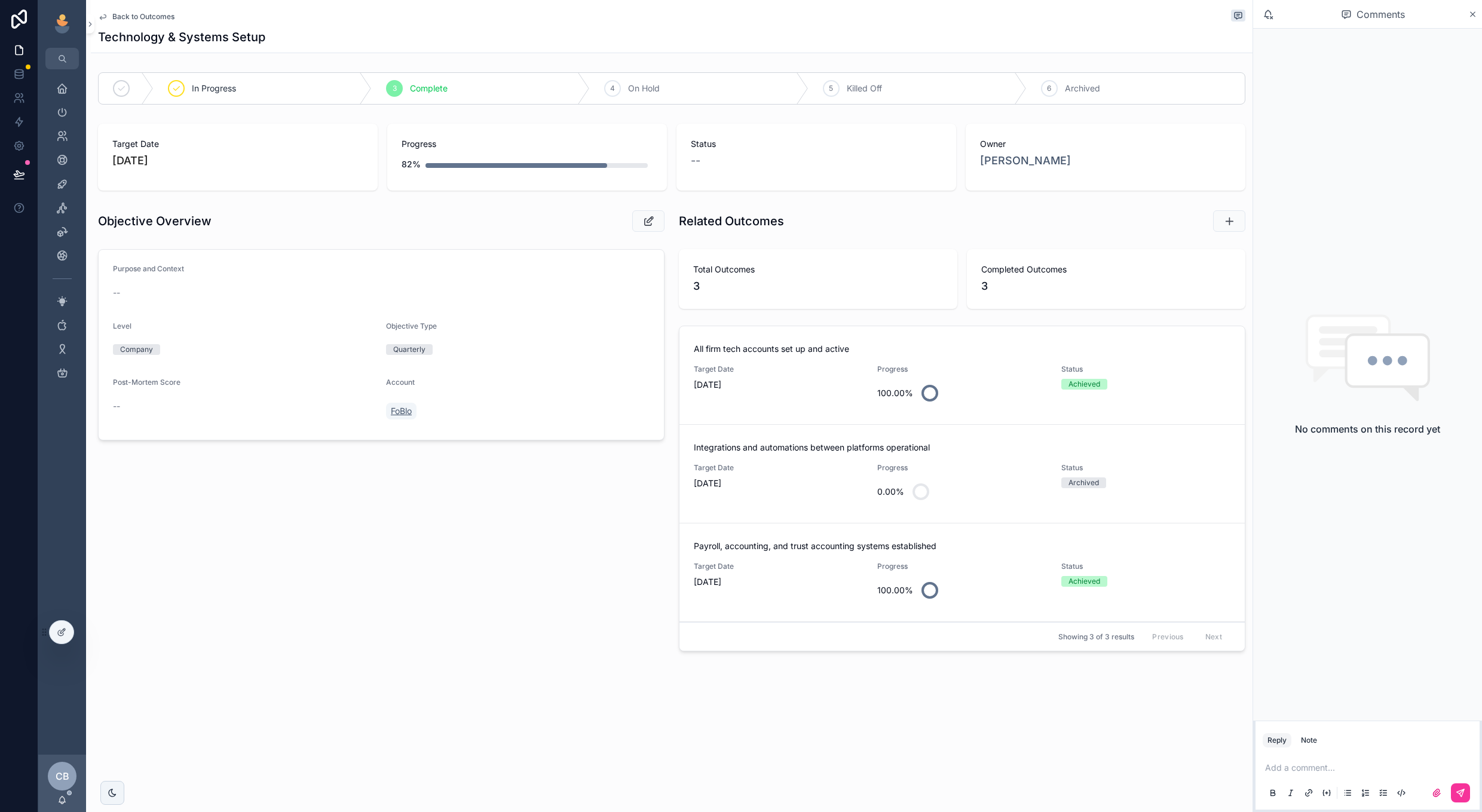
click at [397, 412] on span "FoBlo" at bounding box center [401, 411] width 21 height 12
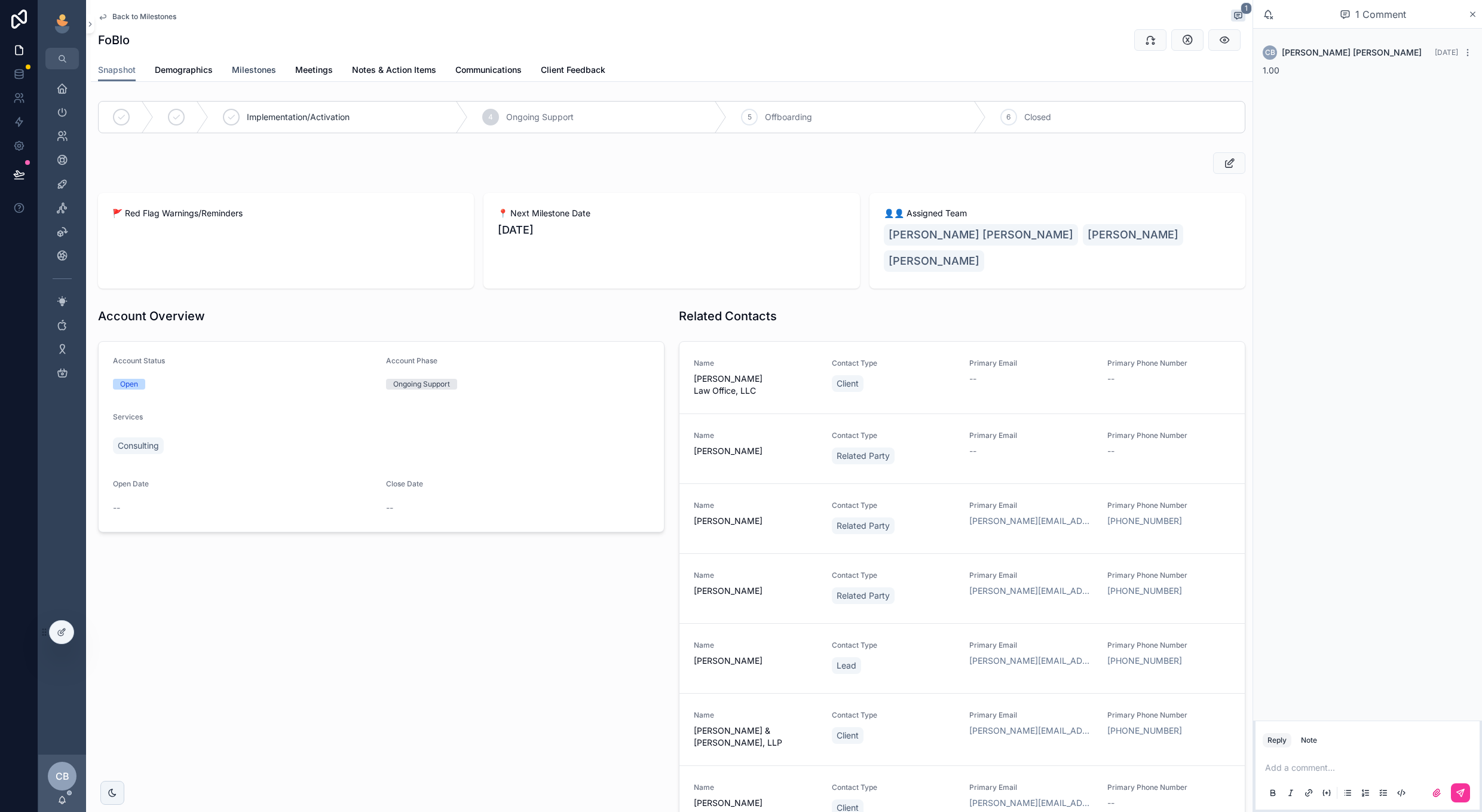
click at [251, 61] on link "Milestones" at bounding box center [254, 71] width 44 height 24
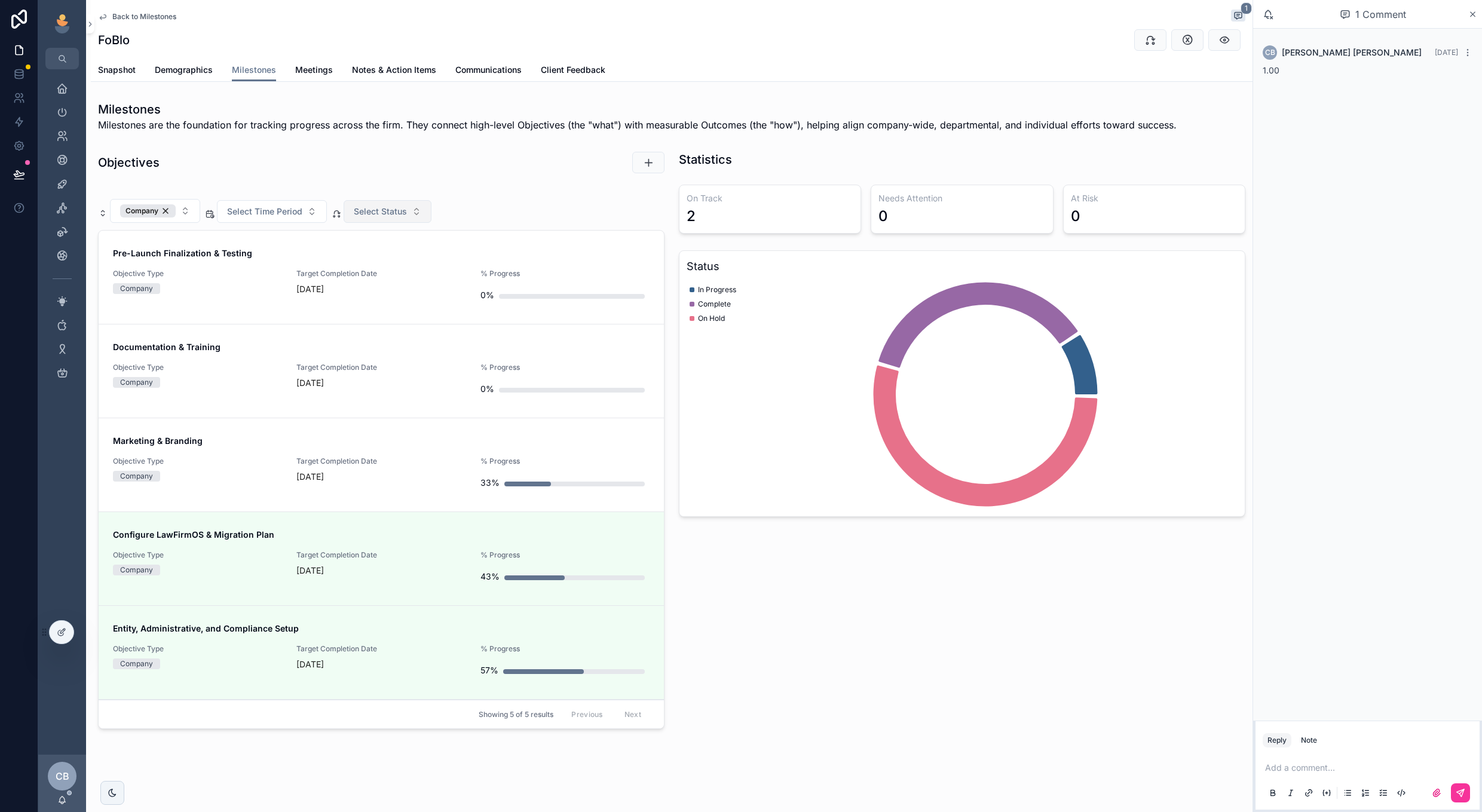
click at [385, 211] on span "Select Status" at bounding box center [380, 211] width 53 height 12
click at [601, 178] on div "Objectives Company Select Time Period Select Status Pre-Launch Finalization & T…" at bounding box center [381, 442] width 581 height 592
click at [400, 262] on div "Pre-Launch Finalization & Testing Objective Type Company Target Completion Date…" at bounding box center [381, 277] width 537 height 59
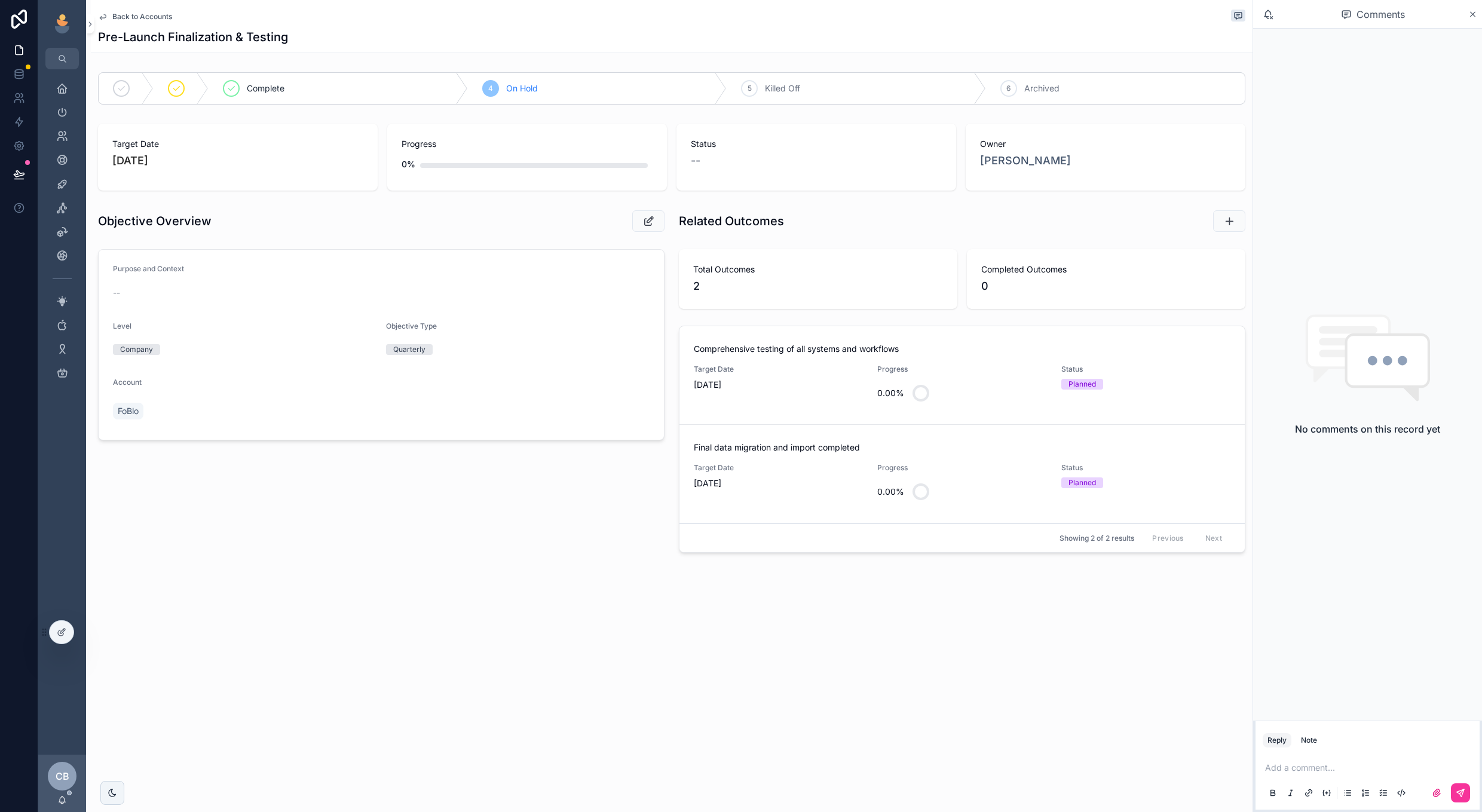
click at [999, 381] on div "0.00%" at bounding box center [962, 393] width 169 height 29
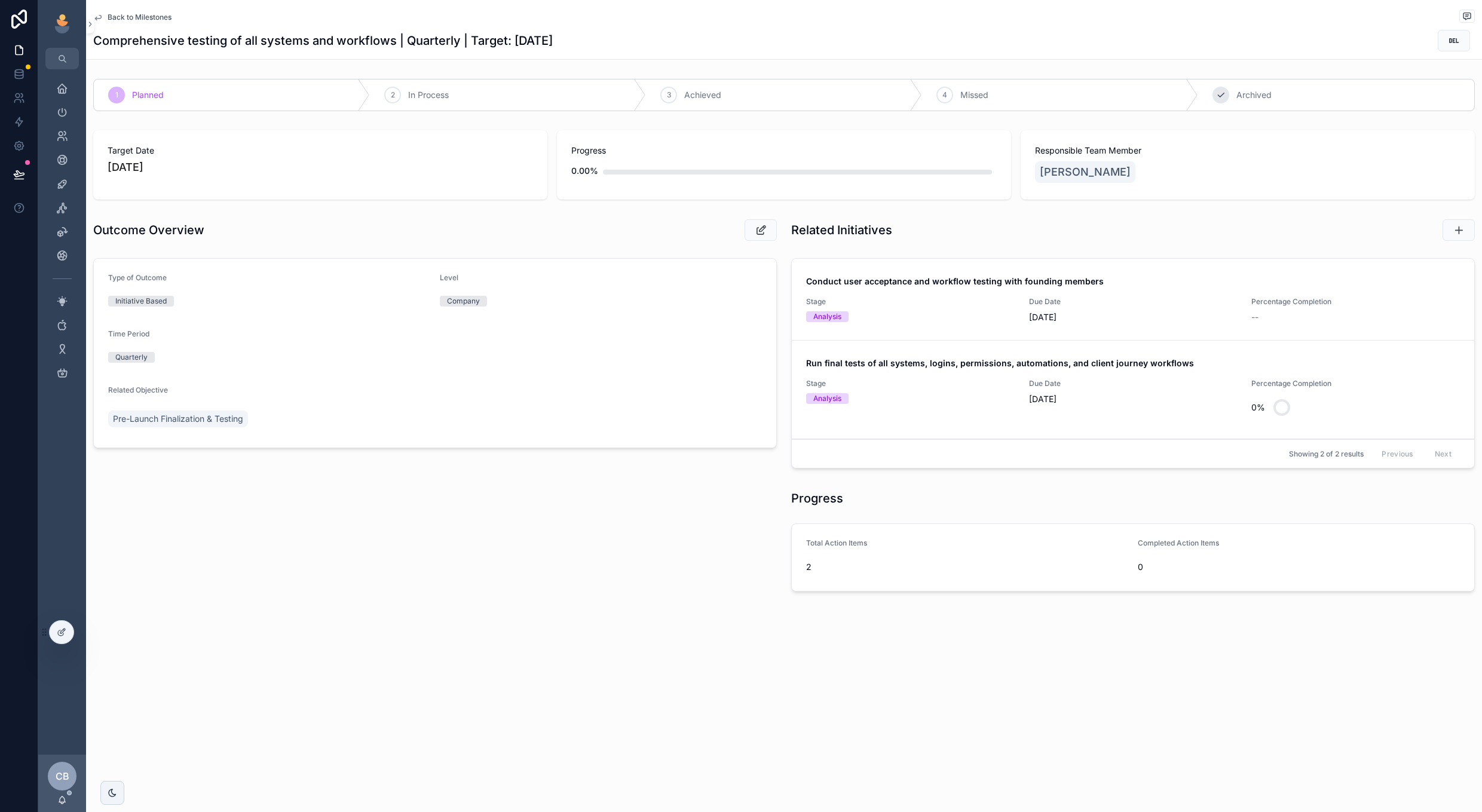
click at [1228, 89] on div "5 Archived" at bounding box center [1336, 94] width 276 height 31
click at [950, 316] on div "Analysis" at bounding box center [910, 317] width 209 height 11
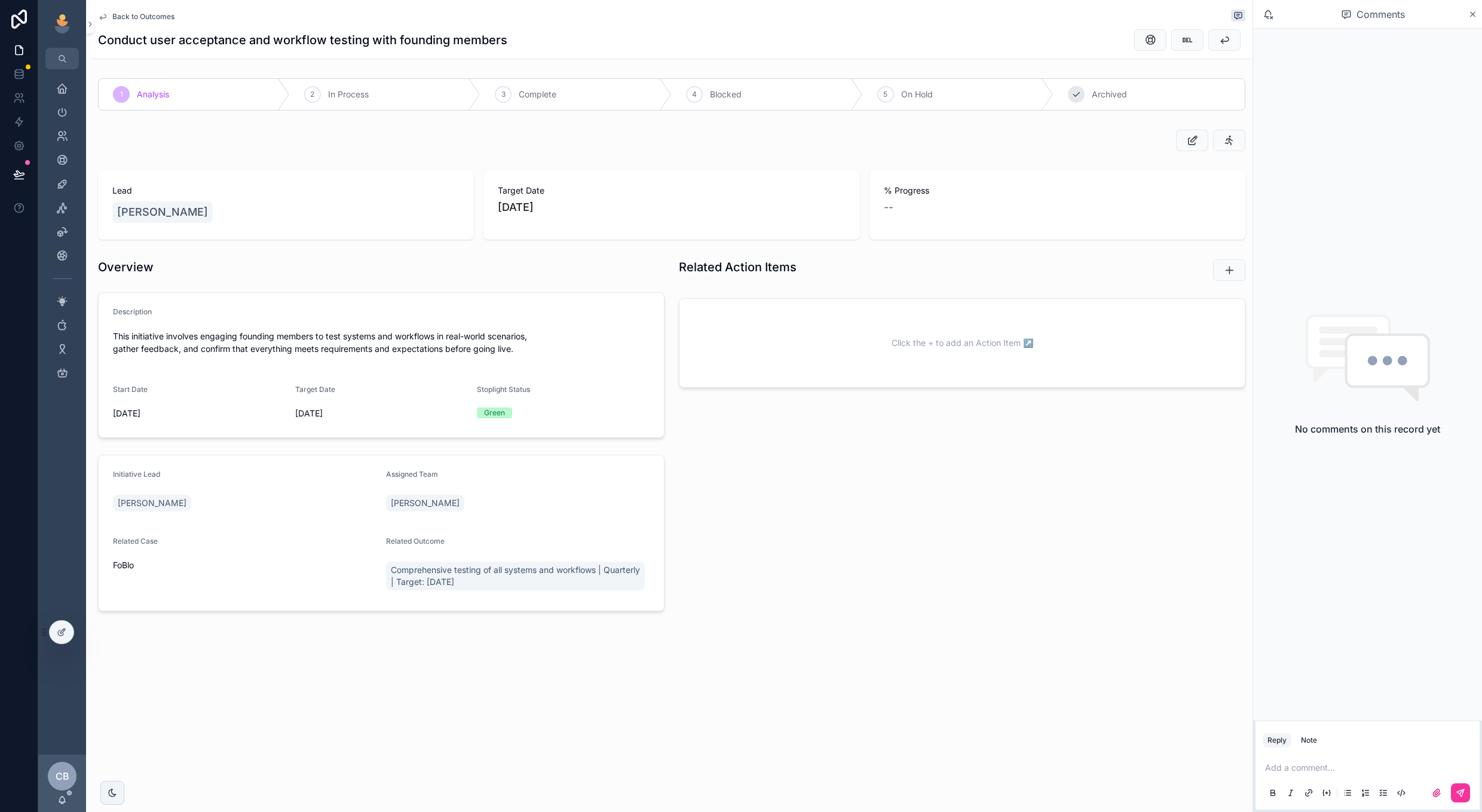
click at [1103, 80] on div "6 Archived" at bounding box center [1149, 94] width 191 height 31
click at [151, 17] on span "Back to Outcomes" at bounding box center [144, 17] width 62 height 10
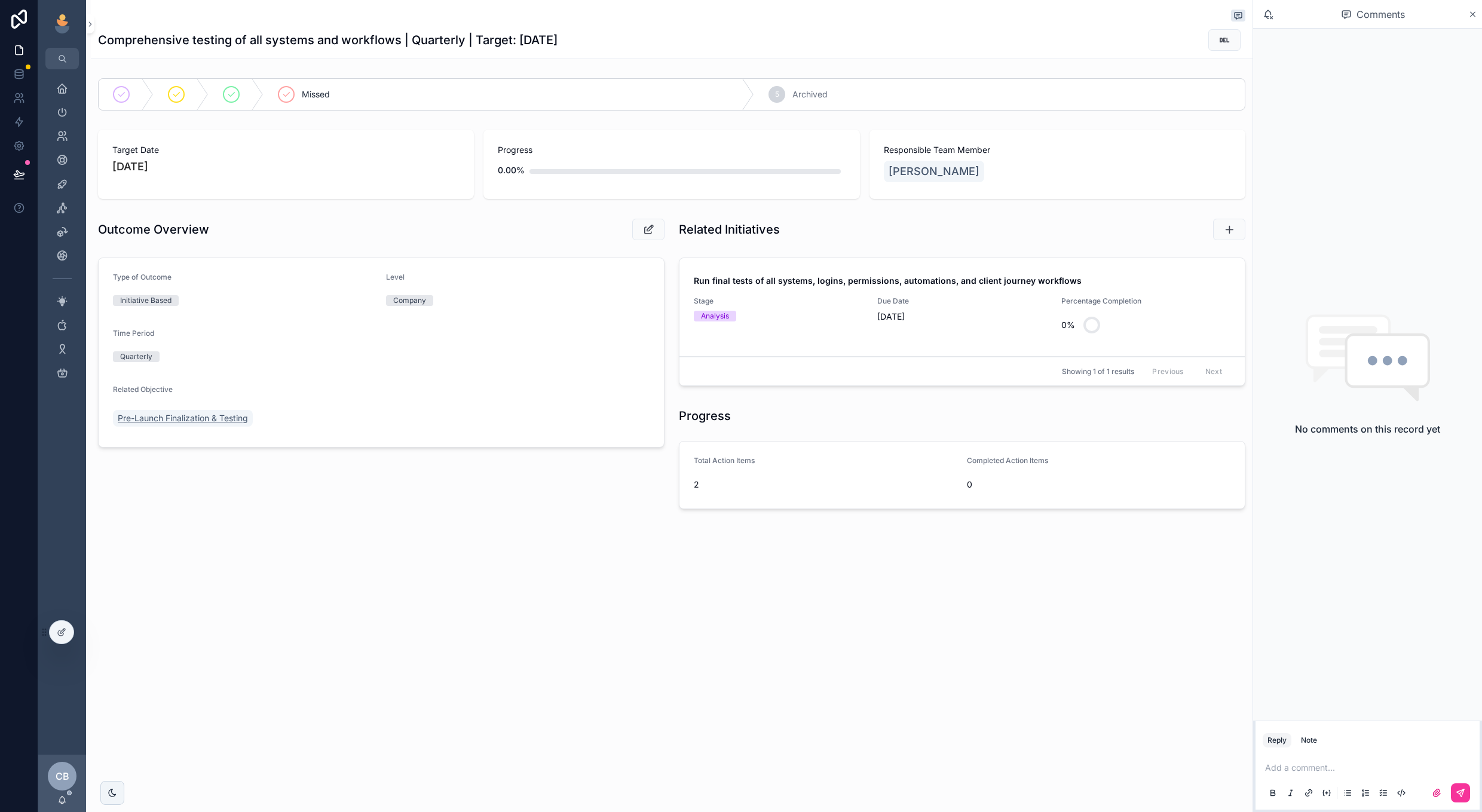
click at [213, 413] on span "Pre-Launch Finalization & Testing" at bounding box center [182, 418] width 130 height 12
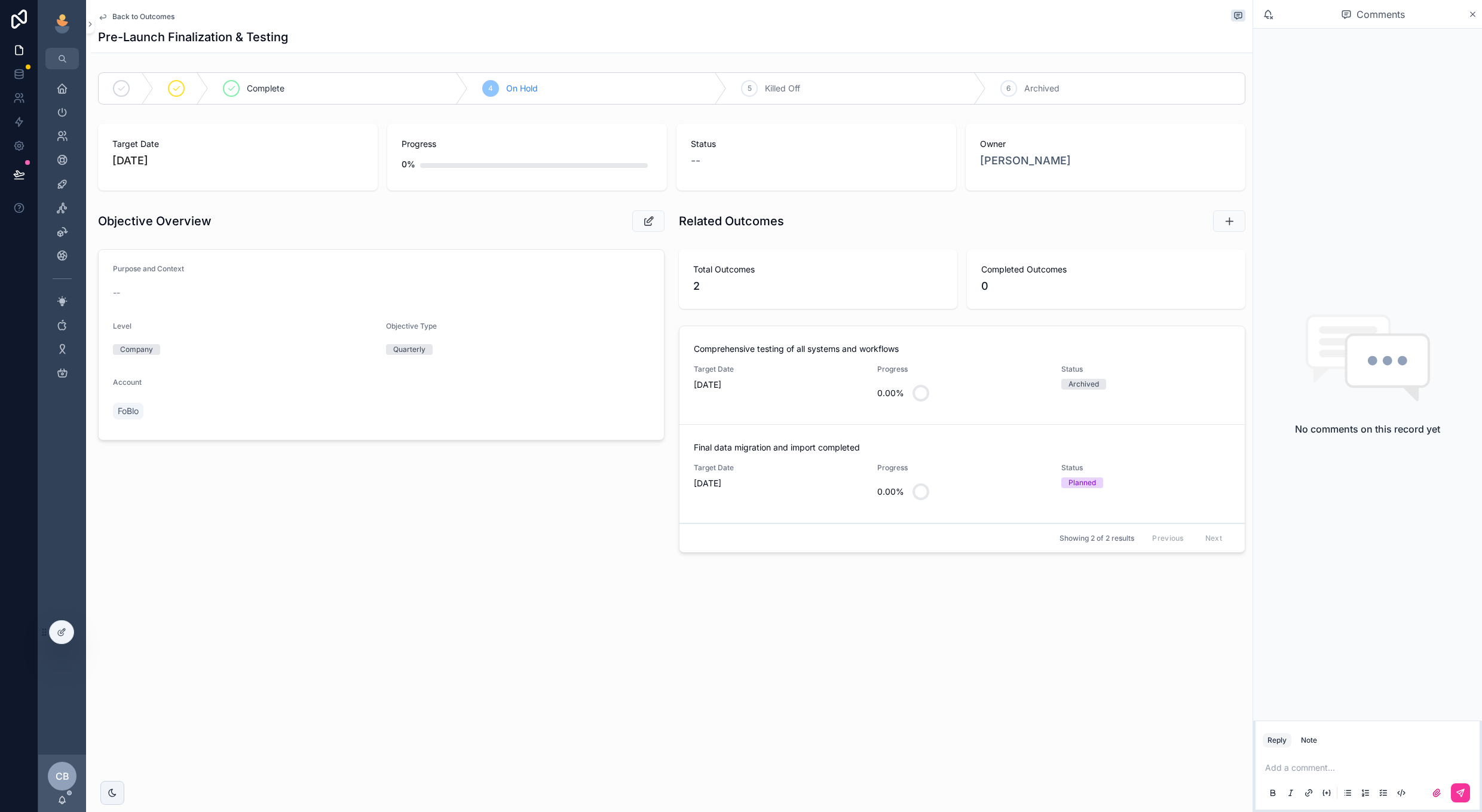
click at [1001, 478] on div "0.00%" at bounding box center [962, 492] width 169 height 29
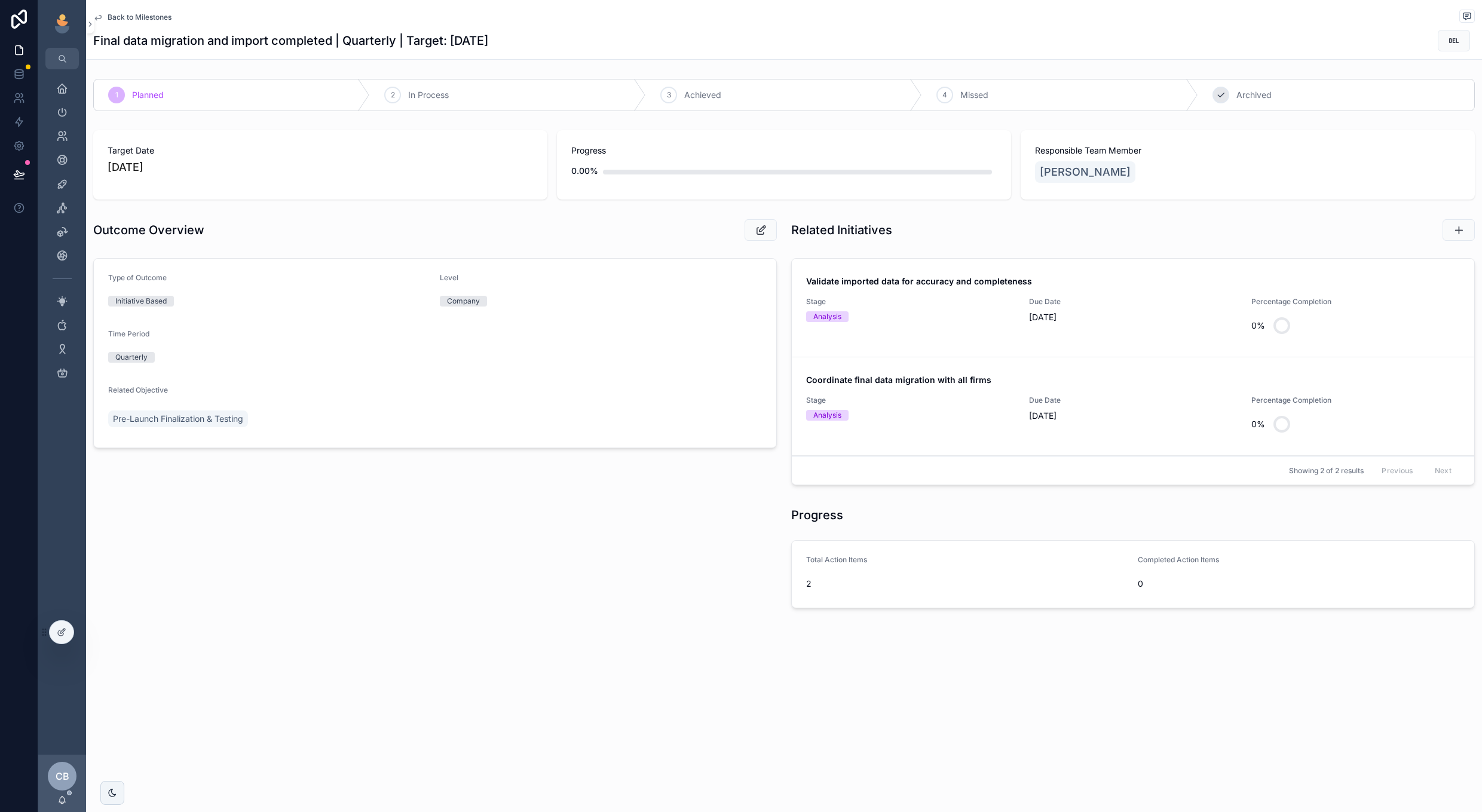
click at [1262, 96] on span "Archived" at bounding box center [1254, 94] width 35 height 12
click at [1070, 320] on span "[DATE]" at bounding box center [1133, 317] width 209 height 12
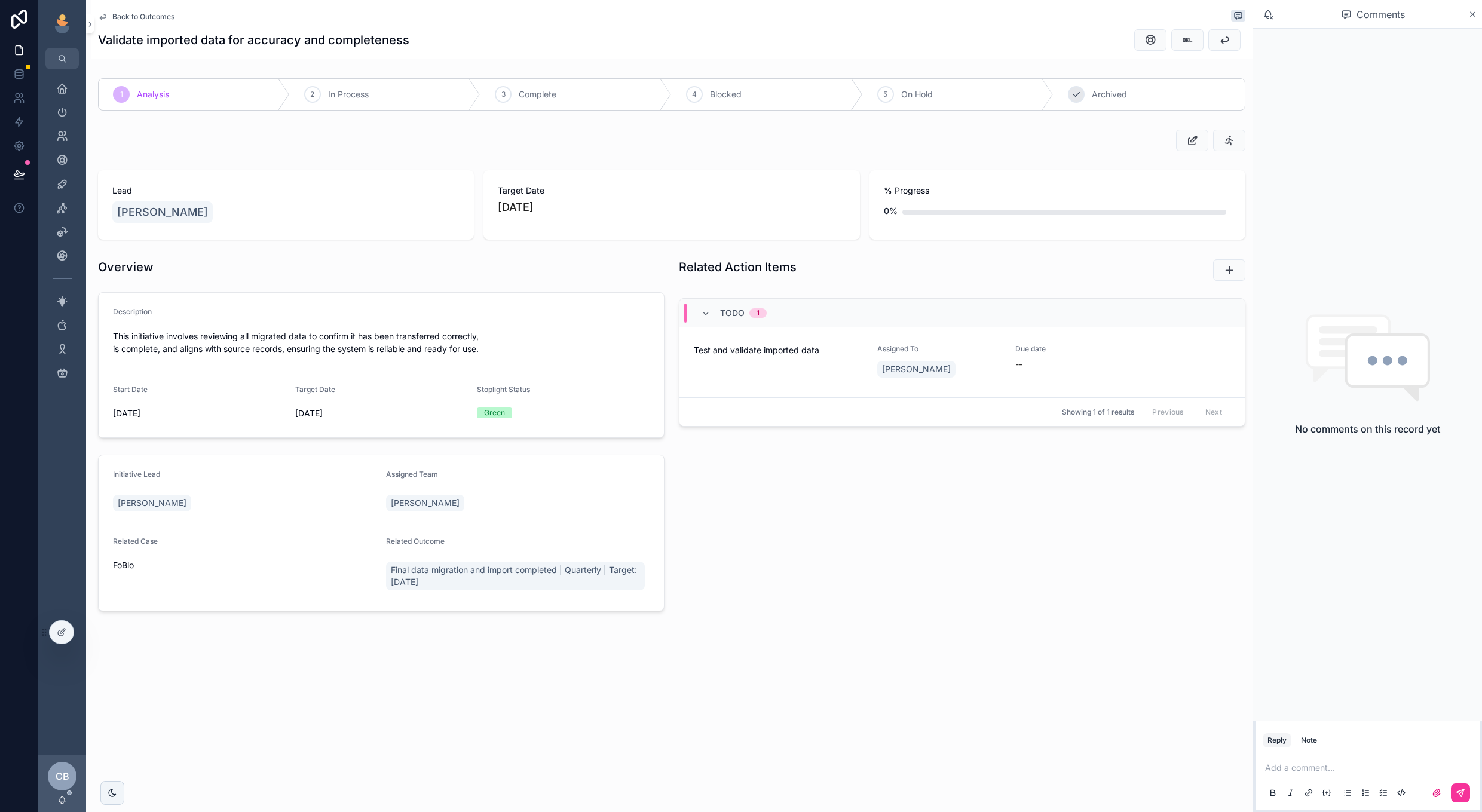
click at [1077, 94] on icon "scrollable content" at bounding box center [1077, 94] width 10 height 10
click at [159, 19] on span "Back to Outcomes" at bounding box center [144, 17] width 62 height 10
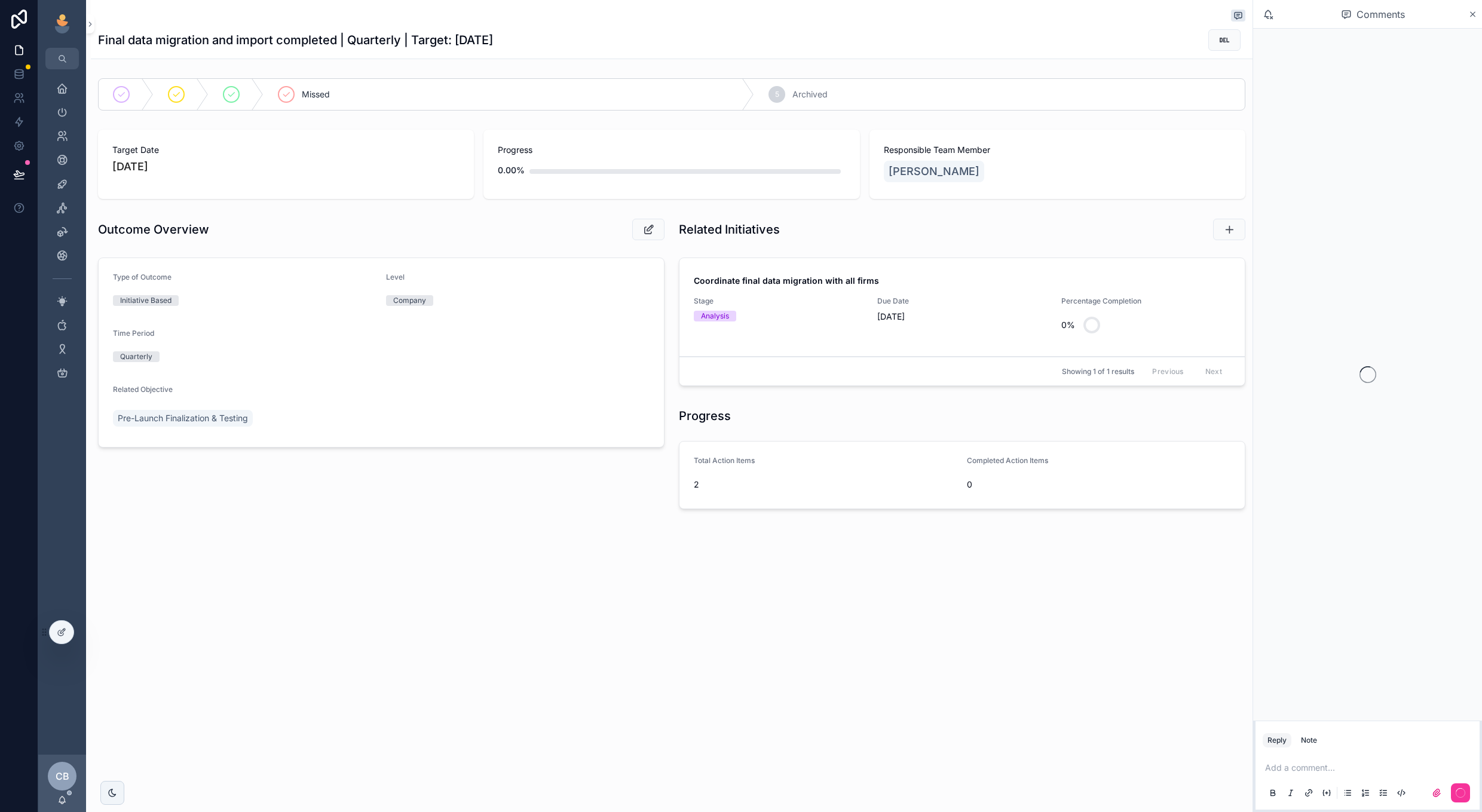
click at [920, 339] on link "Coordinate final data migration with all firms Stage Analysis Due Date 9/30/202…" at bounding box center [962, 308] width 565 height 98
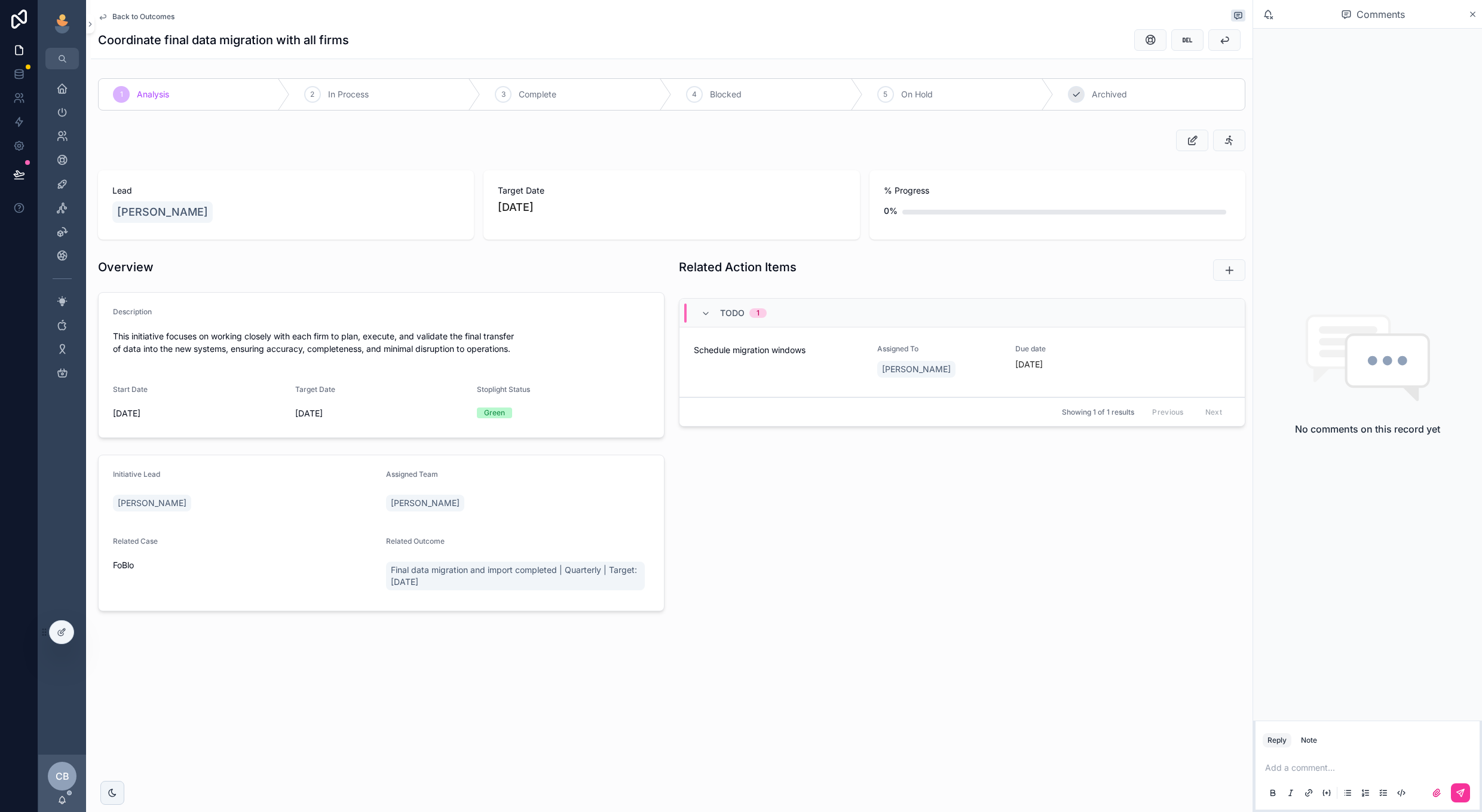
click at [1082, 95] on div "6" at bounding box center [1076, 94] width 17 height 17
click at [121, 18] on span "Back to Outcomes" at bounding box center [144, 17] width 62 height 10
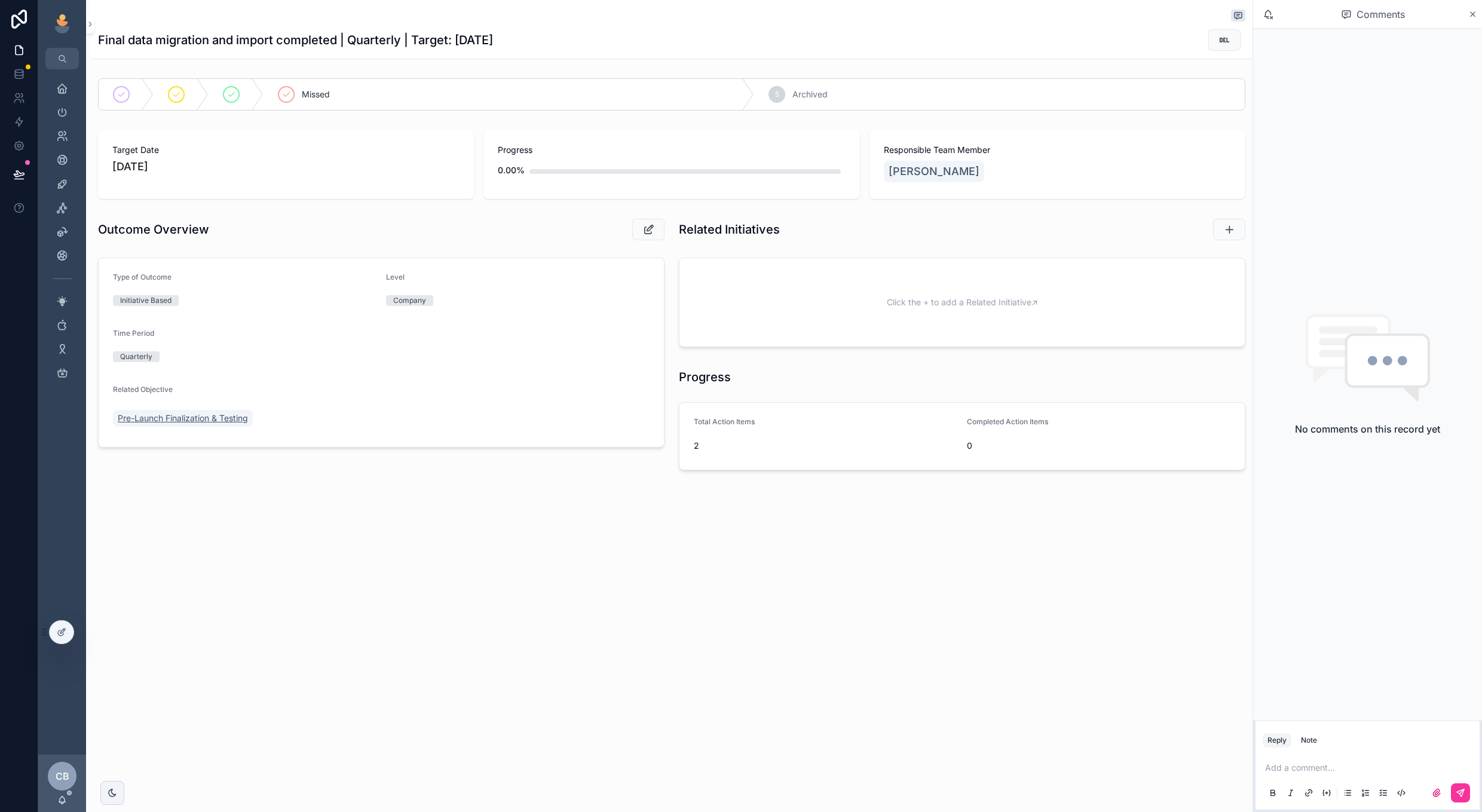
click at [217, 421] on span "Pre-Launch Finalization & Testing" at bounding box center [182, 418] width 130 height 12
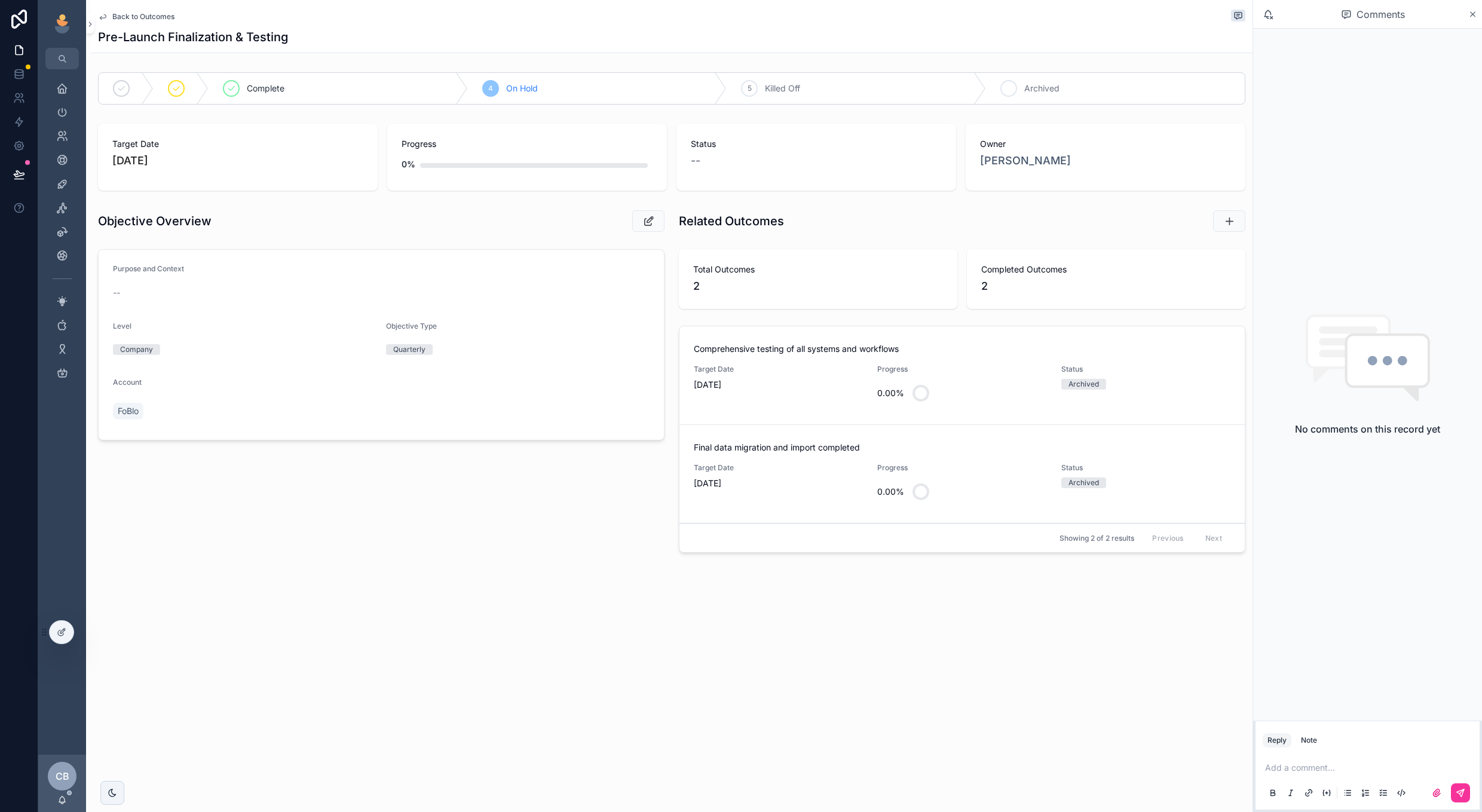
click at [1034, 82] on div "6 Archived" at bounding box center [1116, 88] width 259 height 31
click at [401, 403] on link "FoBlo" at bounding box center [401, 411] width 30 height 17
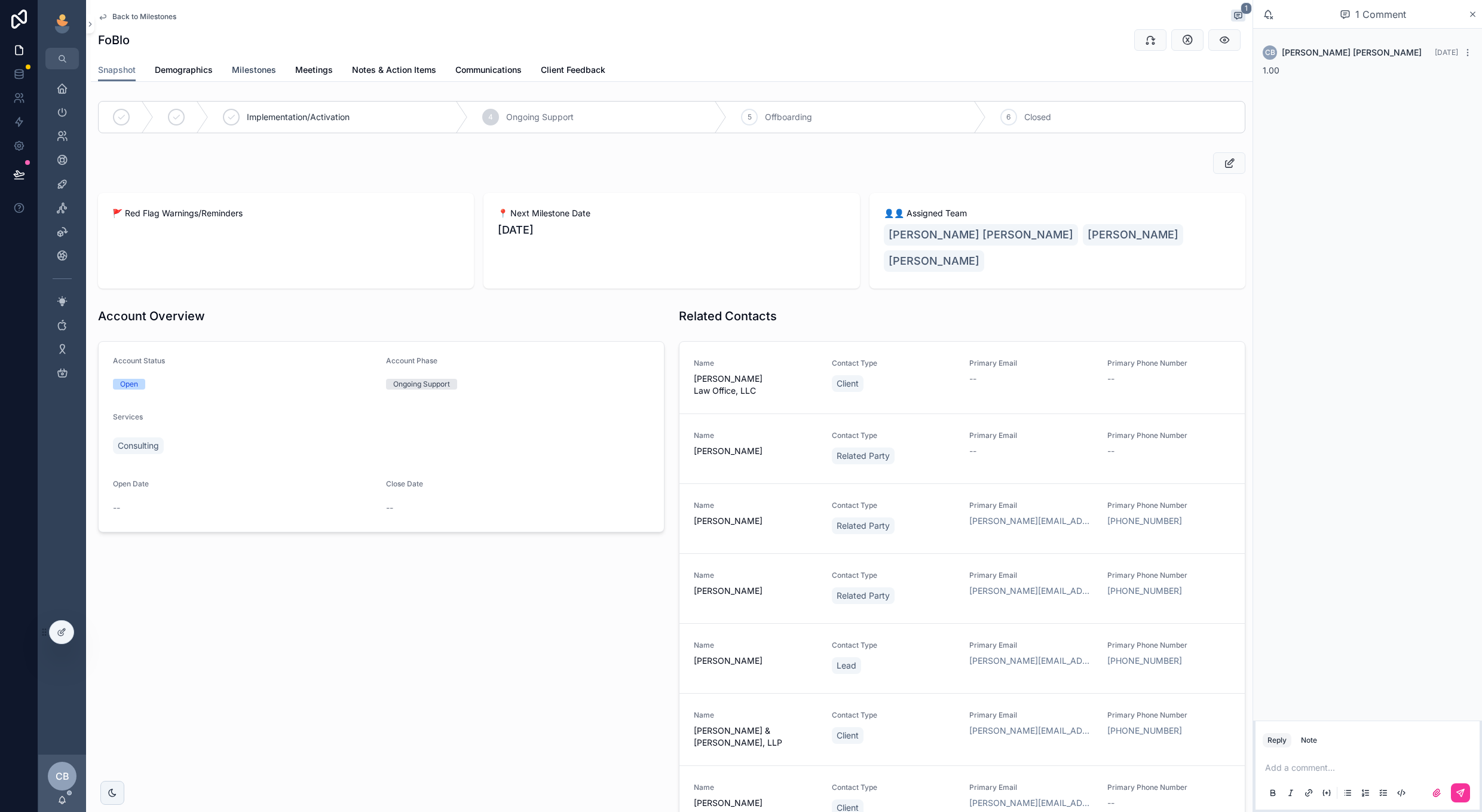
click at [263, 74] on span "Milestones" at bounding box center [254, 70] width 44 height 12
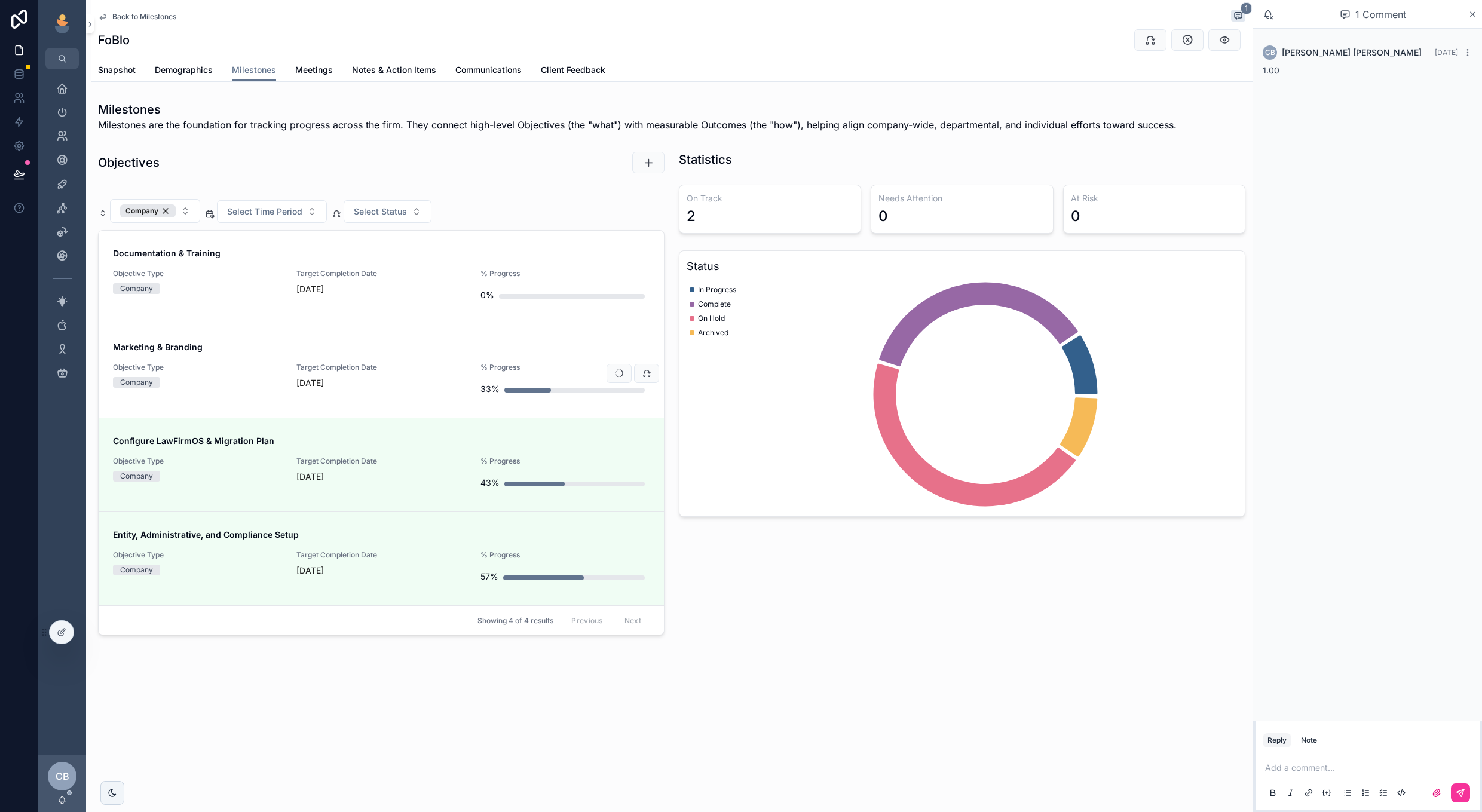
click at [436, 350] on span "Marketing & Branding" at bounding box center [381, 347] width 537 height 12
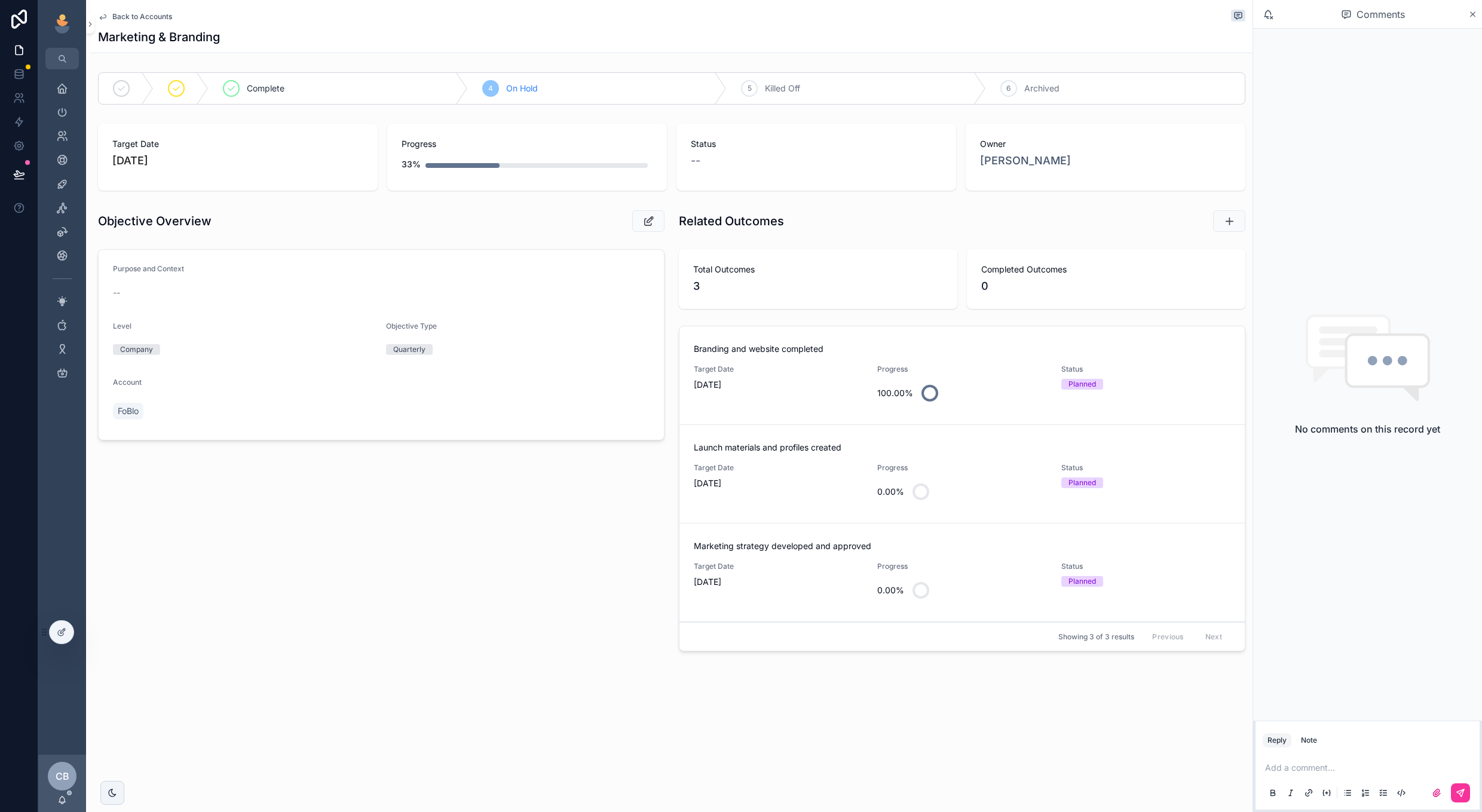
click at [994, 385] on div "100.00%" at bounding box center [962, 393] width 169 height 29
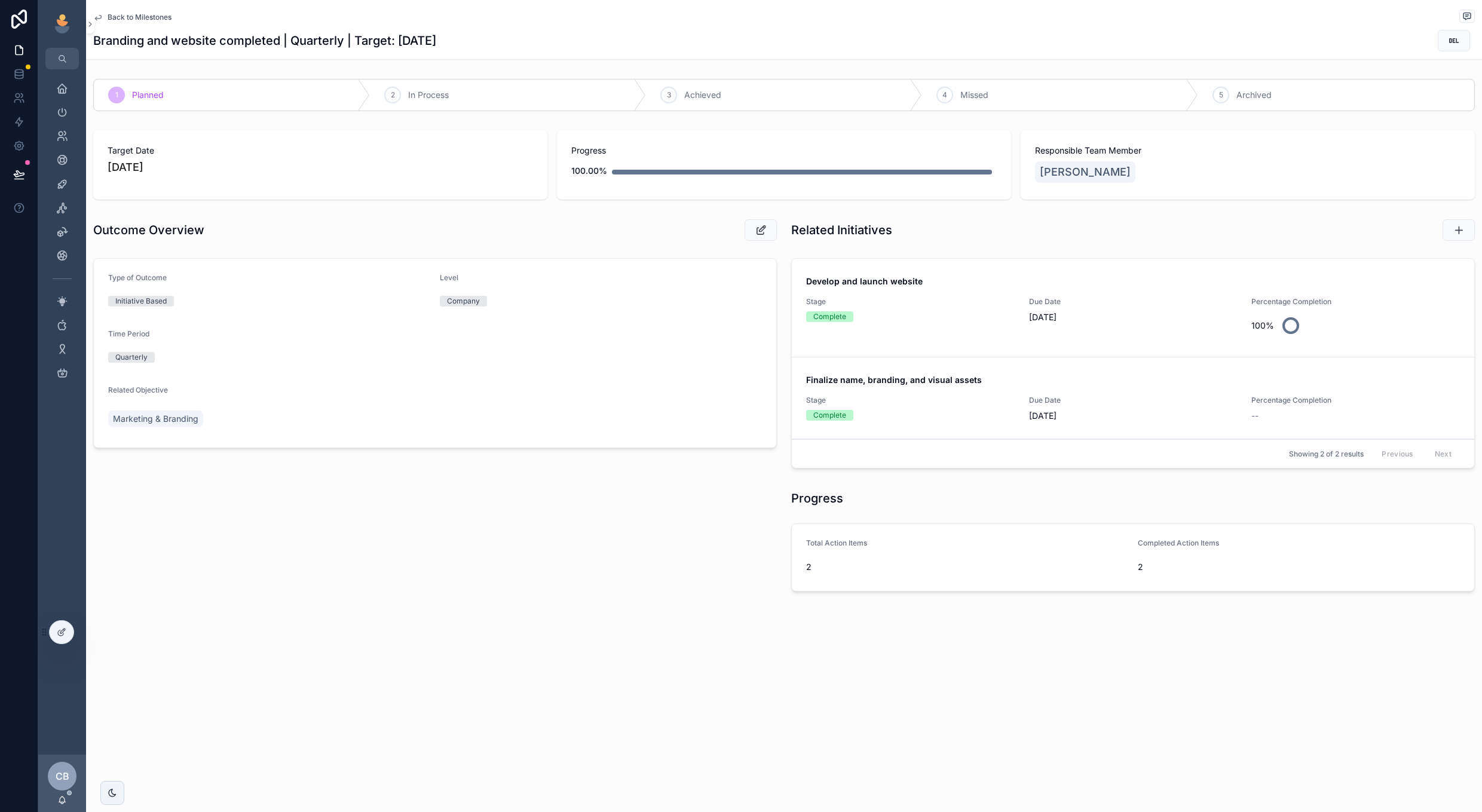
click at [921, 407] on div "Stage Complete" at bounding box center [910, 408] width 209 height 25
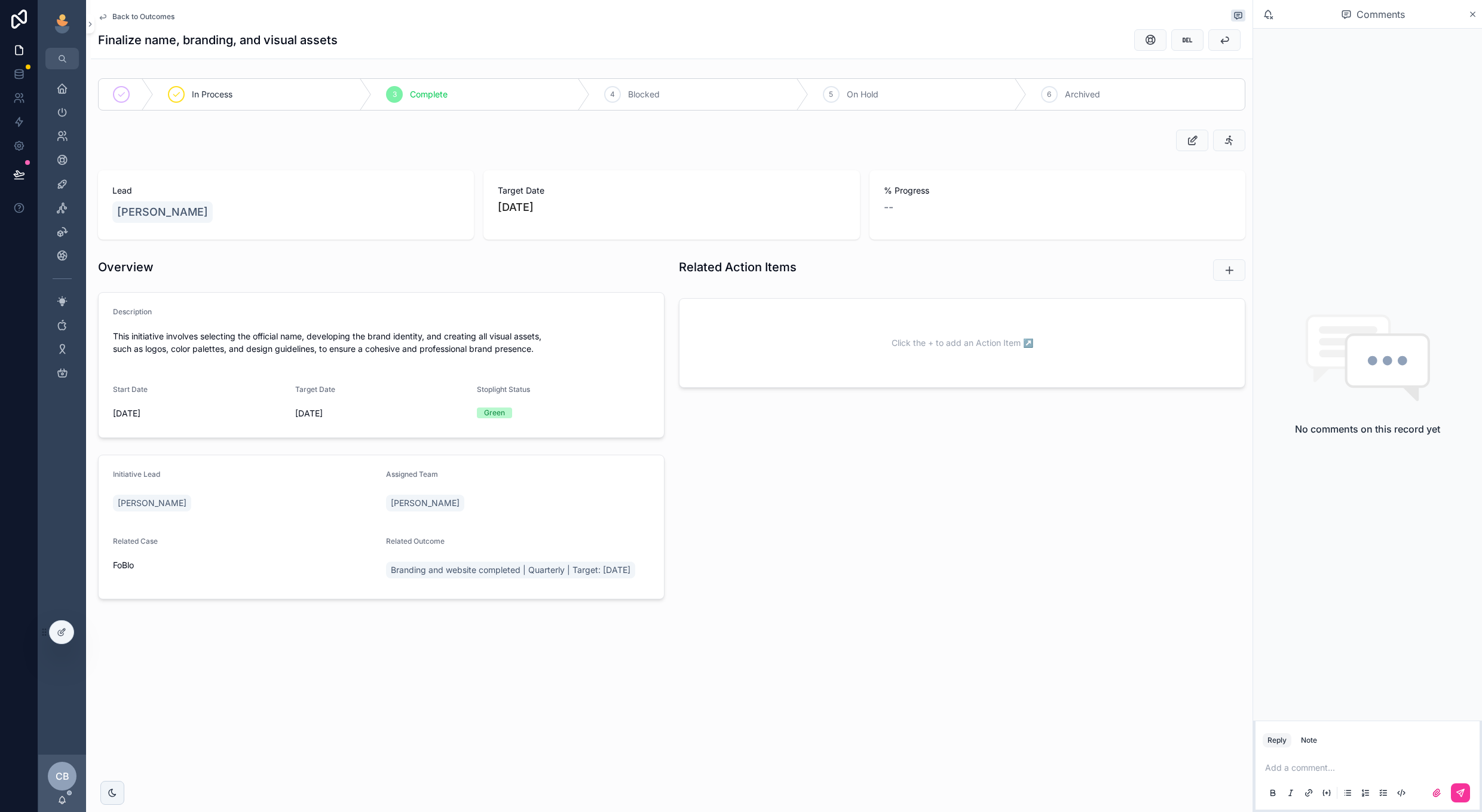
click at [164, 18] on span "Back to Outcomes" at bounding box center [144, 17] width 62 height 10
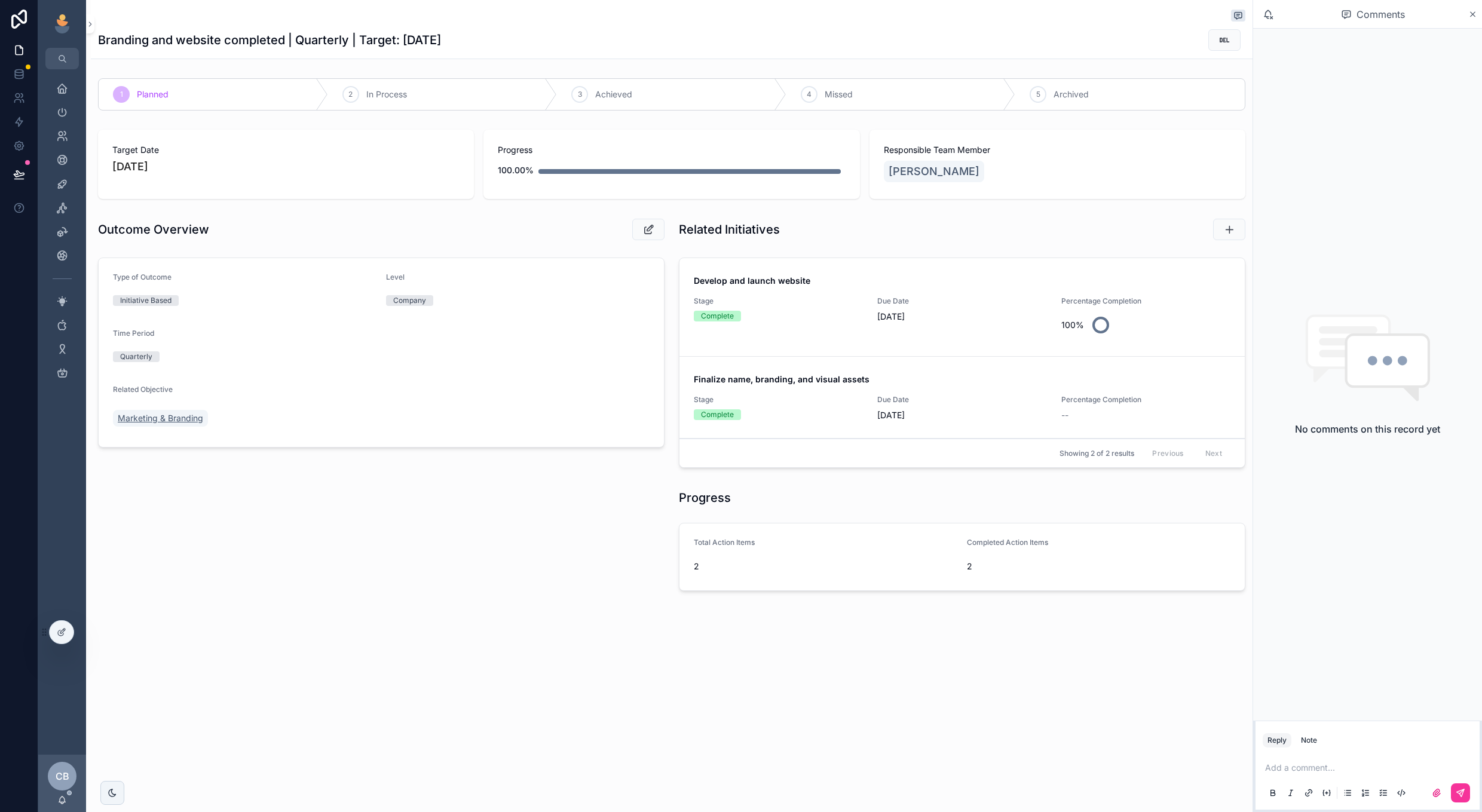
click at [175, 421] on span "Marketing & Branding" at bounding box center [160, 418] width 86 height 12
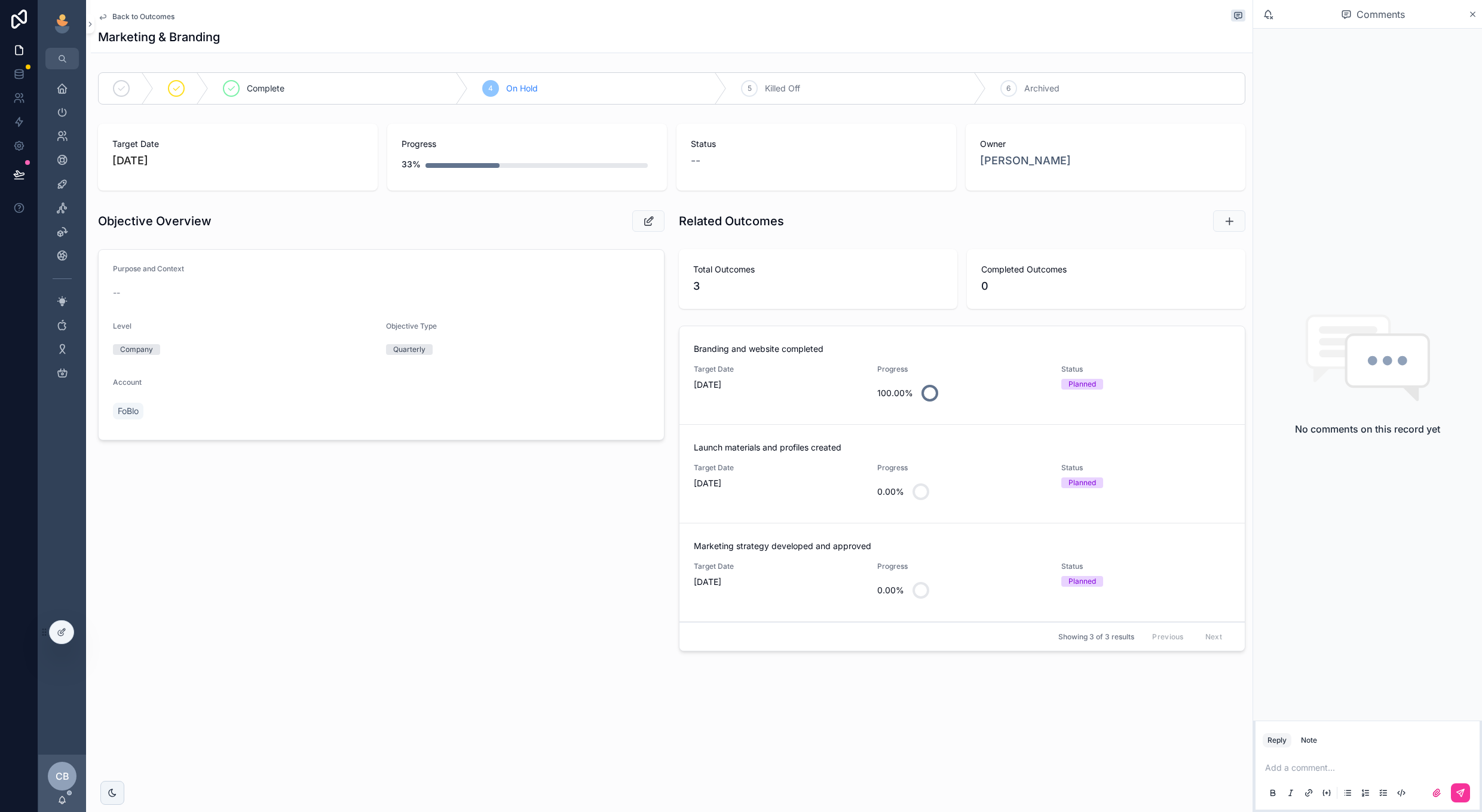
click at [785, 396] on div "Target Date 9/15/2025" at bounding box center [778, 386] width 169 height 43
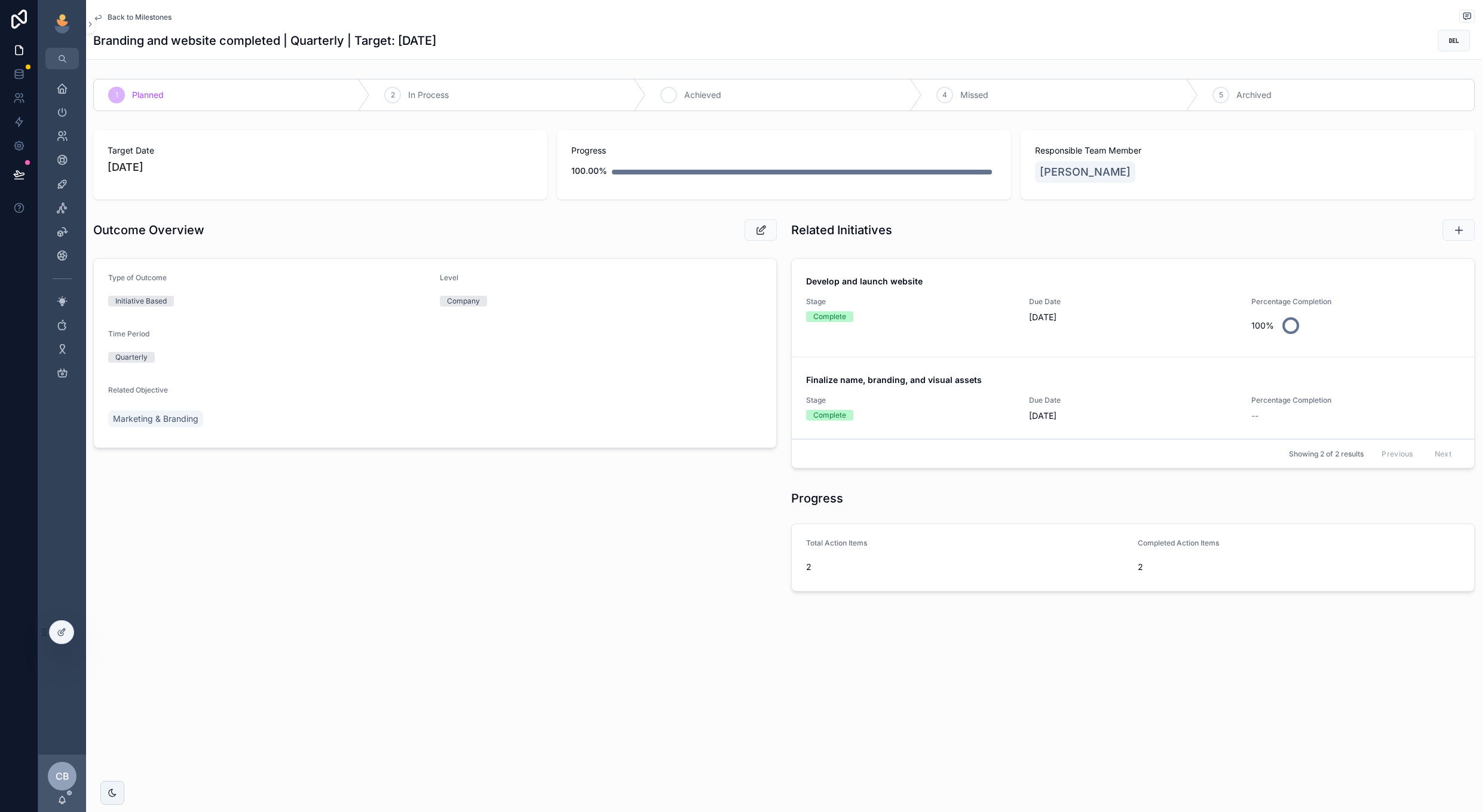
click at [727, 92] on div "3 Achieved" at bounding box center [784, 94] width 276 height 31
click at [159, 16] on span "Back to Milestones" at bounding box center [140, 17] width 64 height 10
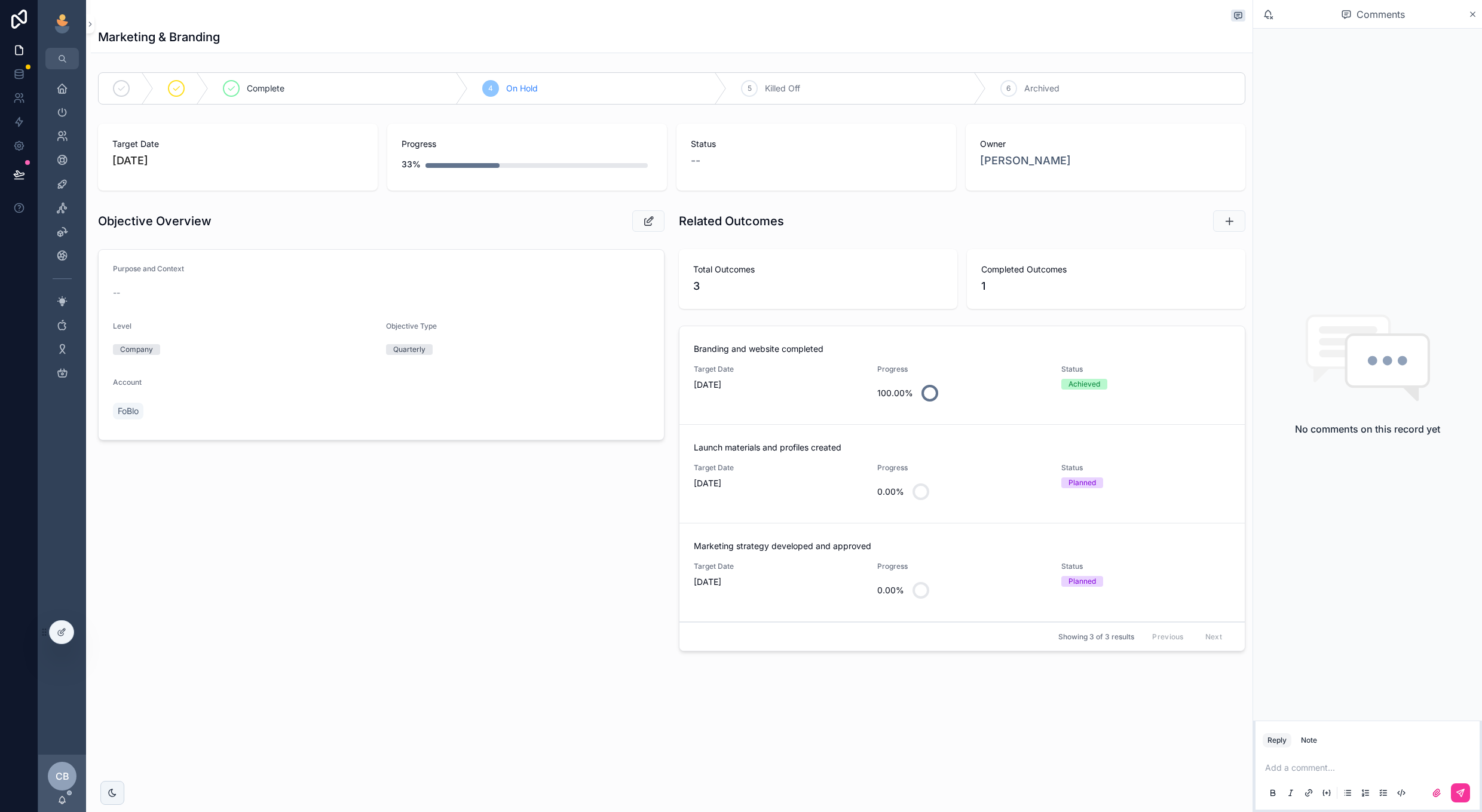
click at [831, 470] on span "Target Date" at bounding box center [778, 468] width 169 height 10
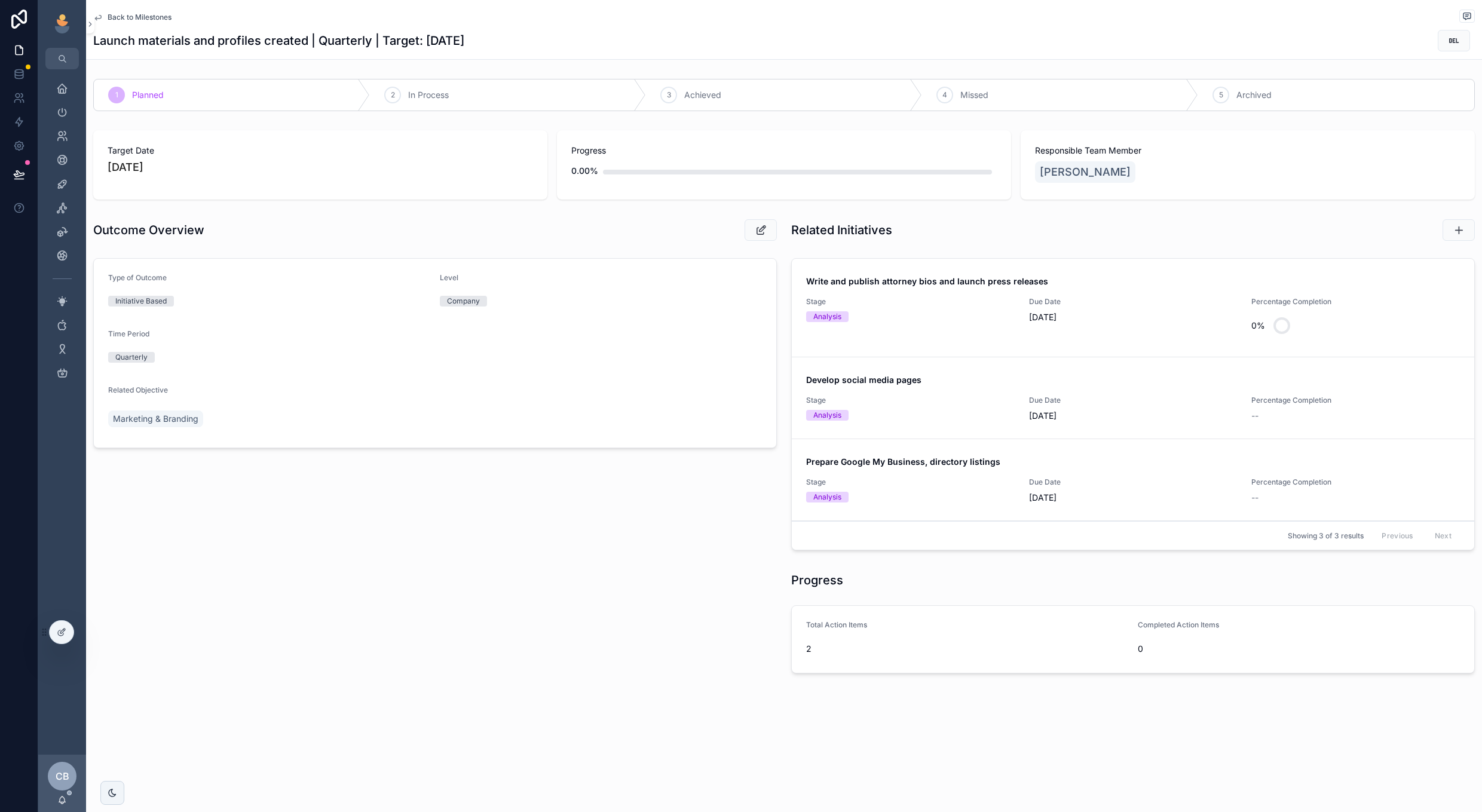
click at [1205, 318] on span "[DATE]" at bounding box center [1133, 317] width 209 height 12
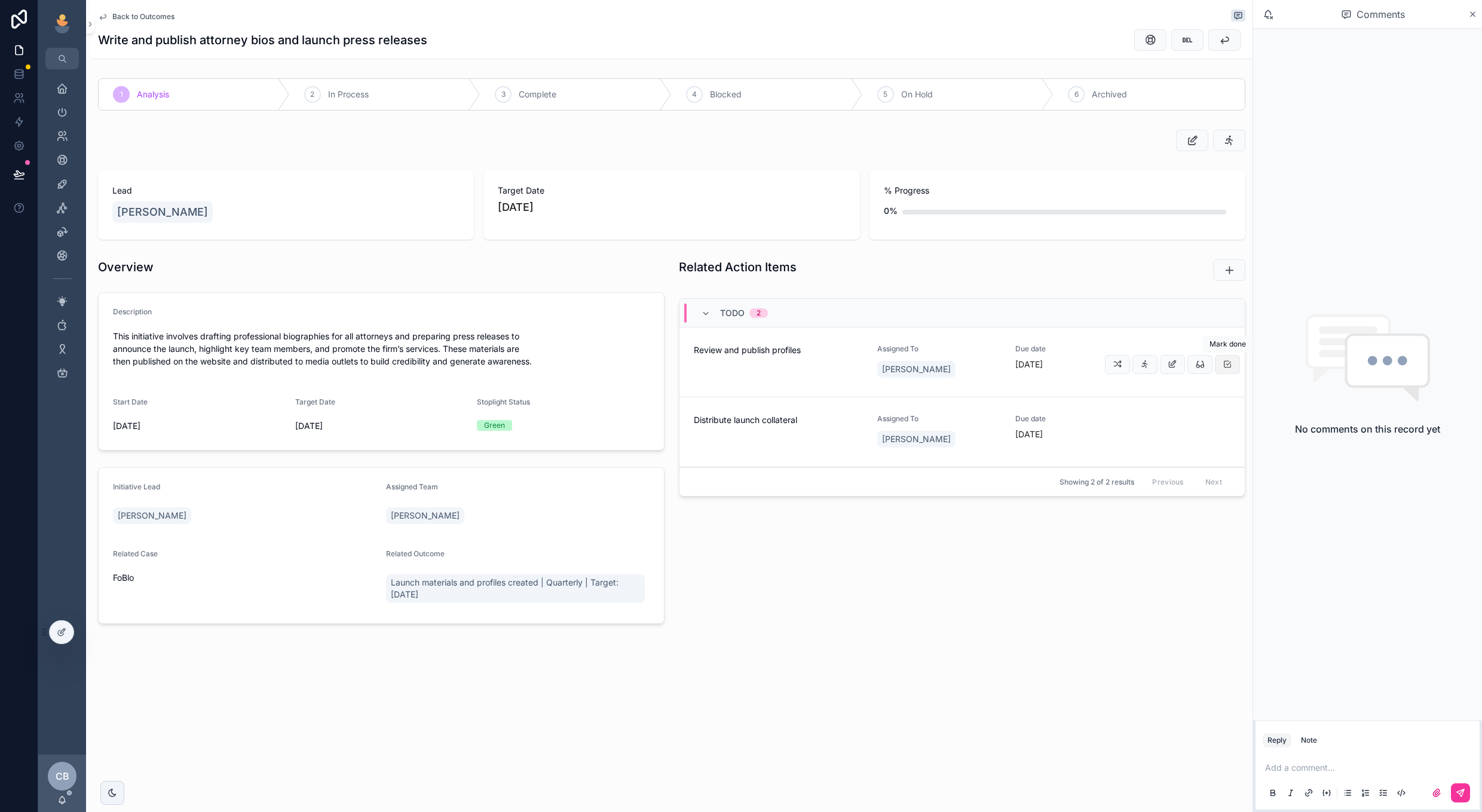
click at [1230, 371] on button "scrollable content" at bounding box center [1227, 365] width 25 height 19
click at [1228, 367] on icon "scrollable content" at bounding box center [1227, 365] width 10 height 10
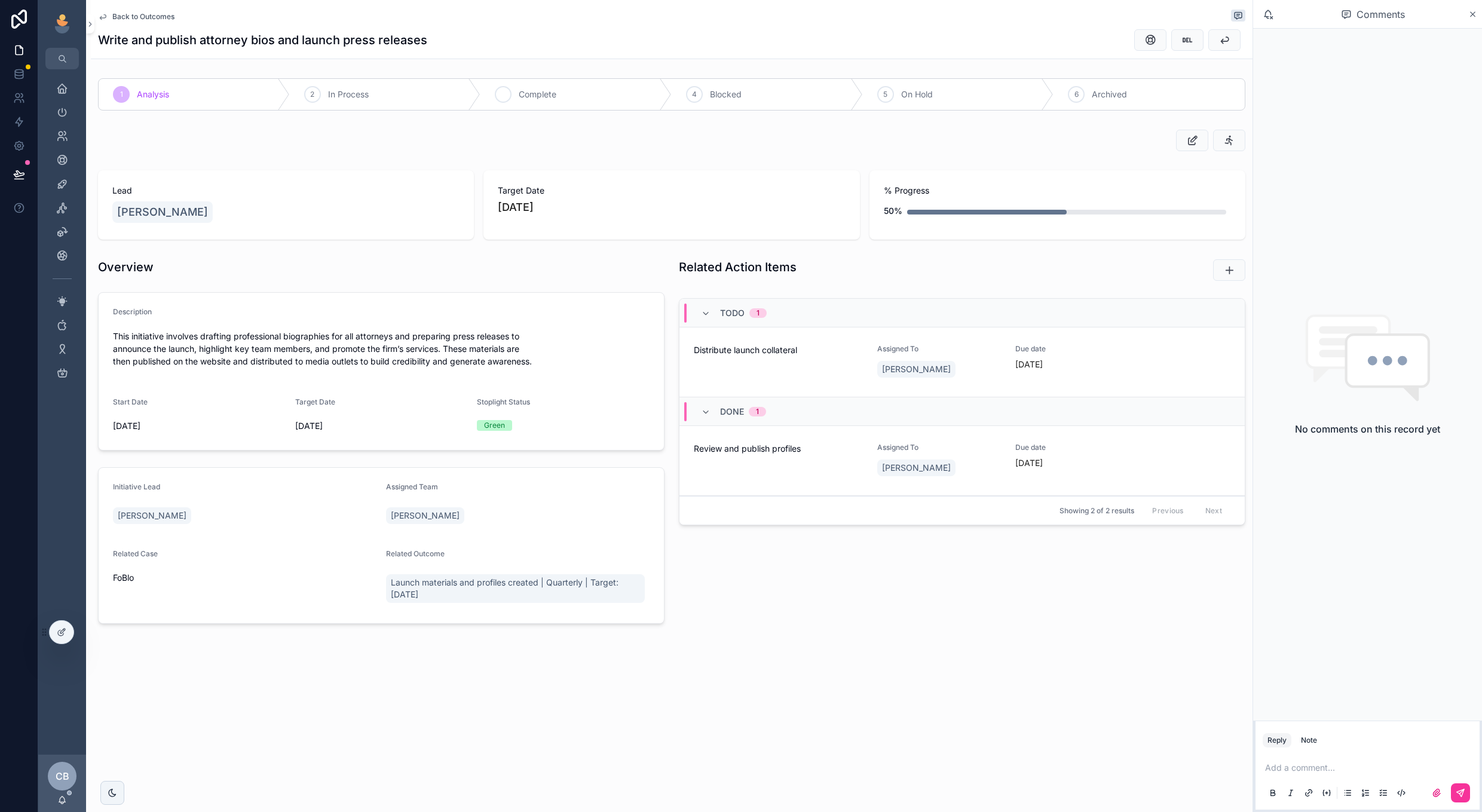
click at [576, 98] on div "3 Complete" at bounding box center [576, 94] width 191 height 31
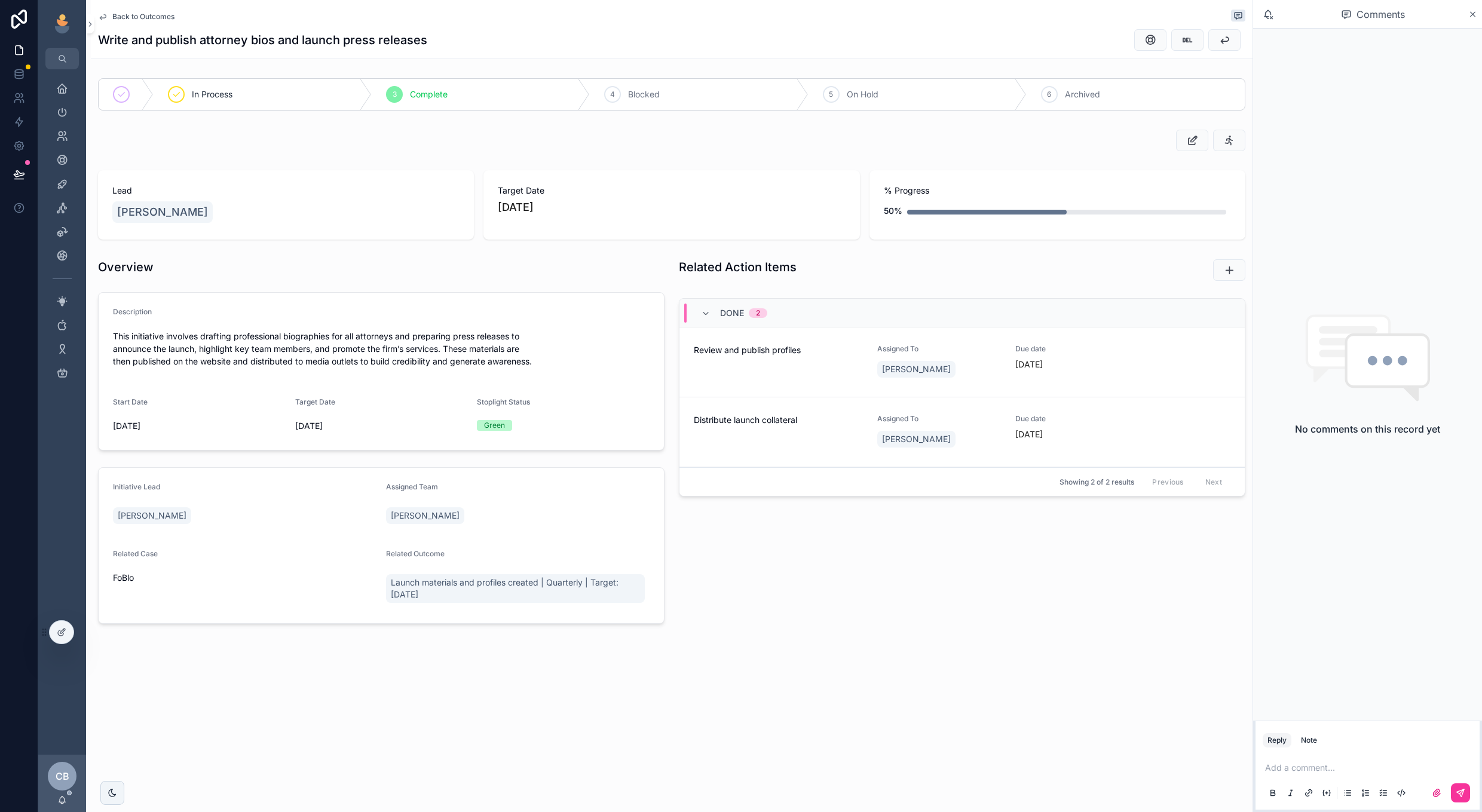
click at [158, 16] on span "Back to Outcomes" at bounding box center [144, 17] width 62 height 10
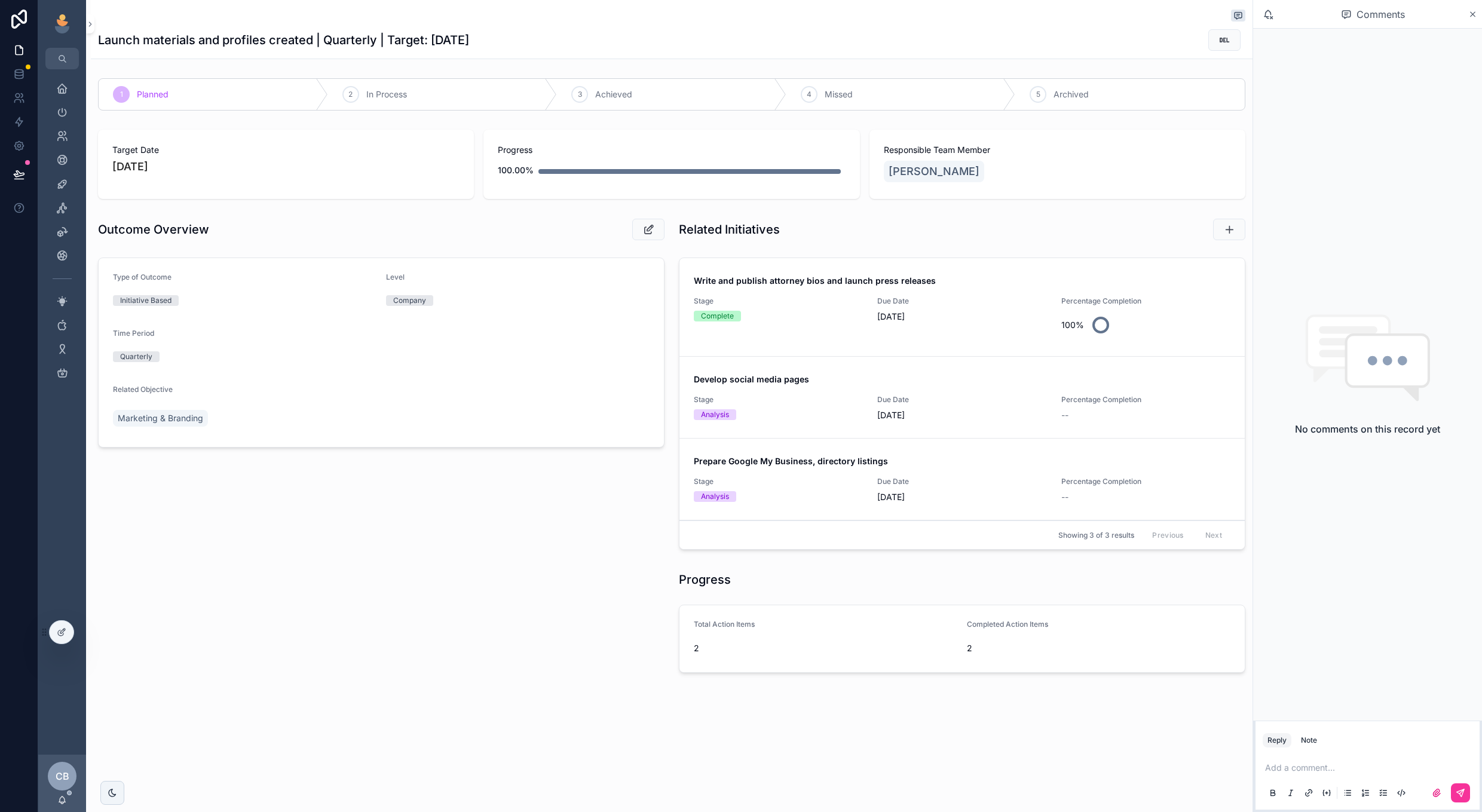
click at [1006, 402] on span "Due Date" at bounding box center [962, 400] width 169 height 10
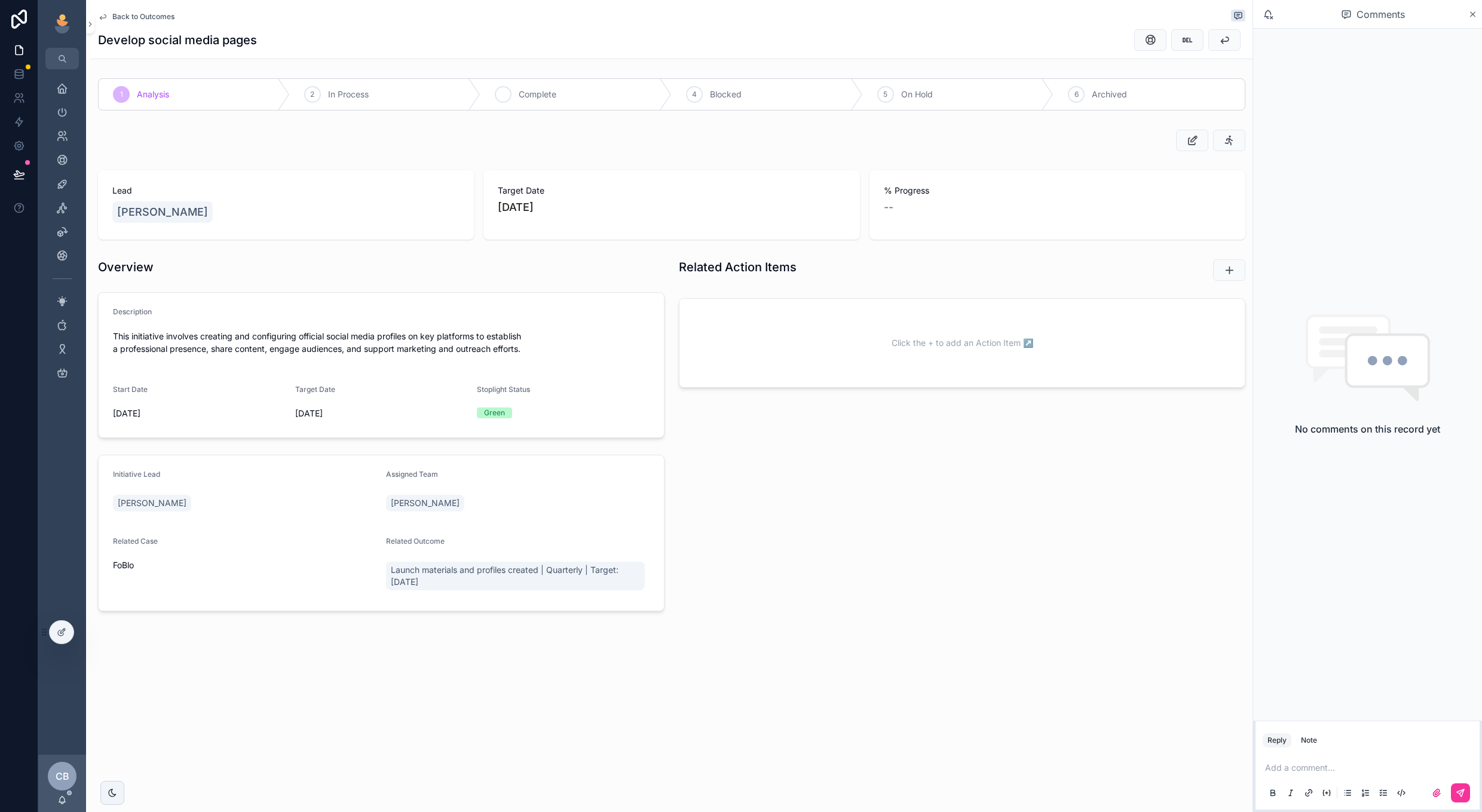
click at [573, 79] on div "3 Complete" at bounding box center [576, 94] width 191 height 31
click at [159, 12] on span "Back to Outcomes" at bounding box center [144, 17] width 62 height 10
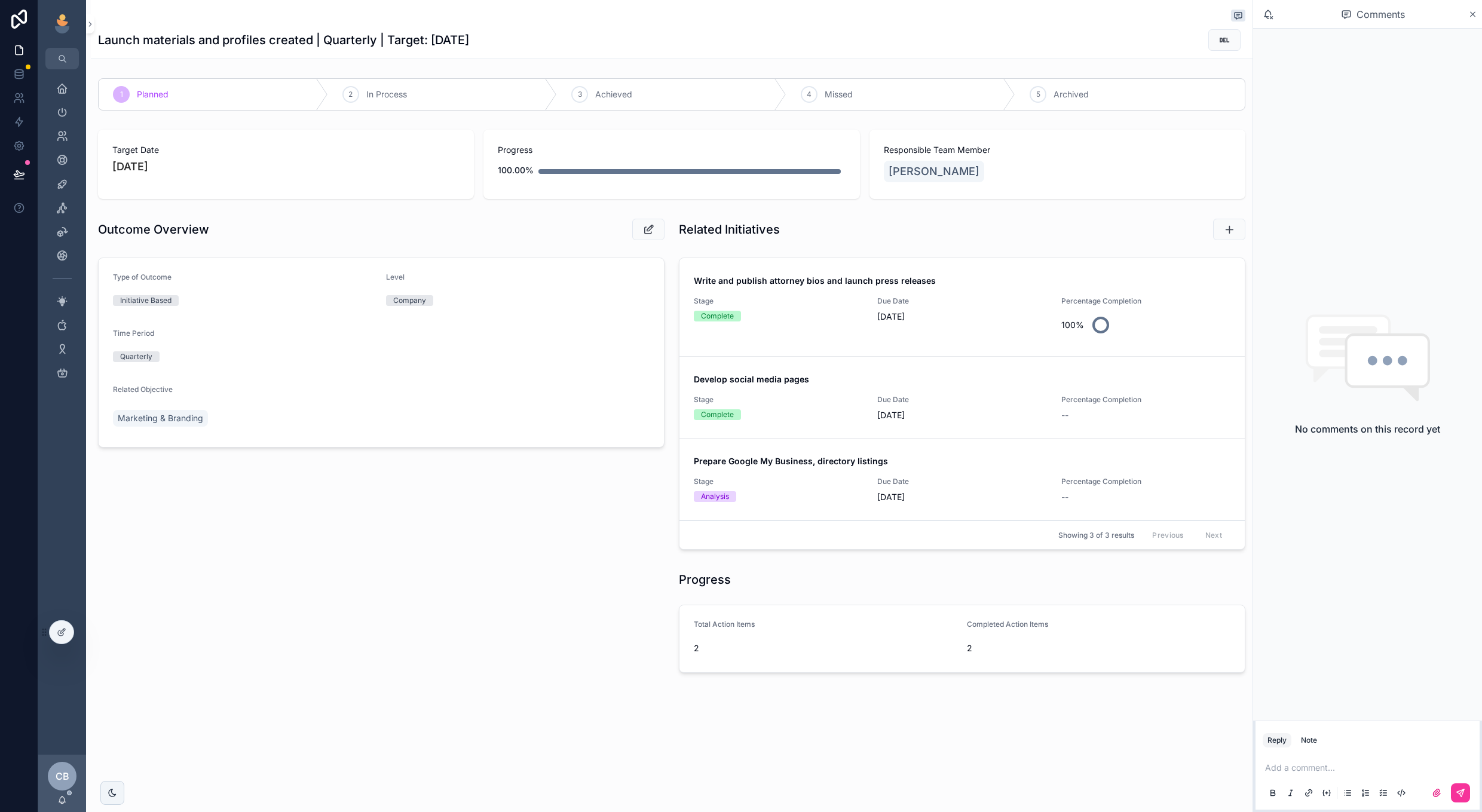
click at [1037, 473] on div "Prepare Google My Business, directory listings Stage Analysis Due Date 9/30/202…" at bounding box center [962, 479] width 537 height 48
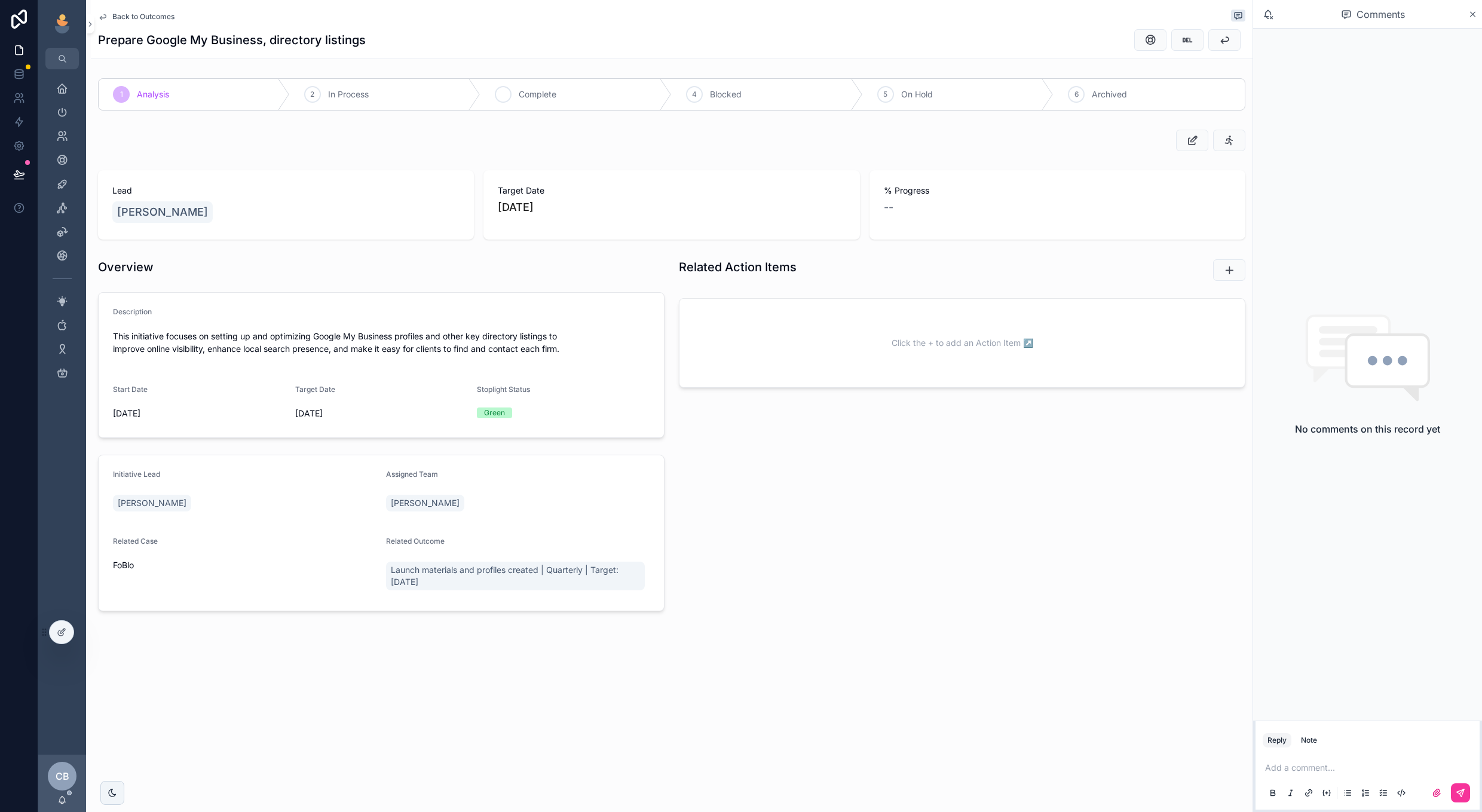
click at [523, 102] on div "3 Complete" at bounding box center [576, 94] width 191 height 31
click at [151, 14] on span "Back to Outcomes" at bounding box center [144, 17] width 62 height 10
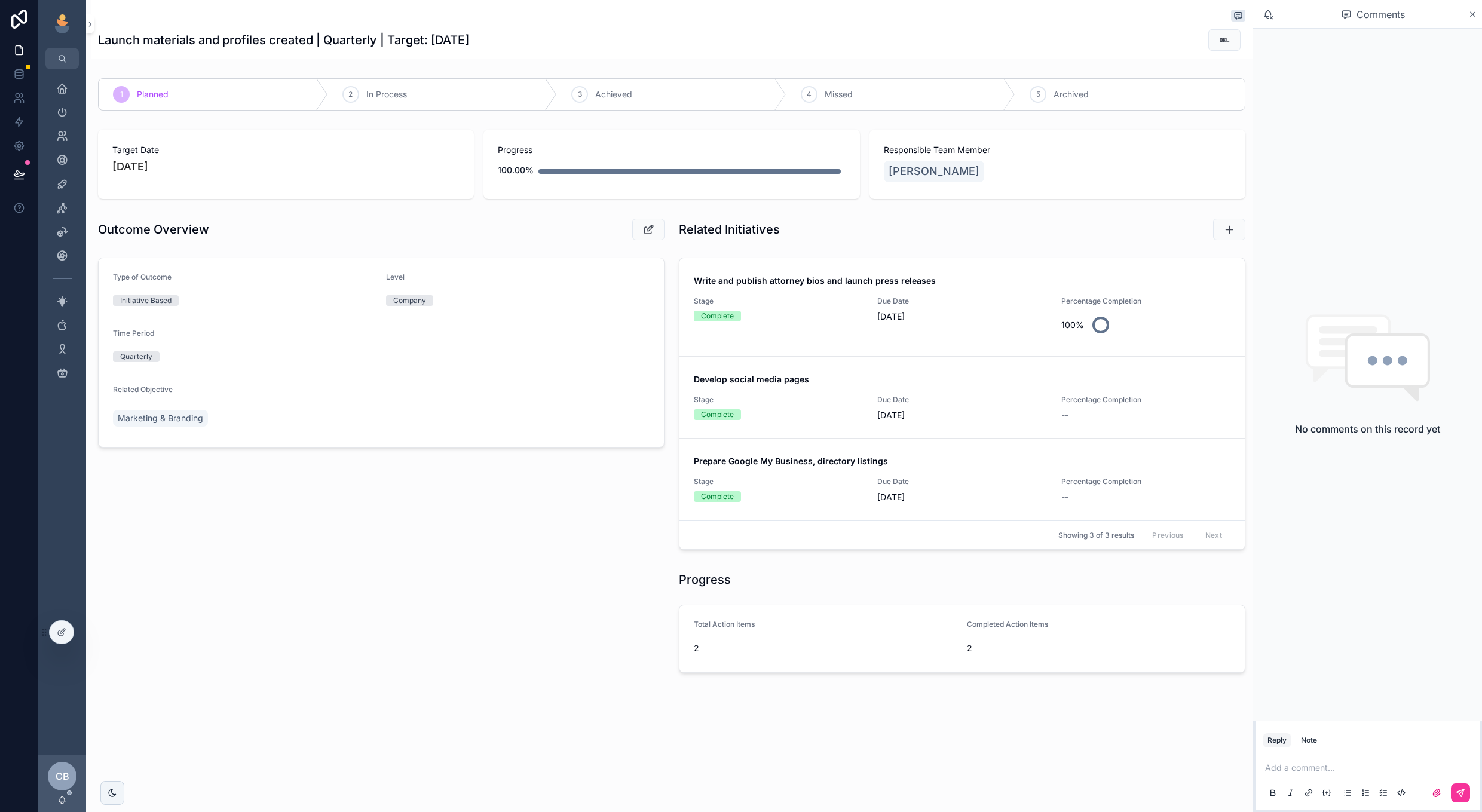
click at [136, 412] on link "Marketing & Branding" at bounding box center [160, 418] width 95 height 17
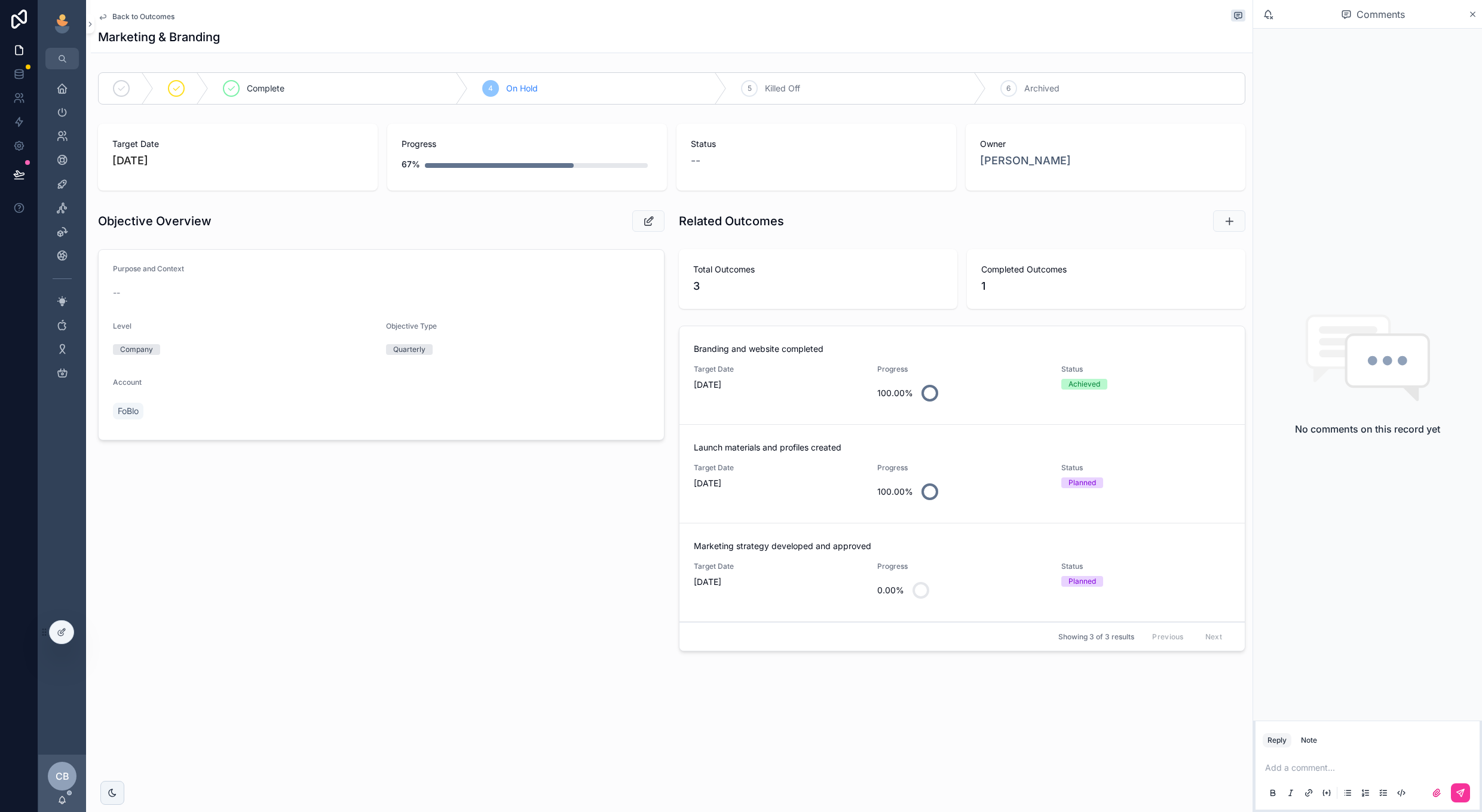
click at [889, 458] on div "Launch materials and profiles created Target Date 9/30/2025 Progress 100.00% St…" at bounding box center [962, 473] width 537 height 64
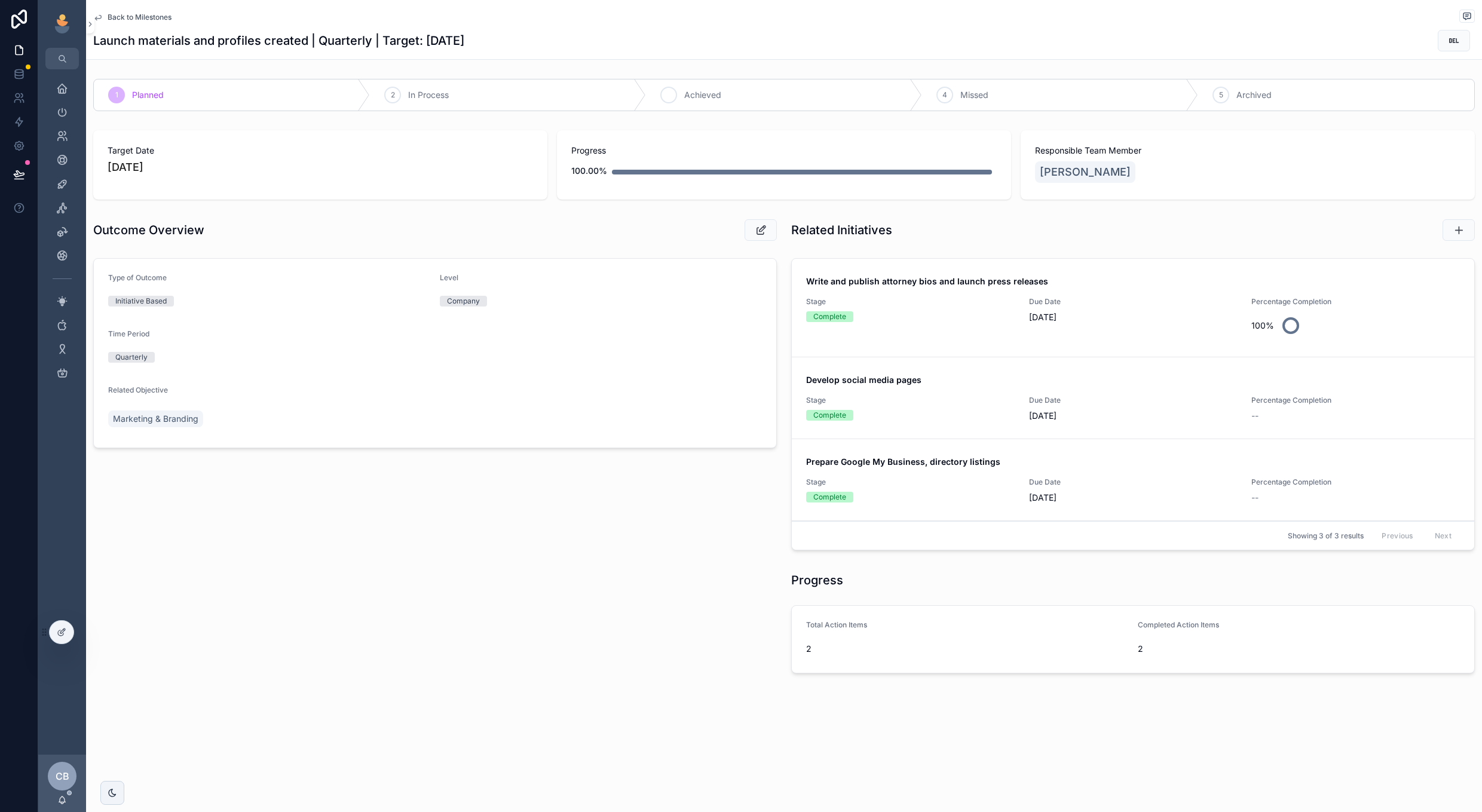
click at [674, 104] on div "3 Achieved" at bounding box center [784, 94] width 276 height 31
click at [149, 14] on span "Back to Milestones" at bounding box center [140, 17] width 64 height 10
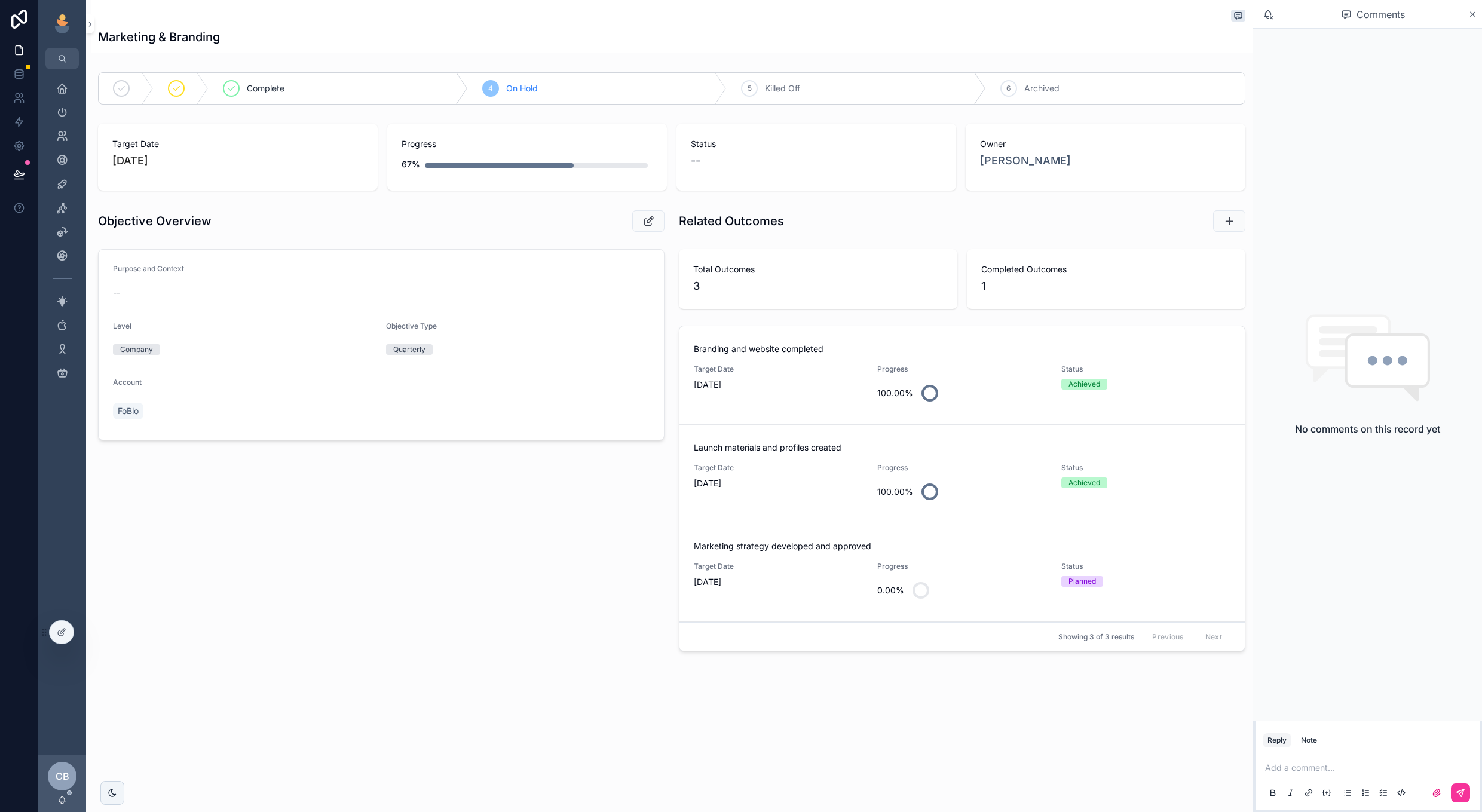
click at [925, 558] on div "Marketing strategy developed and approved Target Date 7/31/2025 Progress 0.00% …" at bounding box center [962, 572] width 537 height 64
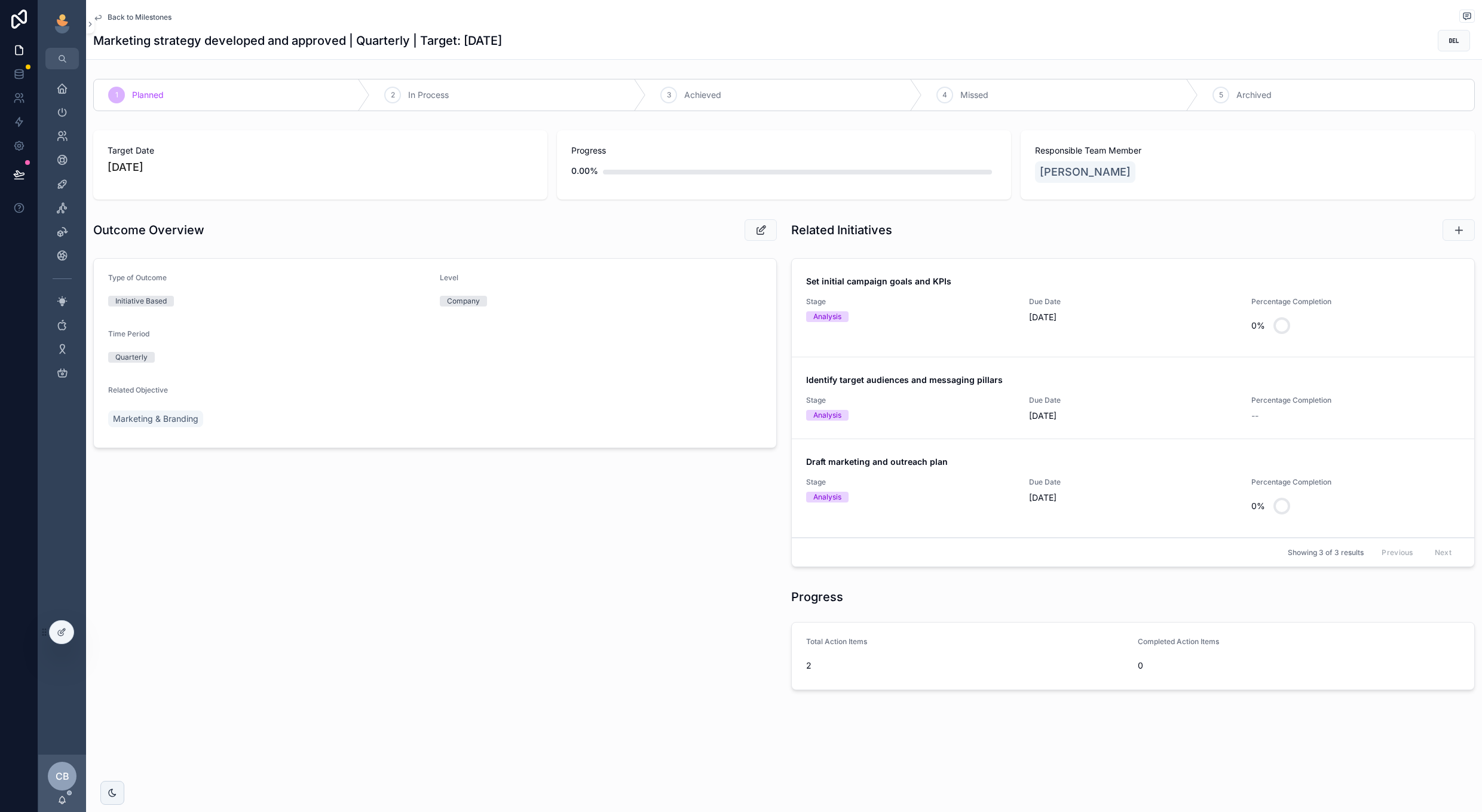
click at [1143, 320] on span "[DATE]" at bounding box center [1133, 317] width 209 height 12
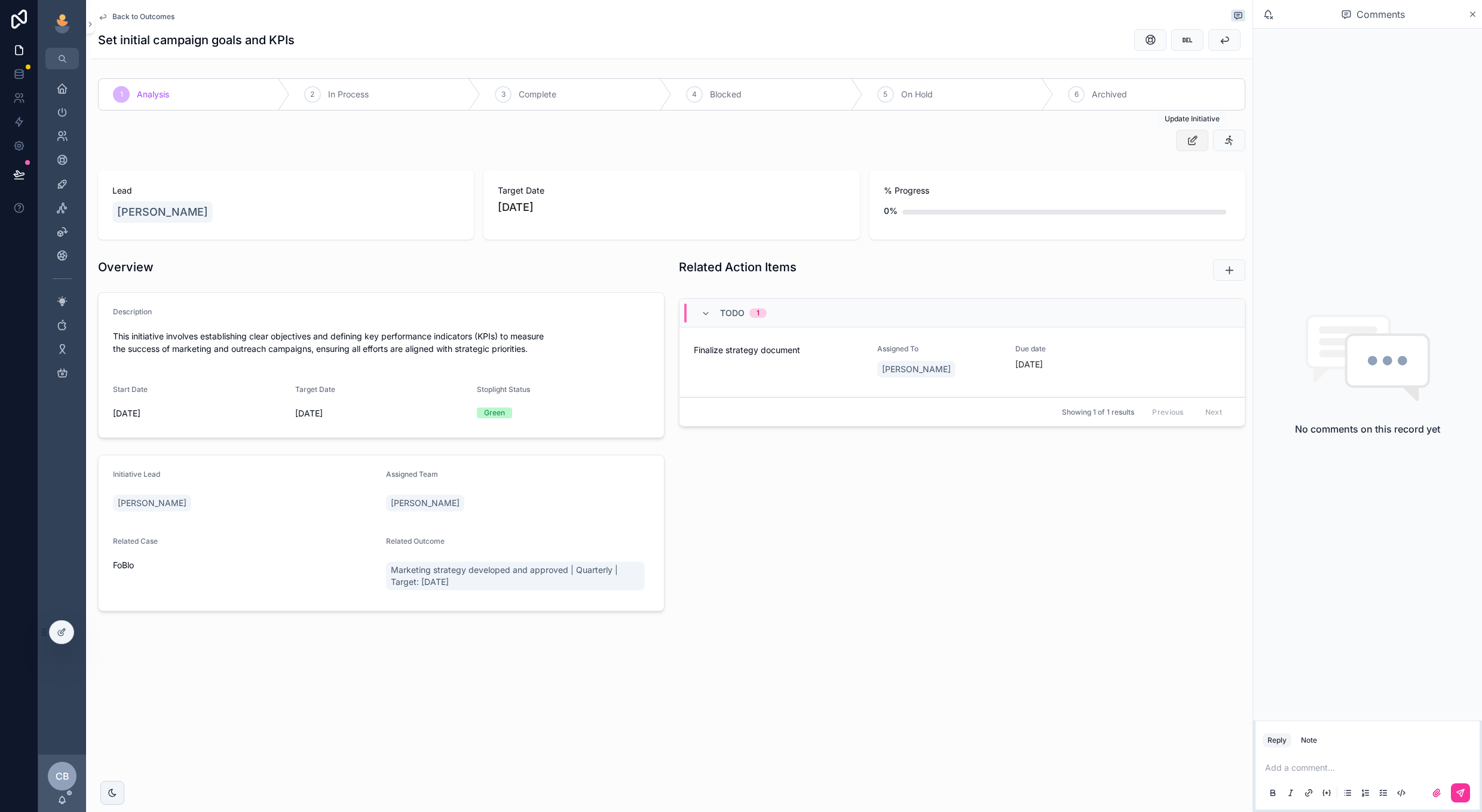
click at [1191, 140] on icon "scrollable content" at bounding box center [1193, 140] width 13 height 12
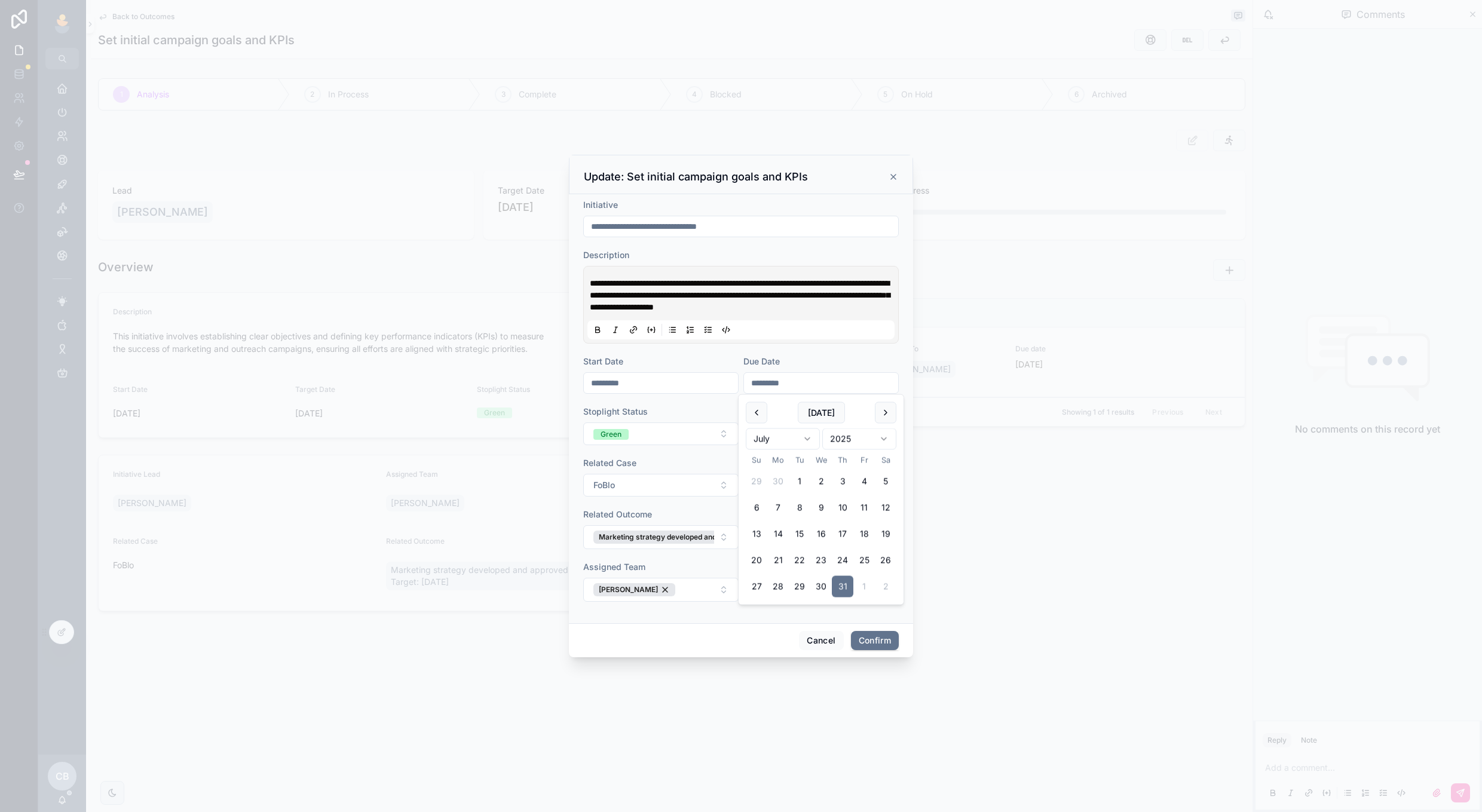
click at [790, 383] on input "*********" at bounding box center [821, 383] width 154 height 17
click at [829, 412] on button "[DATE]" at bounding box center [821, 412] width 48 height 21
click at [879, 419] on button at bounding box center [886, 412] width 21 height 21
click at [865, 538] on button "19" at bounding box center [864, 534] width 21 height 21
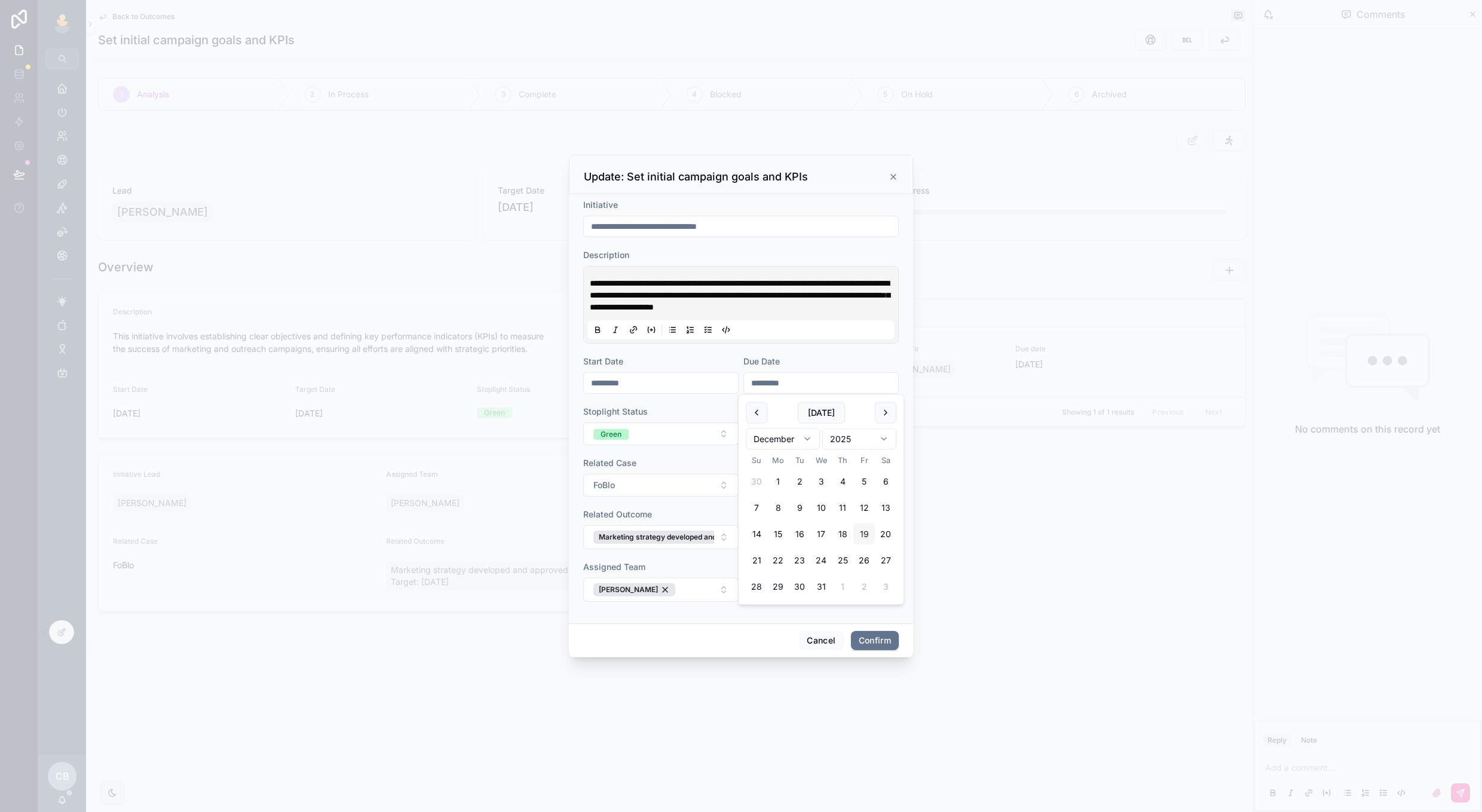
type input "**********"
click at [863, 646] on button "Confirm" at bounding box center [875, 641] width 48 height 19
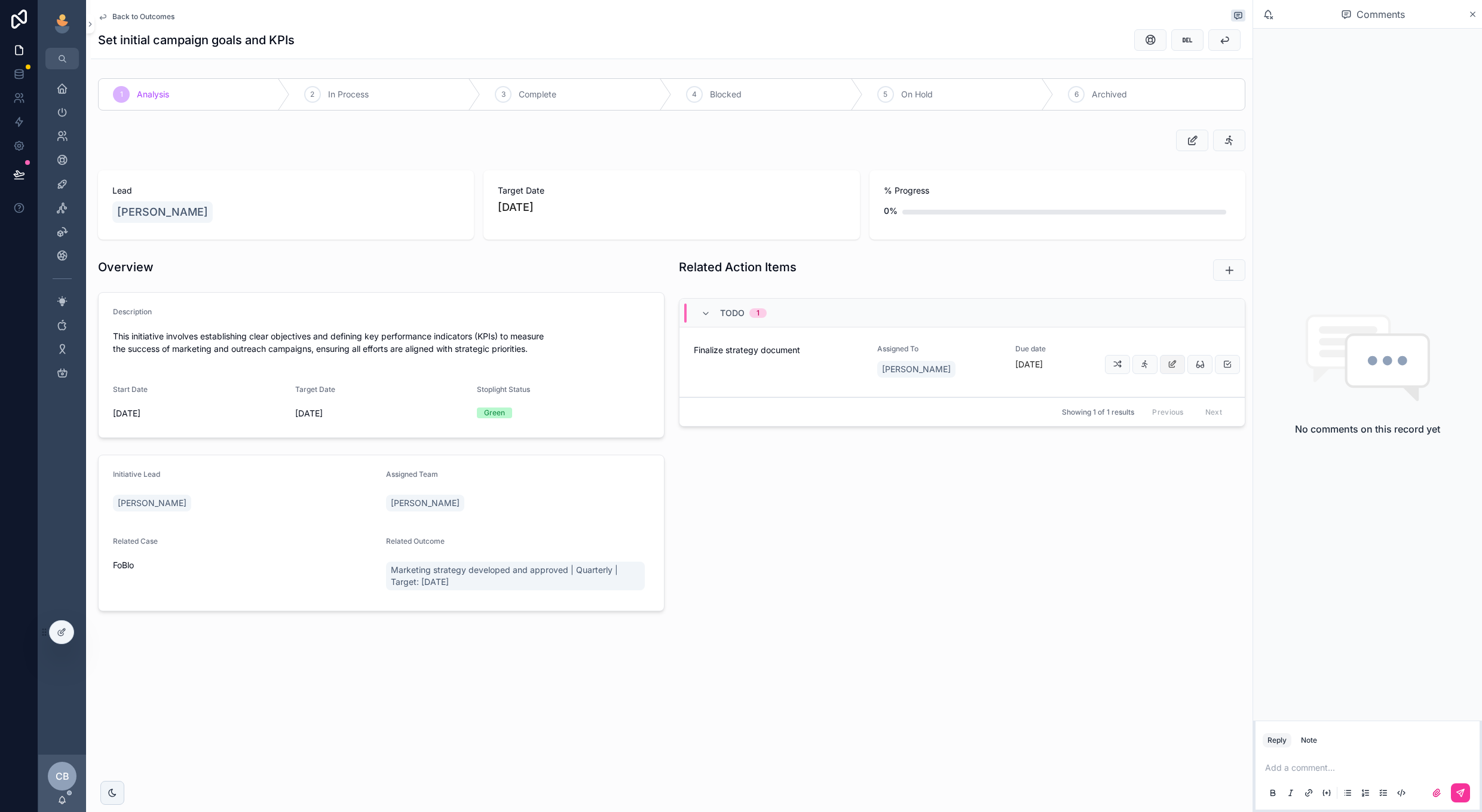
click at [1173, 367] on icon "scrollable content" at bounding box center [1173, 365] width 10 height 10
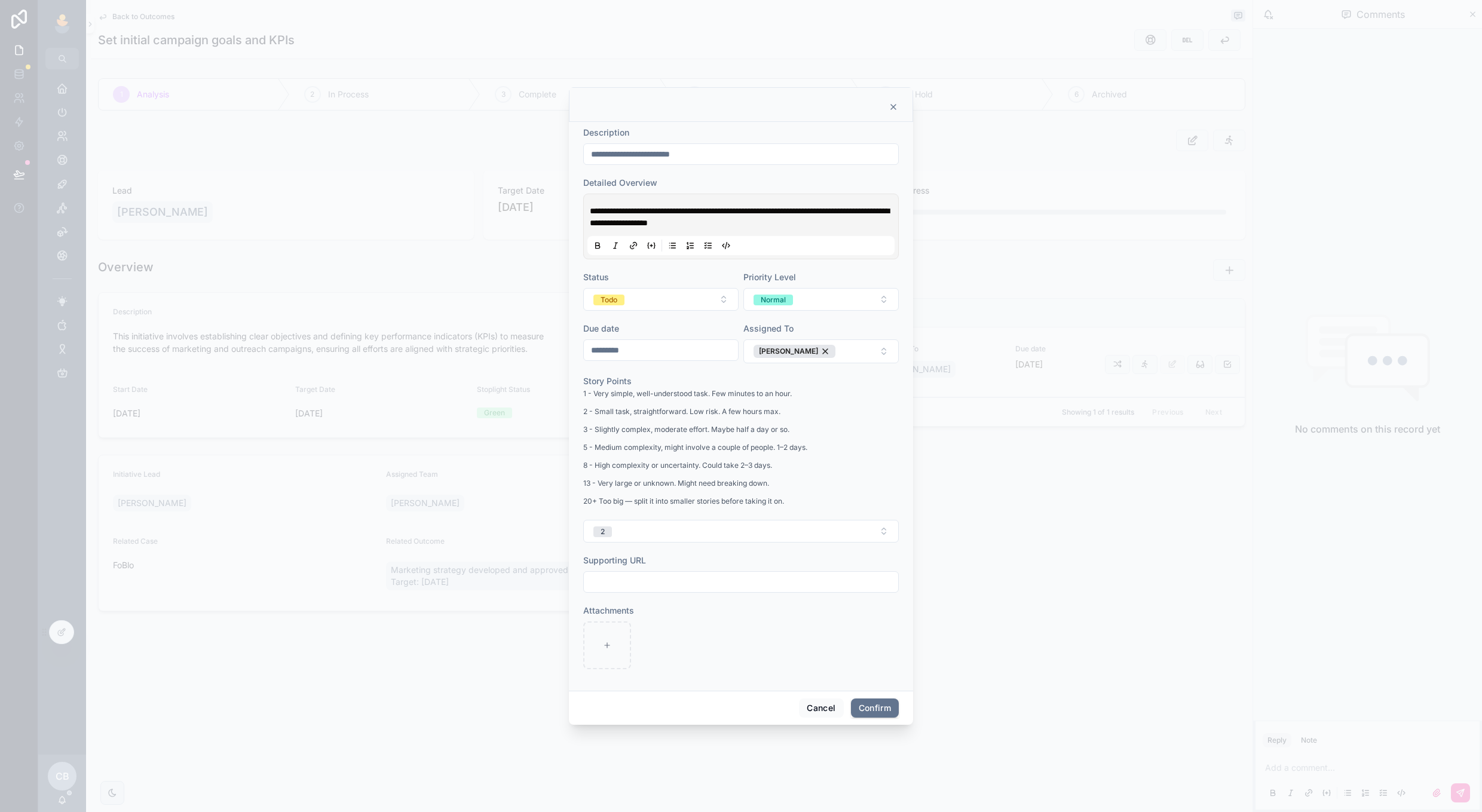
click at [691, 358] on input "*********" at bounding box center [661, 350] width 154 height 17
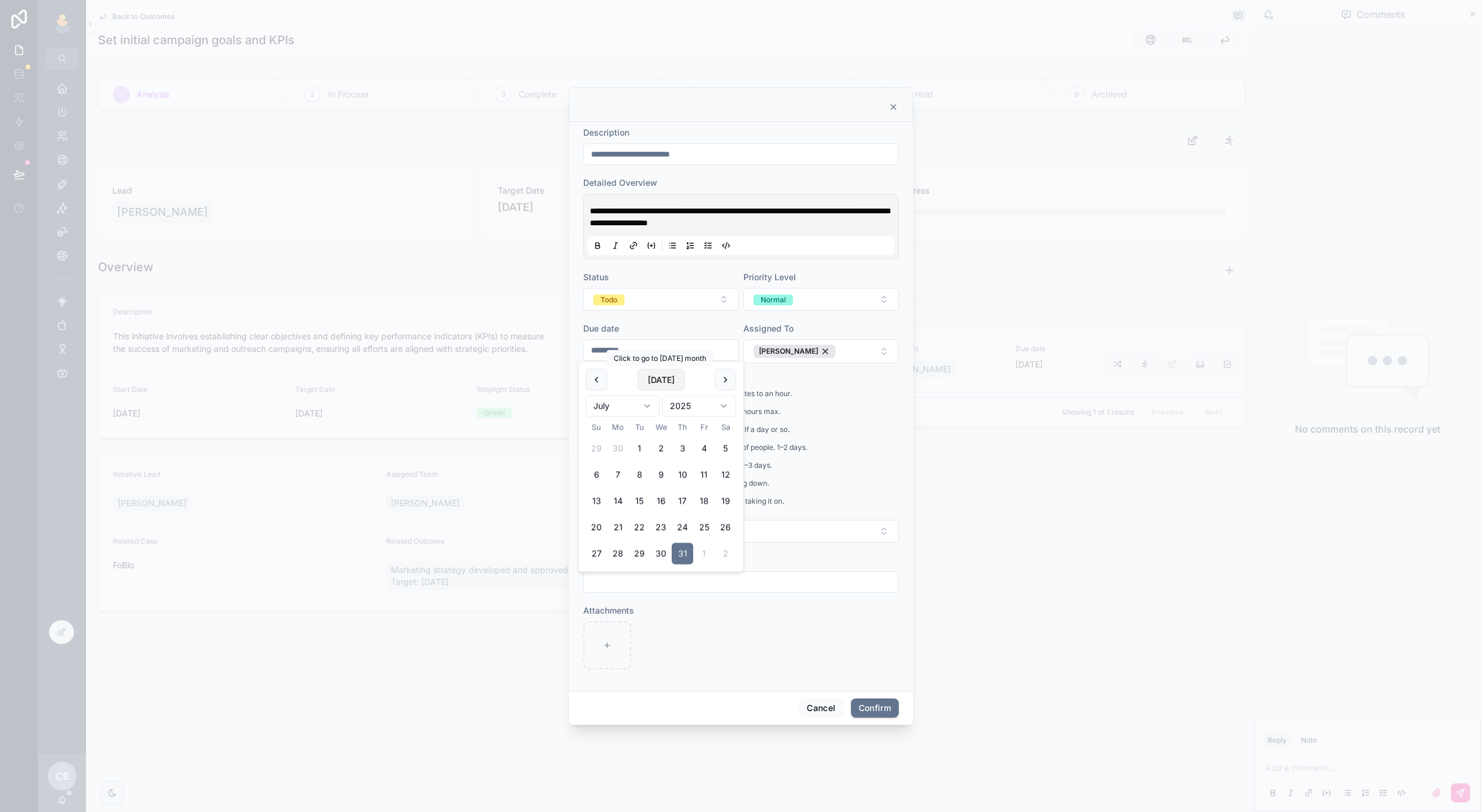
click at [672, 379] on button "[DATE]" at bounding box center [661, 380] width 48 height 21
click at [697, 353] on input "*********" at bounding box center [661, 350] width 154 height 17
click at [733, 320] on form "**********" at bounding box center [741, 404] width 316 height 555
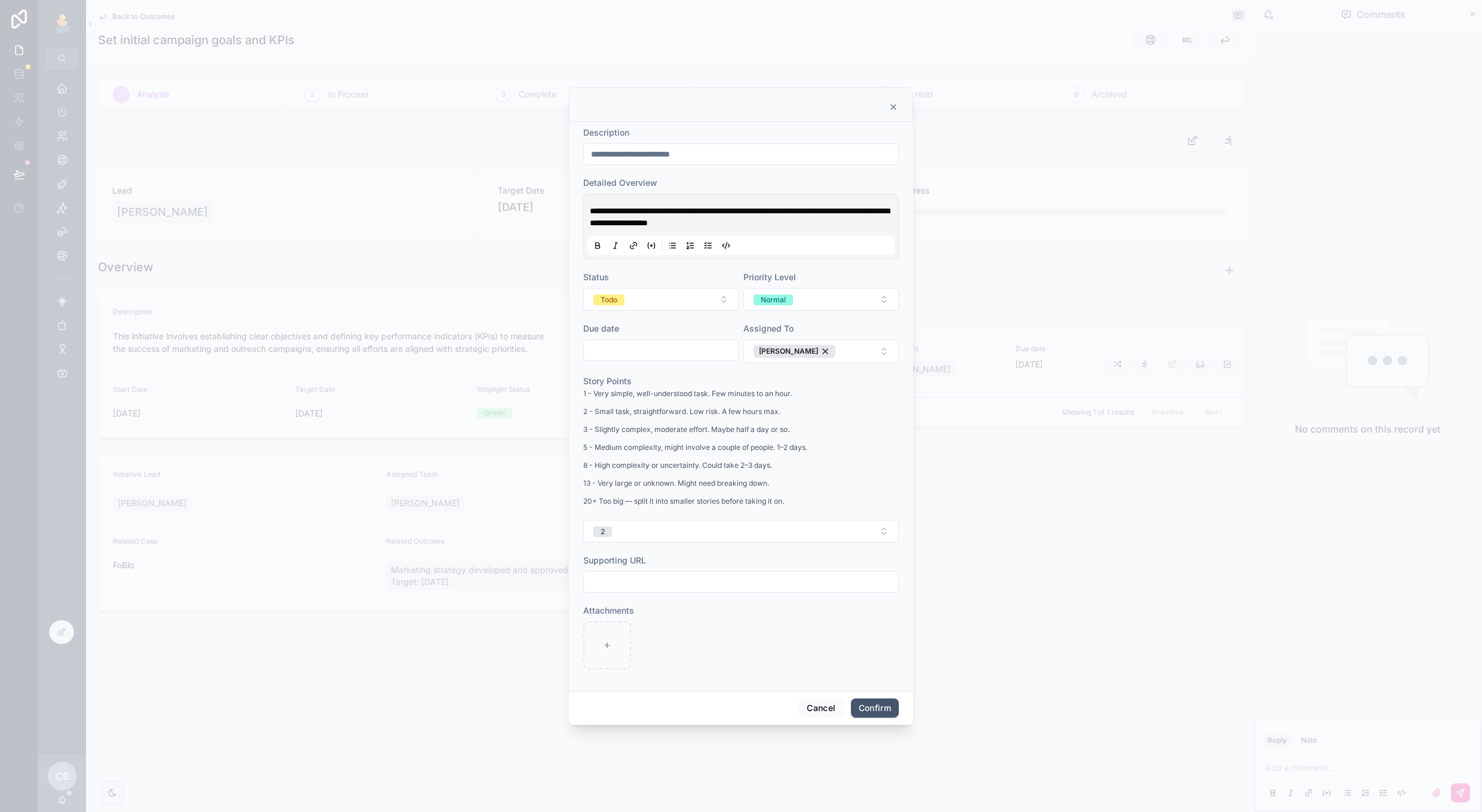
click at [859, 703] on button "Confirm" at bounding box center [875, 708] width 48 height 19
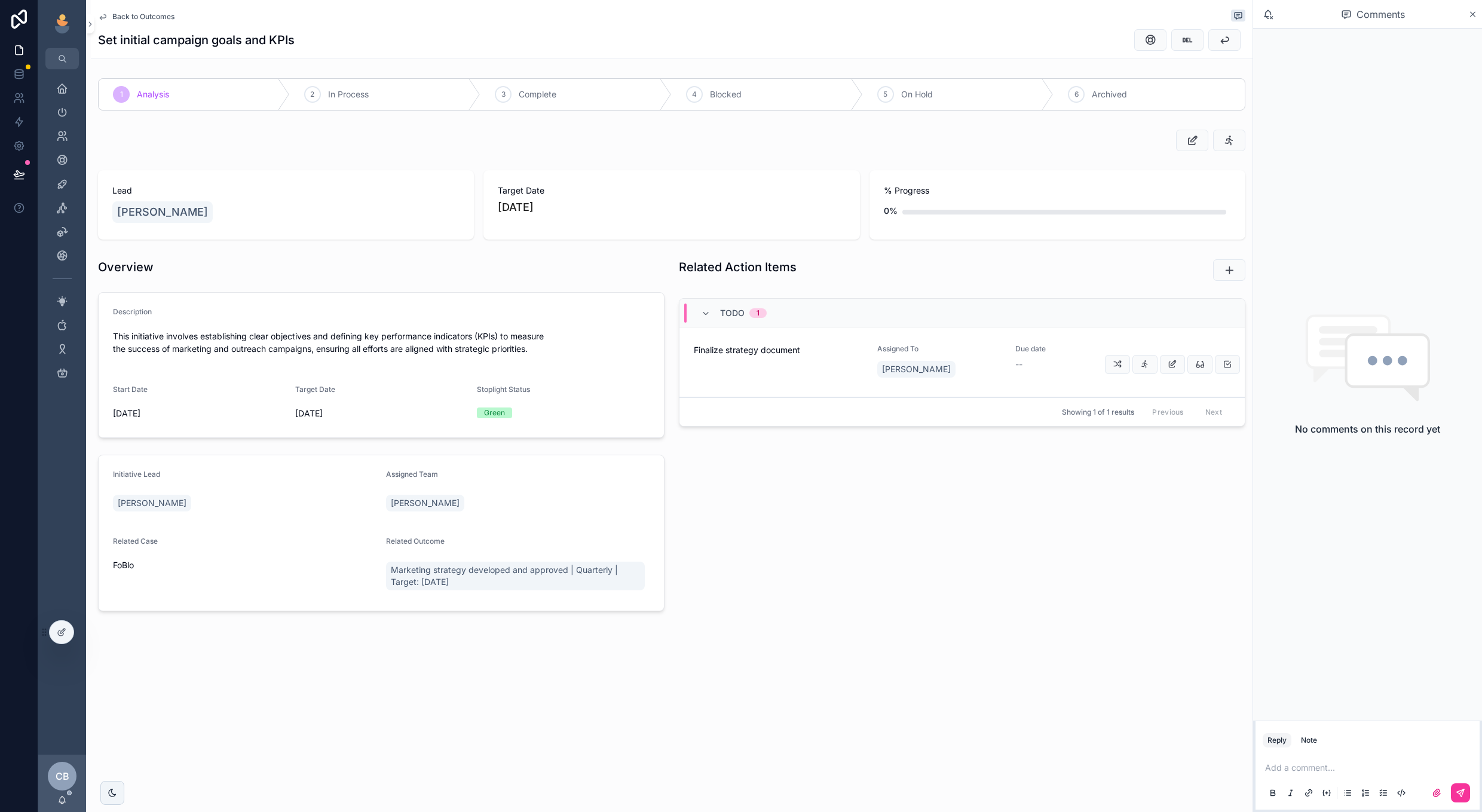
click at [952, 353] on span "Assigned To" at bounding box center [940, 349] width 124 height 10
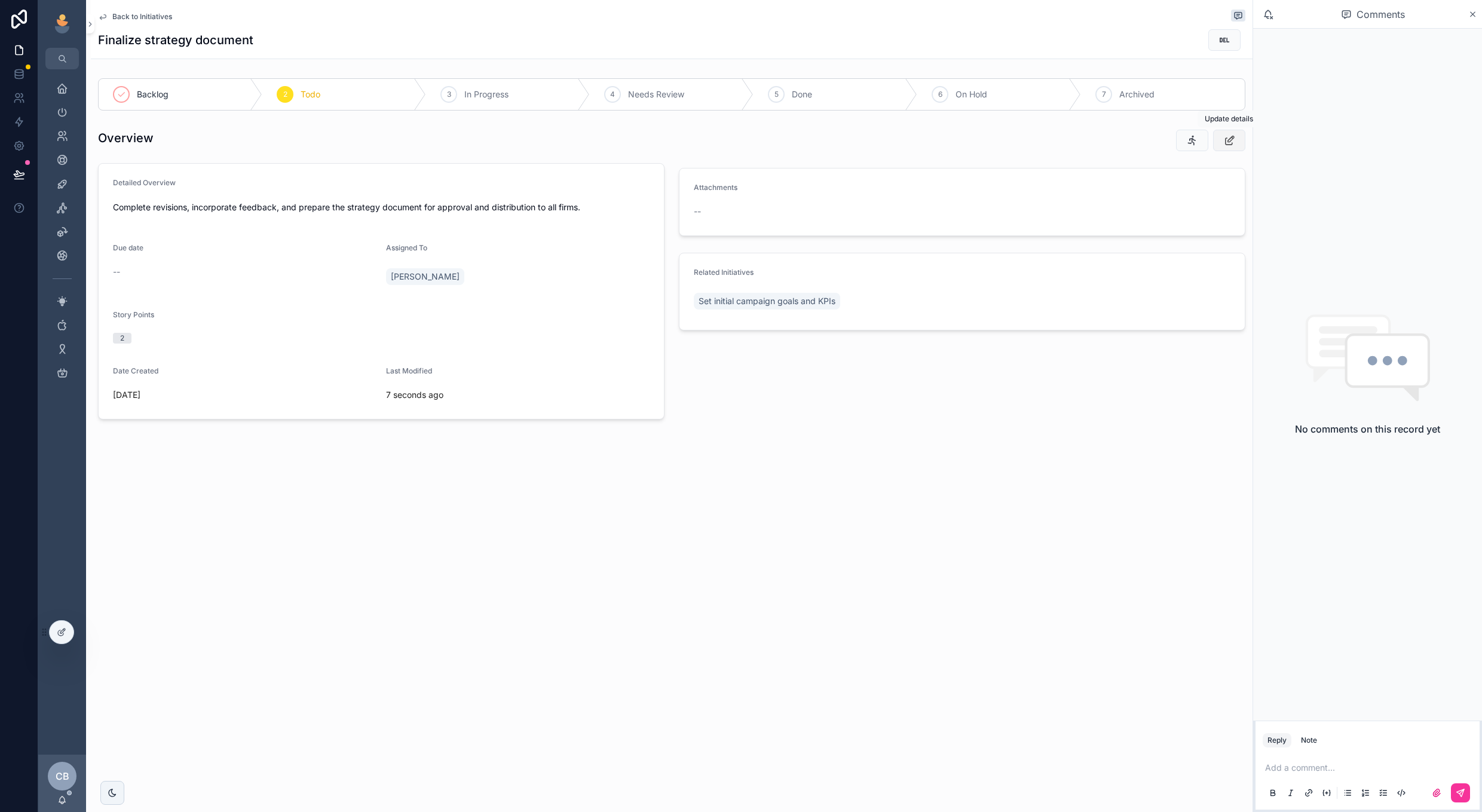
click at [1224, 140] on icon "scrollable content" at bounding box center [1230, 140] width 13 height 12
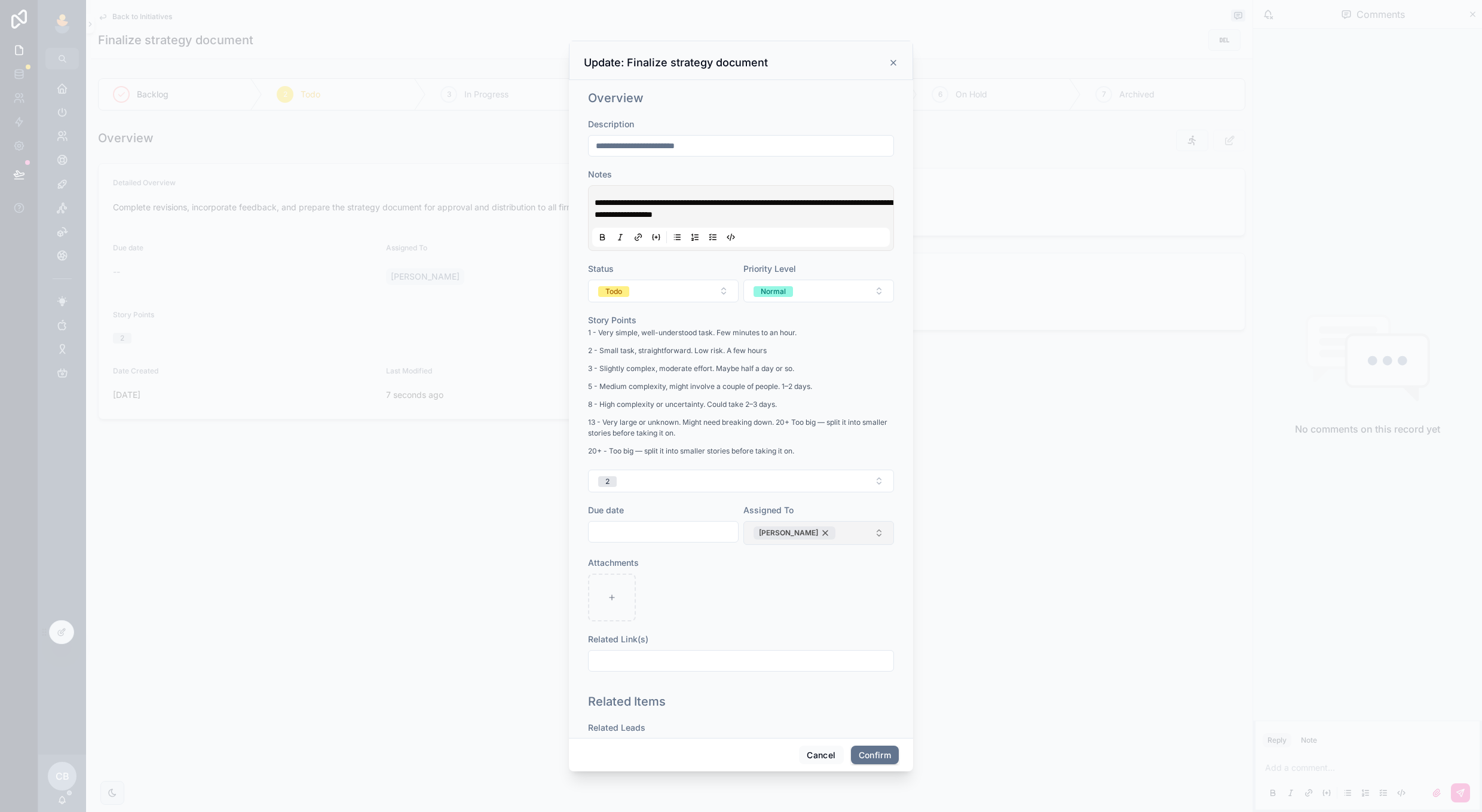
click at [811, 530] on div "[PERSON_NAME]" at bounding box center [795, 533] width 82 height 13
click at [862, 298] on button "Normal" at bounding box center [819, 291] width 151 height 23
click at [827, 340] on div "None" at bounding box center [819, 339] width 167 height 18
click at [724, 292] on button "Todo" at bounding box center [664, 291] width 151 height 23
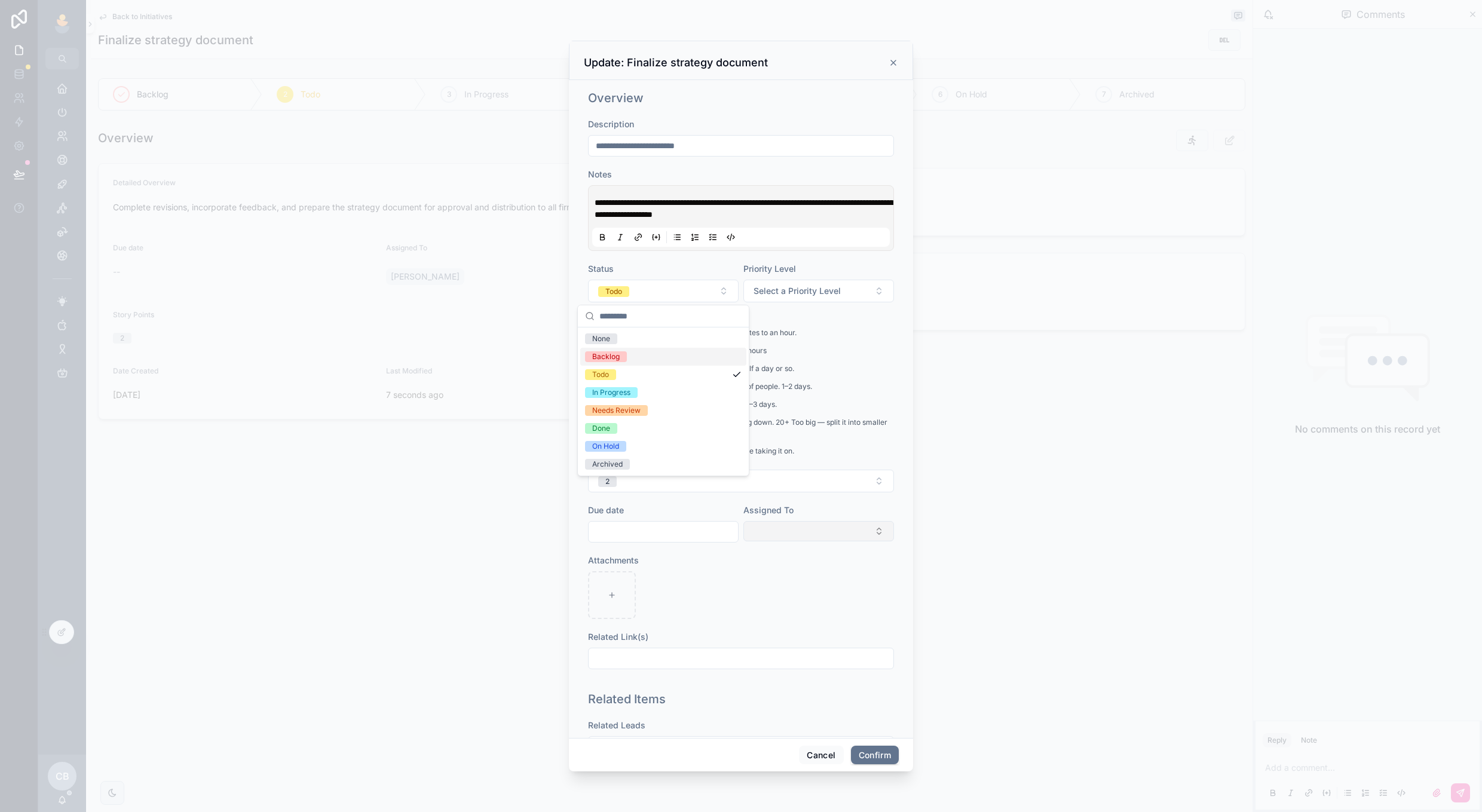
click at [694, 353] on div "Backlog" at bounding box center [664, 357] width 167 height 18
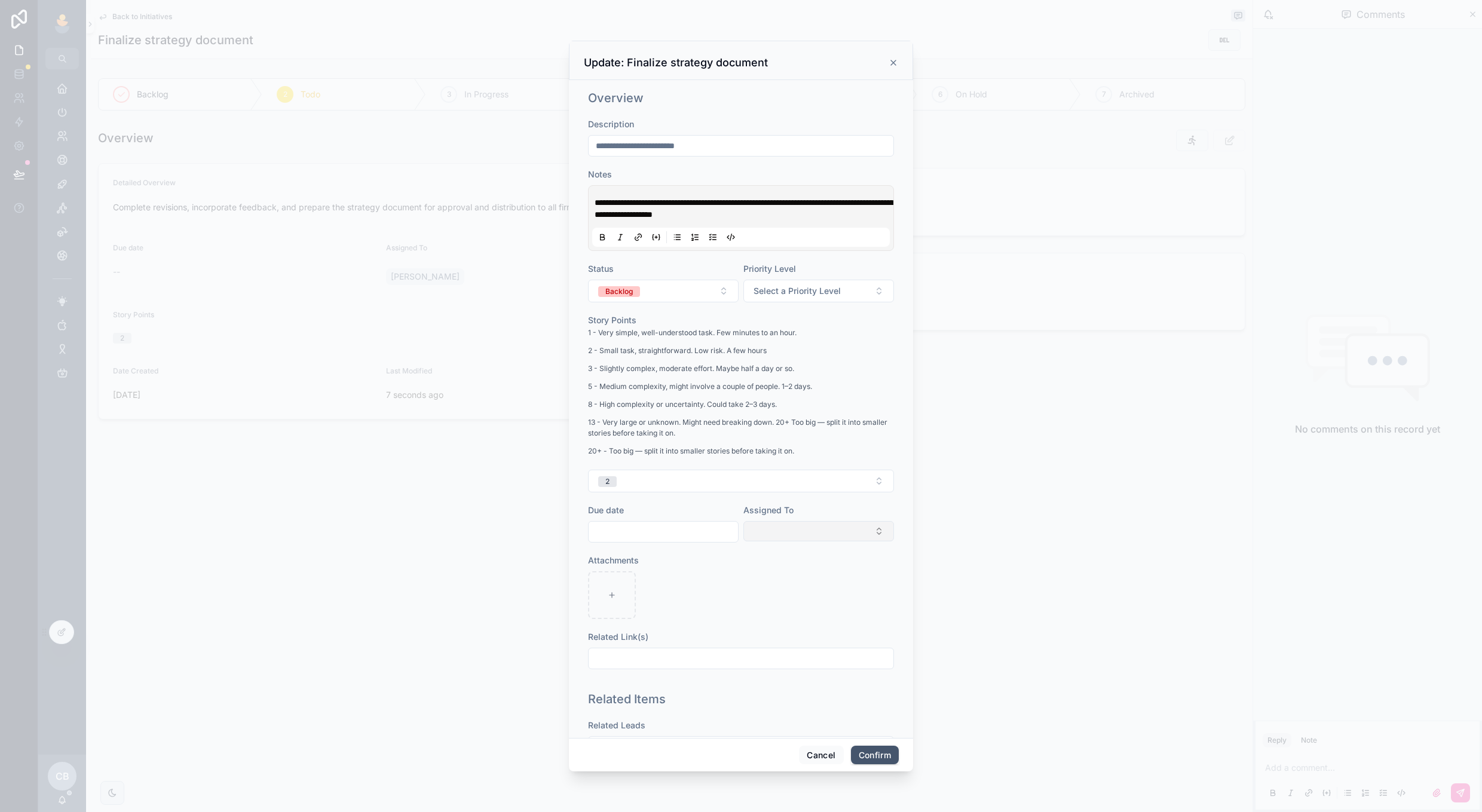
click at [873, 755] on button "Confirm" at bounding box center [875, 756] width 48 height 19
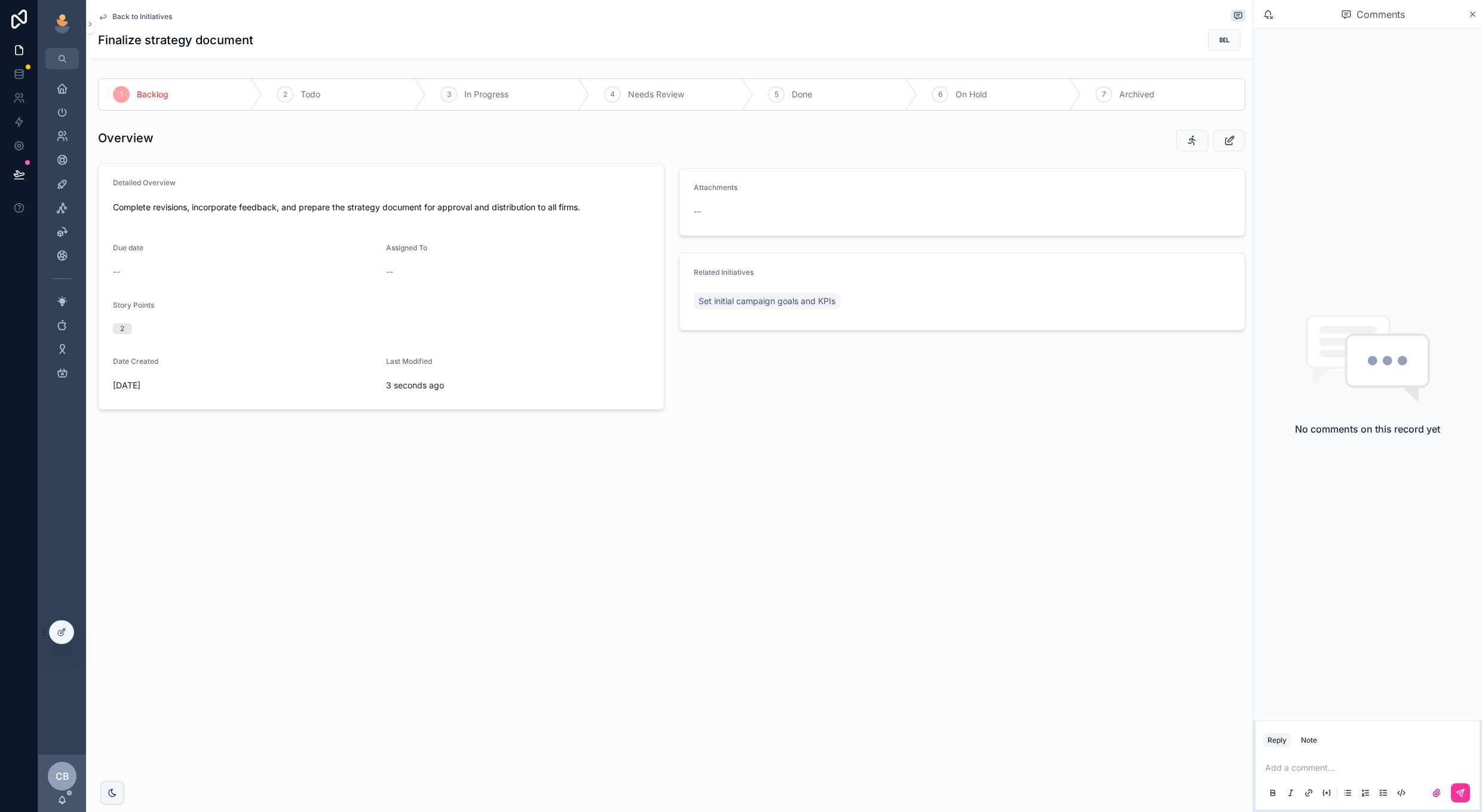
click at [162, 17] on span "Back to Initiatives" at bounding box center [142, 17] width 59 height 10
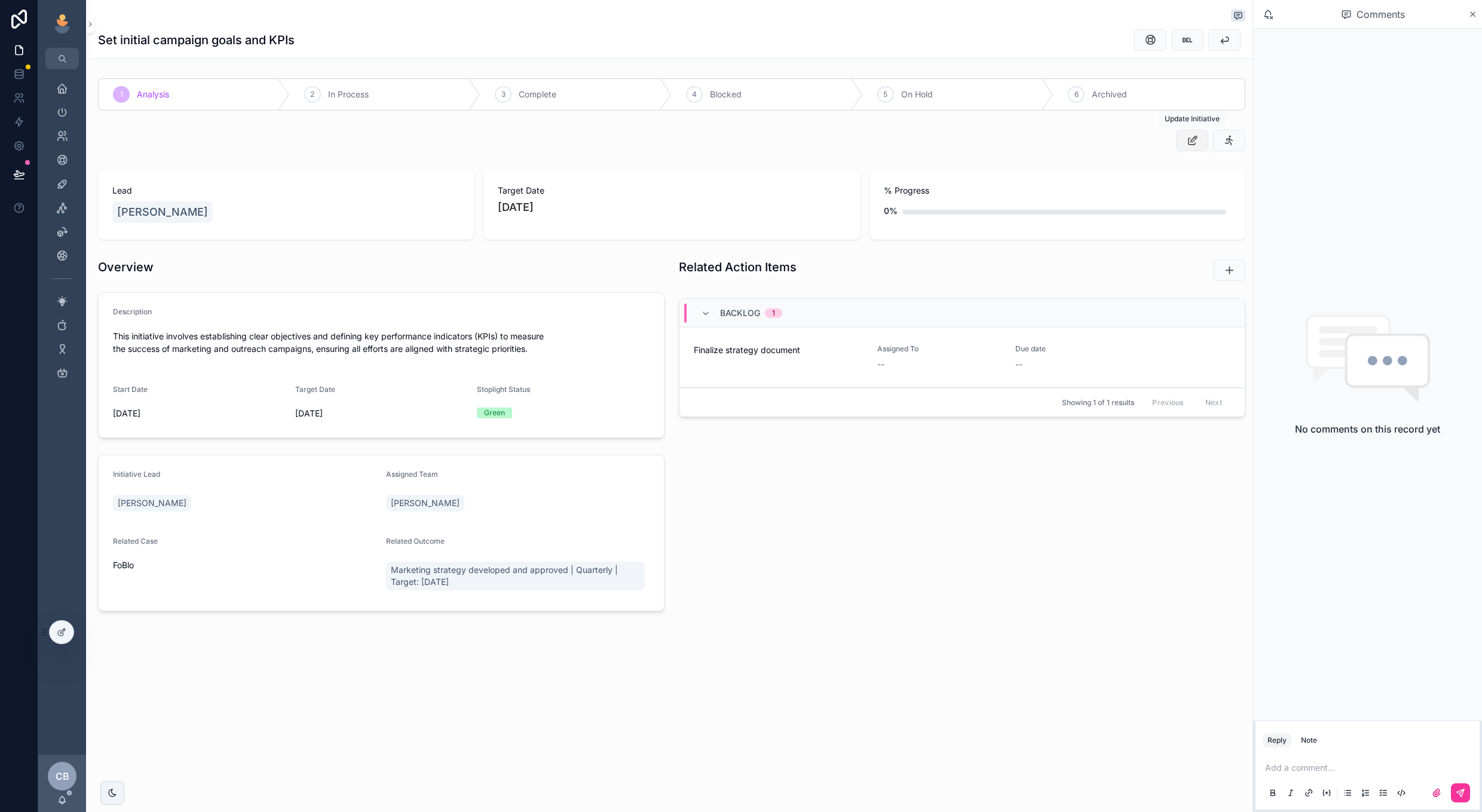
click at [1193, 131] on button "scrollable content" at bounding box center [1192, 140] width 33 height 21
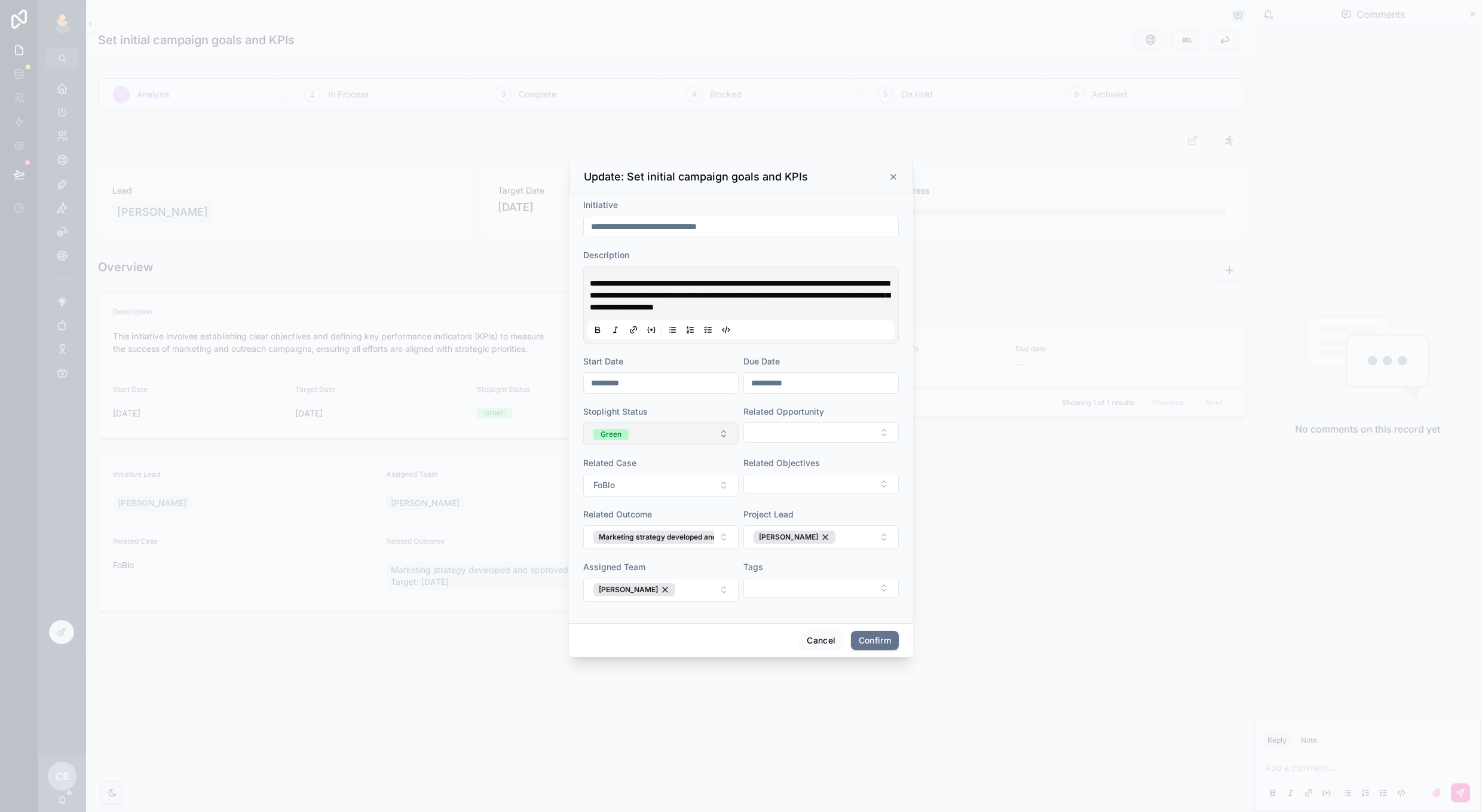
click at [705, 435] on button "Green" at bounding box center [661, 434] width 155 height 23
click at [709, 477] on div "None" at bounding box center [661, 482] width 167 height 18
click at [865, 642] on button "Confirm" at bounding box center [875, 641] width 48 height 19
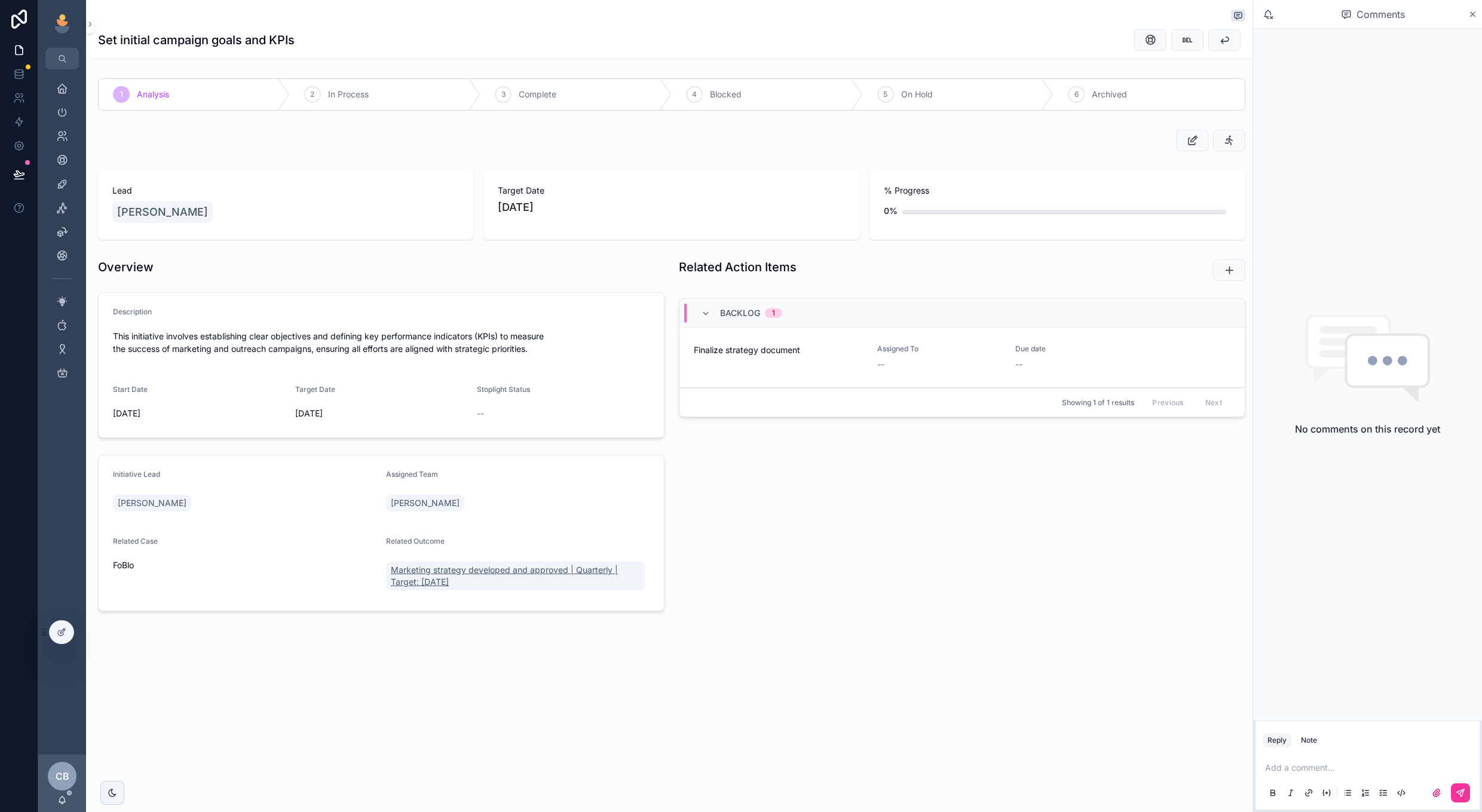
click at [429, 568] on span "Marketing strategy developed and approved | Quarterly | Target: July 31, 2025" at bounding box center [515, 576] width 249 height 24
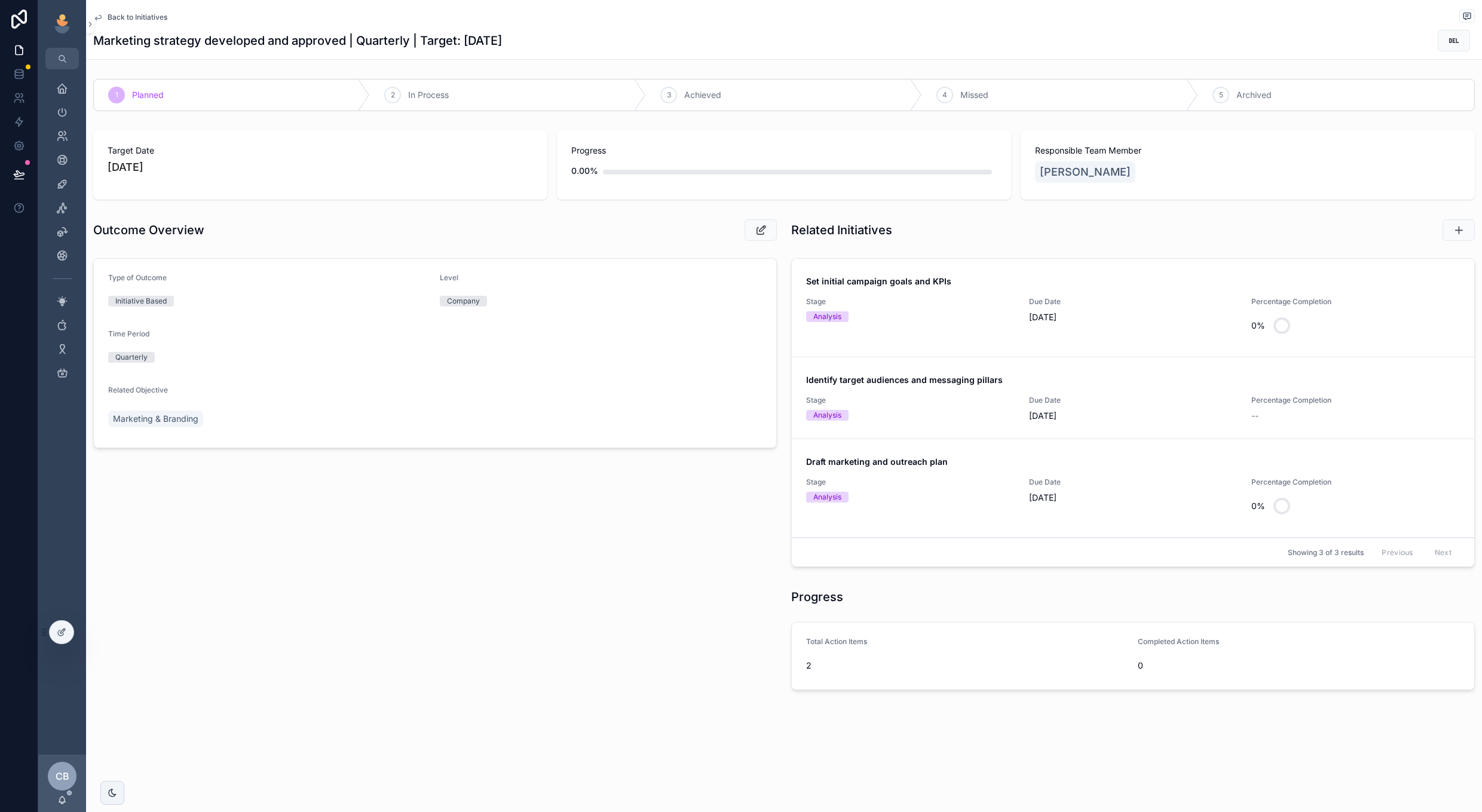
click at [986, 406] on div "Stage Analysis" at bounding box center [910, 408] width 209 height 25
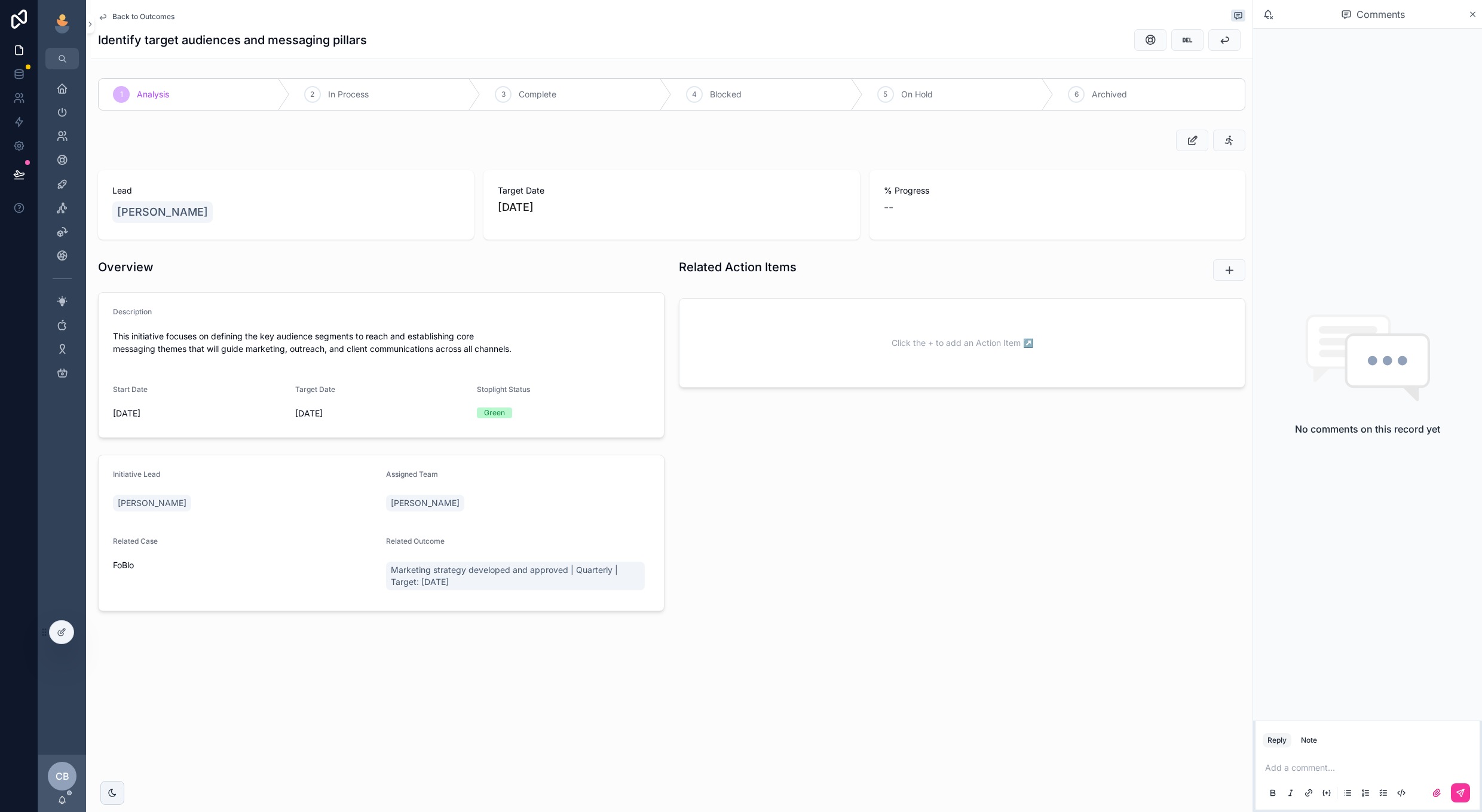
click at [1185, 151] on div "scrollable content" at bounding box center [672, 140] width 1162 height 31
click at [1185, 142] on button "scrollable content" at bounding box center [1192, 140] width 33 height 21
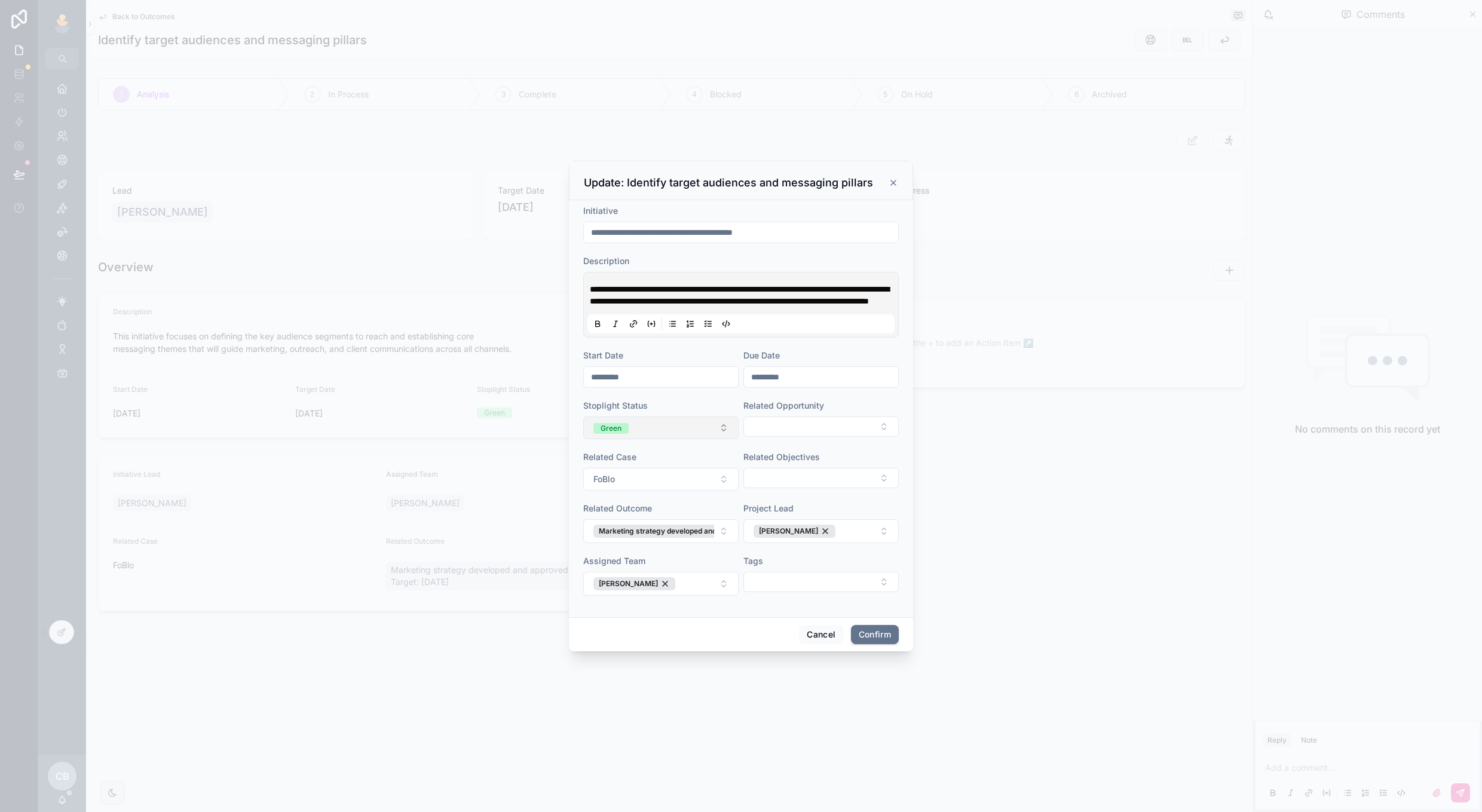
click at [698, 431] on button "Green" at bounding box center [661, 427] width 155 height 23
click at [682, 472] on div "None Red Yellow Green Paused Abandoned" at bounding box center [661, 527] width 171 height 113
click at [682, 478] on div "None" at bounding box center [661, 482] width 167 height 18
click at [807, 534] on div "[PERSON_NAME]" at bounding box center [795, 531] width 82 height 13
click at [780, 381] on input "*********" at bounding box center [821, 377] width 154 height 17
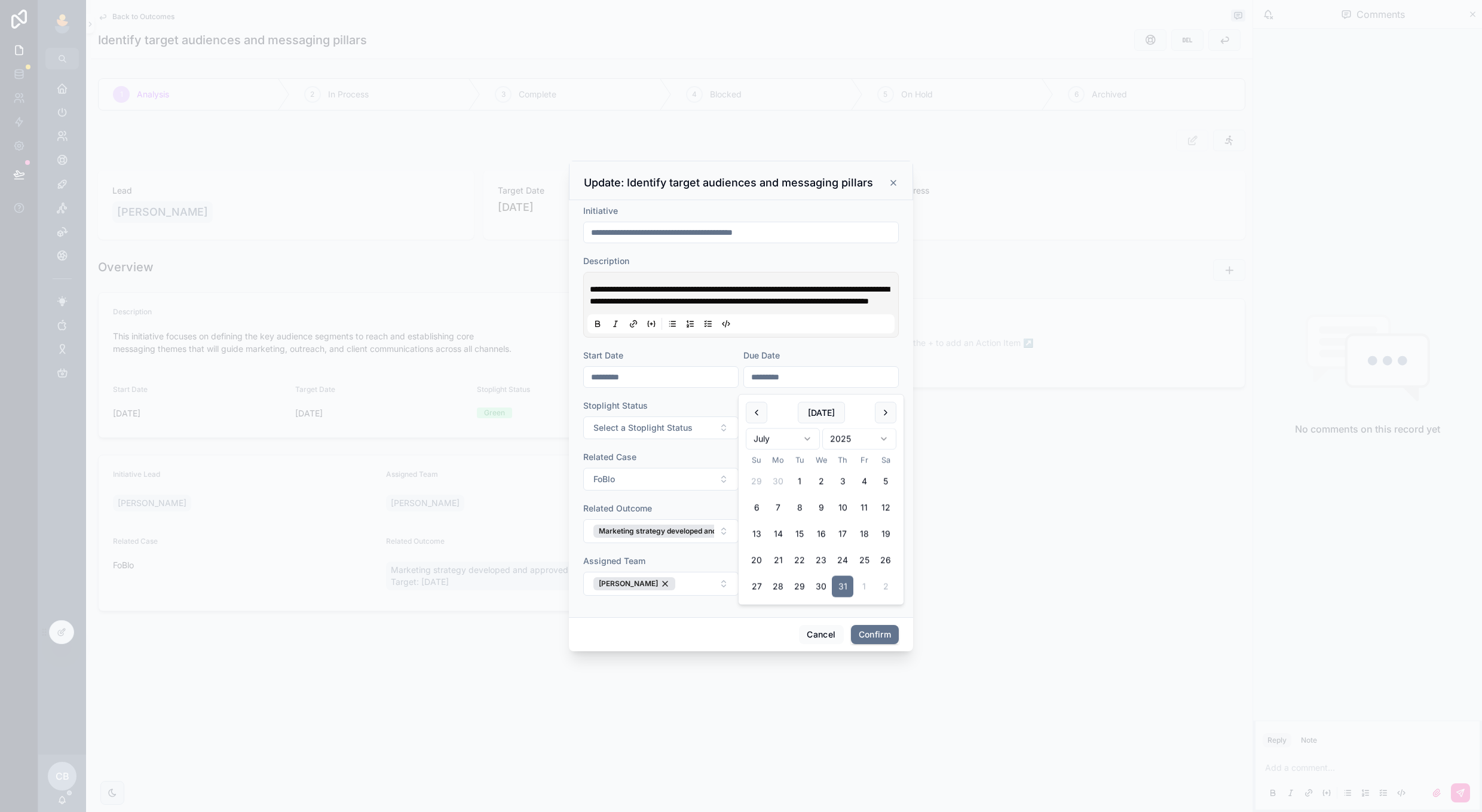
click at [873, 416] on div "[DATE]" at bounding box center [821, 412] width 151 height 21
click at [881, 415] on button at bounding box center [886, 412] width 21 height 21
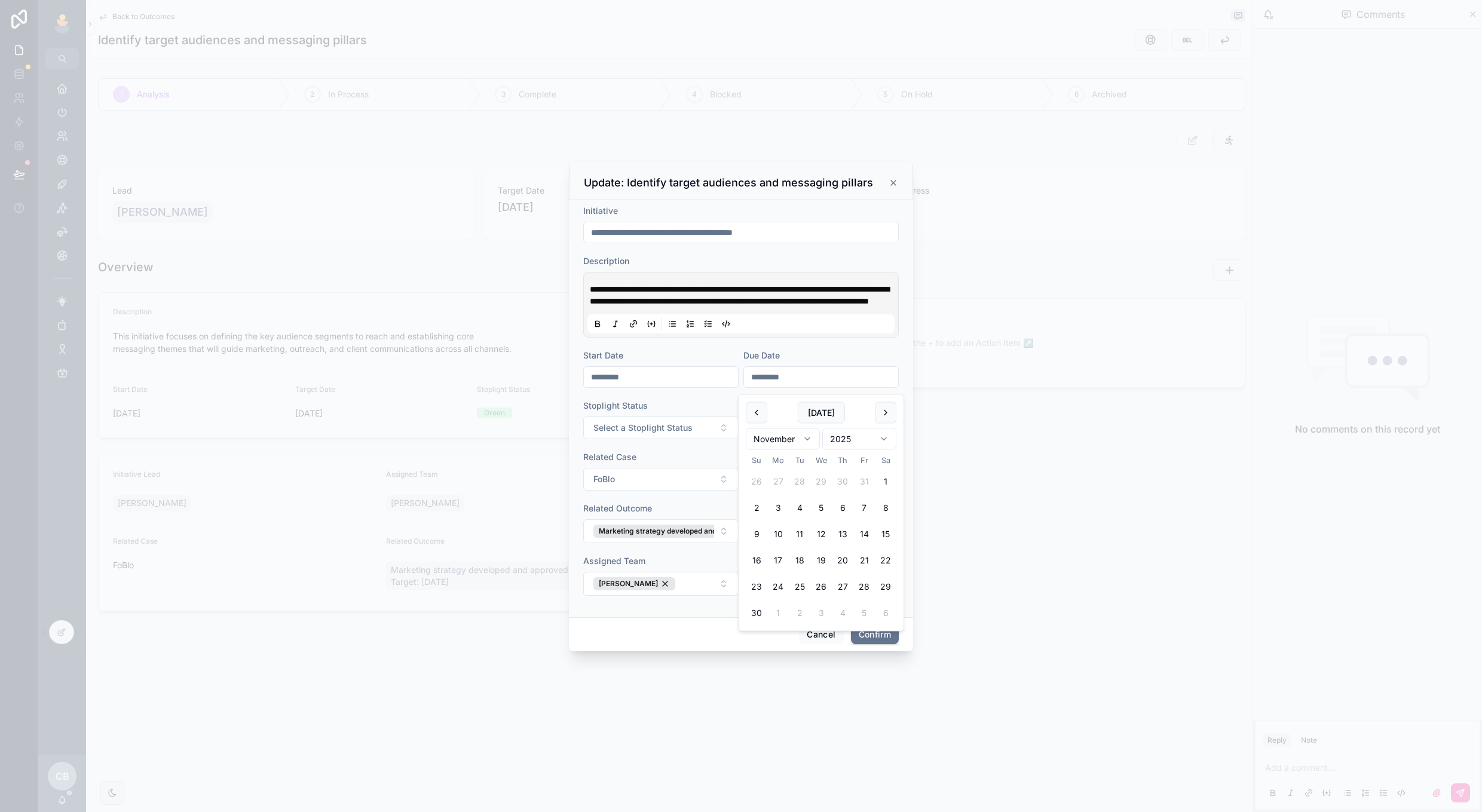
click at [881, 415] on button at bounding box center [886, 412] width 21 height 21
click at [866, 528] on button "19" at bounding box center [864, 534] width 21 height 21
type input "**********"
click at [792, 608] on form "**********" at bounding box center [741, 407] width 316 height 403
click at [651, 588] on div "[PERSON_NAME]" at bounding box center [634, 584] width 82 height 13
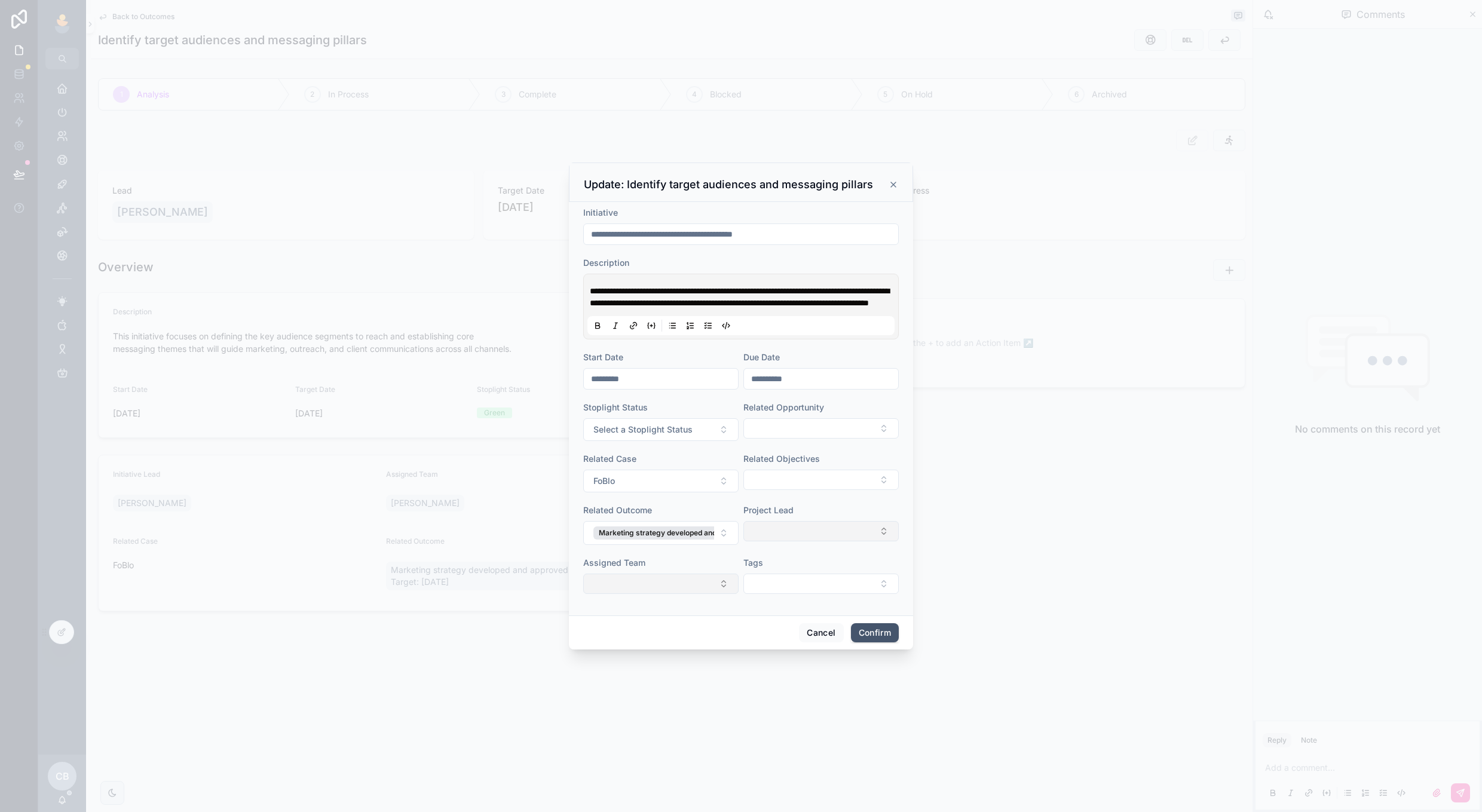
click at [872, 635] on button "Confirm" at bounding box center [875, 633] width 48 height 19
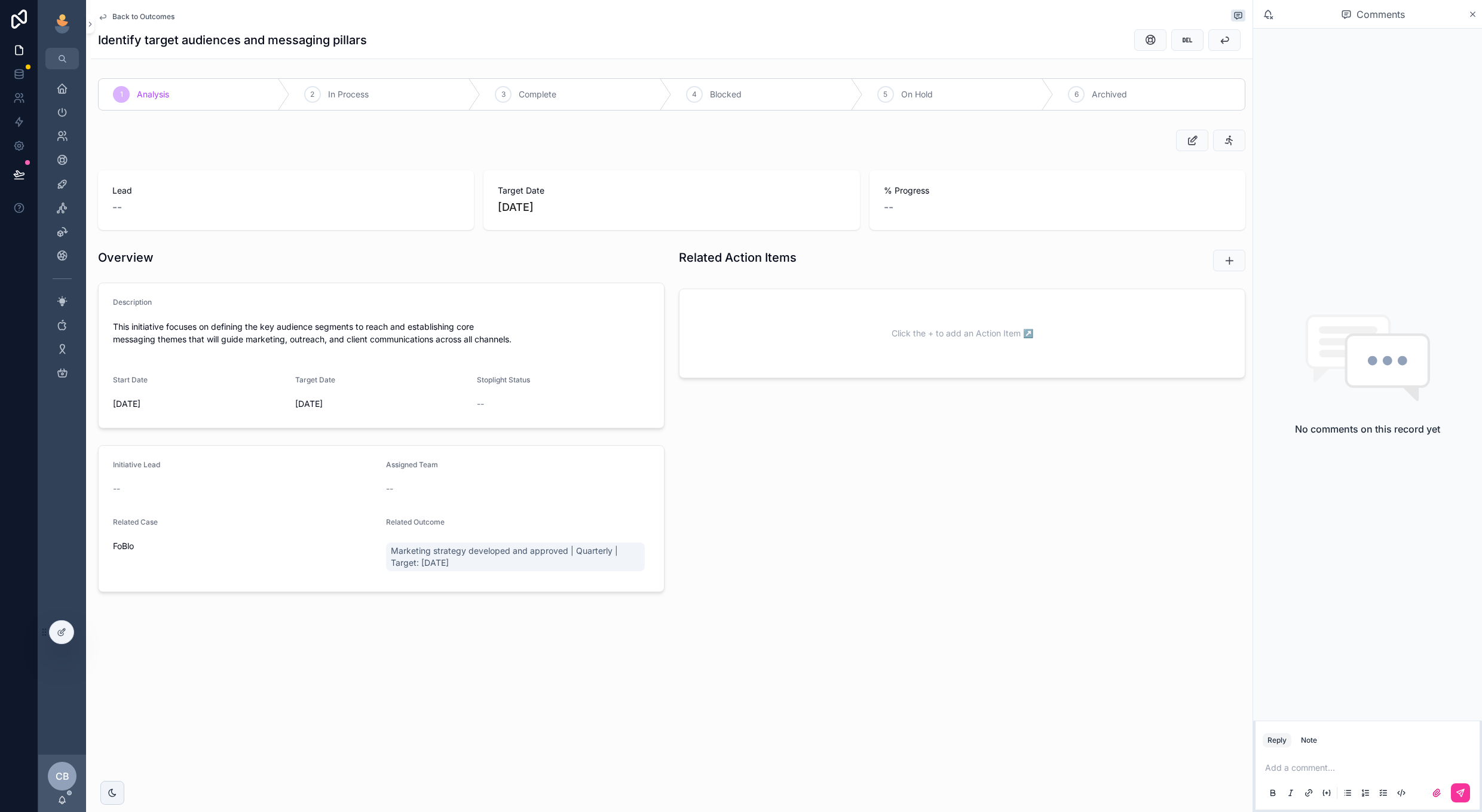
click at [160, 18] on span "Back to Outcomes" at bounding box center [144, 17] width 62 height 10
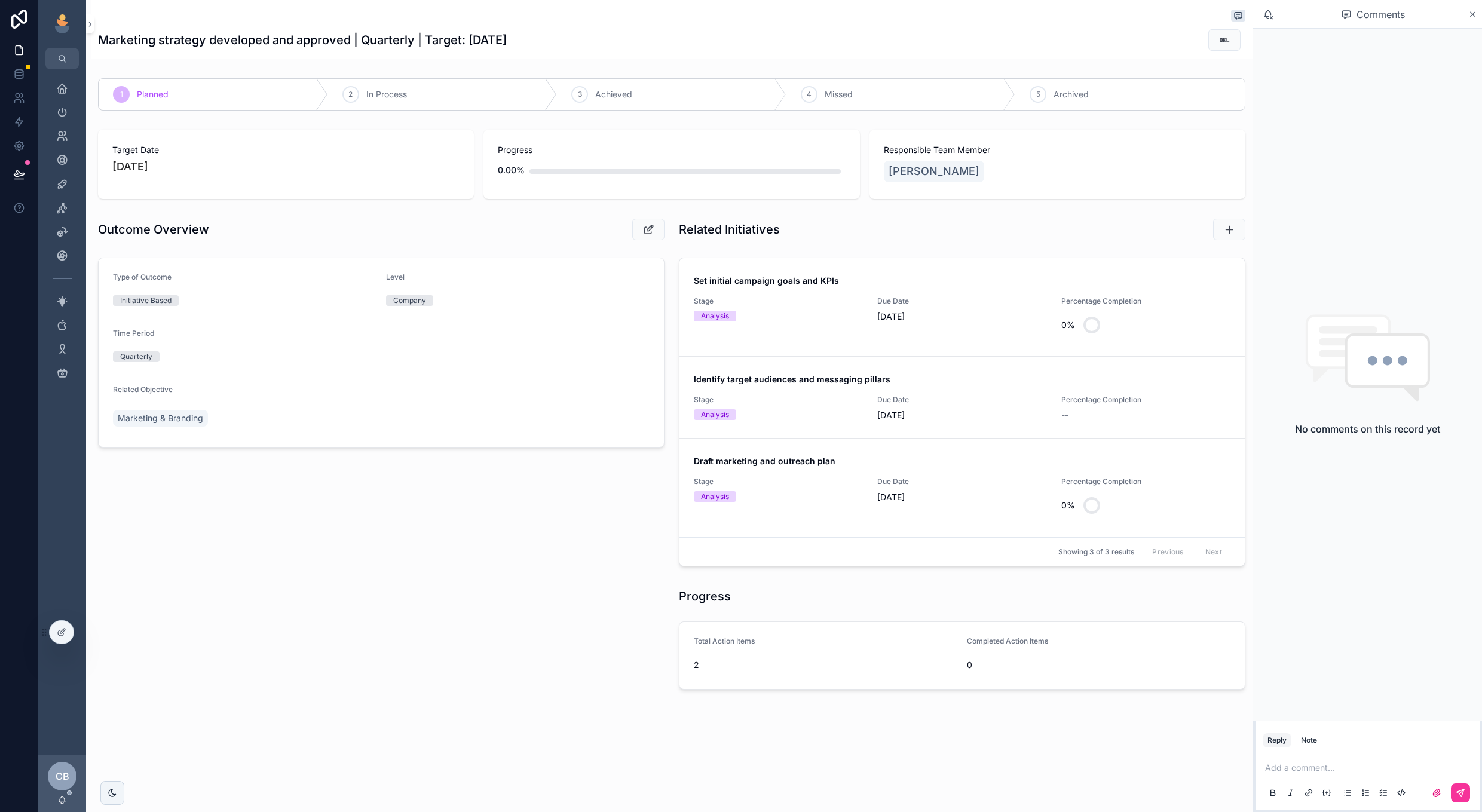
click at [948, 491] on div "Due Date 7/31/2025" at bounding box center [962, 490] width 169 height 26
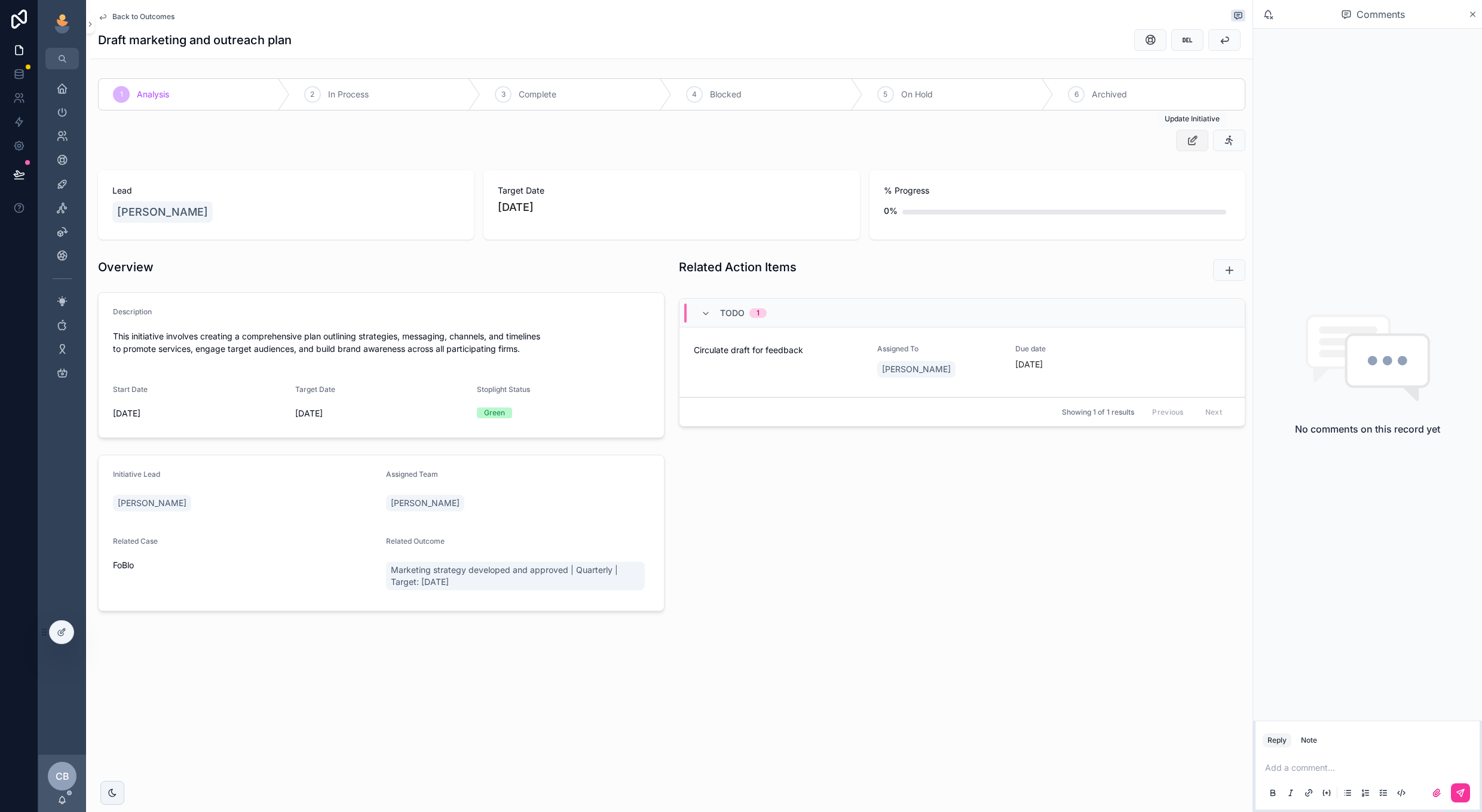
click at [1188, 133] on button "scrollable content" at bounding box center [1192, 140] width 33 height 21
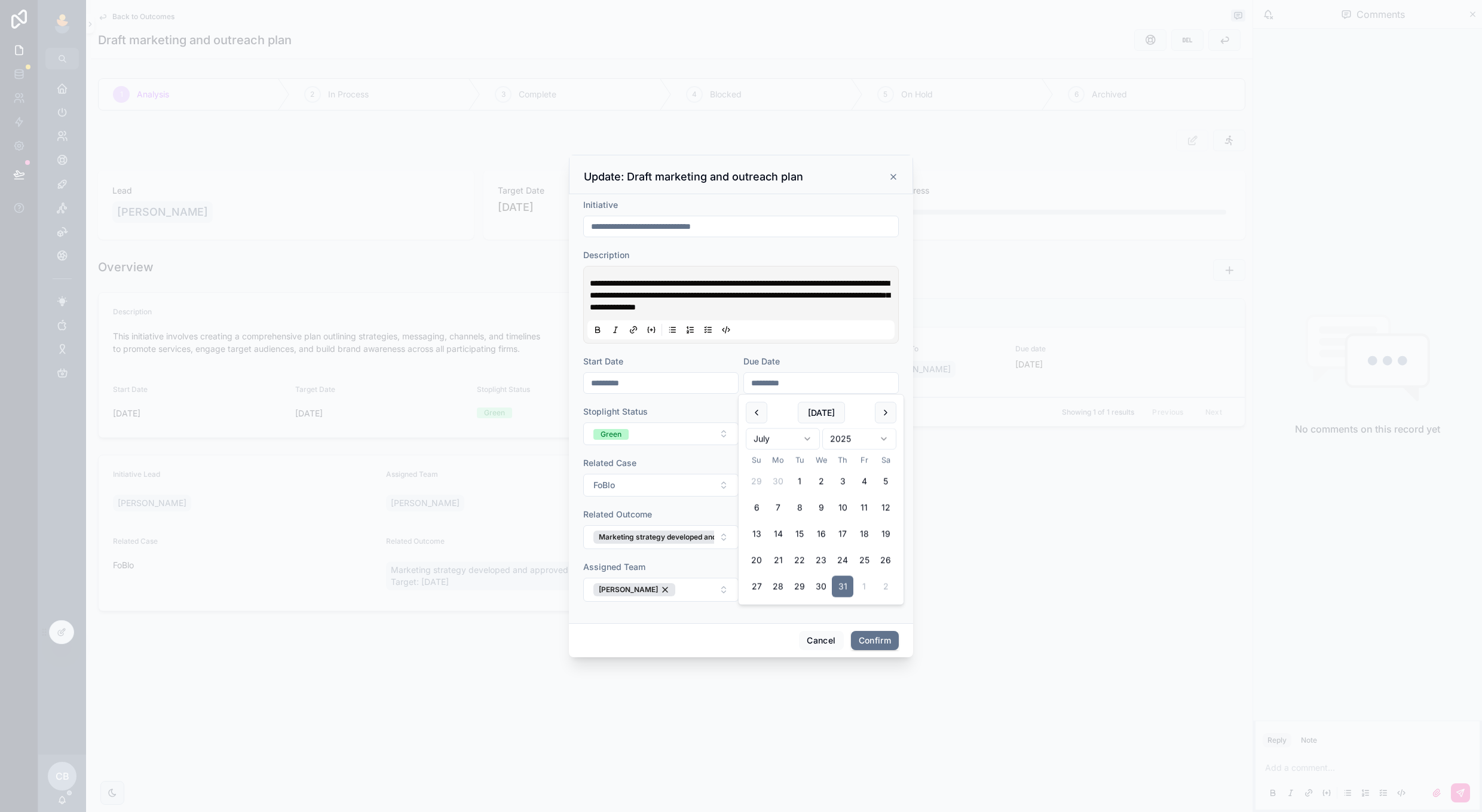
click at [800, 385] on input "*********" at bounding box center [821, 383] width 154 height 17
click at [814, 414] on button "[DATE]" at bounding box center [821, 412] width 48 height 21
click at [887, 415] on button at bounding box center [886, 412] width 21 height 21
click at [864, 534] on button "19" at bounding box center [864, 534] width 21 height 21
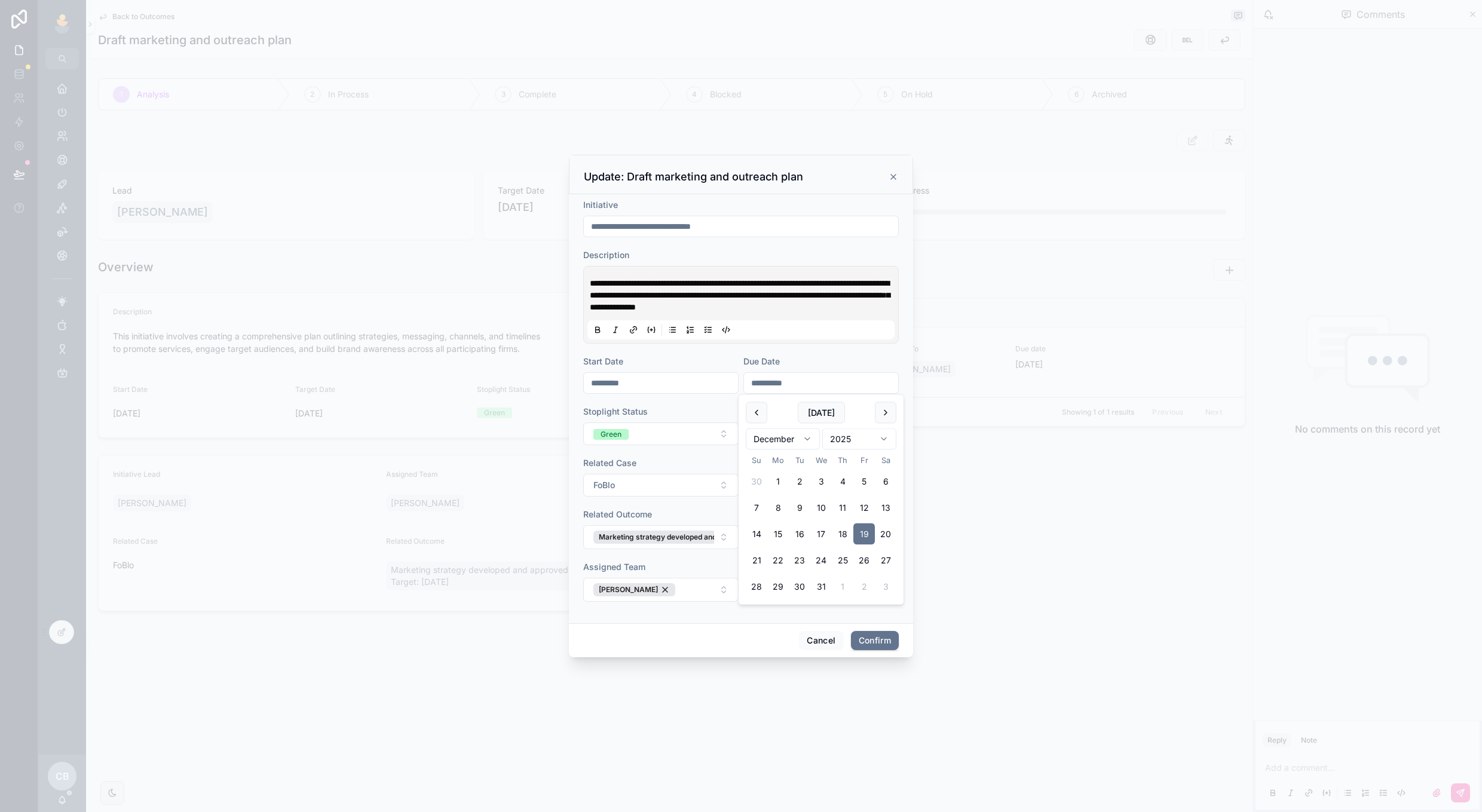
type input "**********"
click at [707, 447] on form "**********" at bounding box center [741, 406] width 316 height 415
click at [707, 439] on button "Green" at bounding box center [661, 434] width 155 height 23
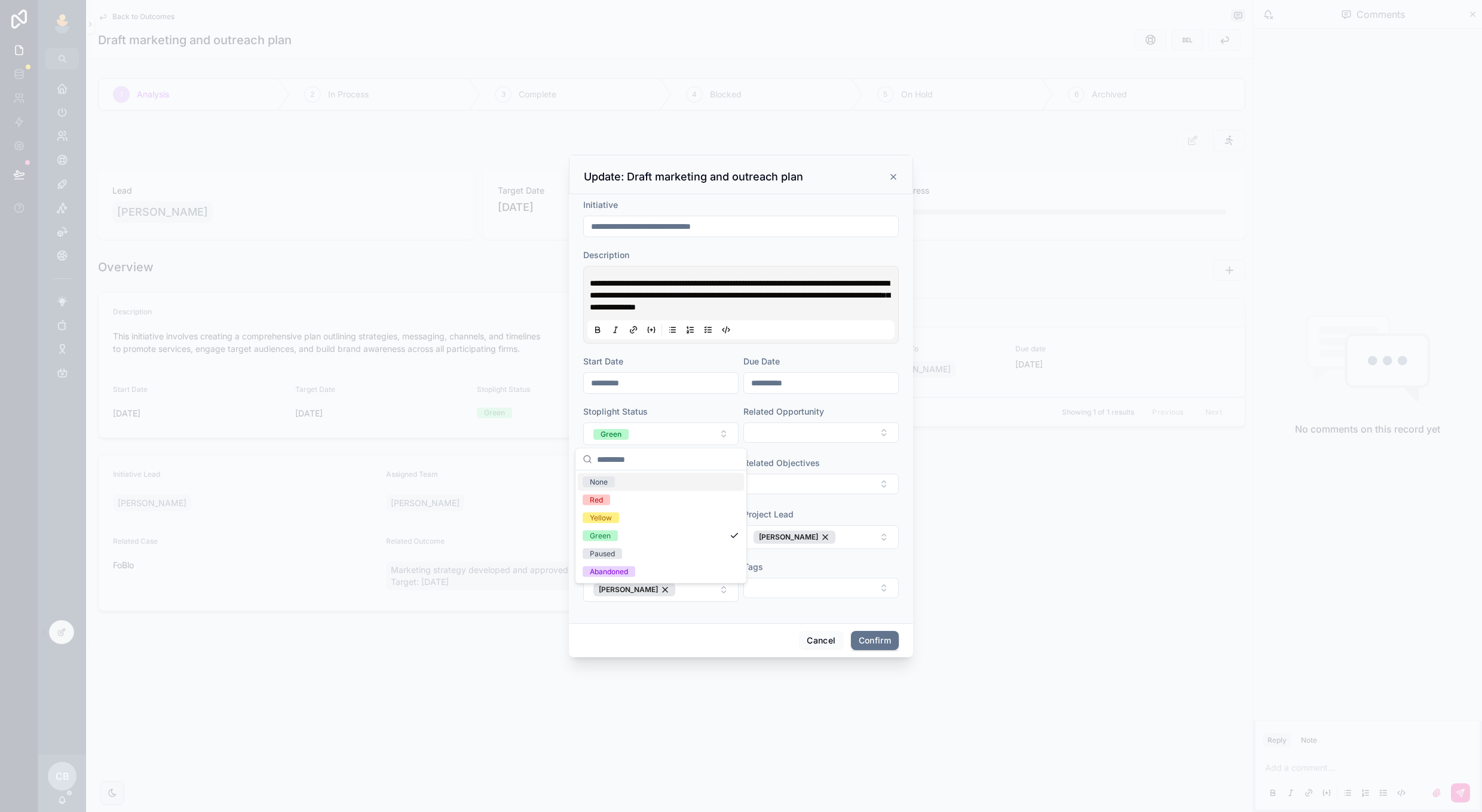
click at [691, 475] on div "None" at bounding box center [661, 482] width 167 height 18
click at [813, 534] on div "[PERSON_NAME]" at bounding box center [795, 537] width 82 height 13
click at [650, 587] on div "[PERSON_NAME]" at bounding box center [634, 590] width 82 height 13
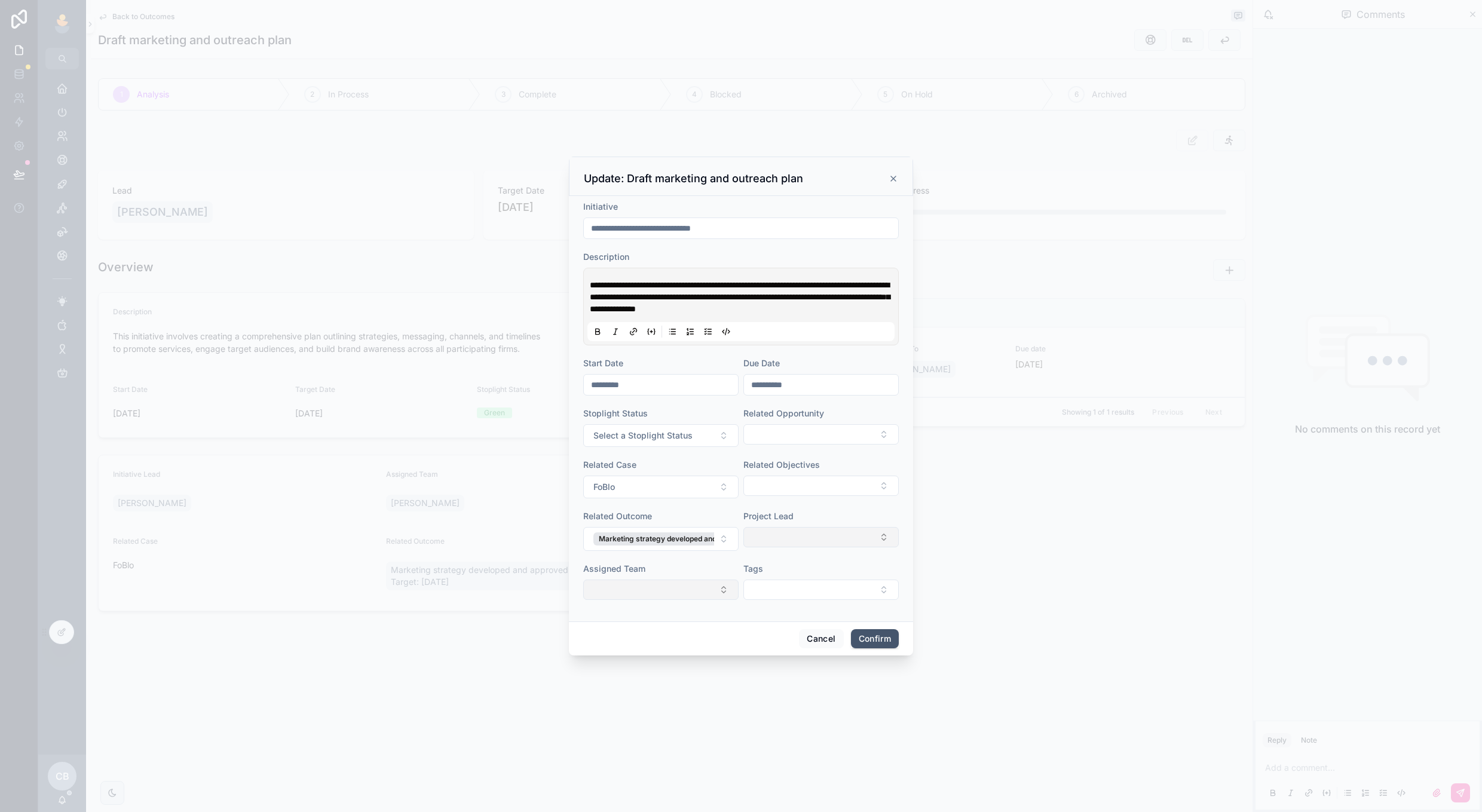
click at [871, 642] on button "Confirm" at bounding box center [875, 639] width 48 height 19
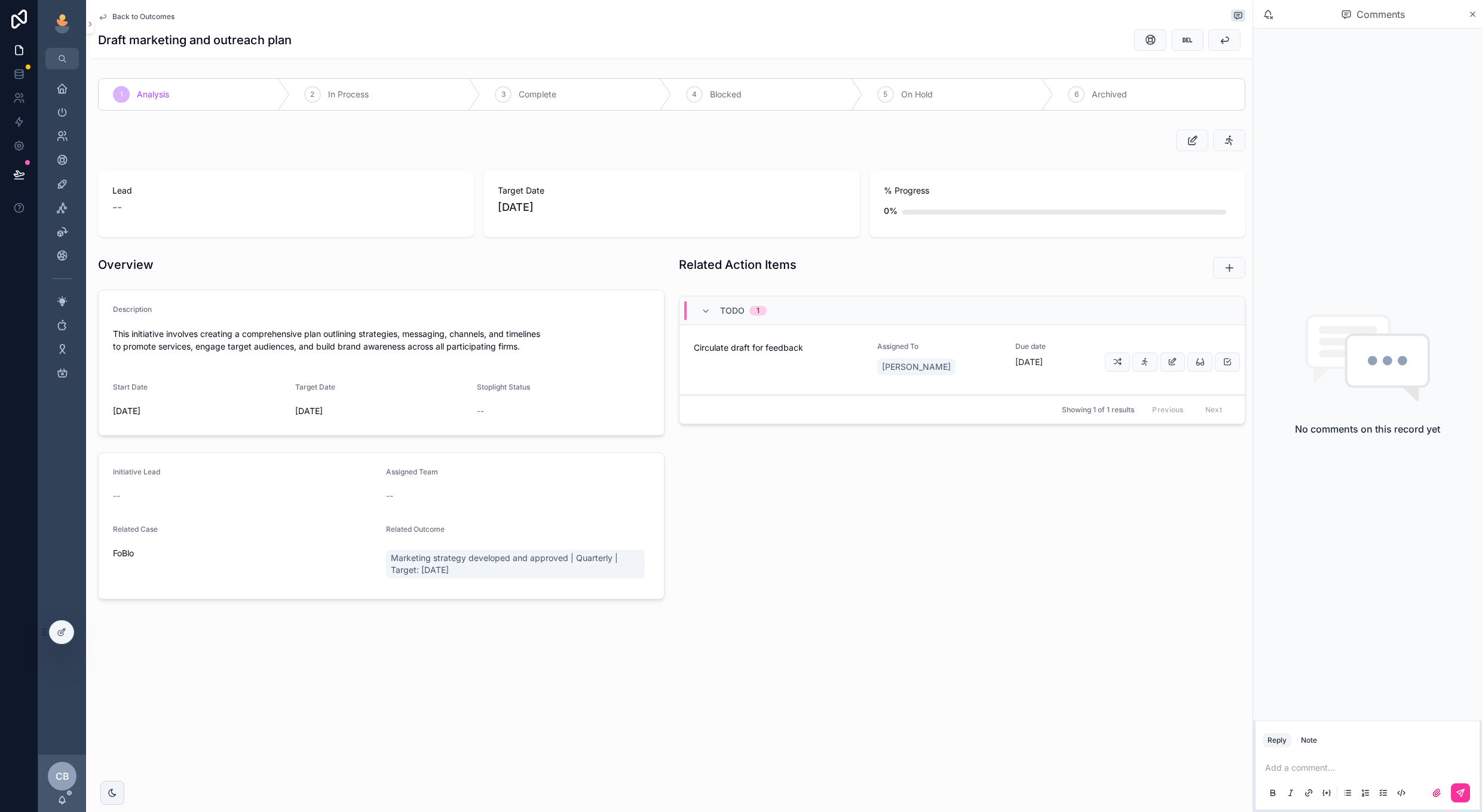
click at [785, 378] on link "Circulate draft for feedback Assigned To Chad Burton Due date 2 months ago" at bounding box center [962, 360] width 565 height 70
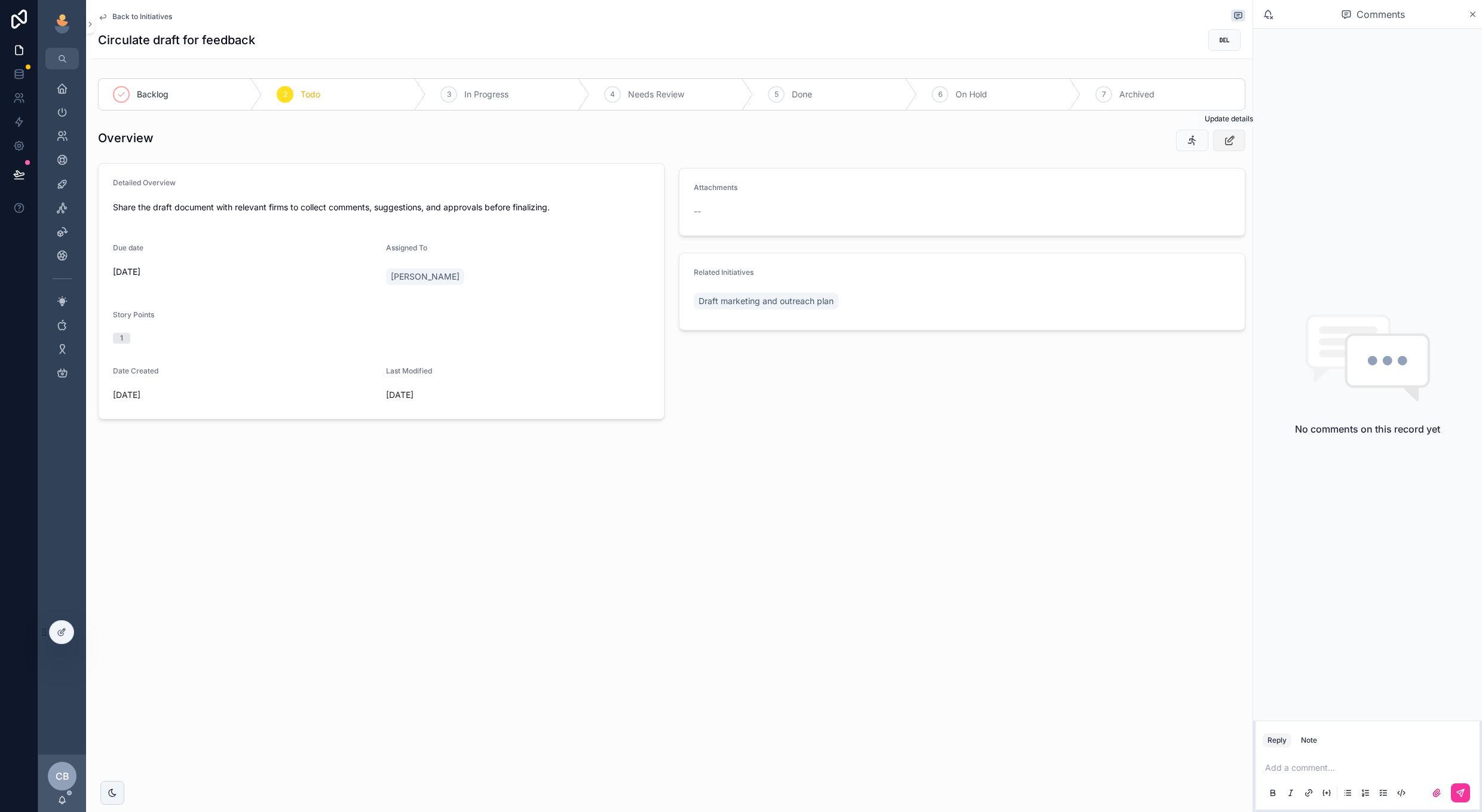
click at [1231, 144] on icon "scrollable content" at bounding box center [1230, 140] width 13 height 12
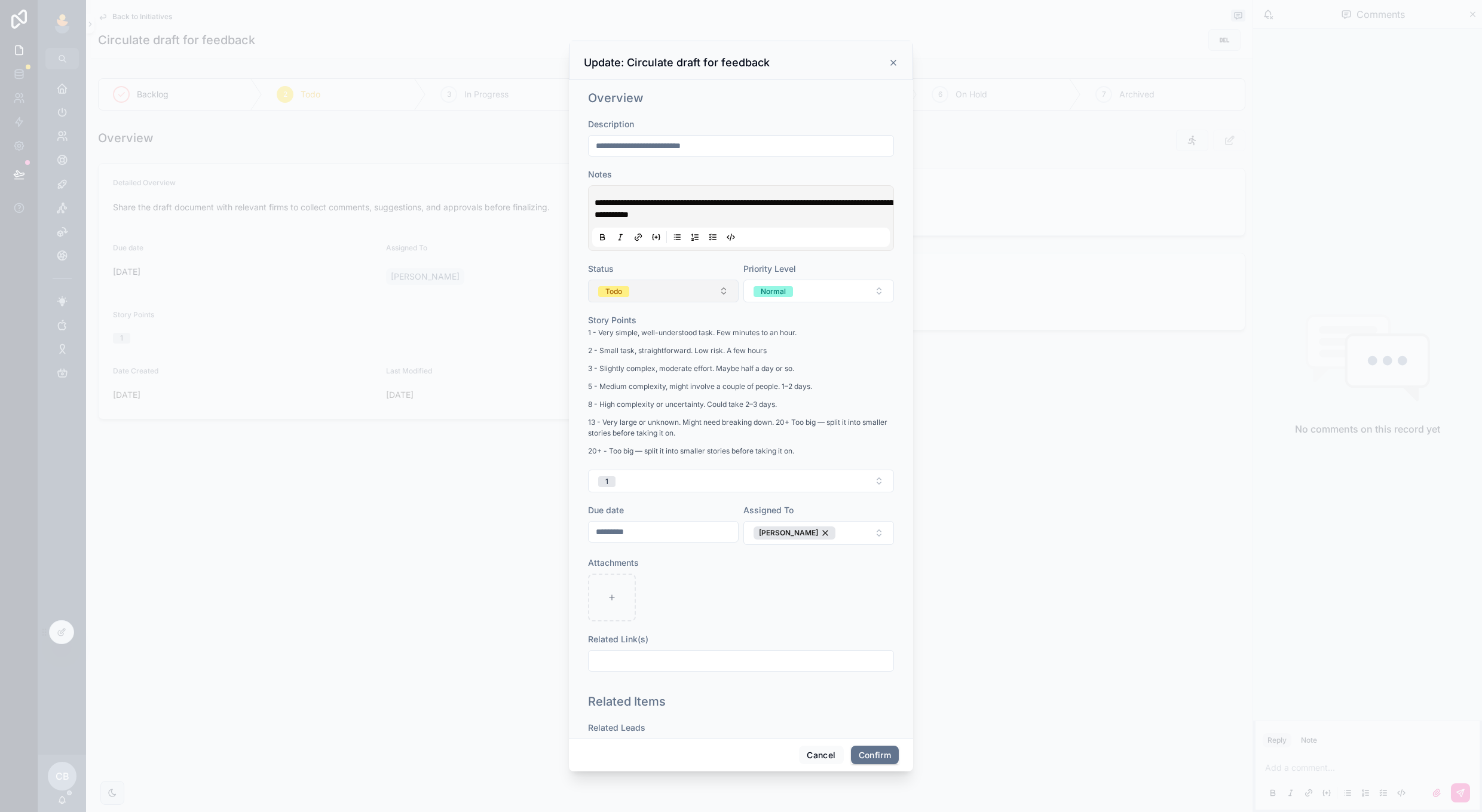
click at [705, 288] on button "Todo" at bounding box center [664, 291] width 151 height 23
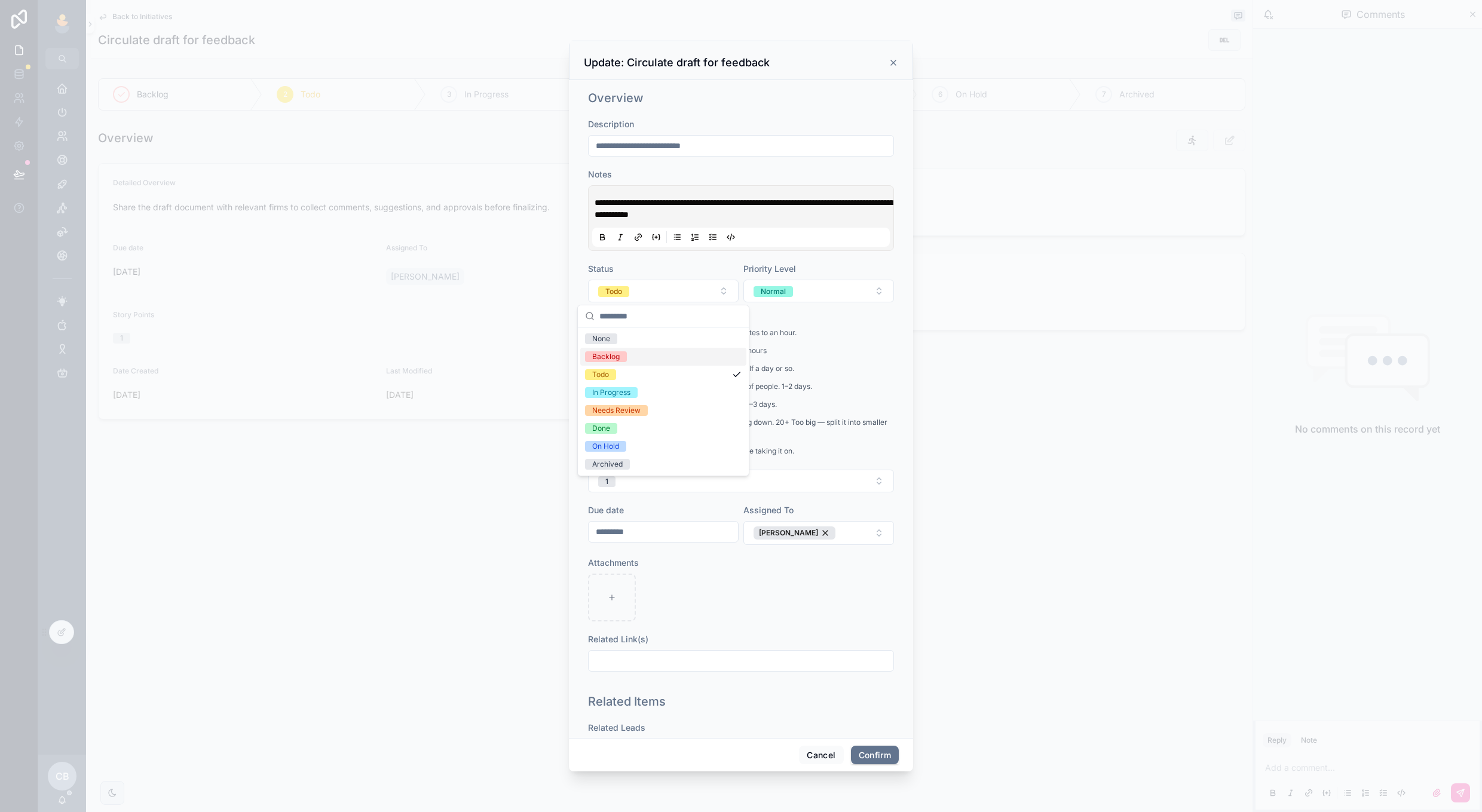
click at [656, 354] on div "Backlog" at bounding box center [664, 357] width 167 height 18
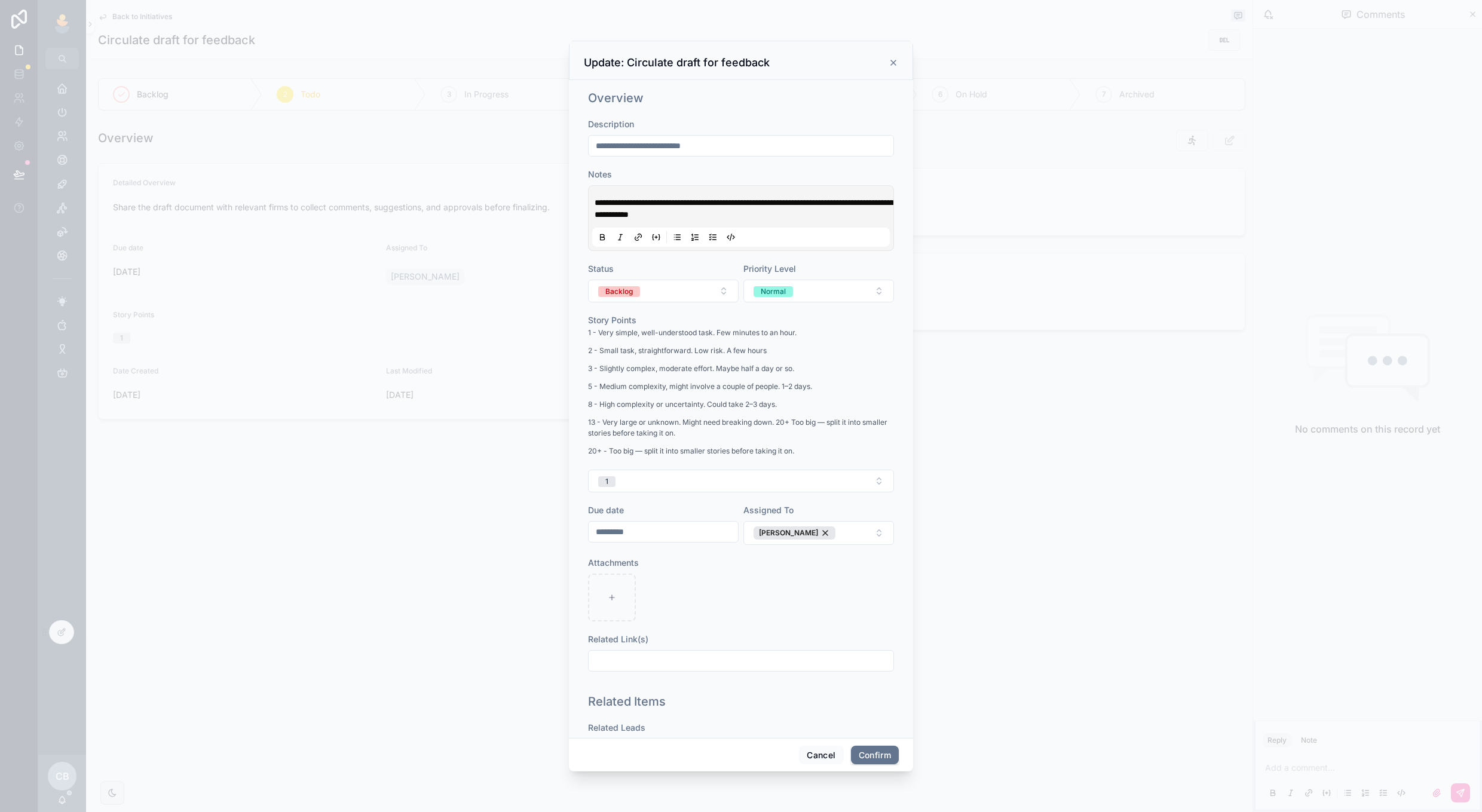
click at [677, 530] on input "*********" at bounding box center [663, 531] width 149 height 17
drag, startPoint x: 651, startPoint y: 534, endPoint x: 538, endPoint y: 518, distance: 114.1
click at [538, 518] on div "**********" at bounding box center [741, 406] width 1482 height 812
click at [812, 533] on div "[PERSON_NAME]" at bounding box center [795, 533] width 82 height 13
click at [814, 567] on div "Attachments" at bounding box center [741, 587] width 306 height 64
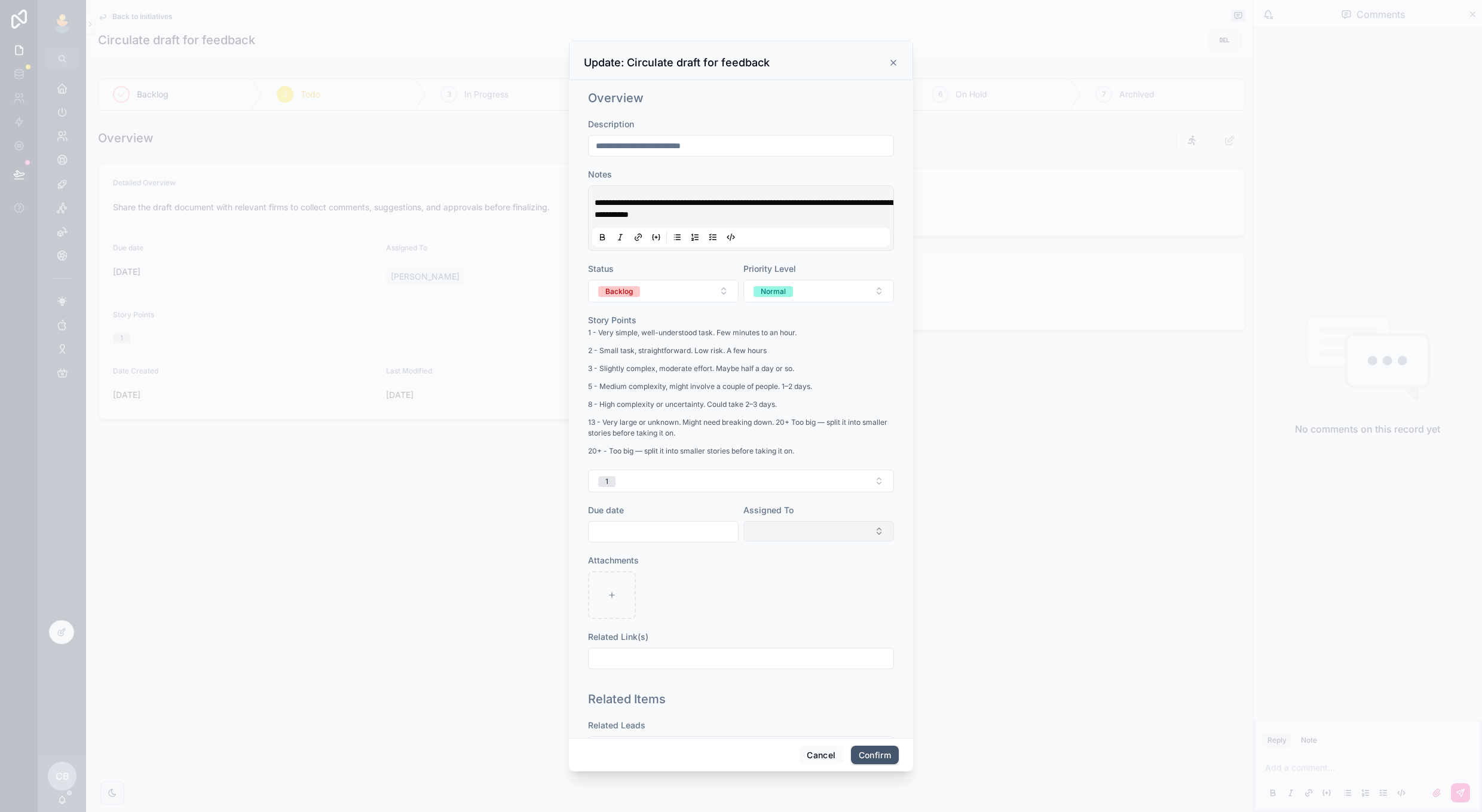
click at [860, 759] on button "Confirm" at bounding box center [875, 756] width 48 height 19
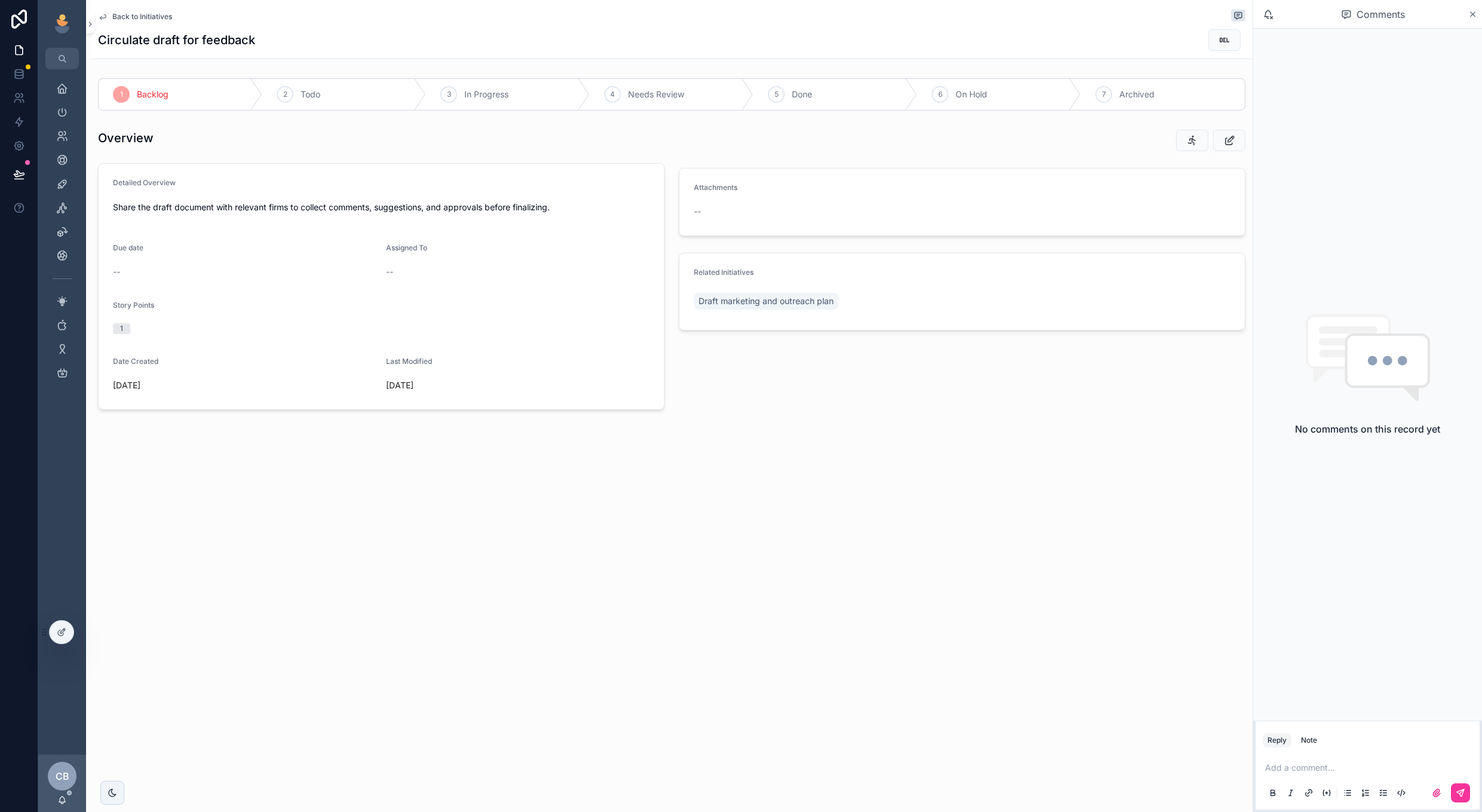
click at [157, 17] on span "Back to Initiatives" at bounding box center [142, 17] width 59 height 10
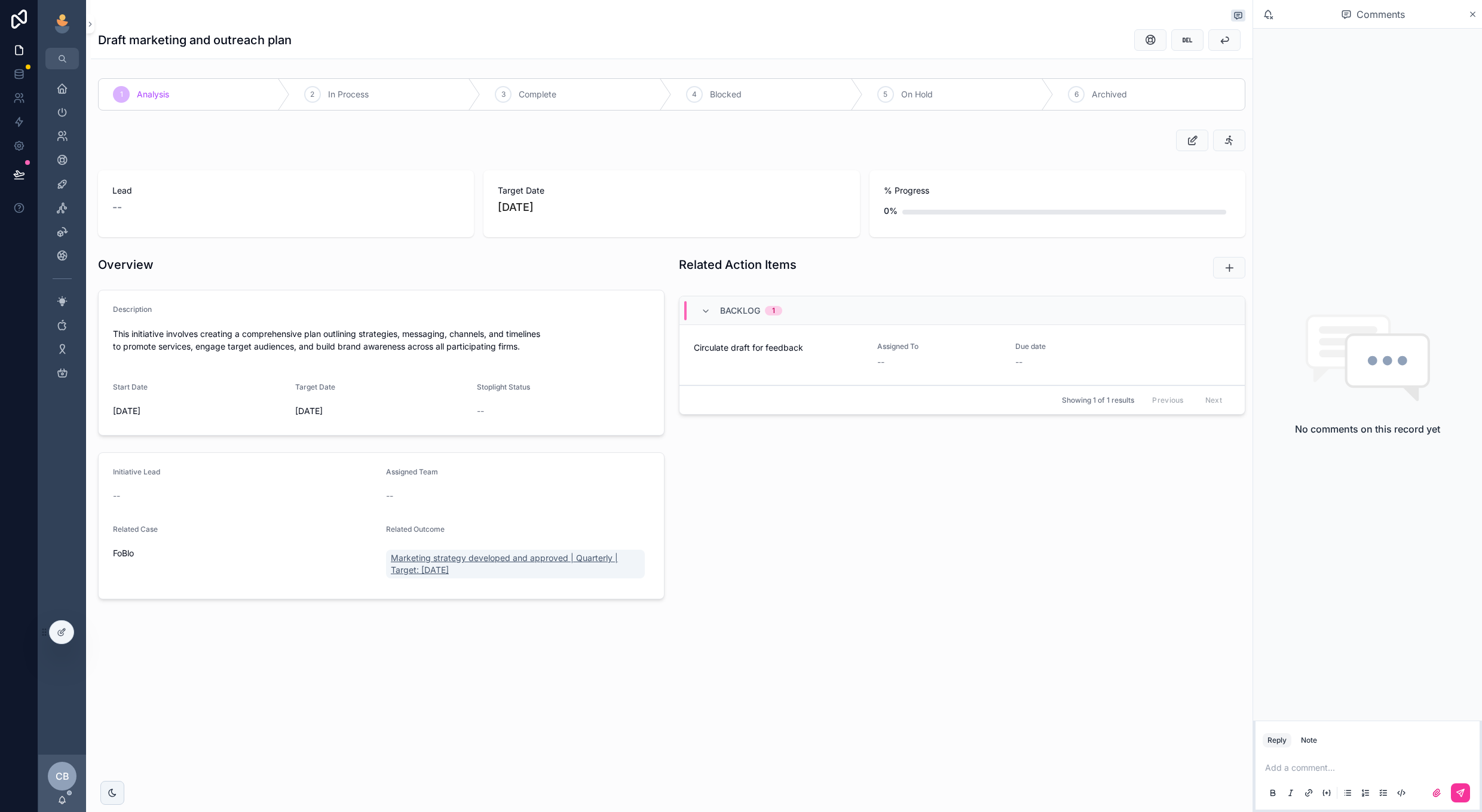
click at [438, 562] on span "Marketing strategy developed and approved | Quarterly | Target: July 31, 2025" at bounding box center [515, 564] width 249 height 24
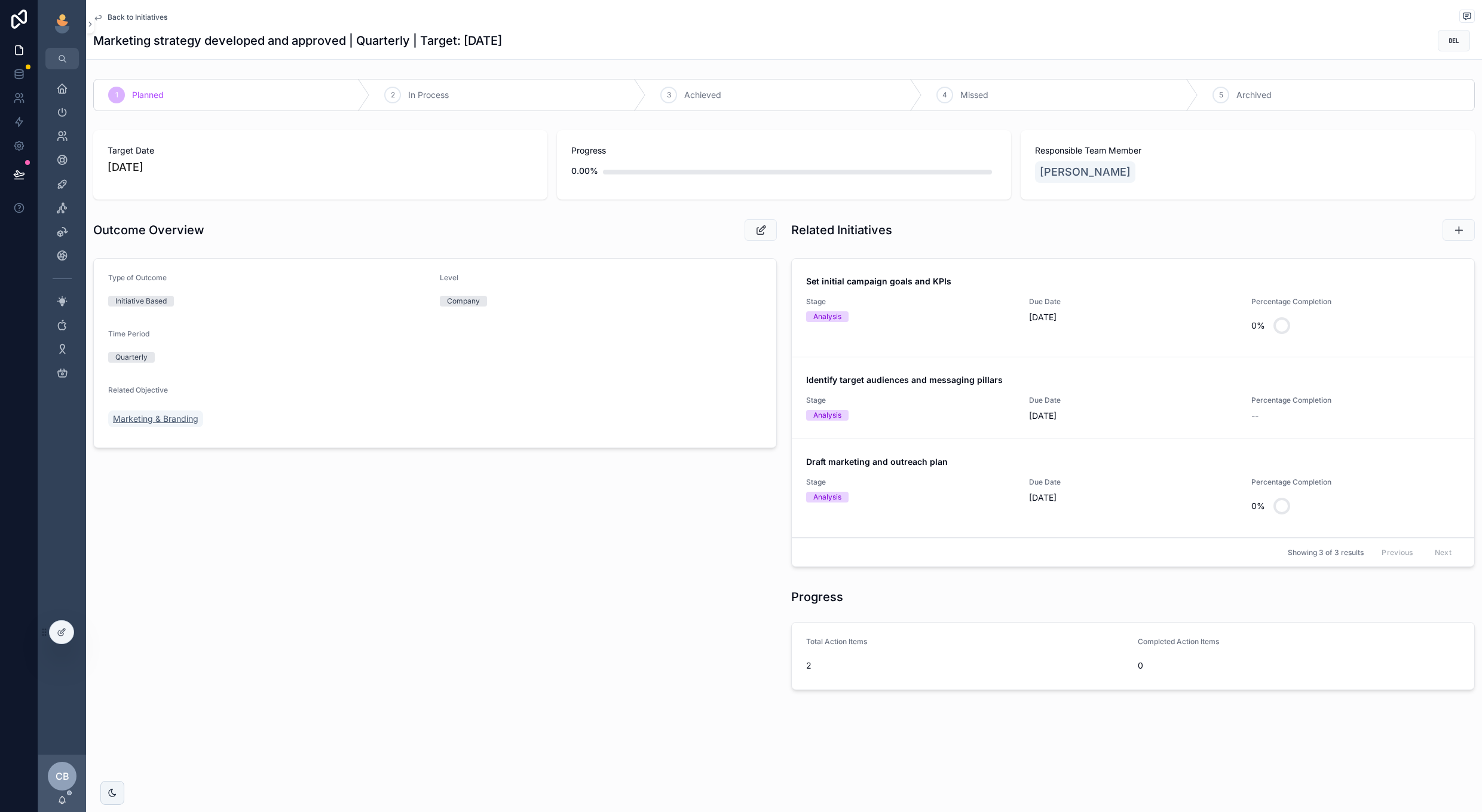
click at [174, 416] on span "Marketing & Branding" at bounding box center [155, 419] width 86 height 12
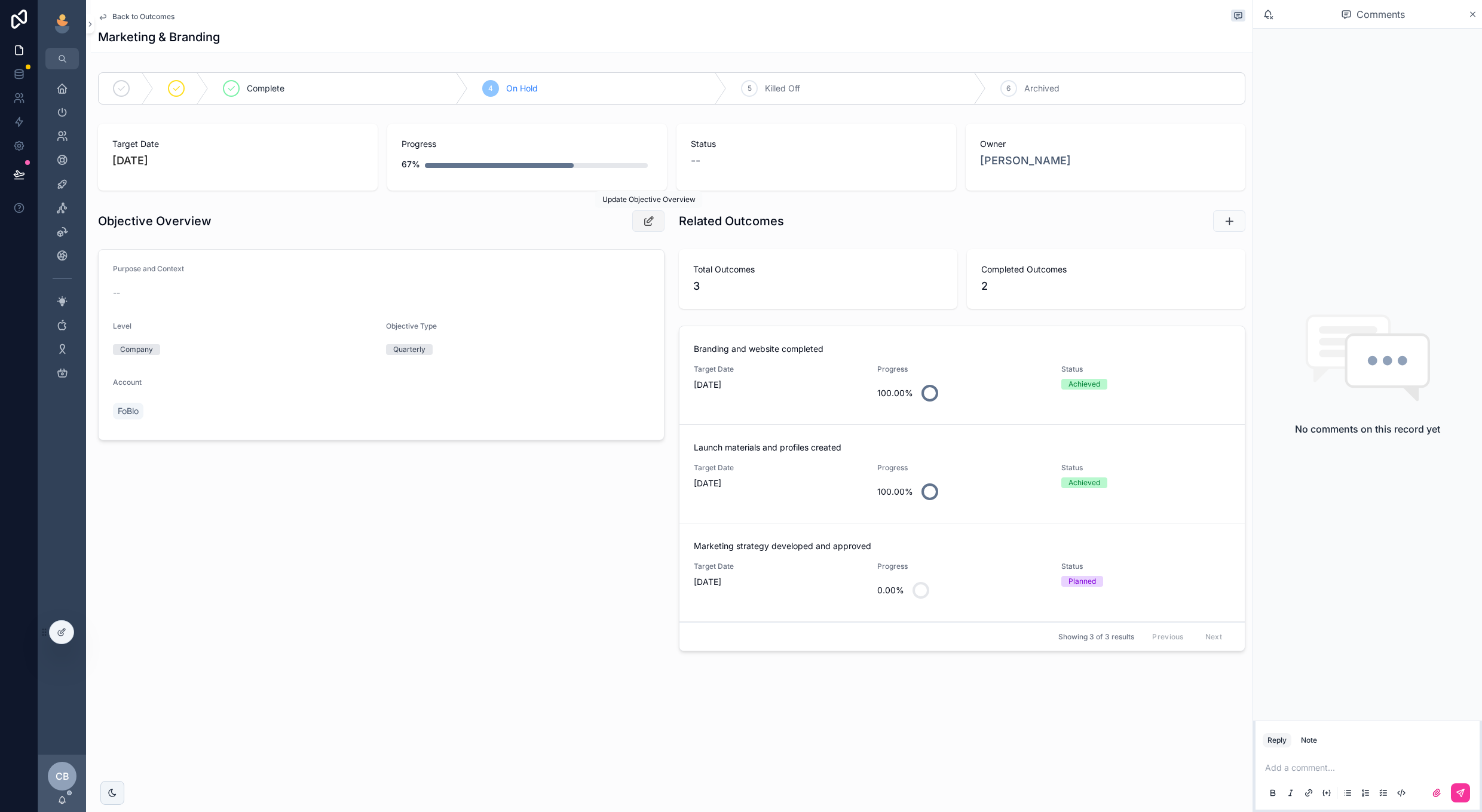
click at [658, 213] on button "scrollable content" at bounding box center [649, 220] width 33 height 21
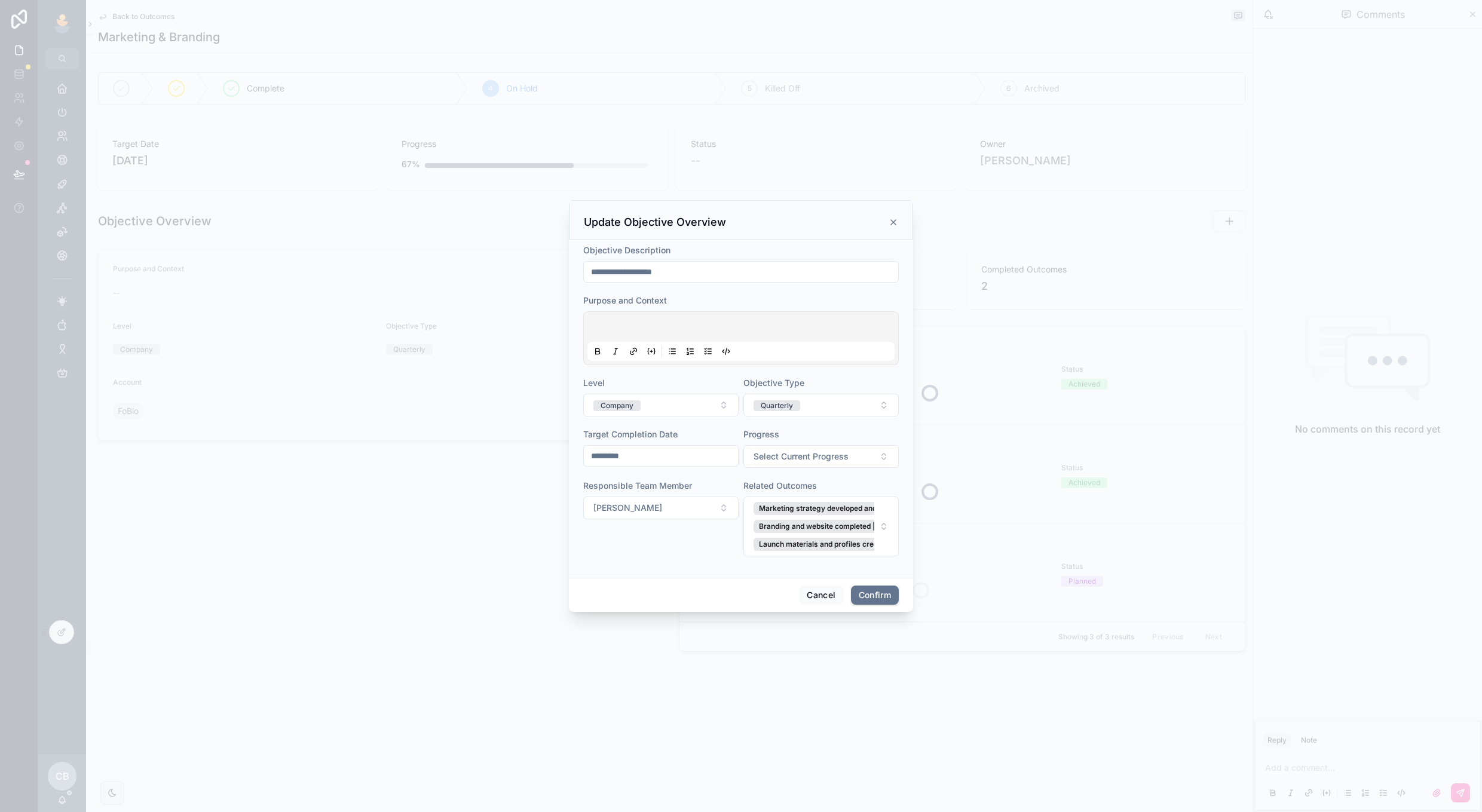
click at [674, 462] on input "*********" at bounding box center [661, 456] width 154 height 17
click at [674, 486] on button "[DATE]" at bounding box center [661, 485] width 48 height 21
click at [727, 487] on button at bounding box center [726, 485] width 21 height 21
click at [708, 609] on button "19" at bounding box center [703, 607] width 21 height 21
type input "**********"
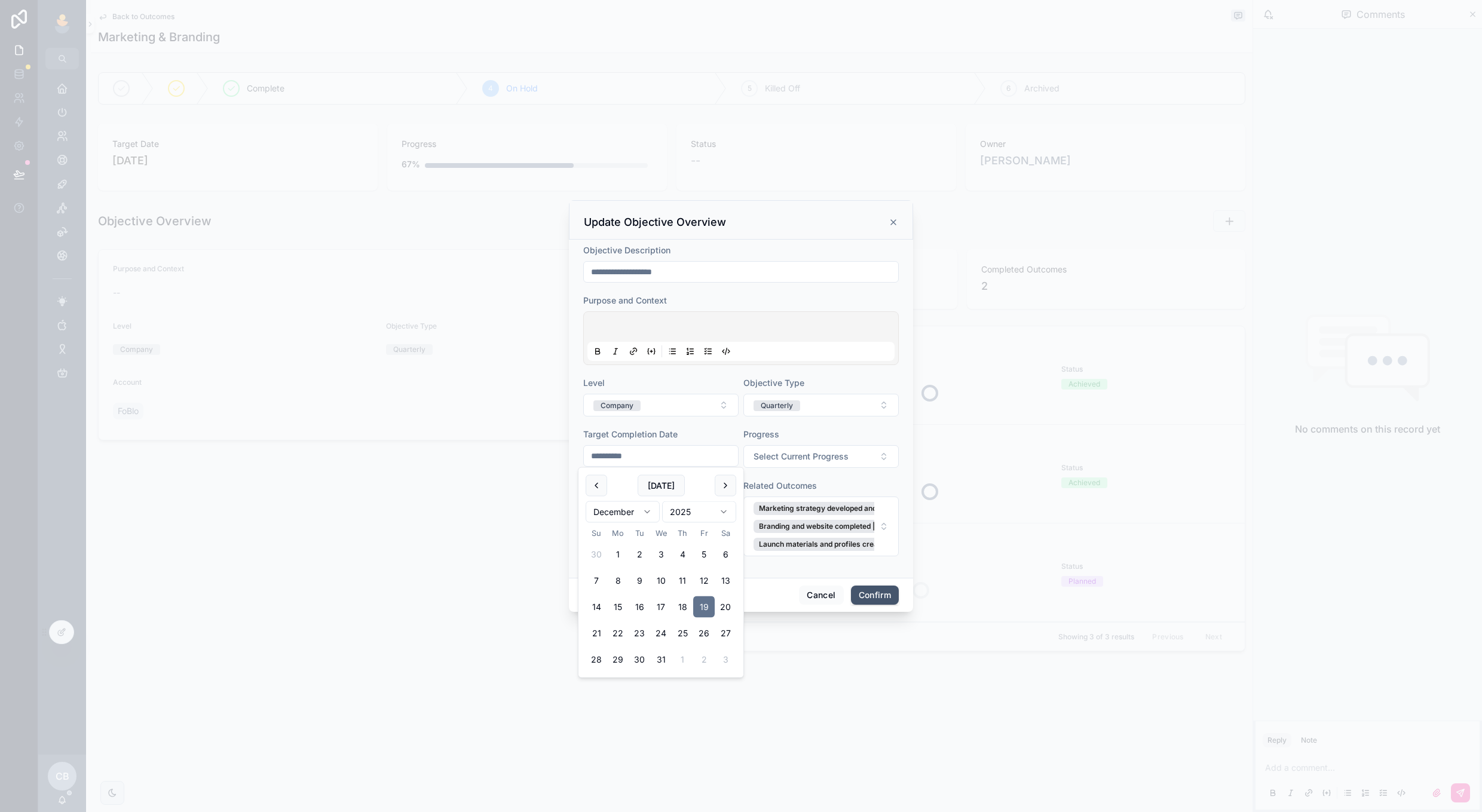
click at [858, 589] on button "Confirm" at bounding box center [875, 596] width 48 height 19
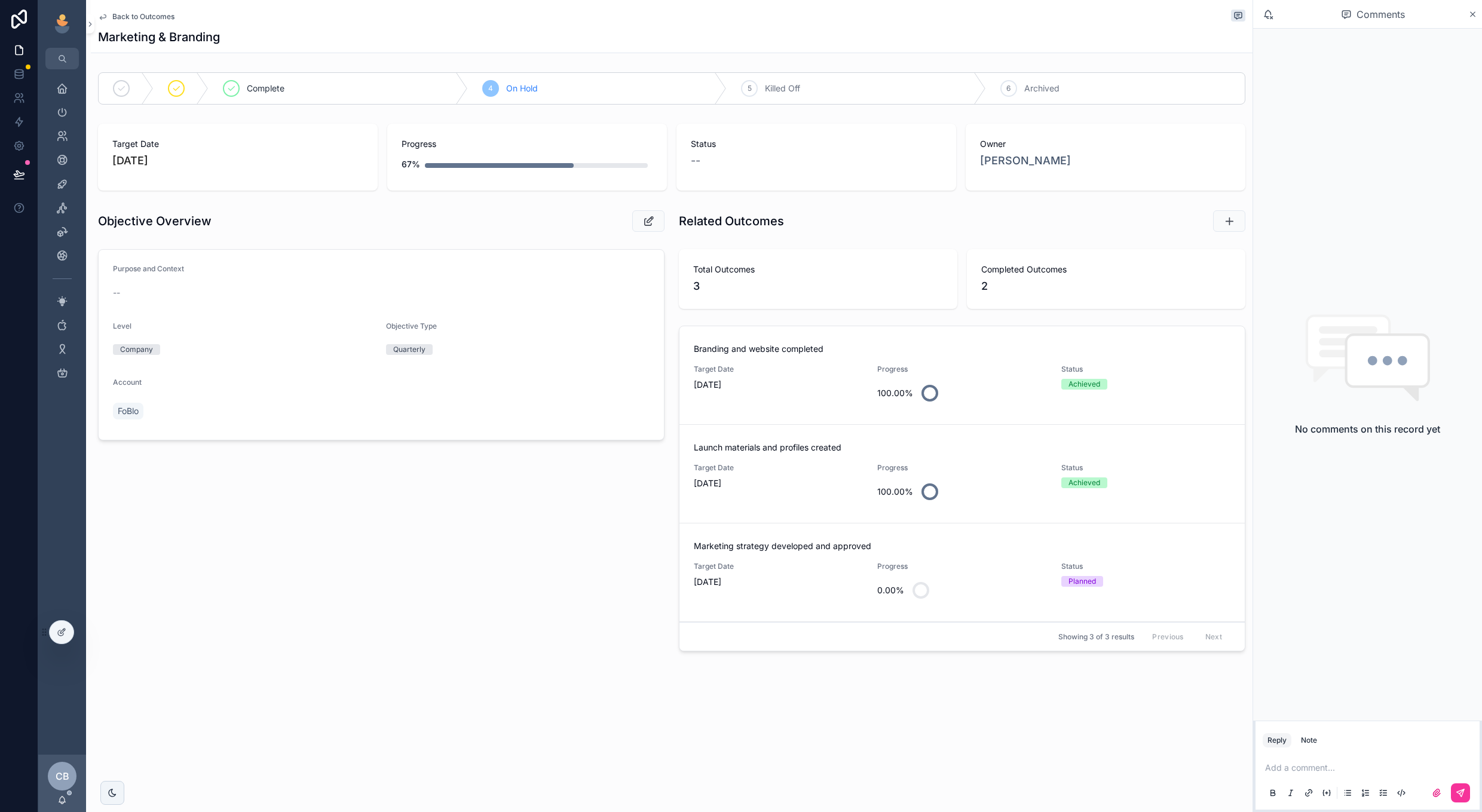
click at [142, 18] on span "Back to Outcomes" at bounding box center [144, 17] width 62 height 10
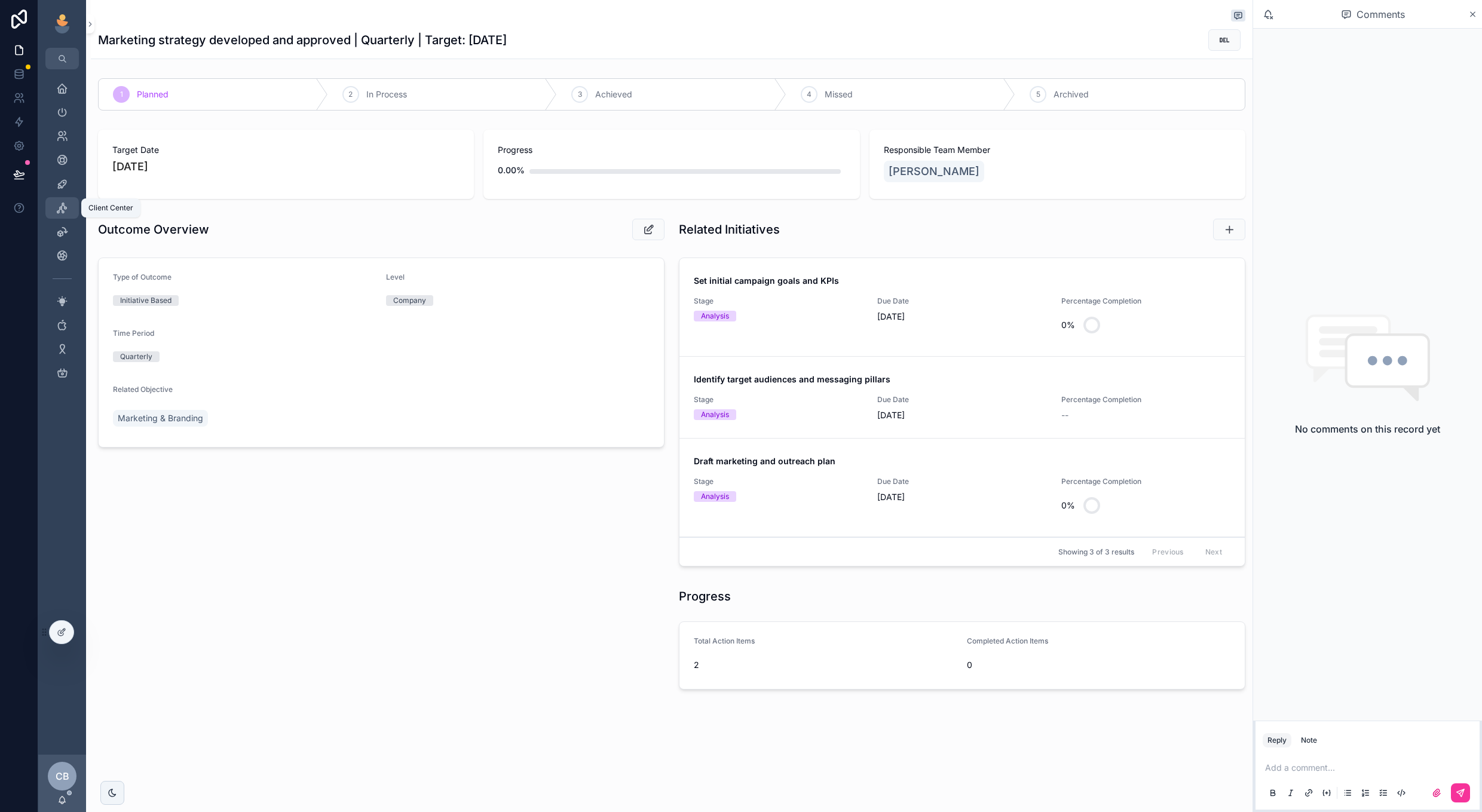
click at [71, 203] on div "Client Center" at bounding box center [62, 208] width 19 height 19
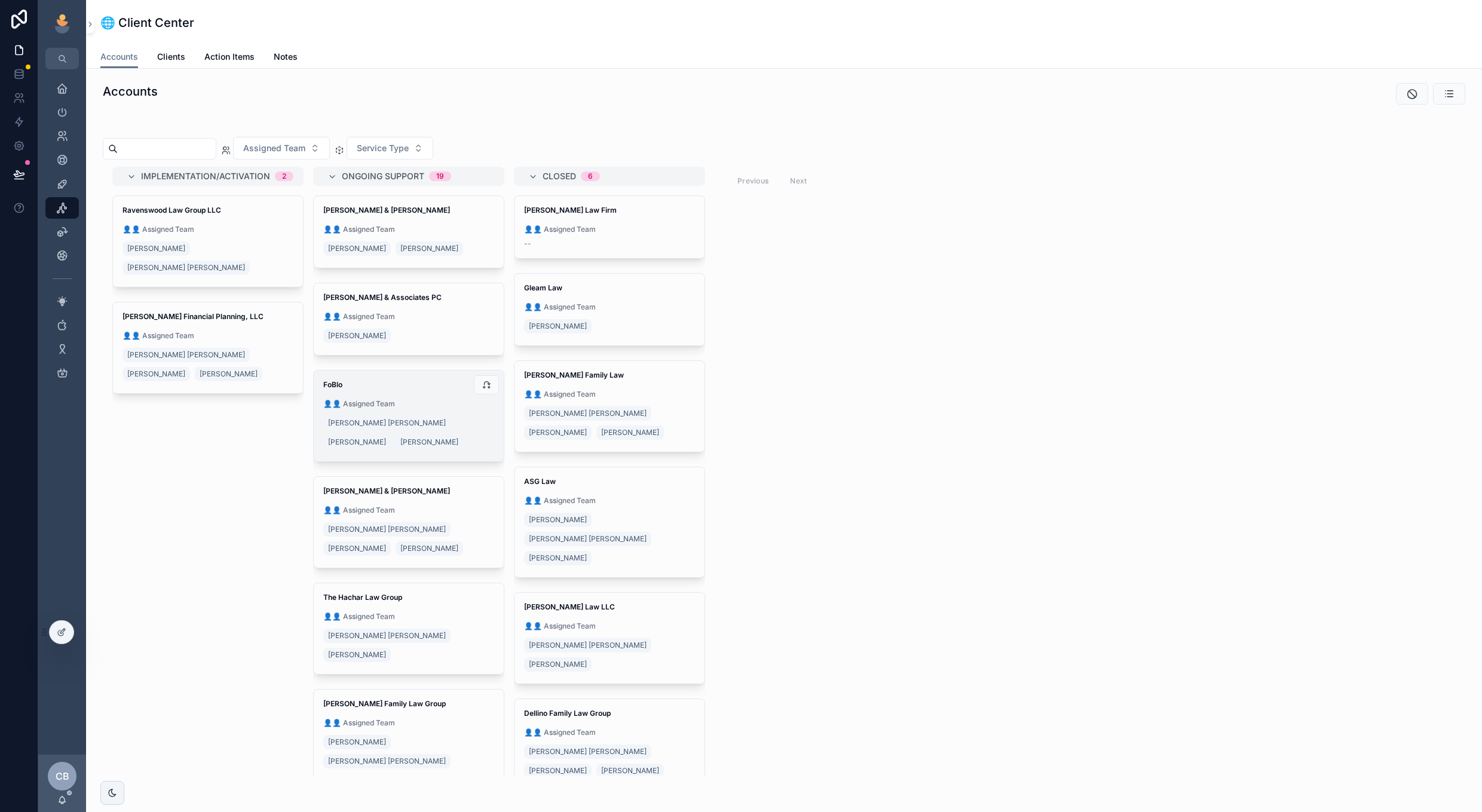
scroll to position [12, 0]
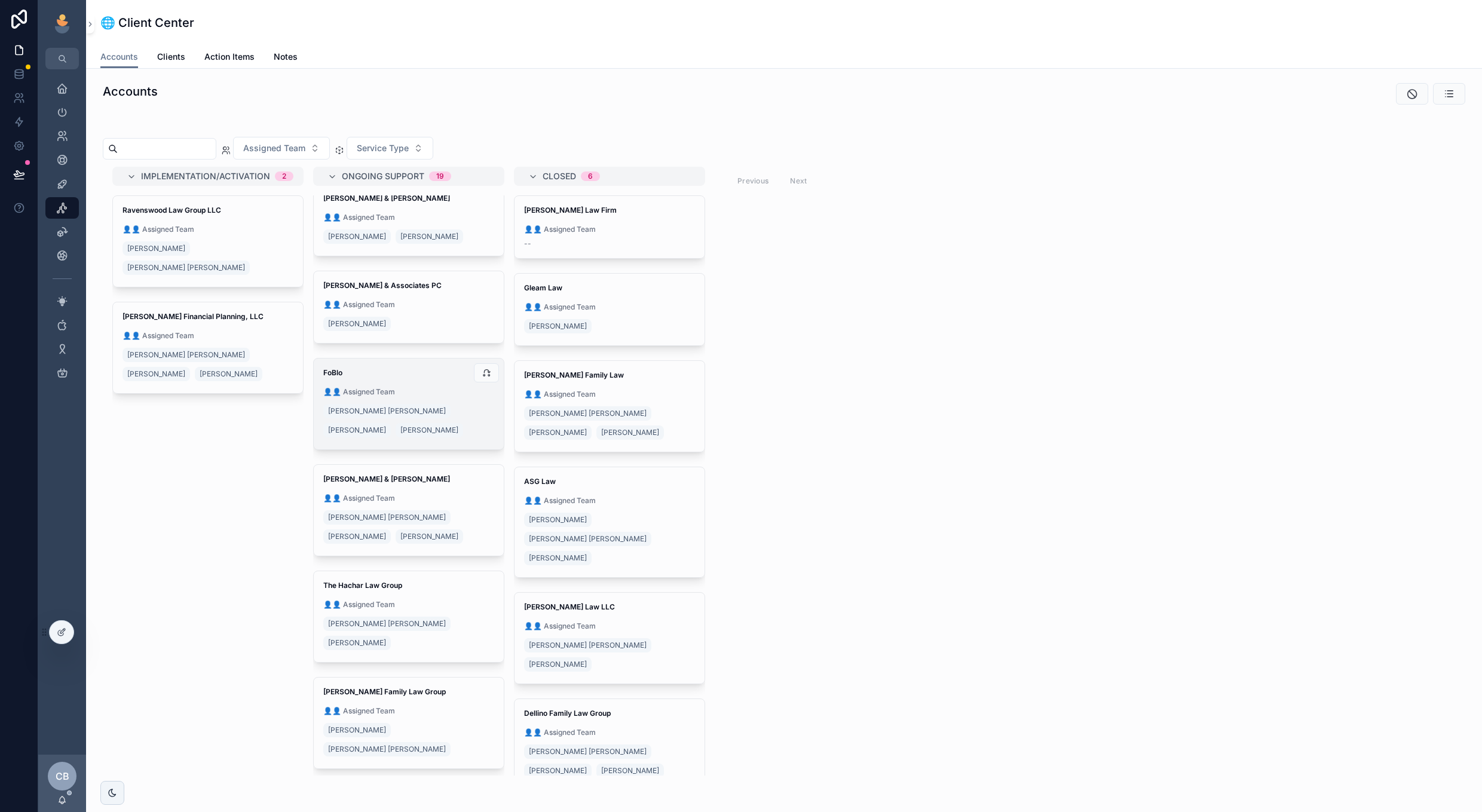
click at [436, 435] on div "[PERSON_NAME] [PERSON_NAME] [PERSON_NAME]" at bounding box center [409, 421] width 171 height 38
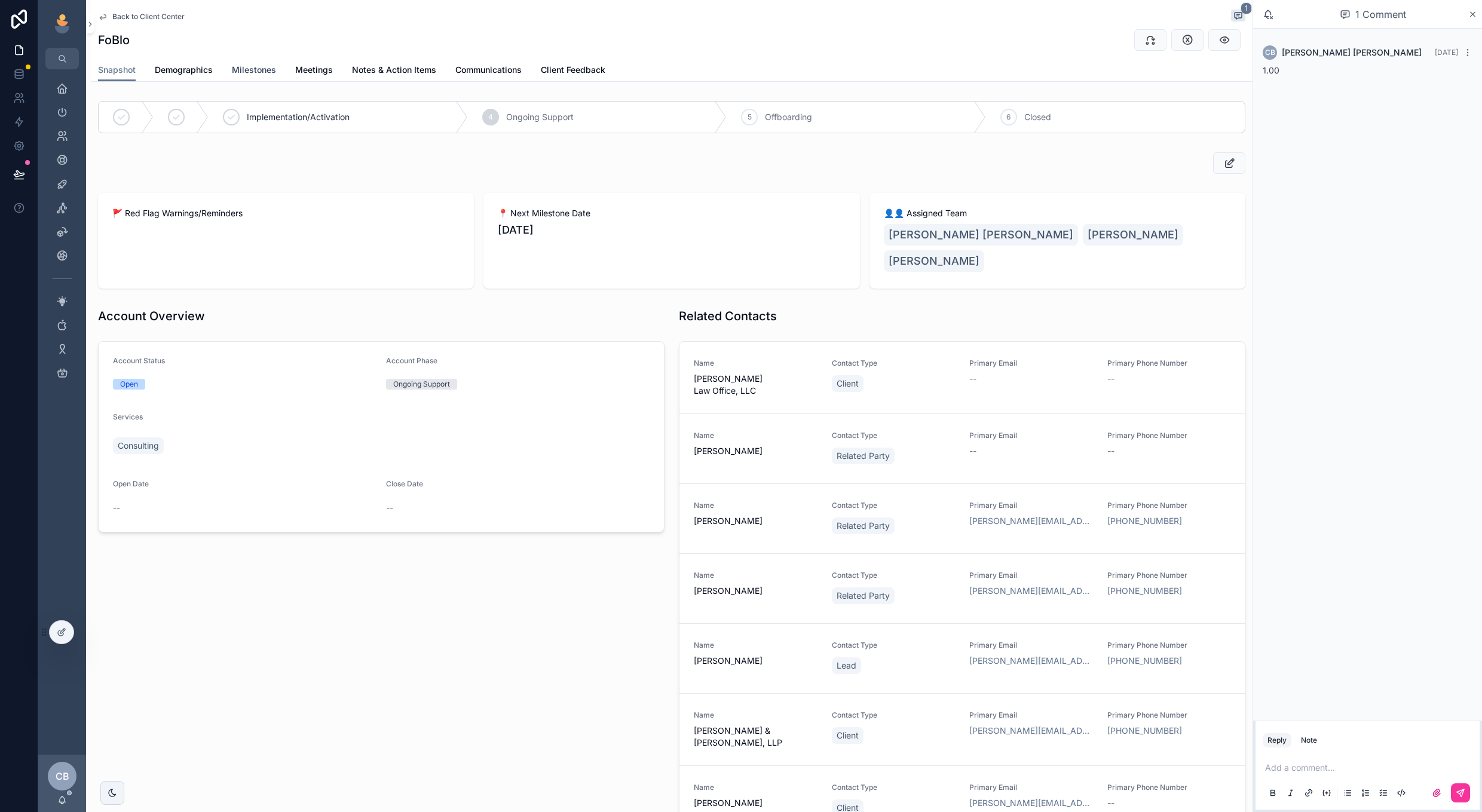
click at [253, 67] on span "Milestones" at bounding box center [254, 70] width 44 height 12
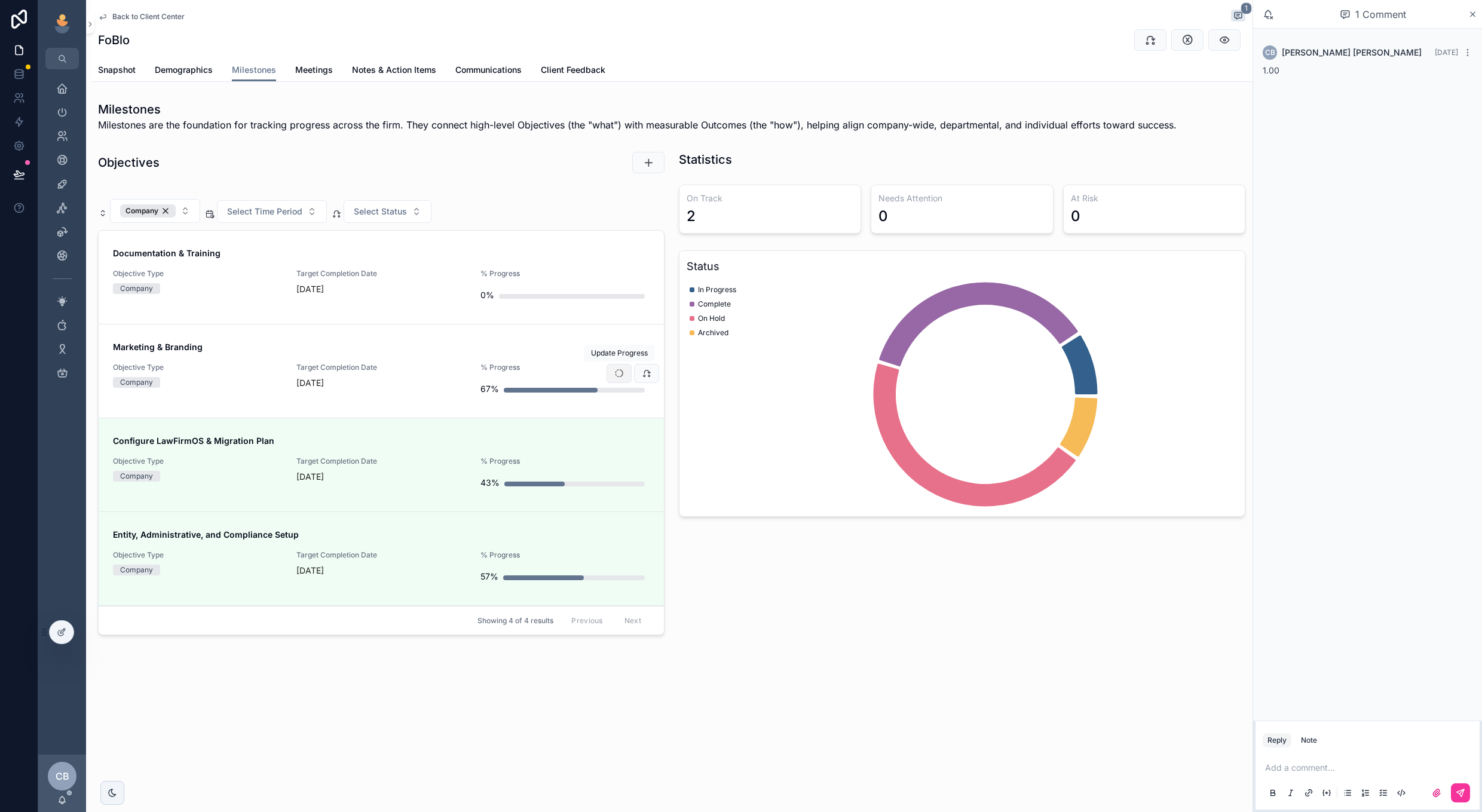
click at [618, 375] on icon "scrollable content" at bounding box center [619, 373] width 10 height 10
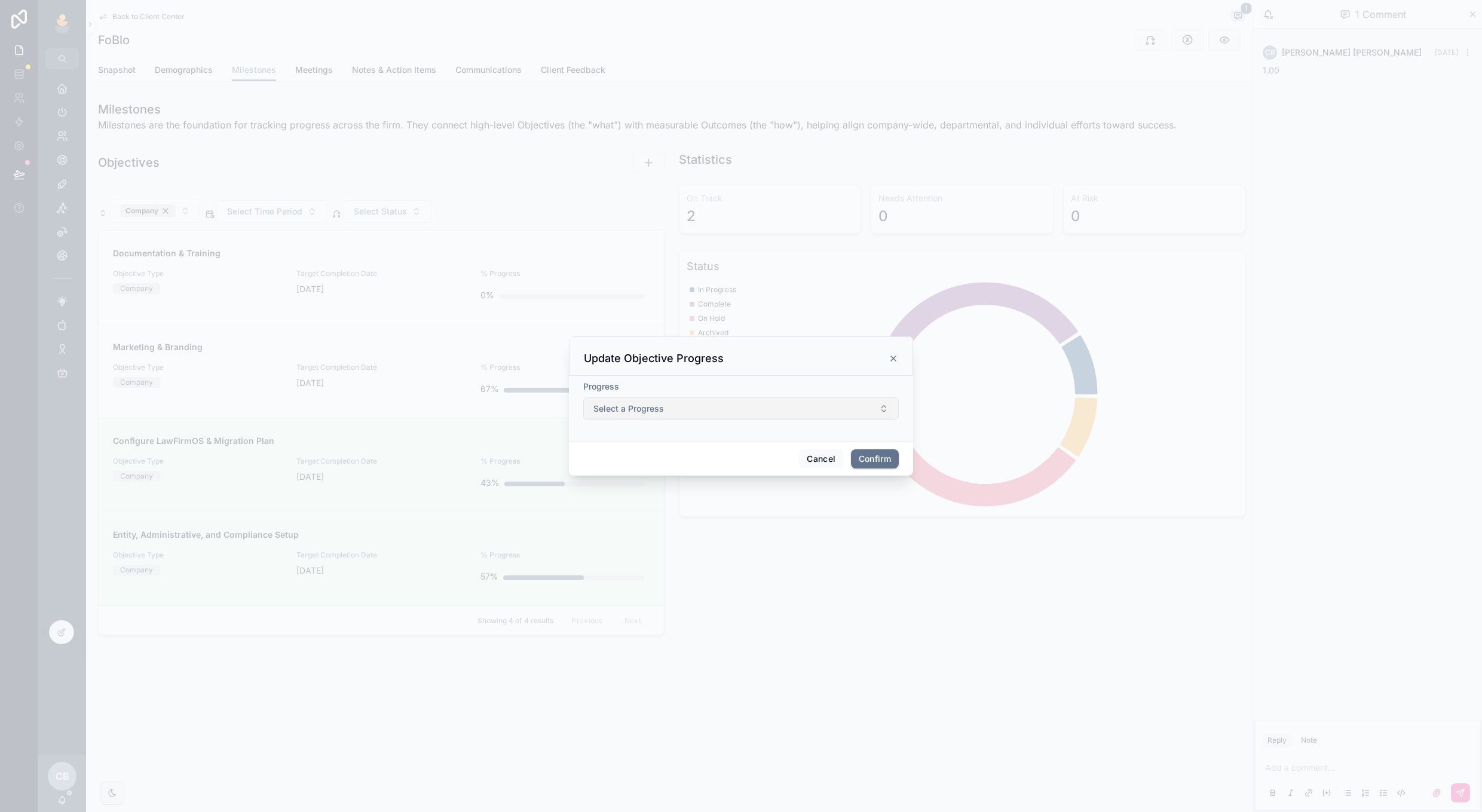
click at [620, 418] on button "Select a Progress" at bounding box center [741, 408] width 316 height 23
click at [669, 454] on span "On Track" at bounding box center [685, 458] width 45 height 11
click at [470, 427] on div at bounding box center [741, 406] width 1482 height 812
click at [445, 338] on div at bounding box center [741, 406] width 1482 height 812
click at [872, 458] on button "Confirm" at bounding box center [875, 459] width 48 height 19
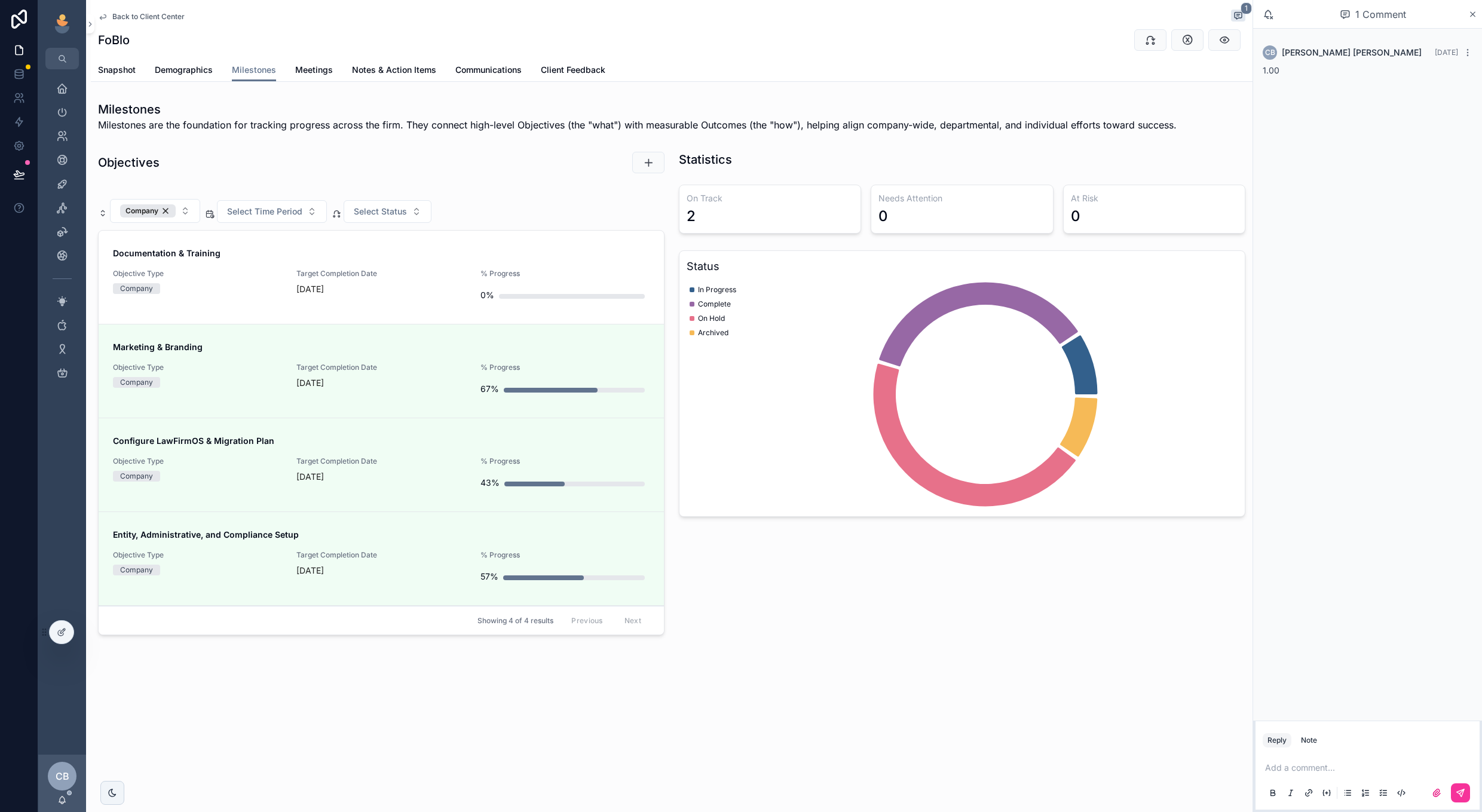
click at [444, 308] on link "Documentation & Training Objective Type Company Target Completion Date 10 days …" at bounding box center [381, 278] width 565 height 94
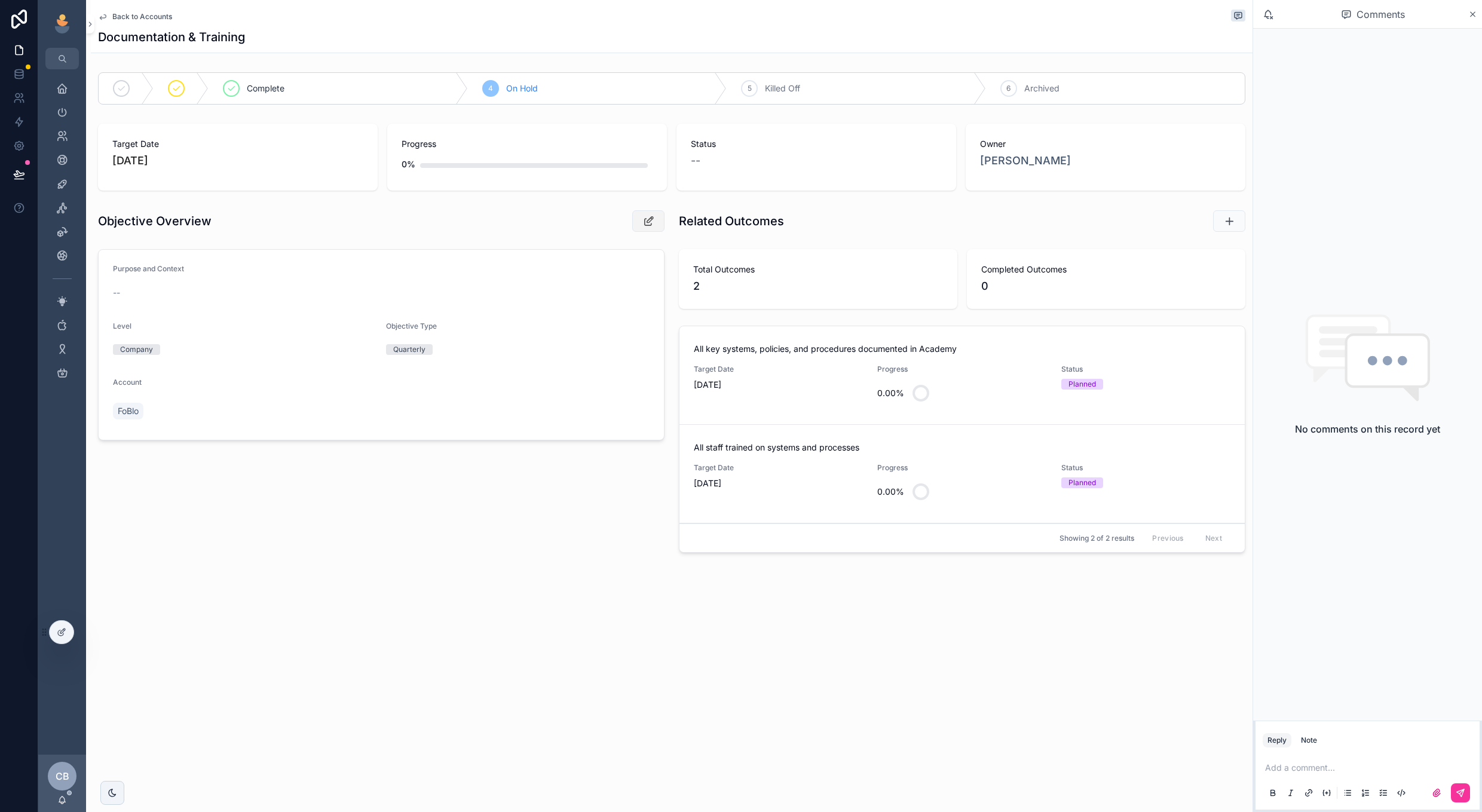
click at [650, 229] on button "scrollable content" at bounding box center [649, 220] width 33 height 21
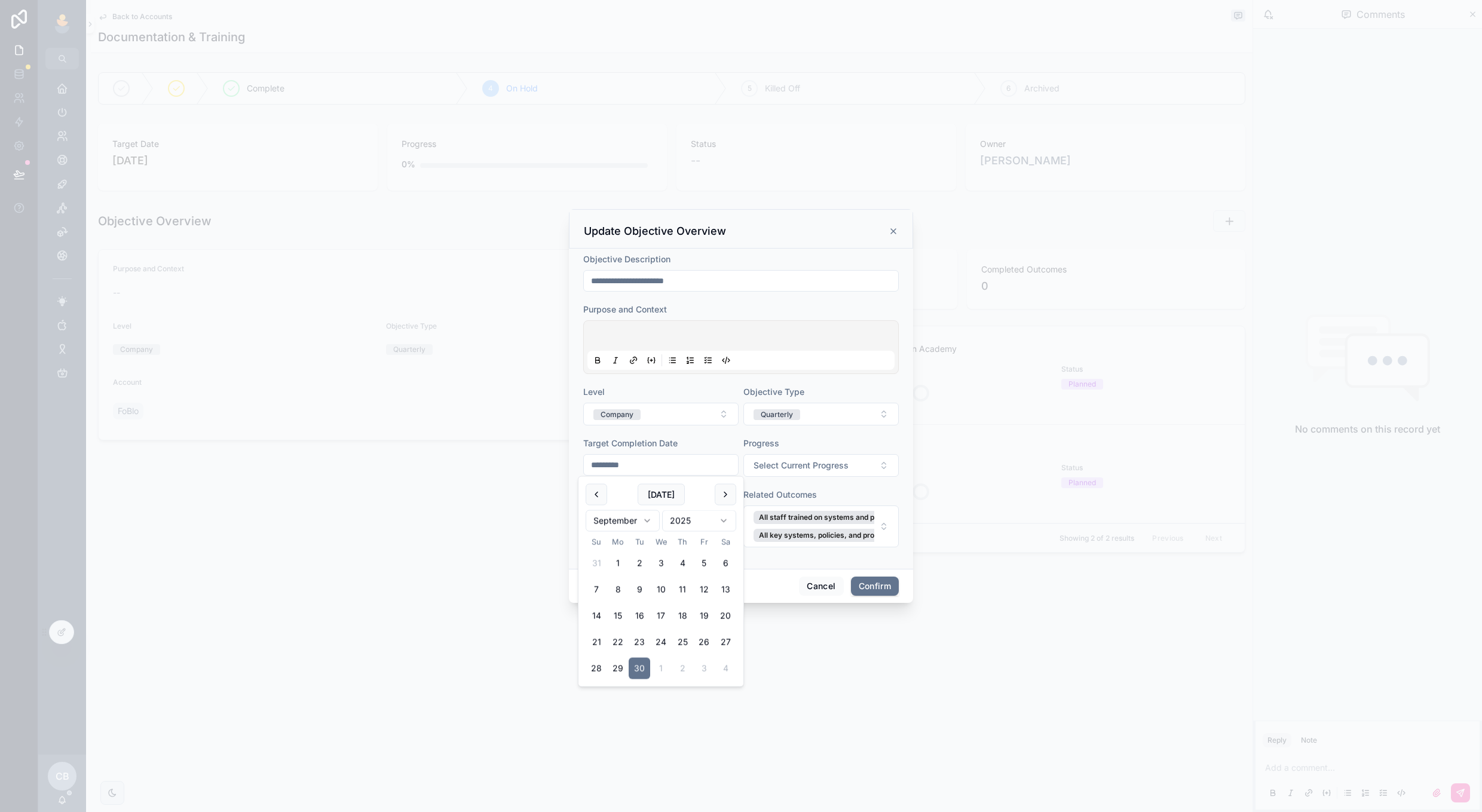
click at [707, 462] on input "*********" at bounding box center [661, 465] width 154 height 17
click at [663, 490] on button "[DATE]" at bounding box center [661, 495] width 48 height 21
click at [729, 496] on button at bounding box center [726, 495] width 21 height 21
click at [706, 620] on button "19" at bounding box center [703, 616] width 21 height 21
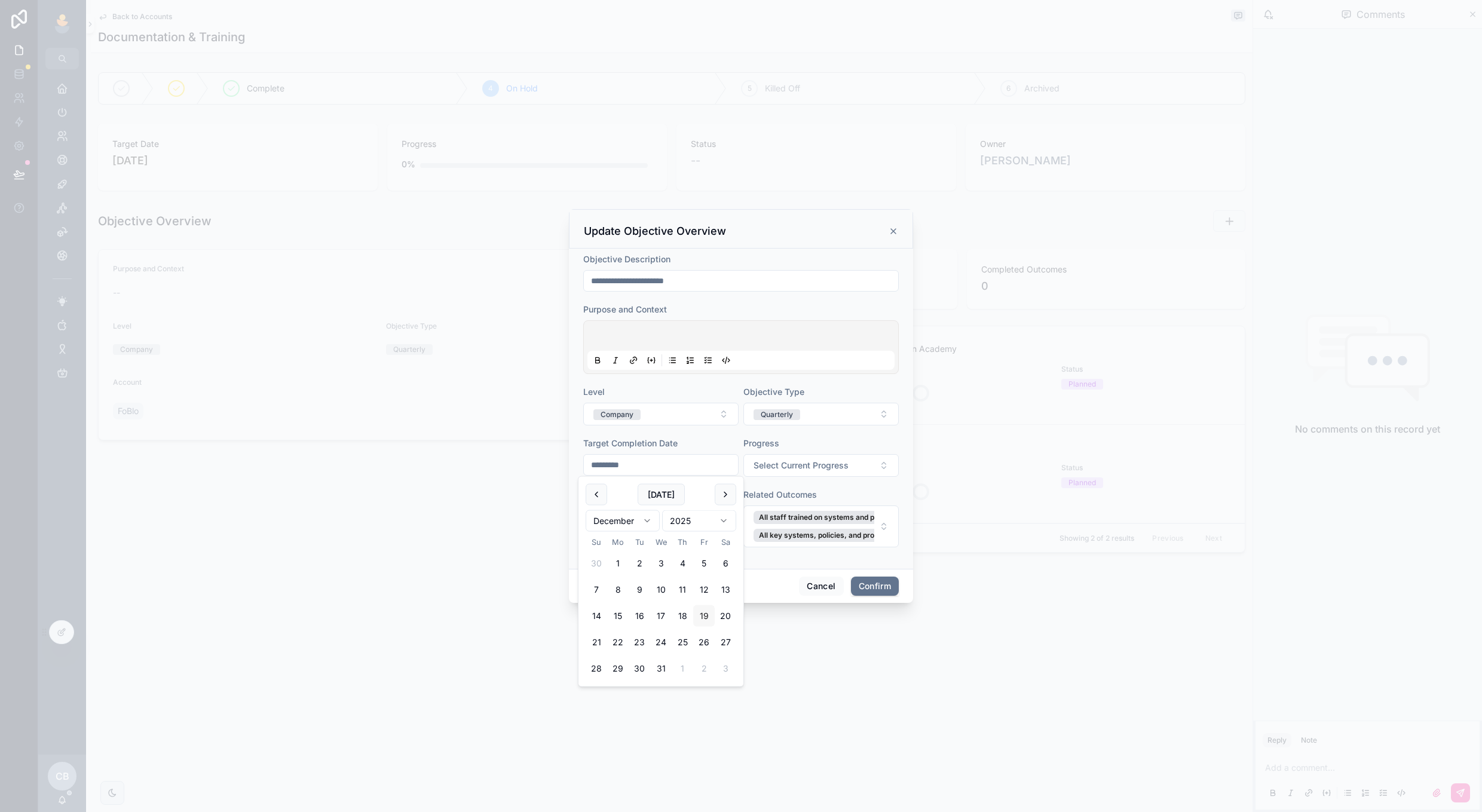
type input "**********"
click at [783, 568] on div "**********" at bounding box center [741, 409] width 344 height 320
click at [716, 523] on button "[PERSON_NAME]" at bounding box center [661, 517] width 155 height 23
click at [689, 615] on div "[PERSON_NAME]" at bounding box center [661, 623] width 167 height 19
click at [882, 590] on button "Confirm" at bounding box center [875, 586] width 48 height 19
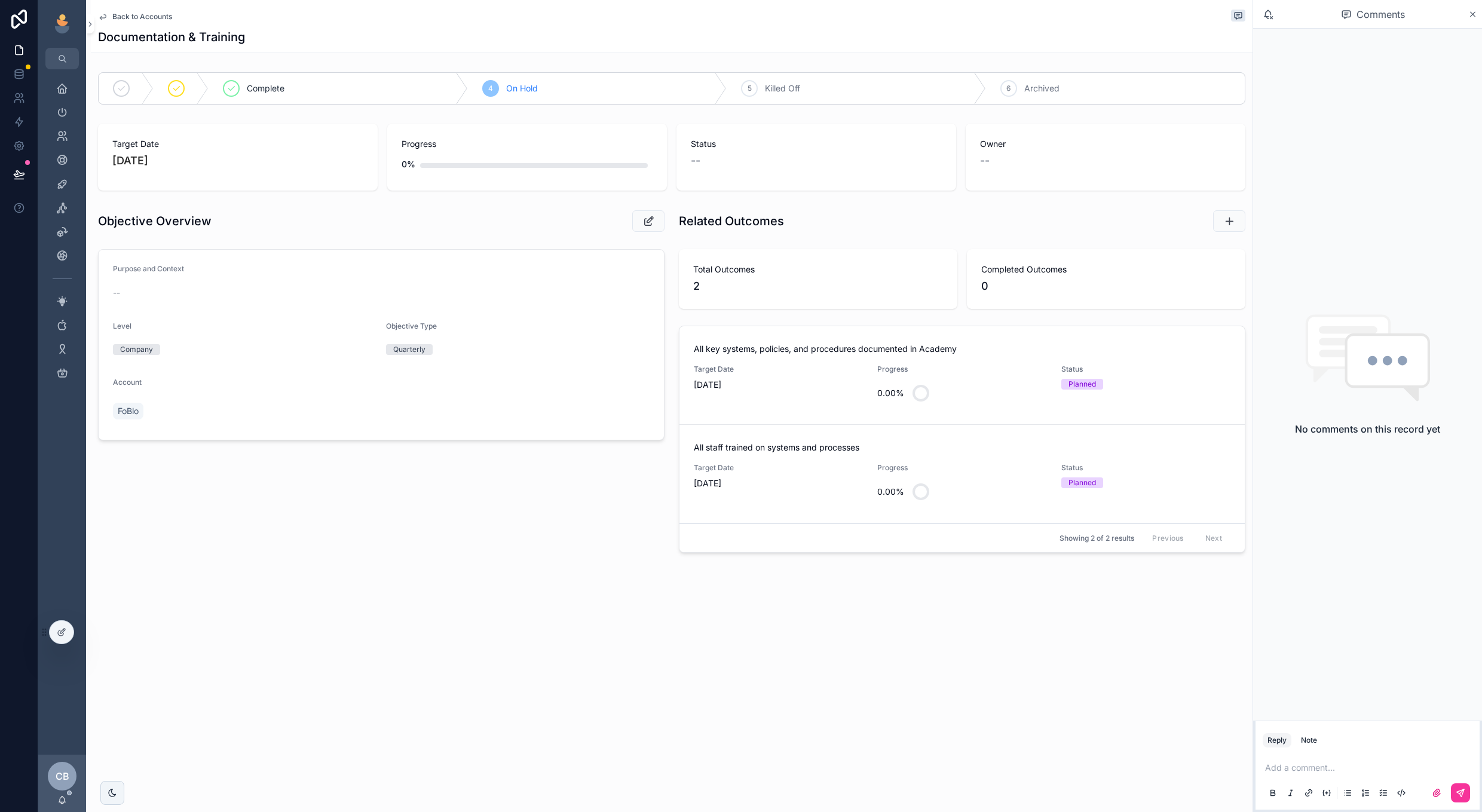
click at [955, 410] on link "All key systems, policies, and procedures documented in Academy Target Date 9/3…" at bounding box center [962, 376] width 565 height 98
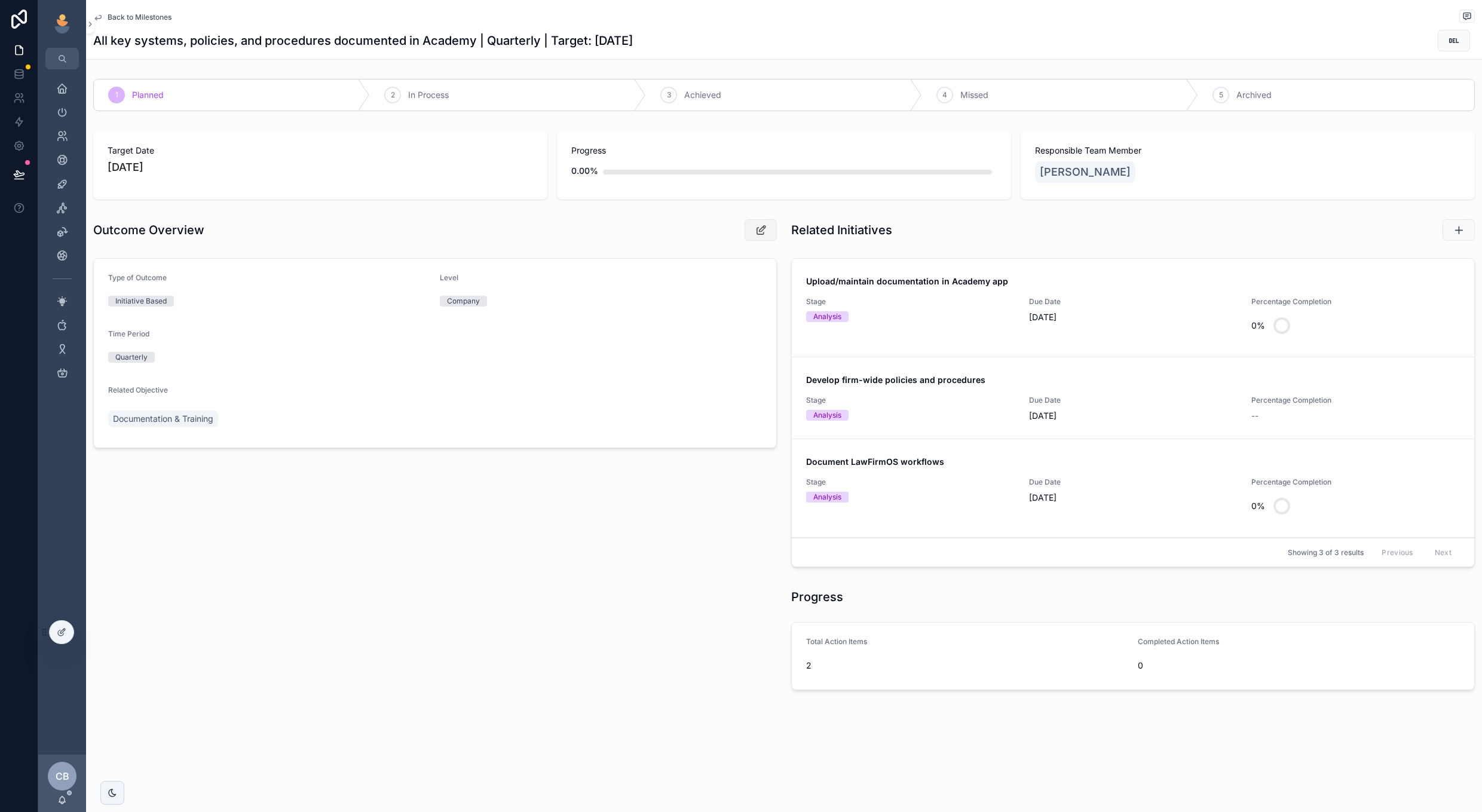
click at [761, 231] on icon "scrollable content" at bounding box center [761, 230] width 13 height 12
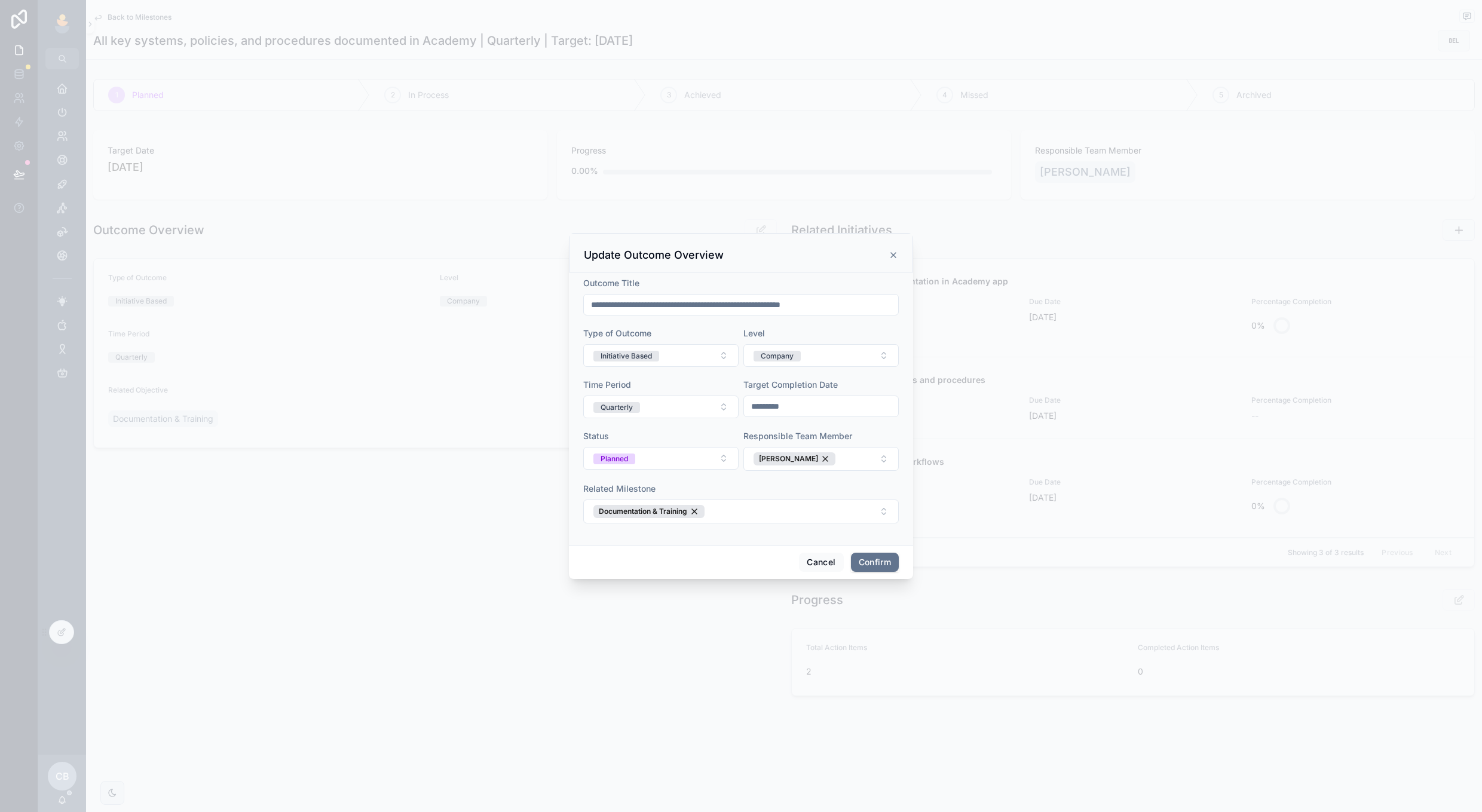
click at [800, 403] on input "*********" at bounding box center [821, 406] width 154 height 17
click at [821, 436] on button "[DATE]" at bounding box center [821, 436] width 48 height 21
click at [881, 433] on button at bounding box center [886, 436] width 21 height 21
click at [865, 550] on button "19" at bounding box center [864, 557] width 21 height 21
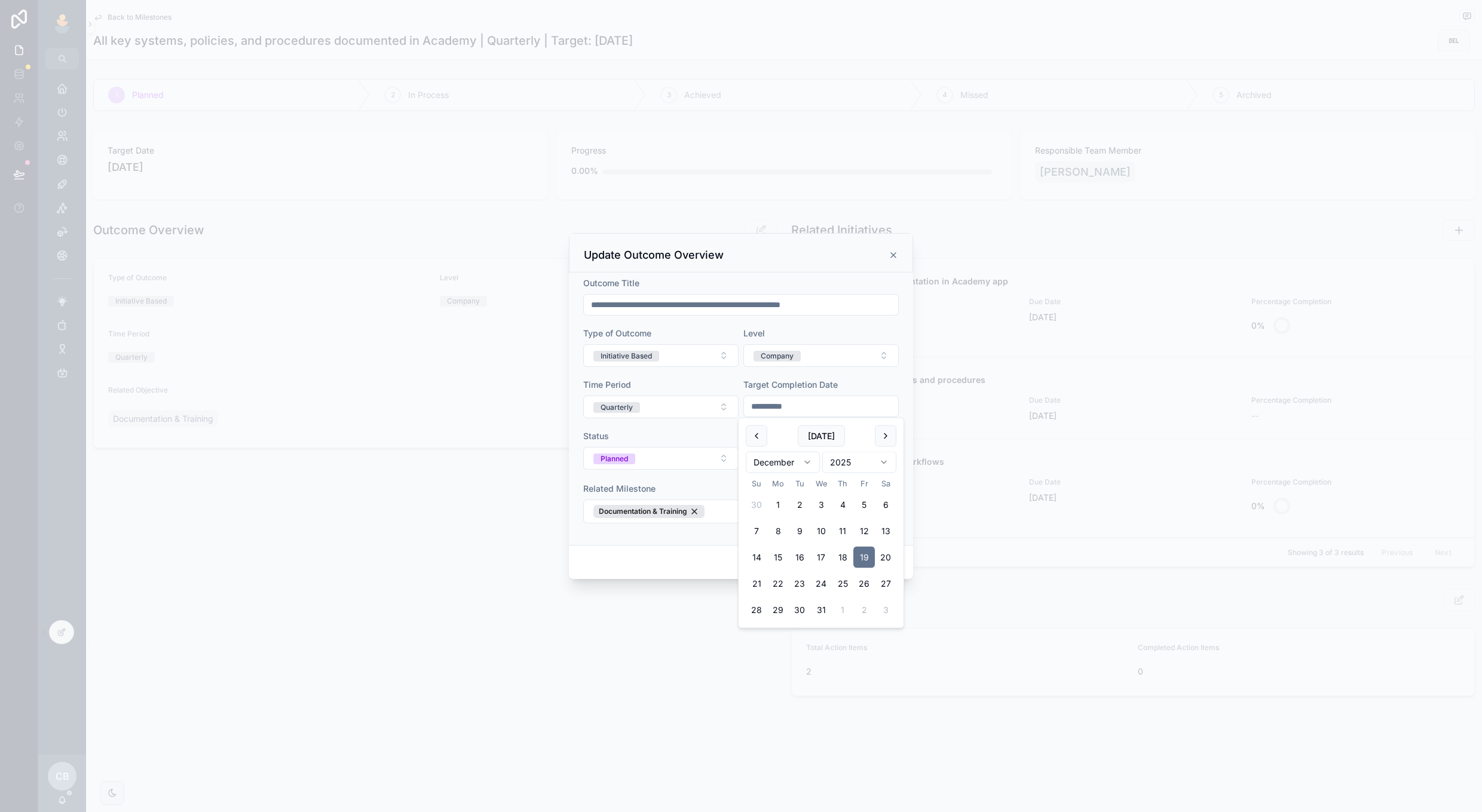
type input "**********"
click at [724, 548] on div "Cancel Confirm" at bounding box center [741, 561] width 344 height 34
click at [863, 557] on button "Confirm" at bounding box center [875, 562] width 48 height 19
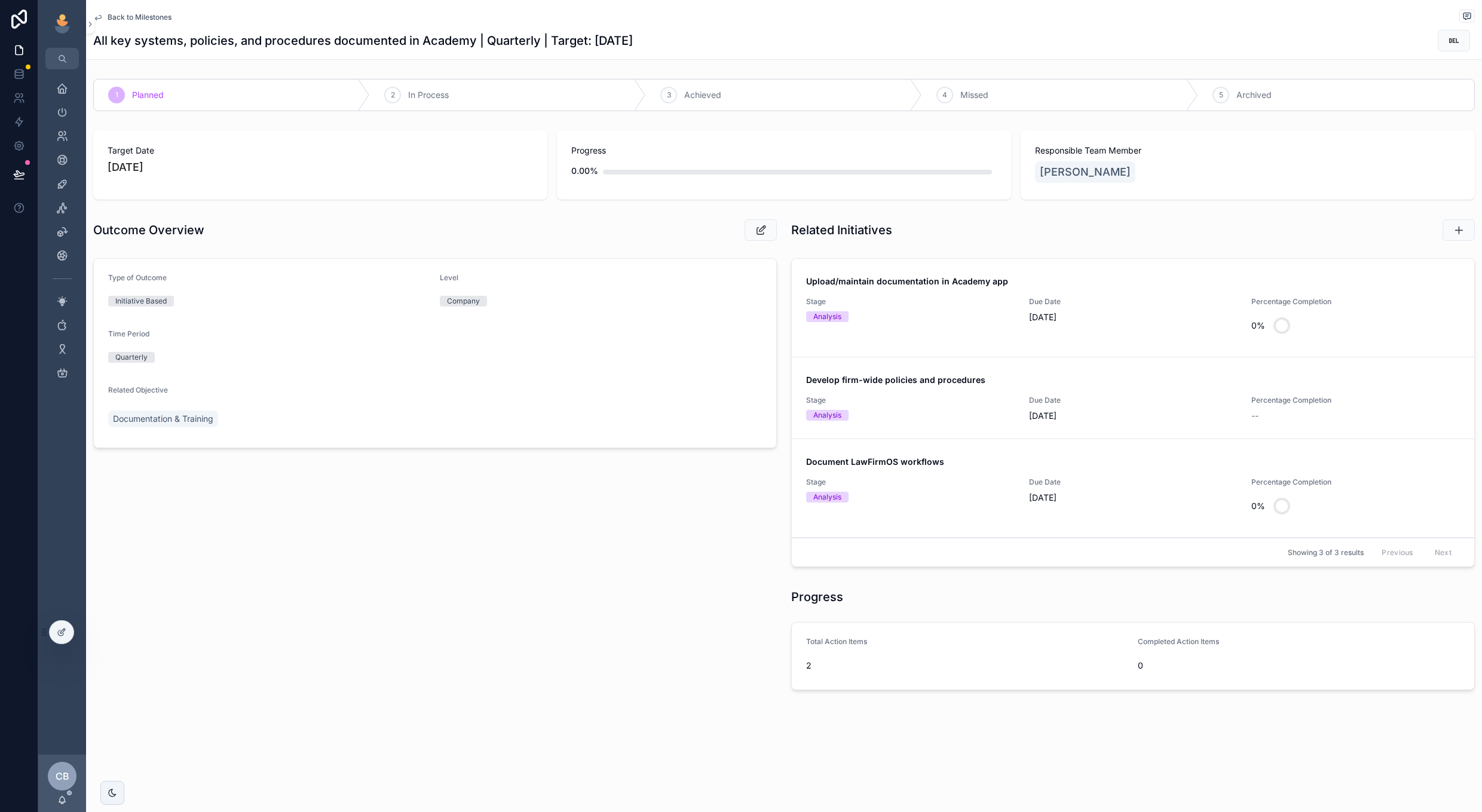
click at [1108, 331] on div "Due Date 9/30/2025" at bounding box center [1133, 319] width 209 height 43
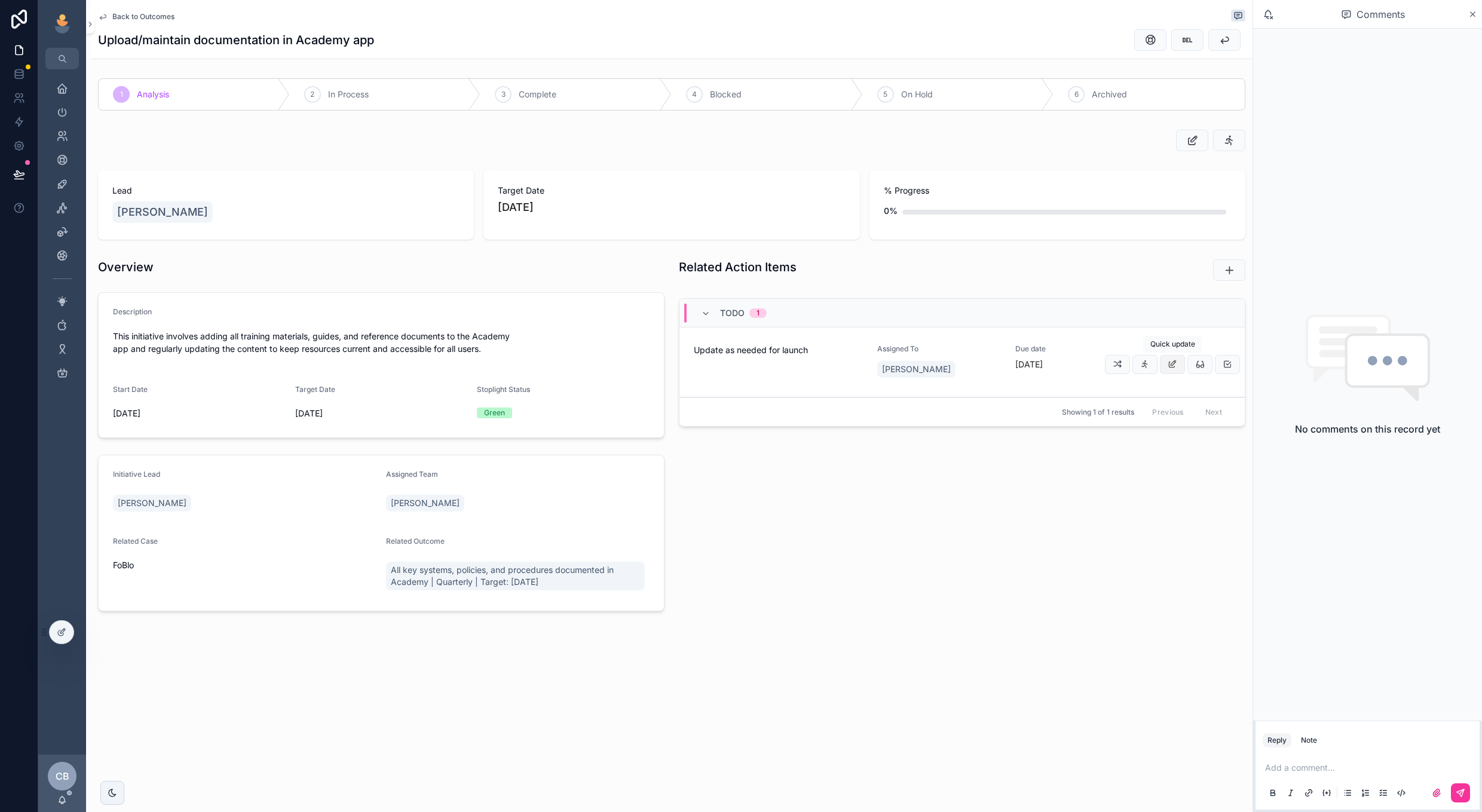
click at [1178, 362] on button "scrollable content" at bounding box center [1173, 365] width 25 height 19
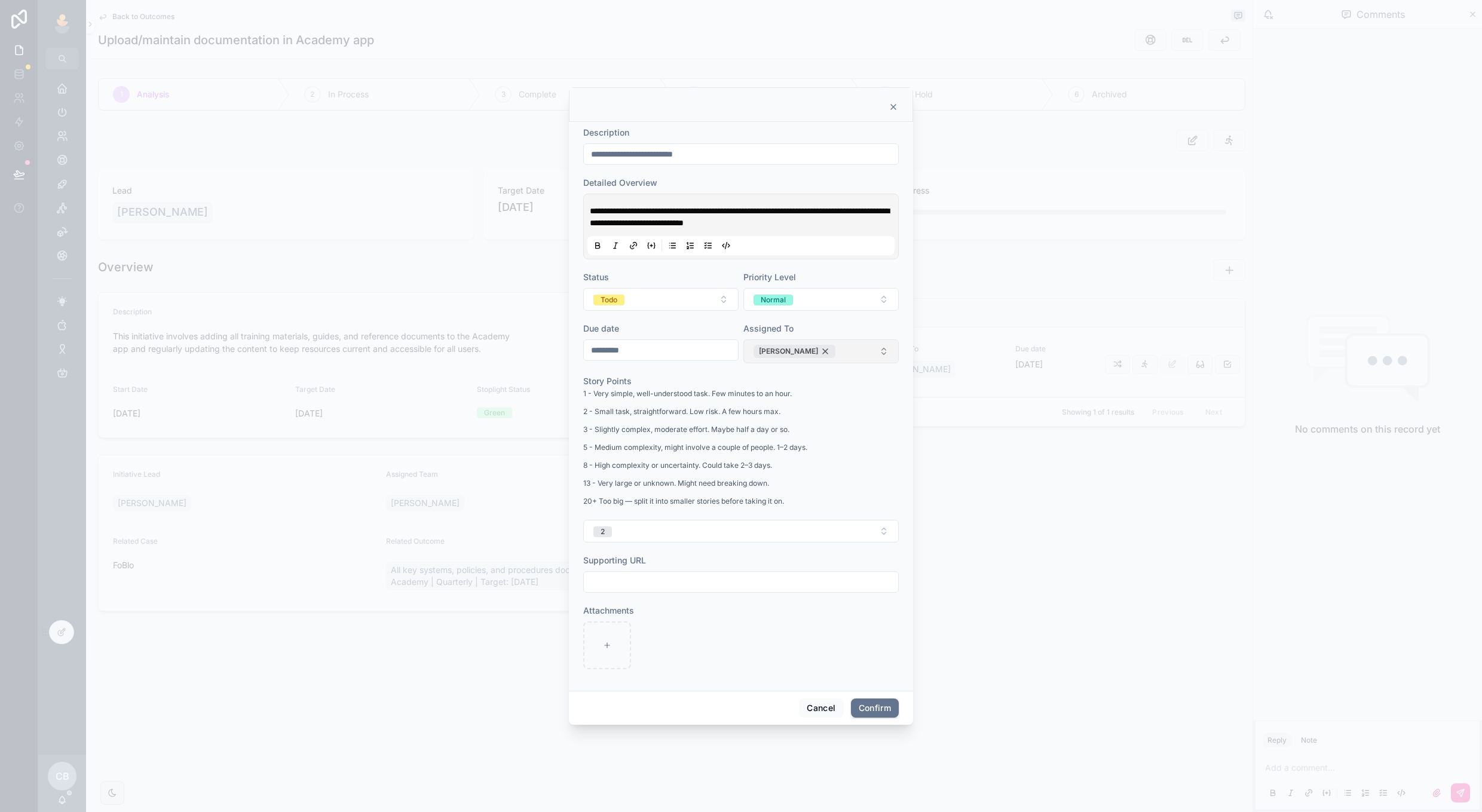
click at [806, 351] on div "[PERSON_NAME]" at bounding box center [795, 351] width 82 height 13
click at [707, 354] on input "*********" at bounding box center [661, 351] width 154 height 17
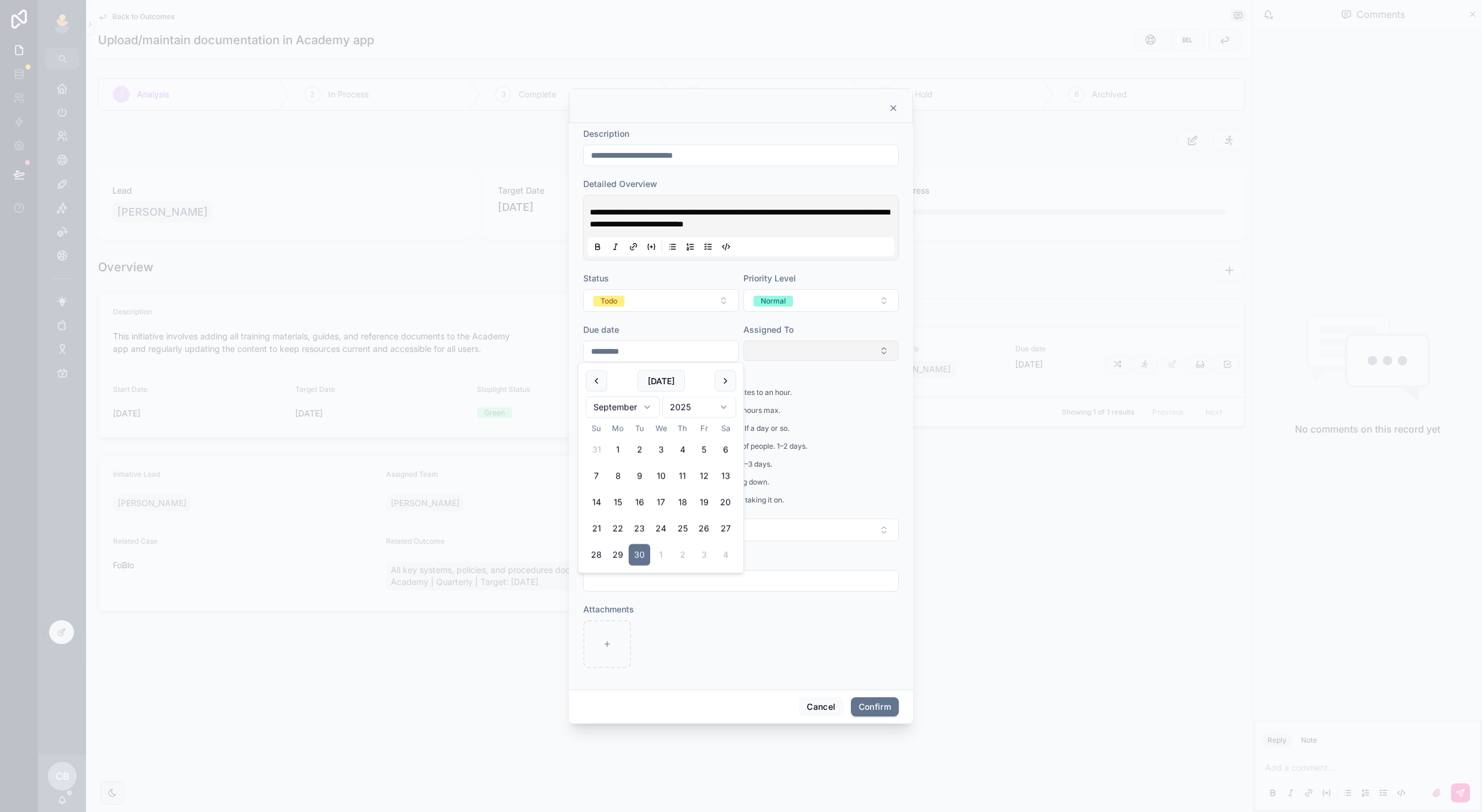
drag, startPoint x: 707, startPoint y: 354, endPoint x: 562, endPoint y: 361, distance: 145.2
click at [564, 360] on div "**********" at bounding box center [741, 406] width 1482 height 812
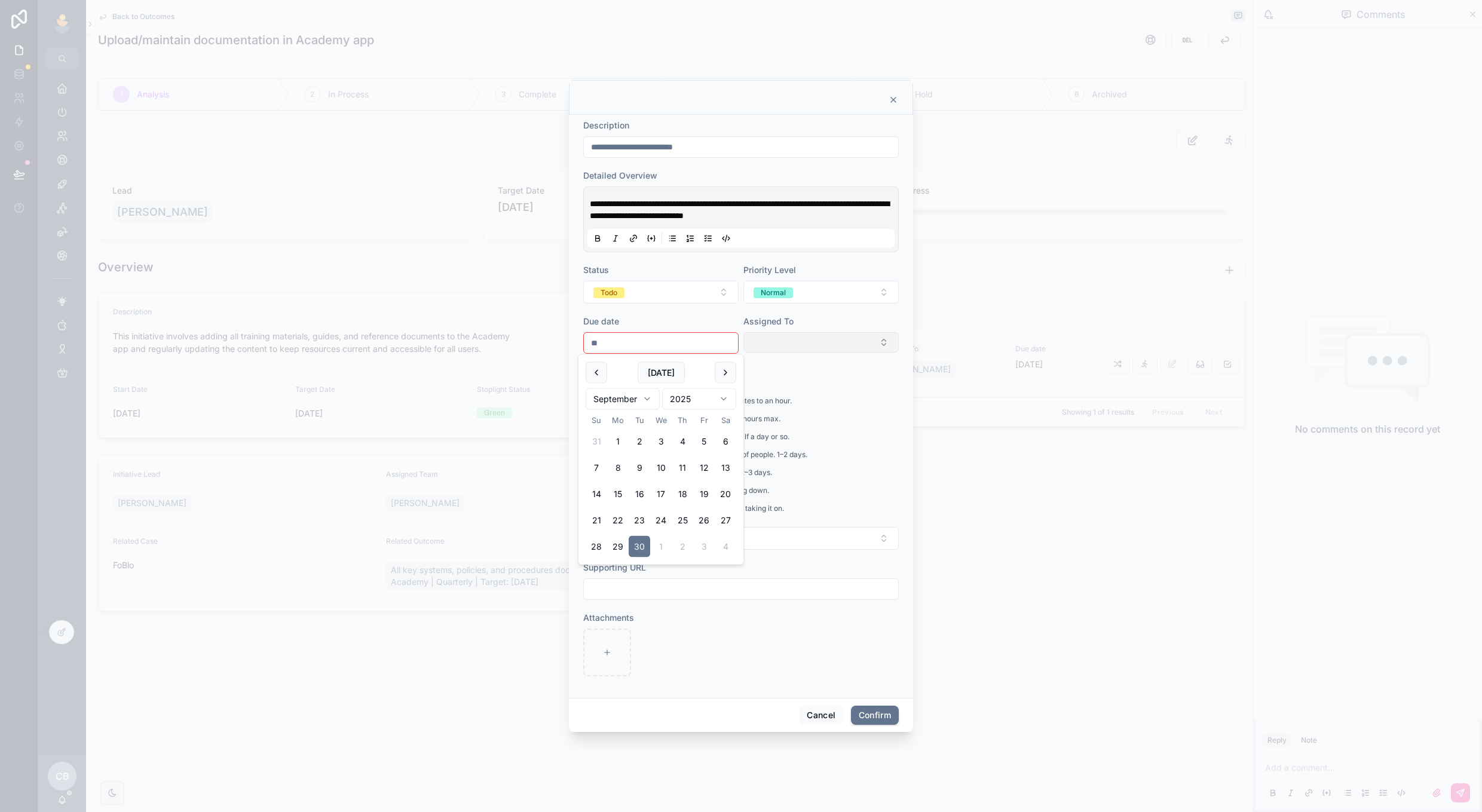
type input "*"
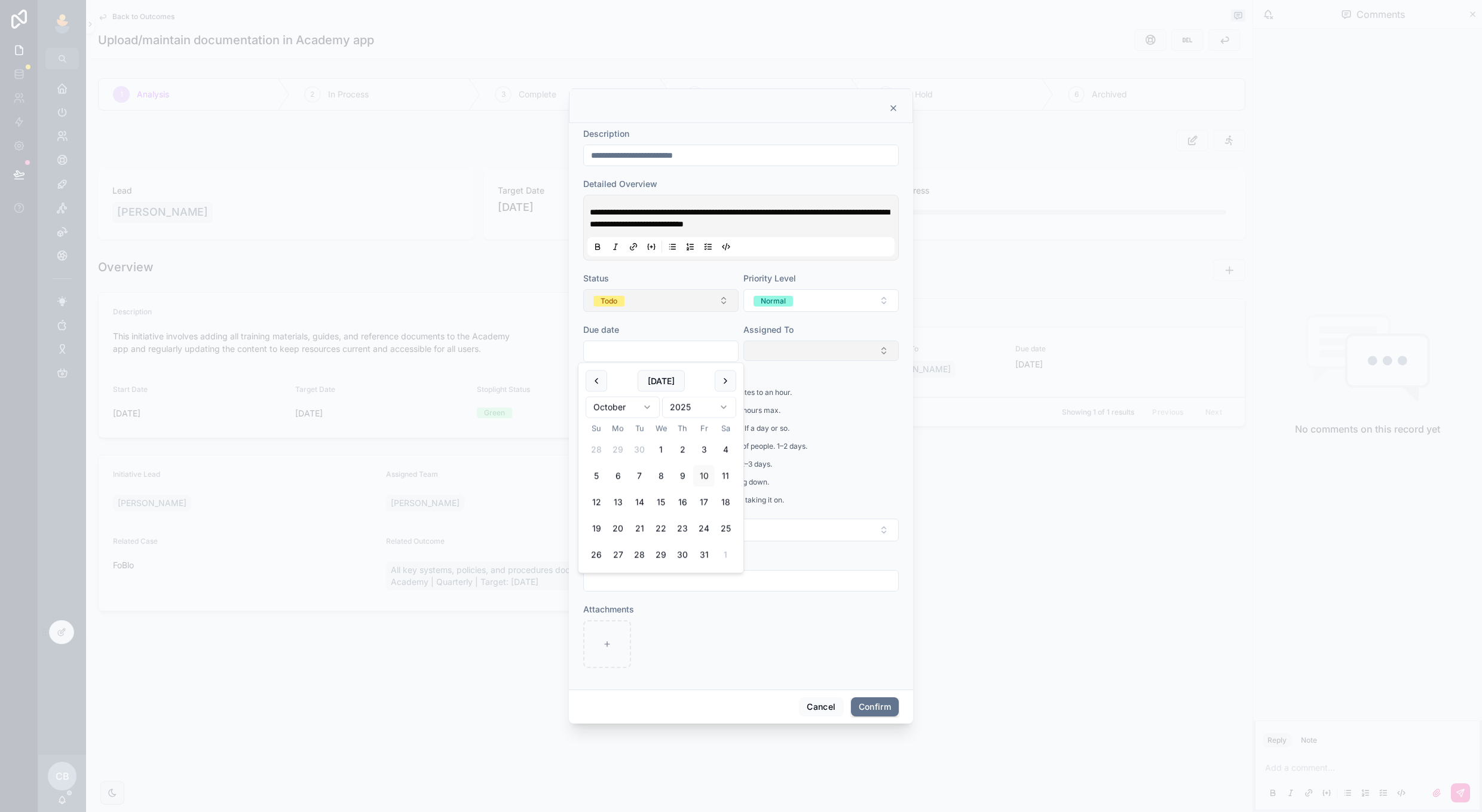
click at [703, 294] on button "Todo" at bounding box center [661, 301] width 155 height 23
click at [683, 366] on div "Backlog" at bounding box center [661, 367] width 167 height 18
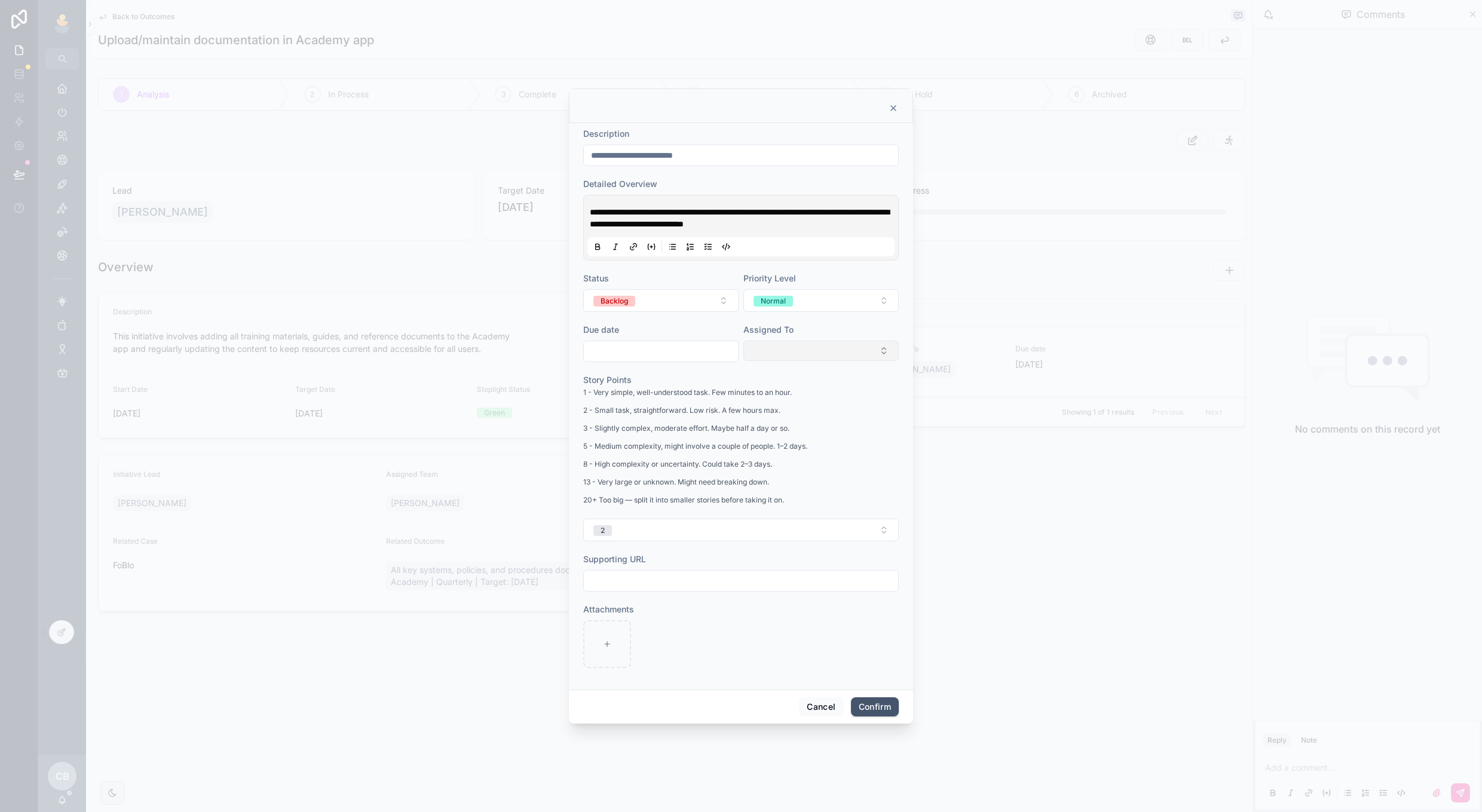
click at [866, 705] on button "Confirm" at bounding box center [875, 707] width 48 height 19
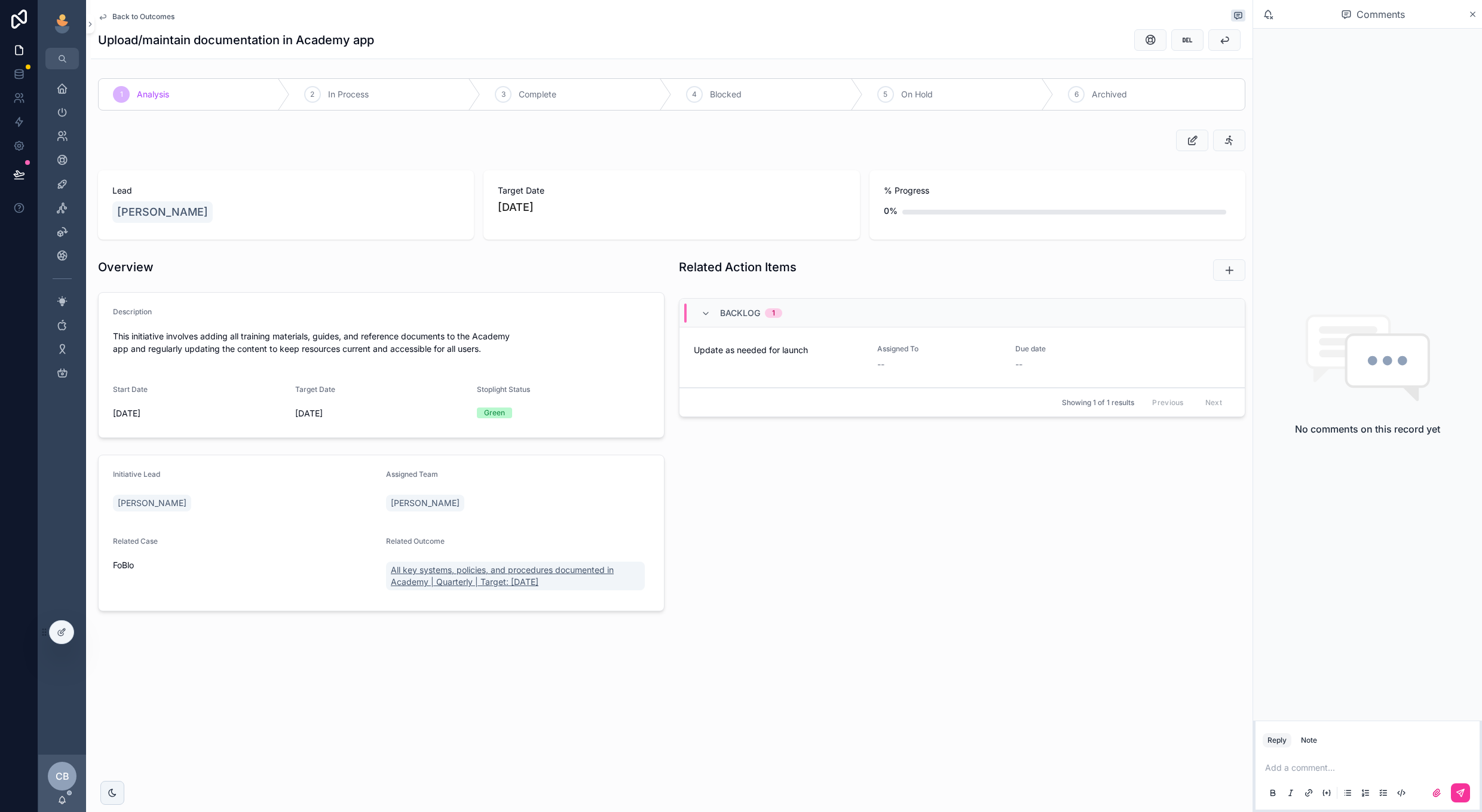
click at [412, 588] on span "All key systems, policies, and procedures documented in Academy | Quarterly | T…" at bounding box center [515, 576] width 249 height 24
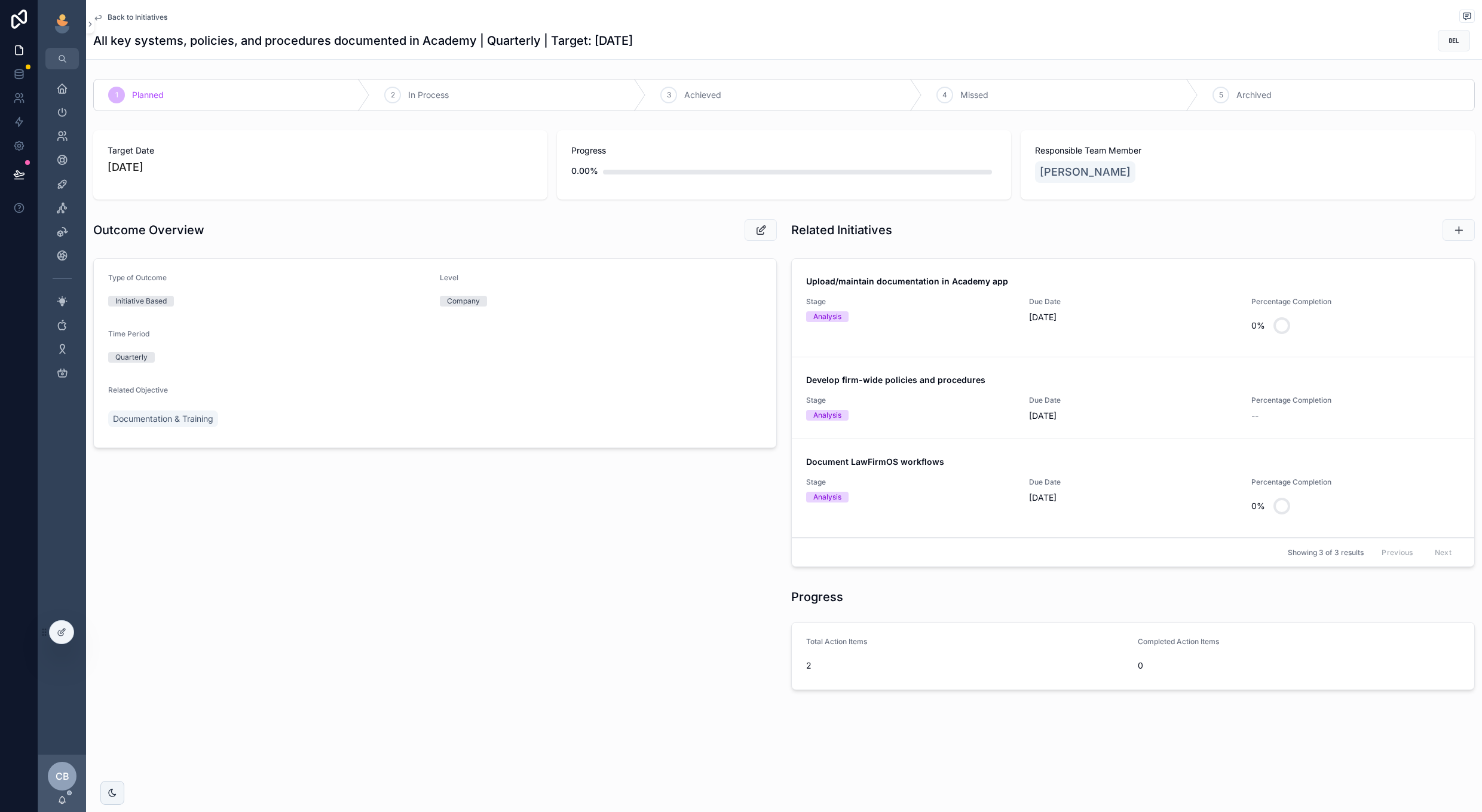
click at [975, 390] on div "Develop firm-wide policies and procedures Stage Analysis Due Date 9/30/2025 Per…" at bounding box center [1133, 398] width 654 height 48
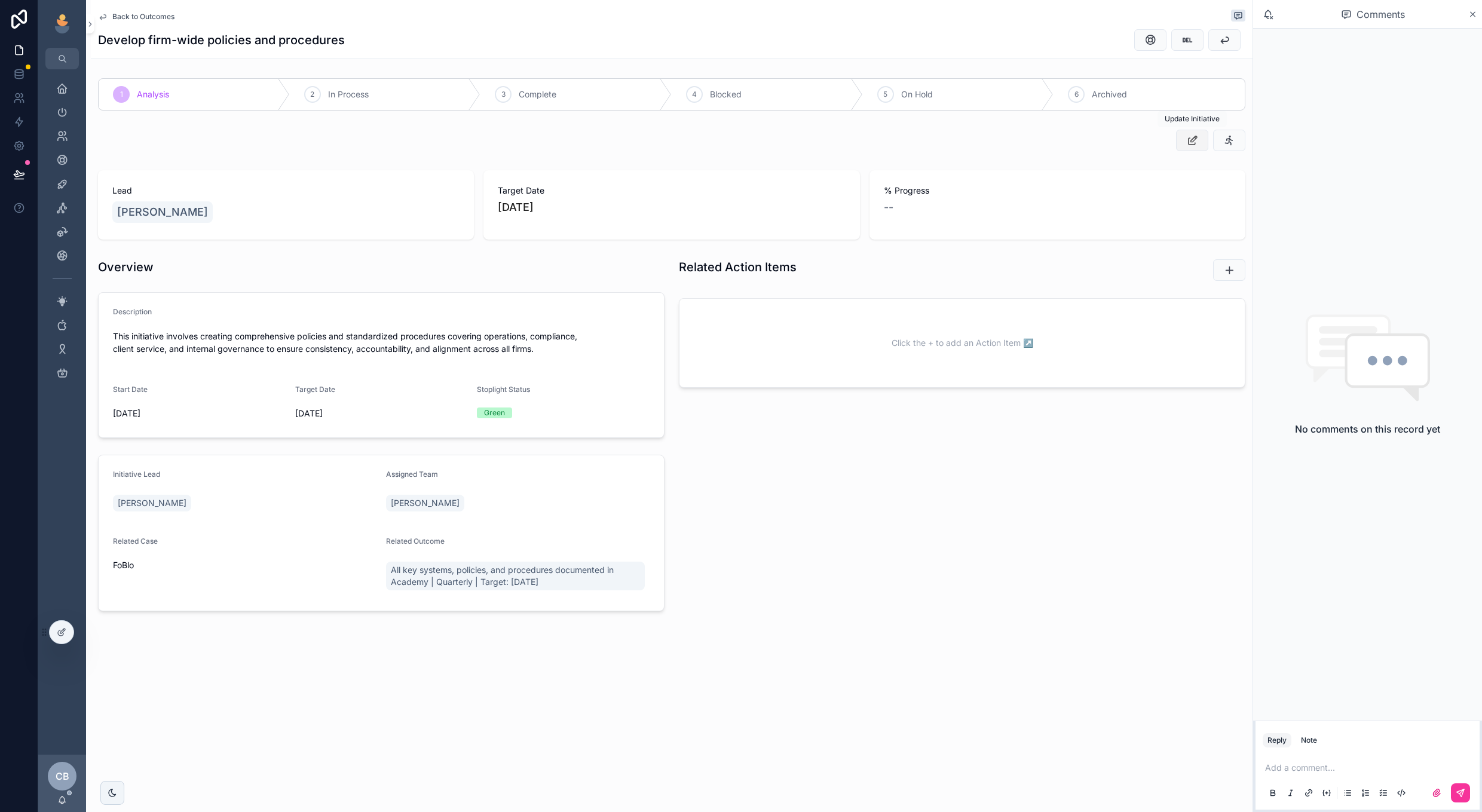
click at [1189, 145] on icon "scrollable content" at bounding box center [1193, 140] width 13 height 12
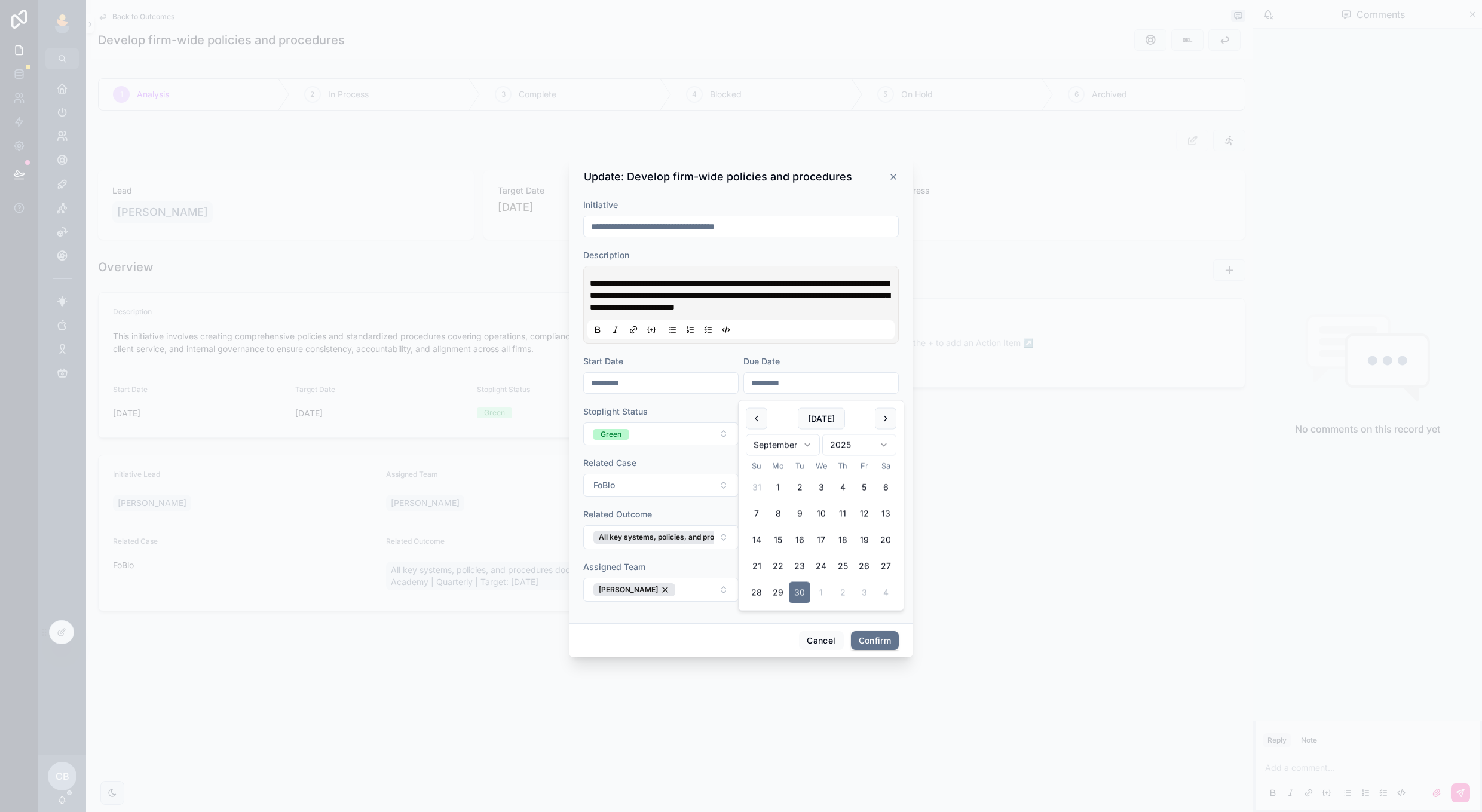
click at [796, 392] on input "*********" at bounding box center [821, 383] width 154 height 17
drag, startPoint x: 799, startPoint y: 392, endPoint x: 720, endPoint y: 378, distance: 80.2
click at [720, 378] on form "**********" at bounding box center [741, 406] width 316 height 415
click at [878, 427] on button at bounding box center [886, 419] width 21 height 21
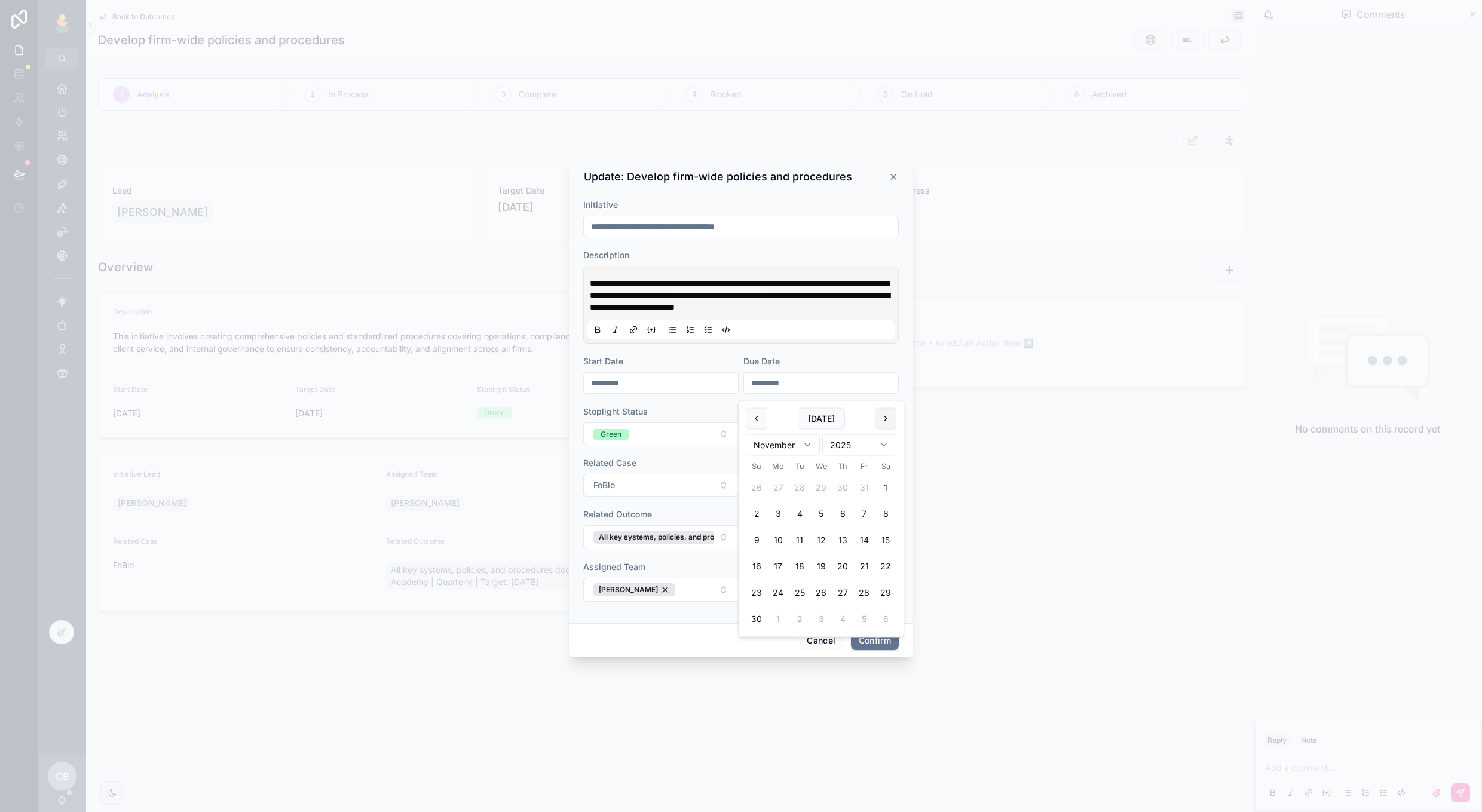
click at [887, 423] on button at bounding box center [886, 419] width 21 height 21
click at [863, 535] on button "19" at bounding box center [864, 540] width 21 height 21
type input "**********"
click at [865, 642] on button "Confirm" at bounding box center [875, 641] width 48 height 19
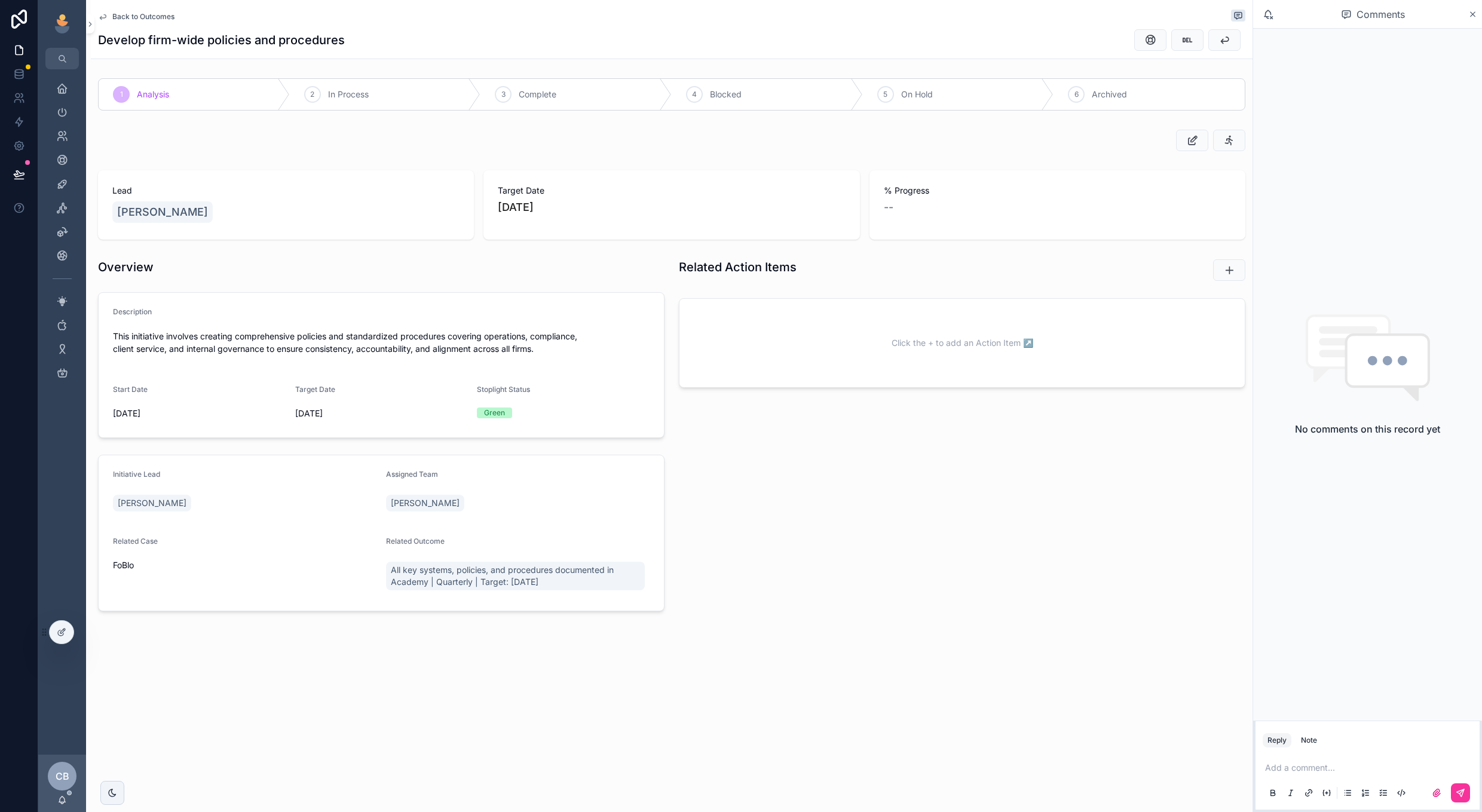
click at [151, 15] on span "Back to Outcomes" at bounding box center [144, 17] width 62 height 10
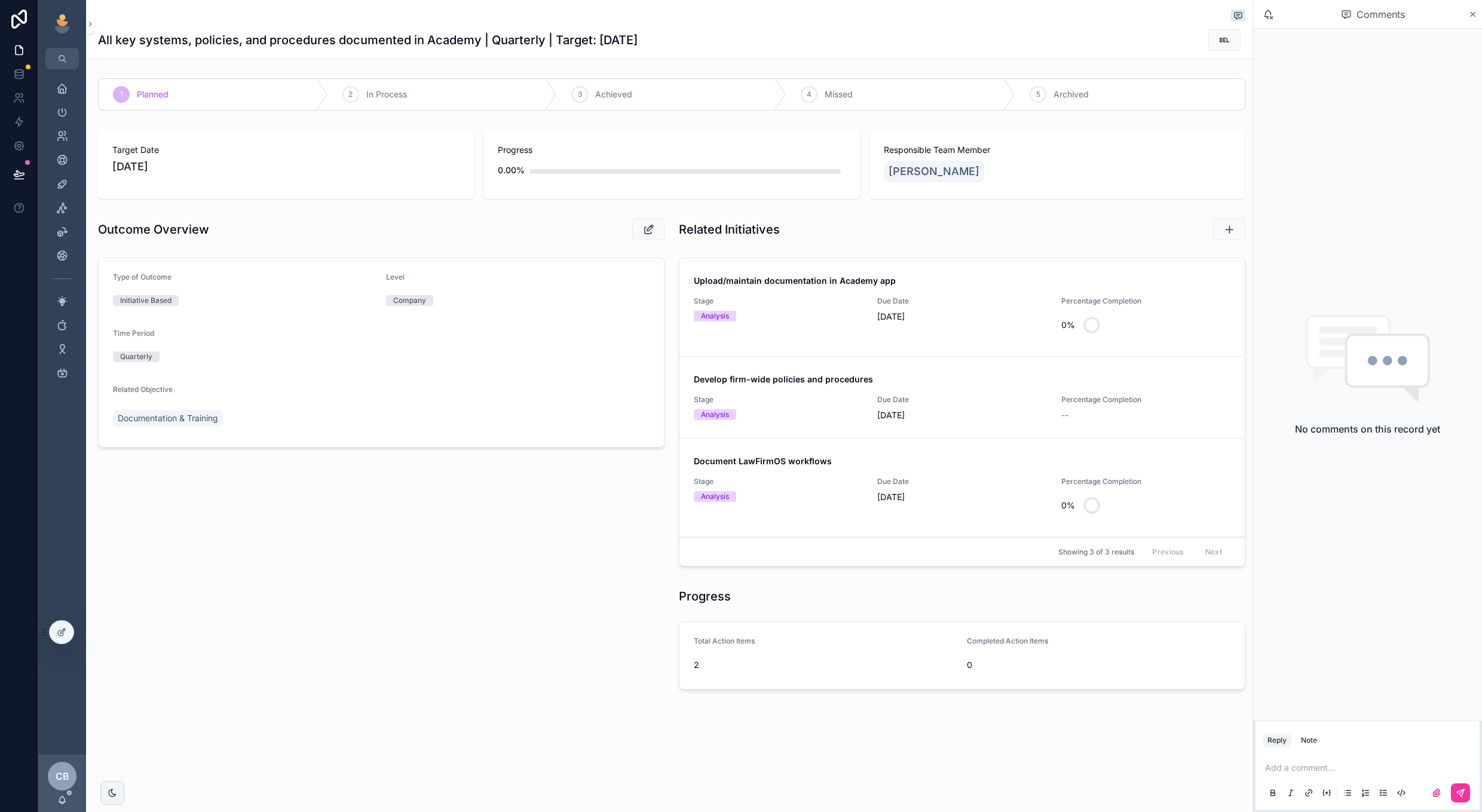
click at [934, 504] on div "Due Date 9/30/2025" at bounding box center [962, 499] width 169 height 43
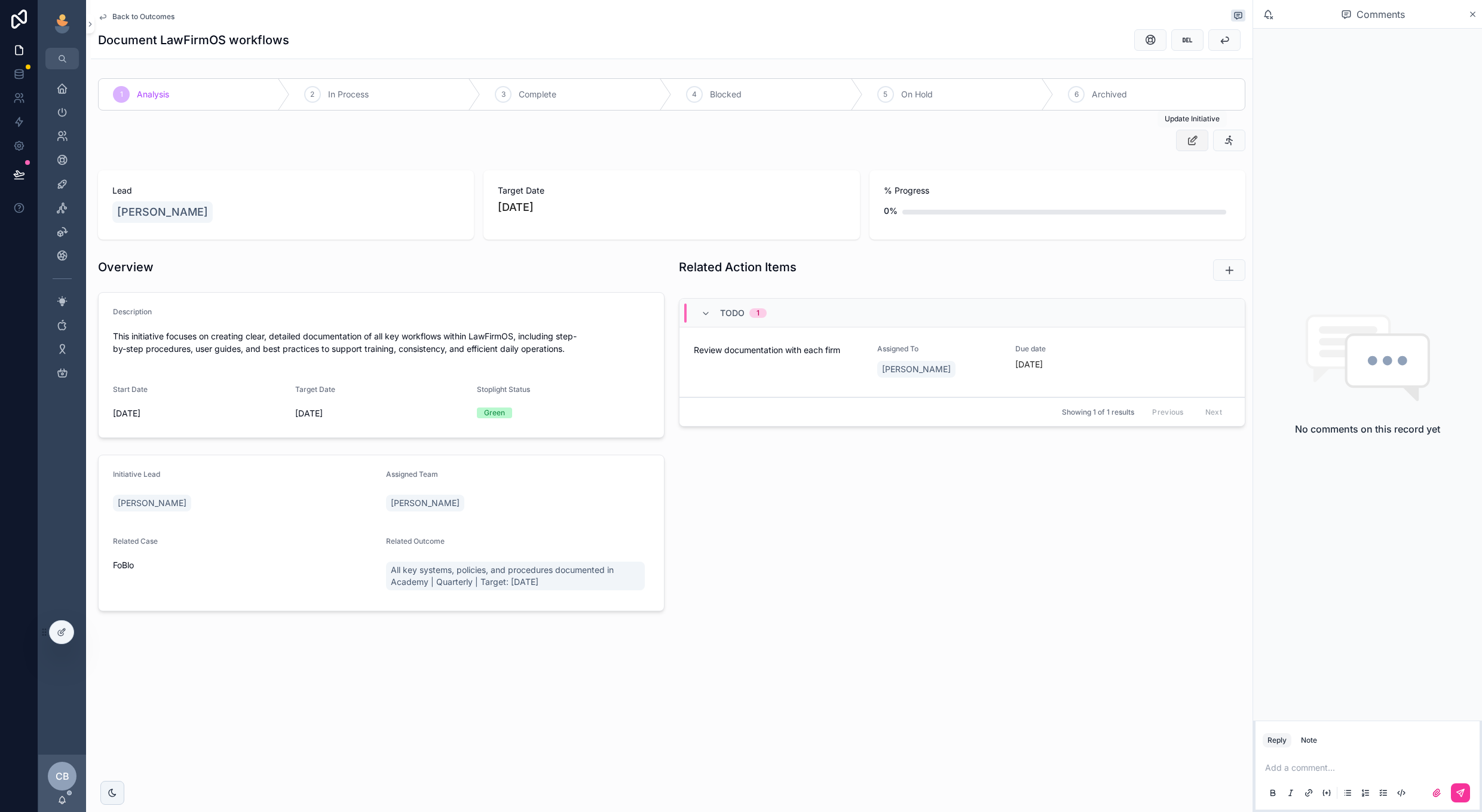
click at [1196, 144] on icon "scrollable content" at bounding box center [1193, 140] width 13 height 12
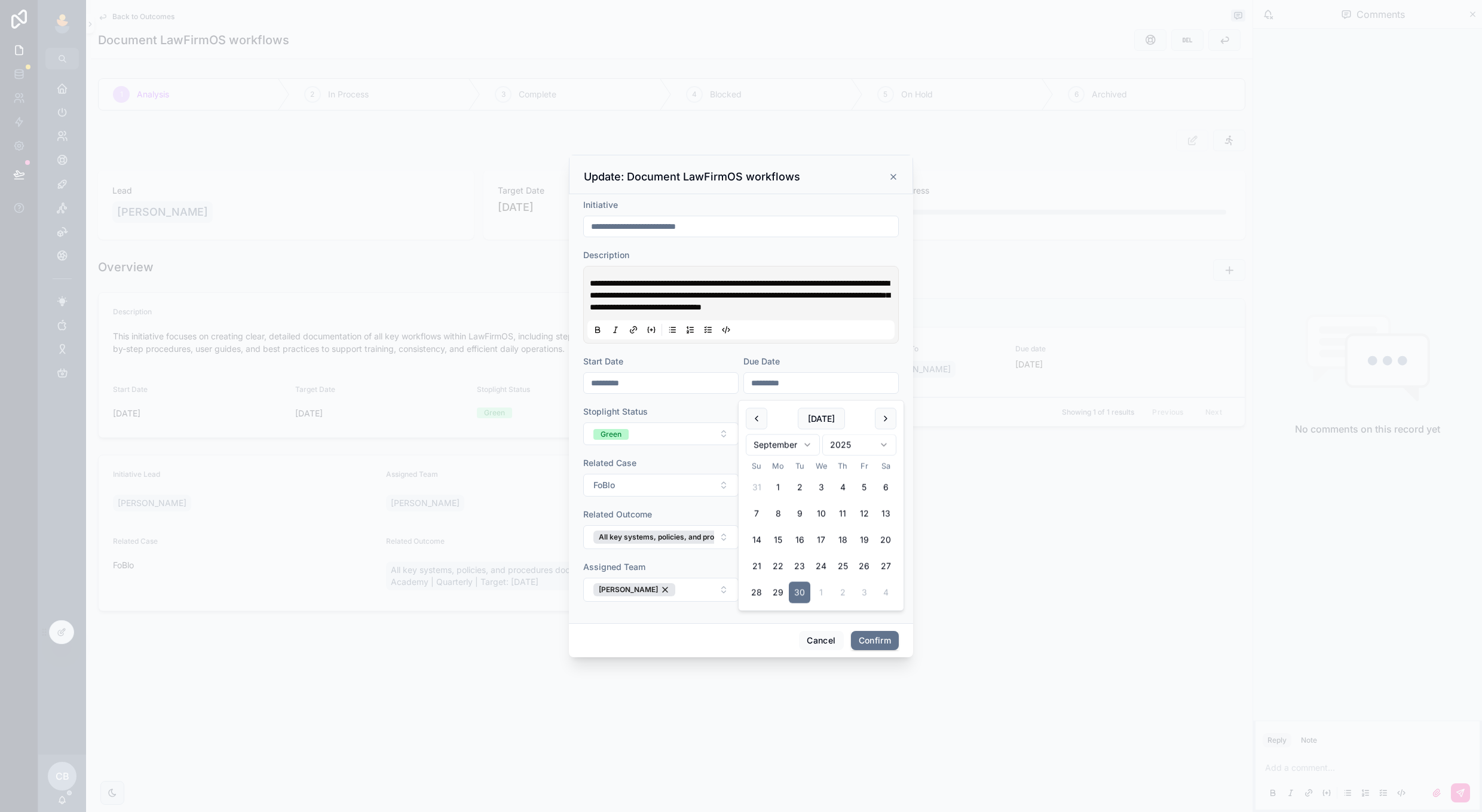
click at [807, 385] on input "*********" at bounding box center [821, 383] width 154 height 17
click at [879, 424] on button at bounding box center [886, 419] width 21 height 21
click at [862, 538] on button "19" at bounding box center [864, 540] width 21 height 21
type input "**********"
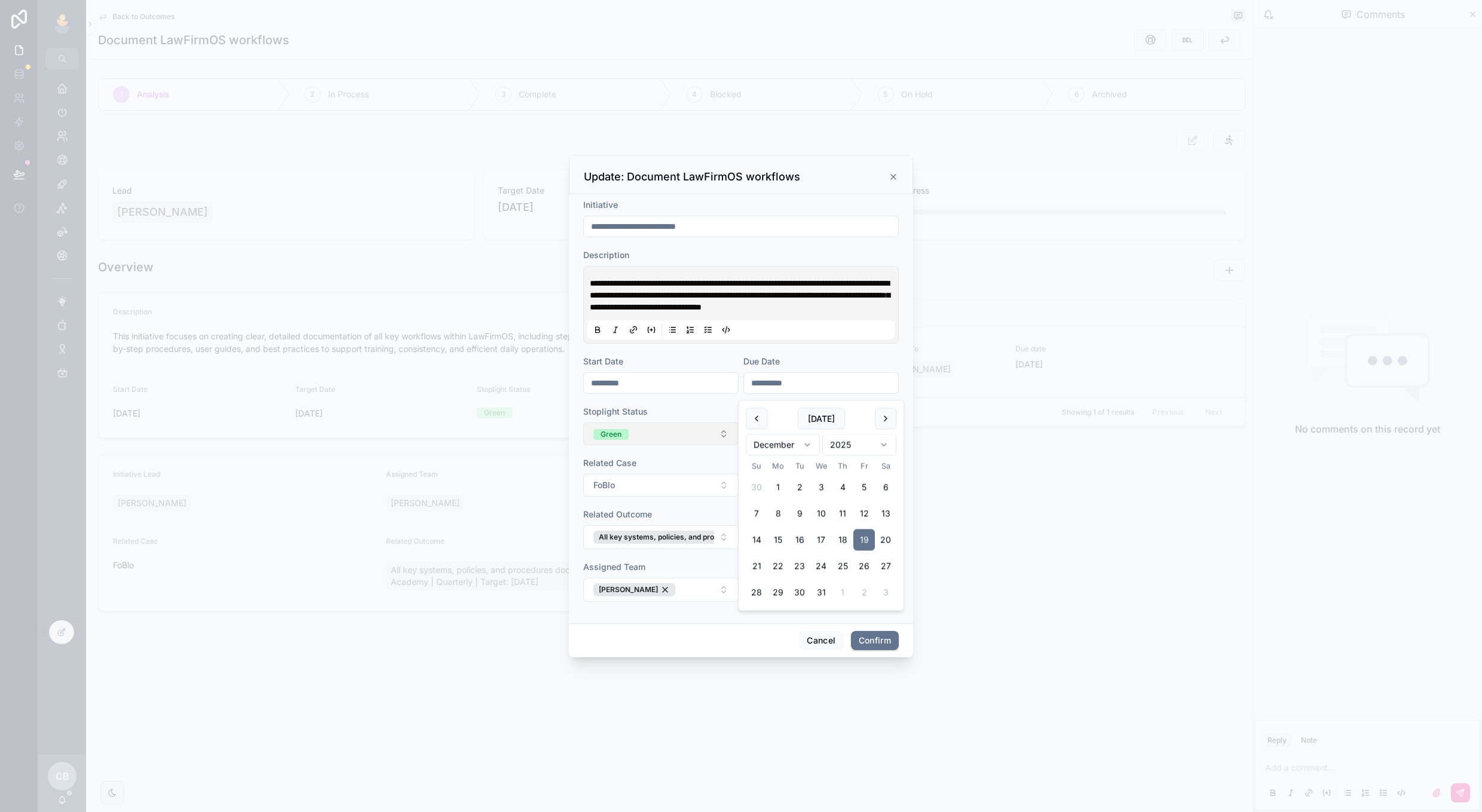
click at [693, 433] on button "Green" at bounding box center [661, 434] width 155 height 23
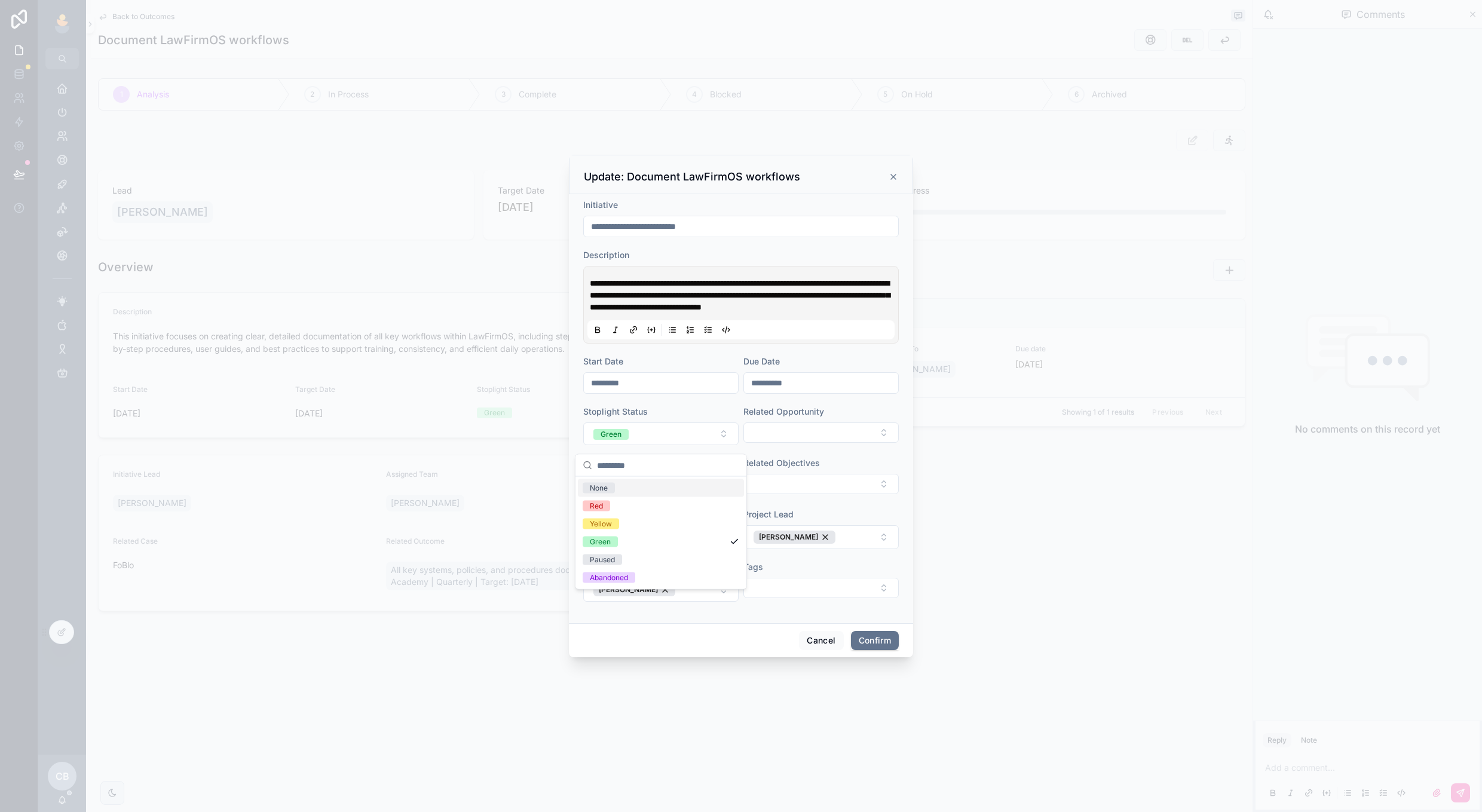
click at [673, 485] on div "None" at bounding box center [661, 488] width 167 height 18
click at [858, 642] on button "Confirm" at bounding box center [875, 641] width 48 height 19
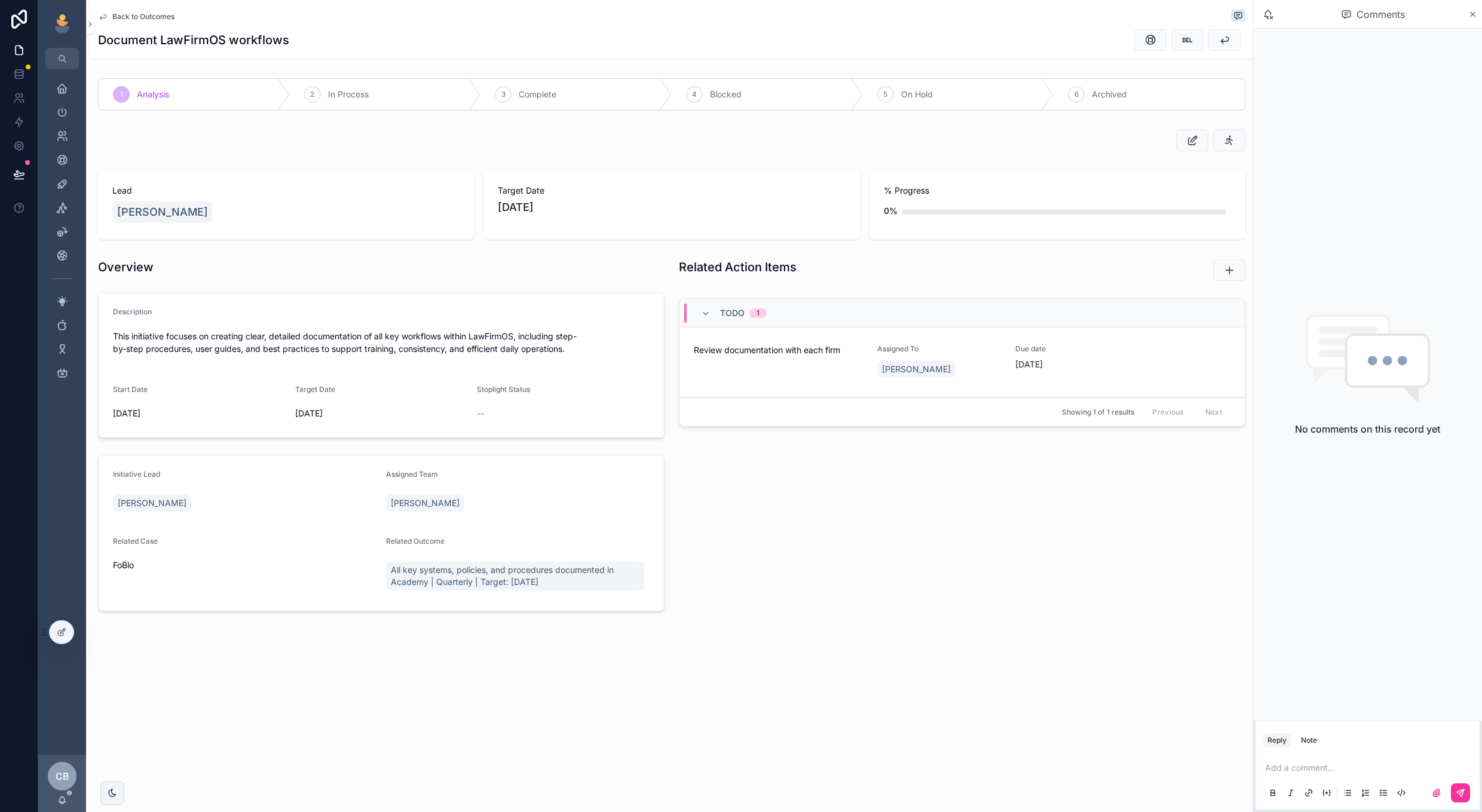
click at [982, 390] on link "Review documentation with each firm Assigned To Chad Burton Due date 10 days ago" at bounding box center [962, 362] width 565 height 70
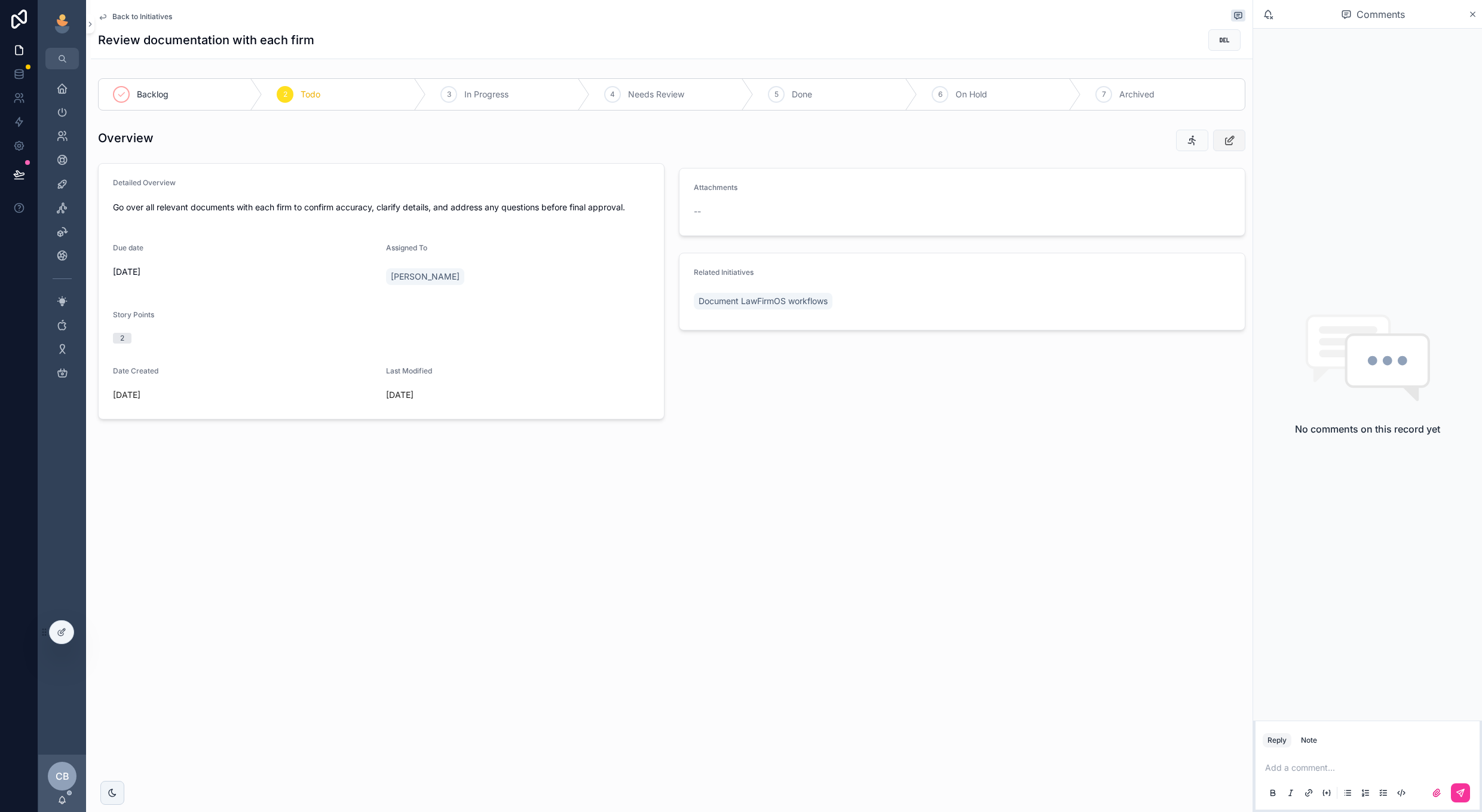
click at [1231, 138] on icon "scrollable content" at bounding box center [1230, 140] width 13 height 12
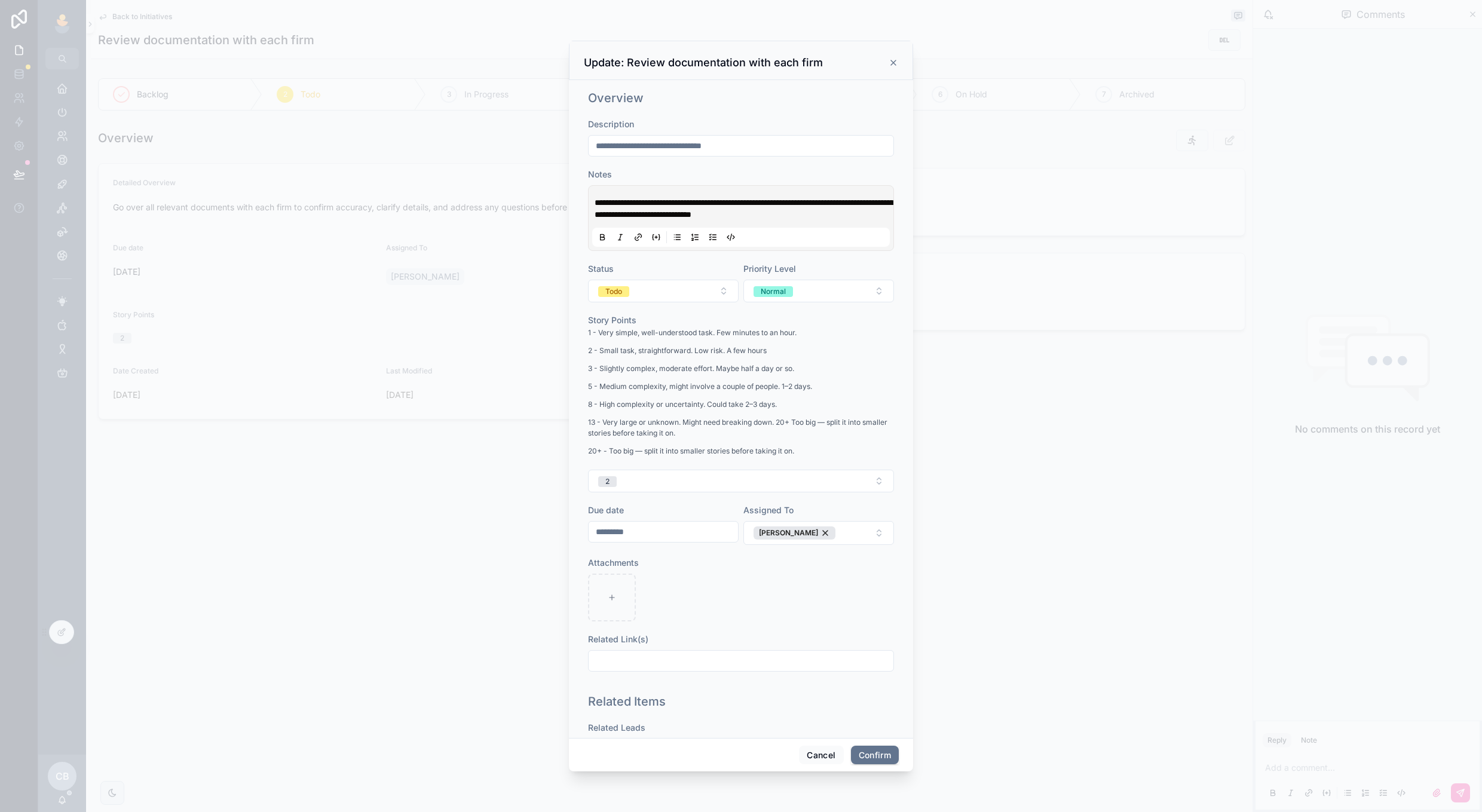
click at [662, 529] on input "*********" at bounding box center [663, 531] width 149 height 17
click at [679, 569] on button "[DATE]" at bounding box center [664, 561] width 48 height 21
click at [725, 567] on button at bounding box center [728, 561] width 21 height 21
click at [707, 684] on button "19" at bounding box center [706, 682] width 21 height 21
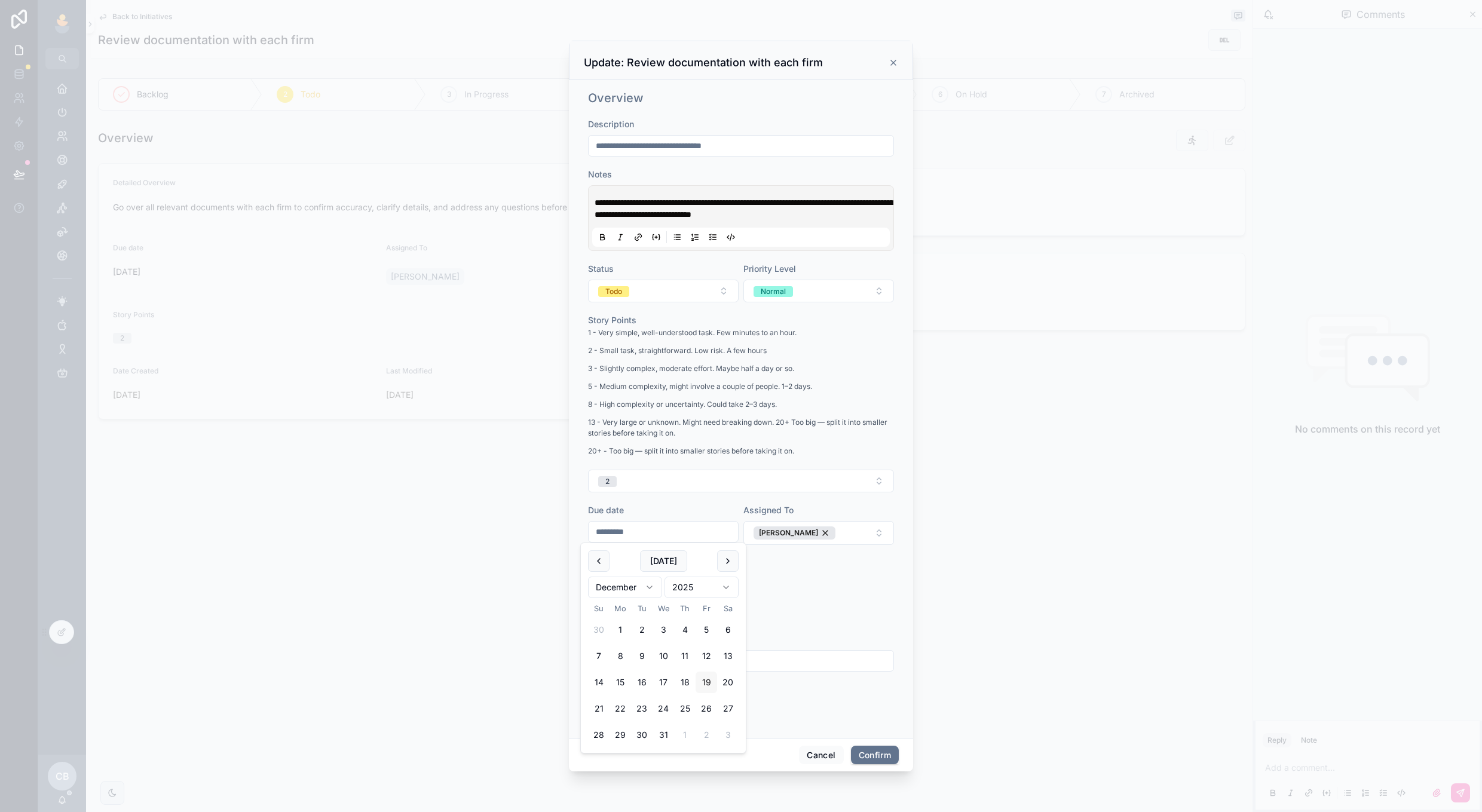
type input "**********"
click at [715, 298] on button "Todo" at bounding box center [664, 291] width 151 height 23
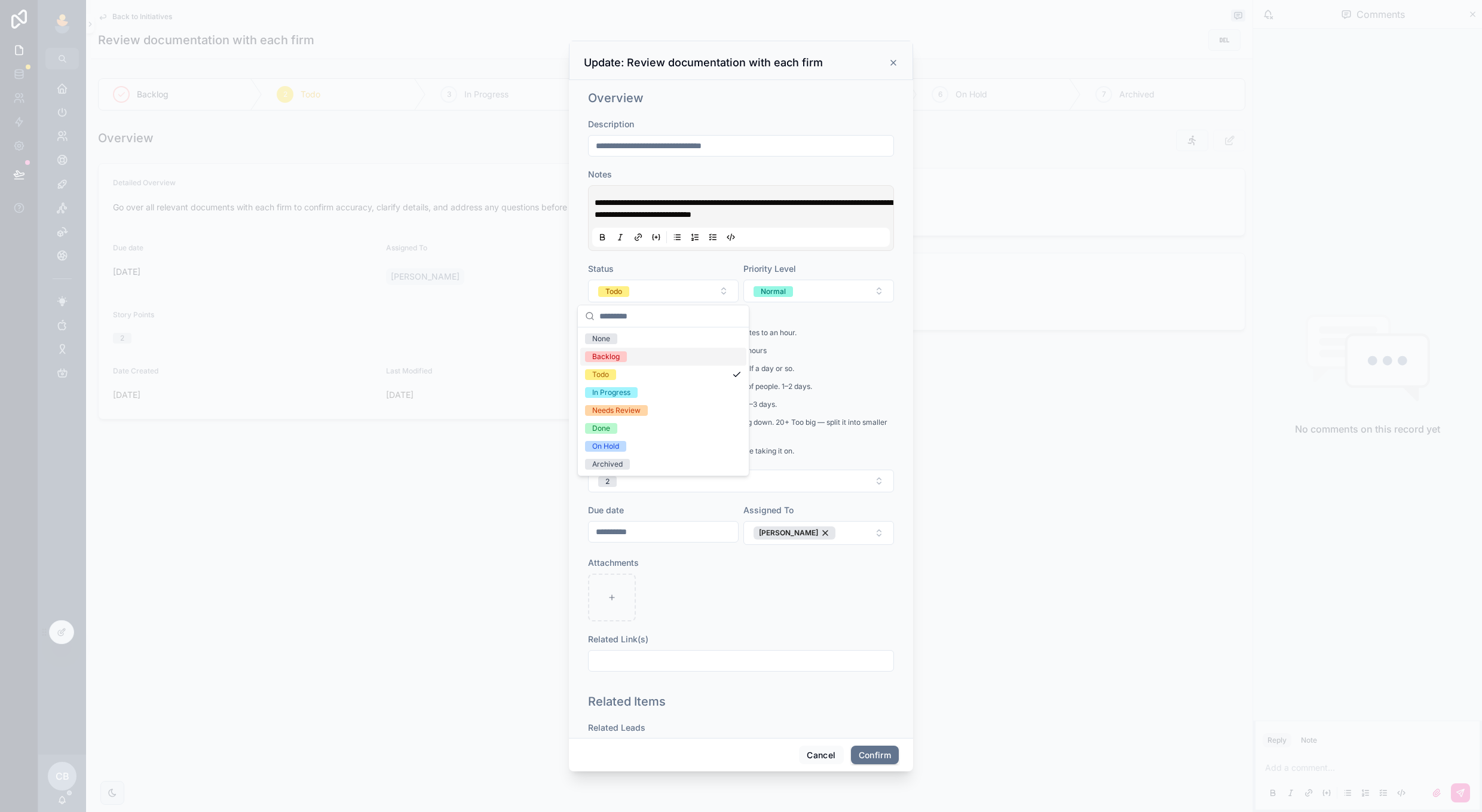
click at [688, 360] on div "Backlog" at bounding box center [664, 357] width 167 height 18
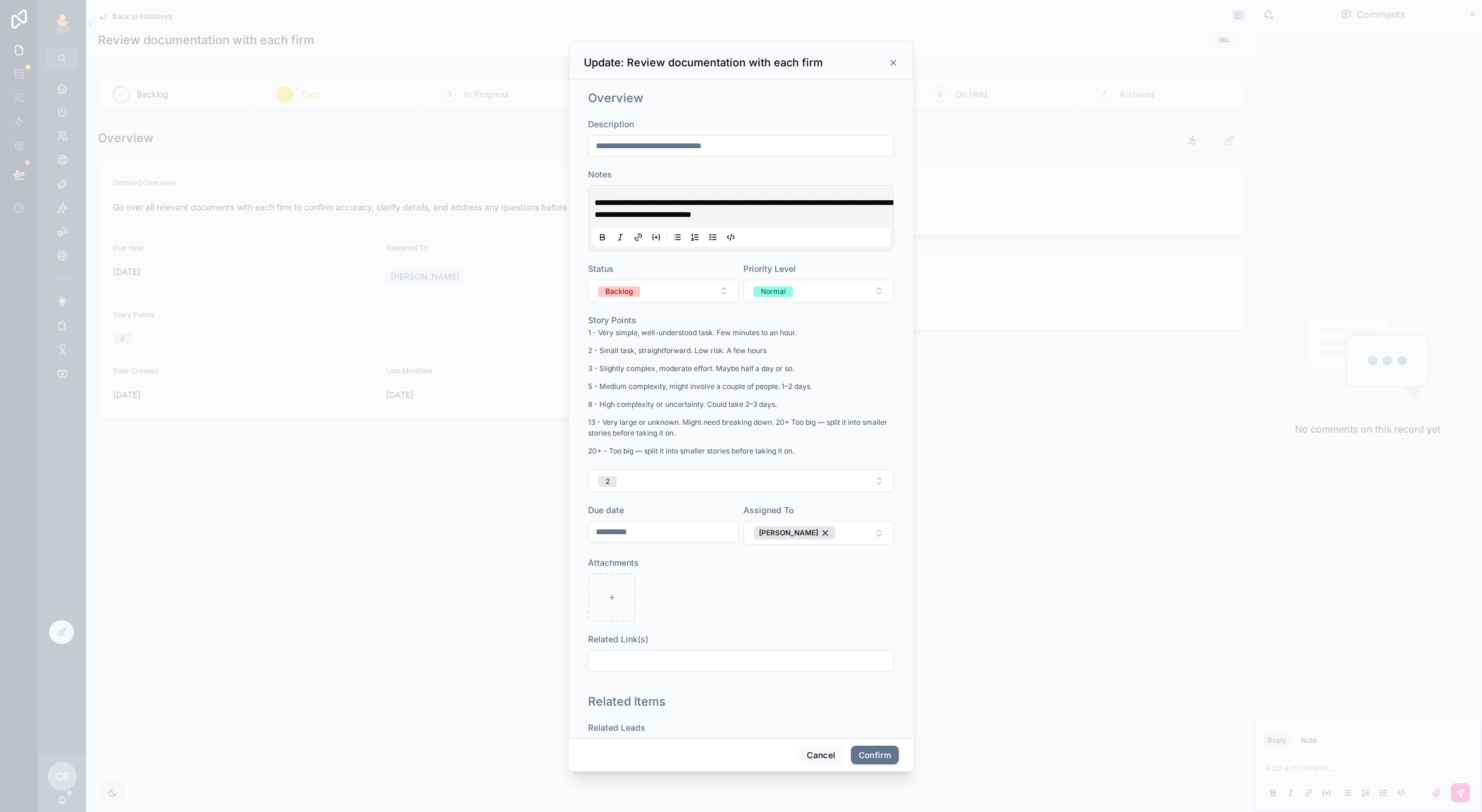
click at [868, 343] on div "1 - Very simple, well-understood task. Few minutes to an hour. 2 - Small task, …" at bounding box center [741, 396] width 306 height 136
click at [813, 530] on div "[PERSON_NAME]" at bounding box center [795, 533] width 82 height 13
click at [871, 756] on button "Confirm" at bounding box center [875, 756] width 48 height 19
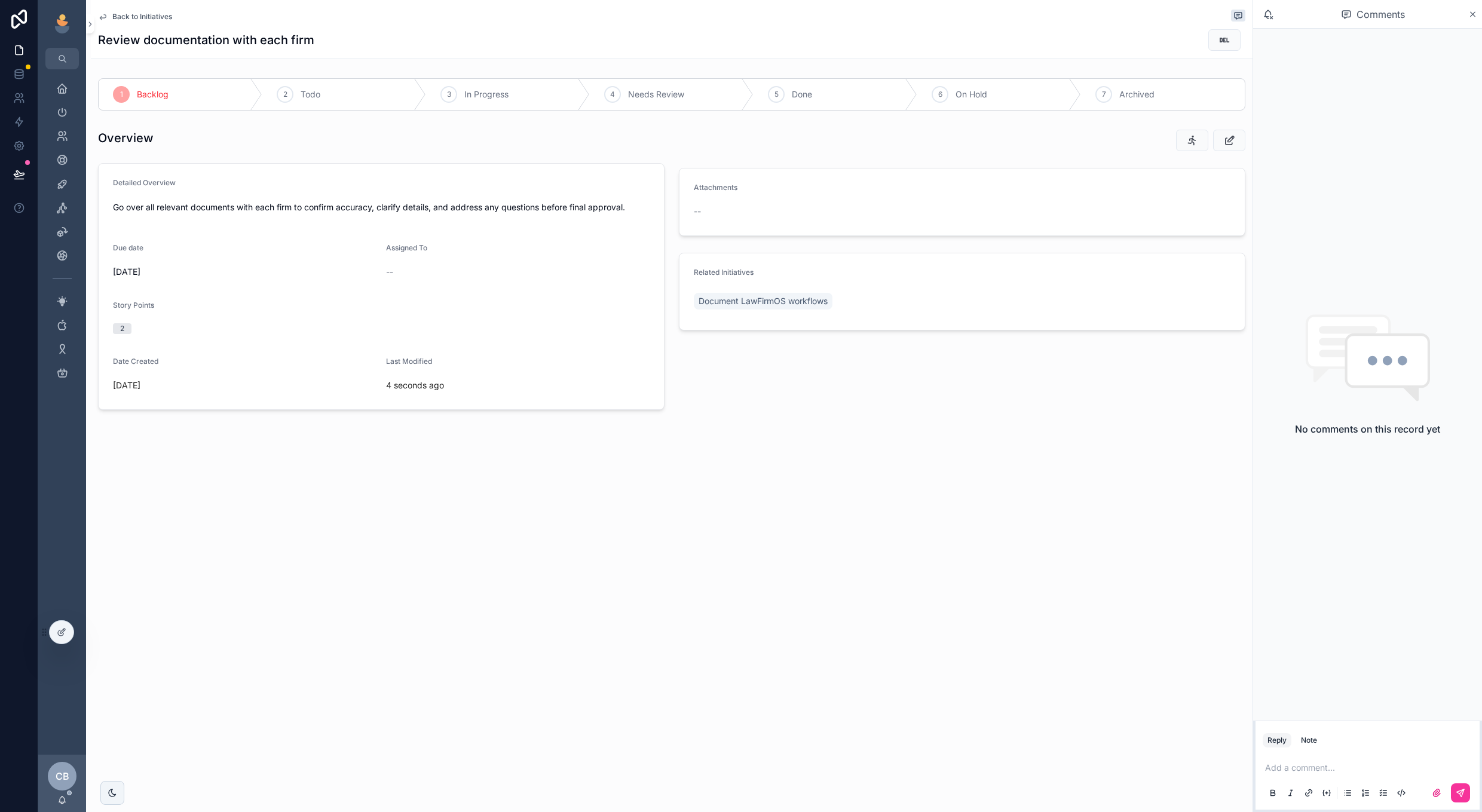
click at [151, 15] on span "Back to Initiatives" at bounding box center [142, 17] width 59 height 10
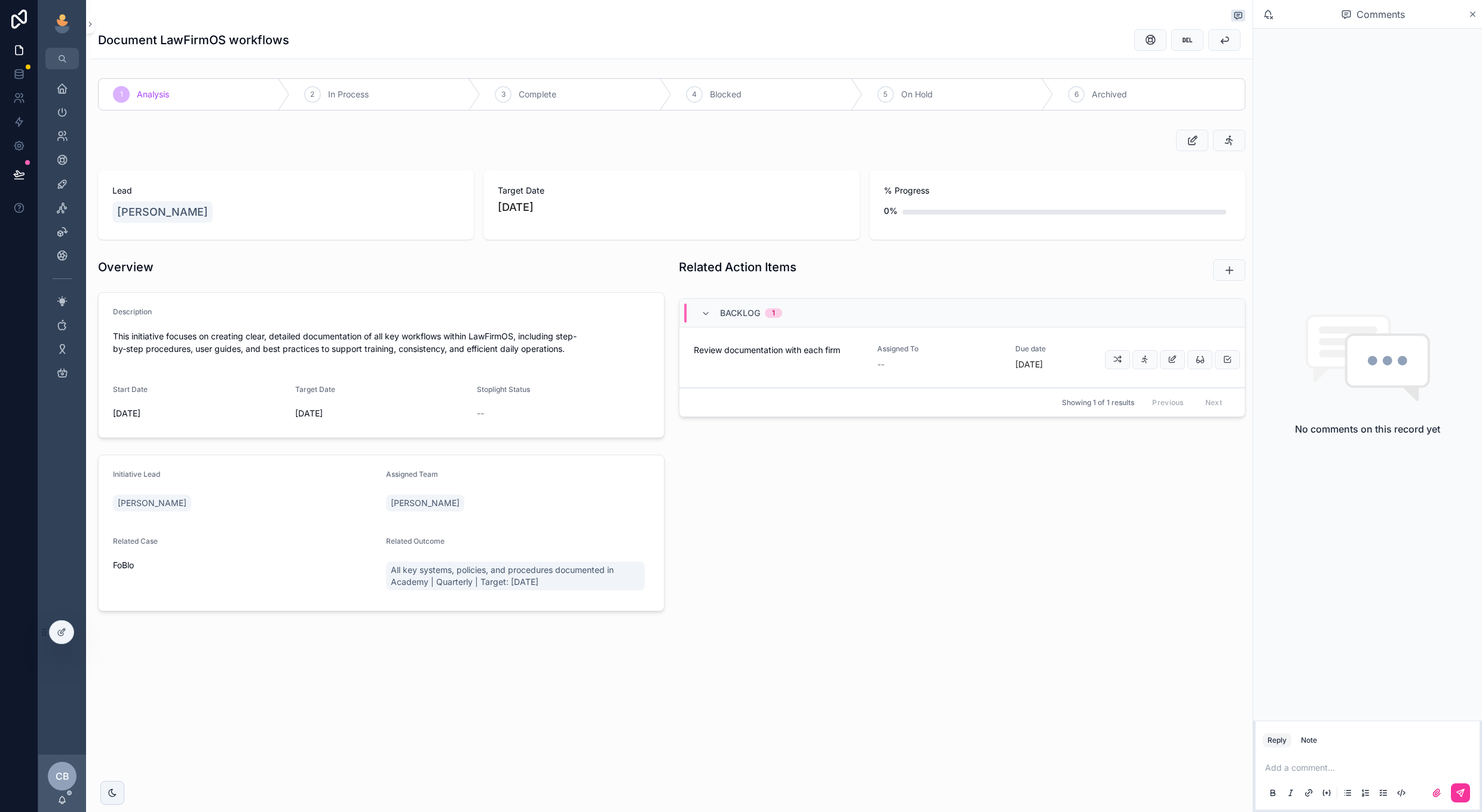
click at [802, 377] on link "Review documentation with each firm Assigned To -- Due date in 2 months" at bounding box center [962, 358] width 565 height 60
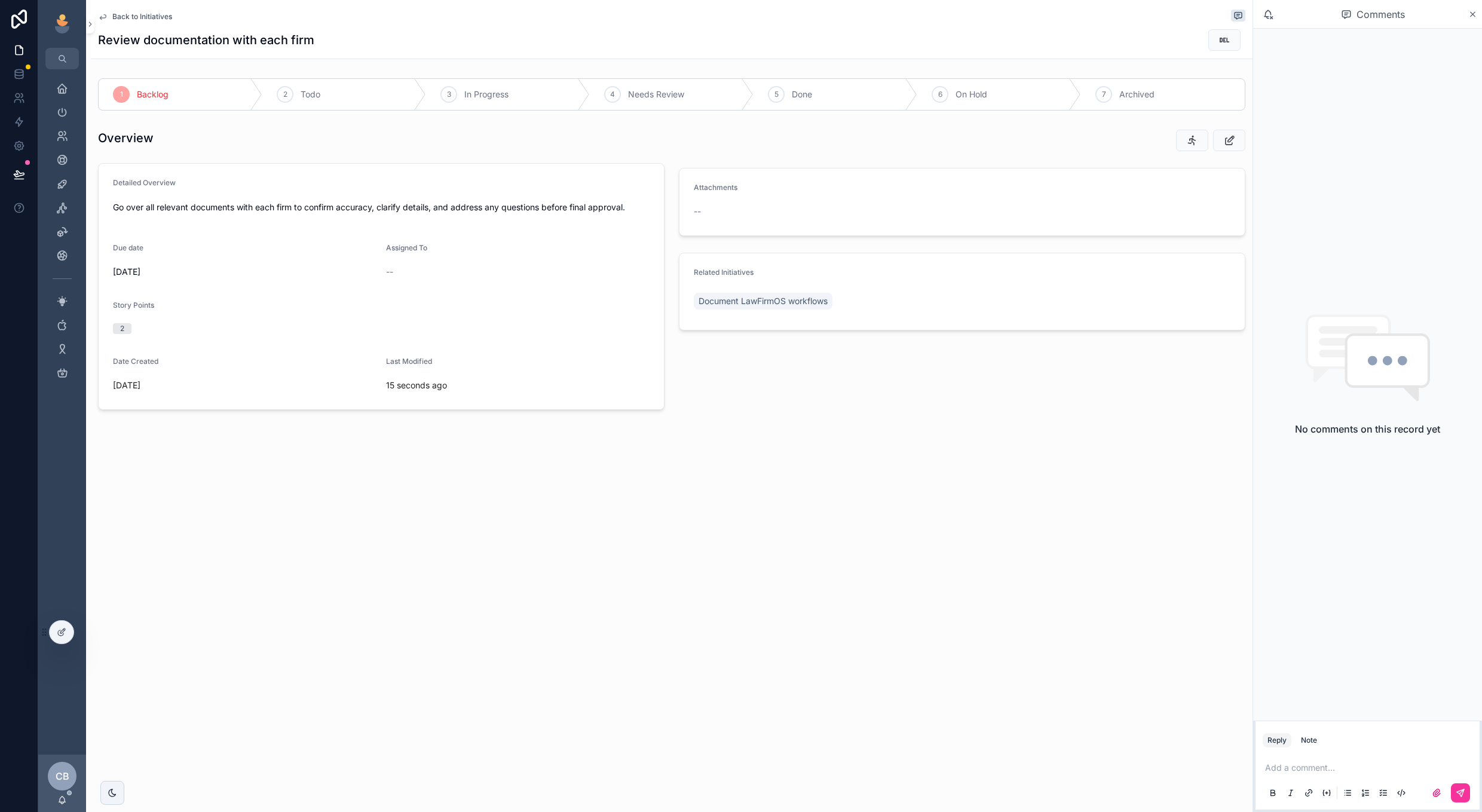
click at [159, 17] on span "Back to Initiatives" at bounding box center [142, 17] width 59 height 10
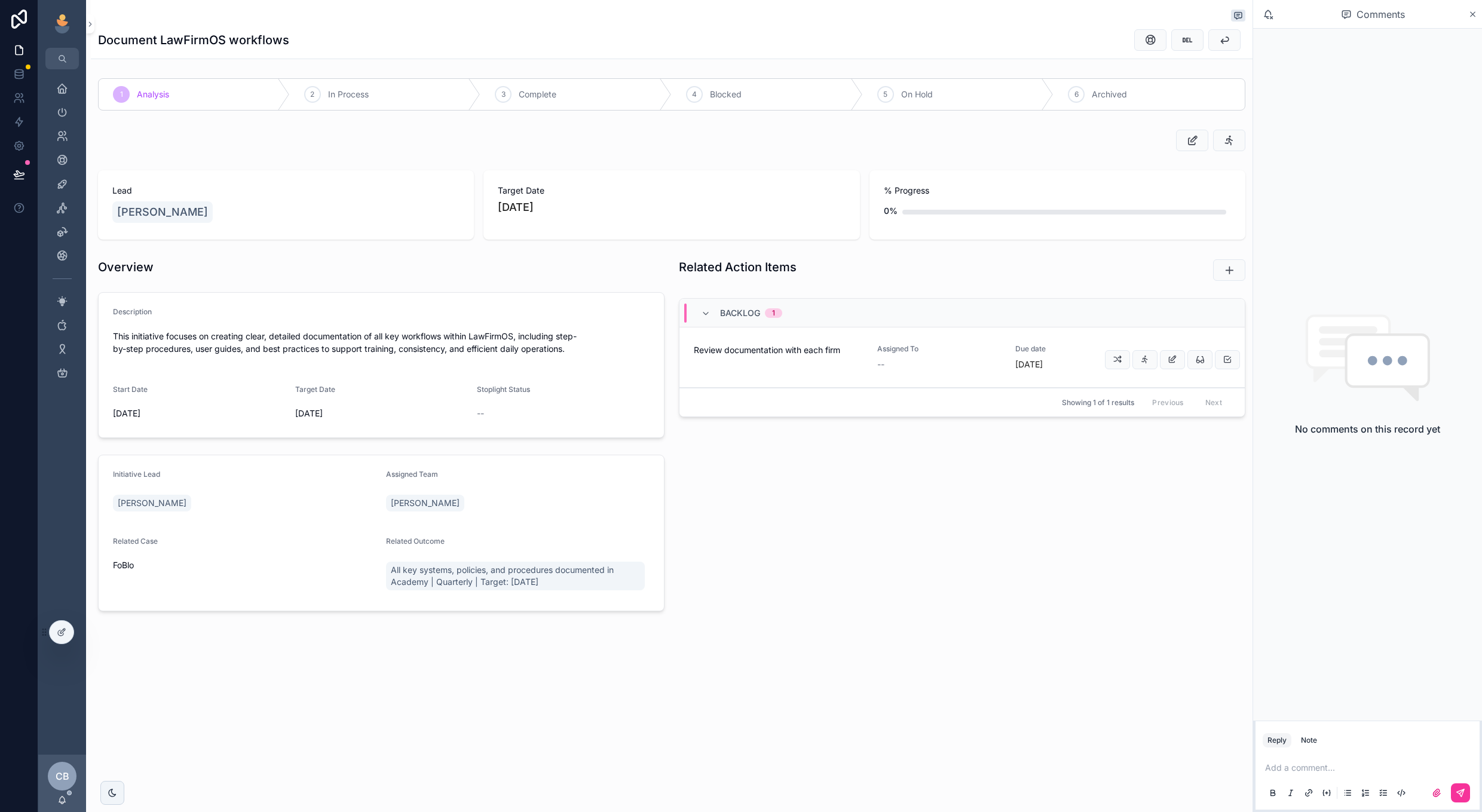
click at [971, 358] on div "Assigned To --" at bounding box center [940, 357] width 124 height 26
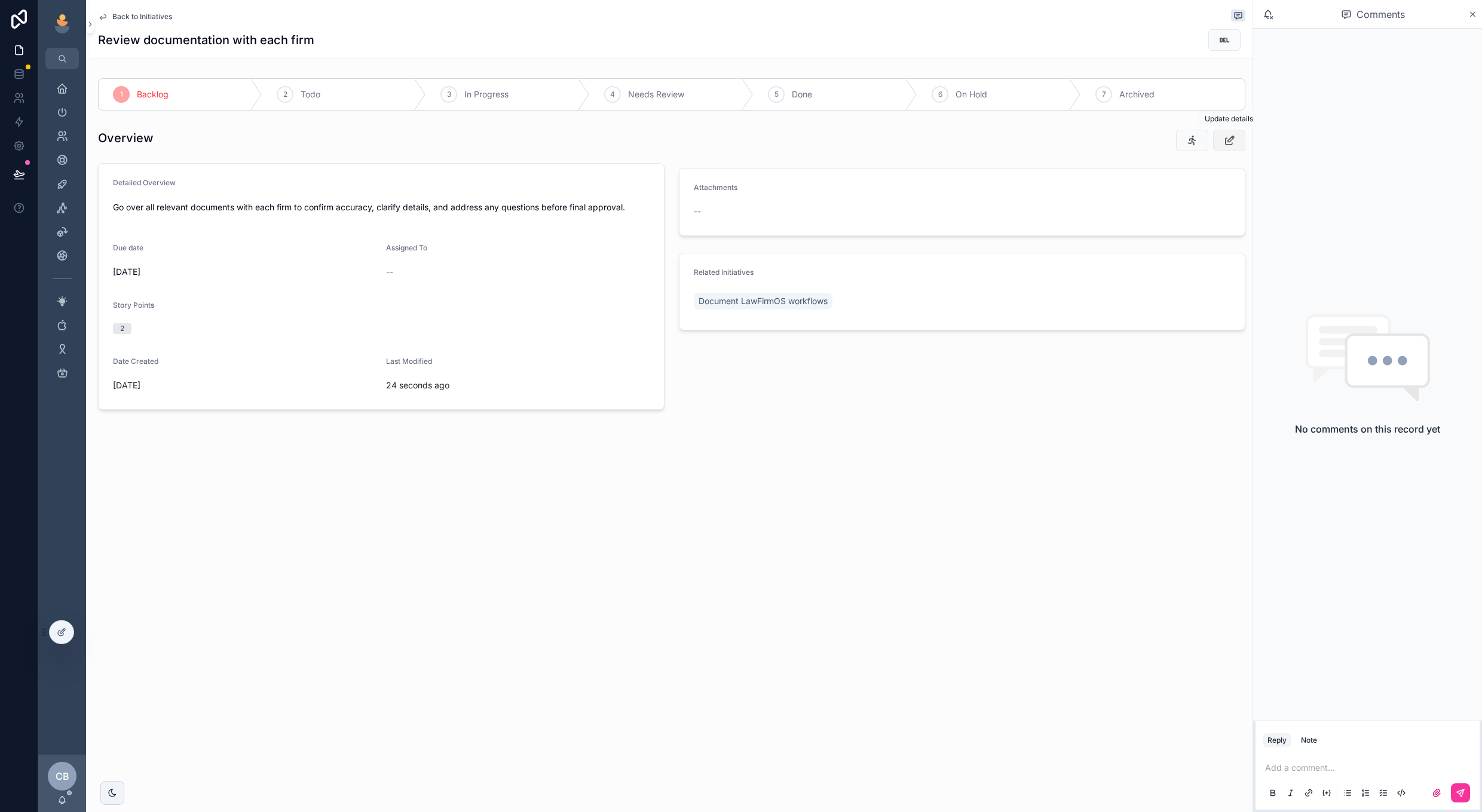
click at [1220, 142] on button "scrollable content" at bounding box center [1229, 140] width 33 height 21
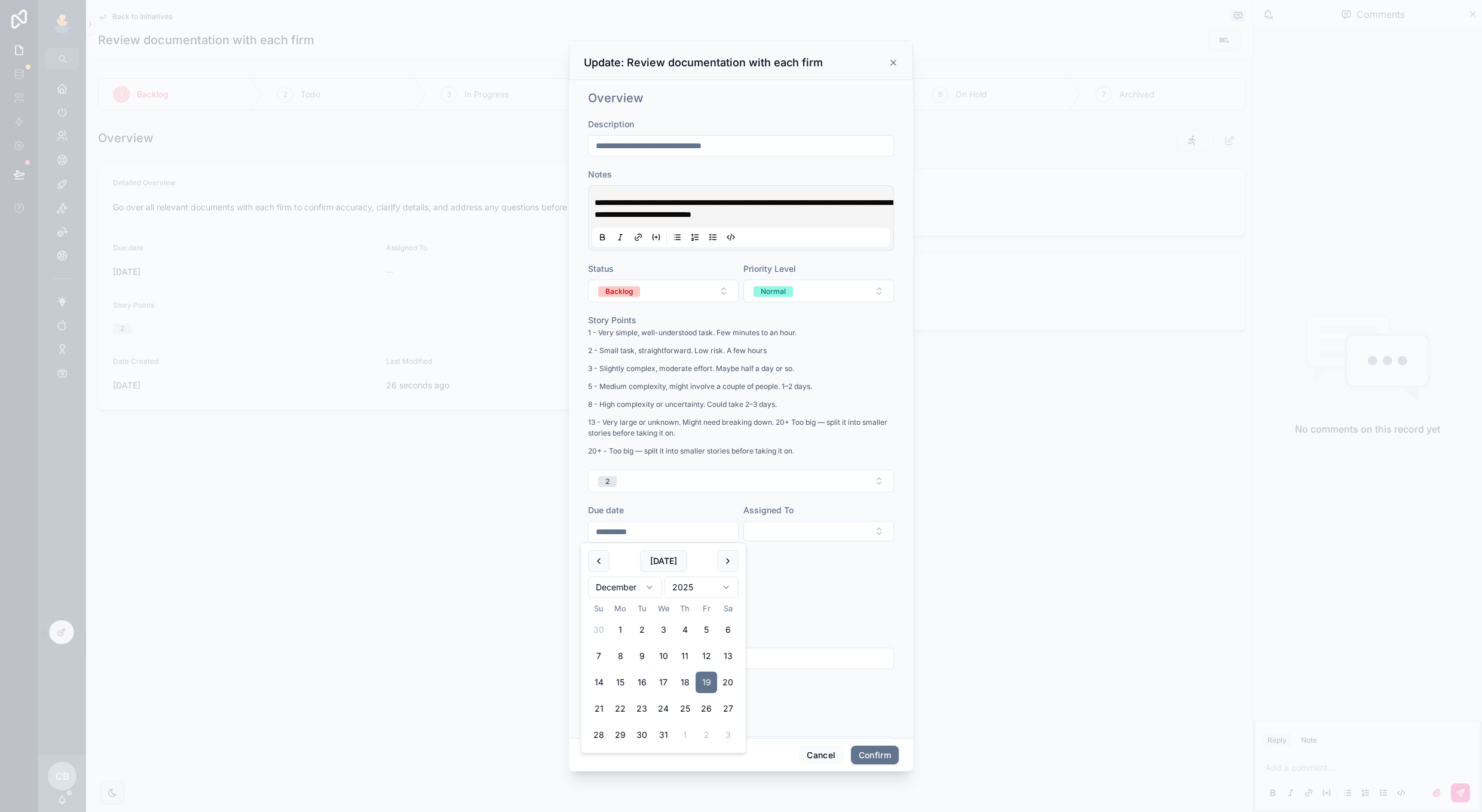
drag, startPoint x: 679, startPoint y: 527, endPoint x: 590, endPoint y: 519, distance: 89.4
click at [594, 521] on div "**********" at bounding box center [664, 531] width 151 height 21
type input "*"
click at [849, 729] on div "Related Leads" at bounding box center [741, 726] width 306 height 12
click at [864, 758] on button "Confirm" at bounding box center [875, 756] width 48 height 19
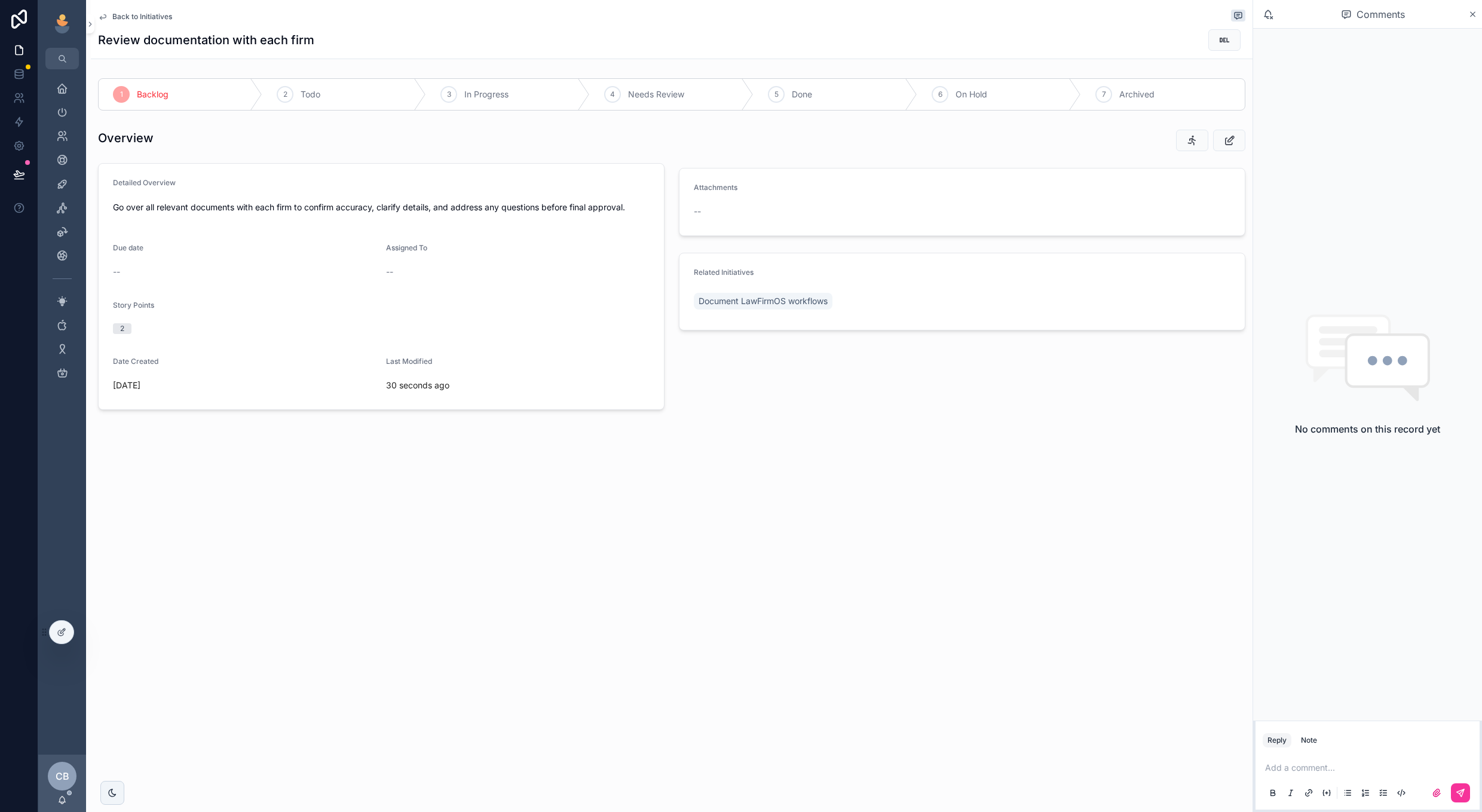
click at [144, 17] on span "Back to Initiatives" at bounding box center [142, 17] width 59 height 10
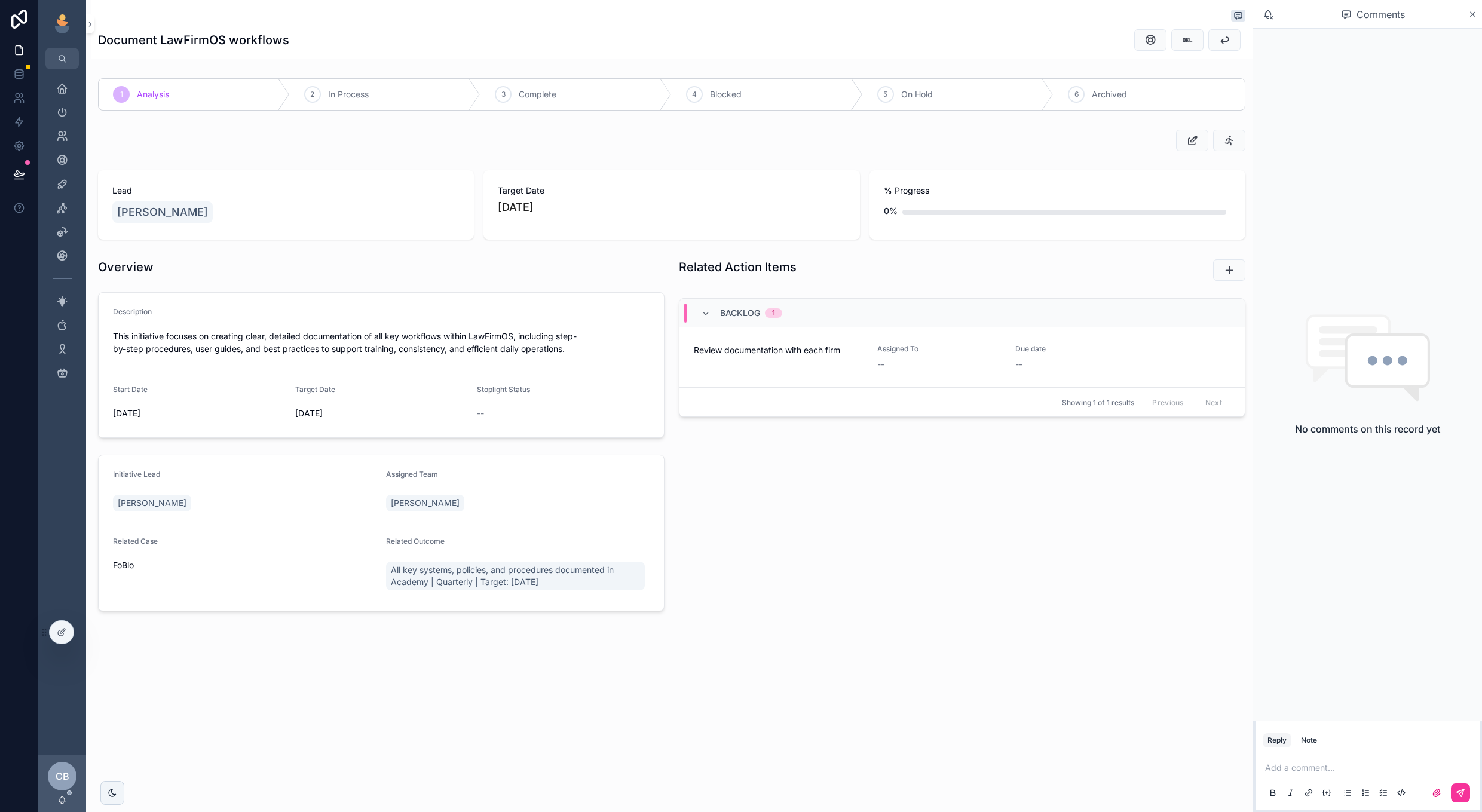
click at [554, 573] on span "All key systems, policies, and procedures documented in Academy | Quarterly | T…" at bounding box center [515, 576] width 249 height 24
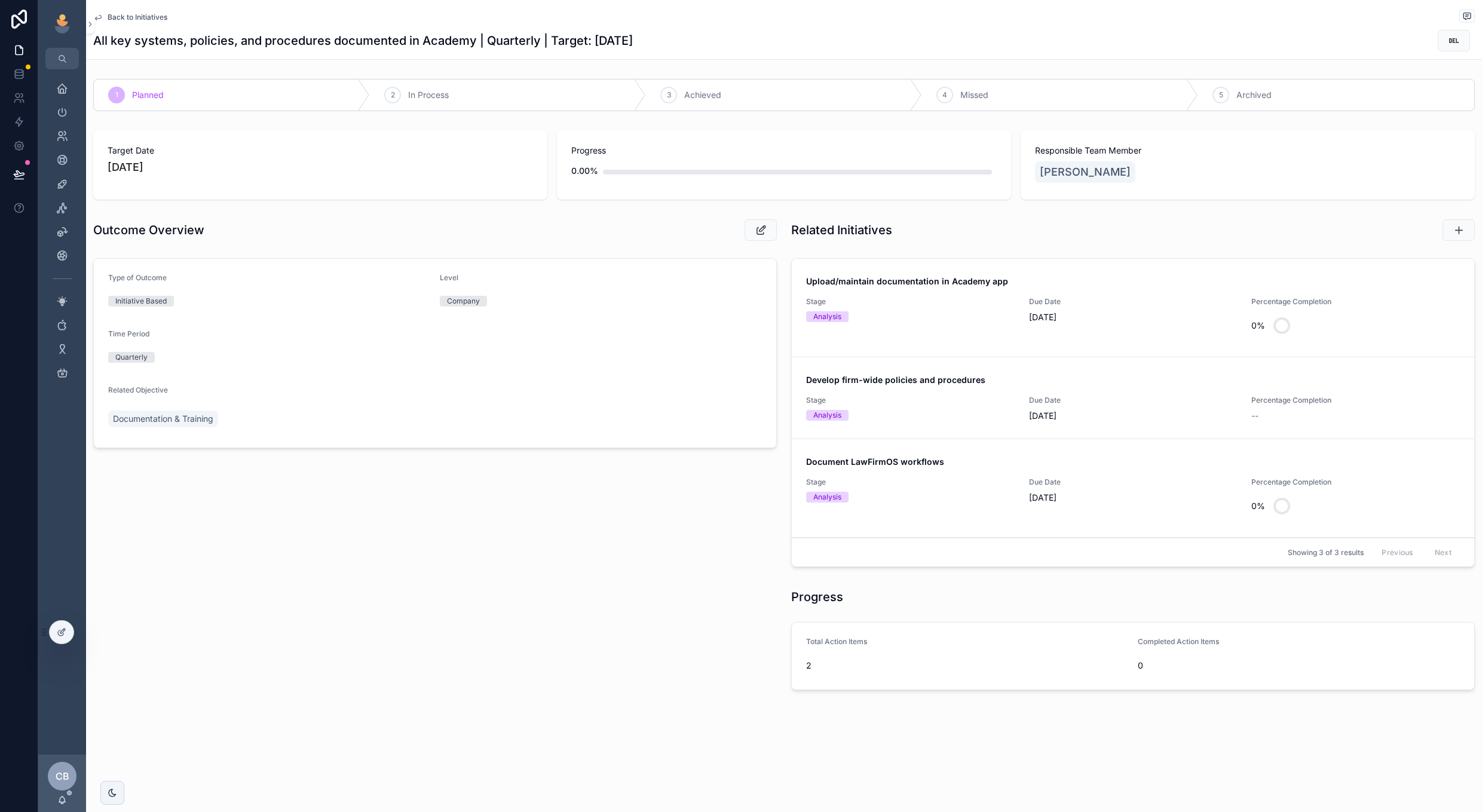
click at [909, 297] on span "Stage" at bounding box center [910, 302] width 209 height 10
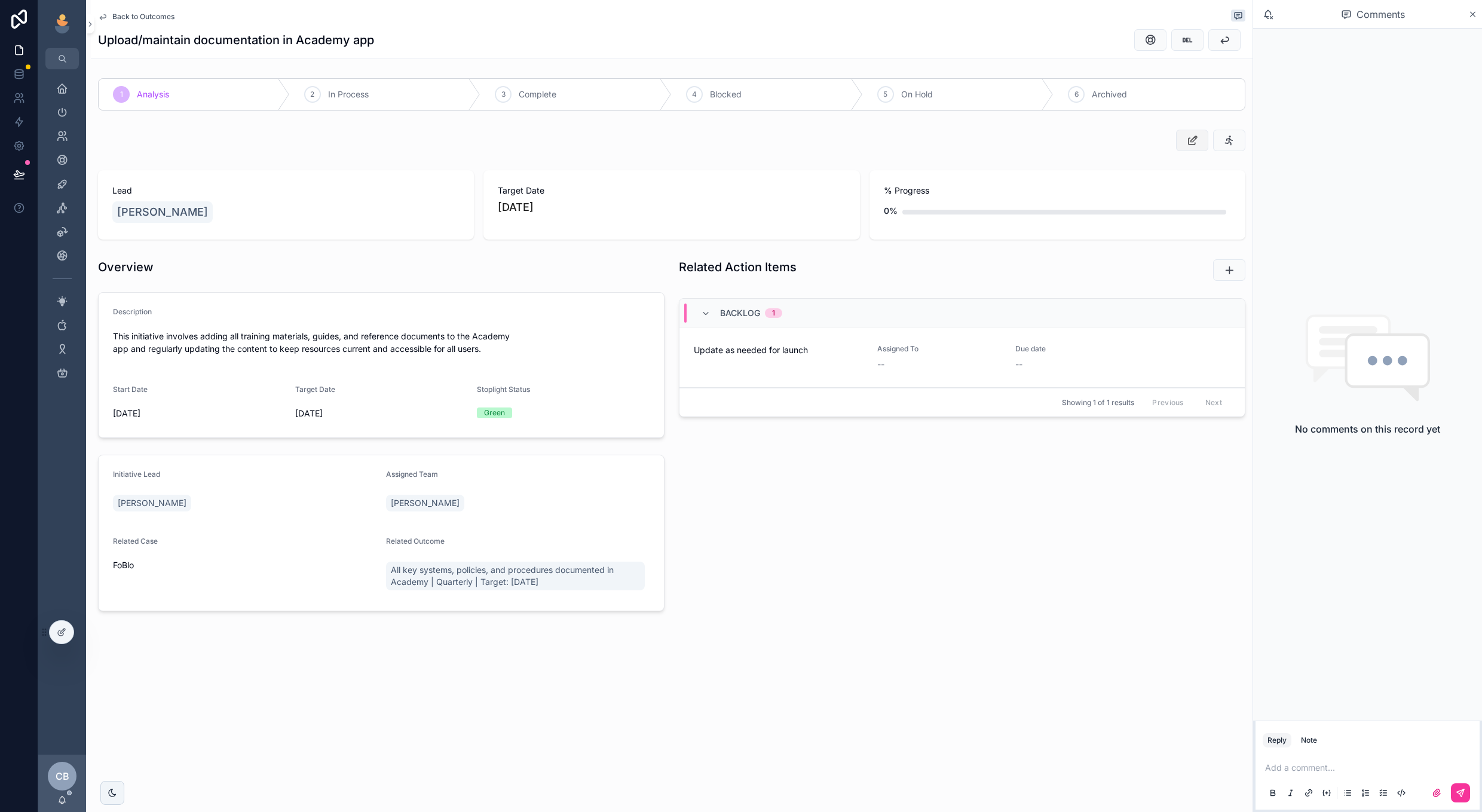
click at [1183, 146] on button "scrollable content" at bounding box center [1192, 140] width 33 height 21
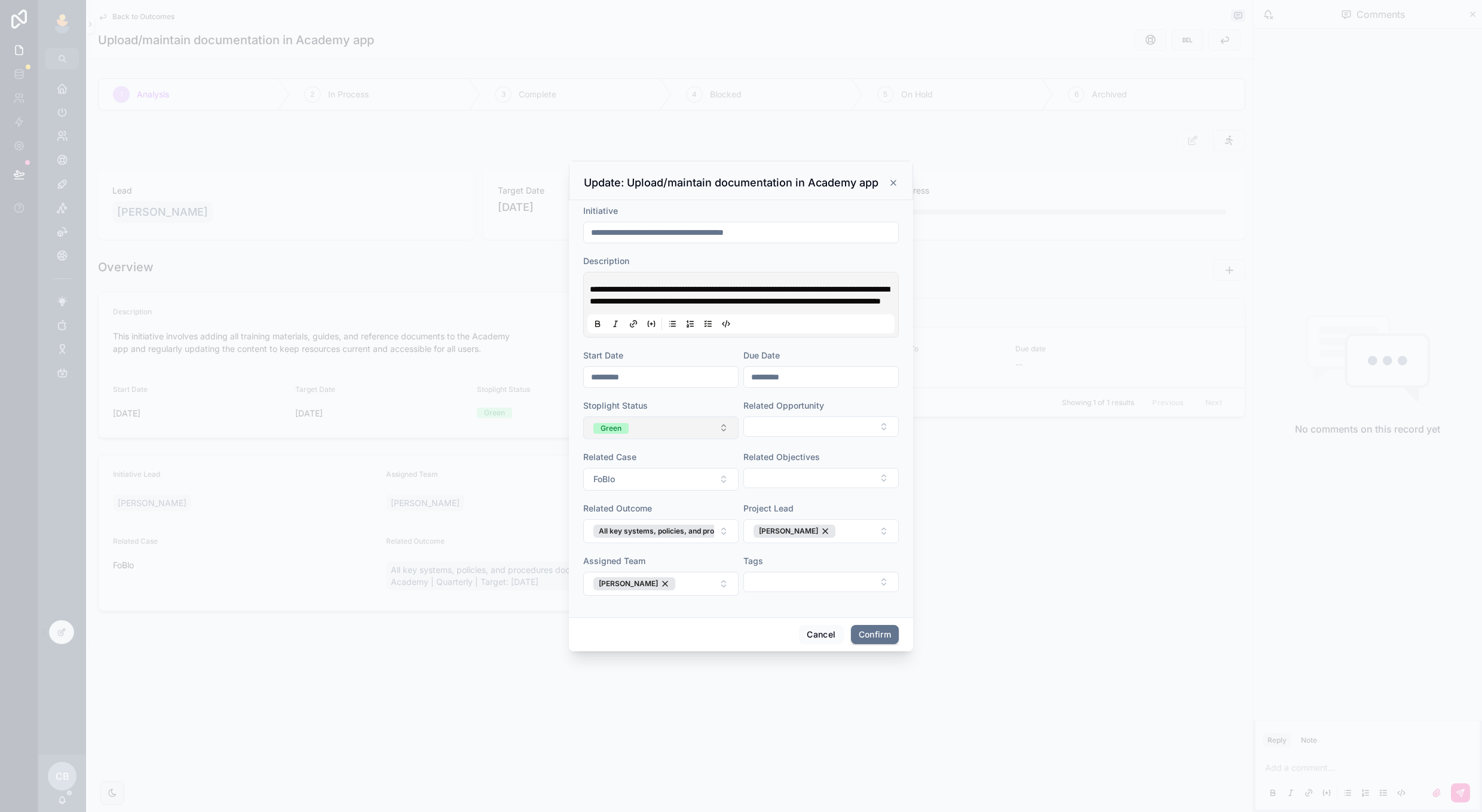
click at [688, 439] on button "Green" at bounding box center [661, 427] width 155 height 23
click at [674, 476] on div "None" at bounding box center [661, 482] width 167 height 18
drag, startPoint x: 825, startPoint y: 381, endPoint x: 720, endPoint y: 373, distance: 105.3
click at [722, 373] on form "**********" at bounding box center [741, 407] width 316 height 403
click at [883, 410] on button at bounding box center [886, 412] width 21 height 21
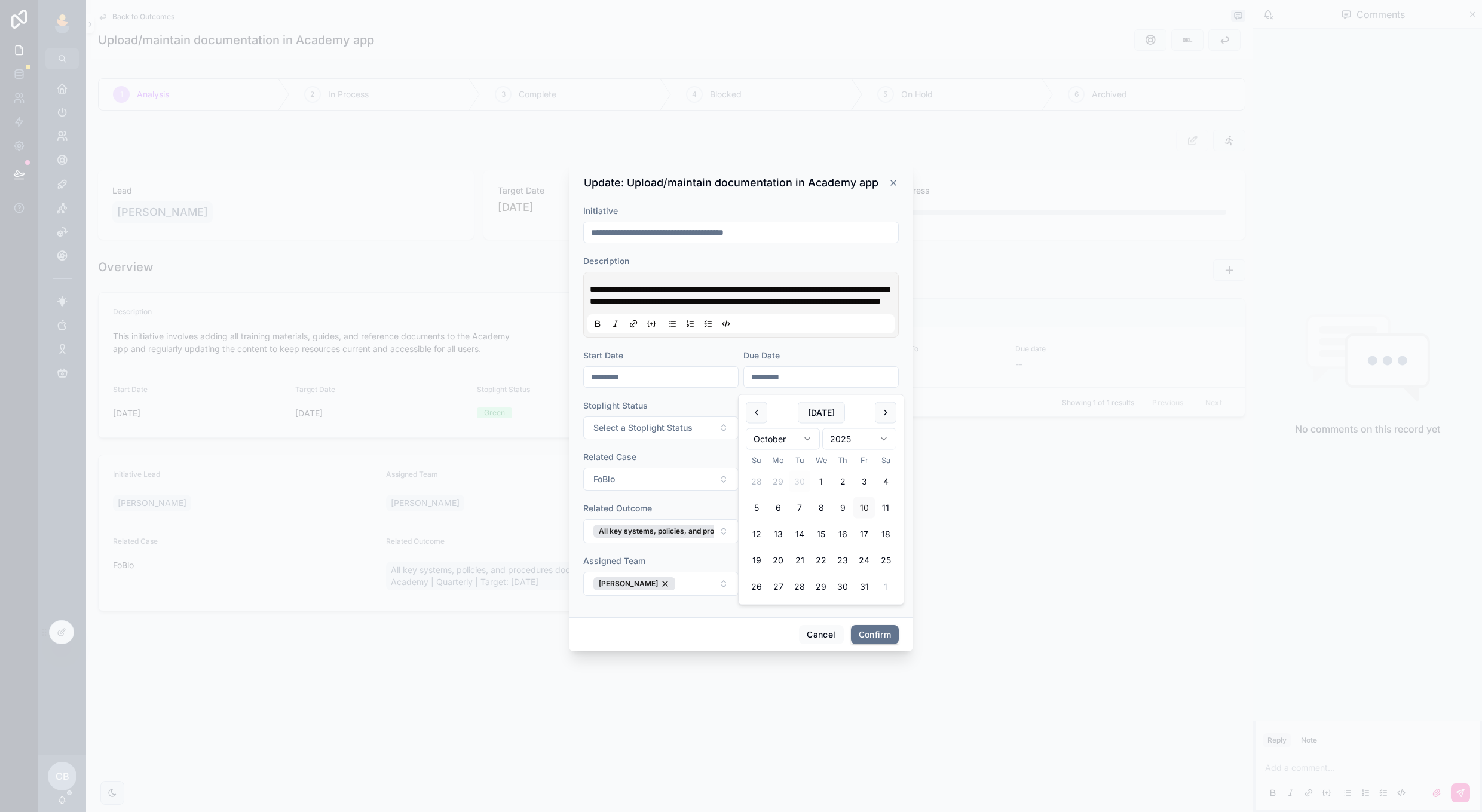
click at [883, 410] on button at bounding box center [886, 412] width 21 height 21
click at [867, 528] on button "19" at bounding box center [864, 534] width 21 height 21
type input "**********"
click at [800, 618] on div "**********" at bounding box center [741, 409] width 344 height 417
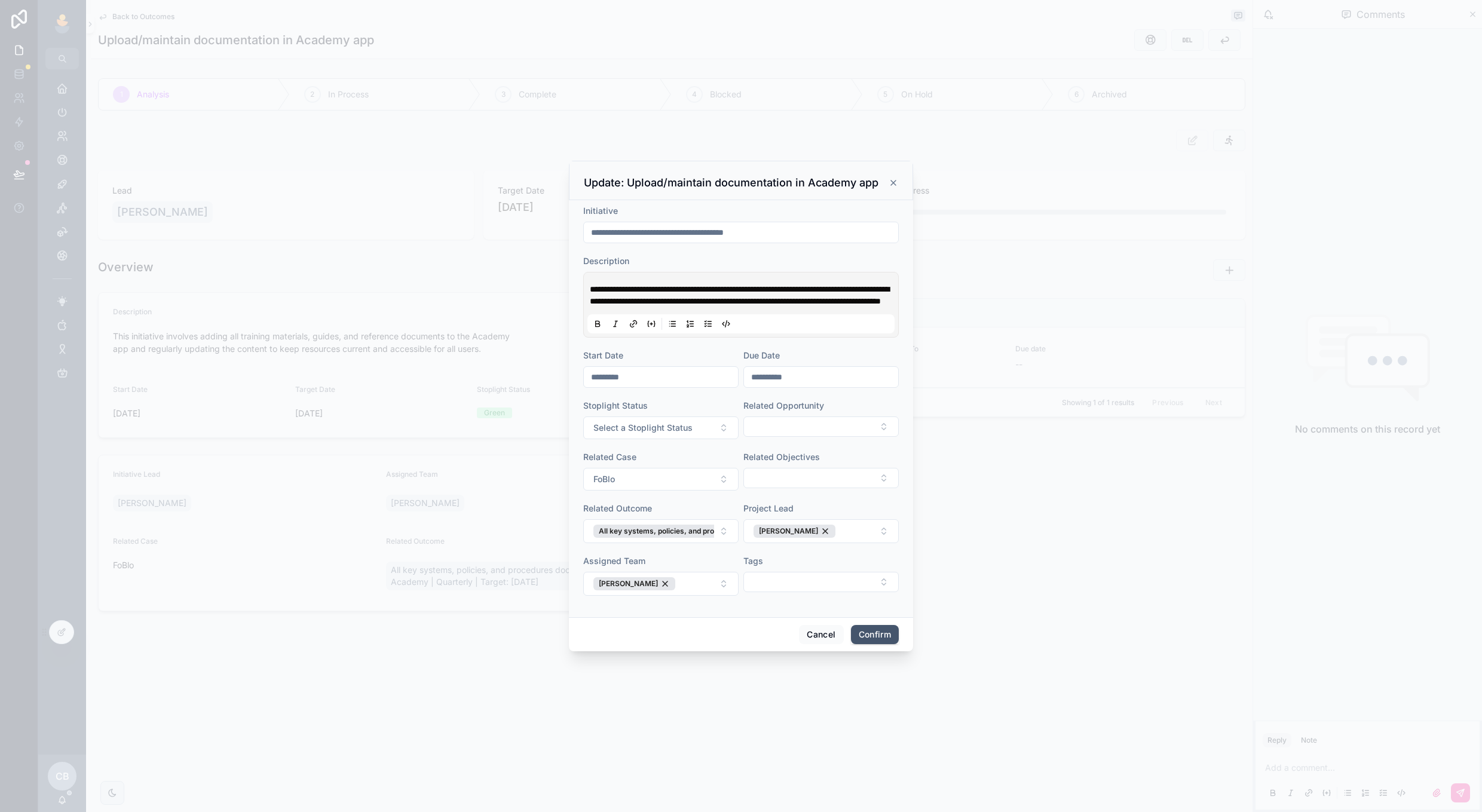
click at [878, 645] on button "Confirm" at bounding box center [875, 634] width 48 height 19
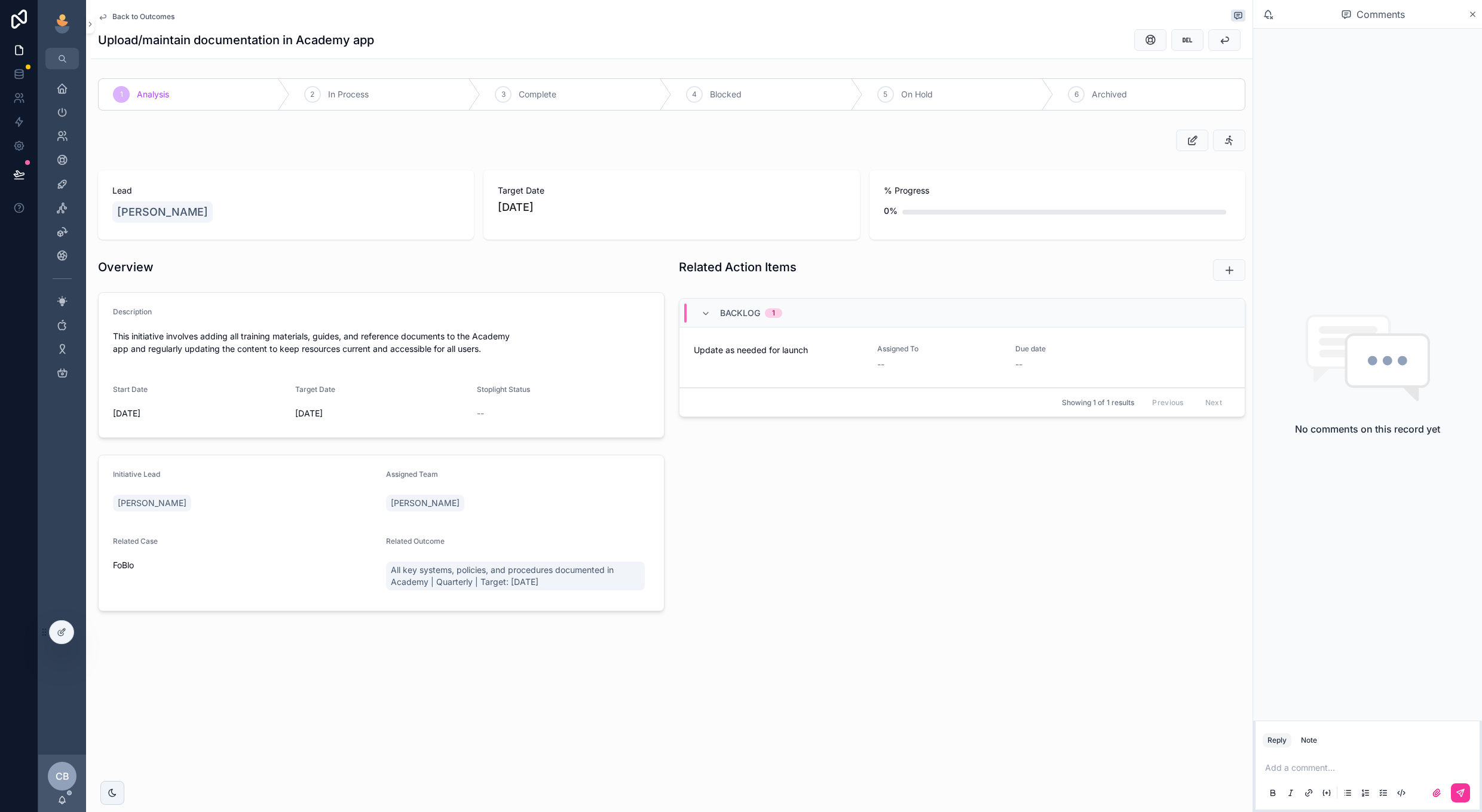
click at [161, 15] on span "Back to Outcomes" at bounding box center [144, 17] width 62 height 10
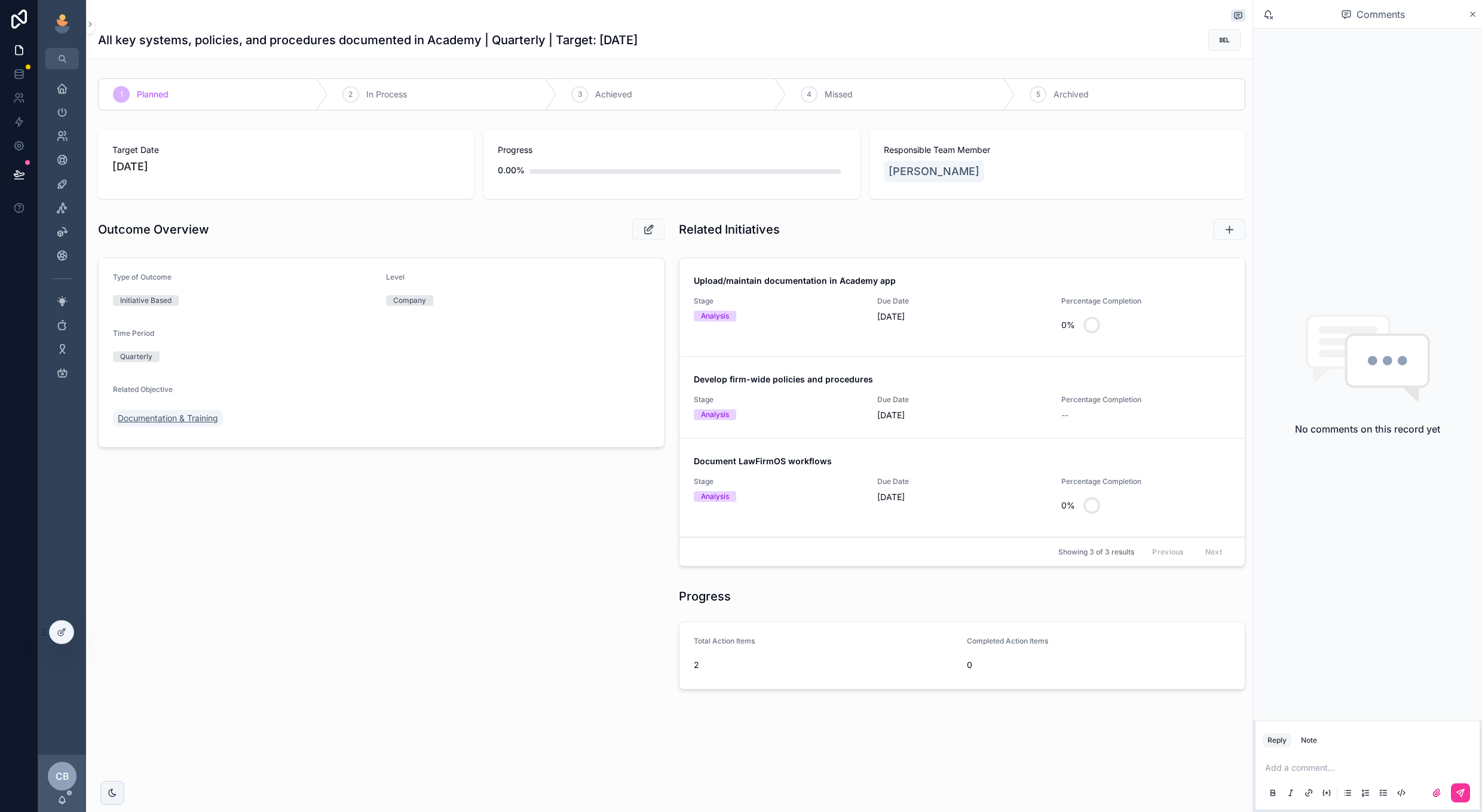
click at [182, 424] on link "Documentation & Training" at bounding box center [167, 418] width 110 height 17
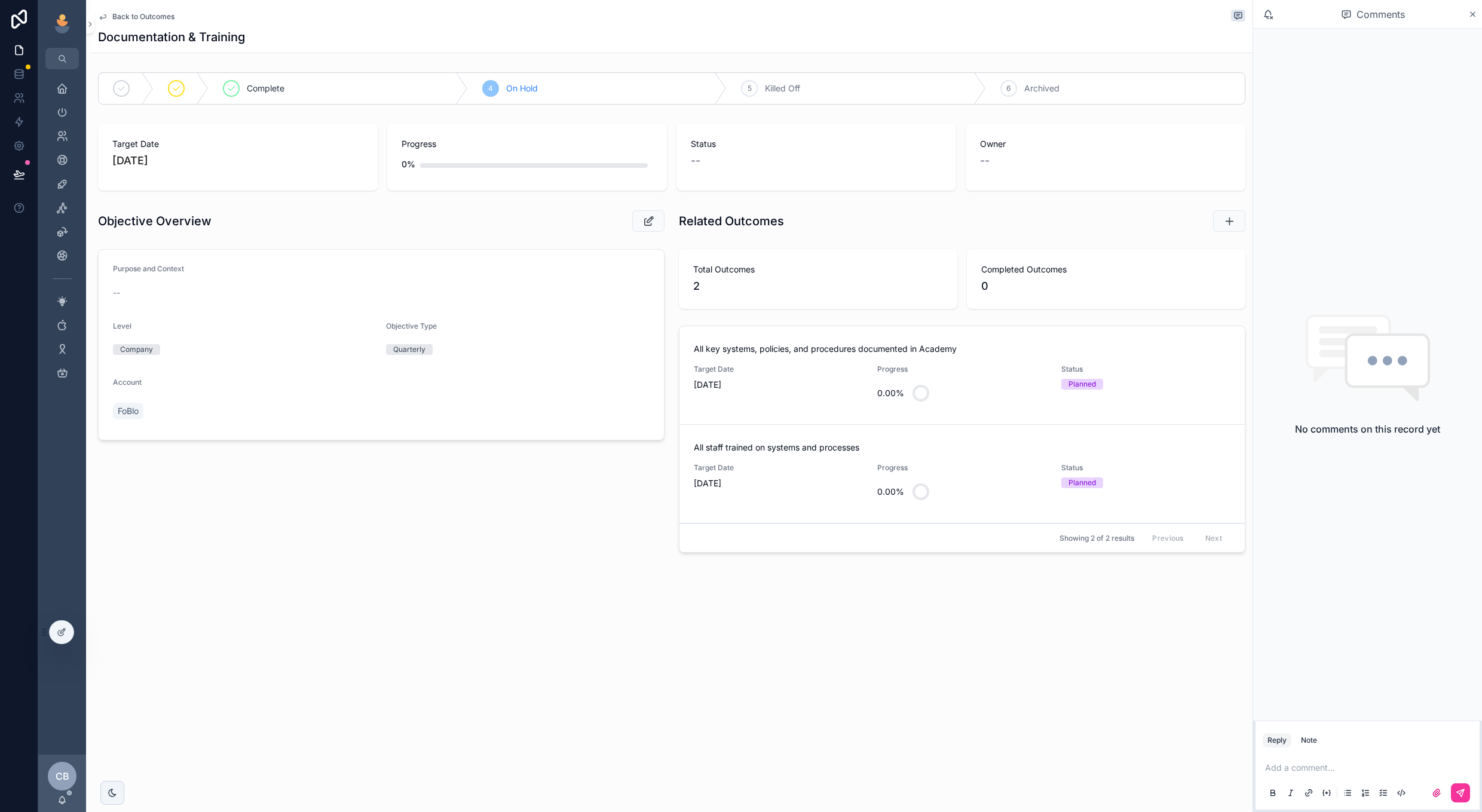
click at [934, 462] on div "All staff trained on systems and processes Target Date 9/30/2025 Progress 0.00%…" at bounding box center [962, 473] width 537 height 64
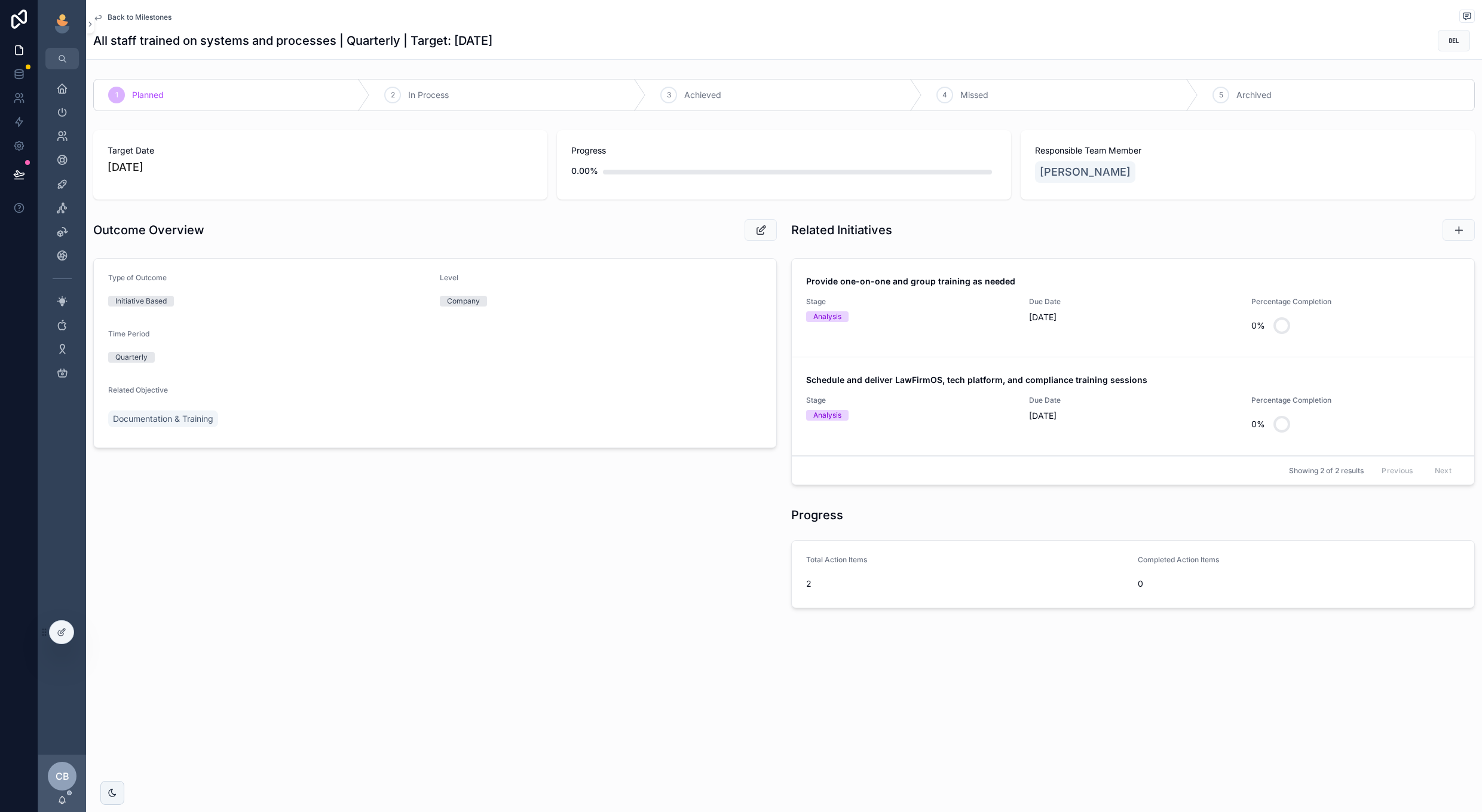
click at [755, 243] on div "Outcome Overview" at bounding box center [435, 230] width 698 height 33
click at [760, 232] on icon "scrollable content" at bounding box center [761, 230] width 13 height 12
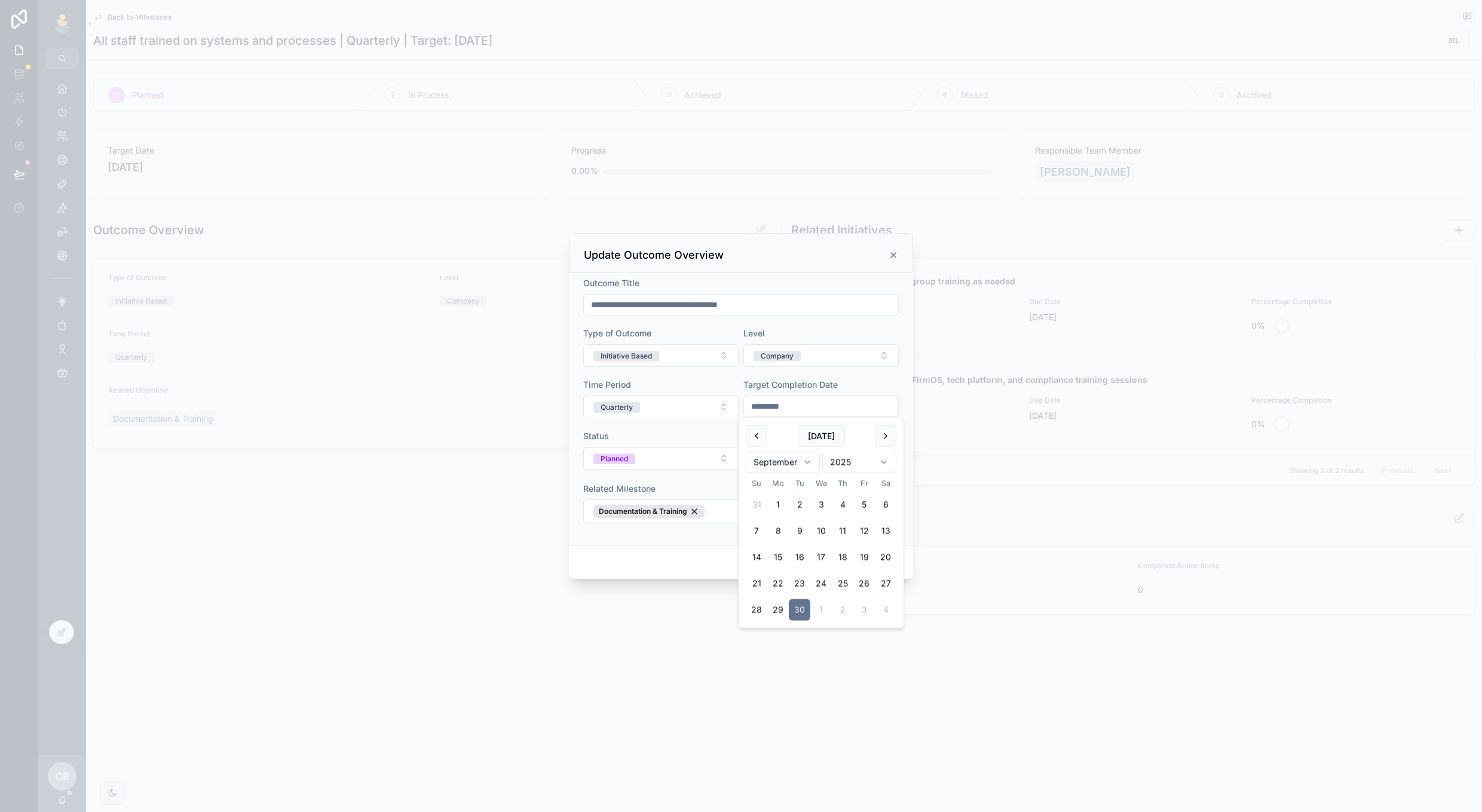
drag, startPoint x: 810, startPoint y: 410, endPoint x: 676, endPoint y: 382, distance: 136.9
click at [679, 382] on form "**********" at bounding box center [741, 407] width 316 height 259
click at [691, 453] on button "Planned" at bounding box center [661, 458] width 155 height 23
click at [802, 530] on form "**********" at bounding box center [741, 407] width 316 height 259
click at [681, 452] on button "Planned" at bounding box center [661, 458] width 155 height 23
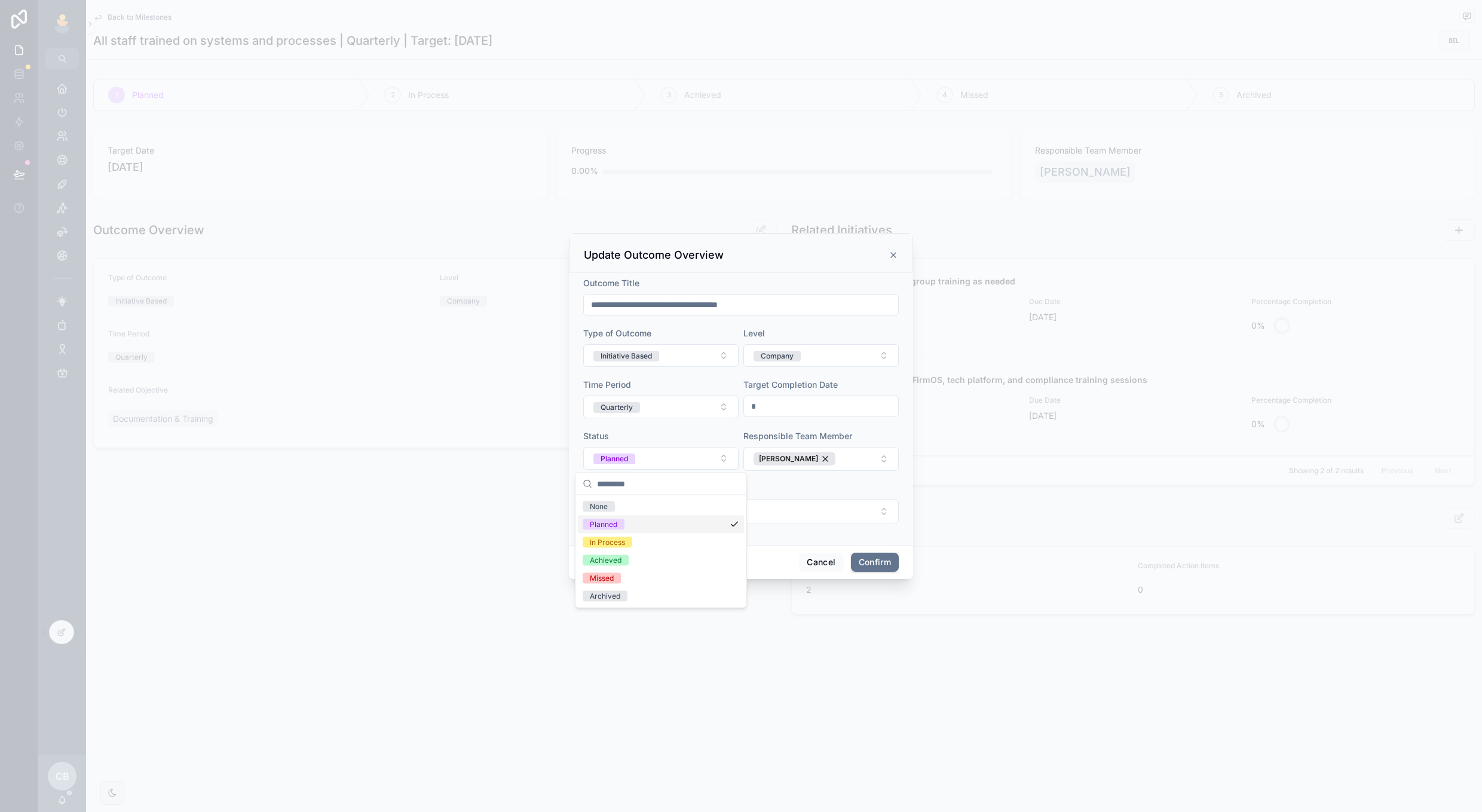
click at [761, 491] on div "Related Milestone" at bounding box center [741, 488] width 316 height 12
click at [864, 566] on button "Confirm" at bounding box center [875, 562] width 48 height 19
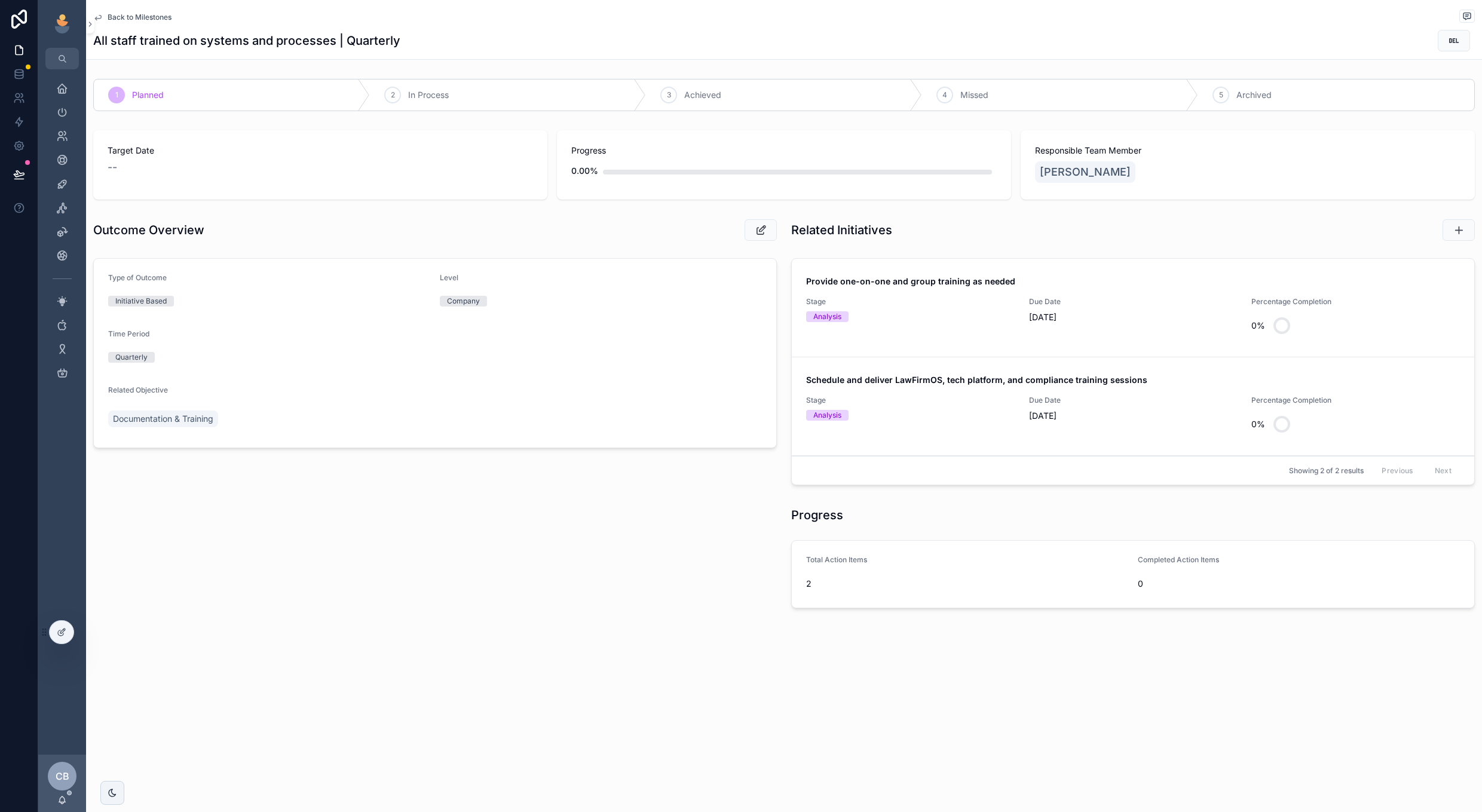
click at [1009, 304] on span "Stage" at bounding box center [910, 302] width 209 height 10
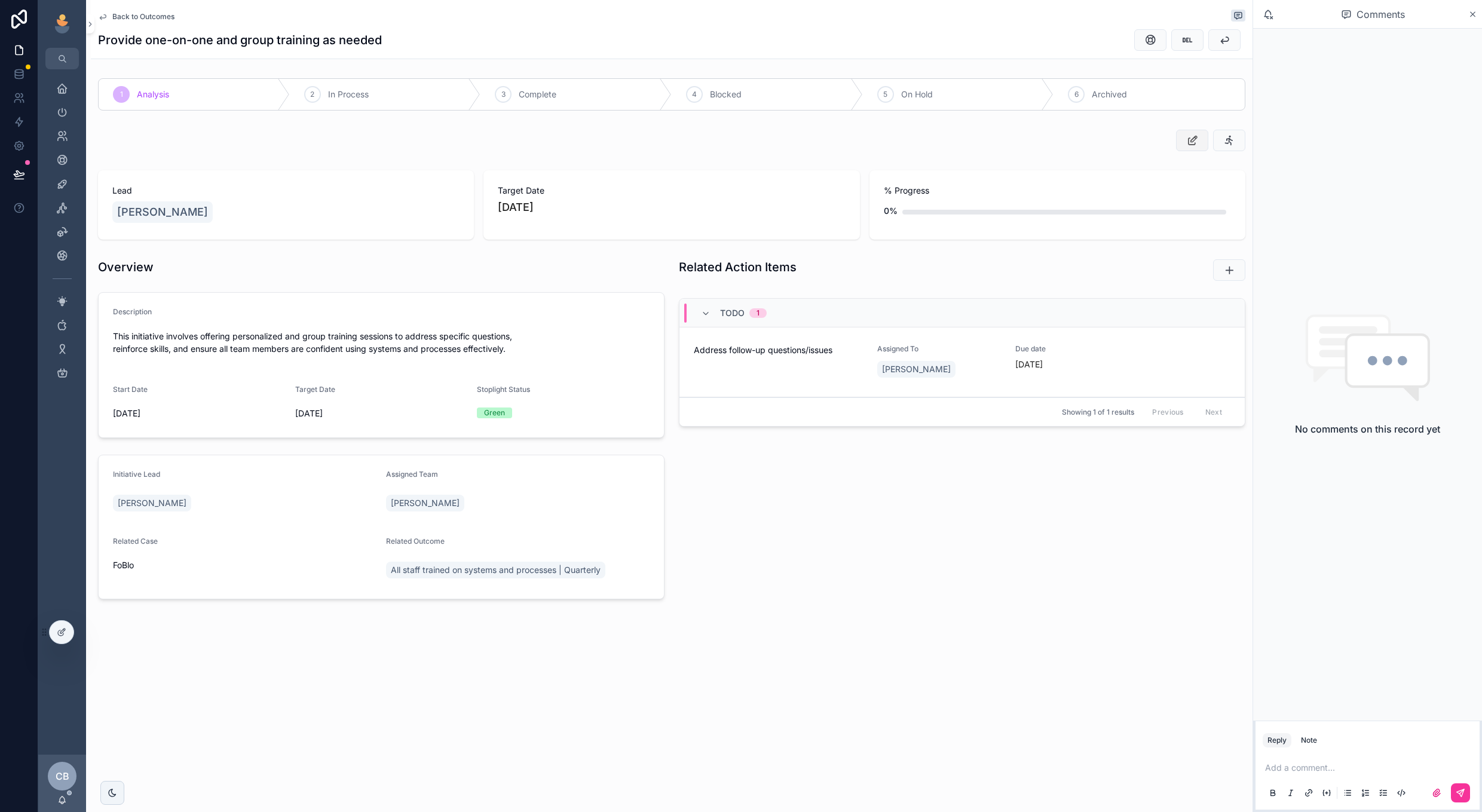
click at [1184, 149] on button "scrollable content" at bounding box center [1192, 140] width 33 height 21
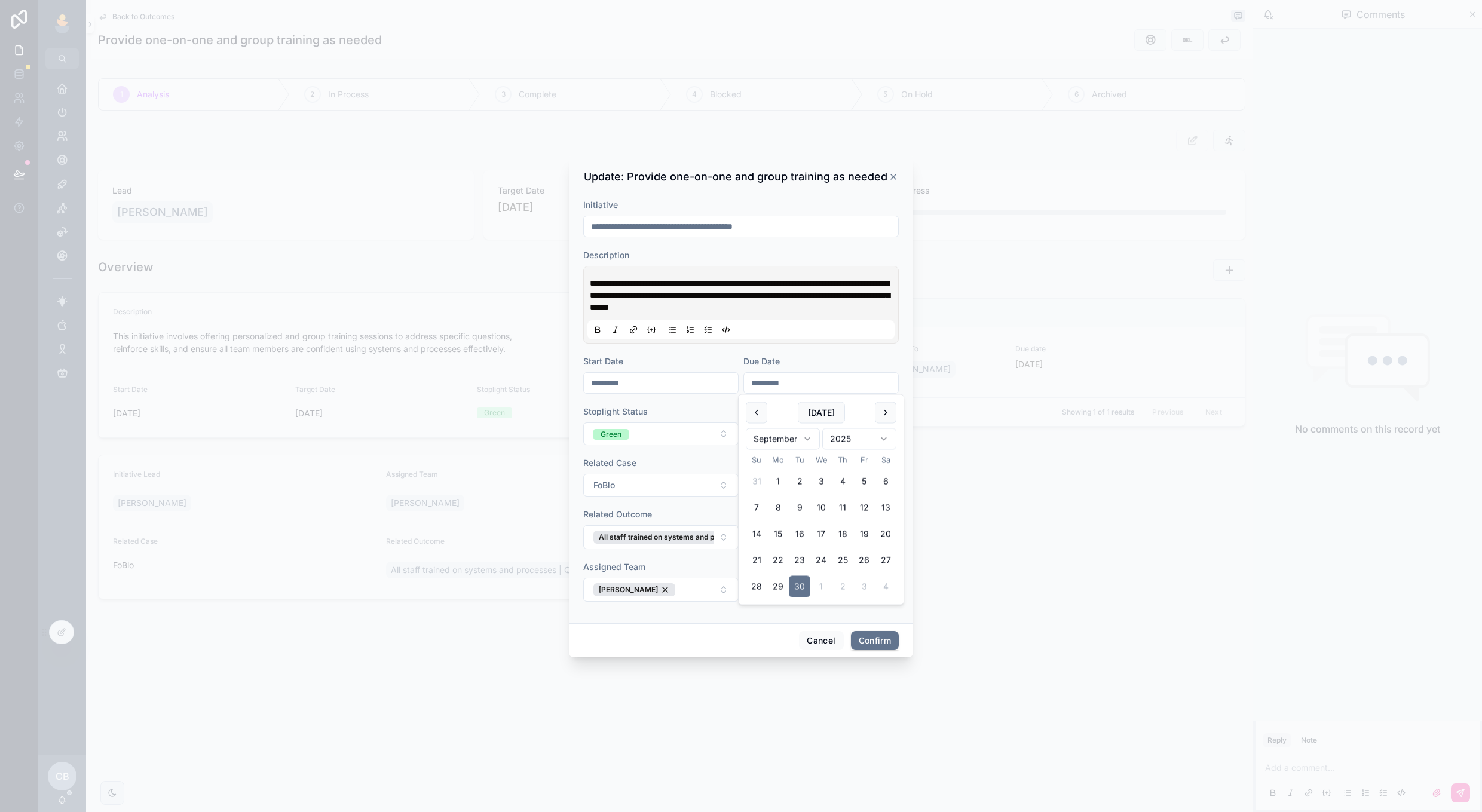
drag, startPoint x: 817, startPoint y: 380, endPoint x: 731, endPoint y: 375, distance: 86.1
click at [731, 375] on form "**********" at bounding box center [741, 406] width 316 height 415
click at [695, 430] on button "Green" at bounding box center [661, 434] width 155 height 23
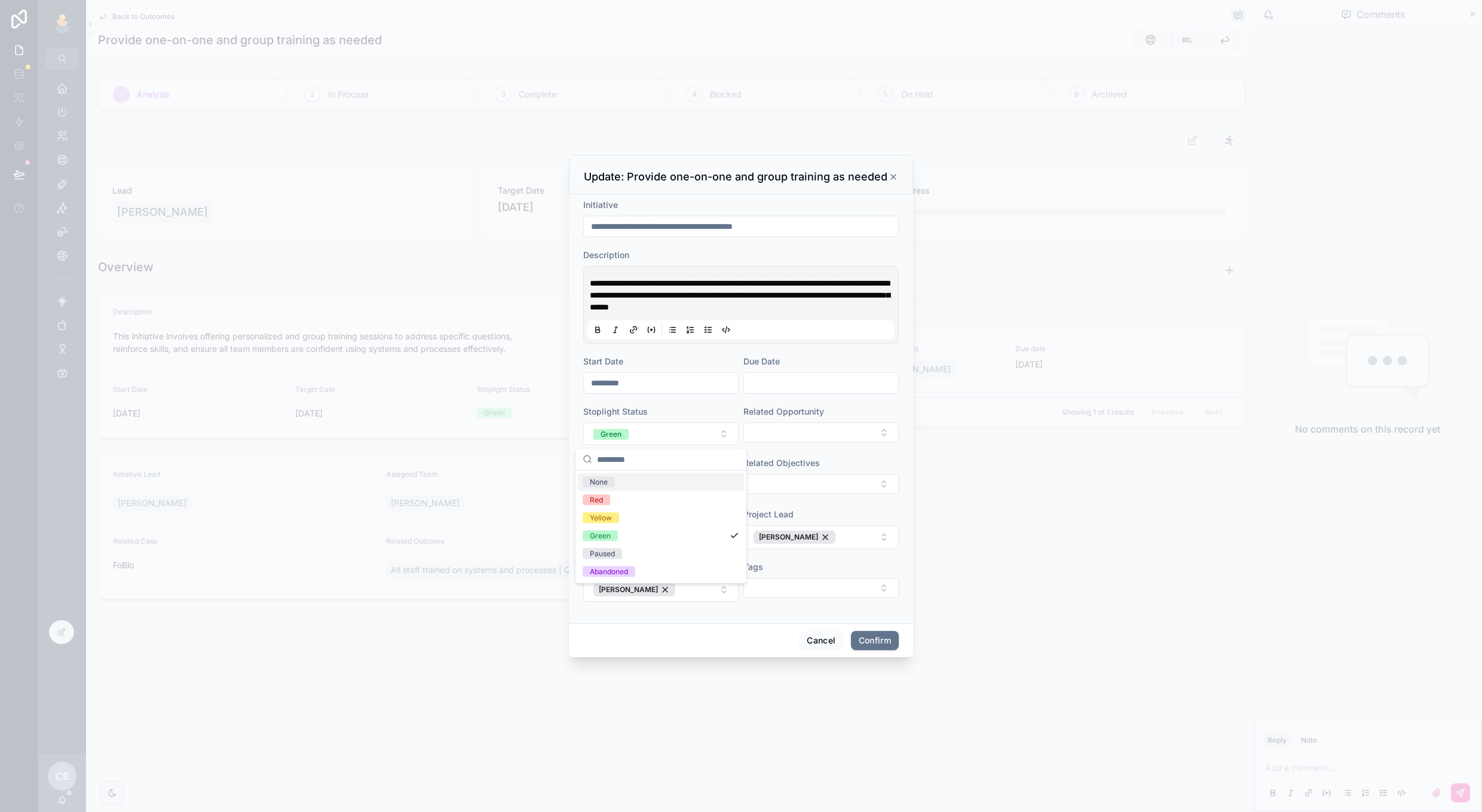
click at [680, 477] on div "None" at bounding box center [661, 482] width 167 height 18
click at [886, 634] on button "Confirm" at bounding box center [875, 641] width 48 height 19
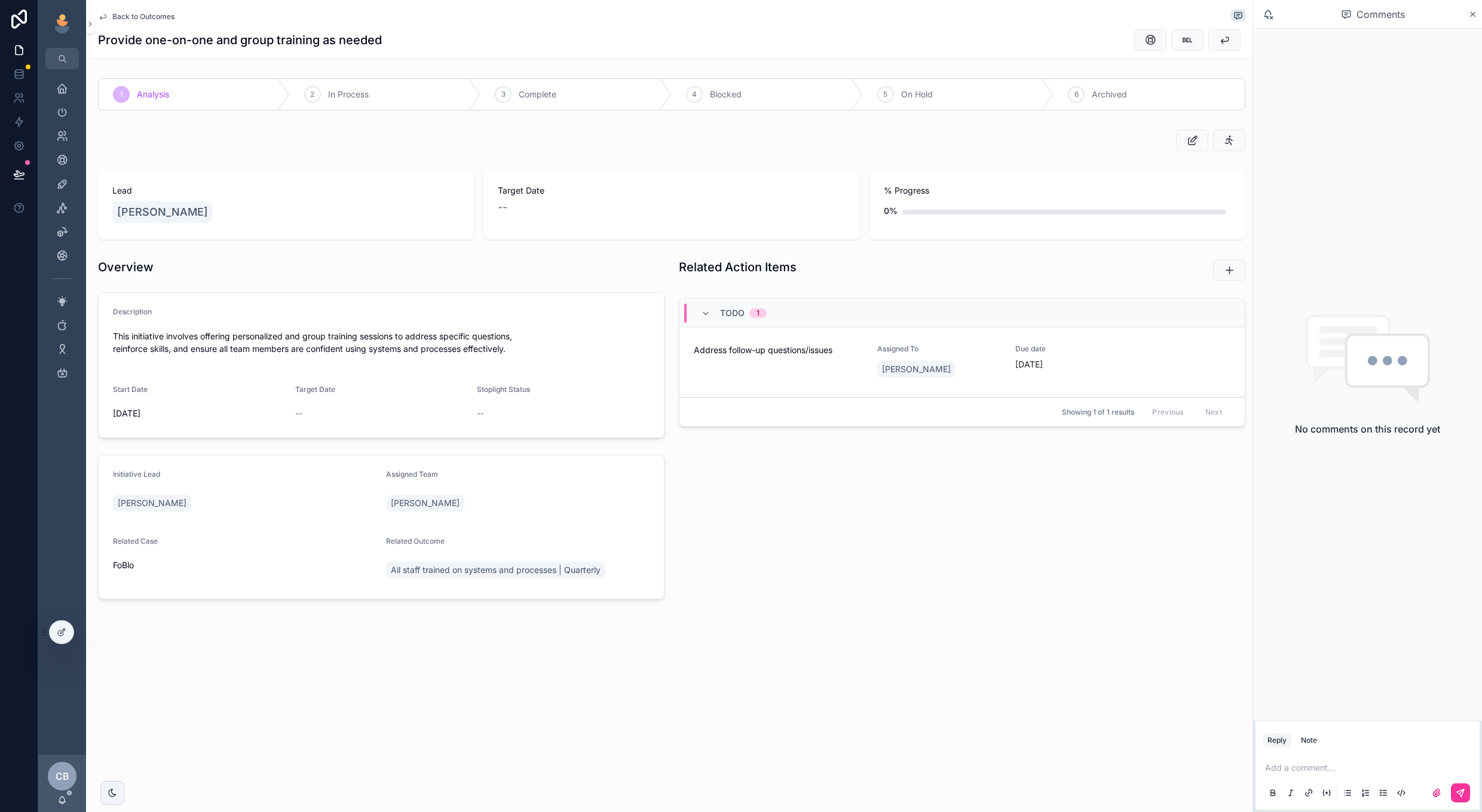
click at [508, 569] on span "All staff trained on systems and processes | Quarterly" at bounding box center [496, 570] width 210 height 12
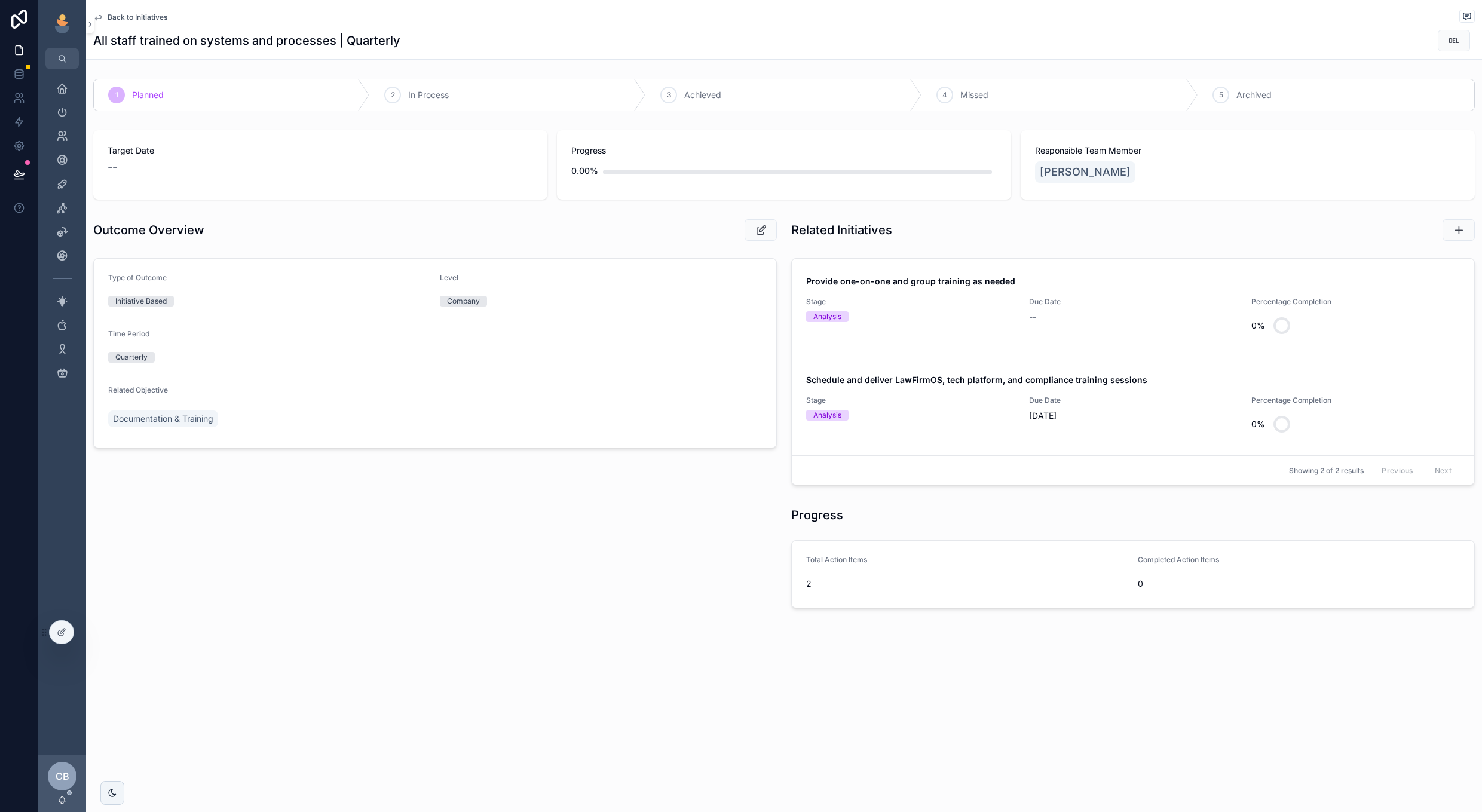
click at [953, 419] on div "Analysis" at bounding box center [910, 416] width 209 height 11
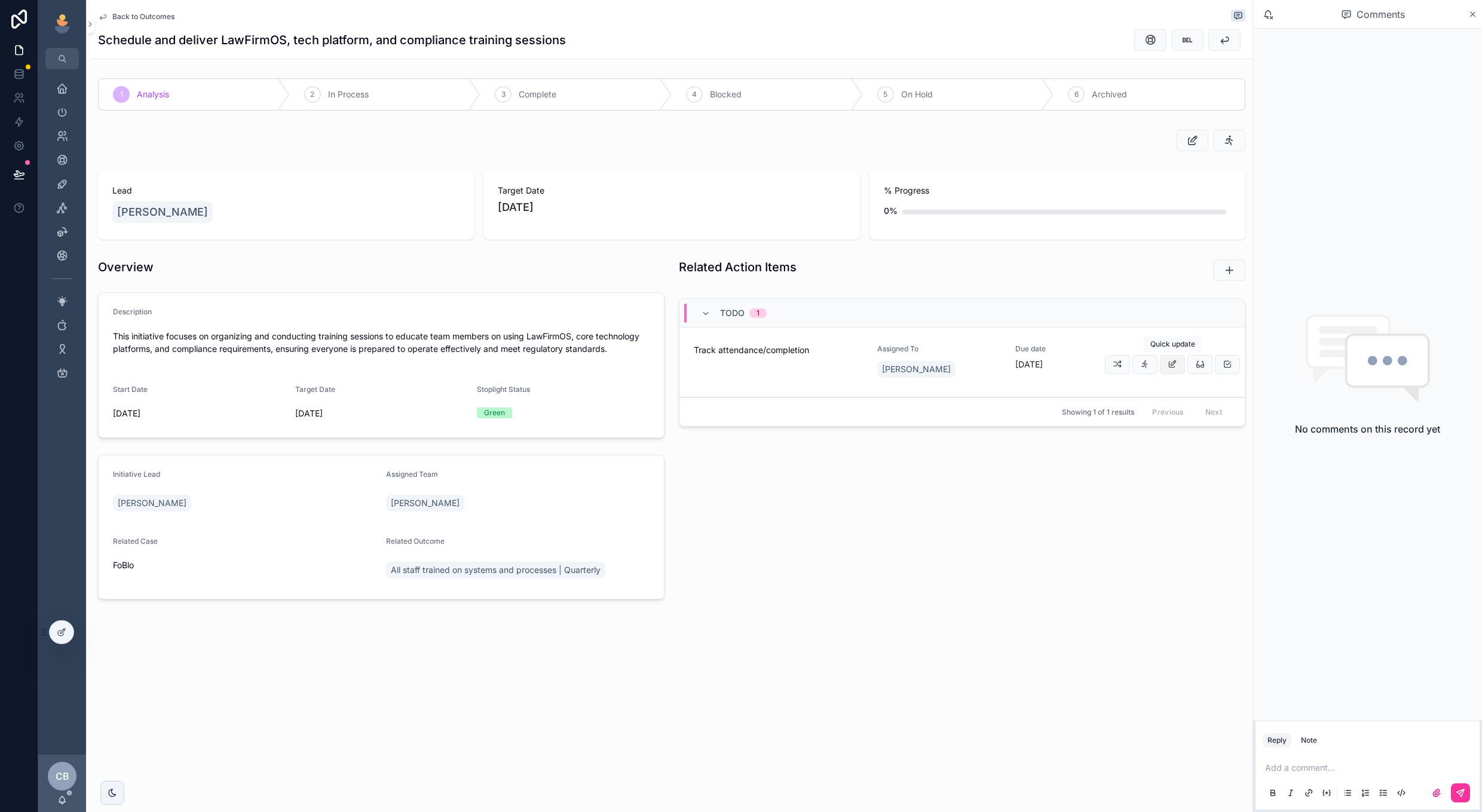
click at [1170, 356] on button "scrollable content" at bounding box center [1173, 365] width 25 height 19
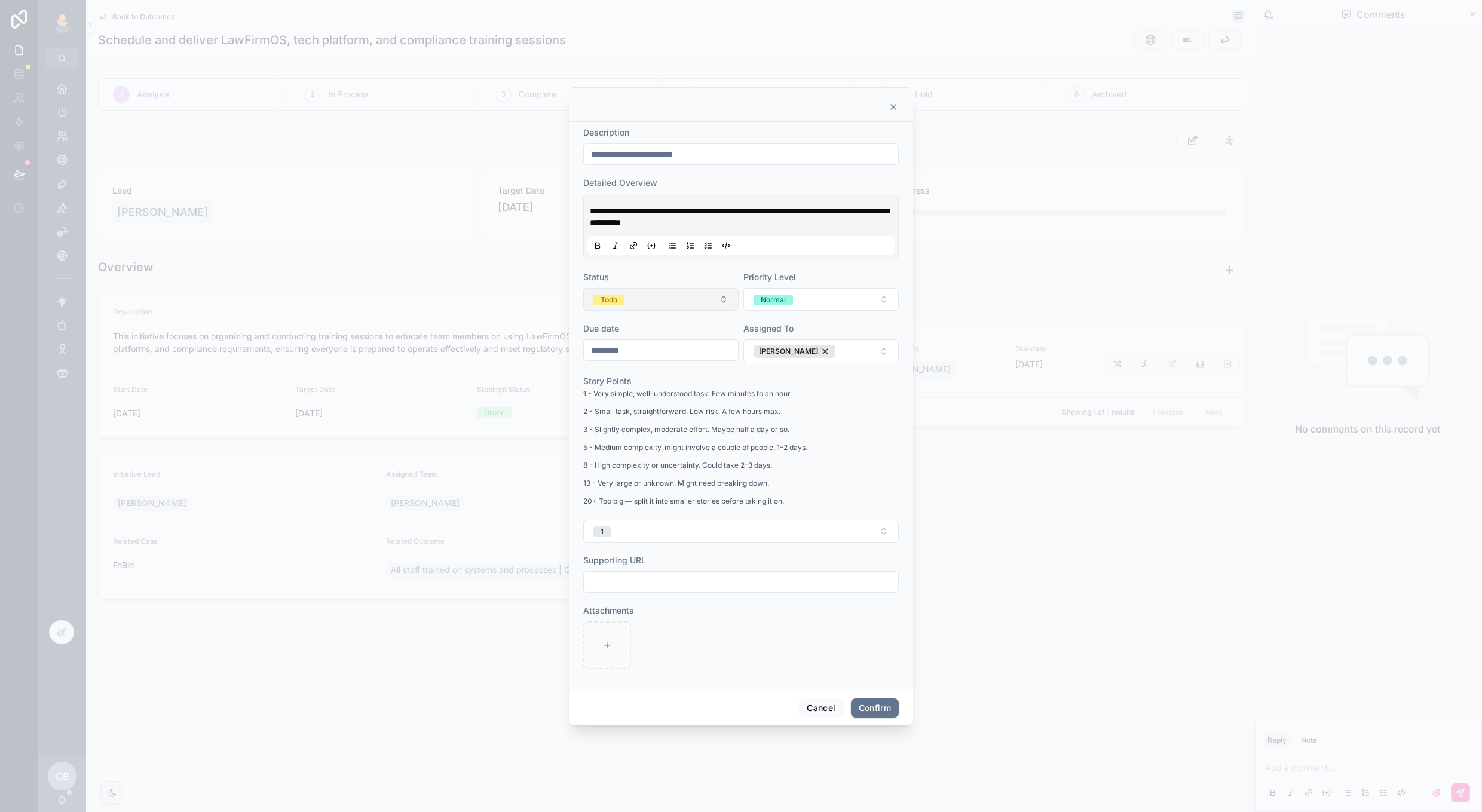
click at [701, 306] on button "Todo" at bounding box center [661, 299] width 155 height 23
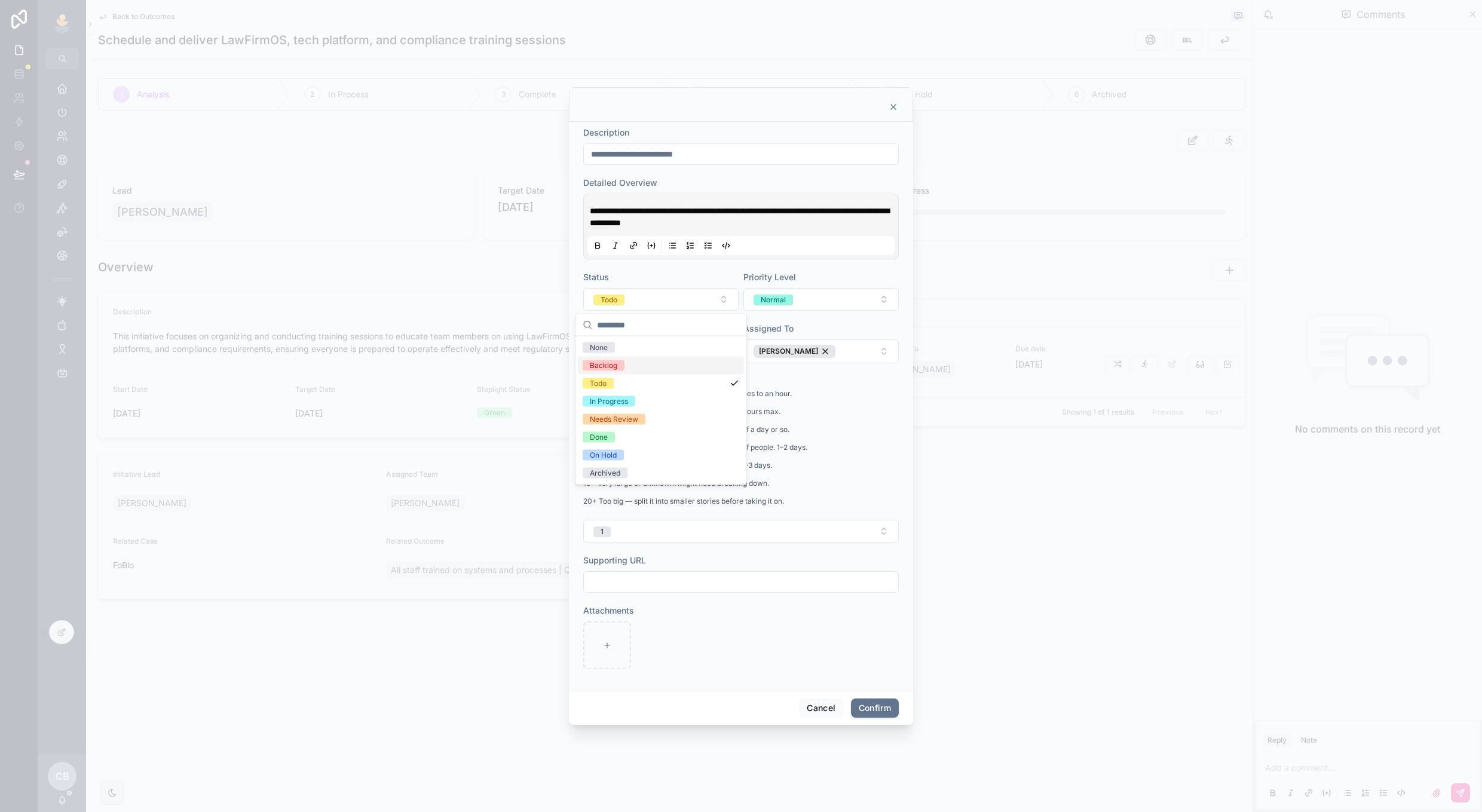
click at [686, 360] on div "Backlog" at bounding box center [661, 366] width 167 height 18
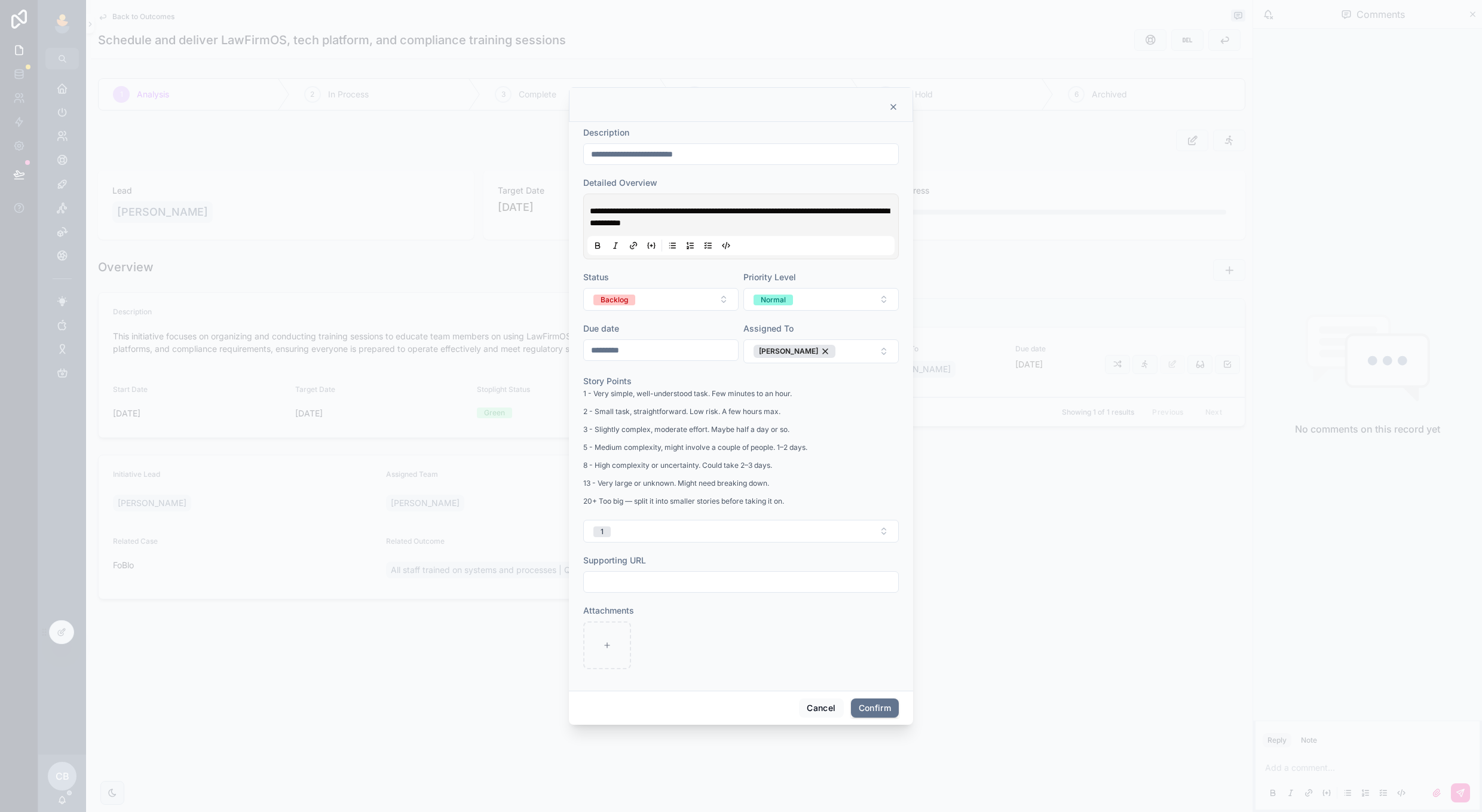
click at [835, 433] on div "1 - Very simple, well-understood task. Few minutes to an hour. 2 - Small task, …" at bounding box center [741, 450] width 316 height 128
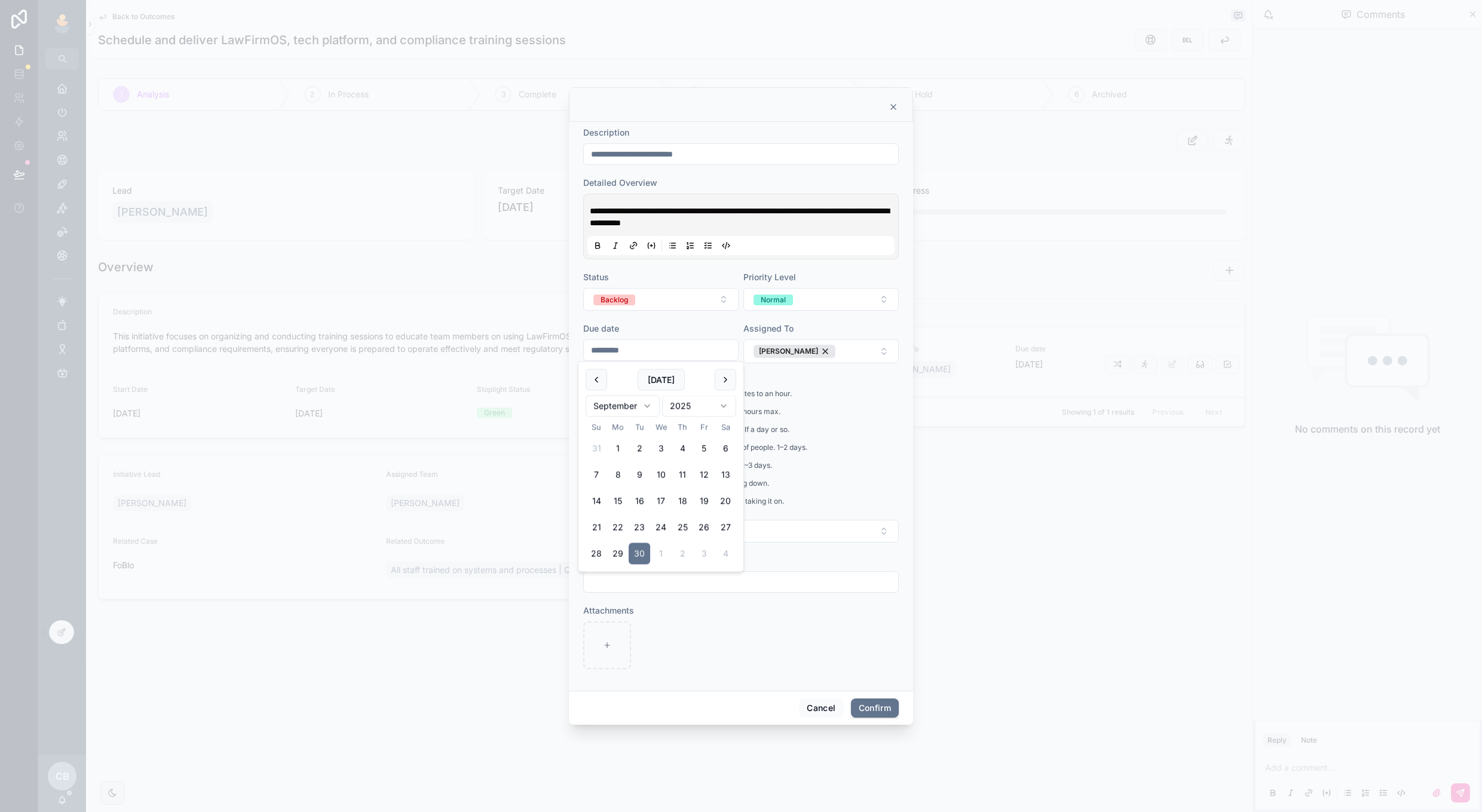
drag, startPoint x: 722, startPoint y: 354, endPoint x: 510, endPoint y: 347, distance: 212.1
click at [511, 347] on div "**********" at bounding box center [741, 406] width 1482 height 812
click at [867, 707] on button "Confirm" at bounding box center [875, 708] width 48 height 19
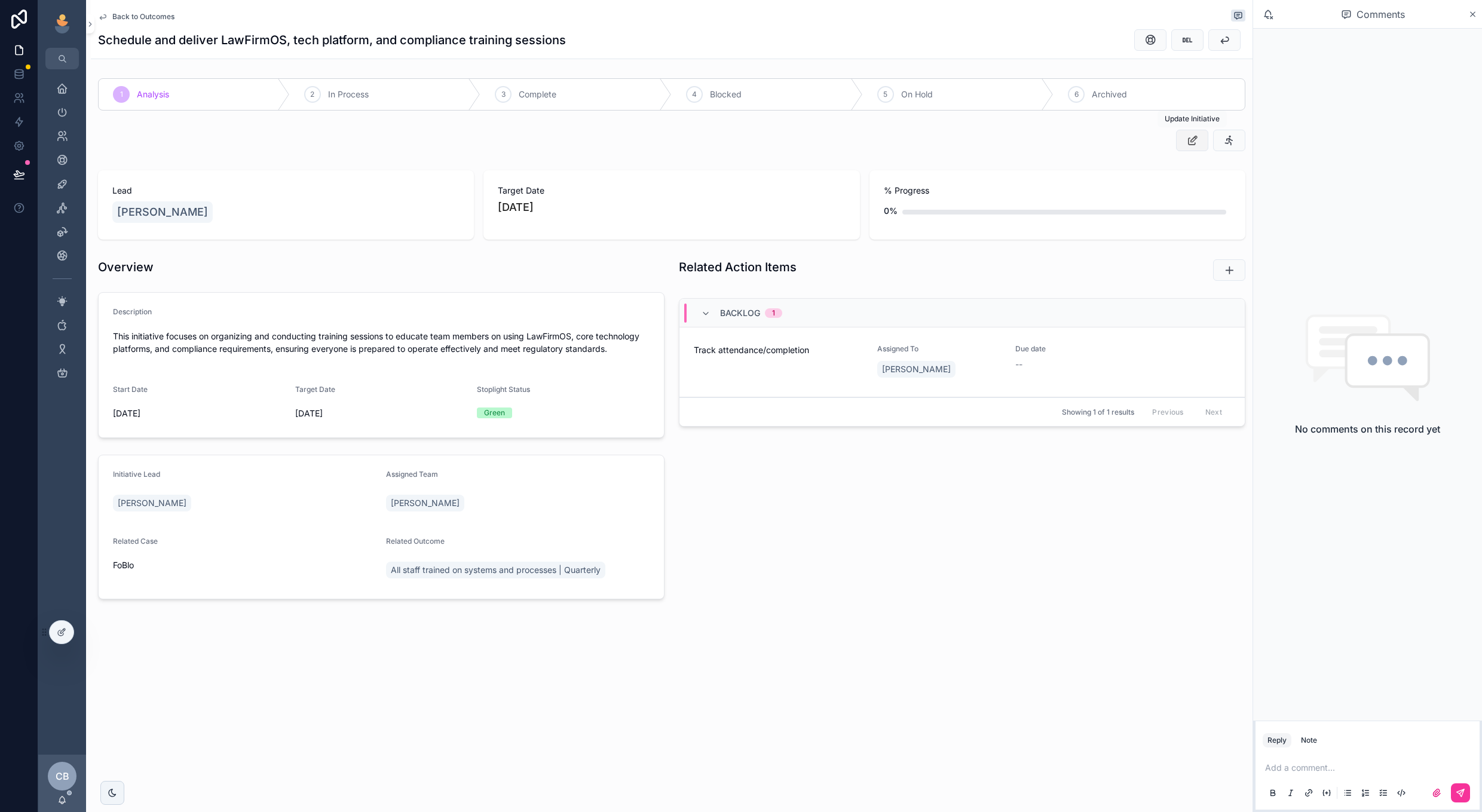
click at [1201, 142] on button "scrollable content" at bounding box center [1192, 140] width 33 height 21
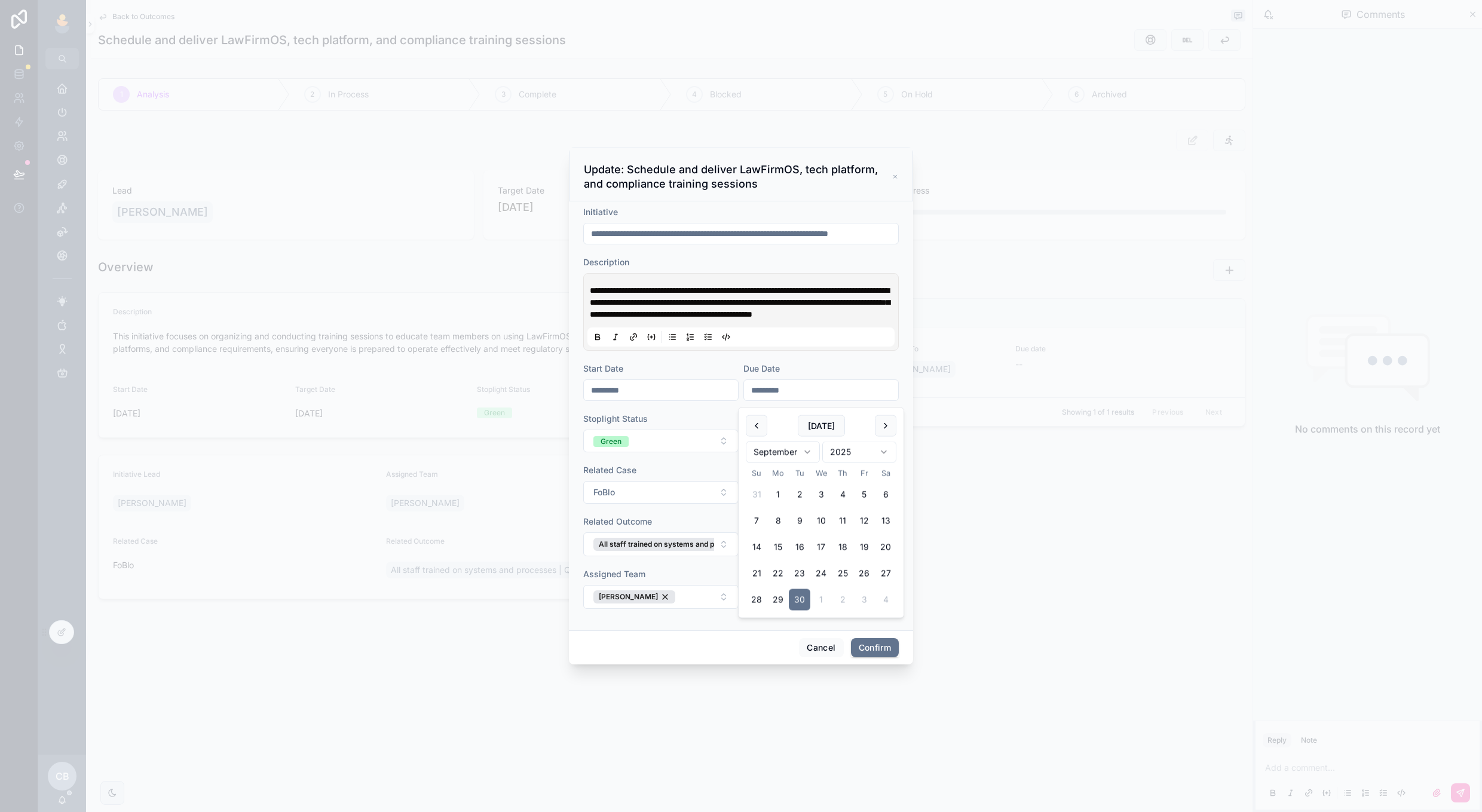
drag, startPoint x: 802, startPoint y: 400, endPoint x: 721, endPoint y: 394, distance: 81.2
click at [721, 394] on form "**********" at bounding box center [741, 413] width 316 height 415
click at [710, 475] on div "Related Case" at bounding box center [661, 470] width 155 height 12
click at [707, 450] on button "Green" at bounding box center [661, 441] width 155 height 23
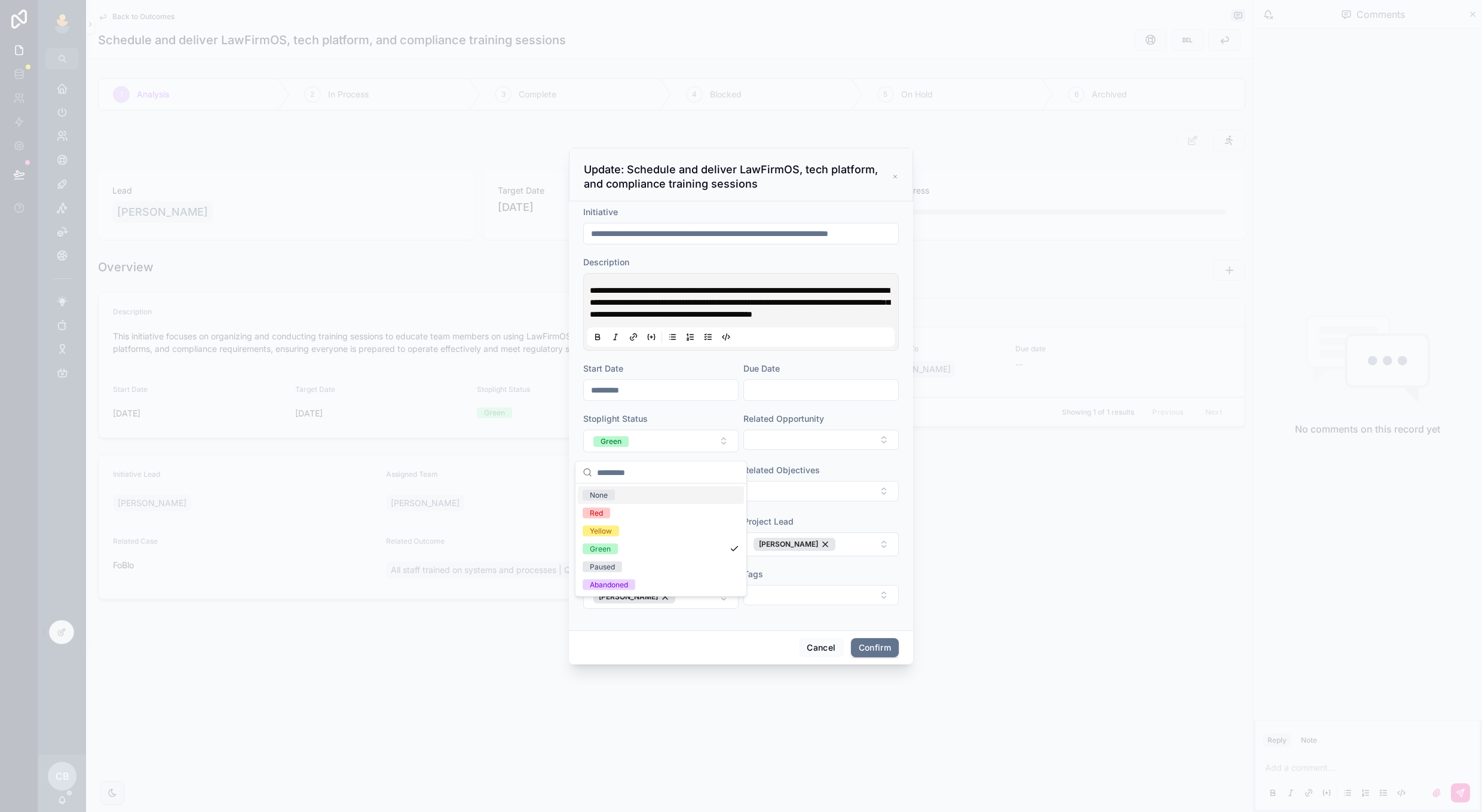
click at [693, 492] on div "None" at bounding box center [661, 496] width 167 height 18
click at [864, 653] on button "Confirm" at bounding box center [875, 648] width 48 height 19
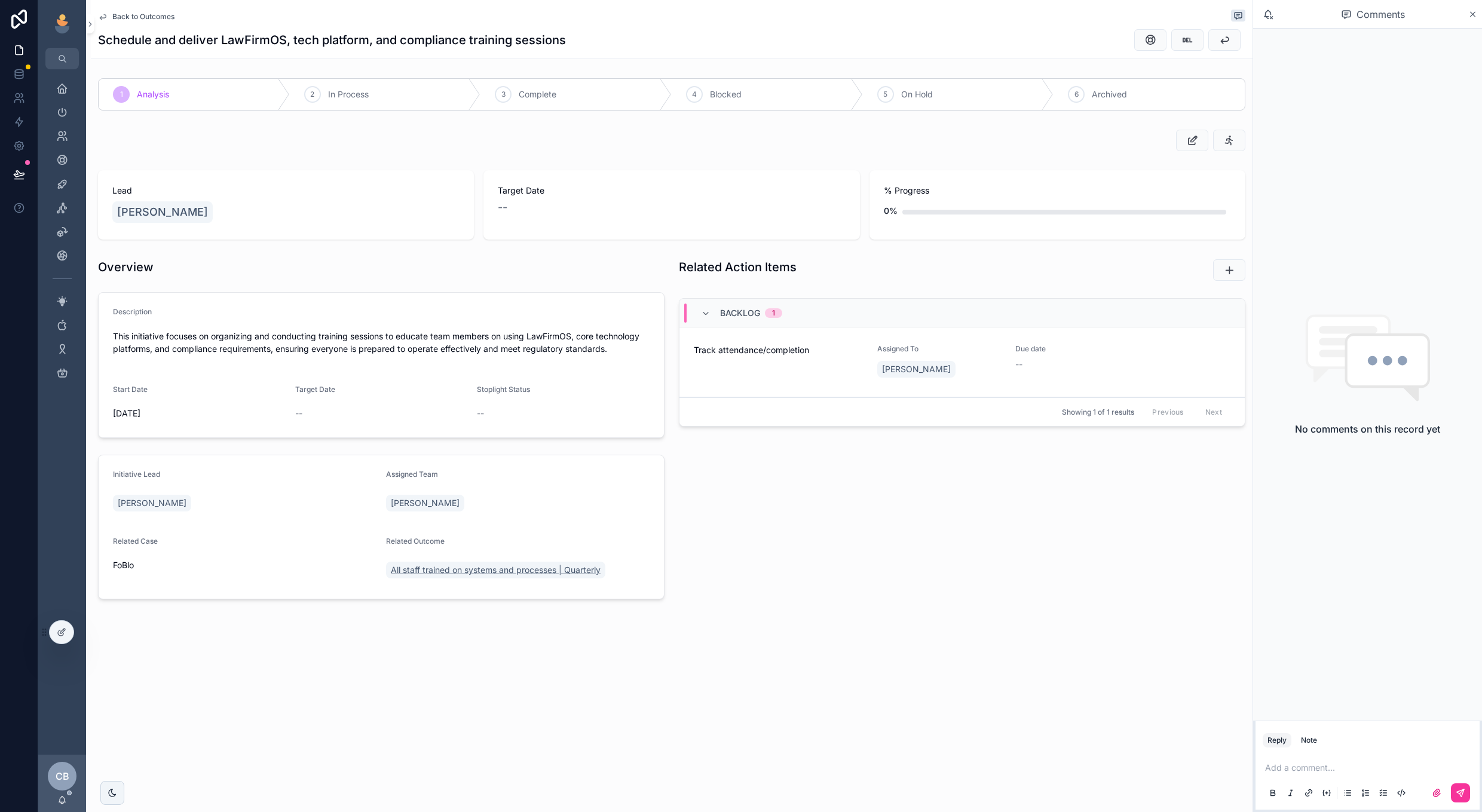
click at [446, 573] on span "All staff trained on systems and processes | Quarterly" at bounding box center [496, 570] width 210 height 12
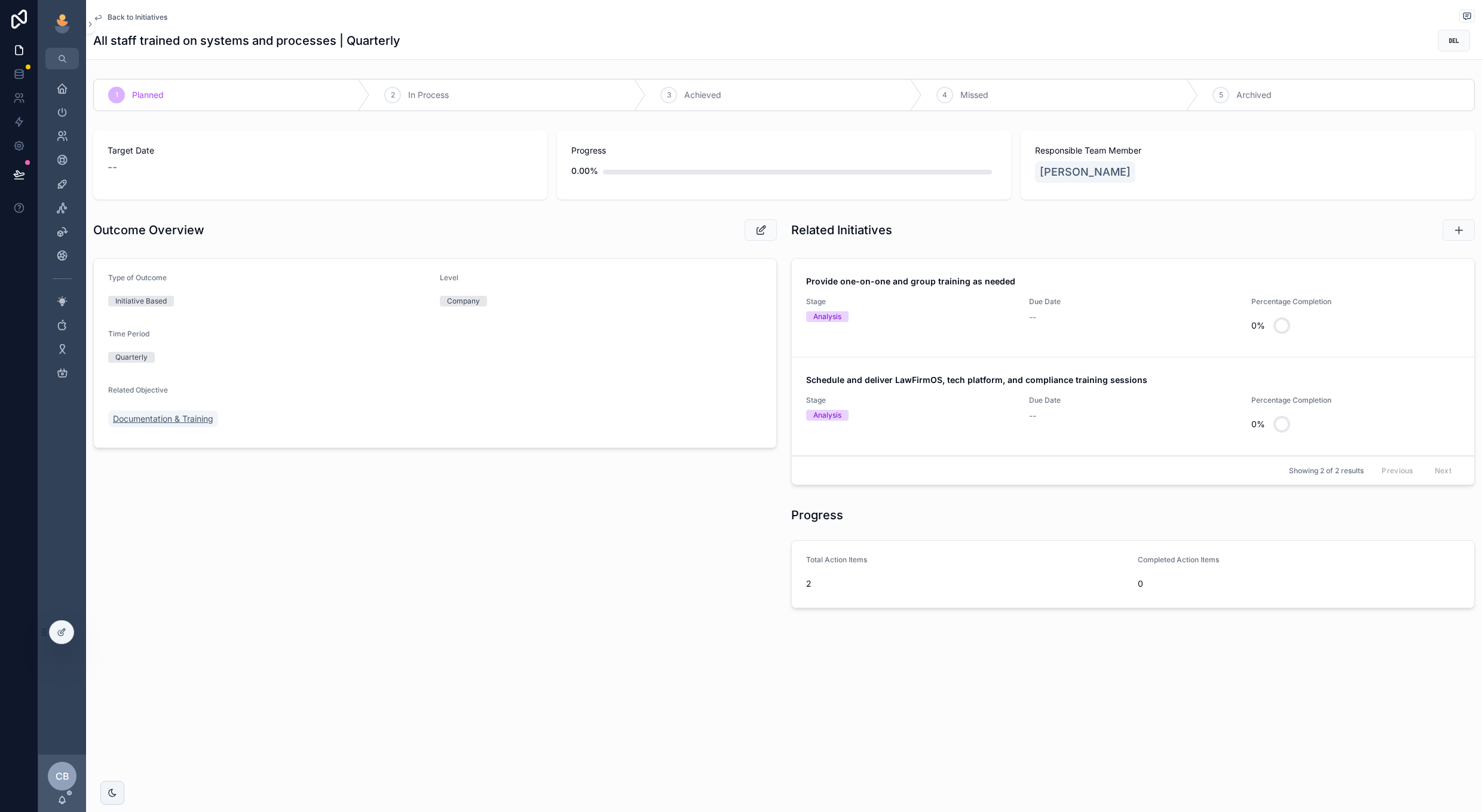
click at [167, 414] on span "Documentation & Training" at bounding box center [163, 419] width 101 height 12
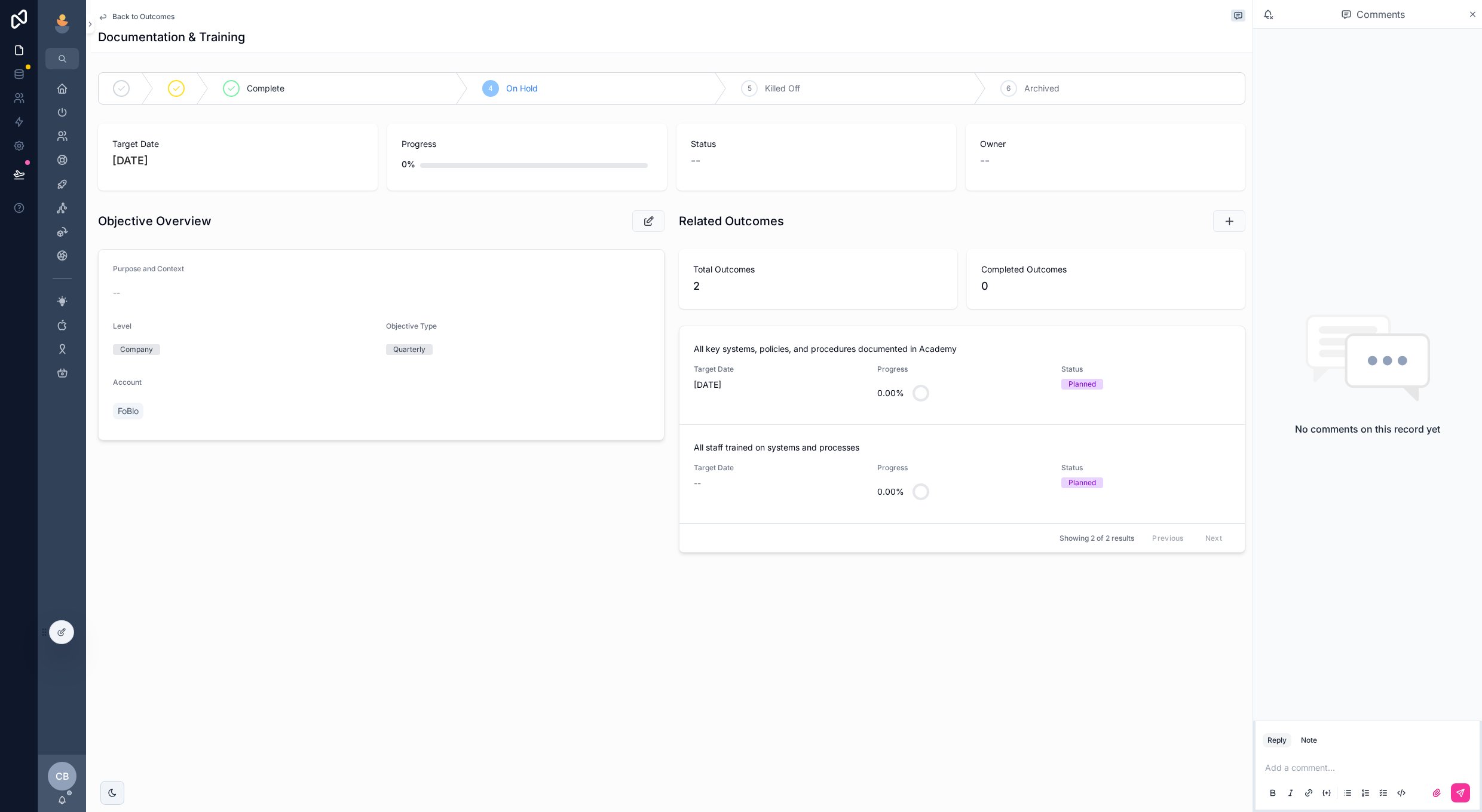
click at [982, 390] on div "0.00%" at bounding box center [962, 393] width 169 height 29
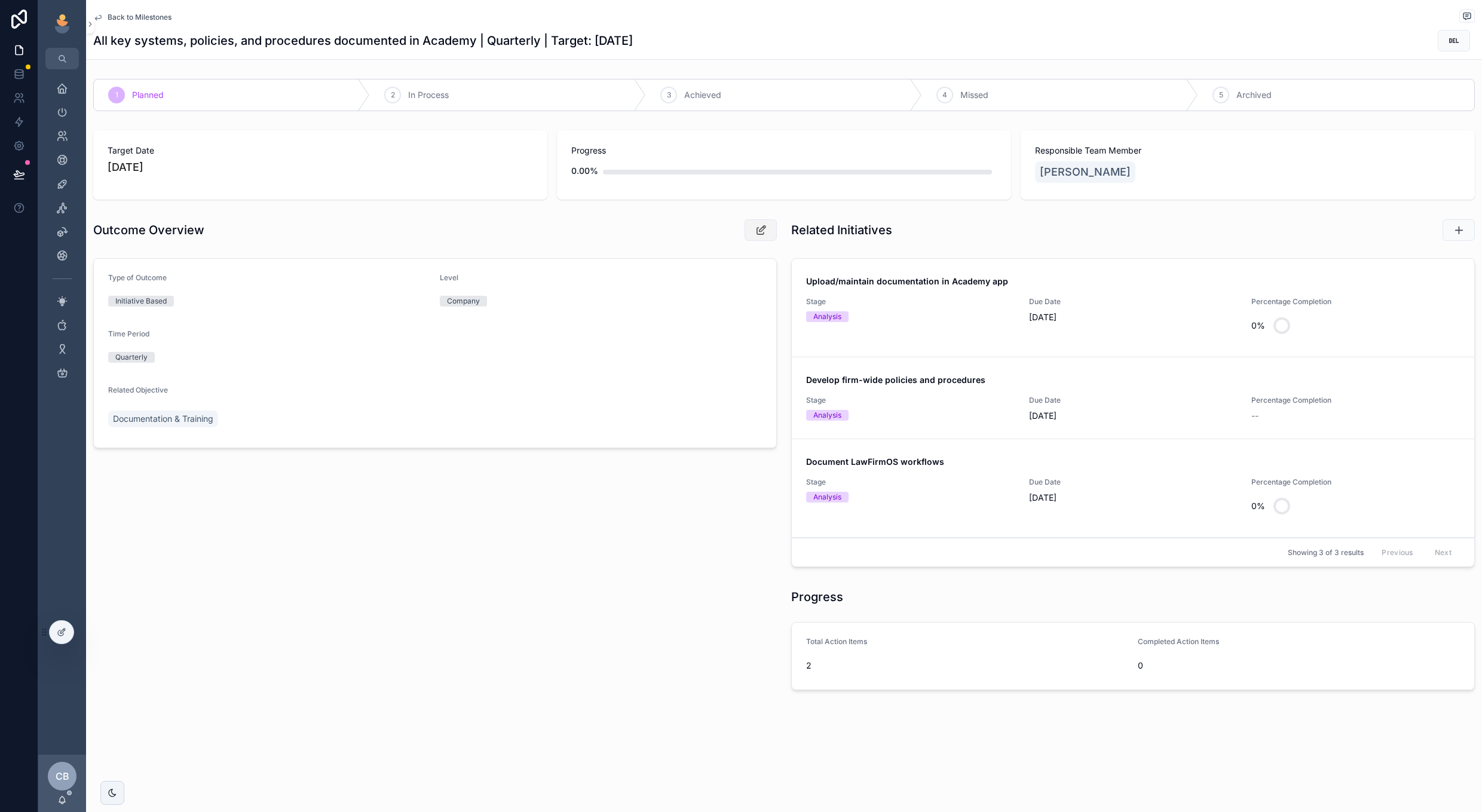
click at [764, 227] on icon "scrollable content" at bounding box center [761, 230] width 13 height 12
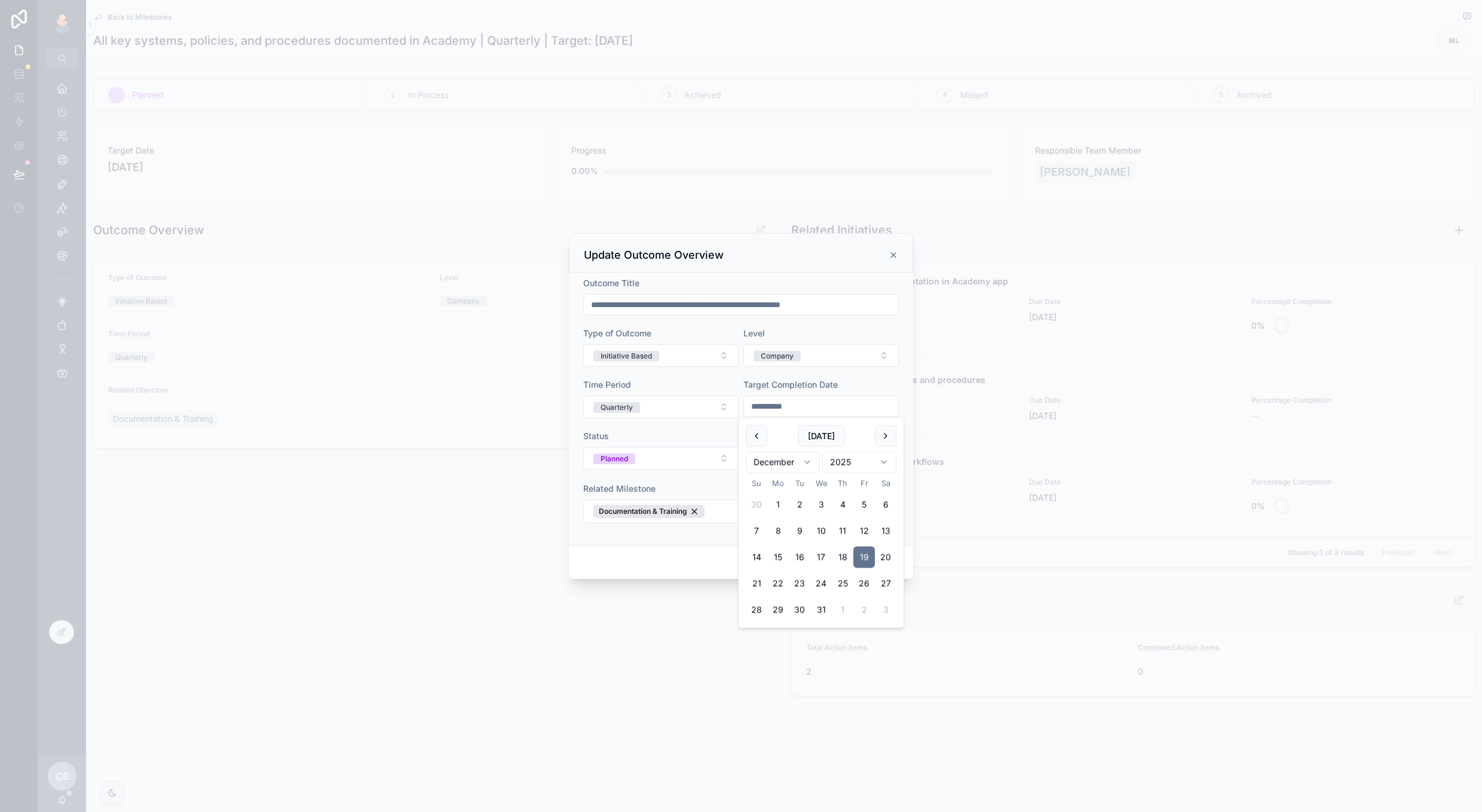
drag, startPoint x: 812, startPoint y: 412, endPoint x: 707, endPoint y: 391, distance: 107.1
click at [718, 394] on form "**********" at bounding box center [741, 407] width 316 height 259
click at [841, 377] on form "**********" at bounding box center [741, 407] width 316 height 259
click at [859, 572] on div "Cancel Confirm" at bounding box center [741, 561] width 344 height 34
click at [860, 567] on button "Confirm" at bounding box center [875, 562] width 48 height 19
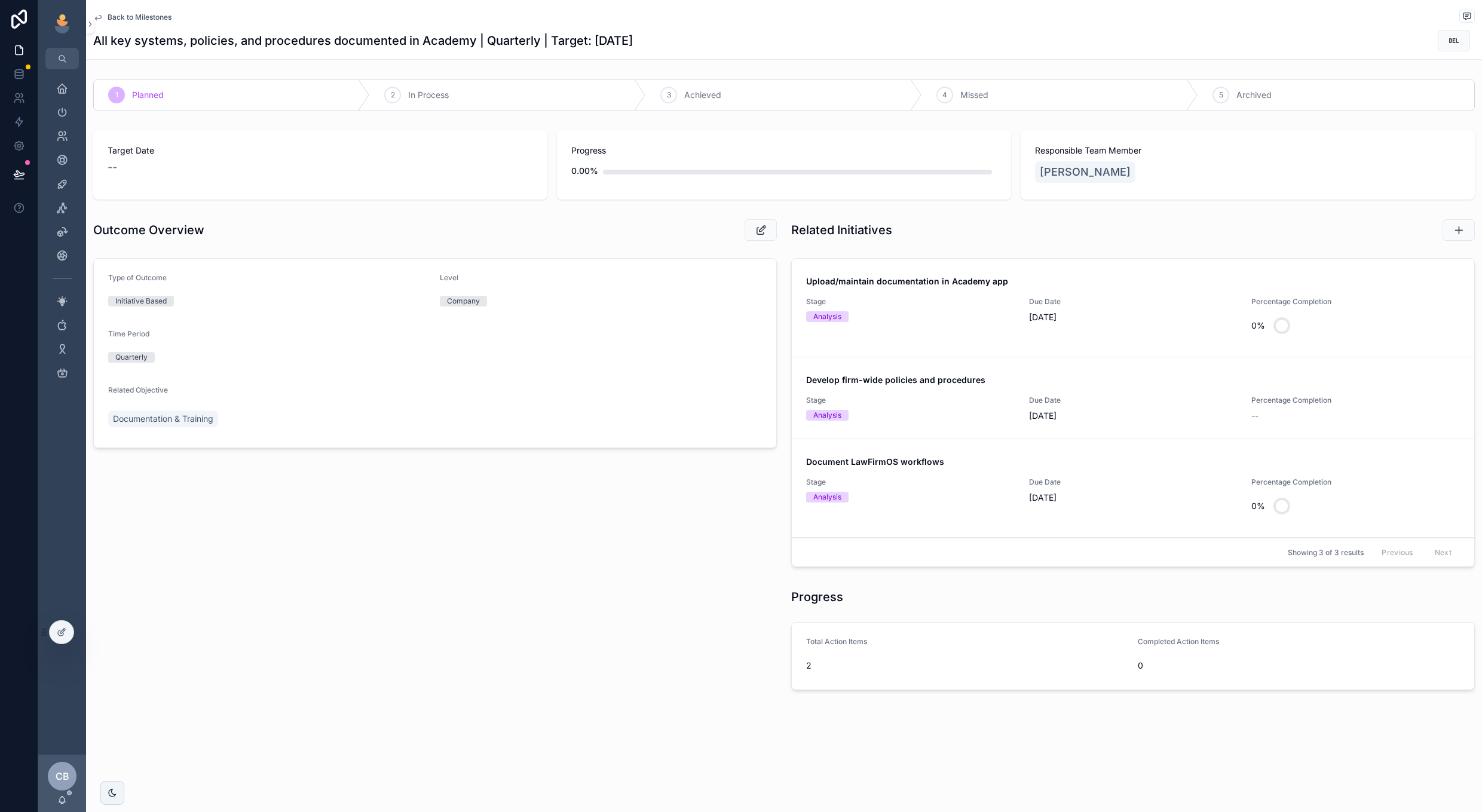
click at [140, 20] on span "Back to Milestones" at bounding box center [140, 17] width 64 height 10
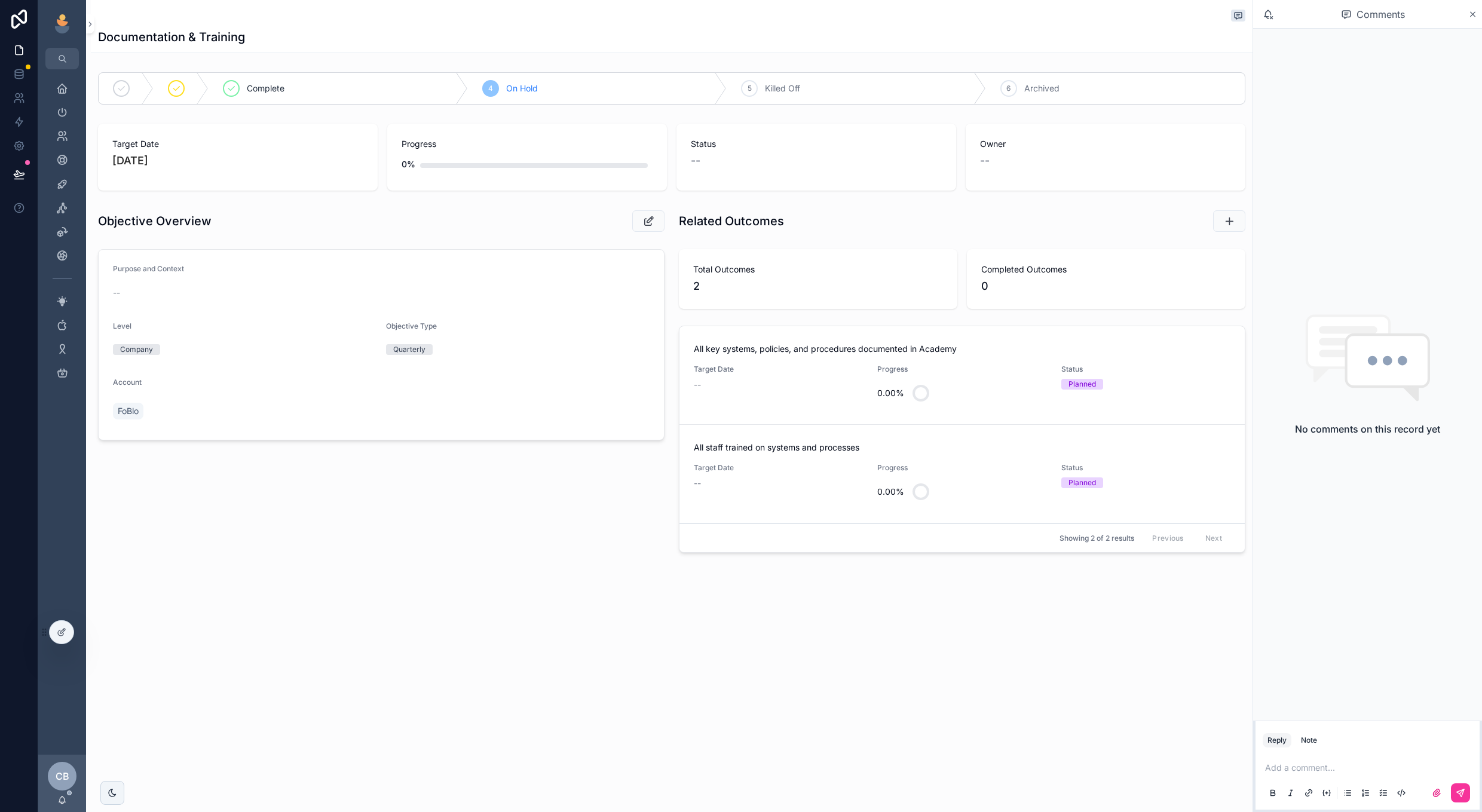
click at [142, 403] on div "FoBlo" at bounding box center [130, 411] width 35 height 21
click at [135, 409] on span "FoBlo" at bounding box center [128, 411] width 21 height 12
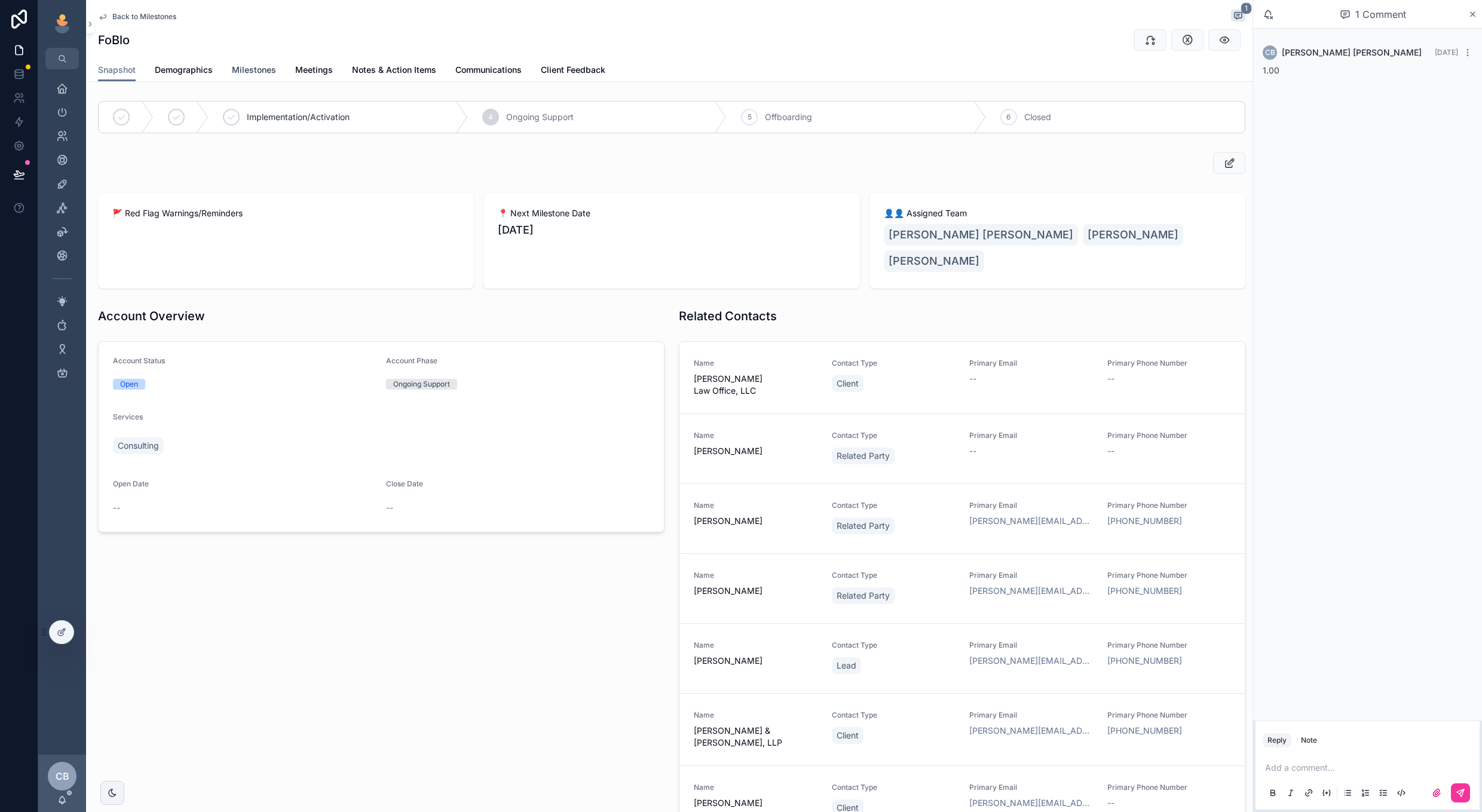
click at [248, 76] on link "Milestones" at bounding box center [254, 71] width 44 height 24
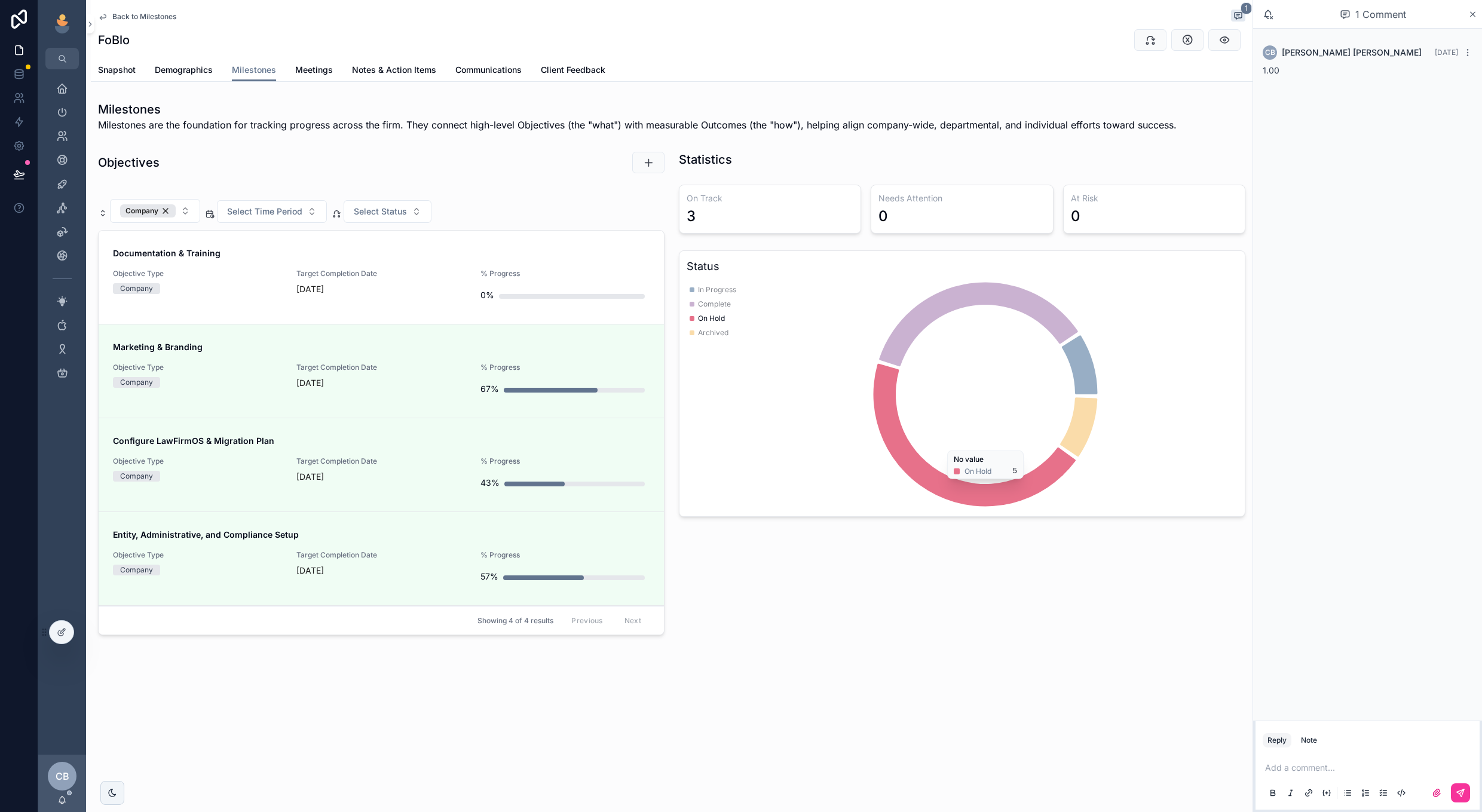
click at [965, 483] on icon "chart" at bounding box center [975, 435] width 202 height 143
click at [954, 488] on icon "chart" at bounding box center [975, 435] width 202 height 143
click at [401, 210] on span "Select Status" at bounding box center [380, 211] width 53 height 12
click at [379, 299] on div "On Hold" at bounding box center [388, 298] width 167 height 19
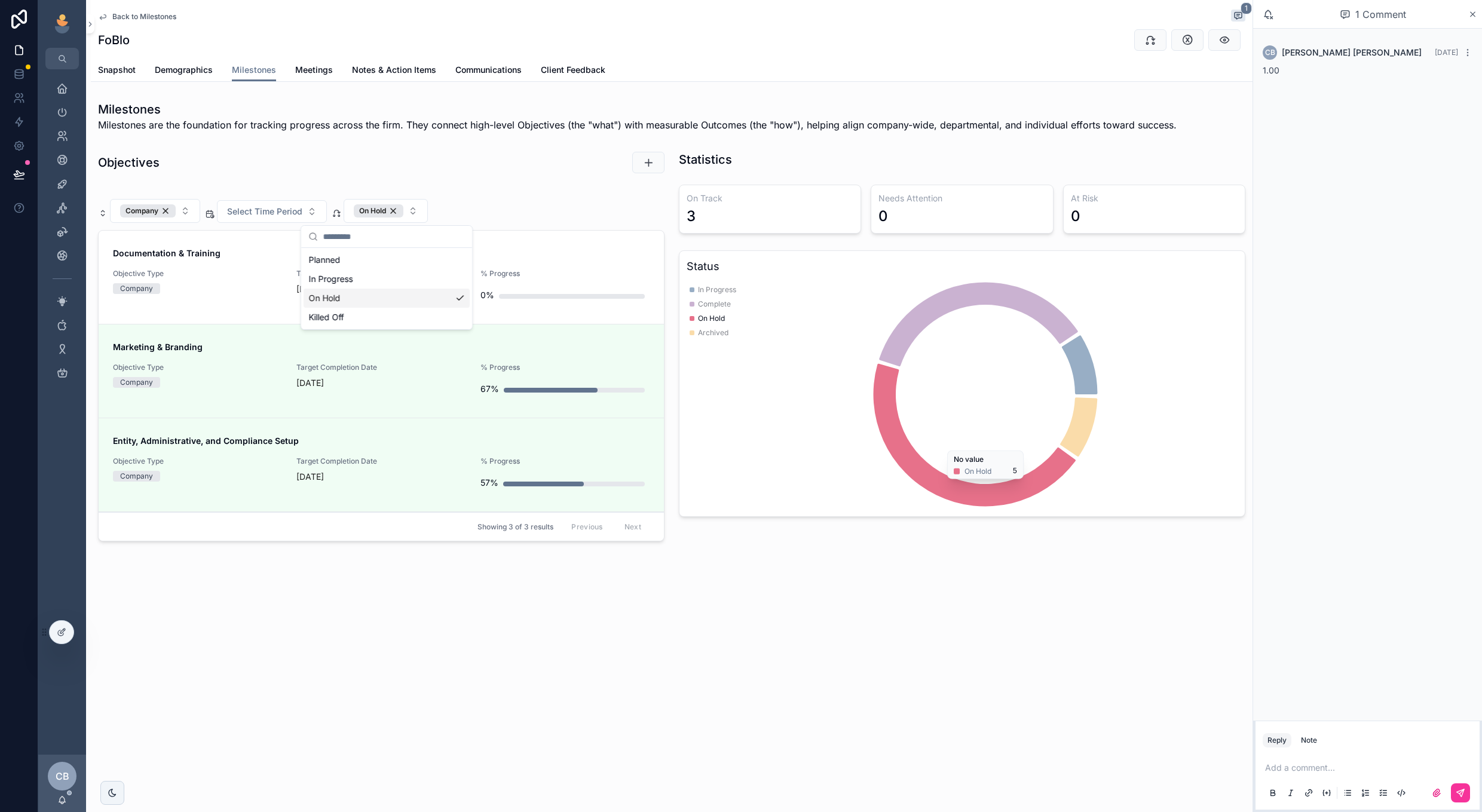
click at [366, 295] on div "On Hold" at bounding box center [387, 298] width 167 height 19
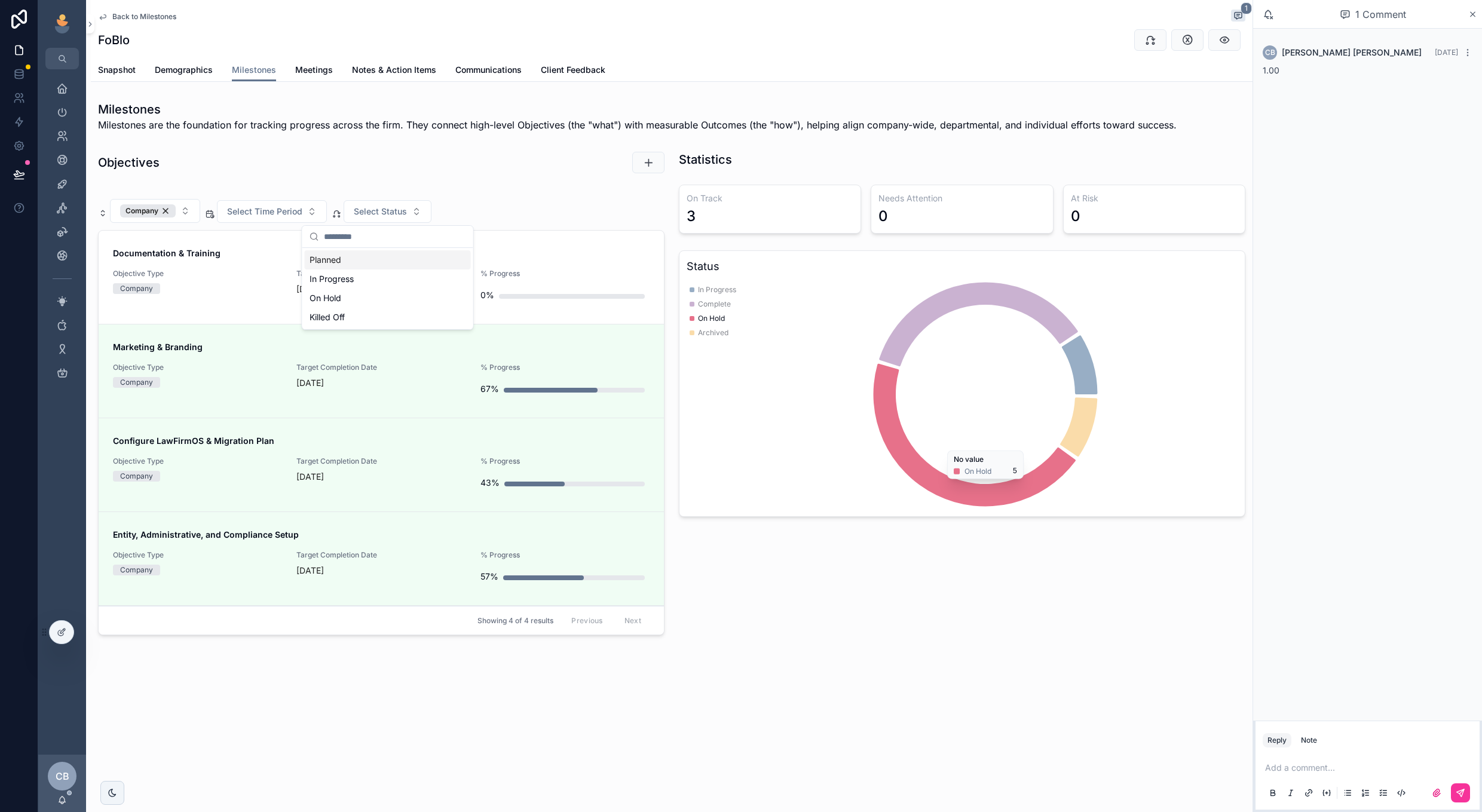
click at [533, 174] on div "Objectives" at bounding box center [381, 163] width 581 height 33
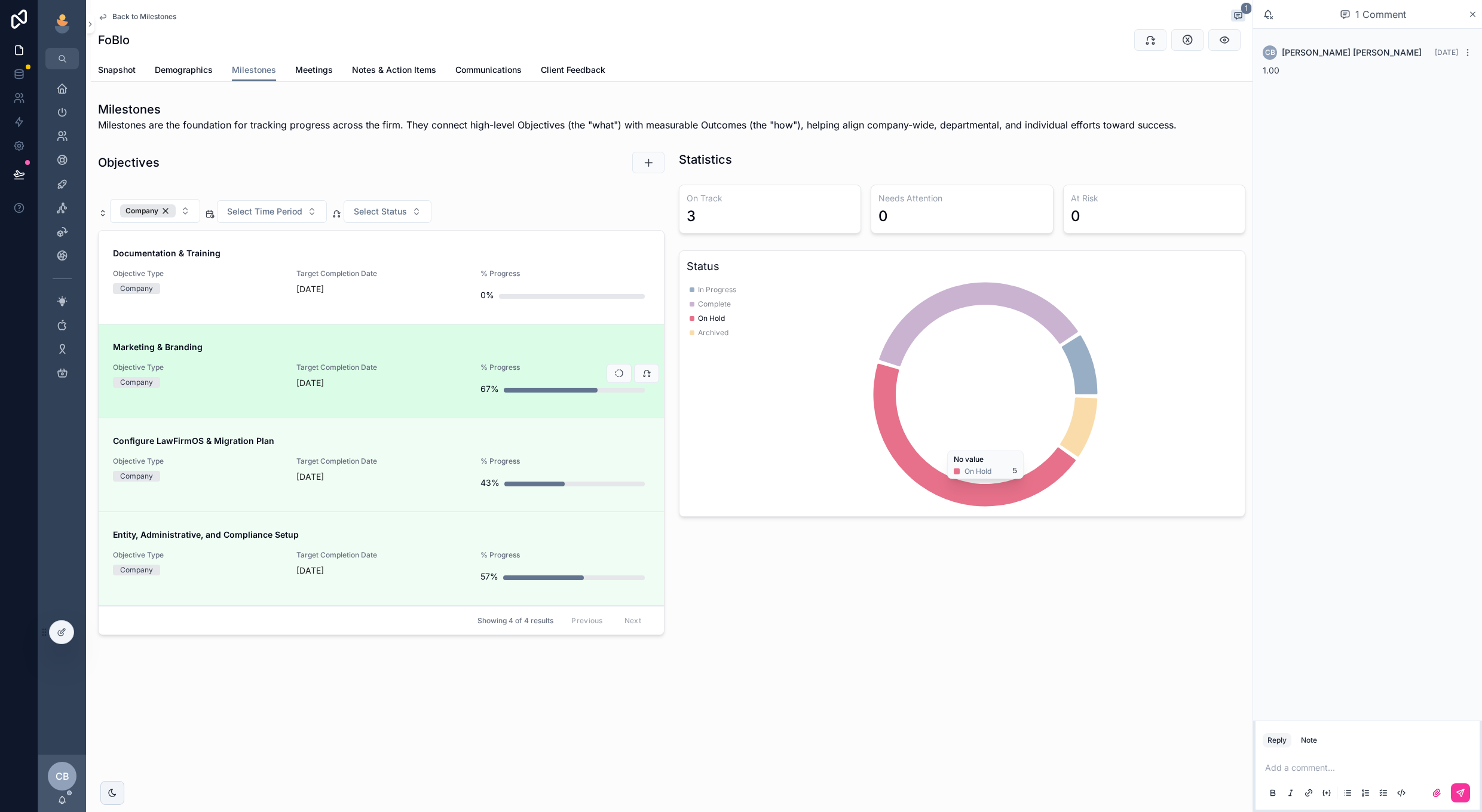
click at [407, 368] on span "Target Completion Date" at bounding box center [381, 368] width 169 height 10
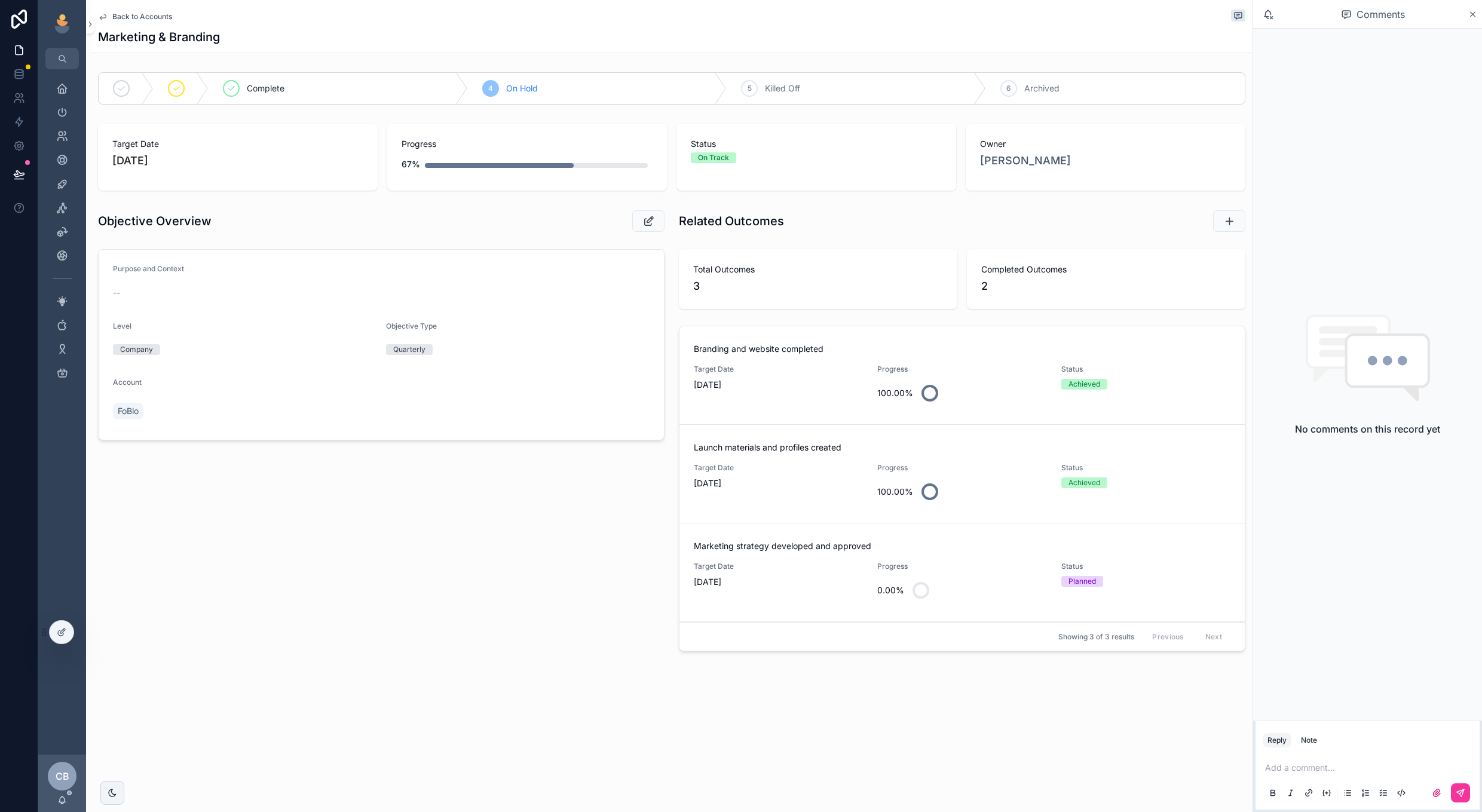
click at [137, 15] on span "Back to Accounts" at bounding box center [142, 17] width 59 height 10
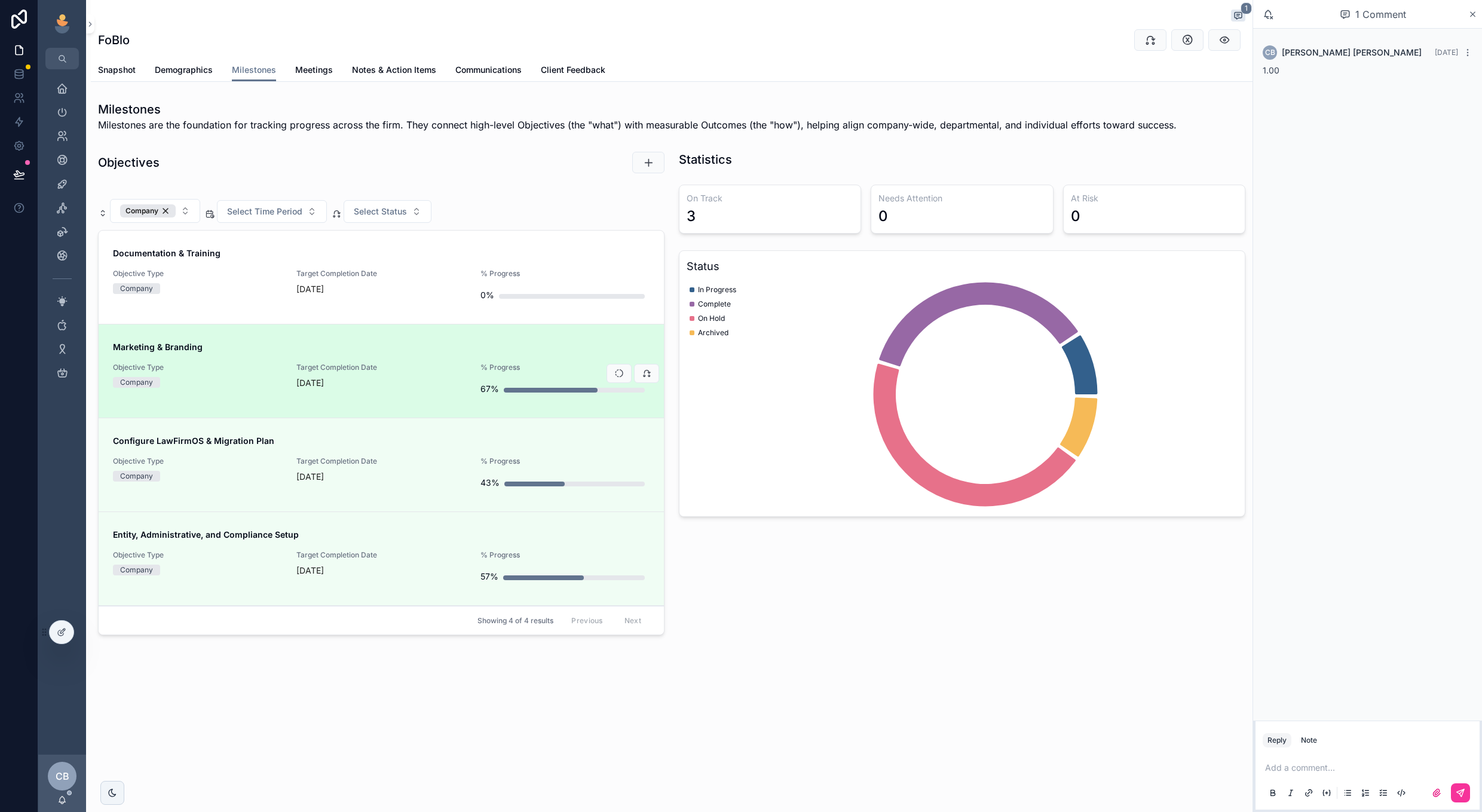
click at [416, 382] on div "[DATE]" at bounding box center [381, 383] width 169 height 12
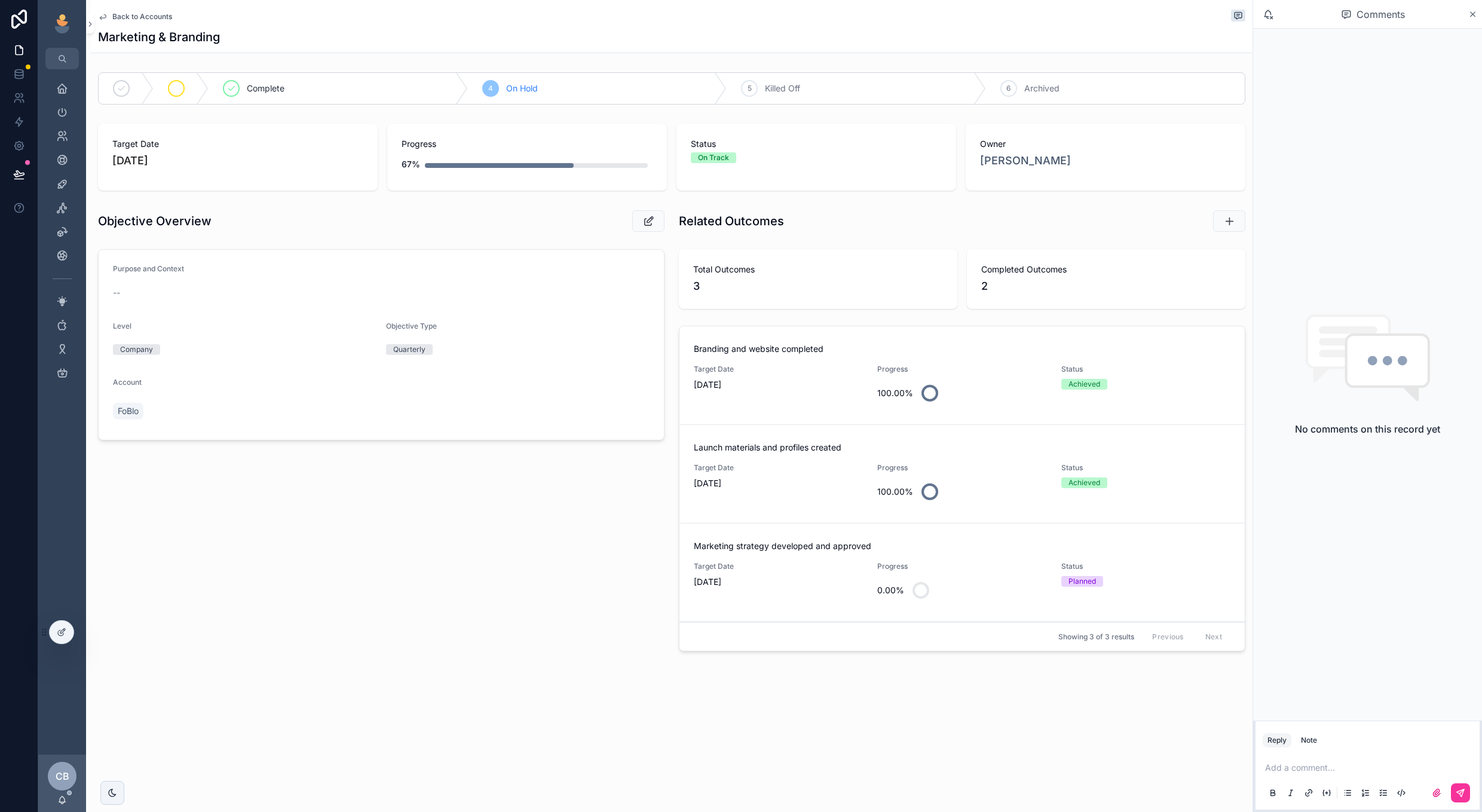
click at [186, 88] on div "scrollable content" at bounding box center [181, 88] width 55 height 31
click at [162, 16] on span "Back to Accounts" at bounding box center [142, 17] width 59 height 10
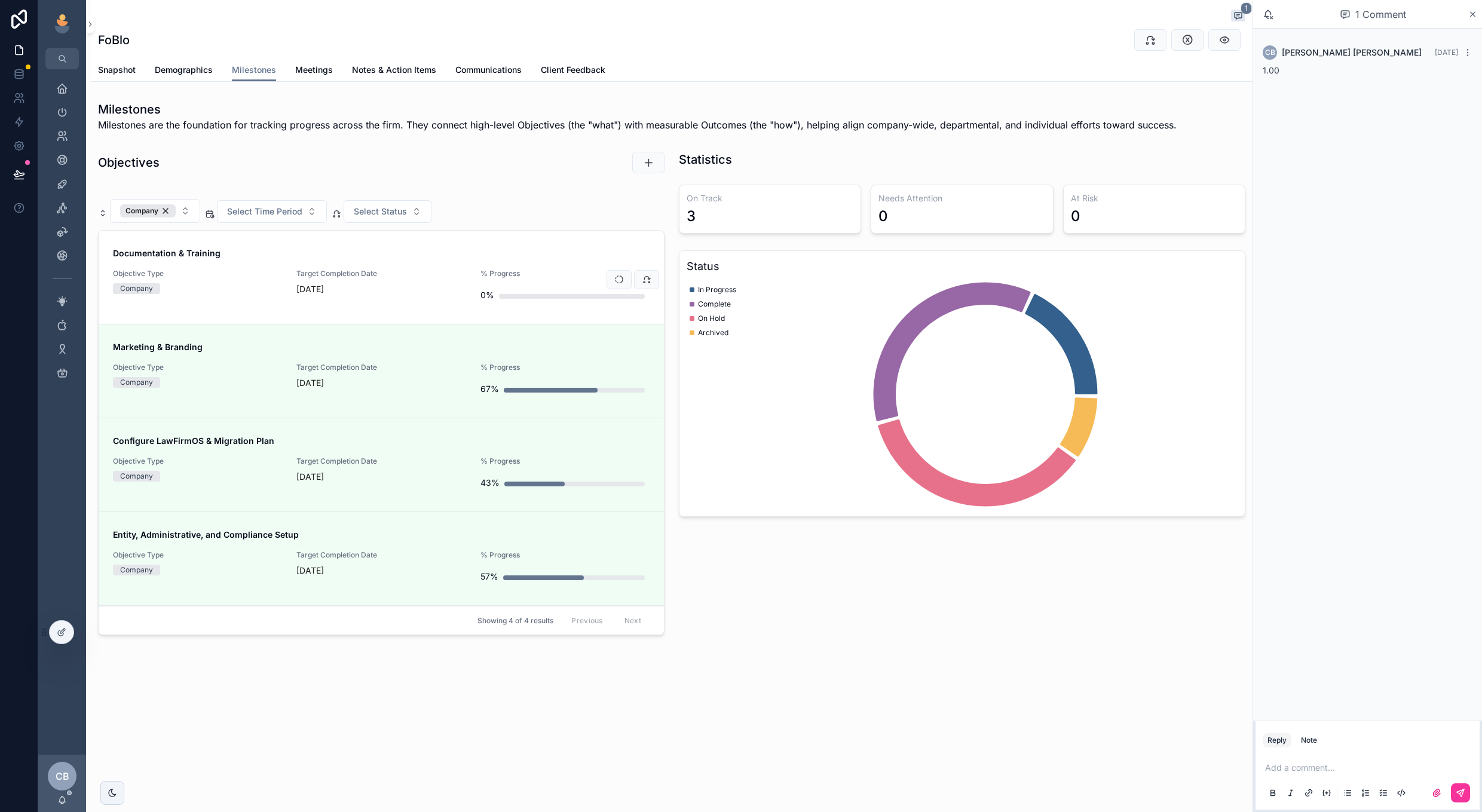
click at [416, 320] on link "Documentation & Training Objective Type Company Target Completion Date in 2 mon…" at bounding box center [381, 278] width 565 height 94
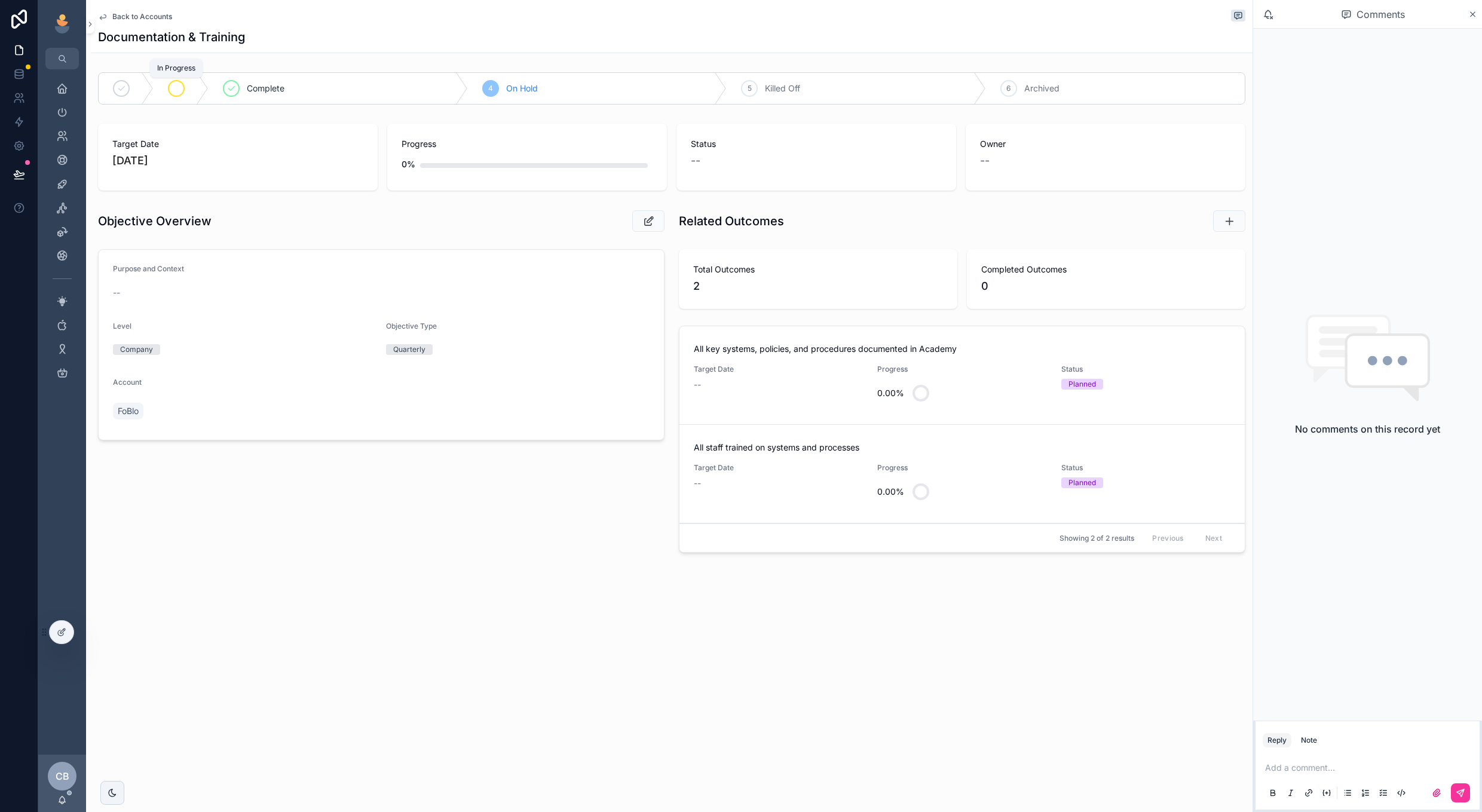
click at [184, 89] on div "scrollable content" at bounding box center [176, 88] width 17 height 17
click at [163, 91] on span "Planned" at bounding box center [153, 88] width 32 height 12
click at [147, 26] on div "Back to Accounts Documentation & Training" at bounding box center [672, 26] width 1147 height 52
click at [148, 21] on span "Back to Accounts" at bounding box center [142, 17] width 59 height 10
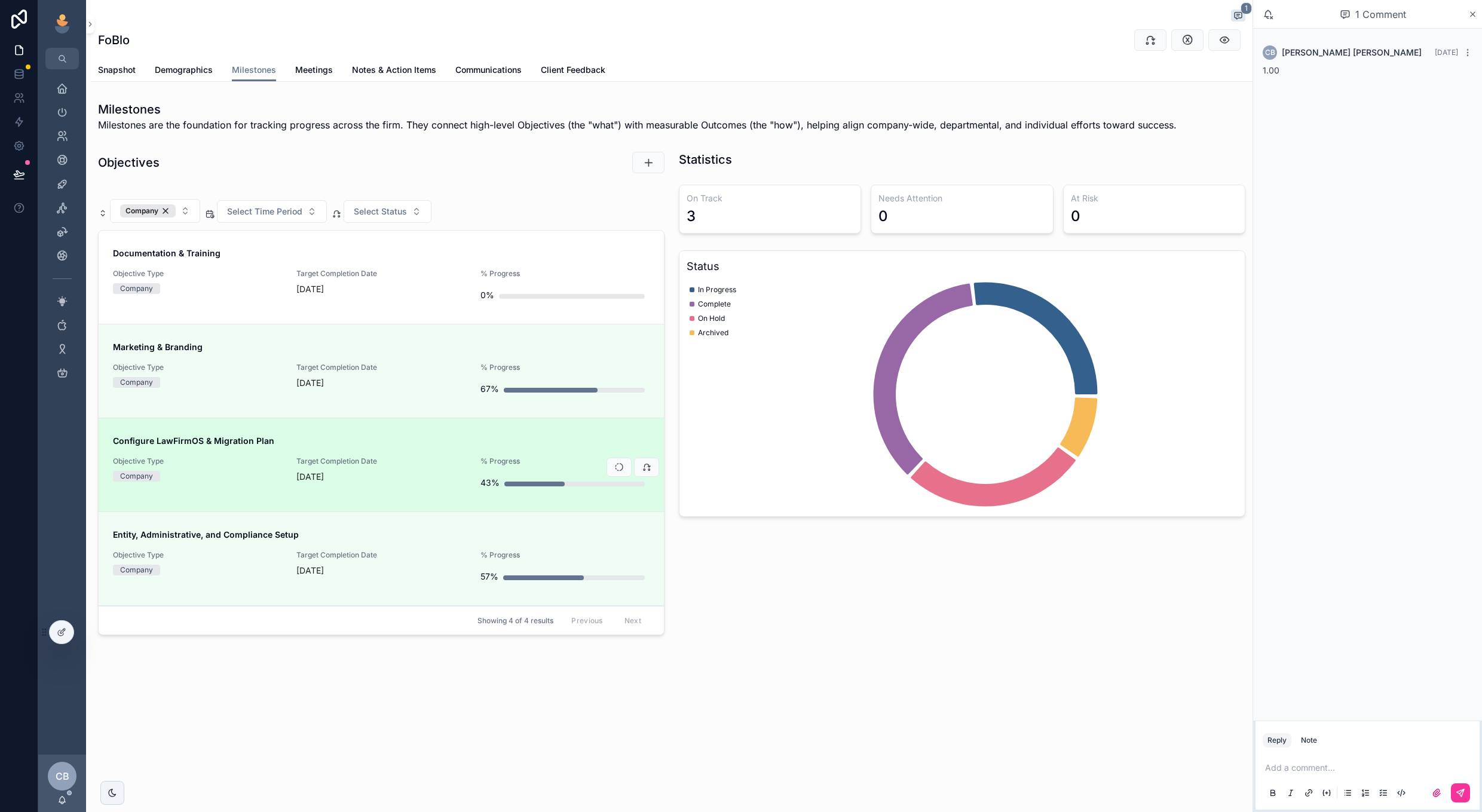
click at [368, 452] on div "Configure LawFirmOS & Migration Plan Objective Type Company Target Completion D…" at bounding box center [381, 465] width 537 height 59
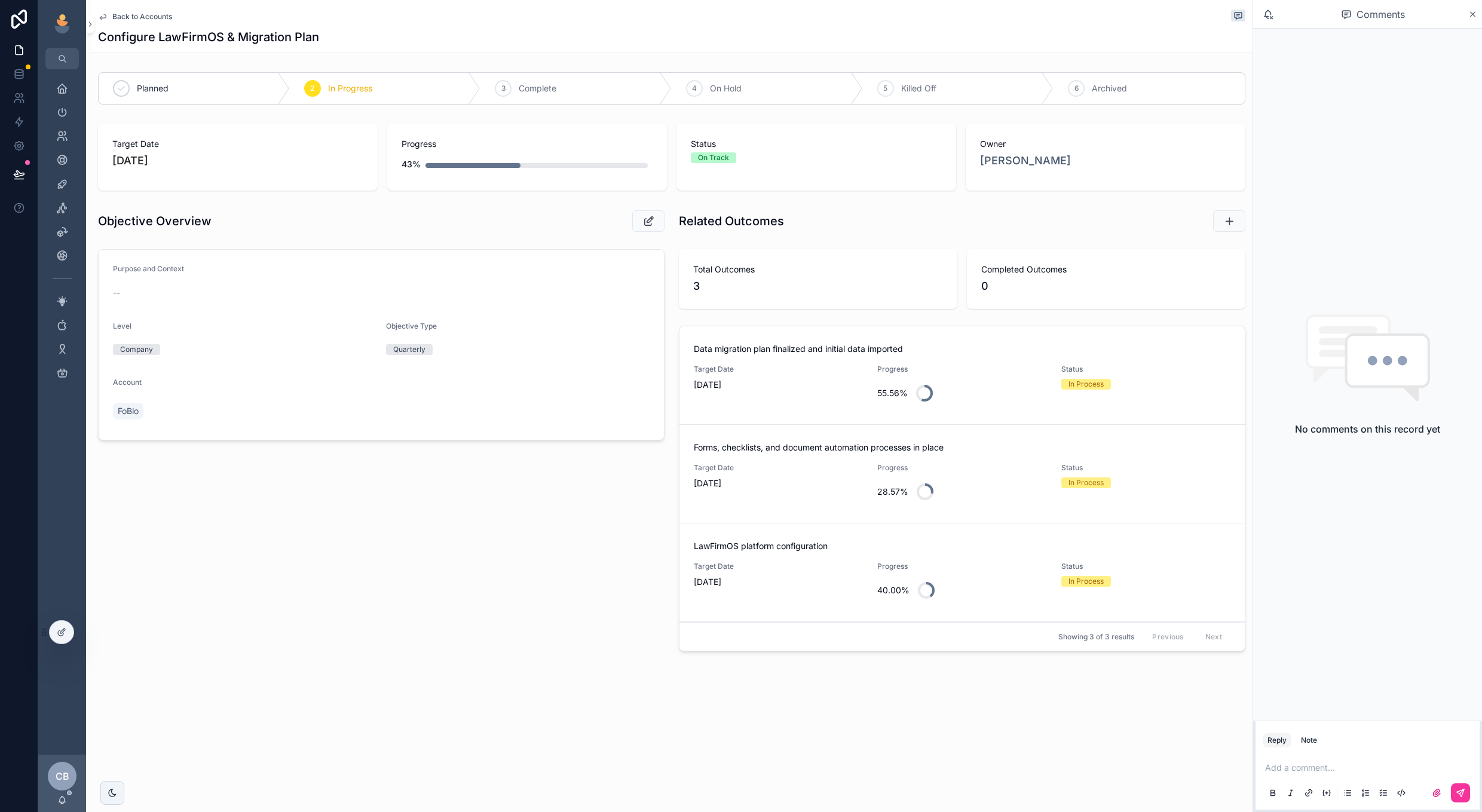
click at [159, 17] on span "Back to Accounts" at bounding box center [142, 17] width 59 height 10
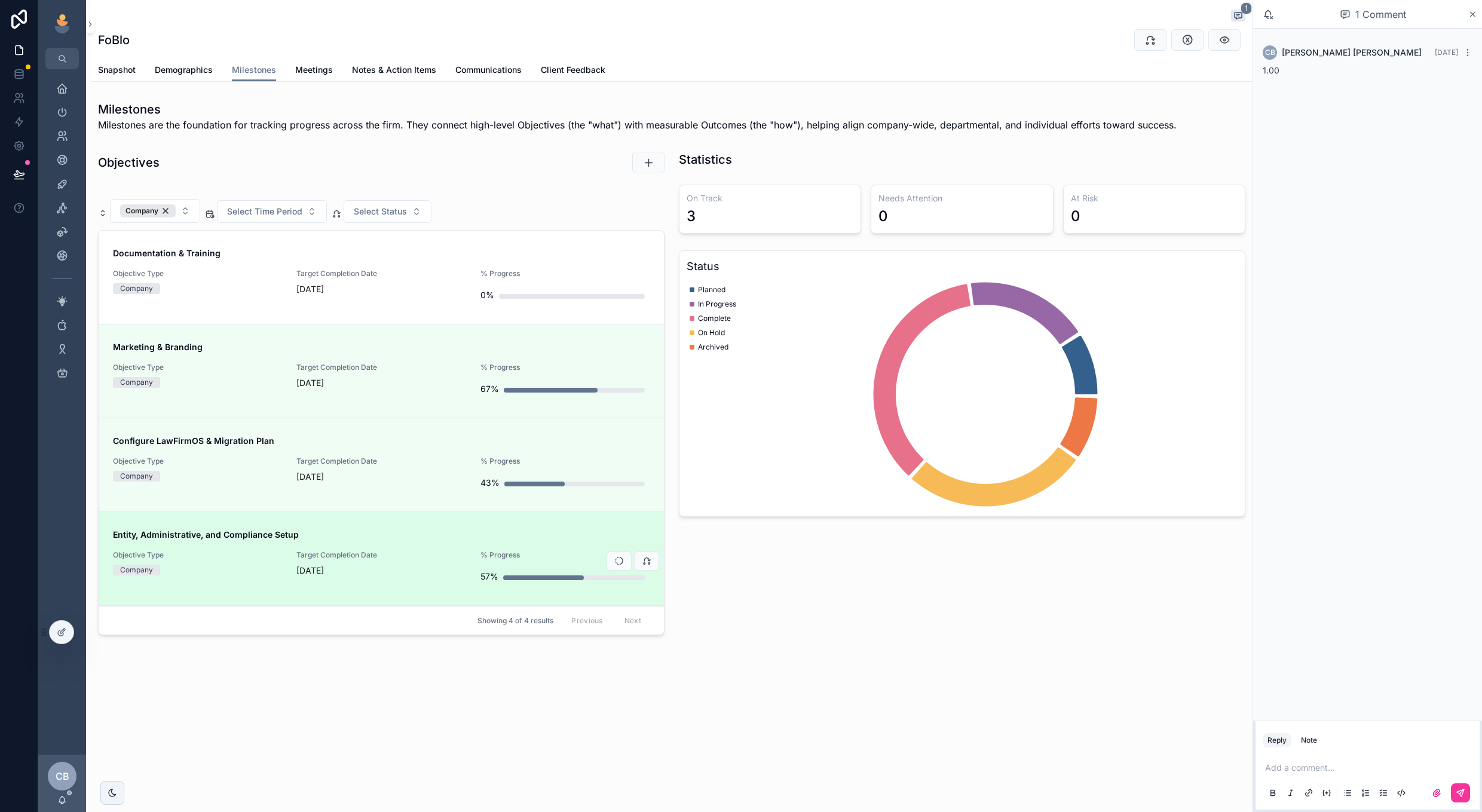
click at [432, 532] on span "Entity, Administrative, and Compliance Setup" at bounding box center [381, 534] width 537 height 12
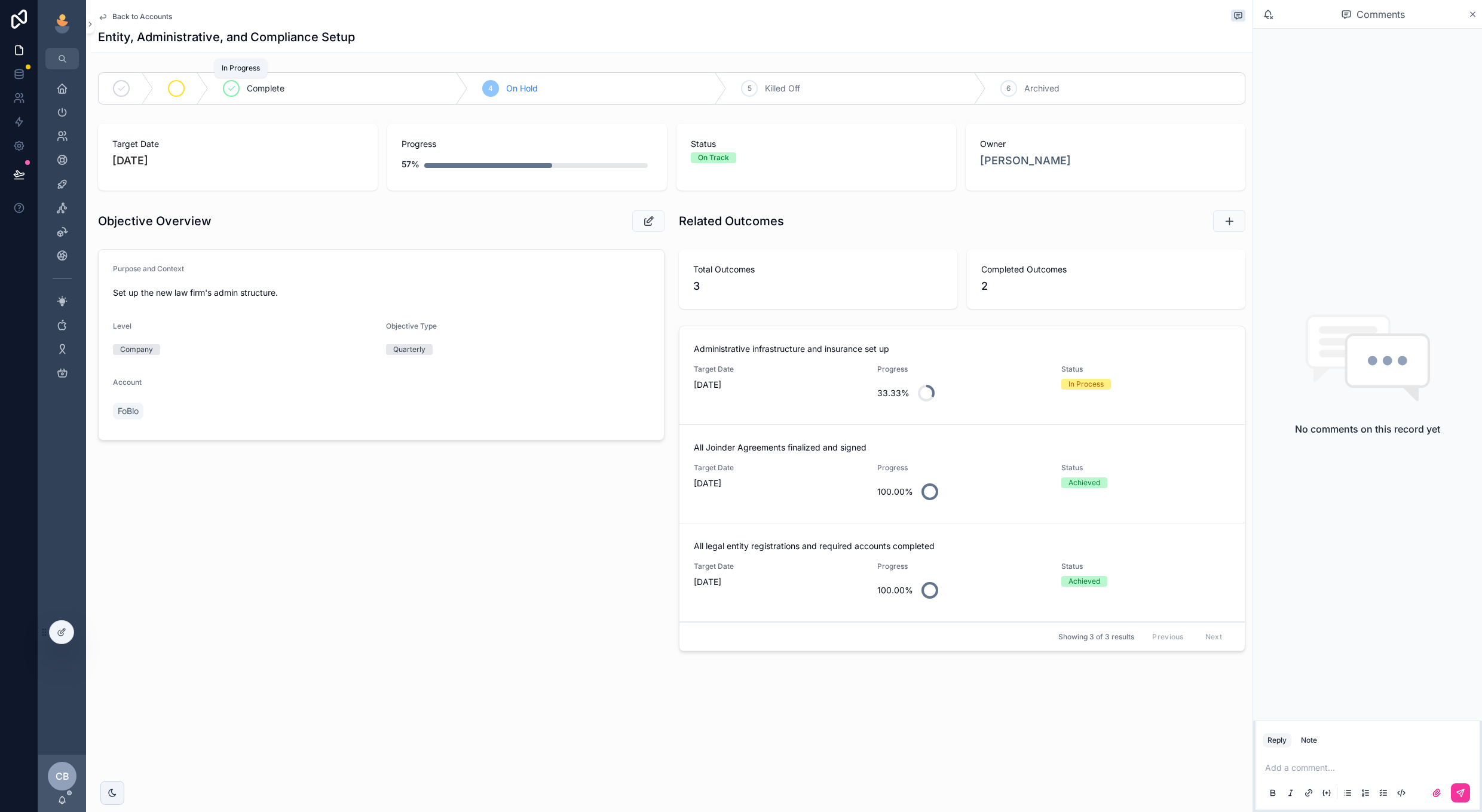
click at [180, 90] on icon "scrollable content" at bounding box center [176, 89] width 10 height 10
click at [146, 21] on span "Back to Accounts" at bounding box center [142, 17] width 59 height 10
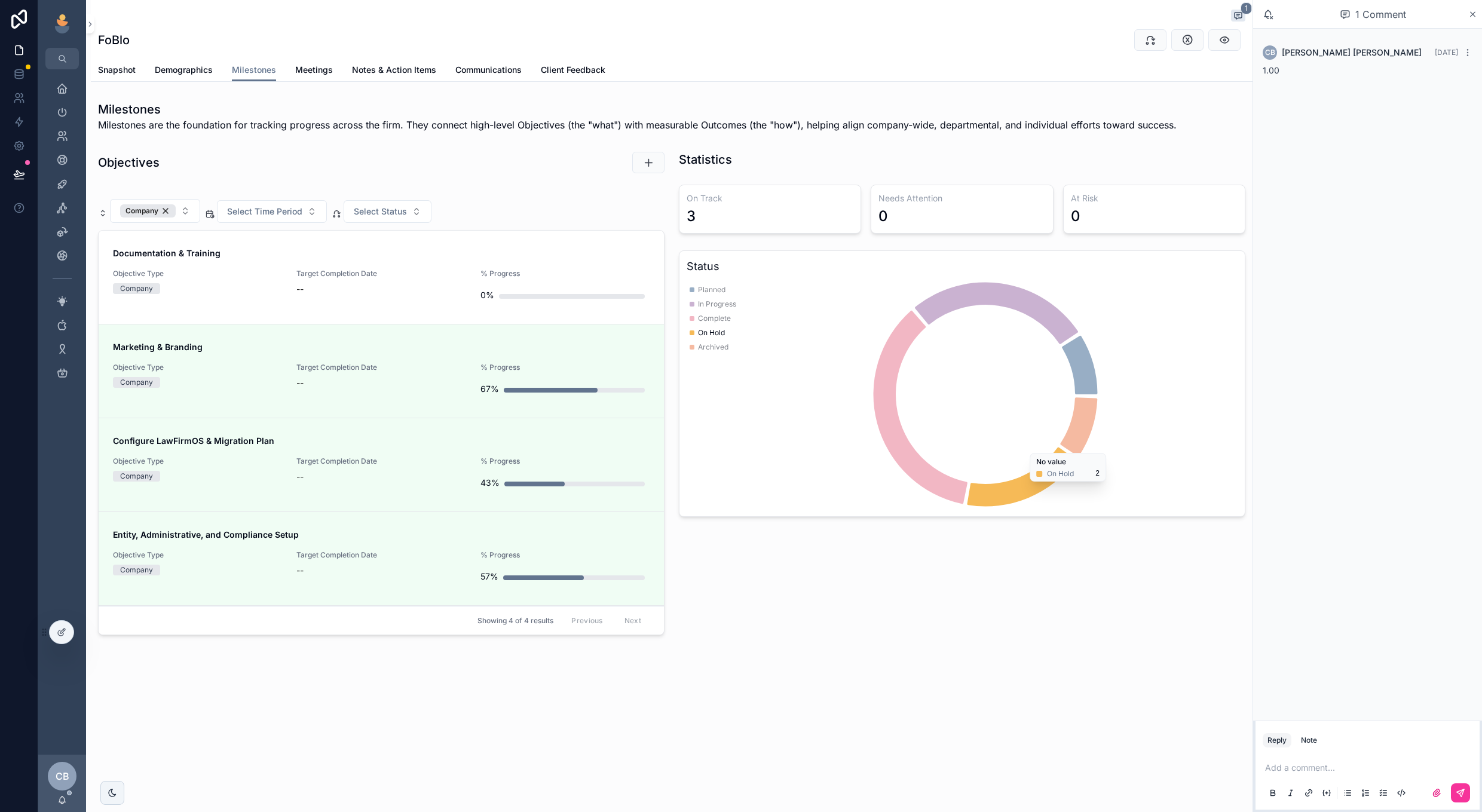
click at [1024, 489] on icon "chart" at bounding box center [1021, 477] width 109 height 59
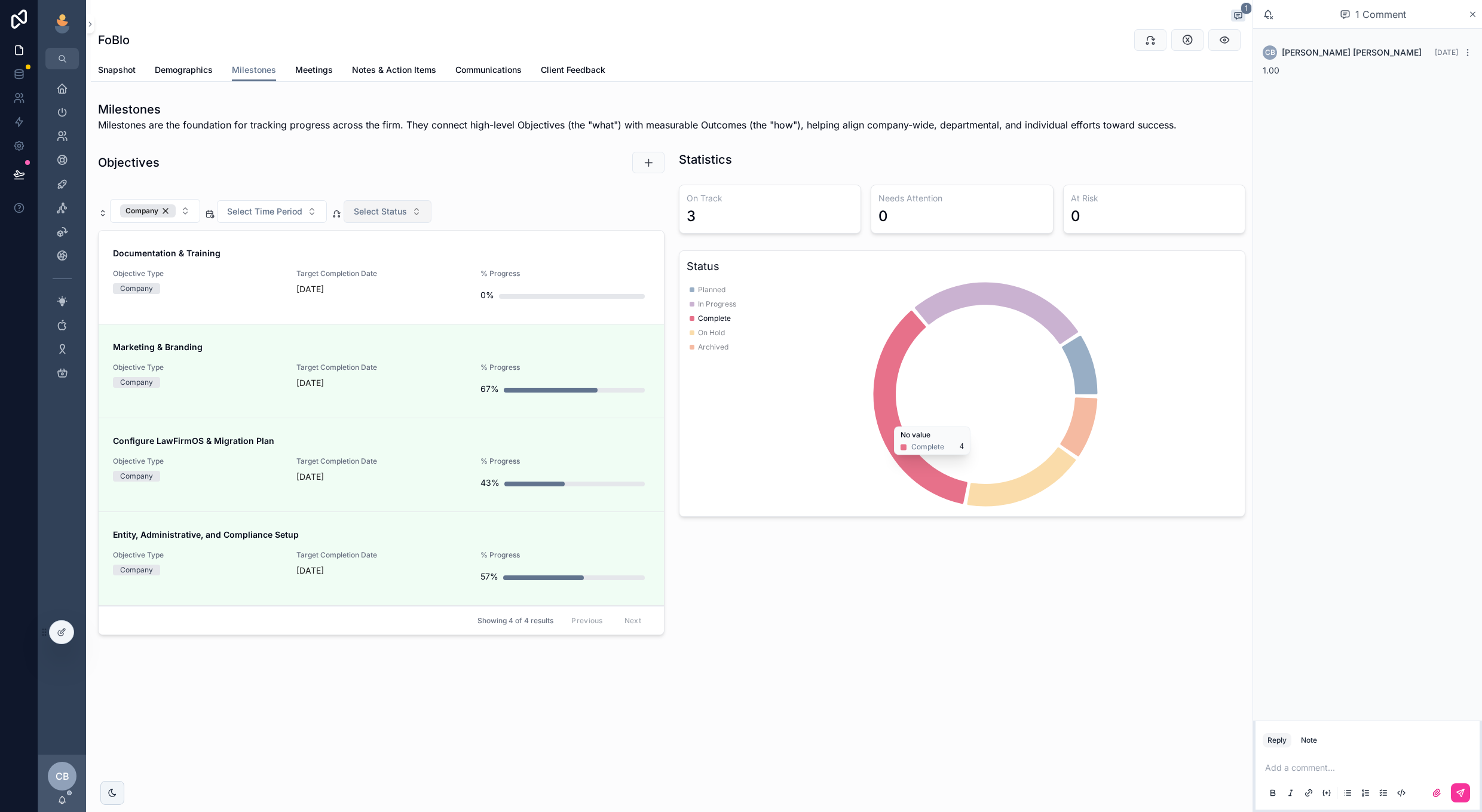
click at [421, 208] on button "Select Status" at bounding box center [387, 212] width 88 height 23
click at [415, 297] on div "On Hold" at bounding box center [388, 298] width 167 height 19
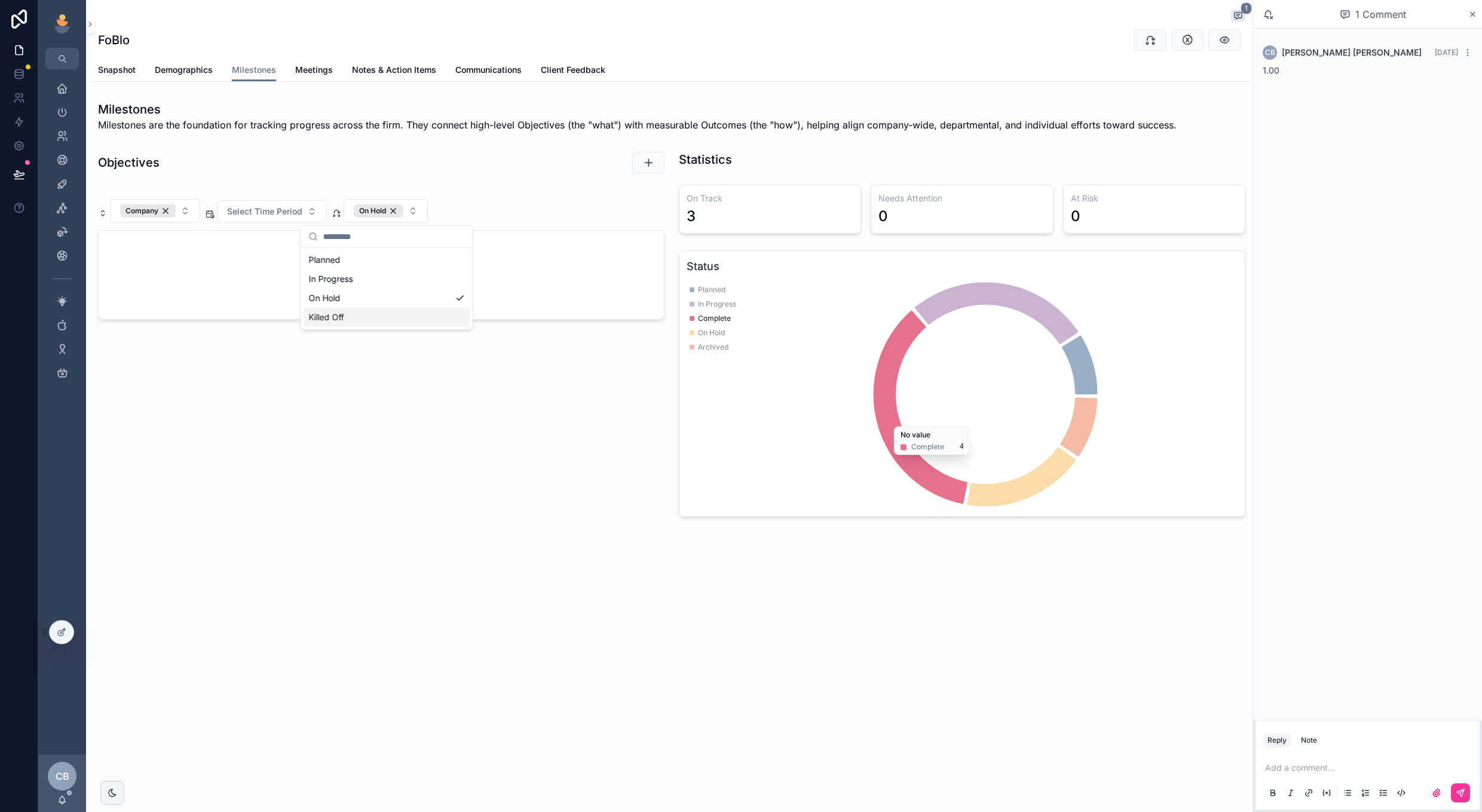
click at [414, 420] on div "Objectives Company Select Time Period On Hold Click "+" to add an Objective ↗" at bounding box center [381, 334] width 581 height 375
click at [397, 207] on div "On Hold" at bounding box center [378, 211] width 50 height 13
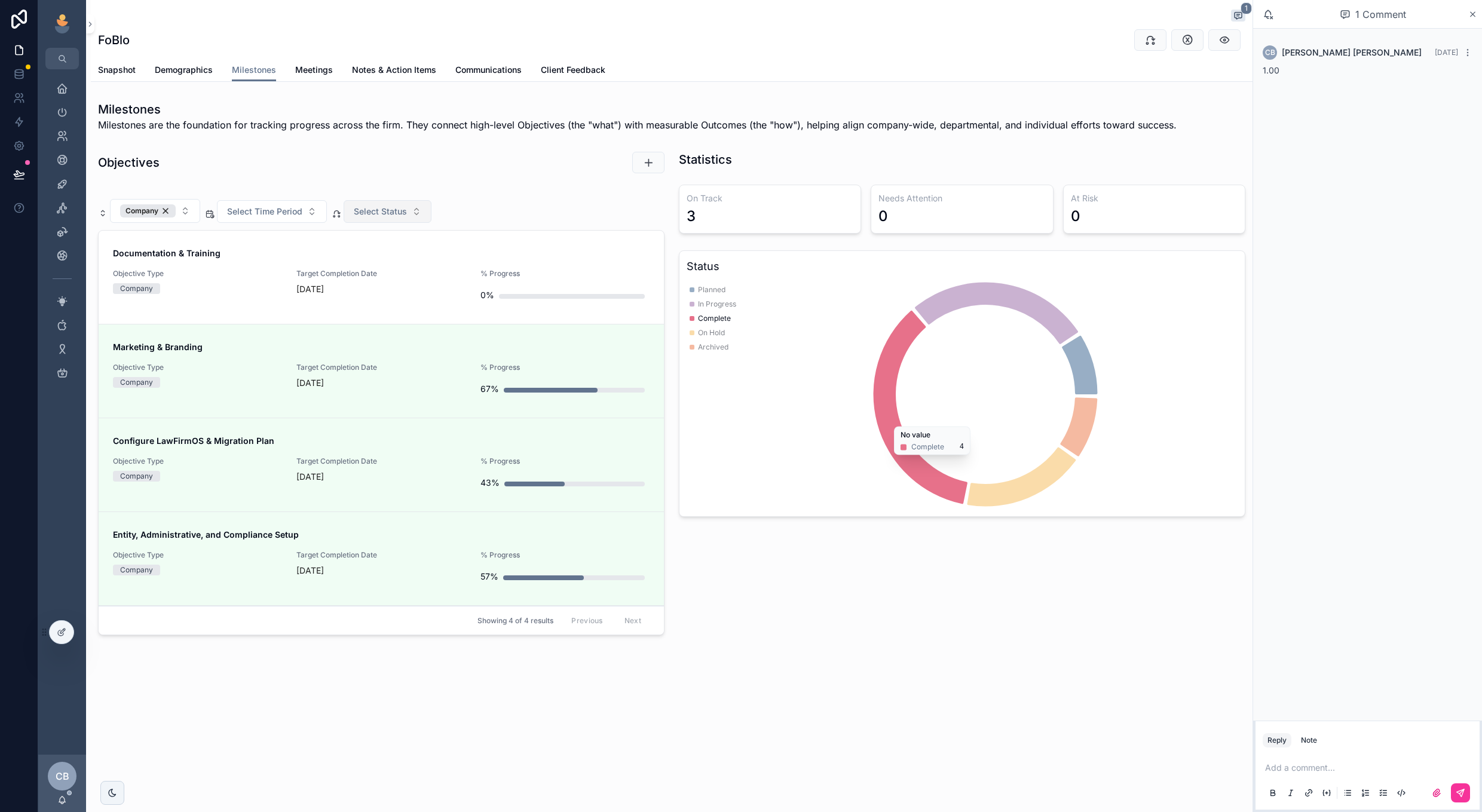
click at [725, 553] on div "Statistics On Track 3 Needs Attention 0 At Risk 0 Status Planned In Progress Co…" at bounding box center [962, 396] width 581 height 499
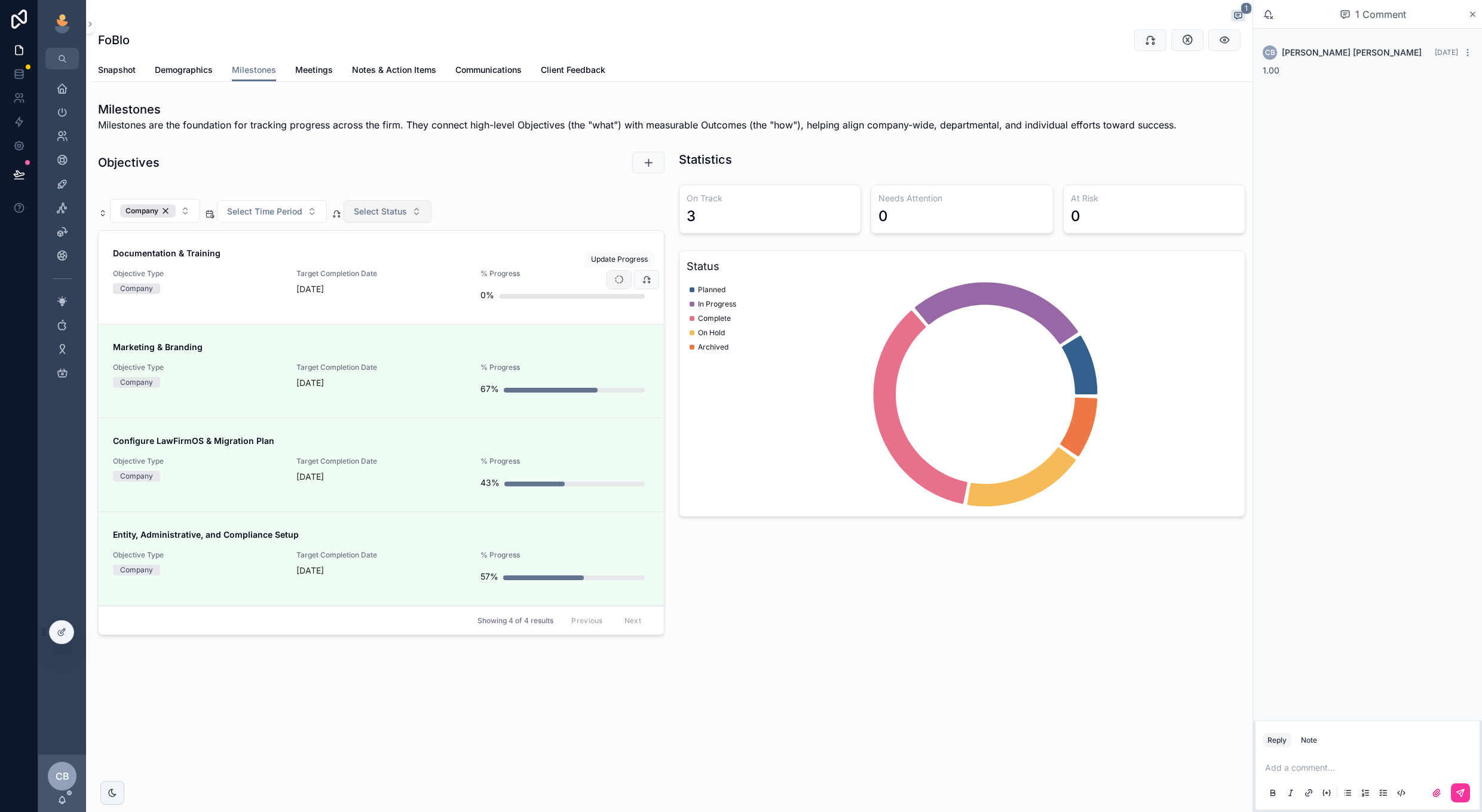
click at [616, 283] on icon "scrollable content" at bounding box center [619, 280] width 10 height 10
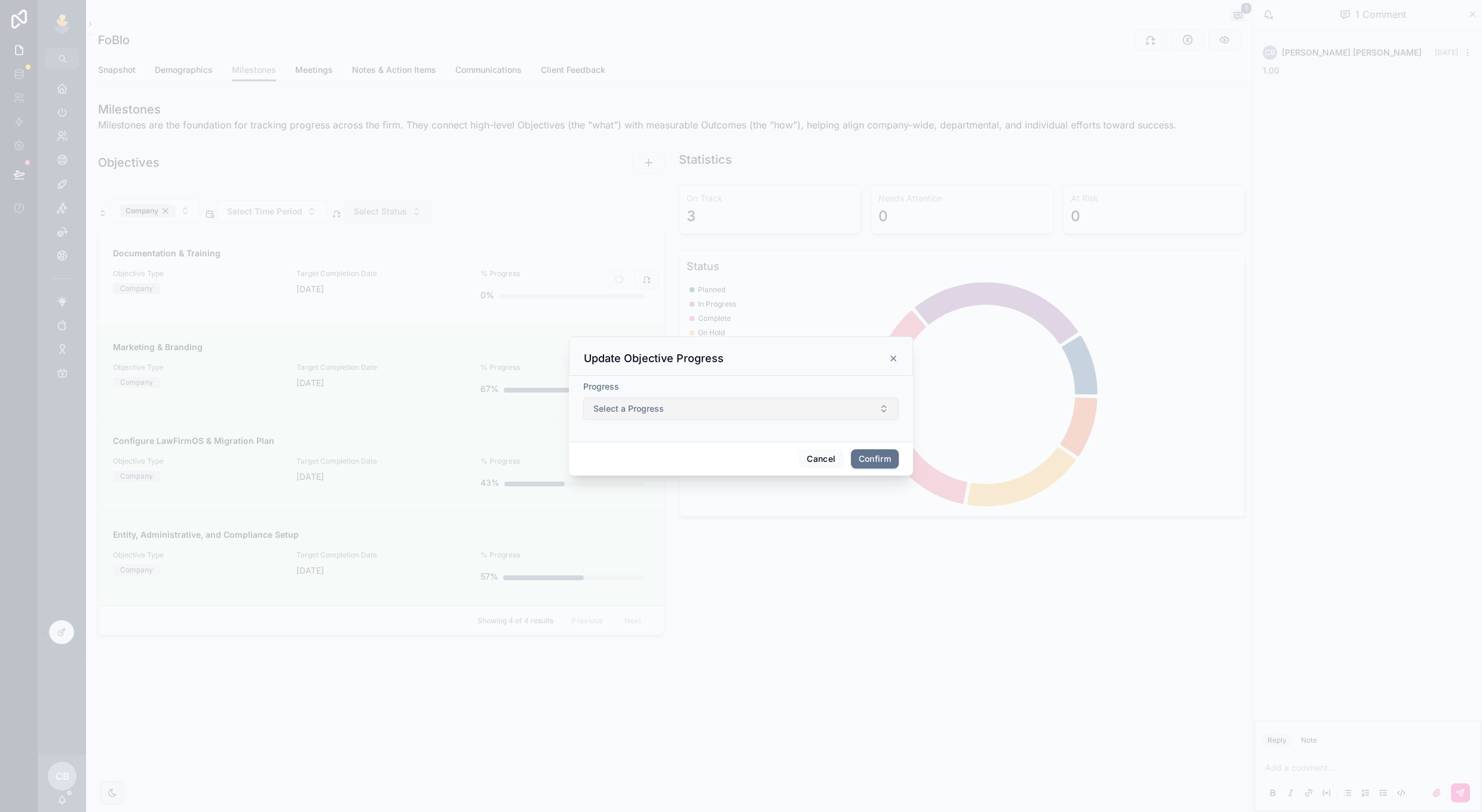
click at [645, 408] on span "Select a Progress" at bounding box center [629, 408] width 71 height 12
click at [668, 474] on span "Needs Attention" at bounding box center [697, 475] width 68 height 11
click at [865, 458] on button "Confirm" at bounding box center [875, 459] width 48 height 19
click at [762, 554] on div at bounding box center [741, 406] width 1482 height 812
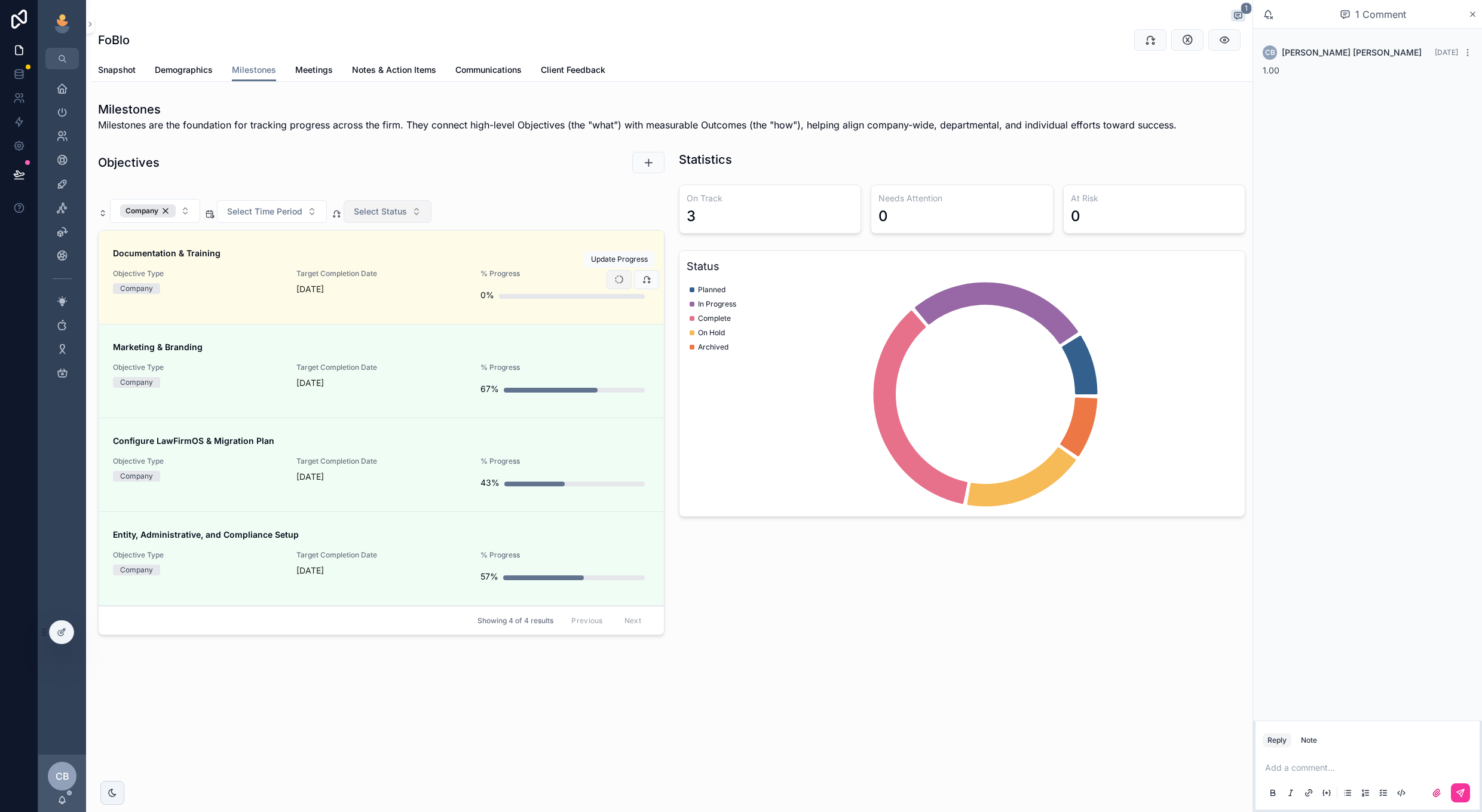
click at [618, 280] on icon "scrollable content" at bounding box center [619, 280] width 10 height 10
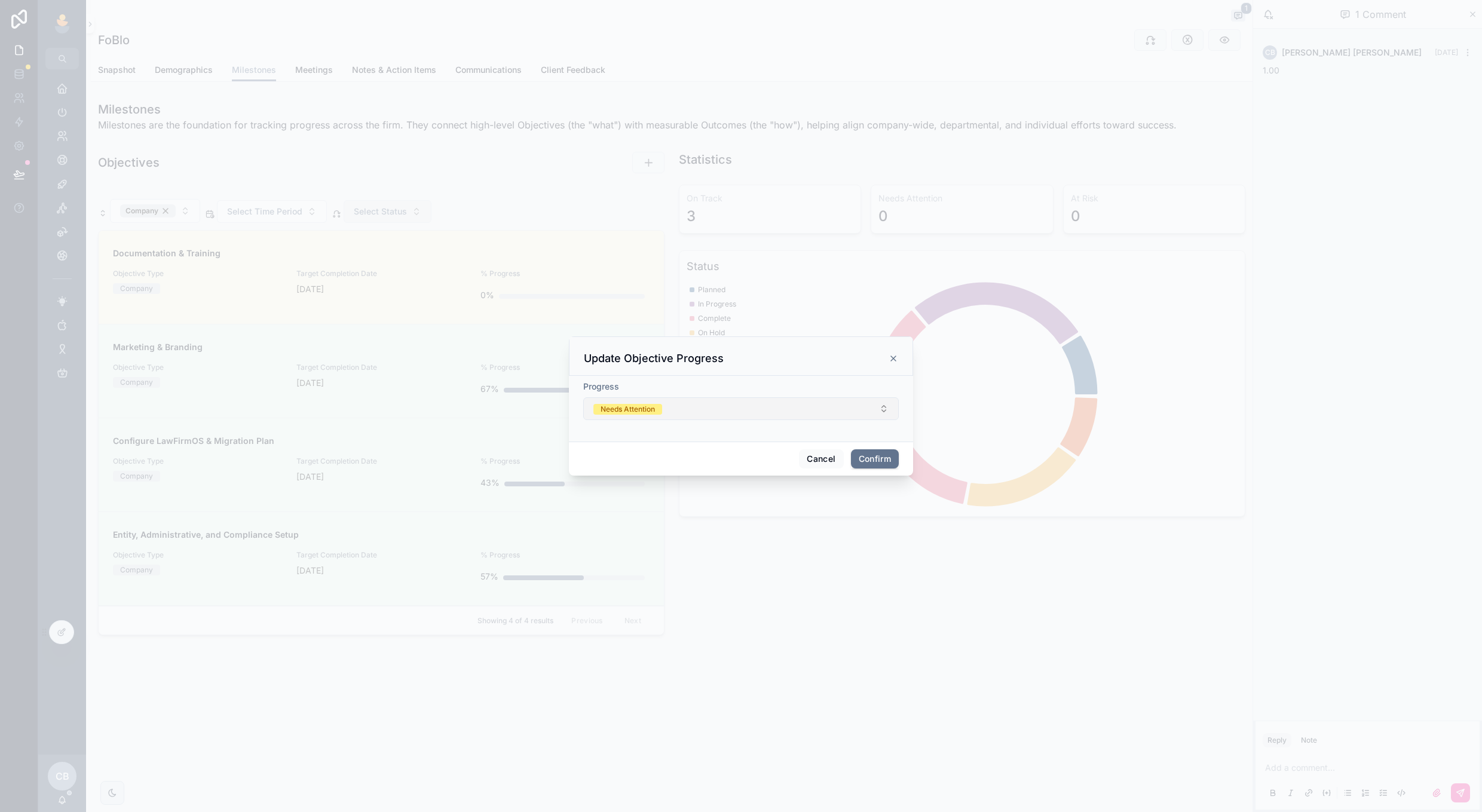
click at [653, 419] on button "Needs Attention" at bounding box center [741, 408] width 316 height 23
click at [671, 482] on div "On Track" at bounding box center [741, 475] width 167 height 18
click at [879, 454] on button "Confirm" at bounding box center [875, 459] width 48 height 19
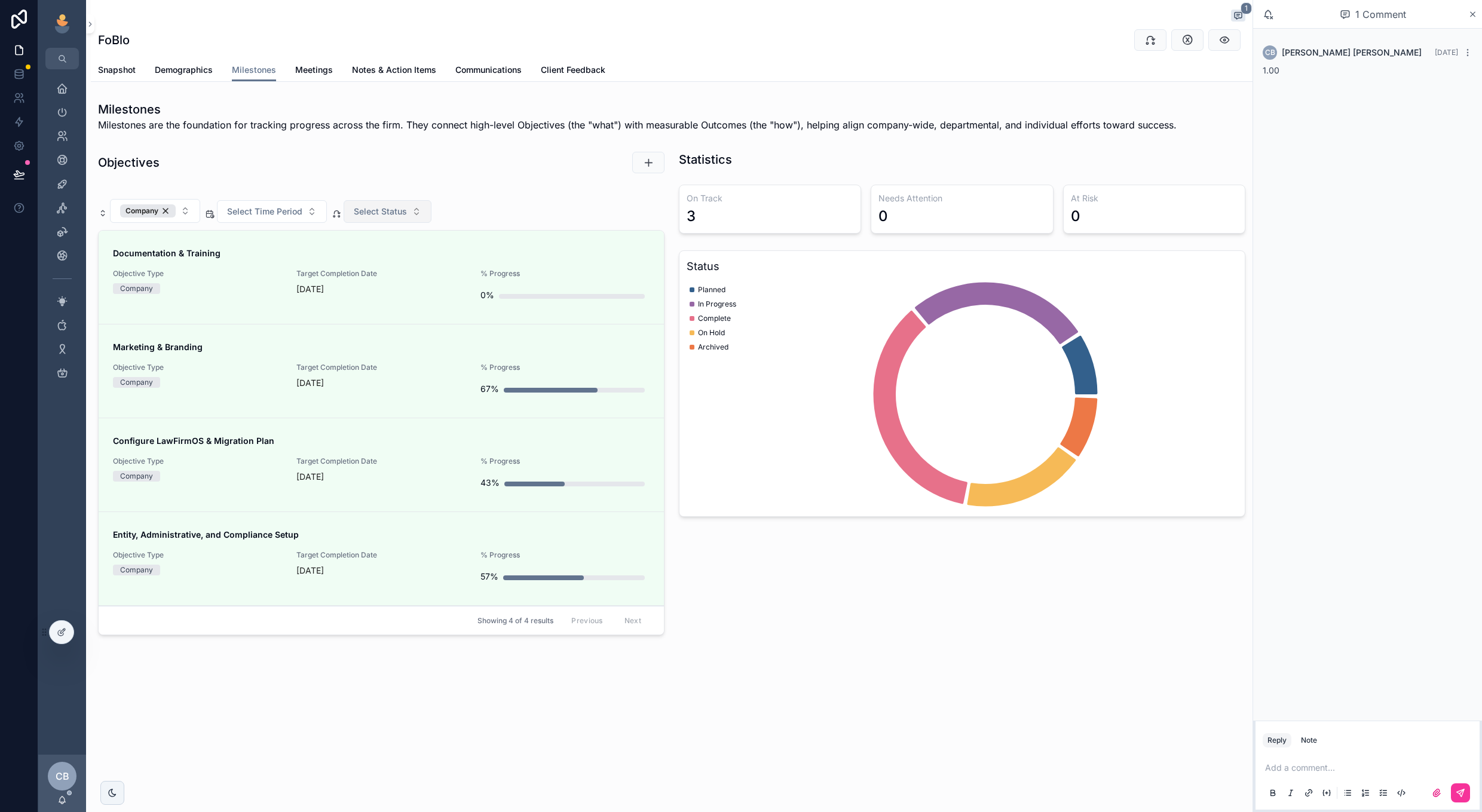
click at [604, 170] on div "scrollable content" at bounding box center [619, 163] width 90 height 23
click at [533, 178] on div "Objectives" at bounding box center [381, 163] width 581 height 33
click at [164, 210] on div "Company" at bounding box center [148, 211] width 56 height 13
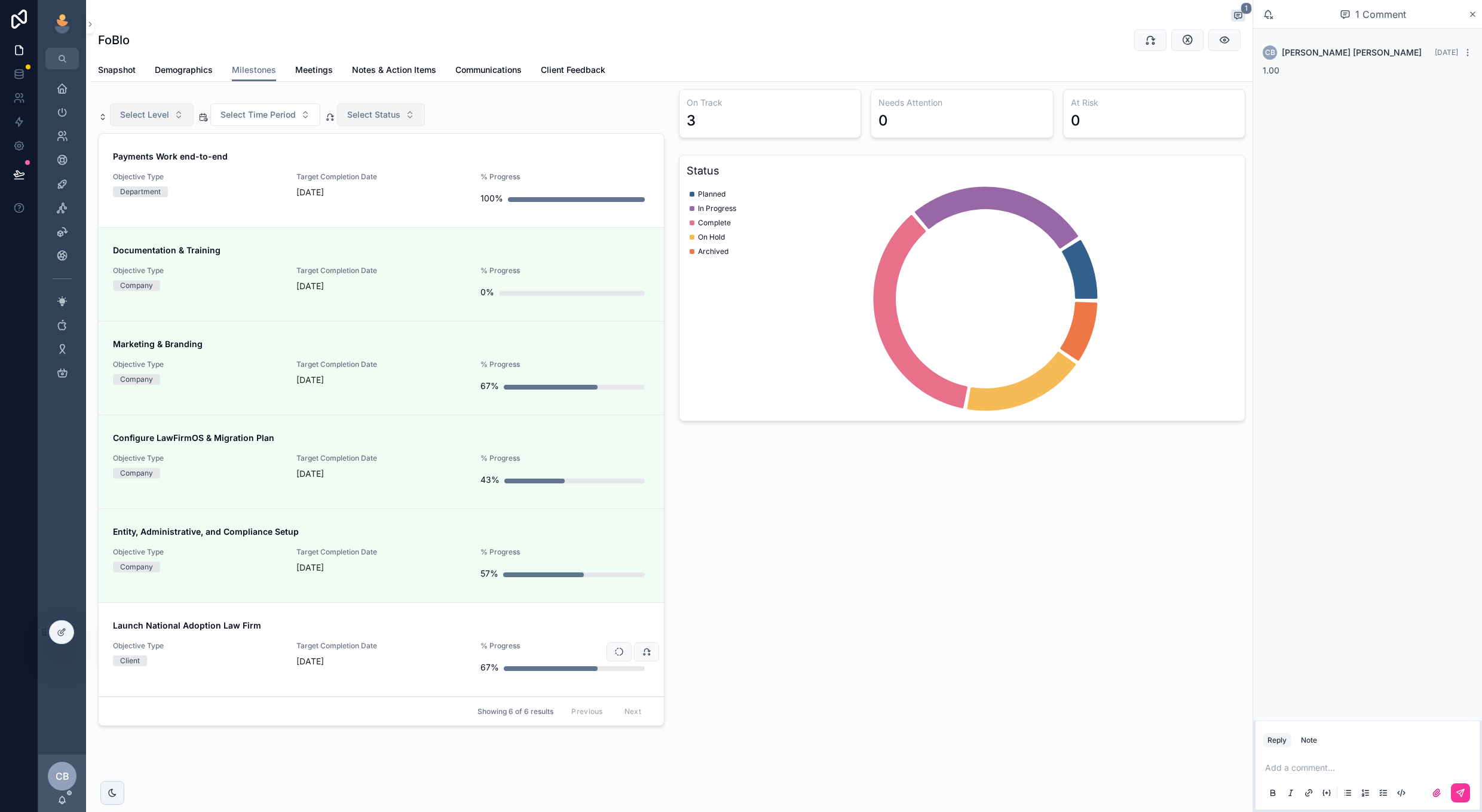
click at [476, 626] on span "Launch National Adoption Law Firm" at bounding box center [381, 626] width 537 height 12
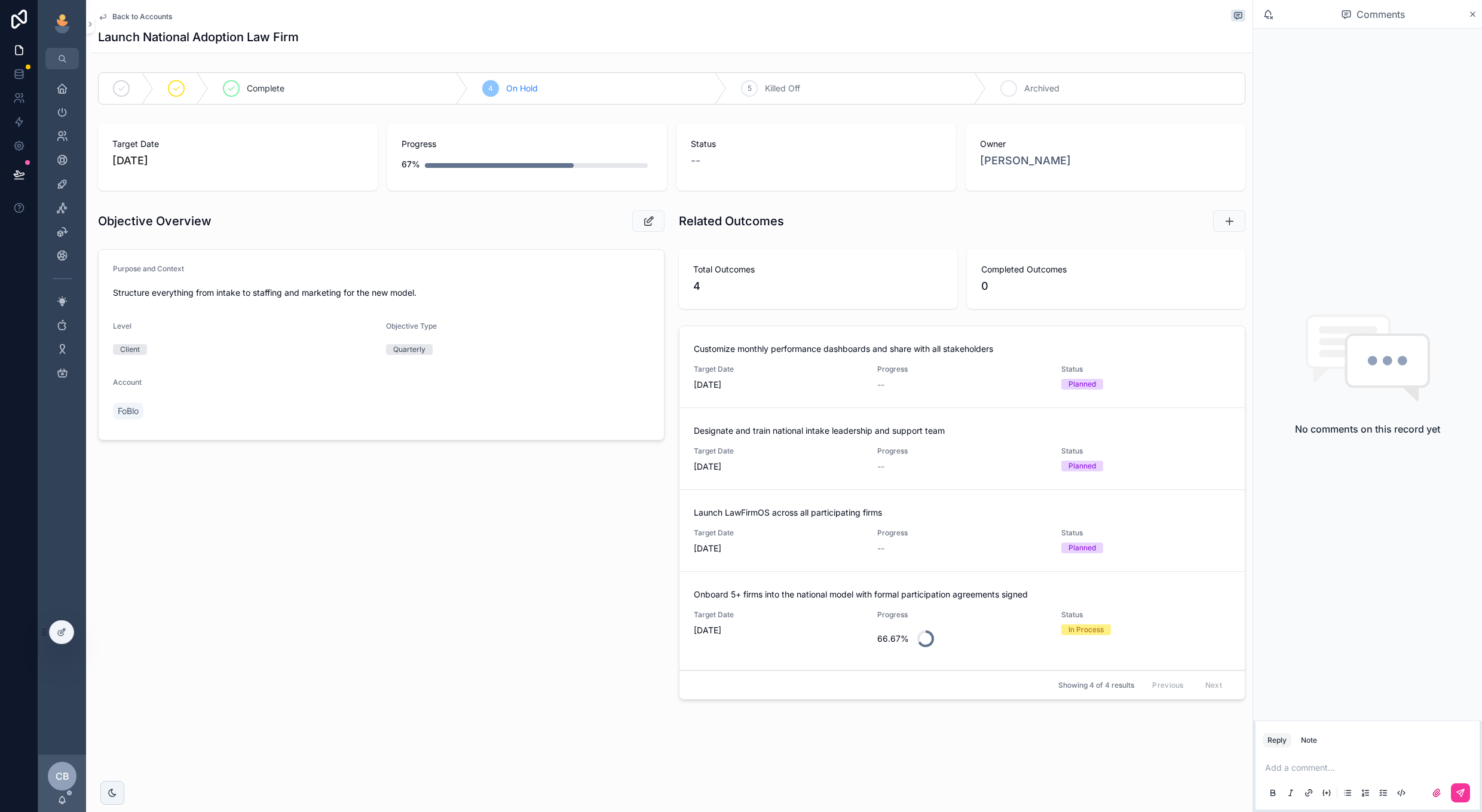
click at [1020, 102] on div "6 Archived" at bounding box center [1116, 88] width 259 height 31
click at [131, 15] on span "Back to Accounts" at bounding box center [142, 17] width 59 height 10
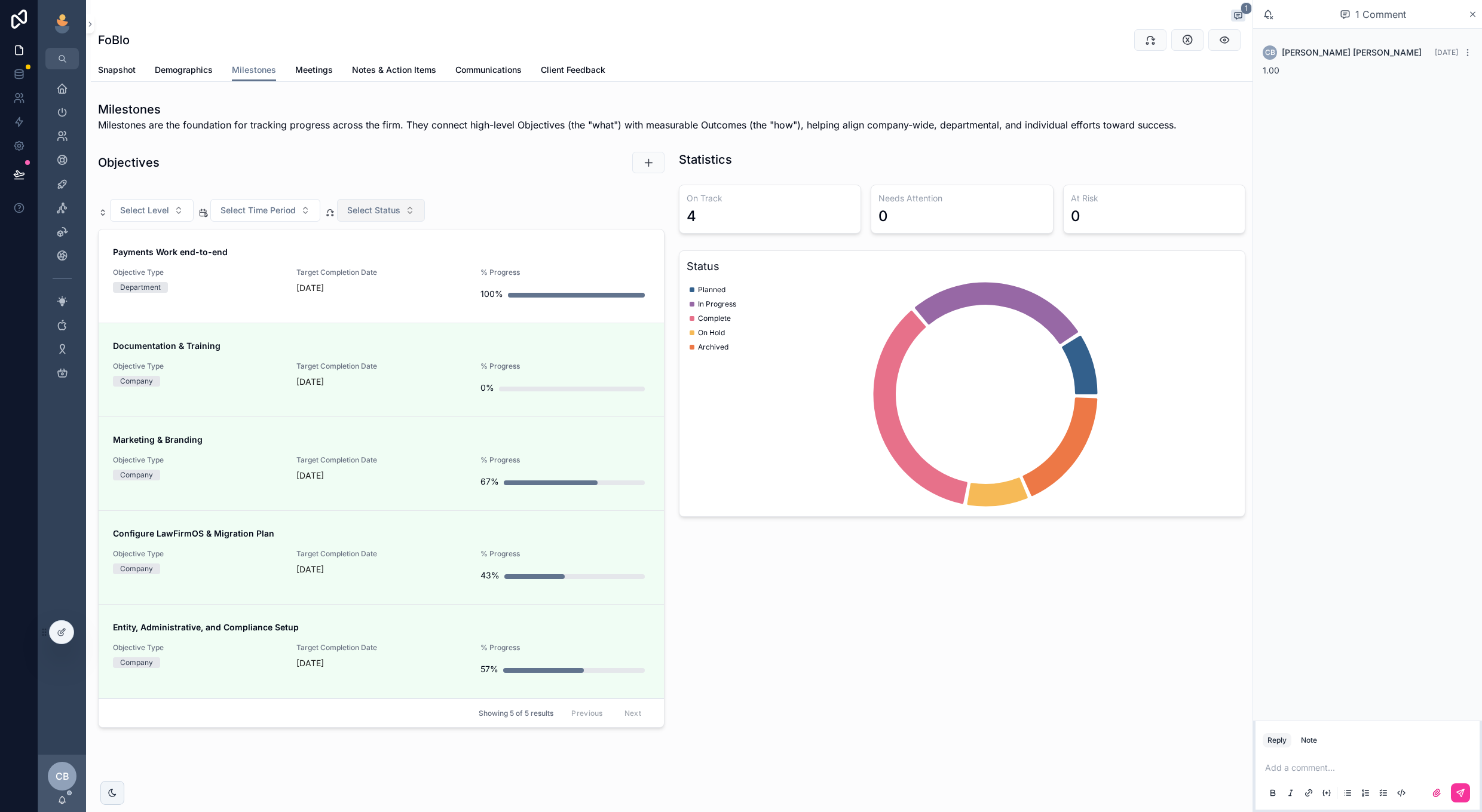
click at [349, 210] on span "Select Status" at bounding box center [373, 210] width 53 height 12
click at [466, 216] on div "Select Level Select Time Period Select Status" at bounding box center [381, 210] width 567 height 23
click at [419, 297] on div "Target Completion Date 9 days ago" at bounding box center [381, 287] width 169 height 38
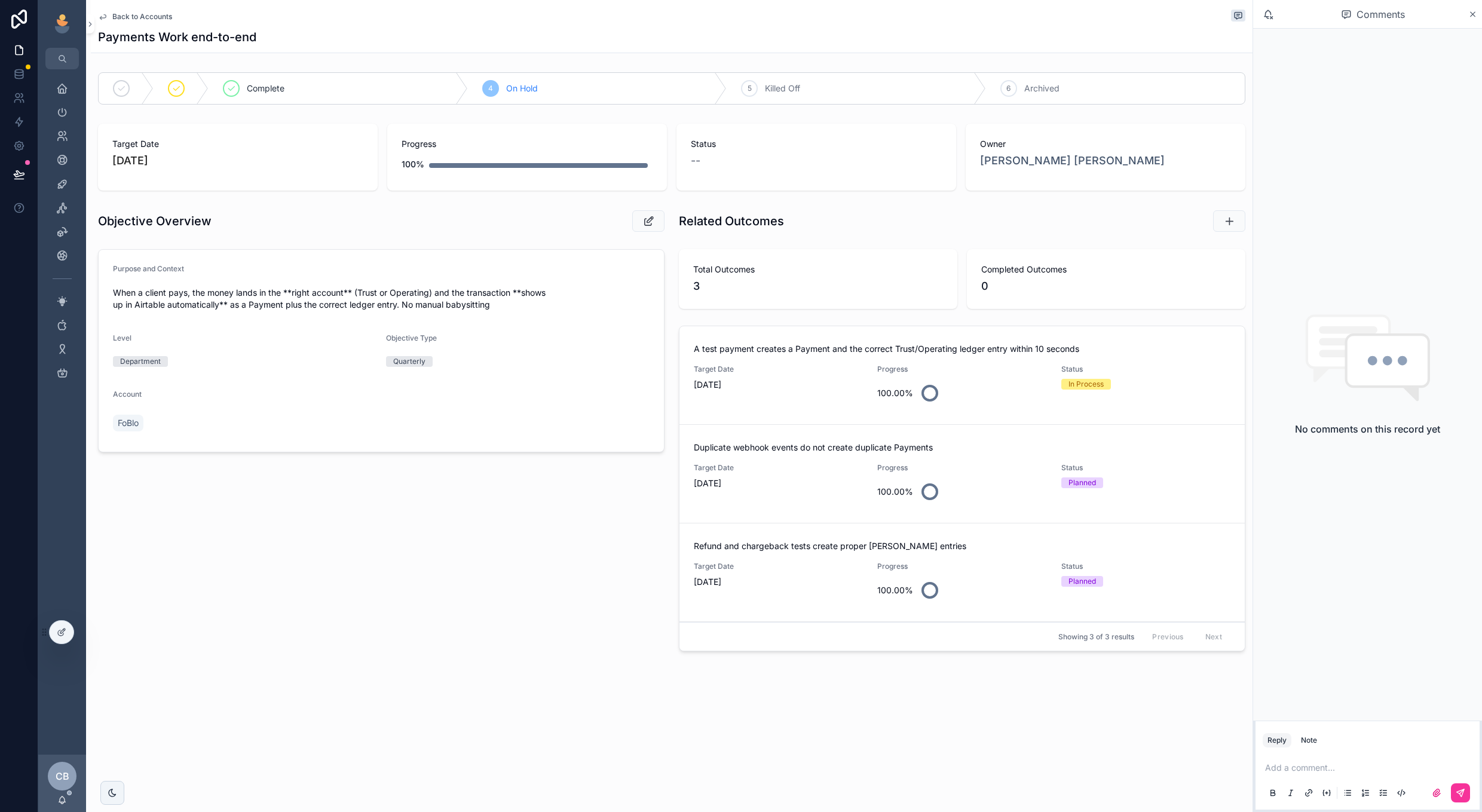
click at [136, 16] on span "Back to Accounts" at bounding box center [142, 17] width 59 height 10
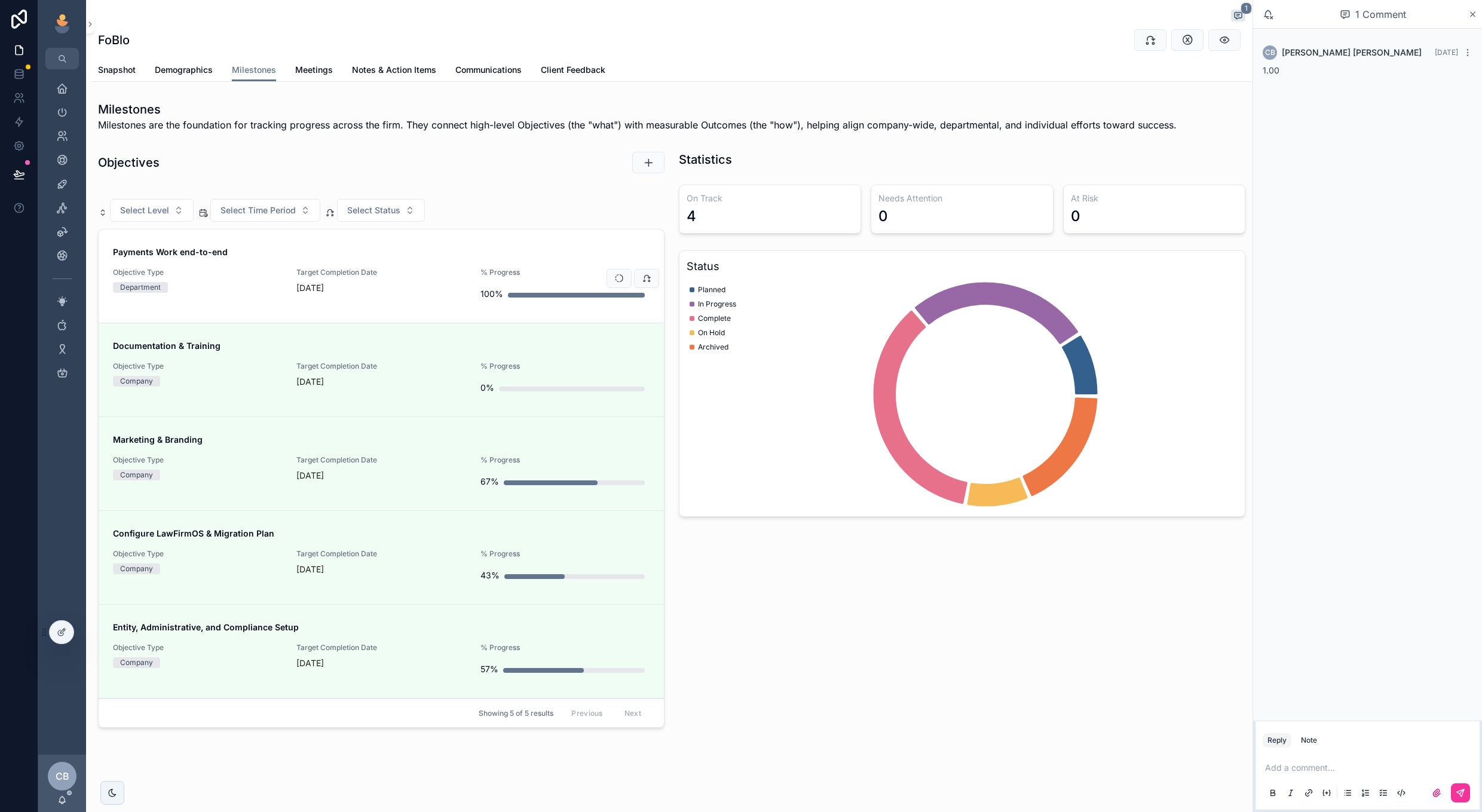
click at [467, 269] on div "Payments Work end-to-end Objective Type Department Target Completion Date 9 day…" at bounding box center [381, 276] width 537 height 59
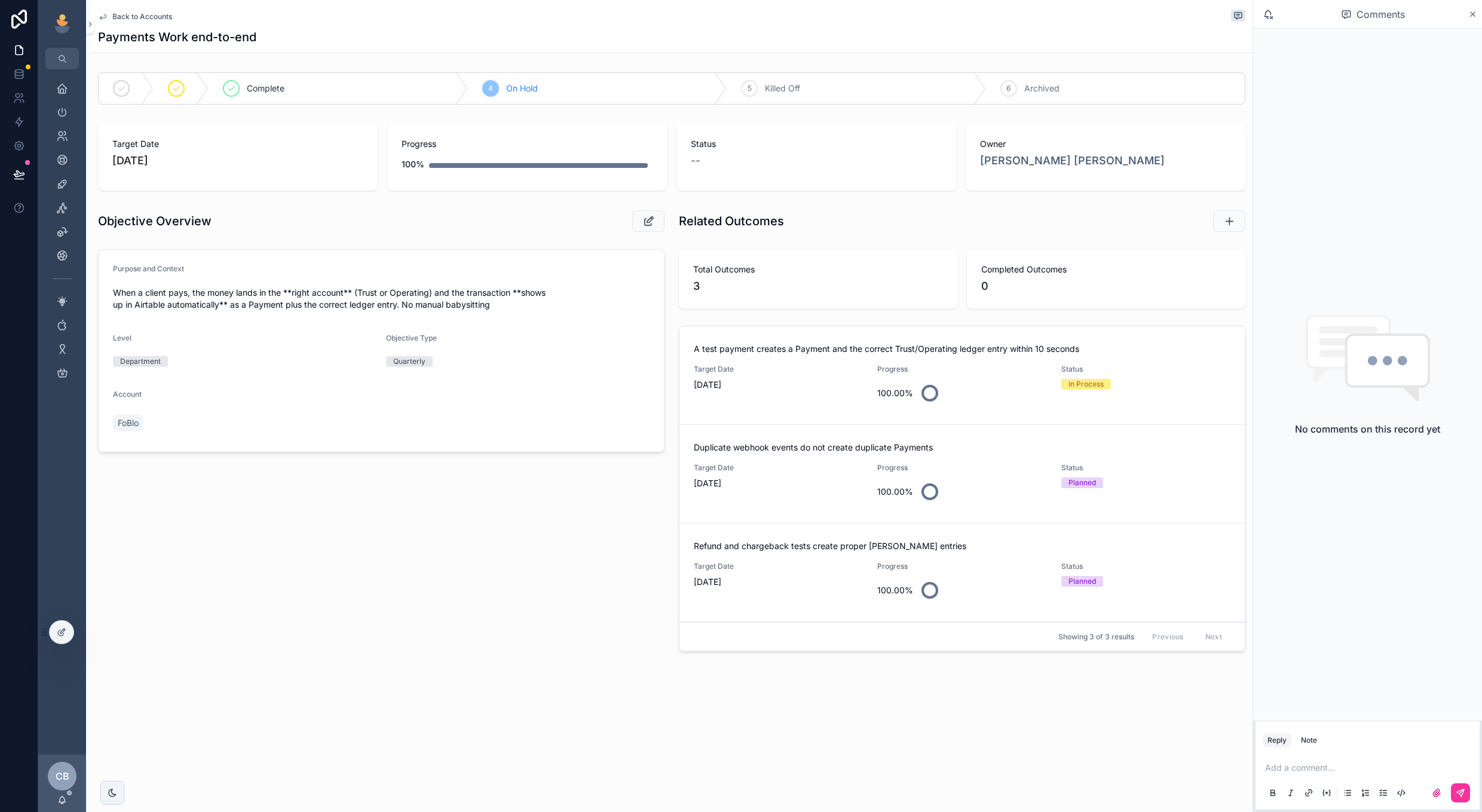
click at [778, 403] on div "Target Date 9/9/2025" at bounding box center [778, 386] width 169 height 43
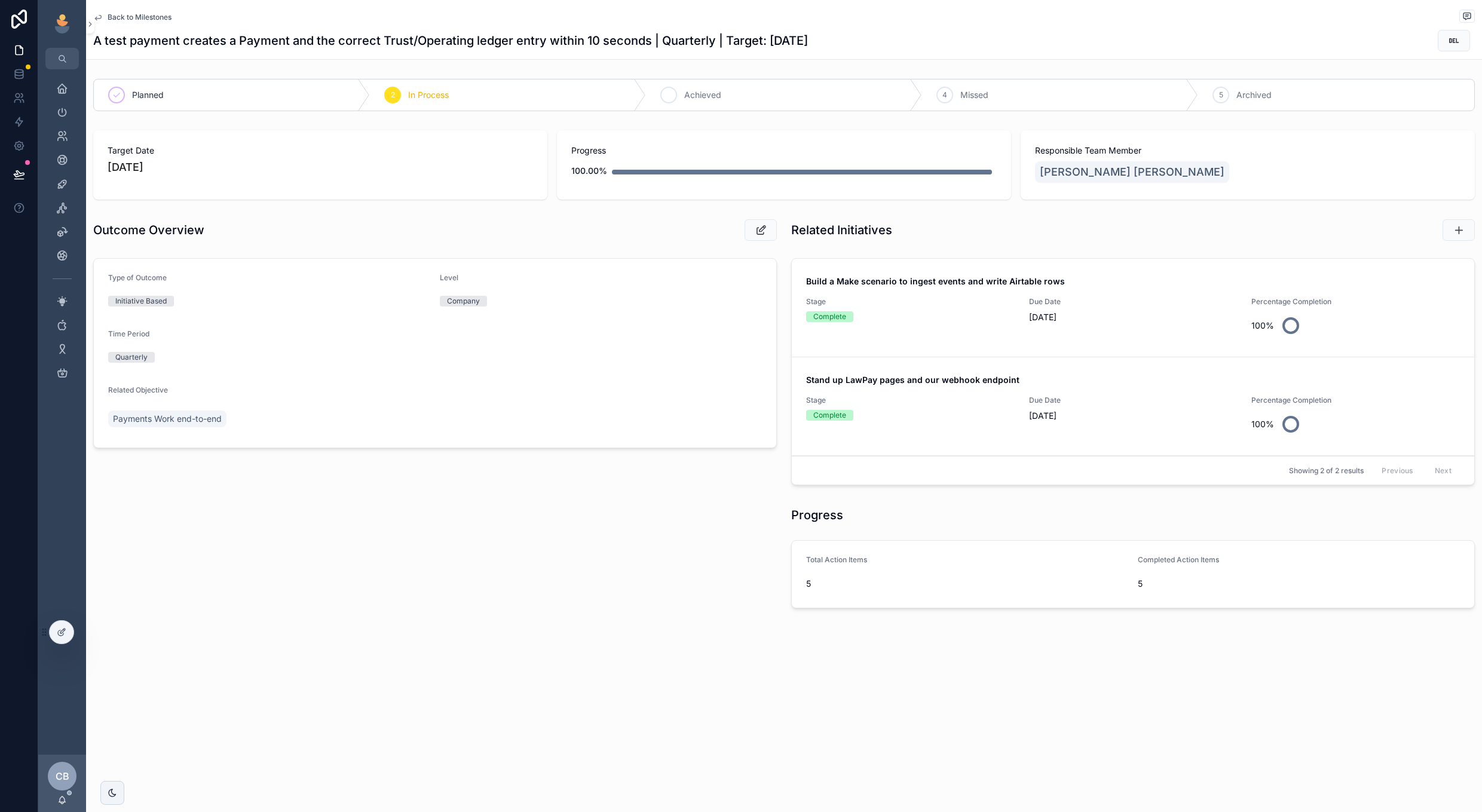
click at [678, 91] on div "3 Achieved" at bounding box center [784, 94] width 276 height 31
click at [149, 19] on span "Back to Milestones" at bounding box center [140, 17] width 64 height 10
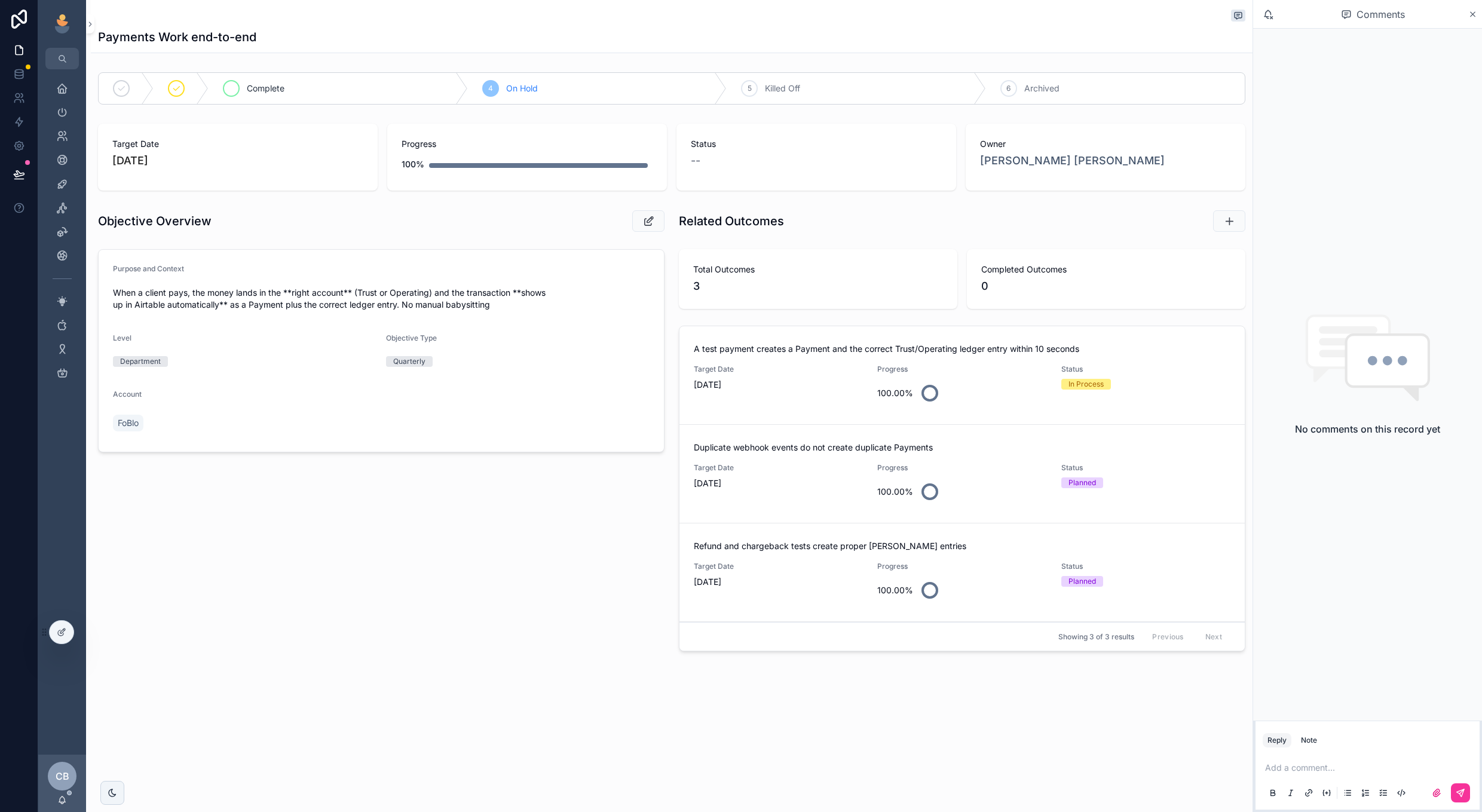
click at [276, 94] on span "Complete" at bounding box center [265, 88] width 37 height 12
click at [795, 368] on span "Target Date" at bounding box center [778, 370] width 169 height 10
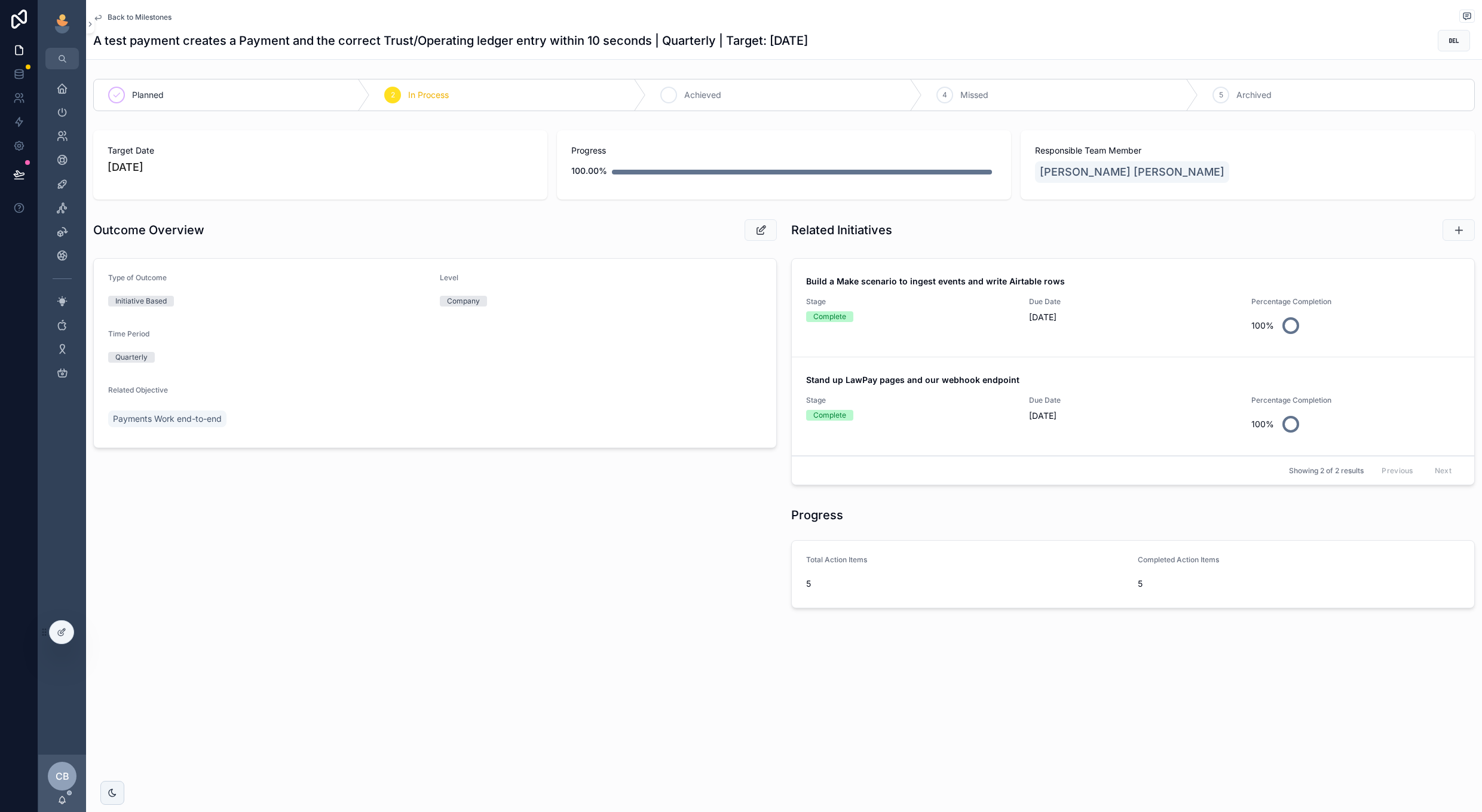
click at [669, 94] on icon "scrollable content" at bounding box center [668, 95] width 10 height 10
click at [141, 19] on span "Back to Milestones" at bounding box center [140, 17] width 64 height 10
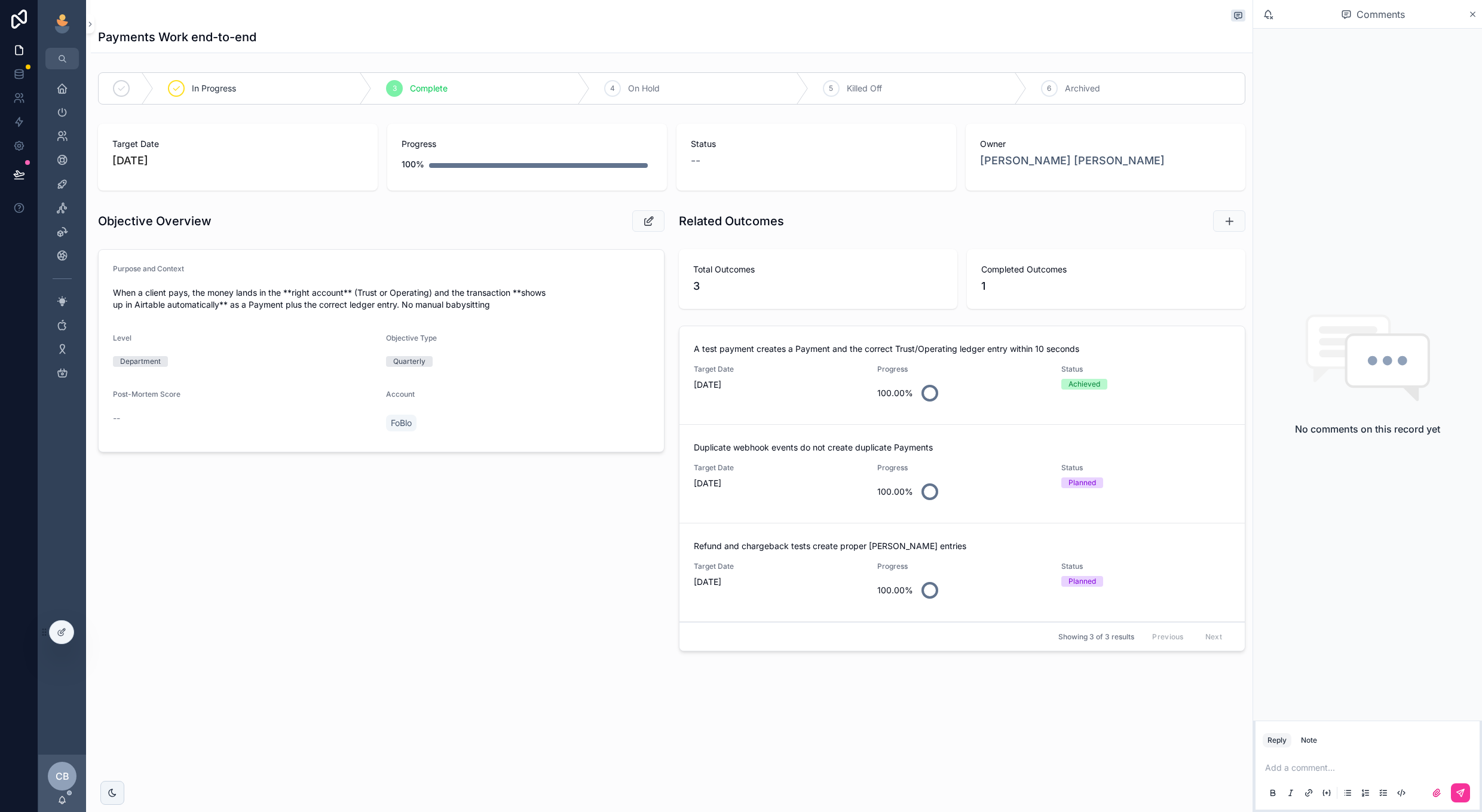
click at [864, 506] on link "Duplicate webhook events do not create duplicate Payments Target Date 9/9/2025 …" at bounding box center [962, 474] width 565 height 98
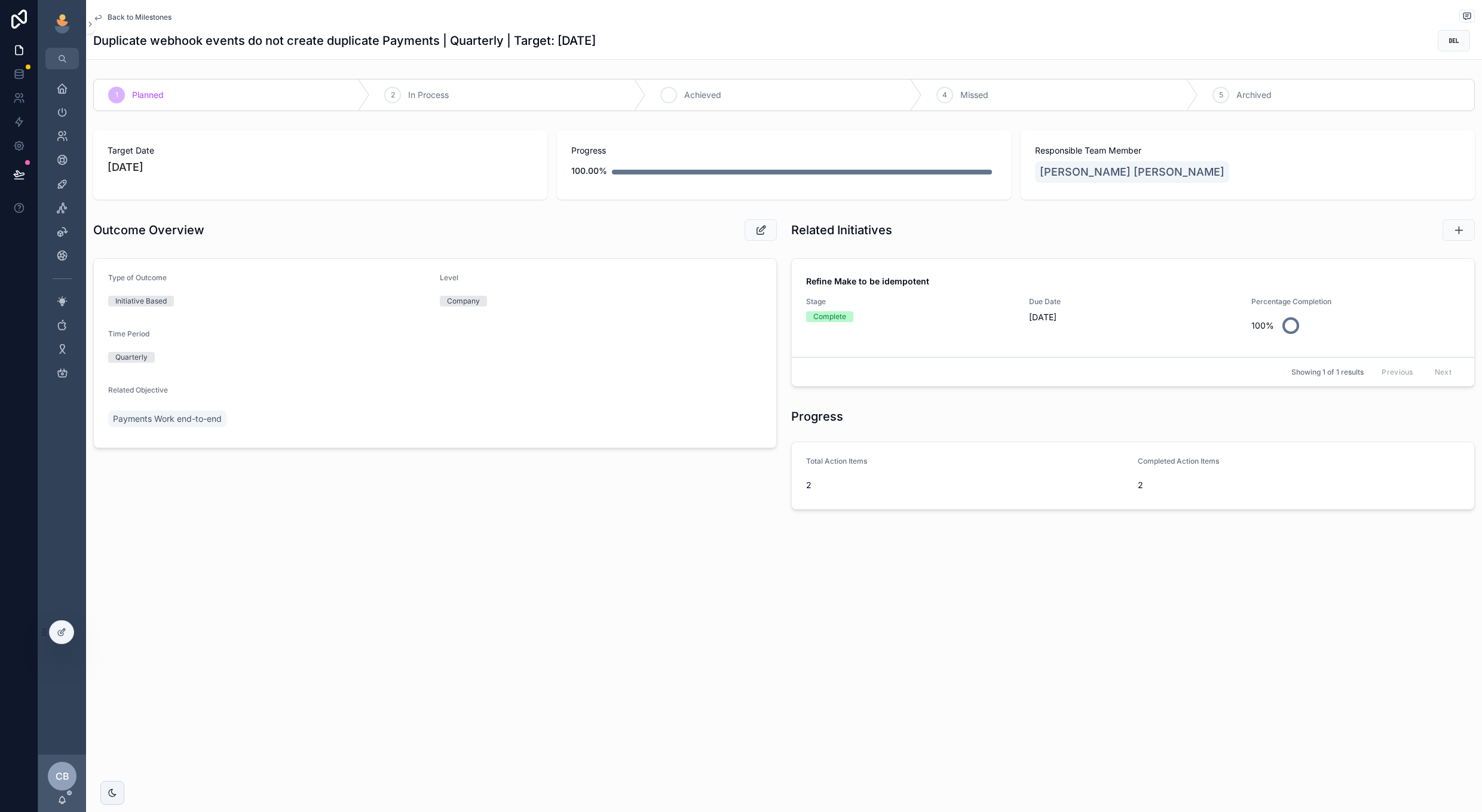
click at [718, 93] on span "Achieved" at bounding box center [703, 94] width 37 height 12
click at [159, 13] on span "Back to Milestones" at bounding box center [140, 17] width 64 height 10
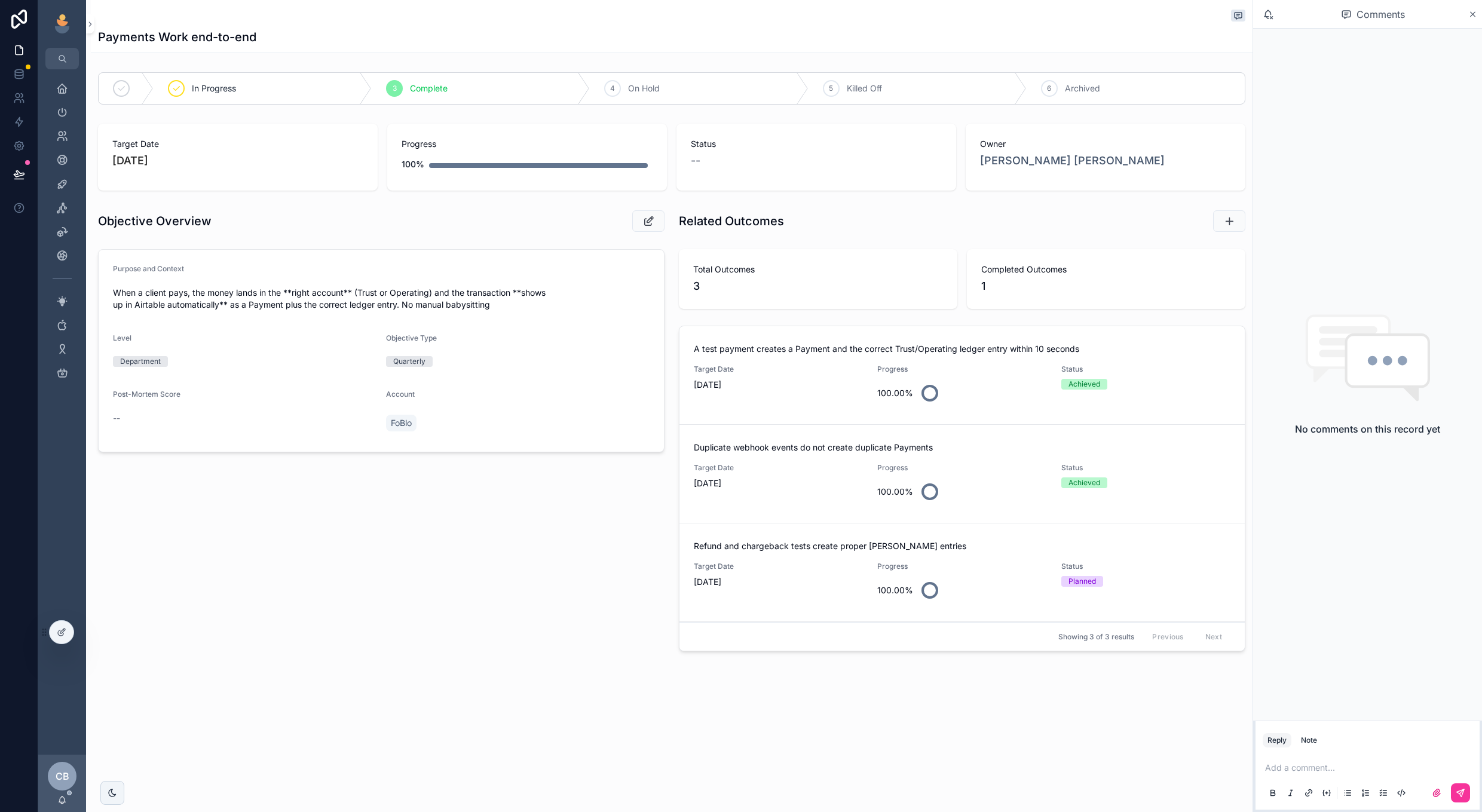
click at [819, 547] on span "Refund and chargeback tests create proper revering entries" at bounding box center [962, 546] width 537 height 12
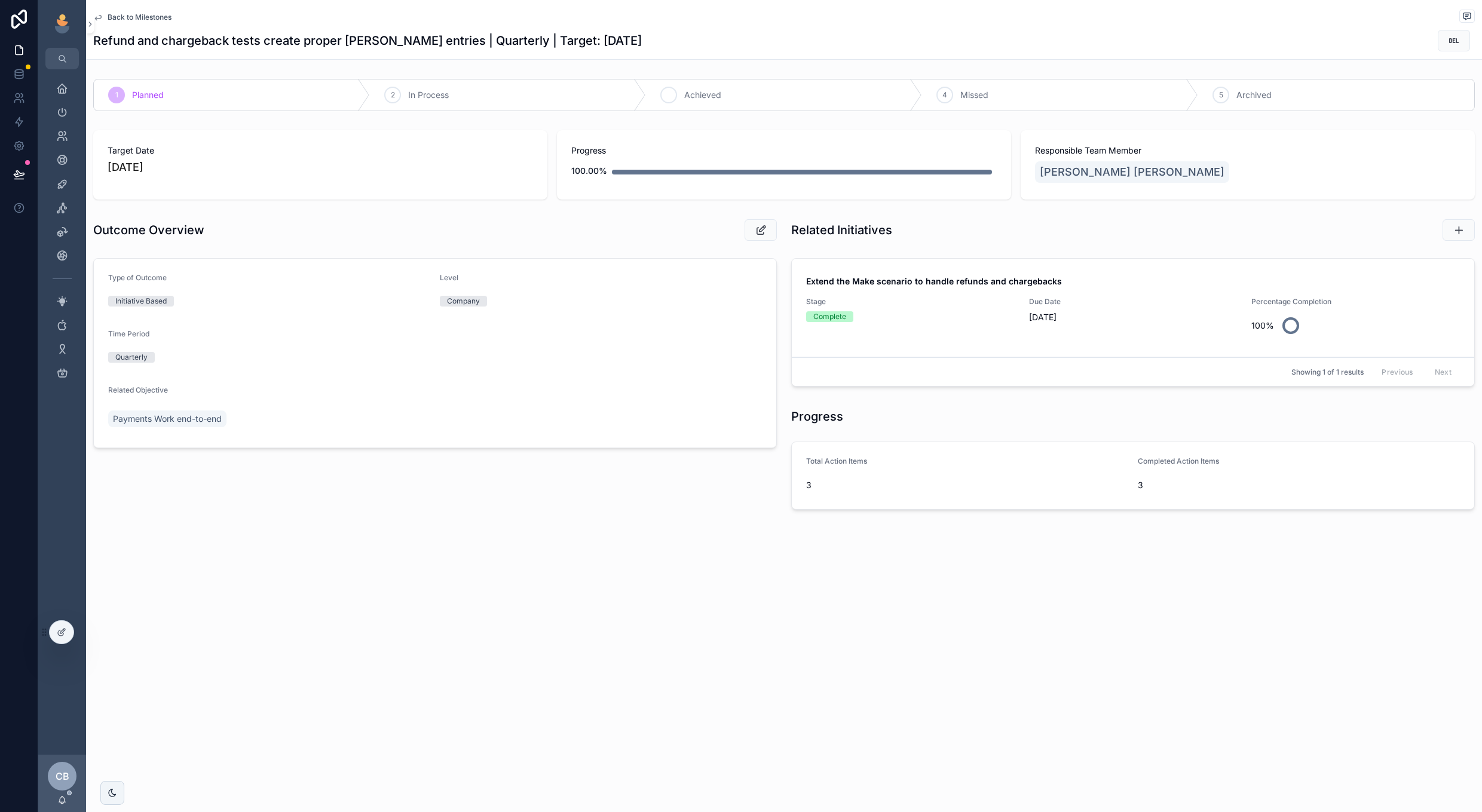
click at [680, 79] on div "3 Achieved" at bounding box center [784, 94] width 276 height 31
click at [155, 18] on span "Back to Milestones" at bounding box center [140, 17] width 64 height 10
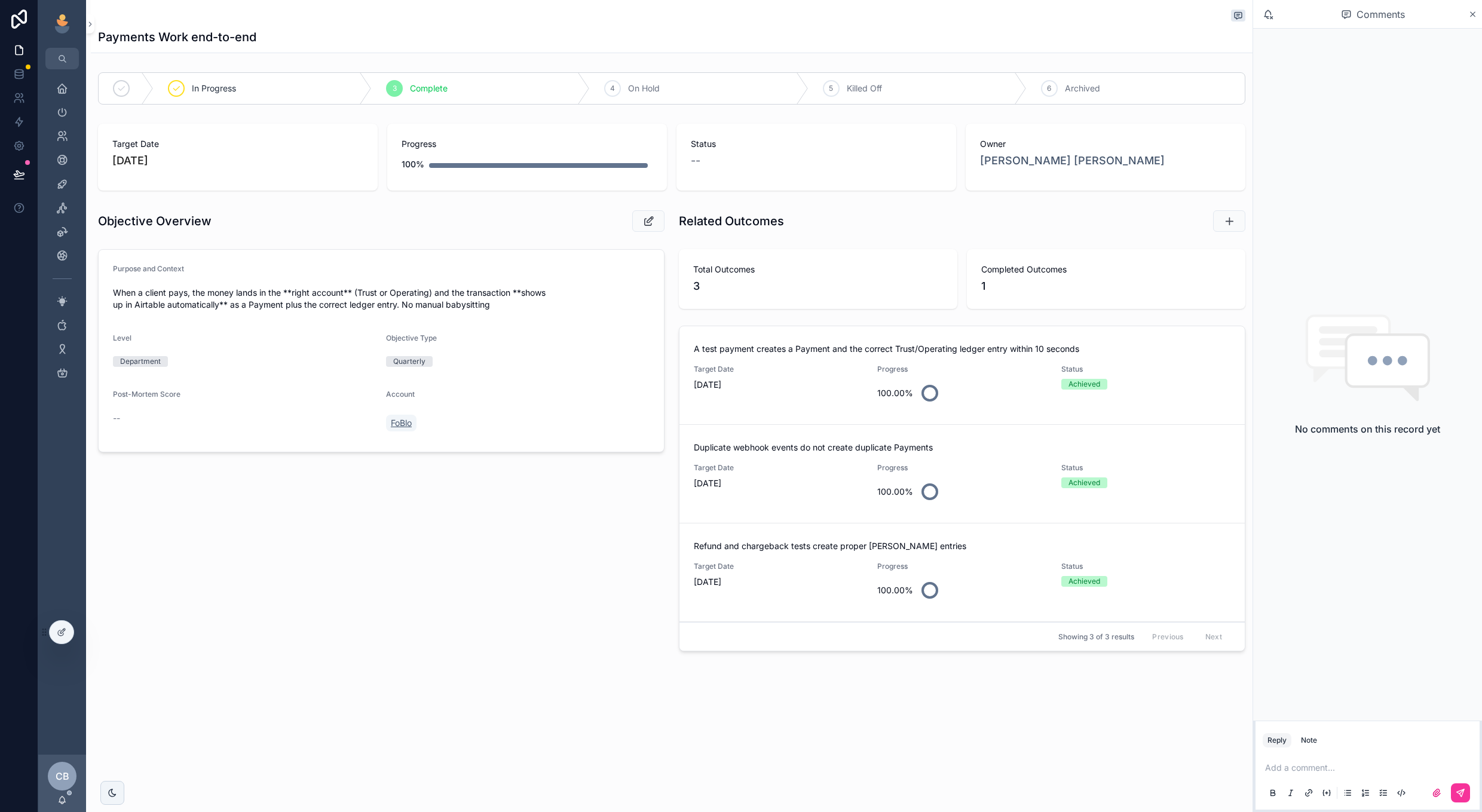
click at [402, 422] on span "FoBlo" at bounding box center [401, 423] width 21 height 12
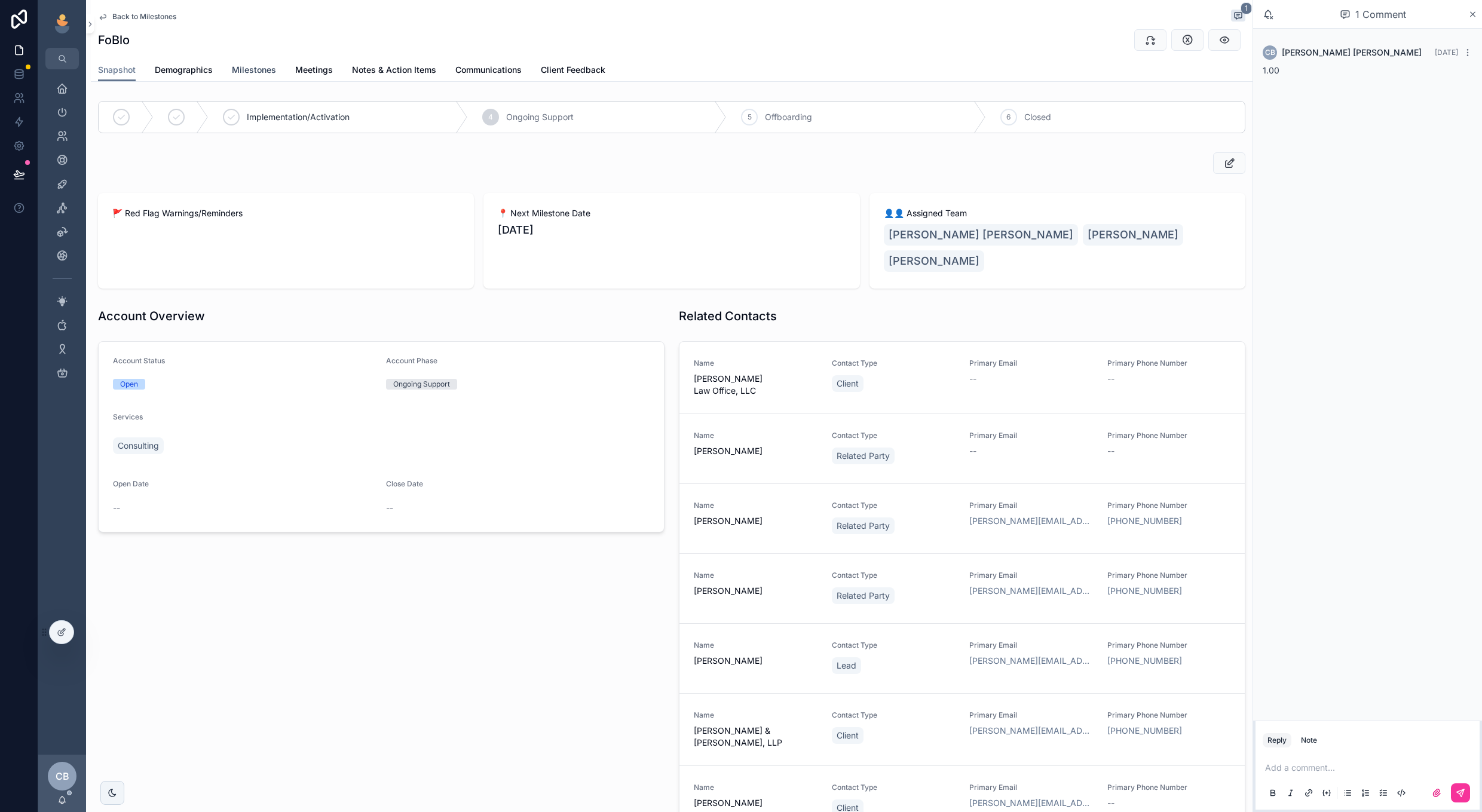
click at [257, 78] on link "Milestones" at bounding box center [254, 71] width 44 height 24
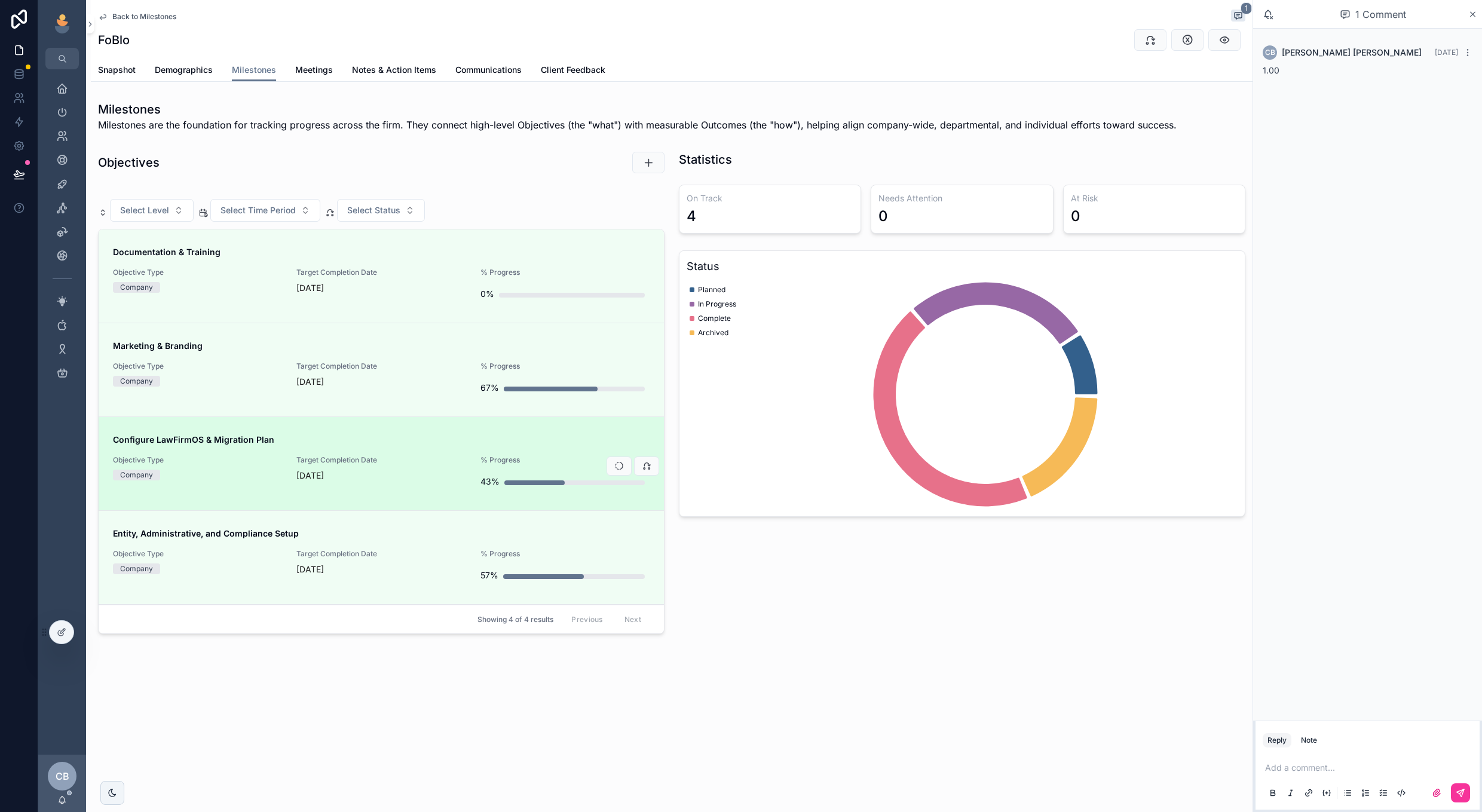
click at [398, 448] on div "Configure LawFirmOS & Migration Plan Objective Type Company Target Completion D…" at bounding box center [381, 463] width 537 height 59
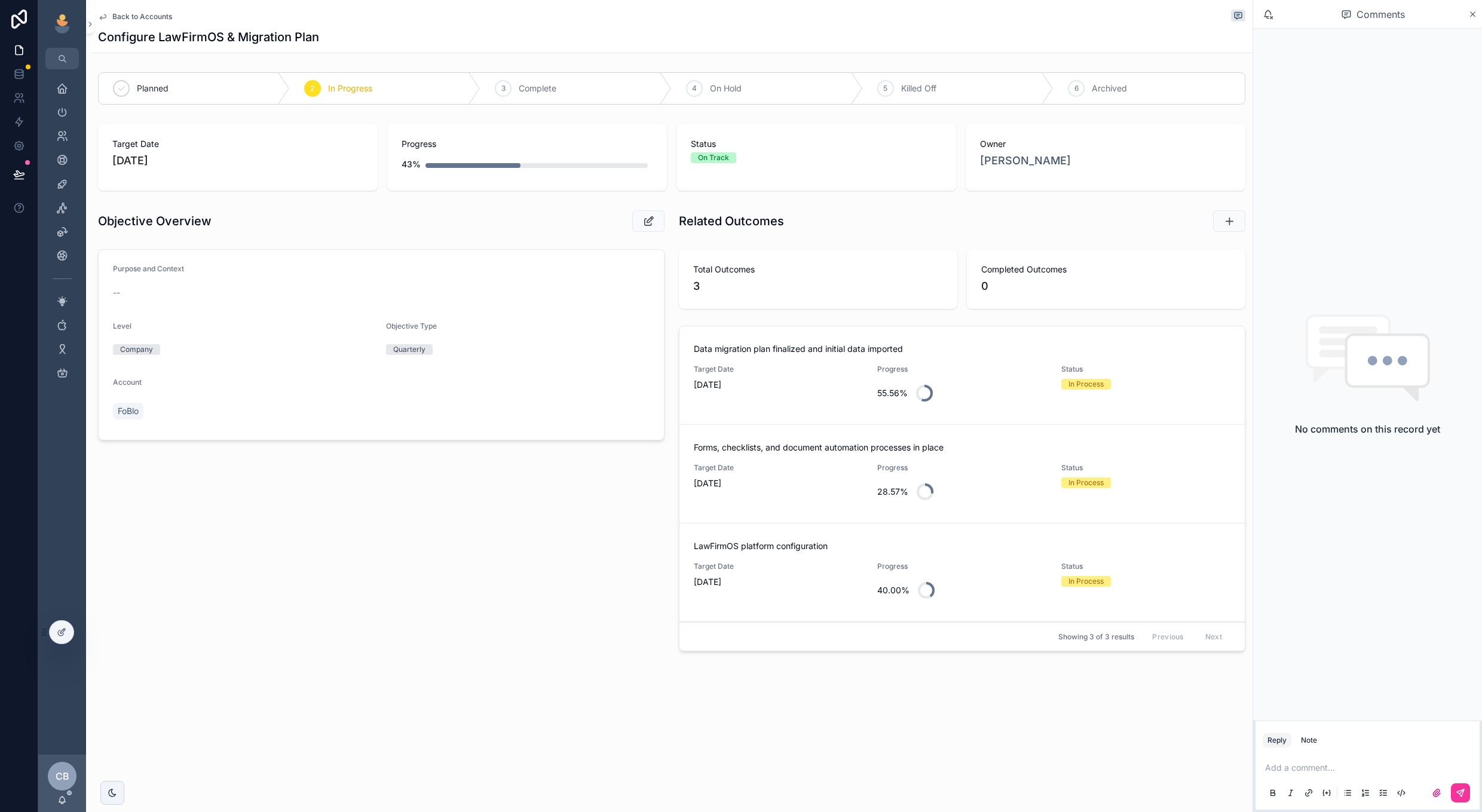
click at [795, 612] on link "LawFirmOS platform configuration Target Date 10/31/2025 Progress 40.00% Status …" at bounding box center [962, 573] width 565 height 98
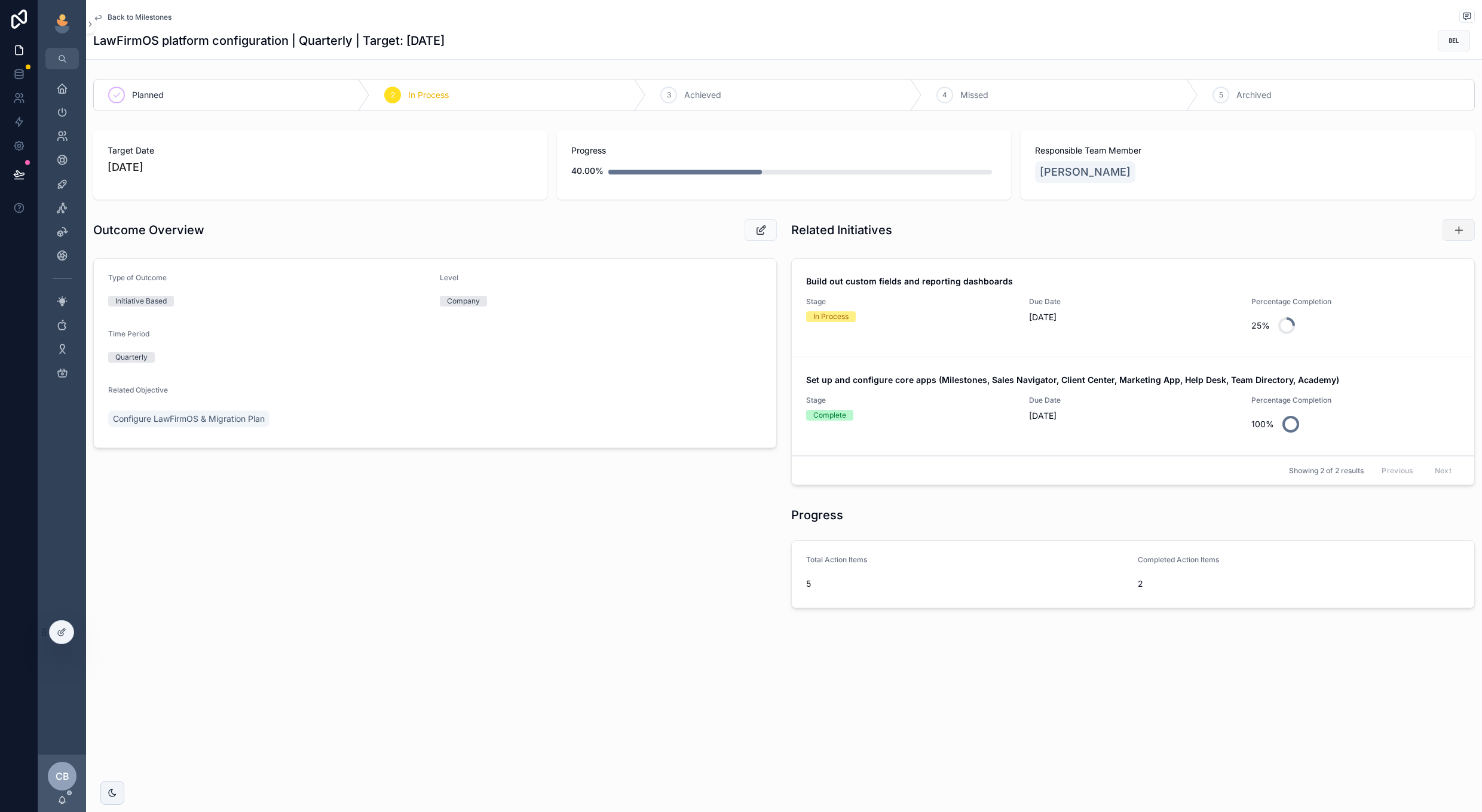
click at [1461, 234] on icon "scrollable content" at bounding box center [1458, 230] width 12 height 12
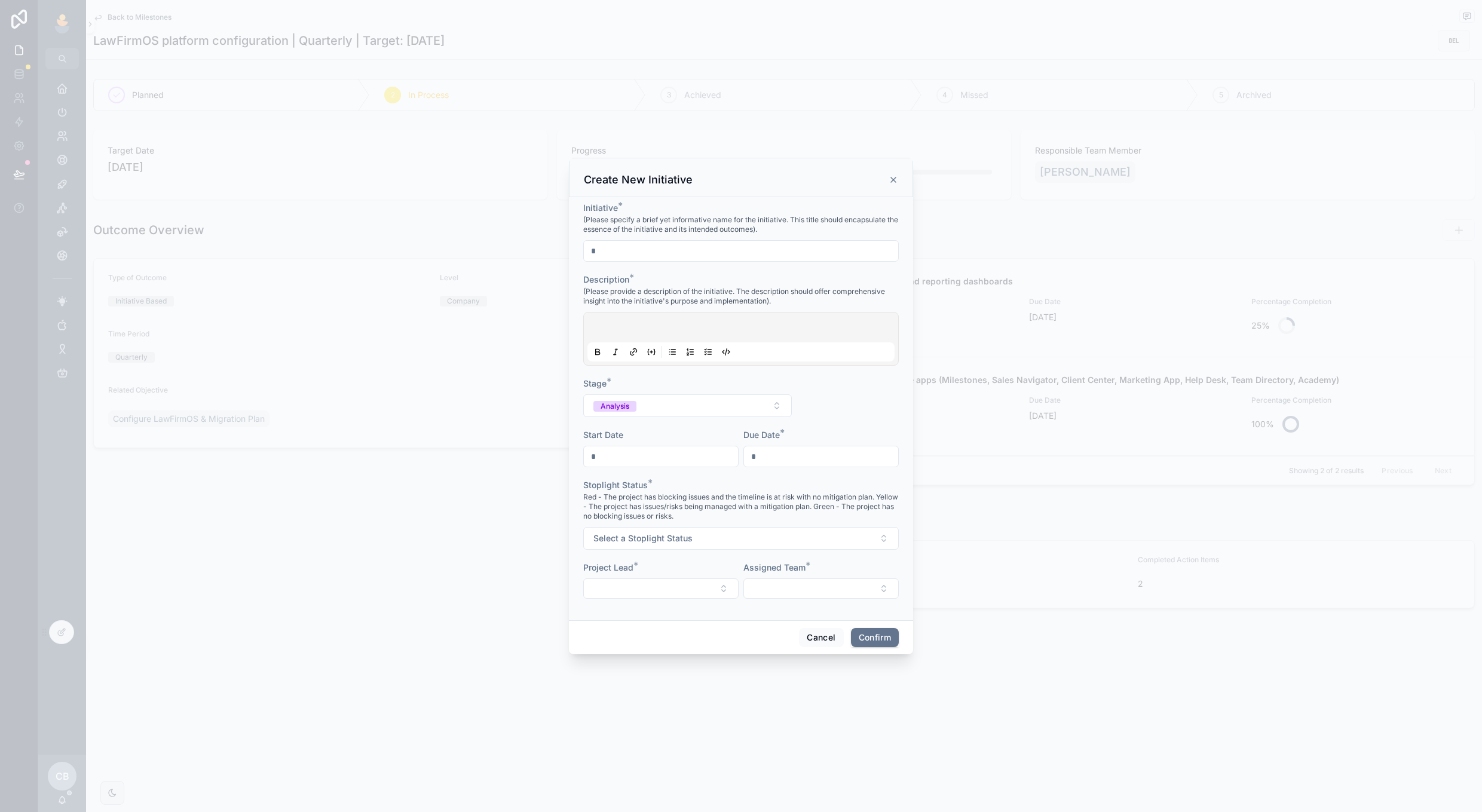
click at [740, 240] on div at bounding box center [741, 251] width 316 height 21
click at [734, 251] on input "text" at bounding box center [741, 251] width 314 height 17
type input "**********"
click at [756, 322] on div at bounding box center [741, 339] width 307 height 45
click at [755, 326] on div at bounding box center [741, 339] width 307 height 45
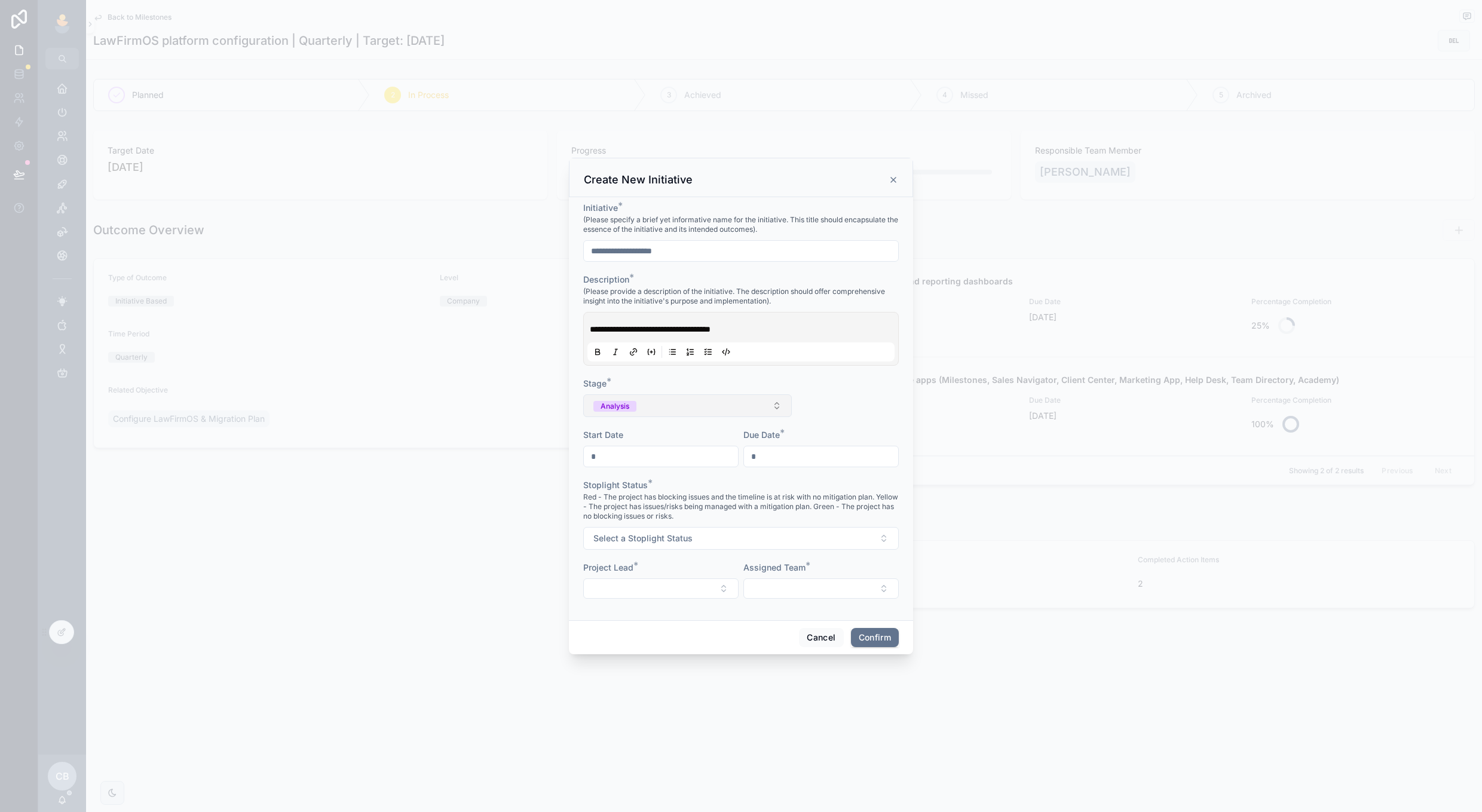
click at [744, 412] on button "Analysis" at bounding box center [687, 405] width 209 height 23
click at [722, 471] on div "In Process" at bounding box center [688, 472] width 167 height 18
click at [673, 451] on input "text" at bounding box center [661, 456] width 154 height 17
click at [619, 581] on button "6" at bounding box center [618, 581] width 21 height 21
type input "*********"
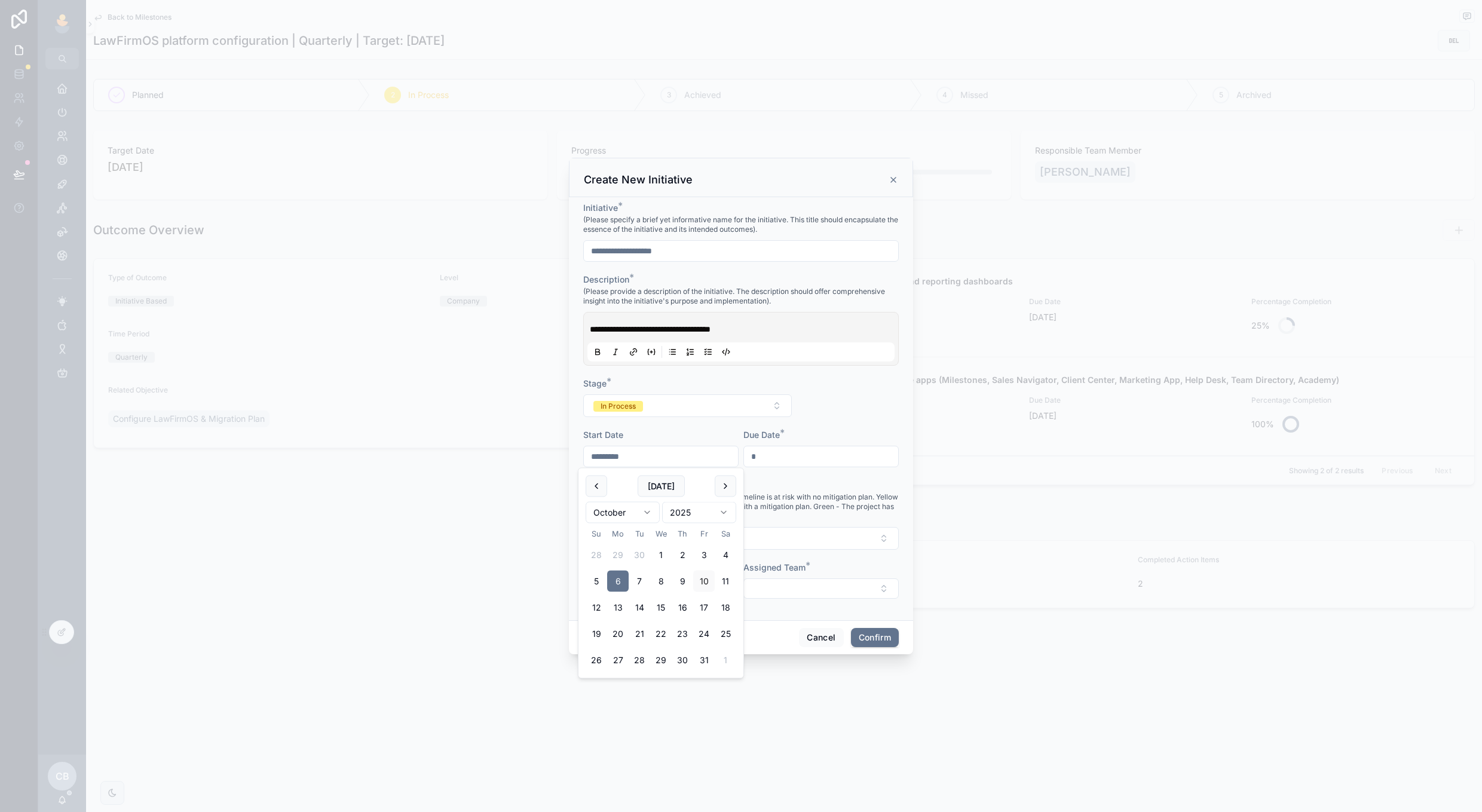
click at [806, 450] on input "text" at bounding box center [821, 456] width 154 height 17
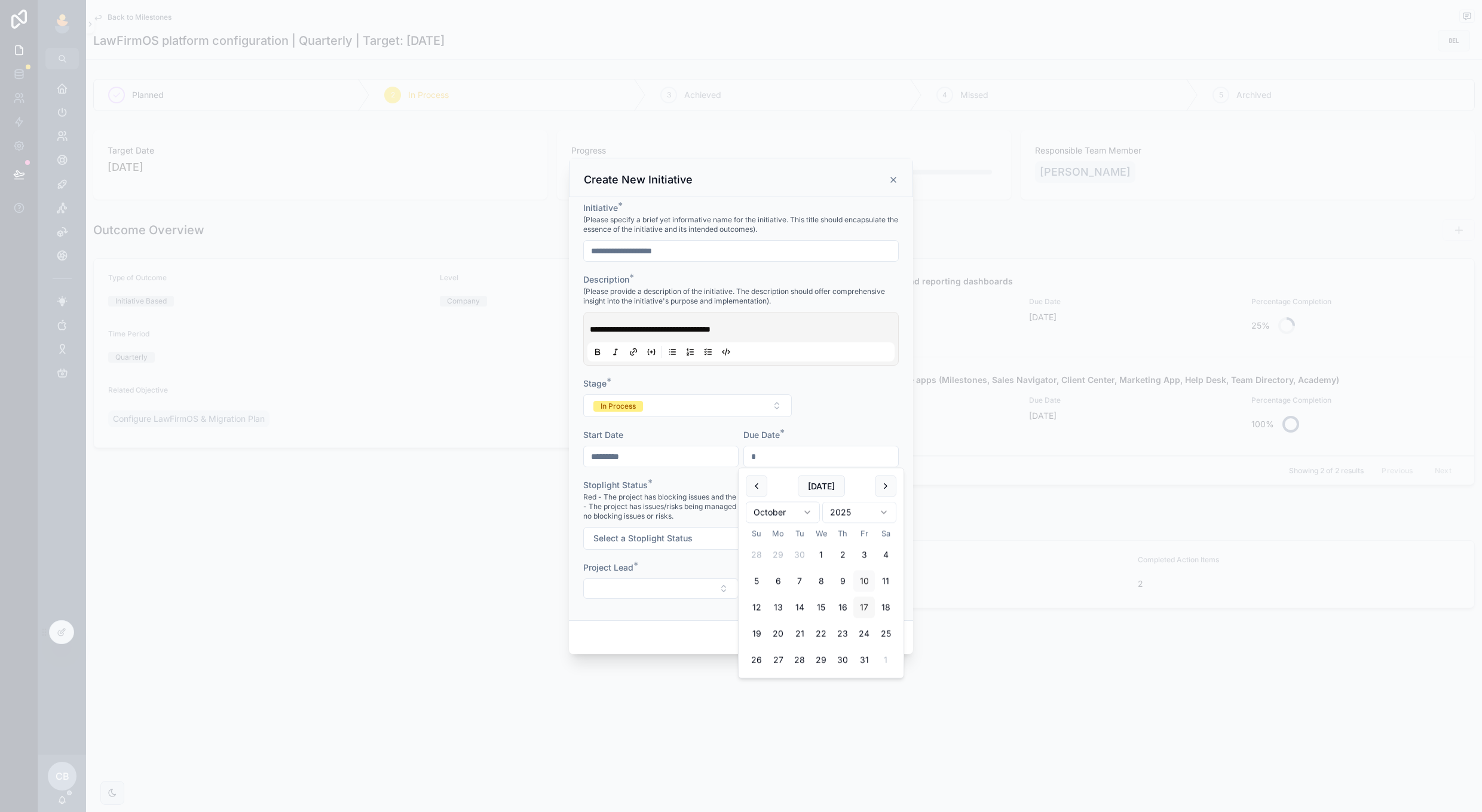
click at [869, 606] on button "17" at bounding box center [864, 607] width 21 height 21
type input "**********"
click at [725, 501] on span "Red - The project has blocking issues and the timeline is at risk with no mitig…" at bounding box center [741, 507] width 316 height 29
click at [719, 527] on button "Select a Stoplight Status" at bounding box center [741, 538] width 316 height 23
click at [699, 622] on div "Green" at bounding box center [741, 622] width 167 height 18
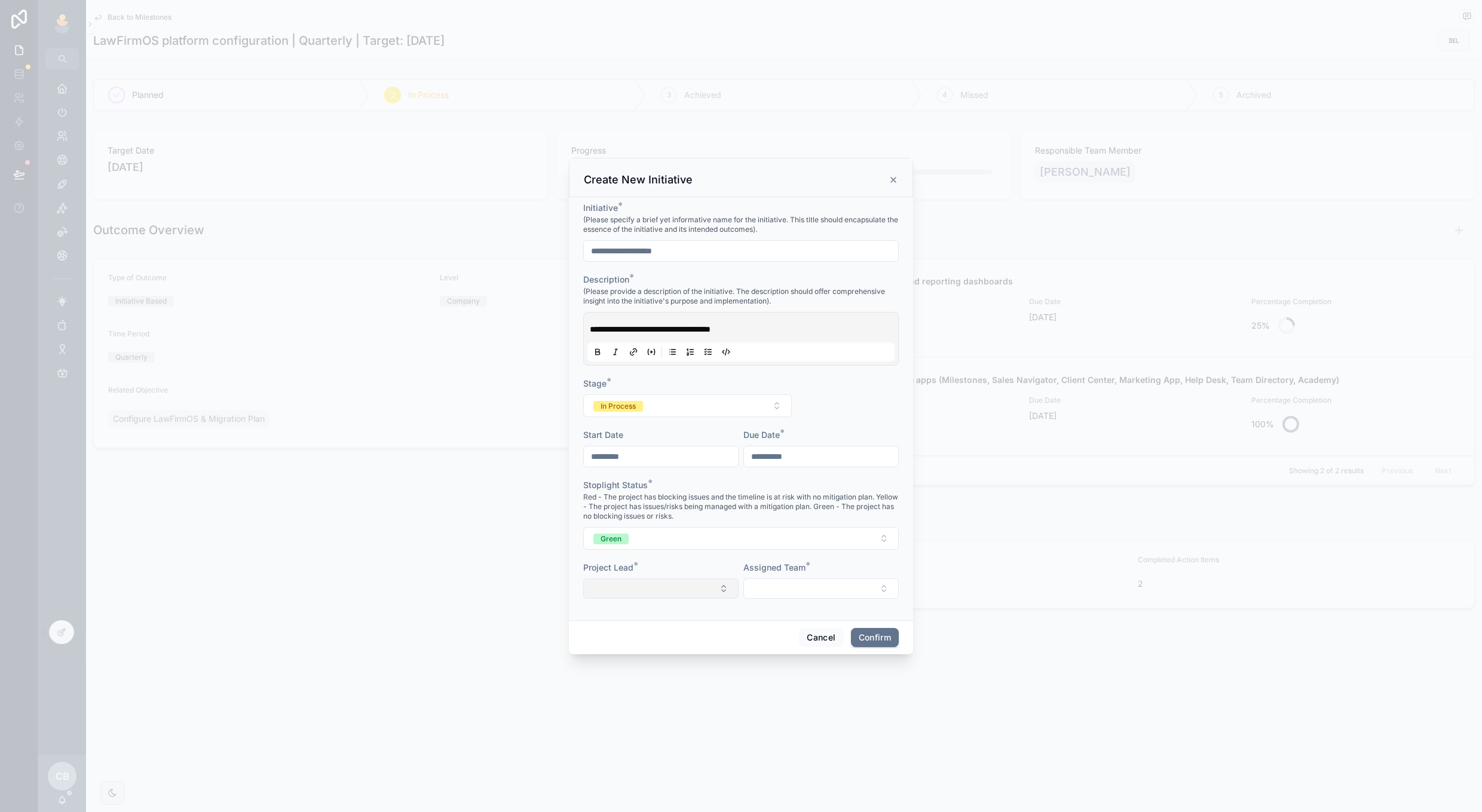
click at [683, 585] on button "Select Button" at bounding box center [661, 589] width 155 height 21
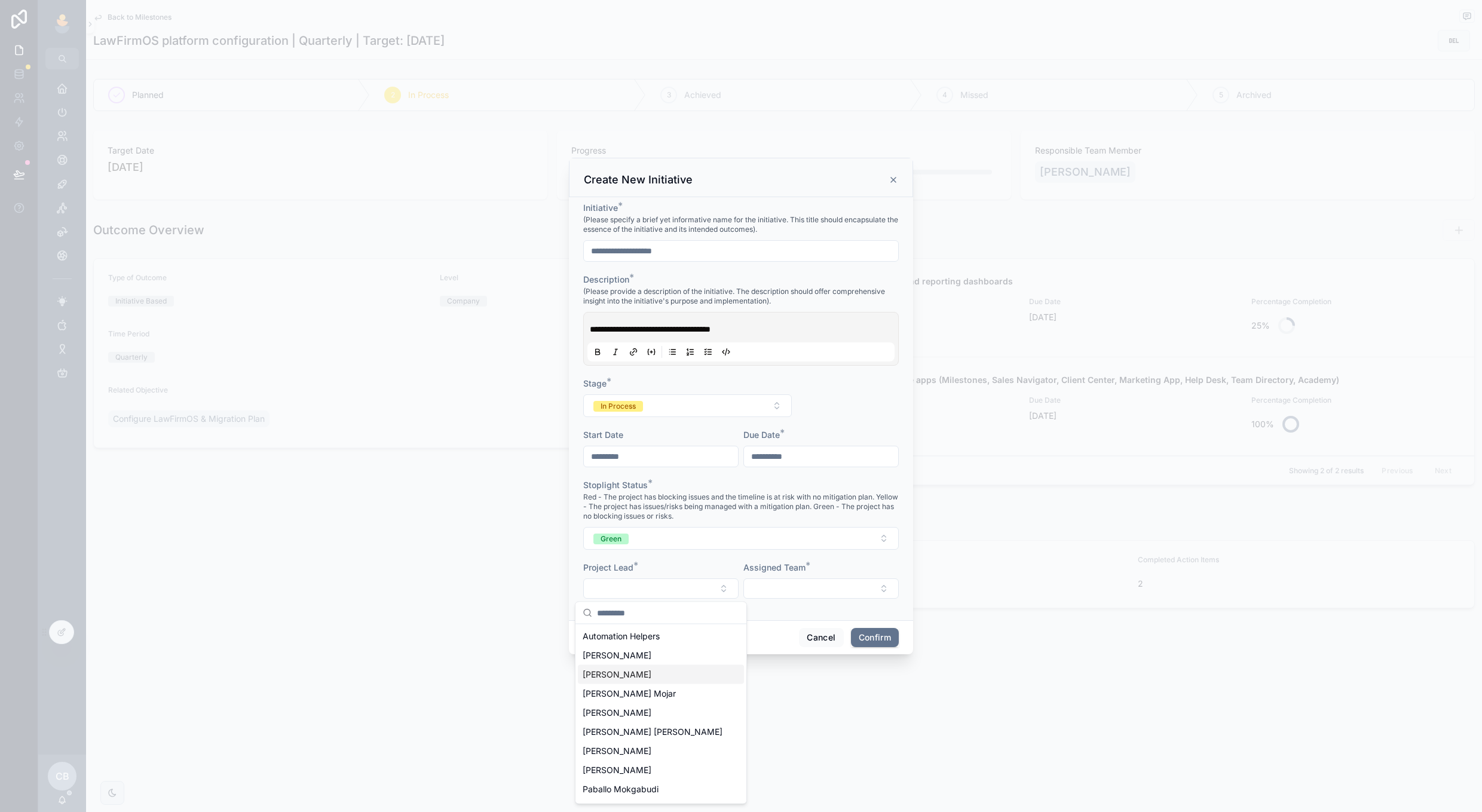
click at [680, 668] on div "[PERSON_NAME]" at bounding box center [661, 675] width 167 height 19
click at [778, 579] on button "Select Button" at bounding box center [821, 587] width 155 height 21
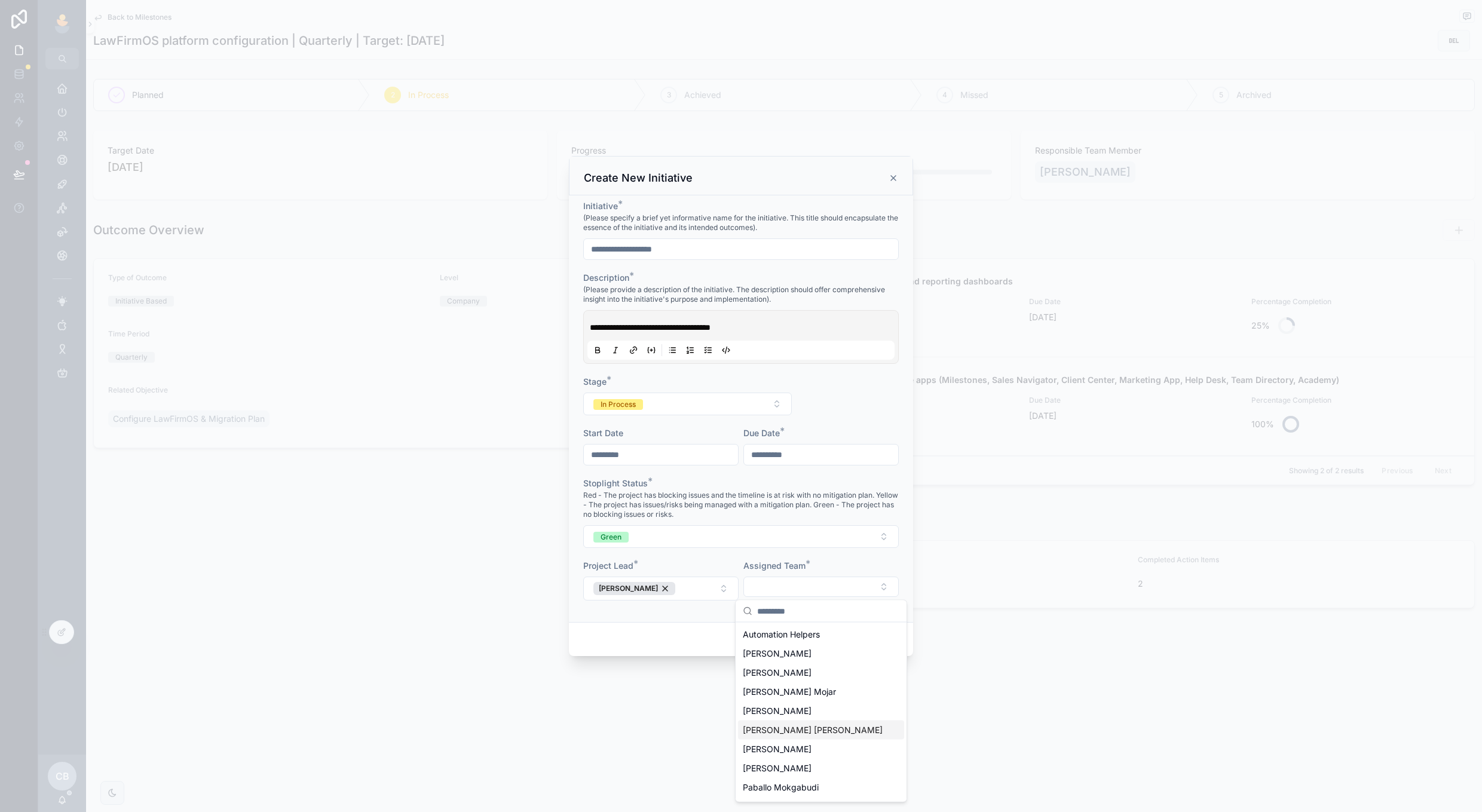
click at [754, 731] on span "[PERSON_NAME] [PERSON_NAME]" at bounding box center [813, 730] width 140 height 12
click at [844, 557] on form "**********" at bounding box center [741, 407] width 316 height 412
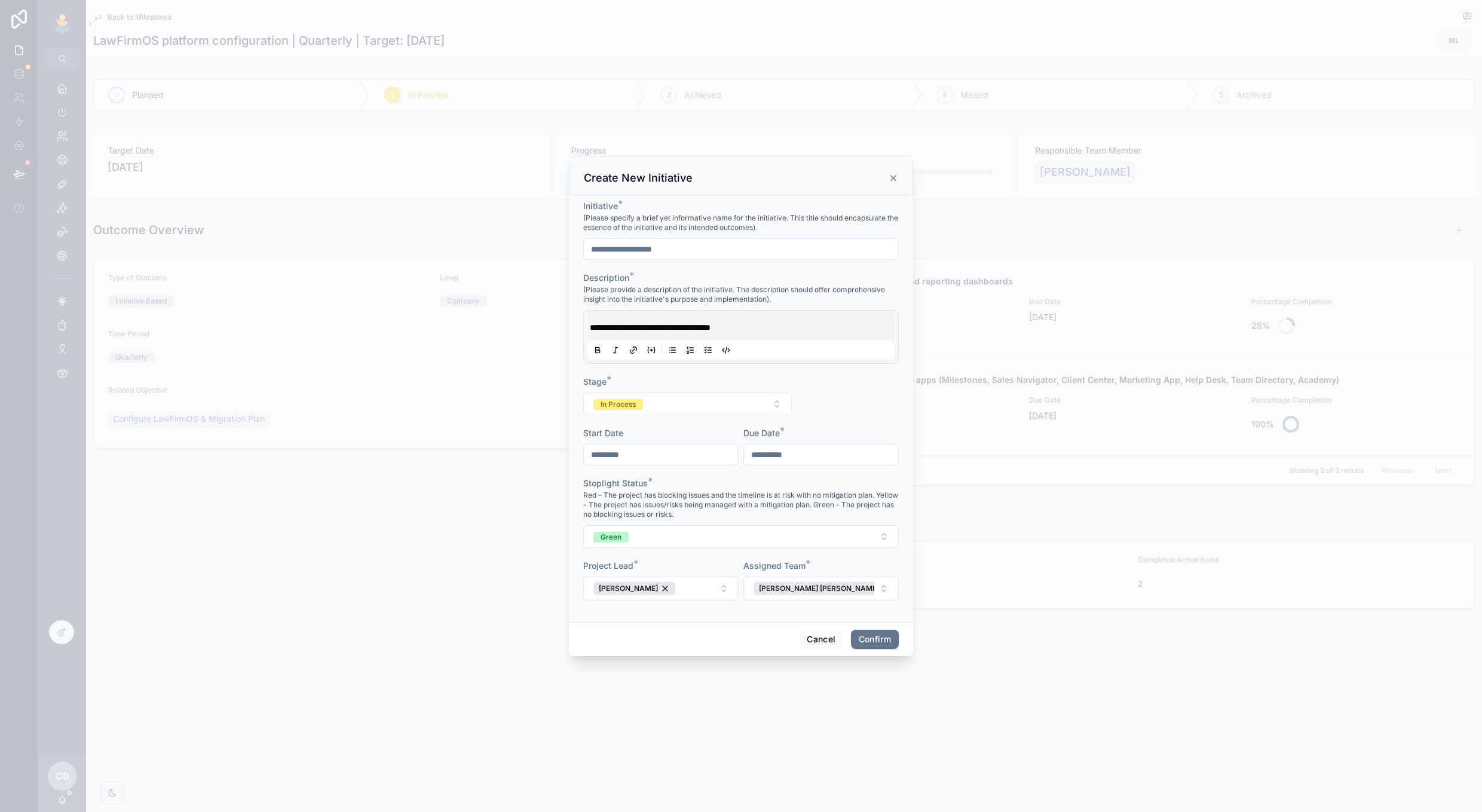
click at [883, 629] on div "Cancel Confirm" at bounding box center [741, 639] width 344 height 34
click at [871, 646] on button "Confirm" at bounding box center [875, 639] width 48 height 19
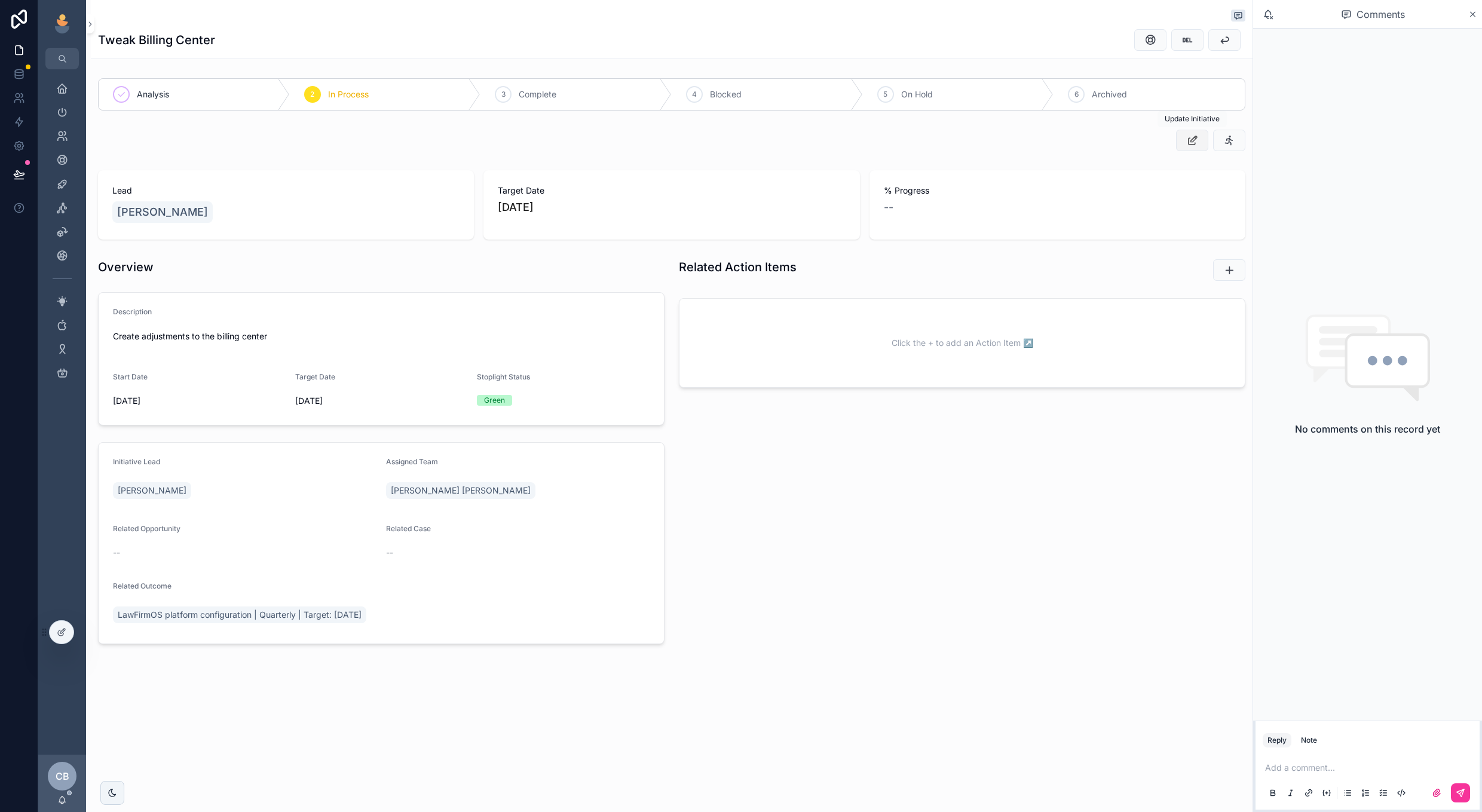
click at [1194, 142] on icon "scrollable content" at bounding box center [1193, 140] width 13 height 12
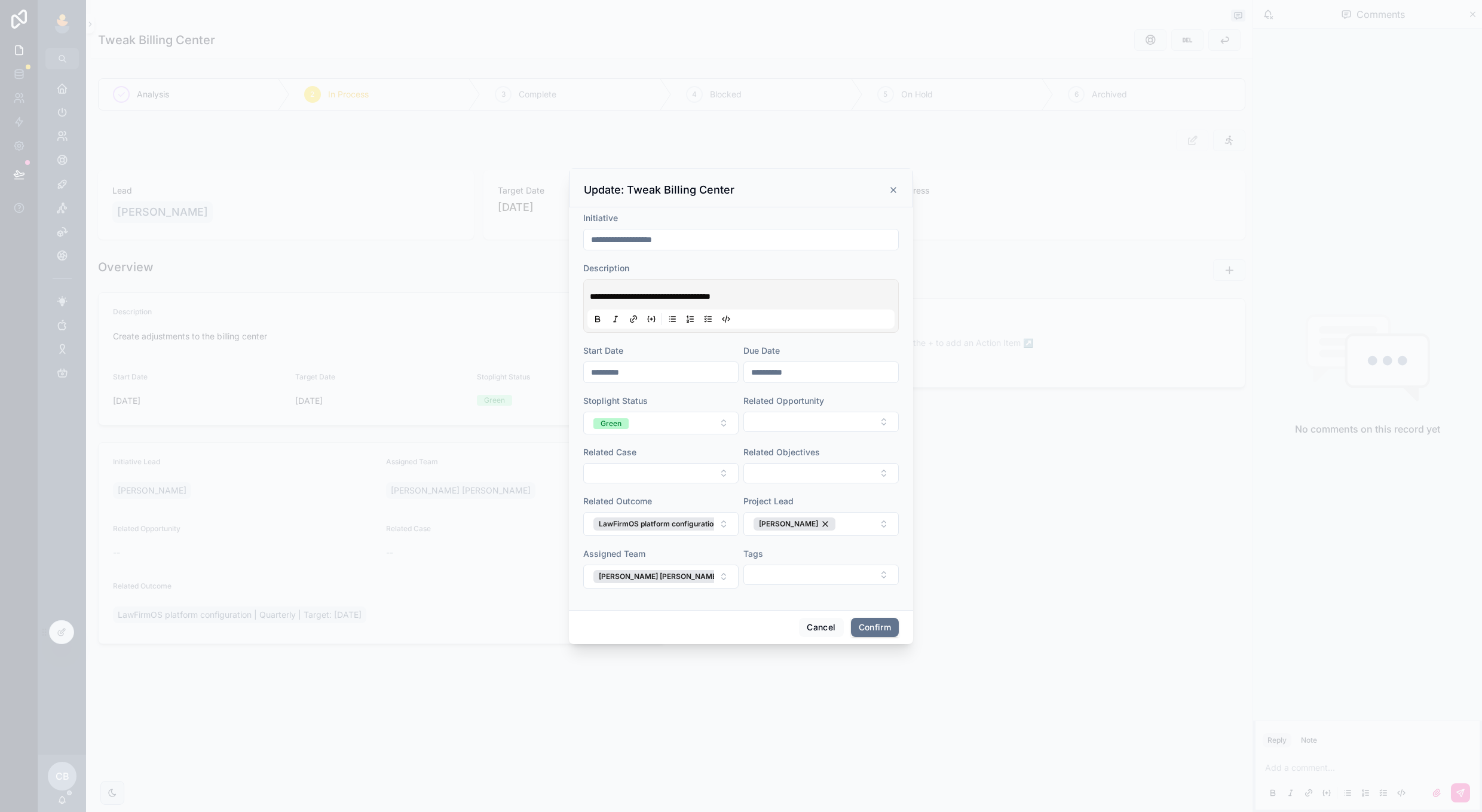
click at [774, 371] on input "**********" at bounding box center [821, 372] width 154 height 17
click at [865, 575] on button "31" at bounding box center [864, 576] width 21 height 21
type input "**********"
click at [865, 625] on button "Confirm" at bounding box center [875, 627] width 48 height 19
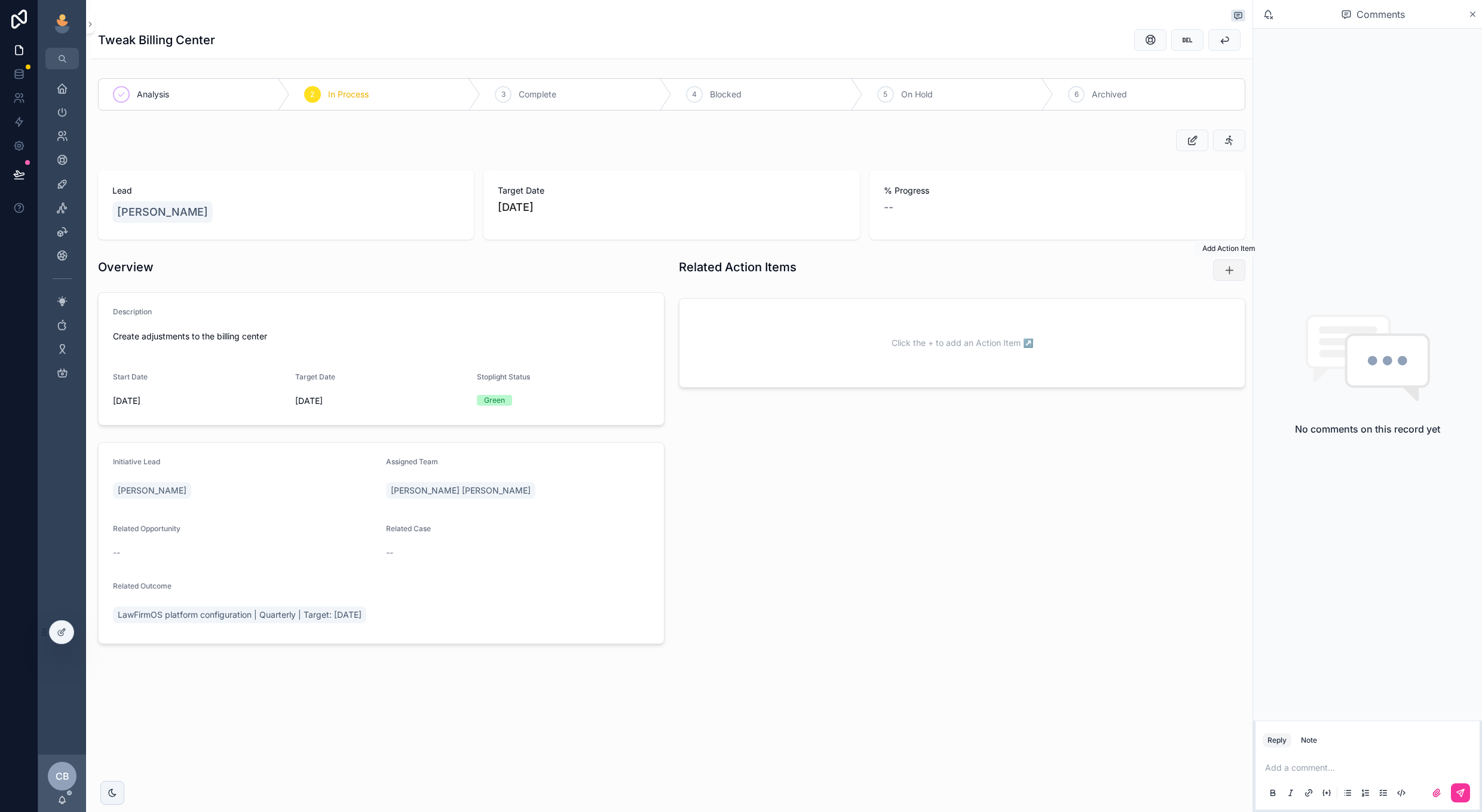
click at [1227, 270] on icon "scrollable content" at bounding box center [1229, 270] width 12 height 12
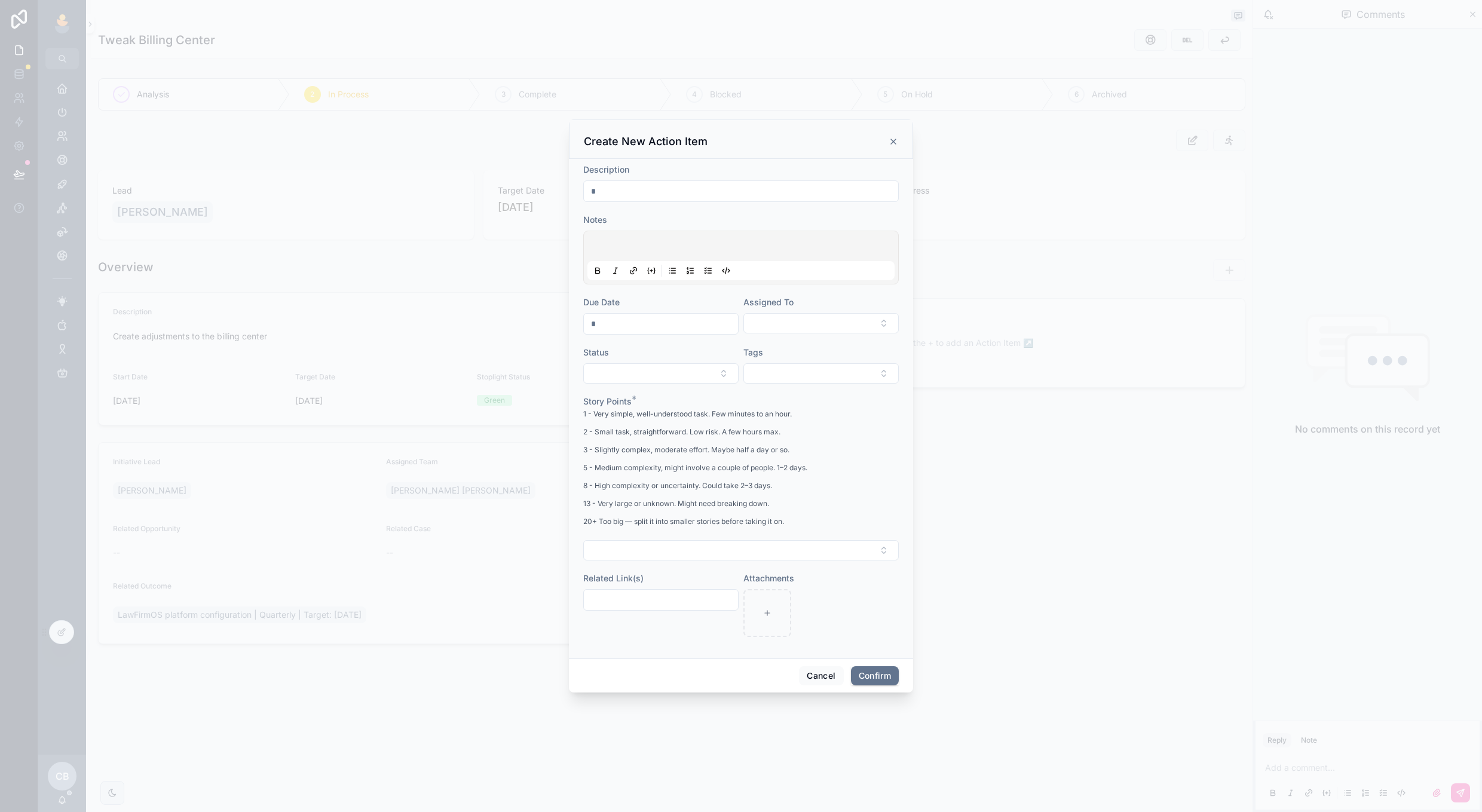
click at [890, 140] on icon at bounding box center [894, 142] width 10 height 10
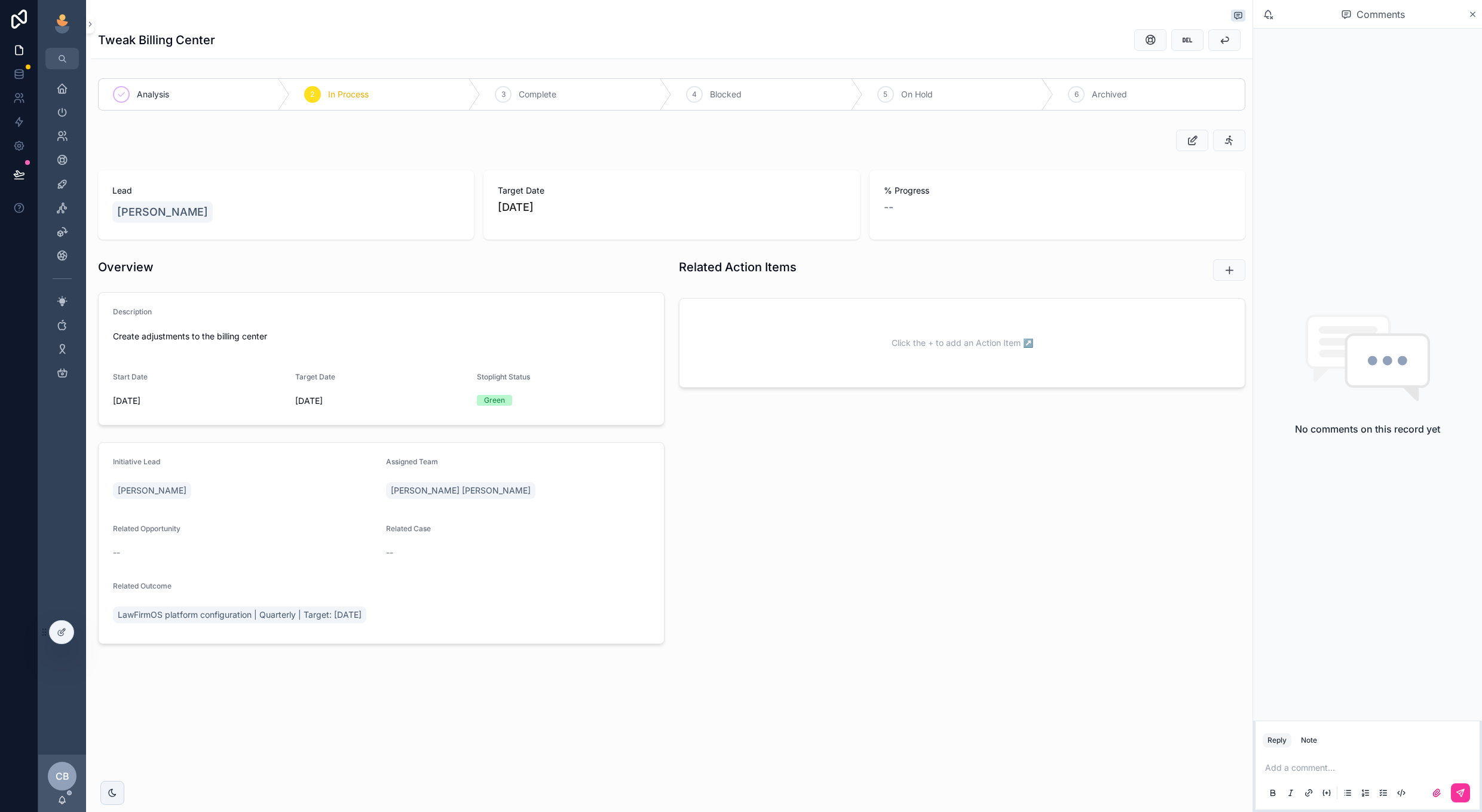
click at [704, 552] on div "Related Action Items Click the + to add an Action Item ↗️" at bounding box center [962, 451] width 581 height 395
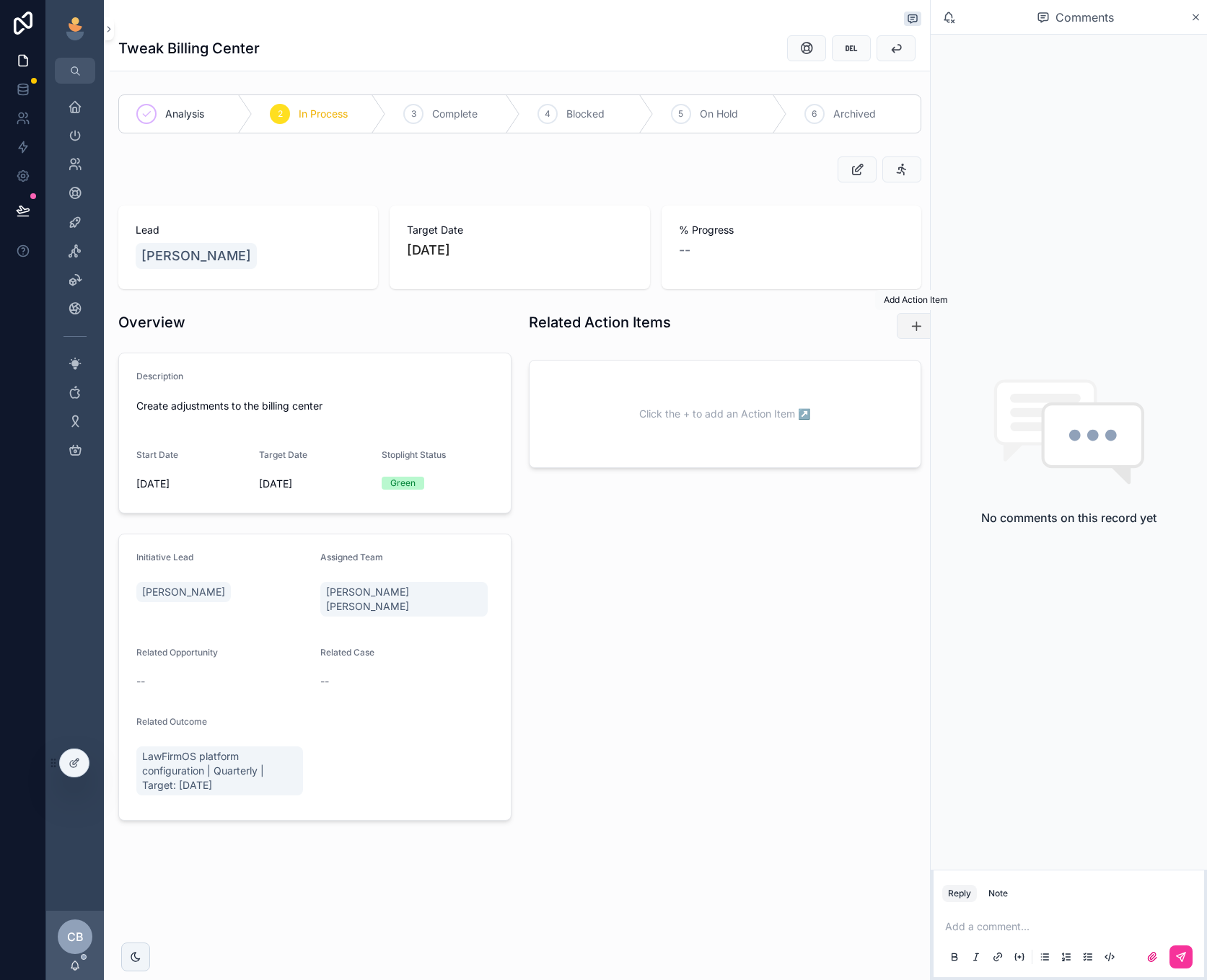
click at [910, 319] on icon "scrollable content" at bounding box center [916, 325] width 14 height 14
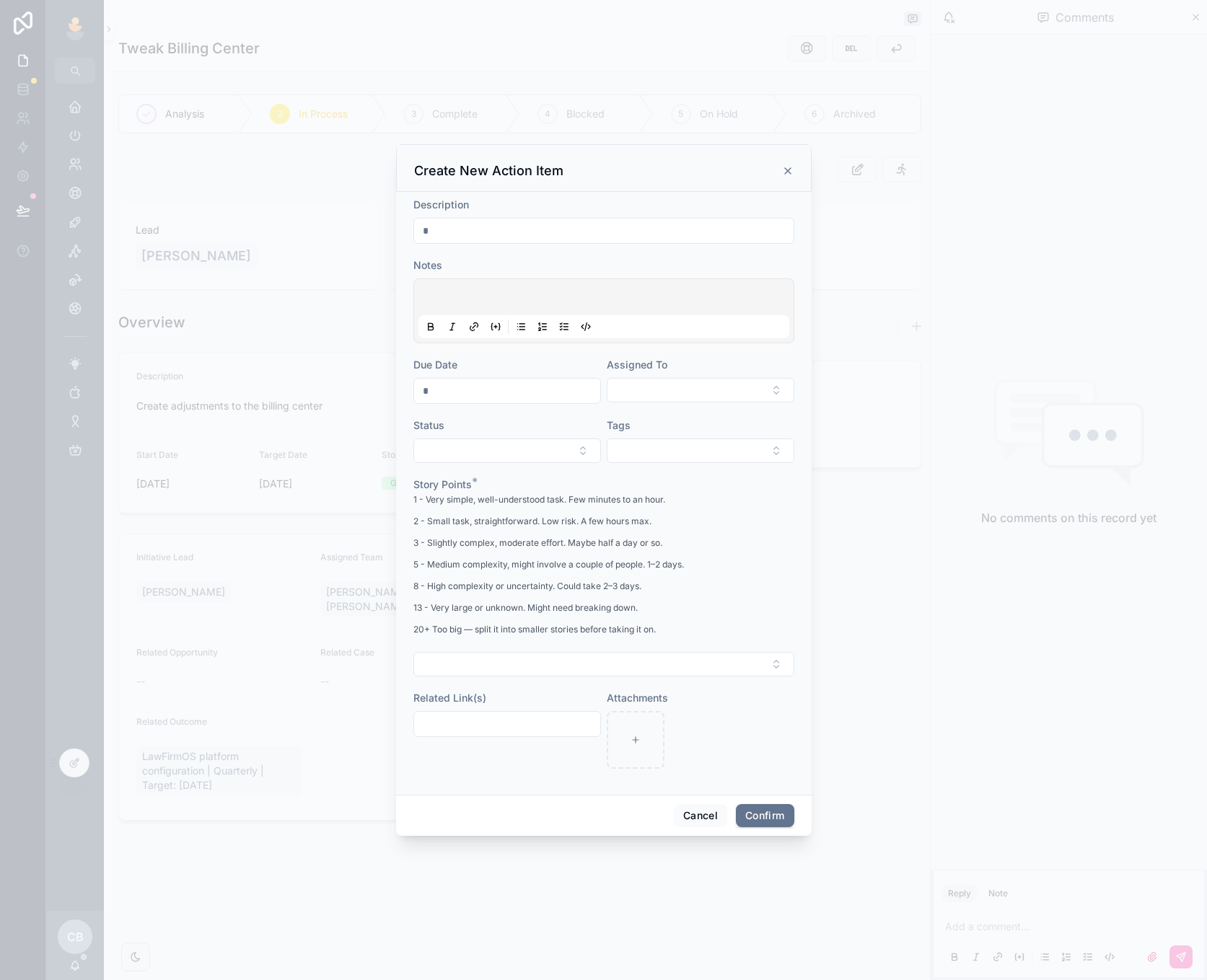
click at [599, 233] on input "text" at bounding box center [604, 231] width 379 height 20
type input "*"
type input "**********"
click at [532, 299] on p at bounding box center [606, 299] width 370 height 14
click at [511, 327] on div at bounding box center [508, 326] width 174 height 17
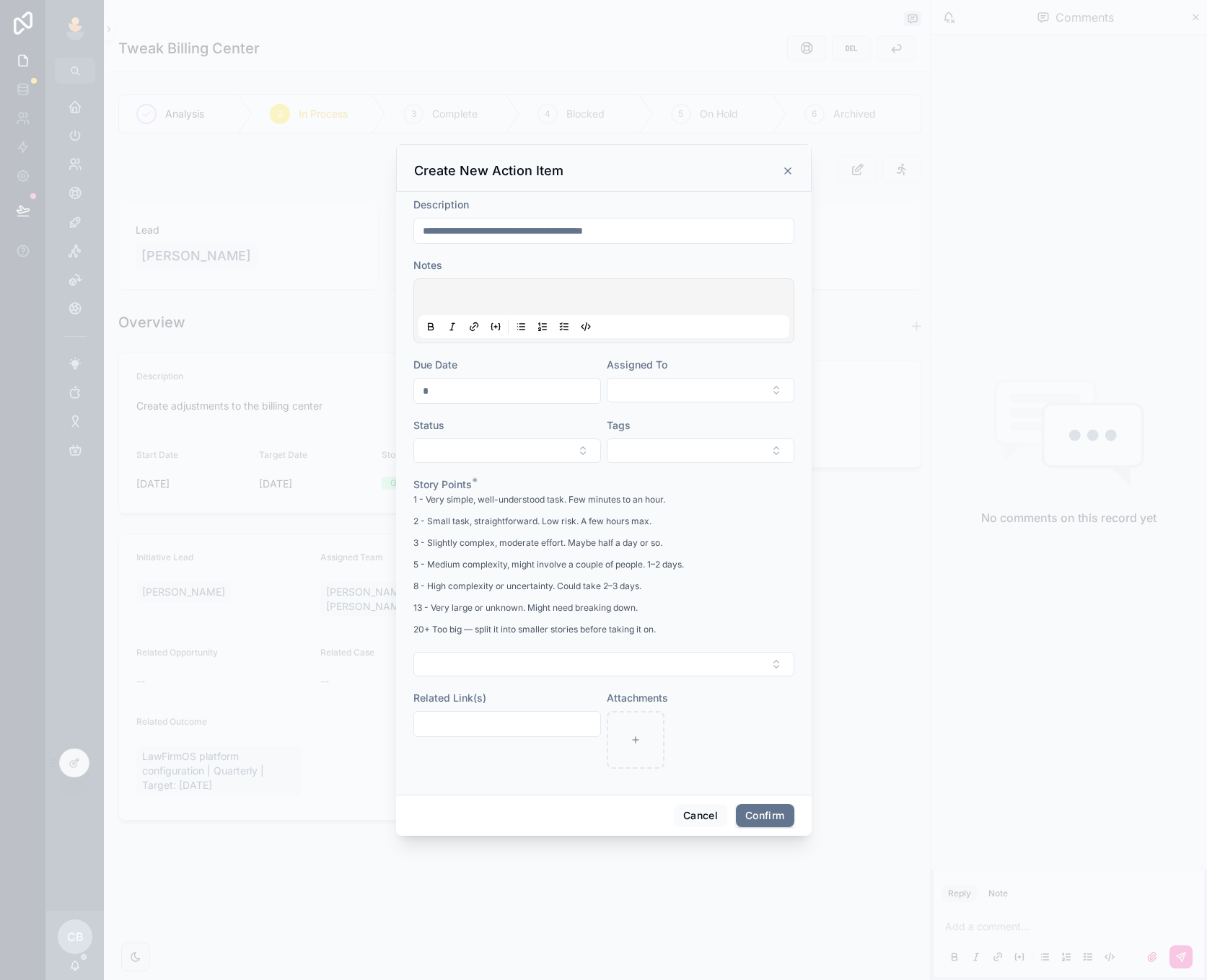
click at [519, 326] on icon at bounding box center [521, 326] width 11 height 11
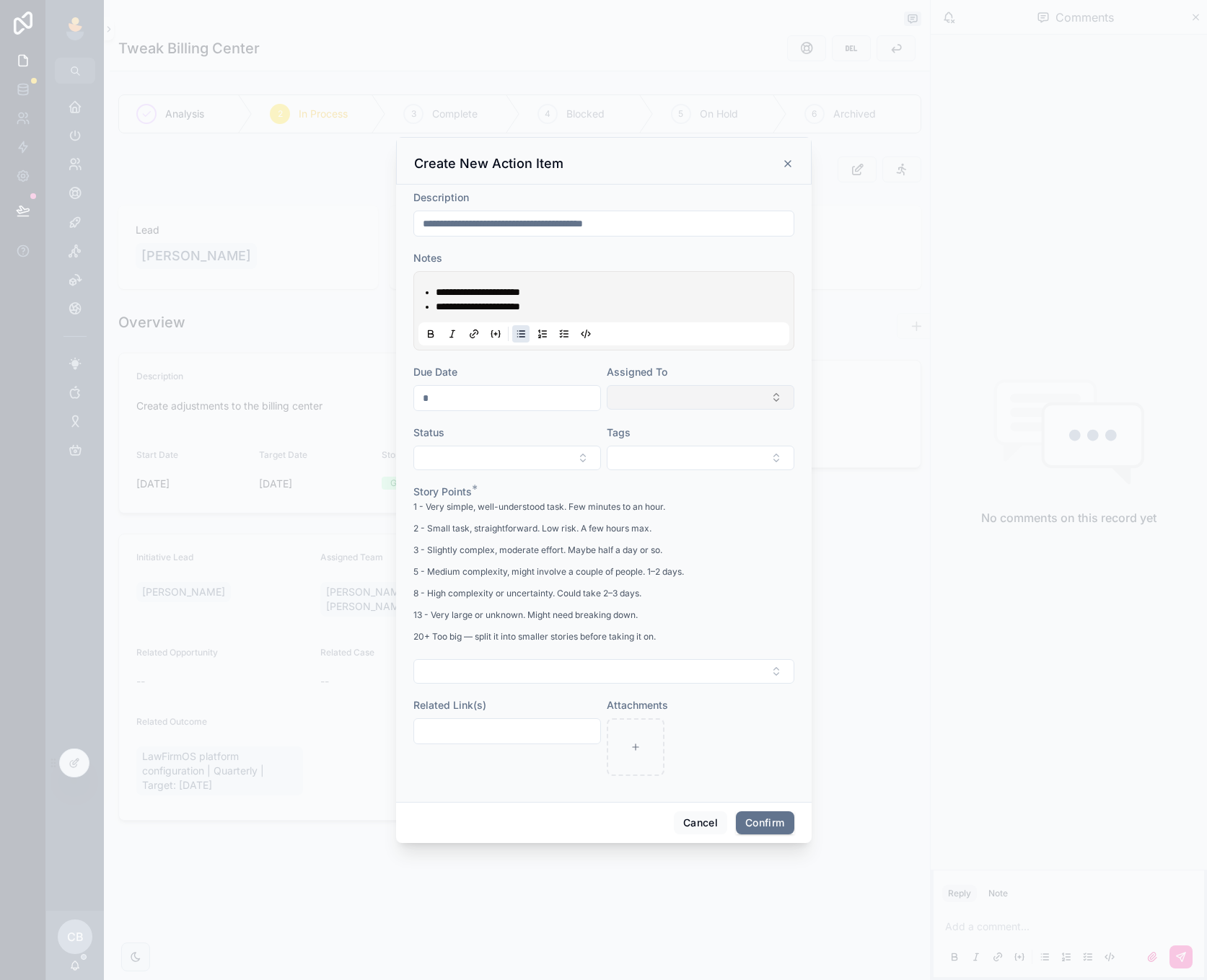
click at [655, 406] on button "Select Button" at bounding box center [701, 398] width 188 height 25
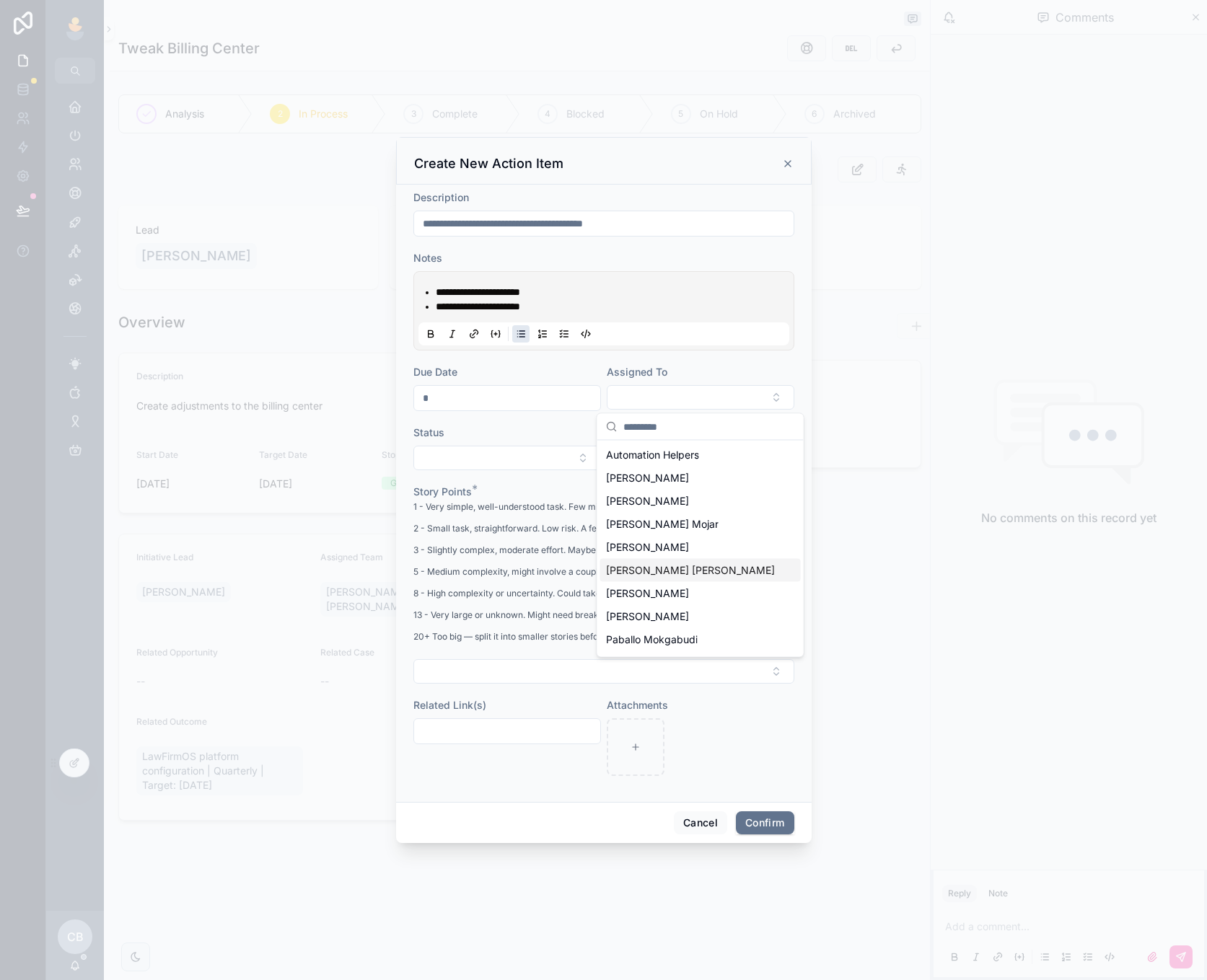
click at [640, 562] on div "[PERSON_NAME] [PERSON_NAME]" at bounding box center [701, 570] width 201 height 23
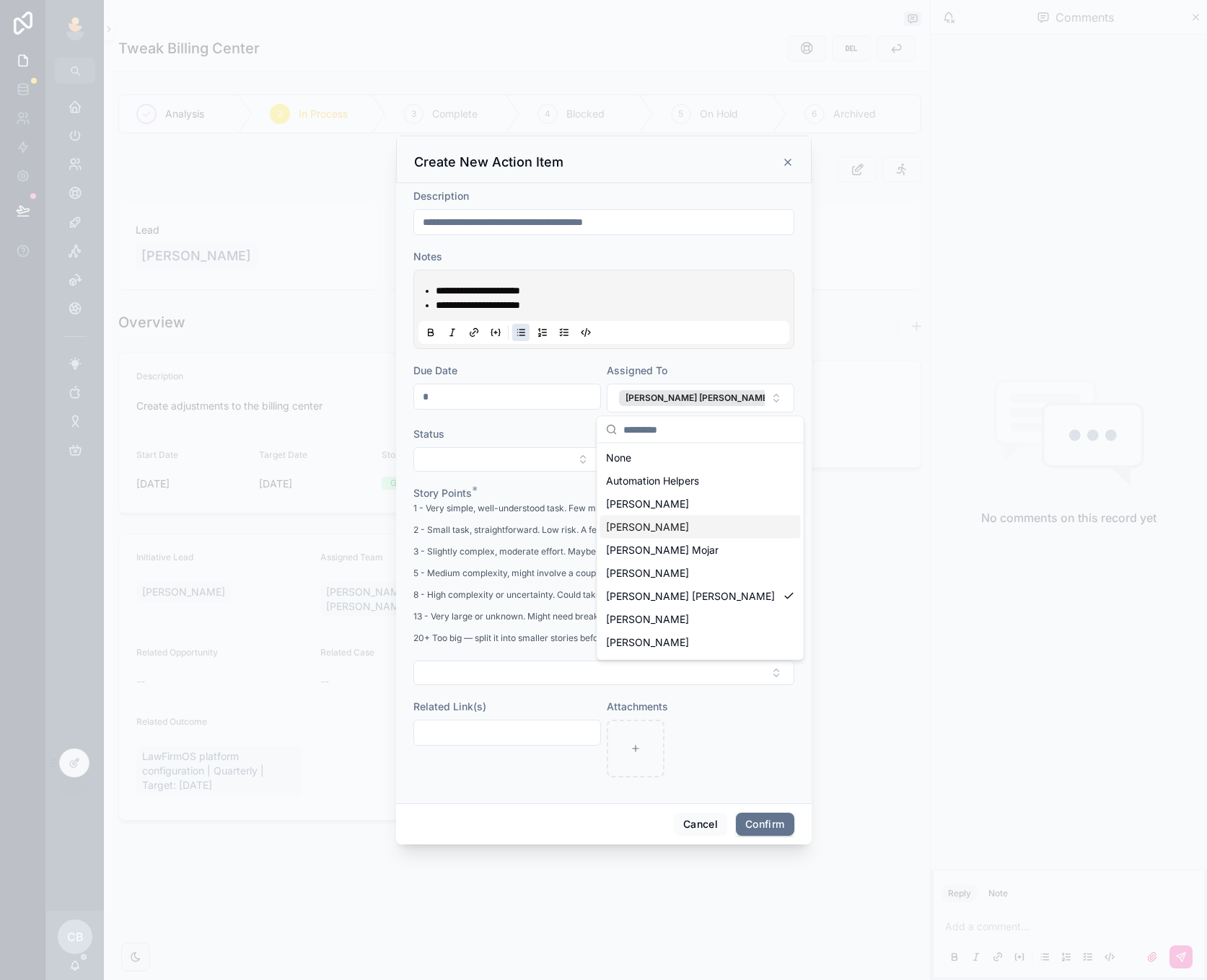
click at [511, 391] on input "text" at bounding box center [507, 396] width 186 height 20
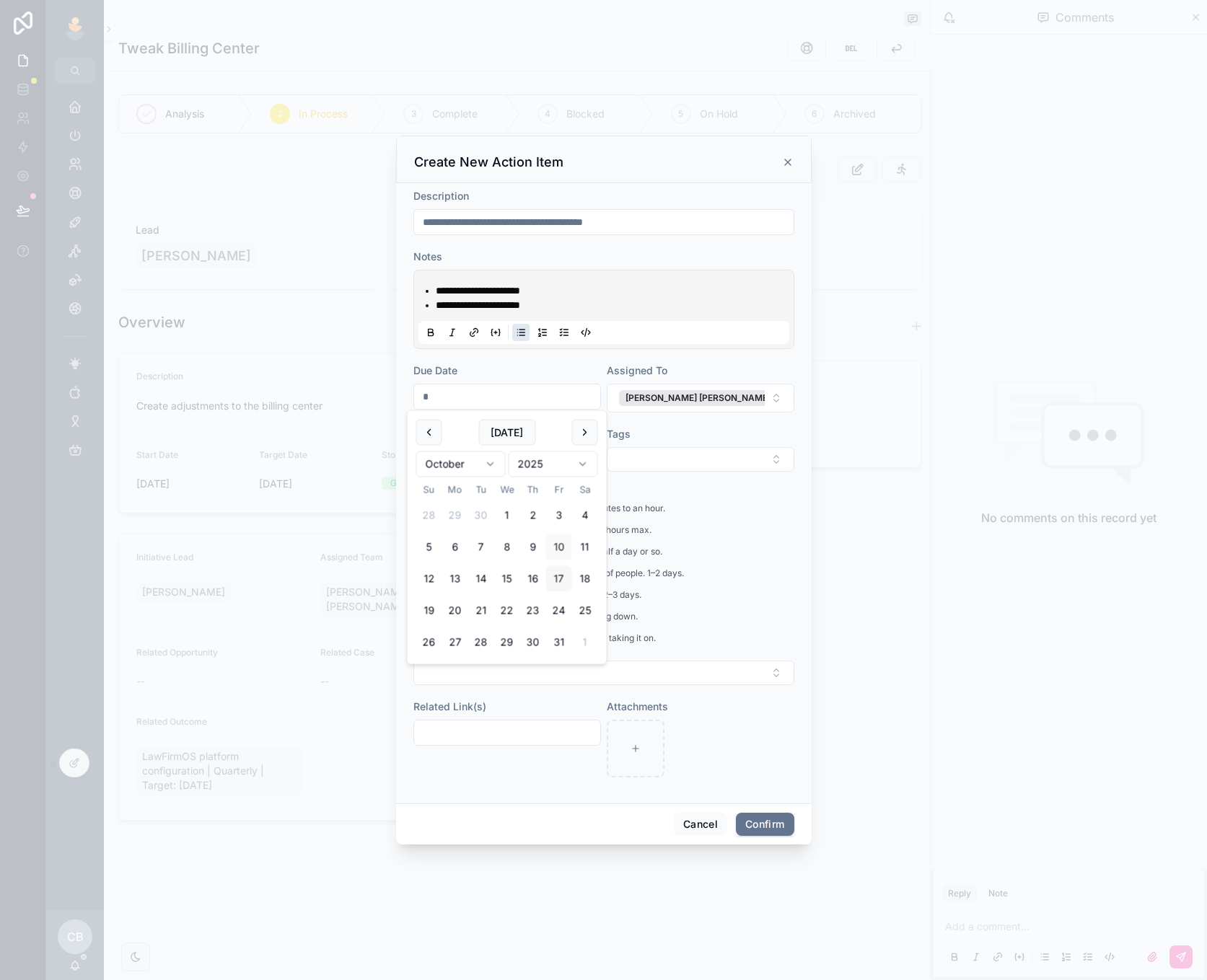
click at [547, 581] on button "17" at bounding box center [559, 579] width 26 height 26
type input "**********"
click at [675, 523] on div "1 - Very simple, well-understood task. Few minutes to an hour. 2 - Small task, …" at bounding box center [548, 578] width 271 height 151
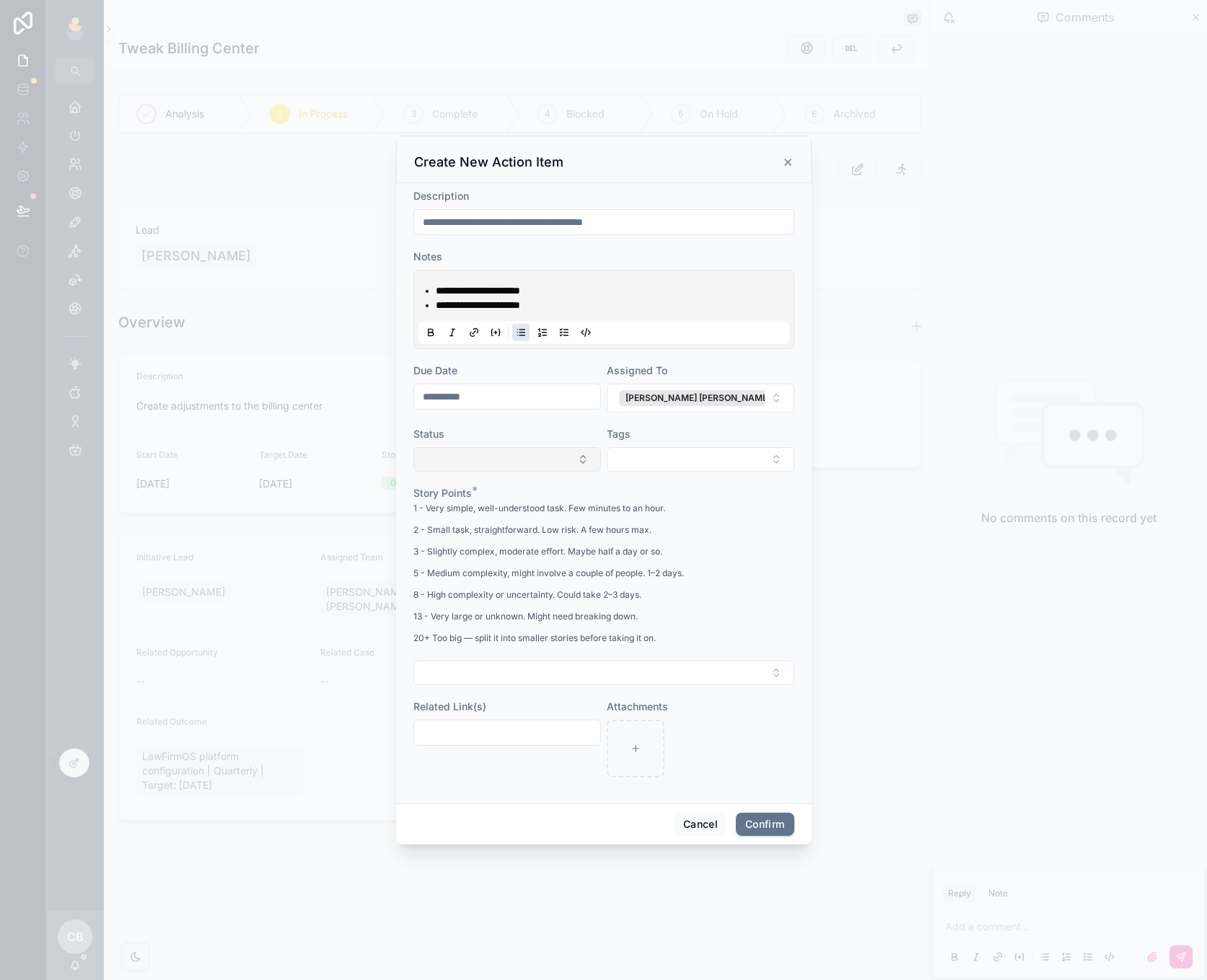
click at [512, 464] on button "Select Button" at bounding box center [507, 459] width 188 height 25
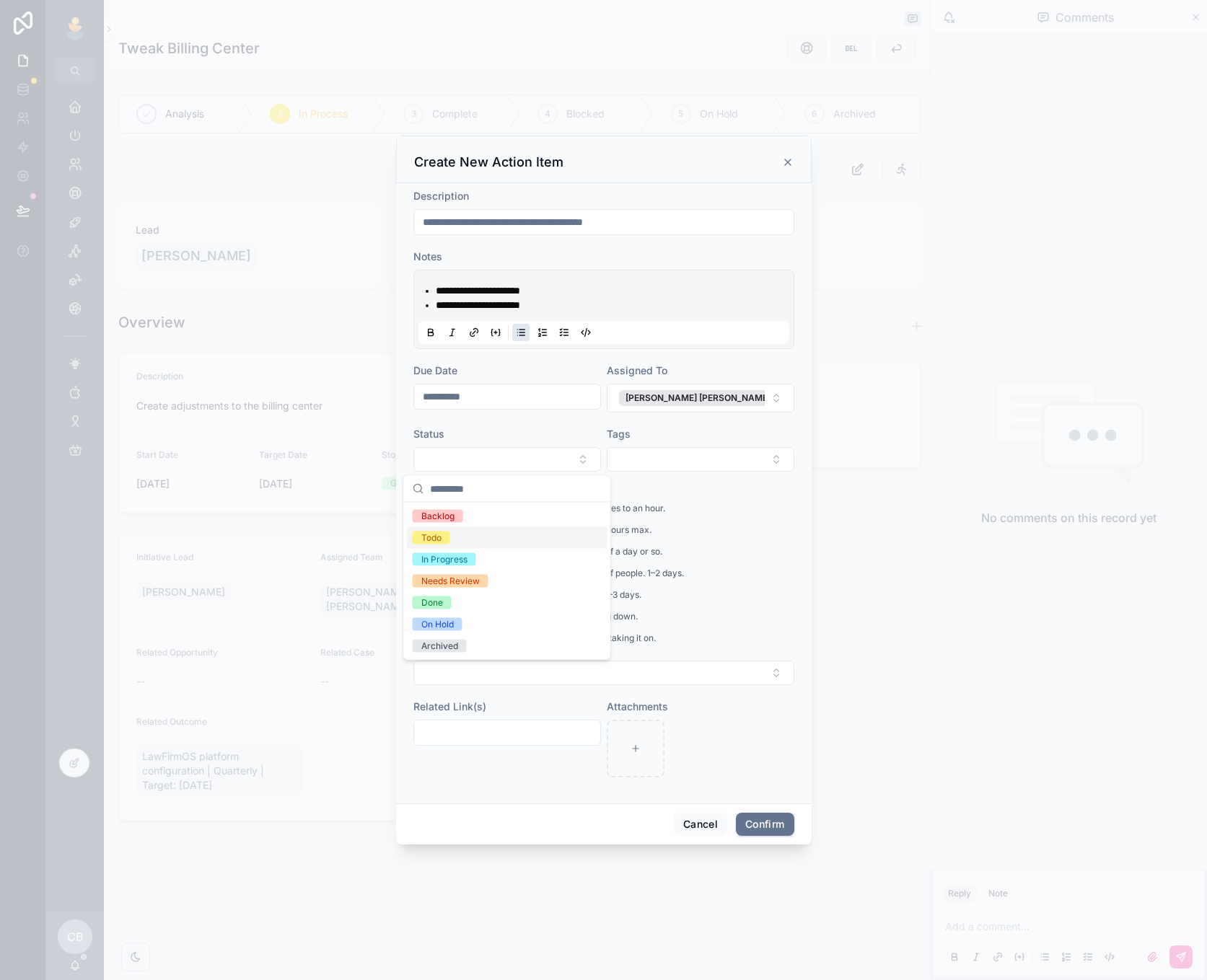
click at [492, 541] on div "Todo" at bounding box center [507, 538] width 201 height 22
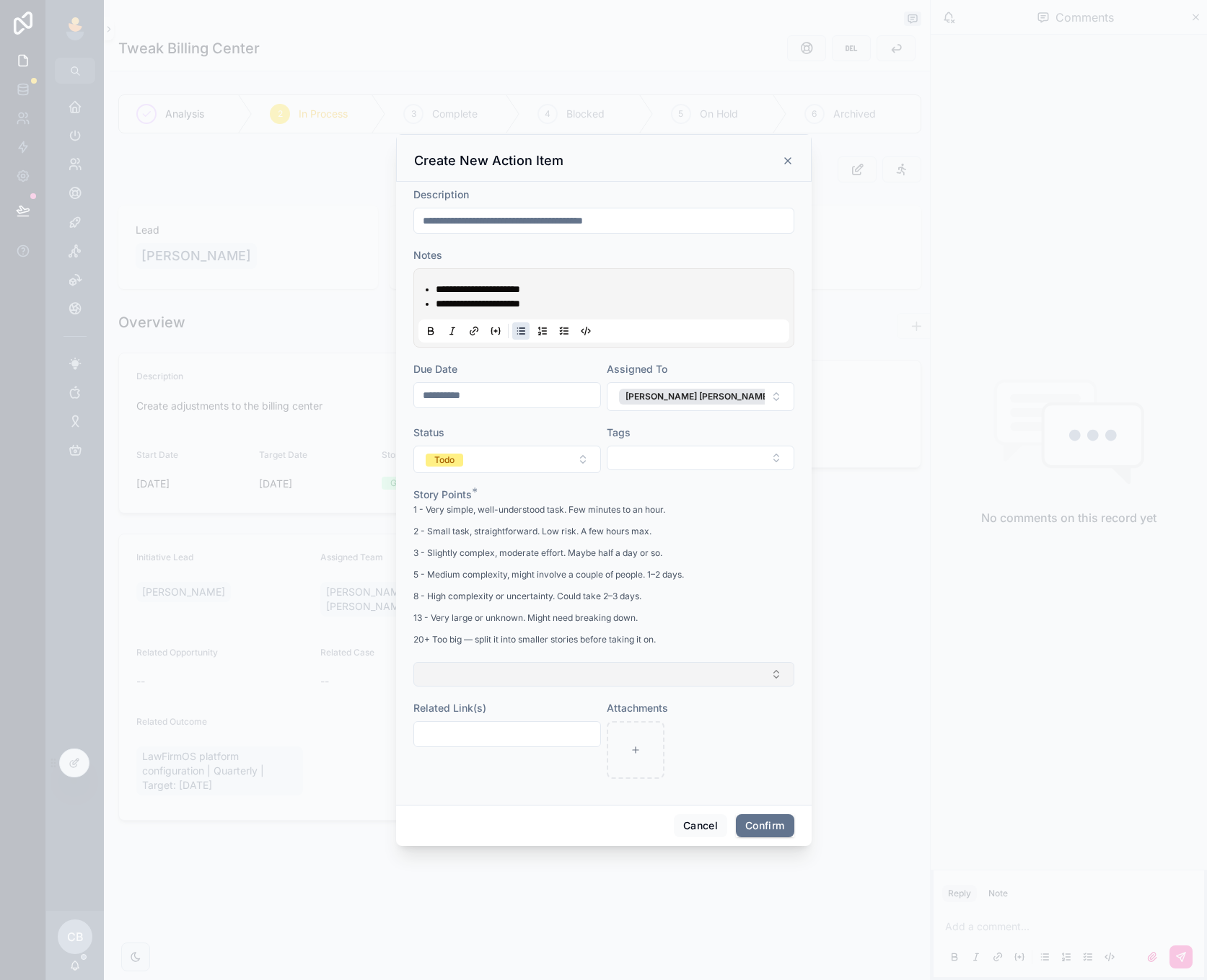
click at [594, 664] on button "Select Button" at bounding box center [604, 675] width 381 height 25
click at [568, 746] on div "2" at bounding box center [604, 753] width 201 height 22
click at [755, 827] on button "Confirm" at bounding box center [765, 828] width 57 height 23
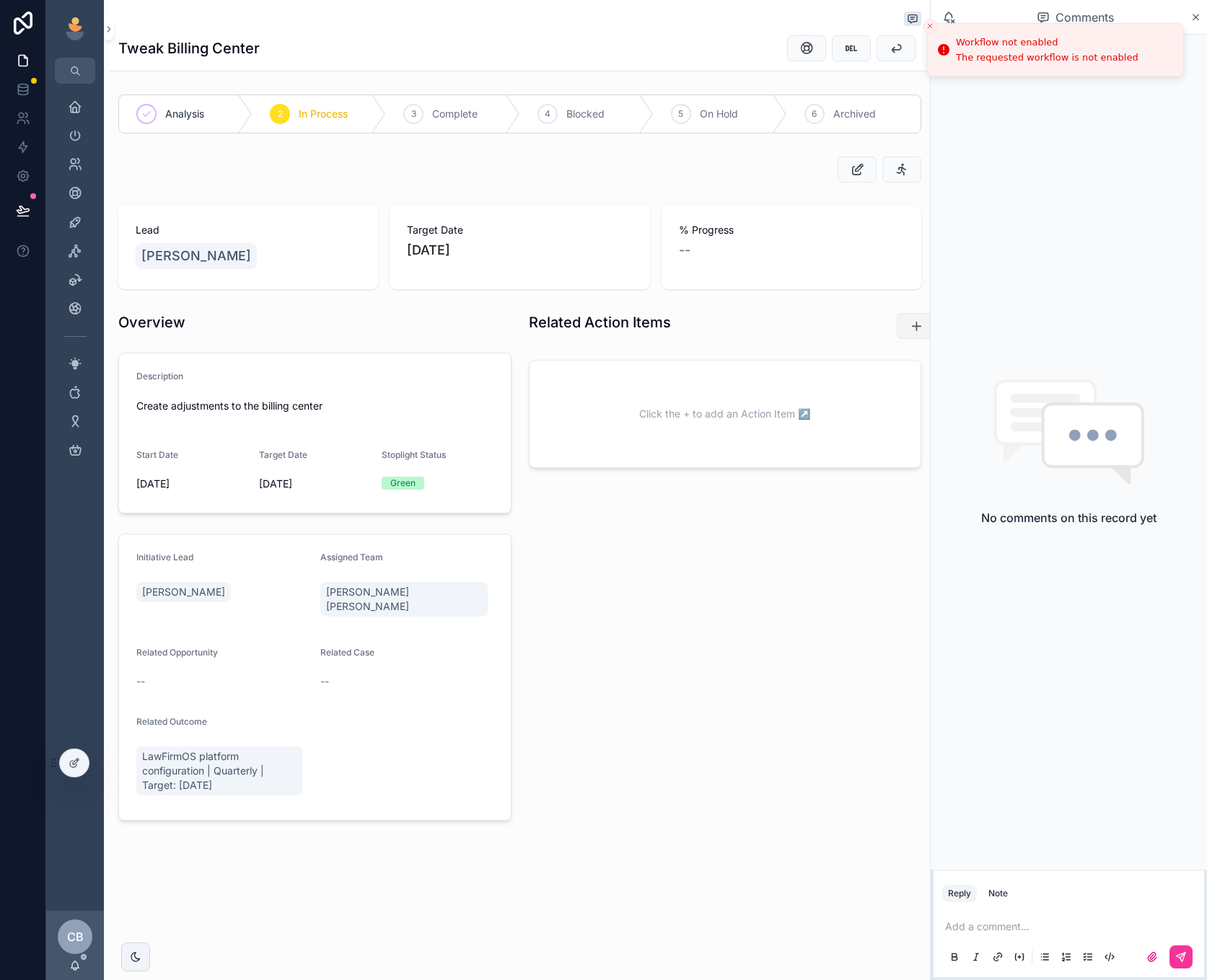
click at [903, 321] on button "scrollable content" at bounding box center [916, 325] width 39 height 26
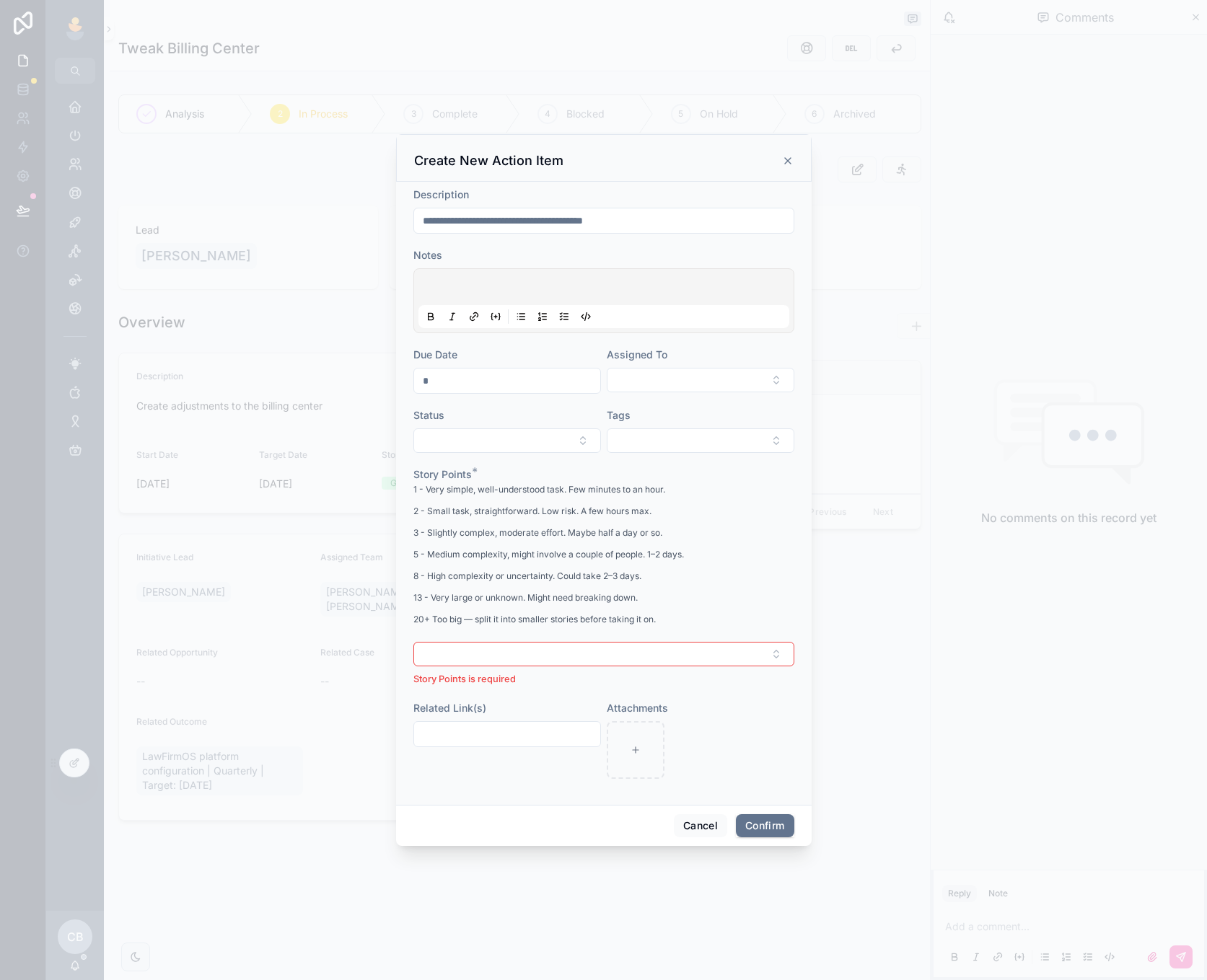
click at [785, 158] on icon at bounding box center [788, 161] width 11 height 11
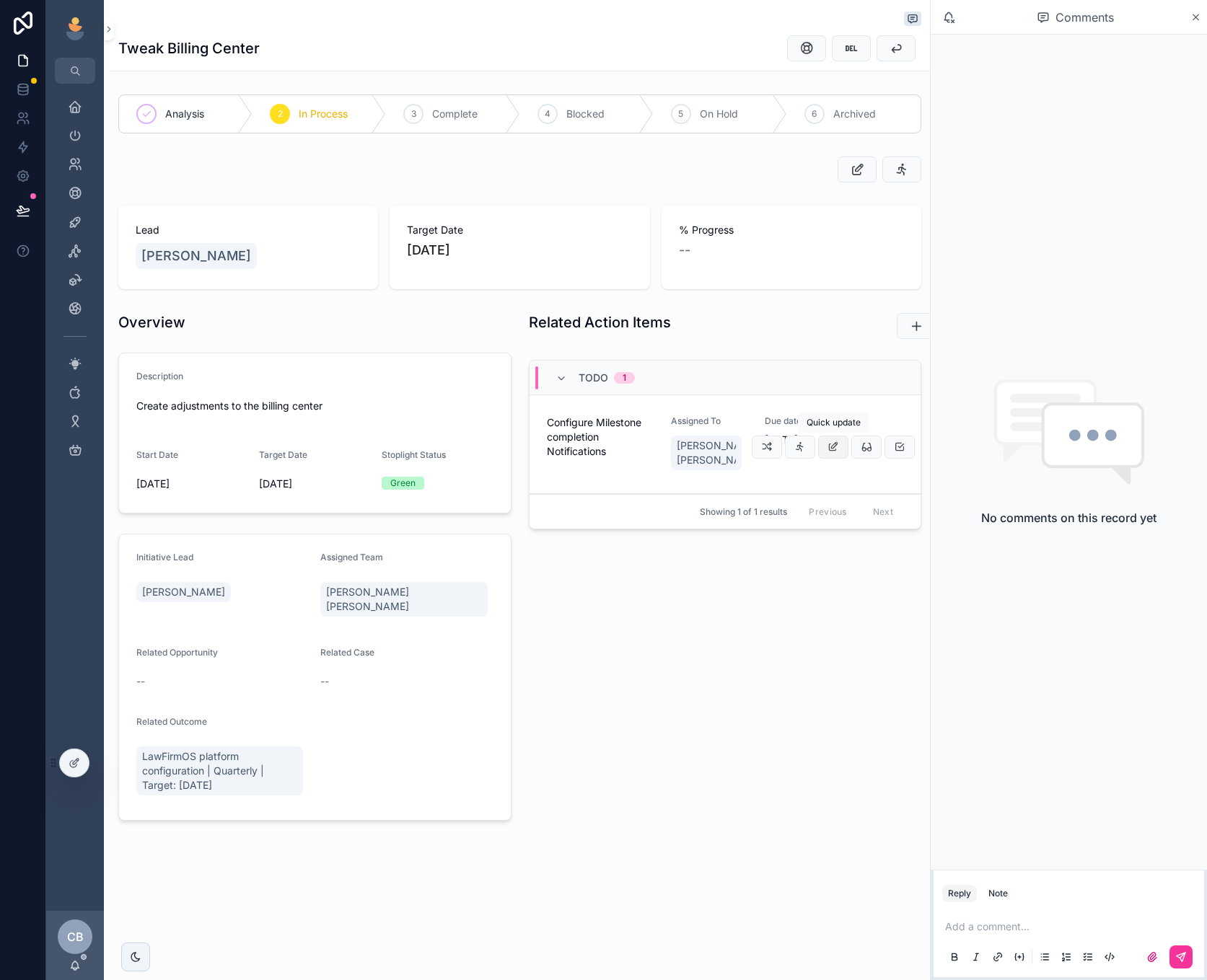
click at [839, 455] on button "scrollable content" at bounding box center [834, 447] width 31 height 23
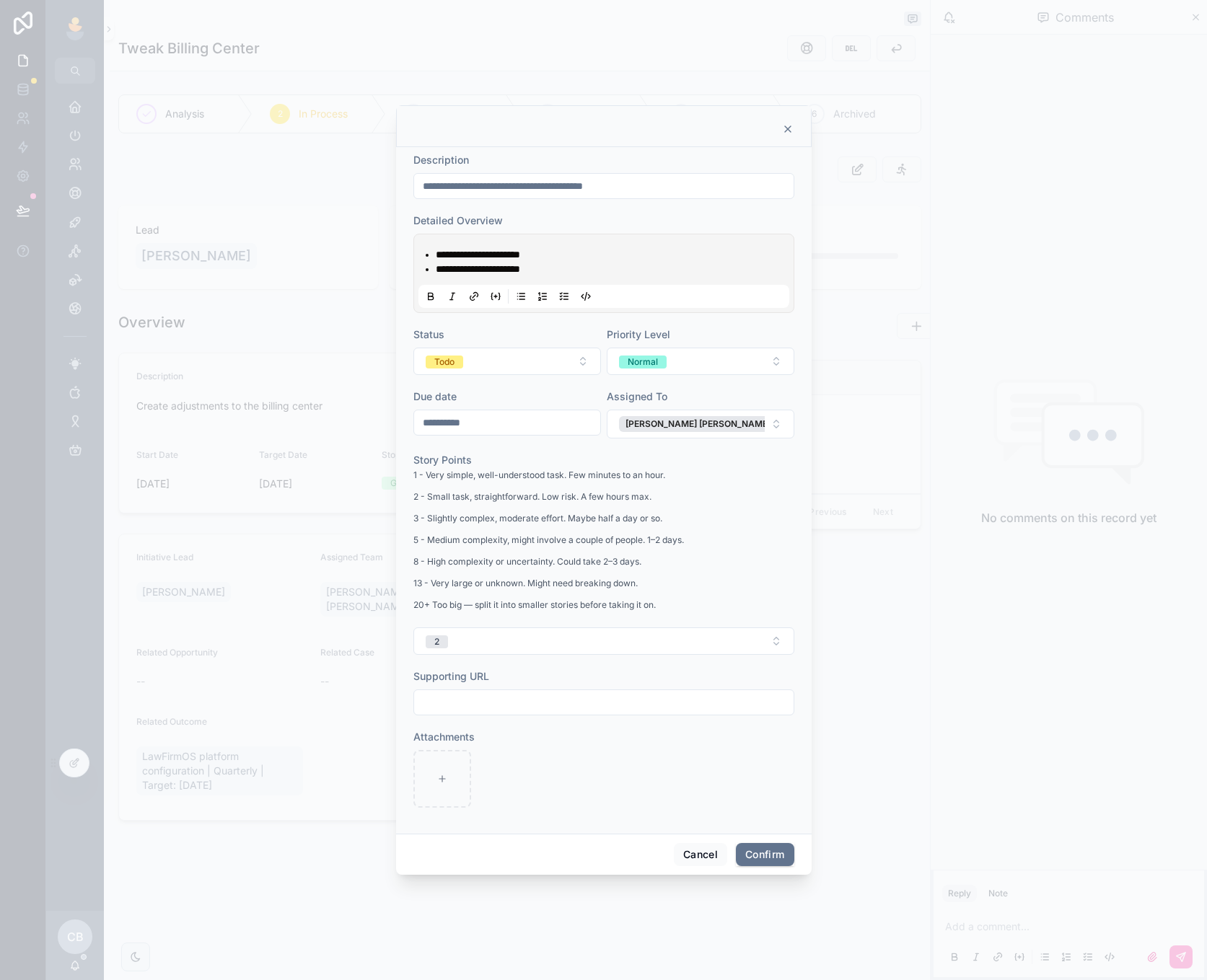
click at [586, 258] on li "**********" at bounding box center [614, 255] width 356 height 14
